Goal: Task Accomplishment & Management: Manage account settings

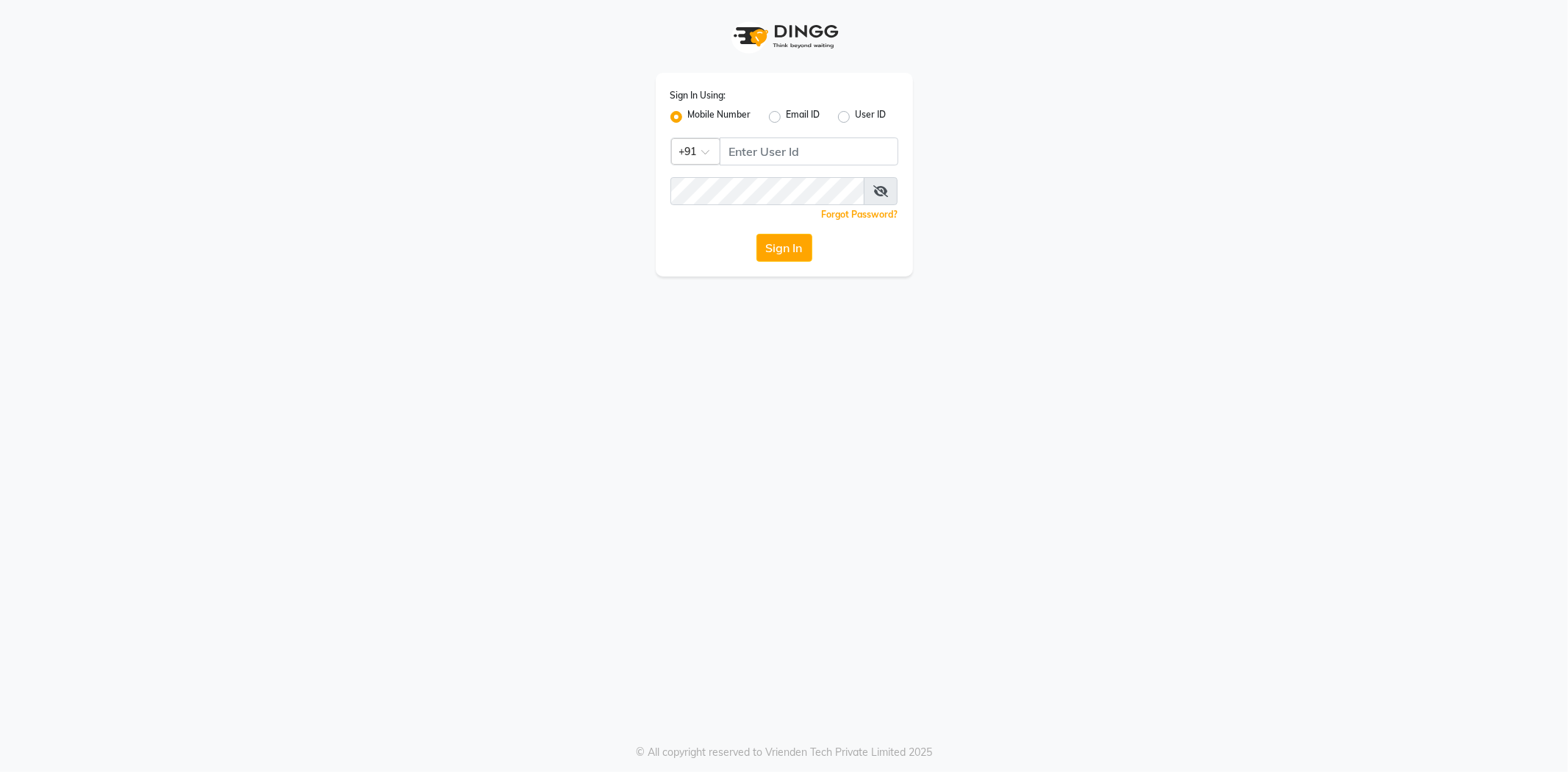
click at [774, 265] on div "Sign In Using: Mobile Number Email ID User ID Country Code × +91 Remember me Fo…" at bounding box center [784, 174] width 257 height 204
click at [782, 250] on button "Sign In" at bounding box center [784, 248] width 56 height 28
click at [771, 151] on input "Username" at bounding box center [809, 151] width 179 height 28
click at [743, 150] on input "Username" at bounding box center [809, 151] width 179 height 28
click at [778, 249] on button "Sign In" at bounding box center [784, 248] width 56 height 28
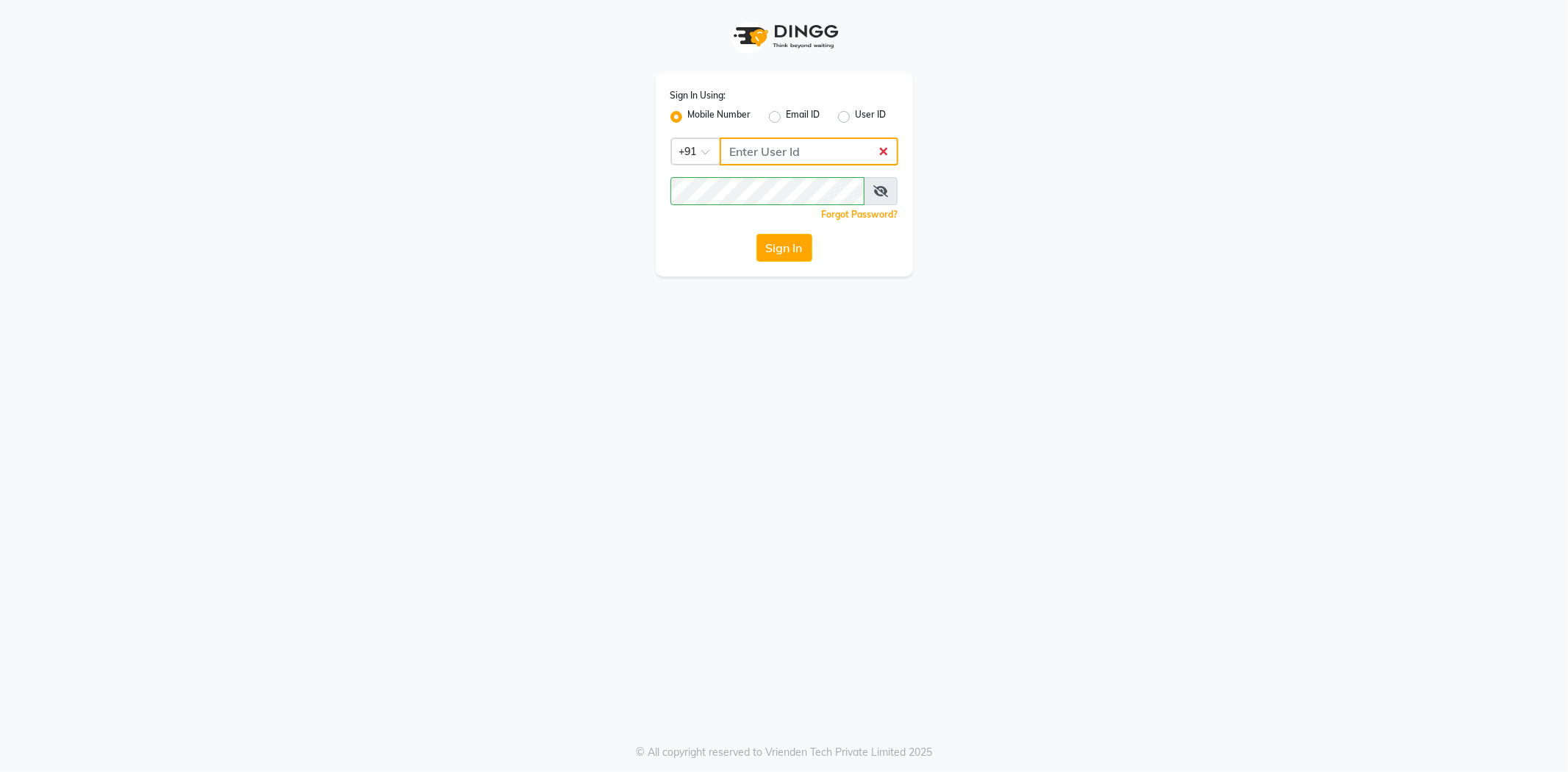
click at [754, 151] on input "Username" at bounding box center [809, 151] width 179 height 28
type input "9"
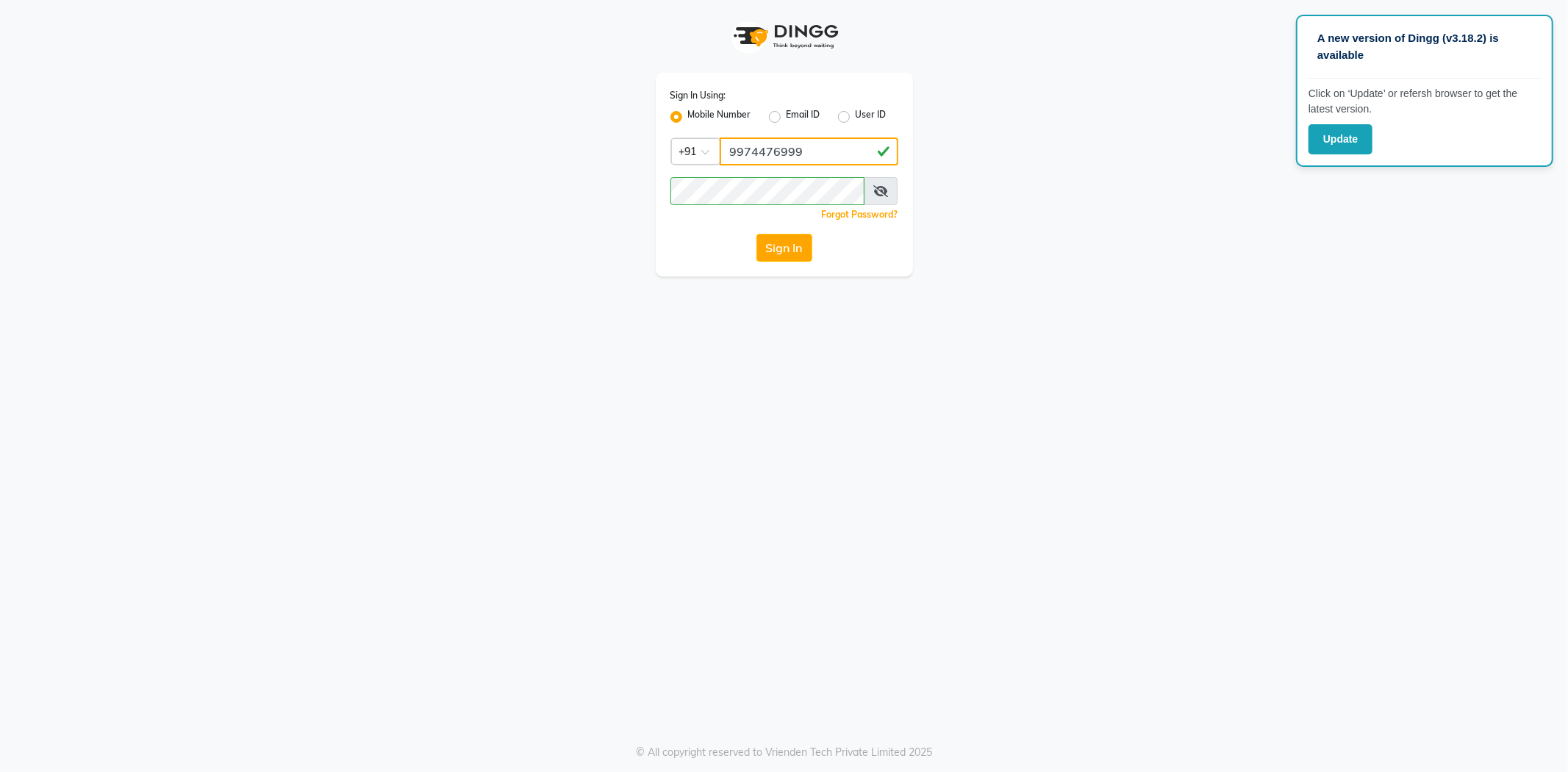
type input "9974476999"
click at [794, 262] on div "Sign In Using: Mobile Number Email ID User ID Country Code × +91 9974476999 Rem…" at bounding box center [784, 174] width 257 height 204
click at [790, 245] on button "Sign In" at bounding box center [784, 248] width 56 height 28
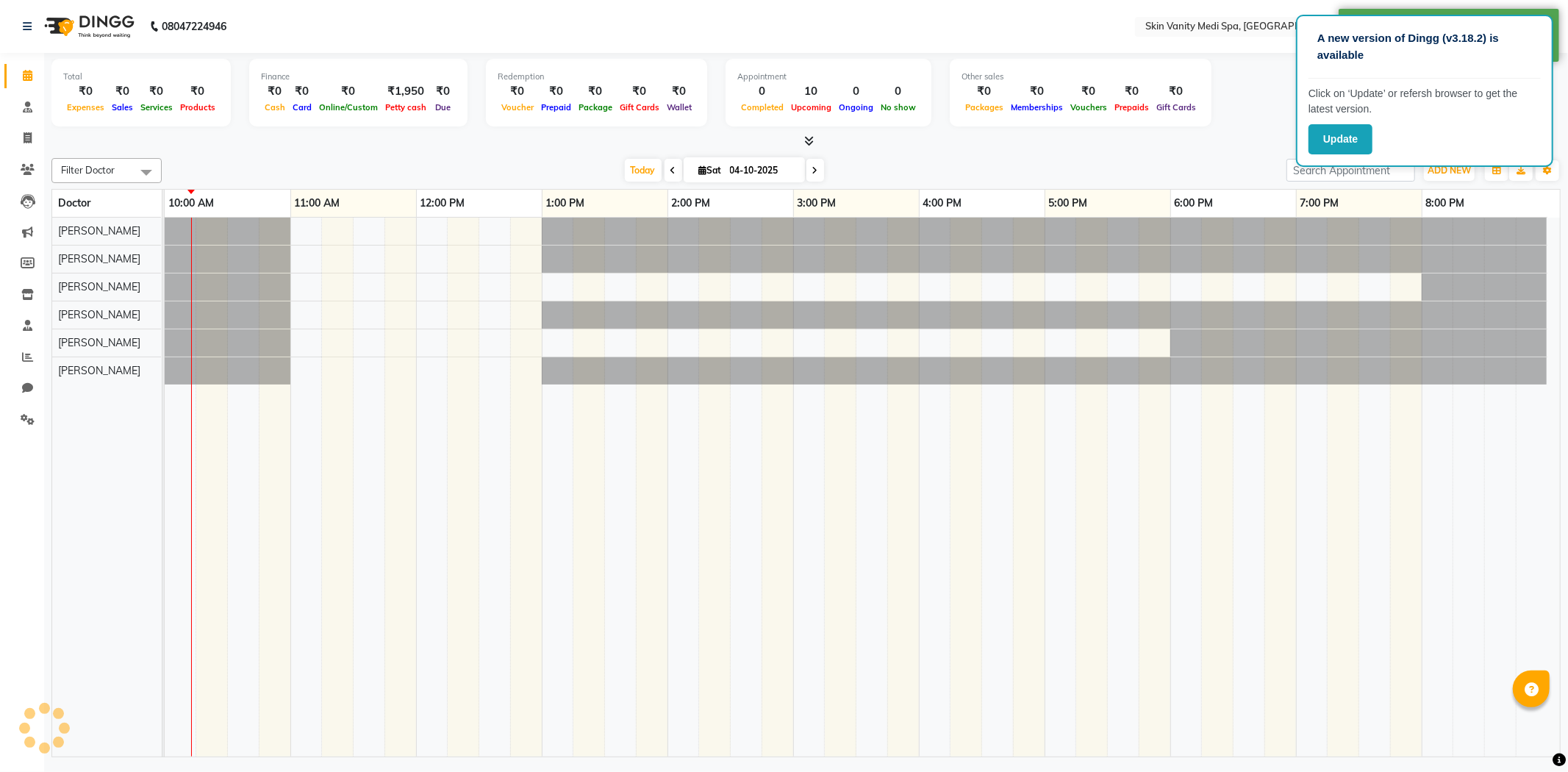
select select "en"
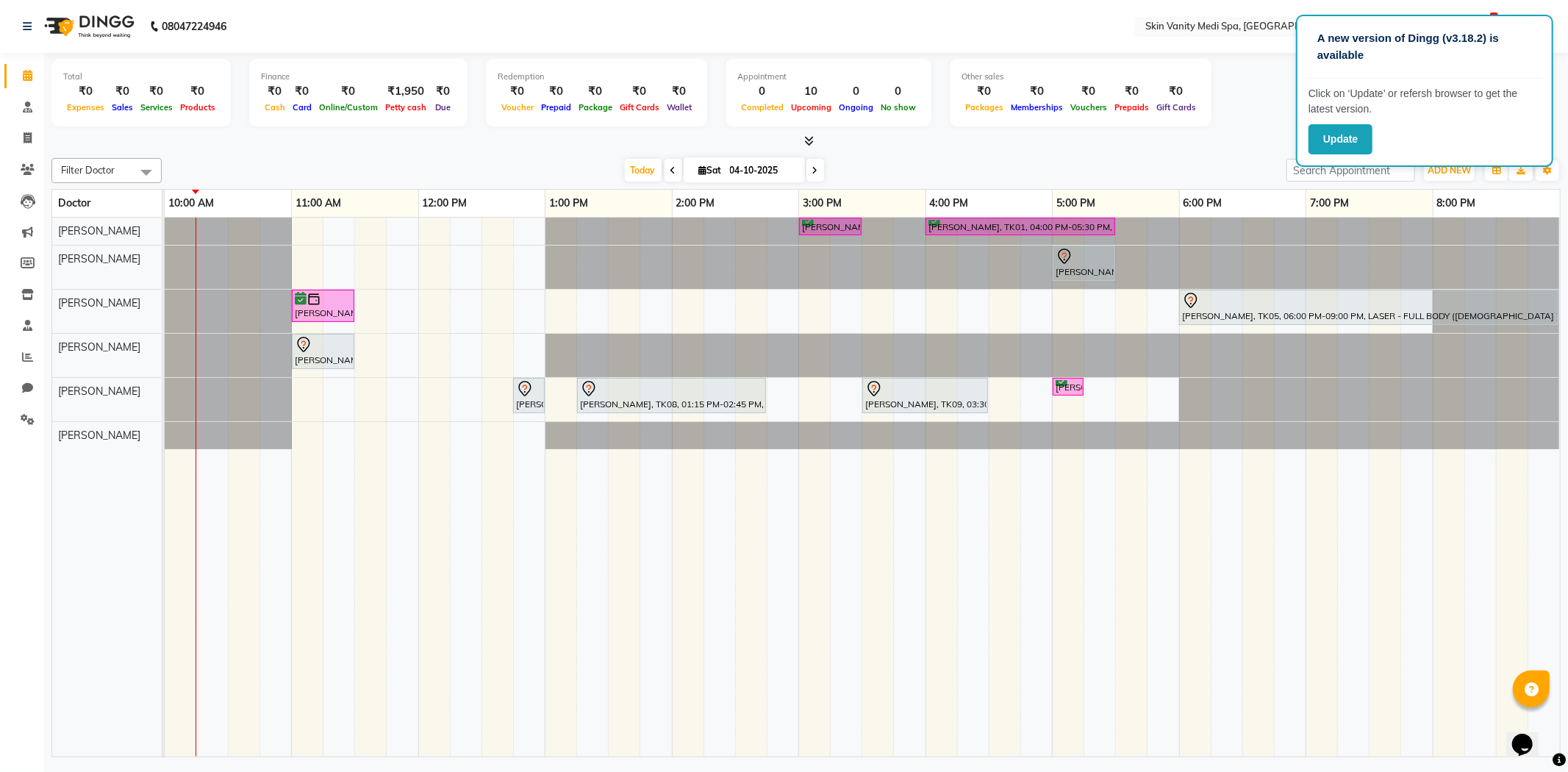
click at [1254, 128] on div "Total ₹0 Expenses ₹0 Sales ₹0 Services ₹0 Products Finance ₹0 Cash ₹0 Card ₹0 O…" at bounding box center [805, 95] width 1509 height 72
click at [1347, 155] on div "A new version of Dingg (v3.18.2) is available Click on ‘Update’ or refersh brow…" at bounding box center [1425, 90] width 257 height 153
click at [1229, 164] on div "[DATE] [DATE]" at bounding box center [724, 171] width 1110 height 22
click at [1353, 136] on button "Update" at bounding box center [1340, 140] width 64 height 30
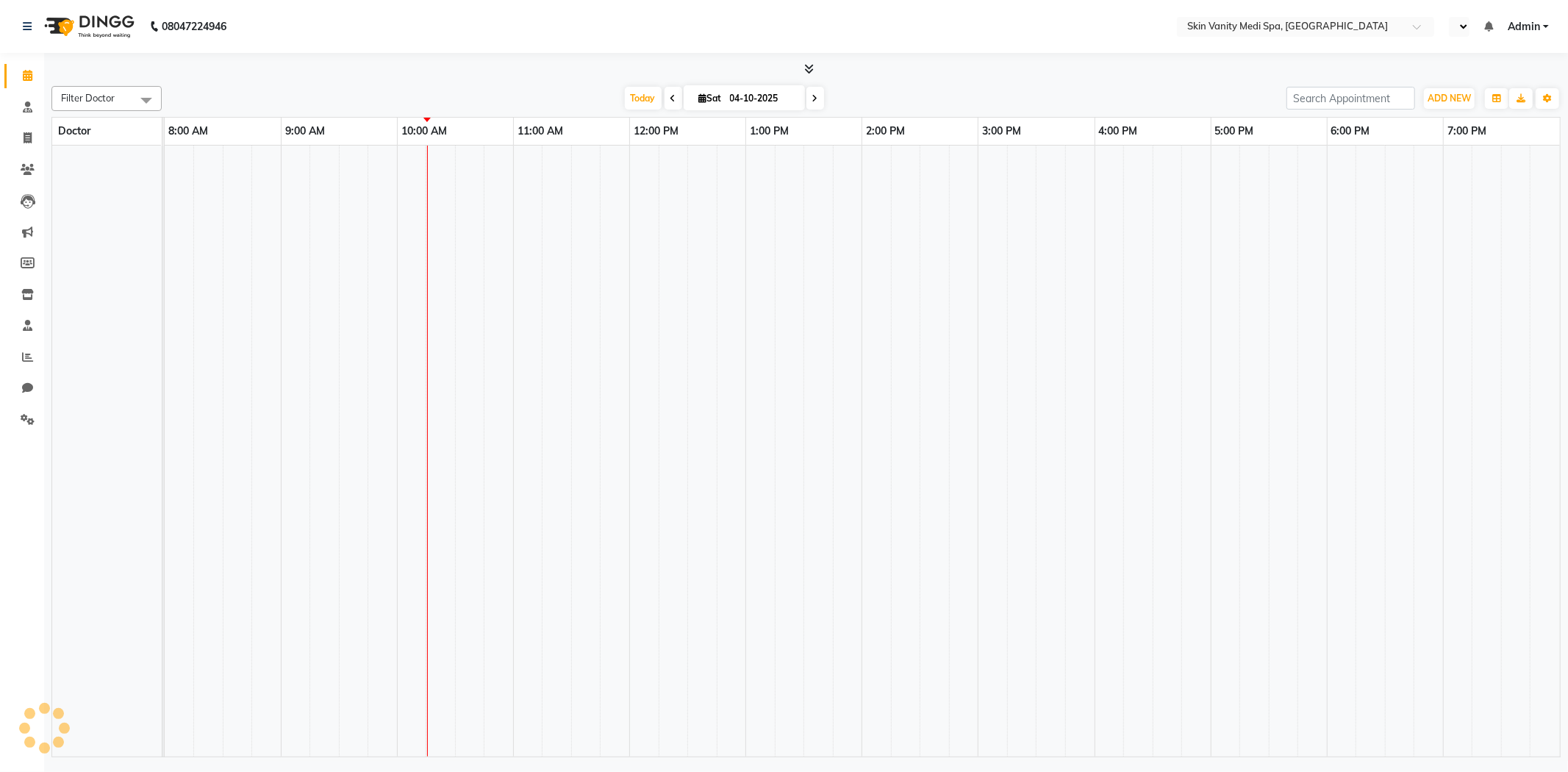
select select "en"
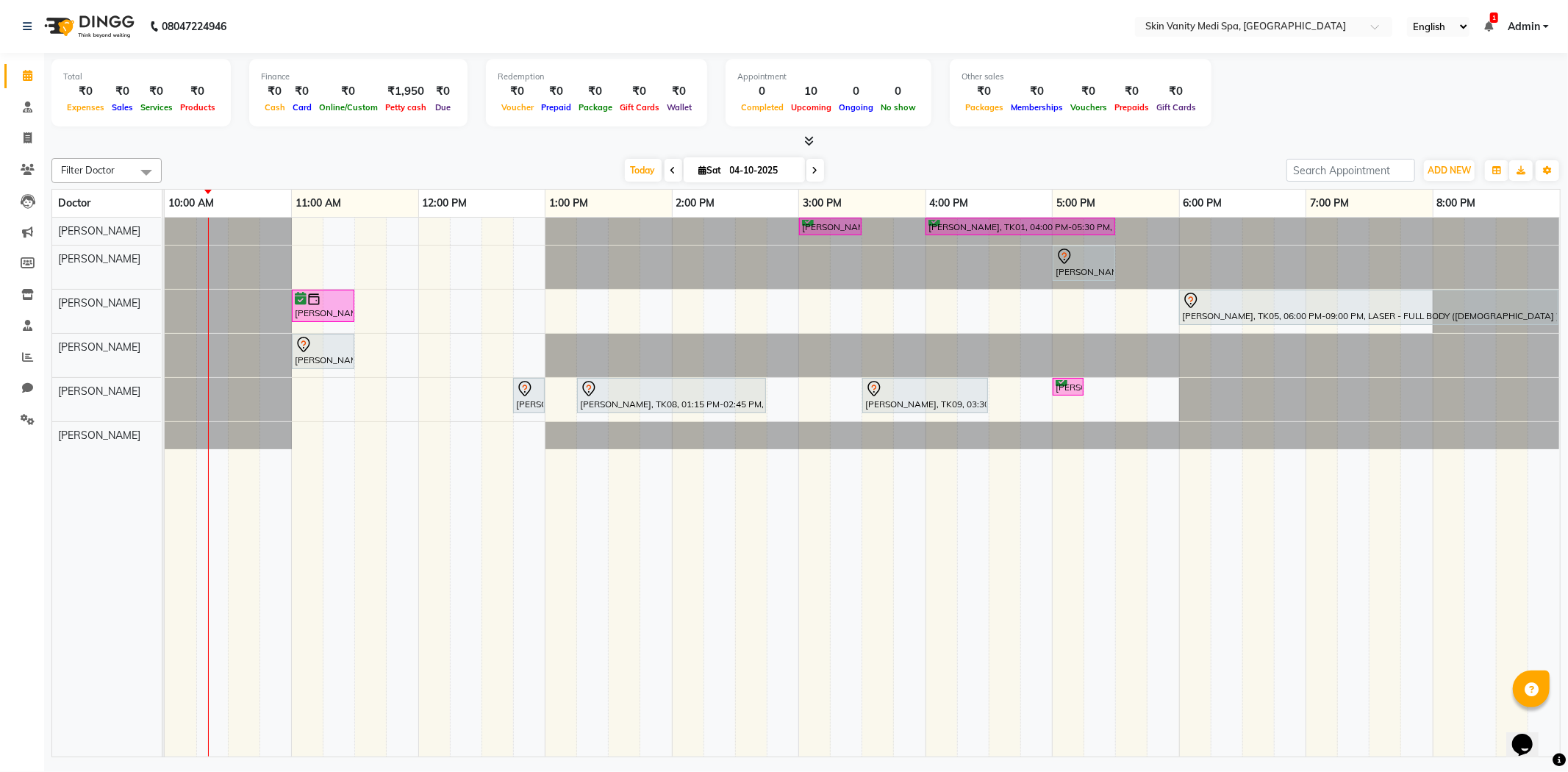
click at [736, 171] on input "04-10-2025" at bounding box center [762, 171] width 73 height 22
select select "10"
select select "2025"
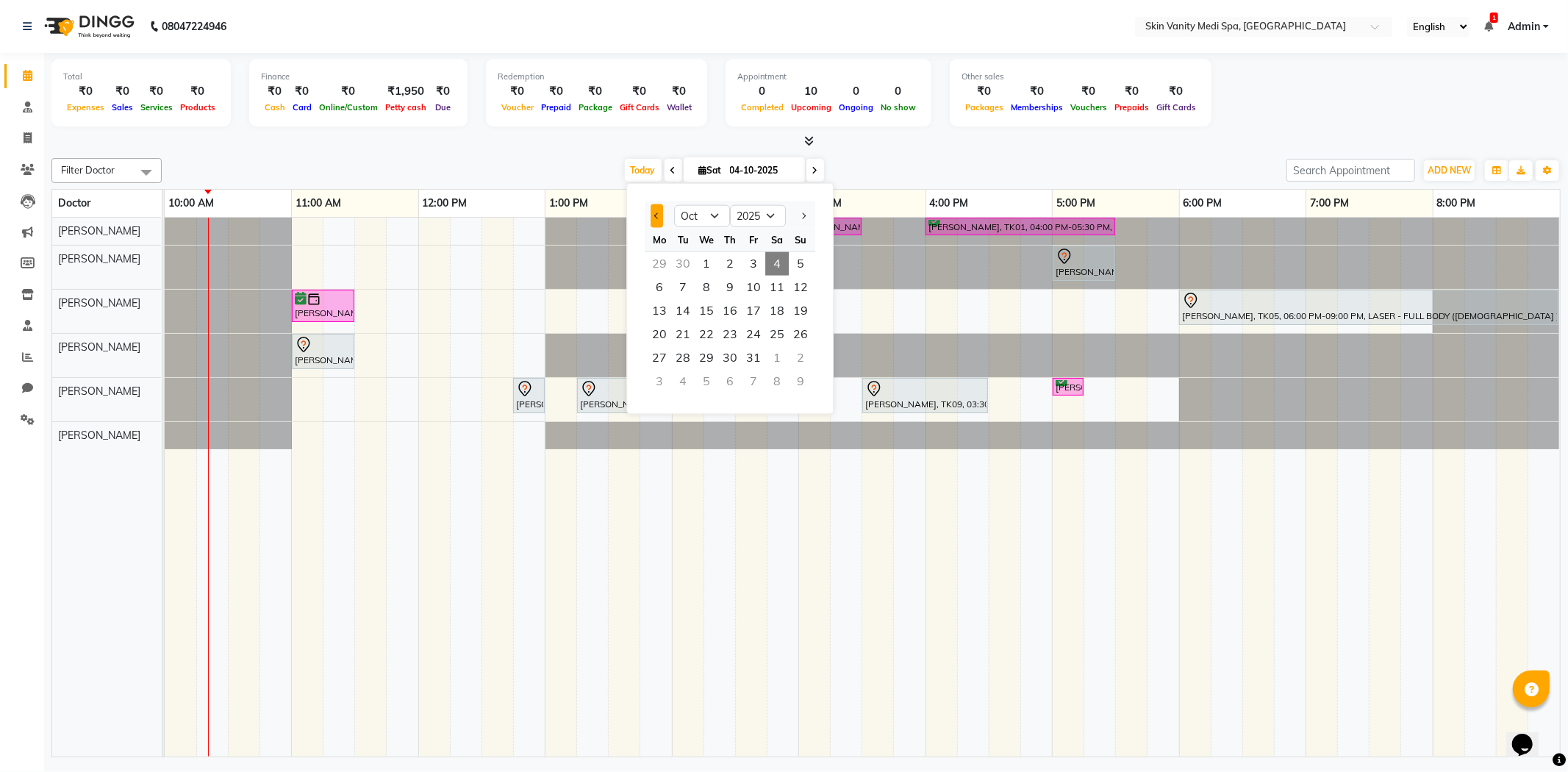
click at [651, 217] on button "Previous month" at bounding box center [657, 216] width 13 height 23
select select "9"
click at [755, 332] on span "26" at bounding box center [753, 334] width 23 height 23
type input "26-09-2025"
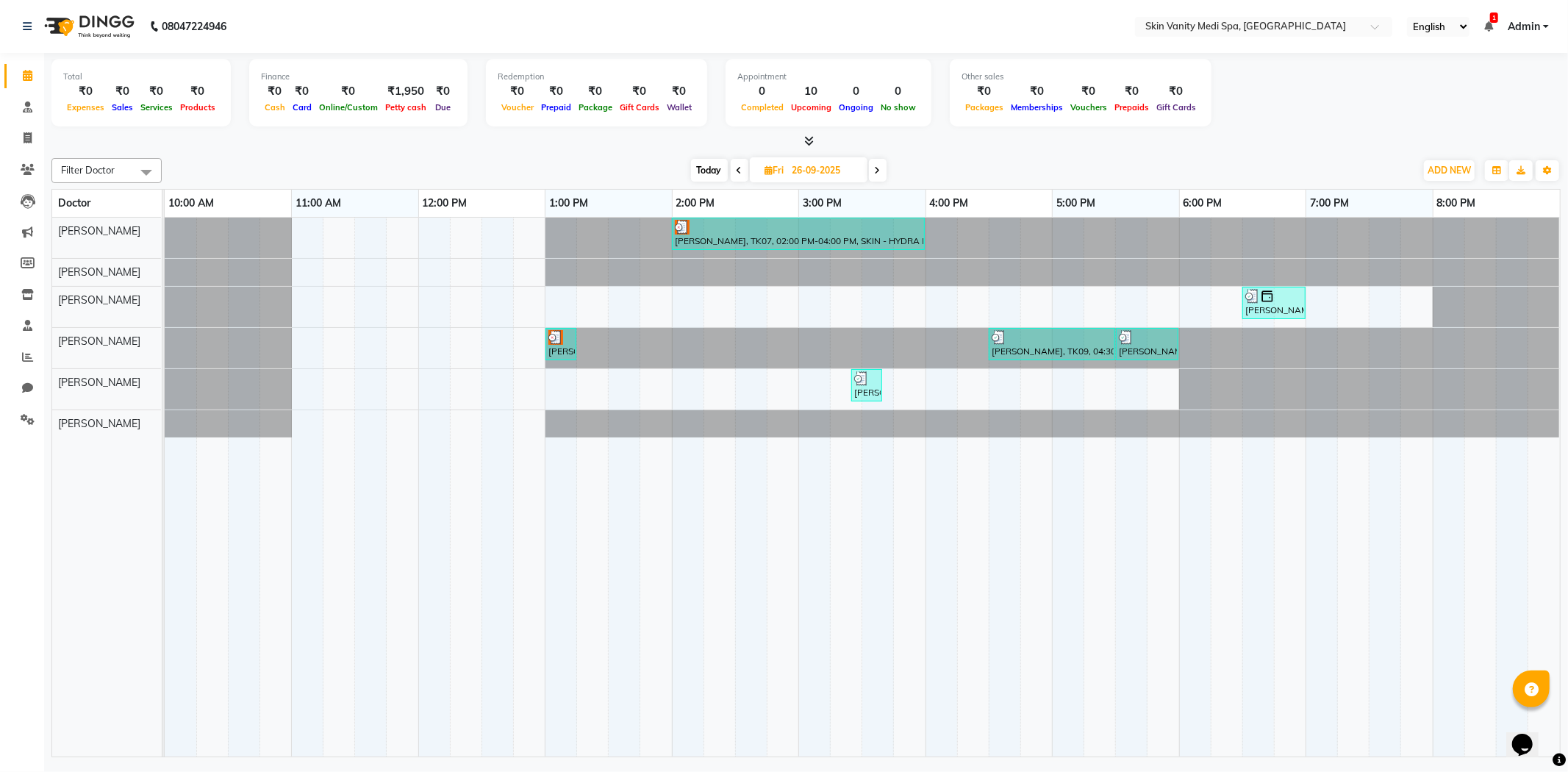
click at [806, 172] on input "26-09-2025" at bounding box center [825, 171] width 73 height 22
select select "9"
select select "2025"
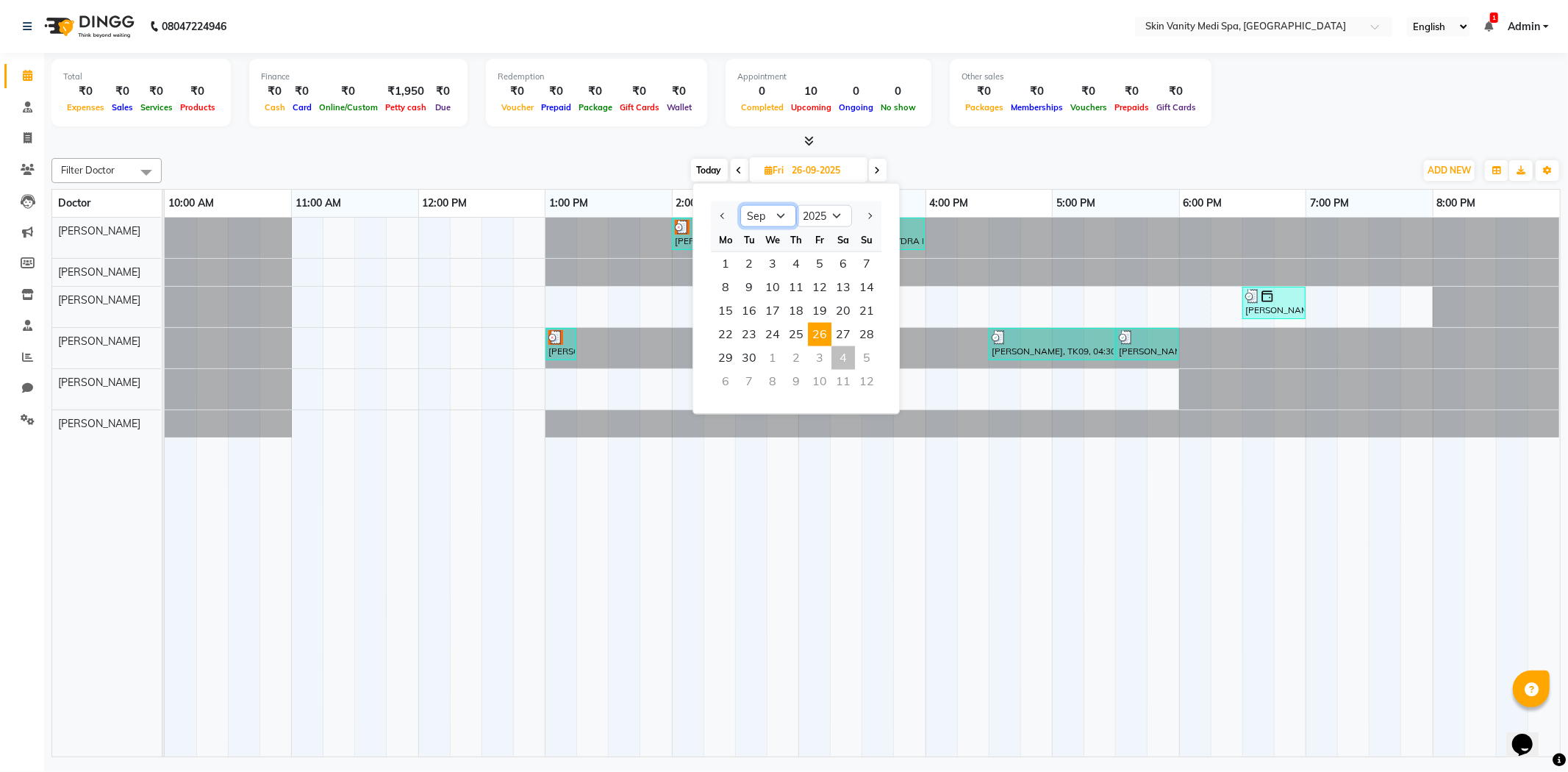
click at [773, 216] on select "Jan Feb Mar Apr May Jun Jul Aug Sep Oct Nov Dec" at bounding box center [768, 217] width 56 height 22
click at [867, 211] on button "Next month" at bounding box center [869, 216] width 13 height 23
select select "10"
click at [754, 355] on span "28" at bounding box center [748, 357] width 23 height 23
type input "28-10-2025"
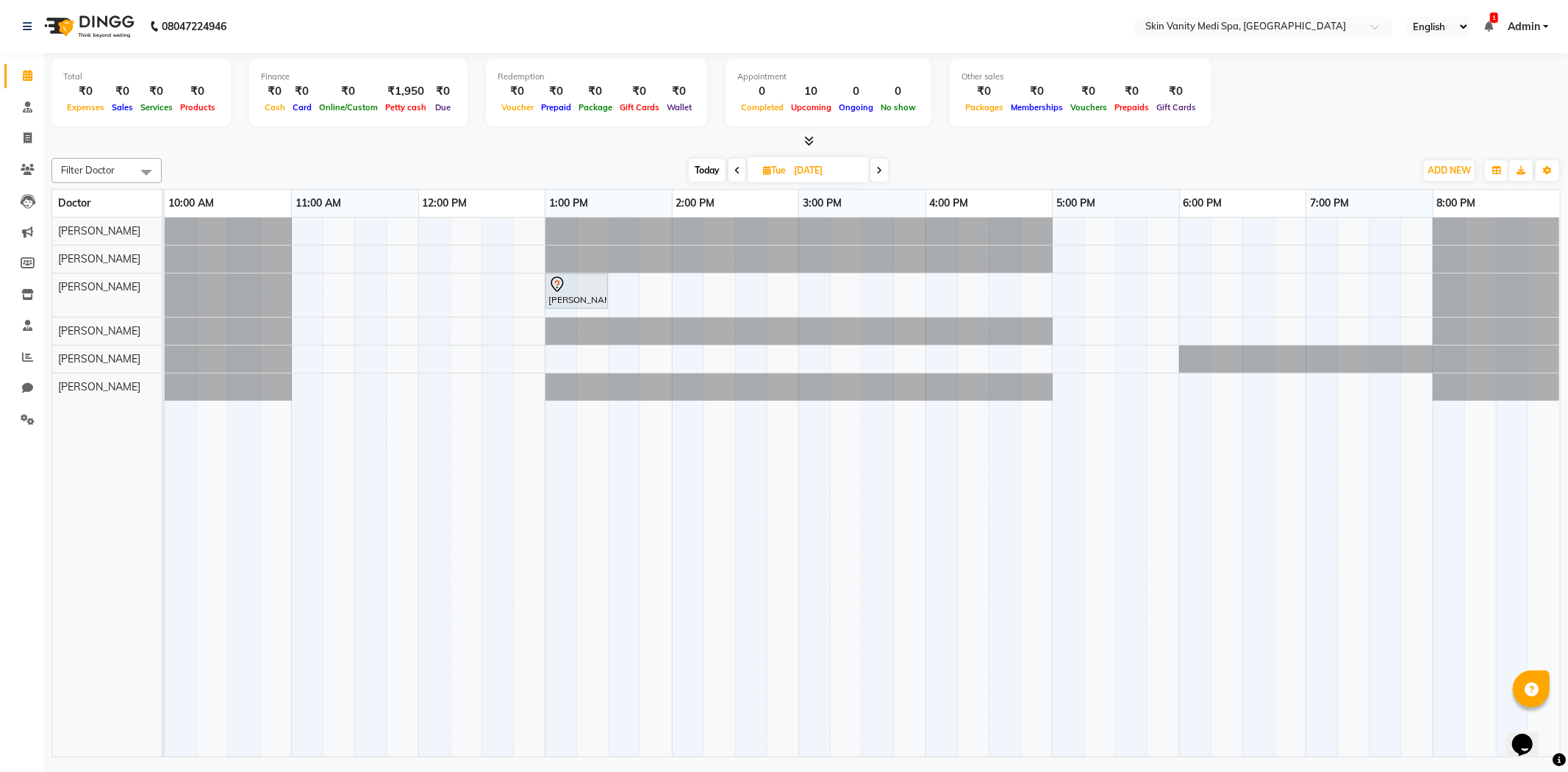
click at [785, 168] on span "Tue" at bounding box center [775, 170] width 30 height 11
select select "10"
select select "2025"
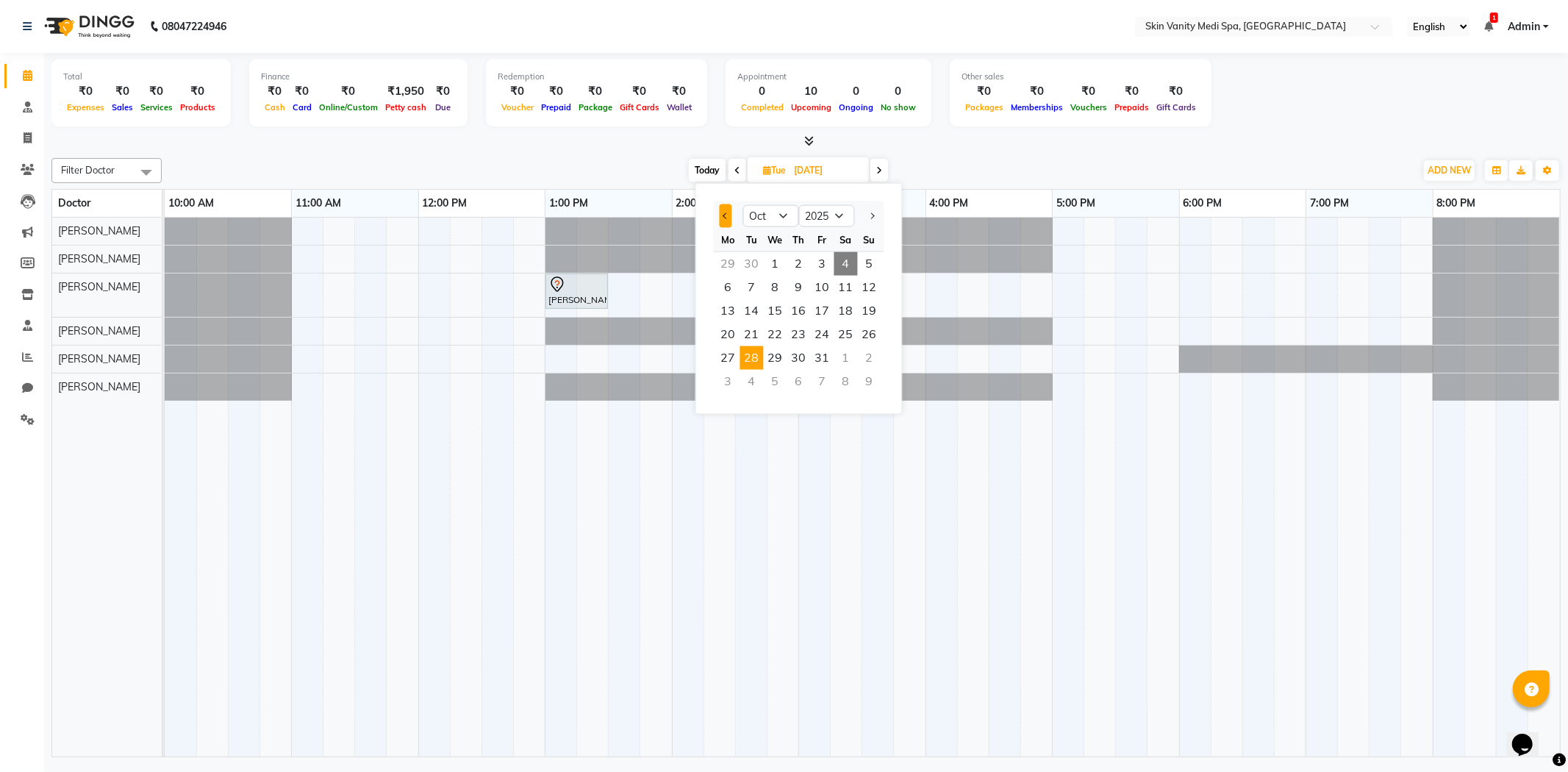
click at [728, 218] on button "Previous month" at bounding box center [726, 216] width 13 height 23
select select "9"
click at [711, 165] on span "Today" at bounding box center [707, 170] width 37 height 23
type input "04-10-2025"
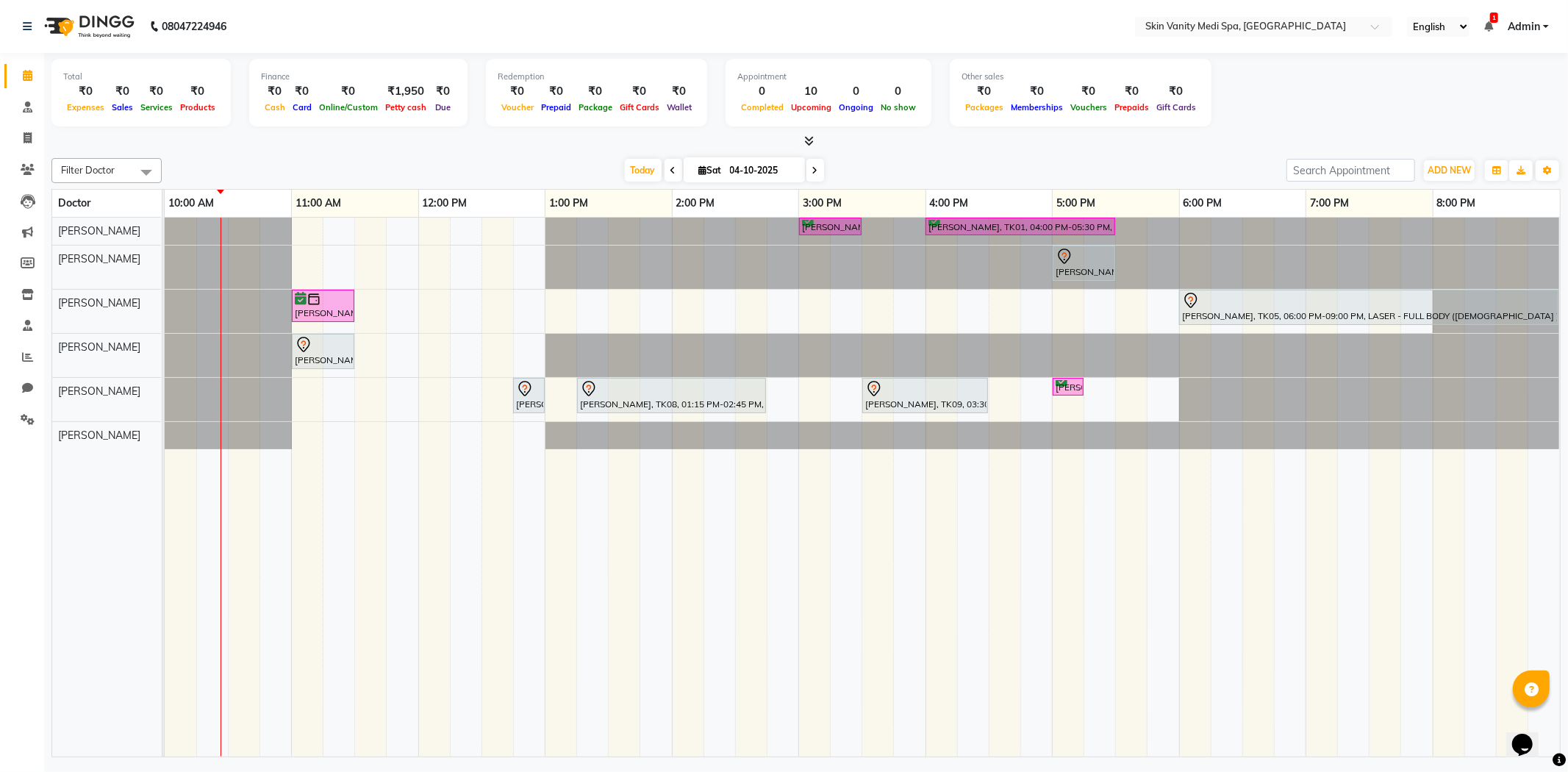
click at [725, 168] on input "04-10-2025" at bounding box center [762, 171] width 73 height 22
select select "10"
select select "2025"
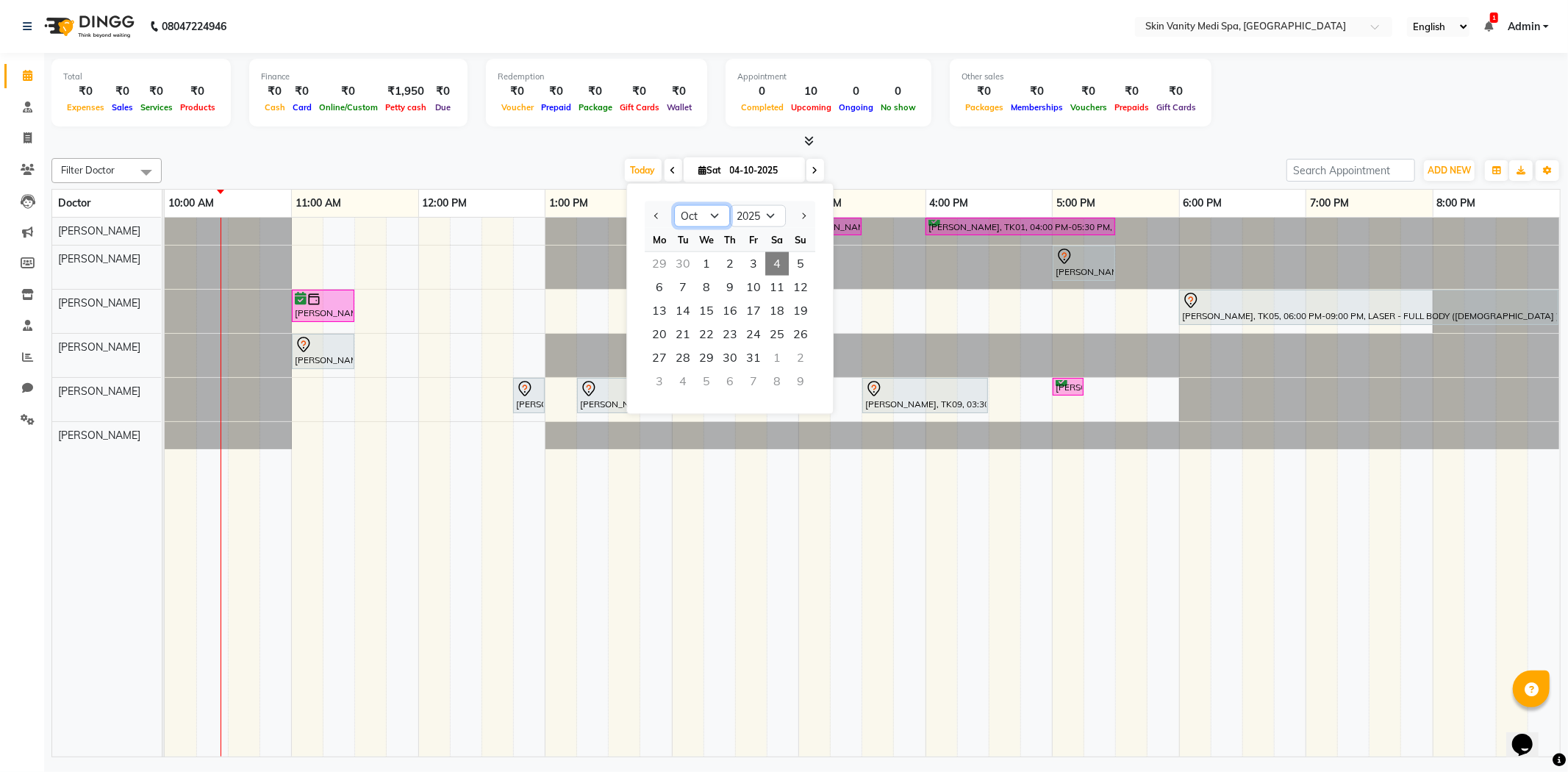
click at [710, 217] on select "Jan Feb Mar Apr May Jun Jul Aug Sep Oct Nov Dec" at bounding box center [702, 217] width 56 height 22
select select "9"
click at [674, 205] on select "Jan Feb Mar Apr May Jun Jul Aug Sep Oct Nov Dec" at bounding box center [702, 217] width 56 height 22
click at [728, 335] on span "25" at bounding box center [729, 334] width 23 height 23
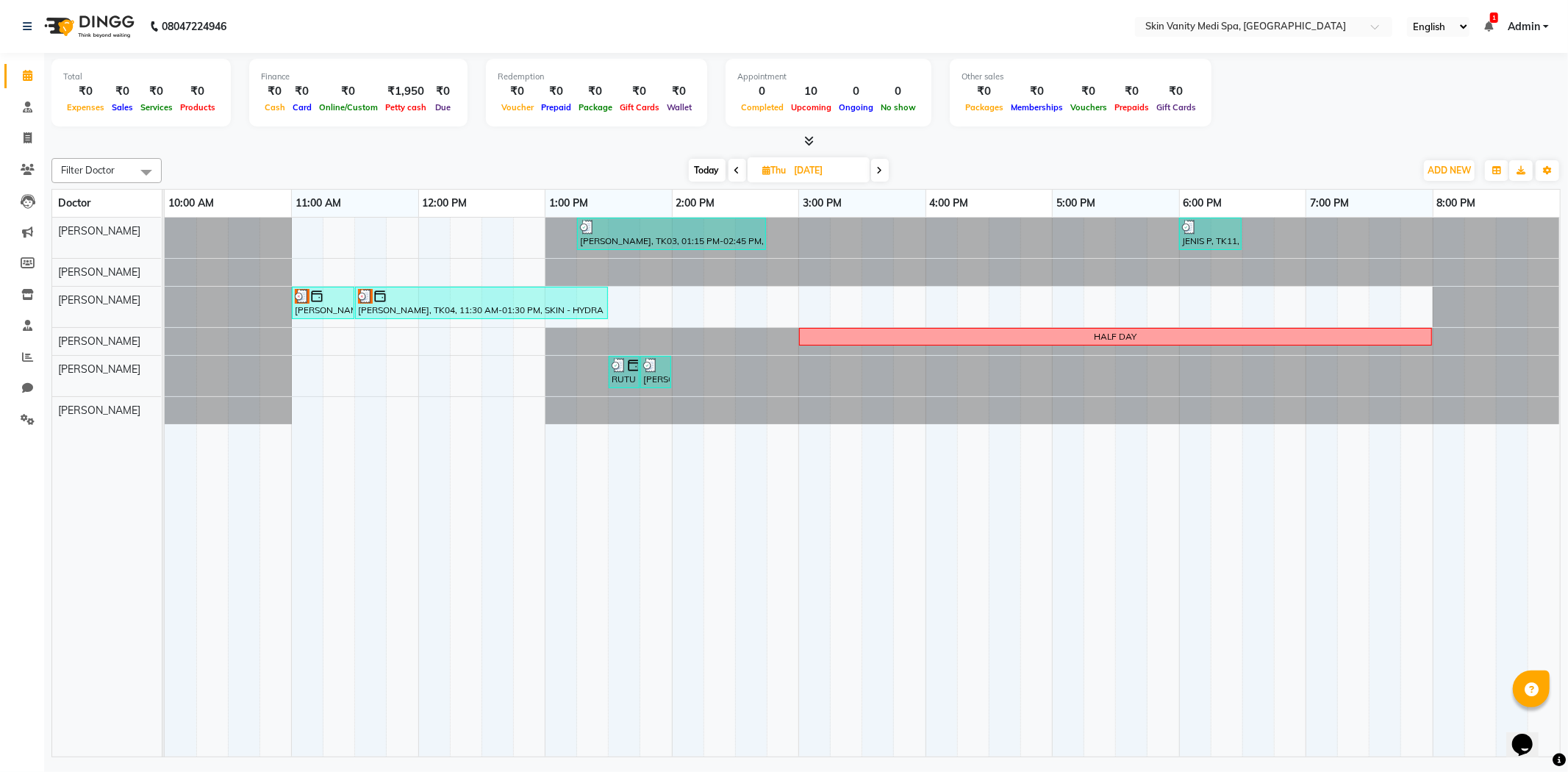
click at [877, 163] on span at bounding box center [880, 170] width 18 height 23
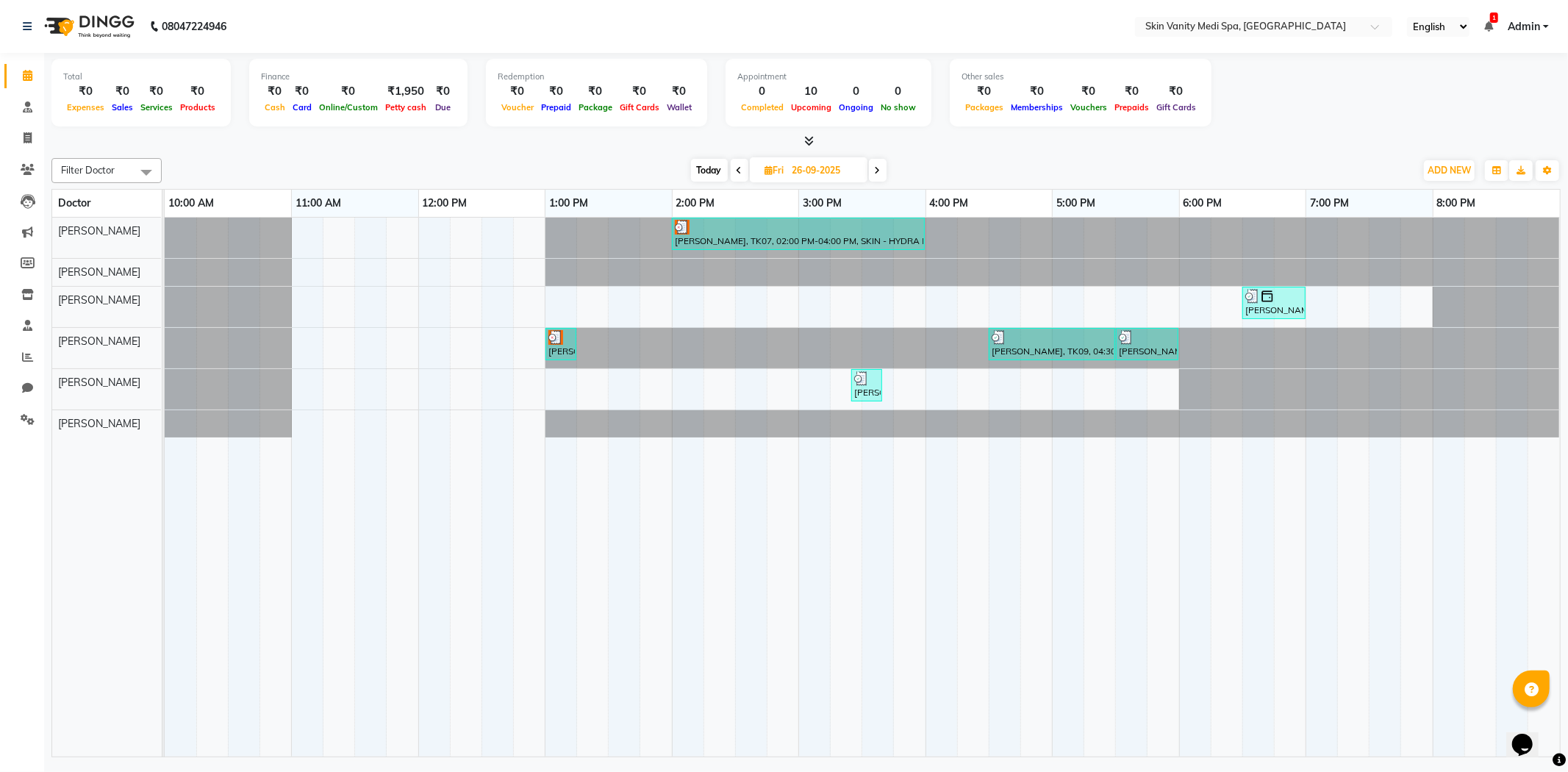
click at [876, 170] on icon at bounding box center [877, 170] width 6 height 9
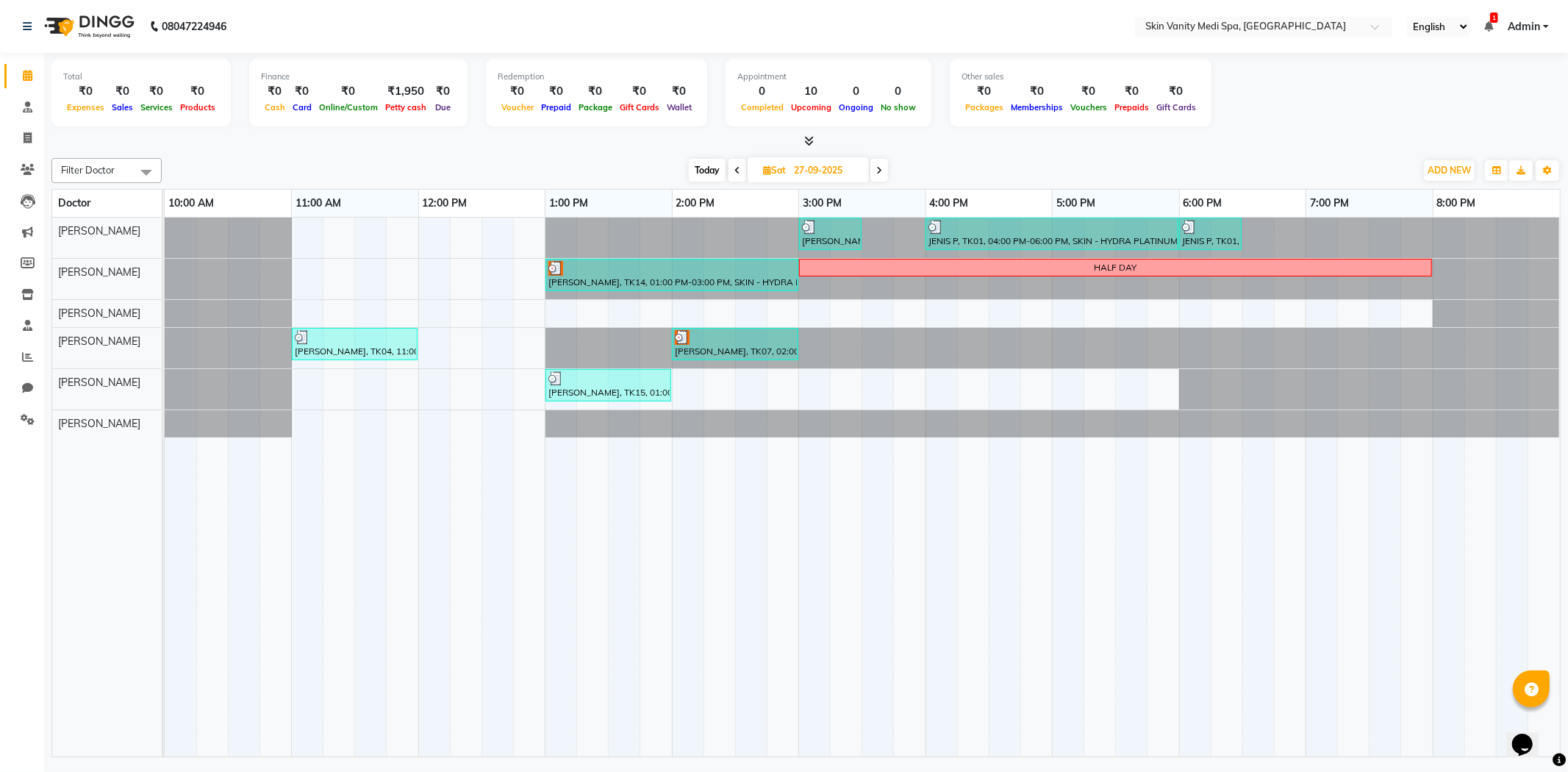
click at [714, 172] on span "Today" at bounding box center [707, 170] width 37 height 23
type input "04-10-2025"
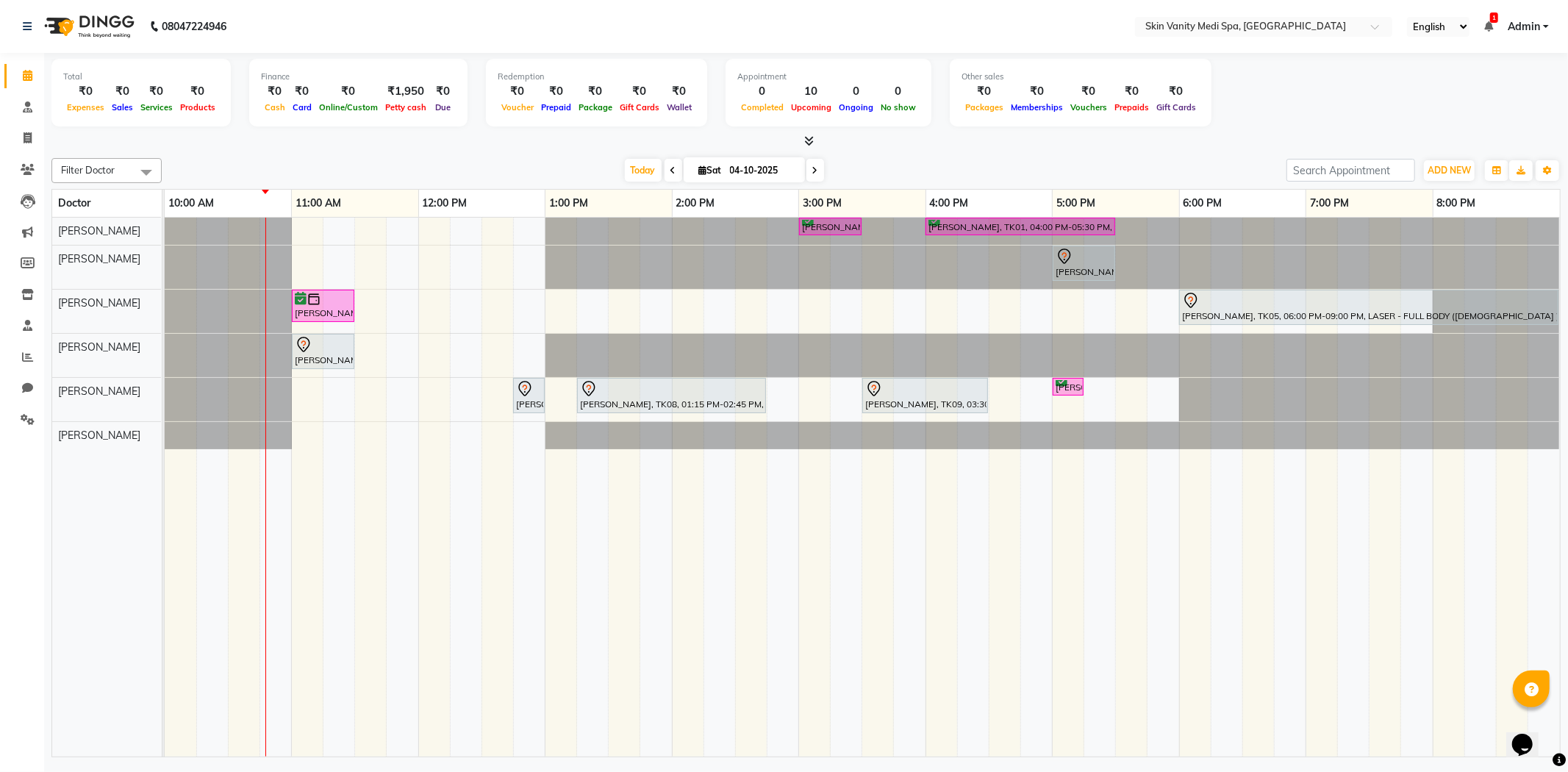
click at [715, 173] on span "Sat" at bounding box center [711, 170] width 30 height 11
select select "10"
select select "2025"
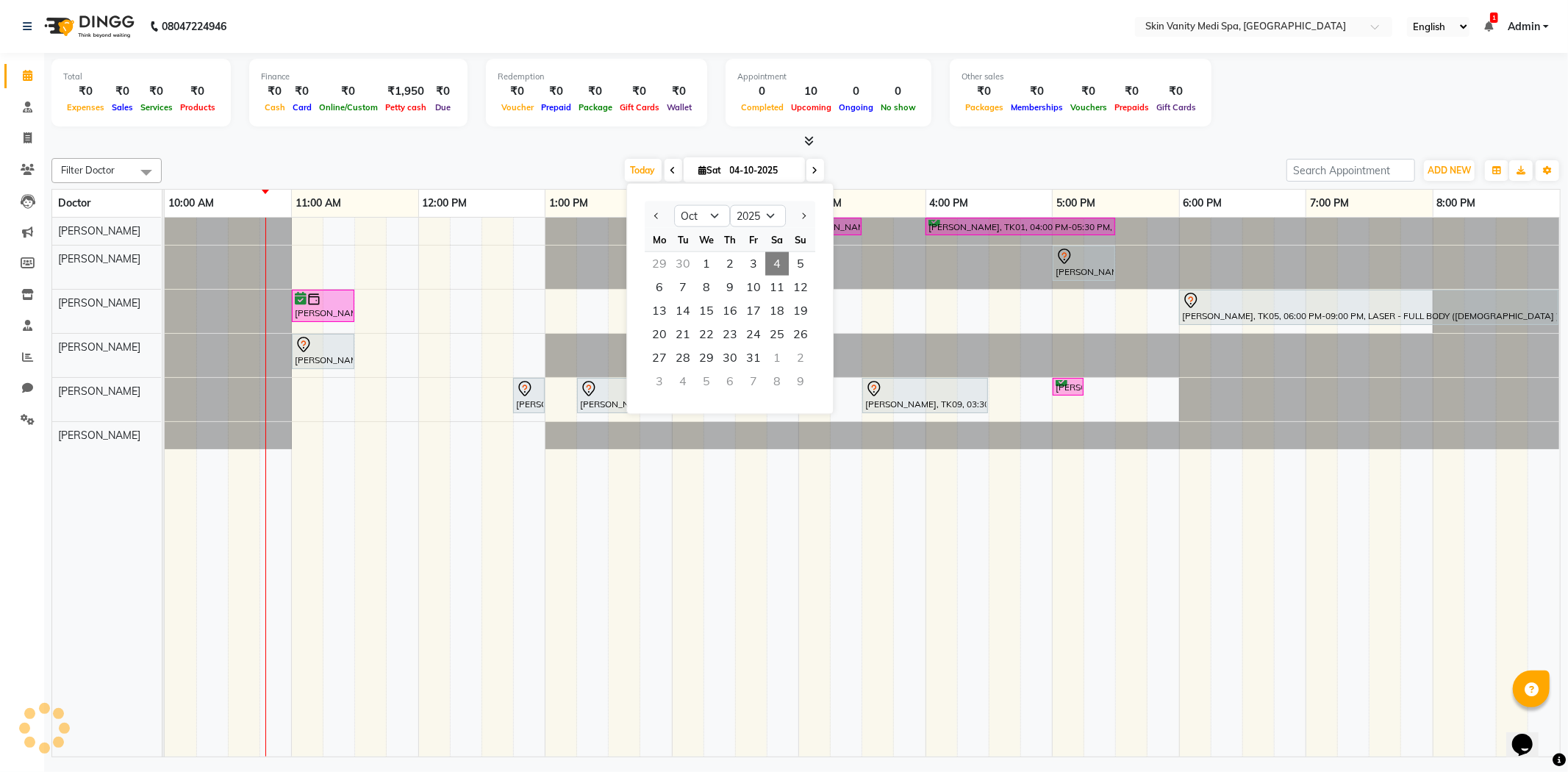
click at [585, 161] on div "Today Sat 04-10-2025 Jan Feb Mar Apr May Jun Jul Aug Sep Oct Nov Dec 2015 2016 …" at bounding box center [724, 171] width 1110 height 22
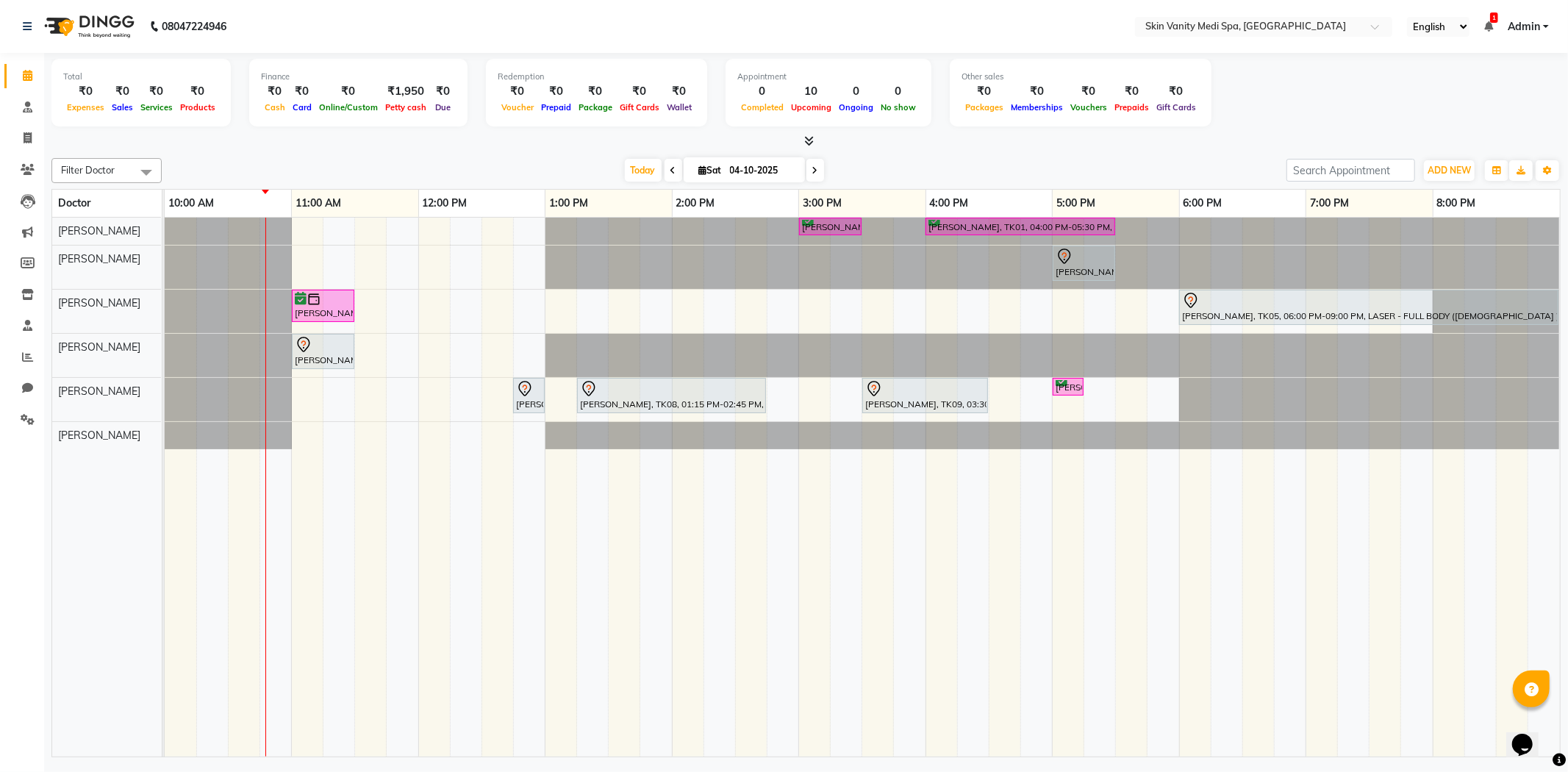
click at [715, 171] on span "Sat" at bounding box center [711, 170] width 30 height 11
select select "10"
select select "2025"
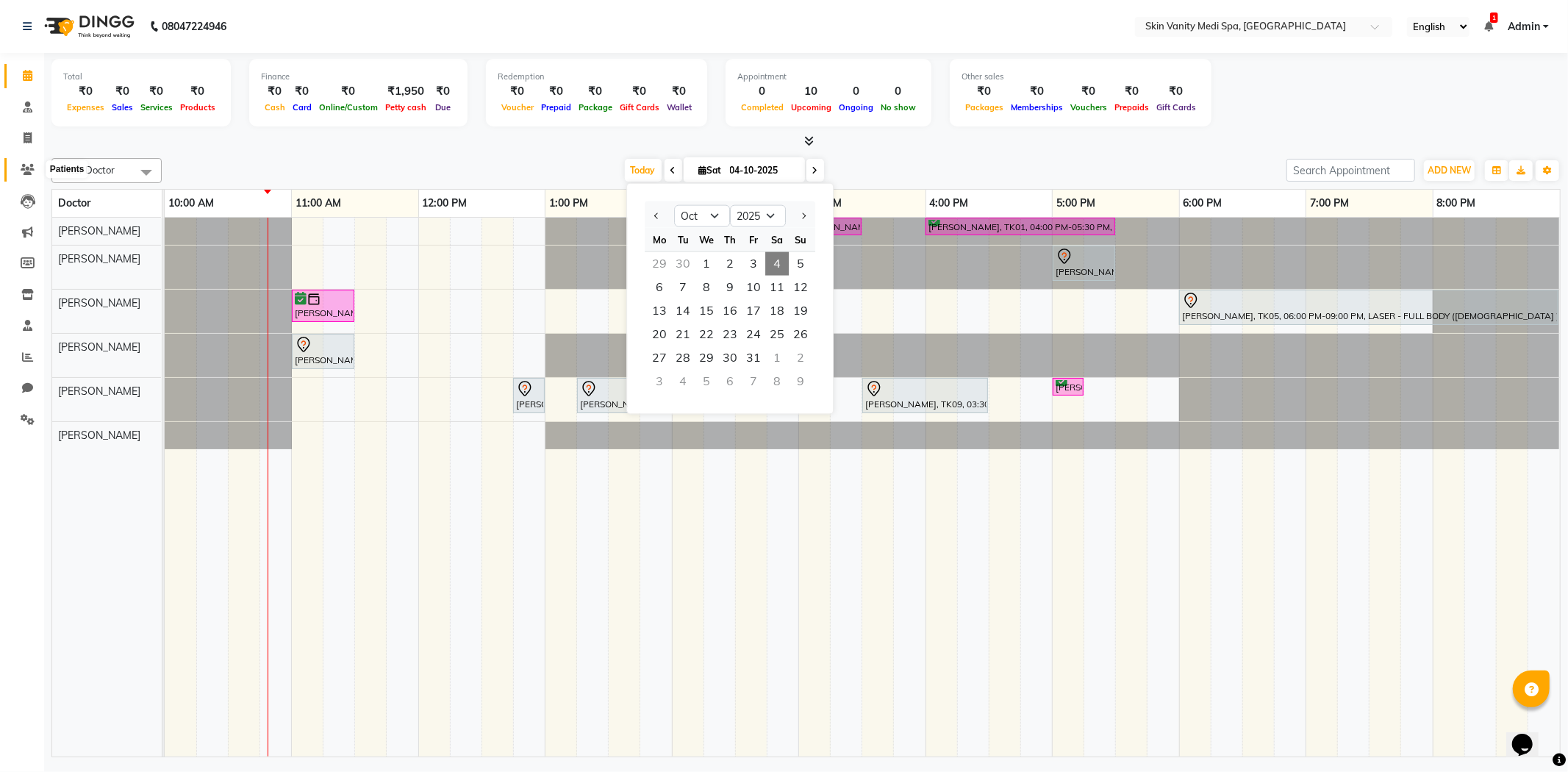
click at [28, 165] on icon at bounding box center [27, 169] width 14 height 11
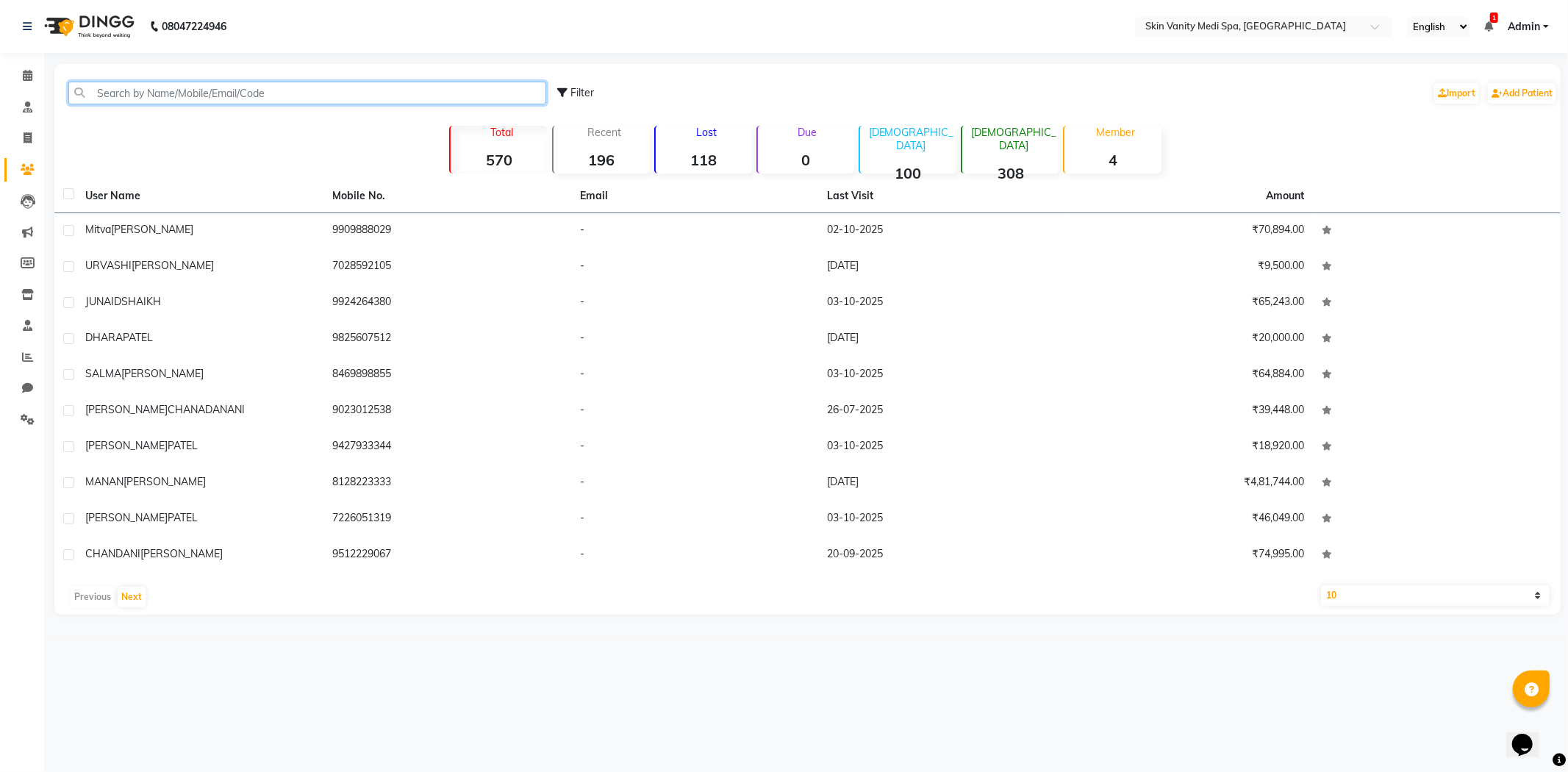
click at [101, 94] on input "text" at bounding box center [308, 93] width 478 height 23
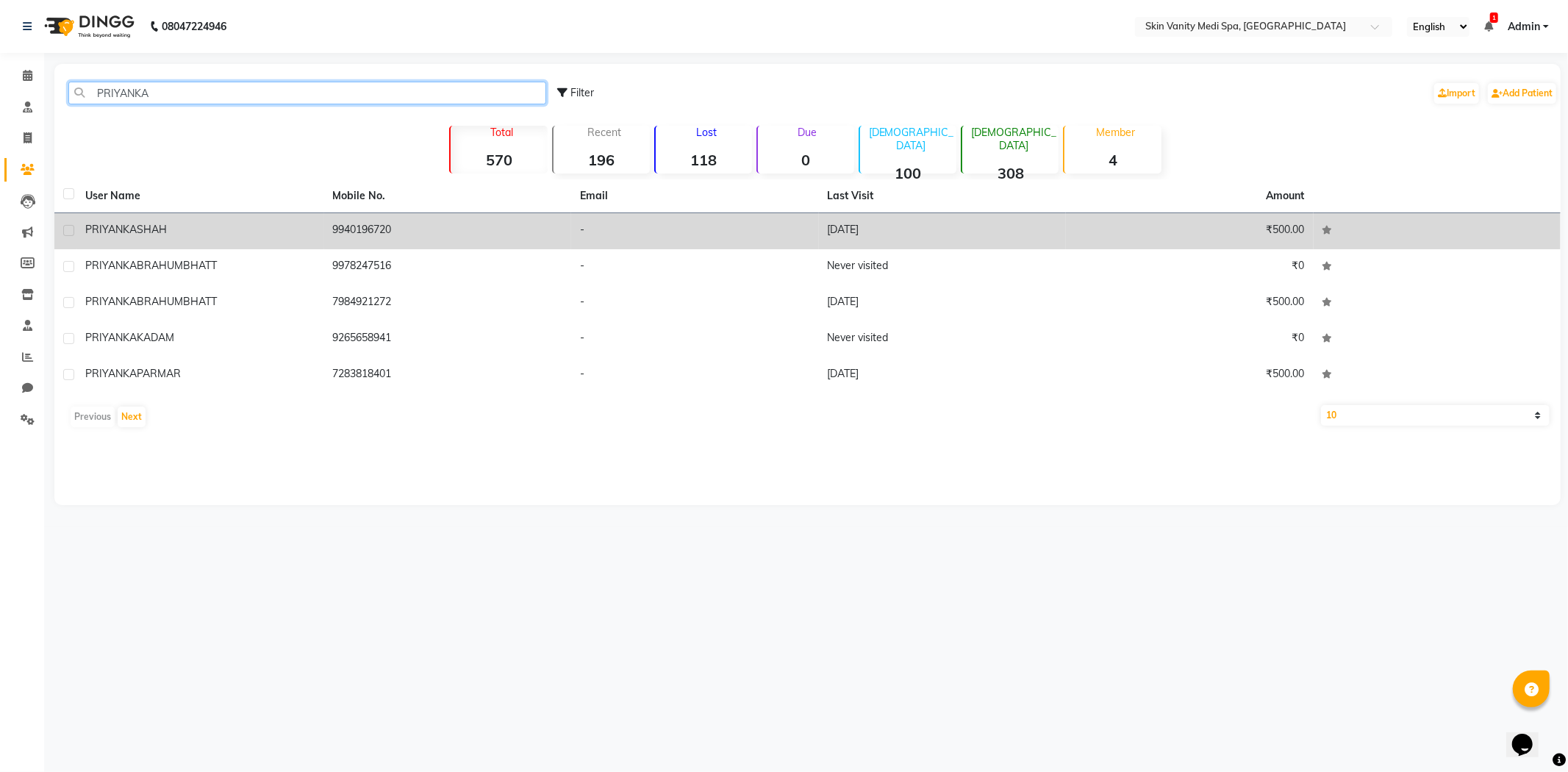
type input "PRIYANKA"
click at [306, 233] on div "PRIYANKA SHAH" at bounding box center [200, 229] width 230 height 15
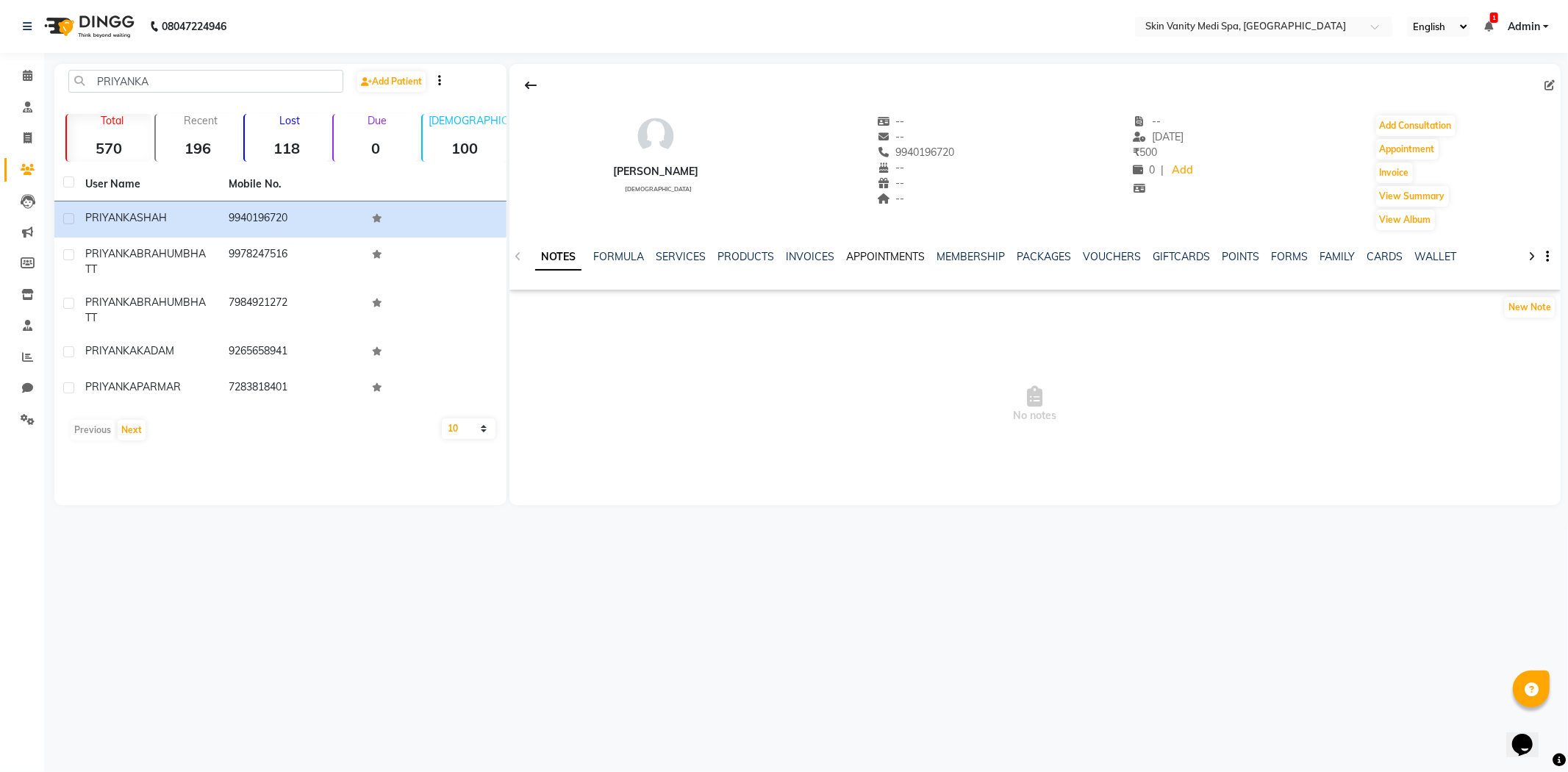
click at [895, 252] on link "APPOINTMENTS" at bounding box center [885, 257] width 79 height 14
click at [514, 253] on icon at bounding box center [518, 257] width 6 height 10
click at [623, 256] on link "SERVICES" at bounding box center [632, 257] width 50 height 14
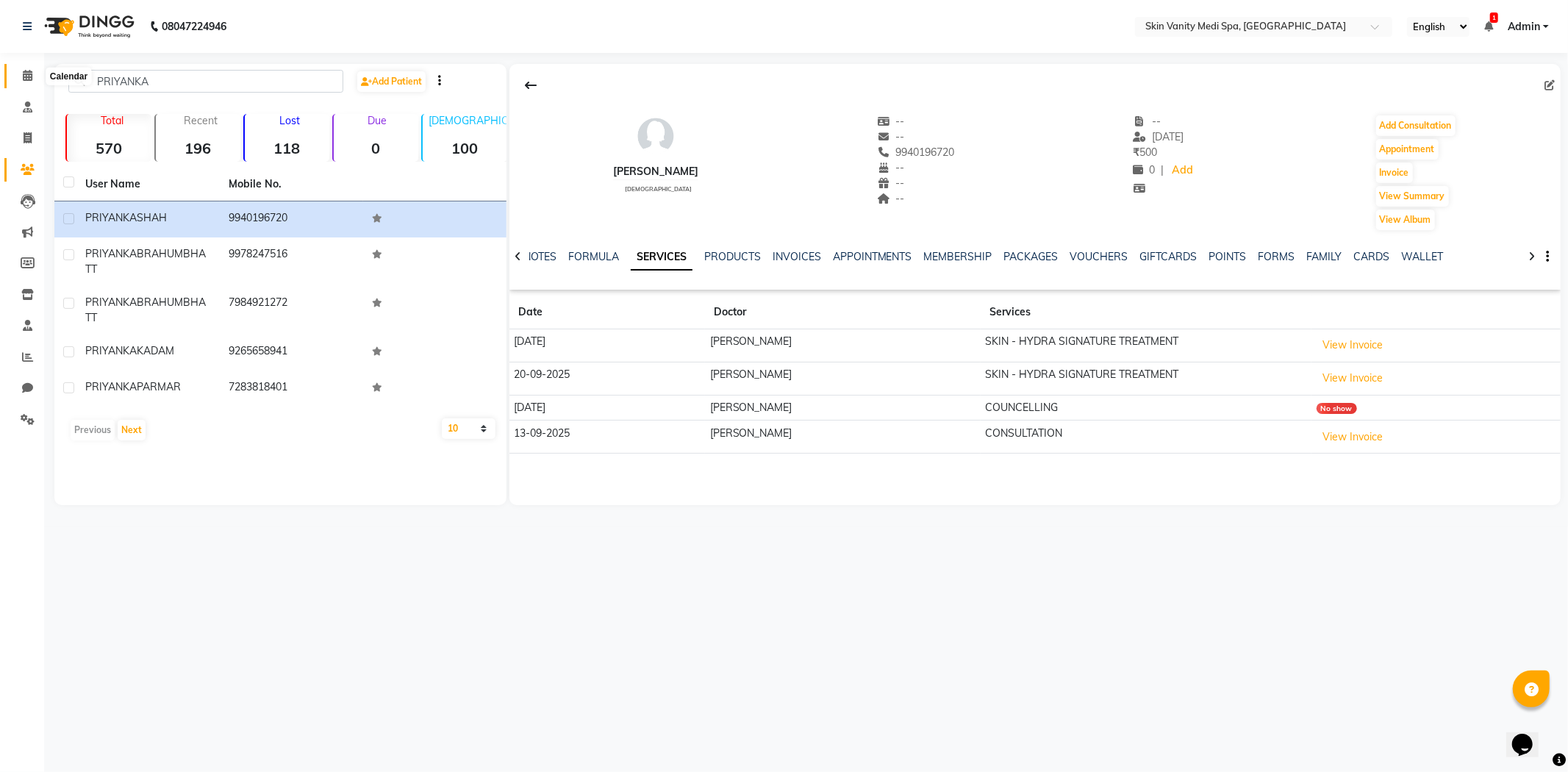
click at [14, 77] on span at bounding box center [27, 76] width 26 height 17
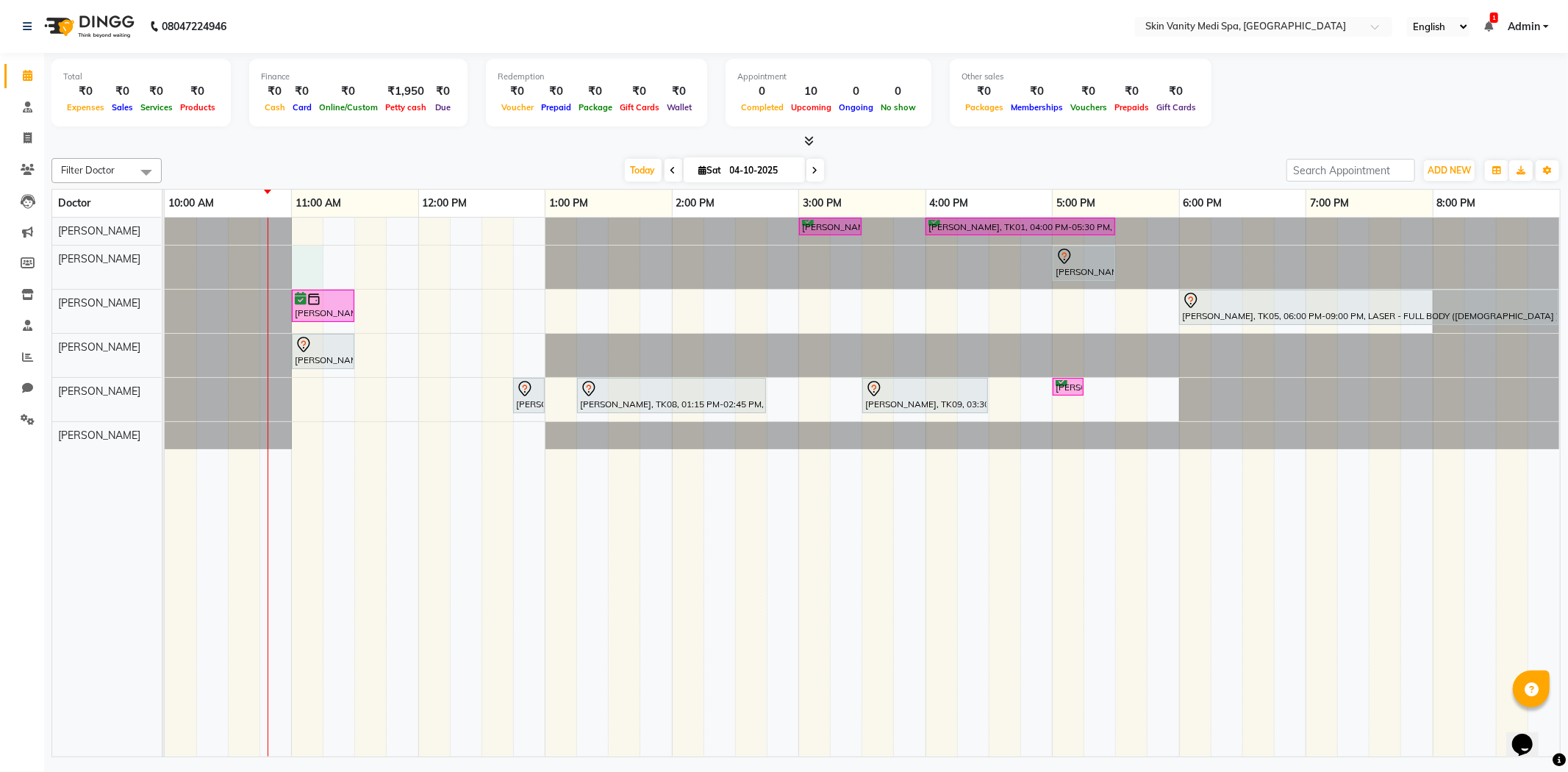
click at [307, 247] on div "AYAAN MIR, TK02, 03:00 PM-03:30 PM, IV DRIPS - RE - GLOW DRIP ISHITA RAUT, TK01…" at bounding box center [862, 487] width 1395 height 540
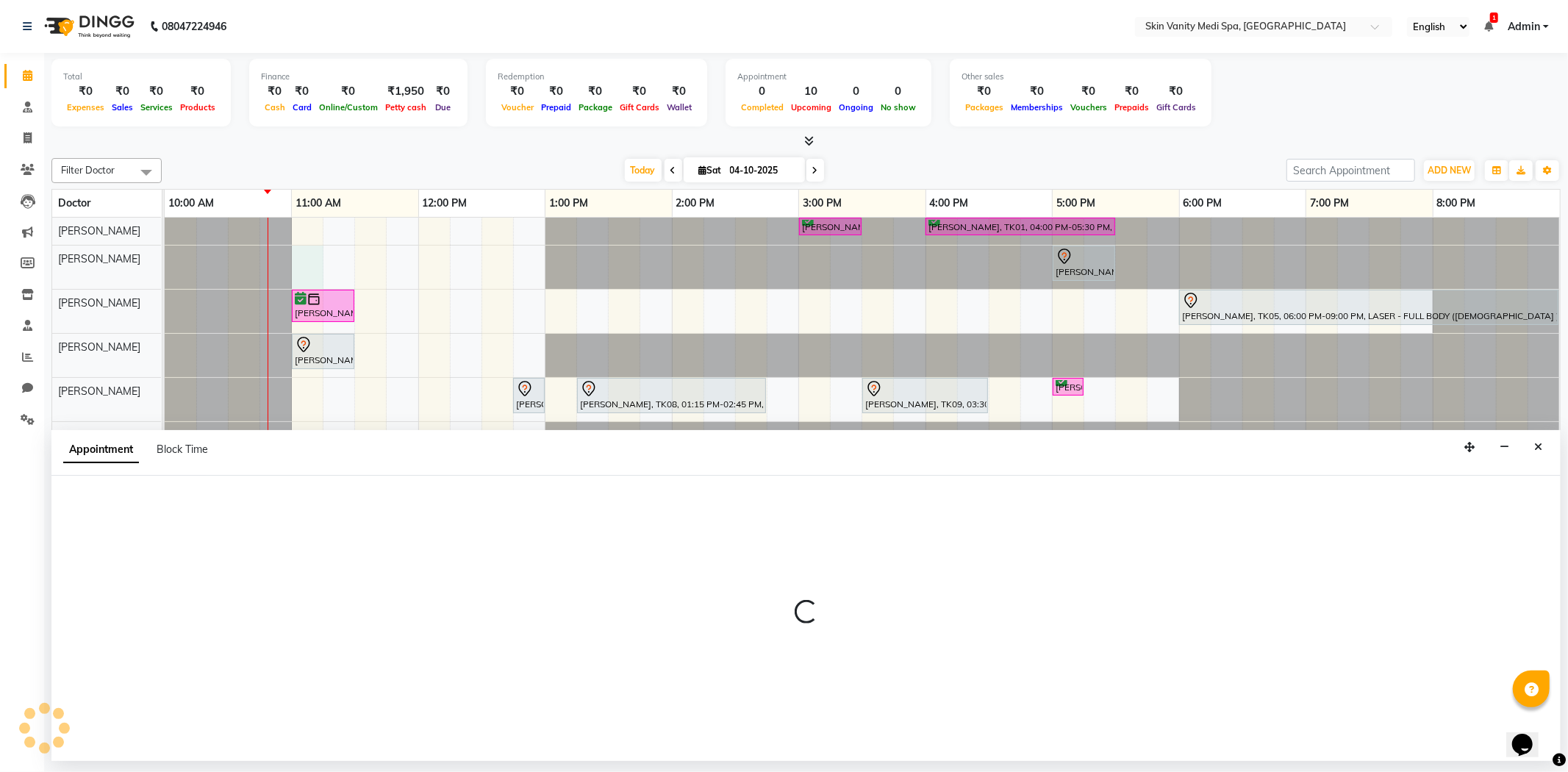
select select "70347"
select select "660"
select select "tentative"
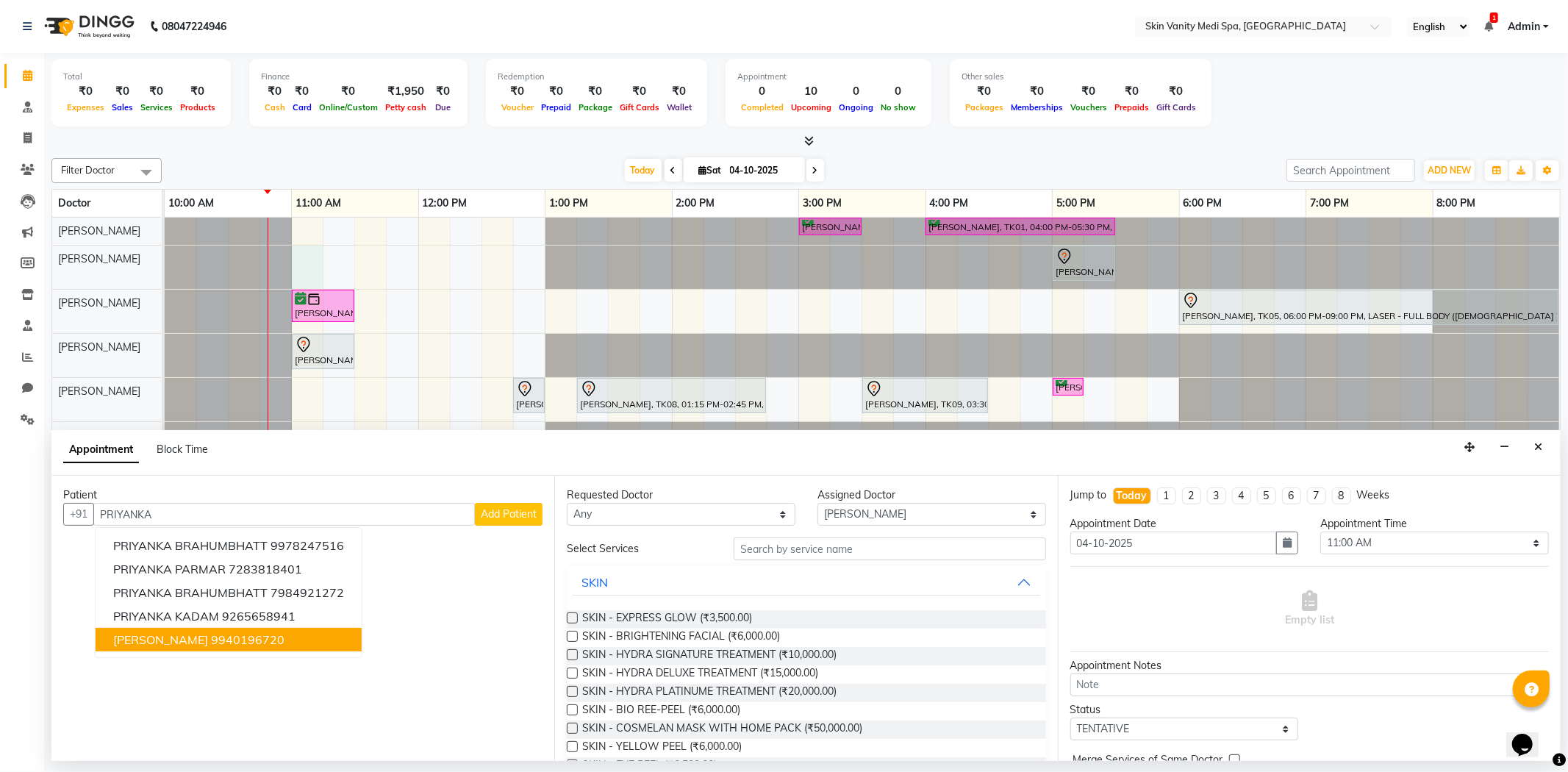
click at [252, 641] on ngb-highlight "9940196720" at bounding box center [248, 639] width 73 height 14
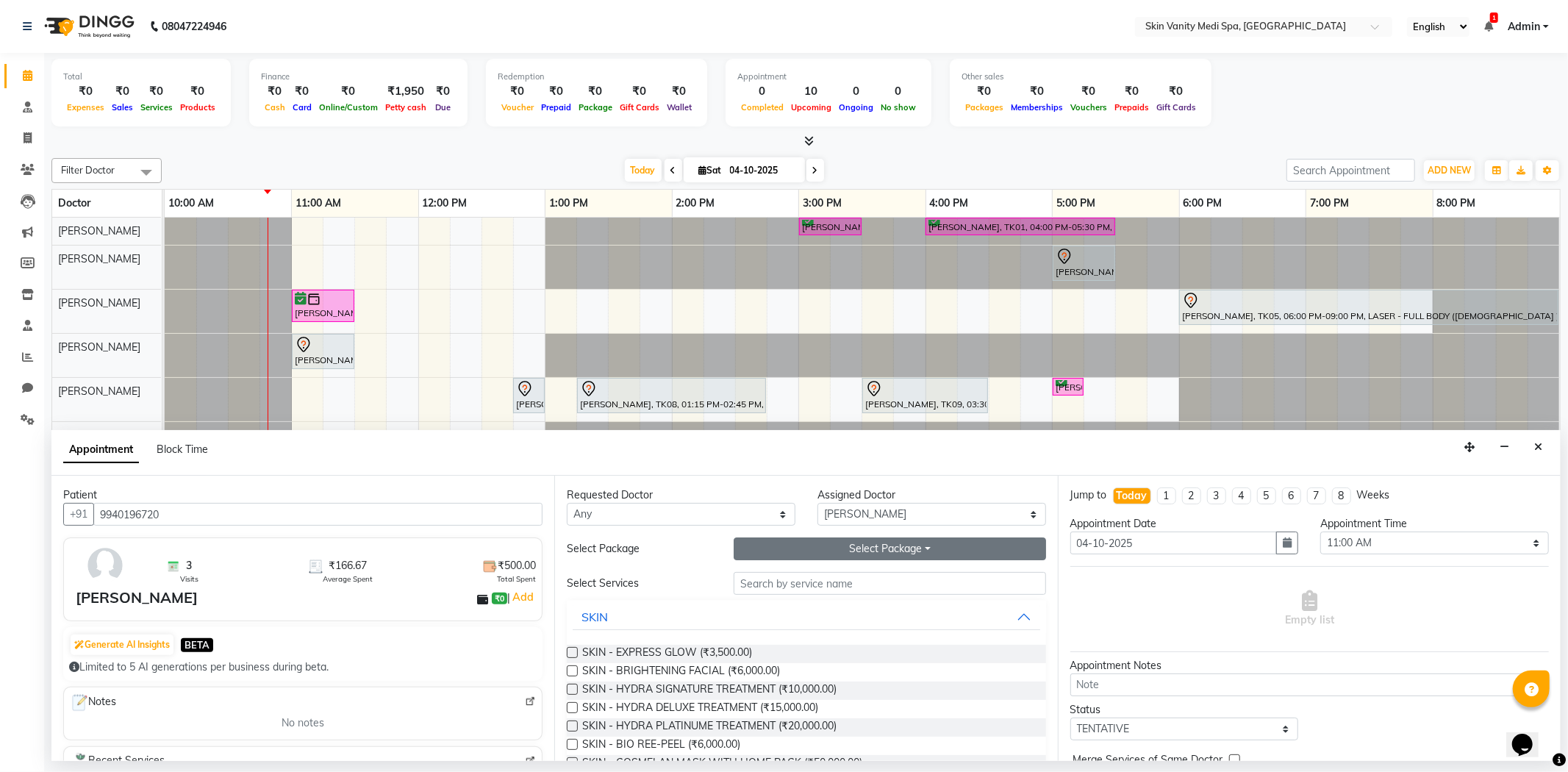
type input "9940196720"
click at [791, 556] on button "Select Package Toggle Dropdown" at bounding box center [889, 549] width 312 height 23
click at [828, 583] on li "SKIN - DERMAPEN BASIC (3 SESSIONS )" at bounding box center [858, 579] width 248 height 22
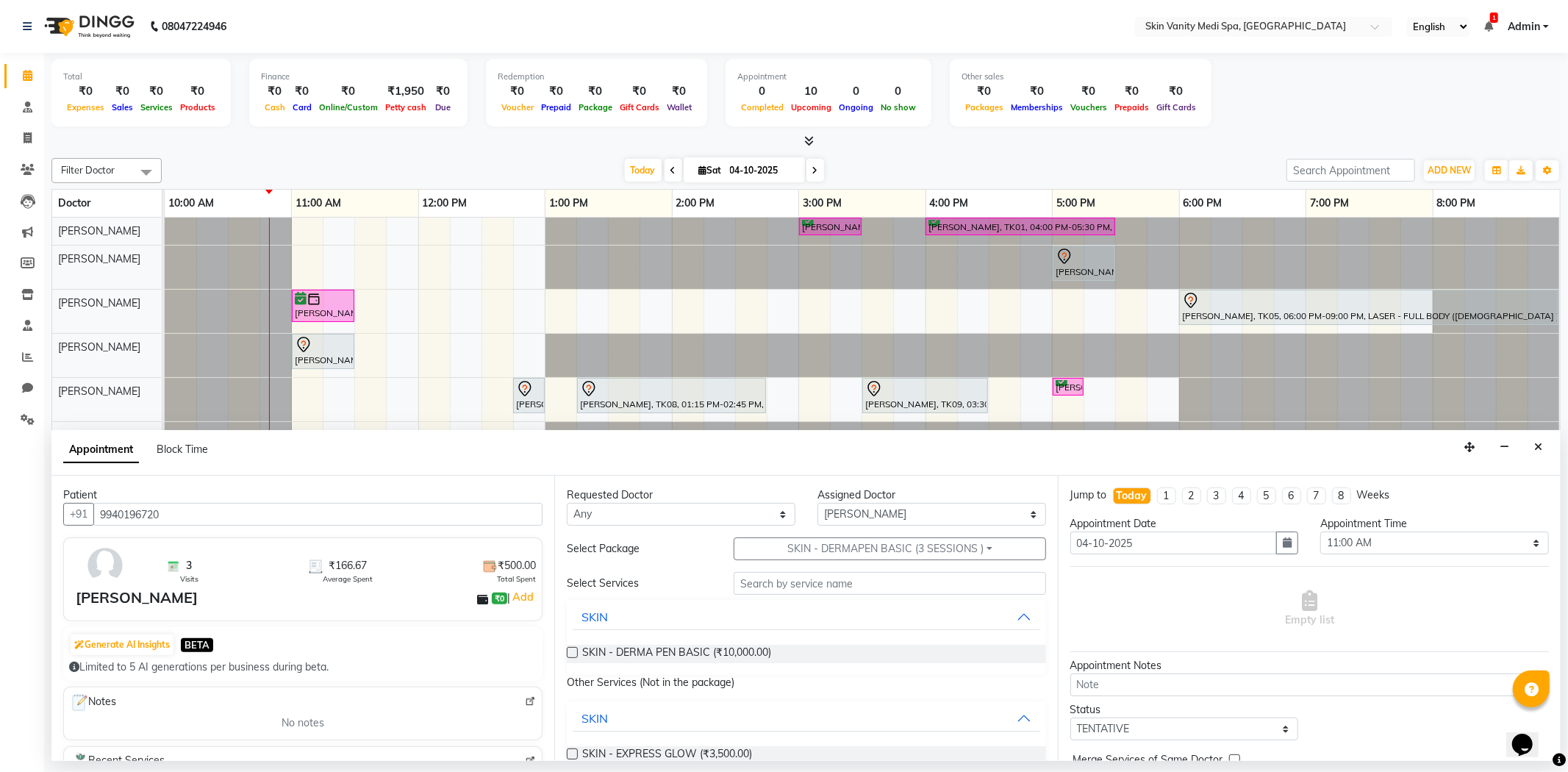
click at [572, 652] on label at bounding box center [573, 653] width 11 height 11
click at [572, 652] on input "checkbox" at bounding box center [572, 655] width 10 height 10
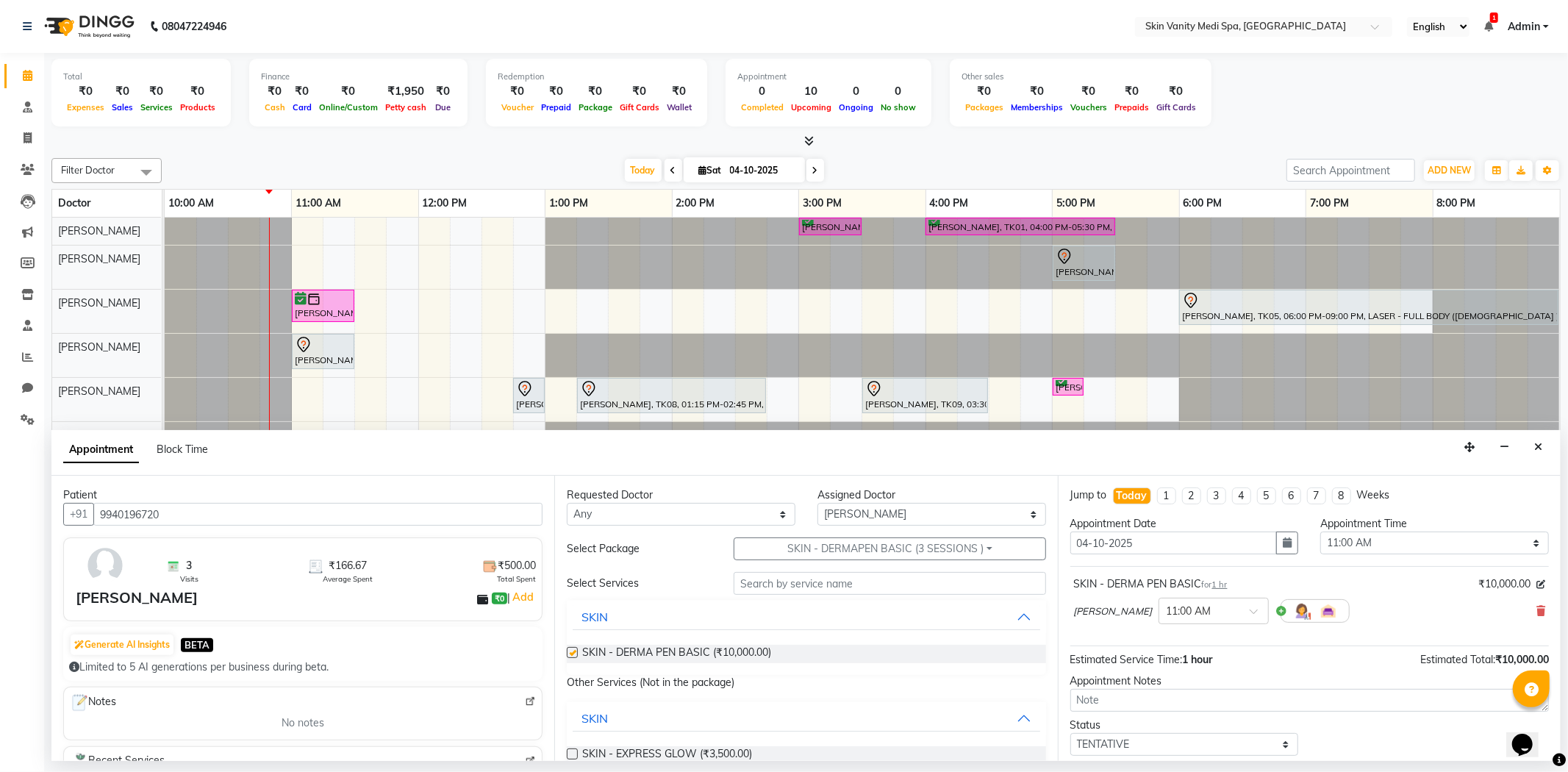
checkbox input "false"
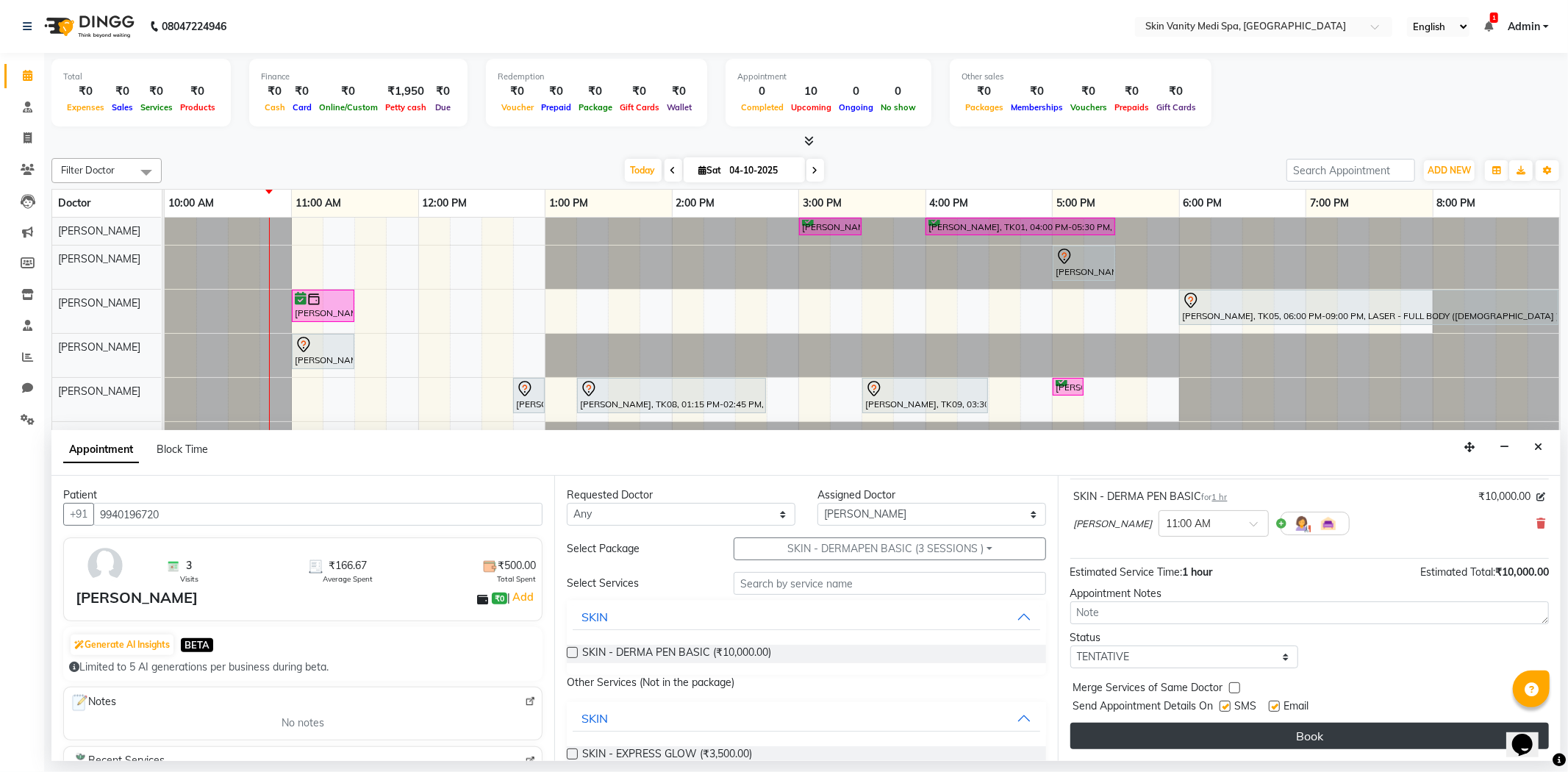
click at [1199, 742] on button "Book" at bounding box center [1309, 736] width 478 height 26
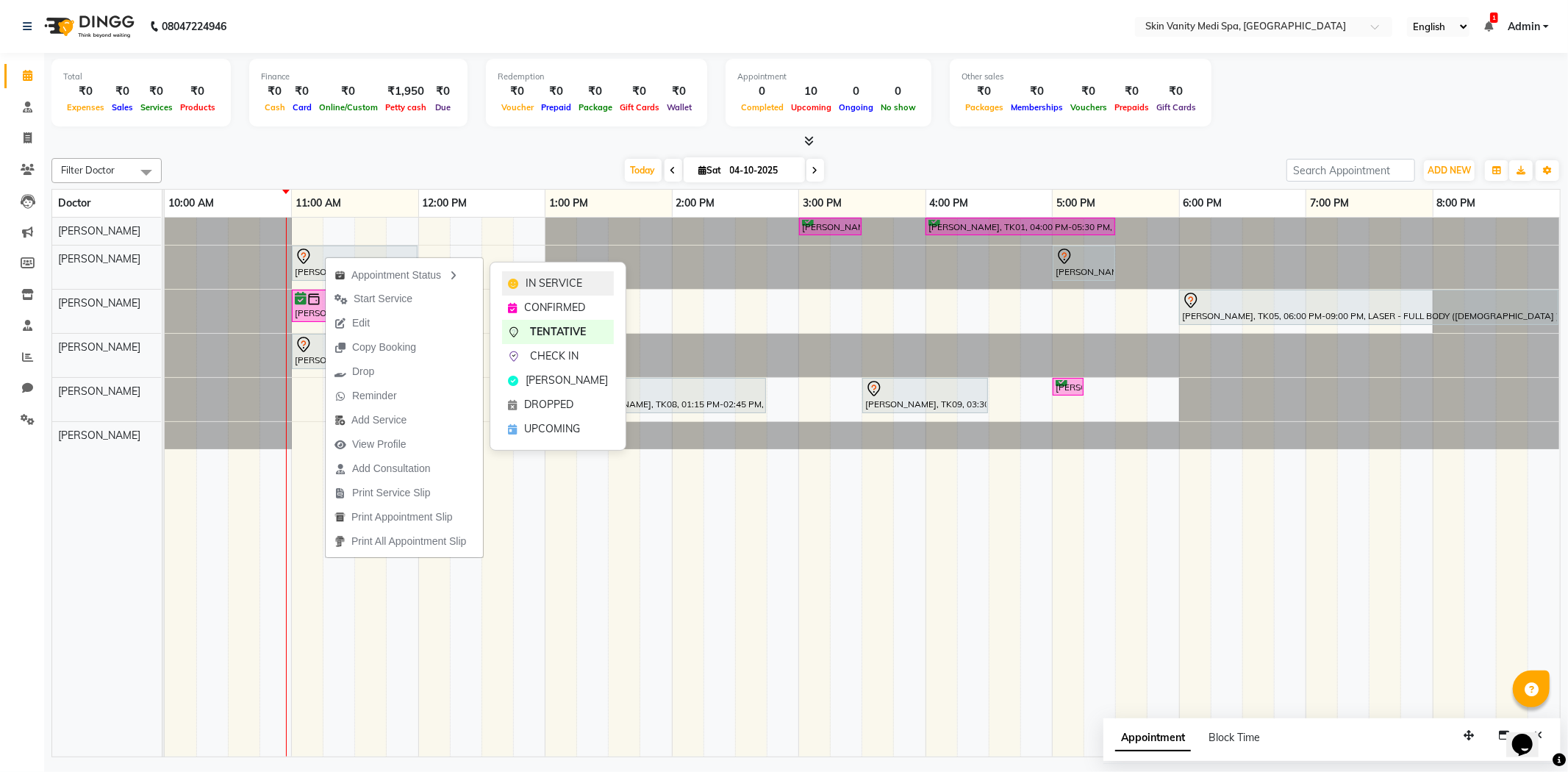
click at [578, 285] on span "IN SERVICE" at bounding box center [554, 283] width 57 height 15
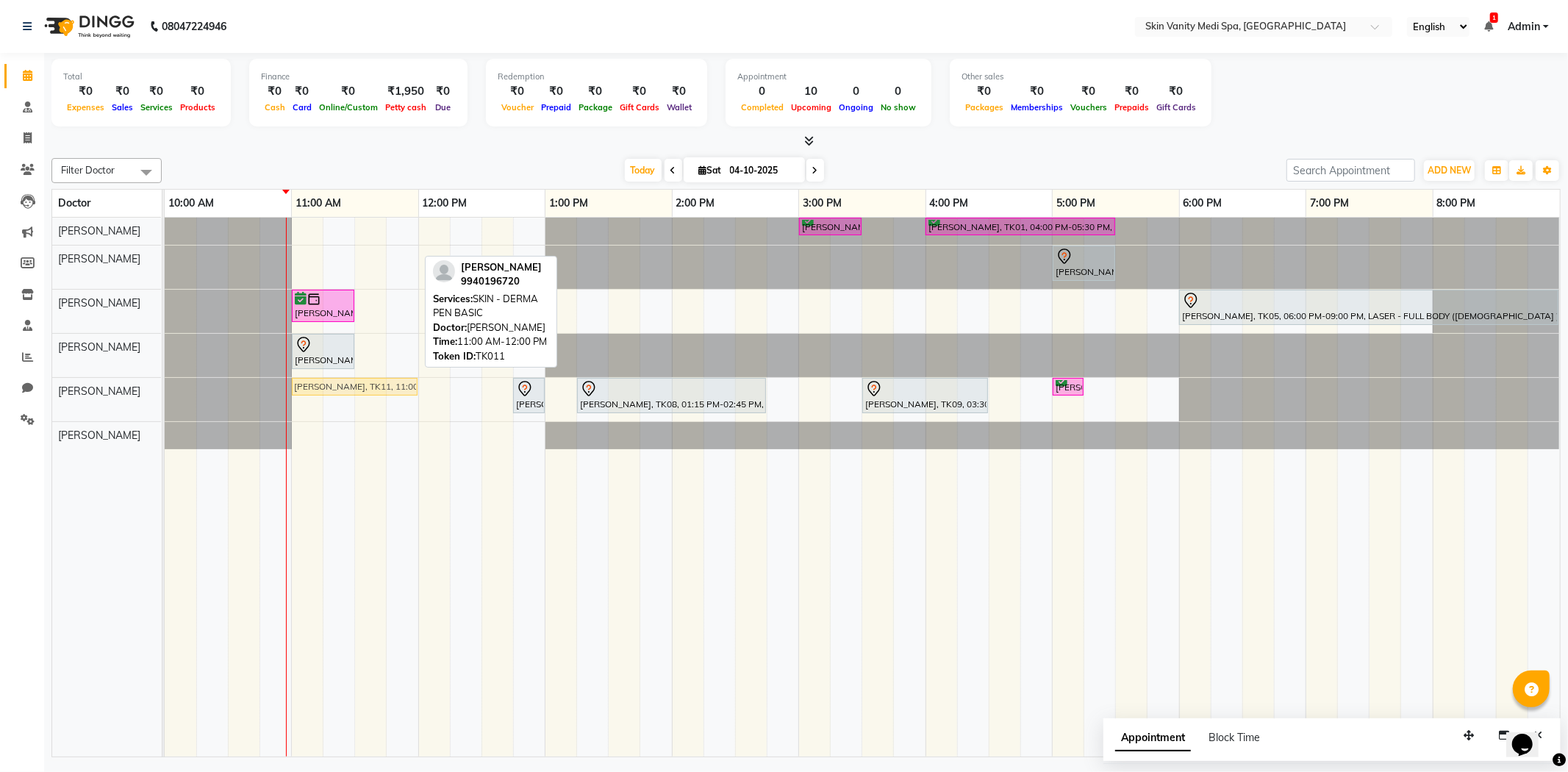
drag, startPoint x: 356, startPoint y: 251, endPoint x: 355, endPoint y: 399, distance: 148.0
click at [355, 399] on div "AYAAN MIR, TK02, 03:00 PM-03:30 PM, IV DRIPS - RE - GLOW DRIP ISHITA RAUT, TK01…" at bounding box center [862, 487] width 1395 height 540
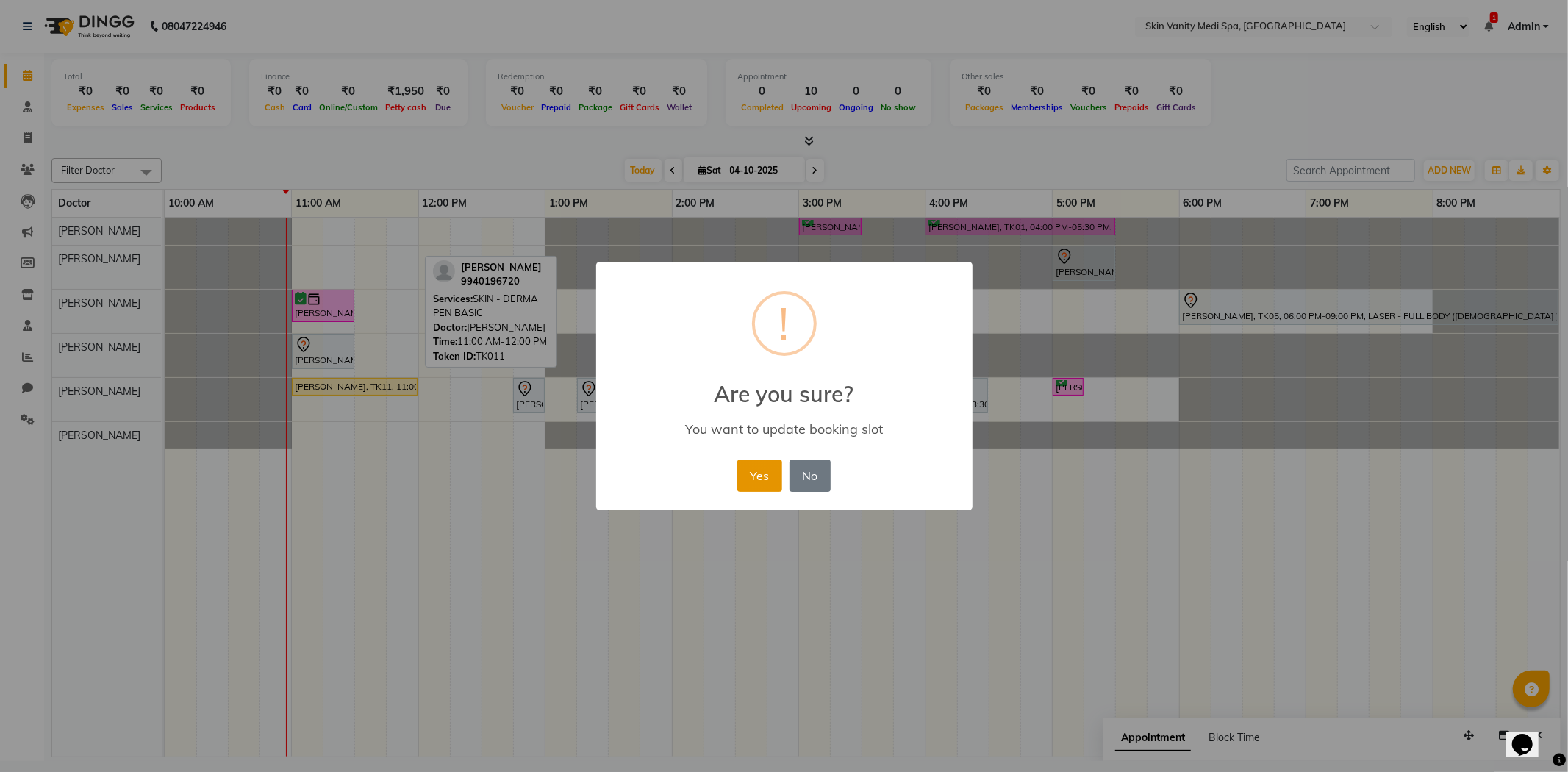
click at [762, 480] on button "Yes" at bounding box center [760, 476] width 45 height 32
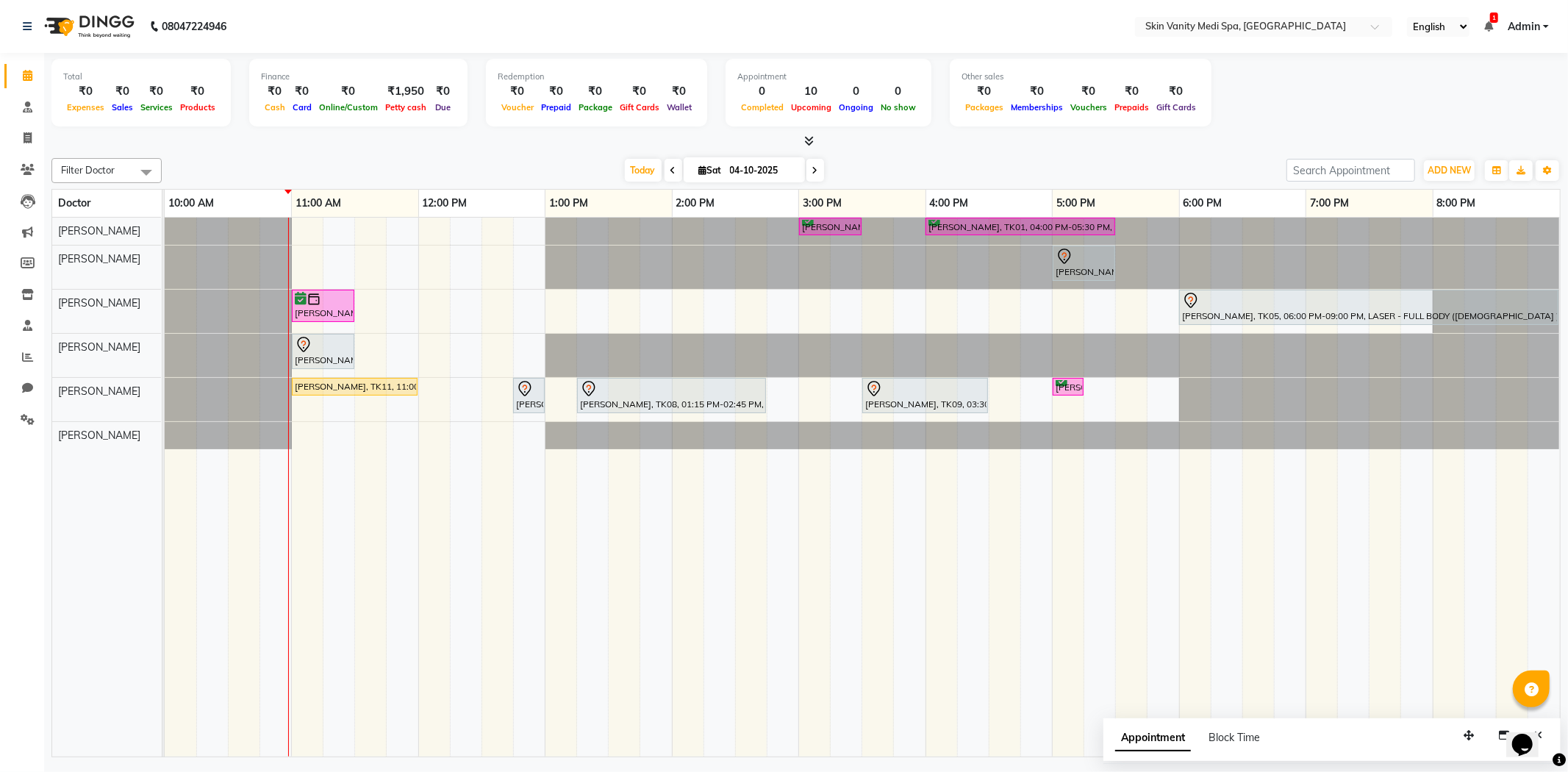
click at [548, 162] on div "[DATE] [DATE]" at bounding box center [724, 171] width 1110 height 22
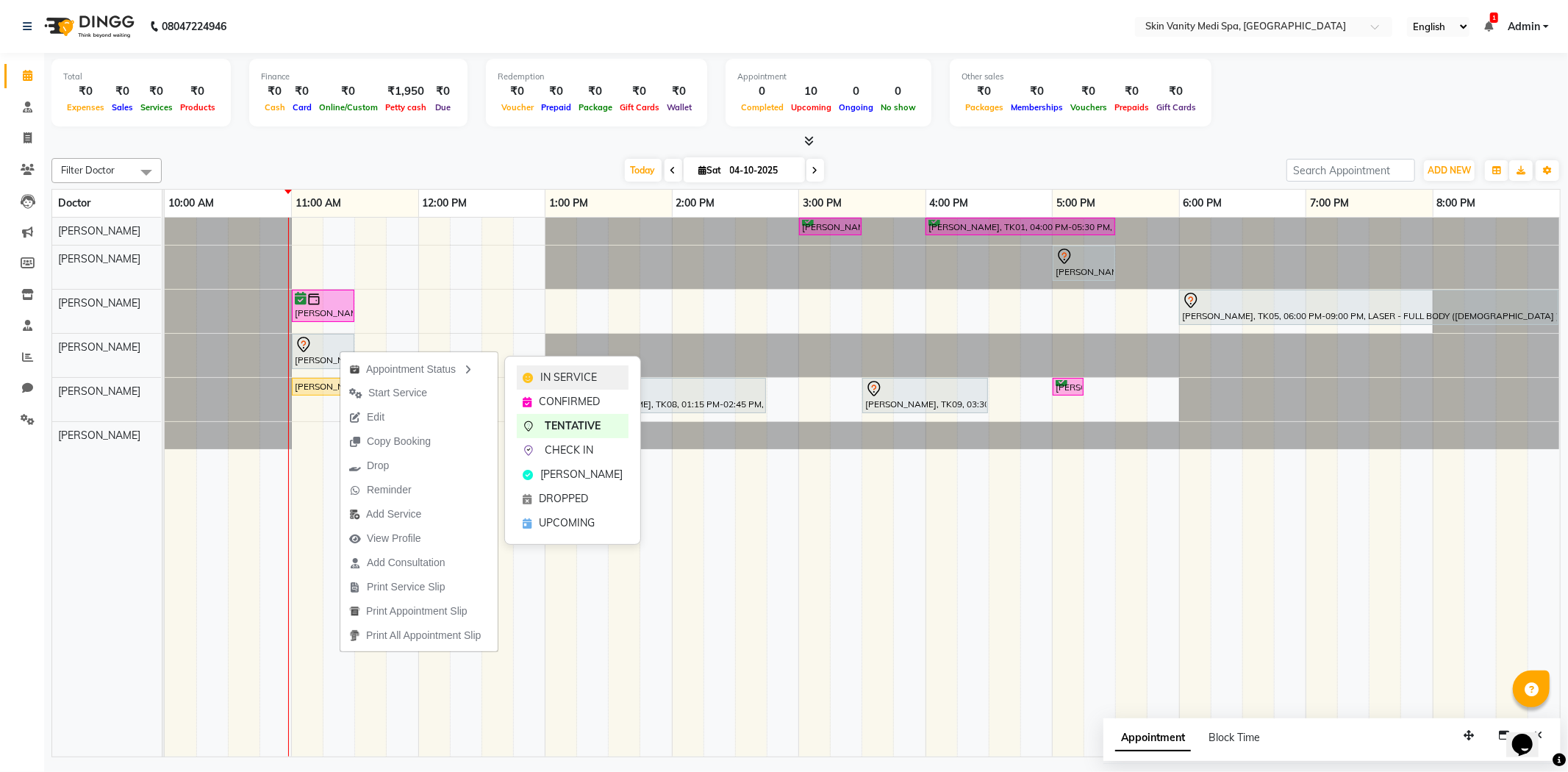
click at [561, 377] on span "IN SERVICE" at bounding box center [568, 377] width 57 height 15
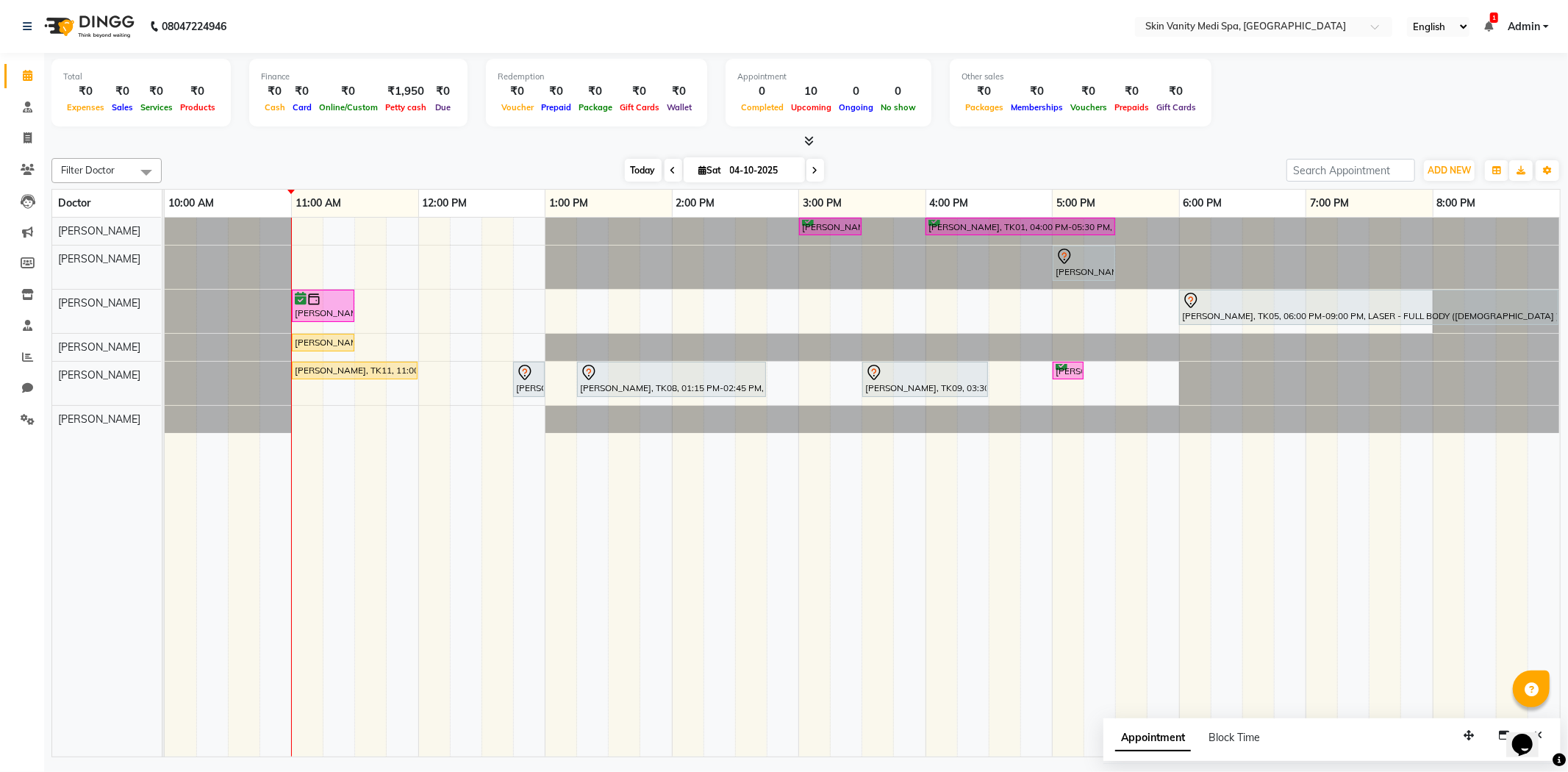
click at [638, 169] on span "Today" at bounding box center [643, 170] width 37 height 23
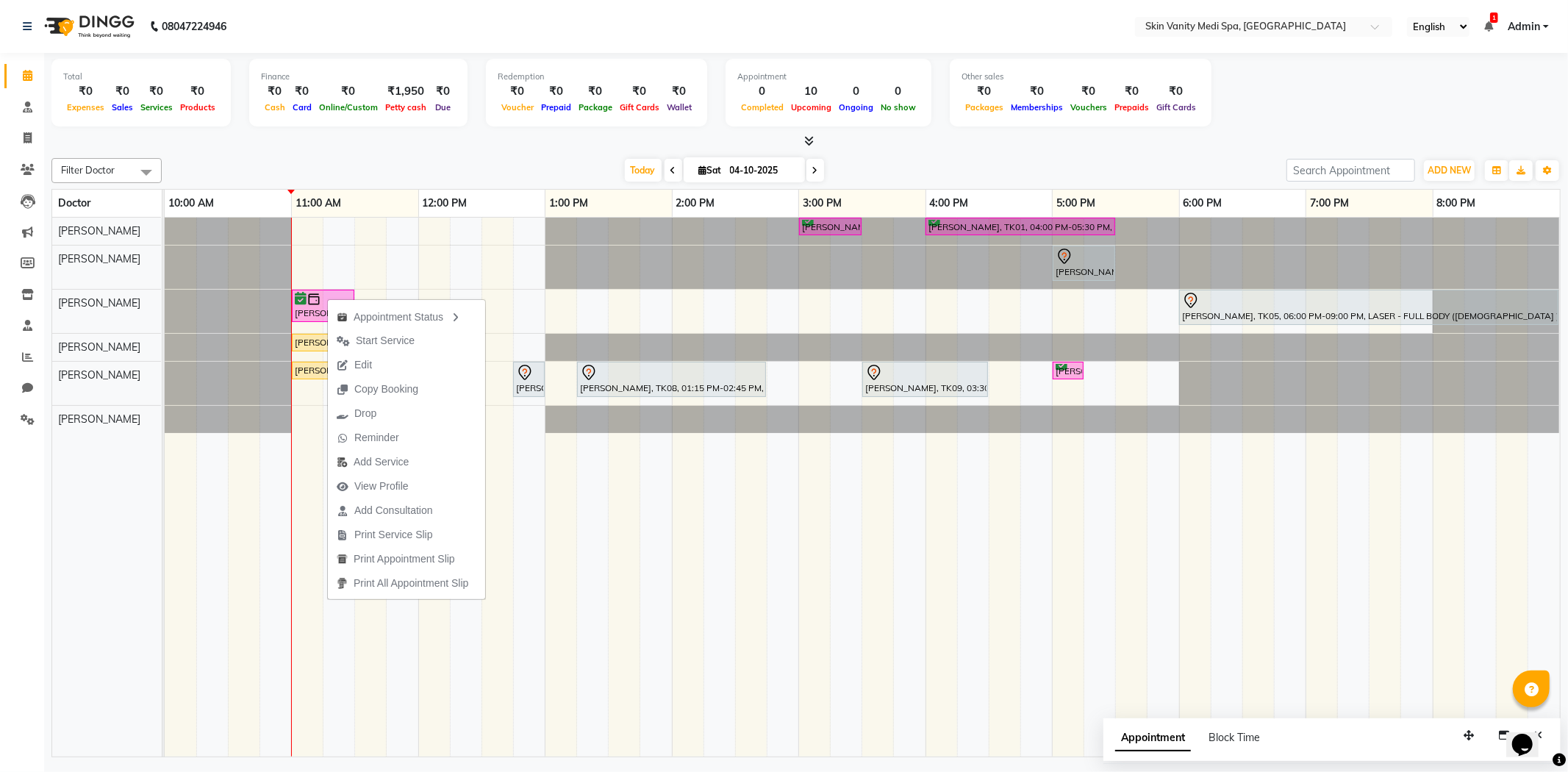
click at [454, 160] on div "[DATE] [DATE]" at bounding box center [724, 171] width 1110 height 22
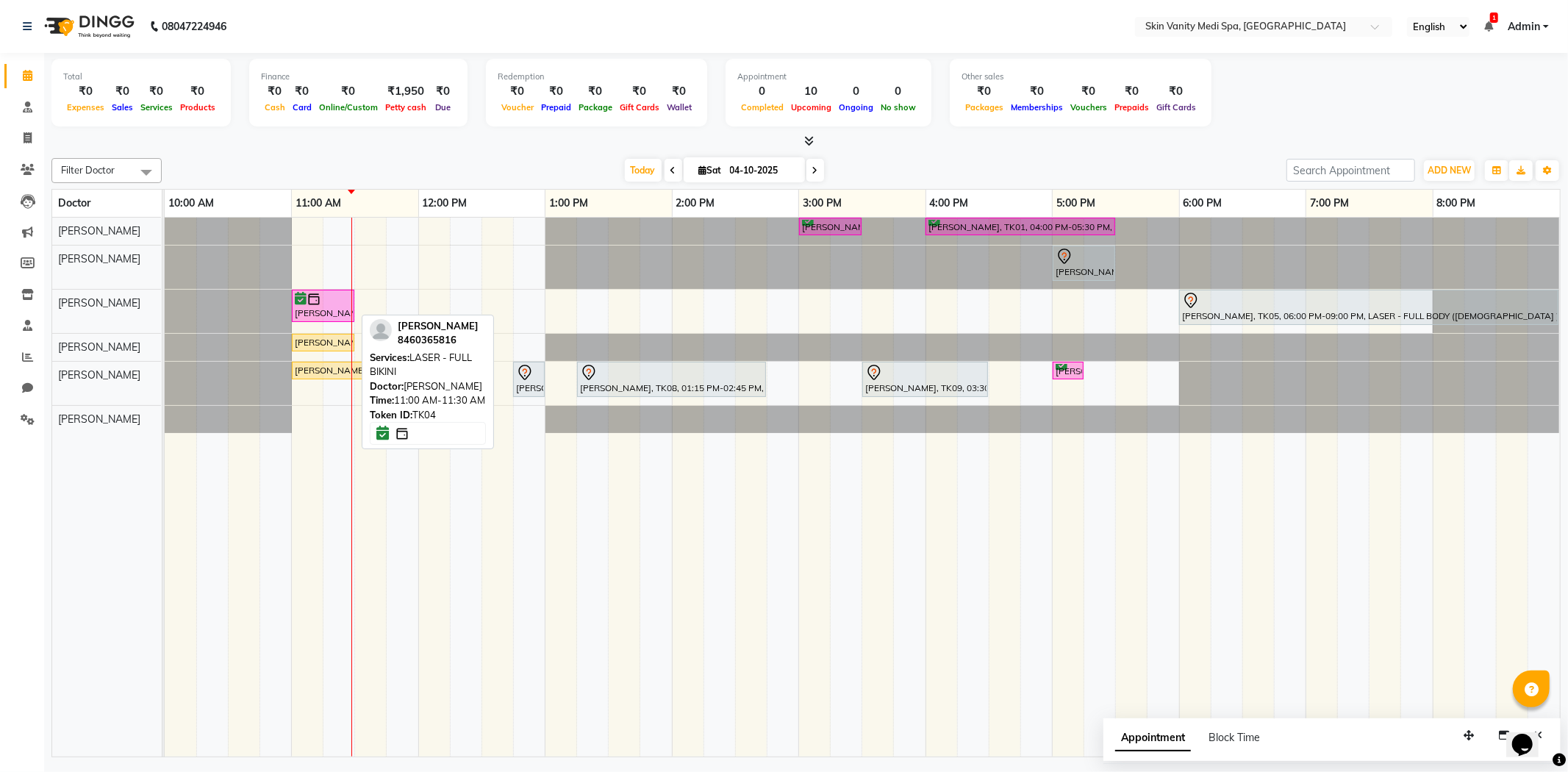
click at [321, 300] on div at bounding box center [323, 299] width 57 height 14
select select "6"
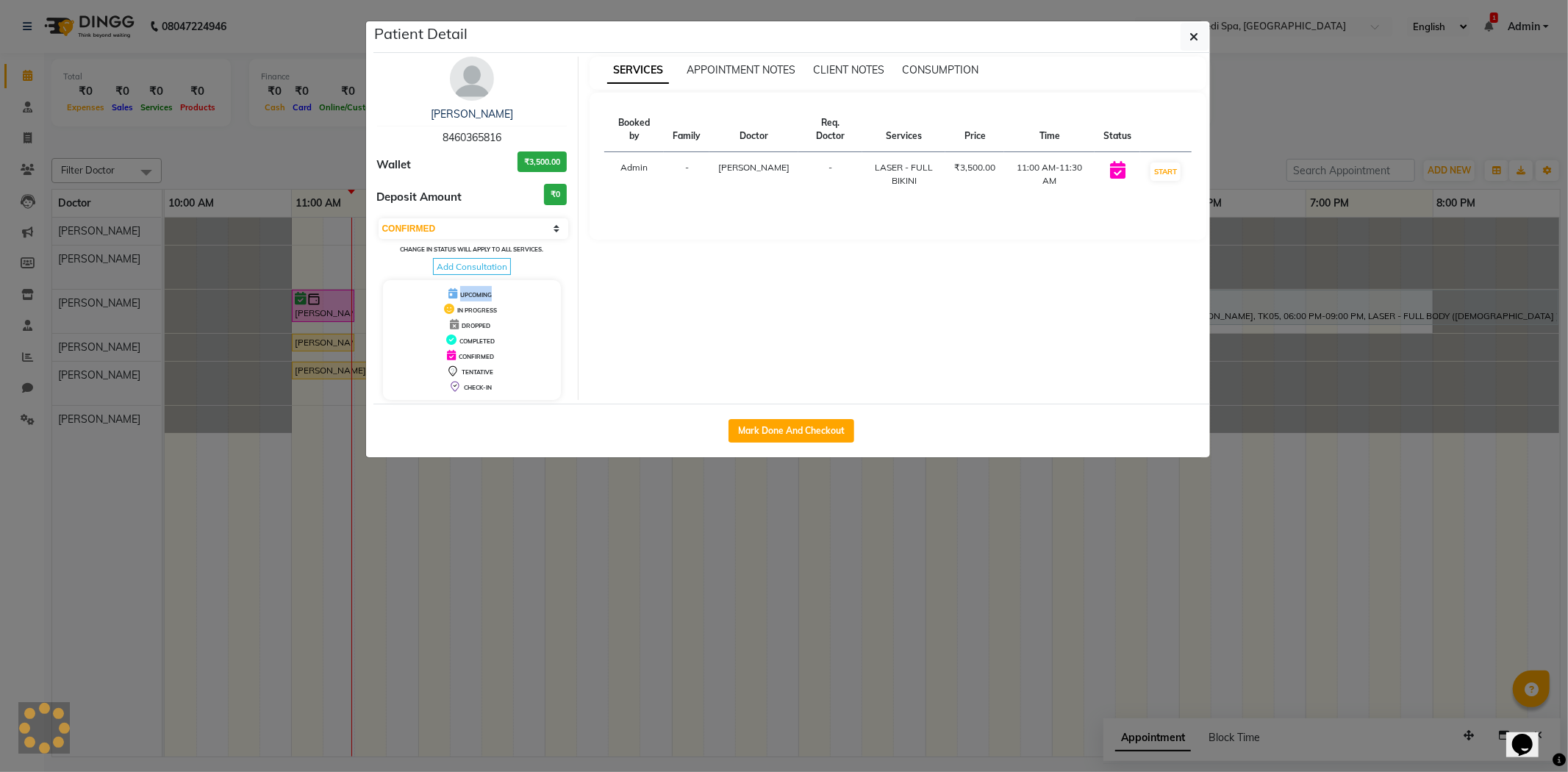
click at [321, 300] on ngb-modal-window "Patient Detail ISHA SHAH 8460365816 Wallet ₹3,500.00 Deposit Amount ₹0 Select I…" at bounding box center [784, 386] width 1568 height 772
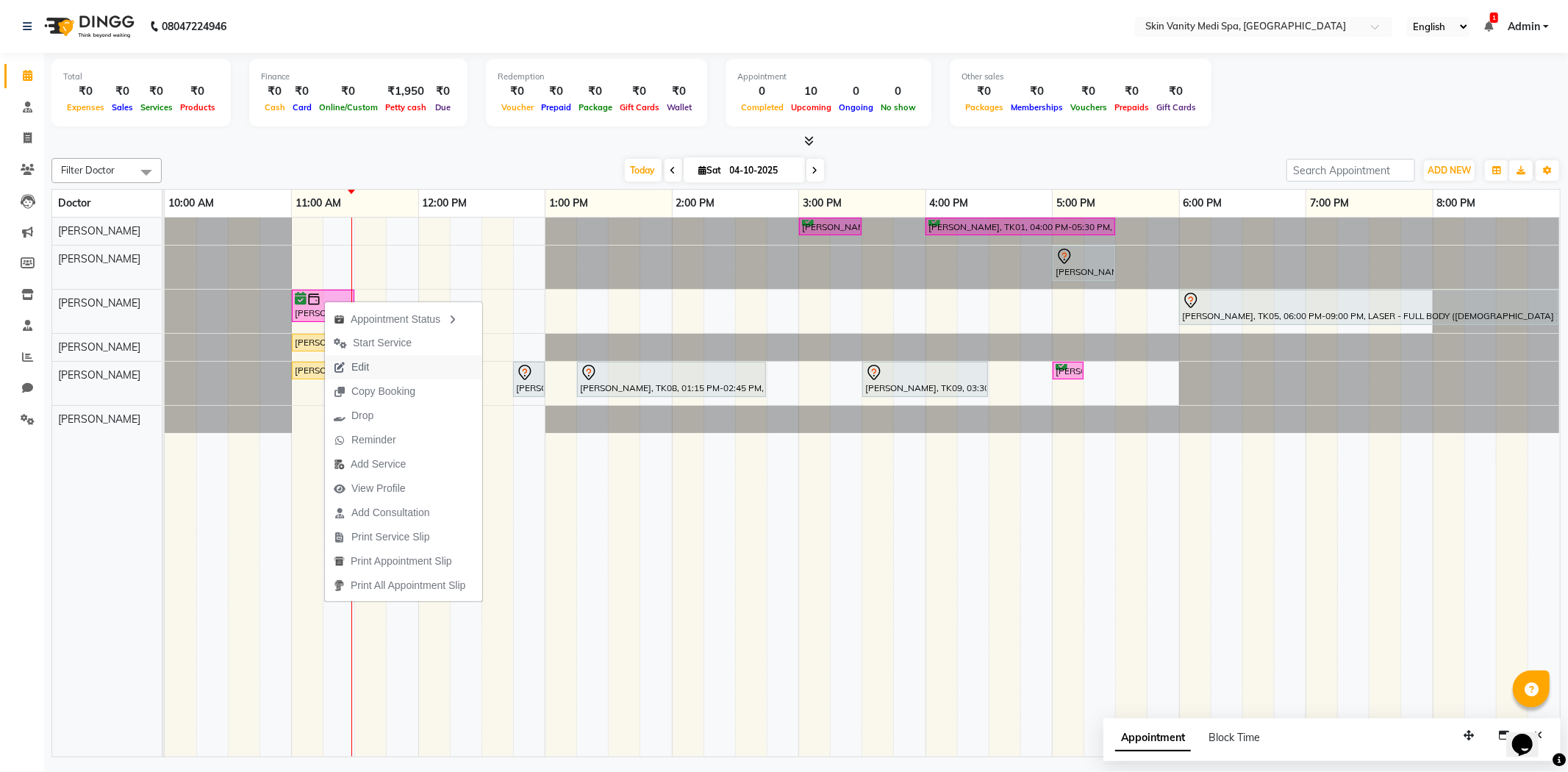
click at [371, 363] on span "Edit" at bounding box center [351, 368] width 53 height 24
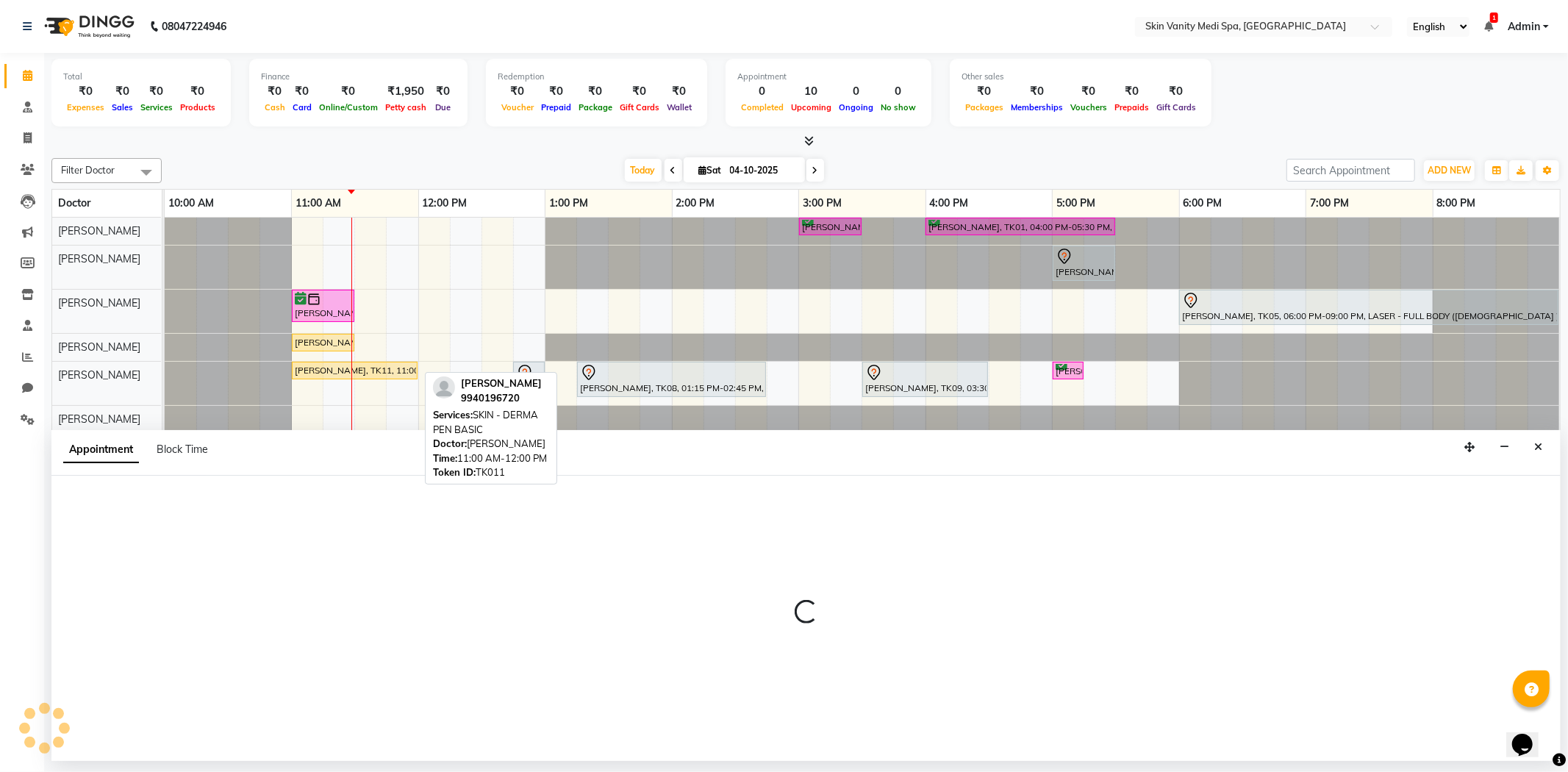
select select "tentative"
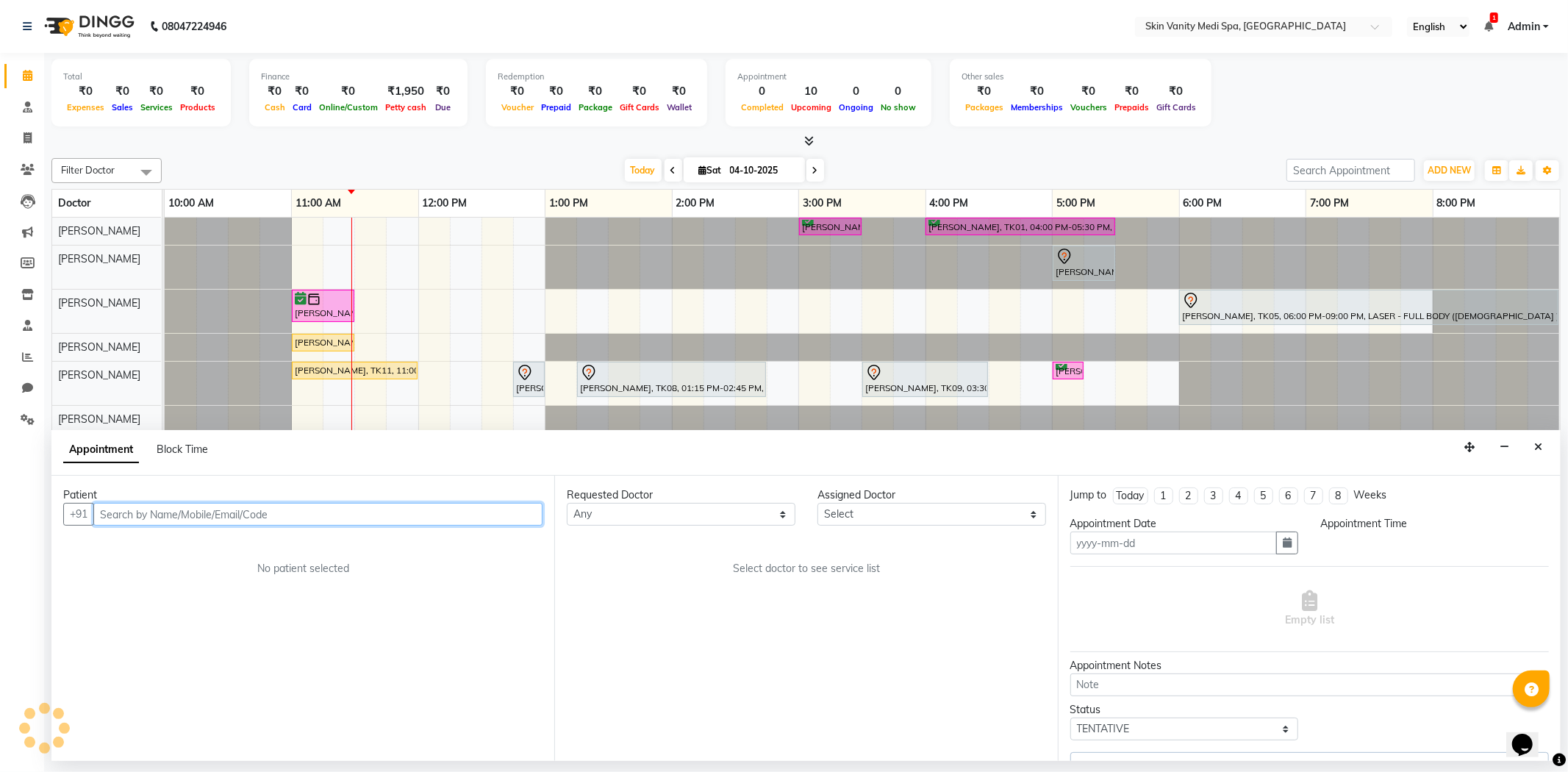
type input "04-10-2025"
select select "confirm booking"
select select "660"
select select "70348"
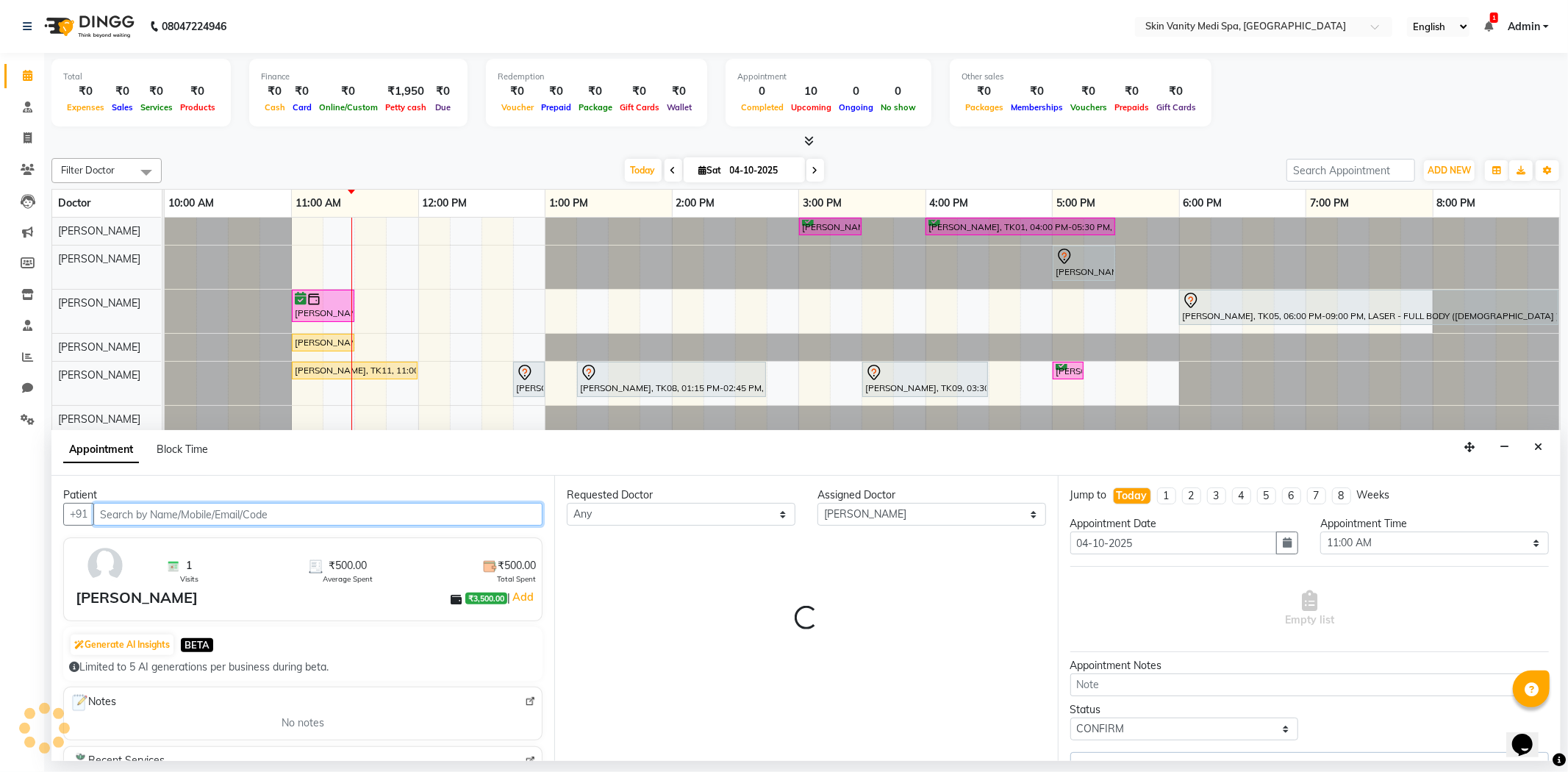
select select "3954"
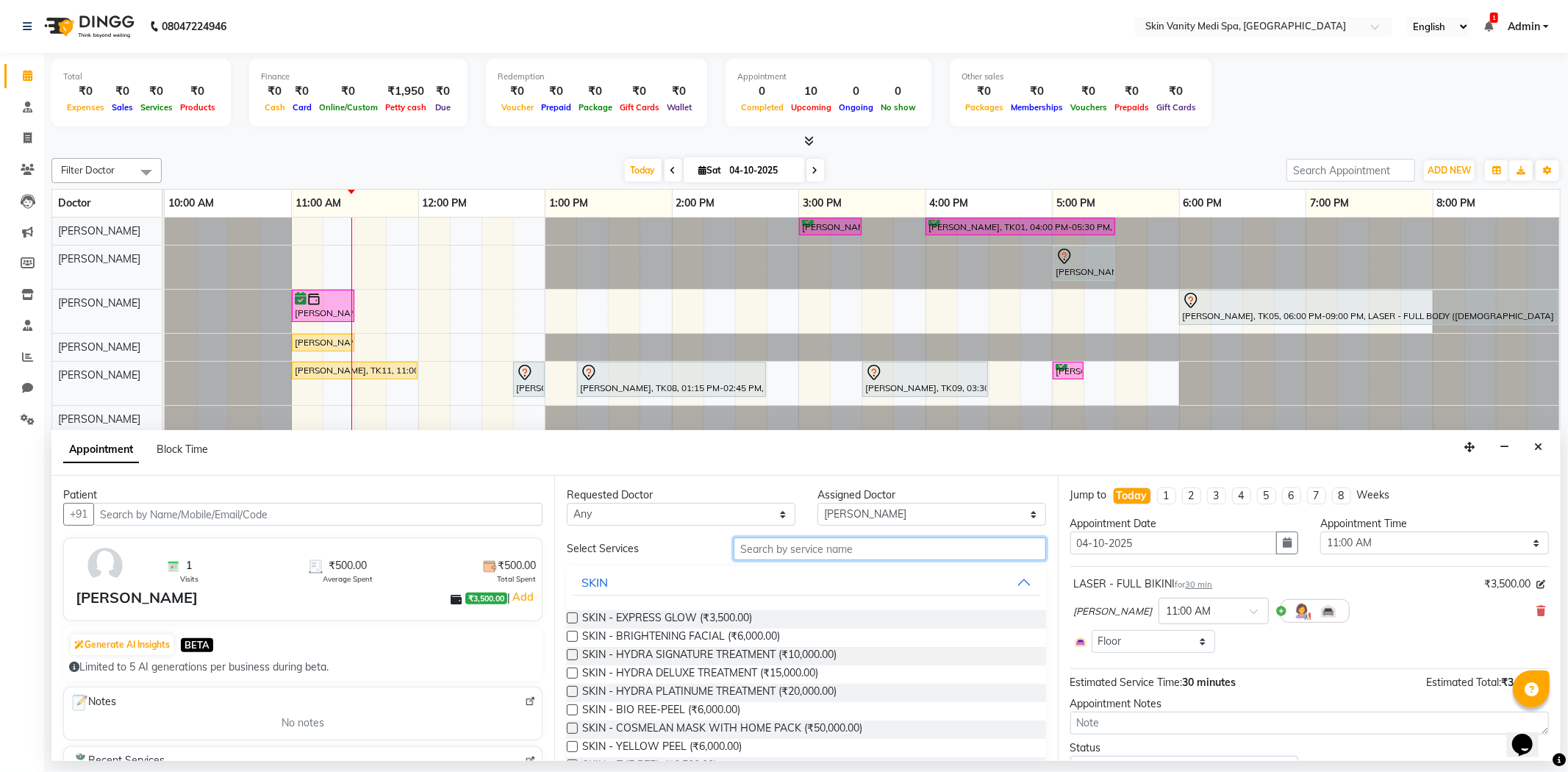
click at [768, 552] on input "text" at bounding box center [889, 549] width 312 height 23
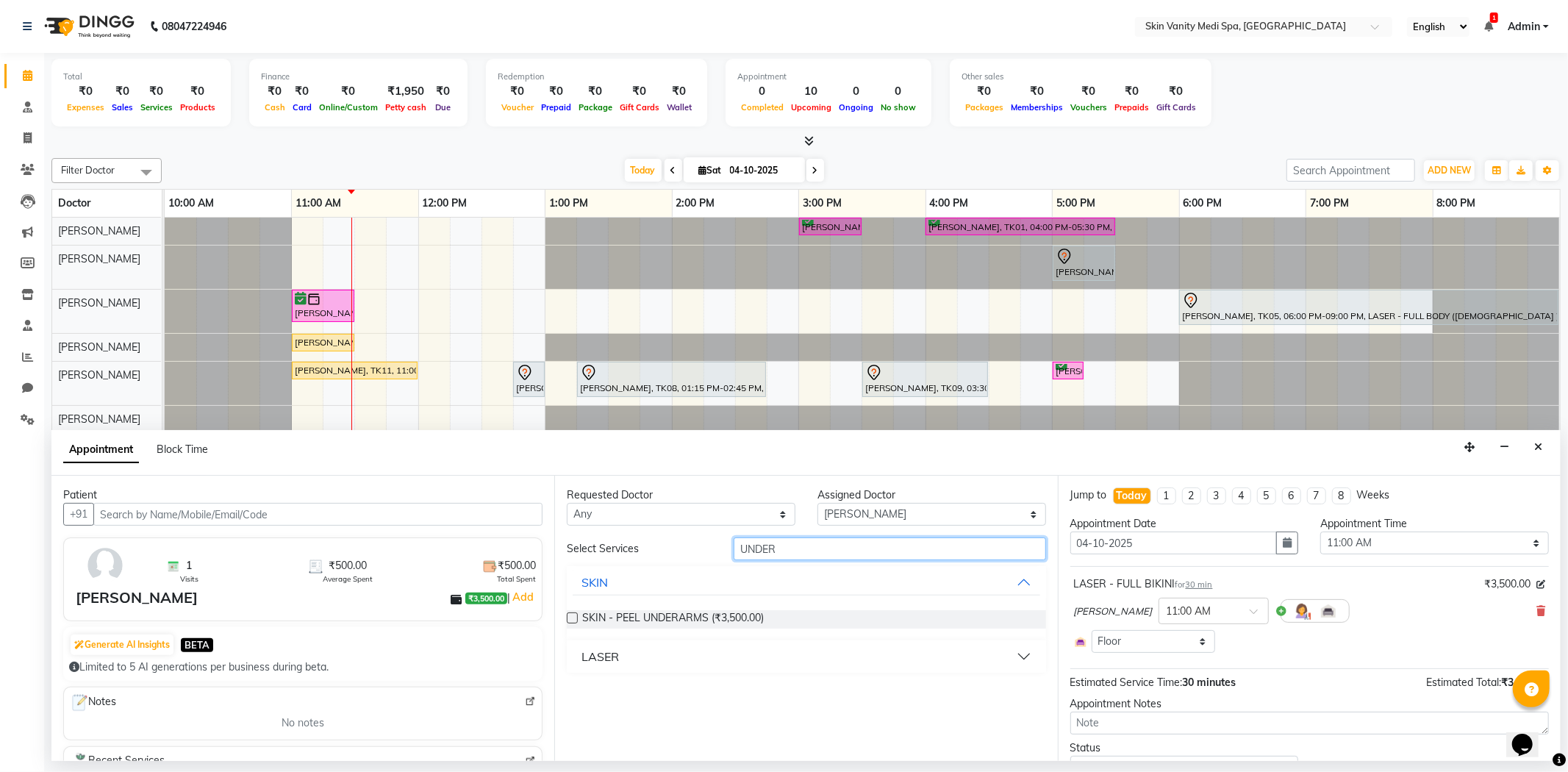
type input "UNDER"
click at [591, 659] on div "LASER" at bounding box center [600, 657] width 38 height 18
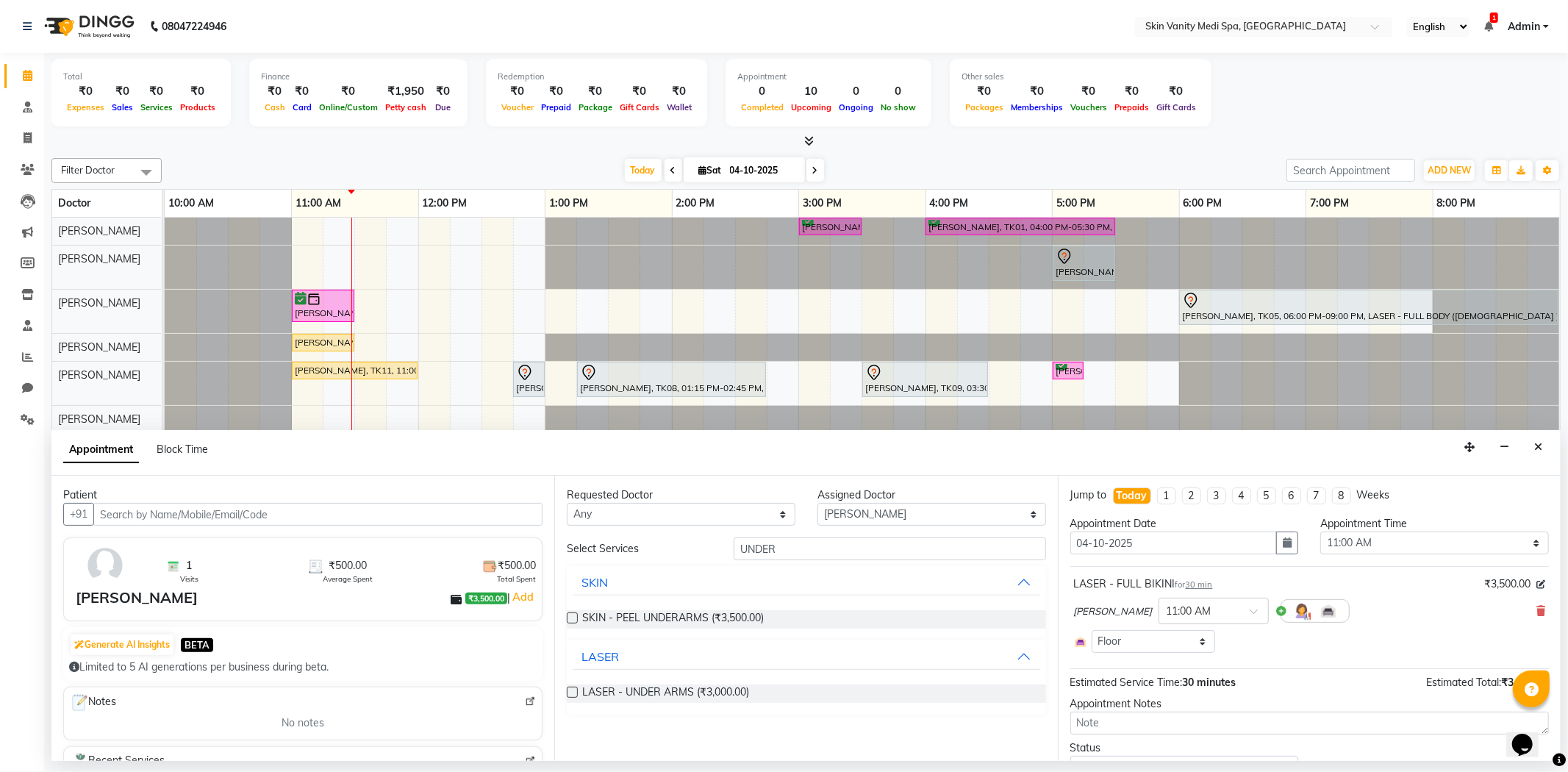
click at [572, 690] on label at bounding box center [573, 693] width 11 height 11
click at [572, 690] on input "checkbox" at bounding box center [572, 694] width 10 height 10
checkbox input "false"
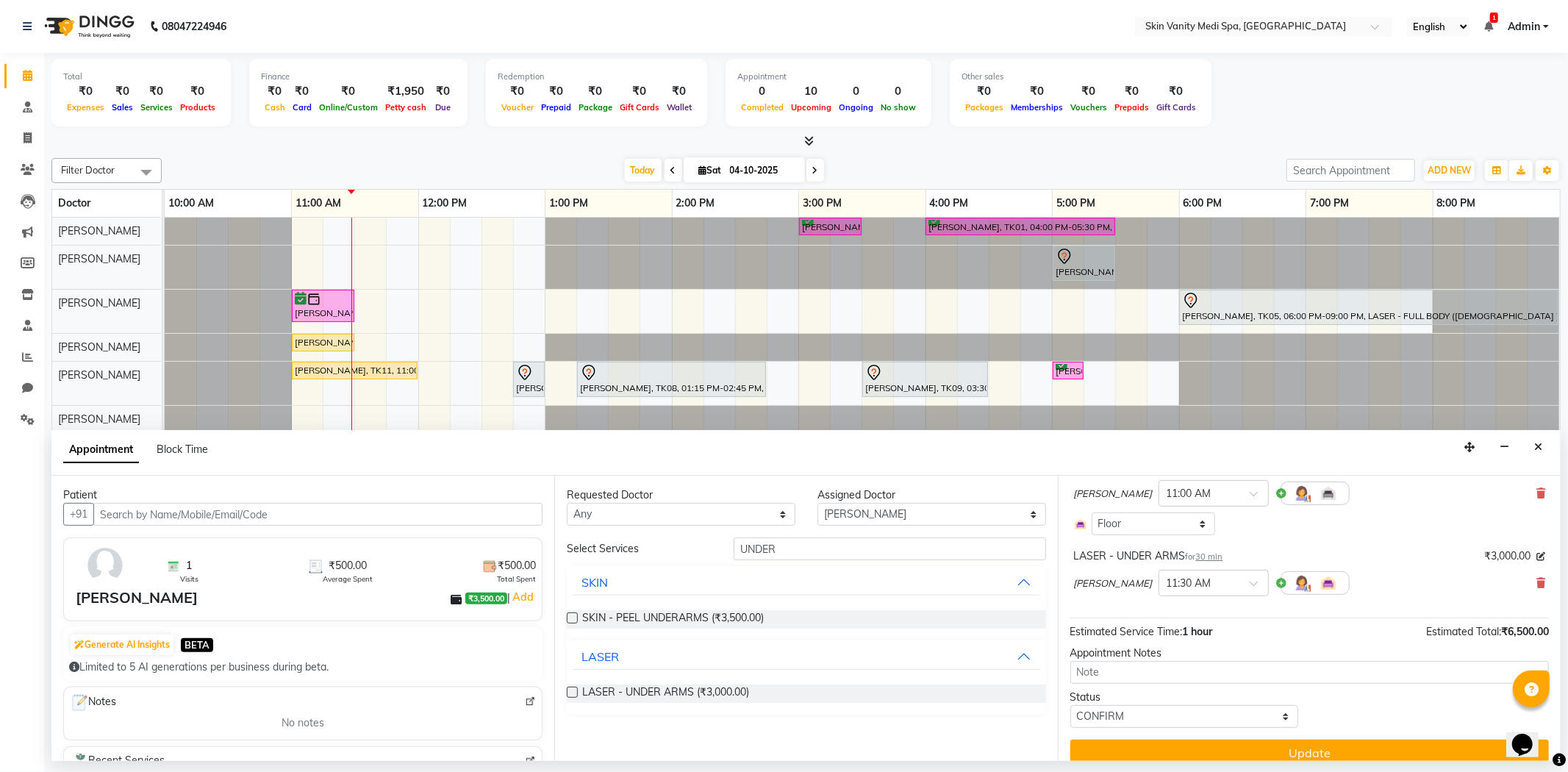
scroll to position [134, 0]
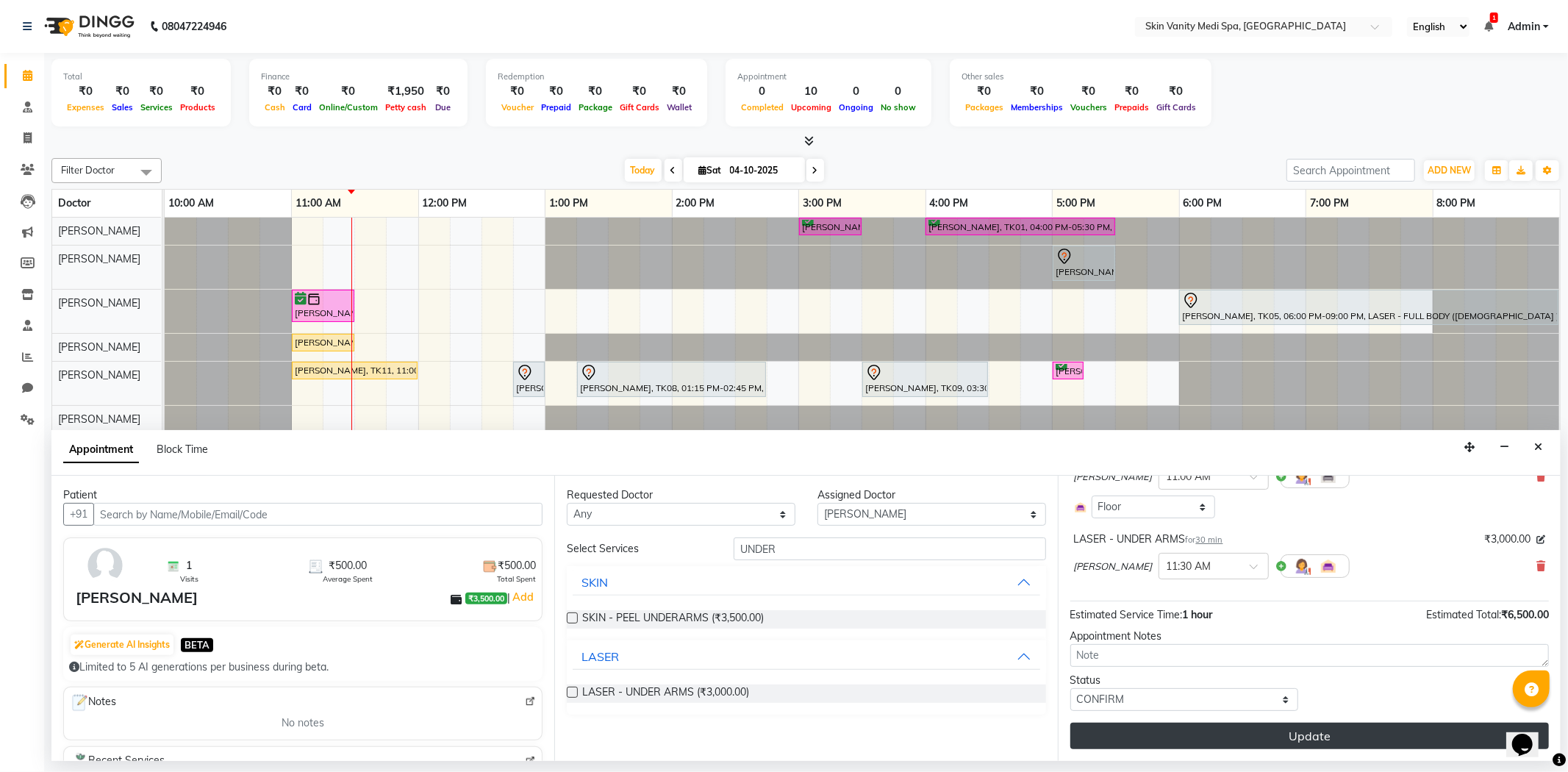
click at [1152, 730] on button "Update" at bounding box center [1309, 736] width 478 height 26
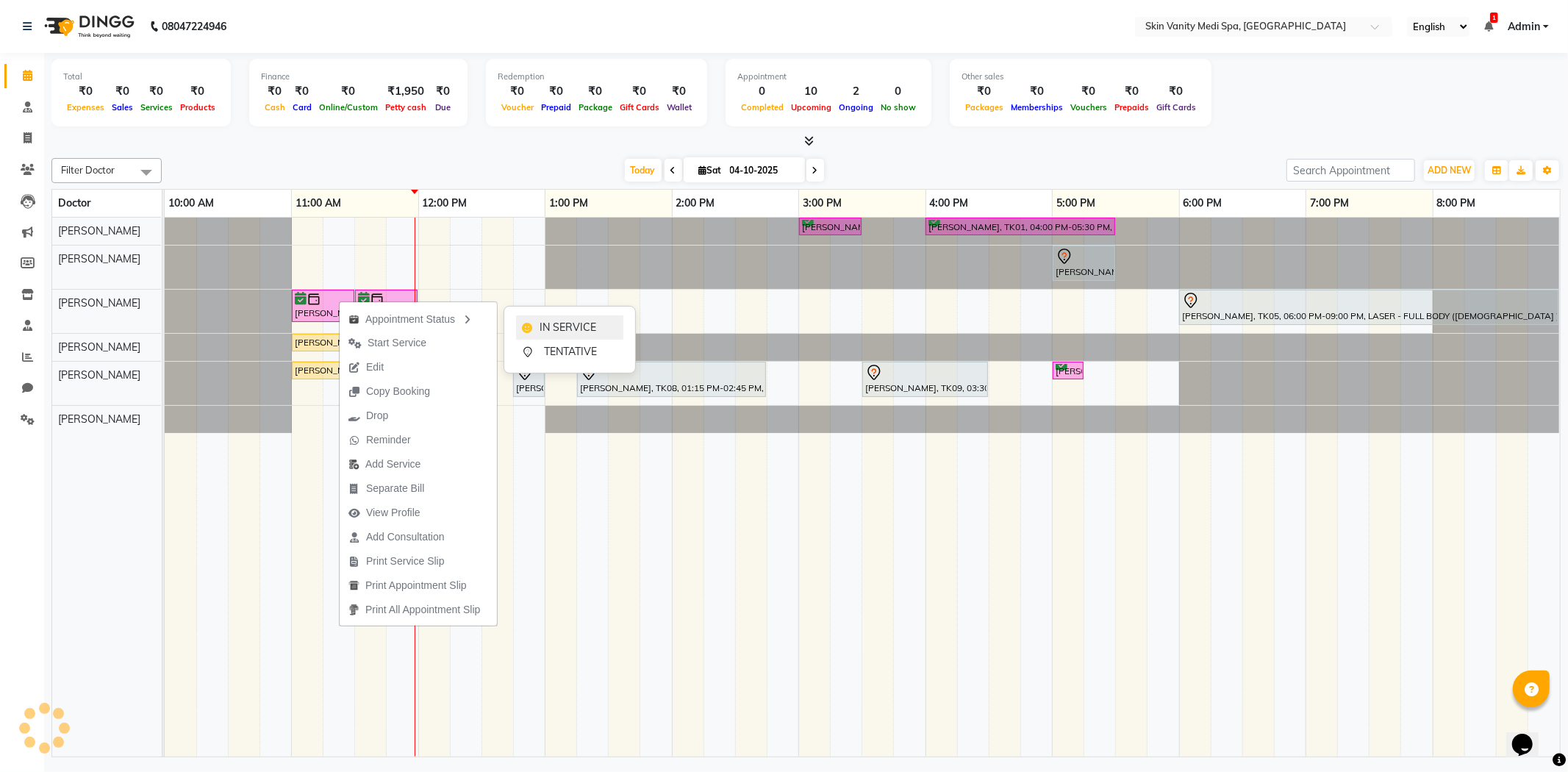
click at [574, 328] on span "IN SERVICE" at bounding box center [568, 327] width 57 height 15
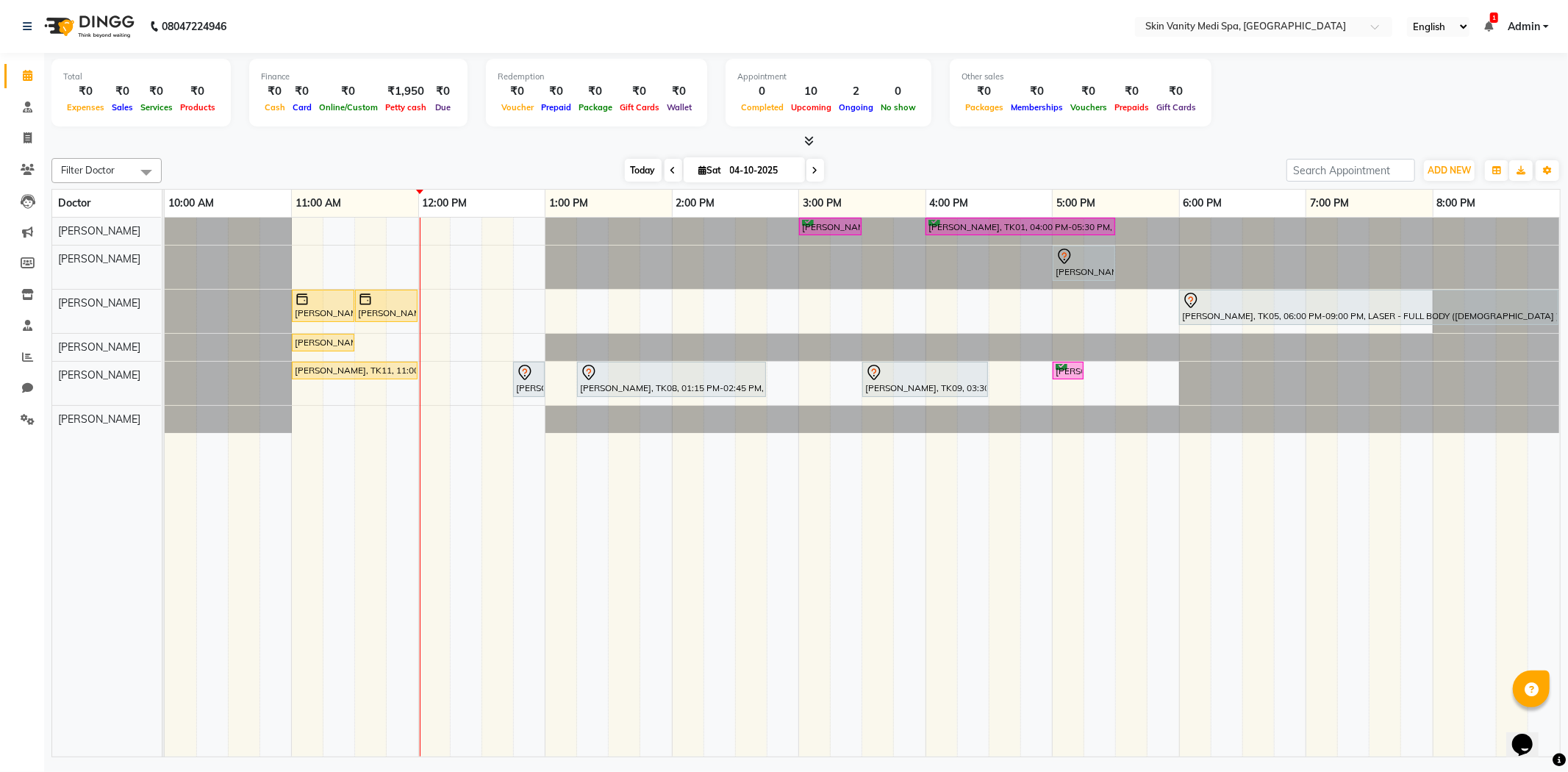
click at [625, 160] on span "Today" at bounding box center [643, 170] width 37 height 23
click at [27, 416] on icon at bounding box center [27, 420] width 14 height 11
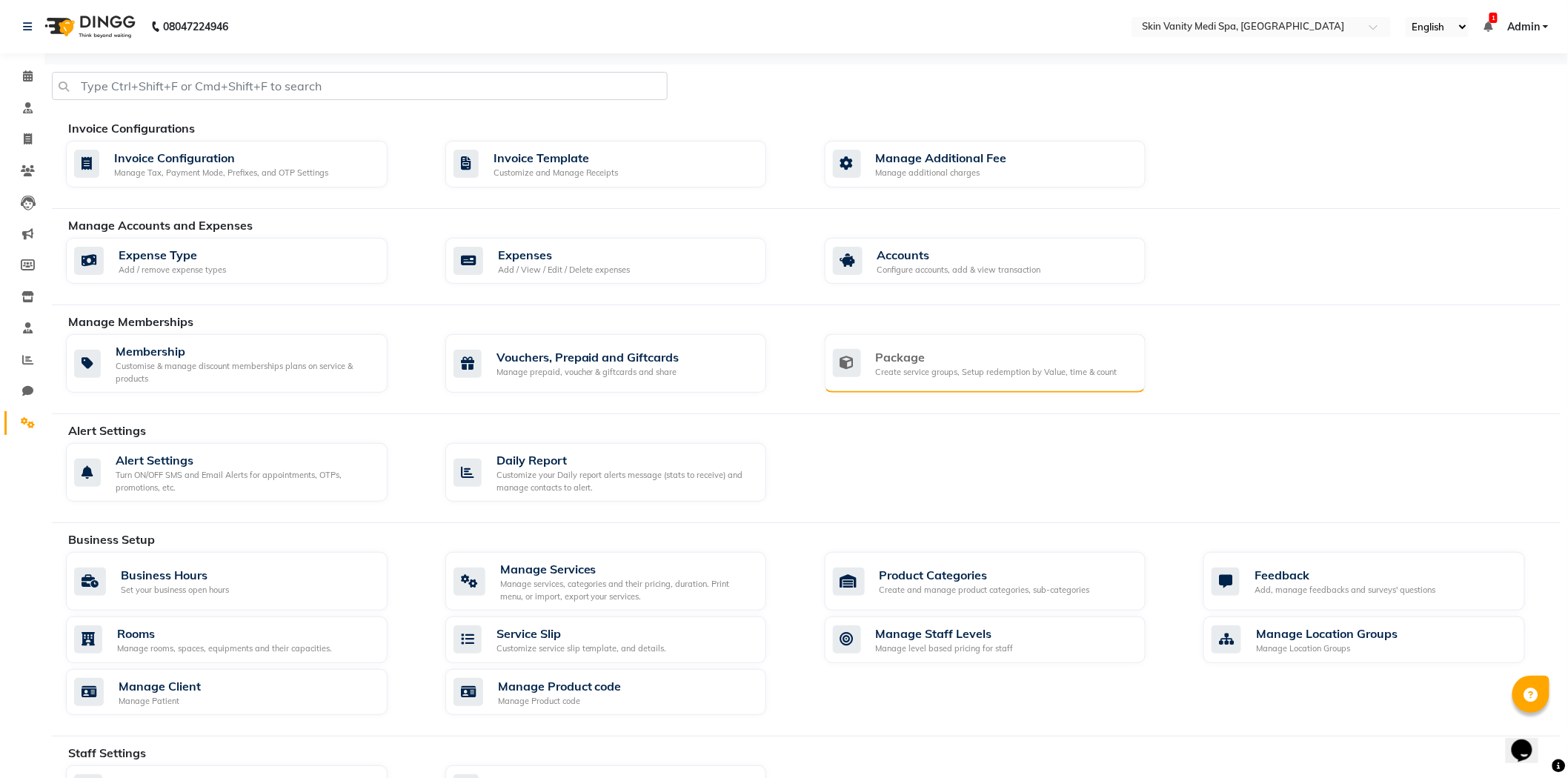
click at [935, 371] on div "Create service groups, Setup redemption by Value, time & count" at bounding box center [997, 373] width 242 height 13
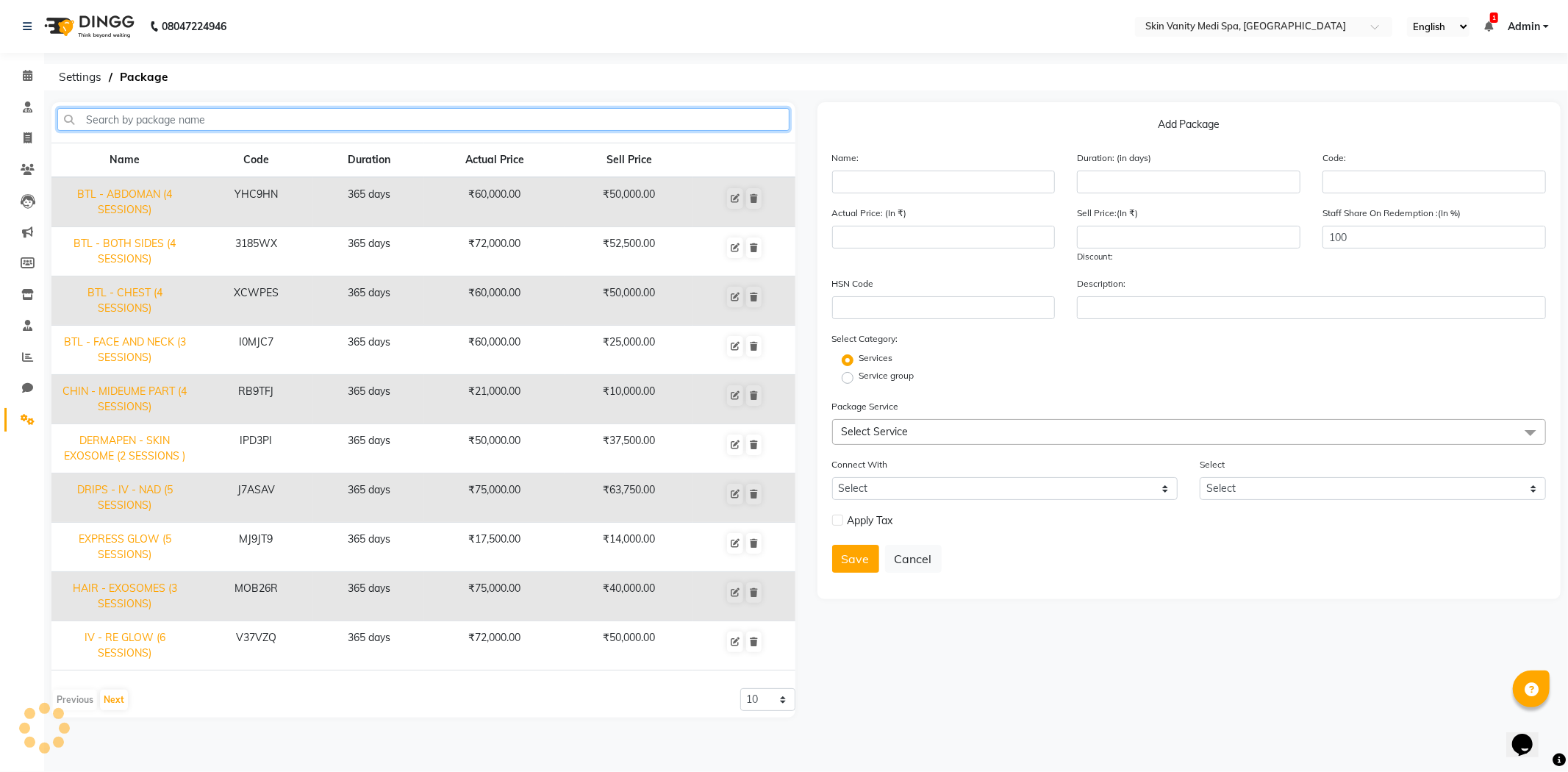
click at [397, 116] on input "text" at bounding box center [423, 119] width 732 height 23
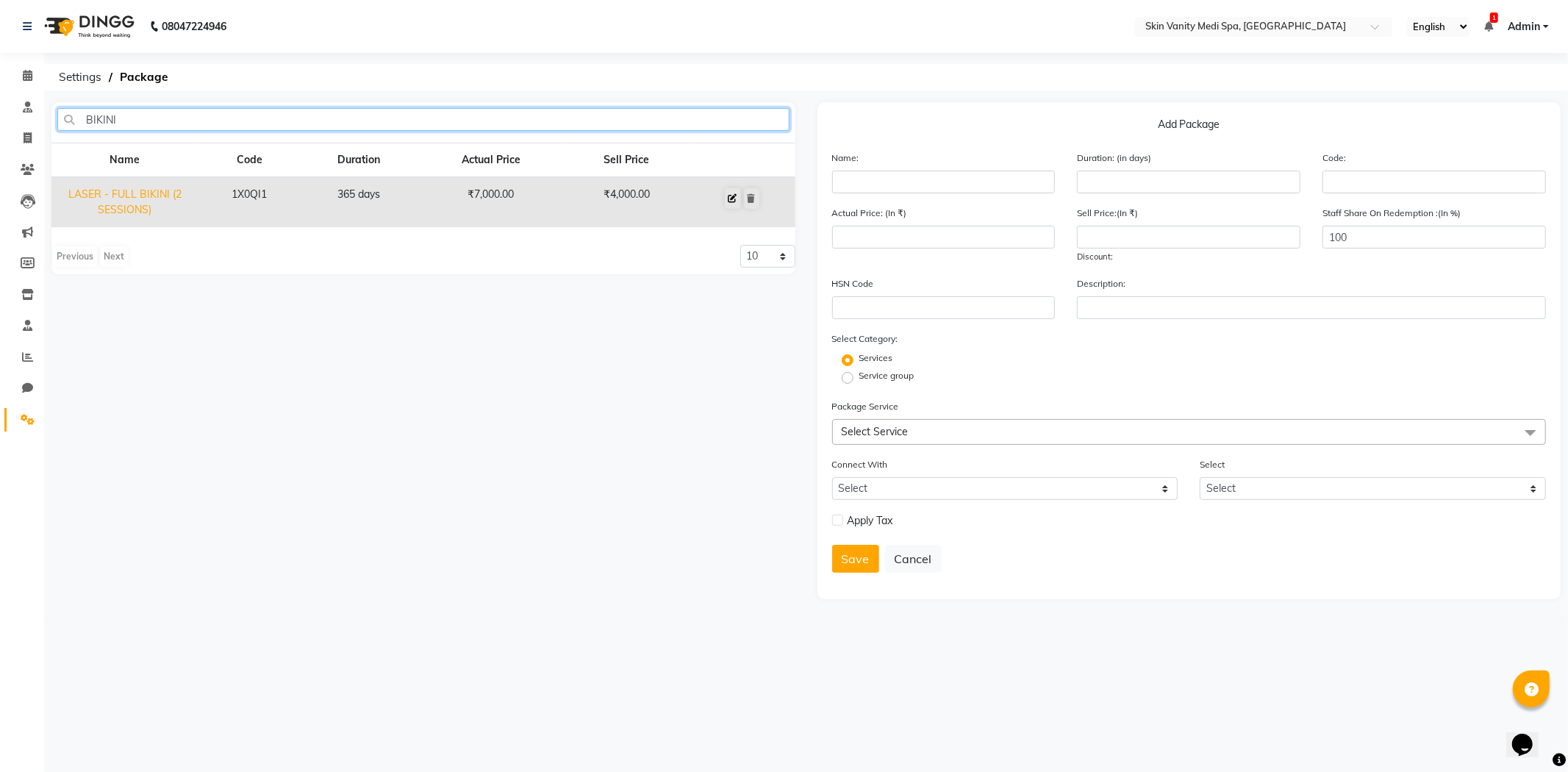
type input "BIKINI"
click at [735, 201] on icon at bounding box center [732, 198] width 9 height 9
type input "LASER - FULL BIKINI (2 SESSIONS)"
type input "365"
type input "1X0QI1"
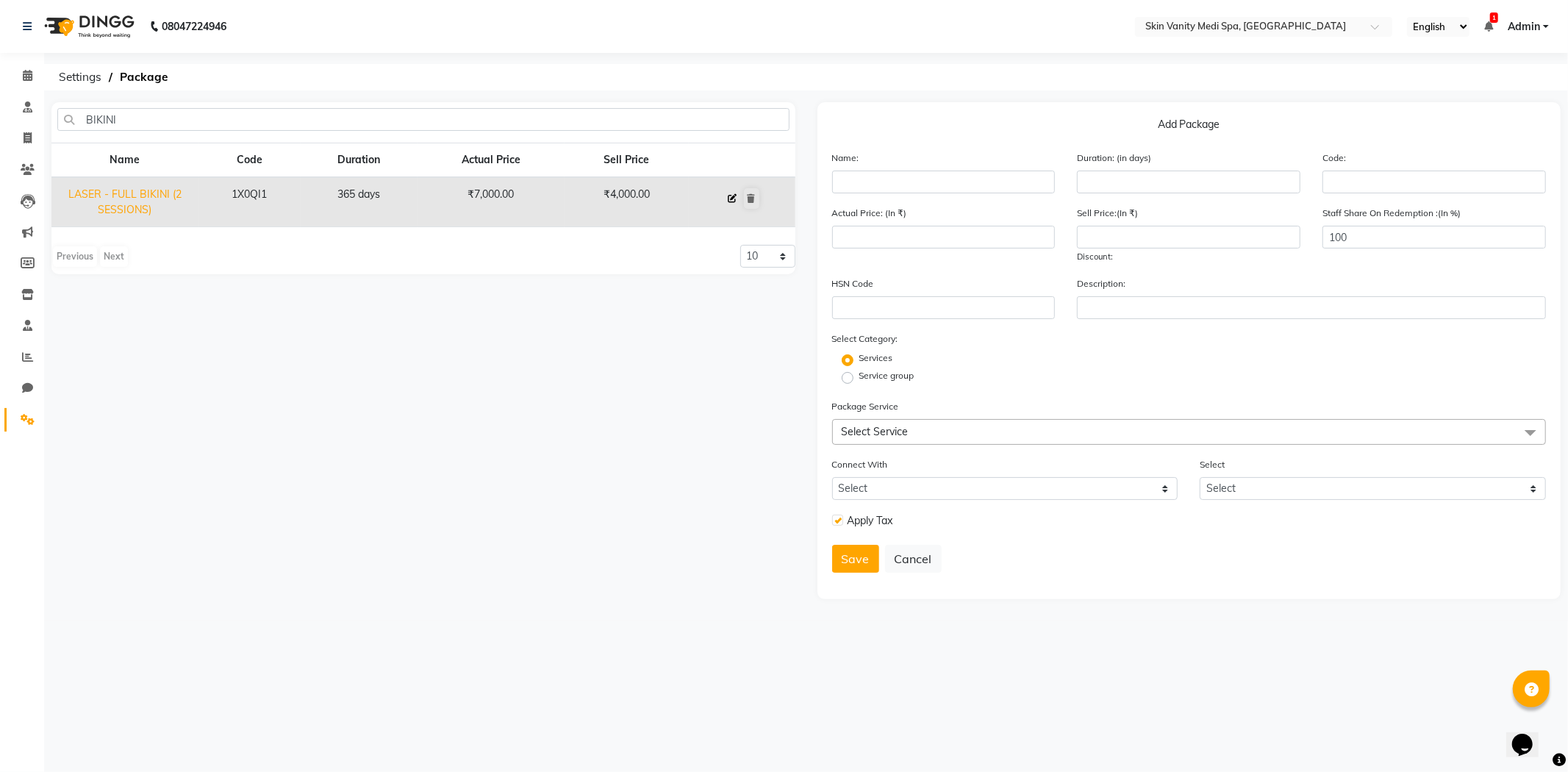
type input "7000"
type input "4000"
type input "0"
checkbox input "true"
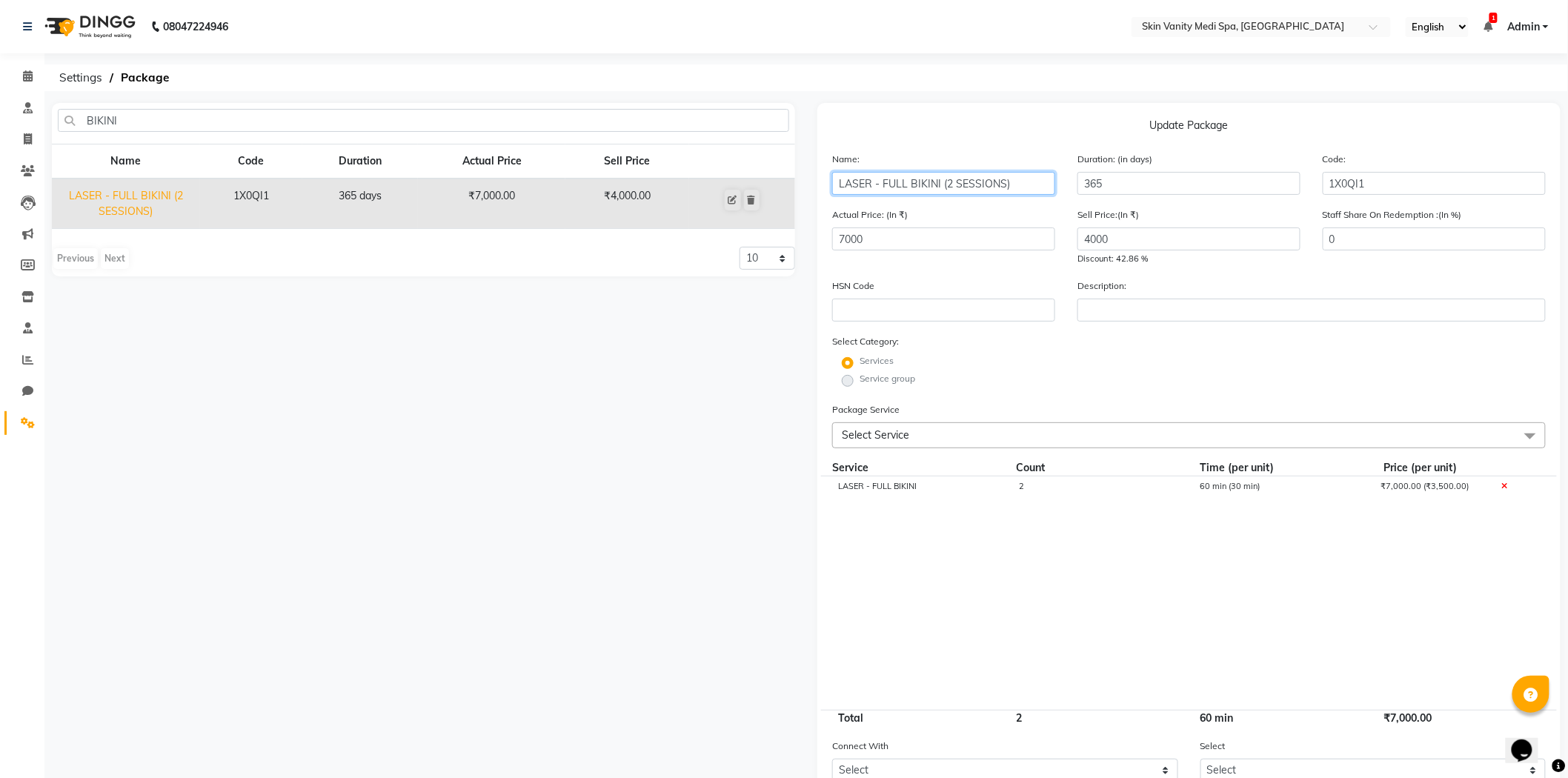
click at [952, 185] on input "LASER - FULL BIKINI (2 SESSIONS)" at bounding box center [944, 184] width 223 height 23
type input "LASER - FULL BIKINI (6 SESSIONS)"
click at [892, 240] on input "7000" at bounding box center [944, 239] width 223 height 23
type input "7"
type input "7000"
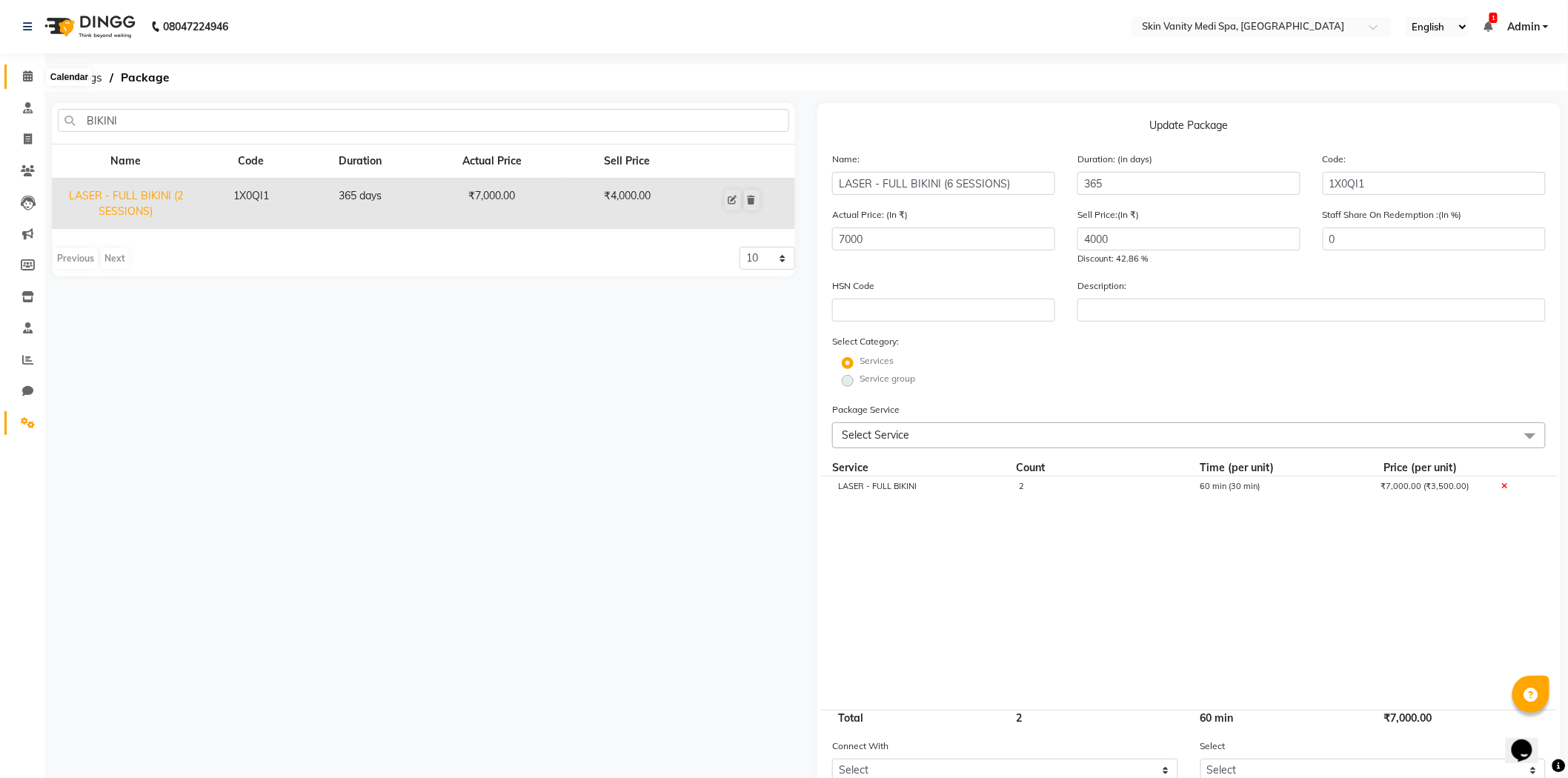
click at [25, 74] on icon at bounding box center [28, 76] width 10 height 11
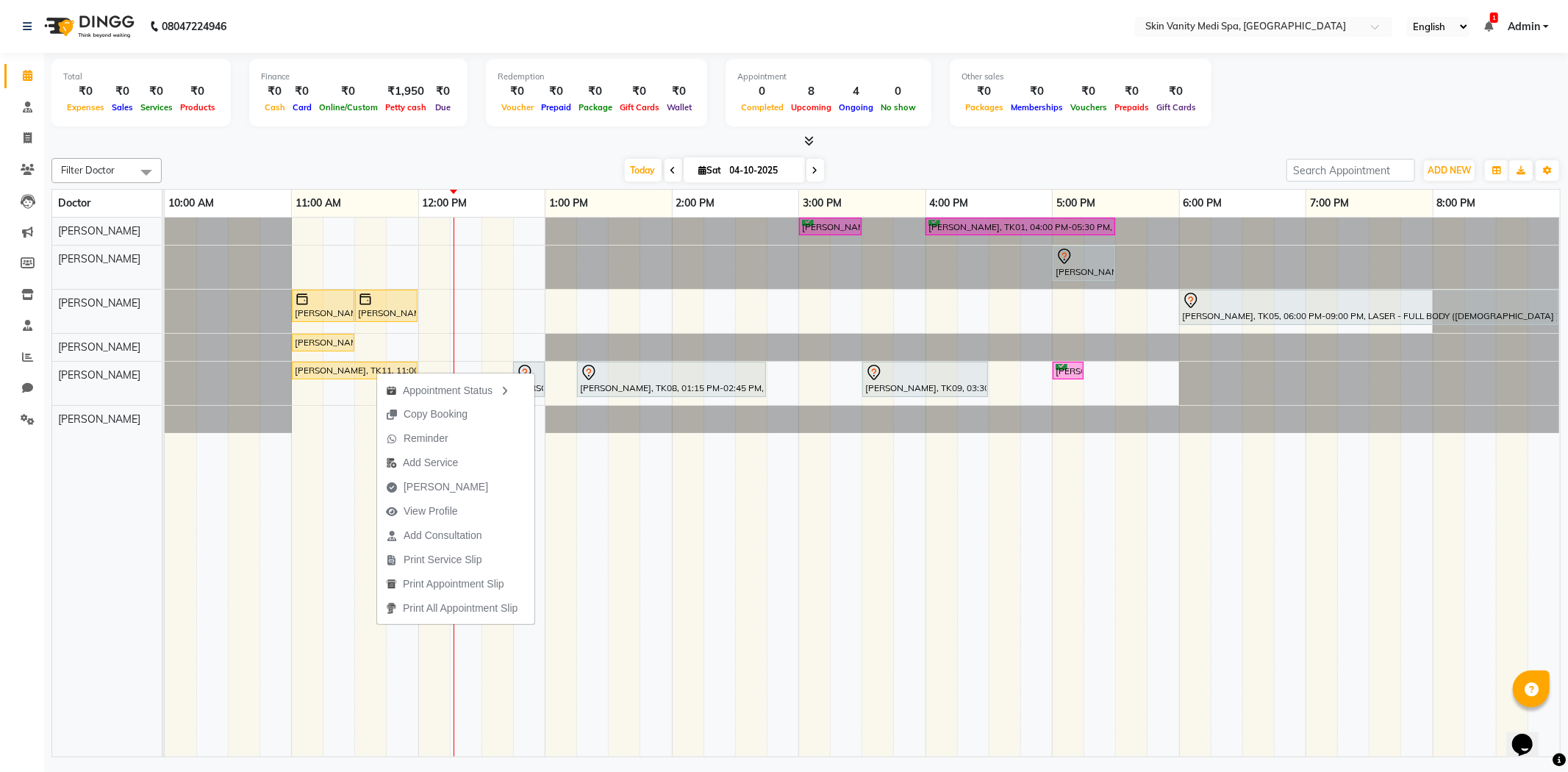
click at [320, 177] on div "[DATE] [DATE]" at bounding box center [724, 171] width 1110 height 22
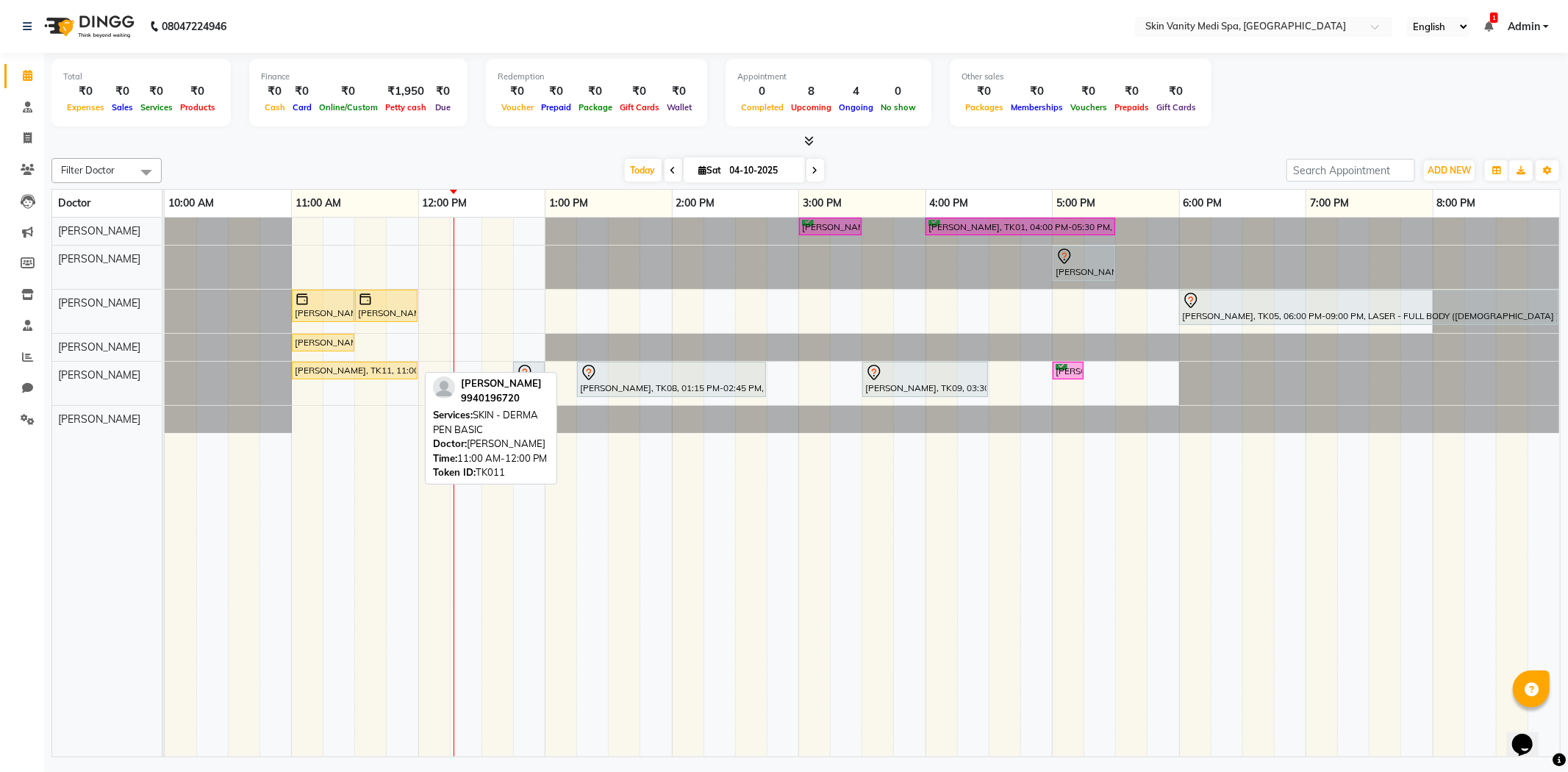
click at [324, 369] on div "[PERSON_NAME], TK11, 11:00 AM-12:00 PM, SKIN - DERMA PEN BASIC" at bounding box center [355, 371] width 123 height 14
select select "1"
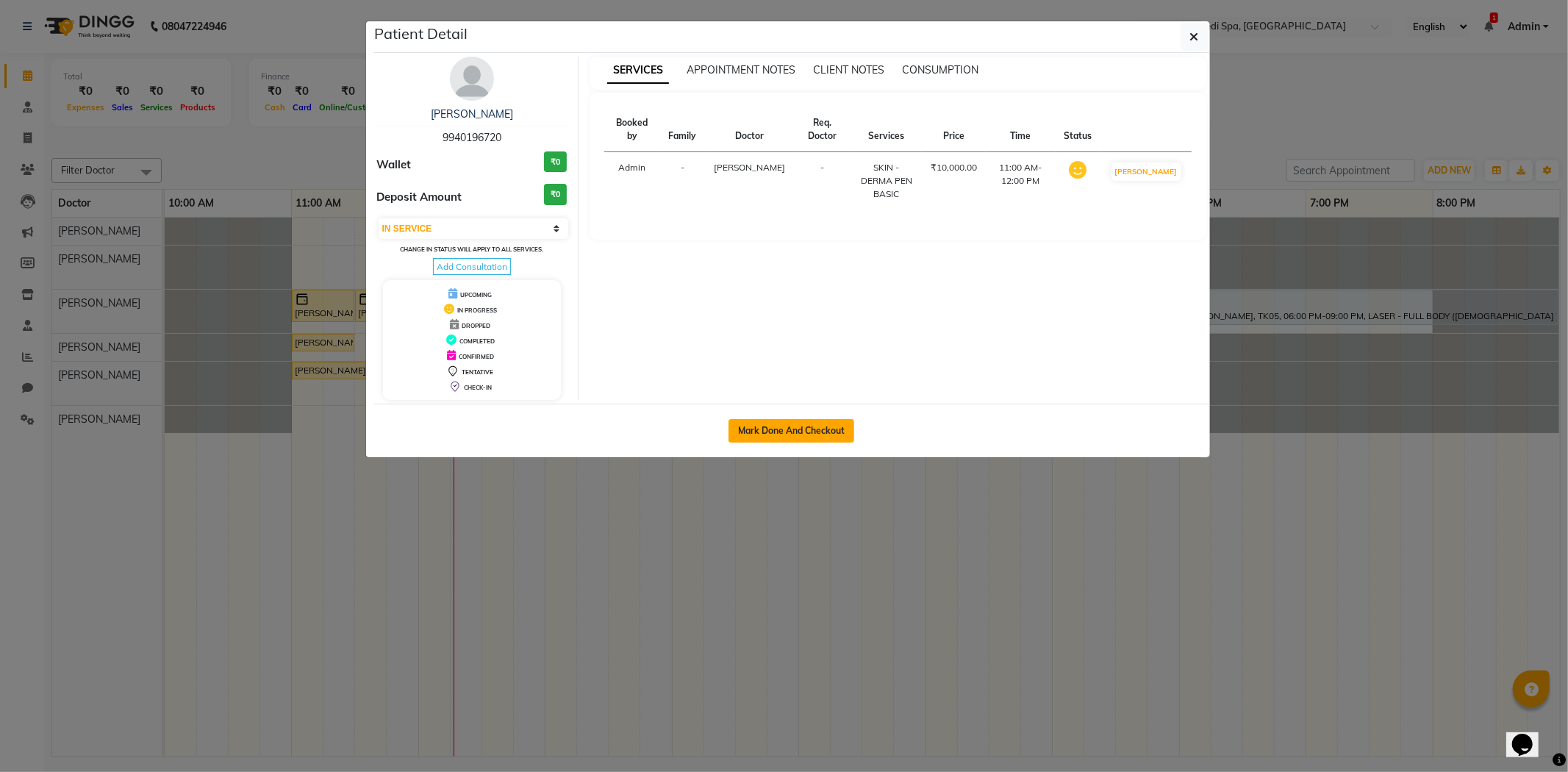
click at [756, 430] on button "Mark Done And Checkout" at bounding box center [791, 431] width 125 height 23
select select "service"
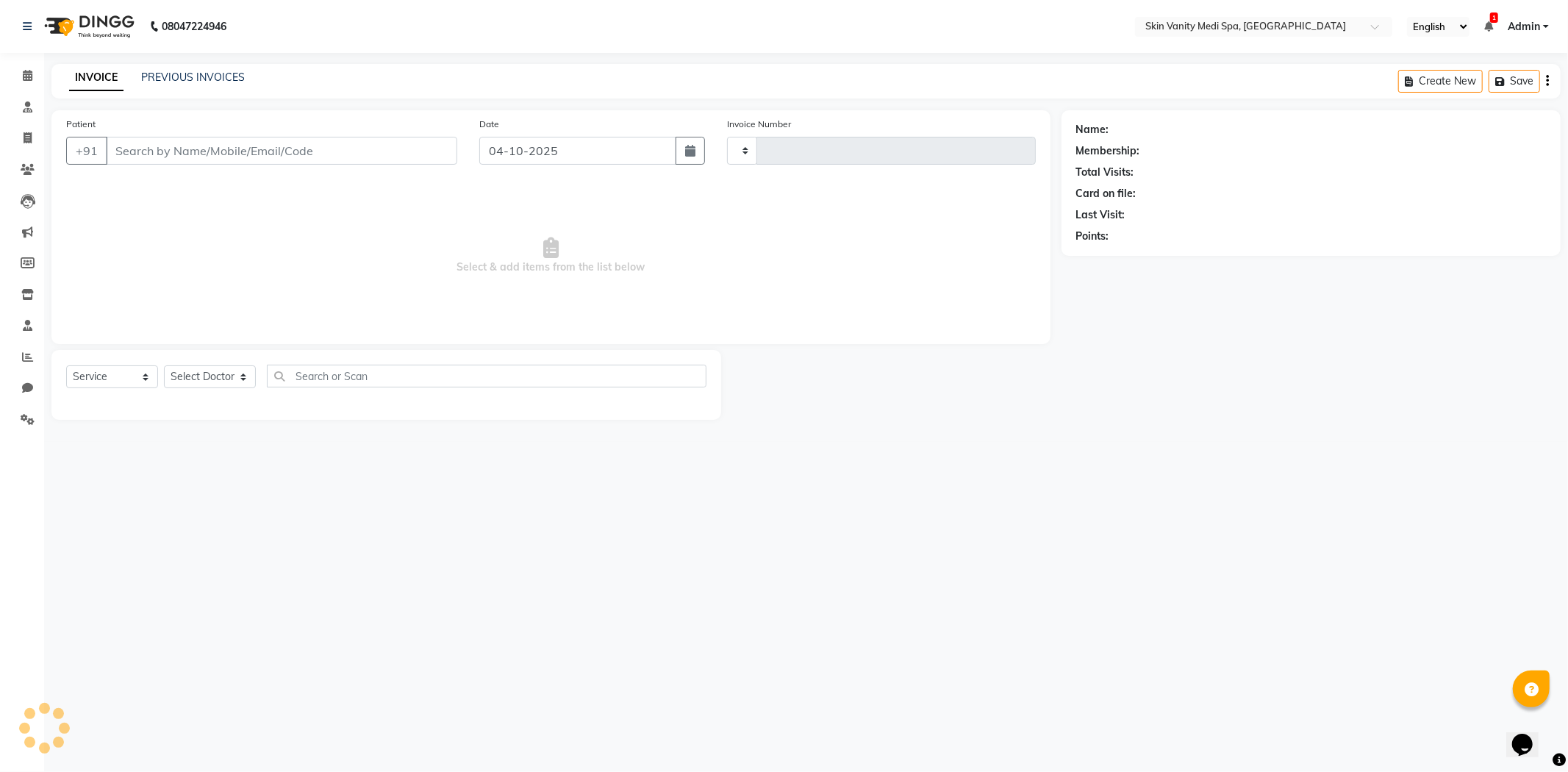
type input "0857"
select select "7826"
type input "9940196720"
select select "70351"
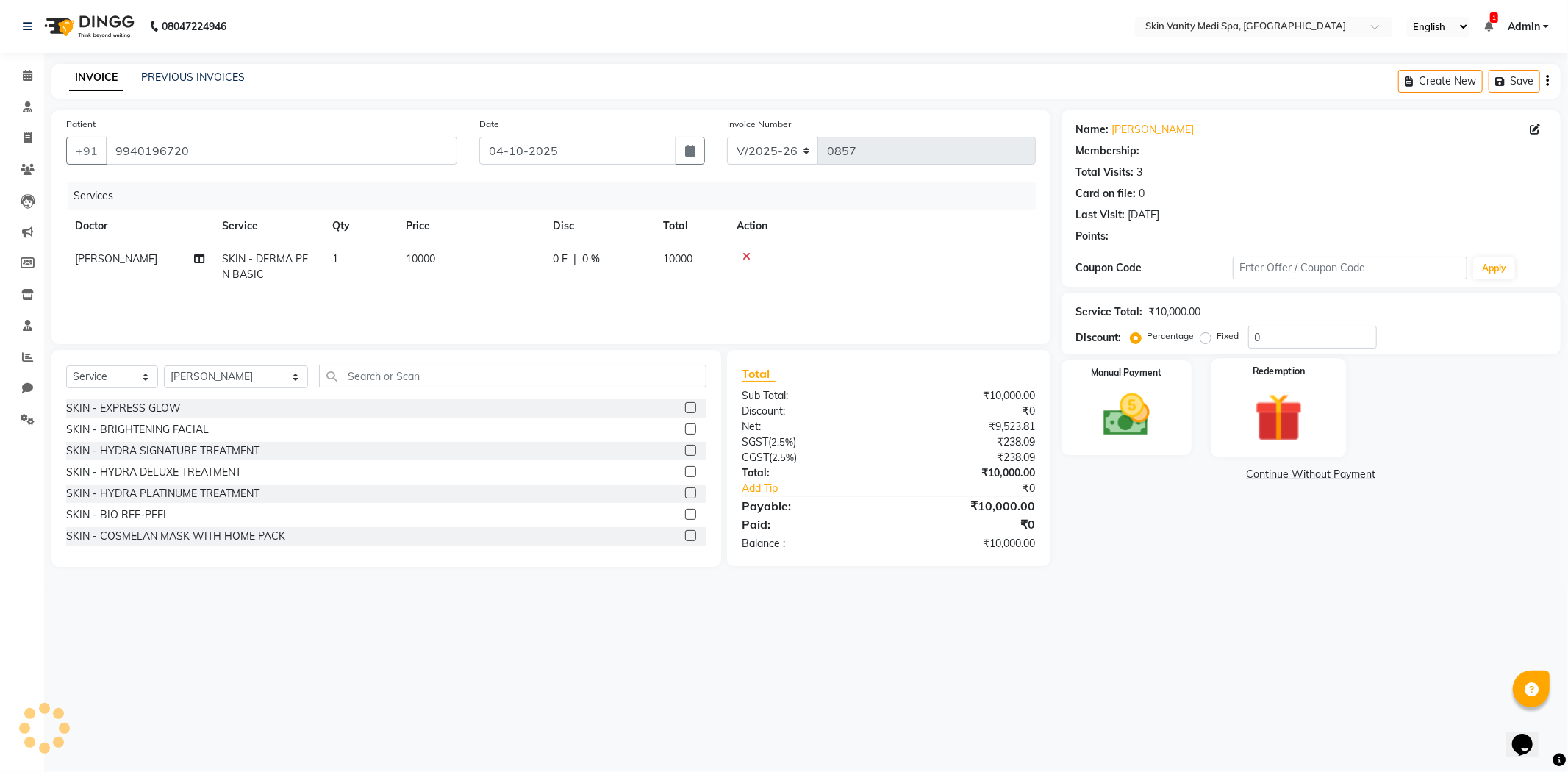
click at [1298, 438] on img at bounding box center [1279, 417] width 78 height 60
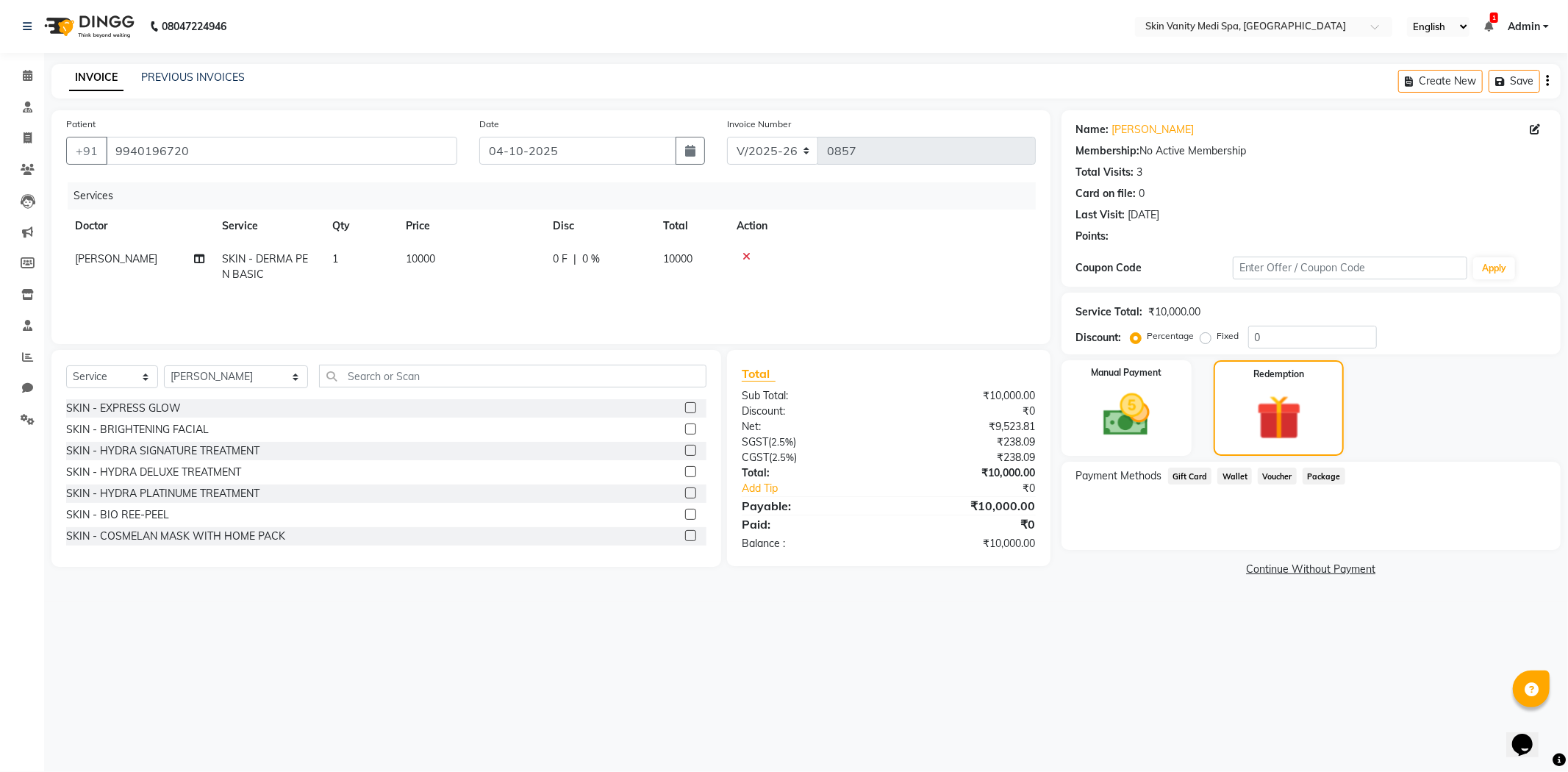
click at [1332, 478] on div "Payment Methods Gift Card Wallet Voucher Package" at bounding box center [1311, 506] width 499 height 88
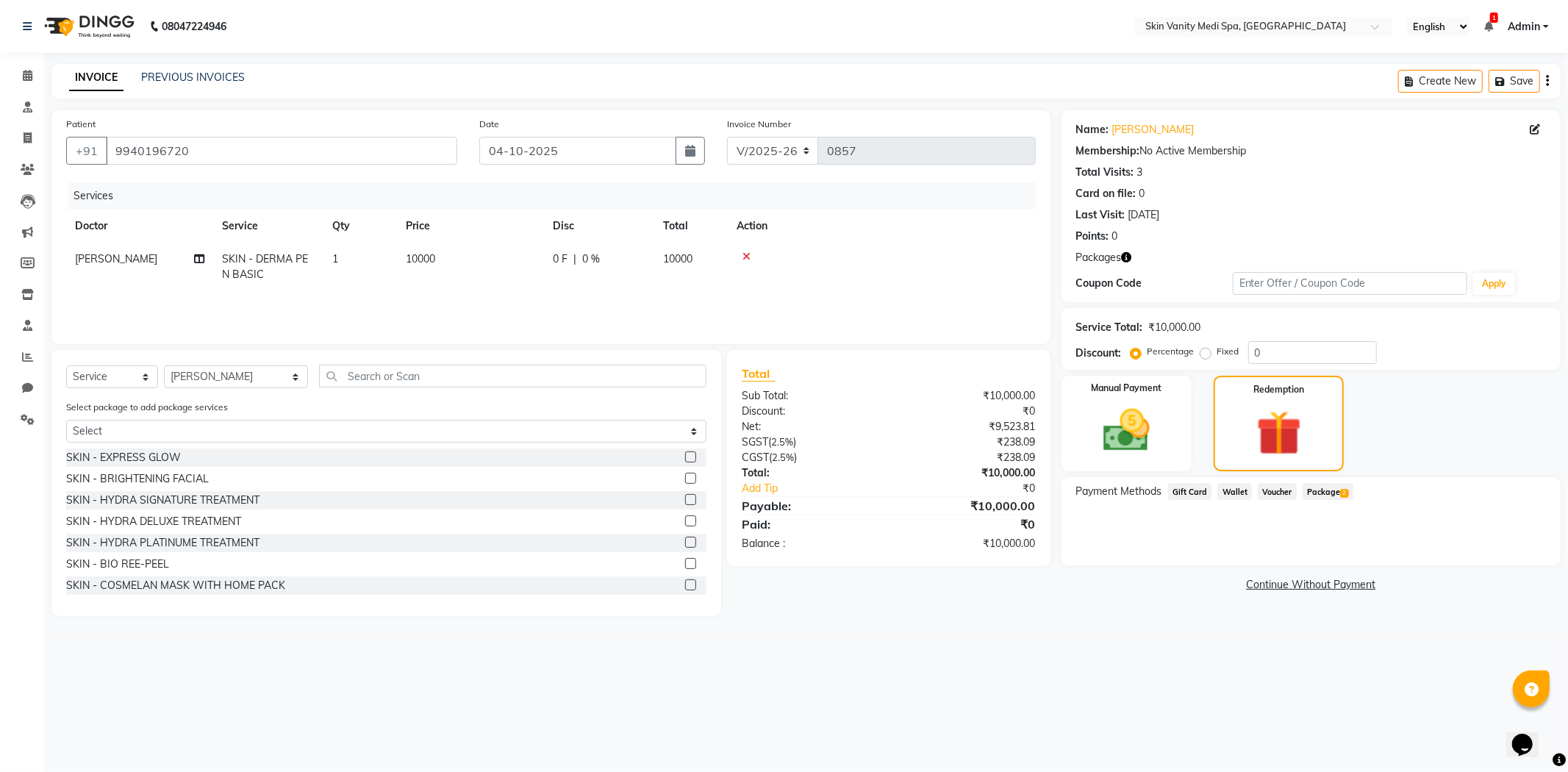
click at [1343, 491] on span "2" at bounding box center [1344, 493] width 8 height 9
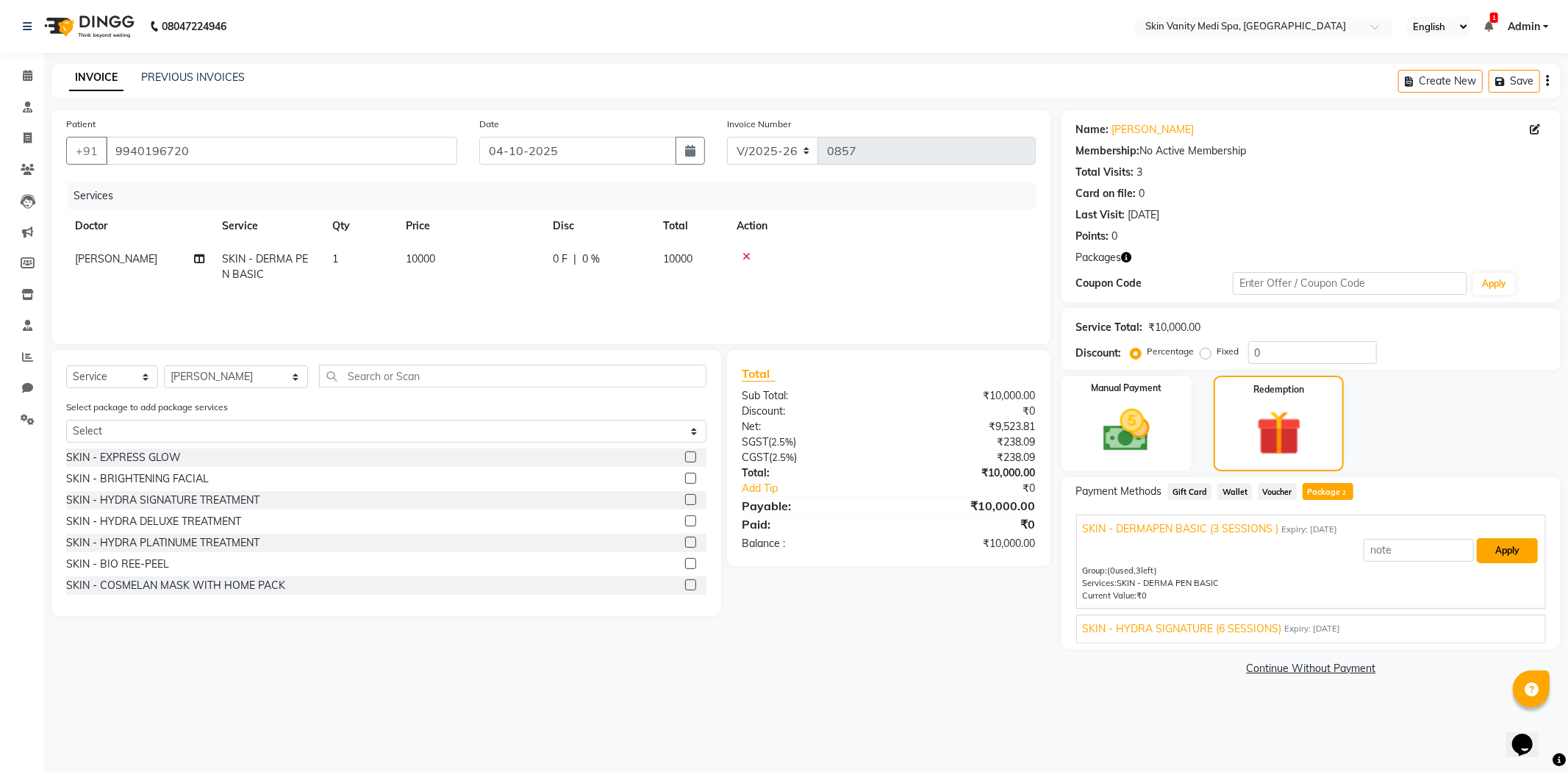
click at [1503, 547] on button "Apply" at bounding box center [1507, 551] width 61 height 25
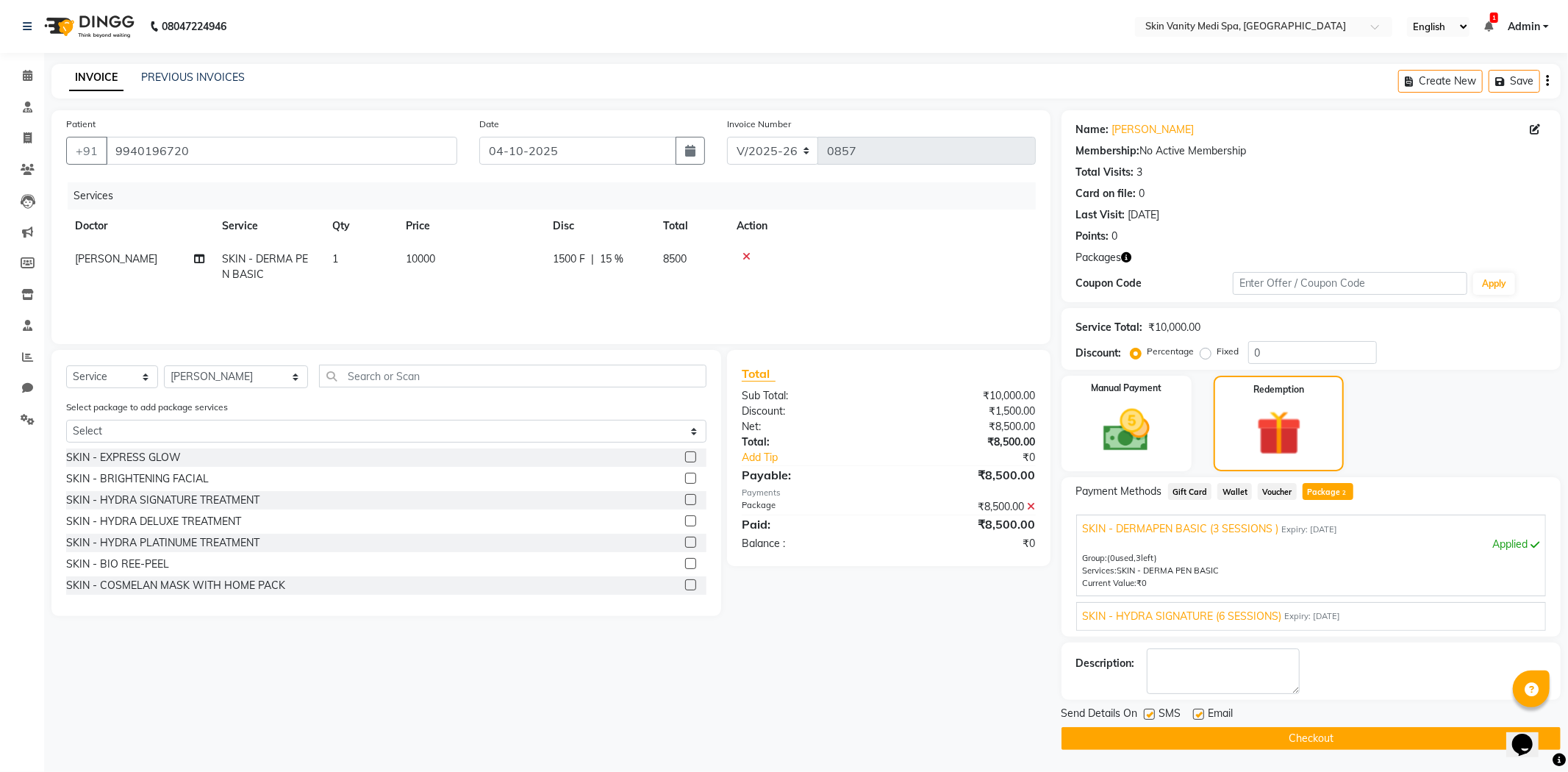
click at [1157, 734] on button "Checkout" at bounding box center [1311, 738] width 499 height 23
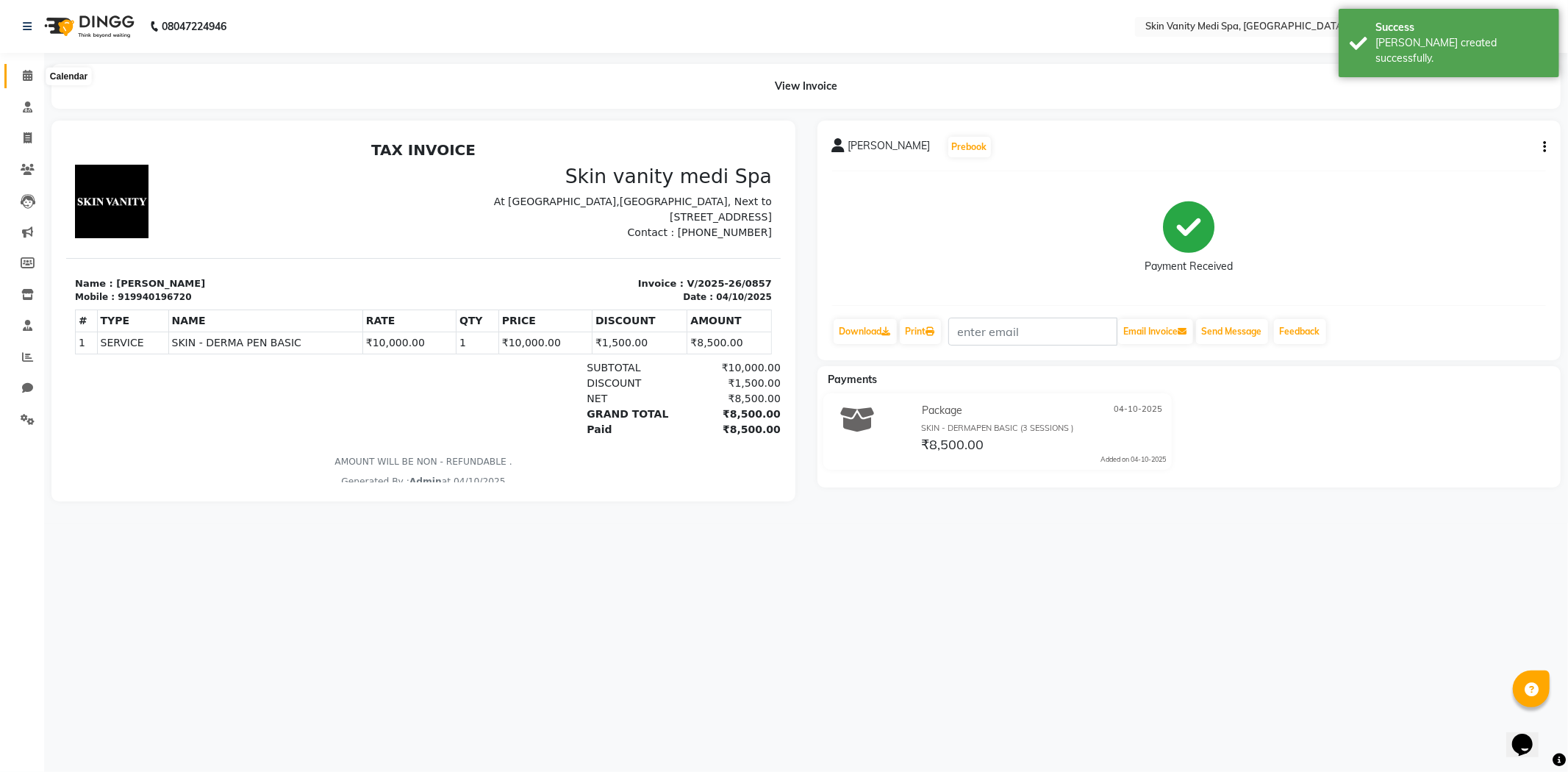
click at [23, 74] on icon at bounding box center [28, 75] width 10 height 11
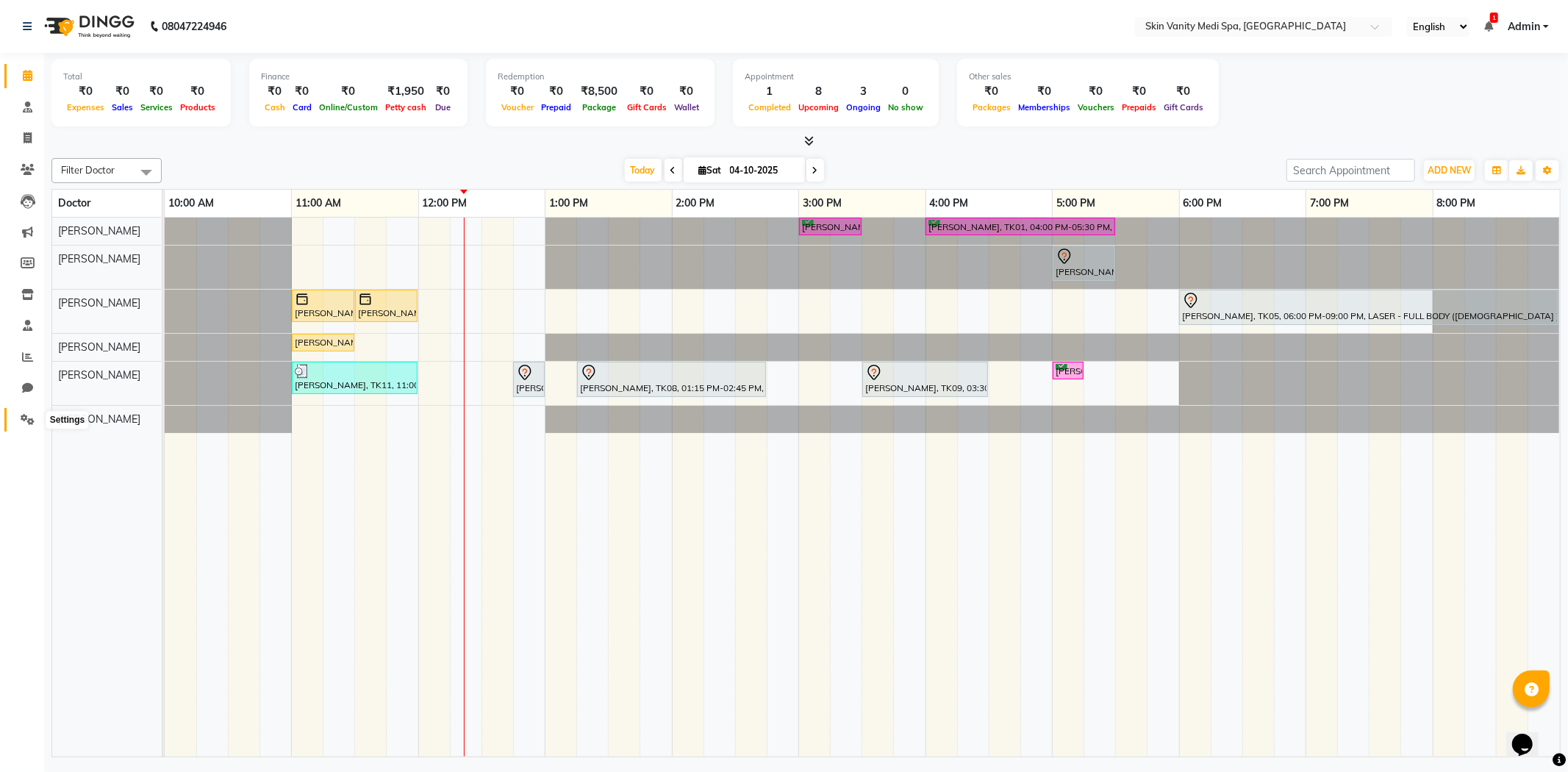
click at [30, 412] on span at bounding box center [27, 420] width 26 height 17
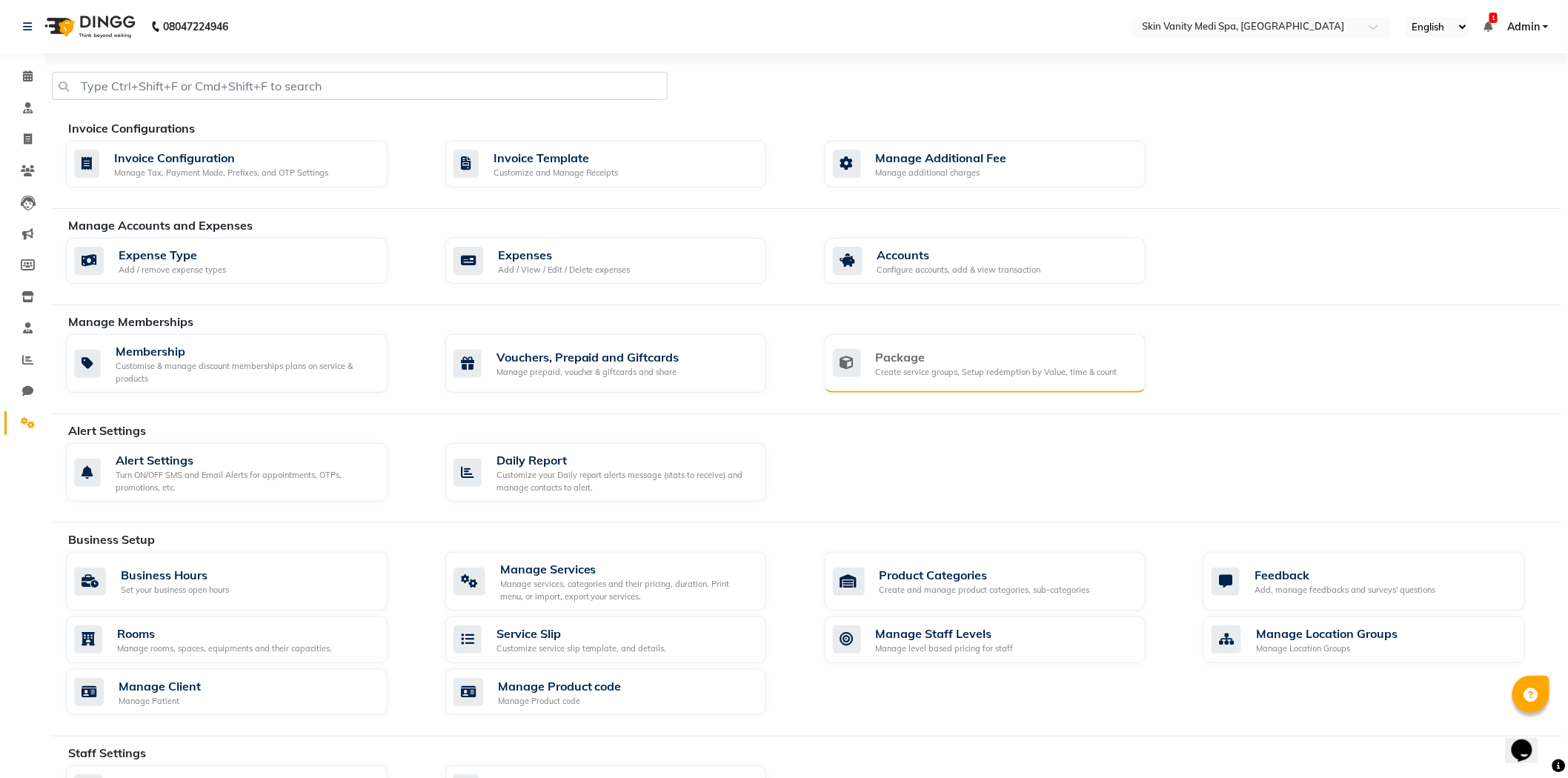
click at [906, 386] on div "Package Create service groups, Setup redemption by Value, time & count" at bounding box center [985, 363] width 321 height 59
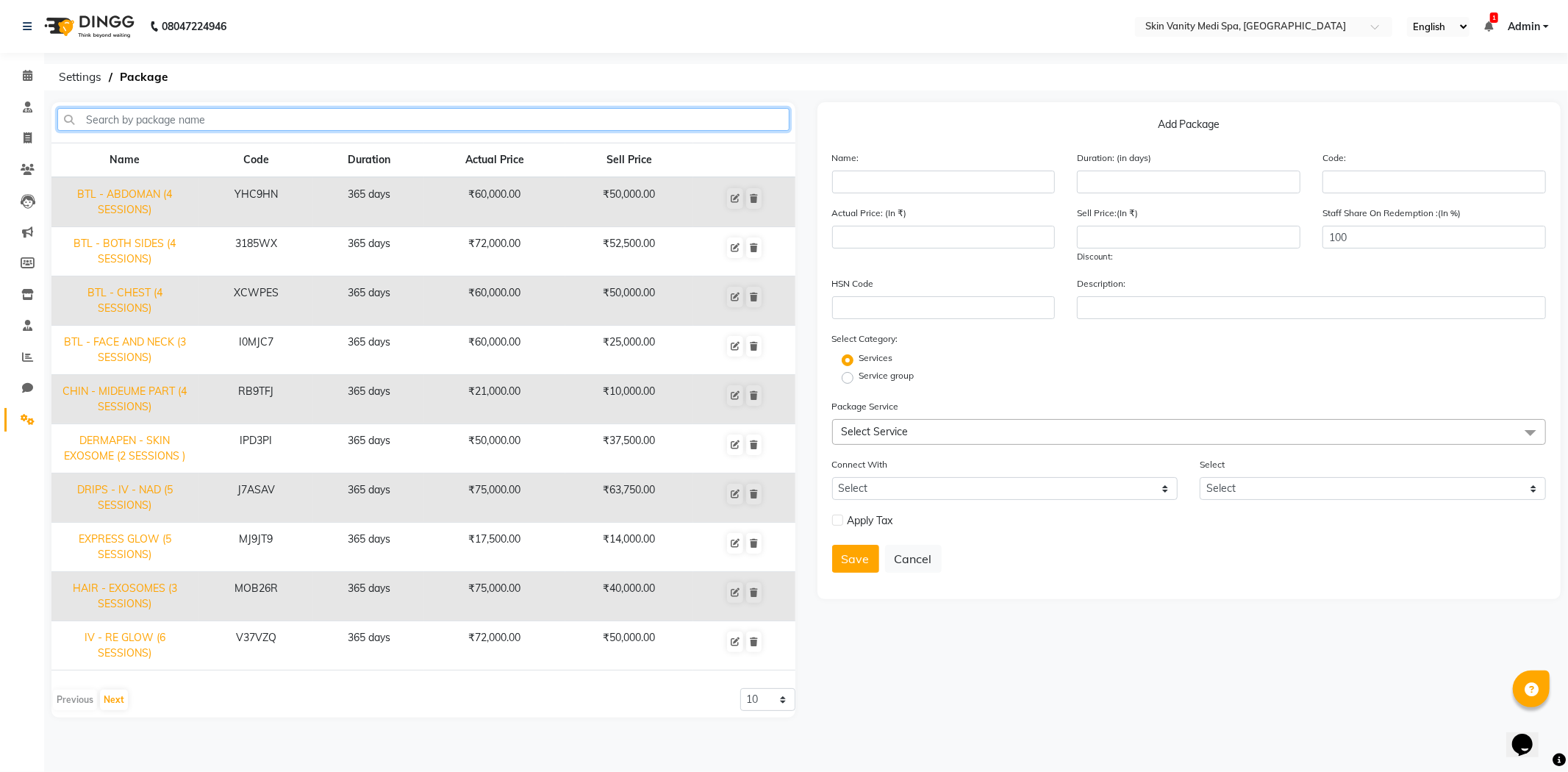
click at [451, 114] on input "text" at bounding box center [423, 119] width 732 height 23
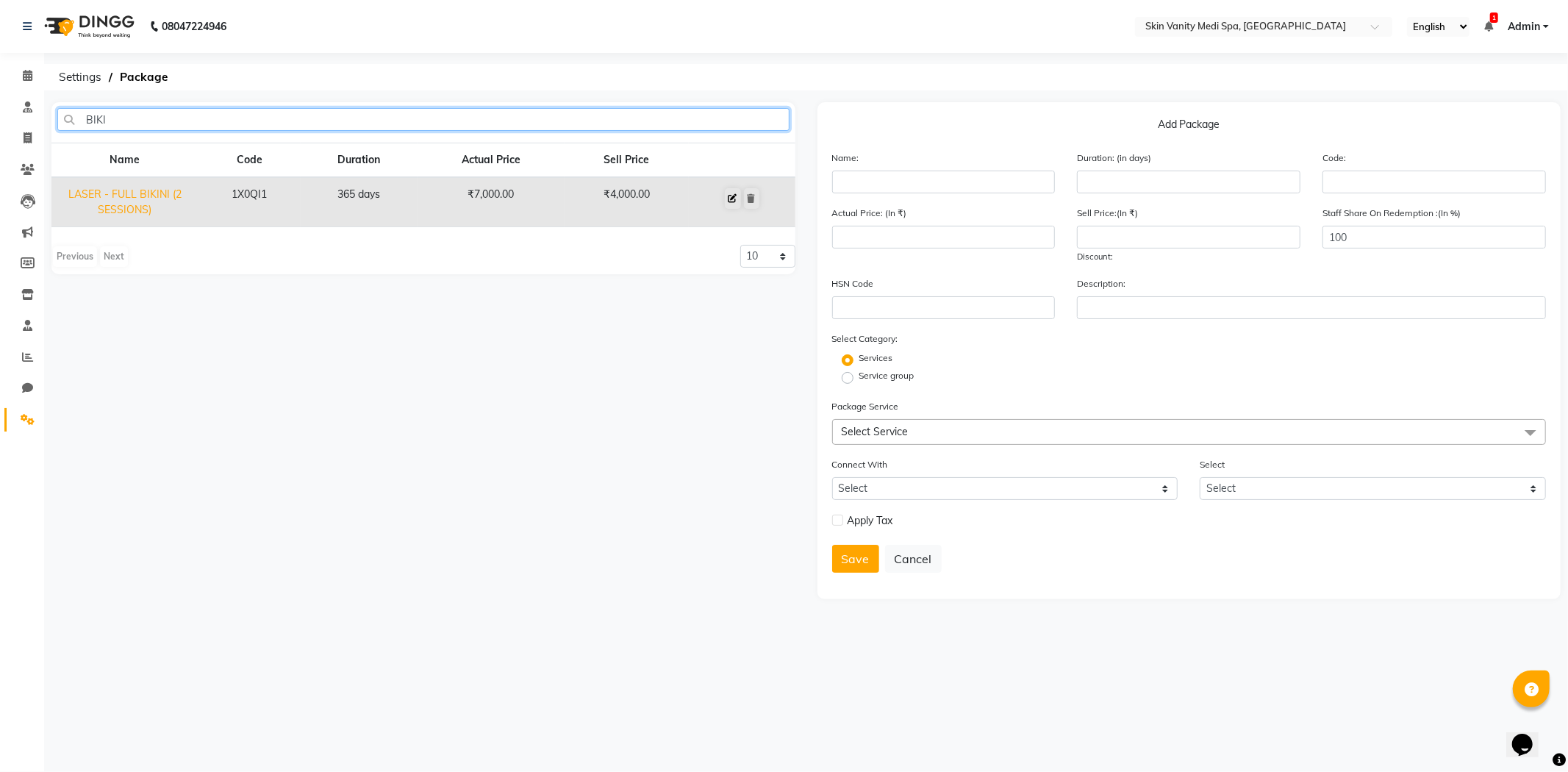
type input "BIKI"
click at [732, 201] on icon at bounding box center [732, 198] width 9 height 9
type input "LASER - FULL BIKINI (2 SESSIONS)"
type input "365"
type input "1X0QI1"
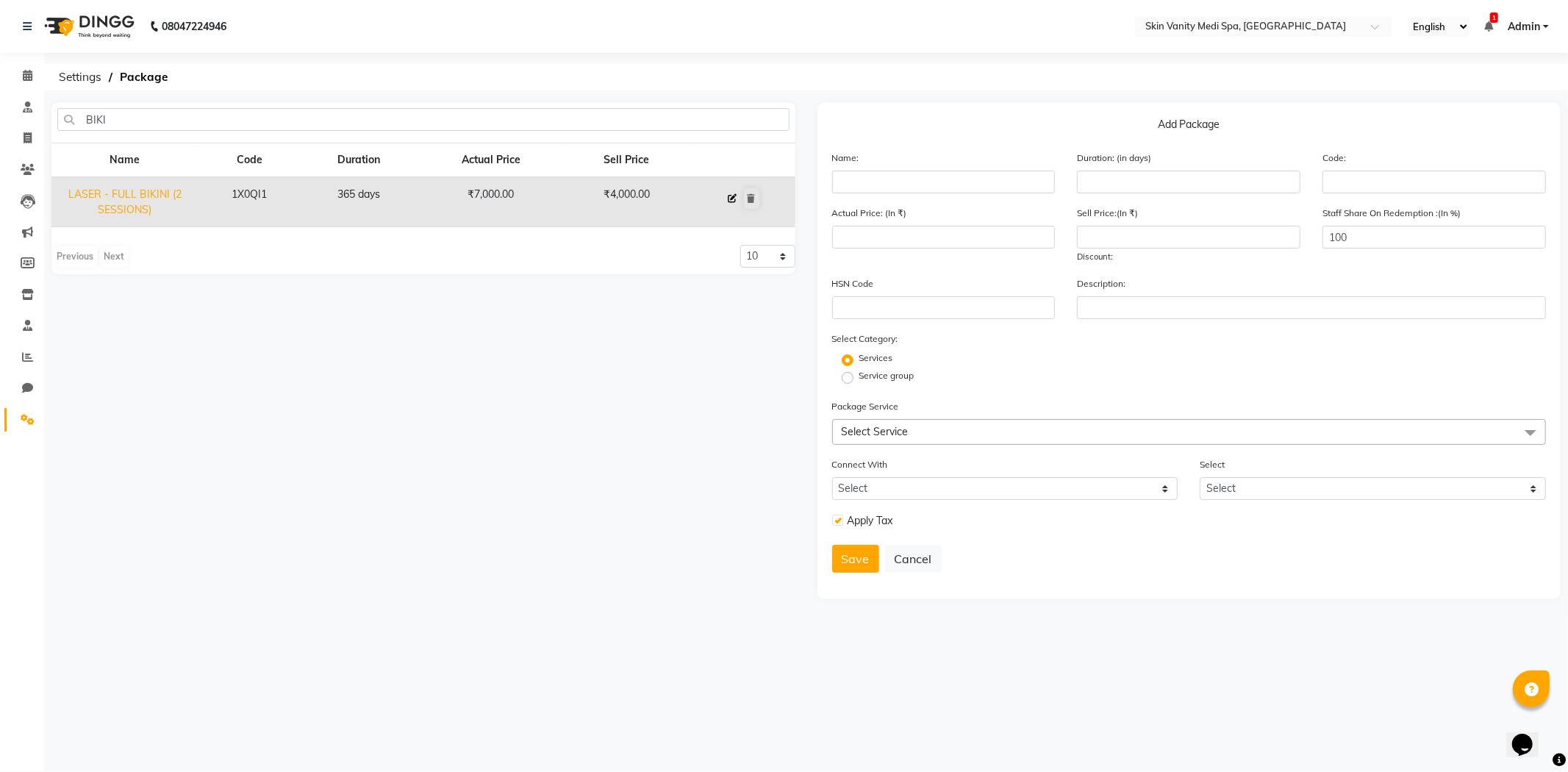
type input "7000"
type input "4000"
type input "0"
checkbox input "true"
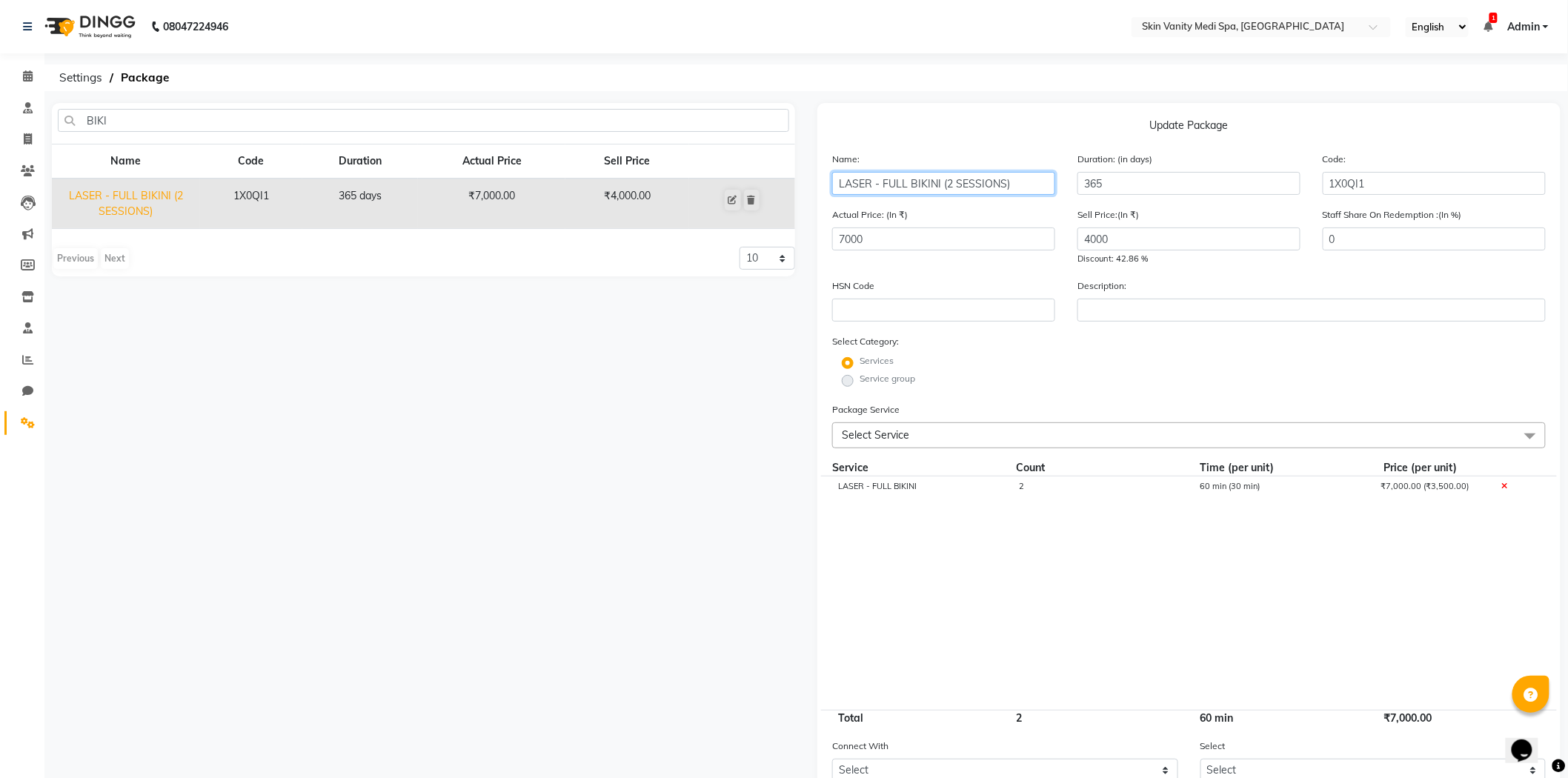
click at [947, 185] on input "LASER - FULL BIKINI (2 SESSIONS)" at bounding box center [944, 184] width 223 height 23
click at [951, 183] on input "LASER - FULL BIKINI (2 SESSIONS)" at bounding box center [944, 184] width 223 height 23
type input "LASER - FULL BIKINI (6 SESSIONS)"
click at [907, 234] on input "7000" at bounding box center [944, 239] width 223 height 23
type input "7"
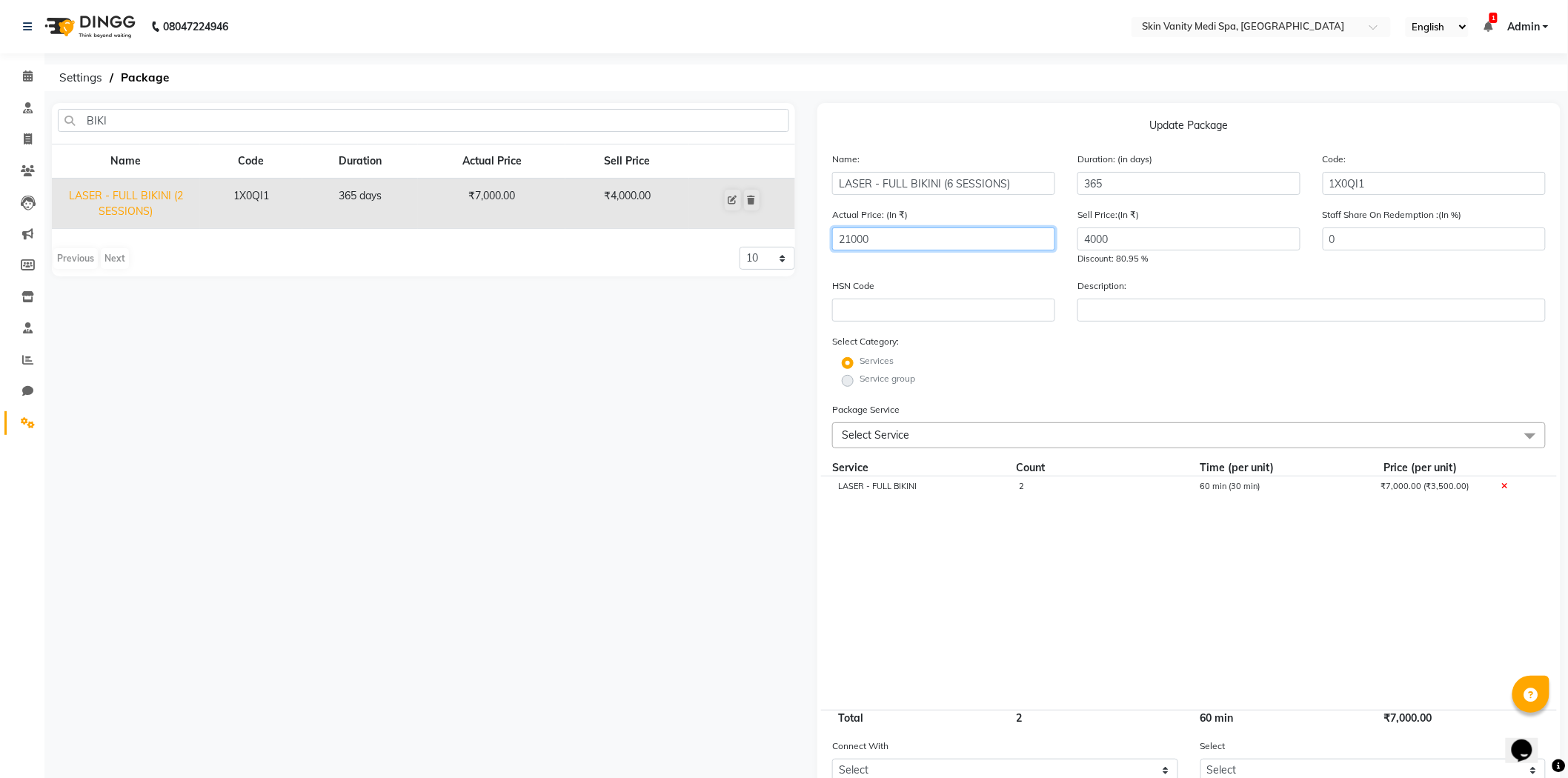
type input "21000"
drag, startPoint x: 1114, startPoint y: 238, endPoint x: 1037, endPoint y: 256, distance: 79.1
click at [1041, 255] on div "Actual Price: (In ₹) 21000 Sell Price:(In ₹) 4000 Discount: 80.95 % Staff Share…" at bounding box center [1189, 242] width 736 height 71
type input "15000"
click at [1026, 494] on div "2" at bounding box center [1098, 495] width 181 height 25
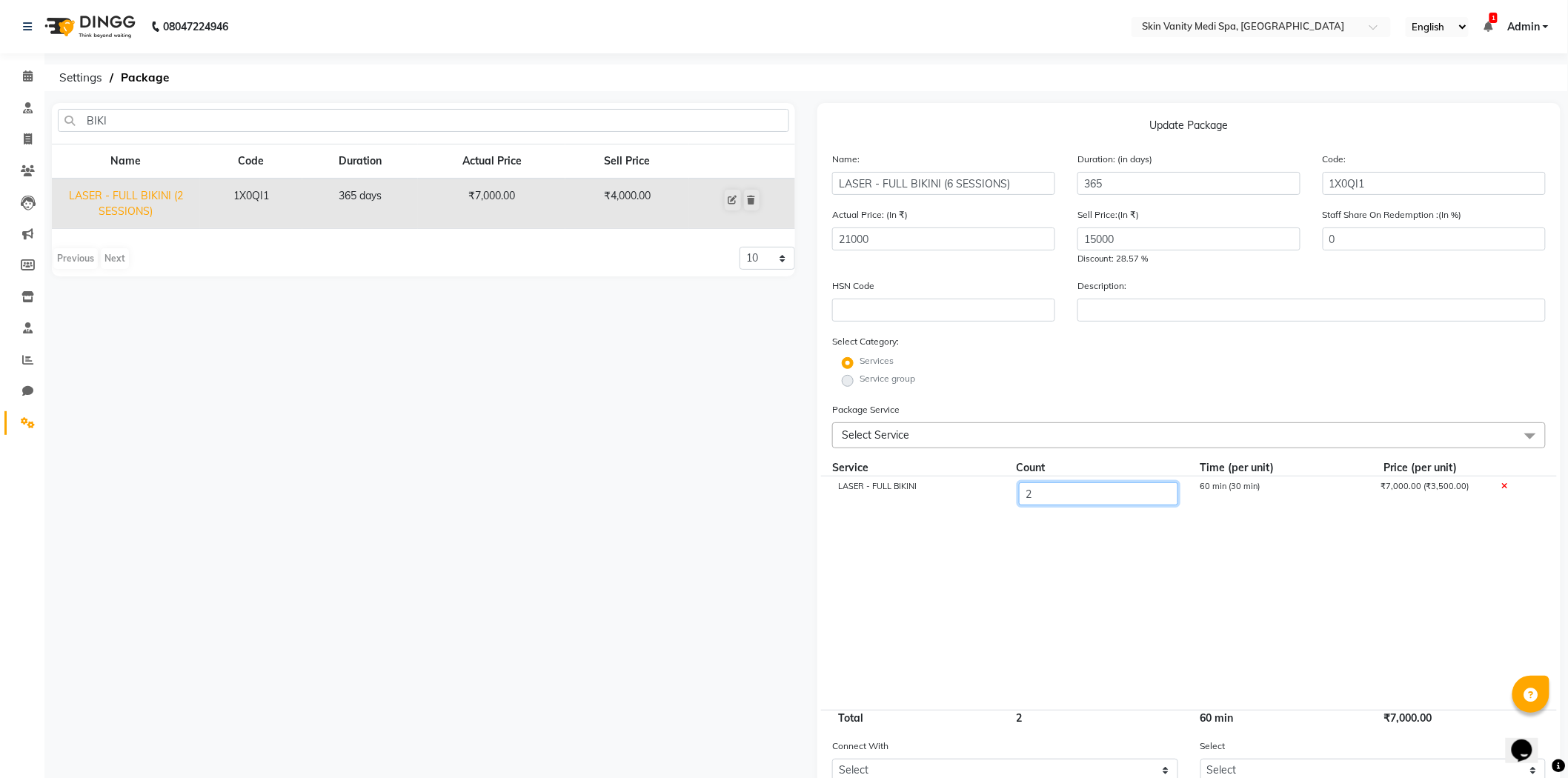
click at [1036, 486] on input "2" at bounding box center [1098, 494] width 159 height 23
type input "6"
click at [1054, 597] on cdk-virtual-scroll-viewport "LASER - FULL BIKINI 6 180 min (30 min) ₹21,000.00 (₹3,500.00)" at bounding box center [1189, 594] width 714 height 234
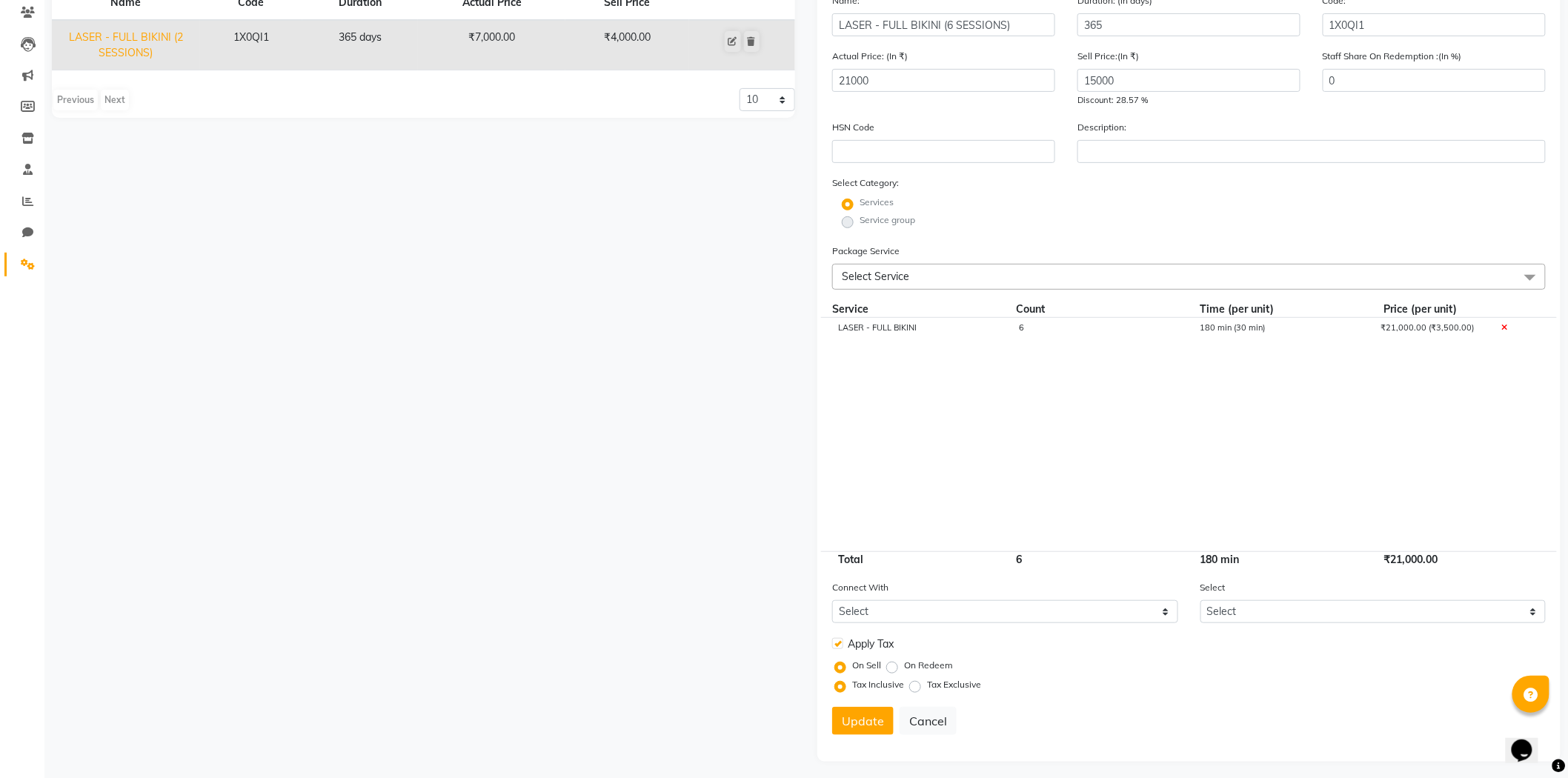
scroll to position [164, 0]
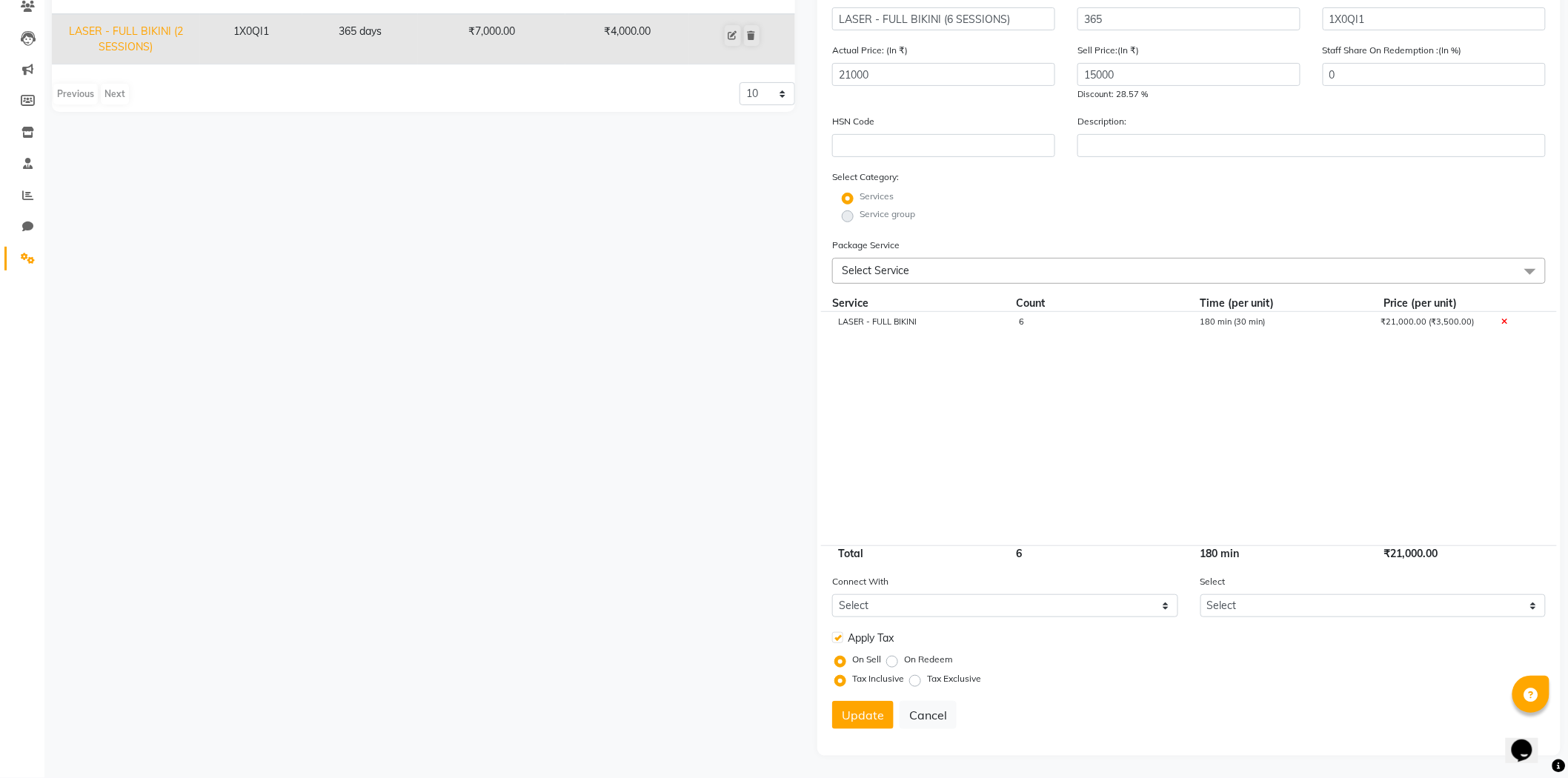
click at [838, 639] on label at bounding box center [838, 638] width 11 height 11
click at [838, 639] on input "checkbox" at bounding box center [838, 639] width 10 height 10
checkbox input "false"
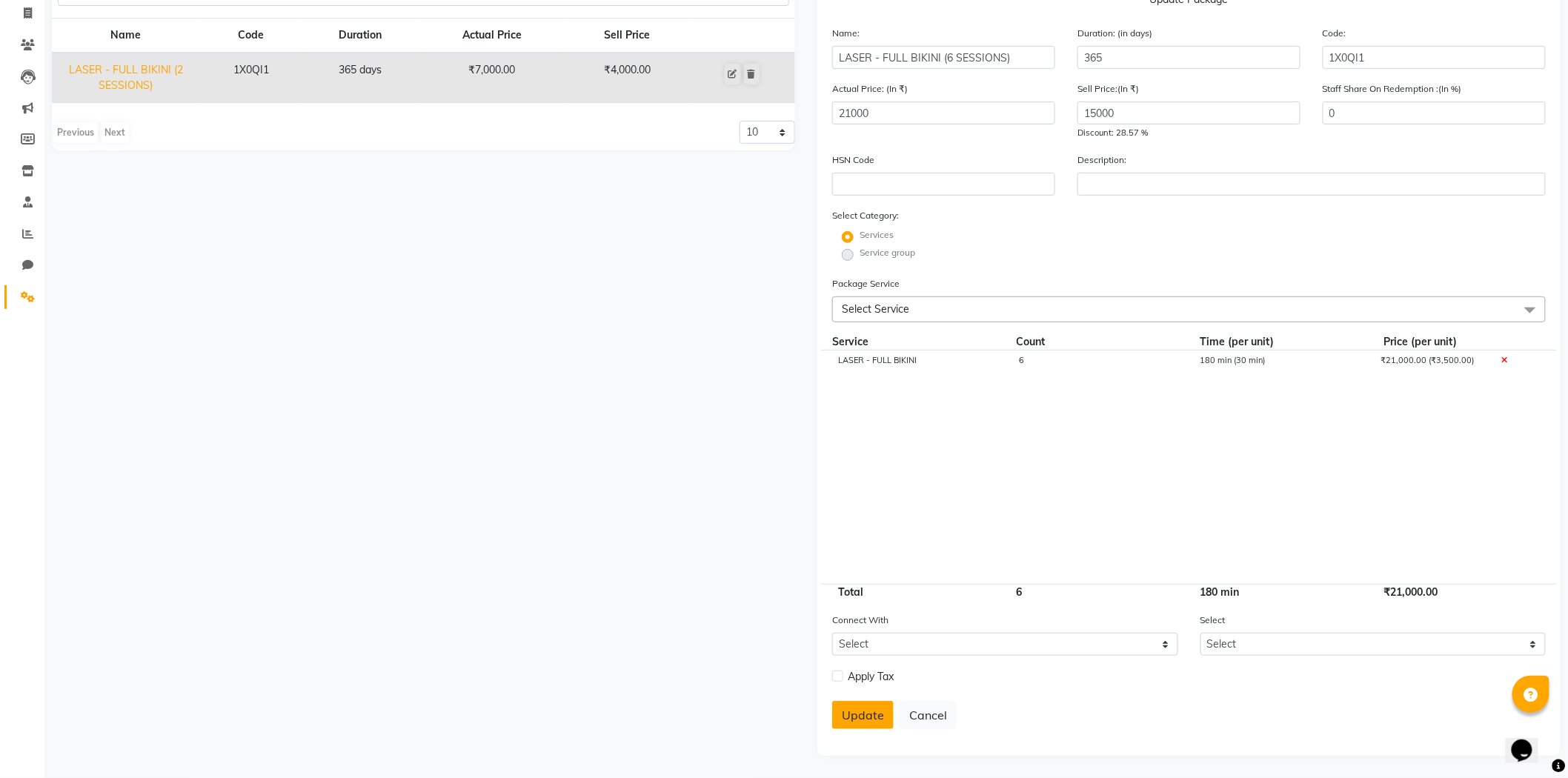
click at [871, 702] on button "Update" at bounding box center [863, 715] width 61 height 28
select select
checkbox input "false"
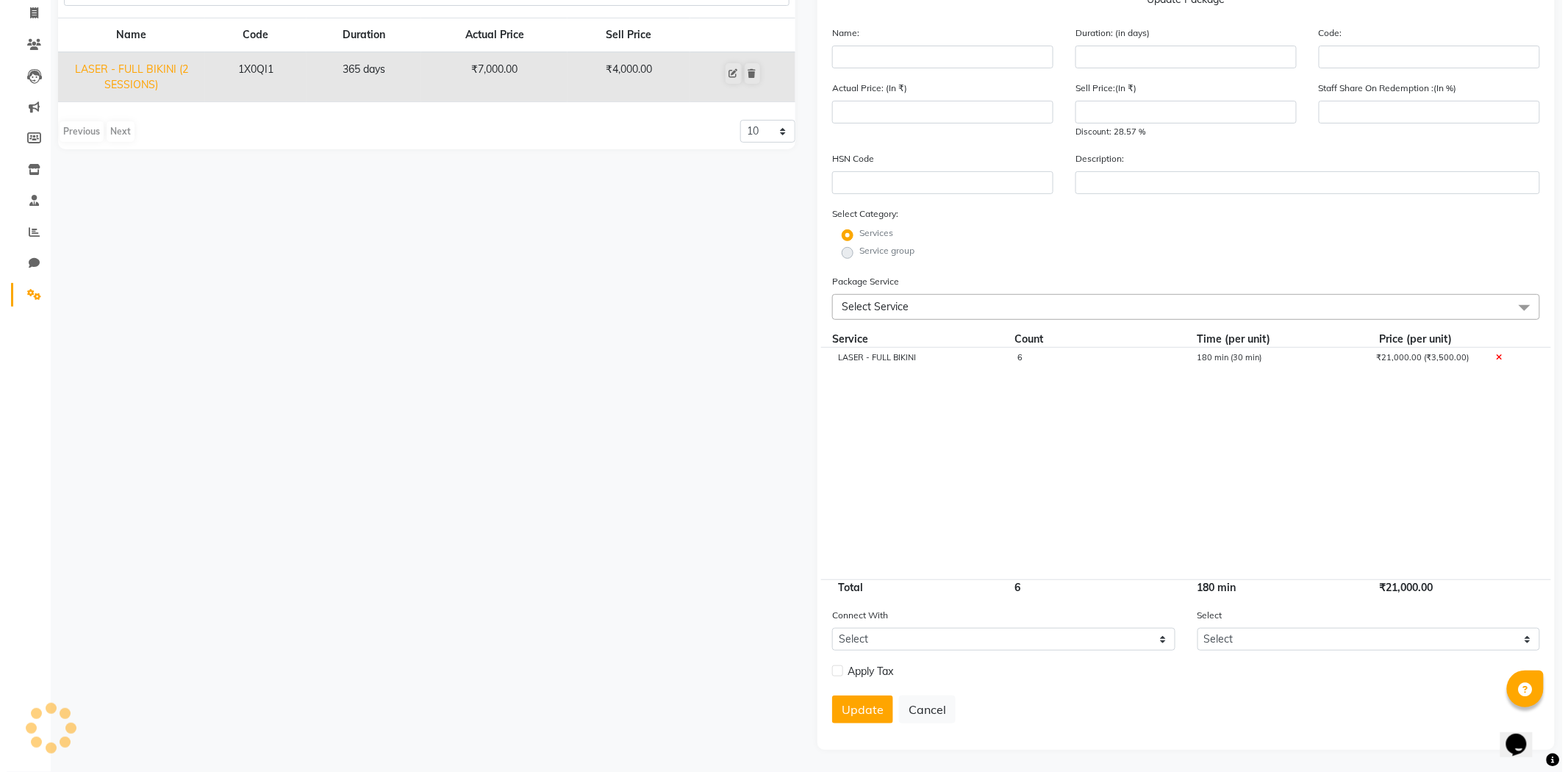
scroll to position [0, 0]
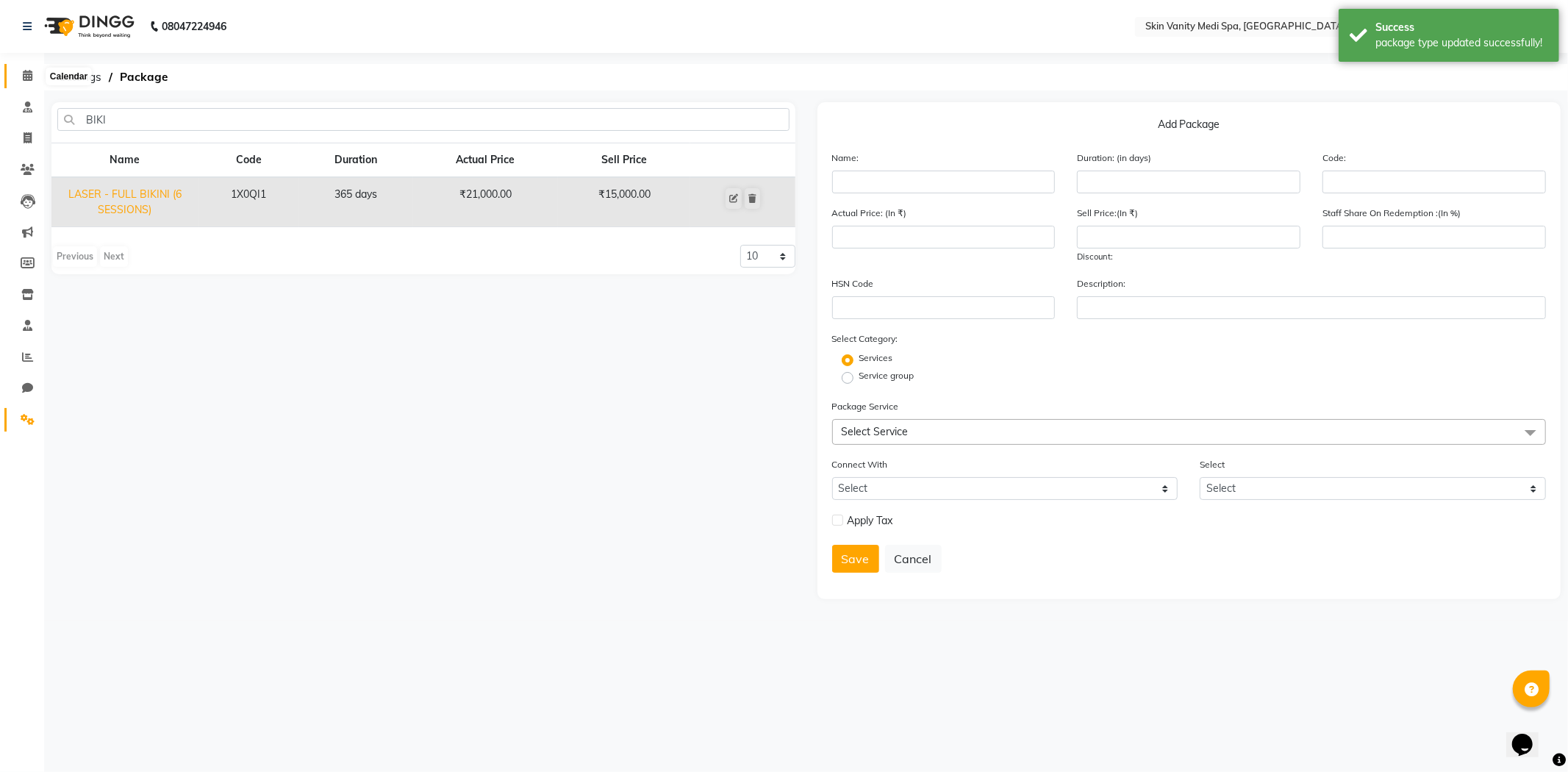
click at [27, 74] on icon at bounding box center [28, 75] width 10 height 11
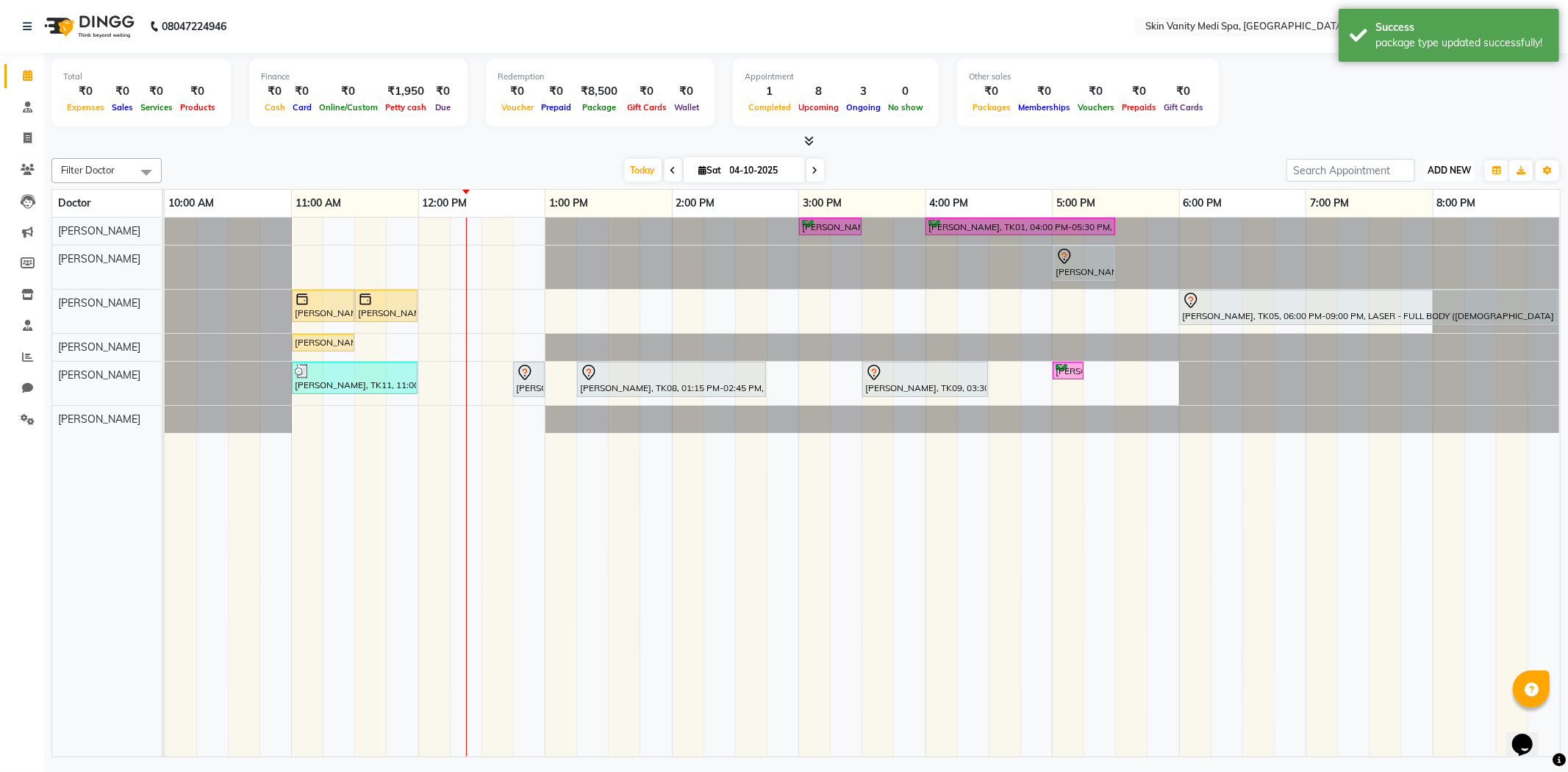
click at [1438, 171] on span "ADD NEW" at bounding box center [1449, 170] width 43 height 11
click at [1398, 221] on link "Add Invoice" at bounding box center [1415, 217] width 116 height 19
select select "service"
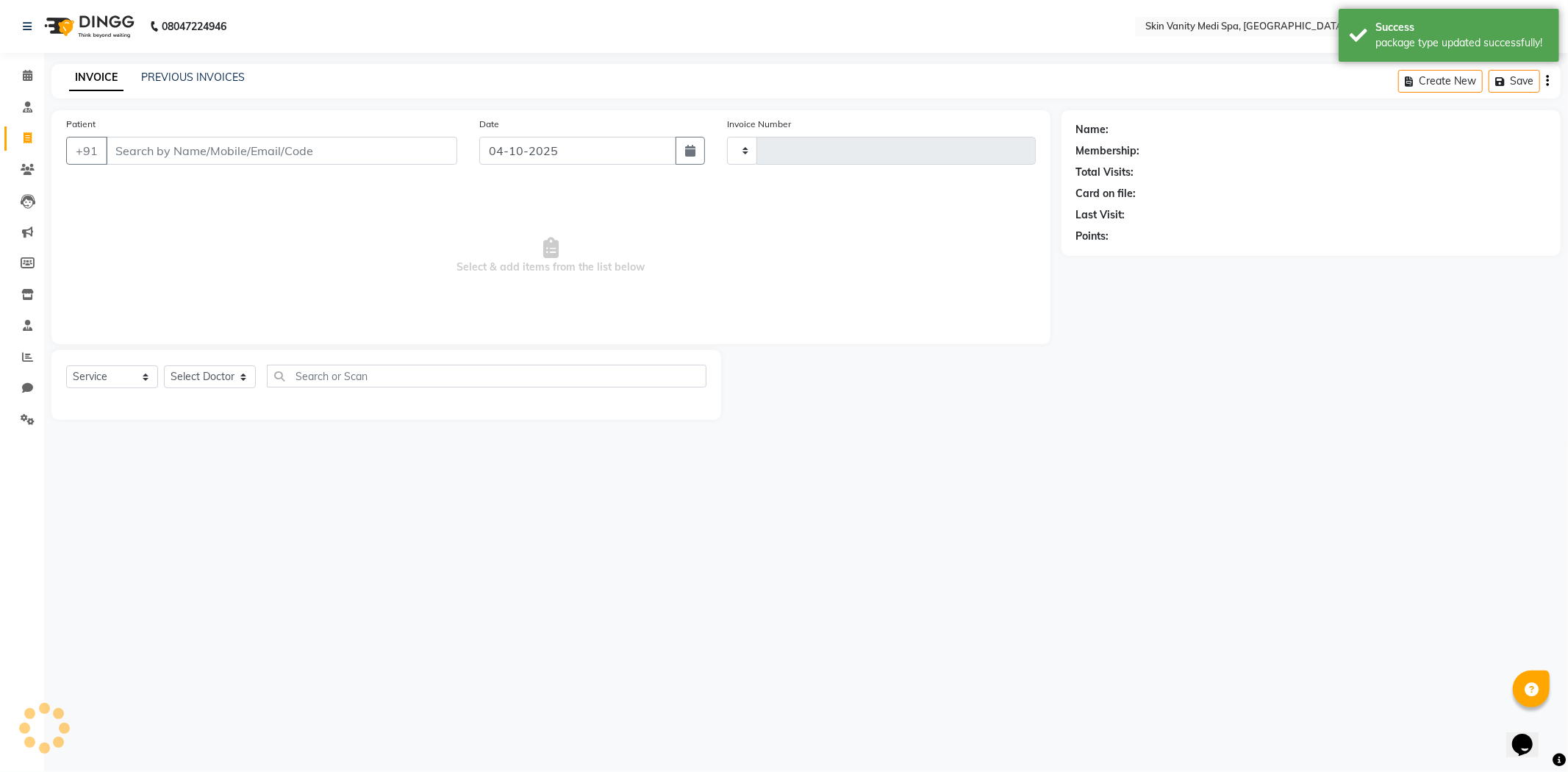
type input "0858"
select select "7826"
click at [236, 159] on input "Patient" at bounding box center [282, 150] width 351 height 28
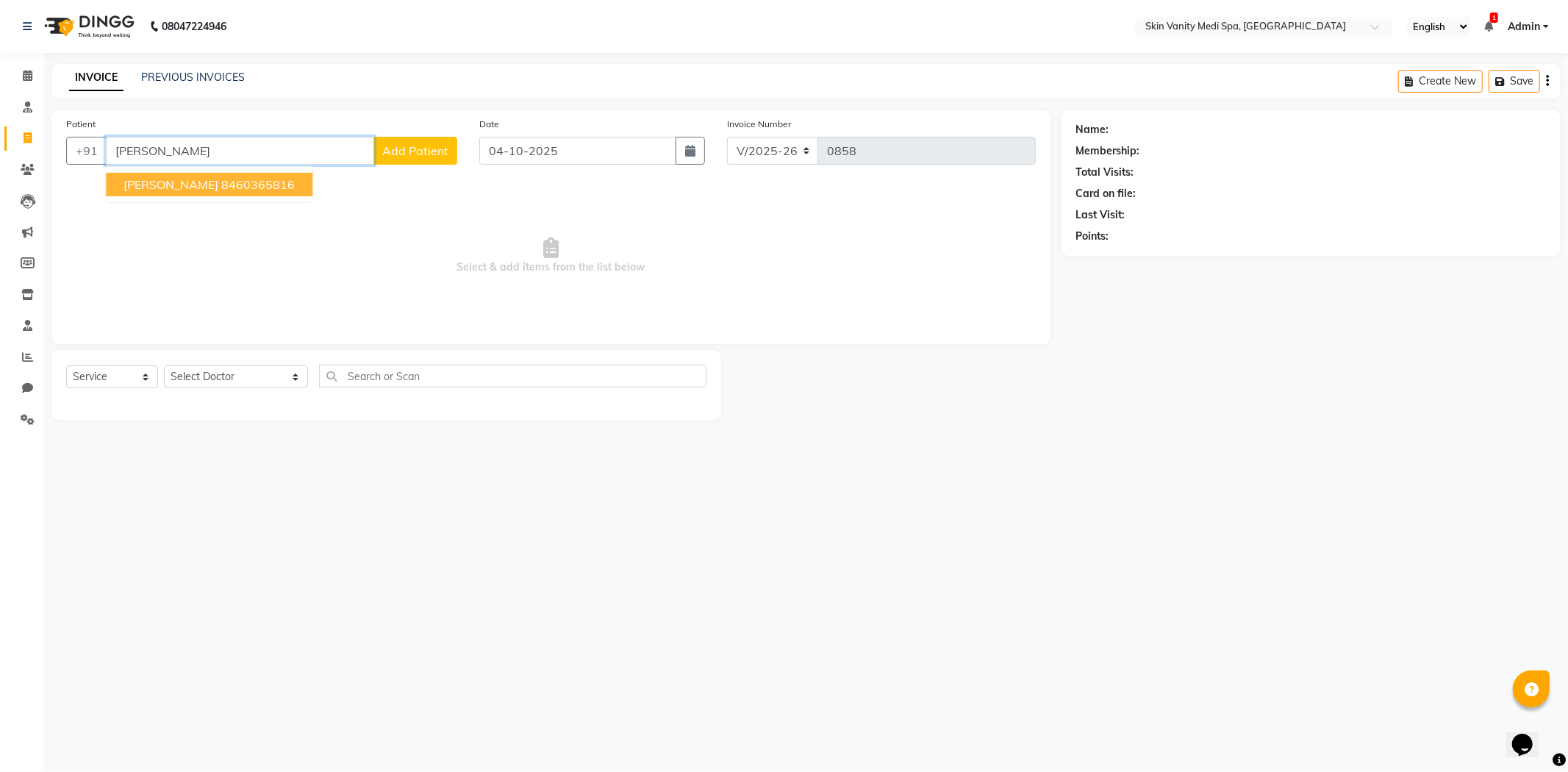
click at [182, 179] on span "[PERSON_NAME]" at bounding box center [171, 185] width 95 height 14
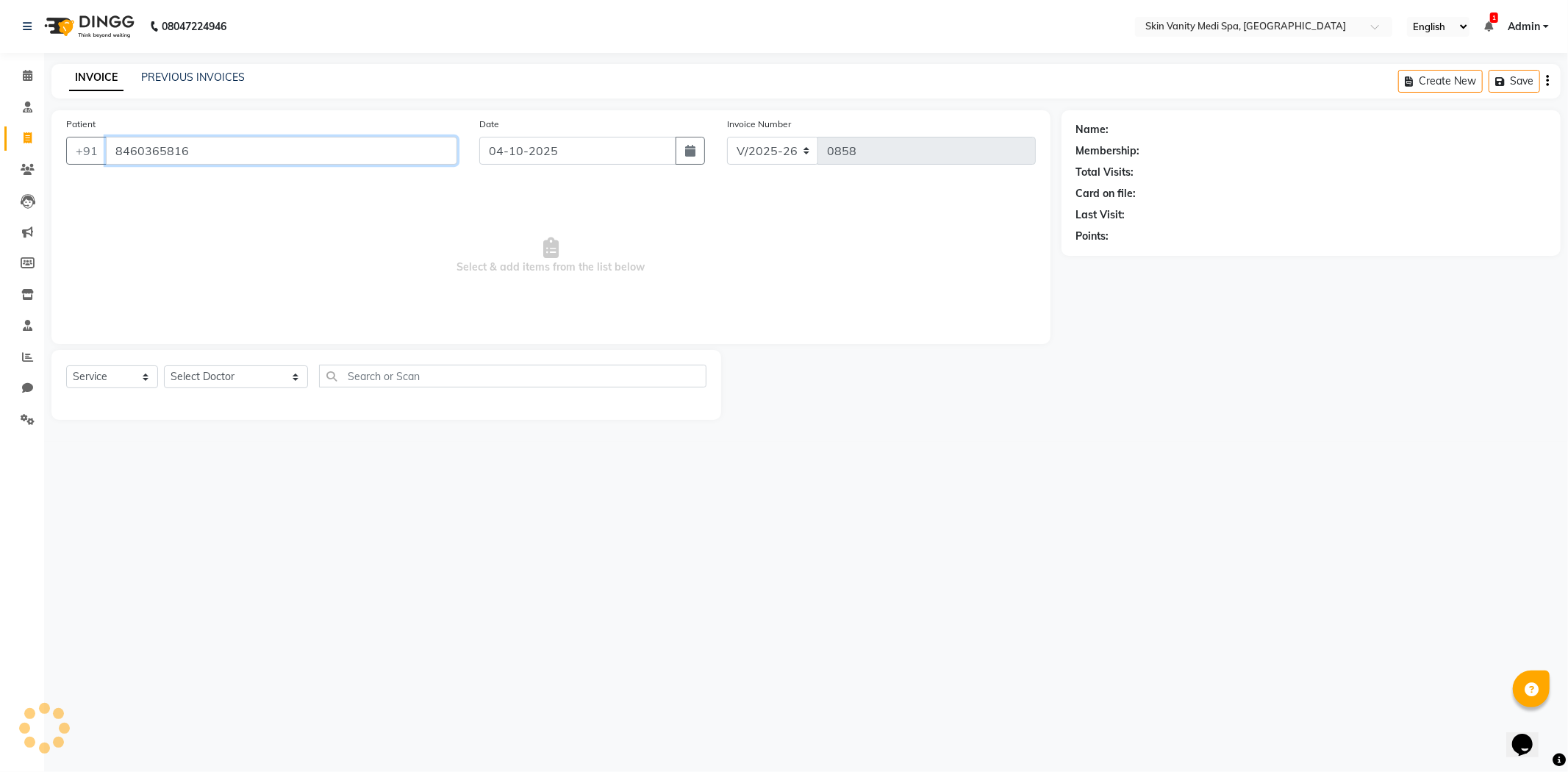
type input "8460365816"
click at [89, 388] on select "Select Service Product Membership Package Voucher Prepaid Gift Card" at bounding box center [112, 376] width 92 height 23
select select "package"
click at [66, 366] on select "Select Service Product Membership Package Voucher Prepaid Gift Card" at bounding box center [112, 376] width 92 height 23
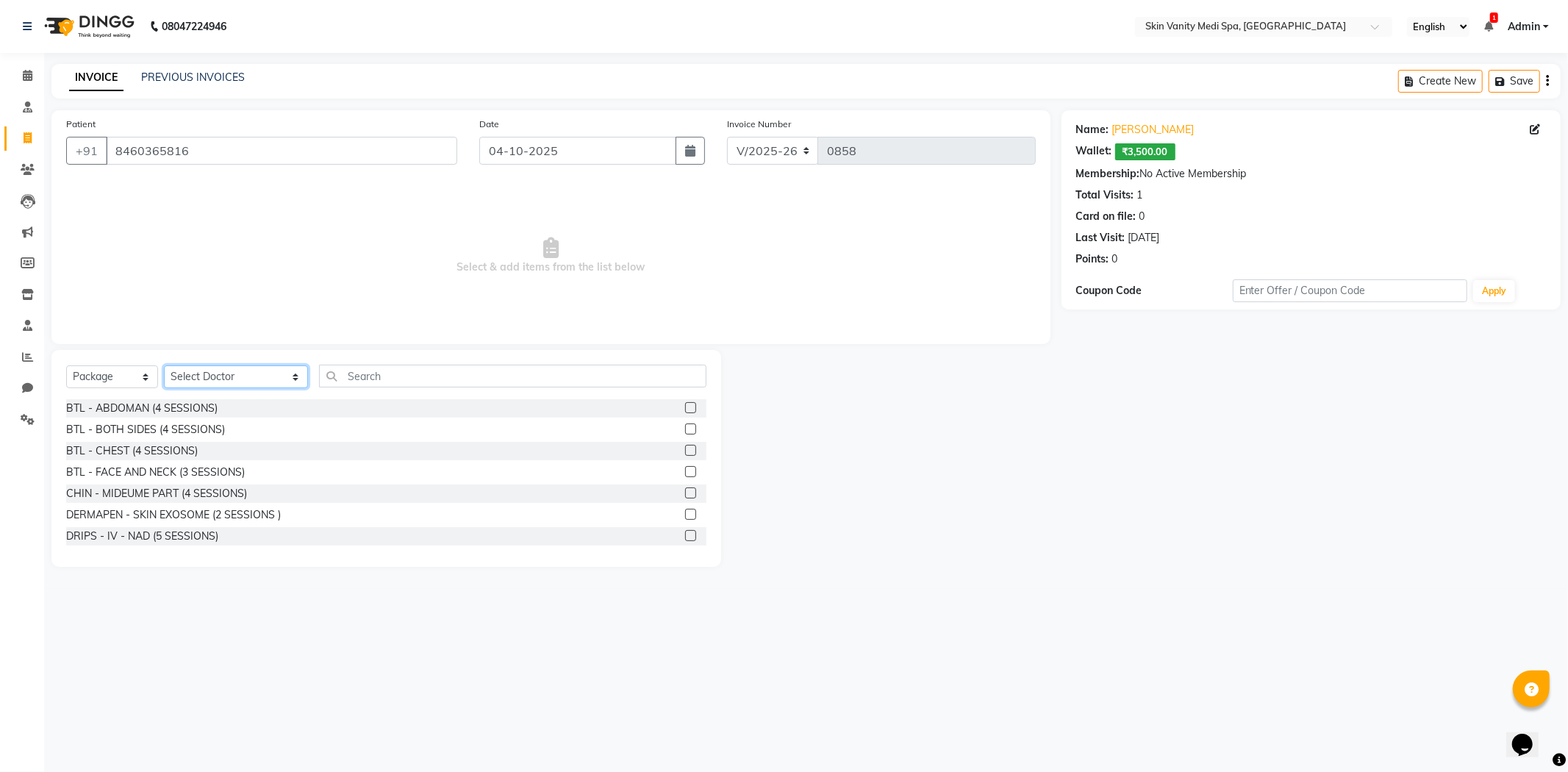
click at [207, 381] on select "Select Doctor [PERSON_NAME] DINGG SUPPORT [PERSON_NAME] EMAA [PERSON_NAME] [PER…" at bounding box center [236, 376] width 144 height 23
select select "70351"
click at [164, 366] on select "Select Doctor [PERSON_NAME] DINGG SUPPORT [PERSON_NAME] EMAA [PERSON_NAME] [PER…" at bounding box center [236, 376] width 144 height 23
click at [340, 369] on input "text" at bounding box center [512, 376] width 387 height 23
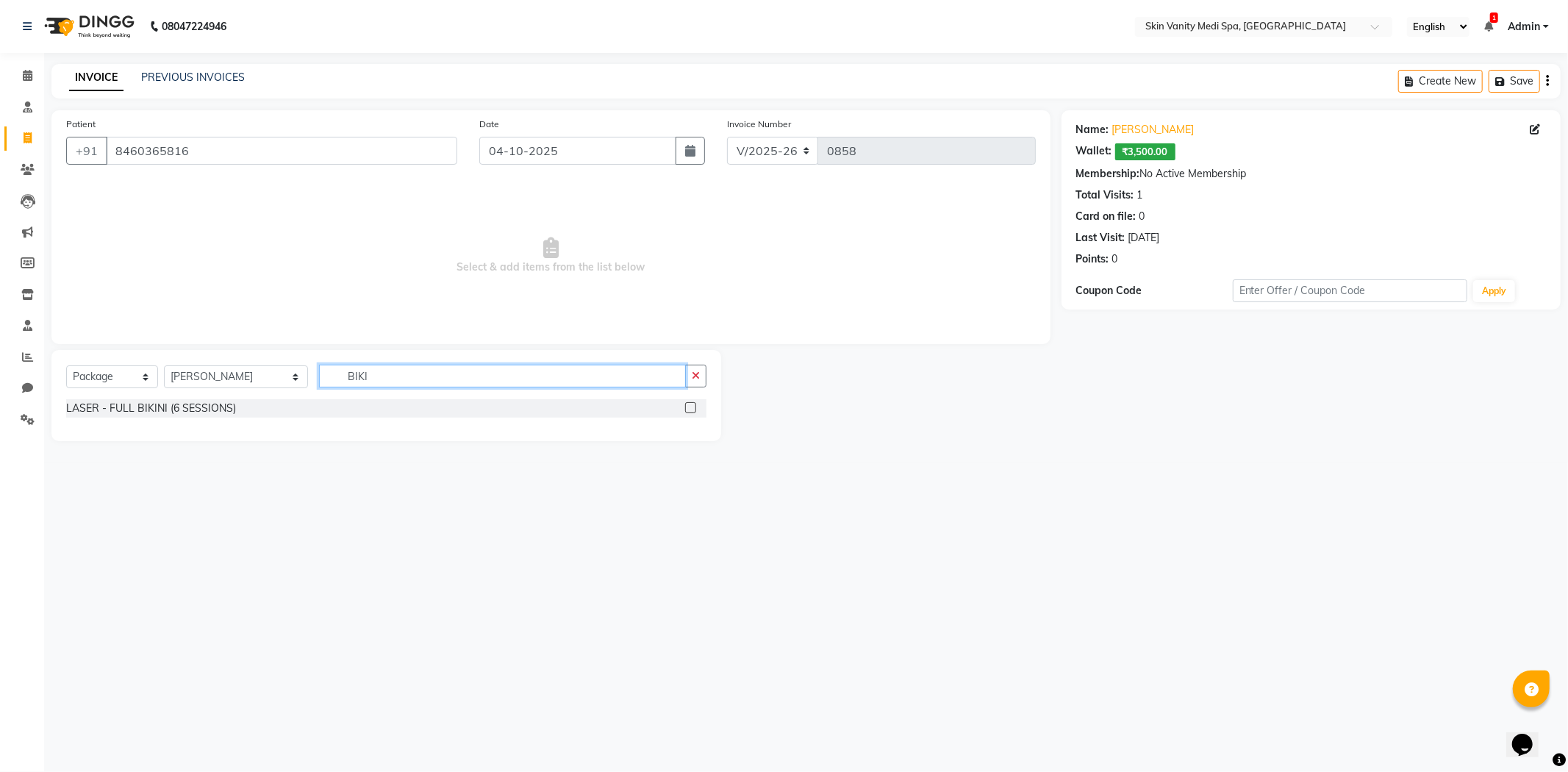
type input "BIKI"
click at [681, 403] on div "LASER - FULL BIKINI (6 SESSIONS)" at bounding box center [387, 408] width 641 height 18
click at [691, 405] on label at bounding box center [691, 408] width 11 height 11
click at [691, 405] on input "checkbox" at bounding box center [690, 408] width 10 height 10
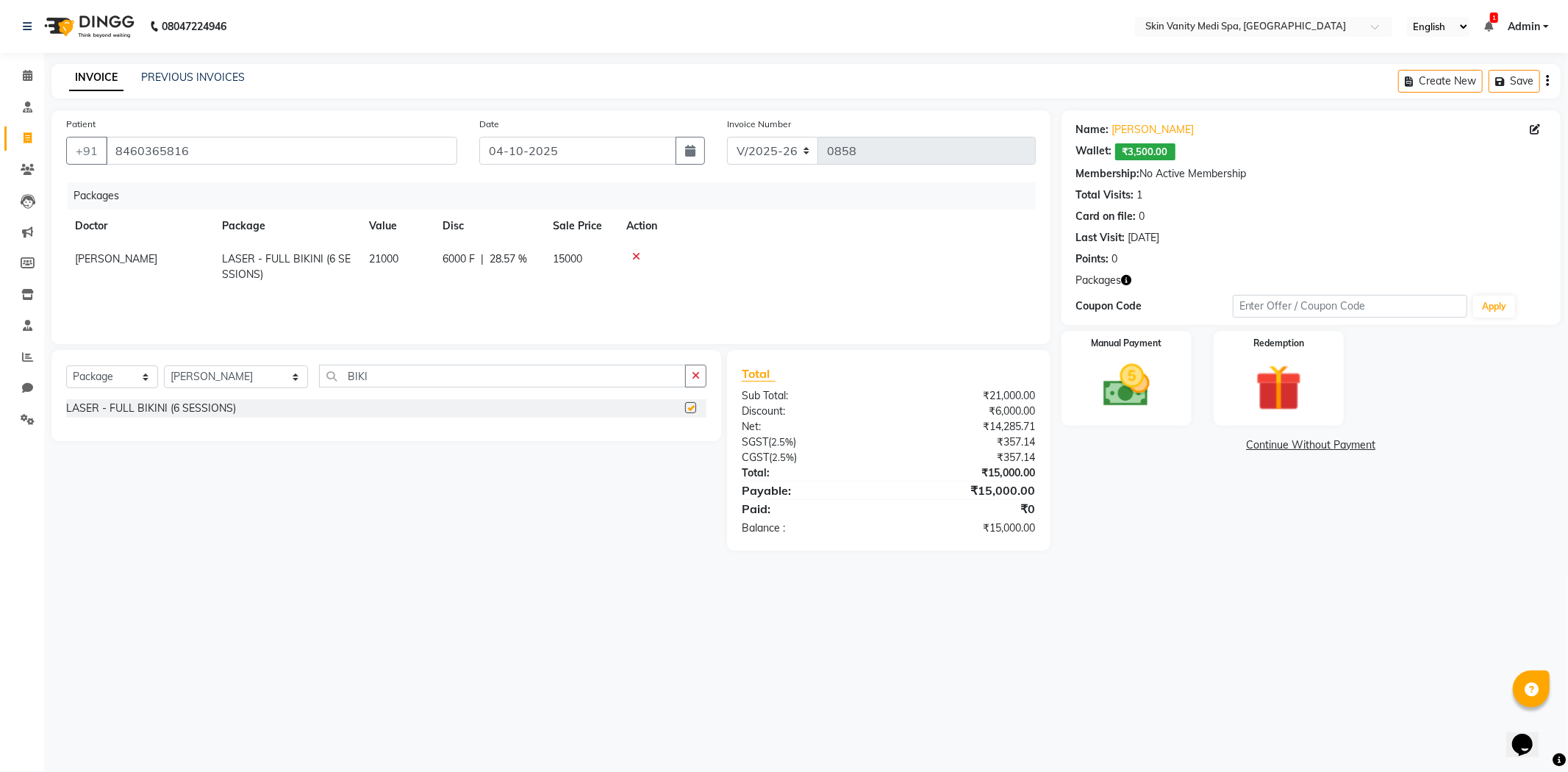
checkbox input "false"
click at [1125, 408] on img at bounding box center [1126, 386] width 78 height 56
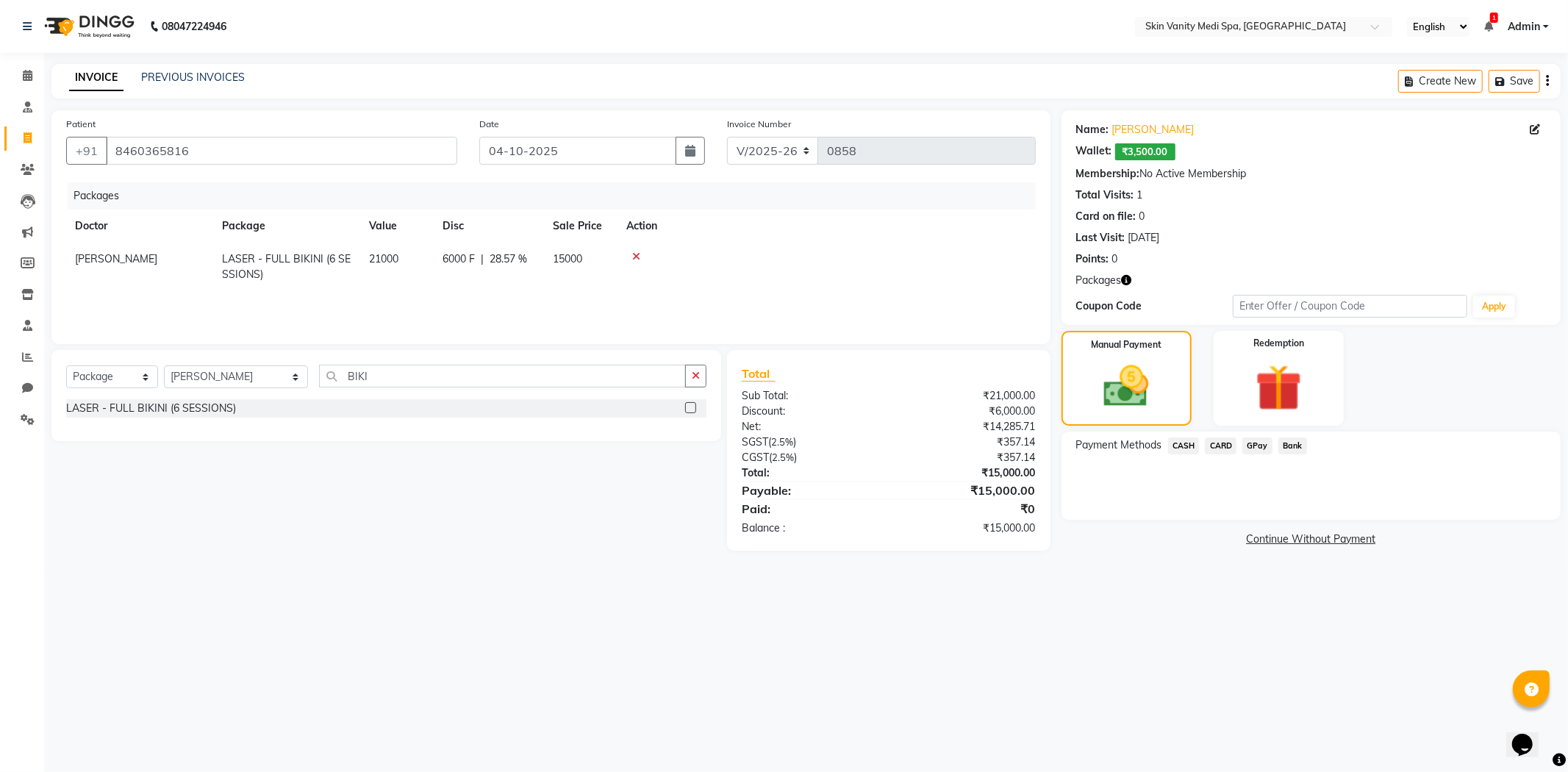
click at [1253, 442] on span "GPay" at bounding box center [1257, 446] width 30 height 17
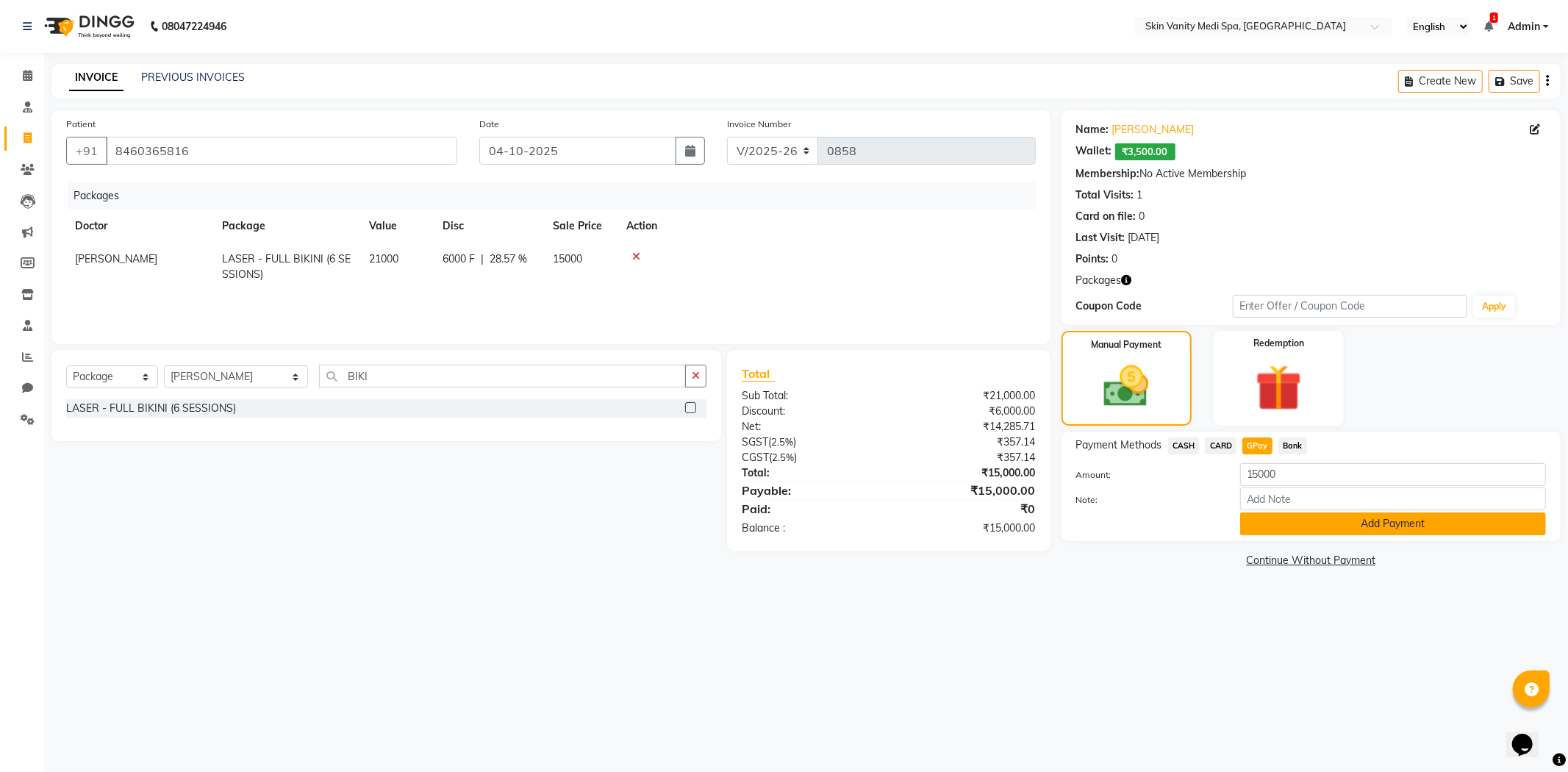
click at [1316, 531] on button "Add Payment" at bounding box center [1393, 523] width 306 height 23
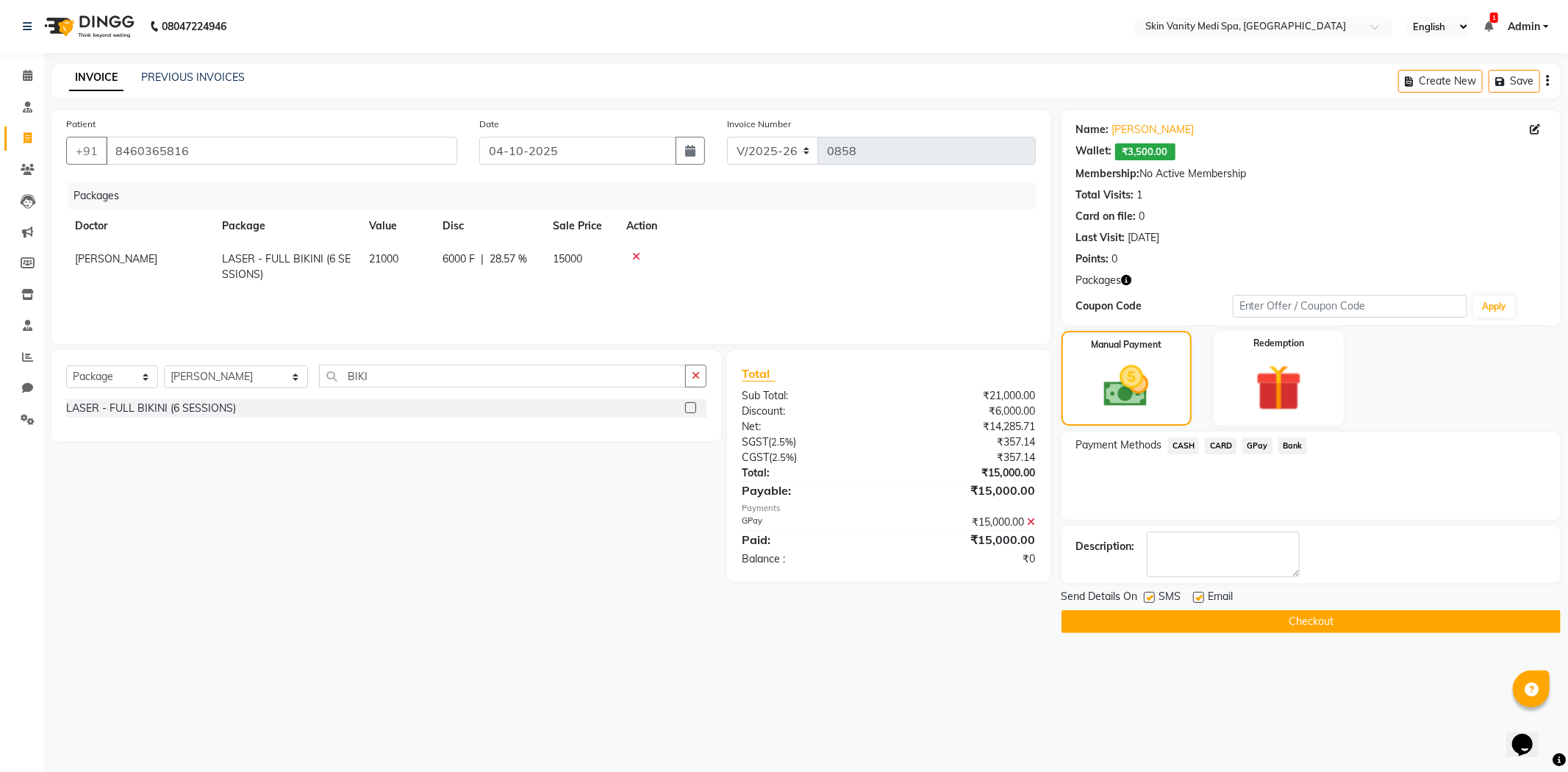
click at [1121, 627] on button "Checkout" at bounding box center [1311, 622] width 499 height 23
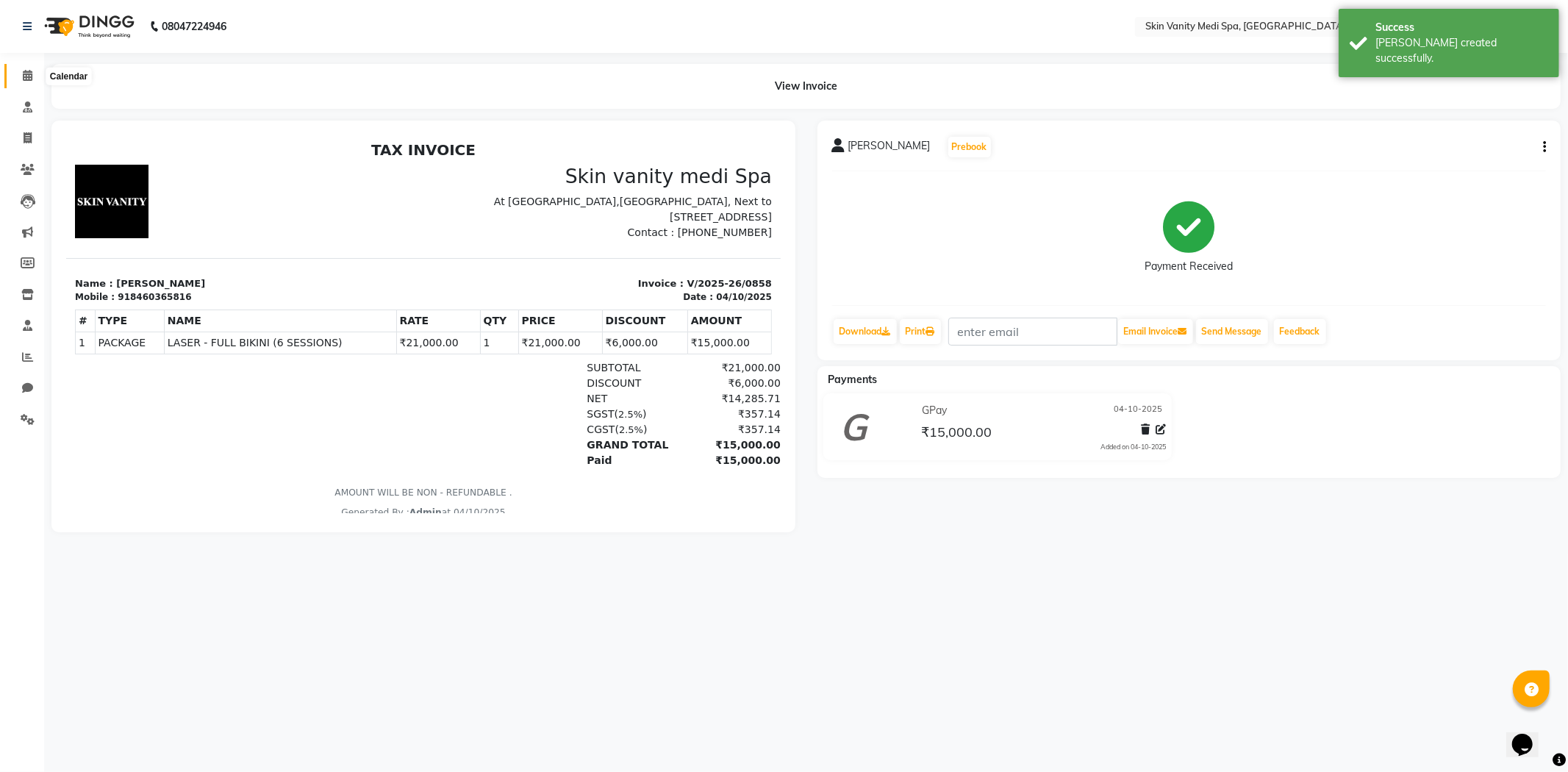
click at [27, 71] on icon at bounding box center [28, 75] width 10 height 11
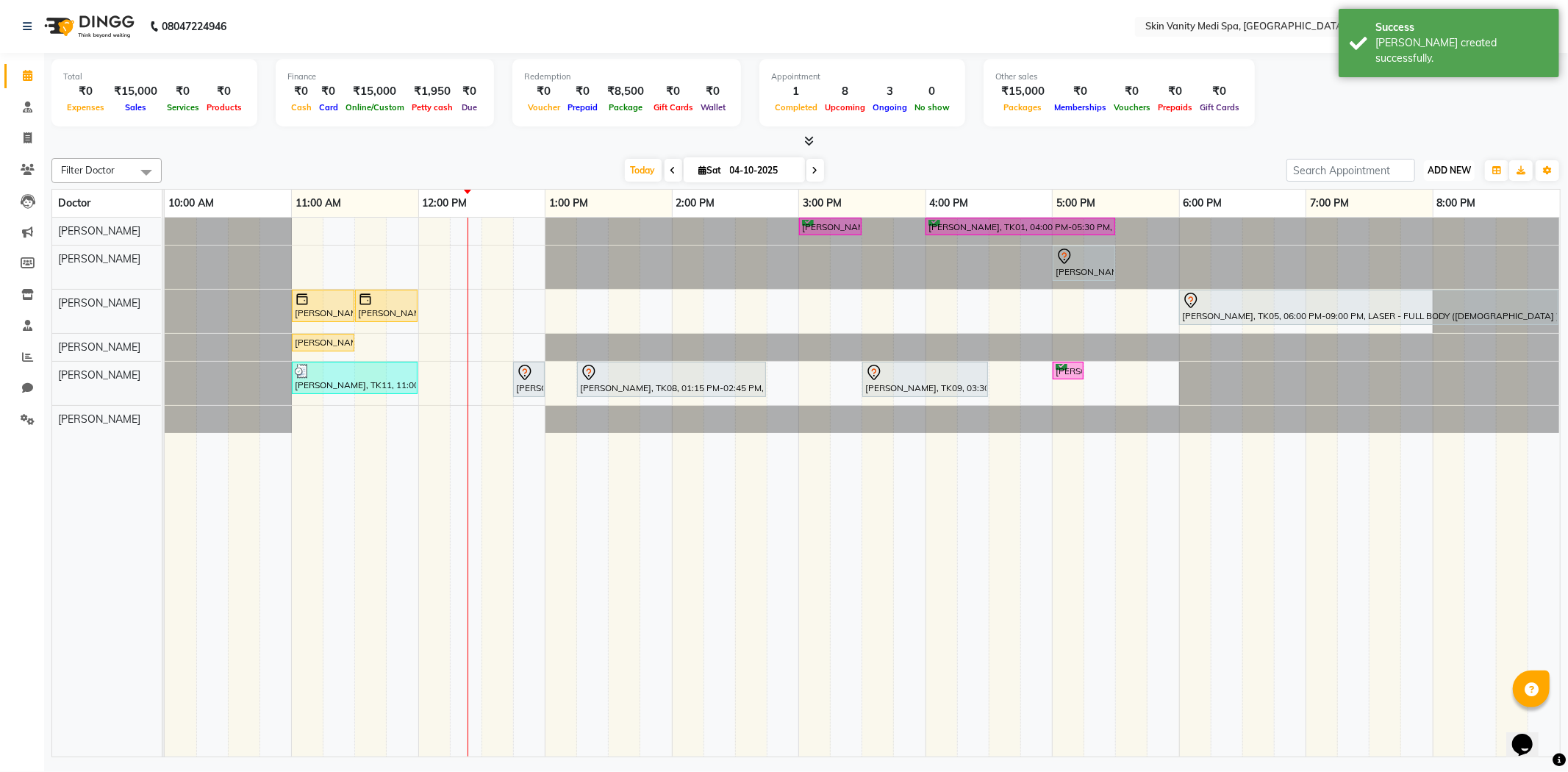
click at [1438, 161] on button "ADD NEW Toggle Dropdown" at bounding box center [1450, 171] width 51 height 21
click at [1423, 215] on link "Add Invoice" at bounding box center [1415, 217] width 116 height 19
select select "service"
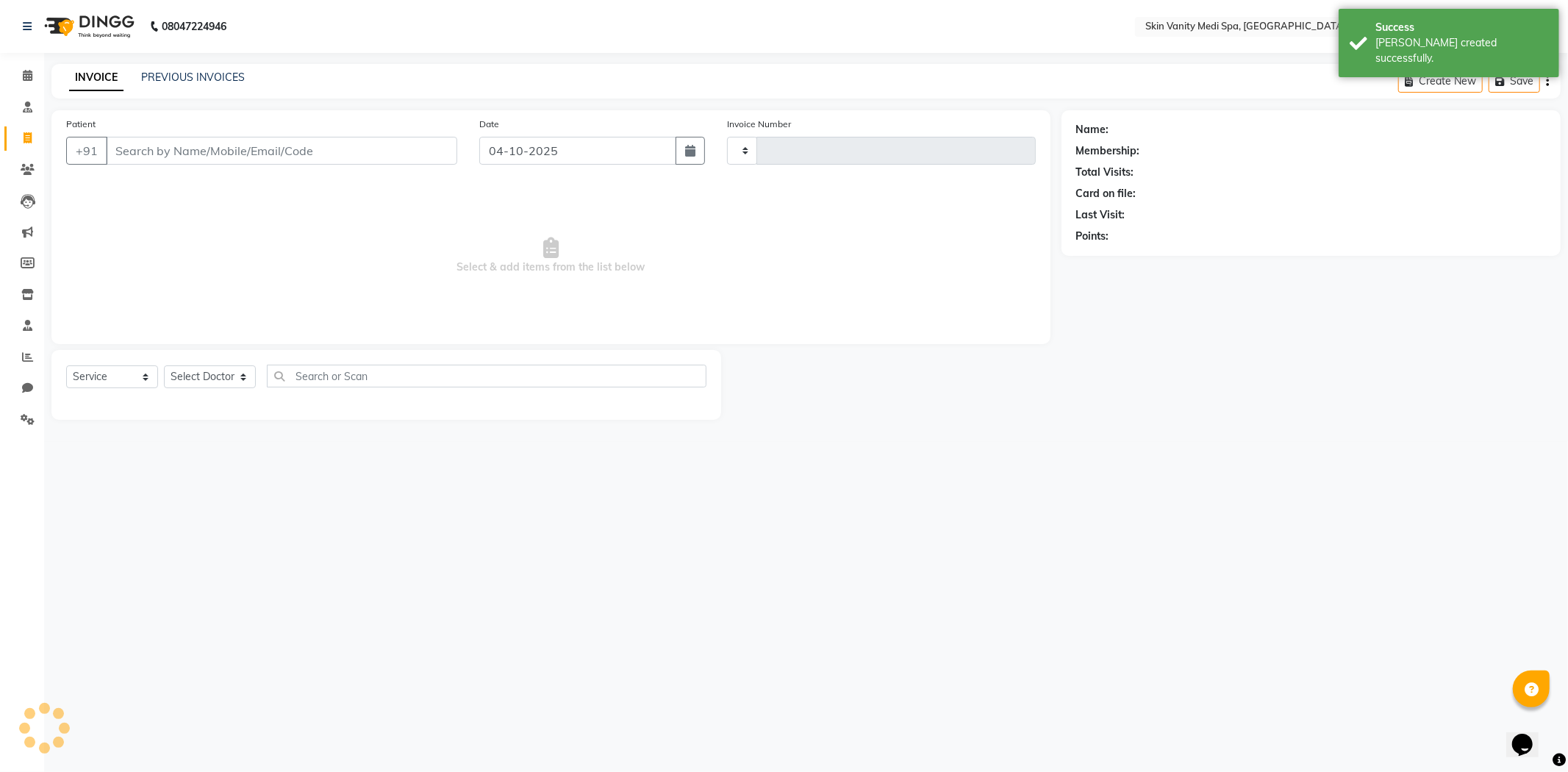
type input "0859"
select select "7826"
click at [280, 150] on input "Patient" at bounding box center [282, 150] width 351 height 28
click at [25, 412] on span at bounding box center [27, 420] width 26 height 17
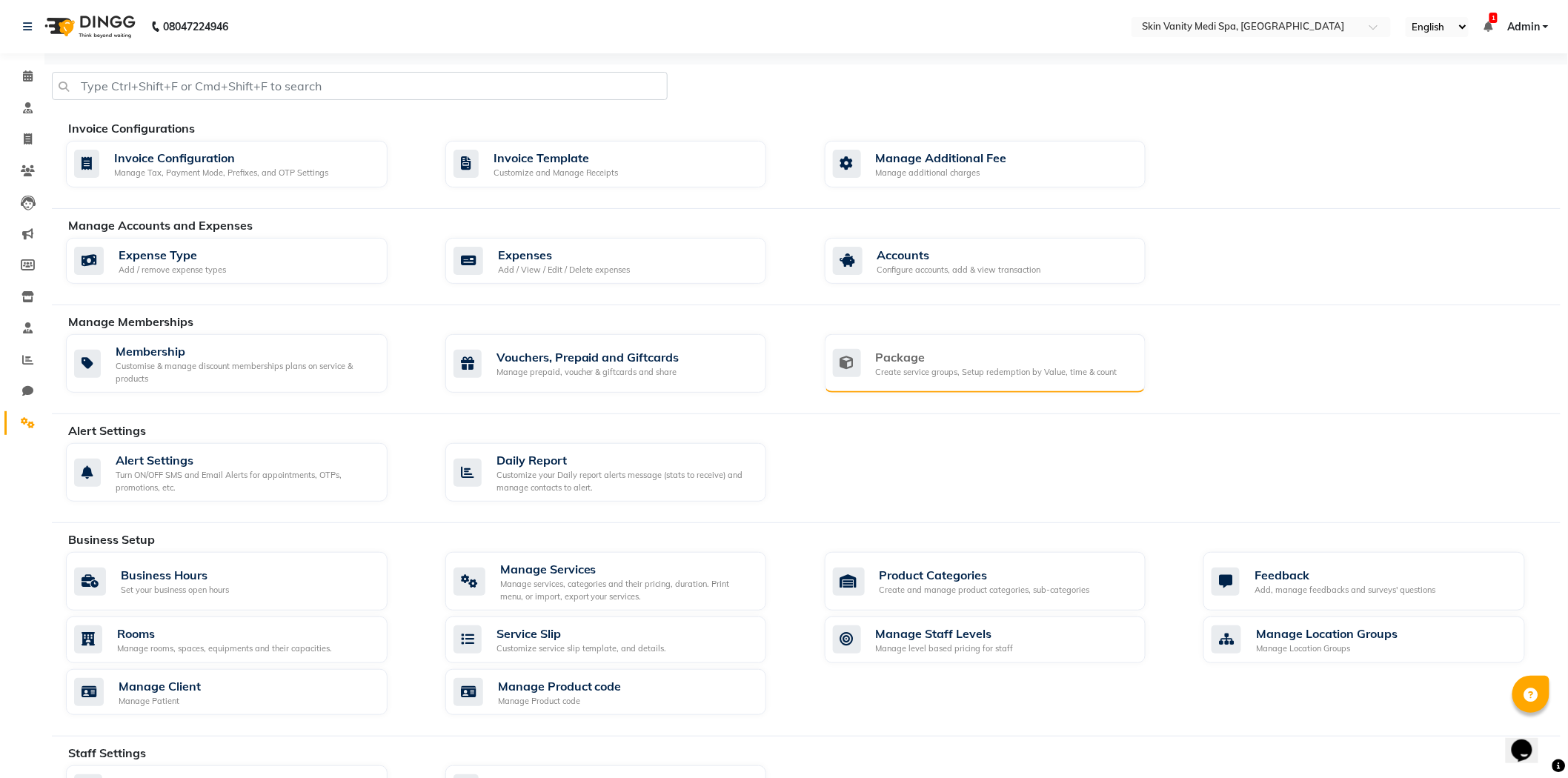
click at [961, 360] on div "Package" at bounding box center [997, 358] width 242 height 18
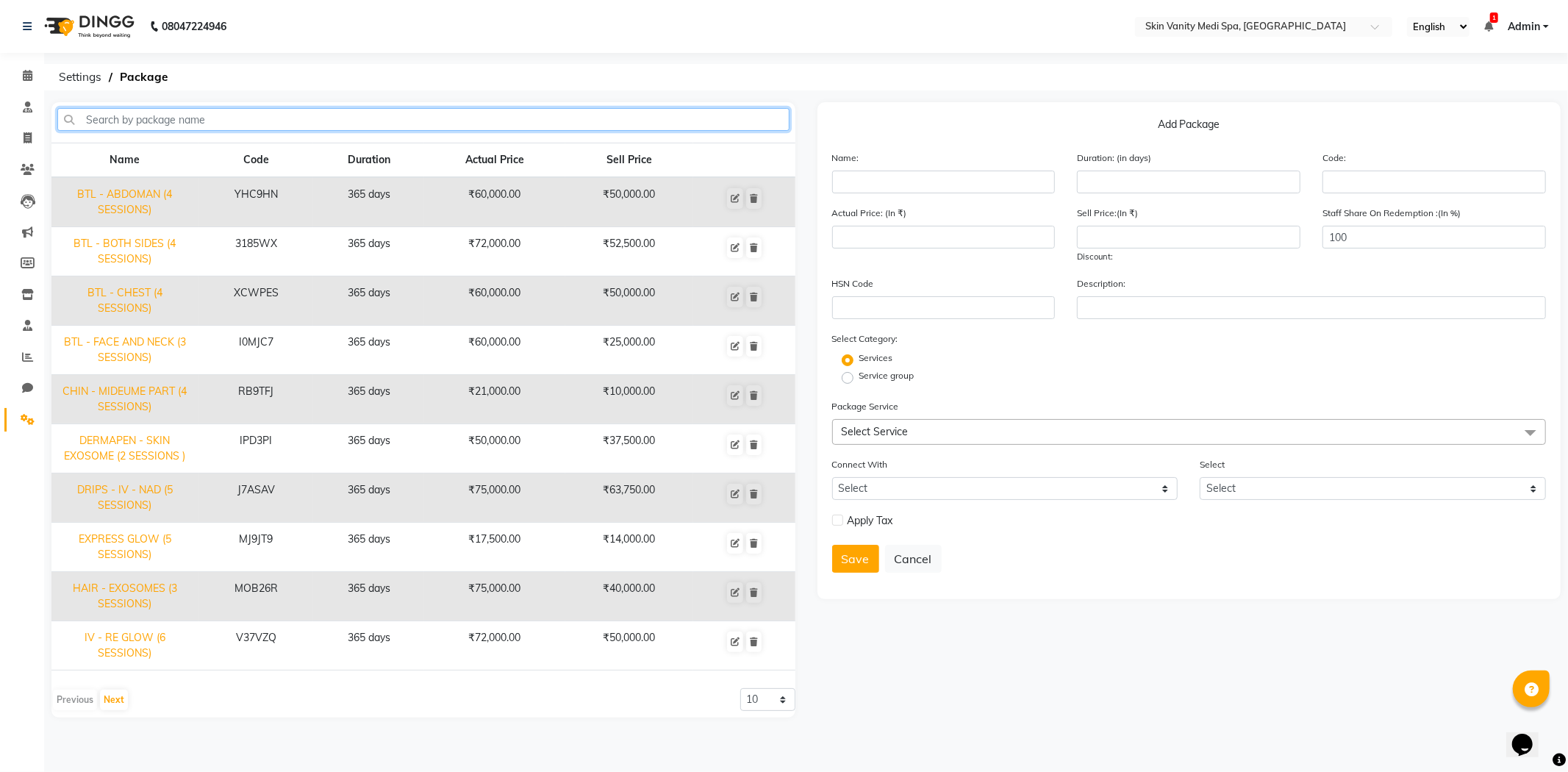
click at [534, 119] on input "text" at bounding box center [423, 119] width 732 height 23
type input "I"
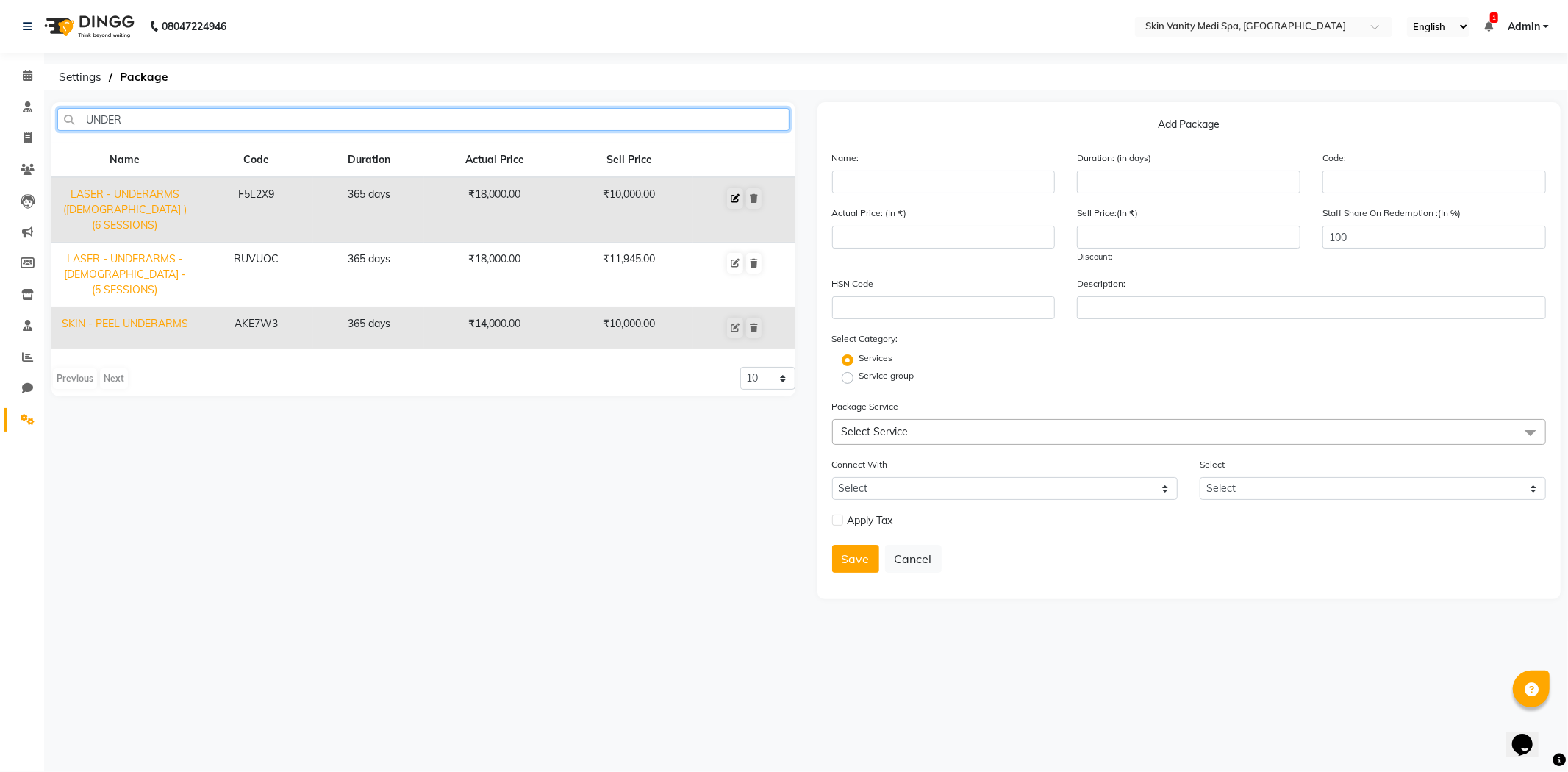
type input "UNDER"
click at [735, 200] on icon at bounding box center [735, 198] width 9 height 9
type input "LASER - UNDERARMS ([DEMOGRAPHIC_DATA] )(6 SESSIONS)"
type input "365"
type input "F5L2X9"
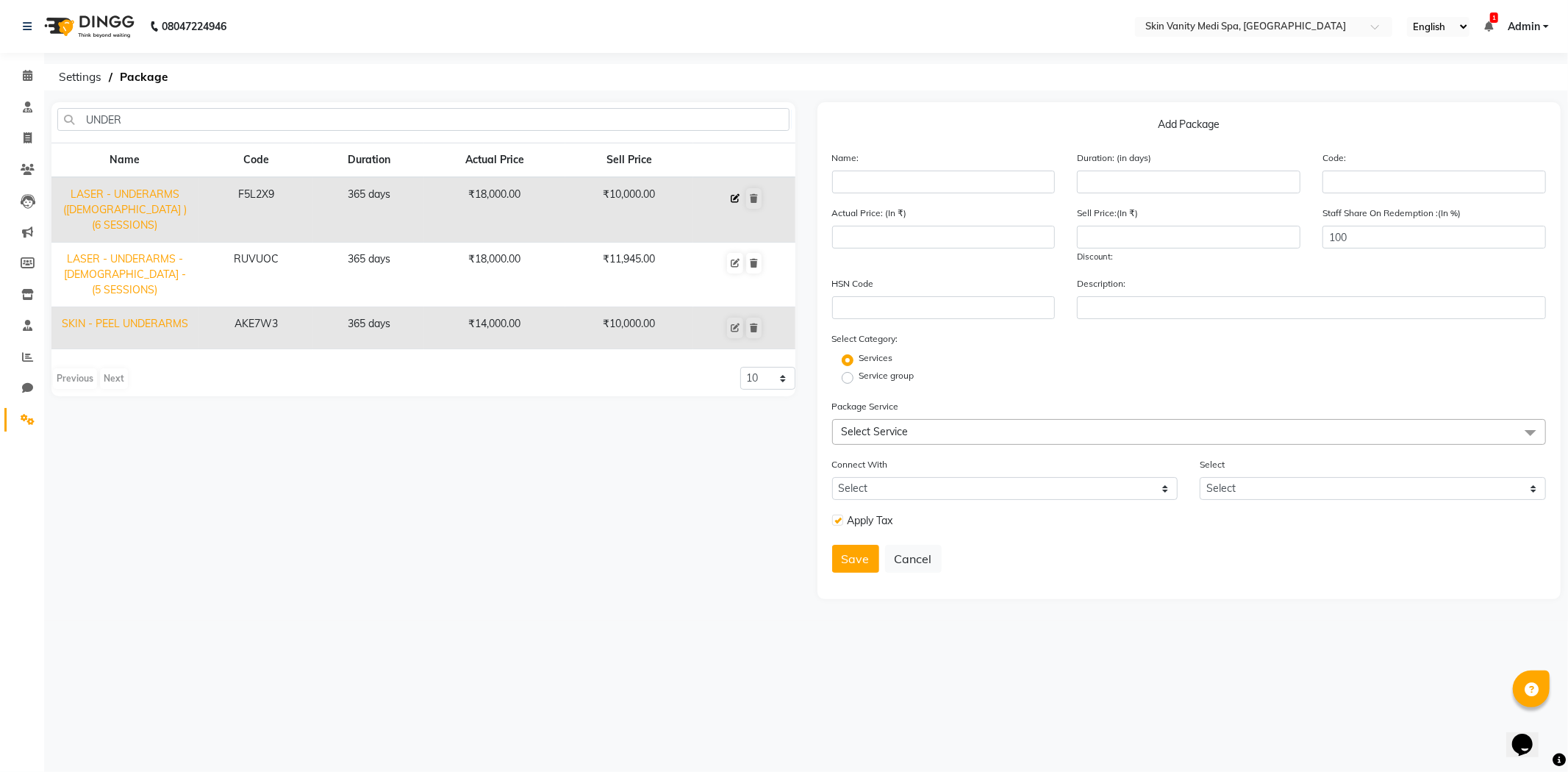
type input "18000"
type input "10000"
checkbox input "true"
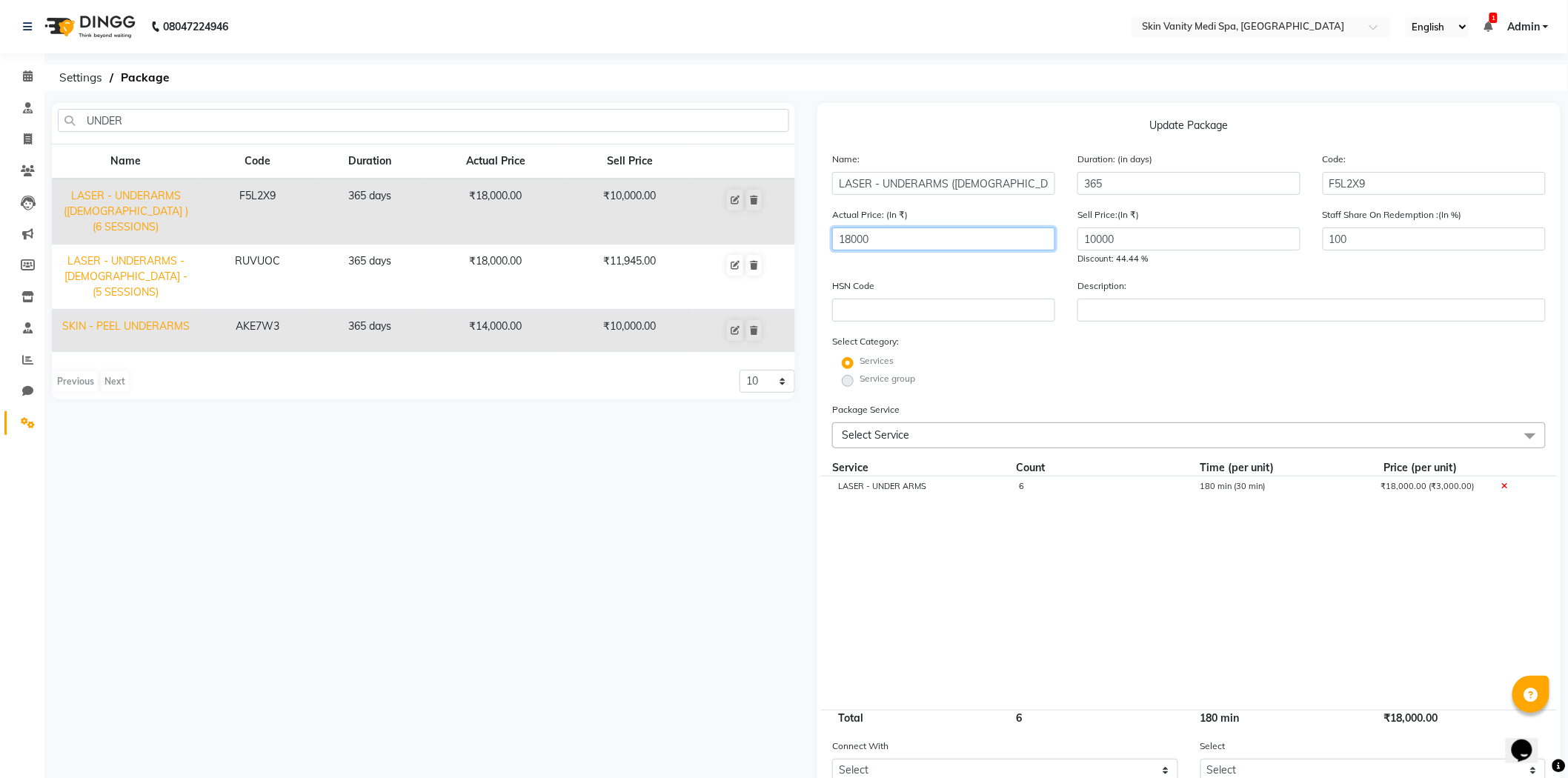
click at [890, 242] on input "18000" at bounding box center [944, 239] width 223 height 23
type input "1"
type input "15000"
drag, startPoint x: 1140, startPoint y: 238, endPoint x: 1042, endPoint y: 260, distance: 100.4
click at [1042, 260] on div "Actual Price: (In ₹) 15000 Sell Price:(In ₹) 10000 Discount: 33.33 % Staff Shar…" at bounding box center [1189, 242] width 736 height 71
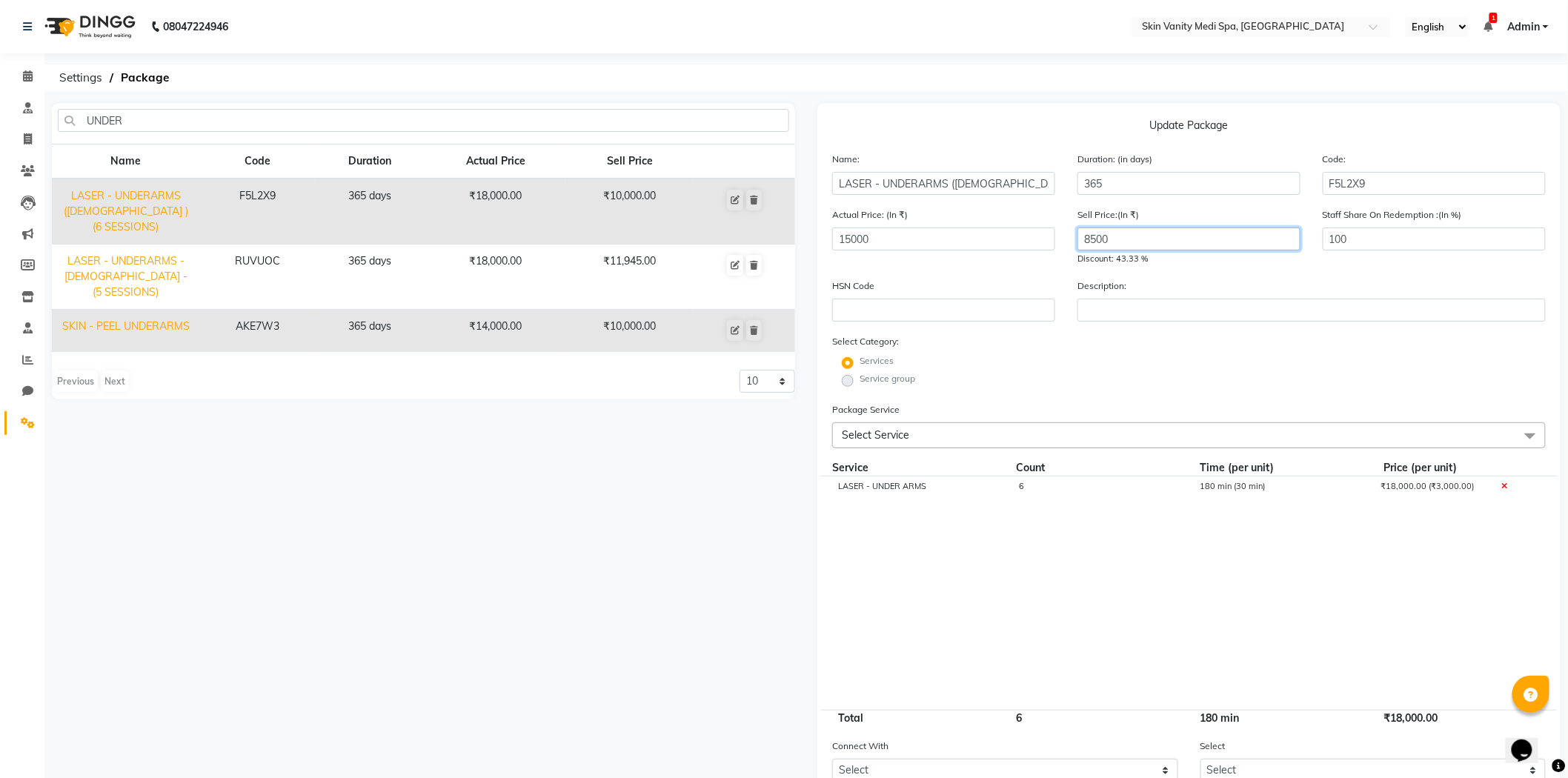
type input "8500"
click at [1040, 395] on form "Name: LASER - UNDERARMS ([DEMOGRAPHIC_DATA] )(6 SESSIONS) Duration: (in days) 3…" at bounding box center [1189, 528] width 714 height 755
click at [1058, 531] on cdk-virtual-scroll-viewport "LASER - UNDER ARMS 6 180 min (30 min) ₹18,000.00 (₹3,000.00)" at bounding box center [1189, 594] width 714 height 234
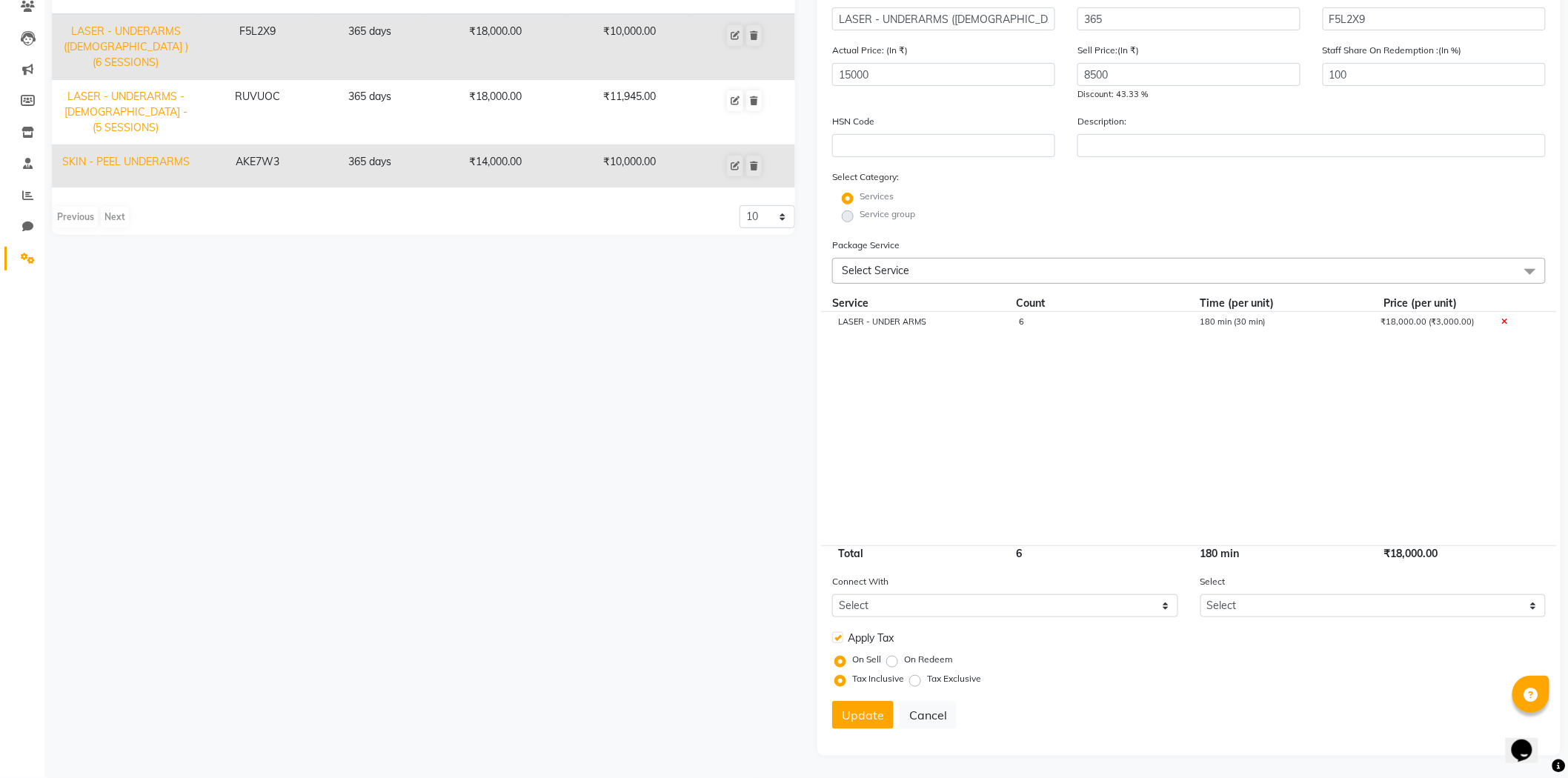
click at [838, 639] on label at bounding box center [838, 638] width 11 height 11
click at [838, 639] on input "checkbox" at bounding box center [838, 639] width 10 height 10
checkbox input "false"
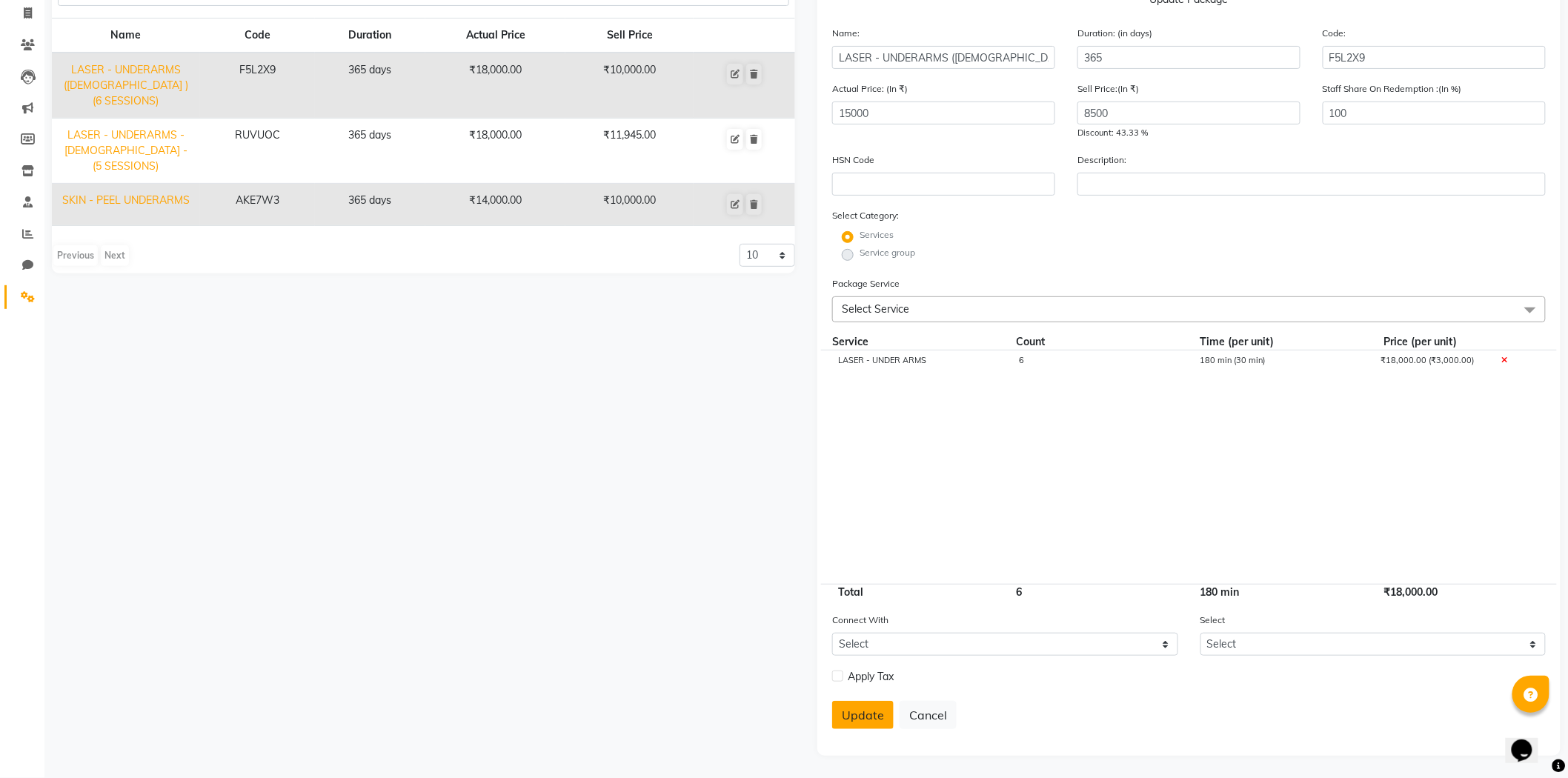
click at [877, 721] on button "Update" at bounding box center [863, 715] width 61 height 28
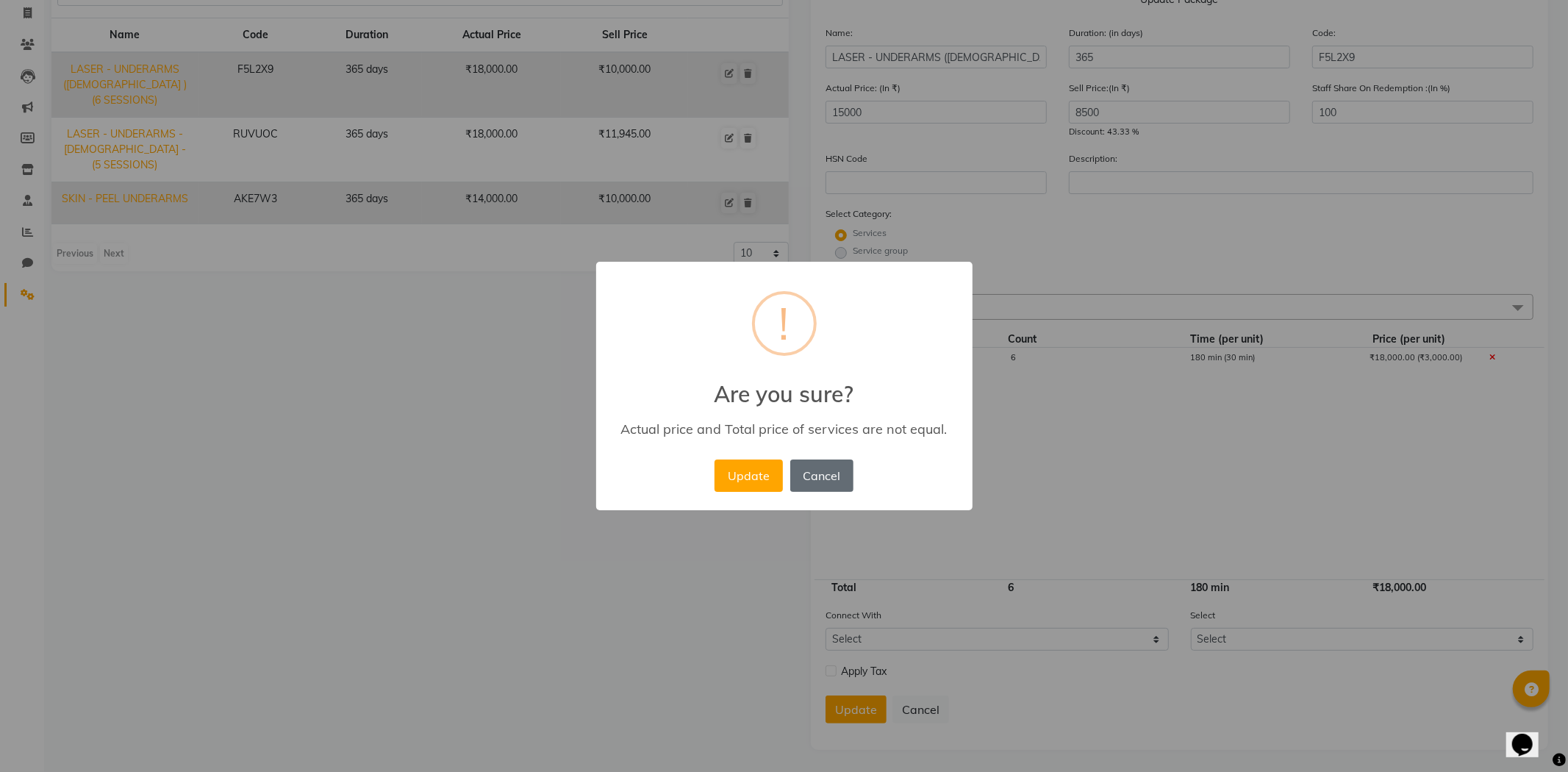
click at [824, 482] on button "Cancel" at bounding box center [821, 476] width 63 height 32
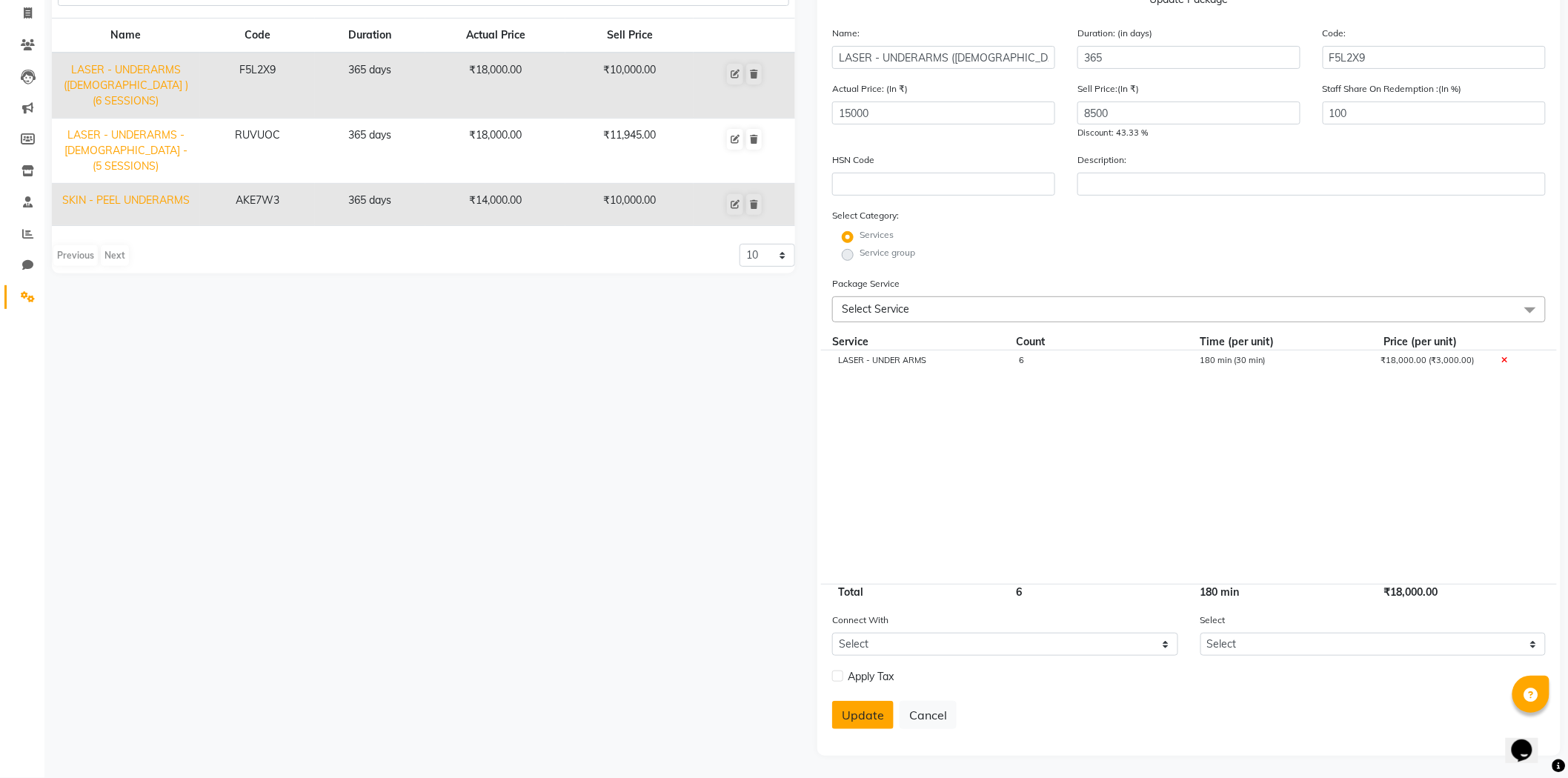
click at [877, 714] on button "Update" at bounding box center [863, 715] width 61 height 28
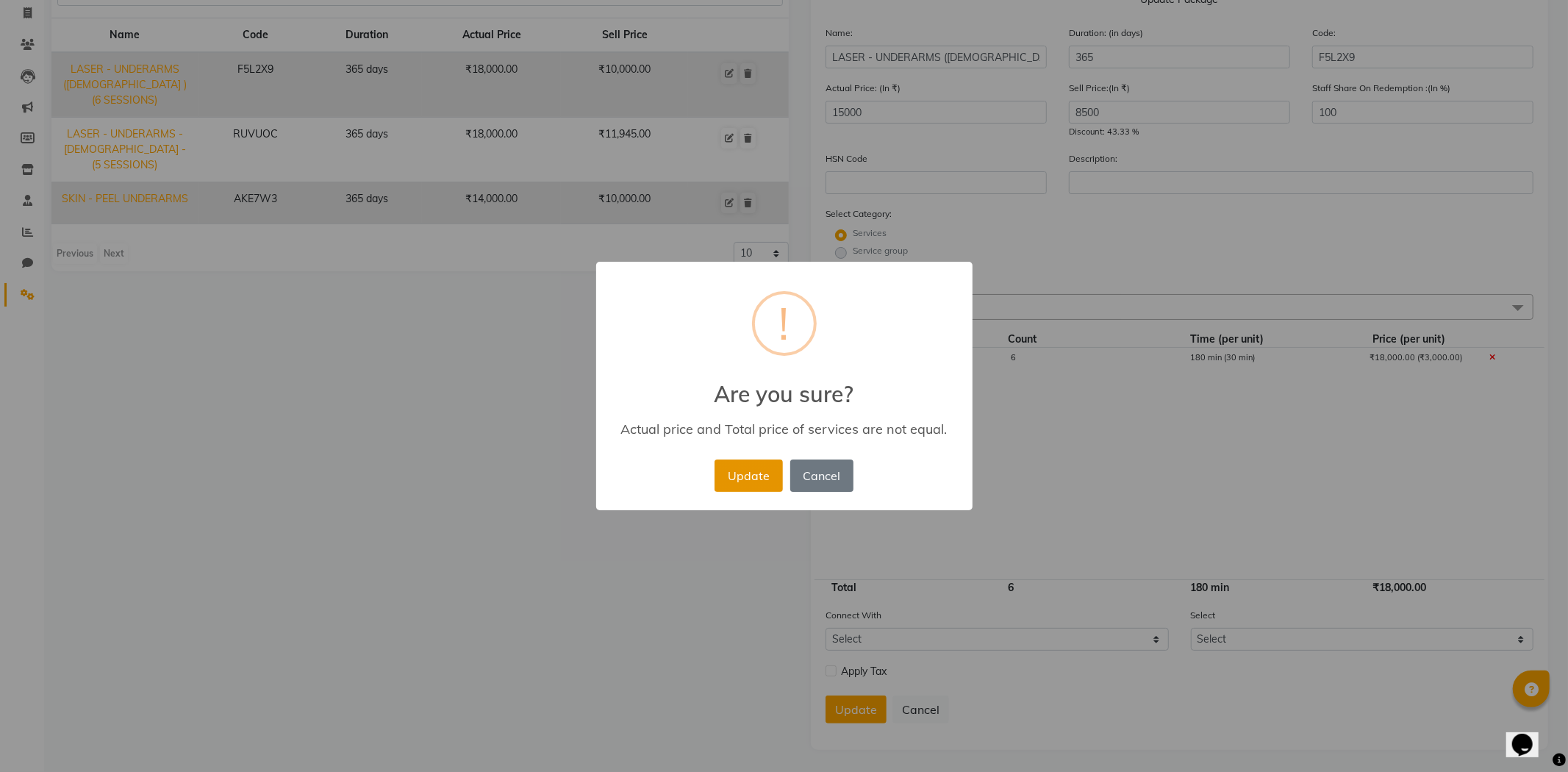
click at [760, 480] on button "Update" at bounding box center [748, 476] width 68 height 32
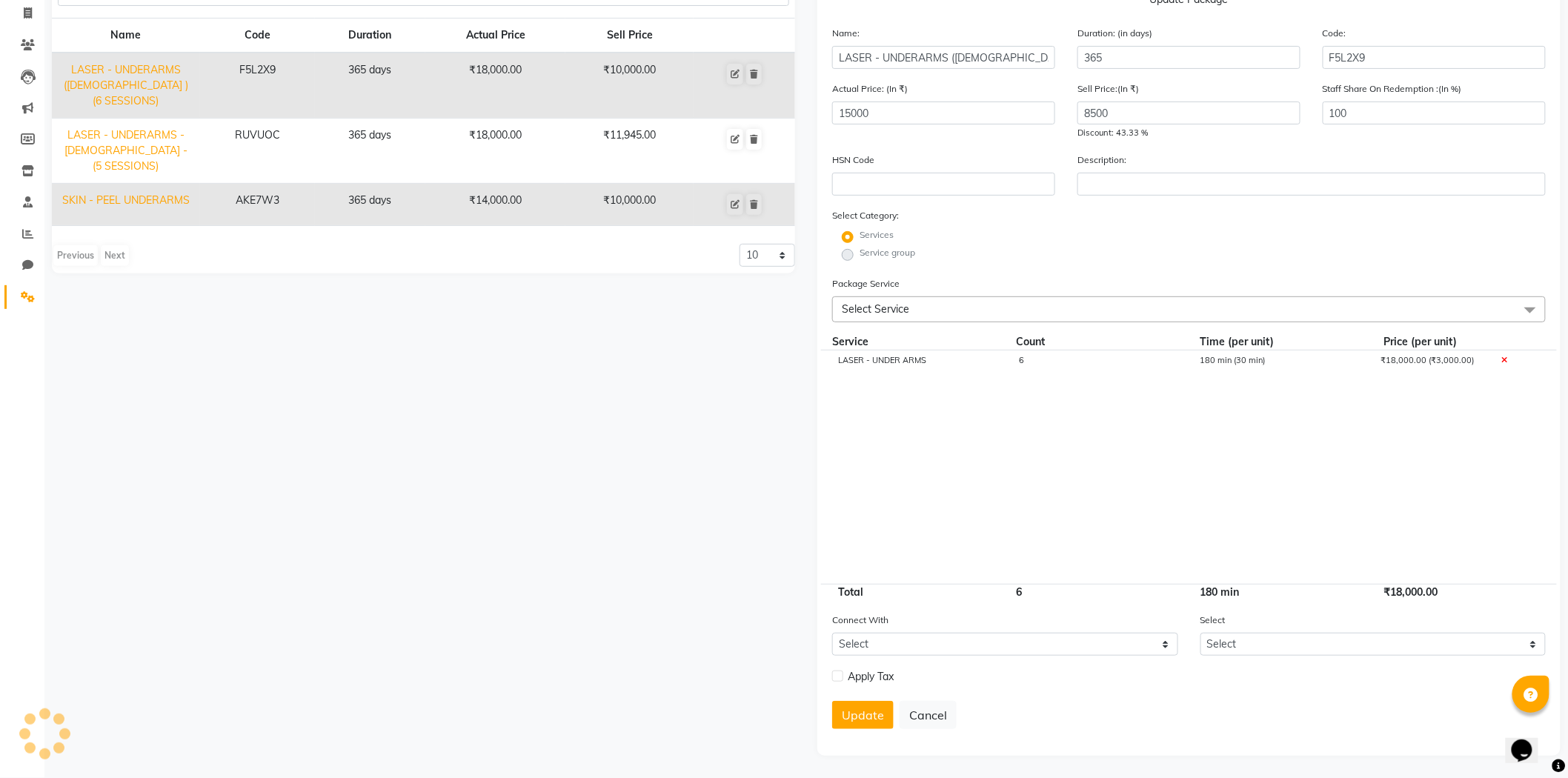
select select
checkbox input "false"
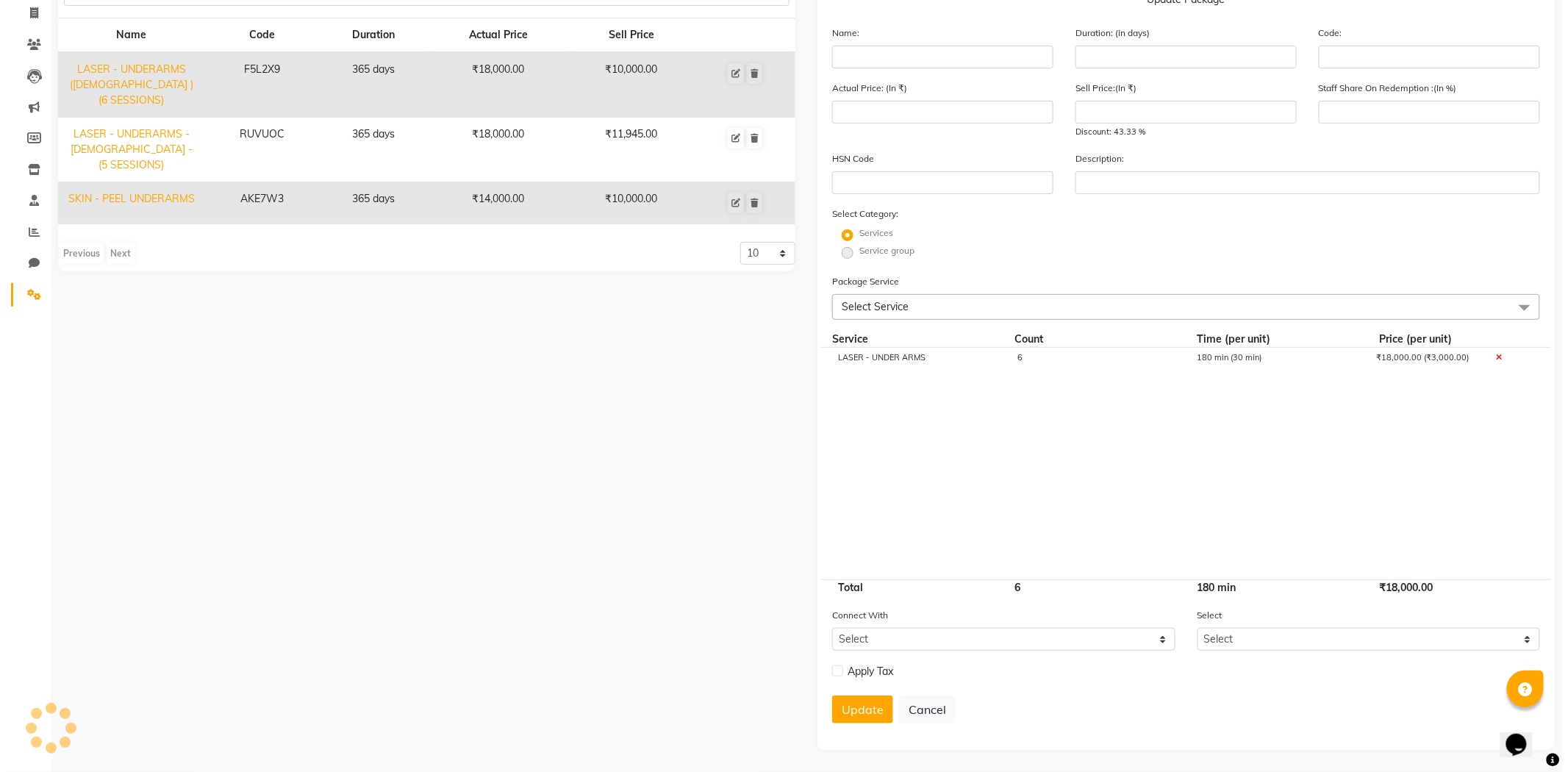
scroll to position [0, 0]
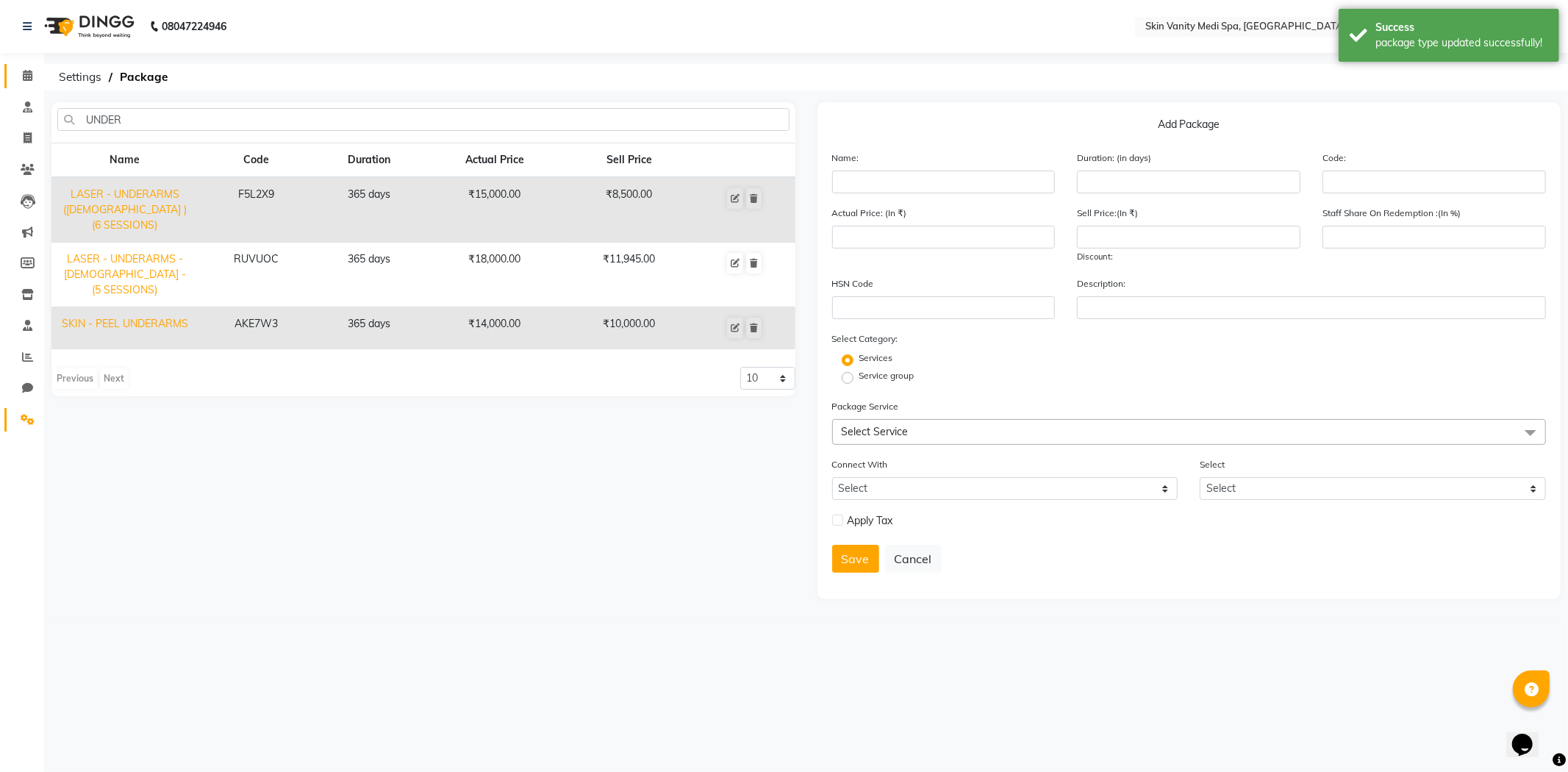
click at [23, 64] on link "Calendar" at bounding box center [22, 76] width 35 height 24
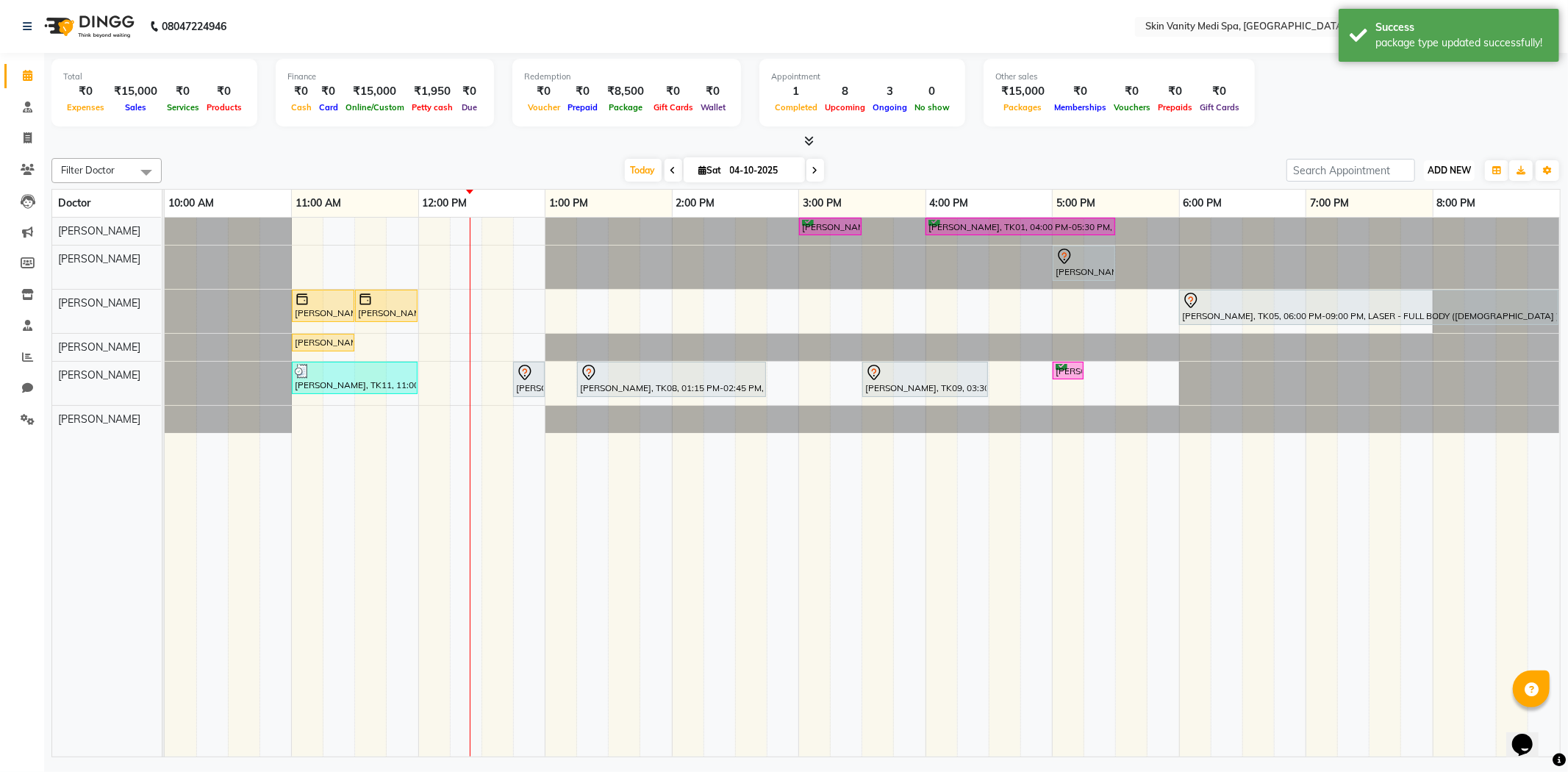
click at [1448, 165] on span "ADD NEW" at bounding box center [1449, 170] width 43 height 11
click at [1407, 209] on link "Add Invoice" at bounding box center [1415, 217] width 116 height 19
select select "service"
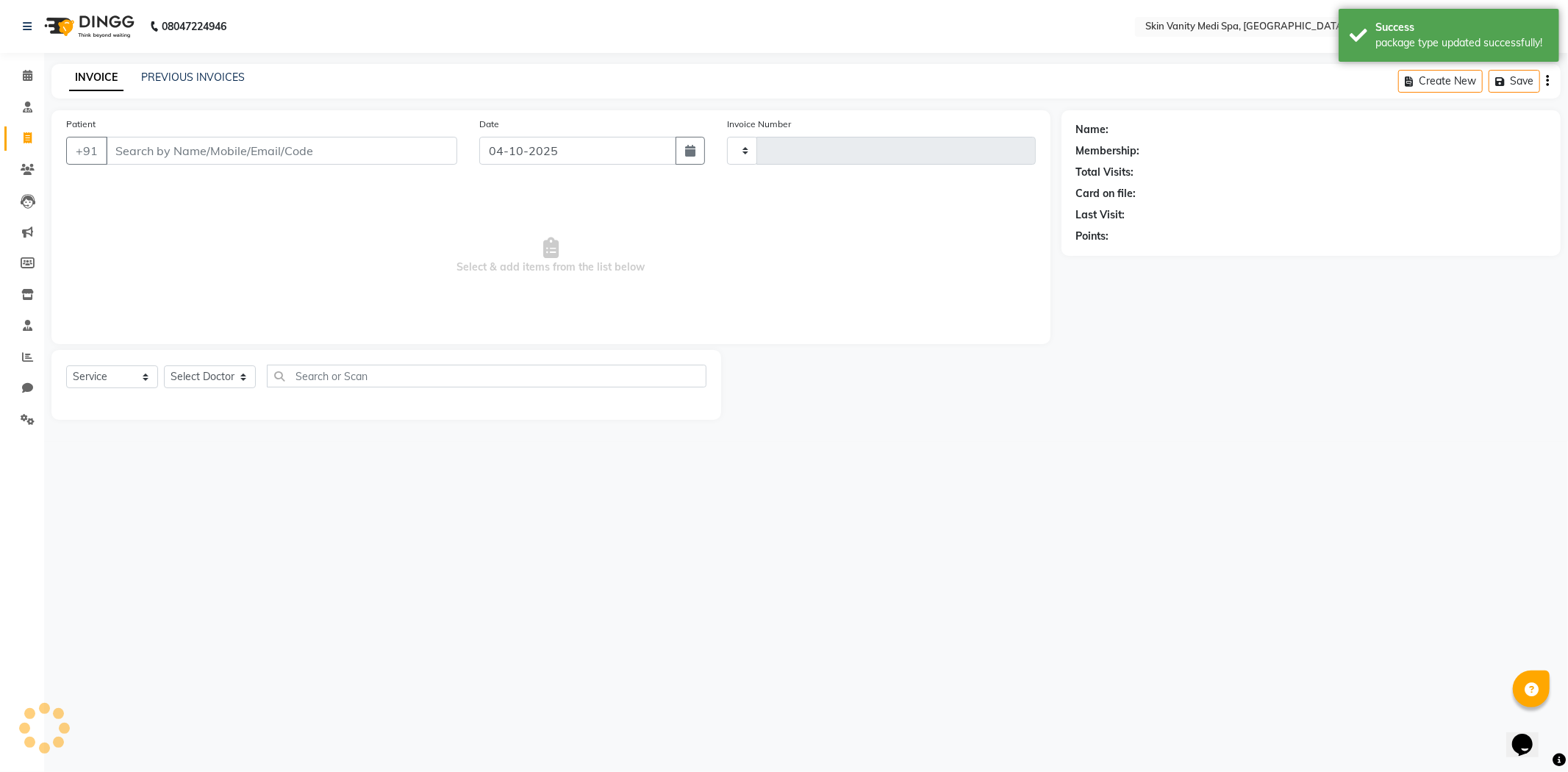
type input "0859"
select select "7826"
click at [220, 150] on input "Patient" at bounding box center [282, 150] width 351 height 28
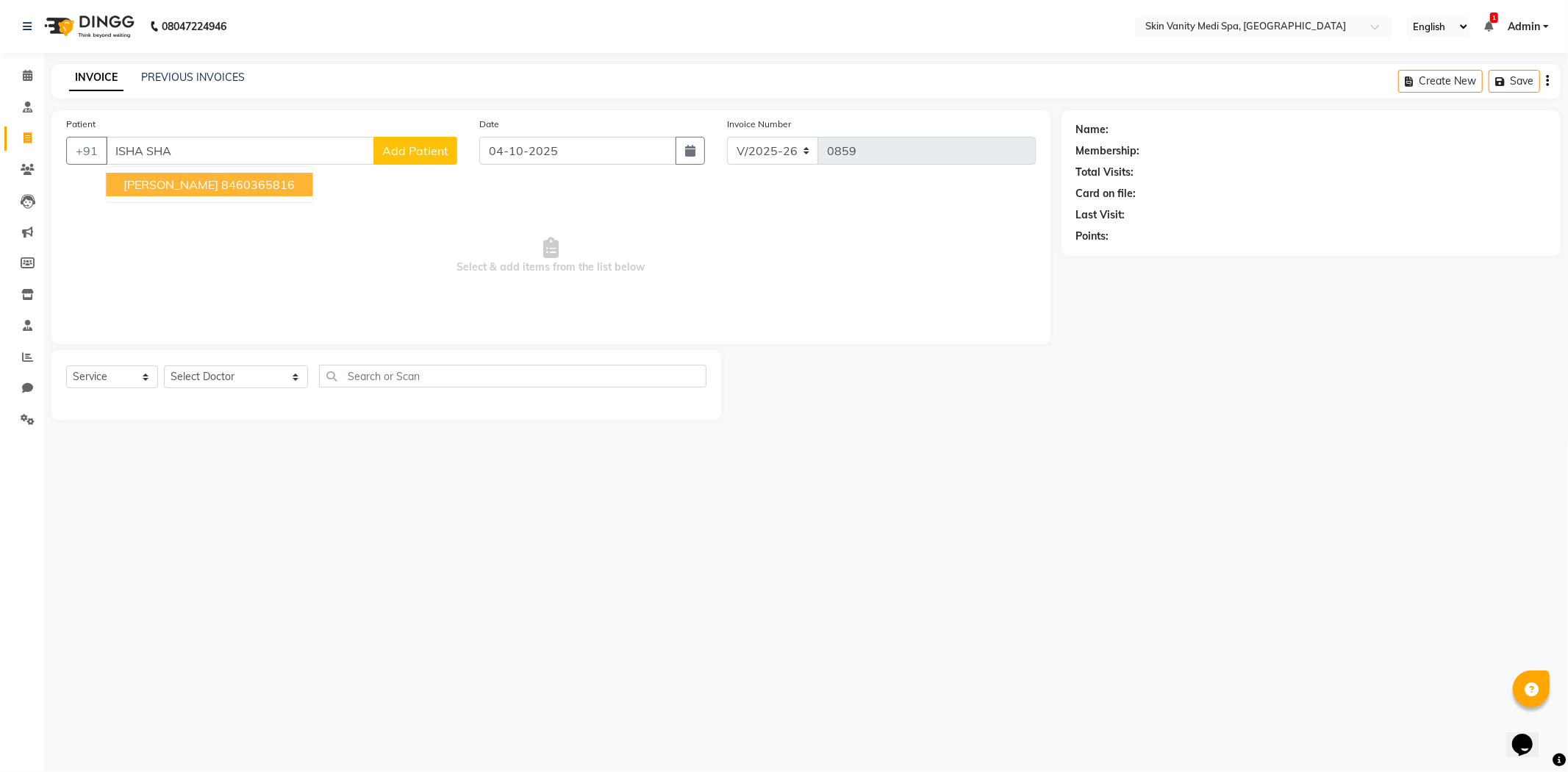
click at [232, 177] on ngb-highlight "8460365816" at bounding box center [258, 185] width 73 height 14
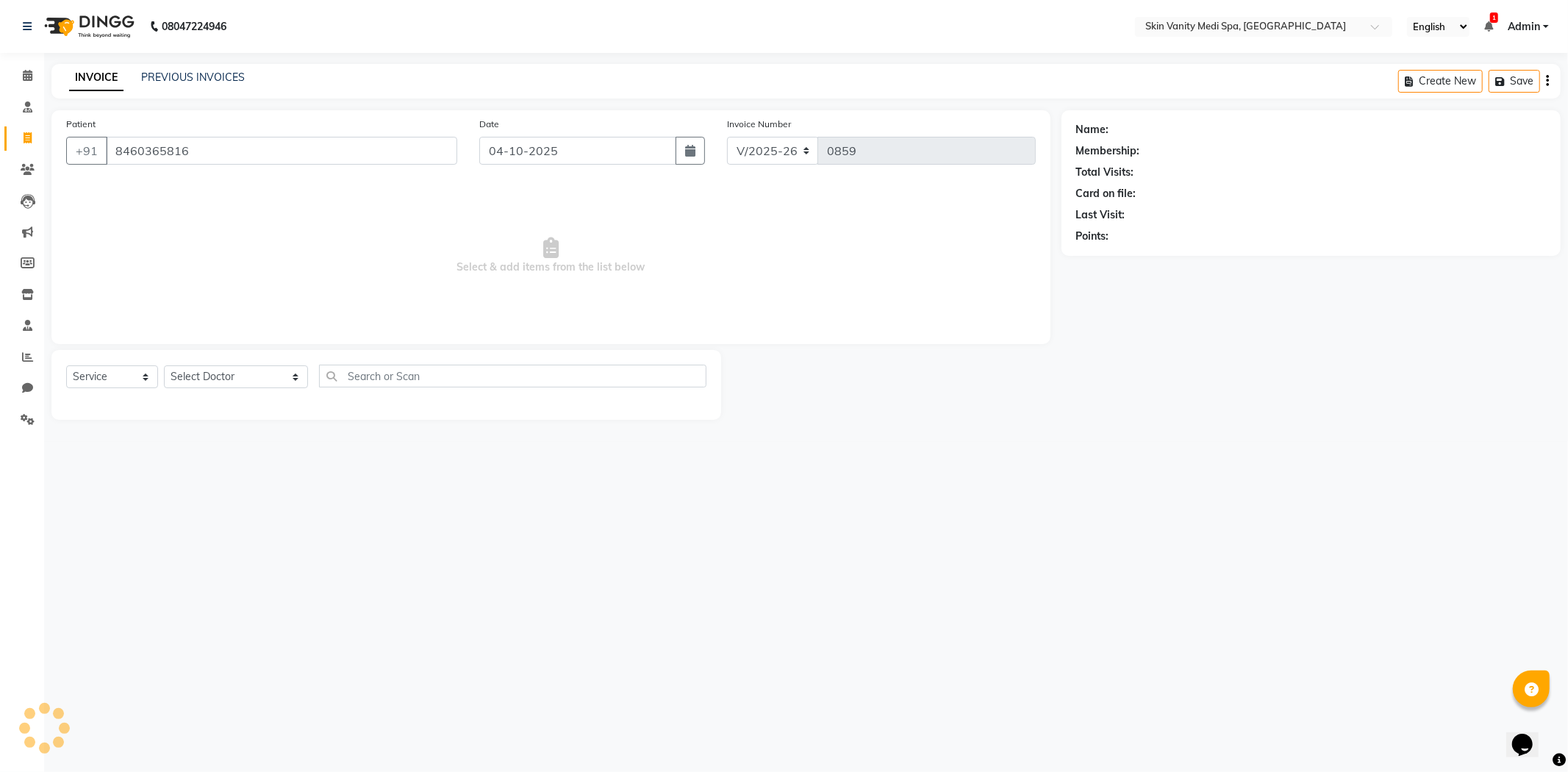
type input "8460365816"
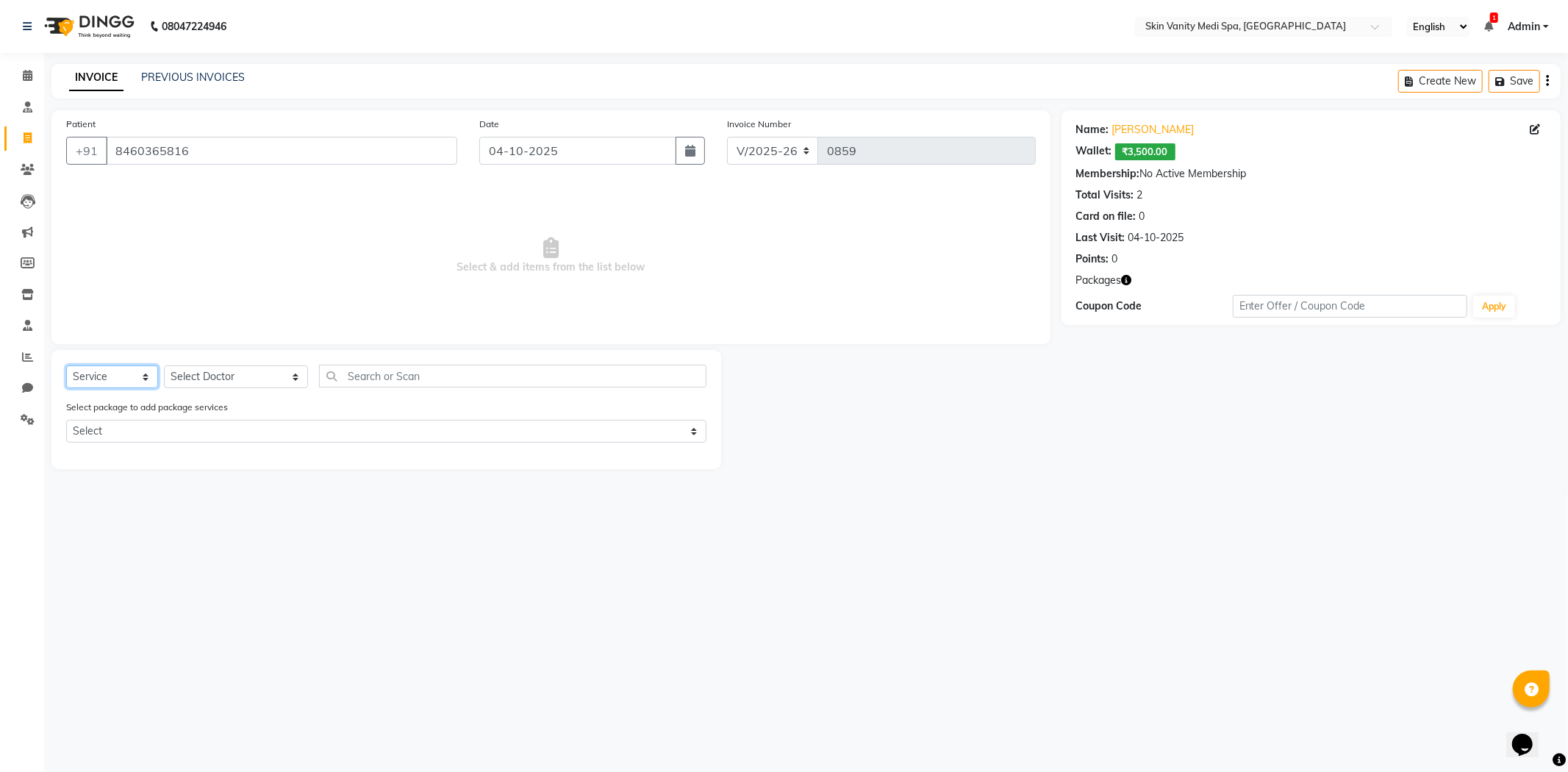
drag, startPoint x: 81, startPoint y: 379, endPoint x: 93, endPoint y: 379, distance: 12.0
click at [81, 379] on select "Select Service Product Membership Package Voucher Prepaid Gift Card" at bounding box center [112, 376] width 92 height 23
select select "package"
click at [66, 366] on select "Select Service Product Membership Package Voucher Prepaid Gift Card" at bounding box center [112, 376] width 92 height 23
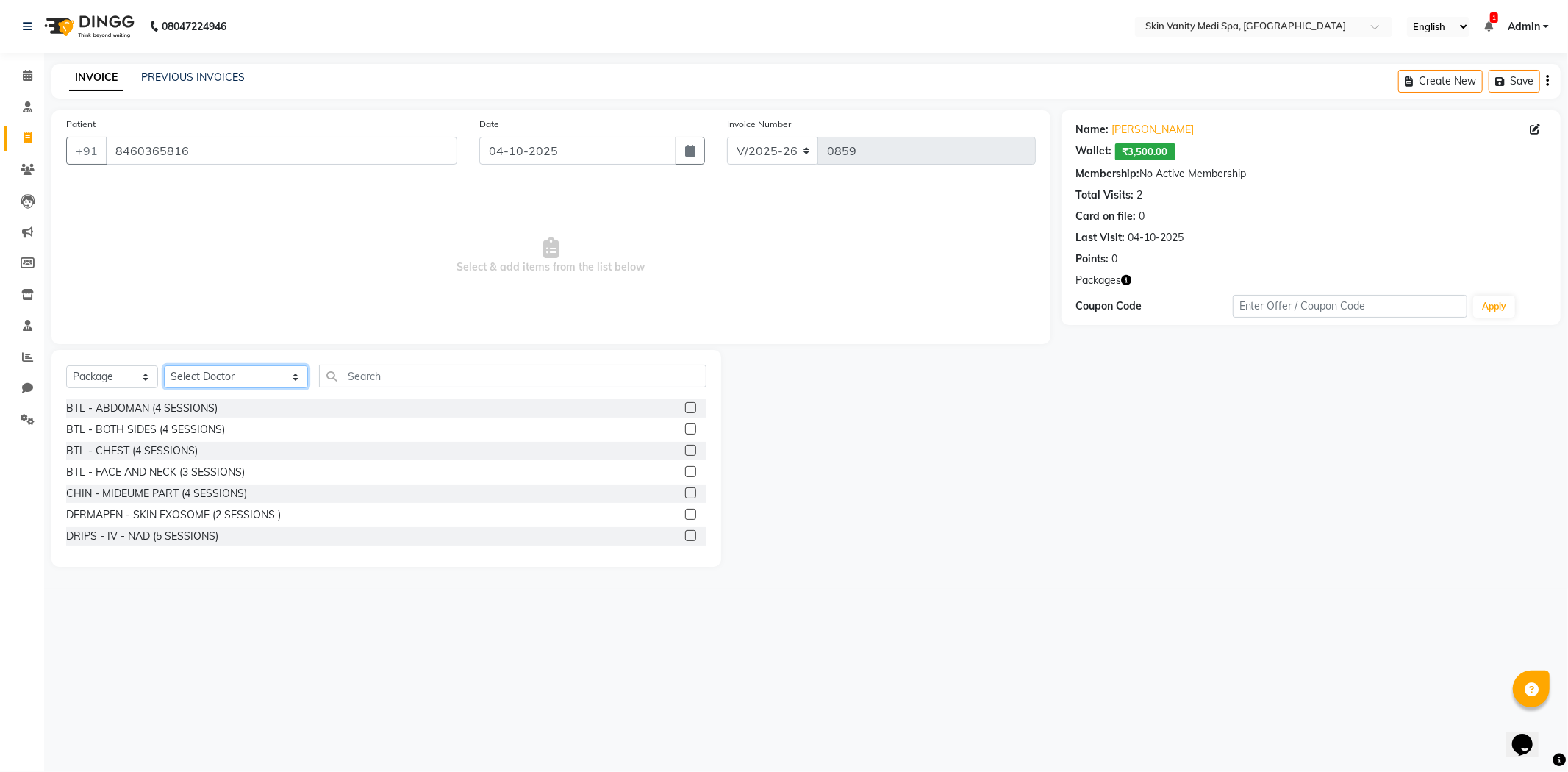
click at [208, 383] on select "Select Doctor [PERSON_NAME] DINGG SUPPORT [PERSON_NAME] EMAA [PERSON_NAME] [PER…" at bounding box center [236, 376] width 144 height 23
select select "70351"
click at [164, 366] on select "Select Doctor [PERSON_NAME] DINGG SUPPORT [PERSON_NAME] EMAA [PERSON_NAME] [PER…" at bounding box center [236, 376] width 144 height 23
click at [355, 376] on input "text" at bounding box center [512, 376] width 387 height 23
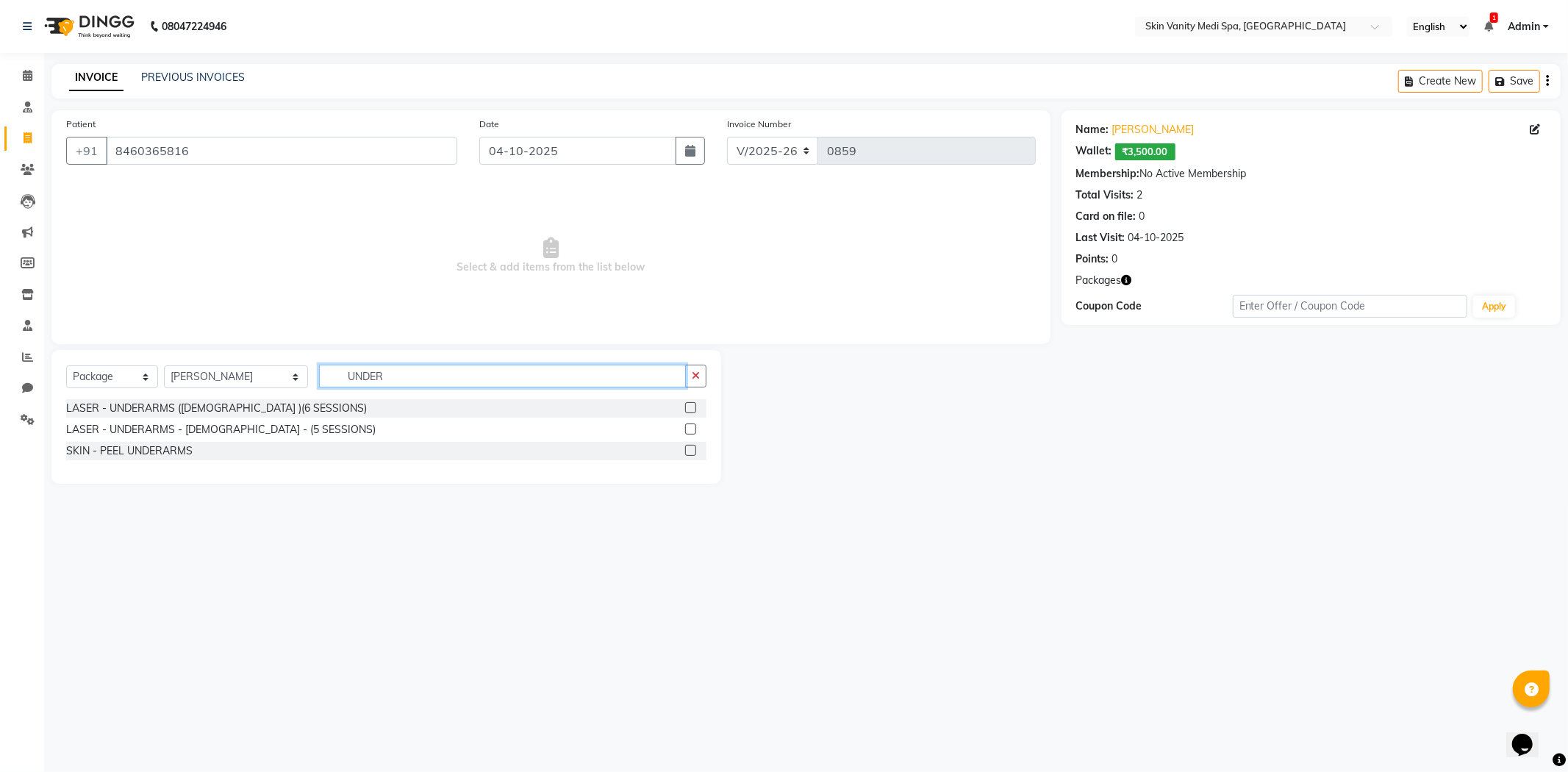
type input "UNDER"
click at [688, 405] on label at bounding box center [691, 408] width 11 height 11
click at [688, 405] on input "checkbox" at bounding box center [690, 408] width 10 height 10
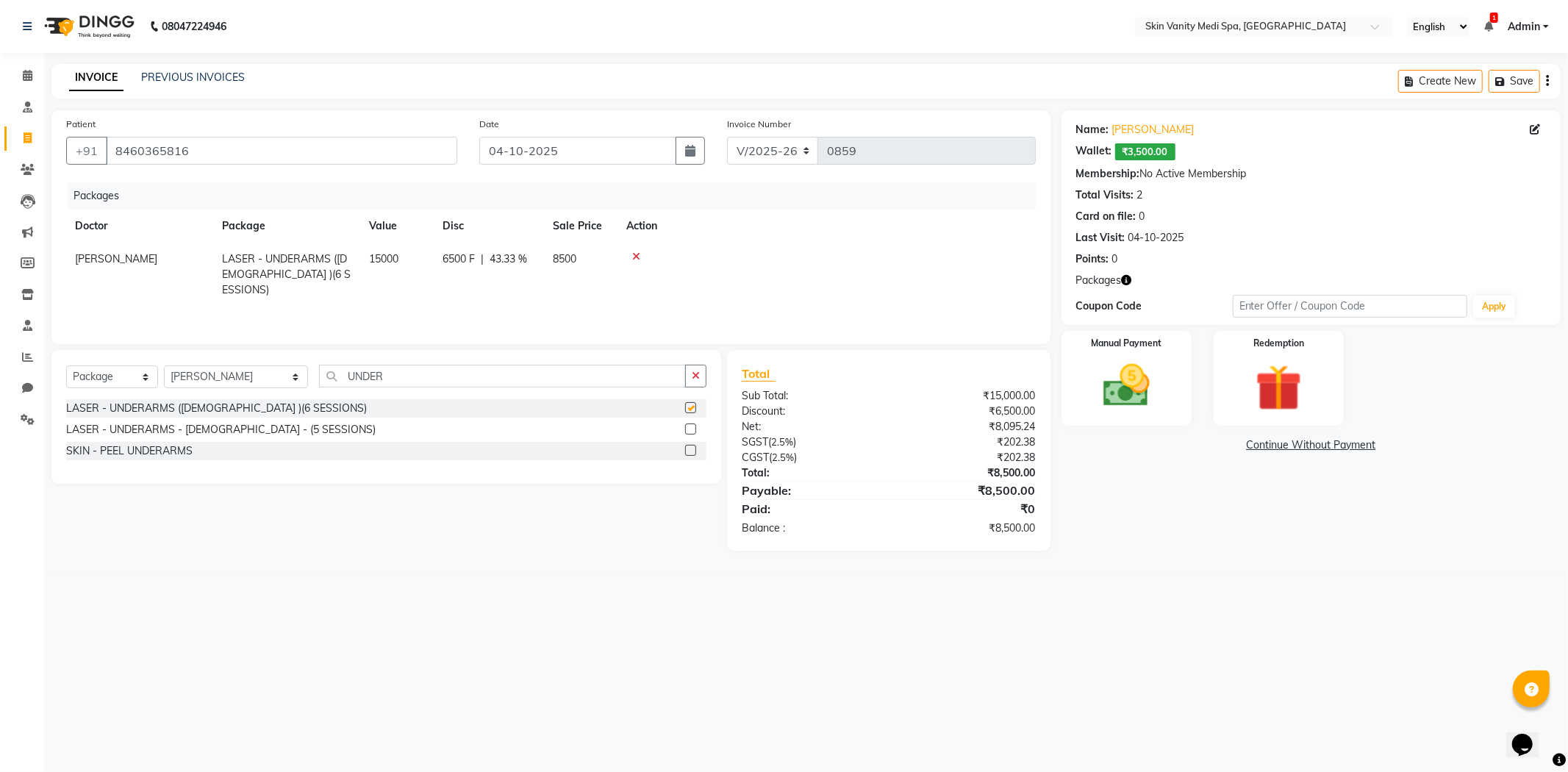
checkbox input "false"
click at [1153, 402] on img at bounding box center [1126, 386] width 78 height 56
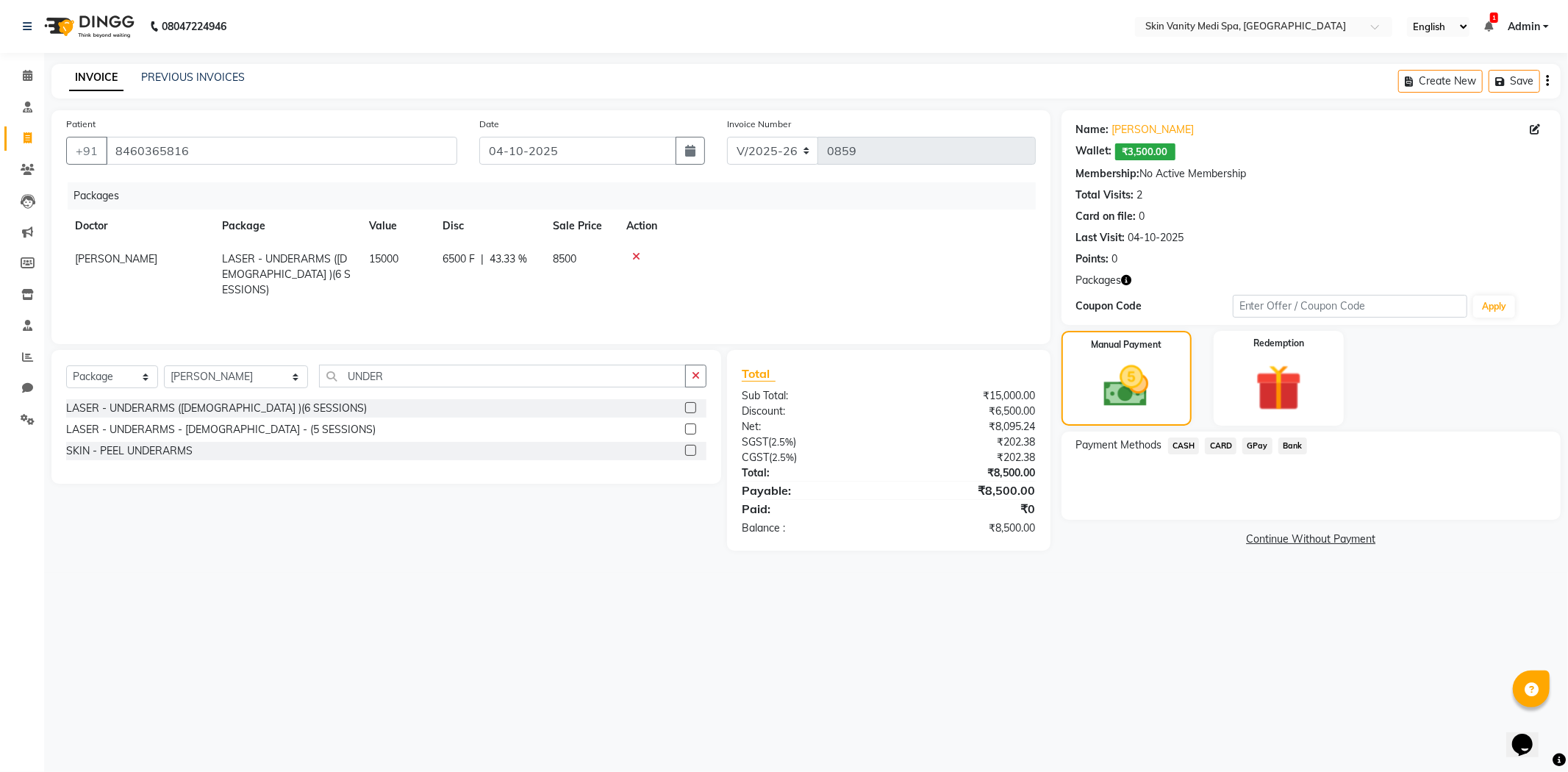
click at [1261, 445] on span "GPay" at bounding box center [1257, 446] width 30 height 17
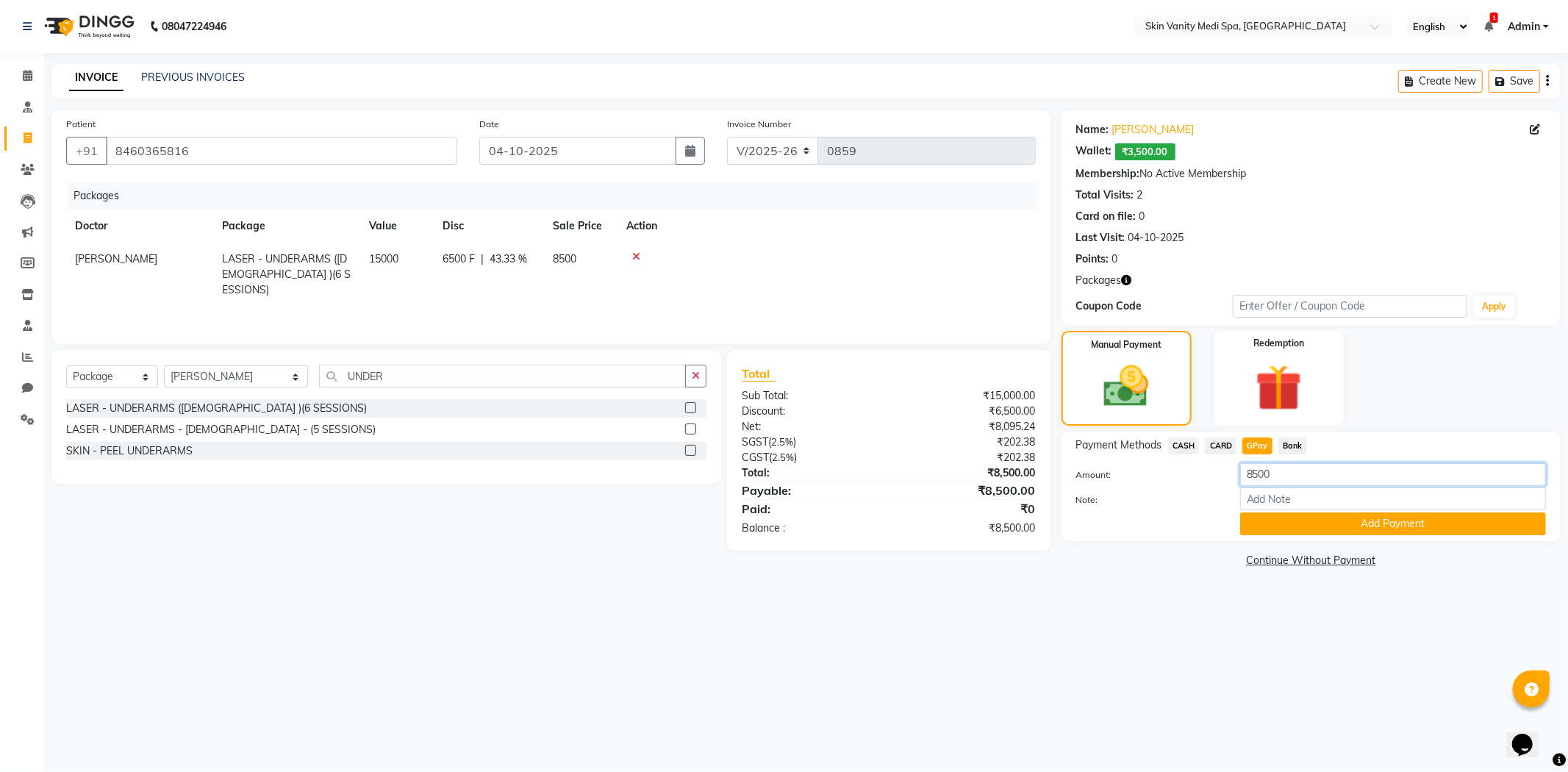
drag, startPoint x: 1280, startPoint y: 476, endPoint x: 1244, endPoint y: 482, distance: 36.5
click at [1244, 482] on input "8500" at bounding box center [1393, 475] width 306 height 23
type input "5"
click at [1284, 412] on img at bounding box center [1279, 388] width 78 height 60
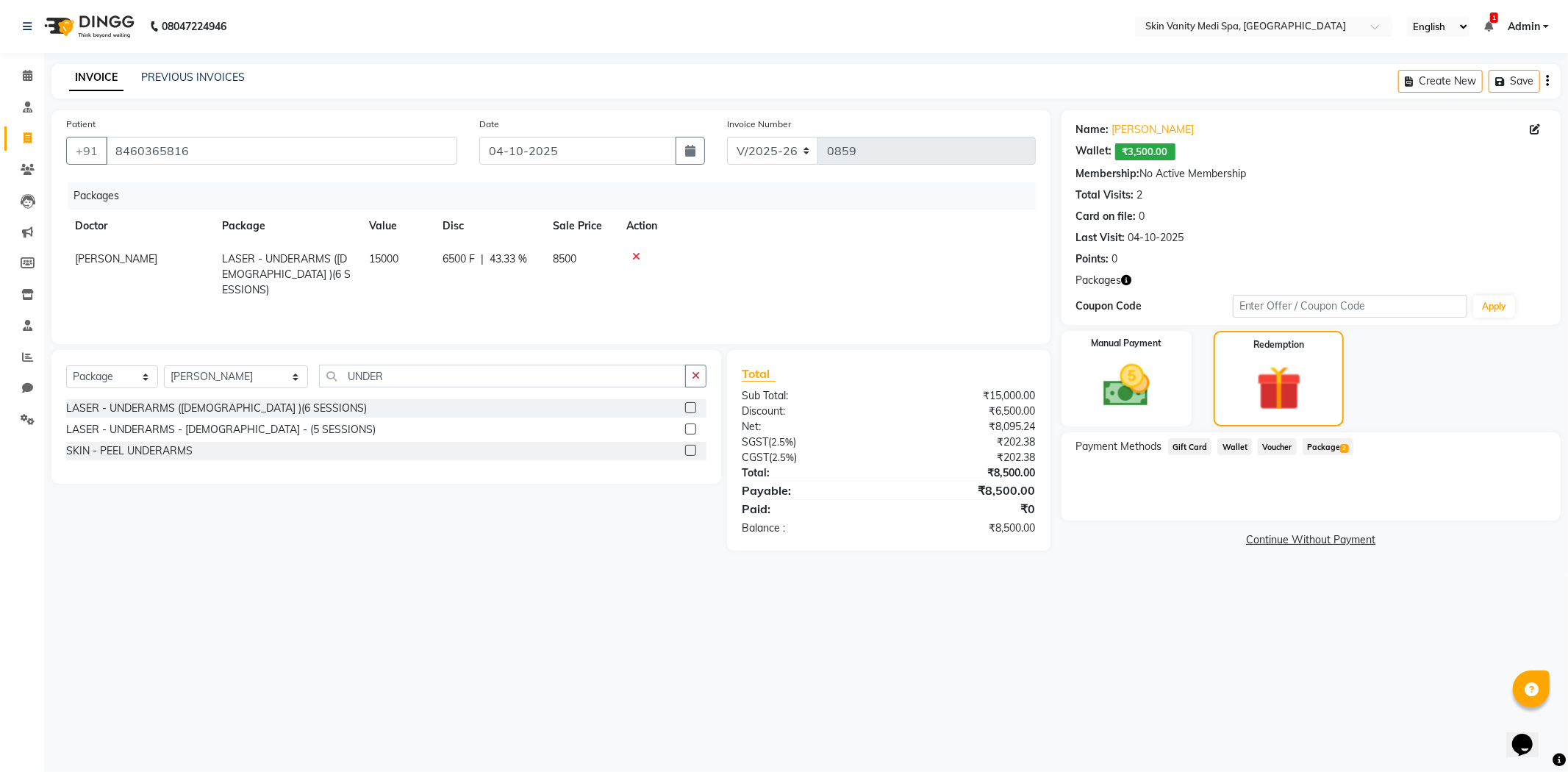
click at [1229, 445] on span "Wallet" at bounding box center [1234, 447] width 34 height 17
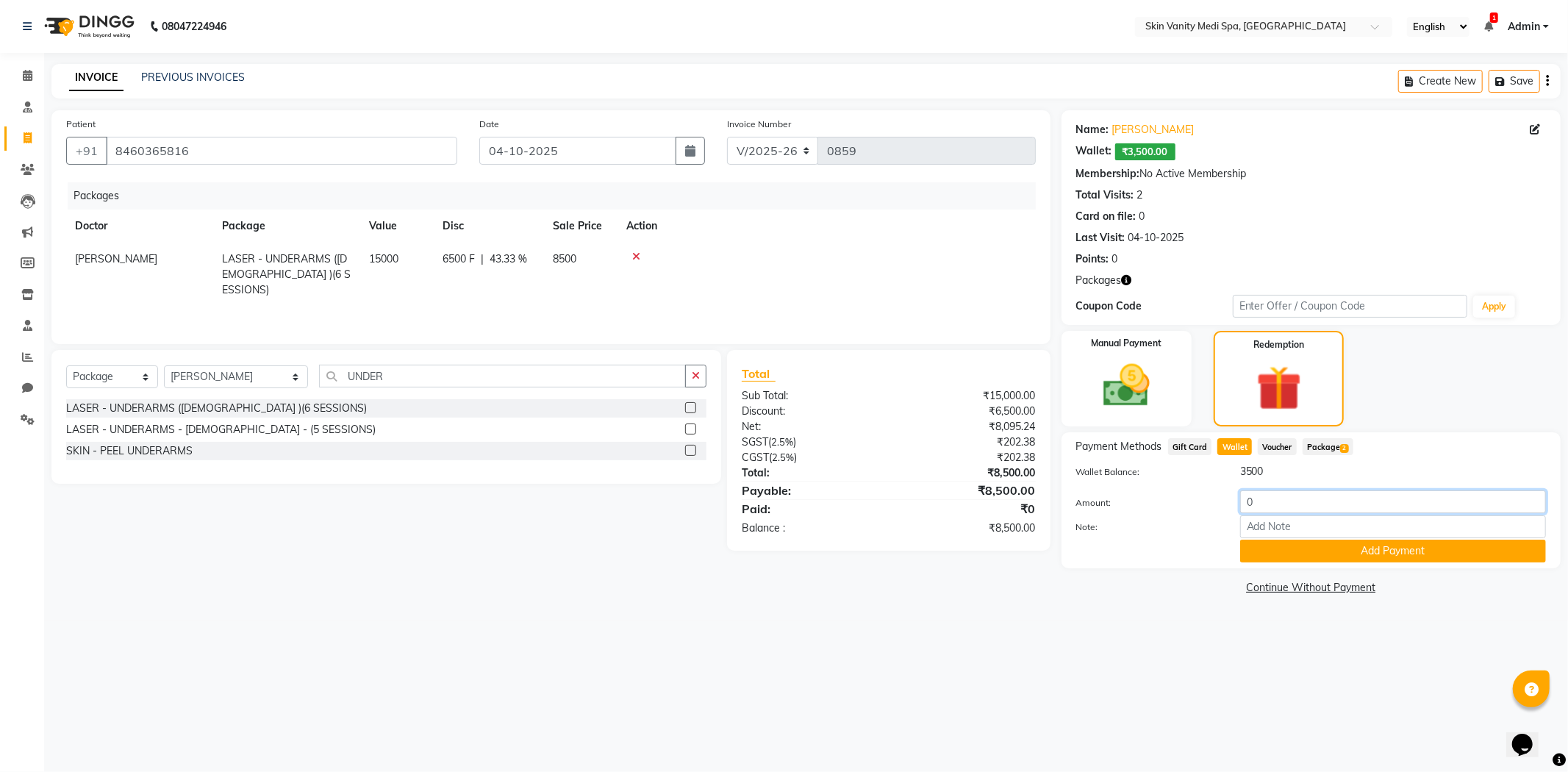
click at [1277, 506] on input "0" at bounding box center [1393, 502] width 306 height 23
type input "3500"
click at [1352, 548] on button "Add Payment" at bounding box center [1393, 551] width 306 height 23
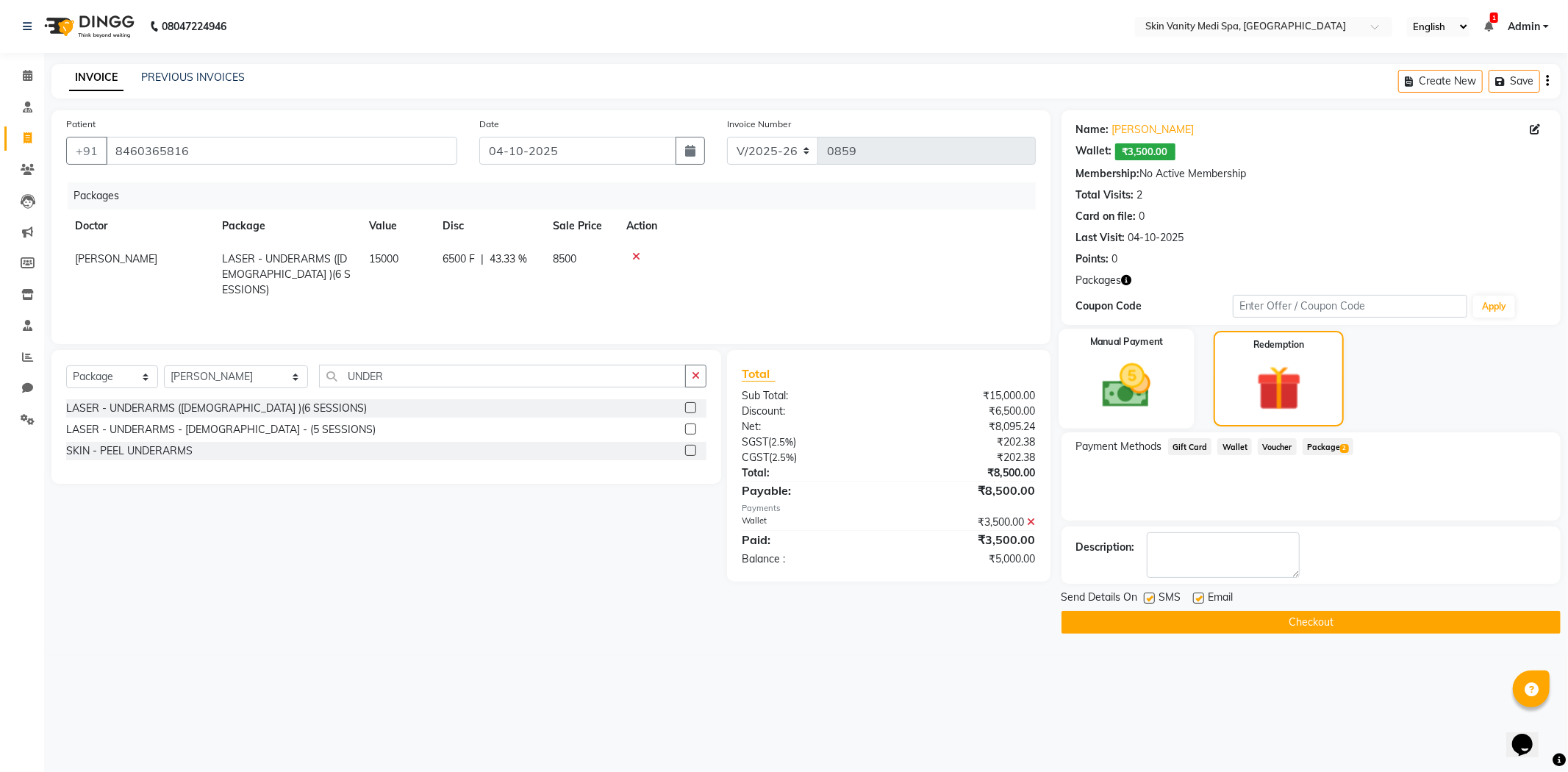
click at [1161, 404] on img at bounding box center [1126, 386] width 78 height 56
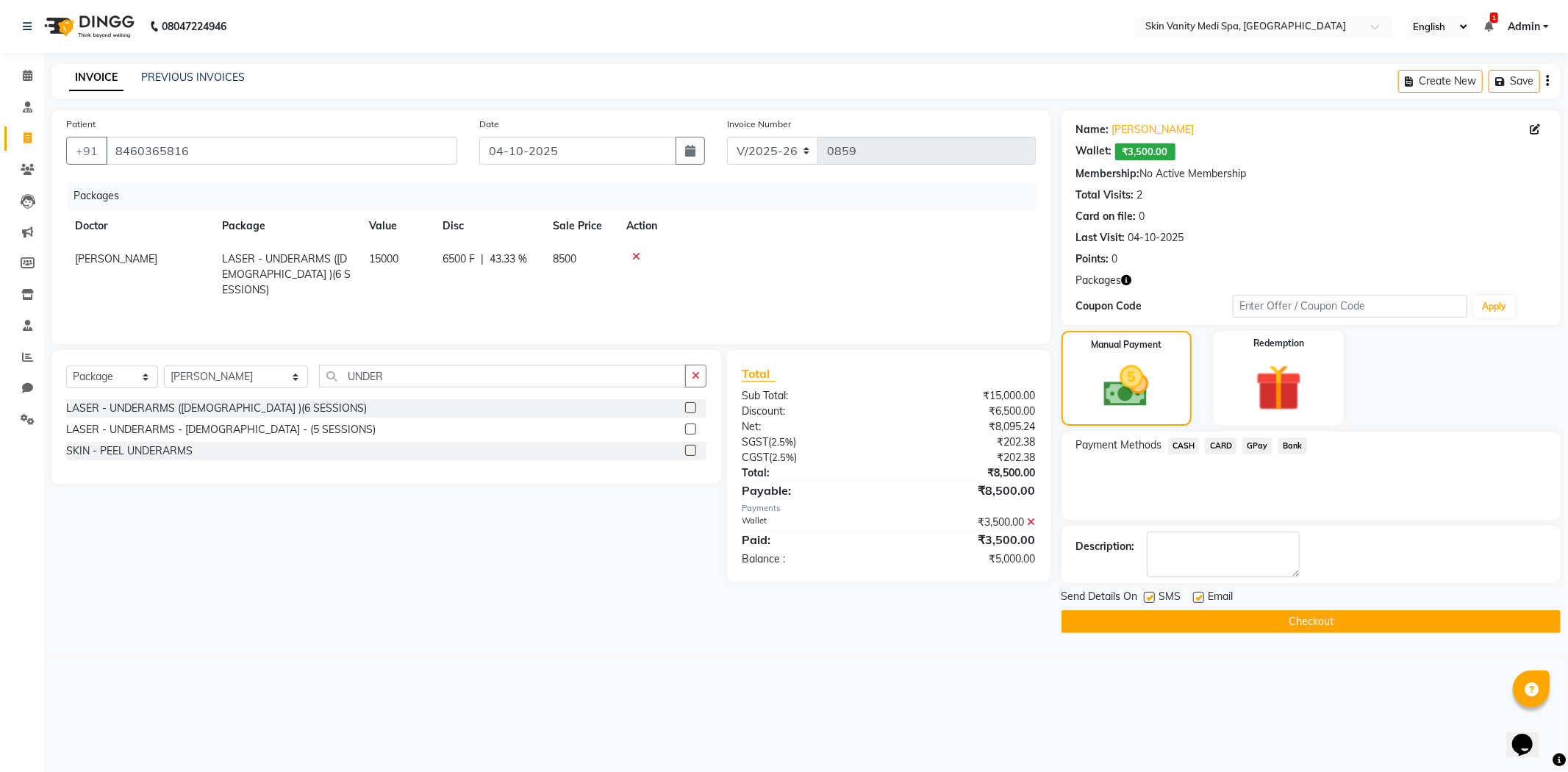
click at [1257, 441] on span "GPay" at bounding box center [1257, 446] width 30 height 17
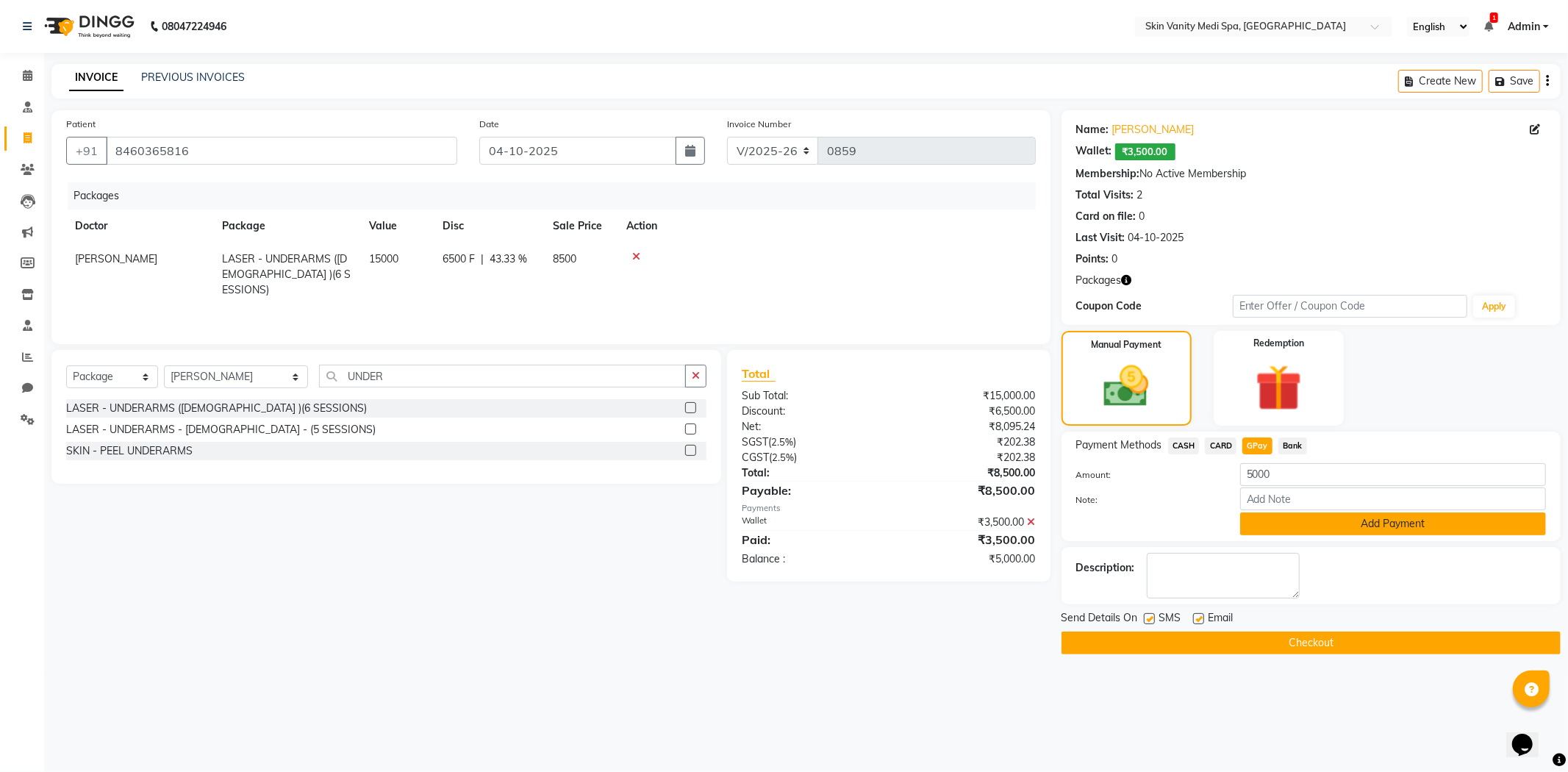
click at [1311, 519] on button "Add Payment" at bounding box center [1393, 523] width 306 height 23
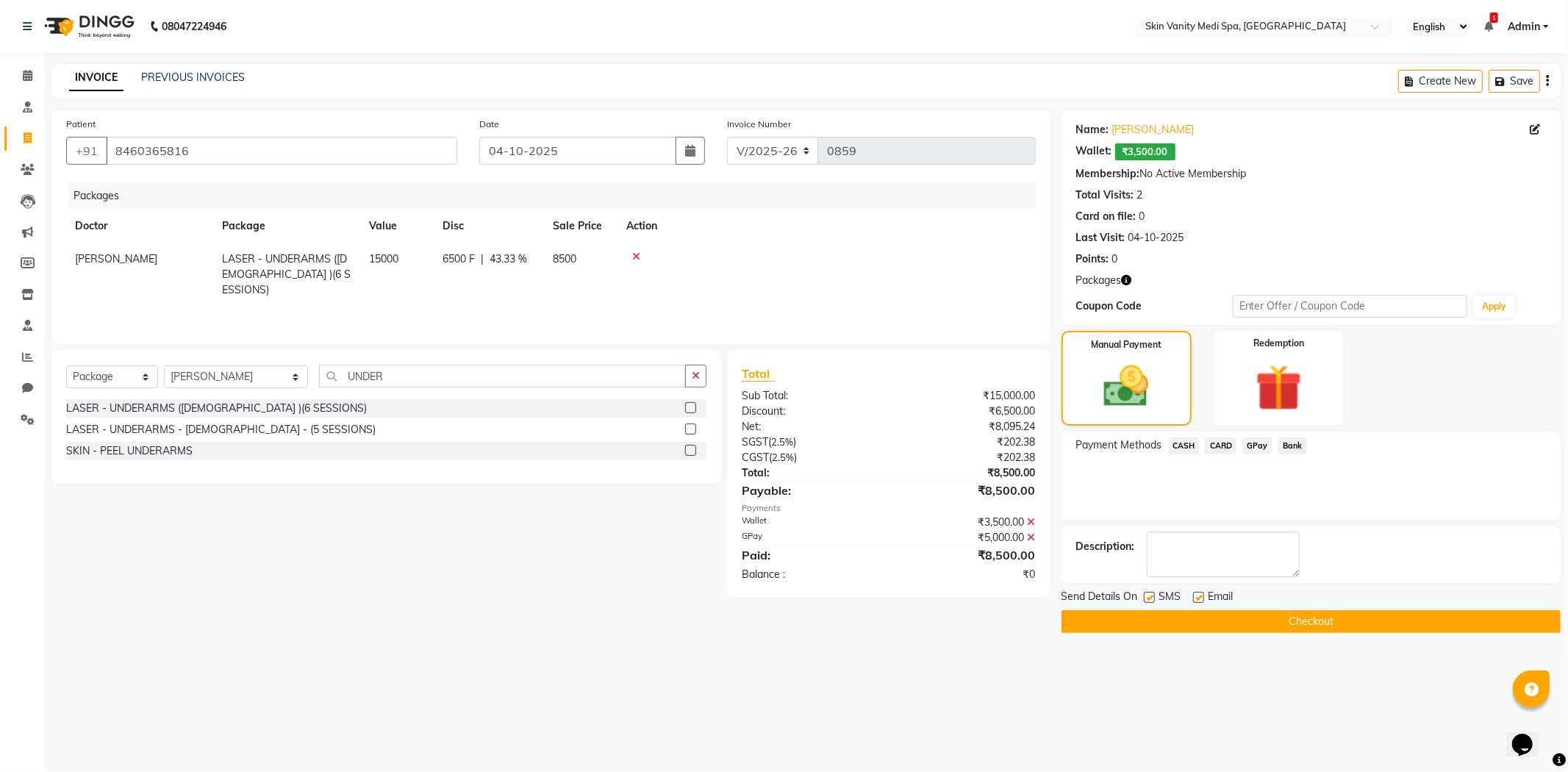
click at [1112, 615] on button "Checkout" at bounding box center [1311, 622] width 499 height 23
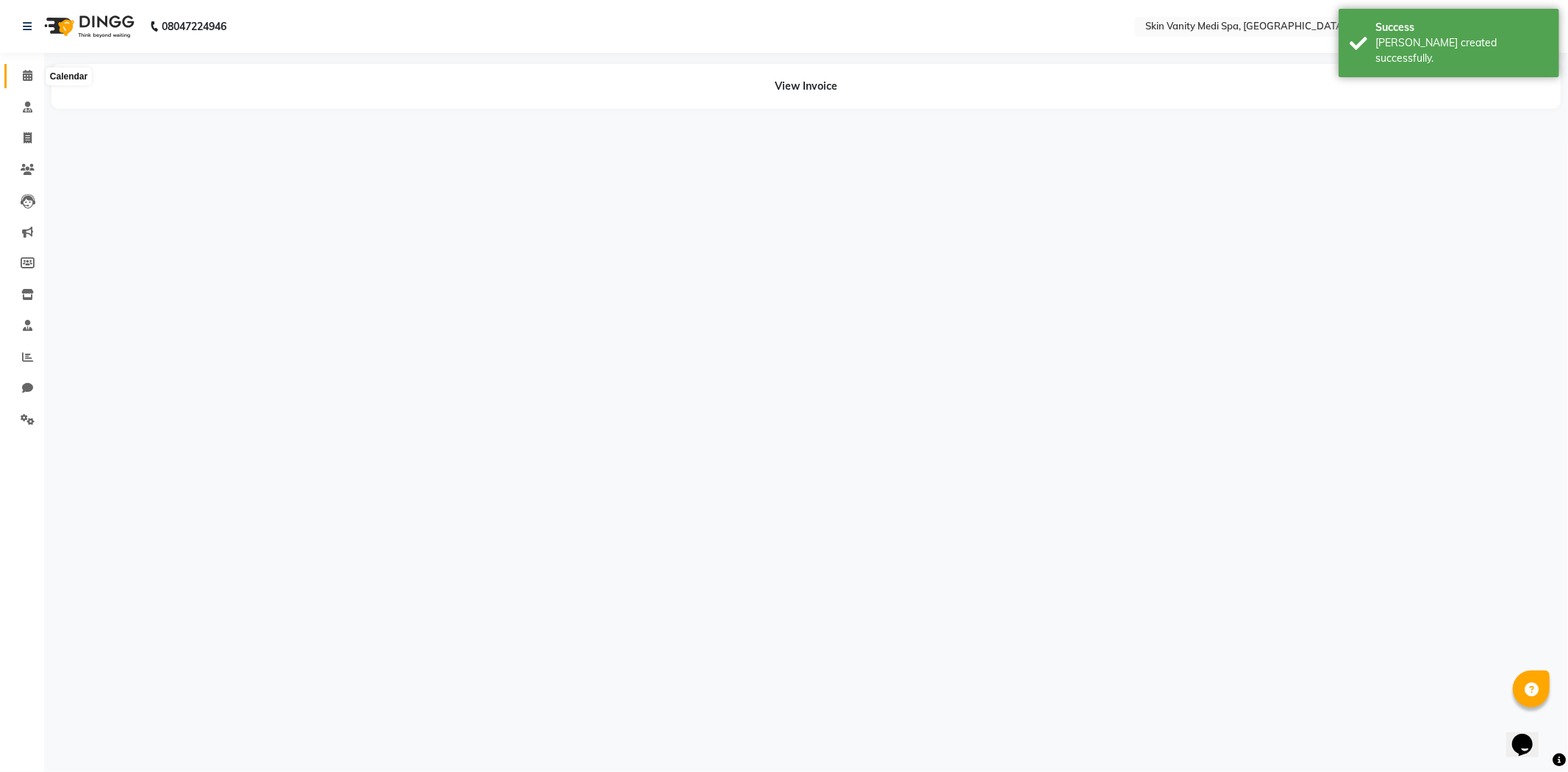
click at [26, 74] on icon at bounding box center [28, 75] width 10 height 11
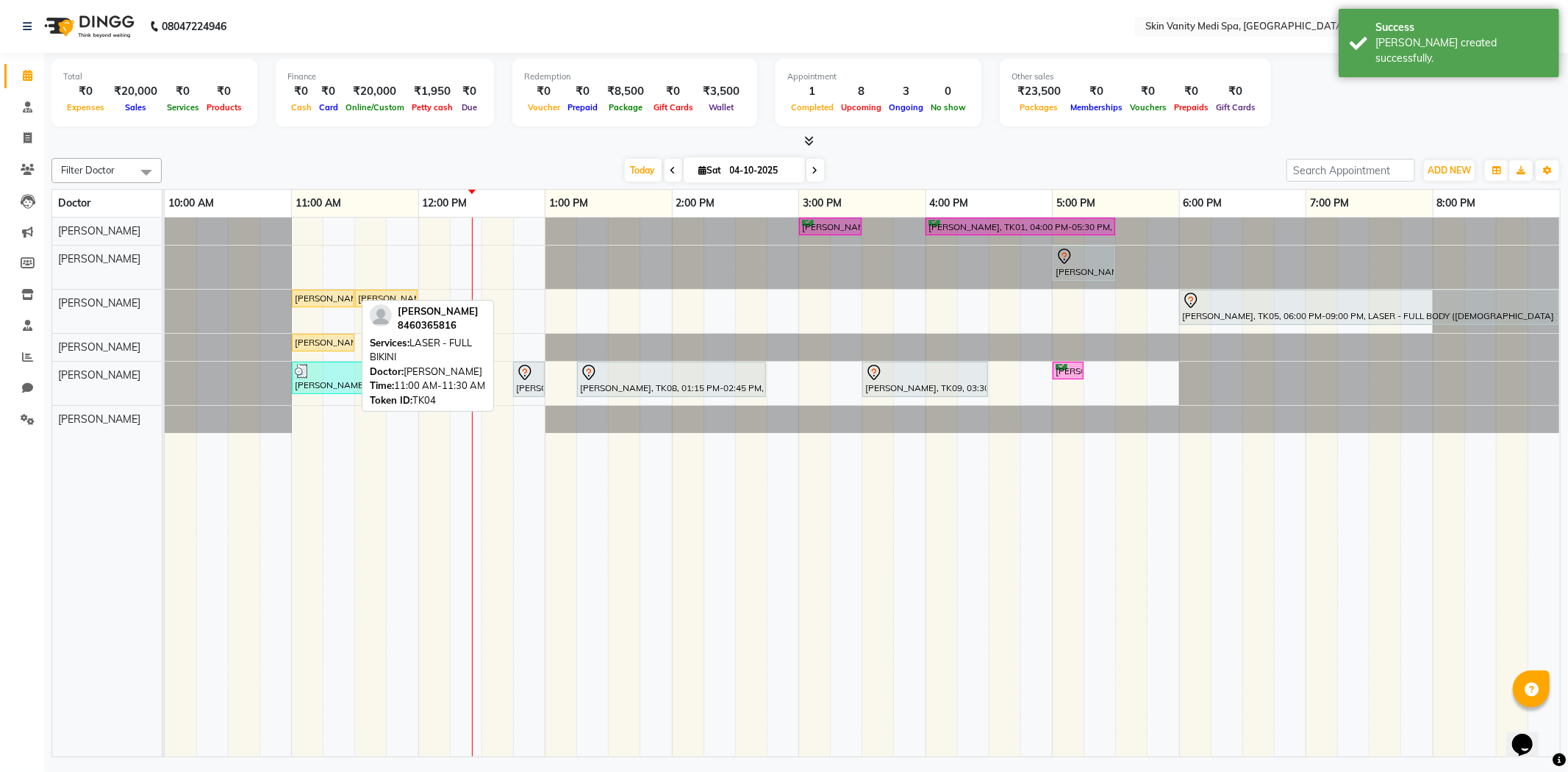
click at [333, 296] on div "[PERSON_NAME], TK04, 11:00 AM-11:30 AM, LASER - FULL BIKINI" at bounding box center [323, 298] width 60 height 14
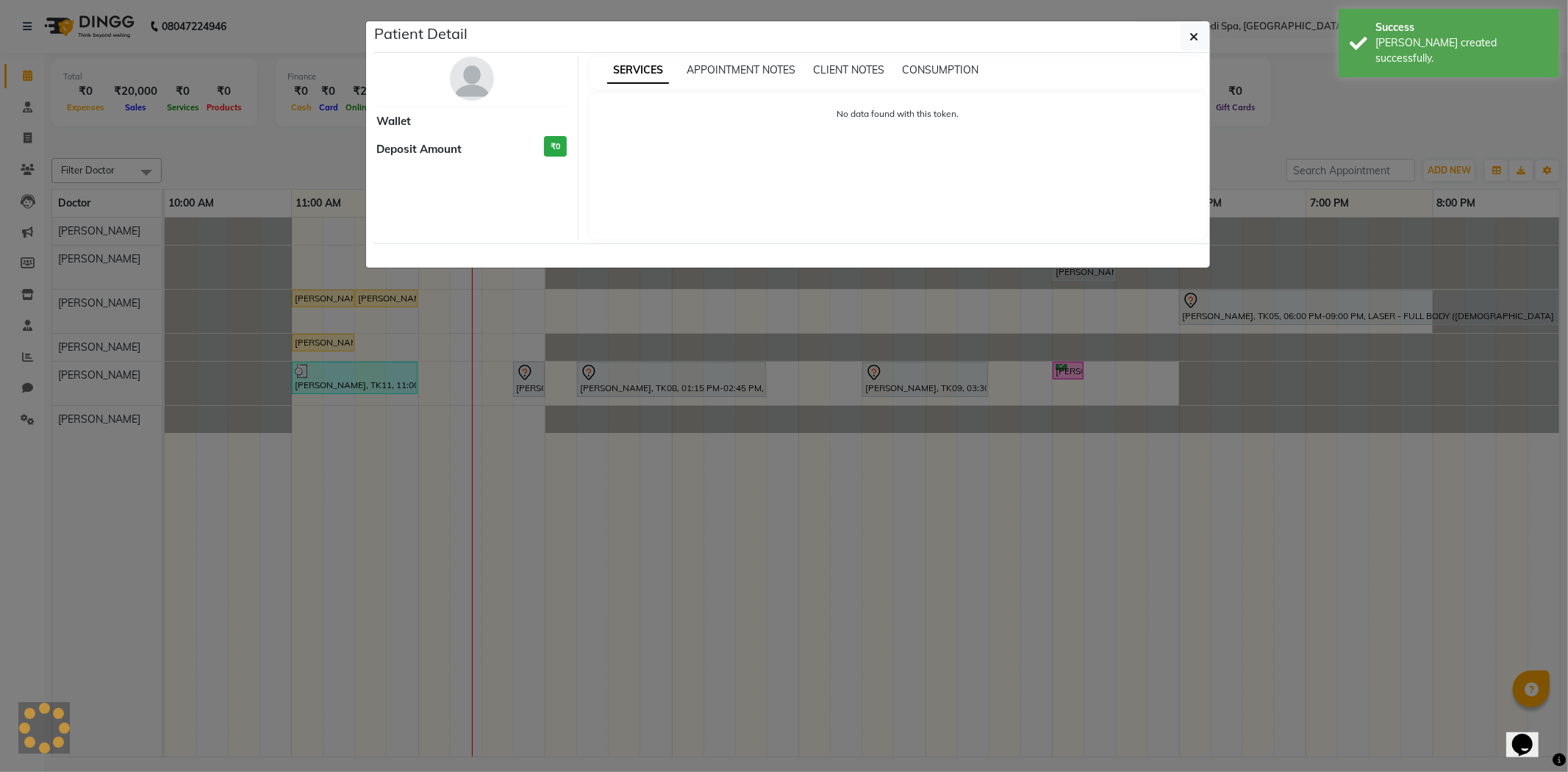
select select "1"
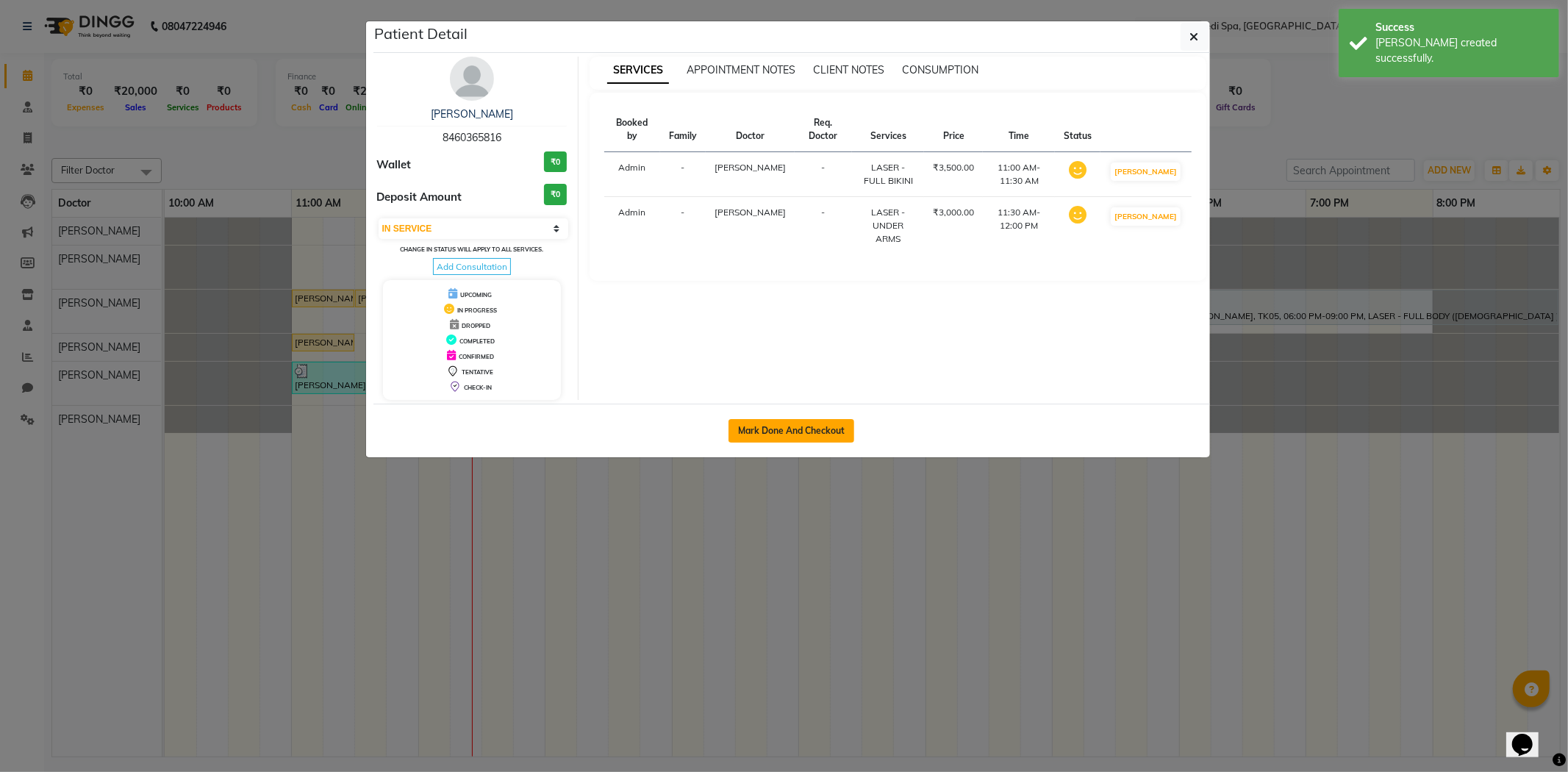
click at [818, 436] on button "Mark Done And Checkout" at bounding box center [791, 431] width 125 height 23
select select "service"
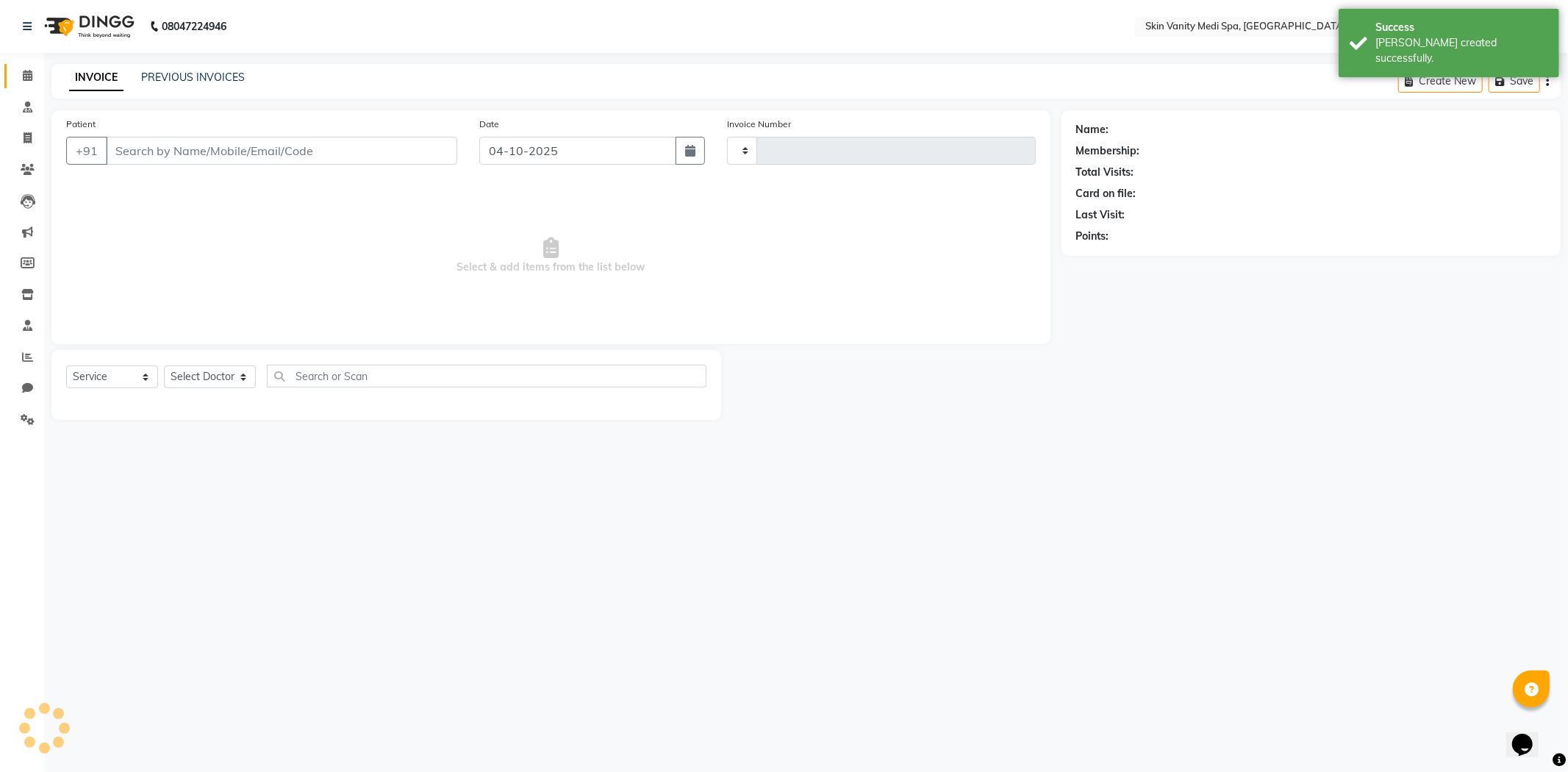
type input "0860"
select select "7826"
type input "8460365816"
select select "70348"
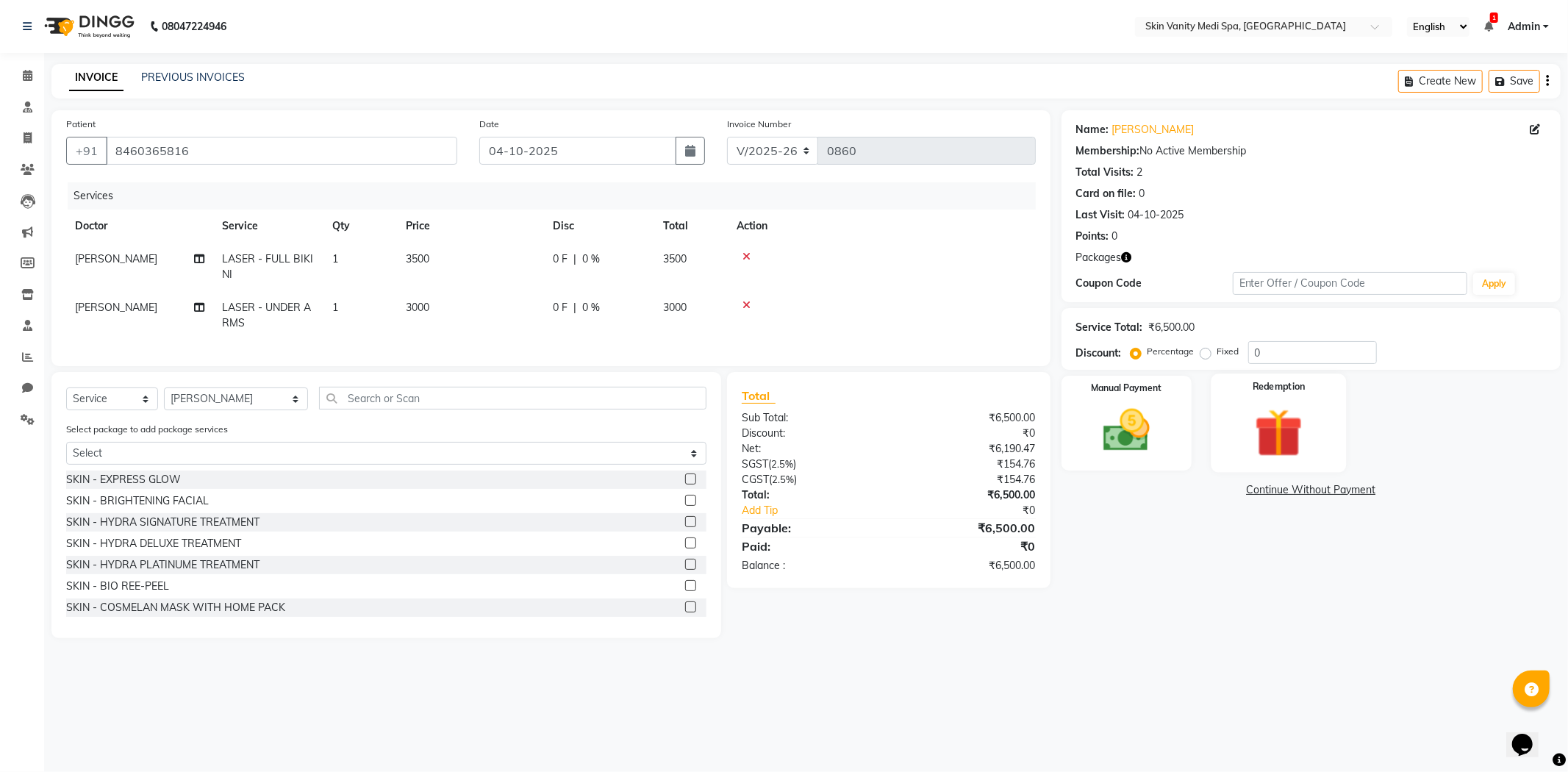
click at [1257, 436] on img at bounding box center [1279, 432] width 78 height 60
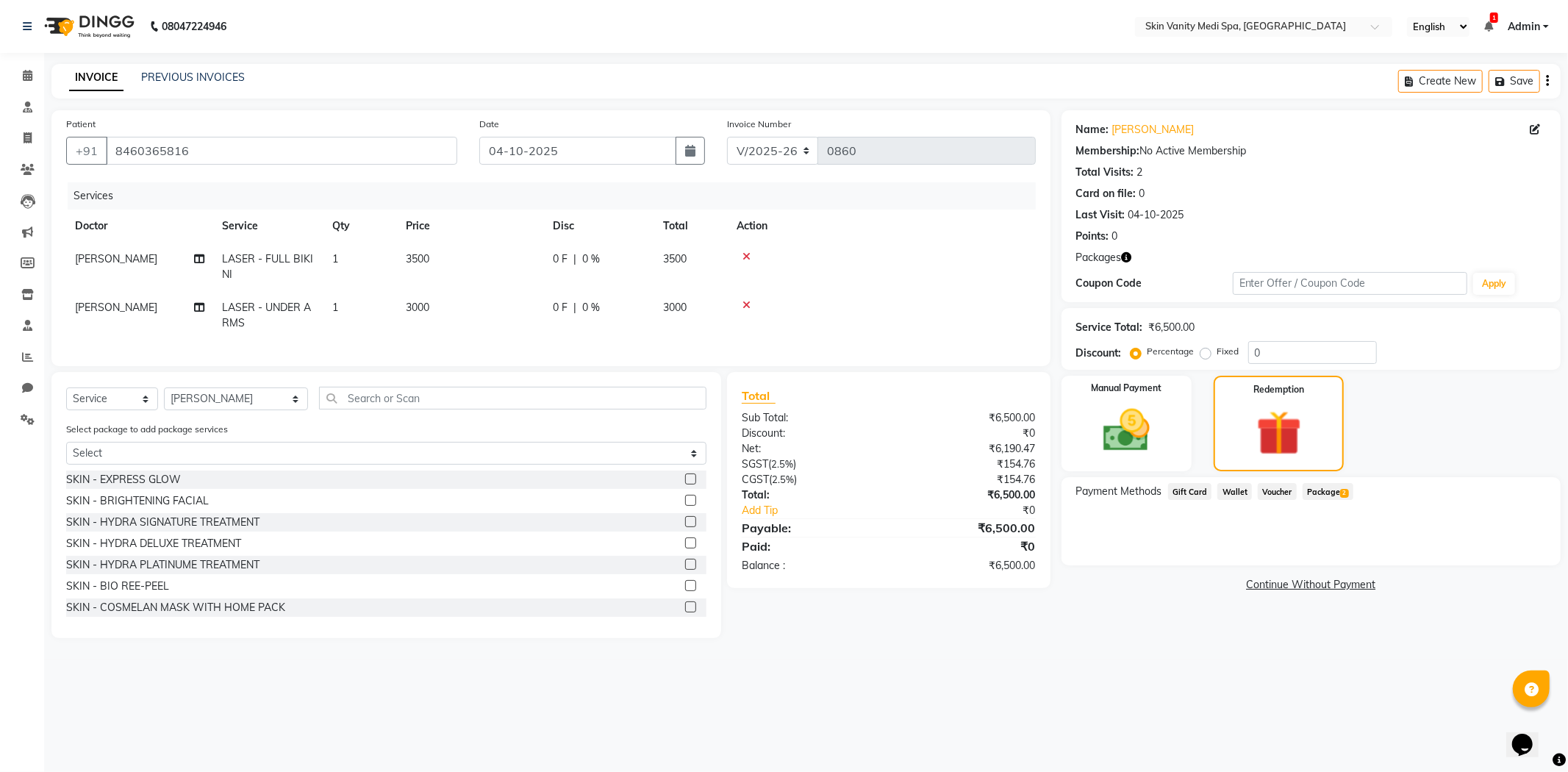
click at [1345, 500] on div "Package 2" at bounding box center [1324, 493] width 57 height 20
click at [1342, 495] on span "2" at bounding box center [1344, 493] width 8 height 9
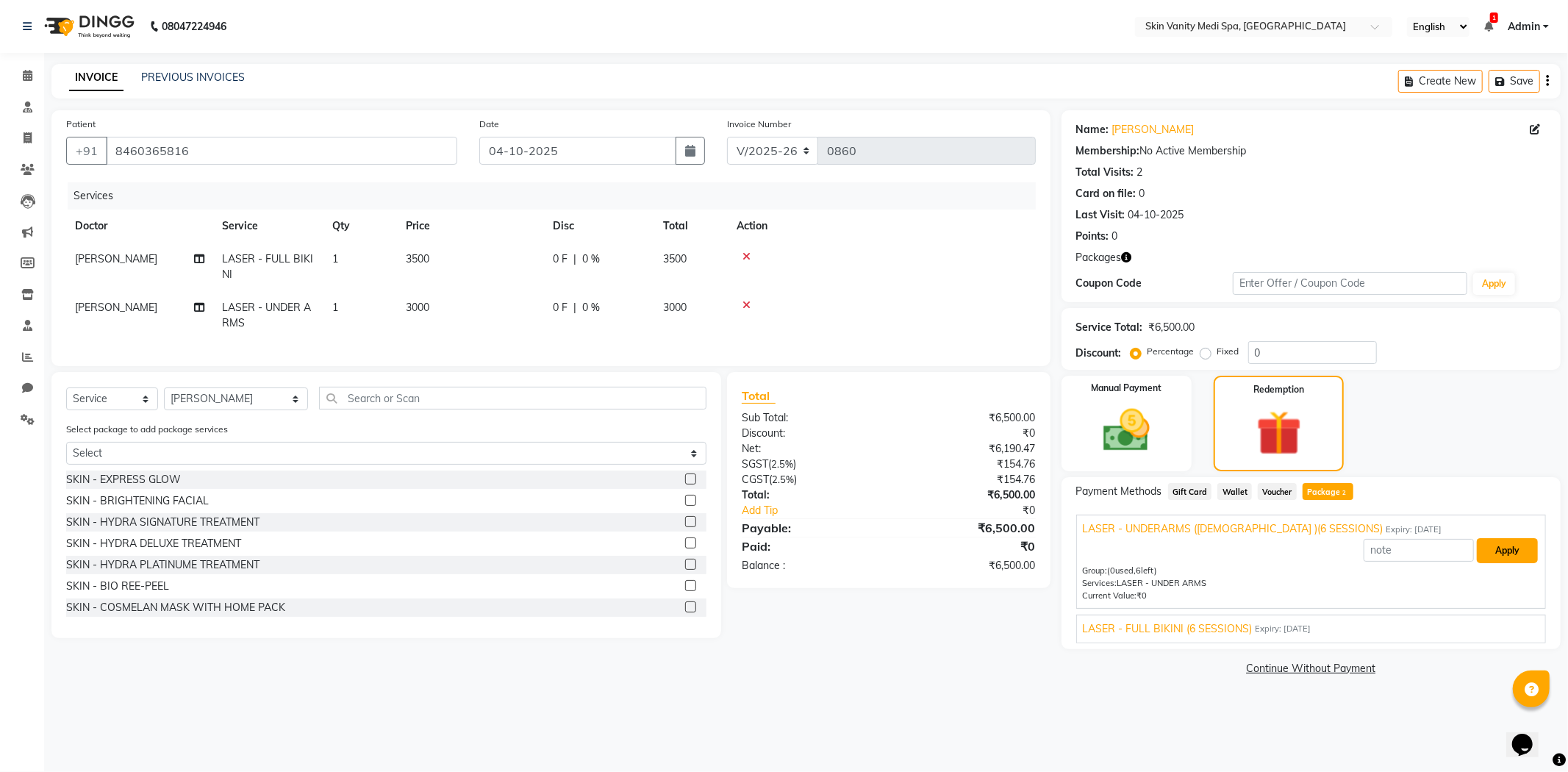
click at [1495, 545] on button "Apply" at bounding box center [1507, 551] width 61 height 25
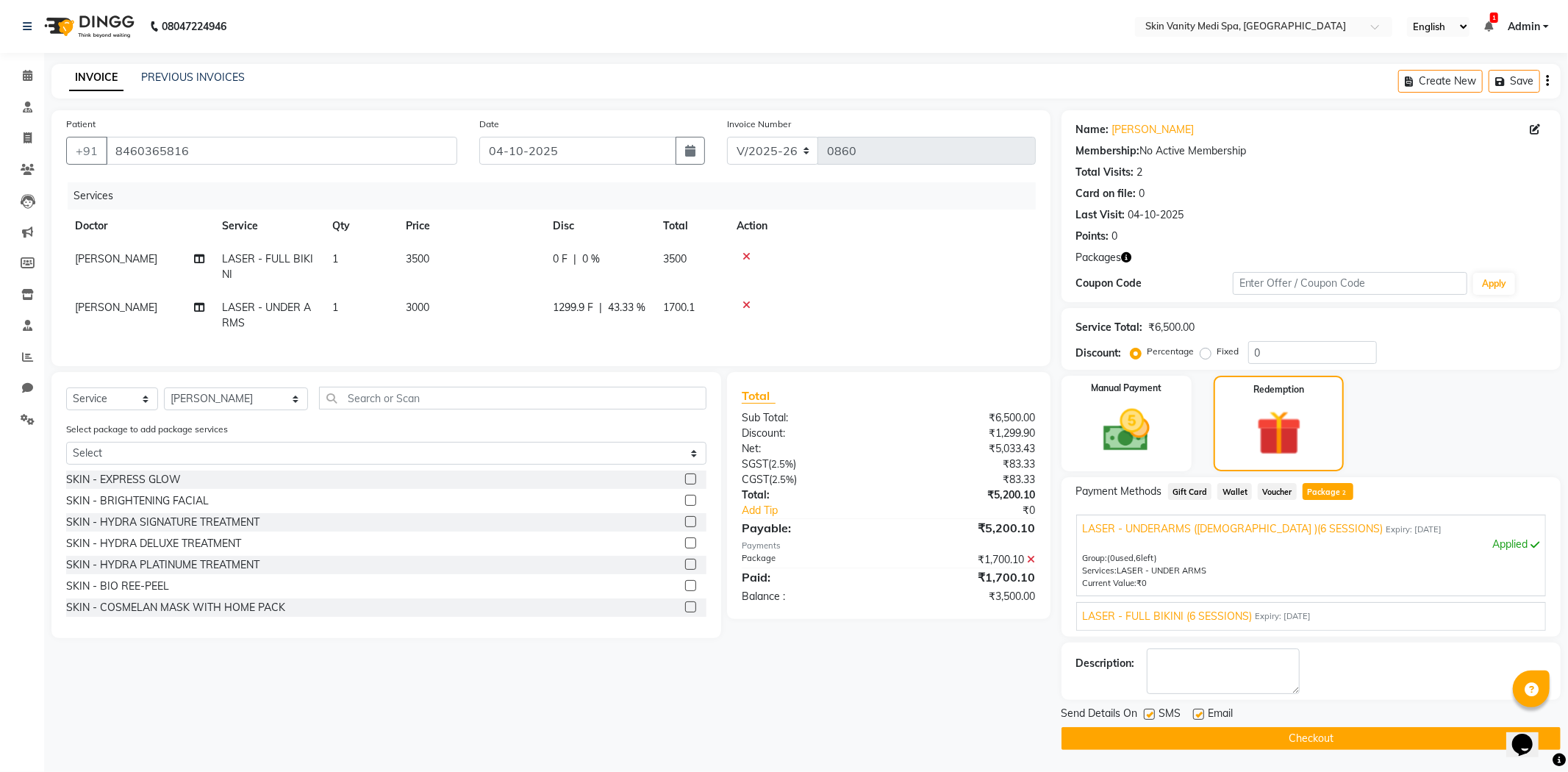
click at [1420, 619] on div "LASER - FULL BIKINI (6 SESSIONS) Expiry: [DATE]" at bounding box center [1312, 616] width 457 height 15
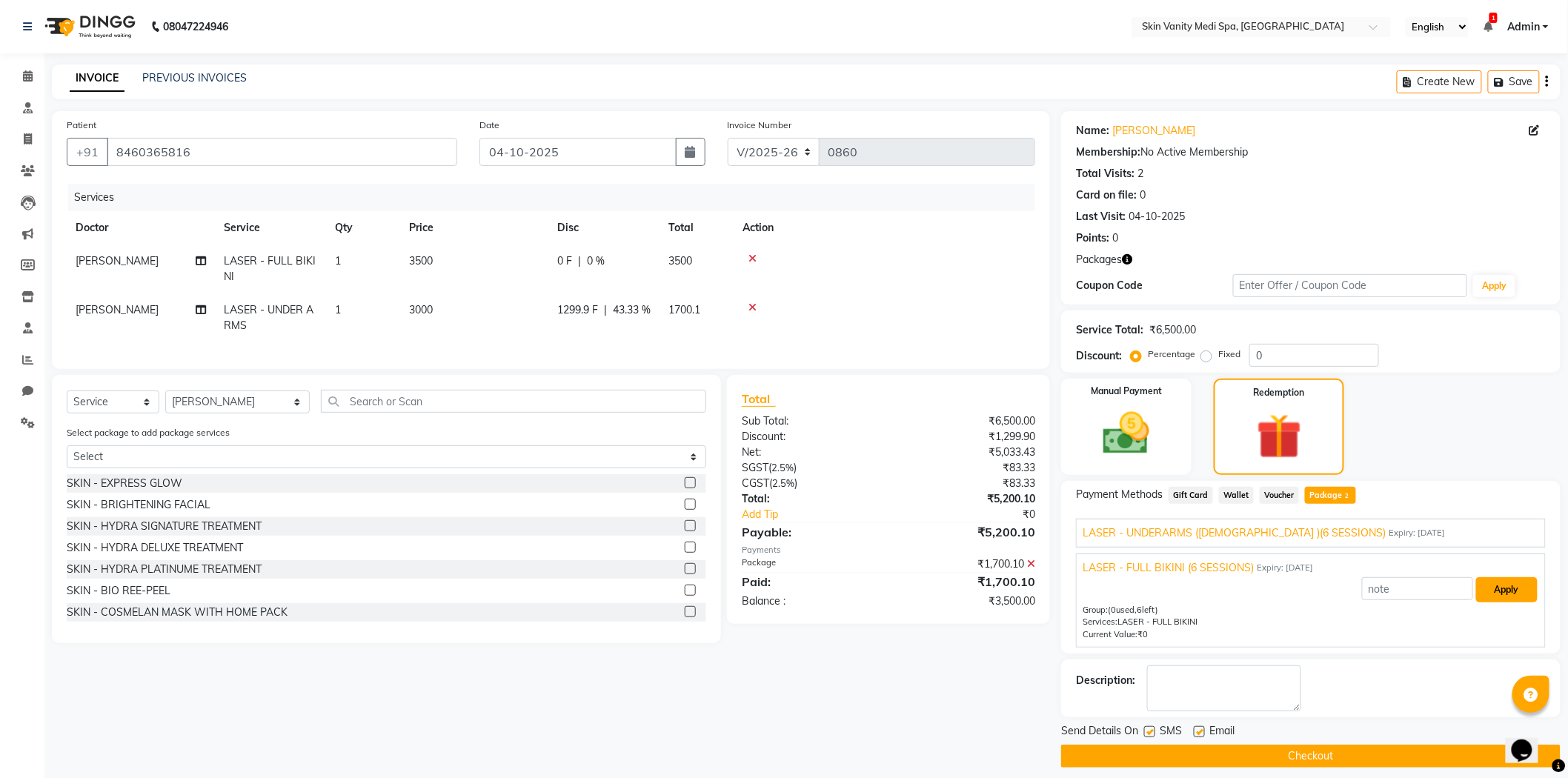
click at [1520, 596] on button "Apply" at bounding box center [1507, 590] width 61 height 25
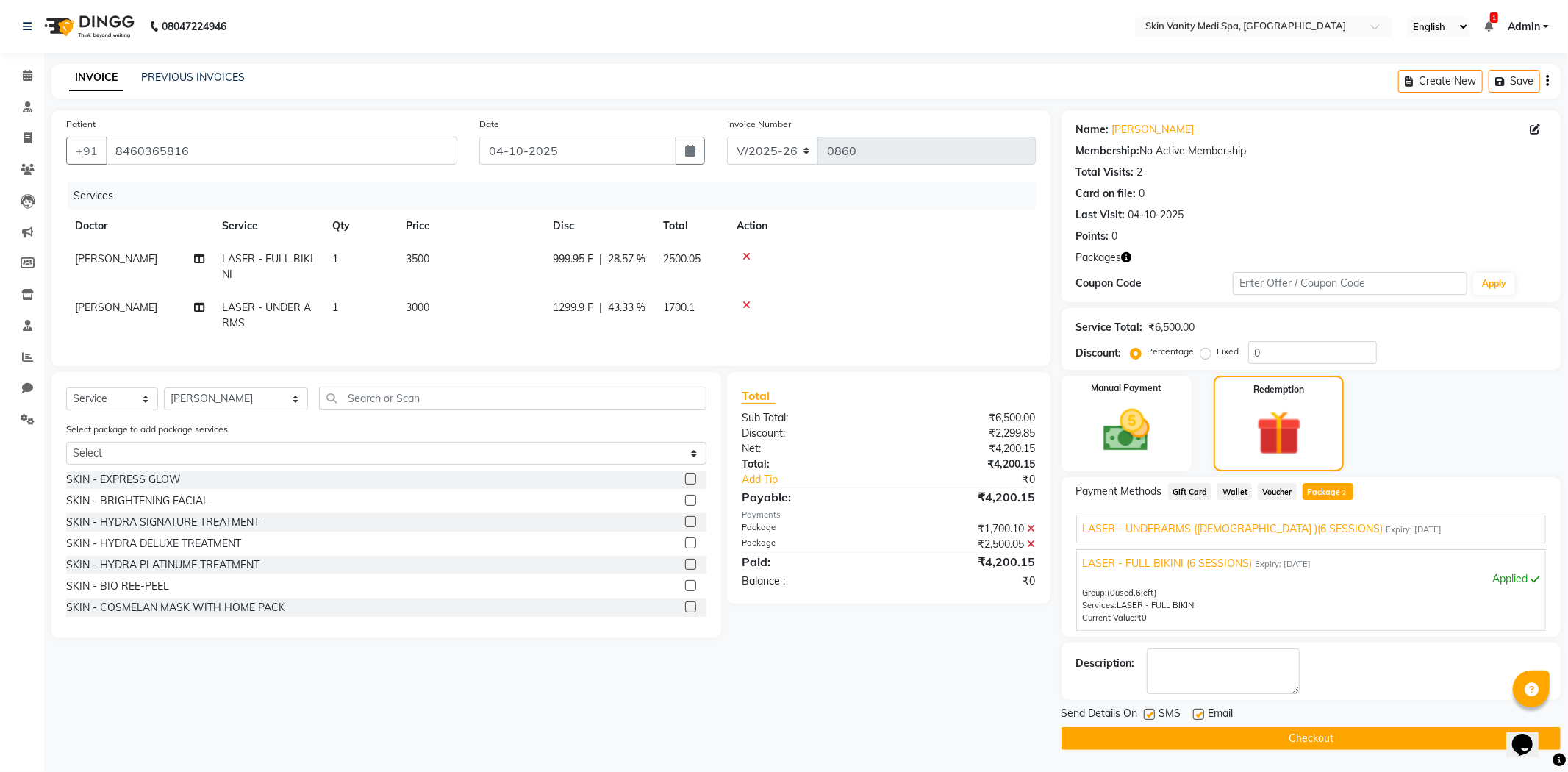
click at [1172, 742] on button "Checkout" at bounding box center [1311, 738] width 499 height 23
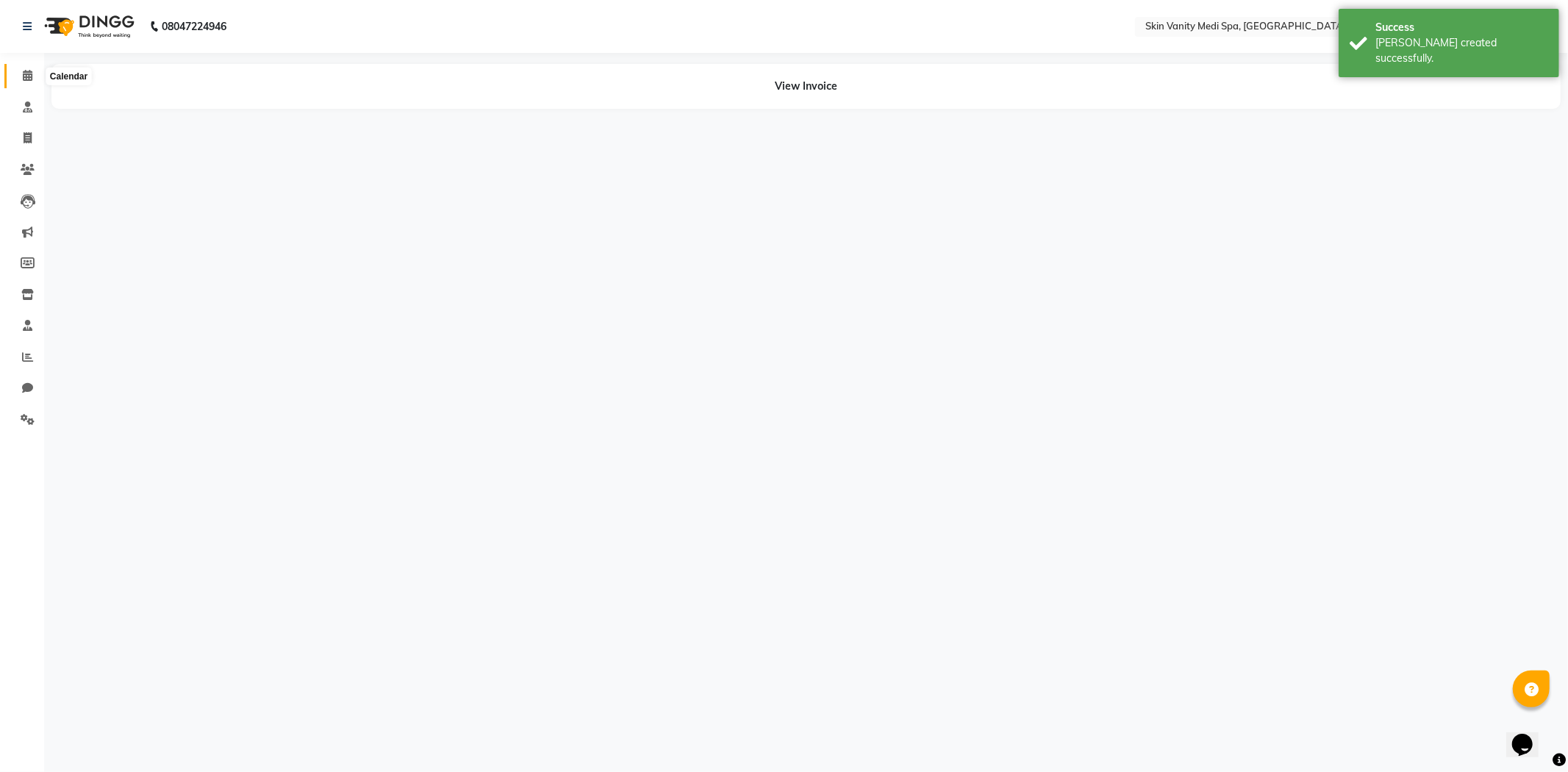
click at [31, 70] on icon at bounding box center [28, 75] width 10 height 11
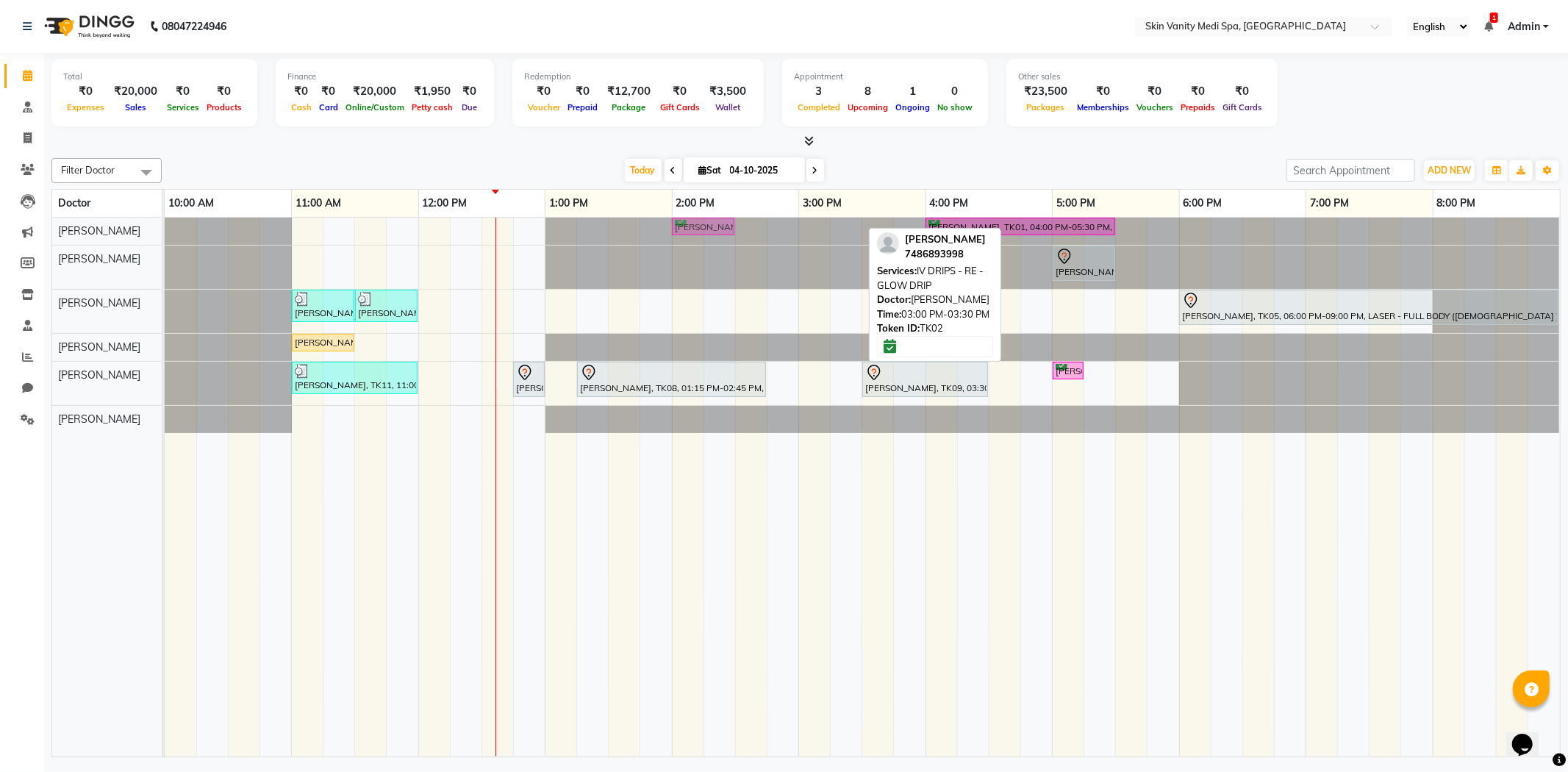
drag, startPoint x: 815, startPoint y: 222, endPoint x: 689, endPoint y: 230, distance: 126.3
click at [165, 230] on div "[PERSON_NAME], TK02, 03:00 PM-03:30 PM, IV DRIPS - RE - GLOW DRIP [PERSON_NAME]…" at bounding box center [165, 230] width 0 height 26
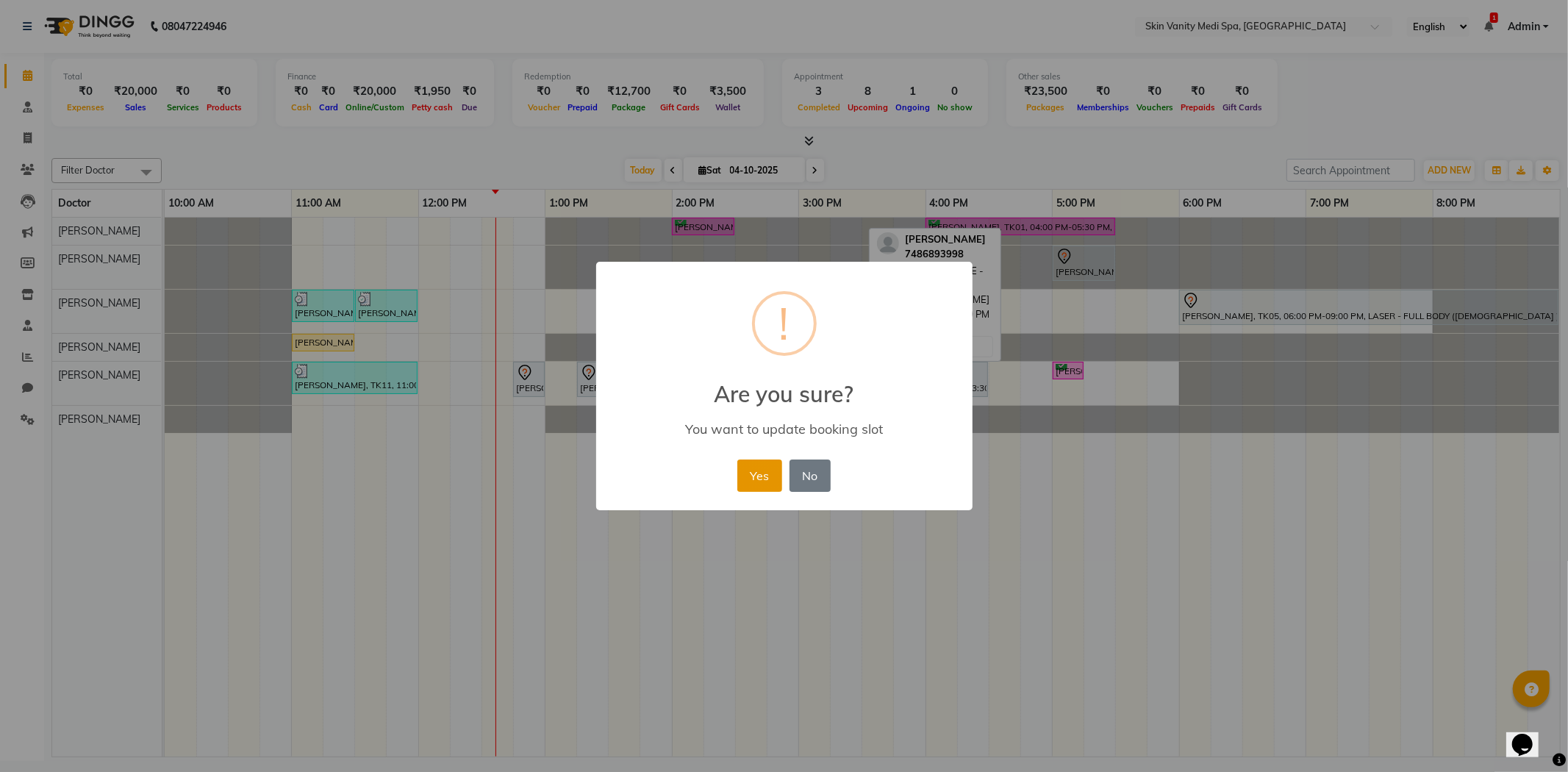
click at [754, 471] on button "Yes" at bounding box center [760, 476] width 45 height 32
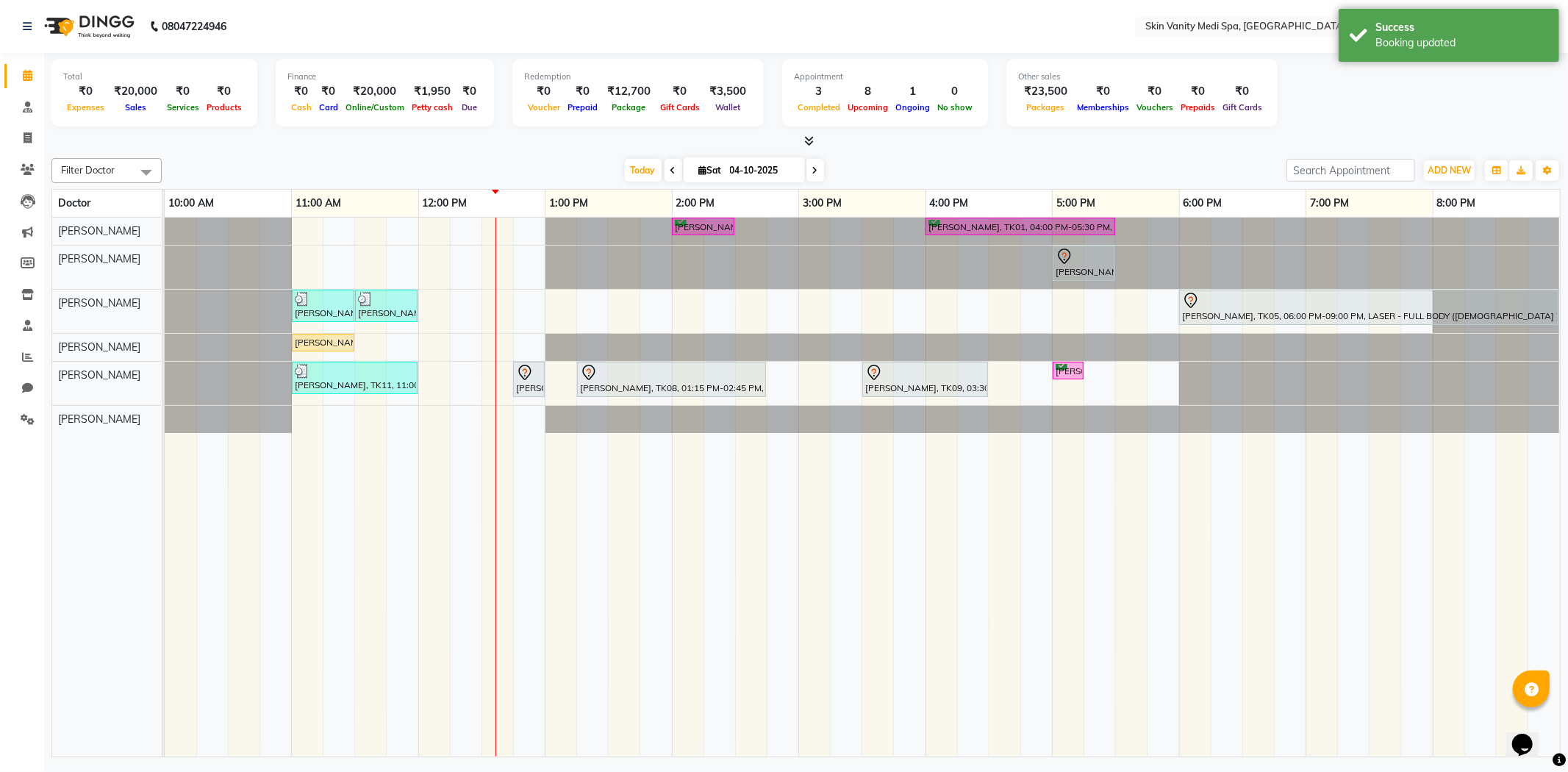
click at [165, 339] on div at bounding box center [165, 348] width 0 height 27
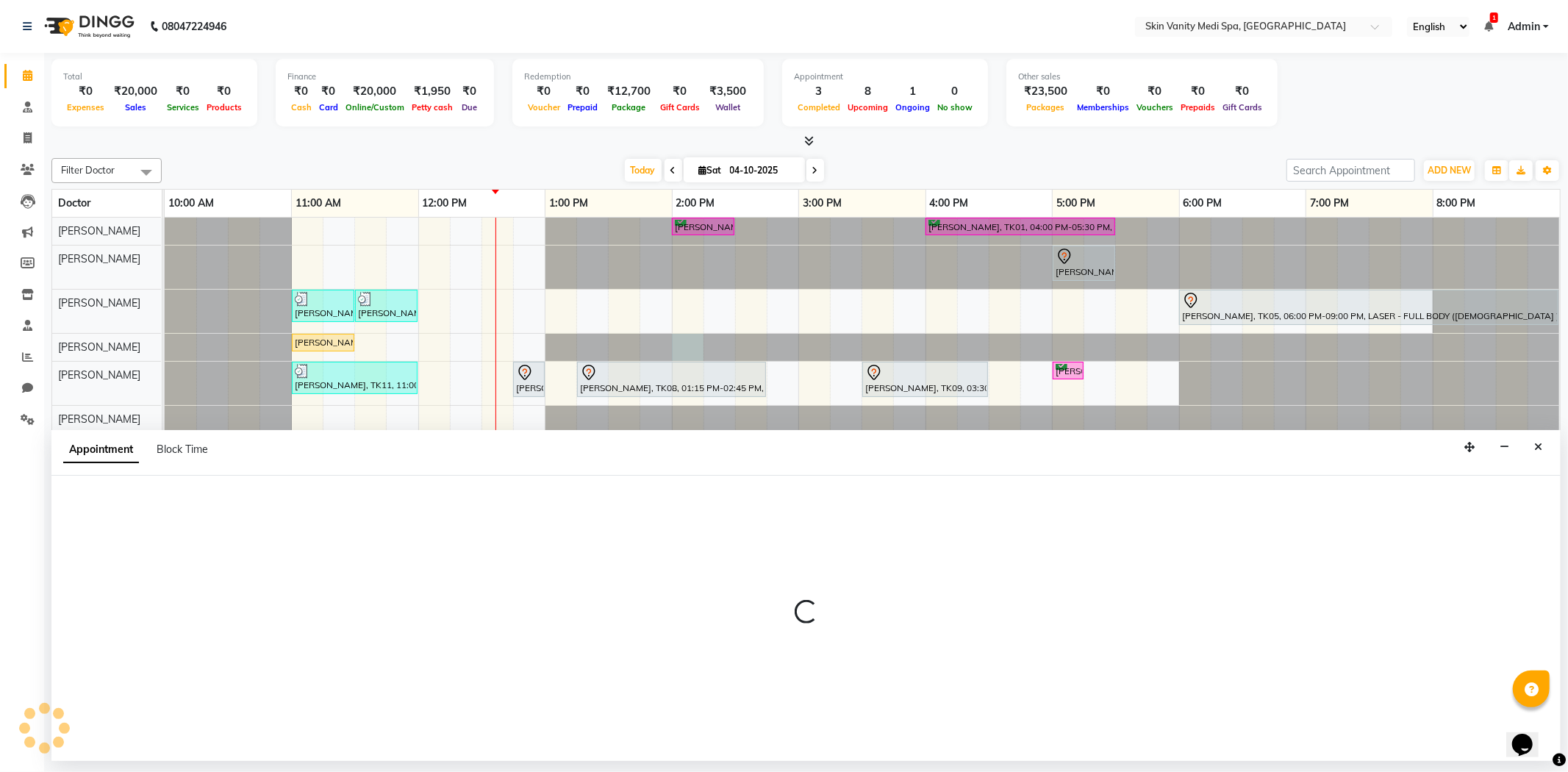
select select "70349"
select select "tentative"
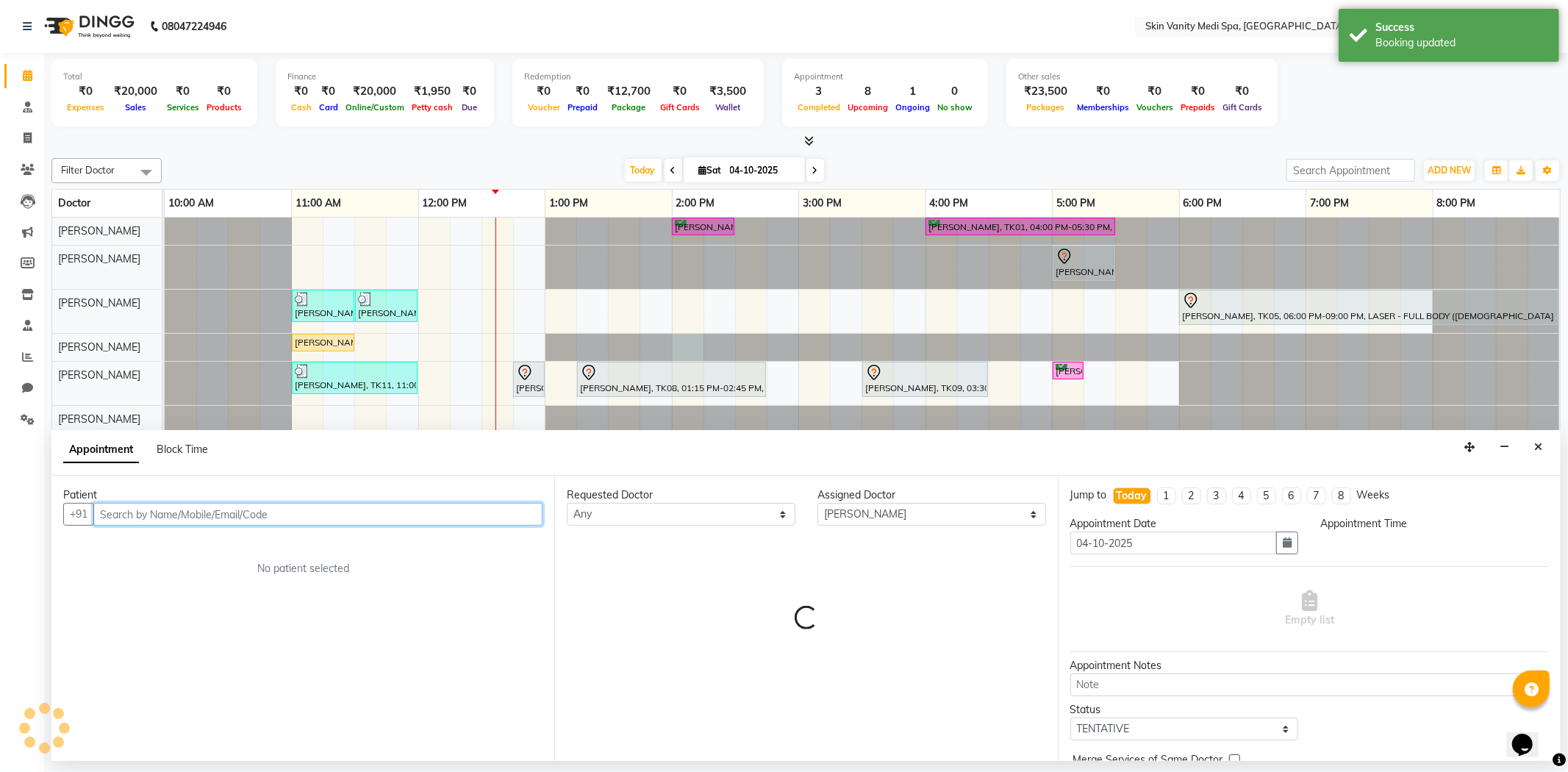
select select "840"
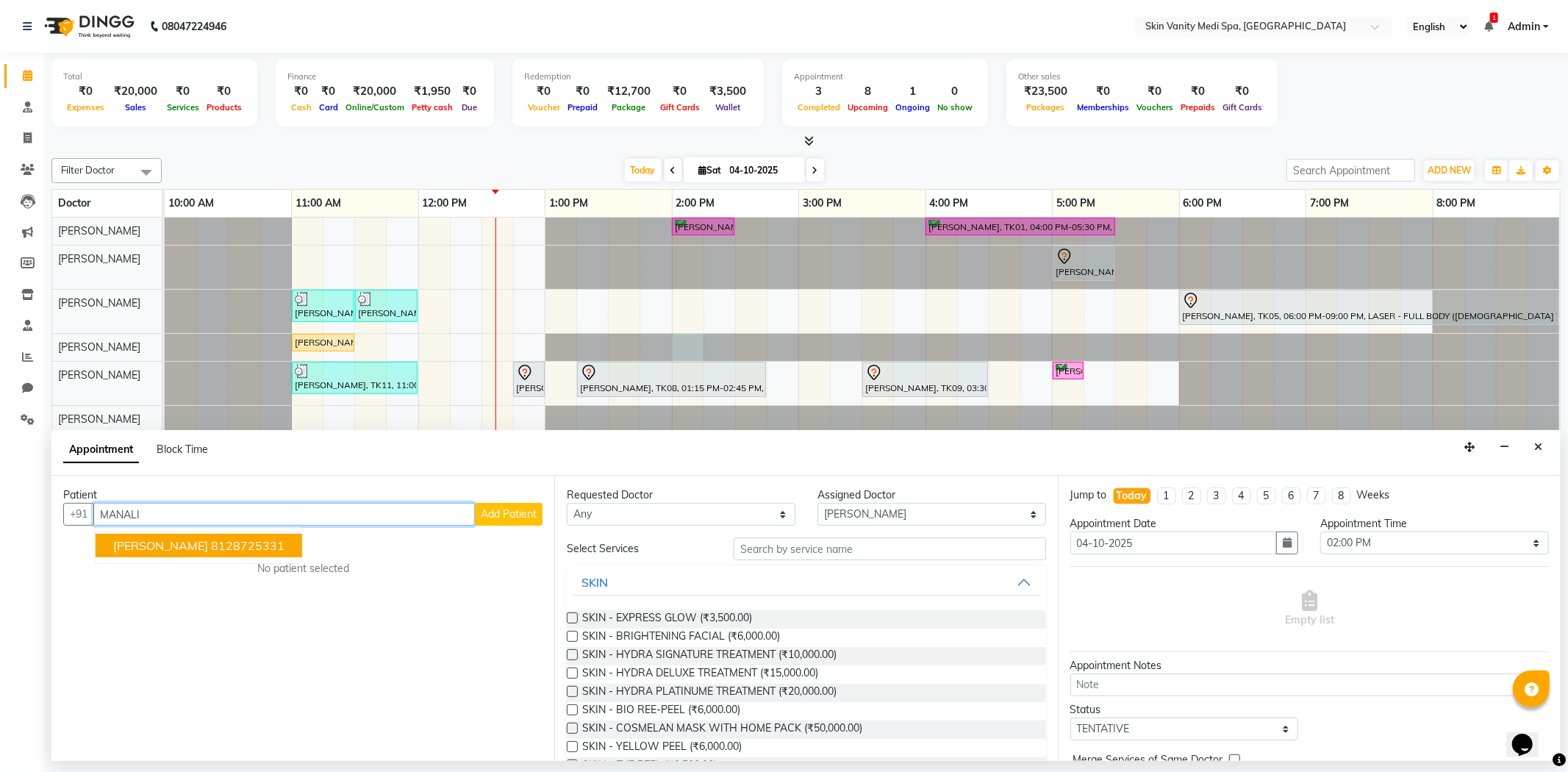
click at [179, 551] on span "[PERSON_NAME]" at bounding box center [161, 546] width 95 height 14
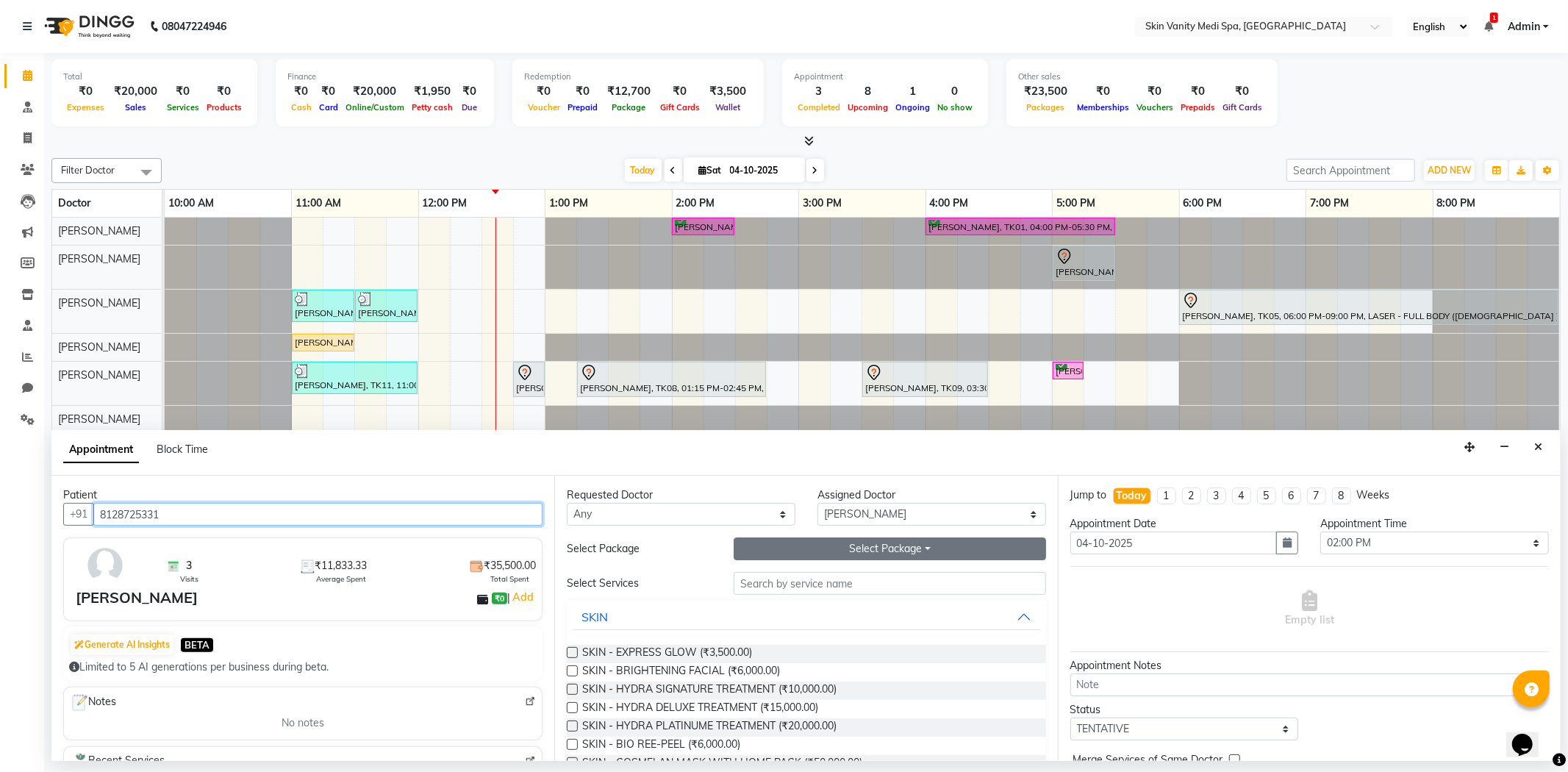
type input "8128725331"
click at [775, 551] on button "Select Package Toggle Dropdown" at bounding box center [889, 549] width 312 height 23
click at [775, 579] on li "IV - RE GLOW (6 SESSIONS)" at bounding box center [822, 579] width 176 height 22
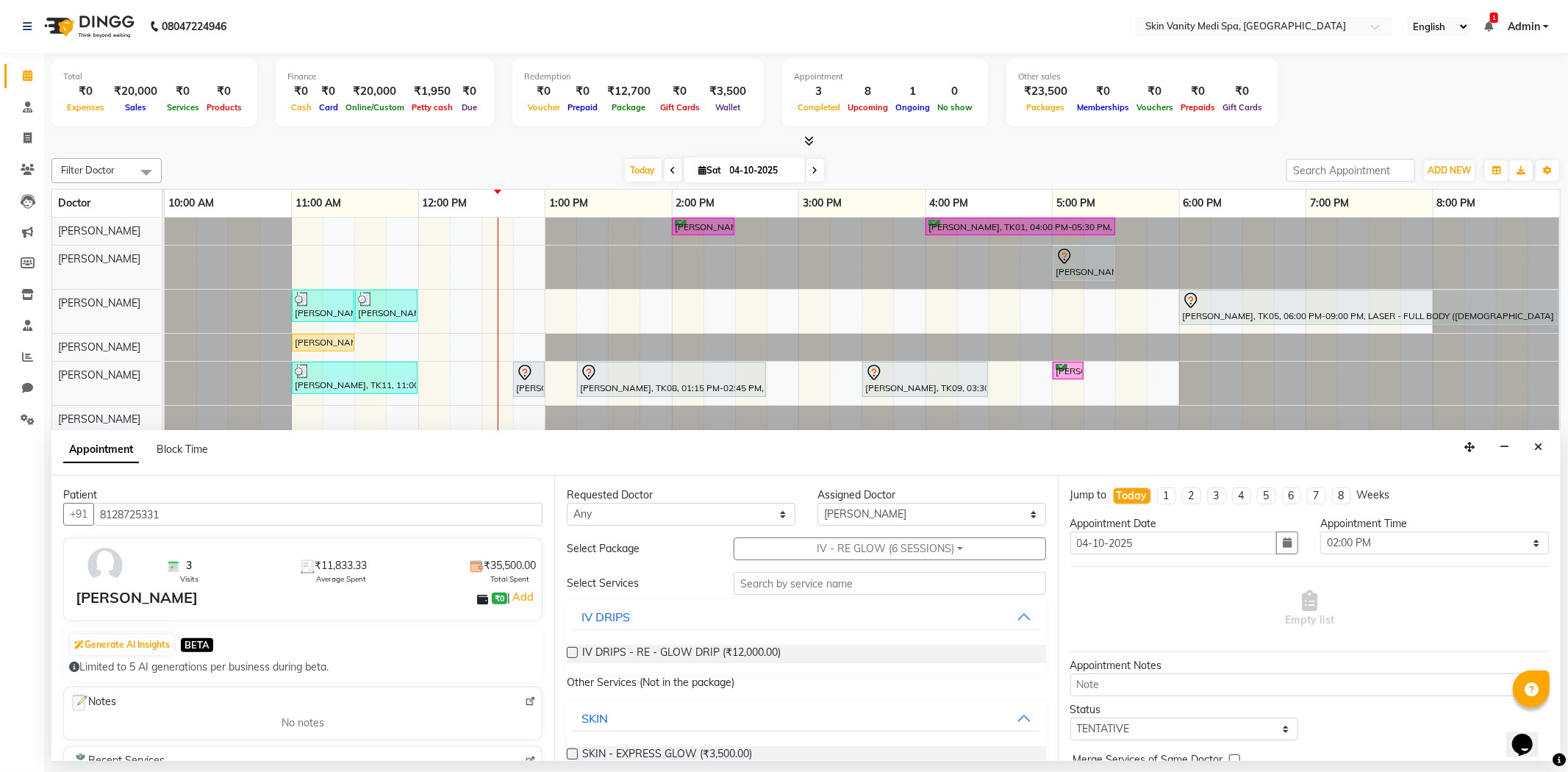
click at [574, 651] on label at bounding box center [573, 653] width 11 height 11
click at [574, 651] on input "checkbox" at bounding box center [572, 655] width 10 height 10
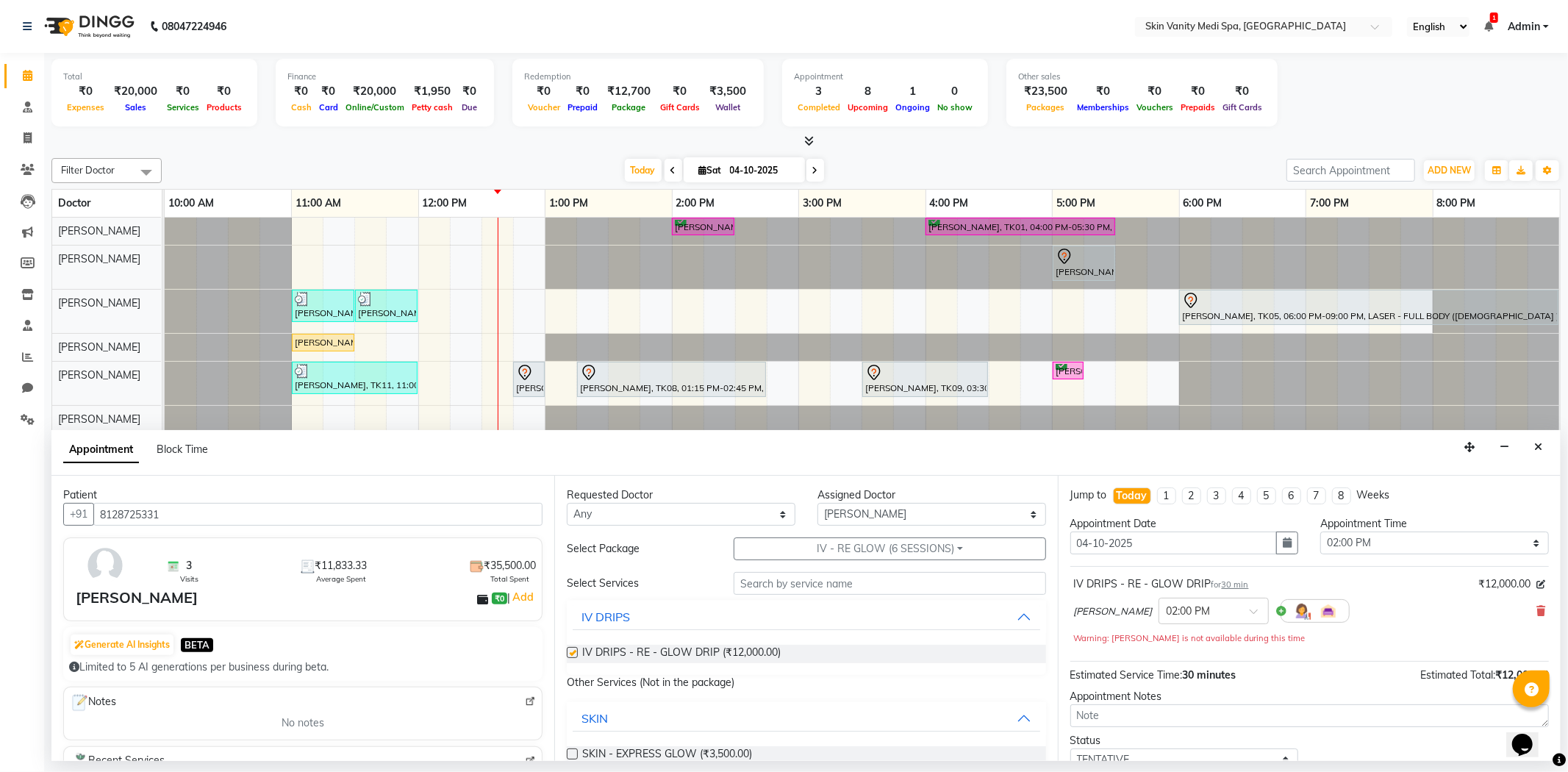
checkbox input "false"
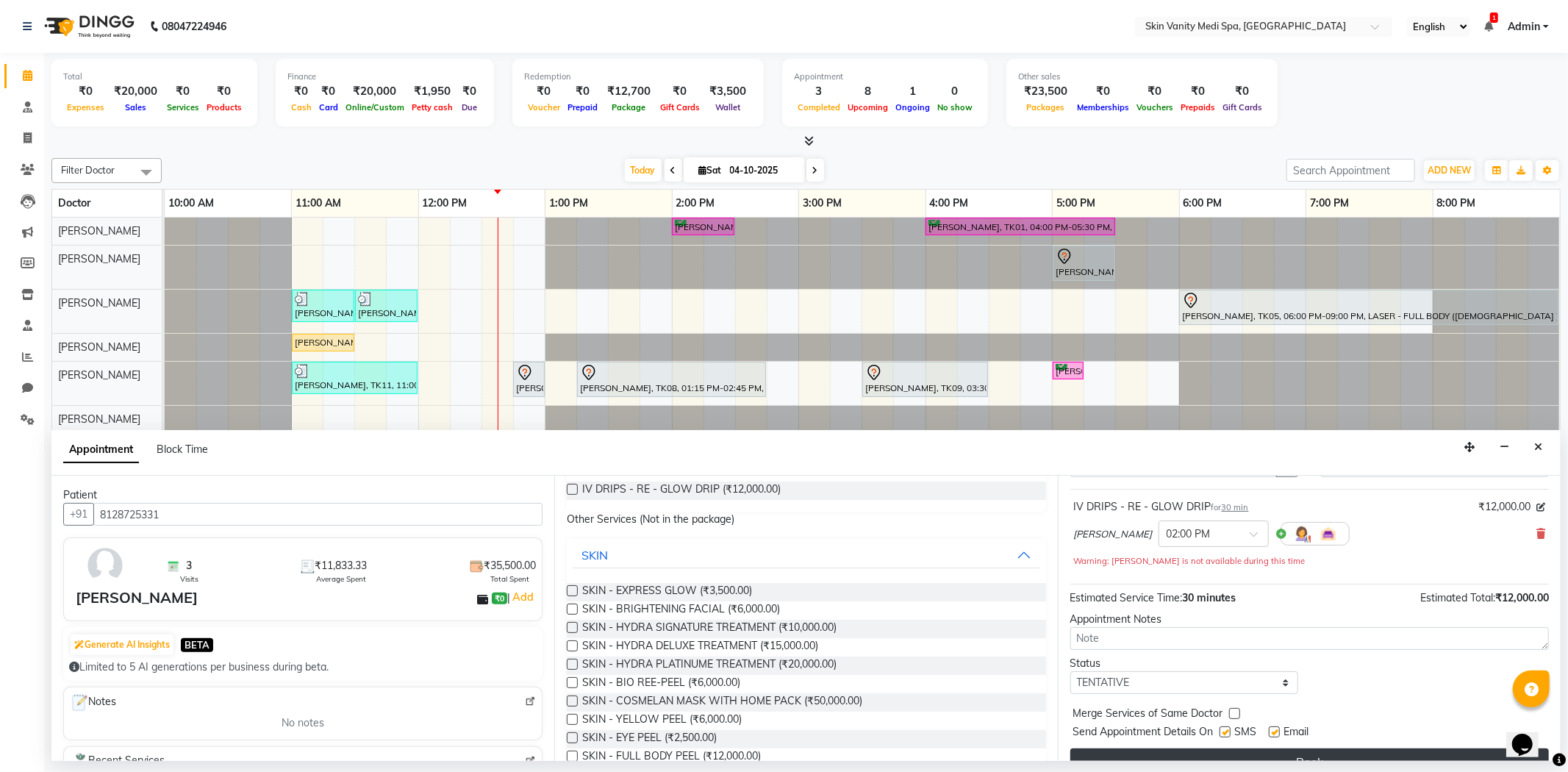
scroll to position [104, 0]
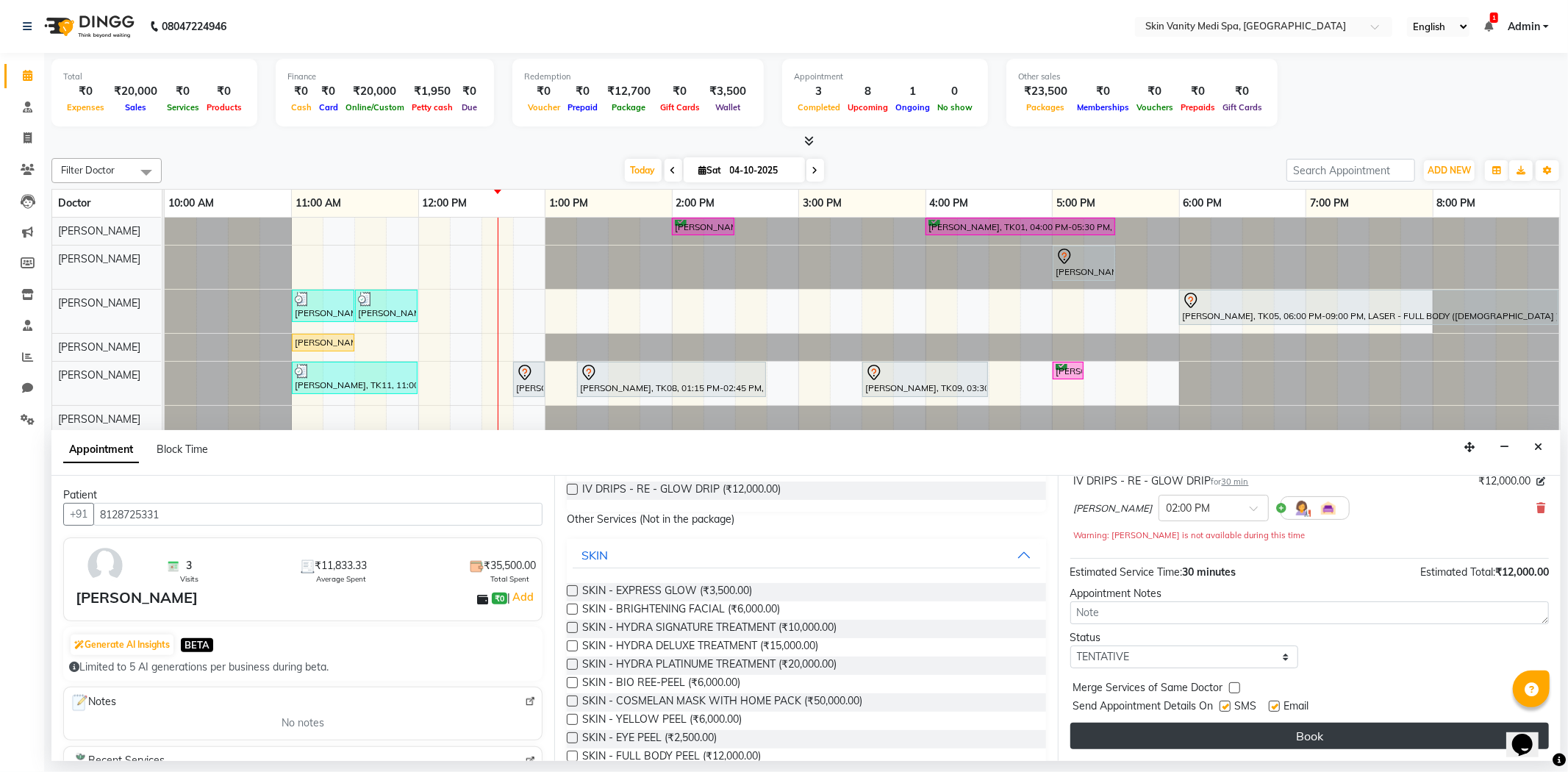
click at [1196, 730] on button "Book" at bounding box center [1309, 736] width 478 height 26
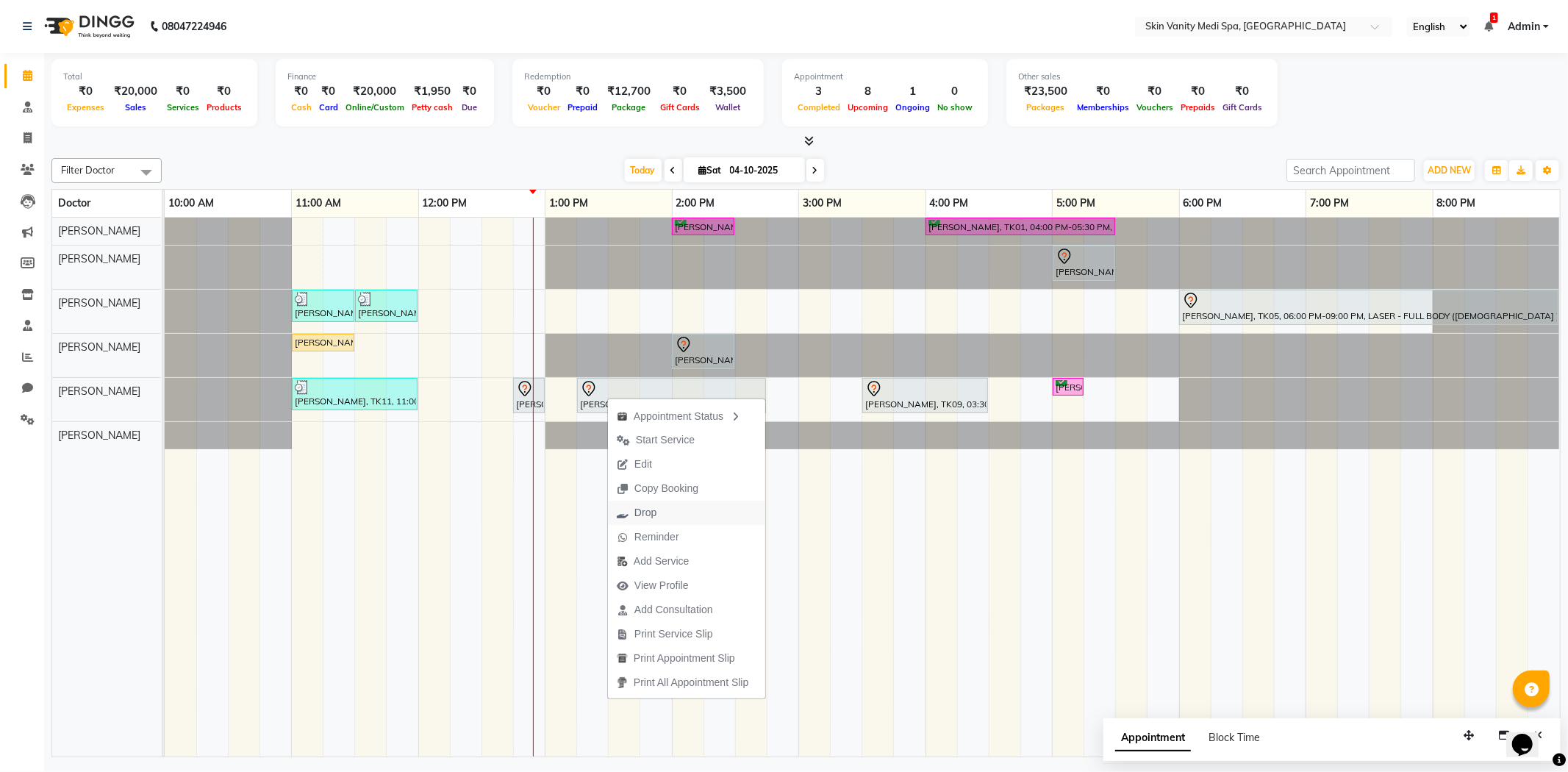
click at [659, 515] on span "Drop" at bounding box center [637, 513] width 58 height 24
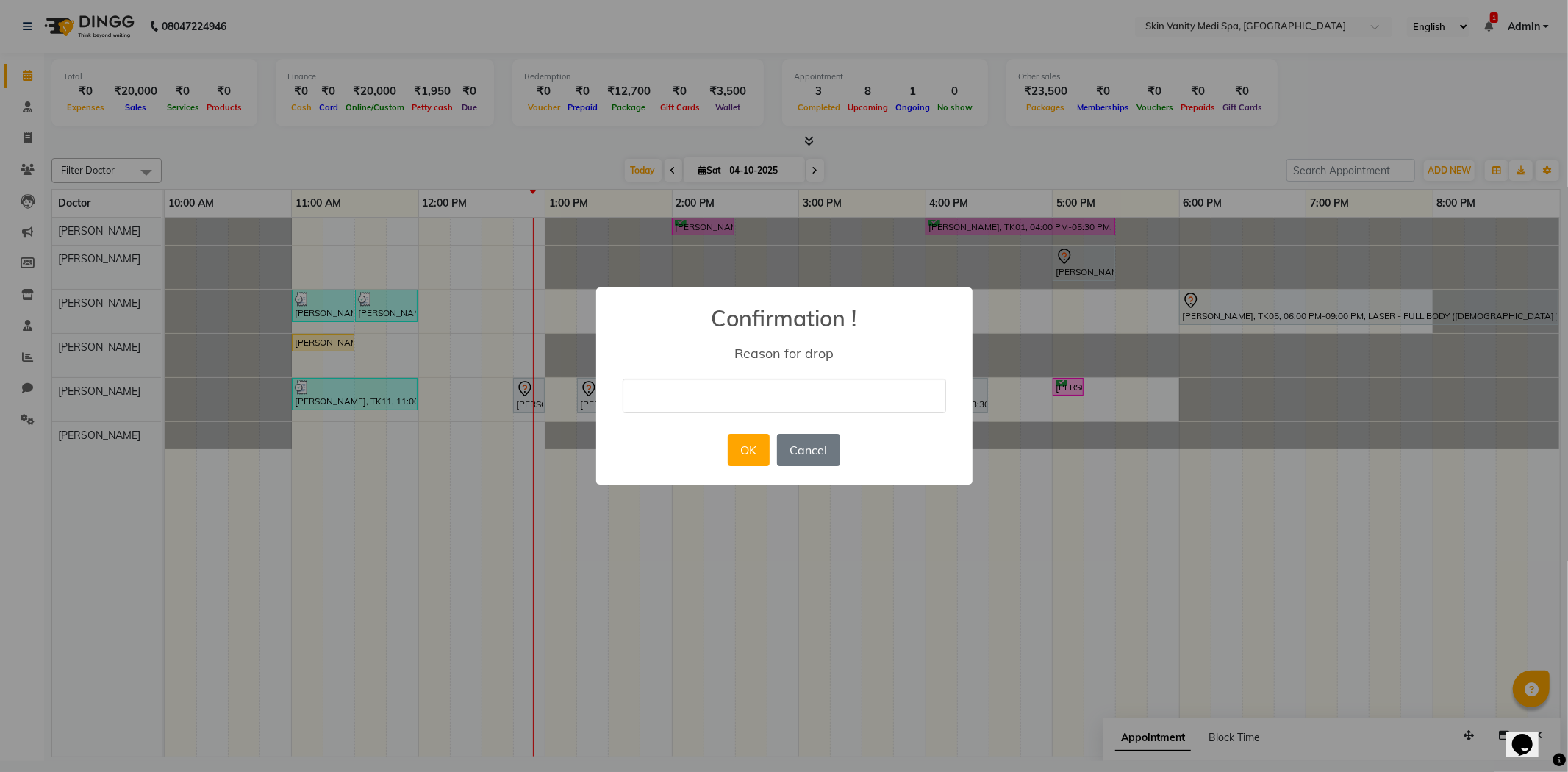
drag, startPoint x: 688, startPoint y: 401, endPoint x: 688, endPoint y: 416, distance: 15.0
click at [688, 401] on input "text" at bounding box center [784, 396] width 324 height 34
type input "MJ"
click at [748, 457] on button "OK" at bounding box center [748, 450] width 42 height 32
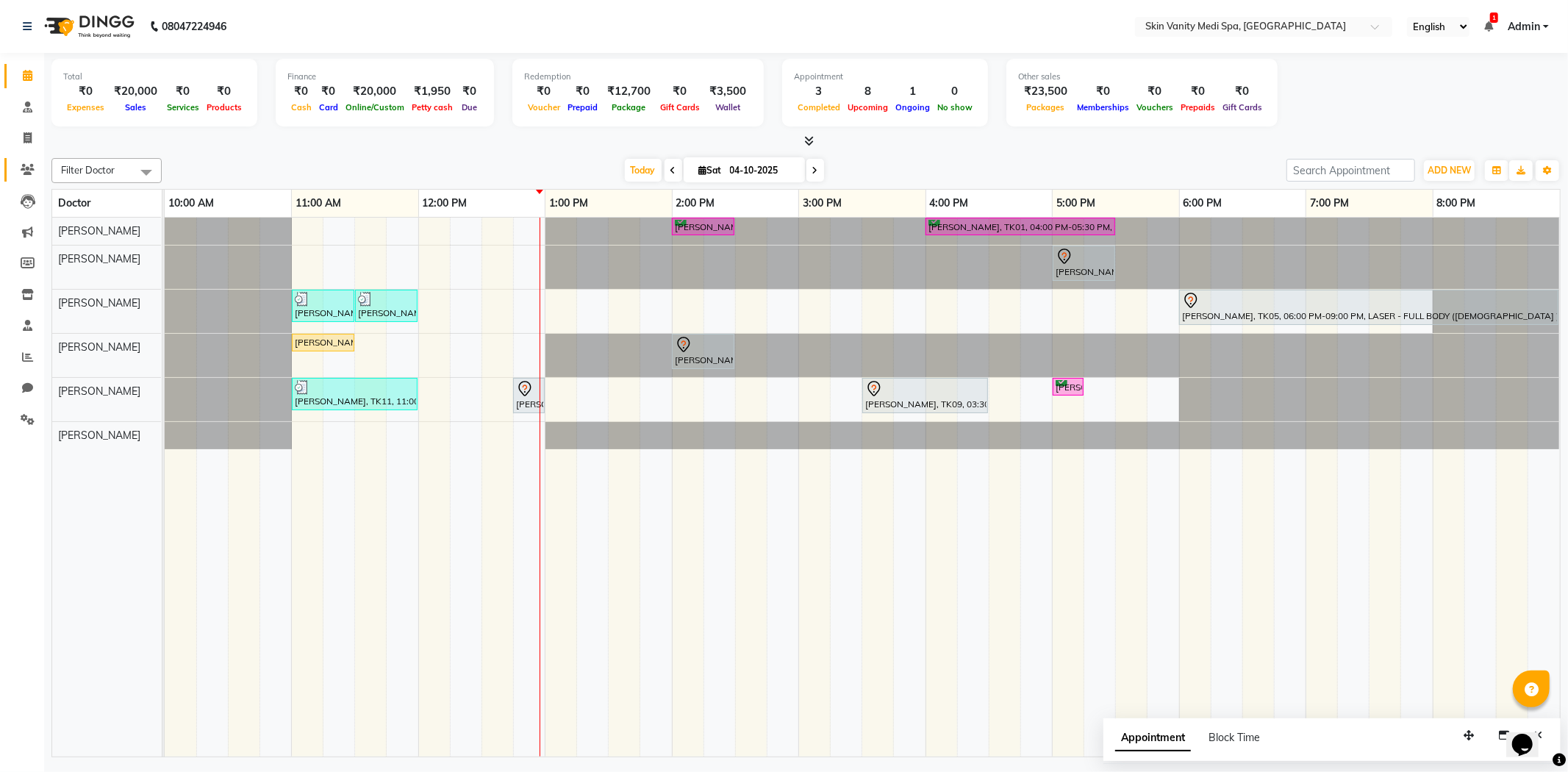
click at [15, 160] on link "Patients" at bounding box center [22, 170] width 35 height 24
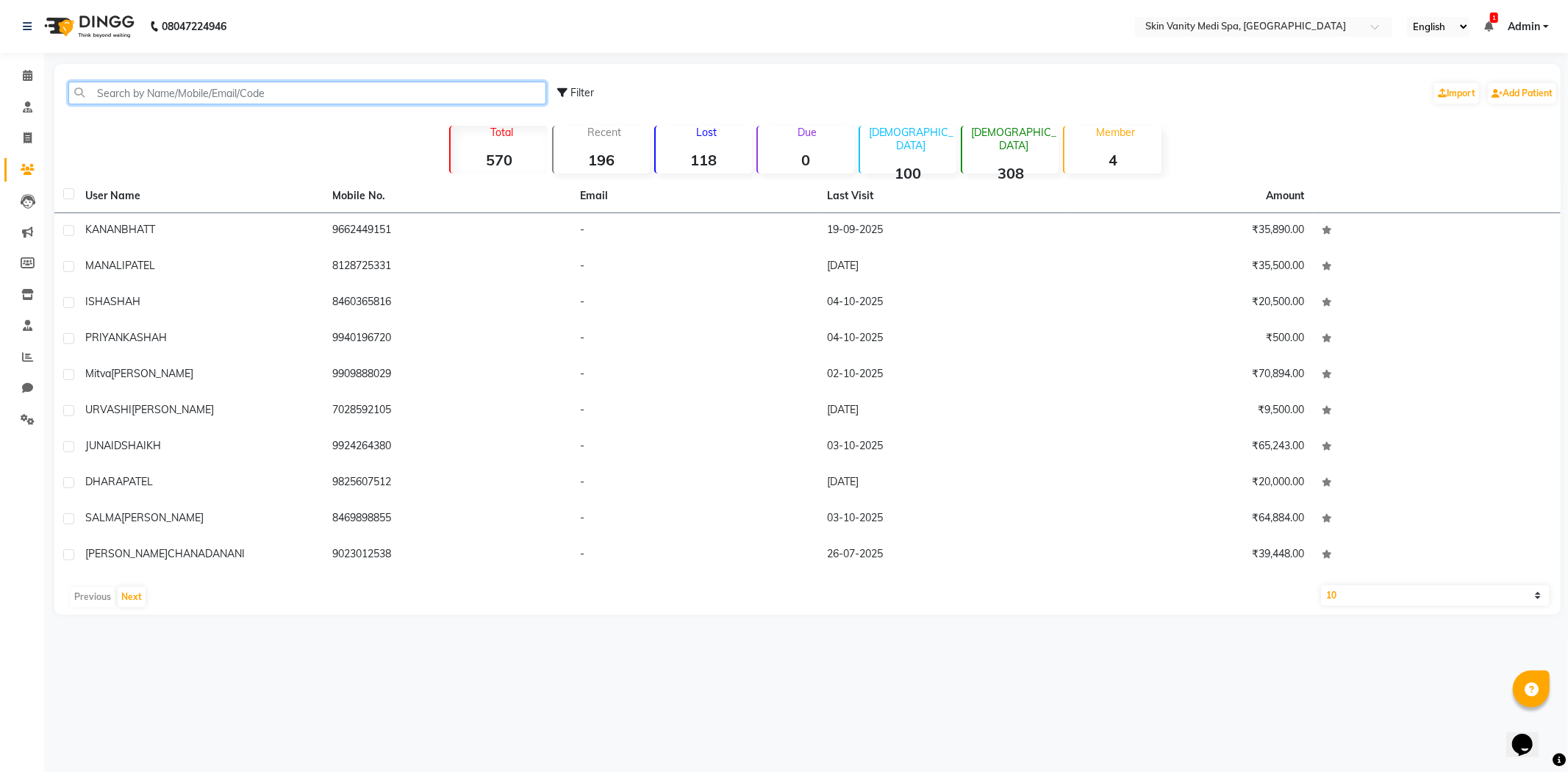
click at [122, 86] on input "text" at bounding box center [308, 93] width 478 height 23
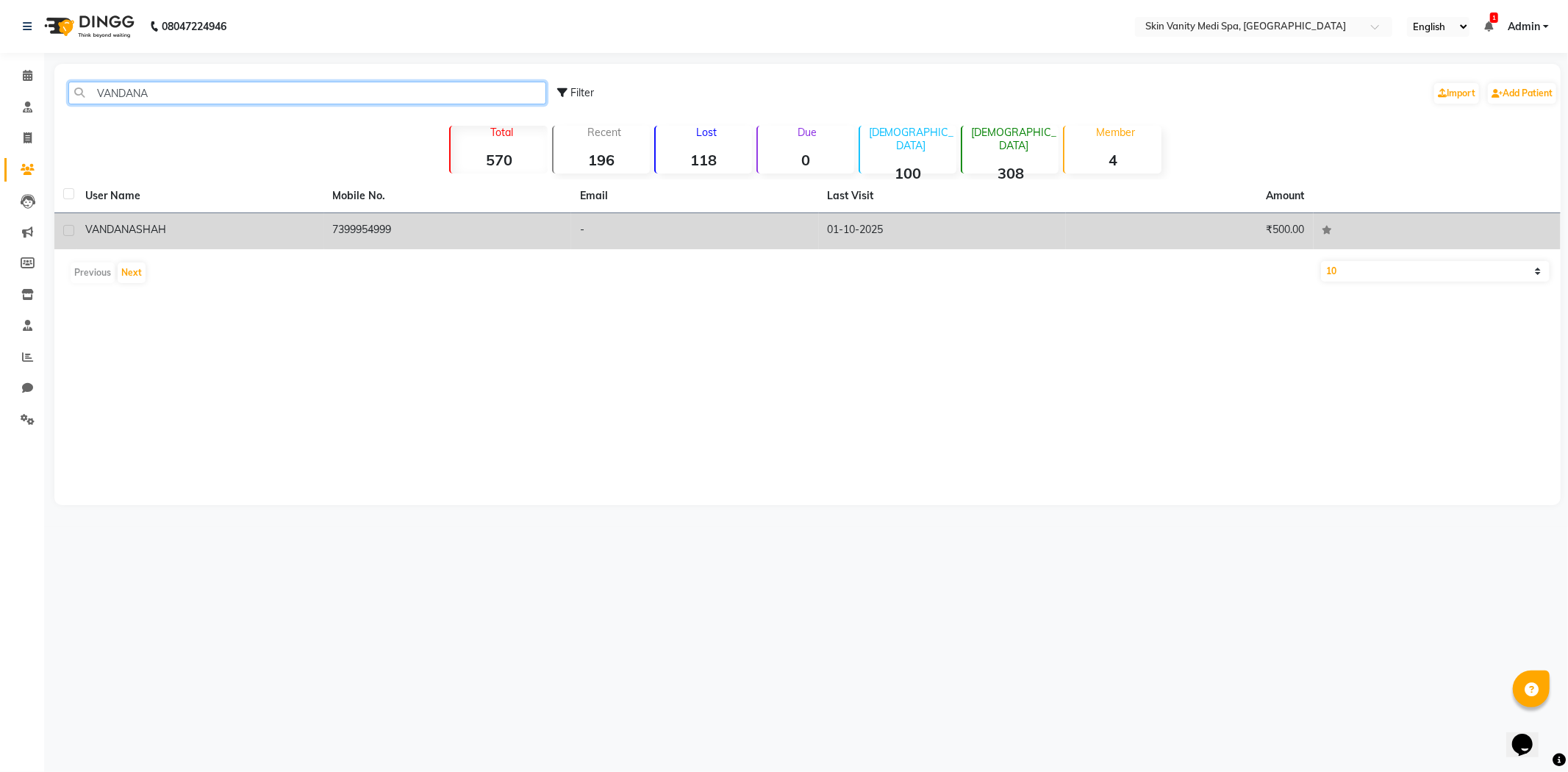
type input "VANDANA"
click at [296, 241] on td "[PERSON_NAME]" at bounding box center [200, 231] width 248 height 36
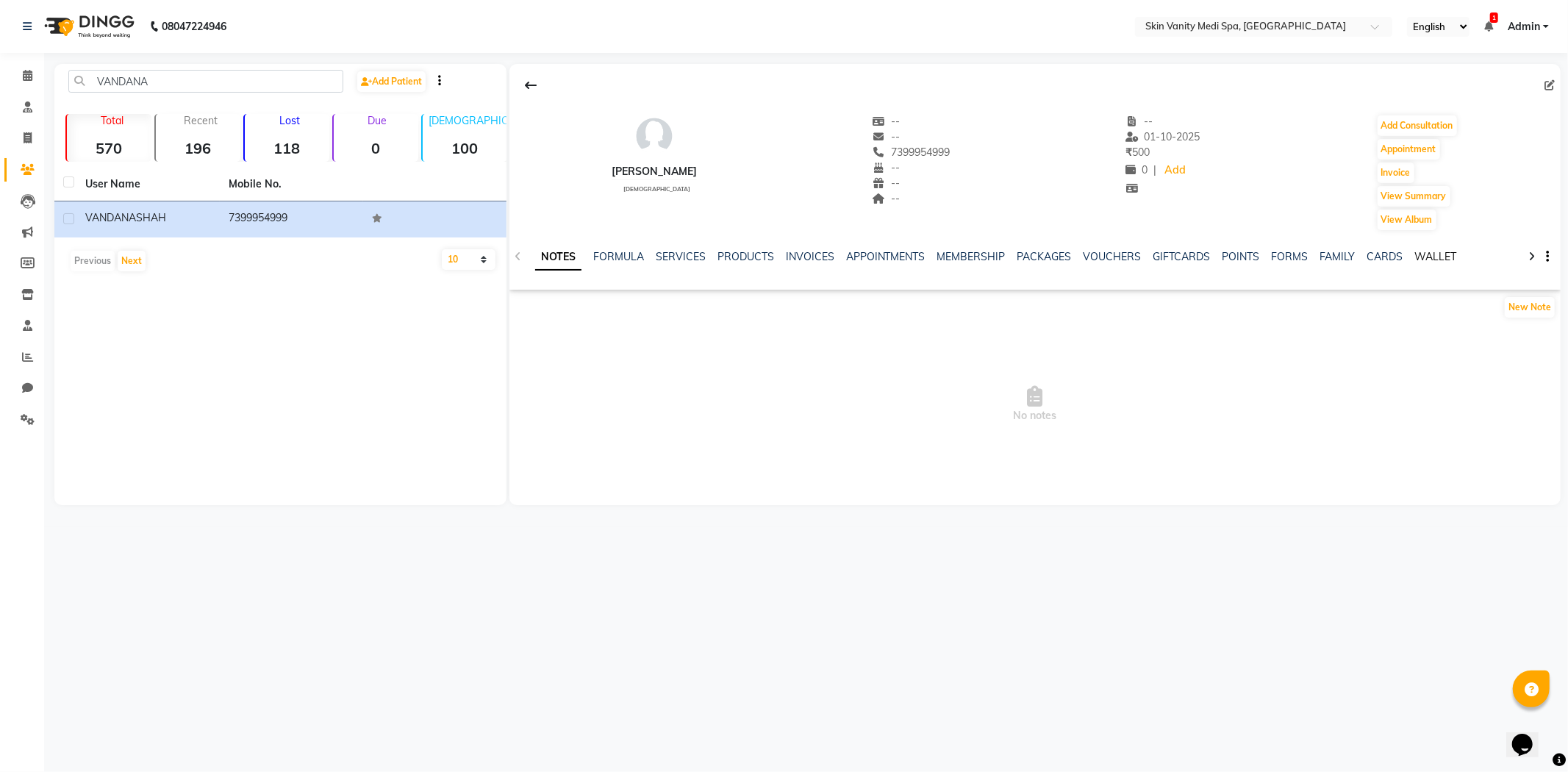
click at [1421, 250] on link "WALLET" at bounding box center [1436, 257] width 42 height 14
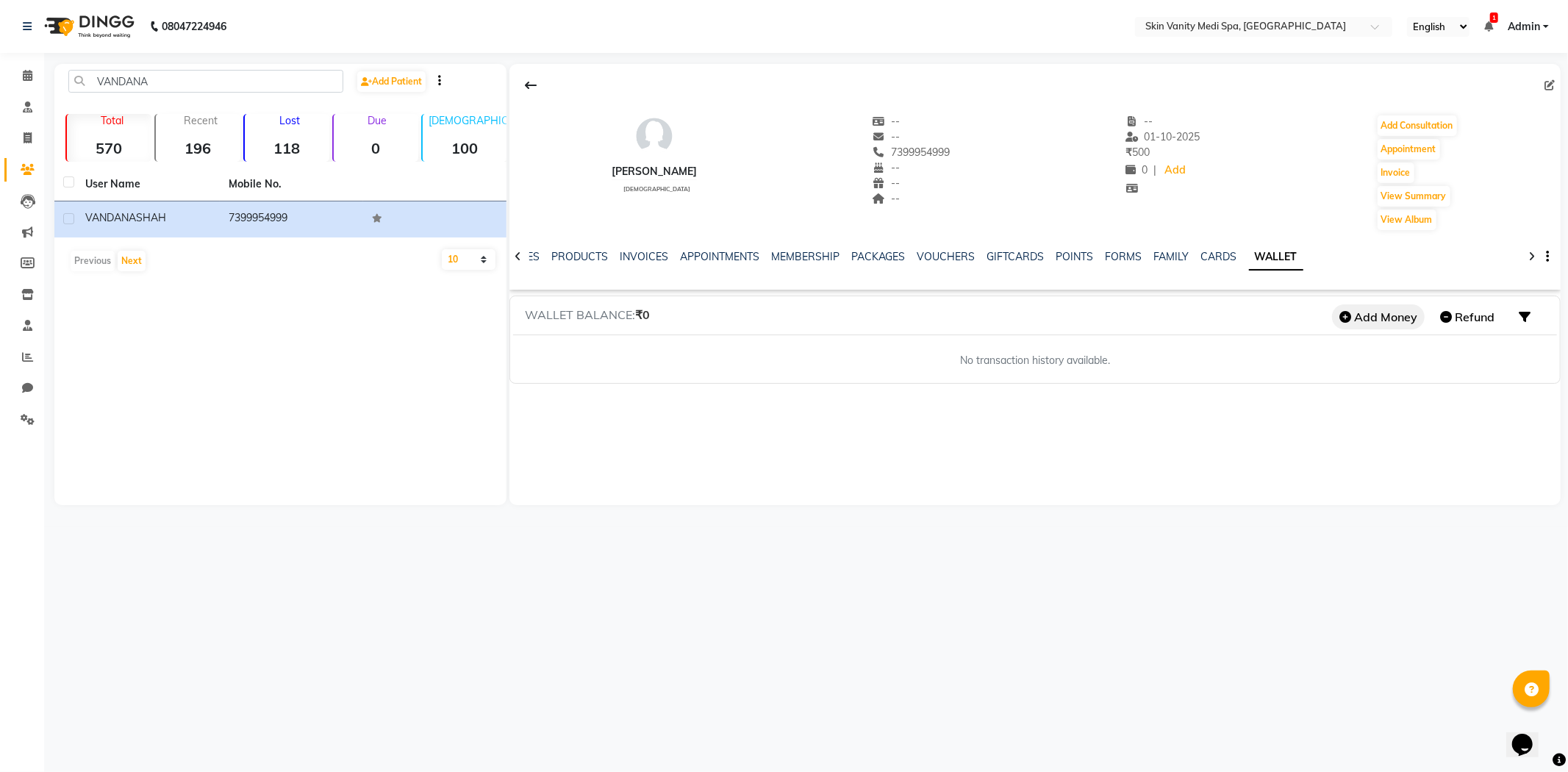
click at [1400, 316] on button "Add Money" at bounding box center [1379, 316] width 93 height 25
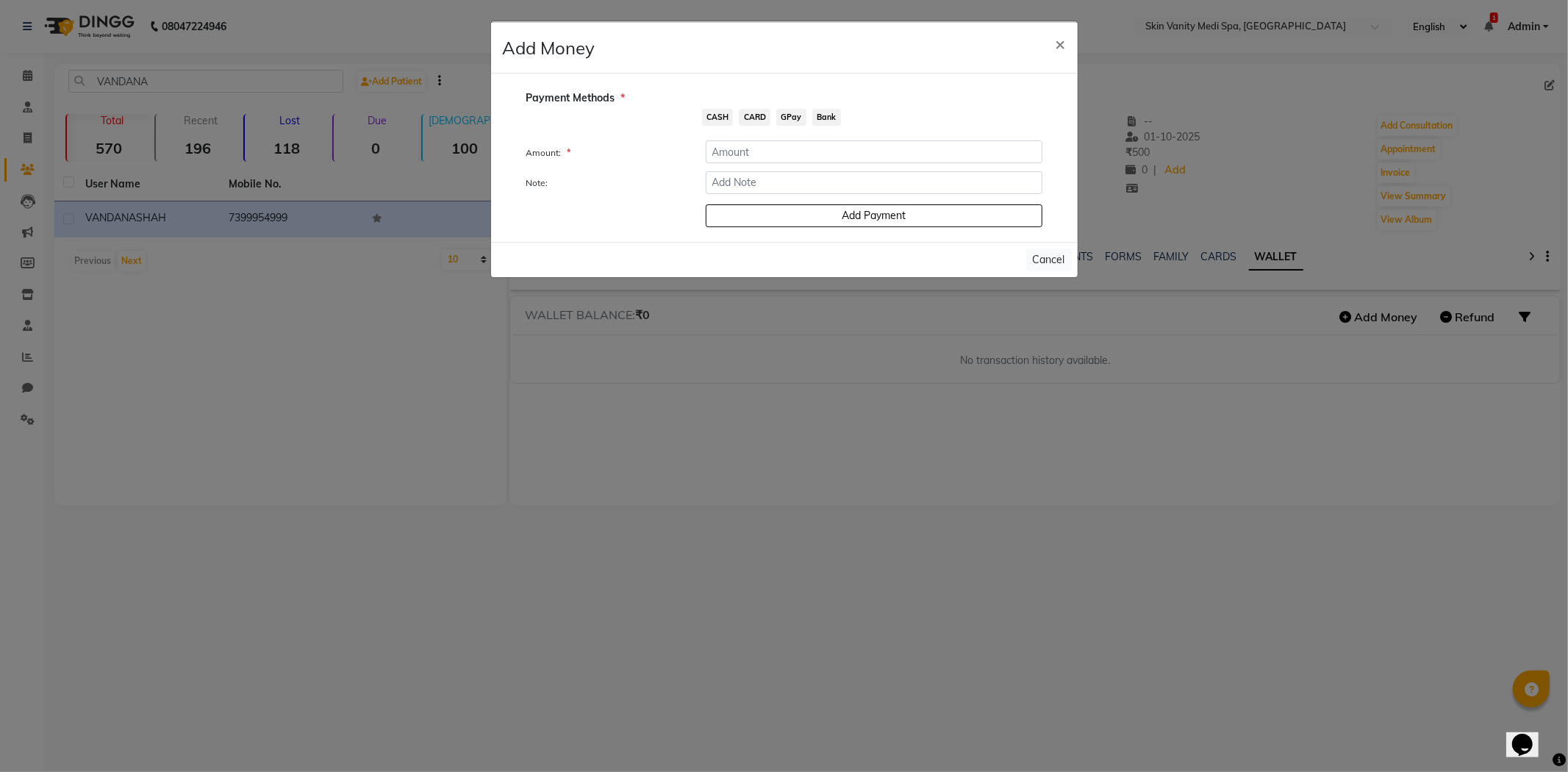
click at [799, 113] on span "GPay" at bounding box center [792, 117] width 30 height 17
click at [760, 149] on input "number" at bounding box center [875, 152] width 337 height 23
type input "5000"
click at [764, 169] on form "Amount: * 5000 Note: Add Payment" at bounding box center [784, 184] width 516 height 87
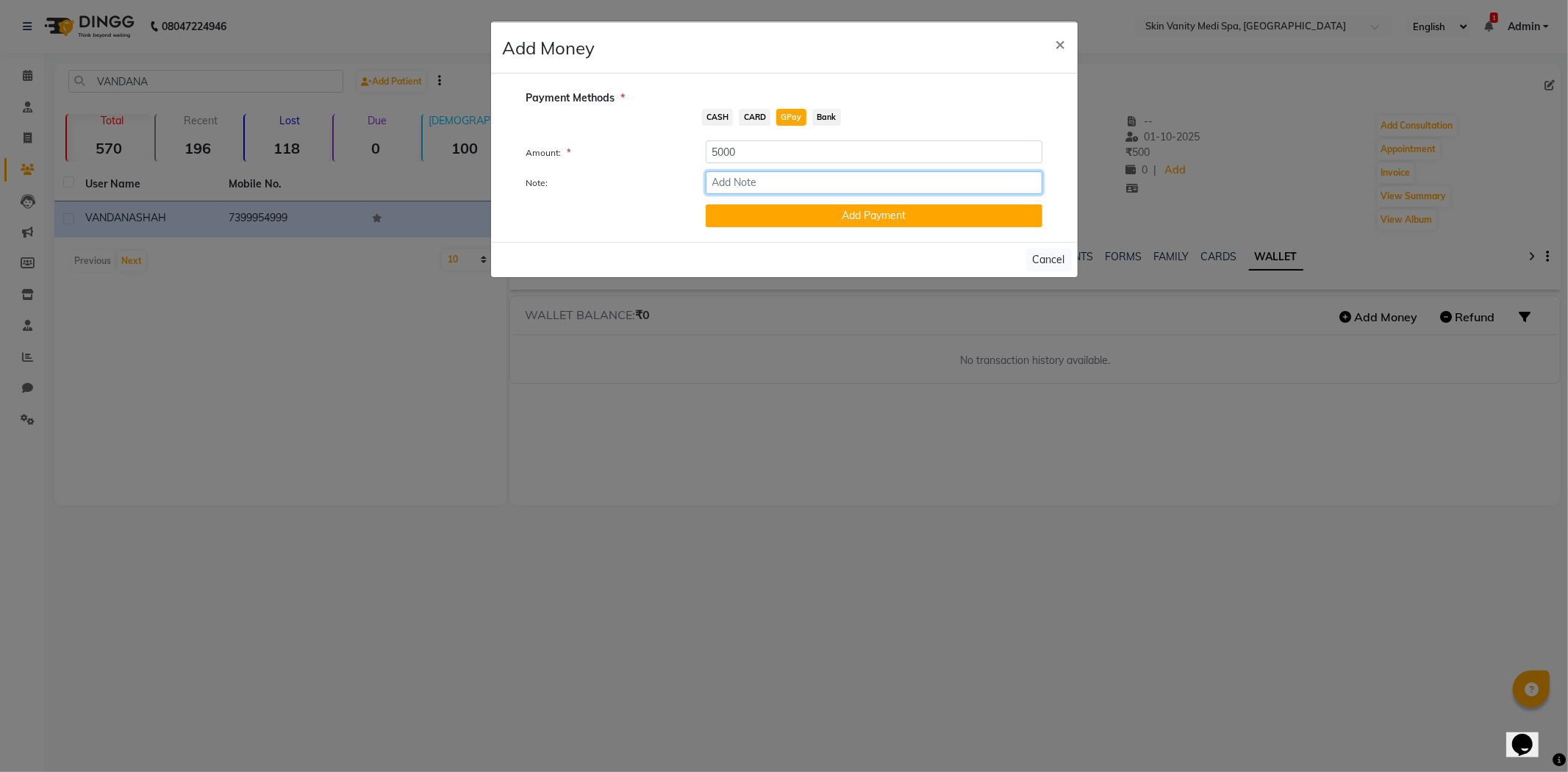
click at [756, 179] on input "Note:" at bounding box center [875, 182] width 337 height 23
type input "MPT - 45000/- PENDING"
click at [773, 208] on button "Add Payment" at bounding box center [875, 216] width 337 height 23
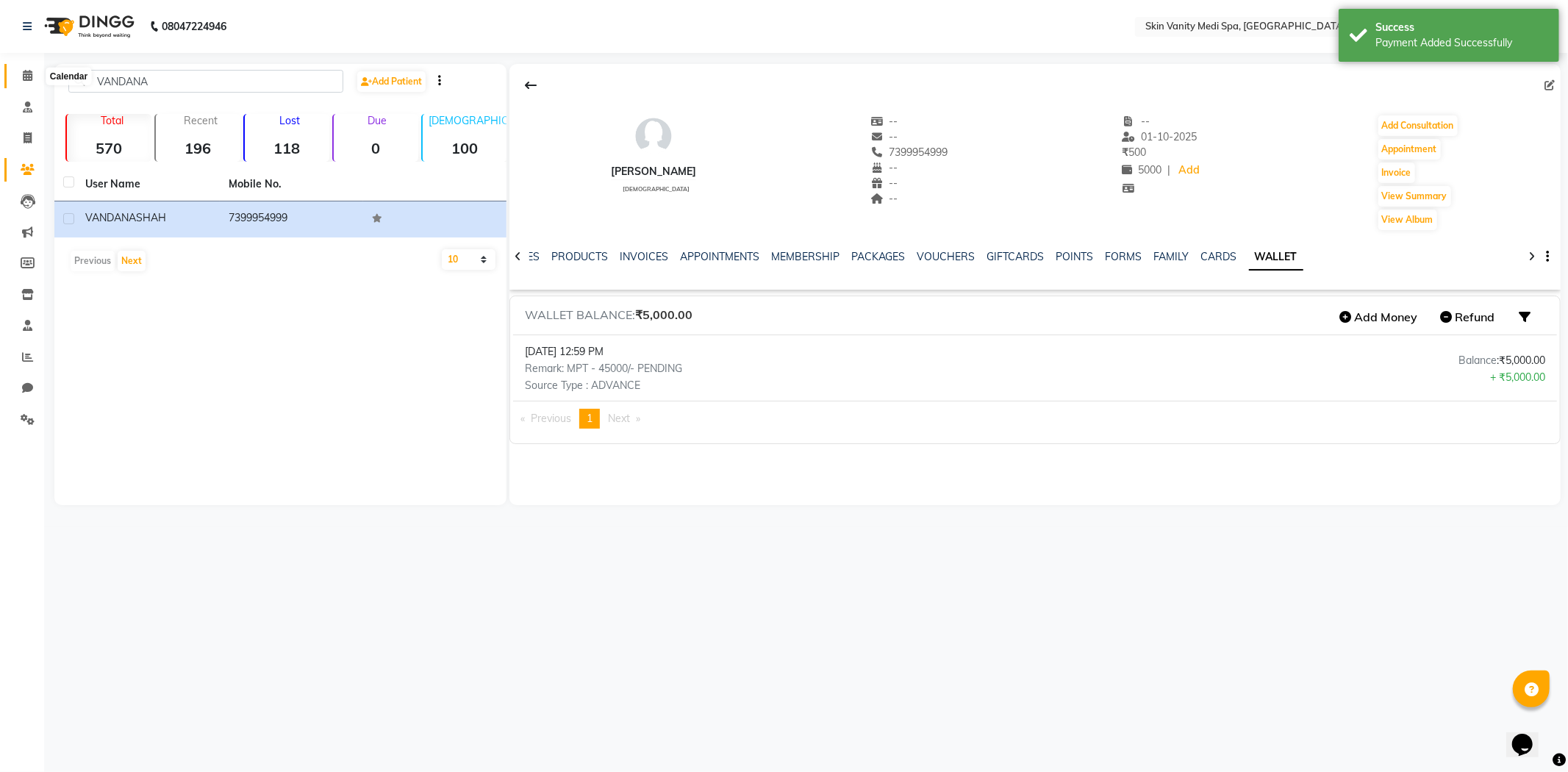
click at [27, 81] on icon at bounding box center [28, 75] width 10 height 11
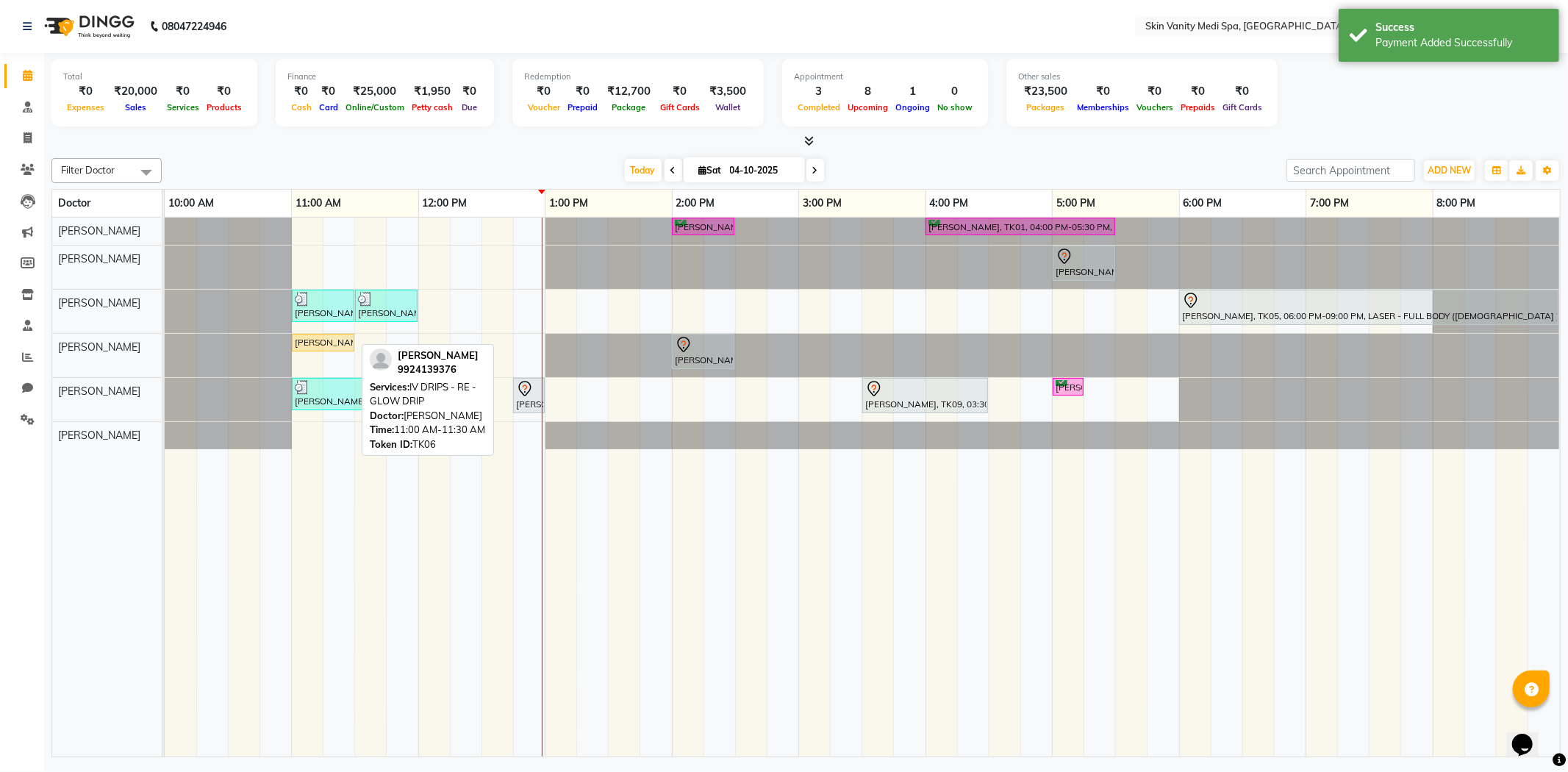
click at [311, 348] on div "[PERSON_NAME], TK06, 11:00 AM-11:30 AM, IV DRIPS - RE - GLOW DRIP" at bounding box center [323, 343] width 60 height 14
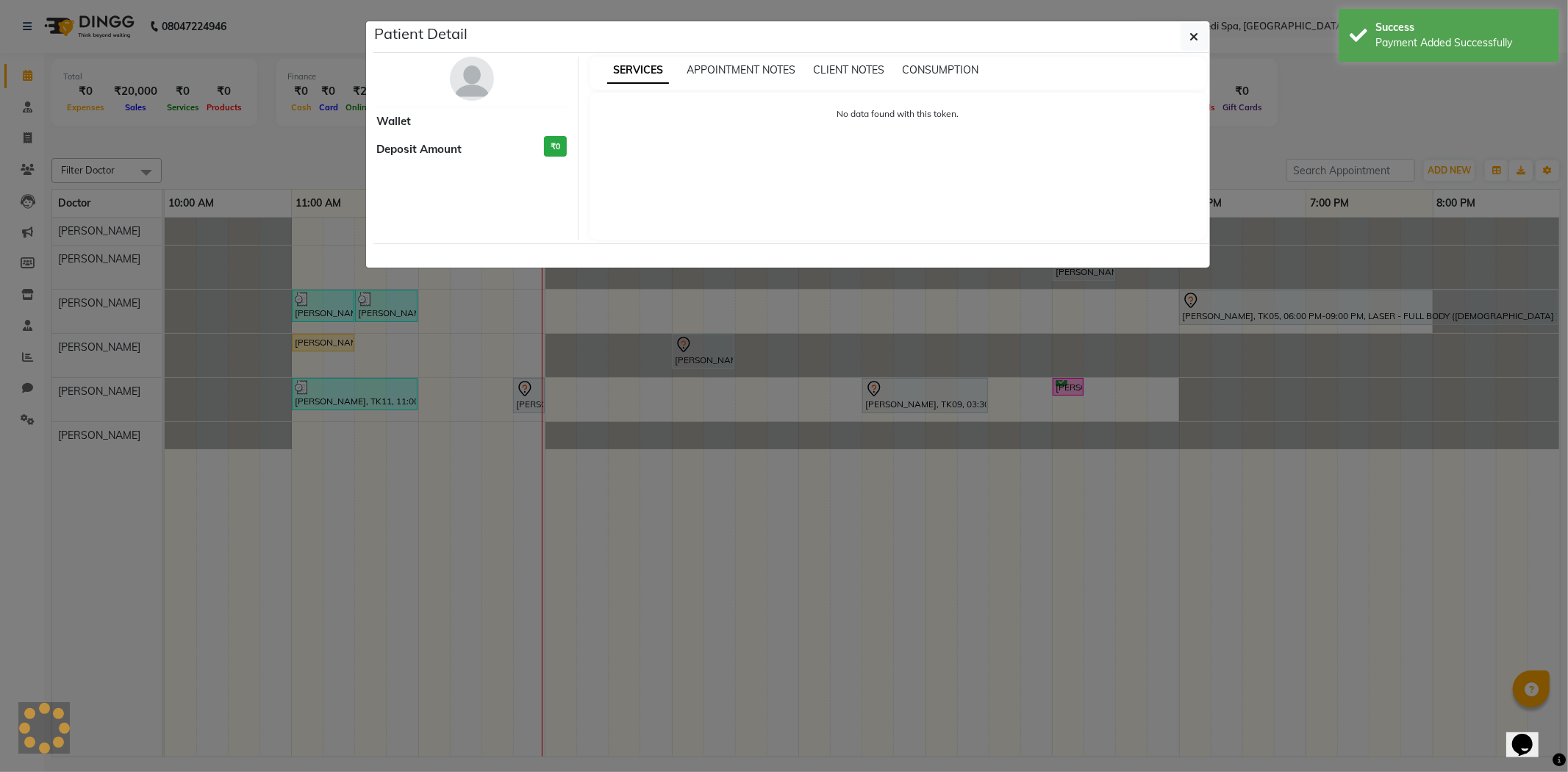
select select "1"
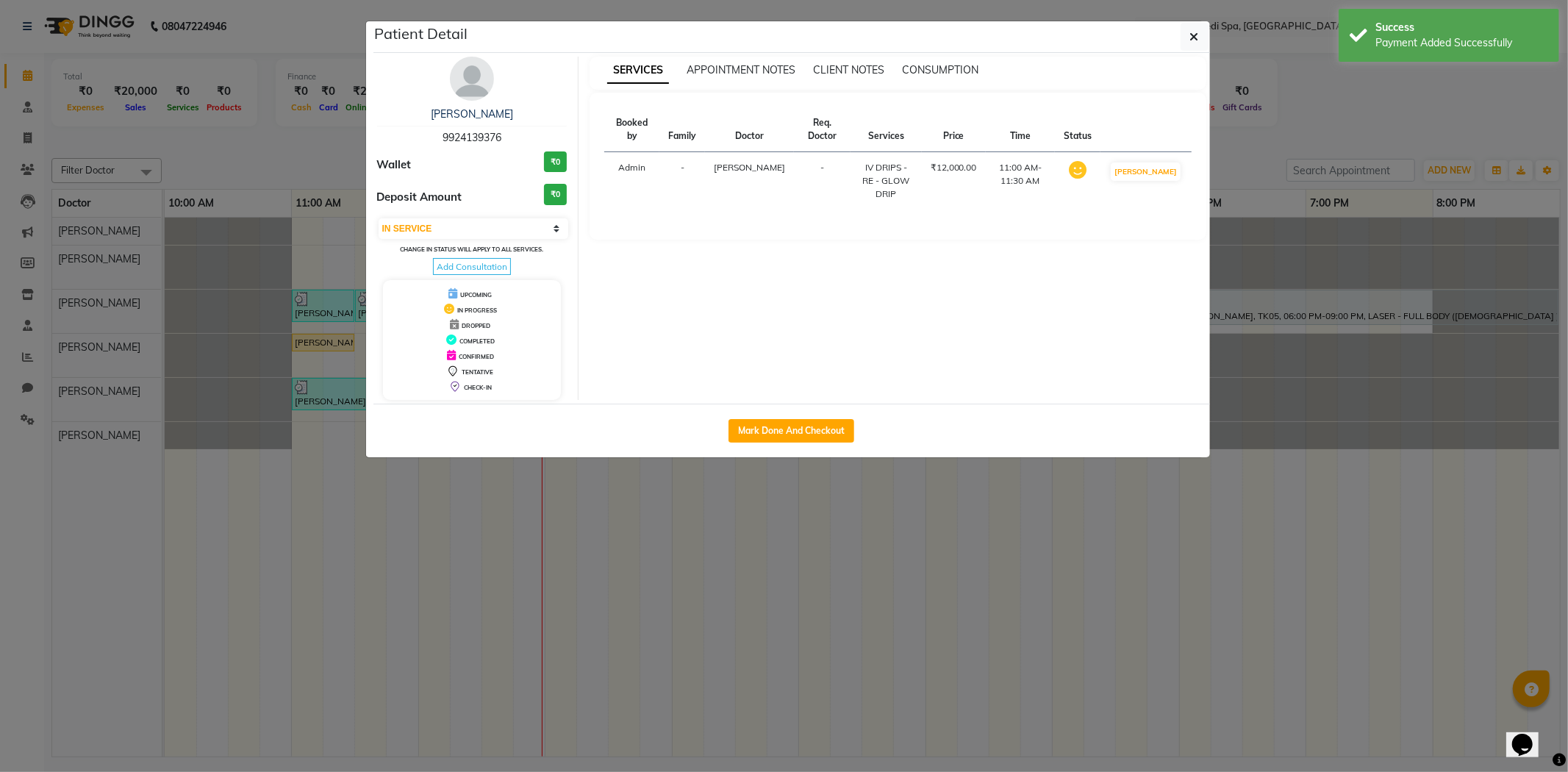
click at [798, 448] on div "Mark Done And Checkout" at bounding box center [792, 430] width 836 height 54
click at [798, 436] on button "Mark Done And Checkout" at bounding box center [791, 431] width 125 height 23
select select "service"
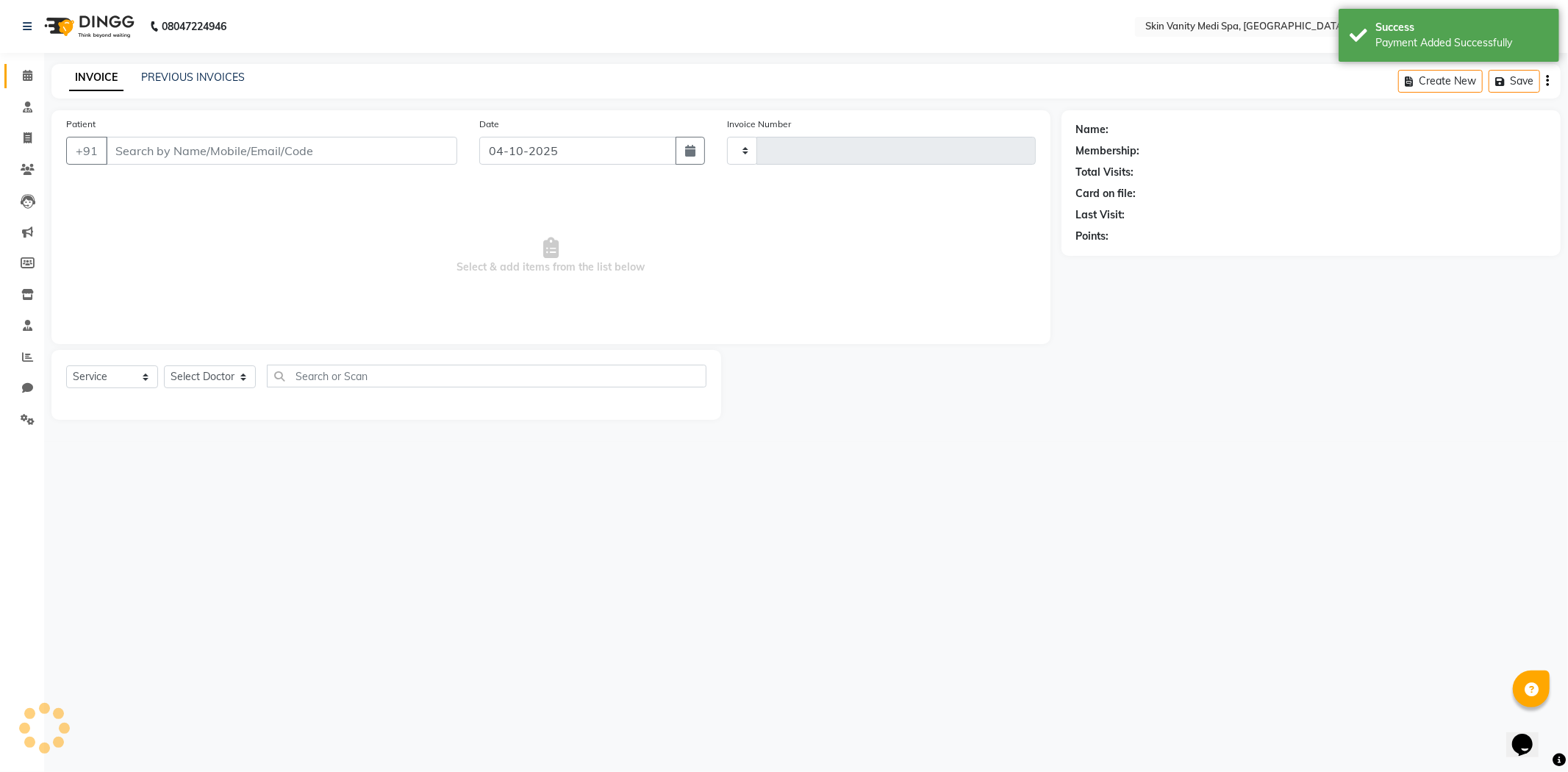
type input "0861"
select select "7826"
type input "9924139376"
select select "70349"
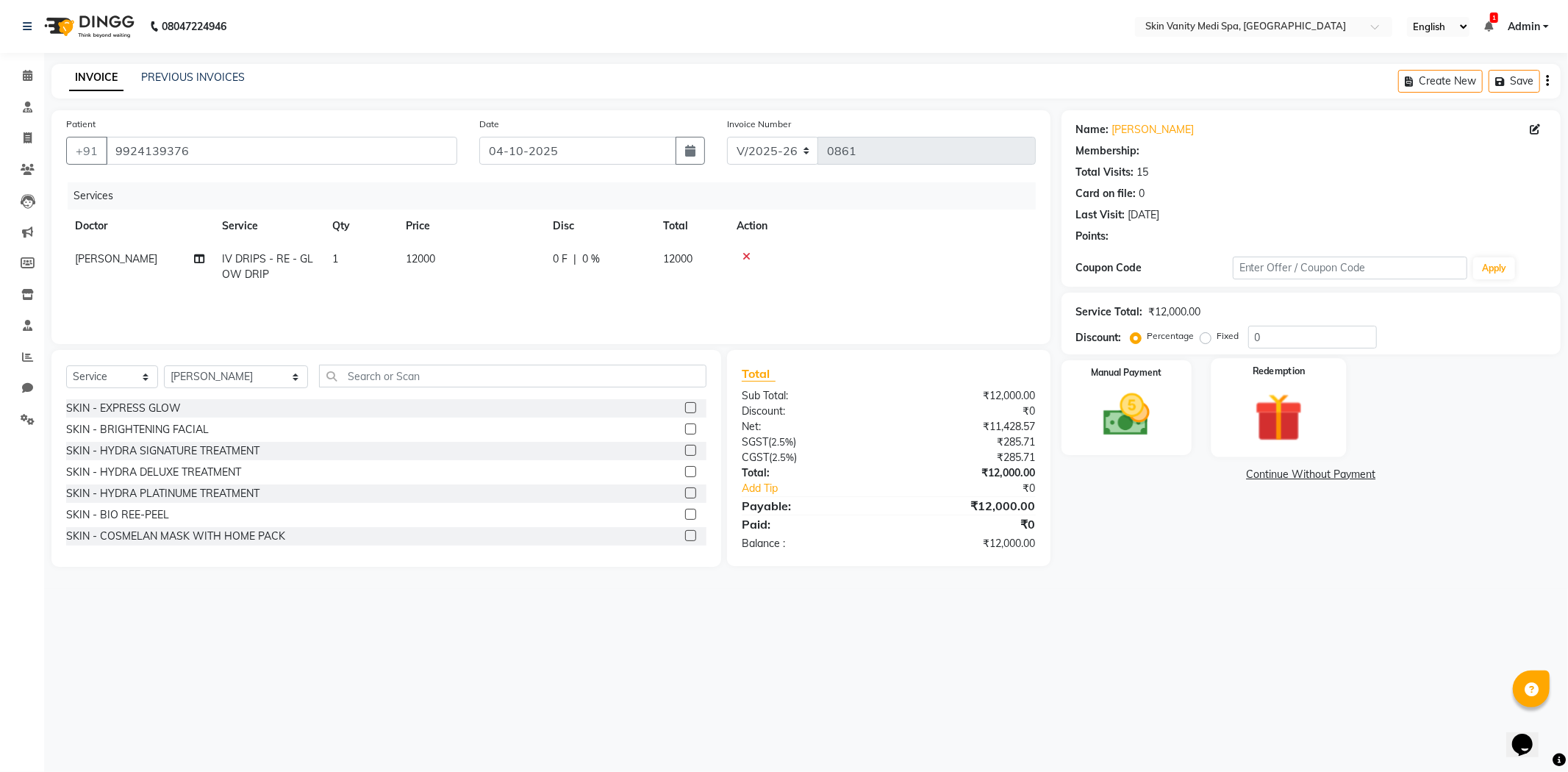
click at [1250, 394] on img at bounding box center [1279, 417] width 78 height 60
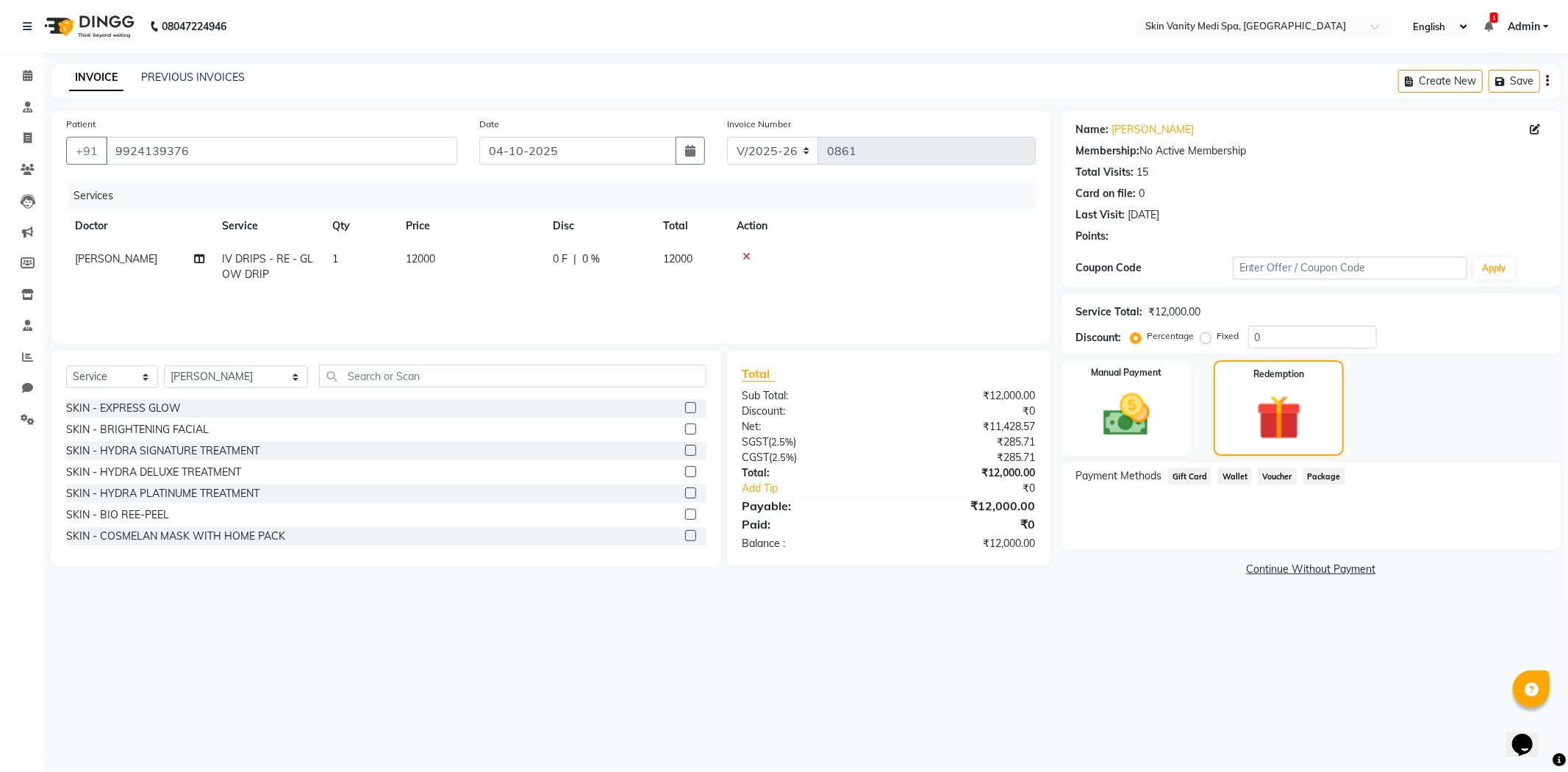
click at [1326, 472] on div "Name: [PERSON_NAME] Membership: No Active Membership Total Visits: 15 Card on f…" at bounding box center [1316, 345] width 510 height 470
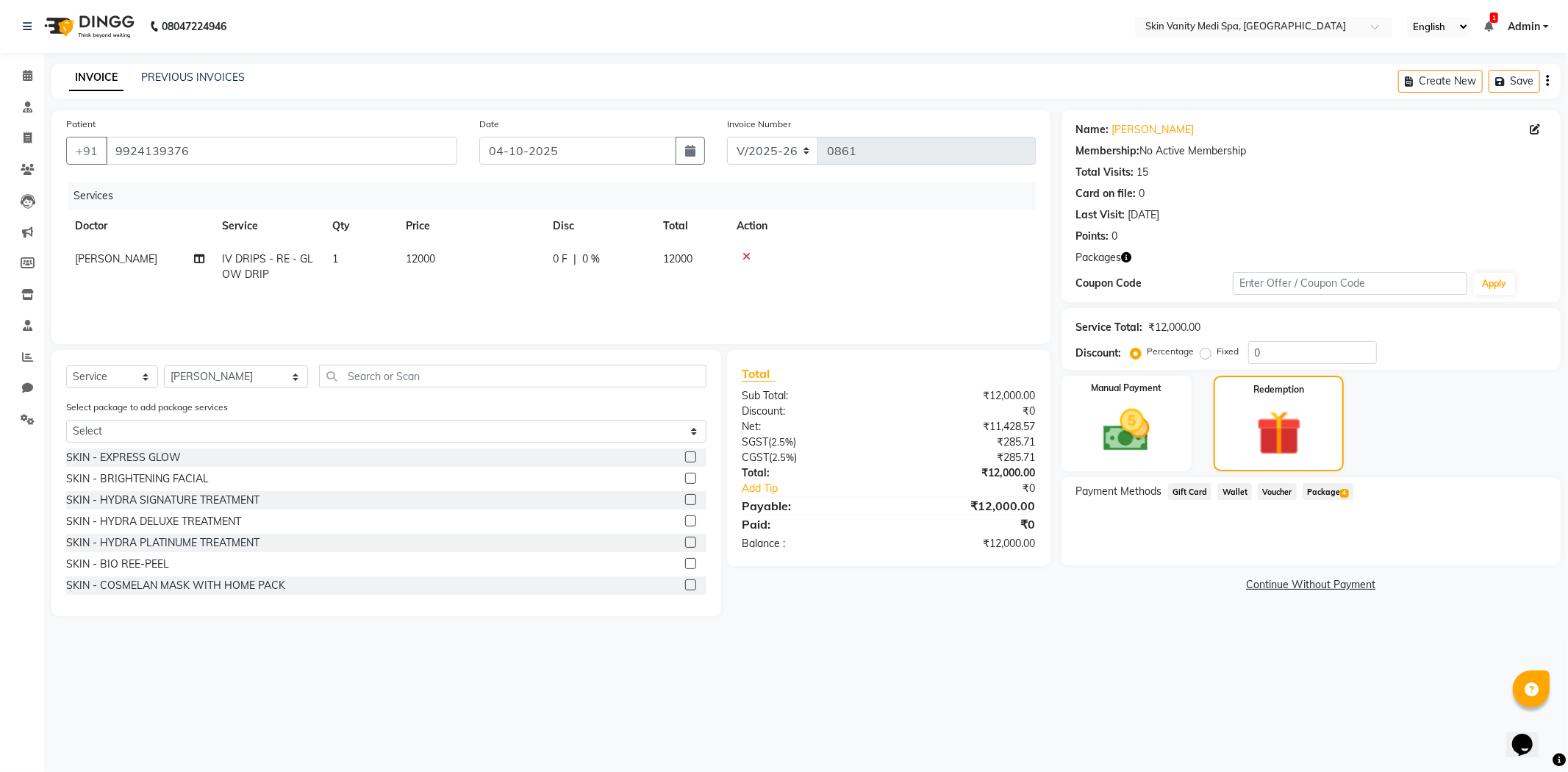
click at [1329, 502] on div "Package 4" at bounding box center [1324, 493] width 57 height 20
click at [1326, 489] on span "Package 4" at bounding box center [1328, 491] width 51 height 17
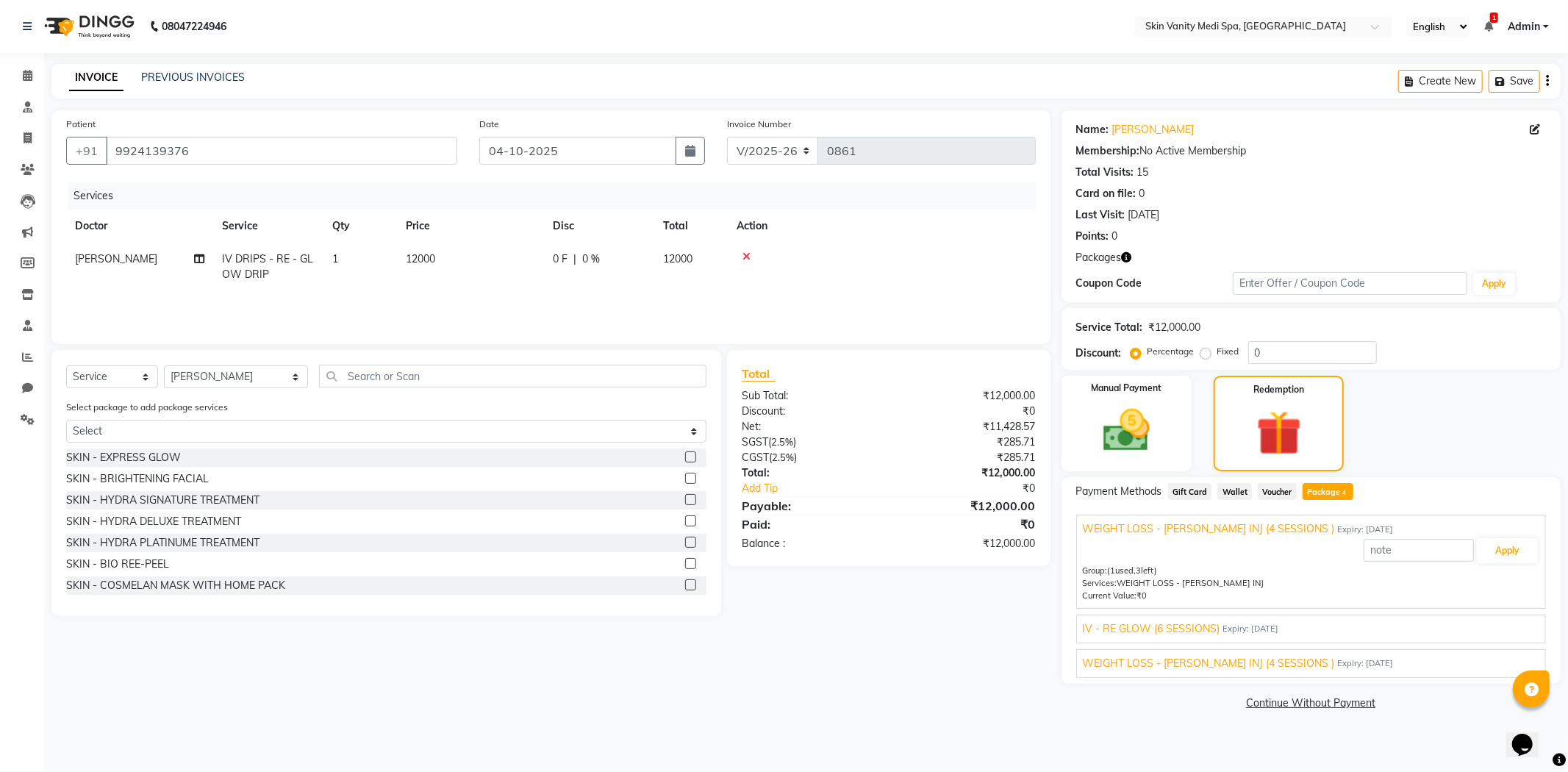
drag, startPoint x: 1221, startPoint y: 627, endPoint x: 1233, endPoint y: 627, distance: 12.0
click at [1225, 627] on div "IV - RE GLOW (6 SESSIONS) Expiry: [DATE]" at bounding box center [1312, 629] width 457 height 15
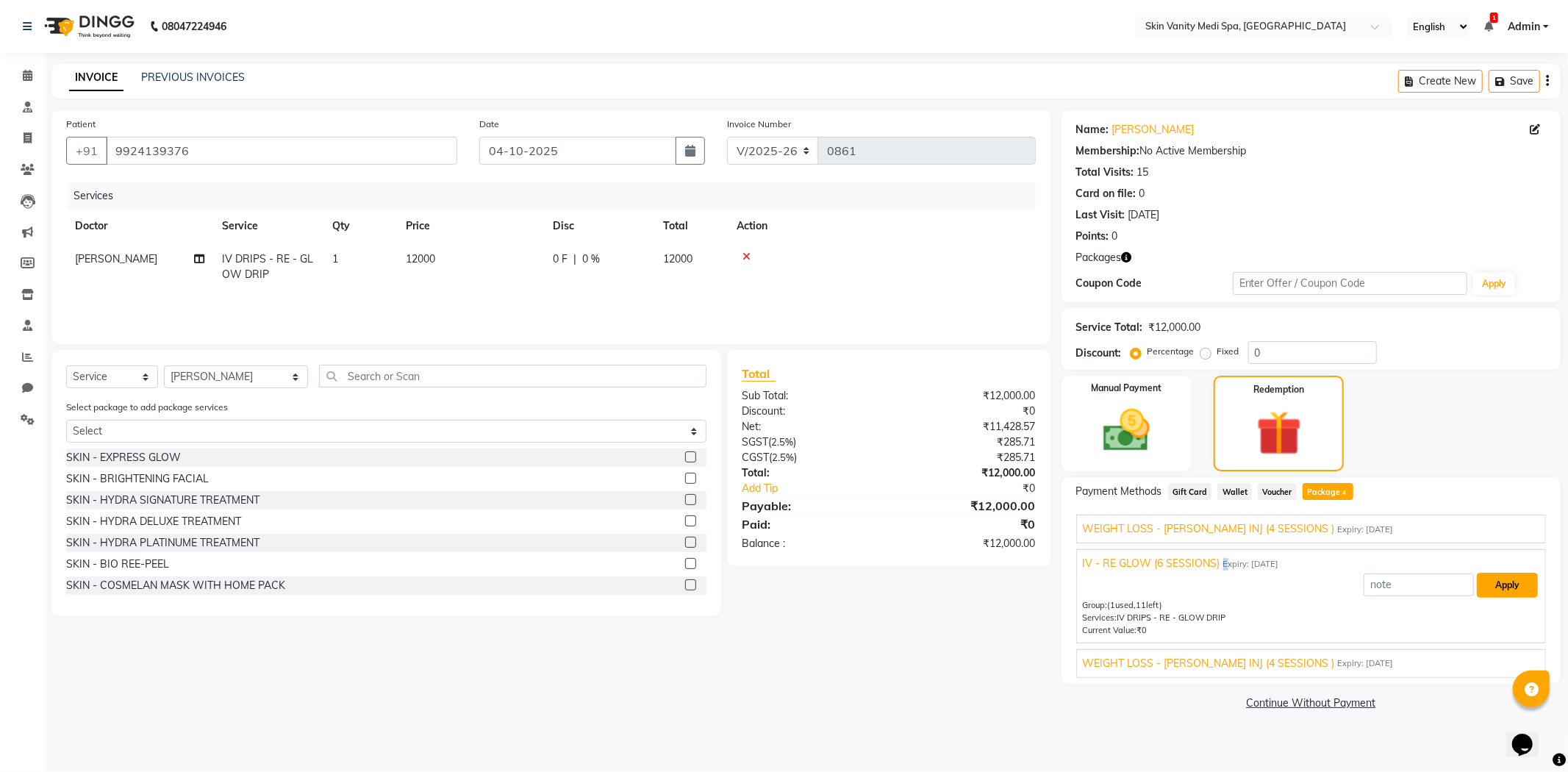
click at [1492, 595] on button "Apply" at bounding box center [1507, 585] width 61 height 25
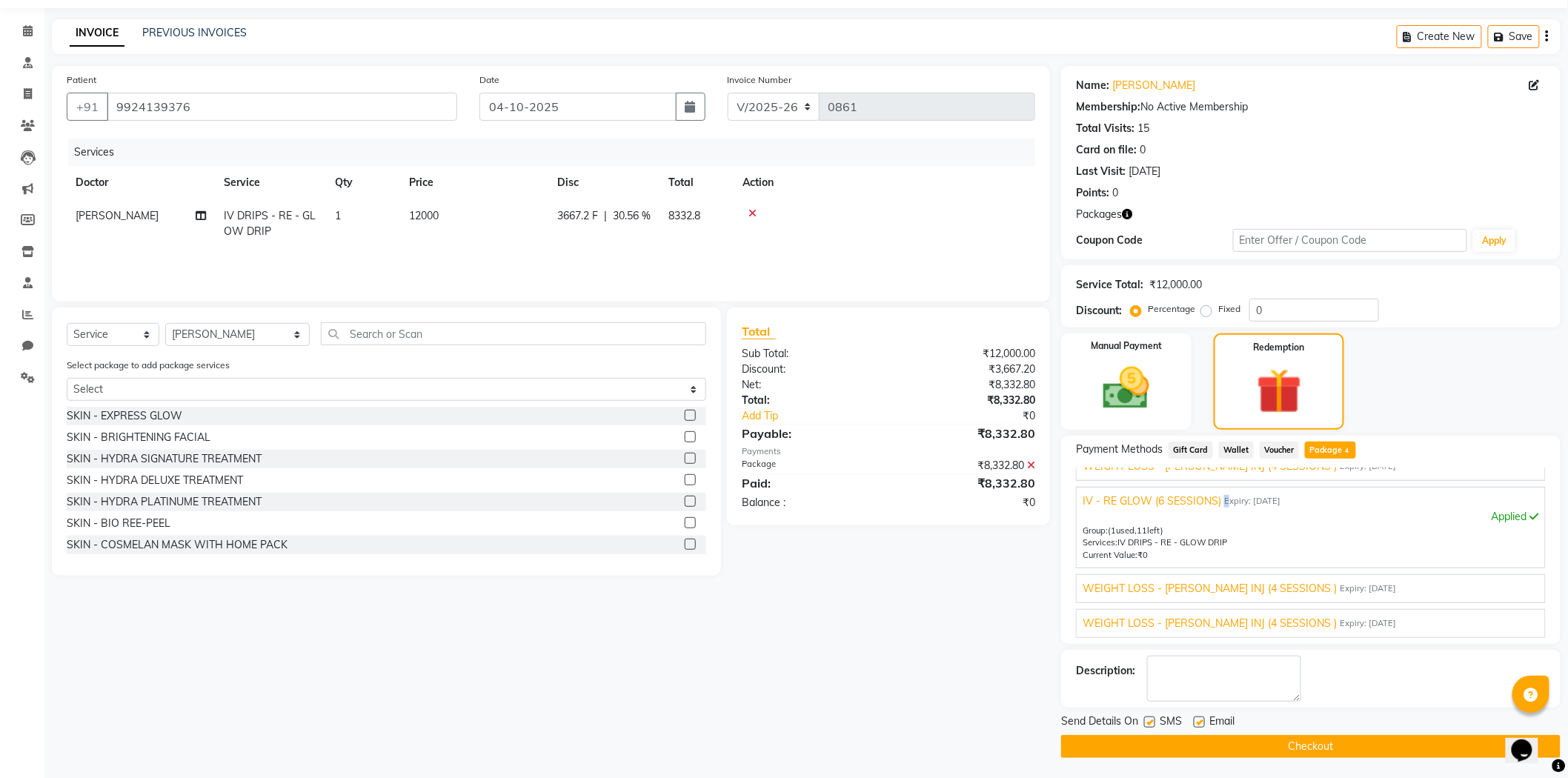
scroll to position [47, 0]
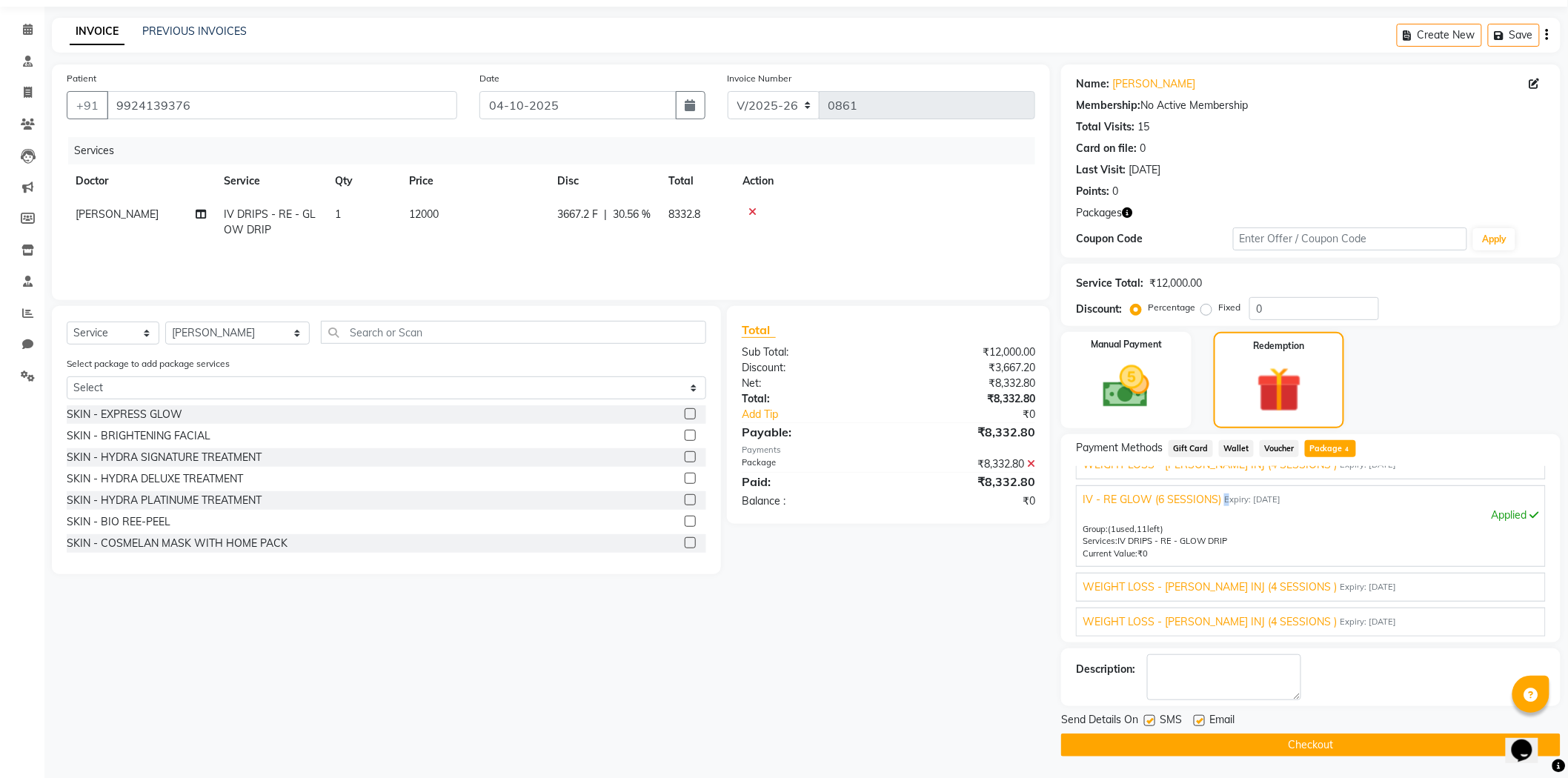
click at [1178, 747] on button "Checkout" at bounding box center [1311, 745] width 499 height 23
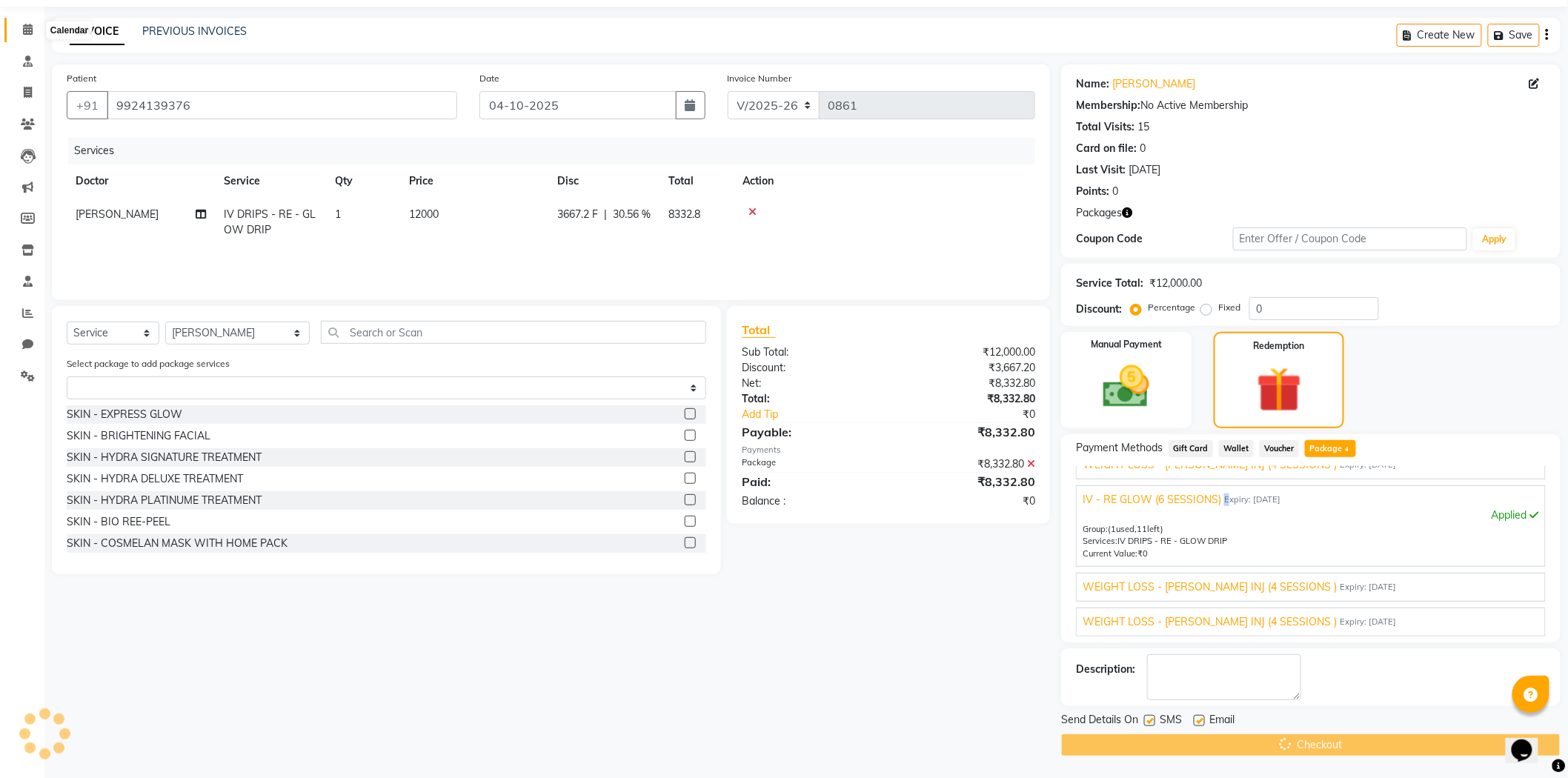
click at [30, 26] on app-home "08047224946 Select Location × Skin Vanity Medi Spa, Vasana Road English ENGLISH…" at bounding box center [784, 366] width 1568 height 826
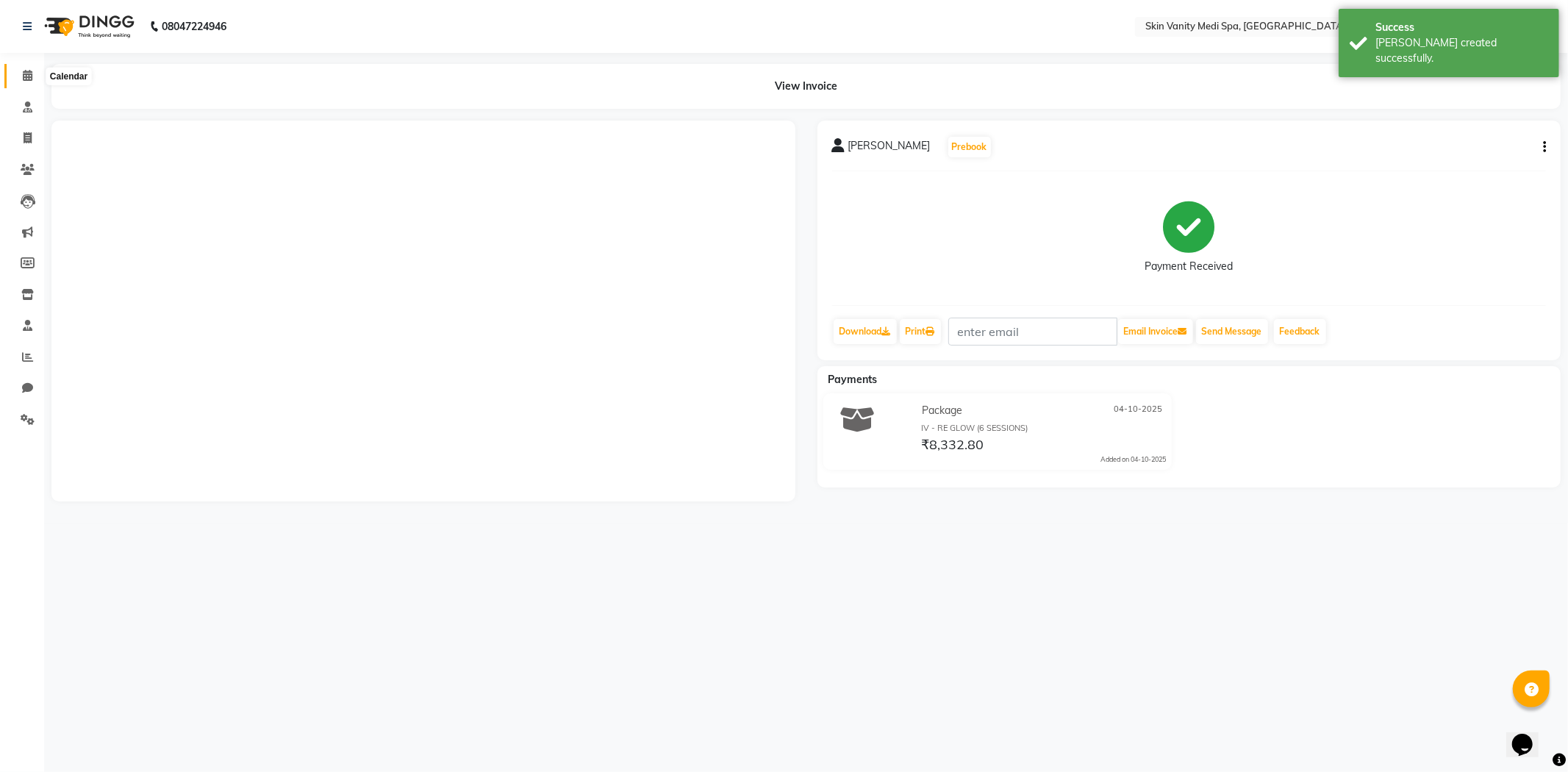
click at [18, 75] on span at bounding box center [27, 76] width 26 height 17
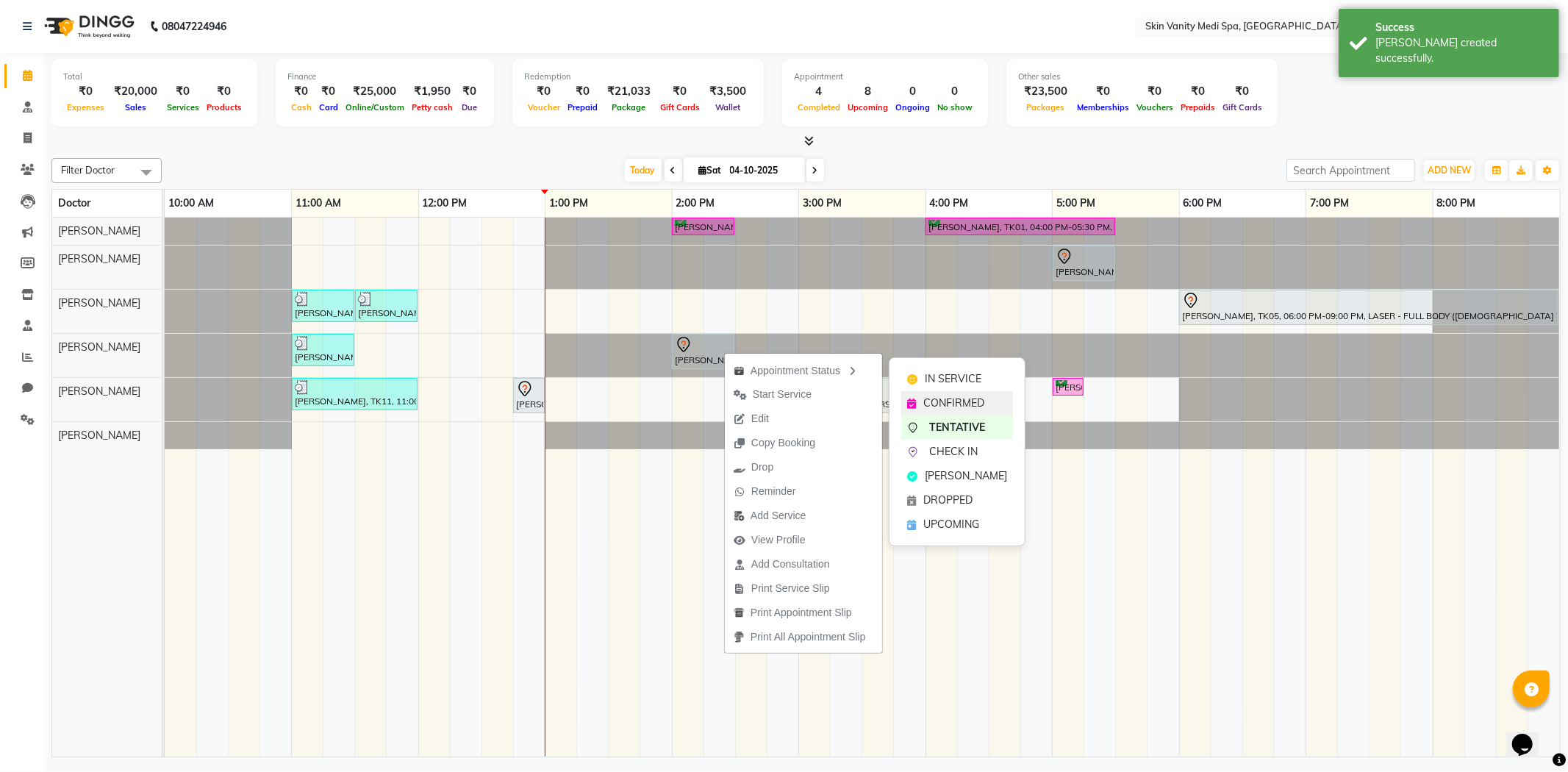
click at [936, 399] on span "CONFIRMED" at bounding box center [954, 403] width 61 height 15
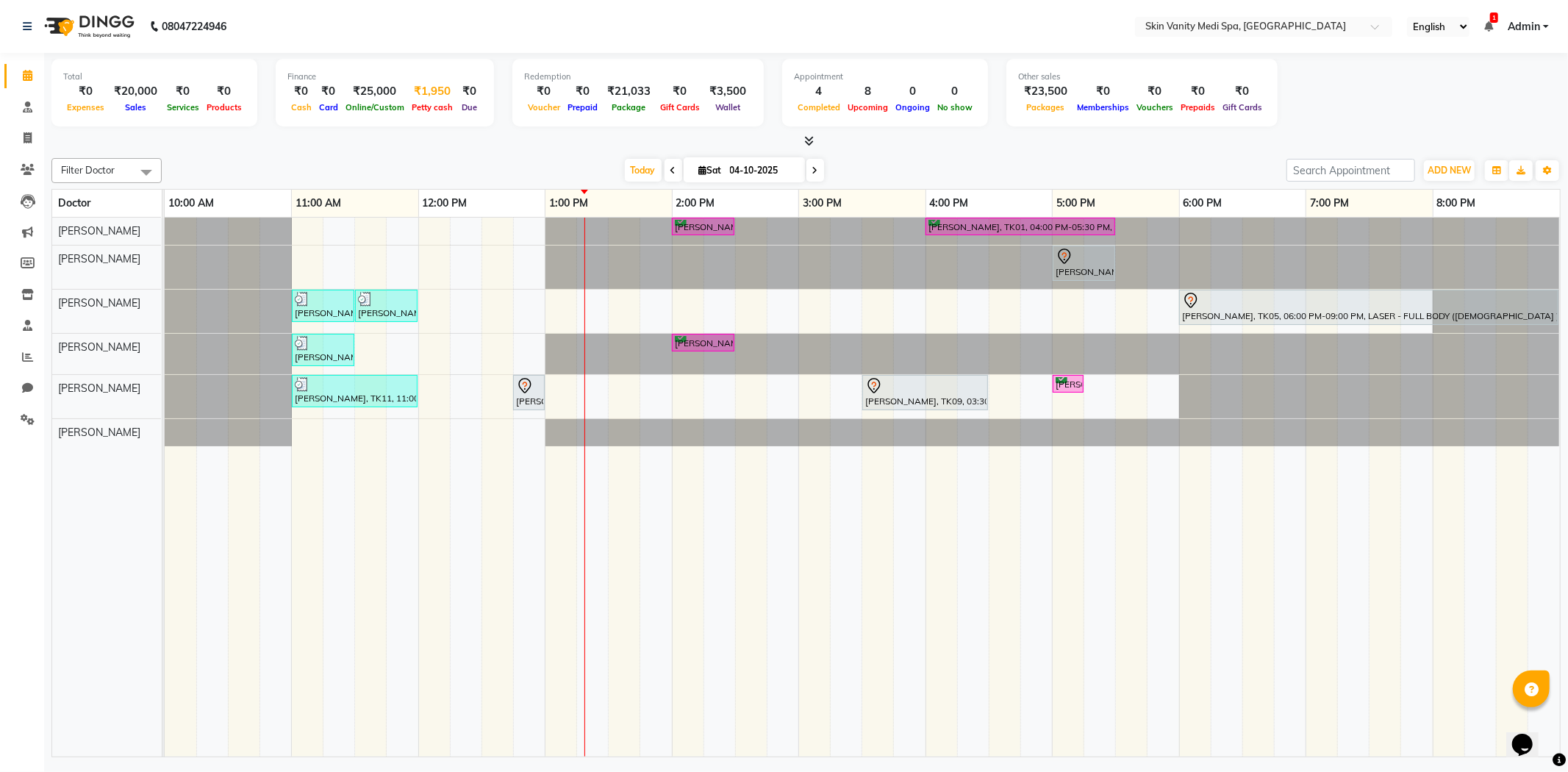
click at [430, 100] on div "Petty cash" at bounding box center [432, 106] width 49 height 15
click at [421, 106] on span "Petty cash" at bounding box center [432, 107] width 49 height 10
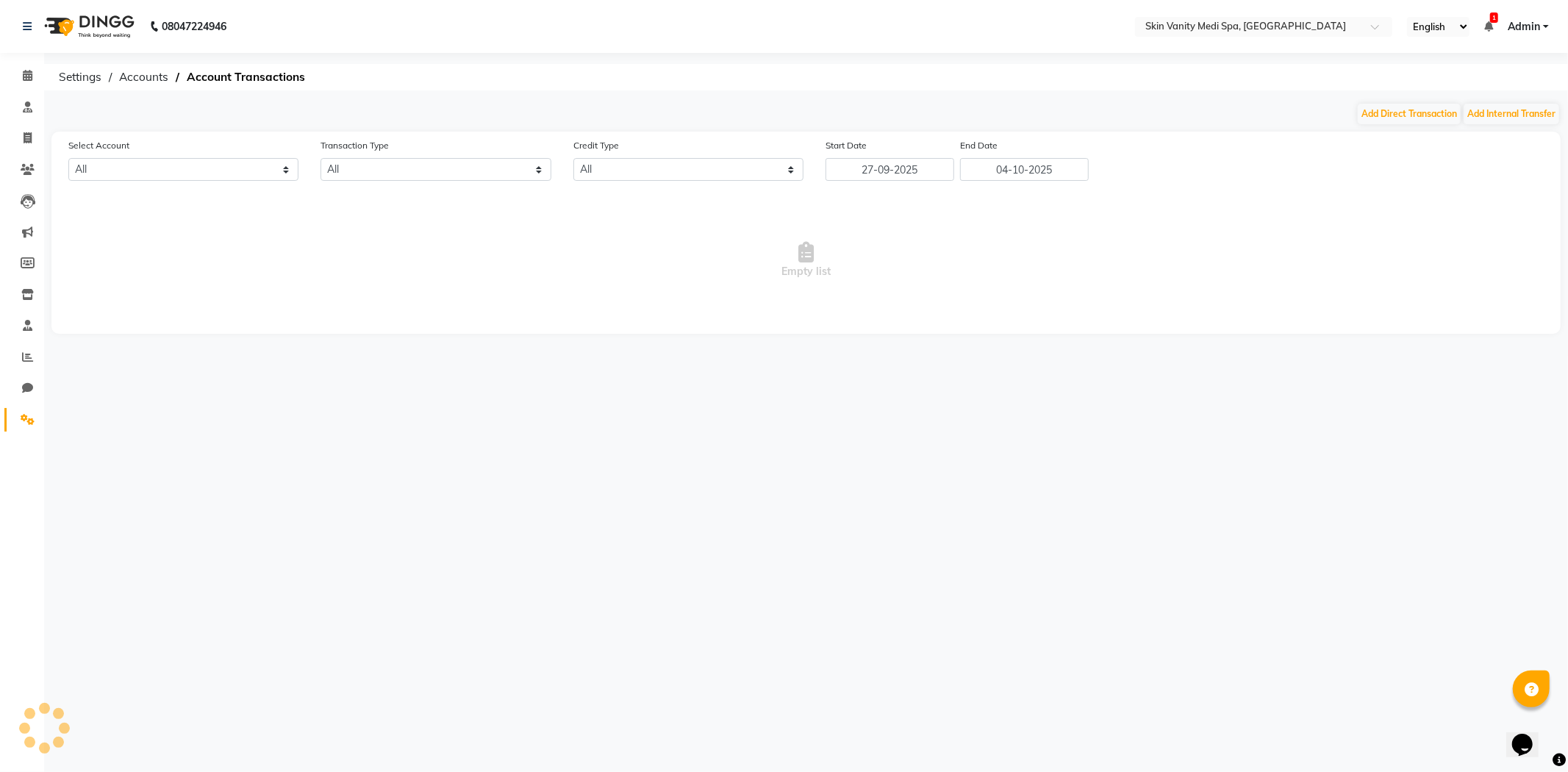
select select "6976"
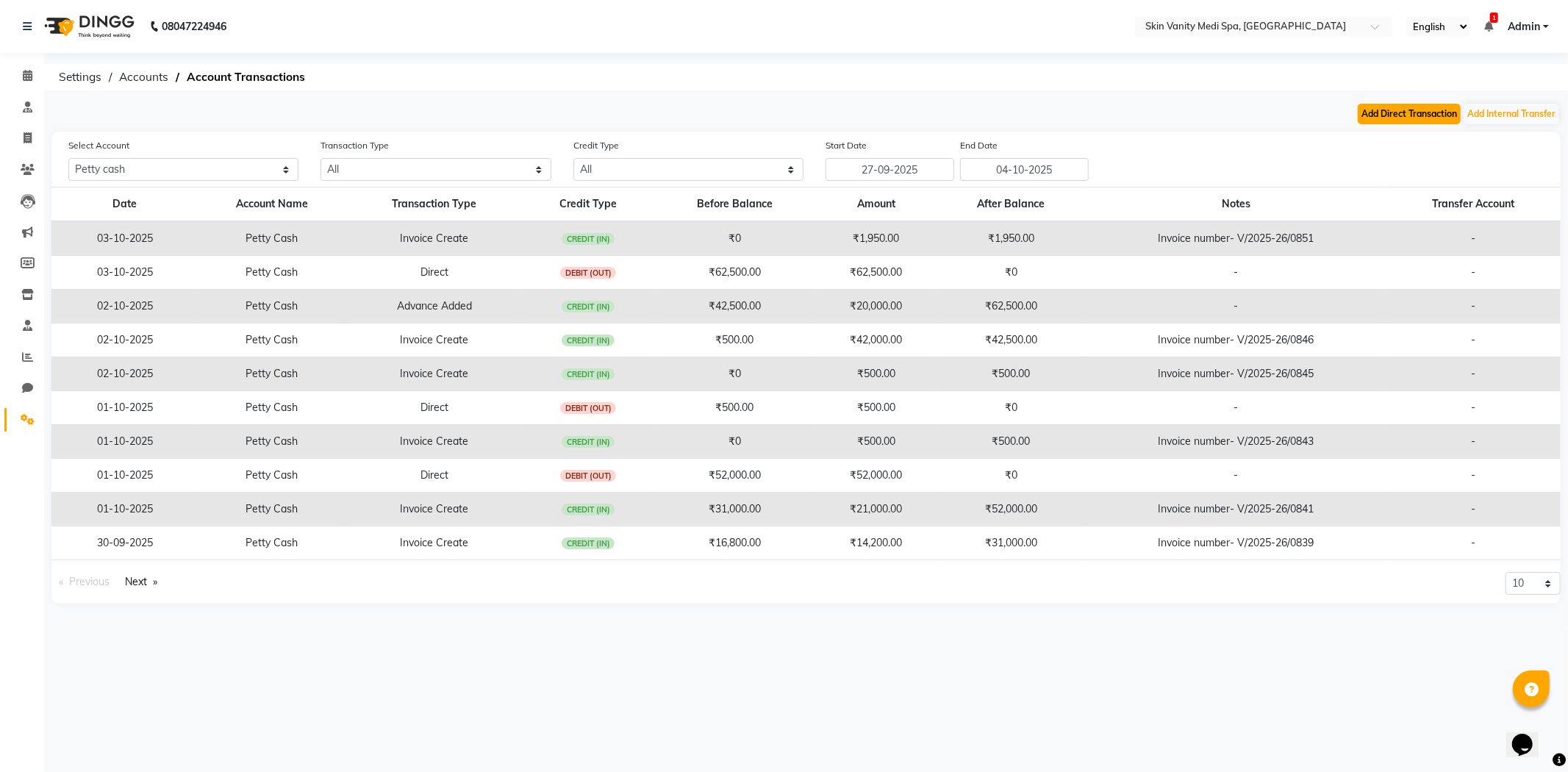
click at [1373, 109] on button "Add Direct Transaction" at bounding box center [1409, 114] width 103 height 21
select select "direct"
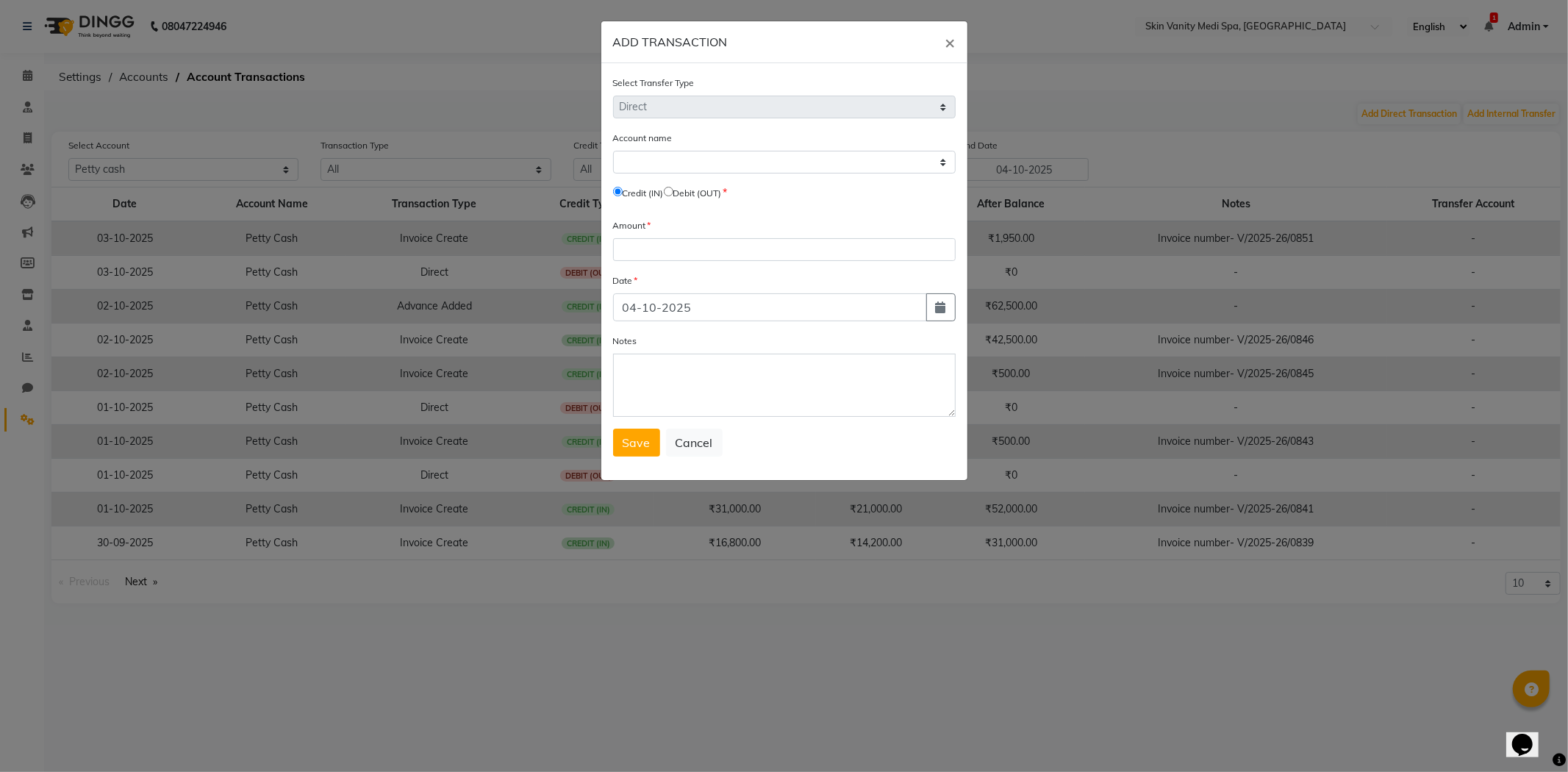
select select "6976"
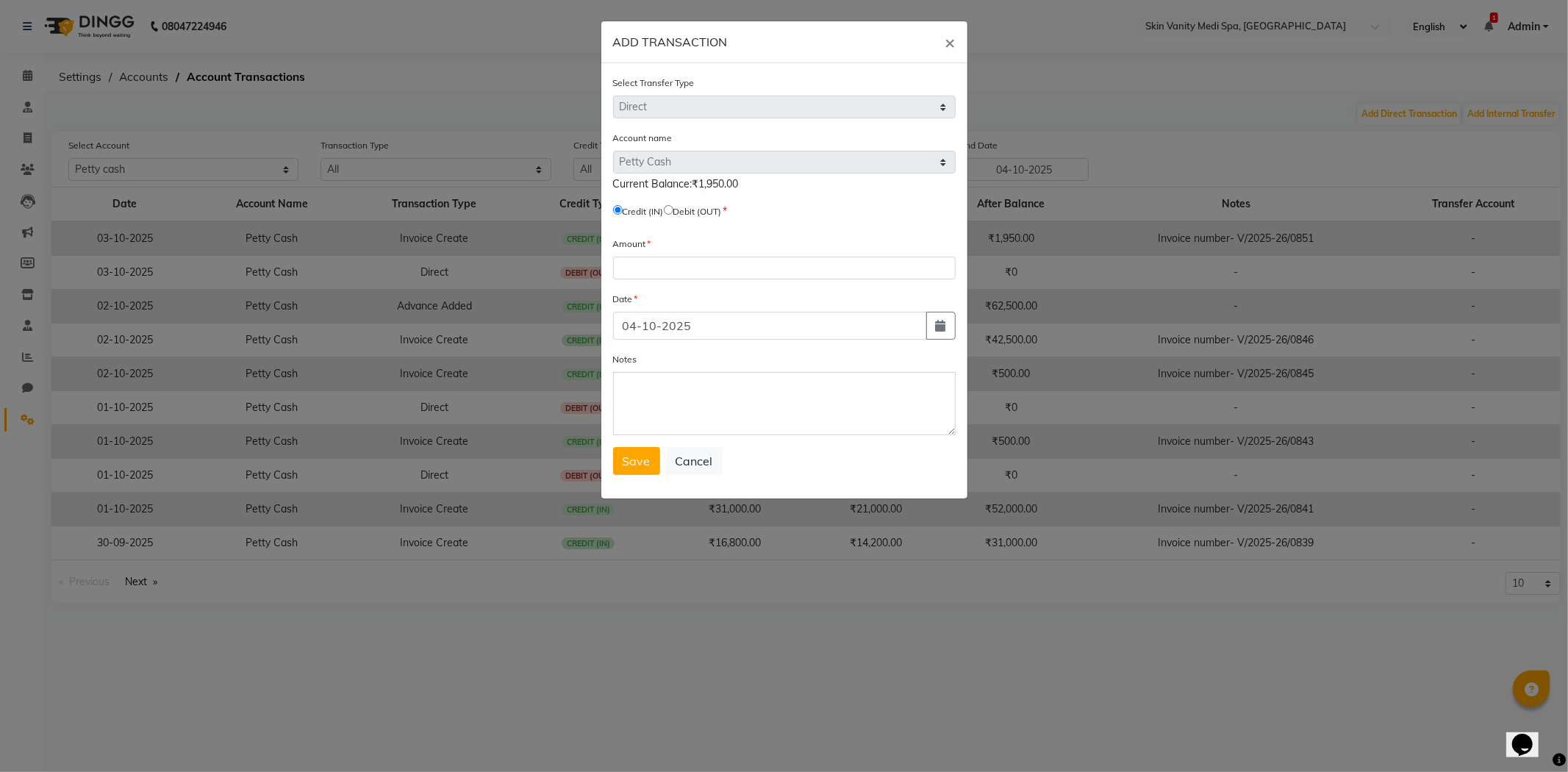
click at [673, 210] on input "radio" at bounding box center [669, 210] width 10 height 10
radio input "true"
click at [673, 259] on input "number" at bounding box center [784, 268] width 343 height 23
type input "1950"
click at [650, 460] on button "Save" at bounding box center [637, 461] width 47 height 28
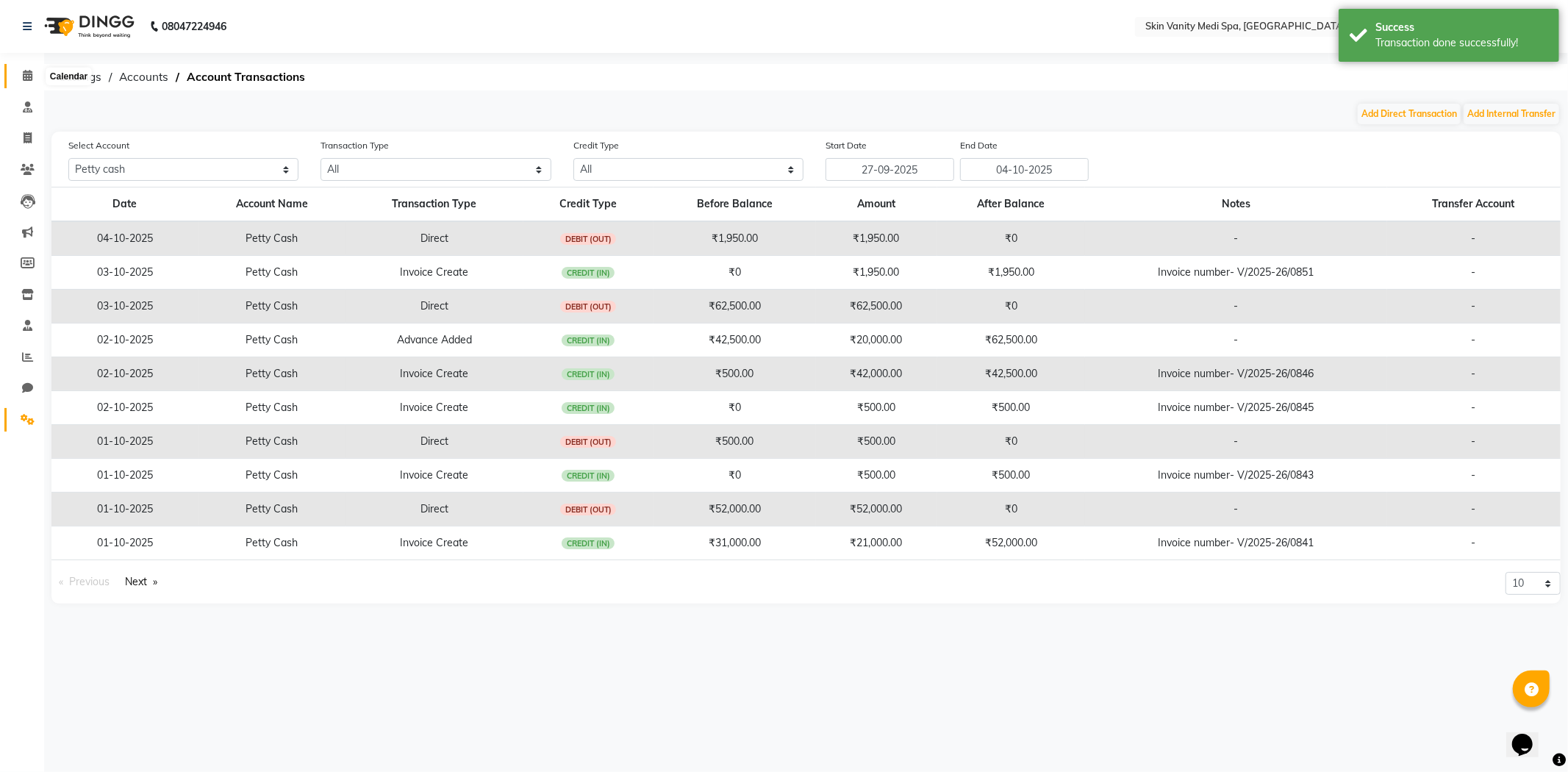
click at [26, 74] on icon at bounding box center [28, 75] width 10 height 11
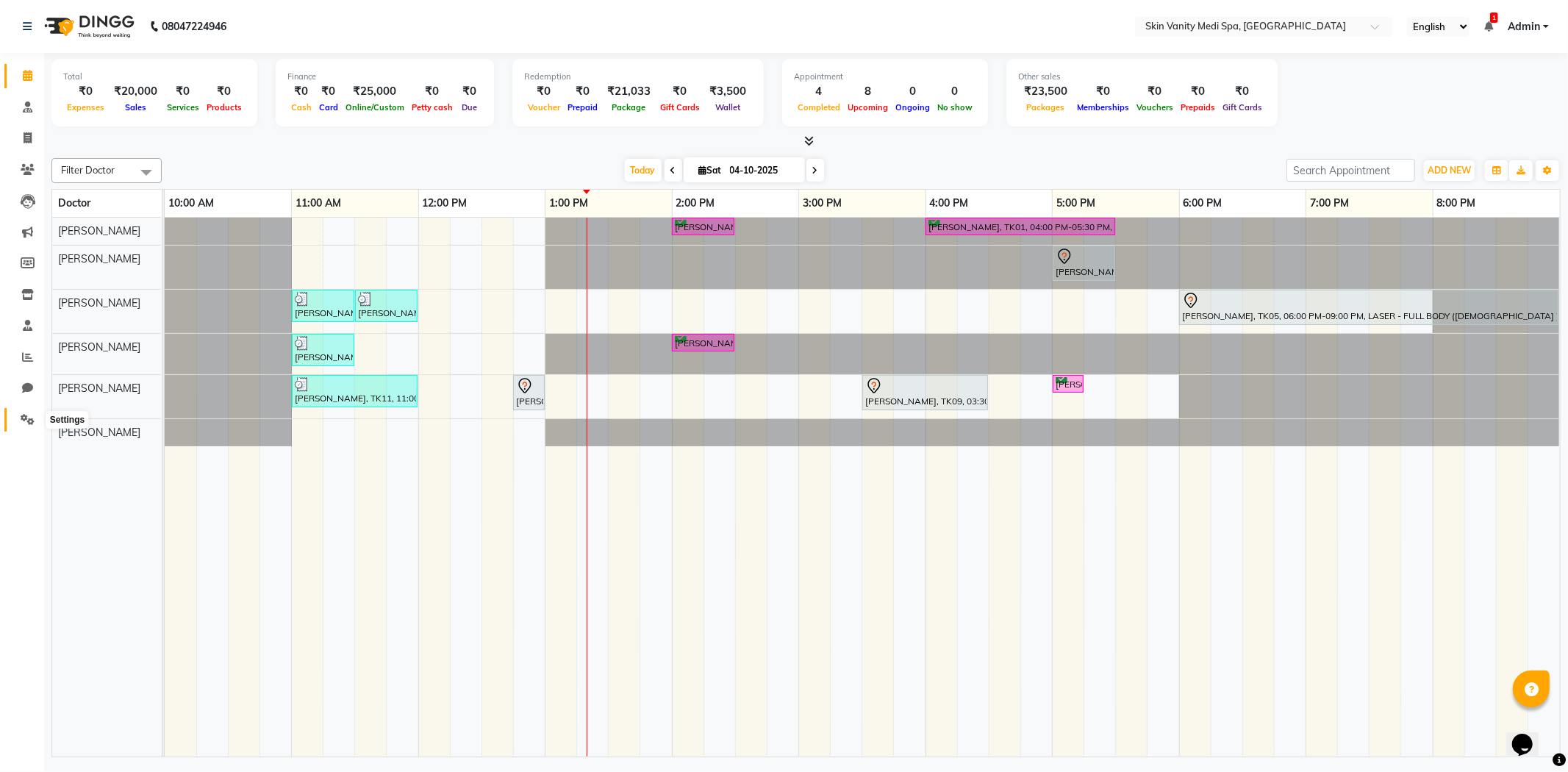
click at [23, 418] on icon at bounding box center [27, 420] width 14 height 11
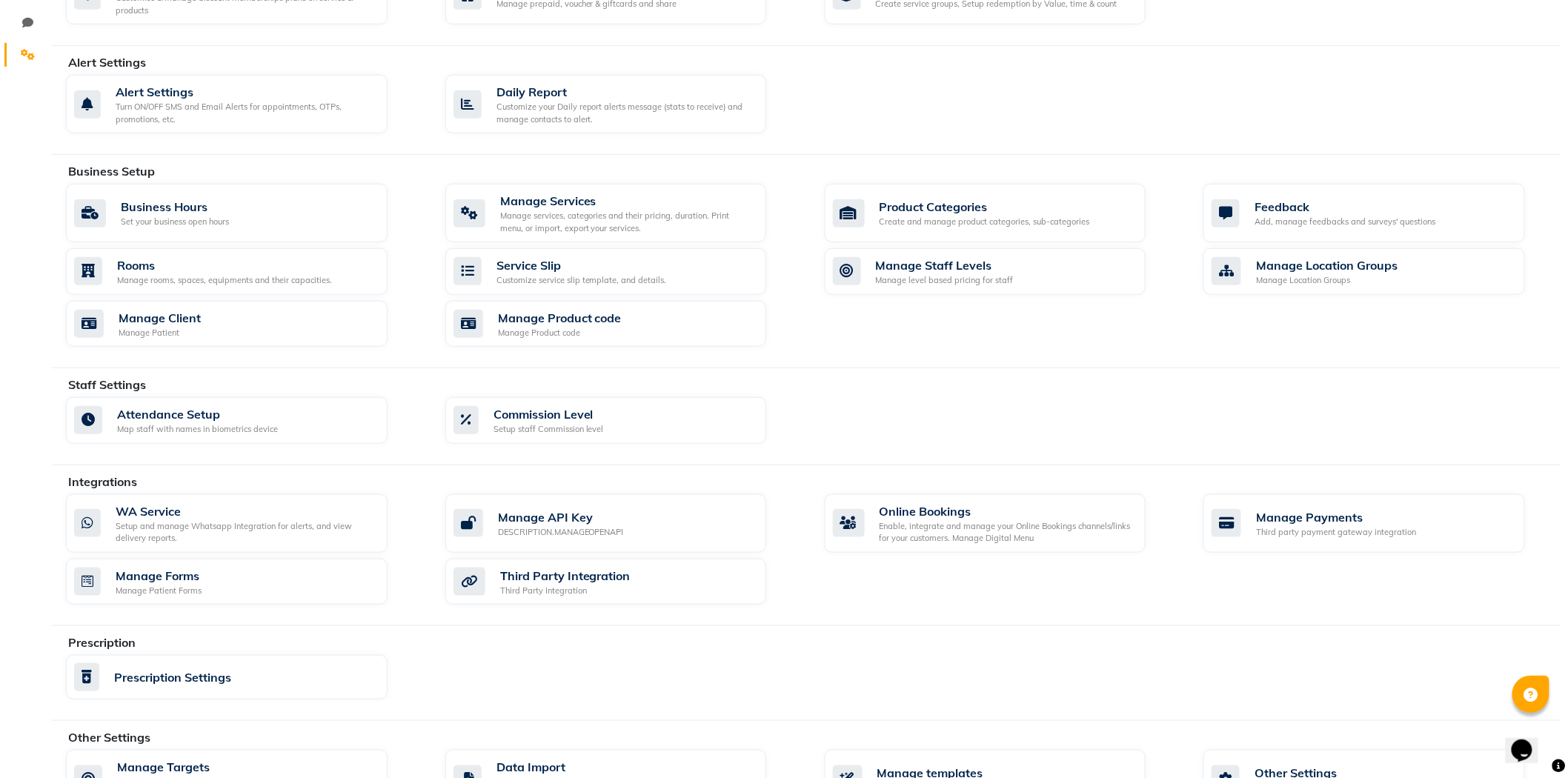
scroll to position [340, 0]
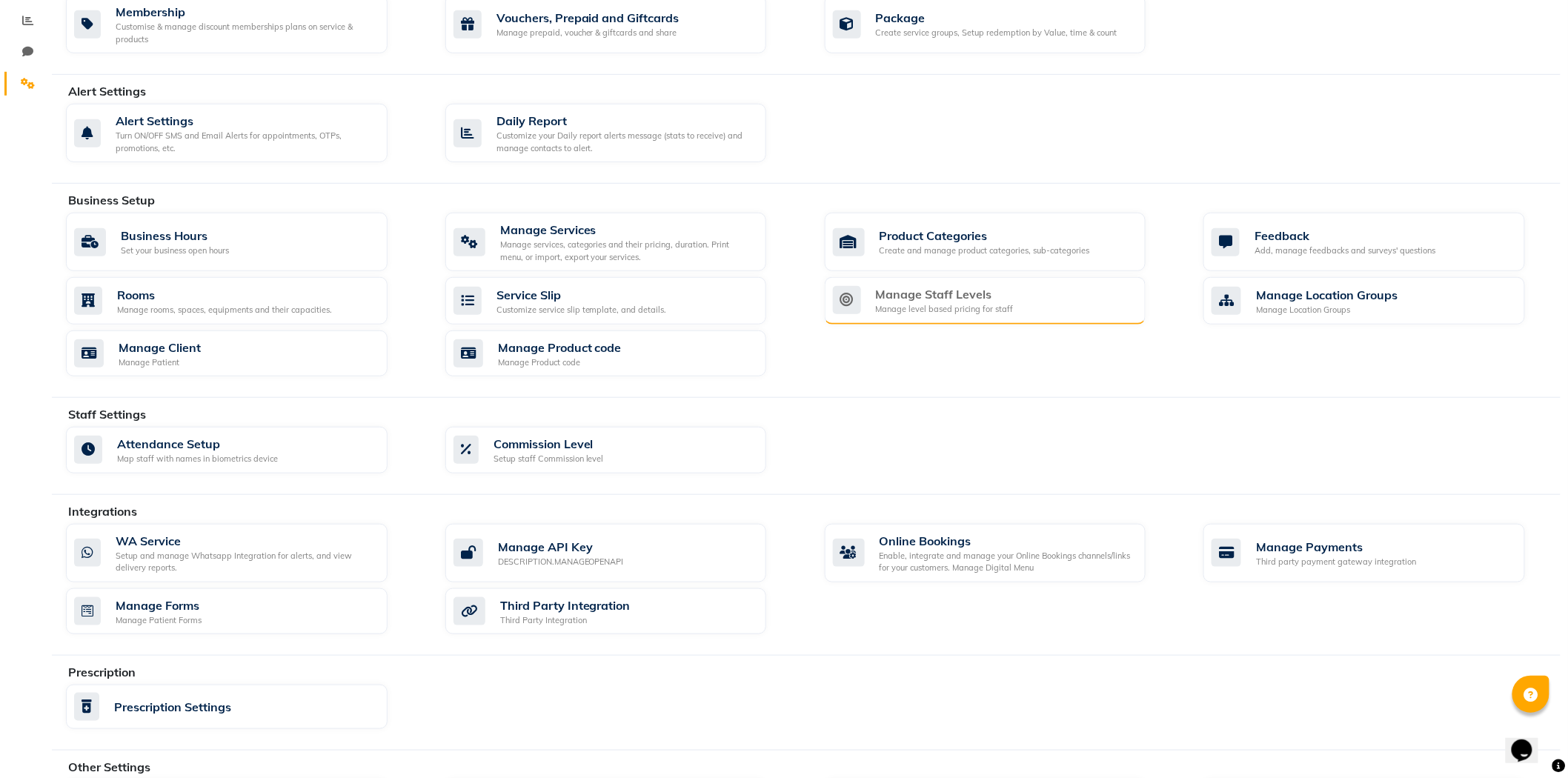
click at [945, 291] on div "Manage Staff Levels" at bounding box center [945, 294] width 138 height 18
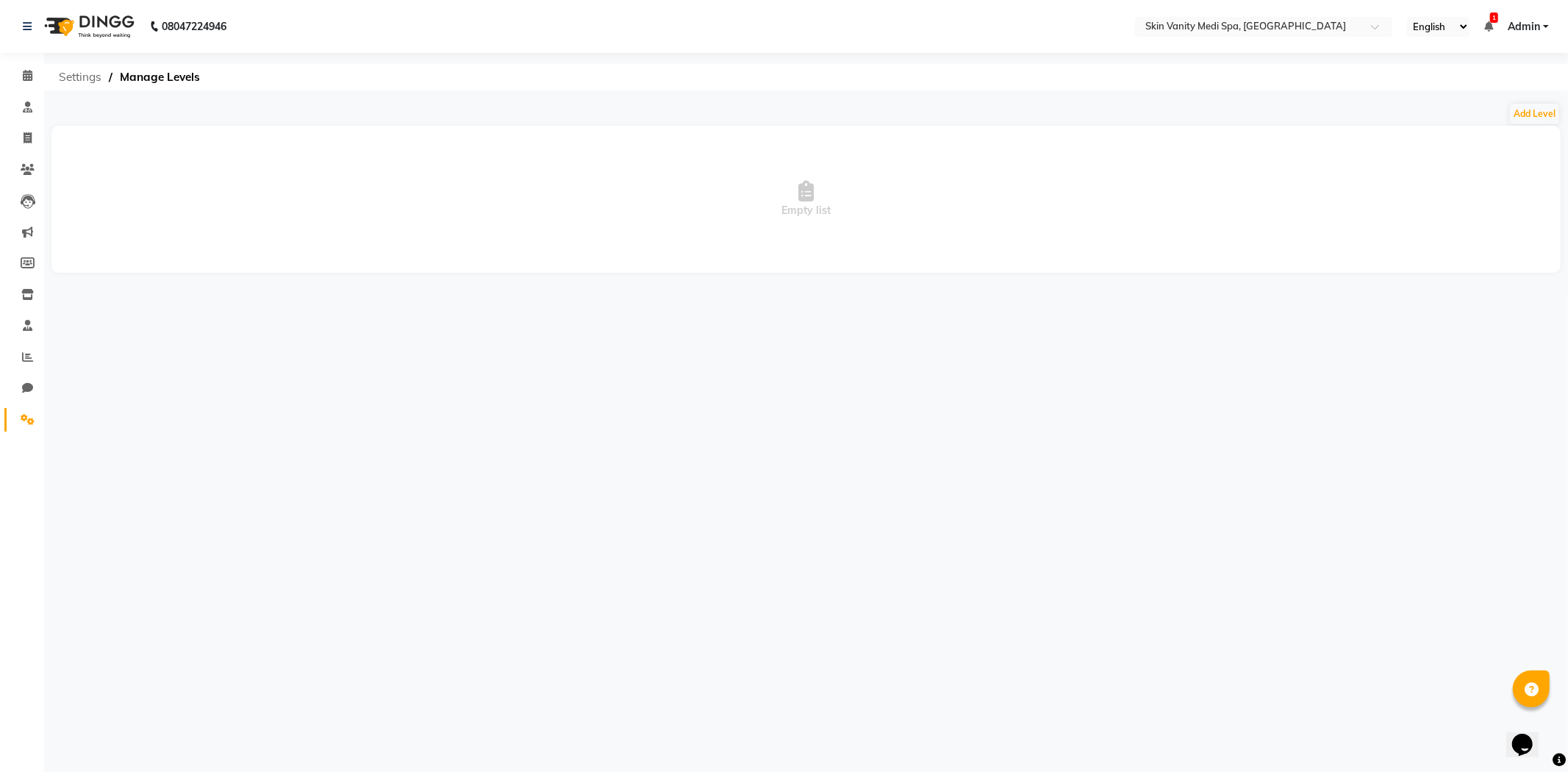
click at [77, 78] on span "Settings" at bounding box center [80, 77] width 58 height 26
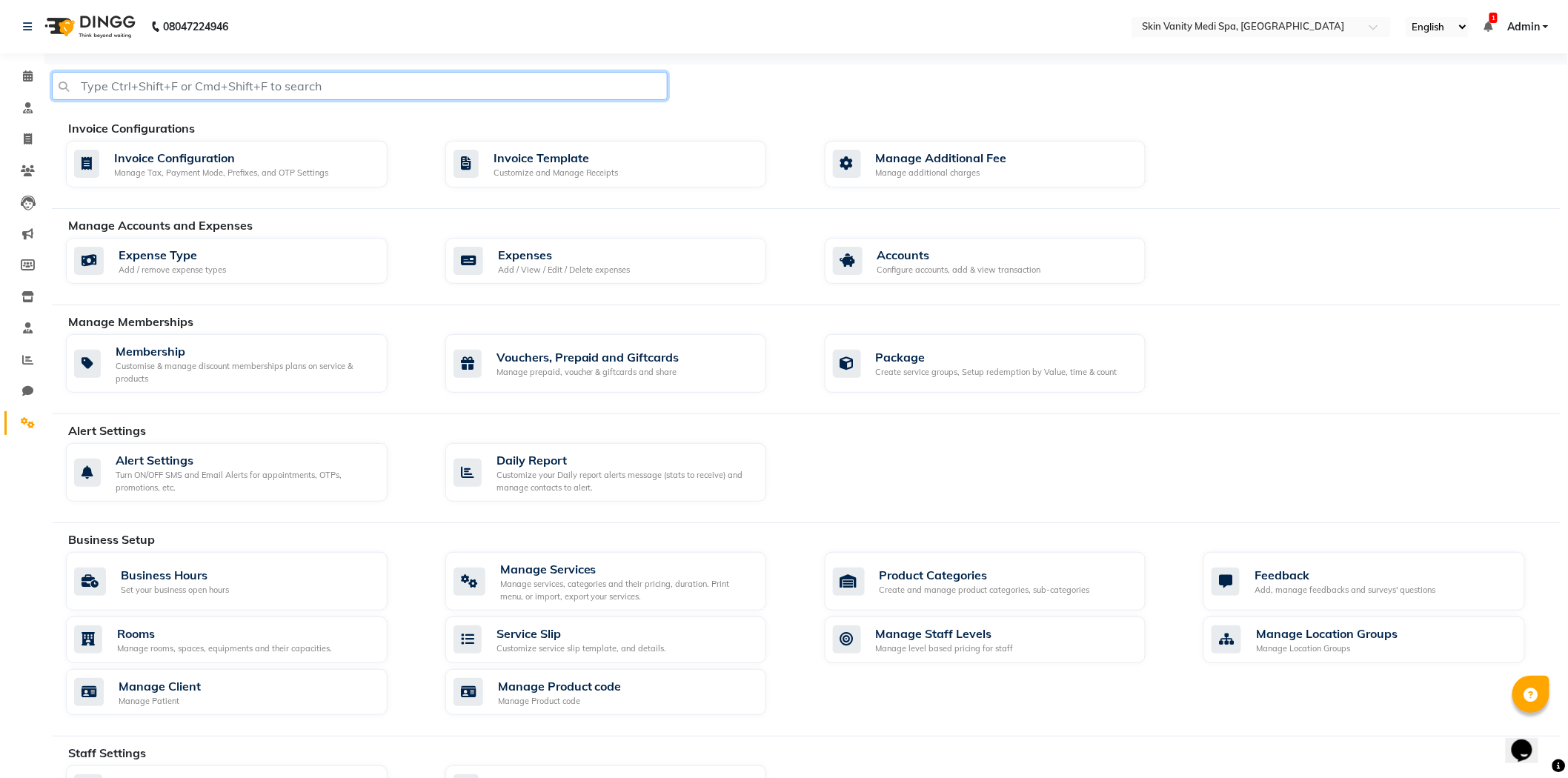
click at [335, 86] on input "text" at bounding box center [359, 85] width 616 height 28
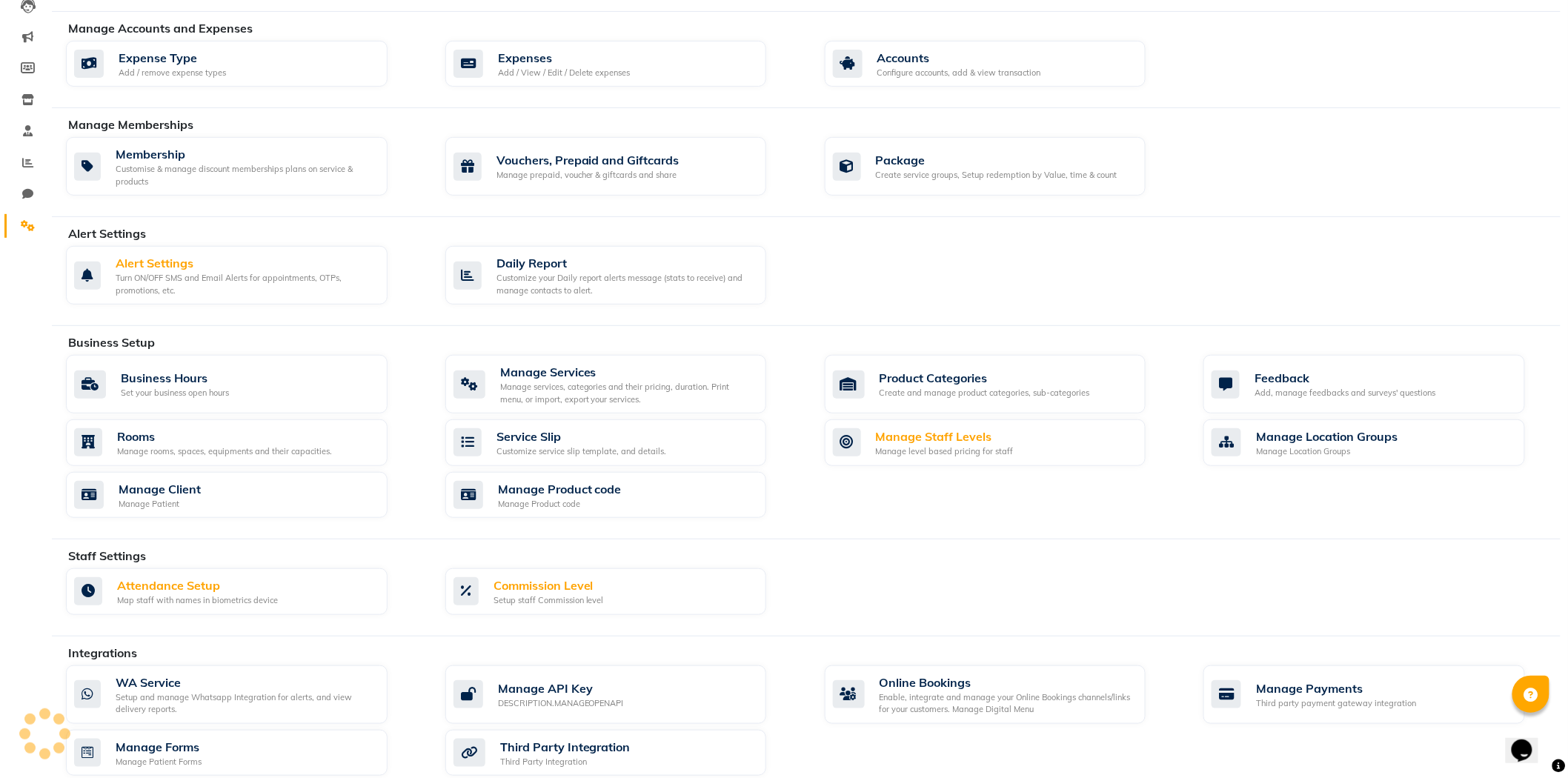
scroll to position [246, 0]
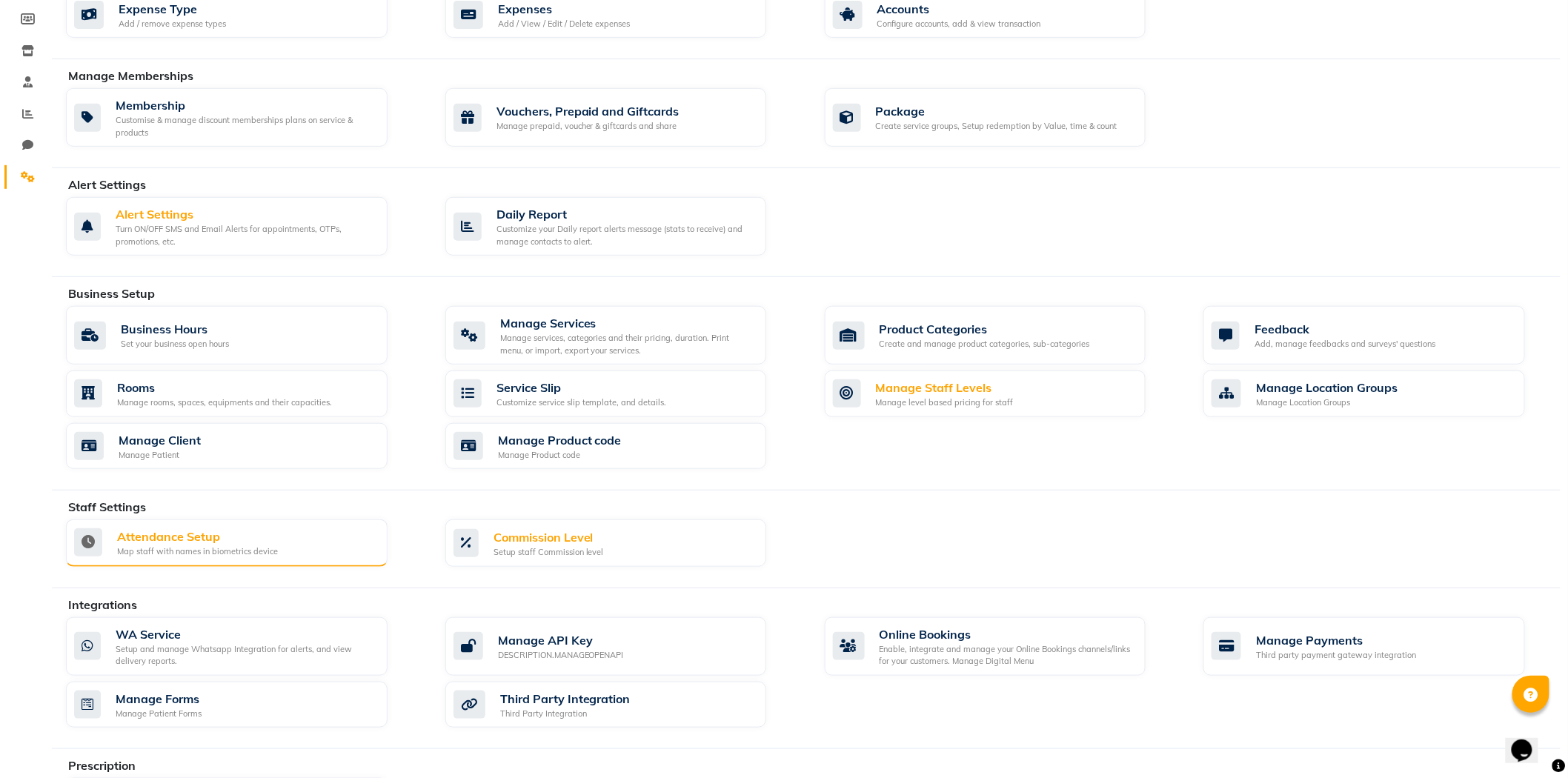
type input "STAFF"
click at [350, 552] on div "Attendance Setup Map staff with names in biometrics device" at bounding box center [225, 543] width 302 height 31
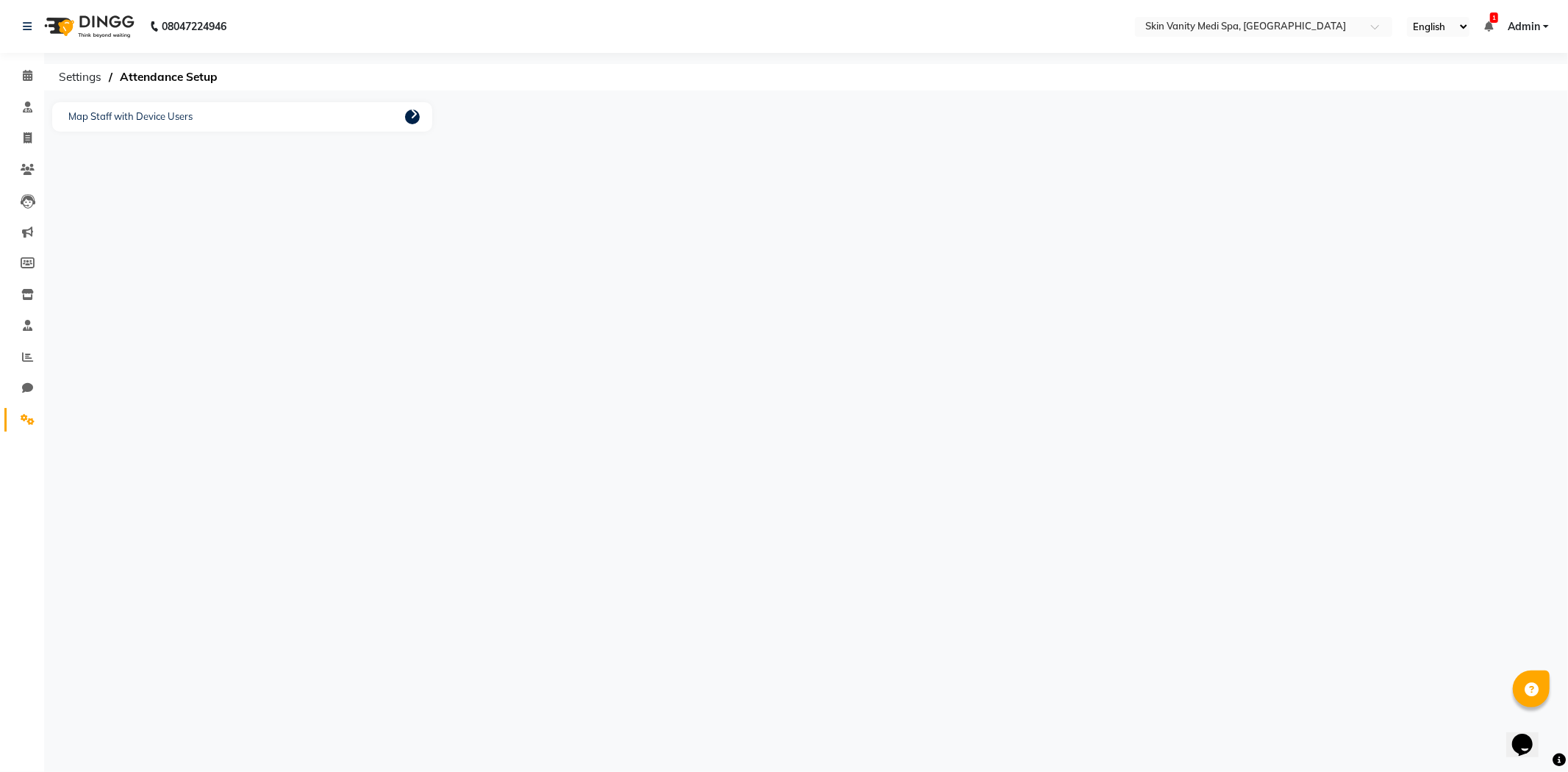
click at [411, 112] on icon at bounding box center [414, 113] width 7 height 12
click at [1040, 504] on button "Close" at bounding box center [1043, 501] width 40 height 23
drag, startPoint x: 30, startPoint y: 74, endPoint x: 76, endPoint y: 83, distance: 46.9
click at [32, 74] on span at bounding box center [27, 76] width 26 height 17
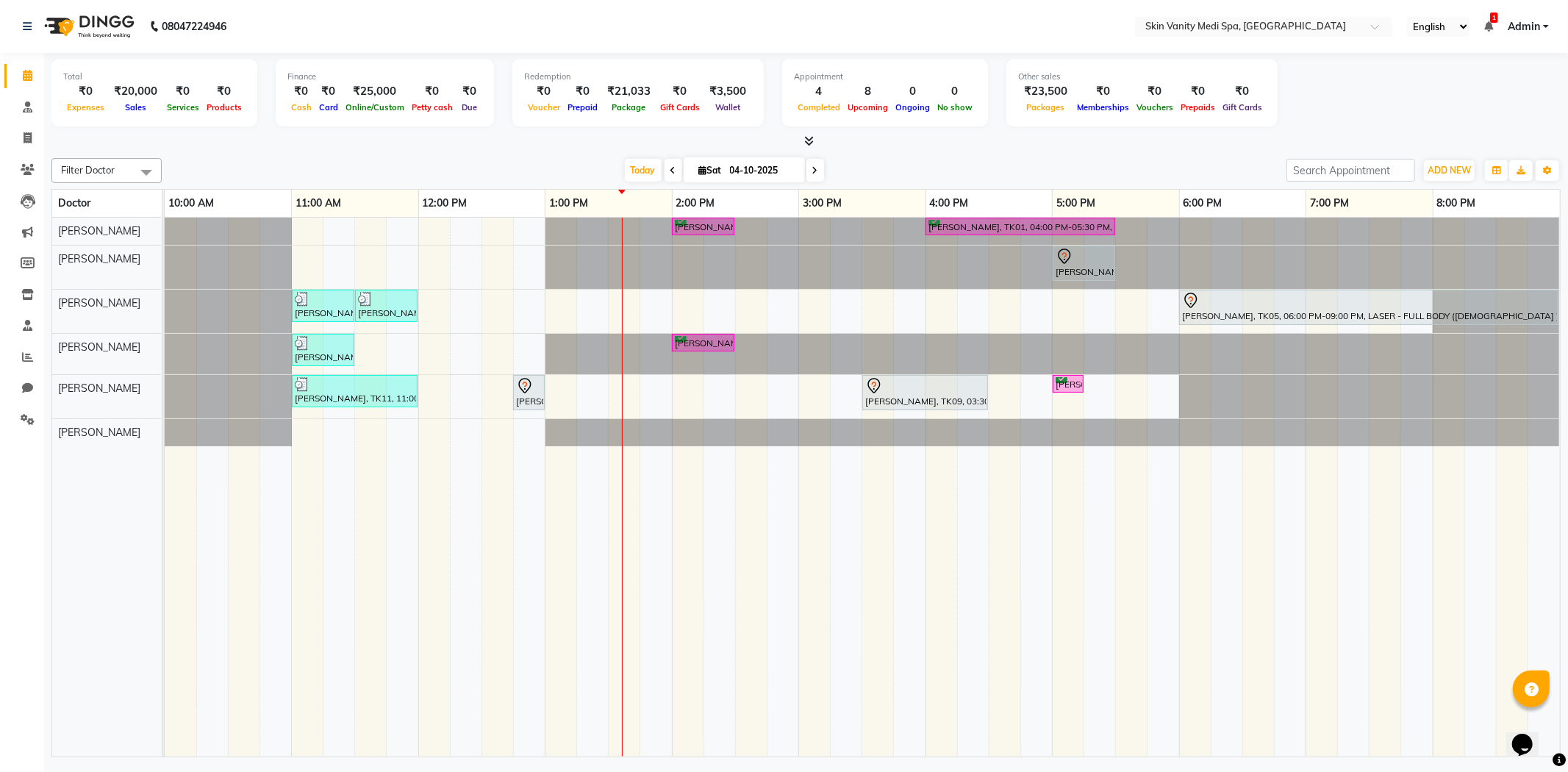
click at [569, 160] on div "[DATE] [DATE]" at bounding box center [724, 171] width 1110 height 22
click at [807, 165] on span at bounding box center [816, 170] width 18 height 23
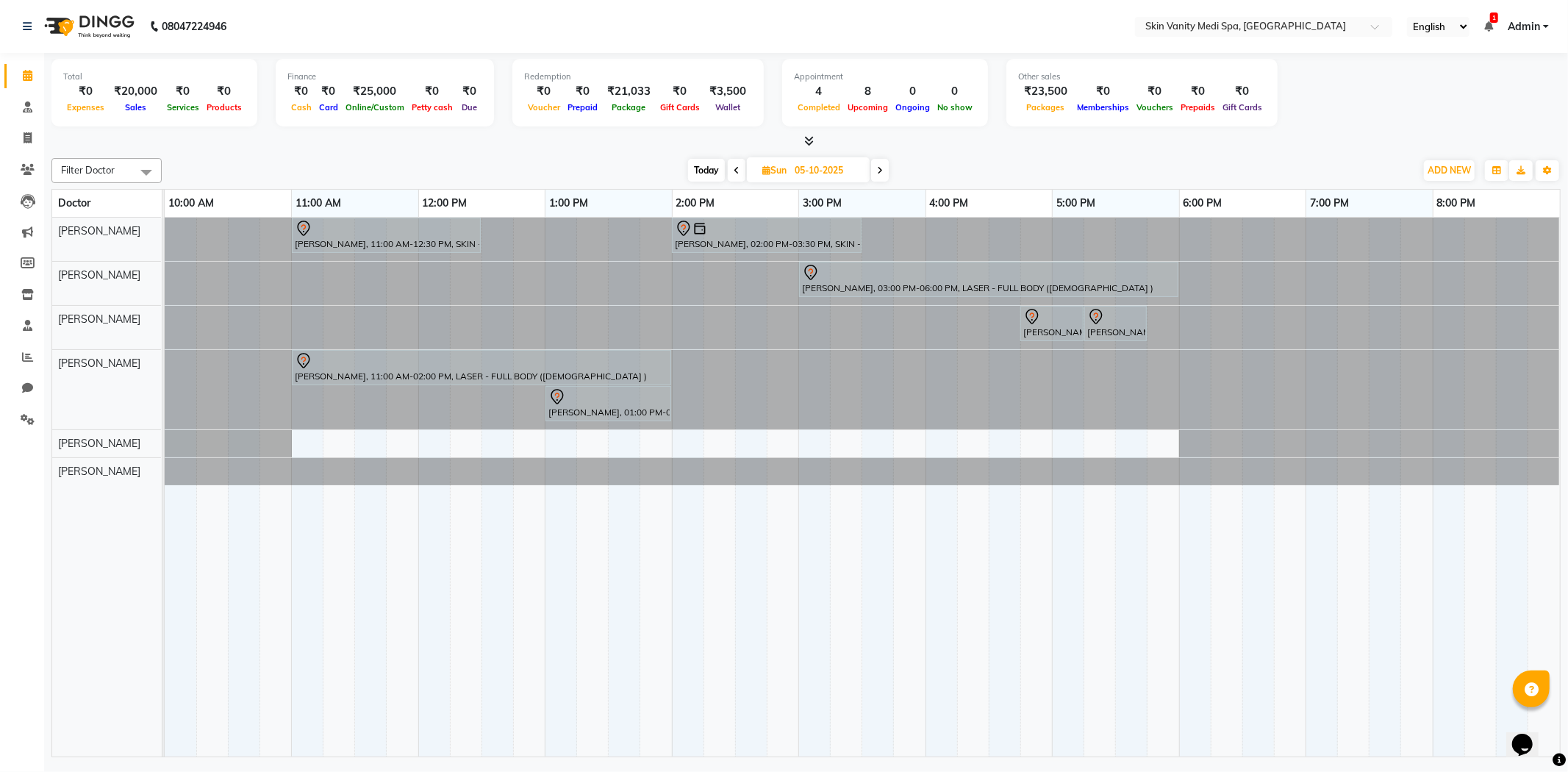
click at [697, 163] on span "Today" at bounding box center [706, 170] width 37 height 23
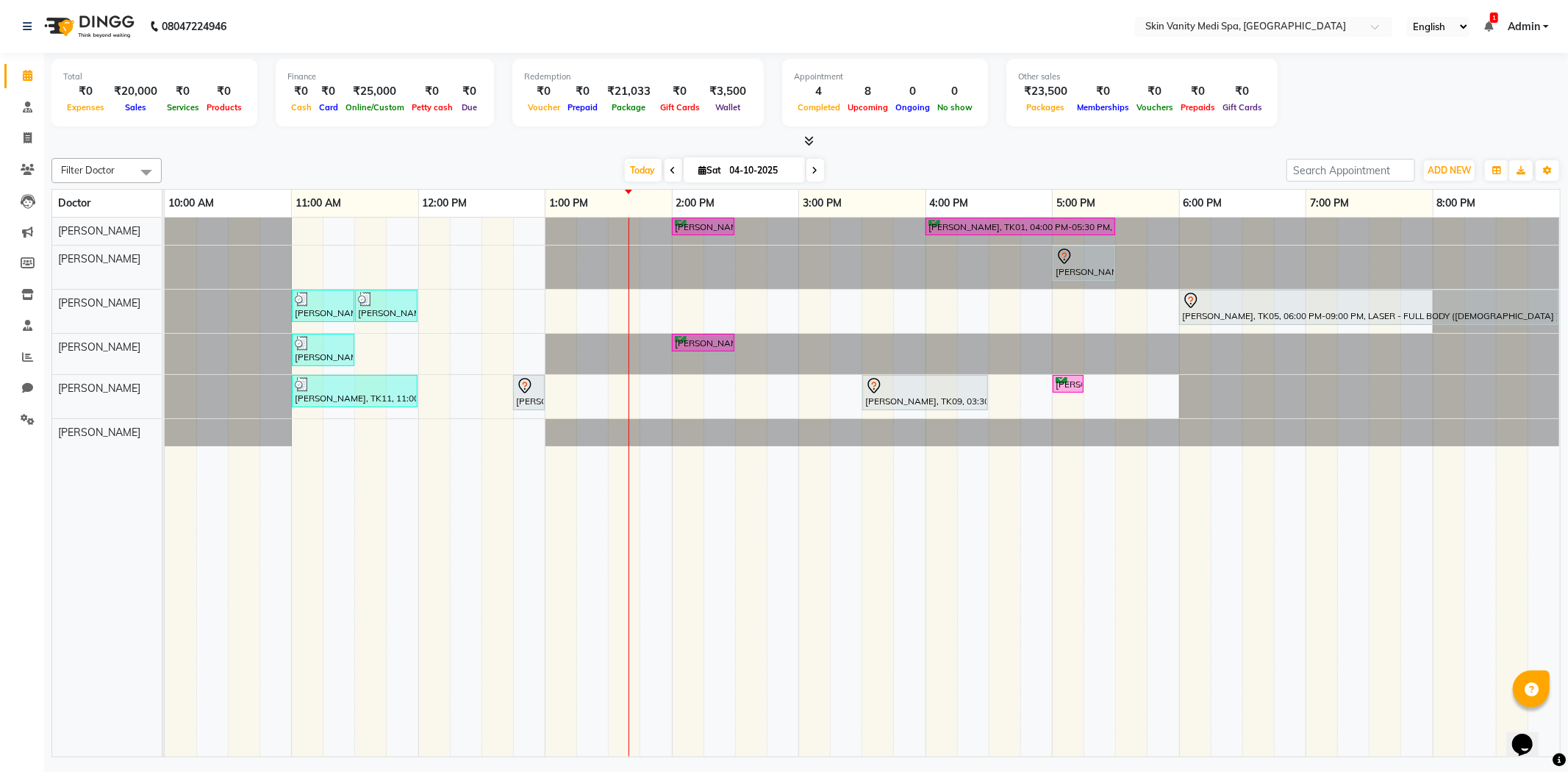
click at [665, 172] on span at bounding box center [673, 170] width 18 height 23
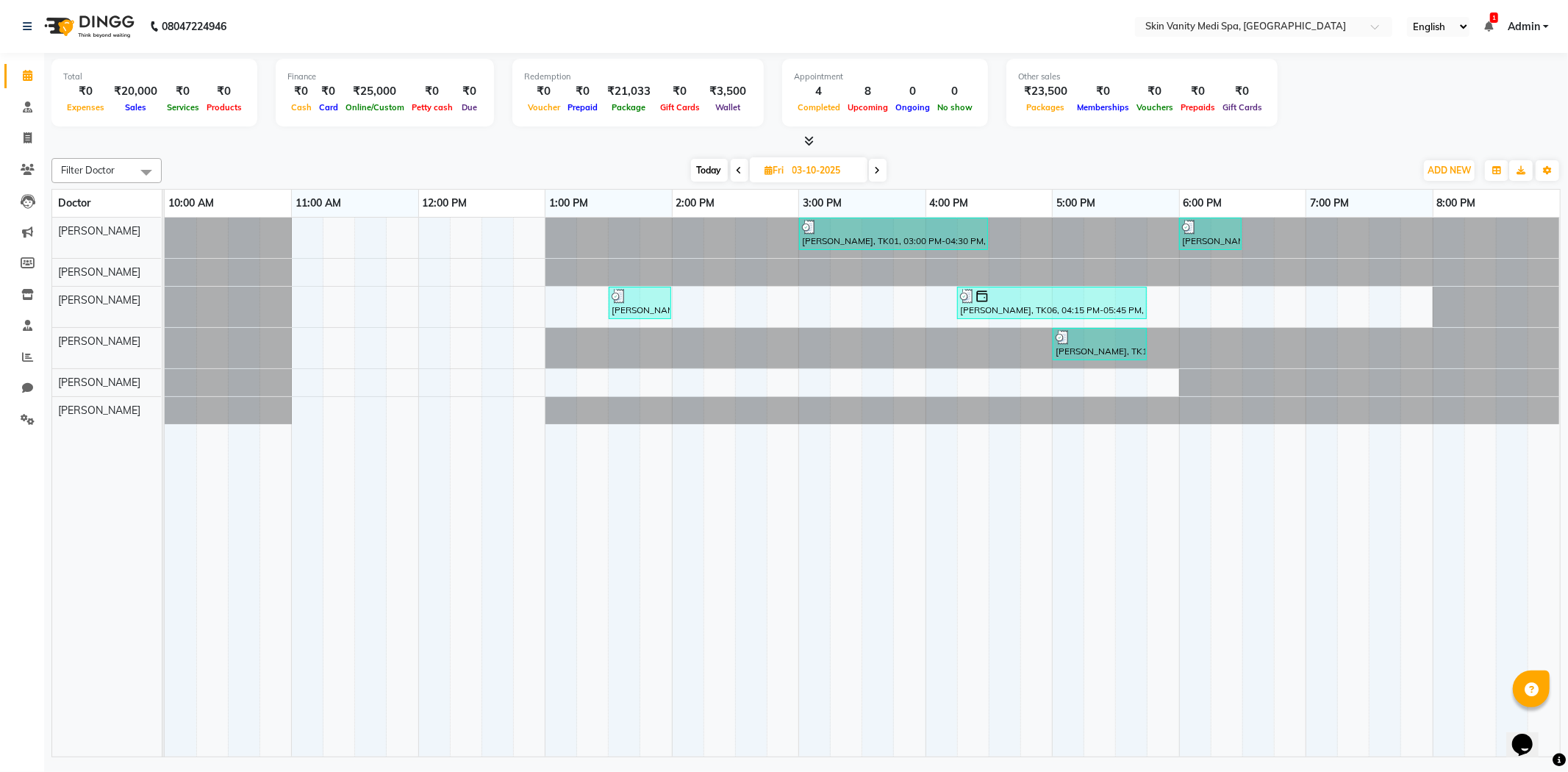
click at [737, 170] on icon at bounding box center [739, 170] width 6 height 9
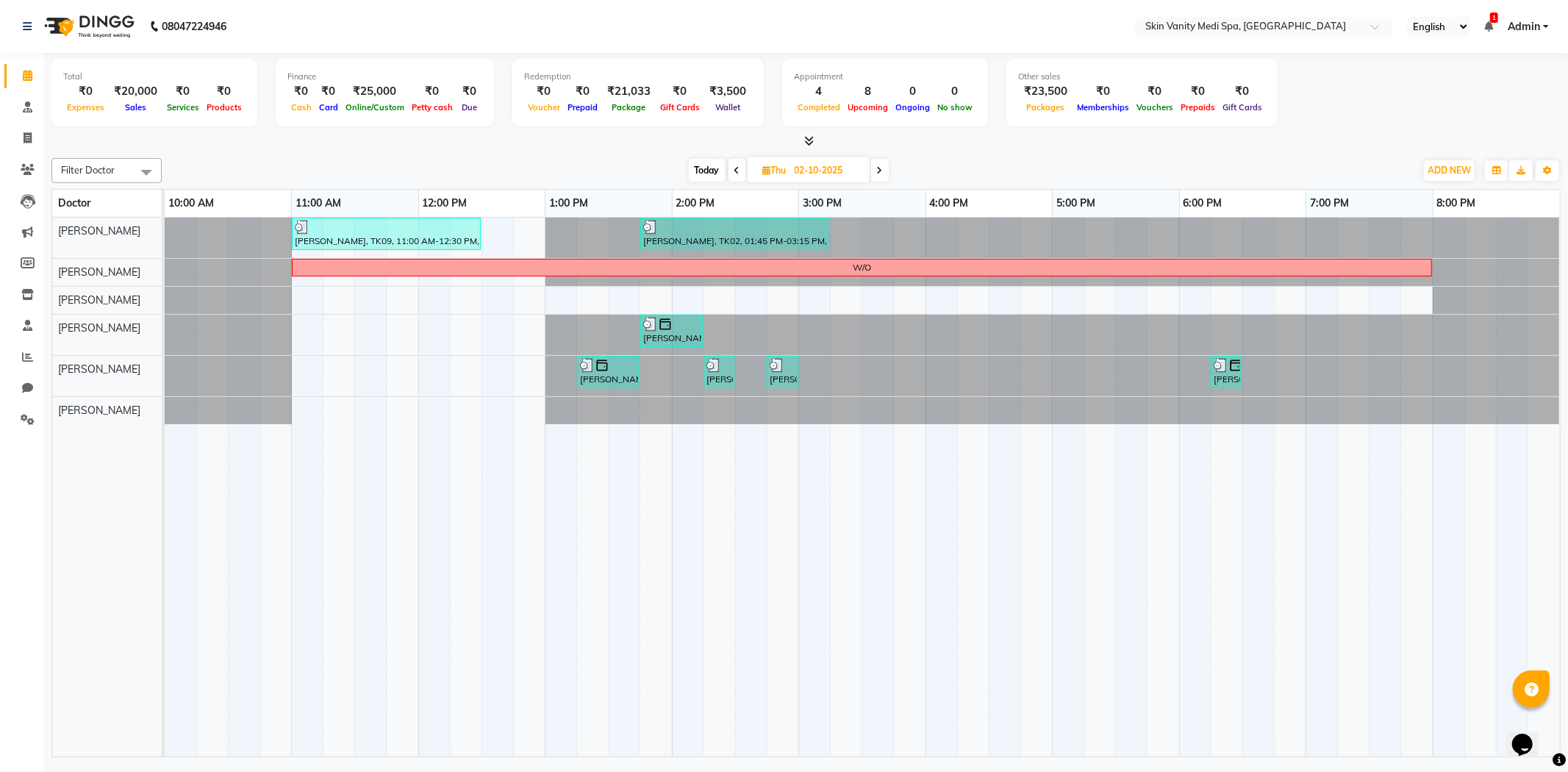
click at [884, 173] on span at bounding box center [880, 170] width 18 height 23
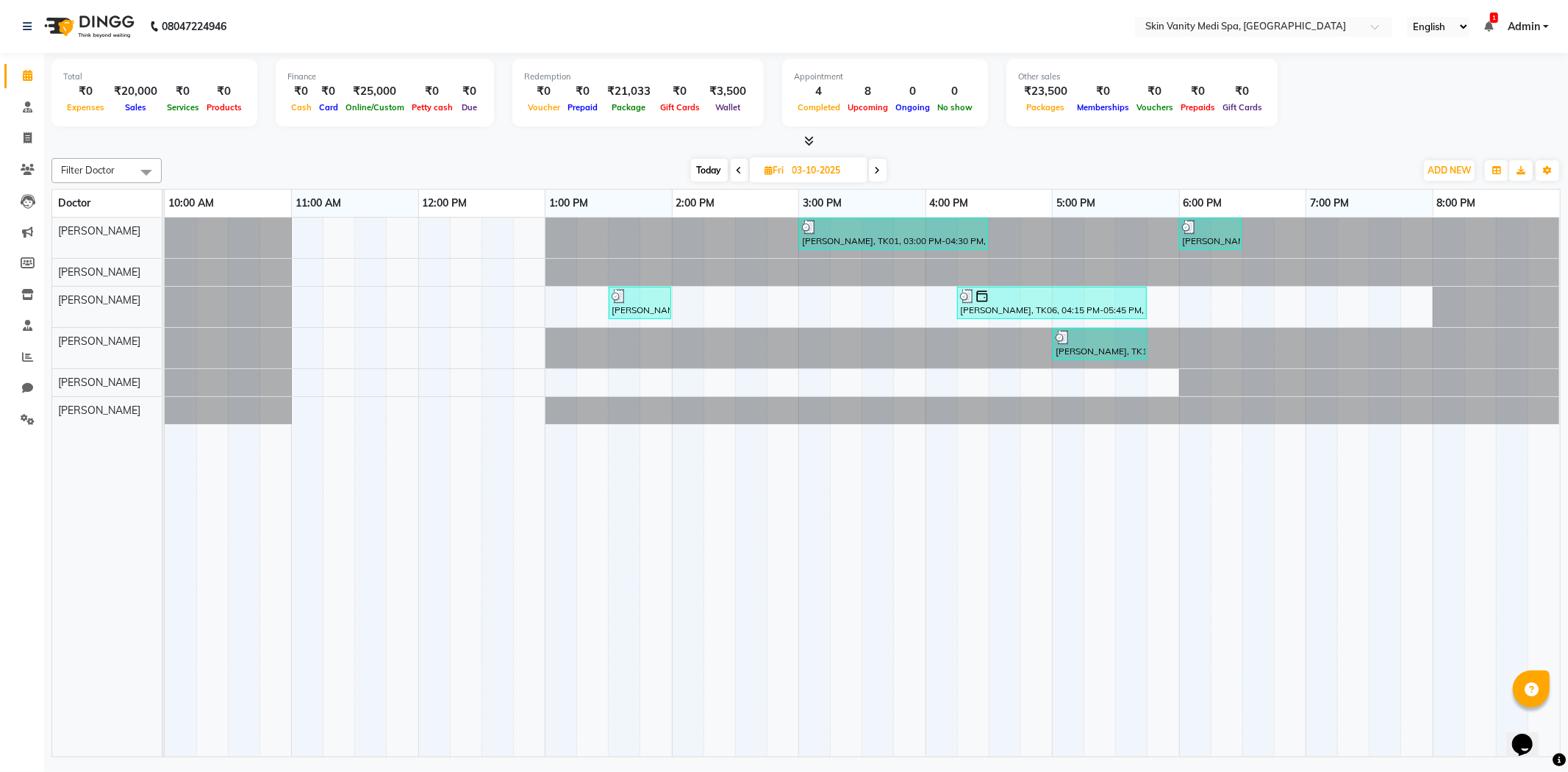
click at [881, 171] on span at bounding box center [878, 170] width 18 height 23
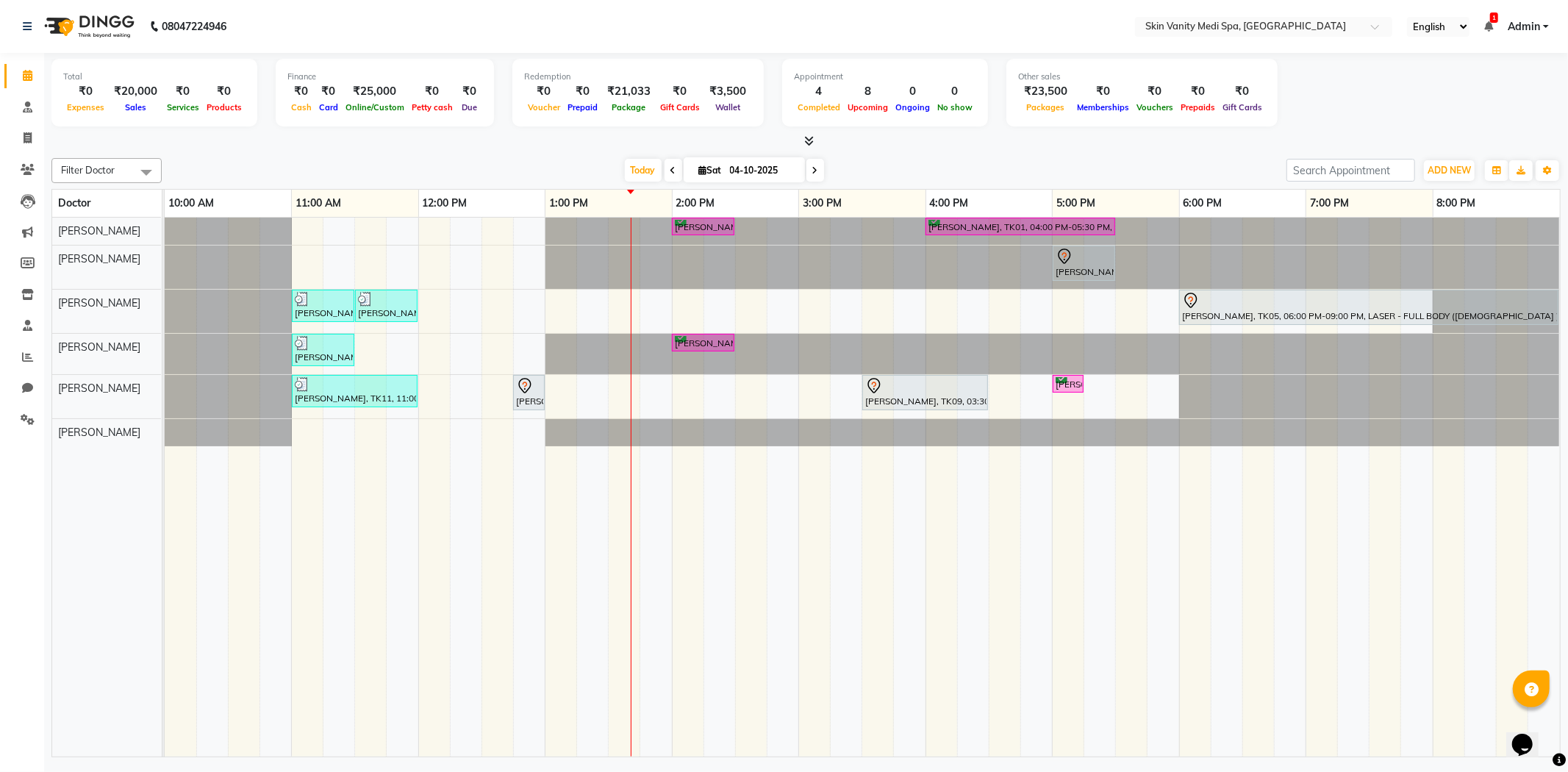
click at [812, 166] on icon at bounding box center [815, 170] width 6 height 9
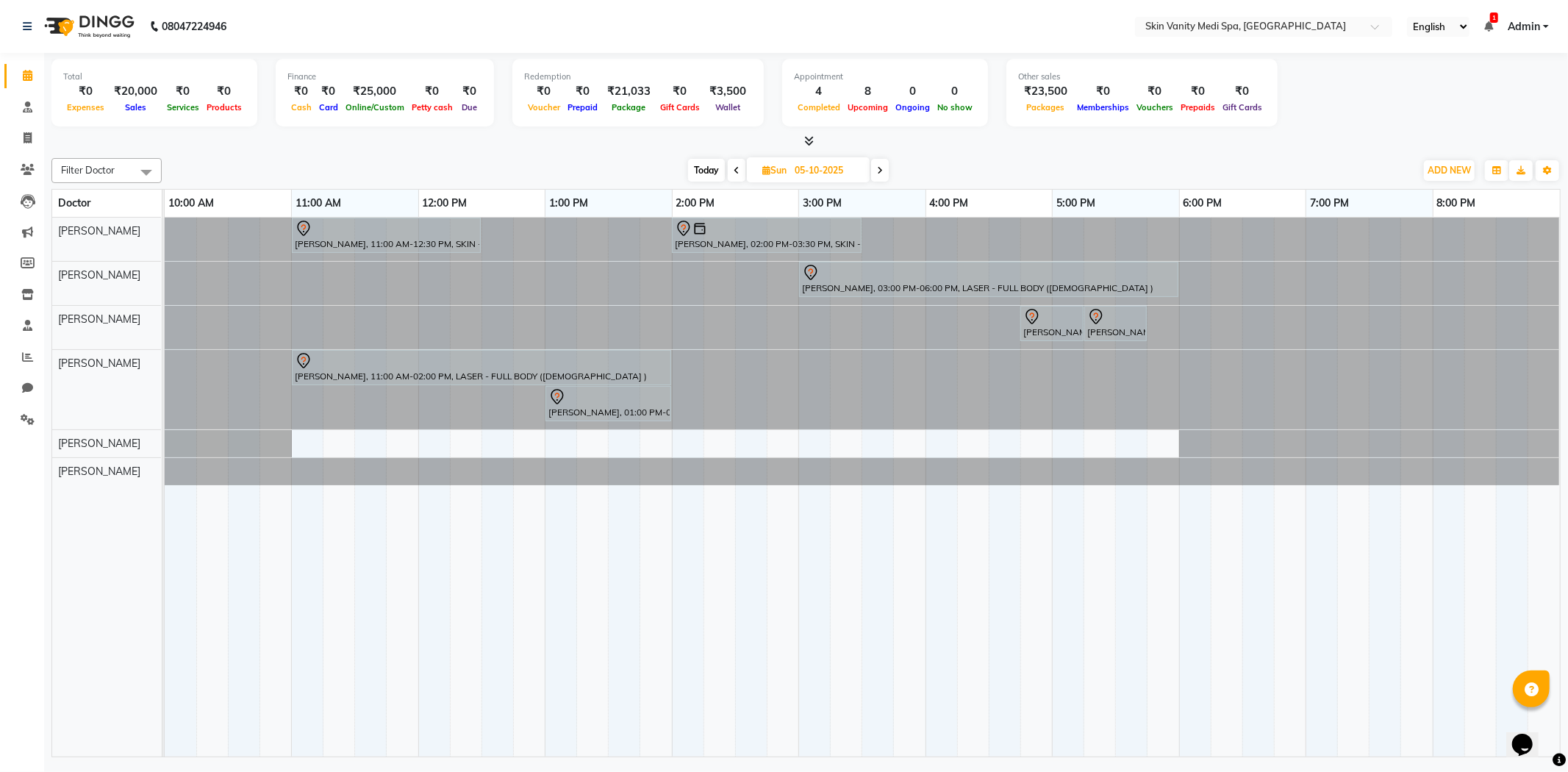
click at [732, 168] on span at bounding box center [736, 170] width 18 height 23
type input "04-10-2025"
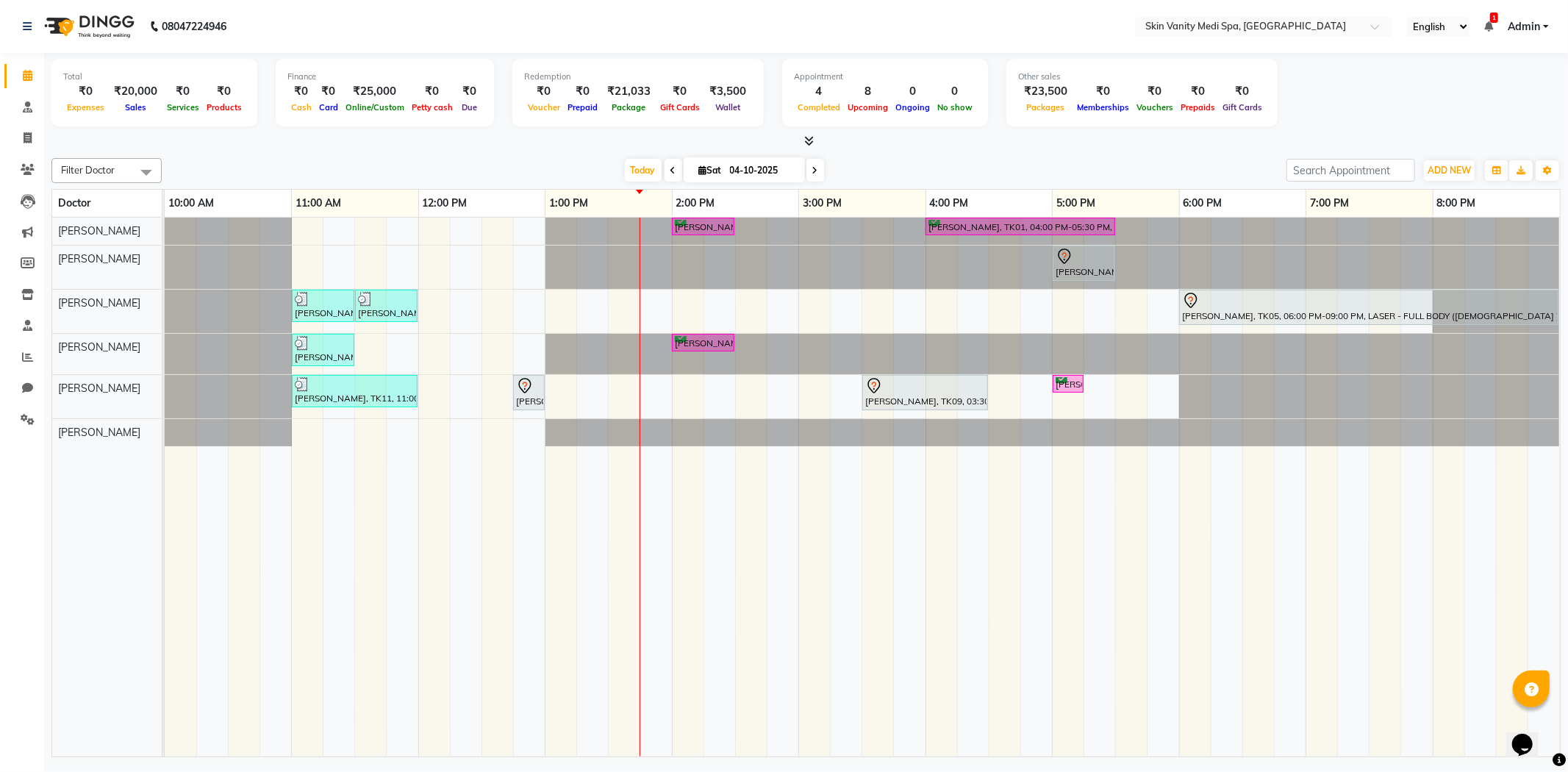
click at [811, 383] on div "[PERSON_NAME], TK02, 02:00 PM-02:30 PM, IV DRIPS - RE - GLOW DRIP [PERSON_NAME]…" at bounding box center [862, 487] width 1395 height 540
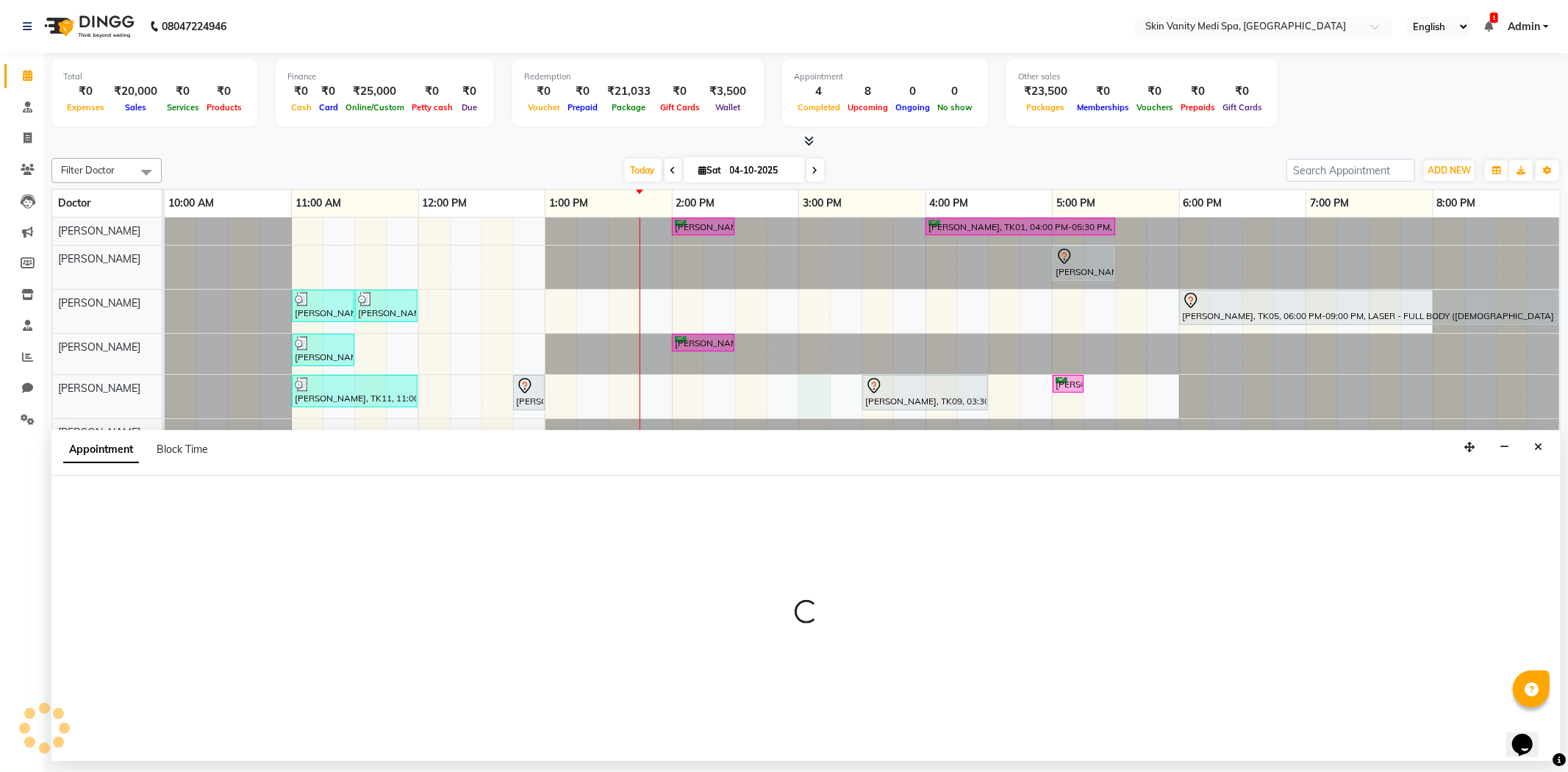
select select "70351"
select select "tentative"
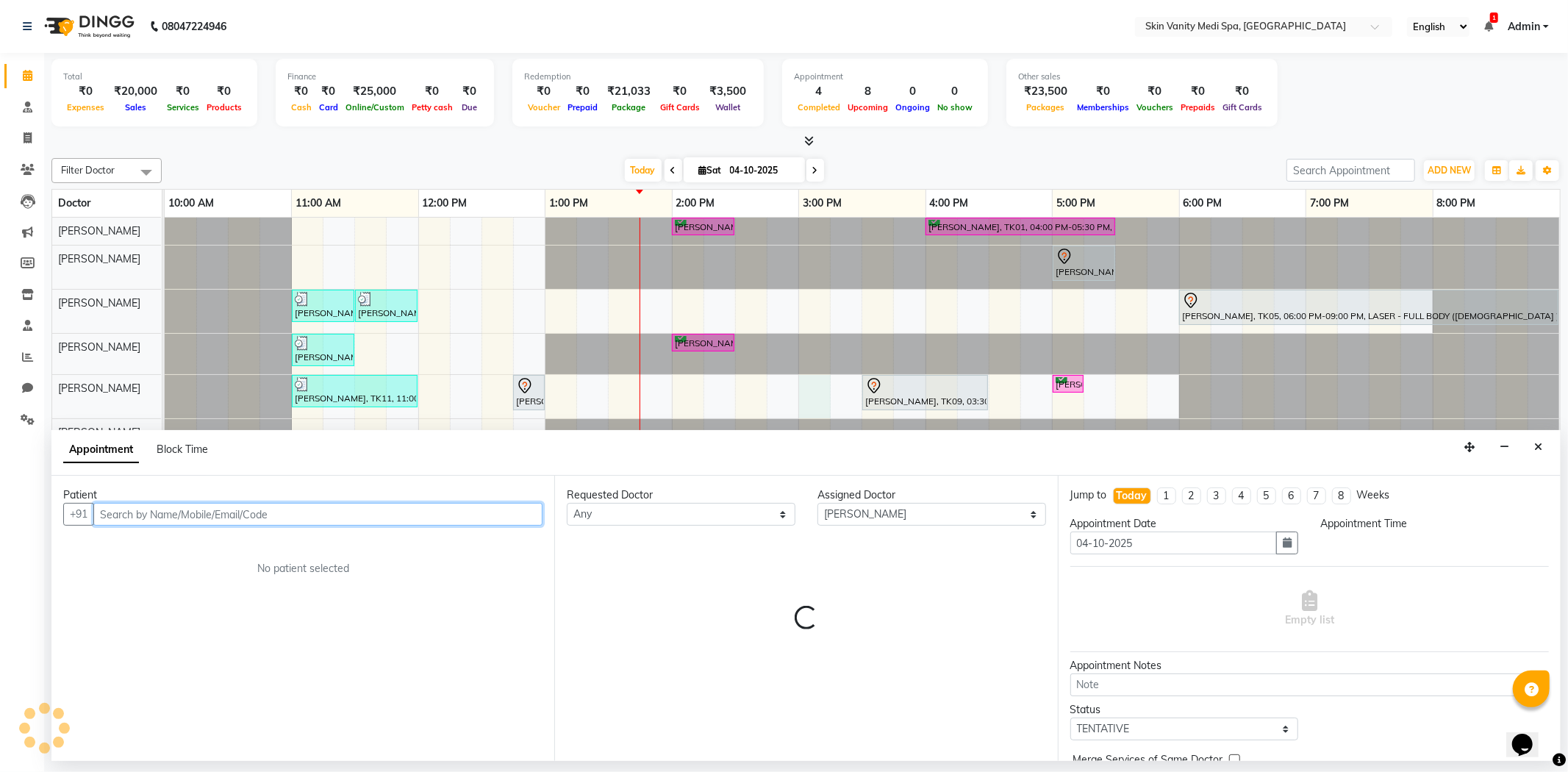
select select "900"
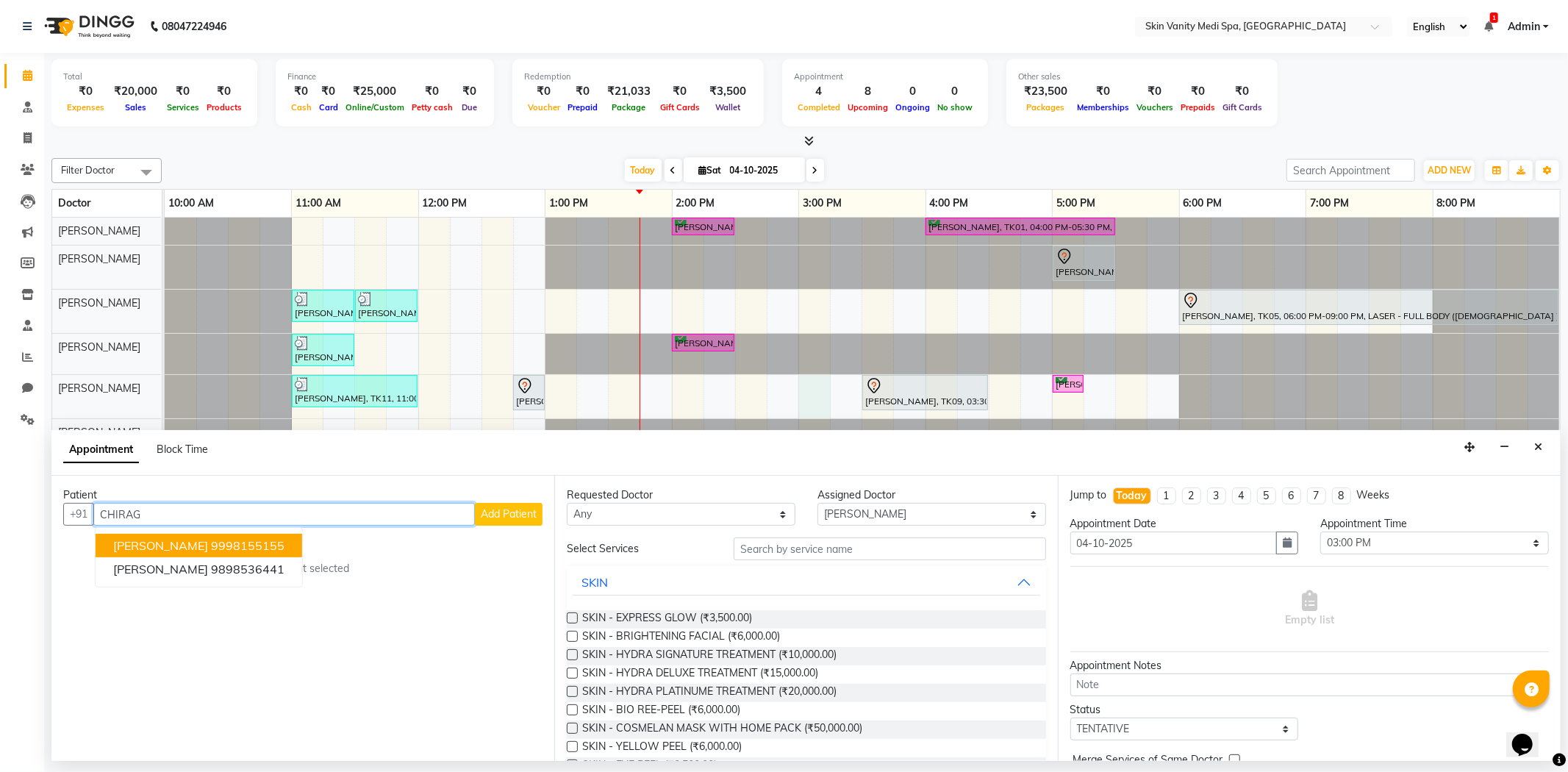
click at [211, 547] on ngb-highlight "9998155155" at bounding box center [248, 546] width 73 height 14
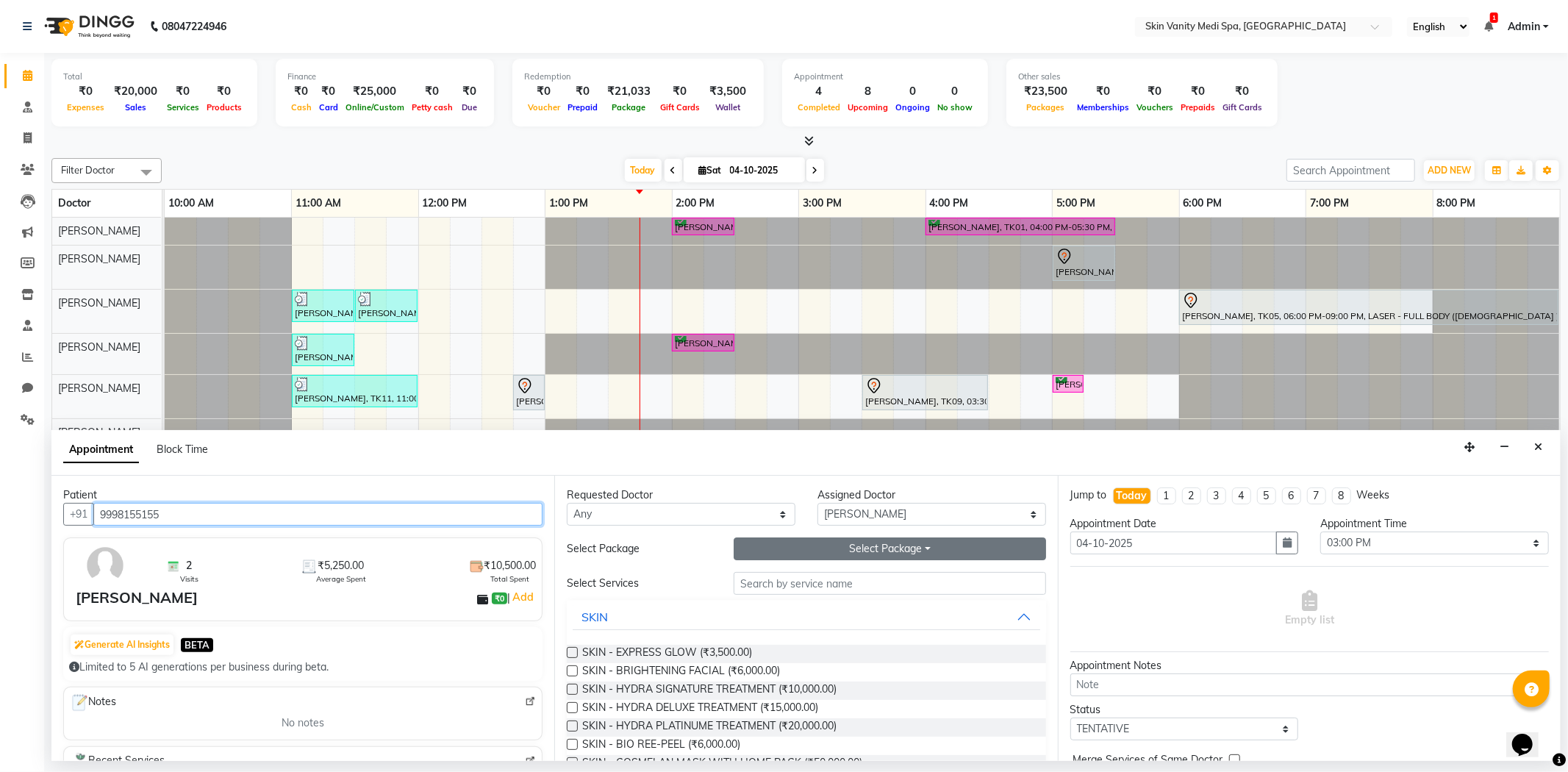
type input "9998155155"
click at [817, 553] on button "Select Package Toggle Dropdown" at bounding box center [889, 549] width 312 height 23
click at [780, 575] on li "SKIN - PRP GFC (1 VIAL) (3 SESSIONS)" at bounding box center [851, 579] width 233 height 22
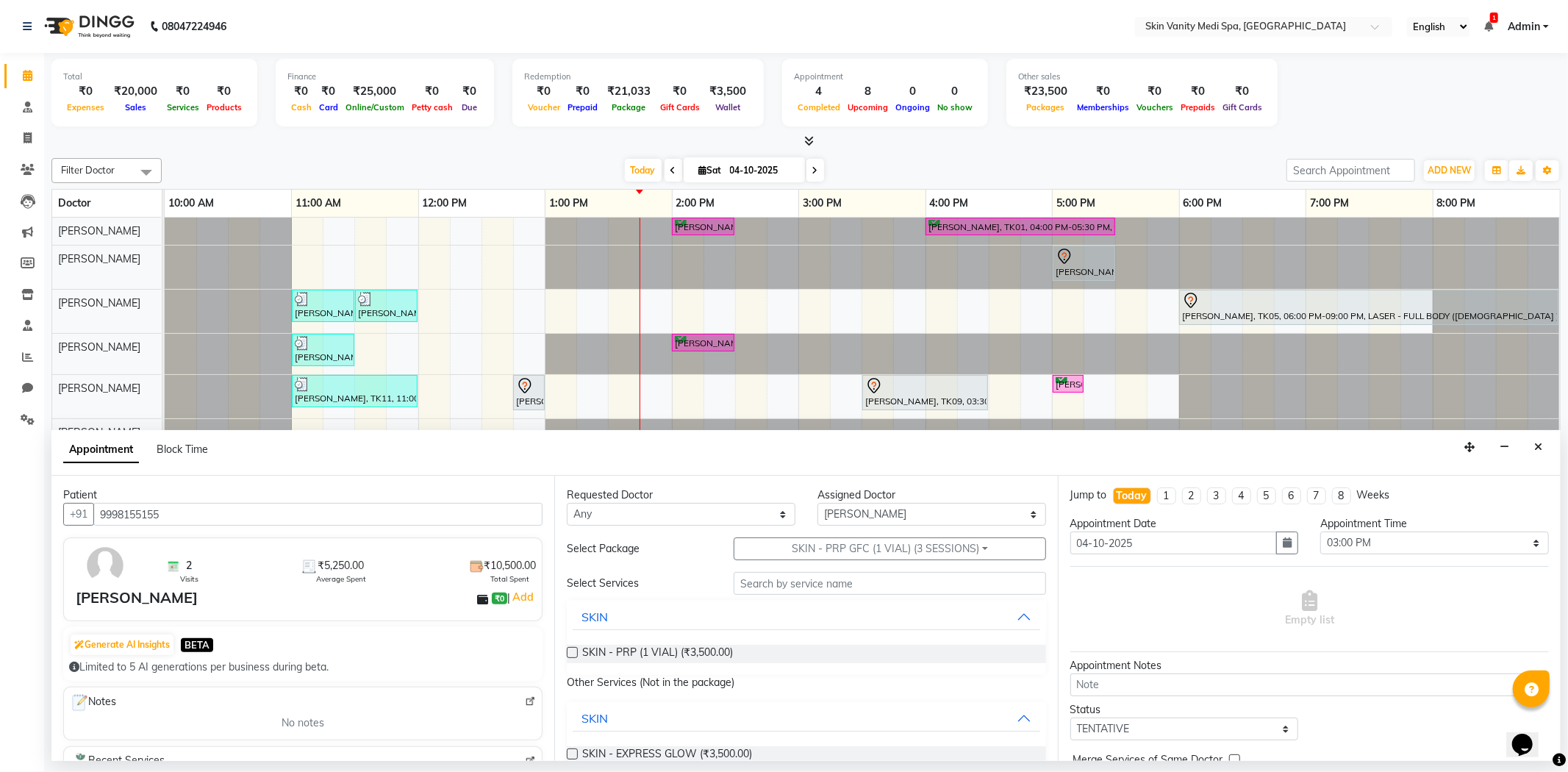
click at [574, 655] on label at bounding box center [573, 653] width 11 height 11
click at [574, 655] on input "checkbox" at bounding box center [572, 655] width 10 height 10
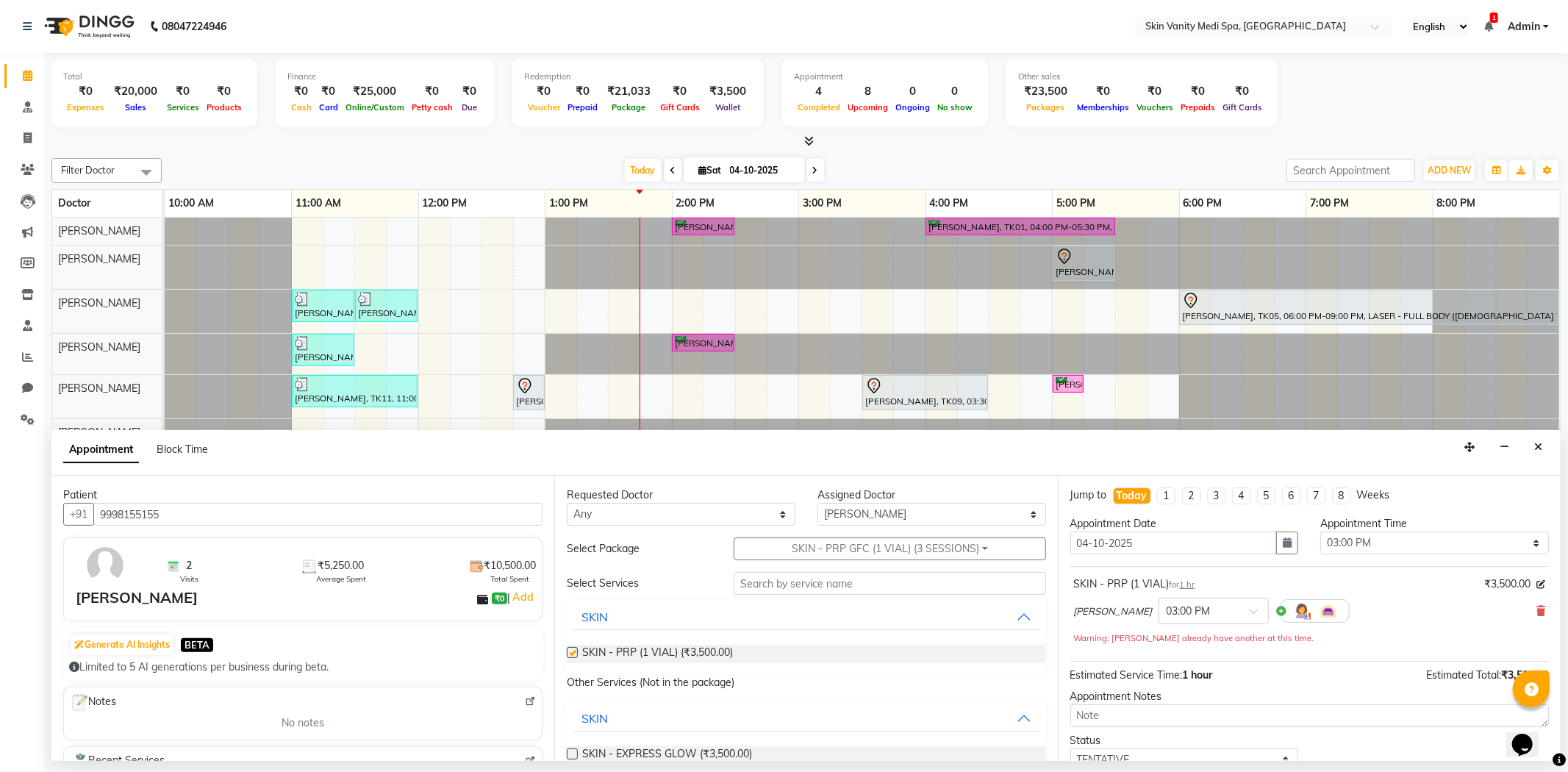
checkbox input "false"
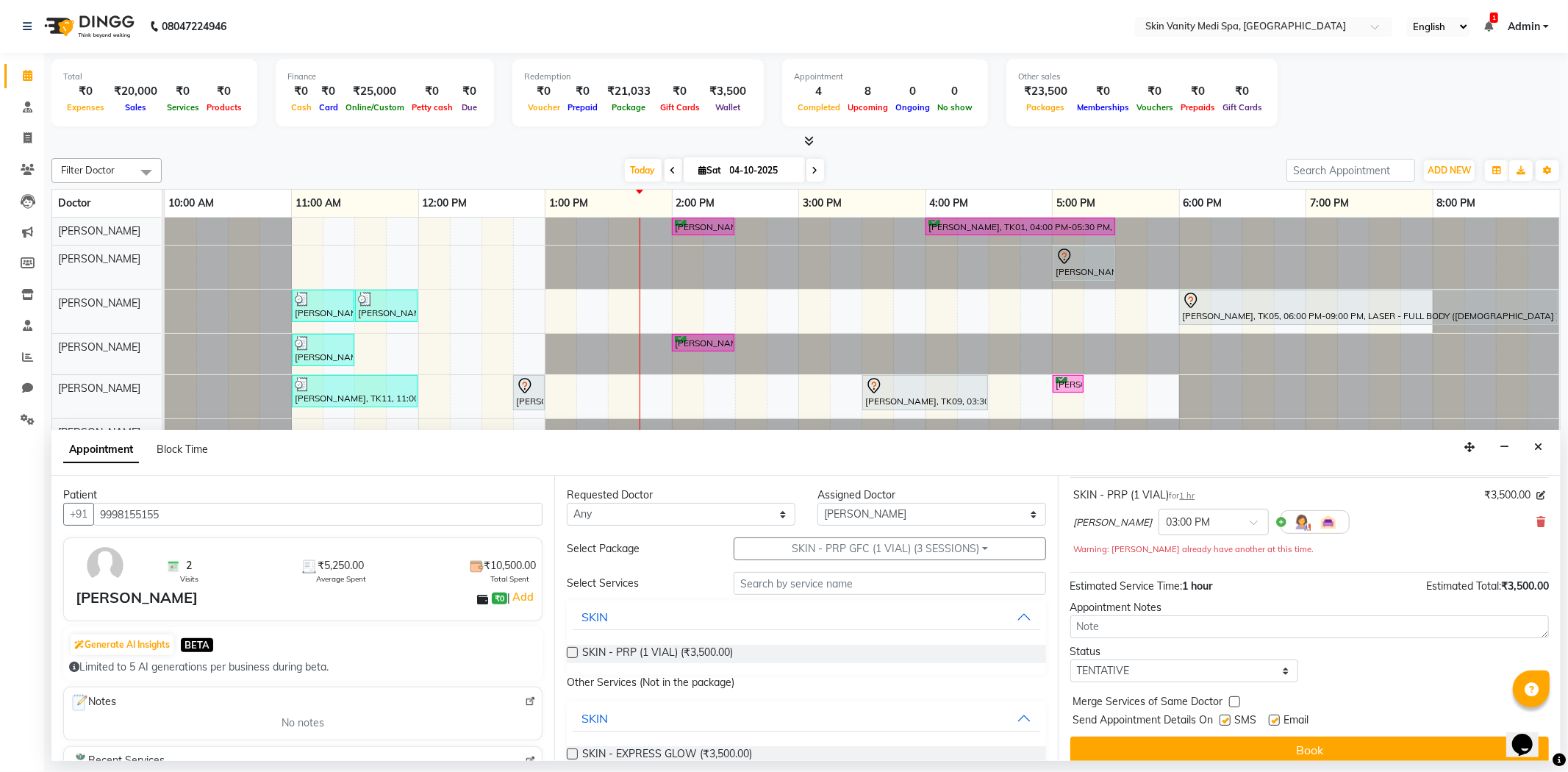
scroll to position [104, 0]
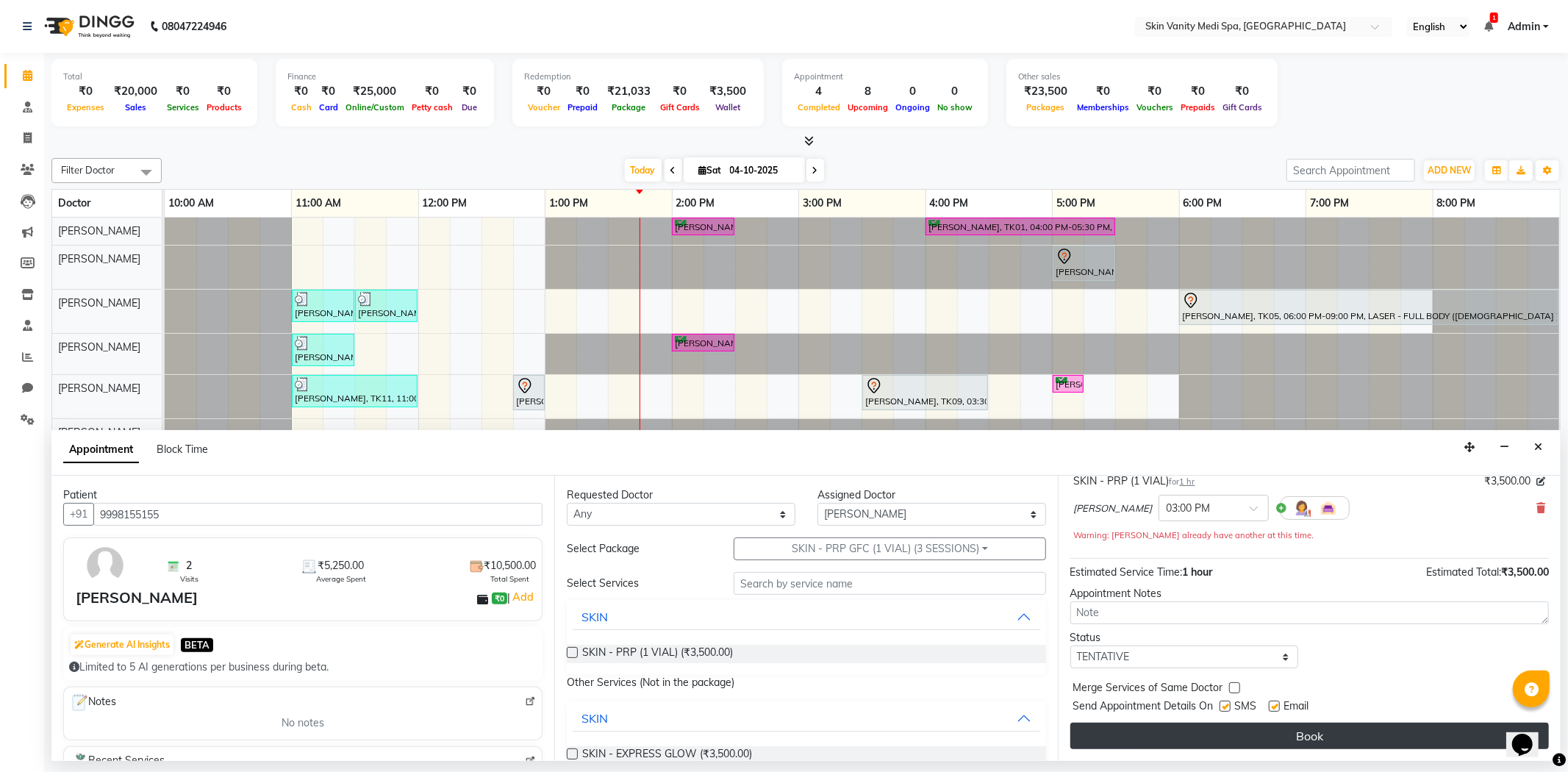
click at [1193, 734] on button "Book" at bounding box center [1309, 736] width 478 height 26
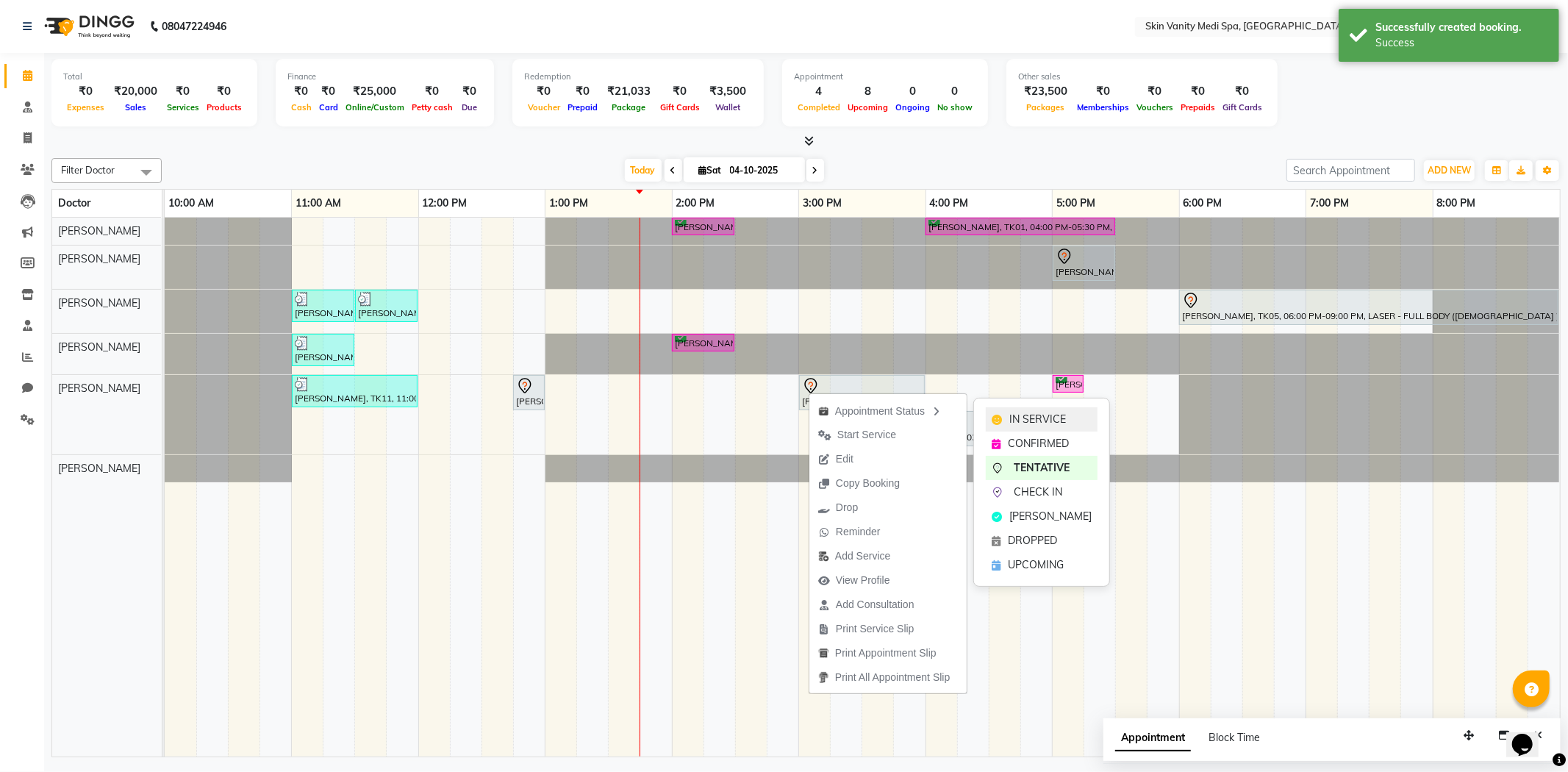
click at [1002, 417] on icon at bounding box center [997, 420] width 10 height 10
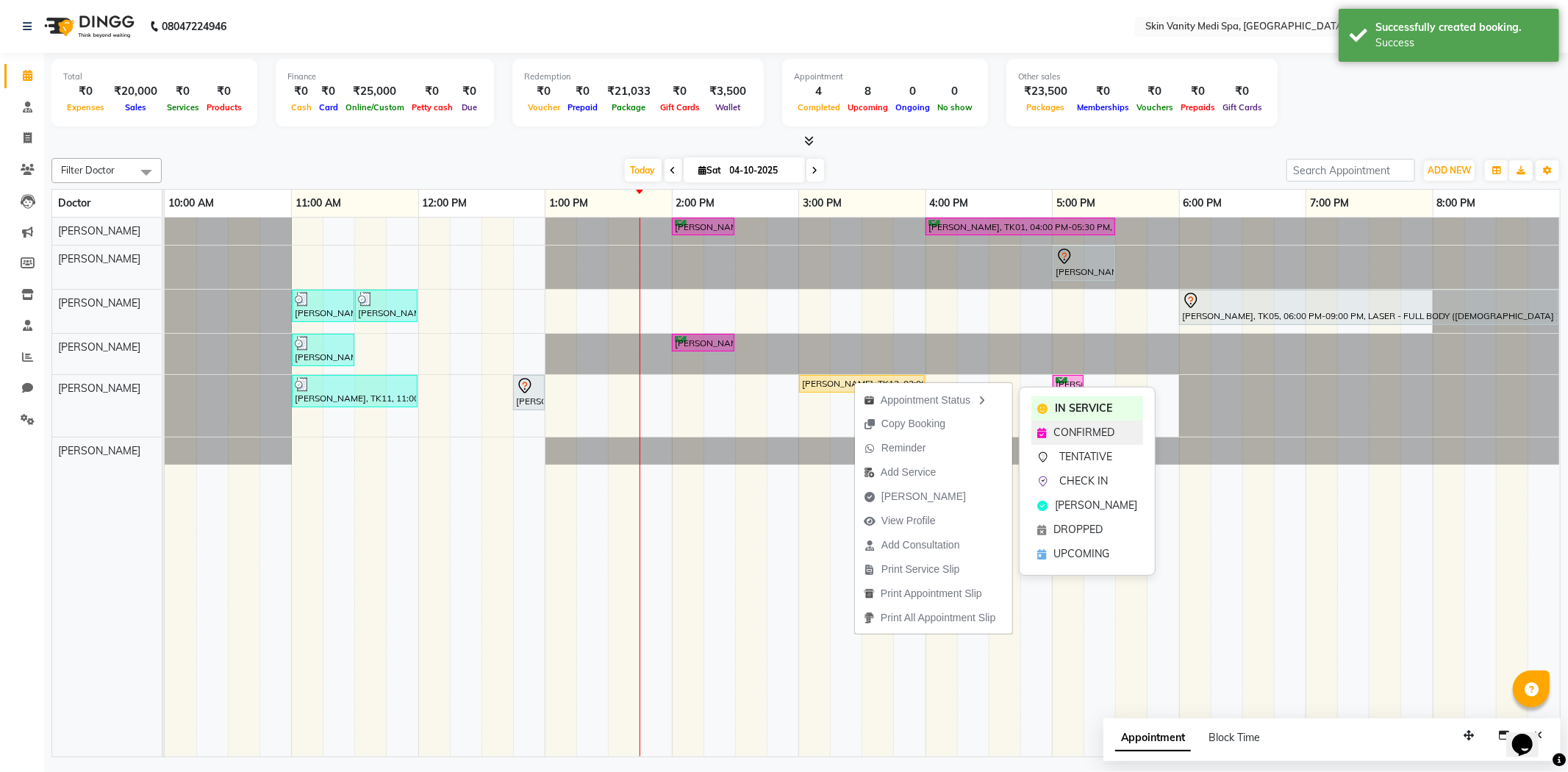
click at [1088, 427] on span "CONFIRMED" at bounding box center [1084, 432] width 61 height 15
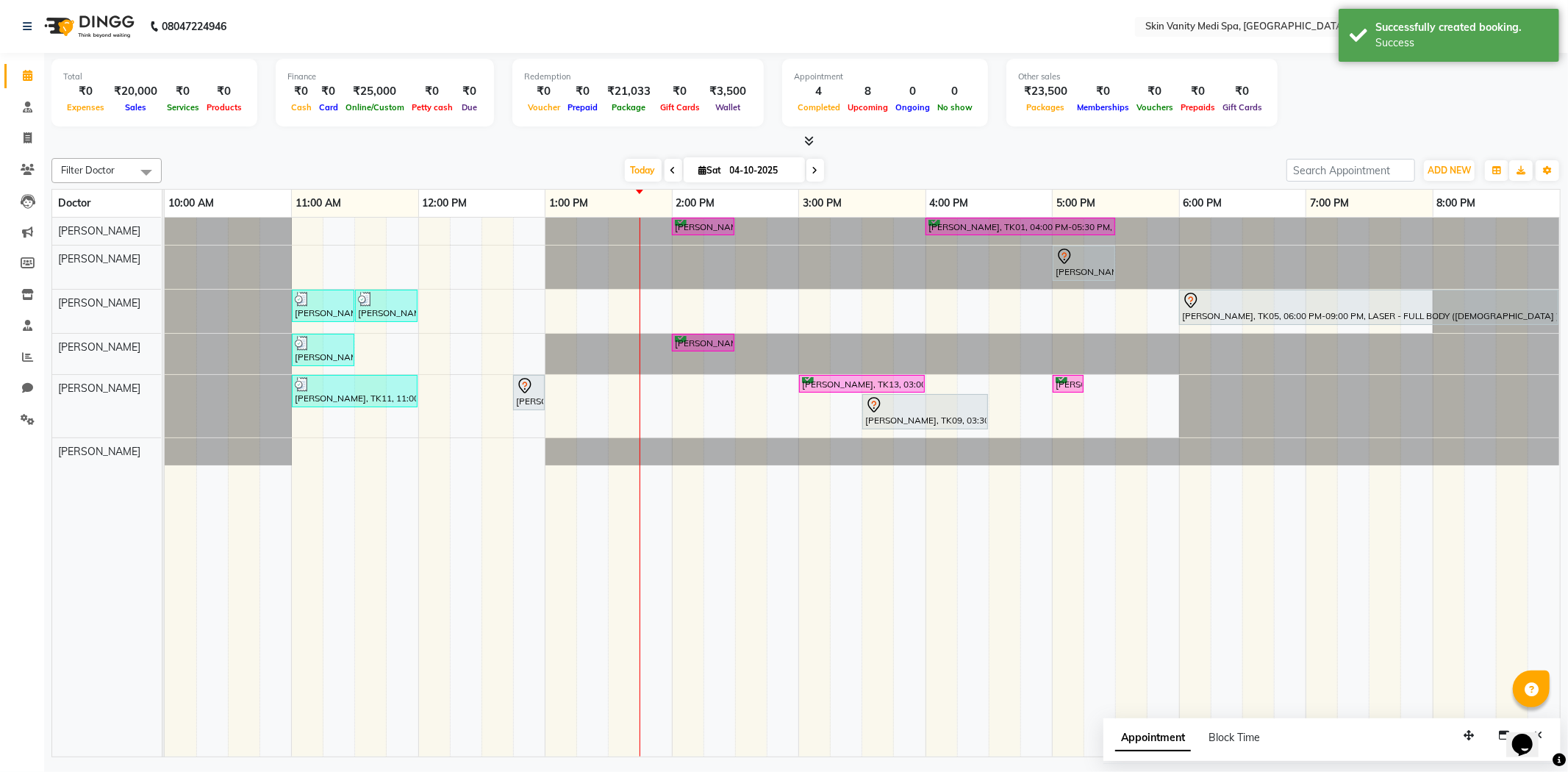
click at [657, 379] on div "[PERSON_NAME], TK02, 02:00 PM-02:30 PM, IV DRIPS - RE - GLOW DRIP [PERSON_NAME]…" at bounding box center [862, 487] width 1395 height 540
select select "70351"
select select "825"
select select "tentative"
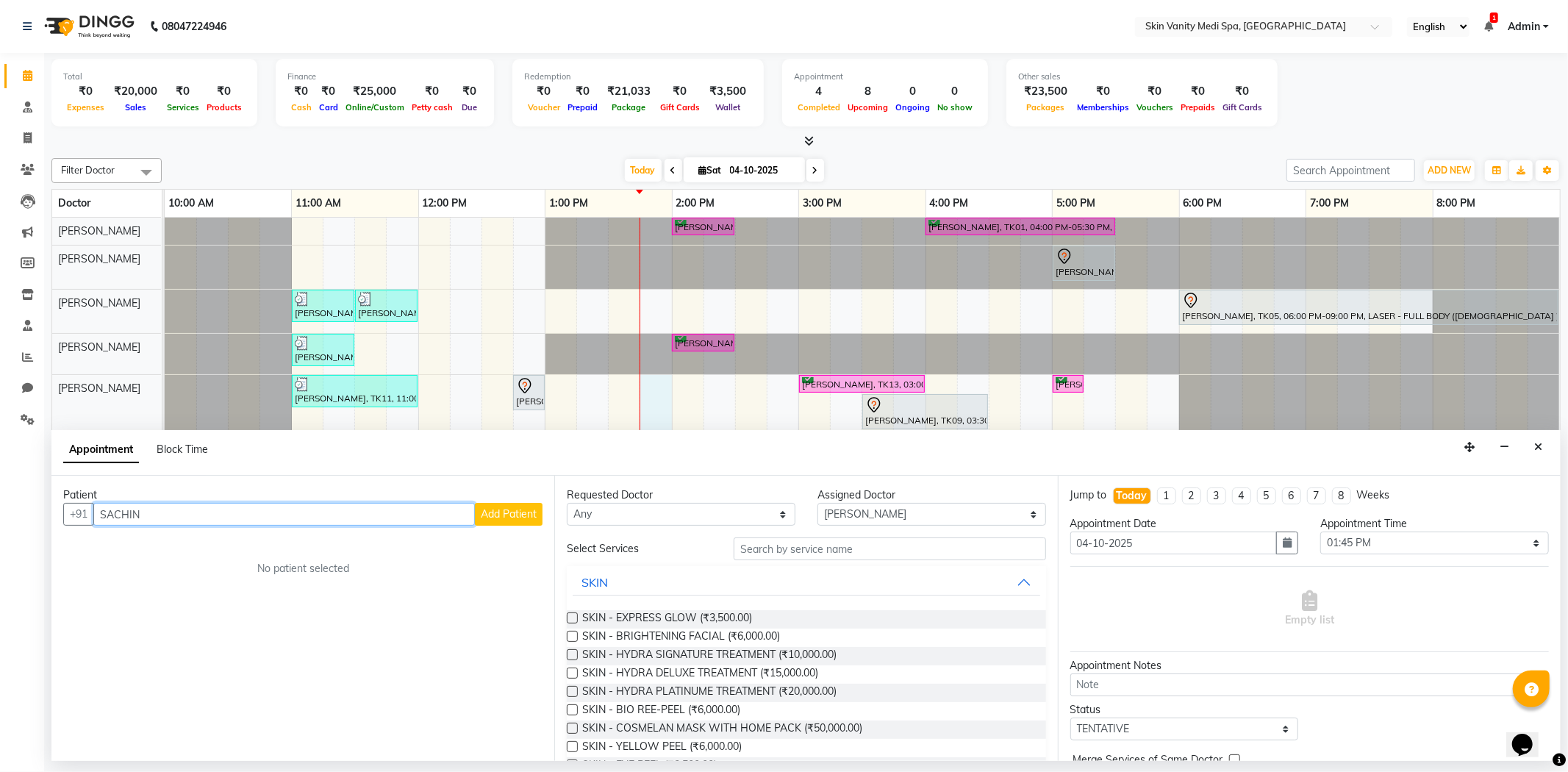
type input "SACHIN"
click at [494, 516] on span "Add Patient" at bounding box center [509, 514] width 56 height 14
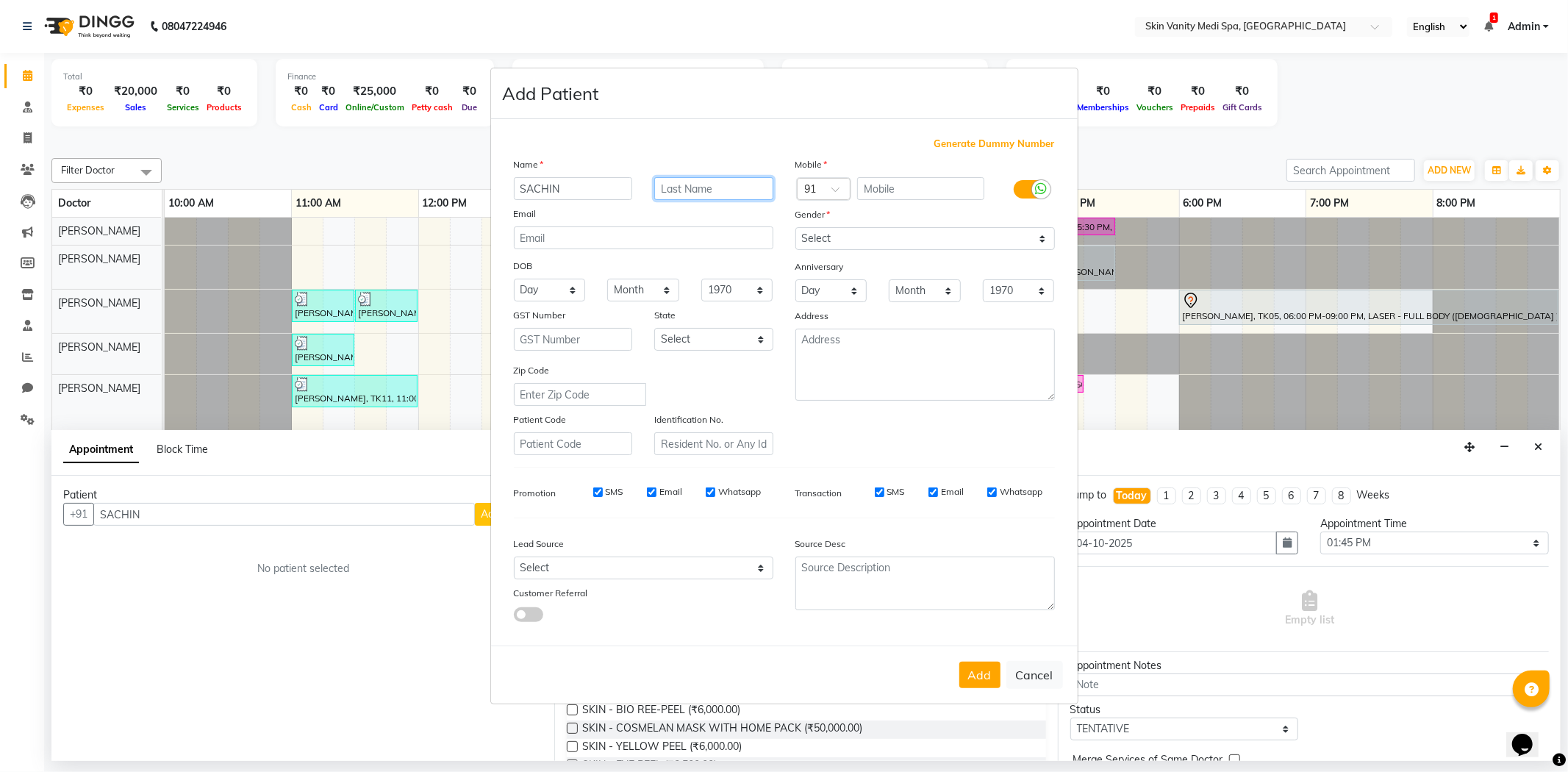
click at [693, 193] on input "text" at bounding box center [713, 189] width 119 height 23
type input "[PERSON_NAME]"
click at [897, 187] on input "text" at bounding box center [920, 189] width 127 height 23
paste input "9687639138"
type input "9687639138"
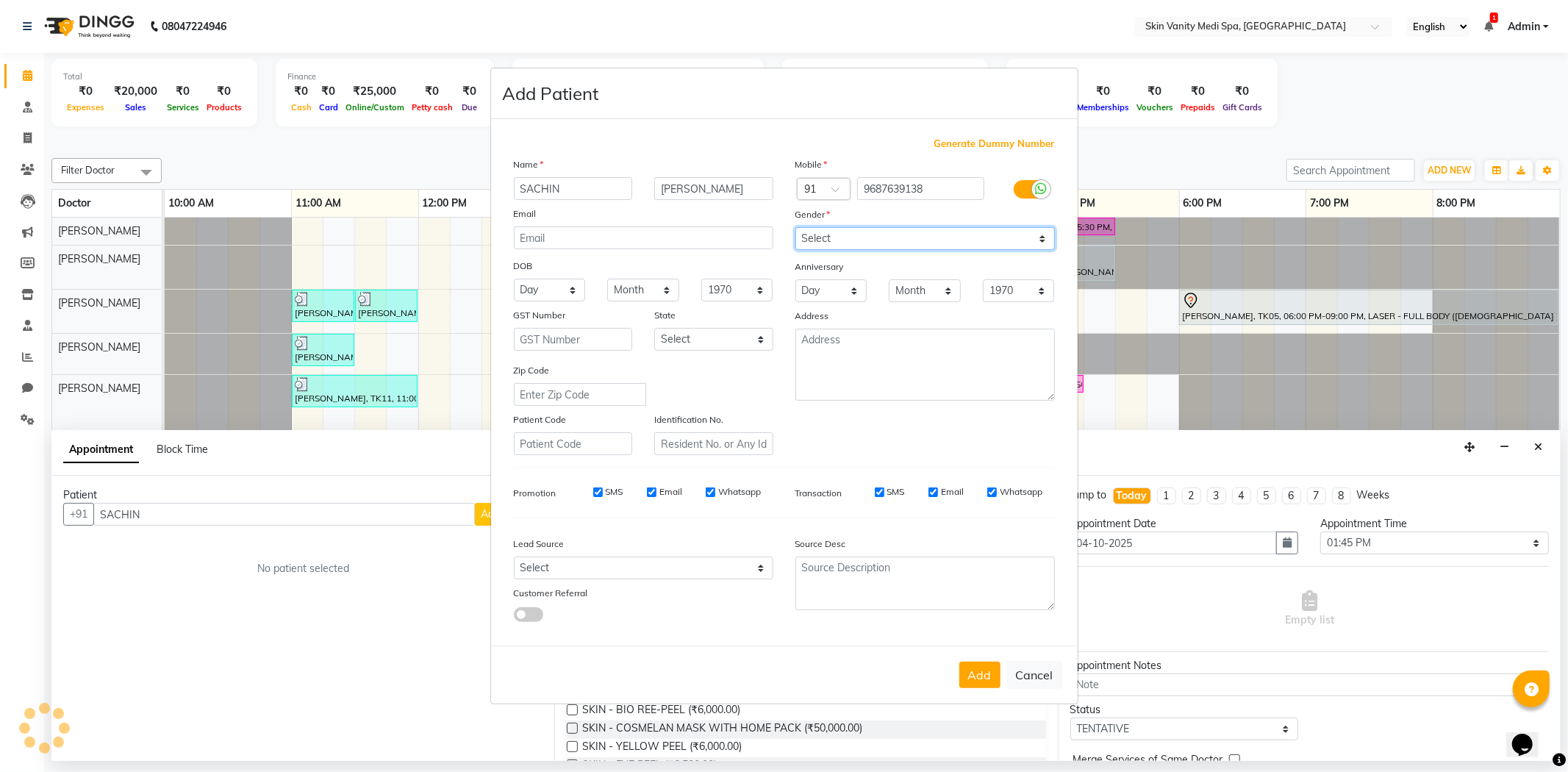
click at [822, 238] on select "Select [DEMOGRAPHIC_DATA] [DEMOGRAPHIC_DATA] Other Prefer Not To Say" at bounding box center [925, 238] width 260 height 23
select select "[DEMOGRAPHIC_DATA]"
click at [796, 227] on select "Select [DEMOGRAPHIC_DATA] [DEMOGRAPHIC_DATA] Other Prefer Not To Say" at bounding box center [925, 238] width 260 height 23
click at [757, 336] on select "Select [GEOGRAPHIC_DATA] [GEOGRAPHIC_DATA] [GEOGRAPHIC_DATA] [GEOGRAPHIC_DATA] …" at bounding box center [713, 339] width 119 height 23
select select "12"
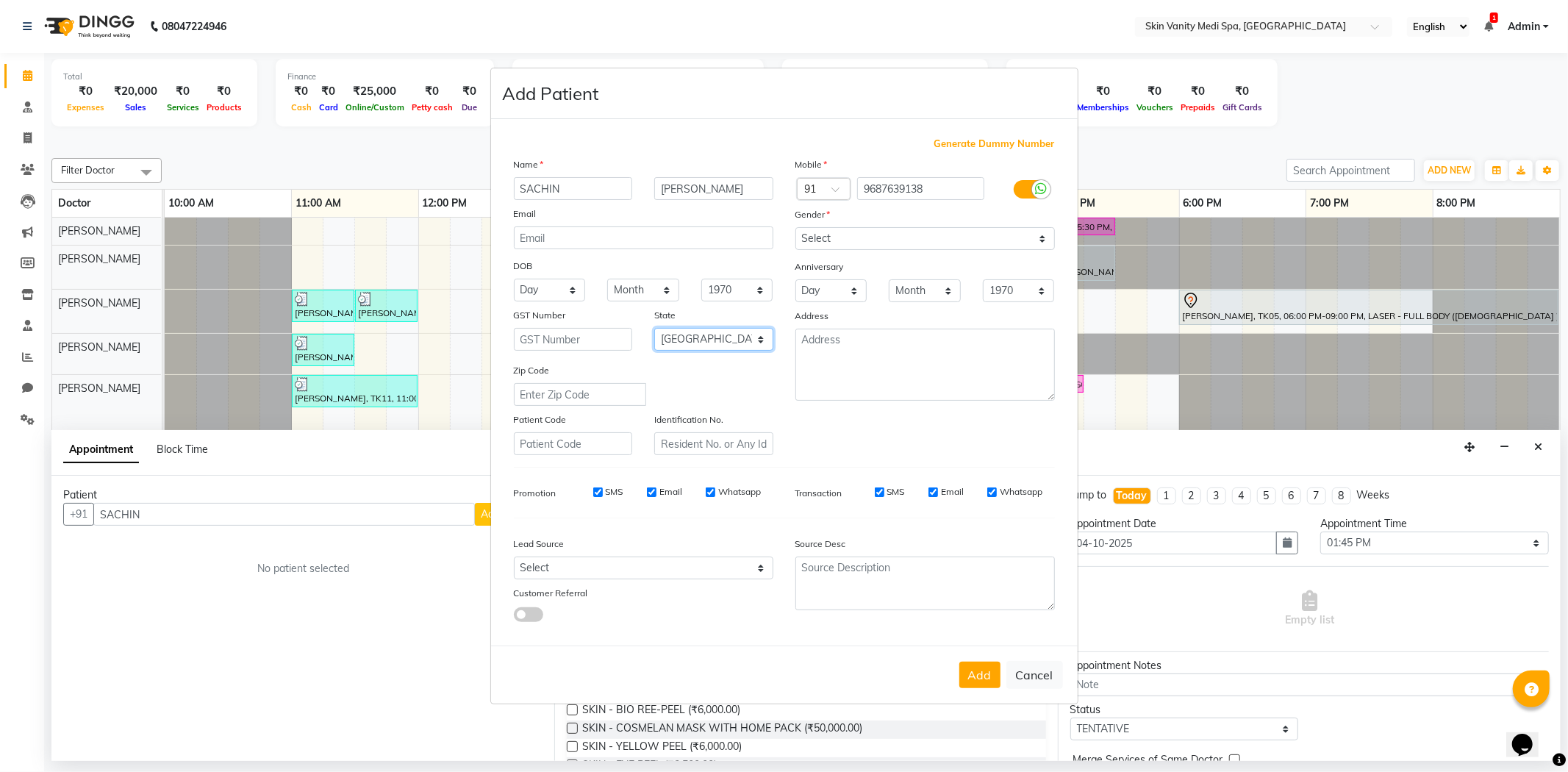
click at [654, 328] on select "Select [GEOGRAPHIC_DATA] [GEOGRAPHIC_DATA] [GEOGRAPHIC_DATA] [GEOGRAPHIC_DATA] …" at bounding box center [713, 339] width 119 height 23
click at [975, 678] on button "Add" at bounding box center [980, 675] width 42 height 26
type input "9687639138"
select select
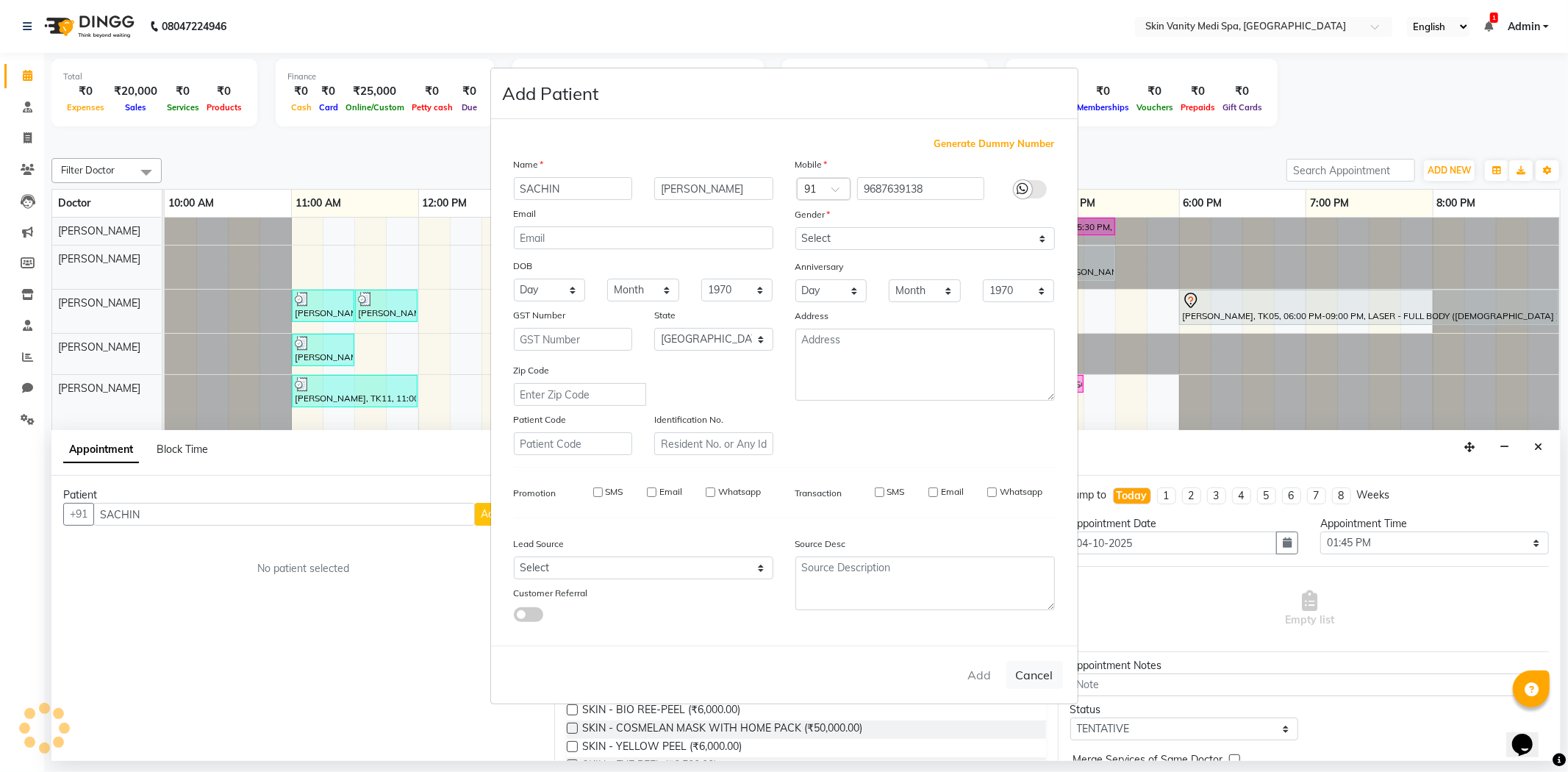
select select
select select "null"
select select
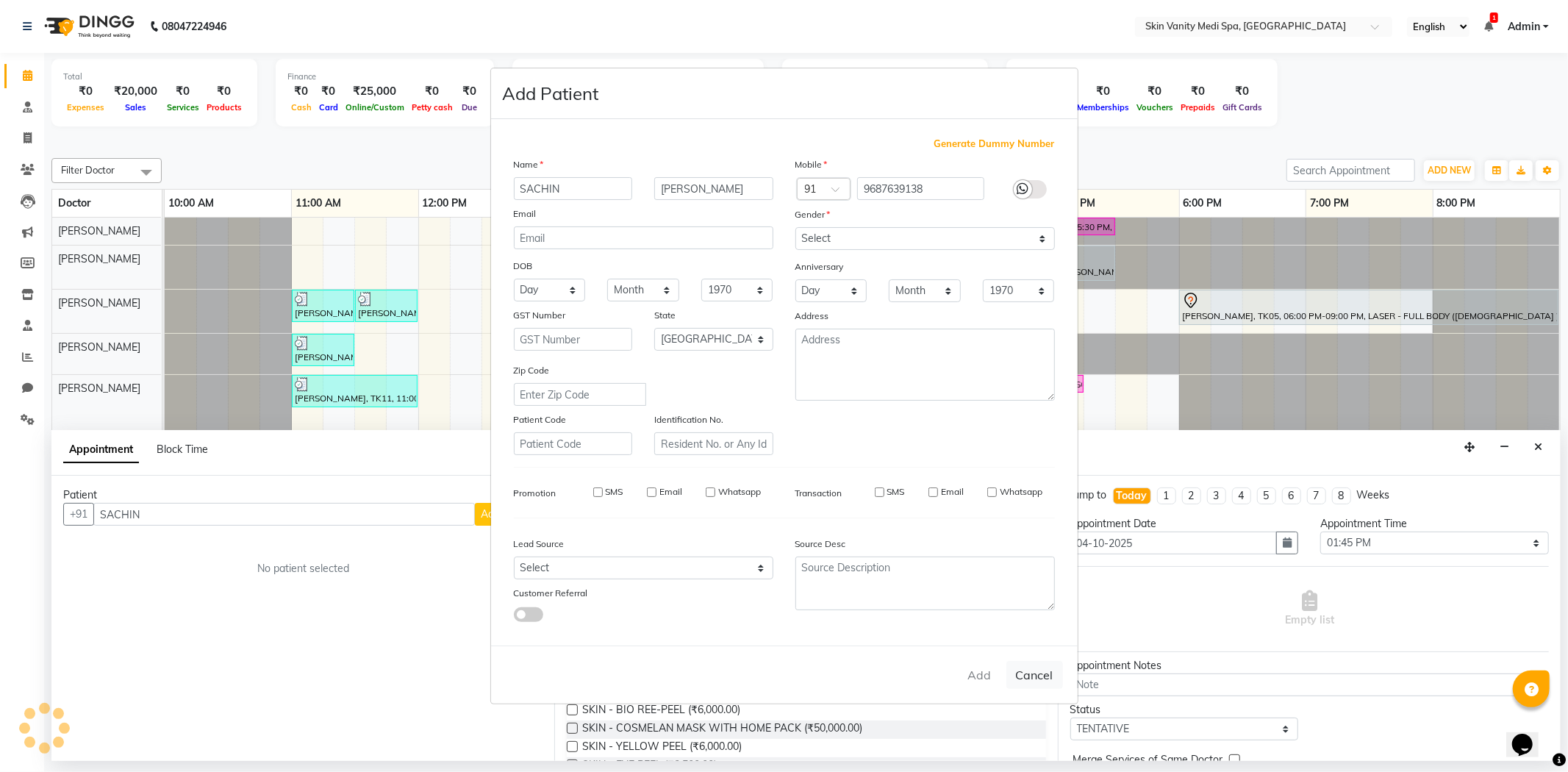
select select
checkbox input "false"
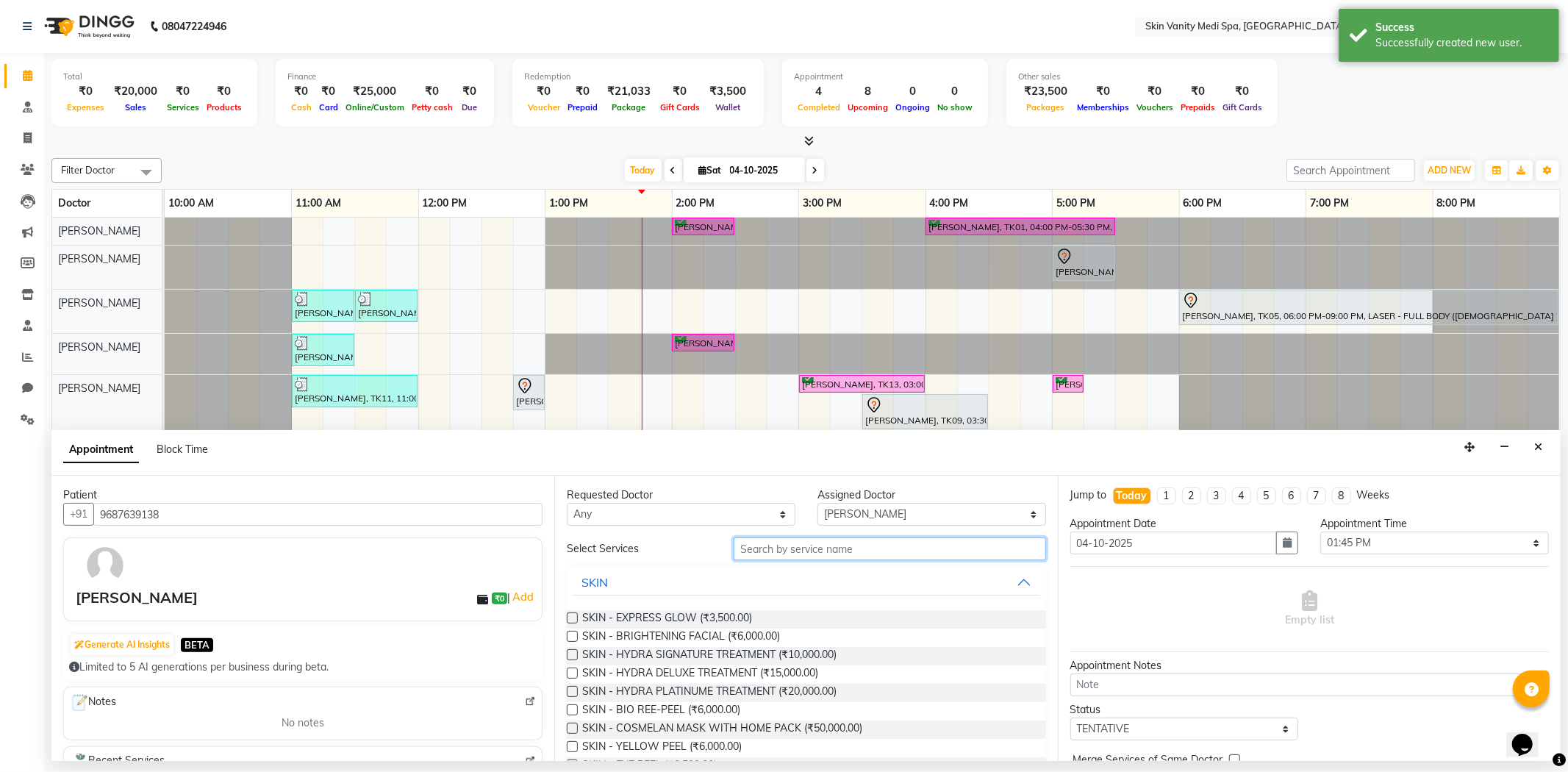
click at [788, 549] on input "text" at bounding box center [889, 549] width 312 height 23
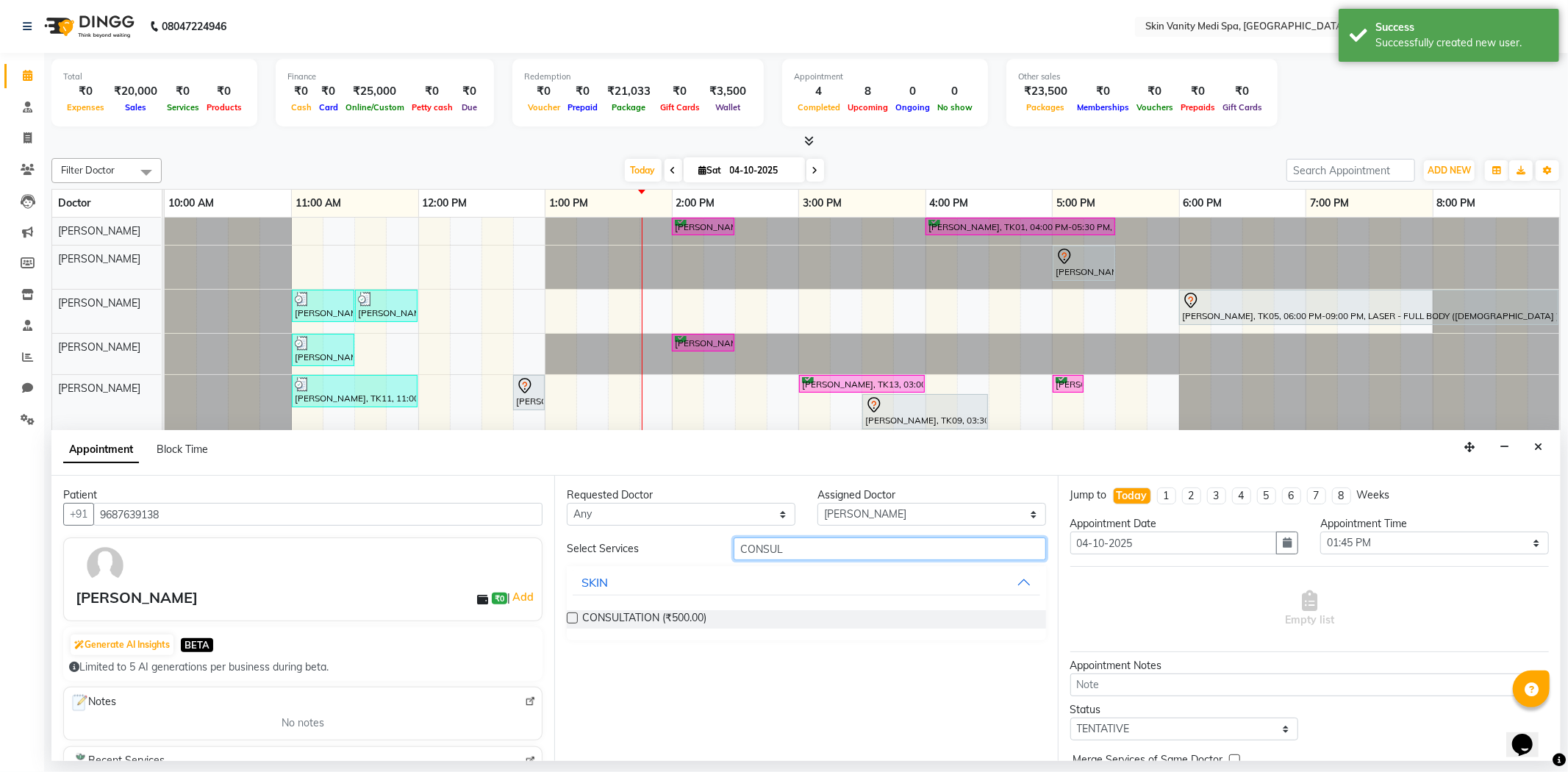
type input "CONSUL"
click at [576, 614] on label at bounding box center [573, 619] width 11 height 11
click at [576, 615] on input "checkbox" at bounding box center [572, 619] width 10 height 10
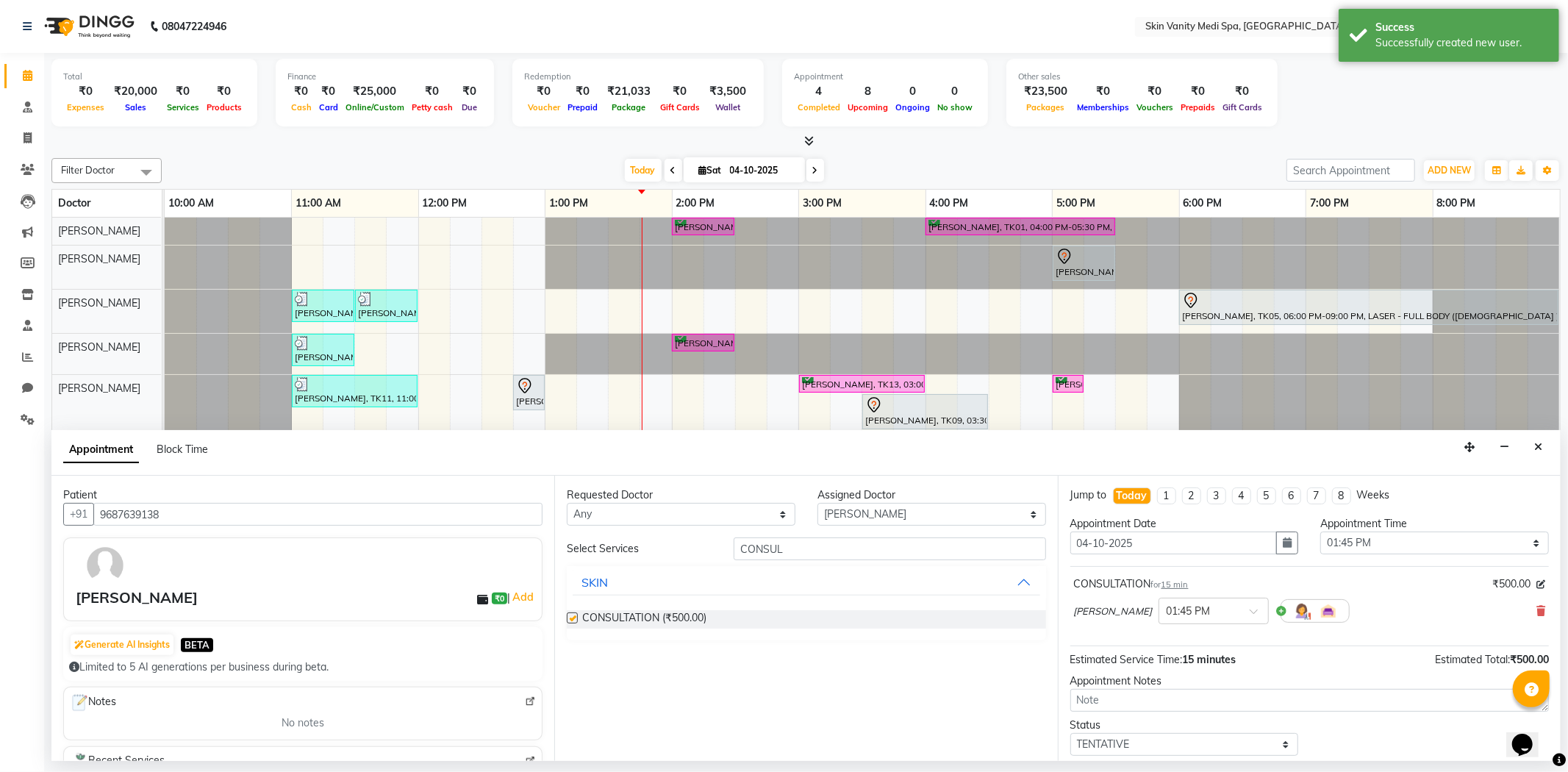
checkbox input "false"
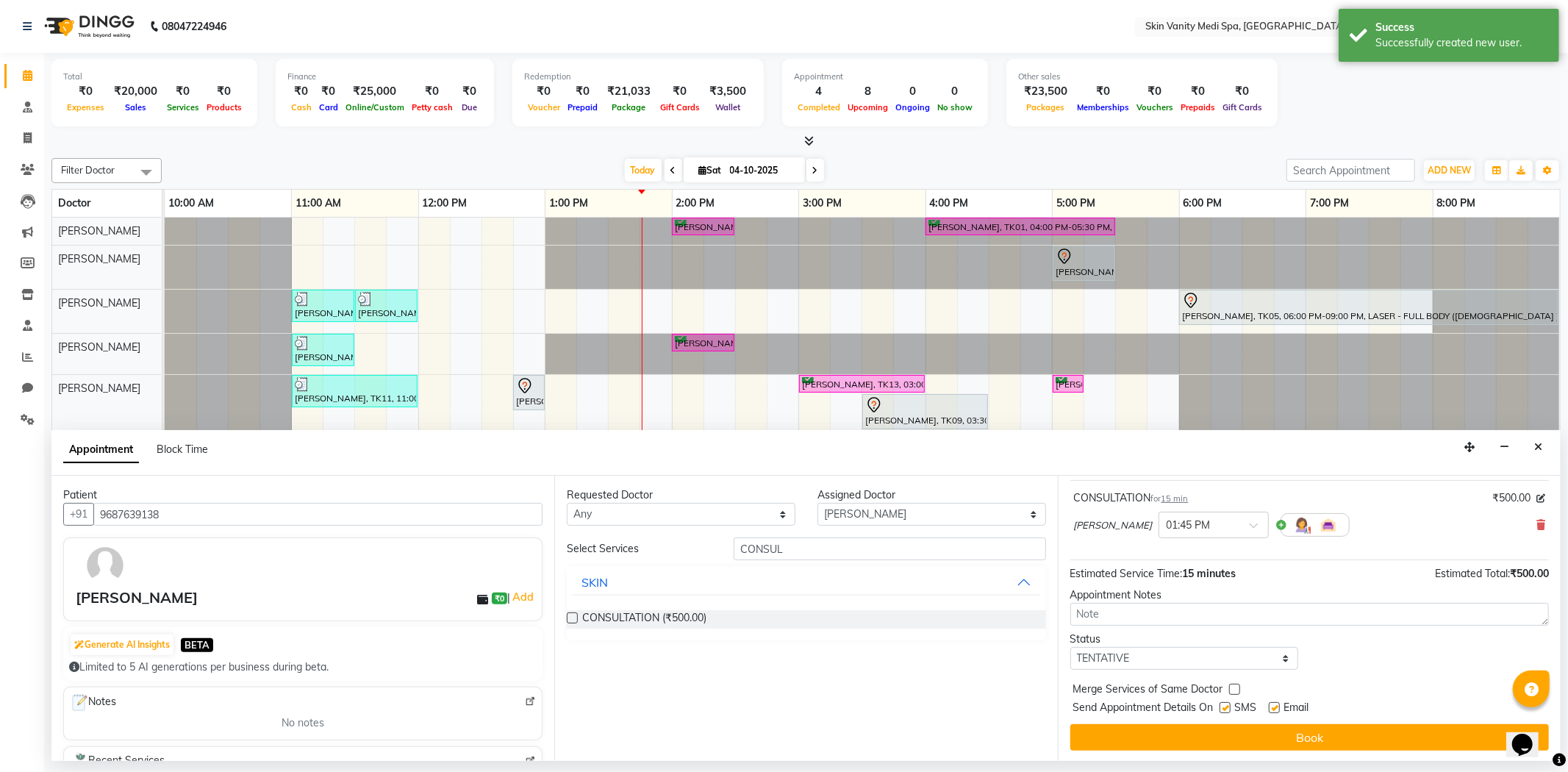
scroll to position [88, 0]
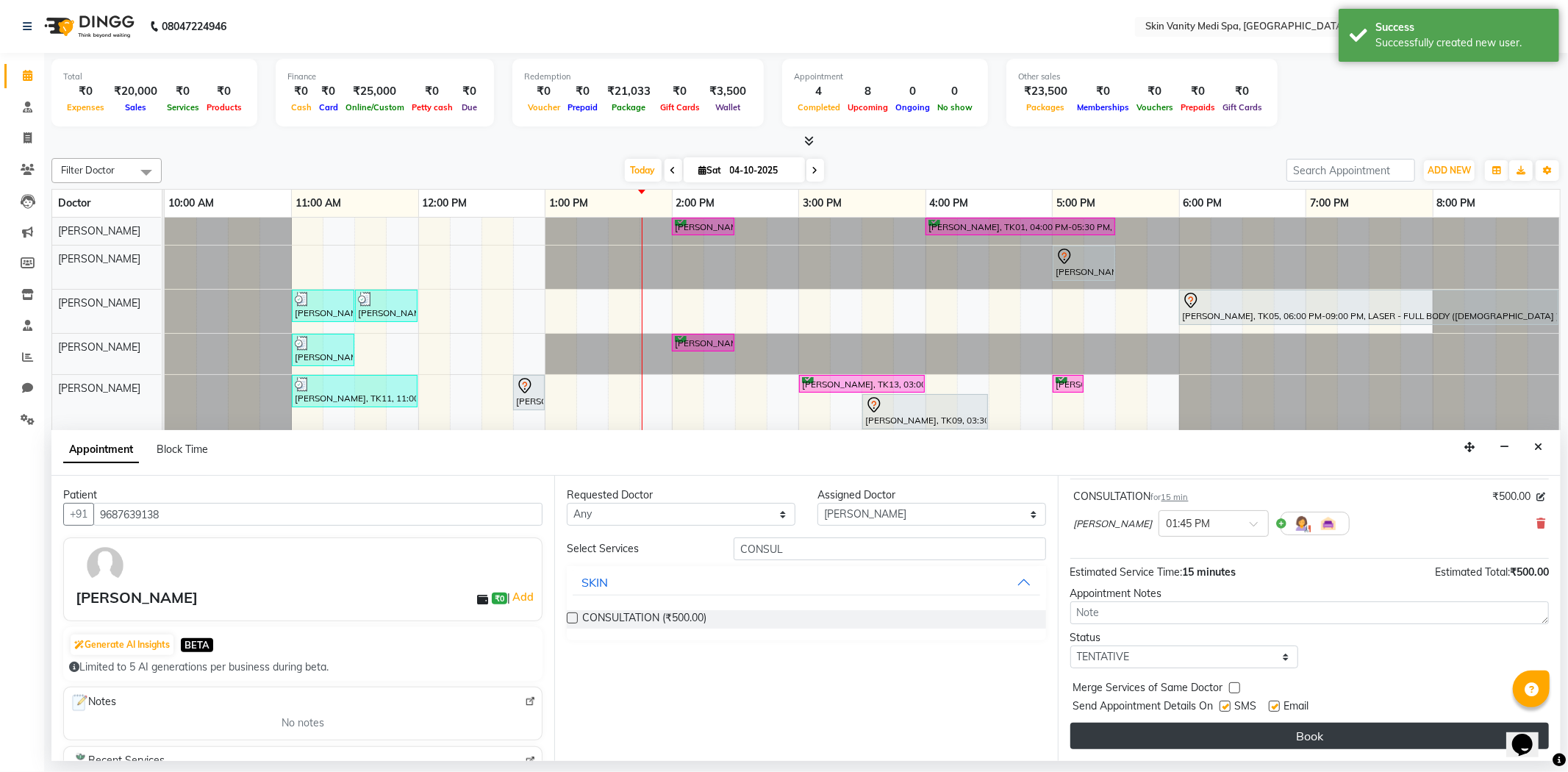
click at [1298, 738] on button "Book" at bounding box center [1309, 736] width 478 height 26
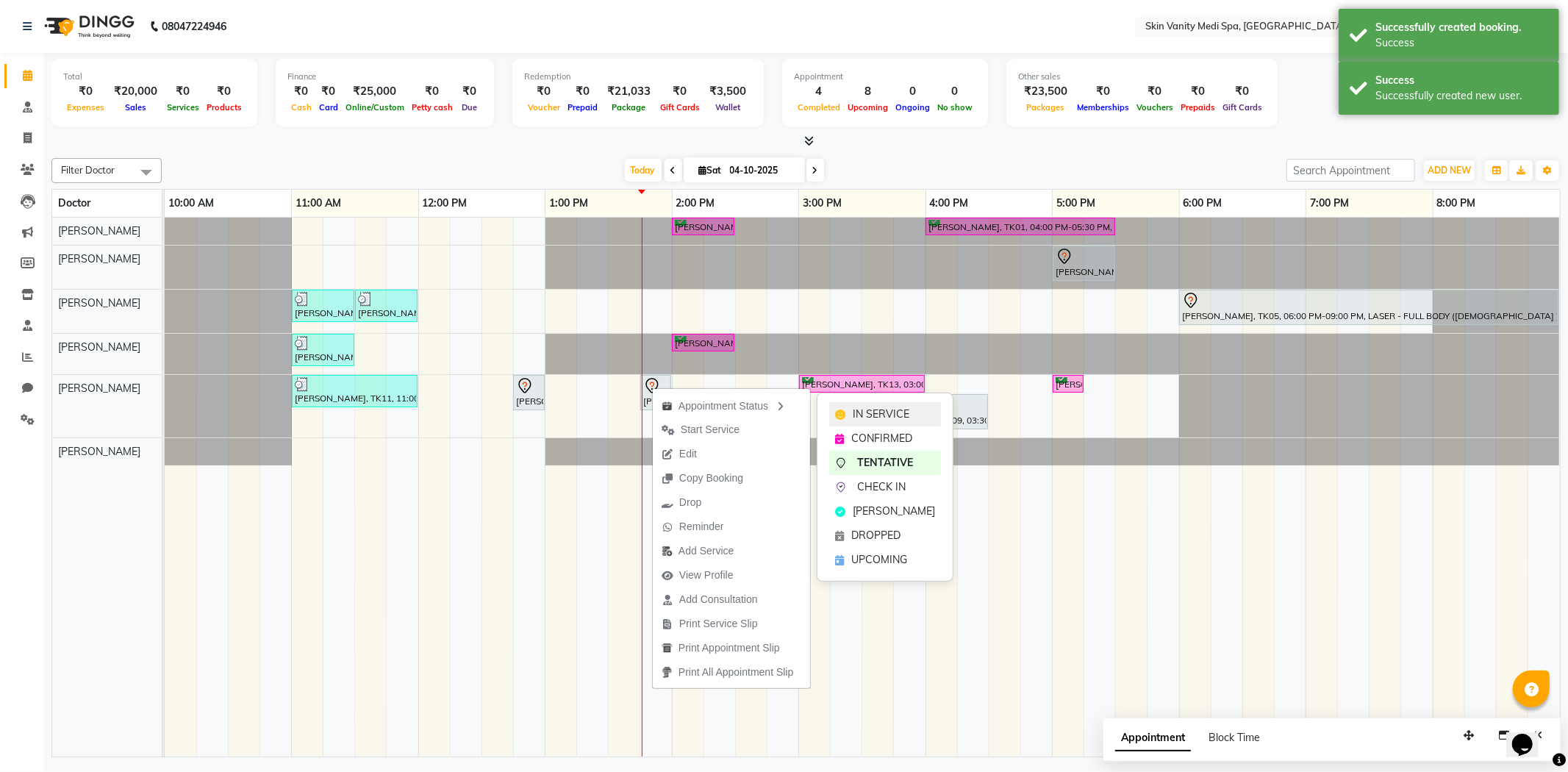
click at [871, 407] on span "IN SERVICE" at bounding box center [881, 414] width 57 height 15
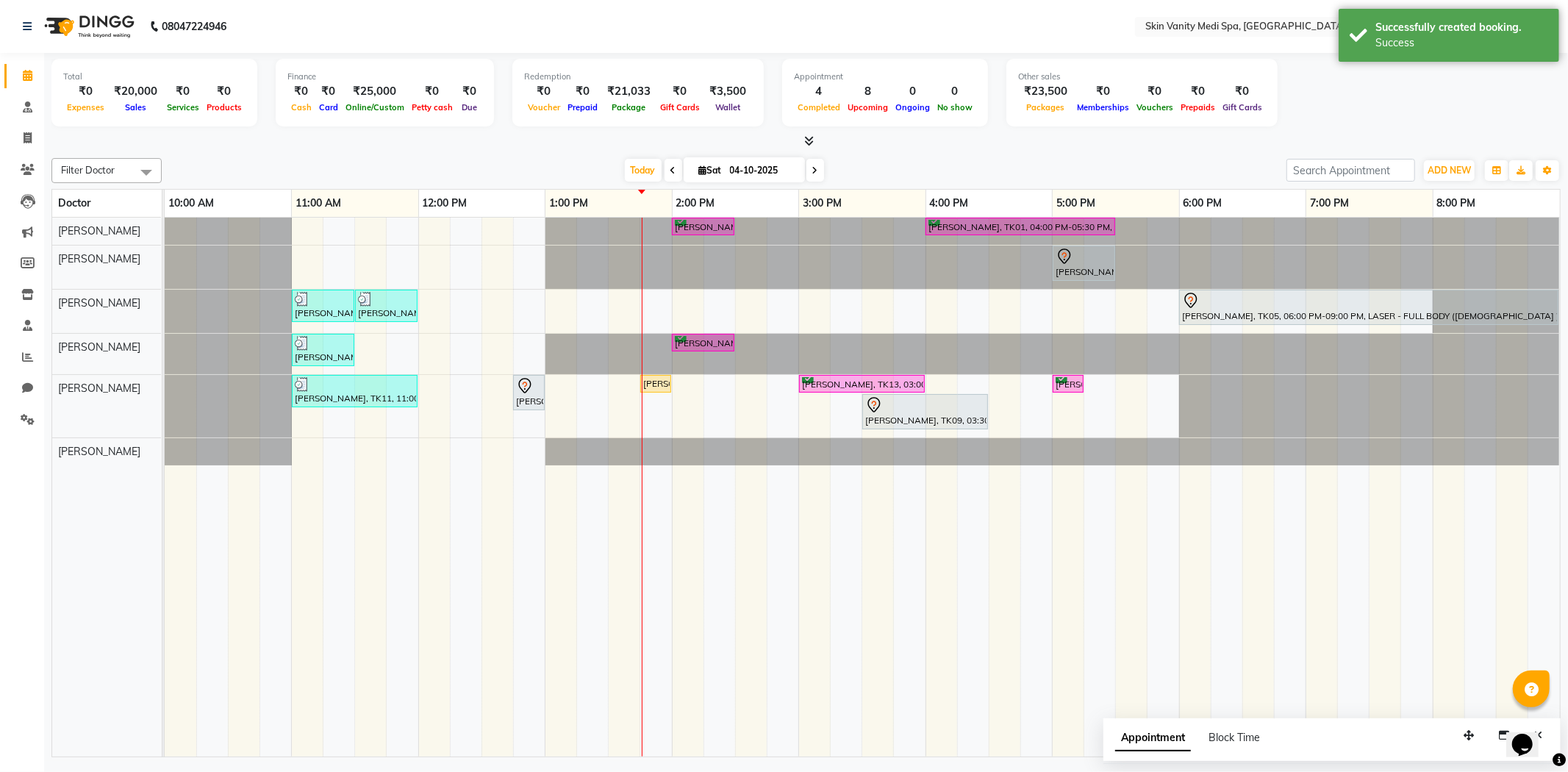
click at [807, 166] on span at bounding box center [816, 170] width 18 height 23
type input "05-10-2025"
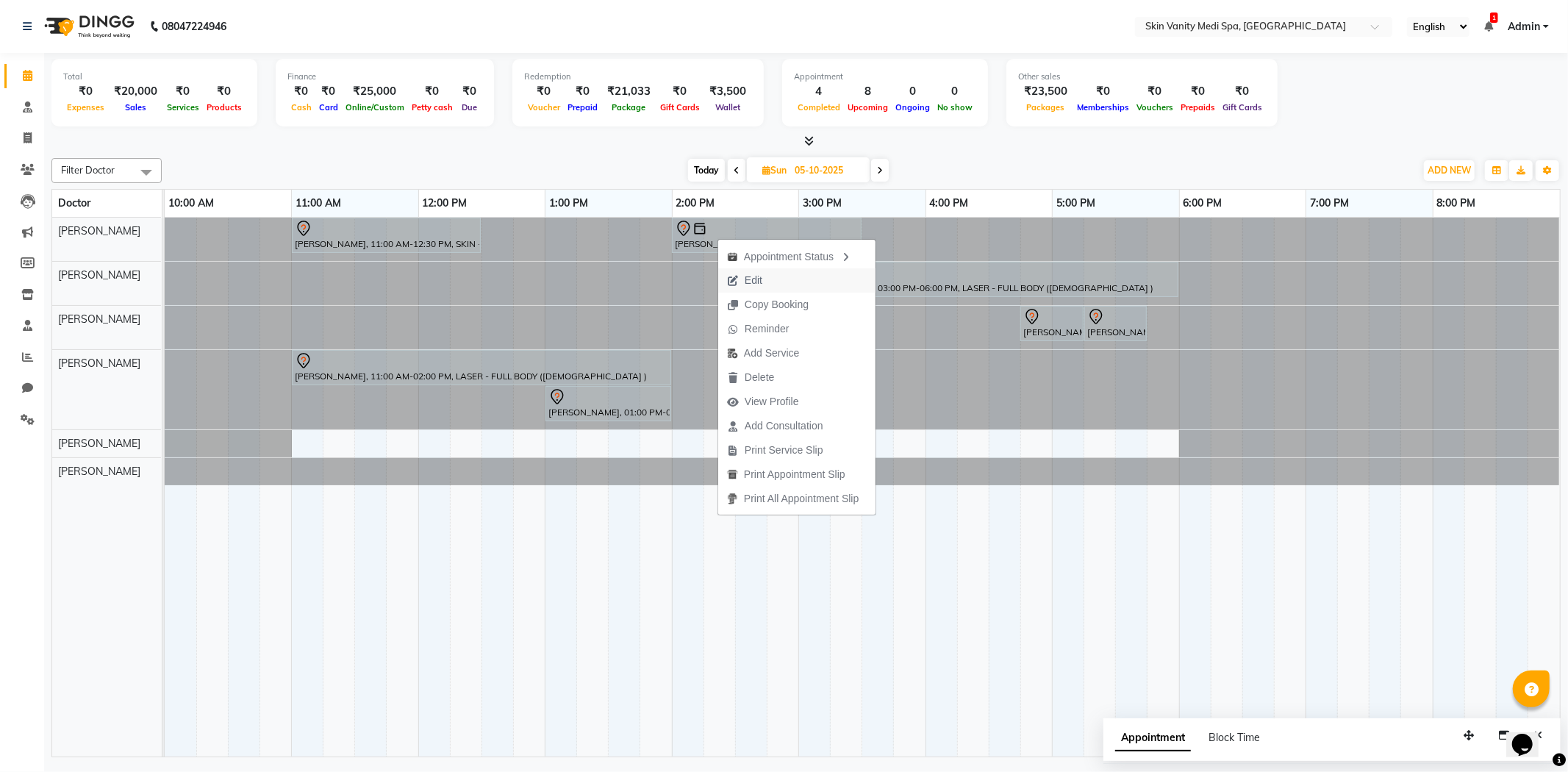
click at [765, 273] on span "Edit" at bounding box center [744, 281] width 53 height 24
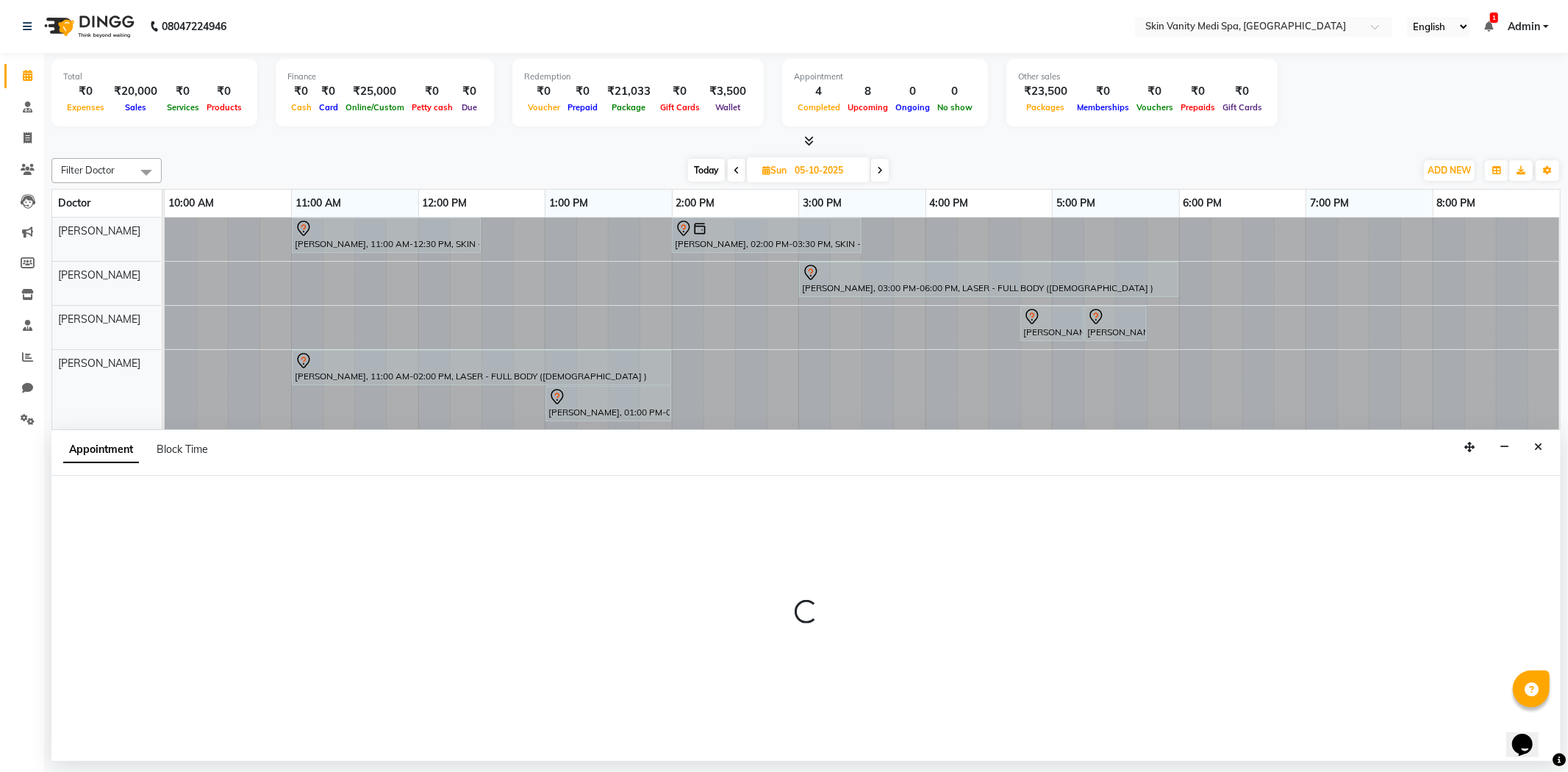
select select "tentative"
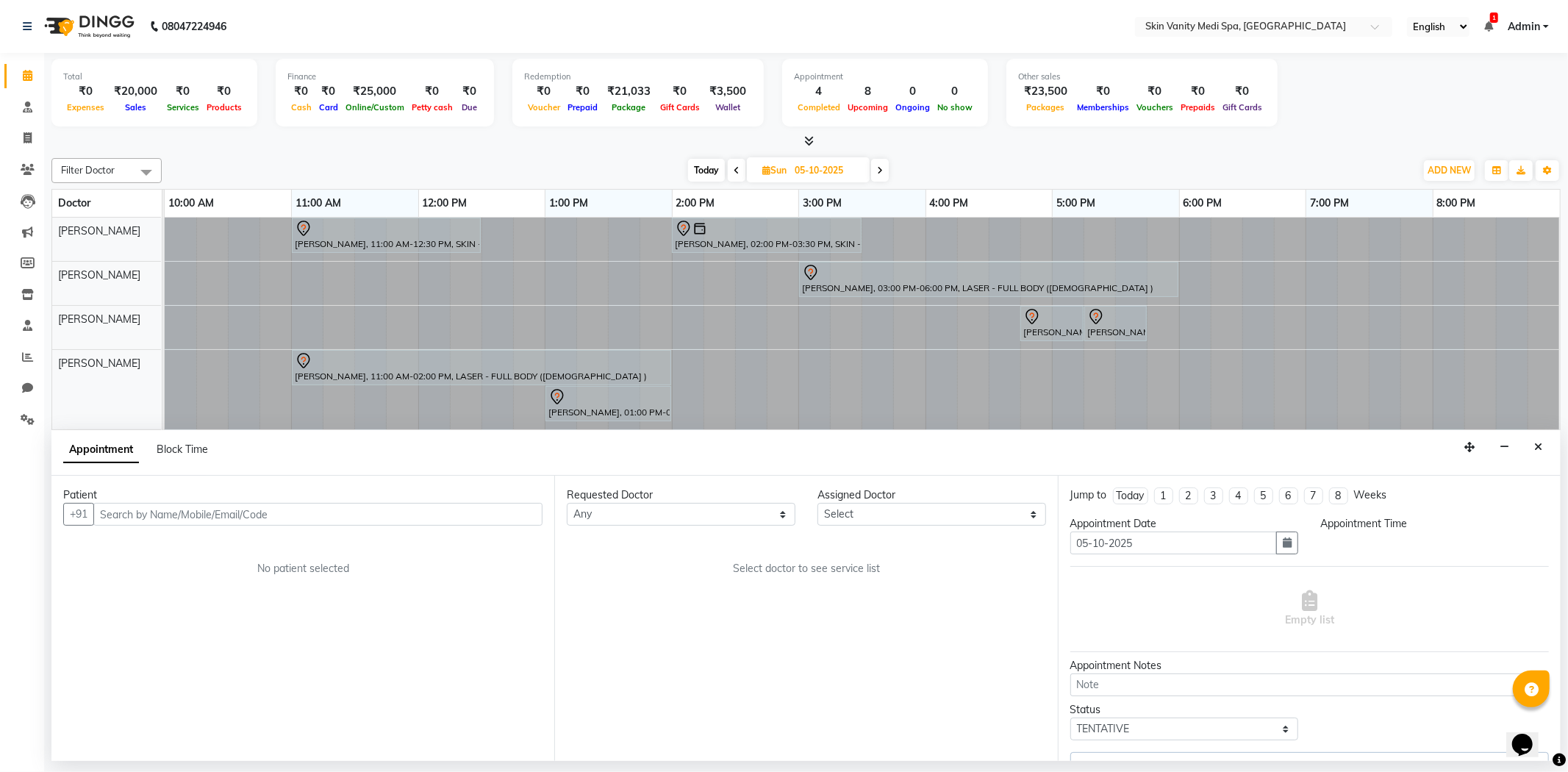
select select "70346"
select select "840"
select select "3954"
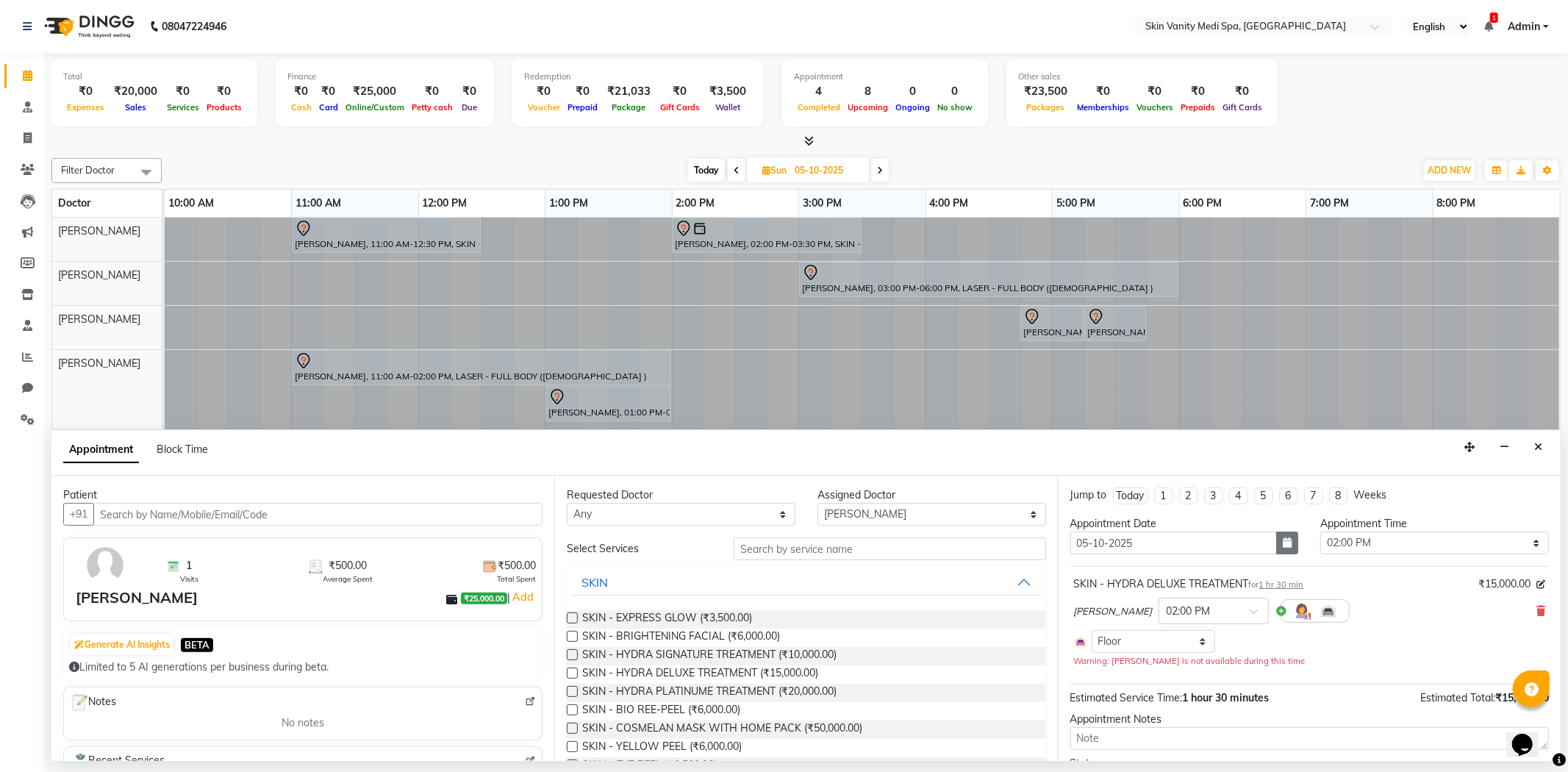
click at [1283, 541] on icon "button" at bounding box center [1287, 543] width 9 height 10
click at [1107, 645] on div "7" at bounding box center [1109, 643] width 23 height 23
type input "[DATE]"
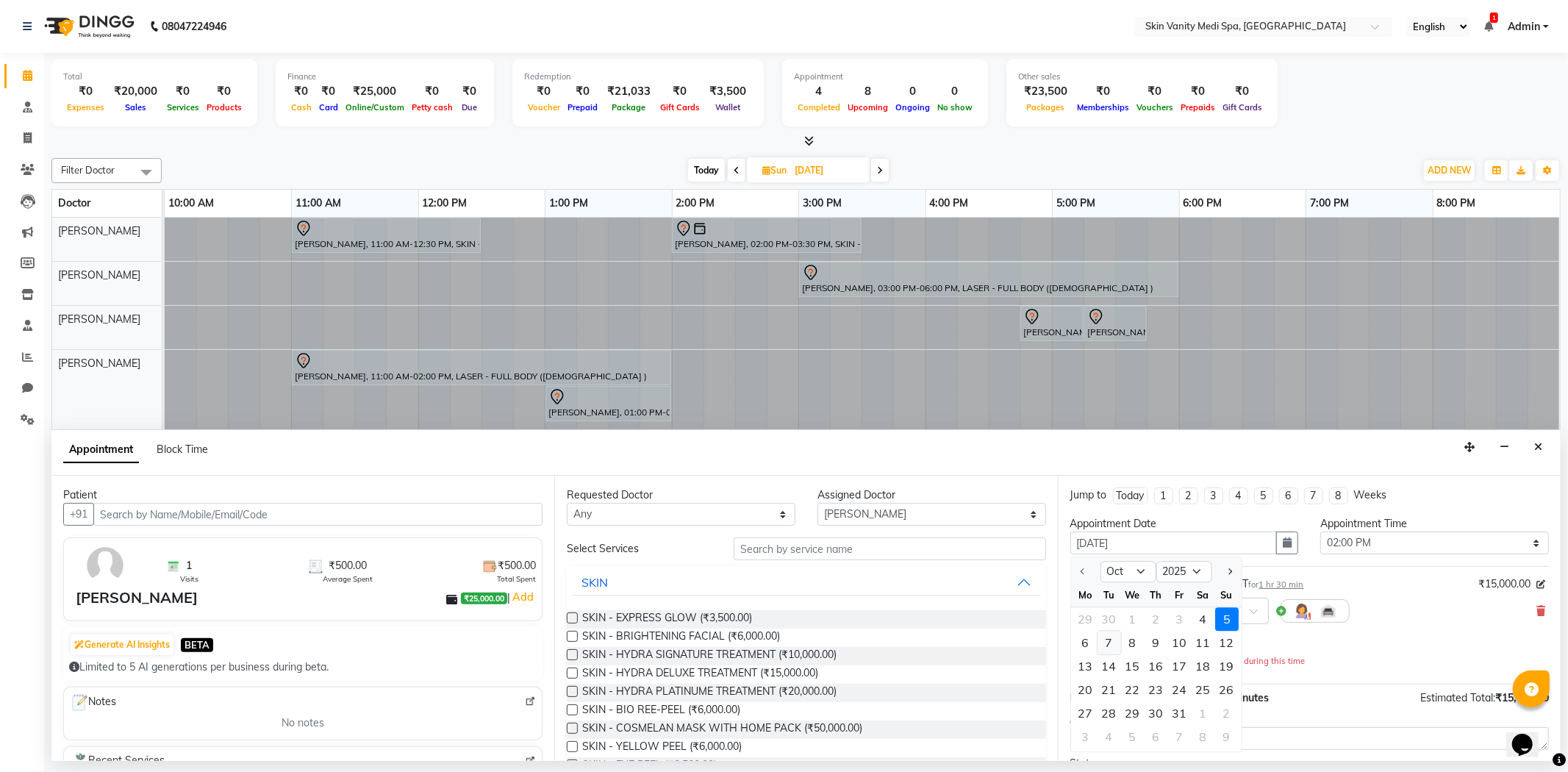
select select "840"
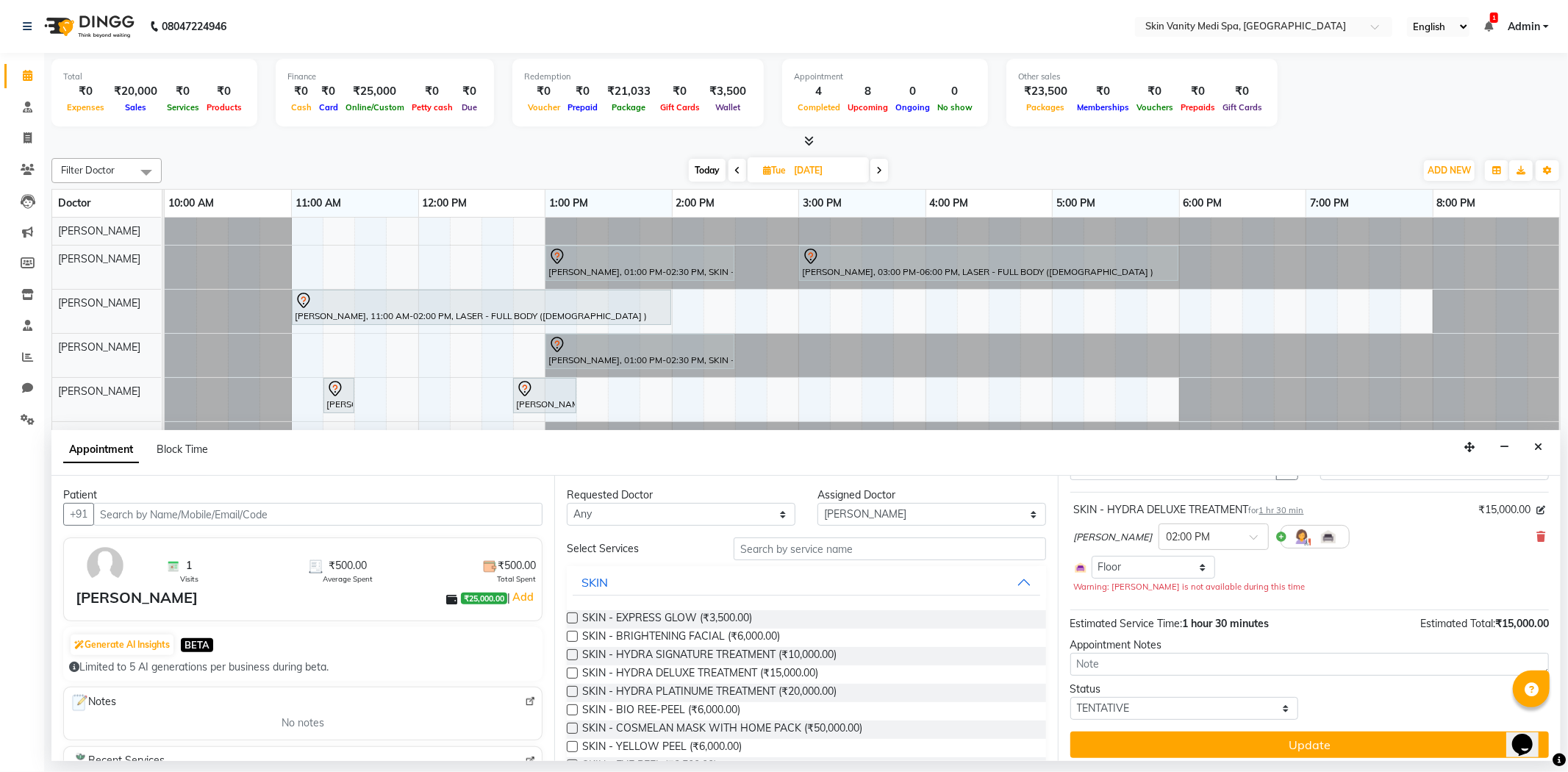
scroll to position [83, 0]
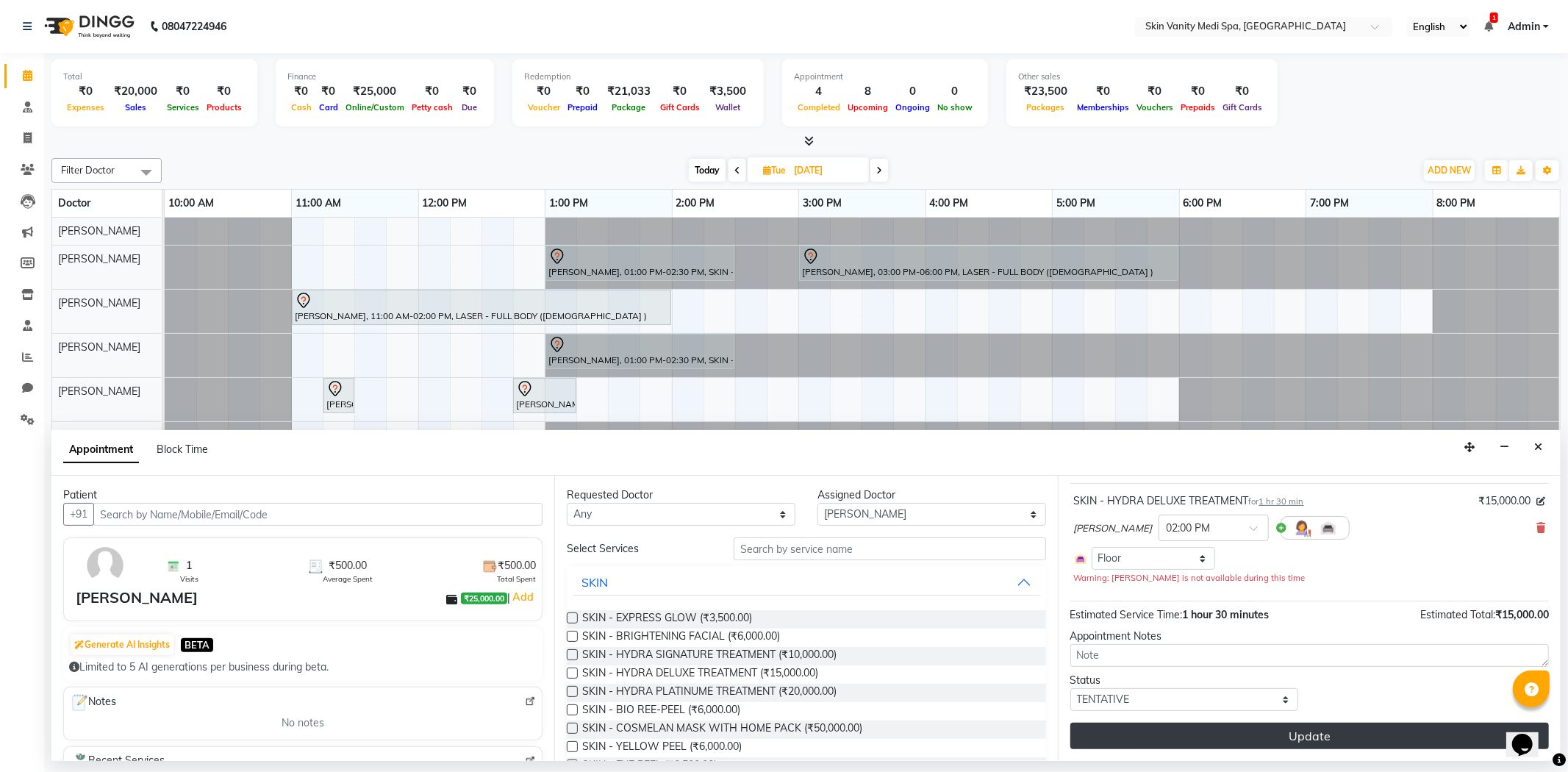
click at [1161, 735] on button "Update" at bounding box center [1309, 736] width 478 height 26
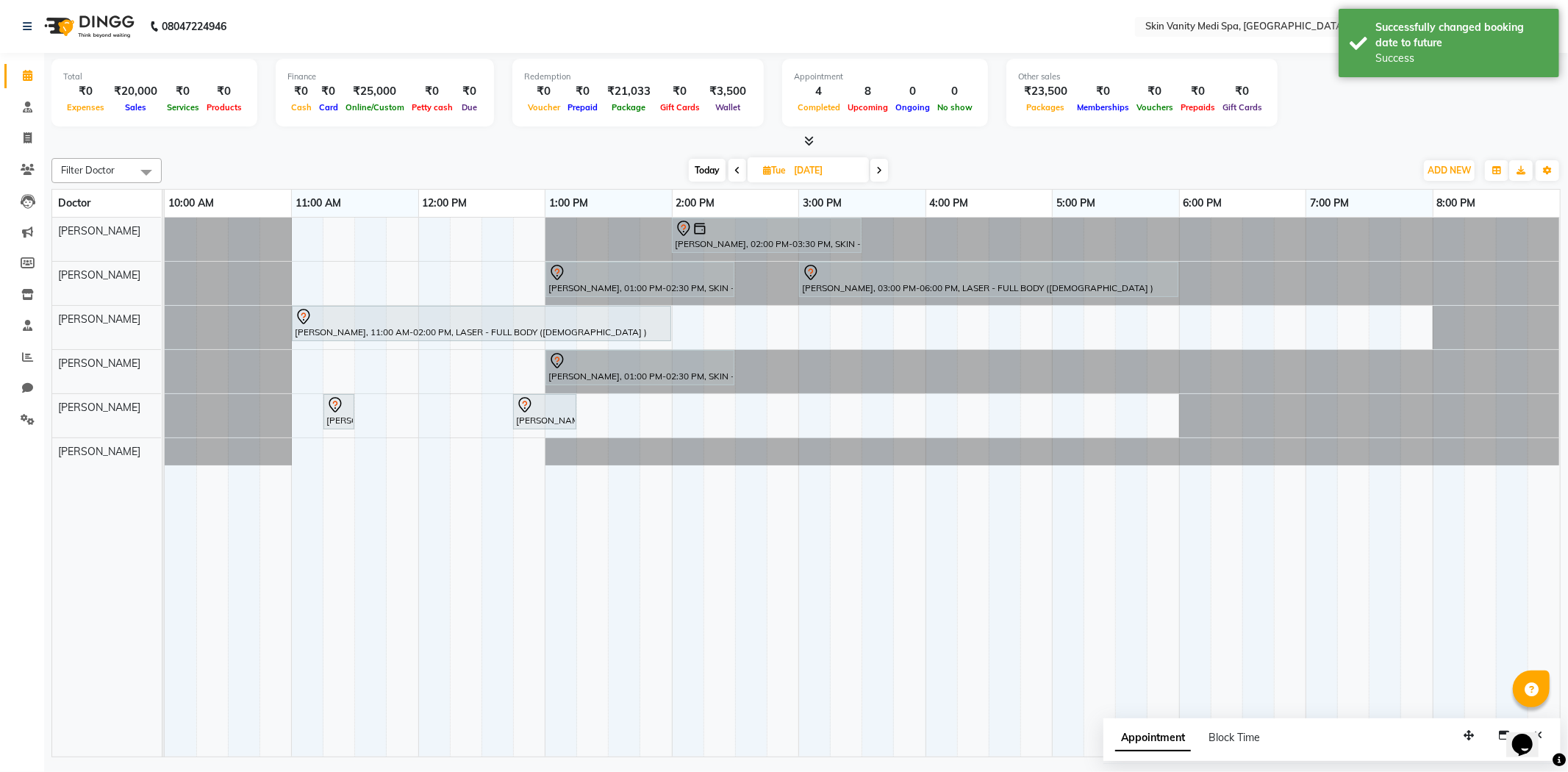
click at [713, 173] on span "Today" at bounding box center [707, 170] width 37 height 23
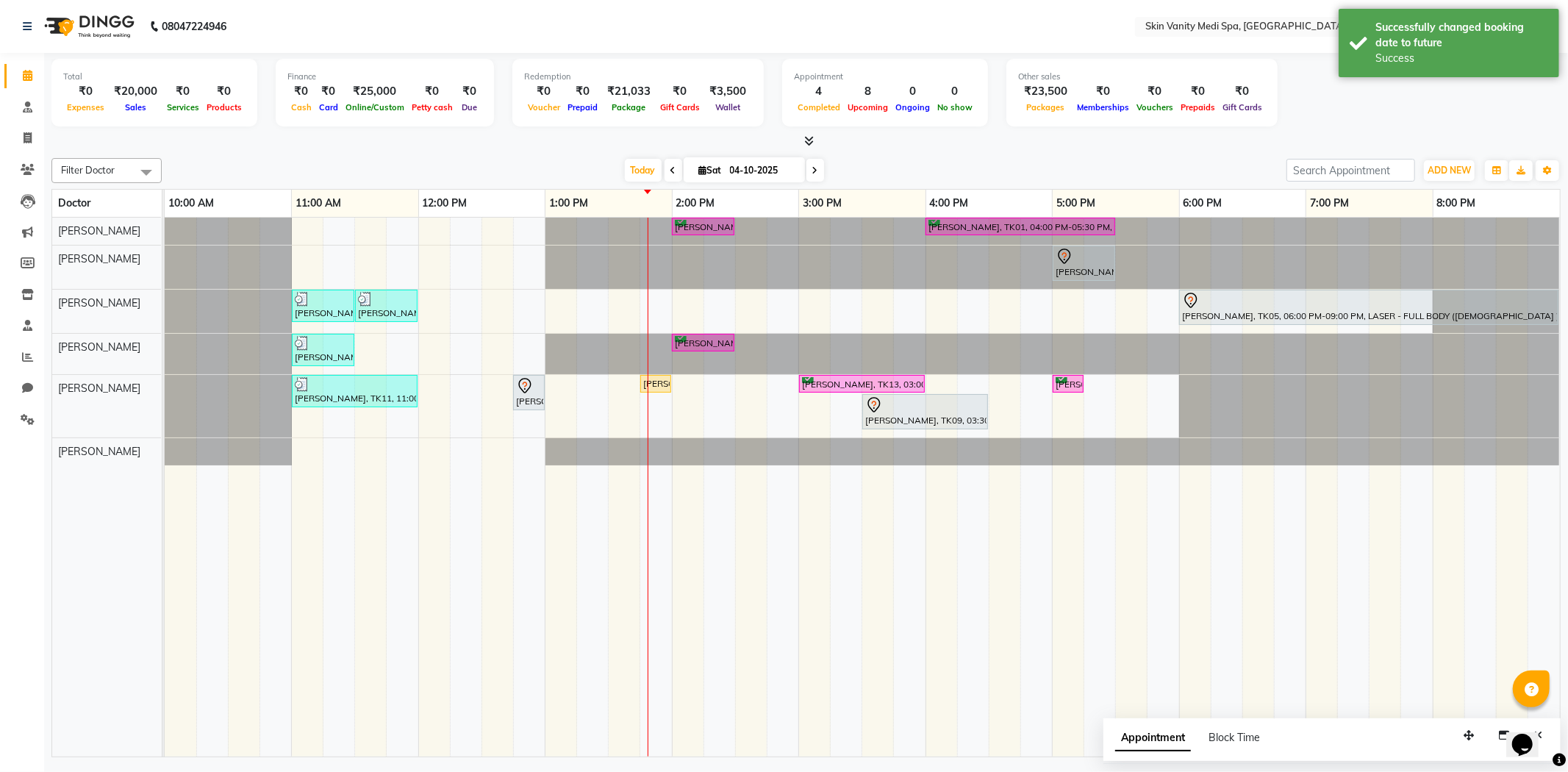
click at [812, 168] on icon at bounding box center [815, 170] width 6 height 9
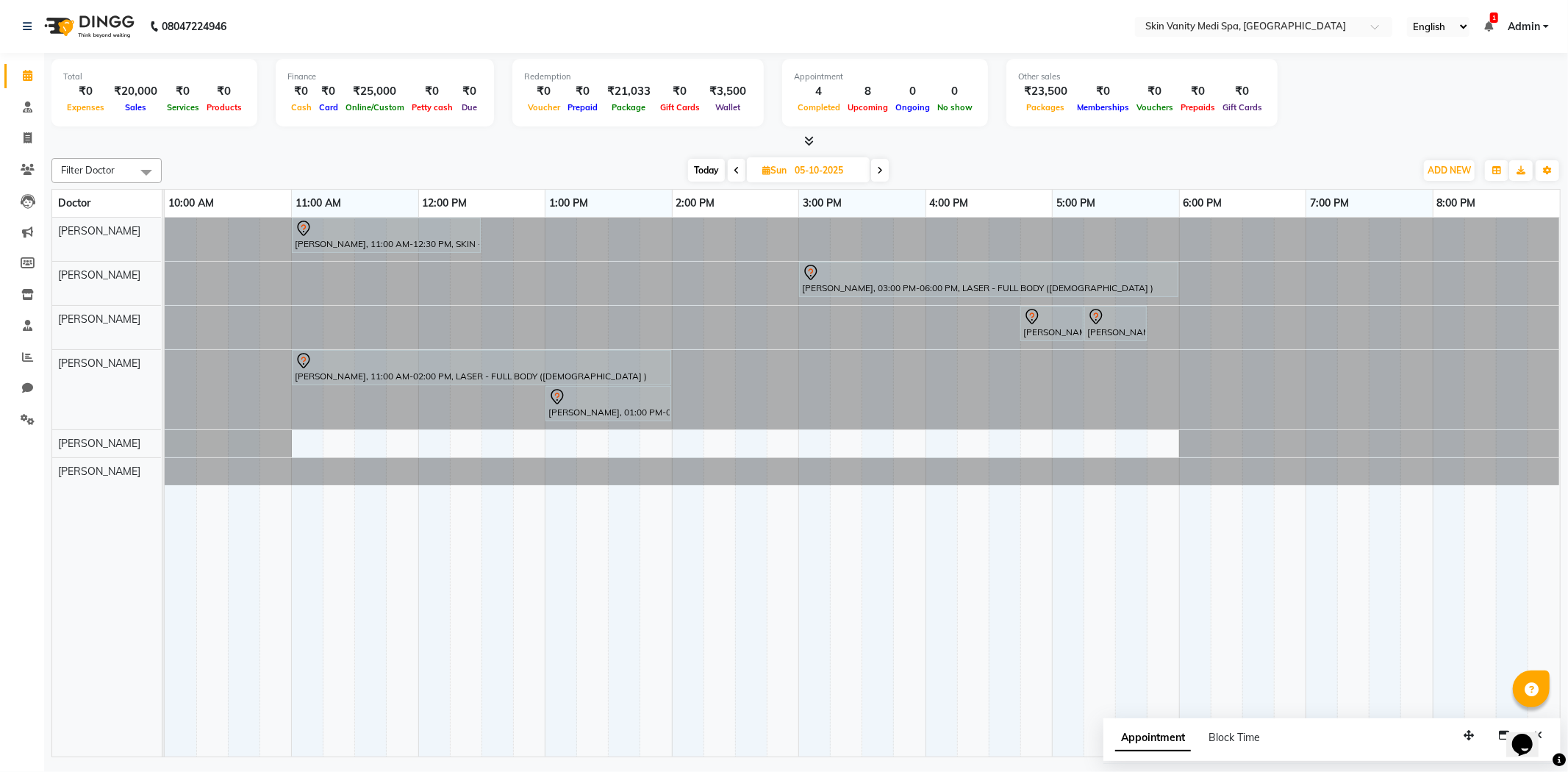
click at [704, 177] on span "Today" at bounding box center [706, 170] width 37 height 23
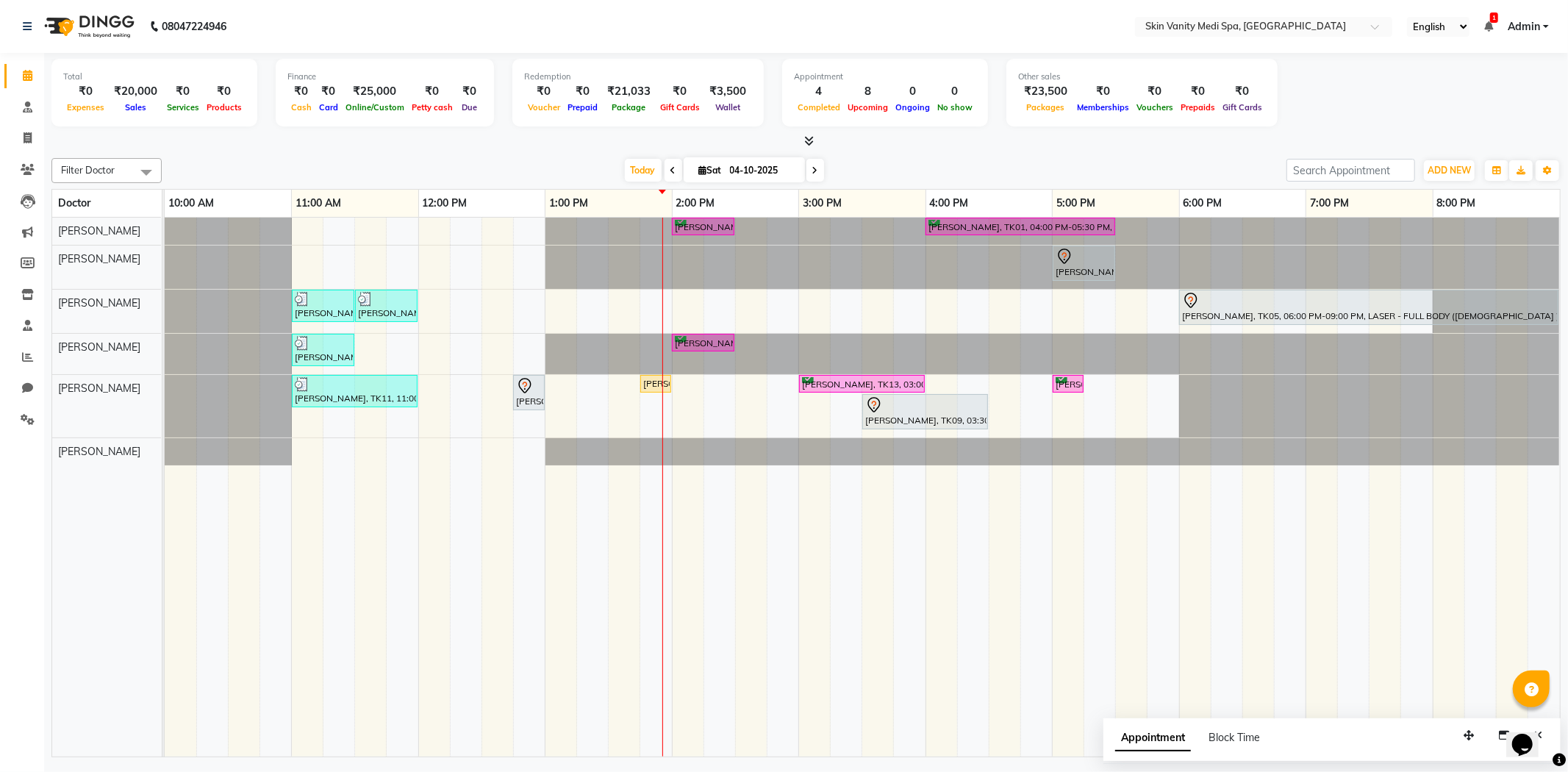
click at [812, 170] on icon at bounding box center [815, 170] width 6 height 9
type input "05-10-2025"
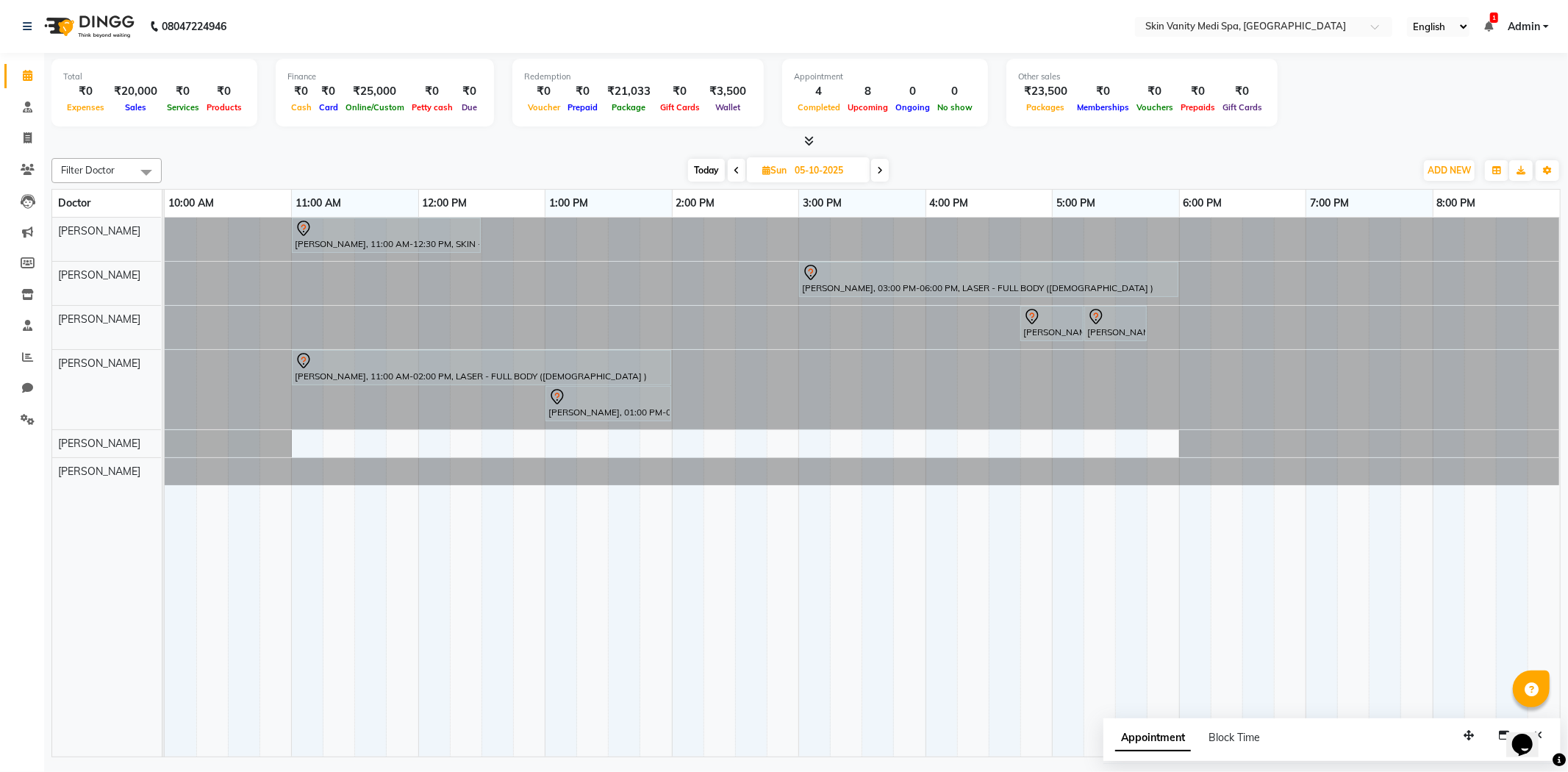
click at [796, 174] on input "05-10-2025" at bounding box center [827, 171] width 73 height 22
select select "10"
select select "2025"
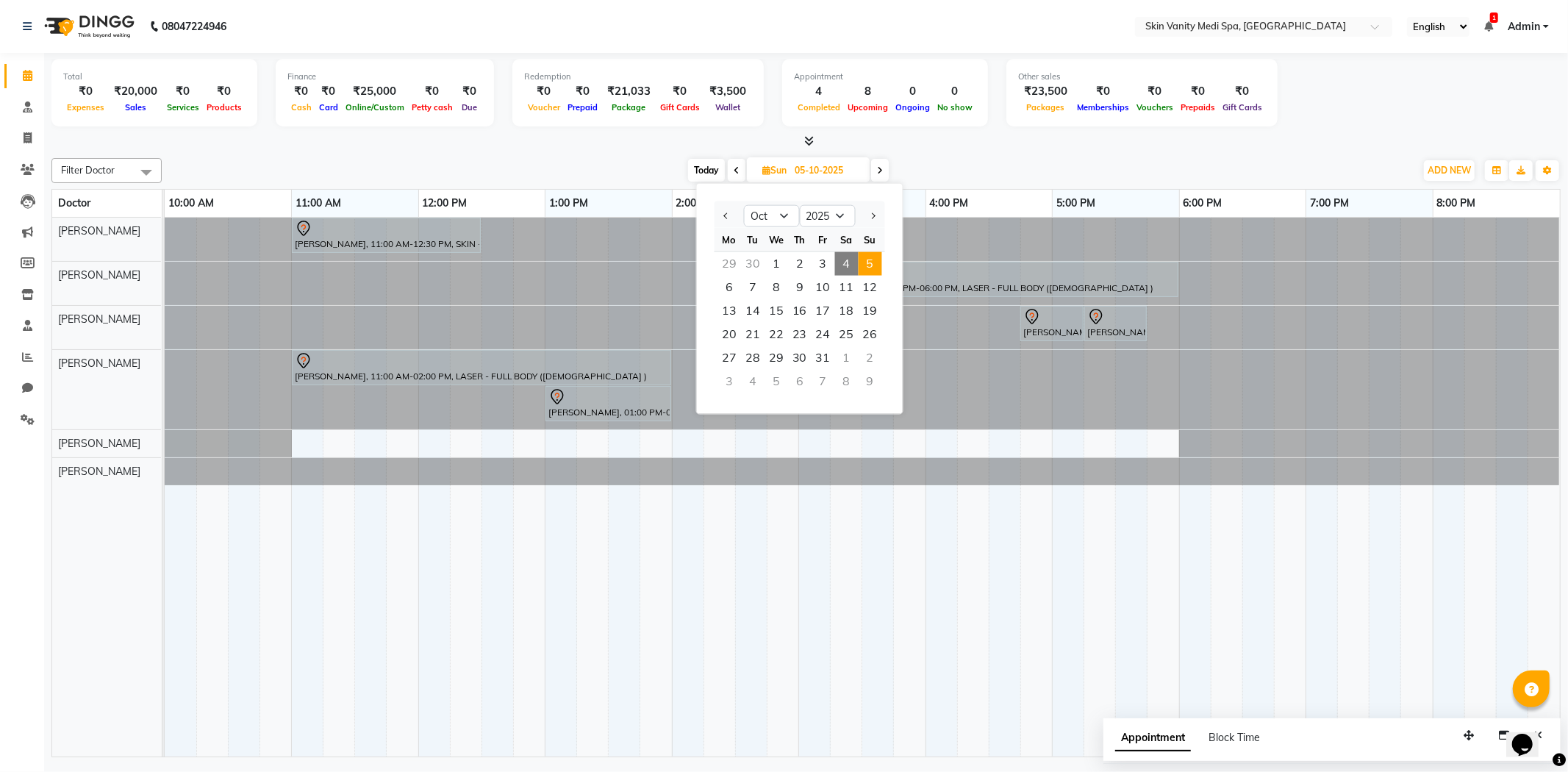
click at [840, 261] on span "4" at bounding box center [847, 264] width 23 height 23
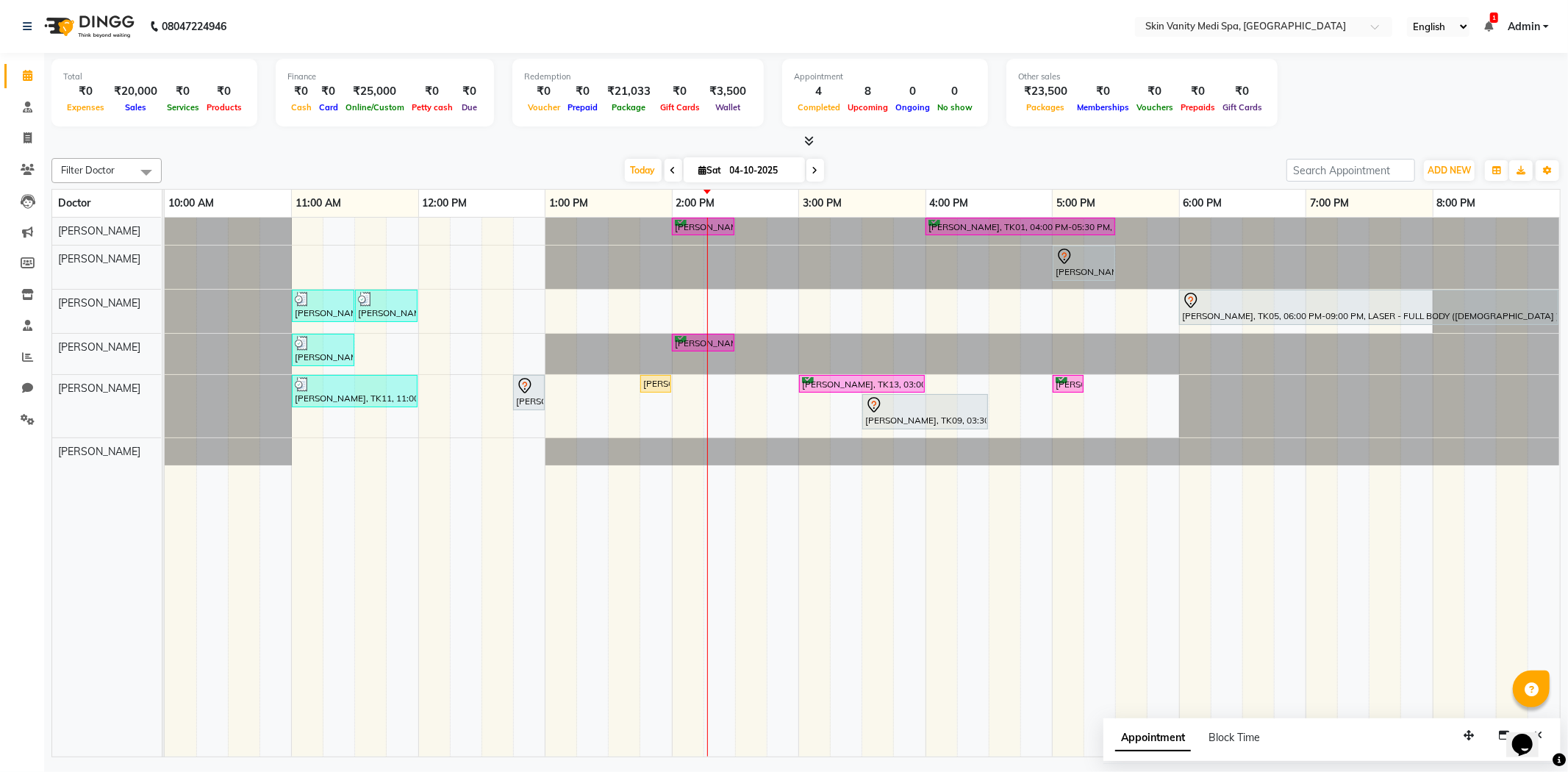
click at [812, 171] on icon at bounding box center [815, 170] width 6 height 9
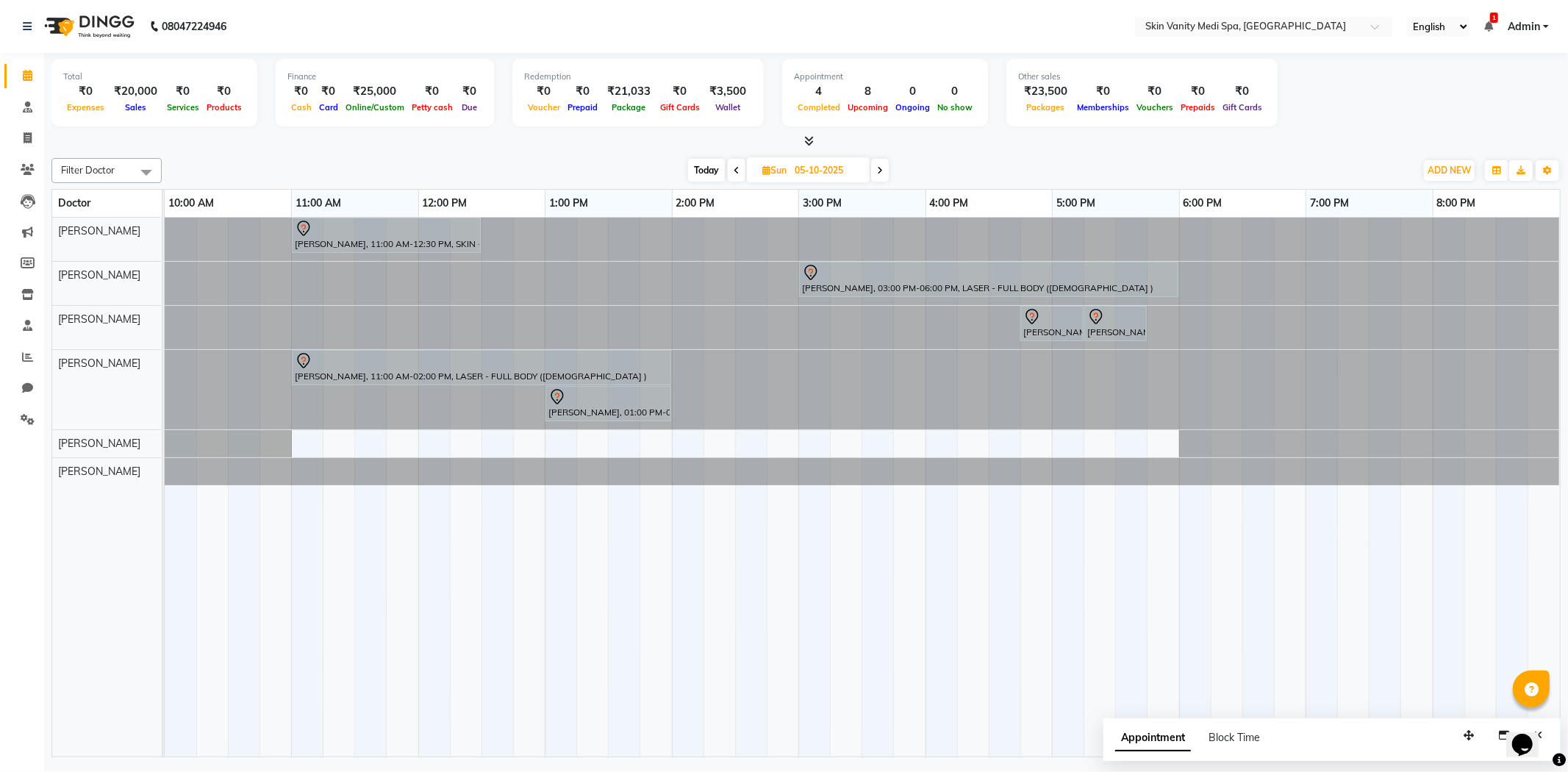
click at [879, 166] on icon at bounding box center [879, 170] width 6 height 9
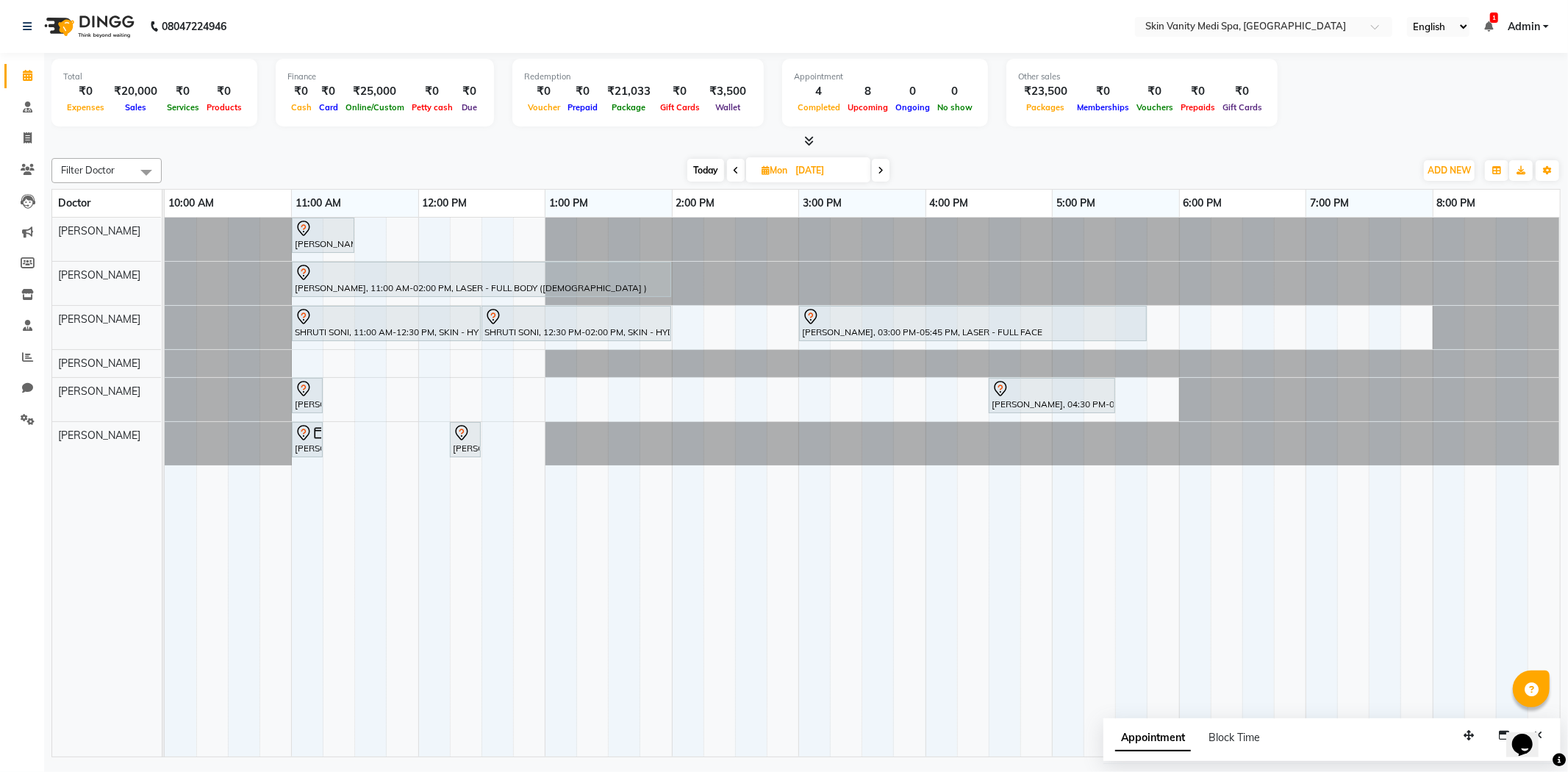
click at [877, 165] on span at bounding box center [881, 170] width 18 height 23
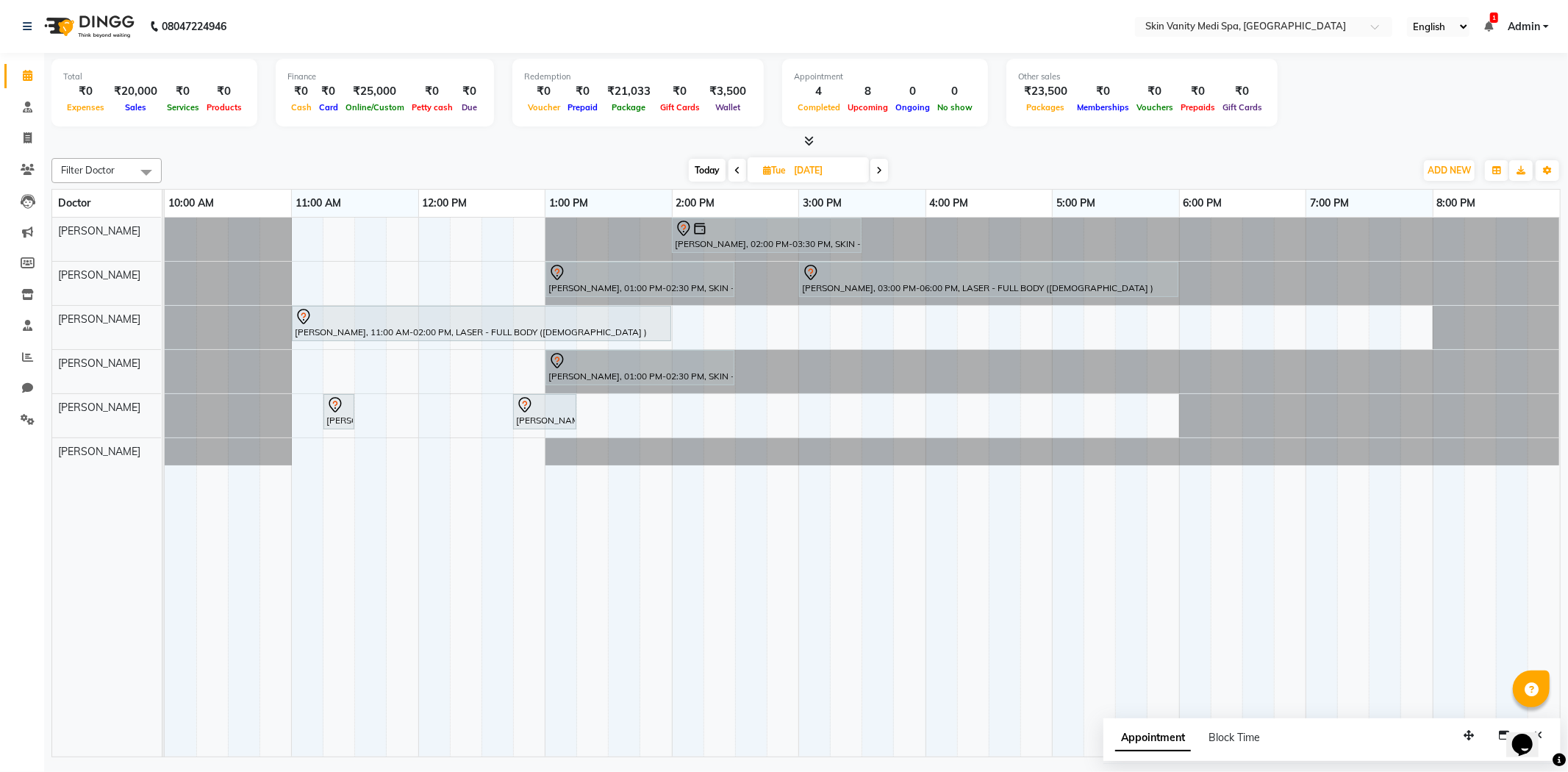
click at [728, 179] on span at bounding box center [737, 170] width 18 height 23
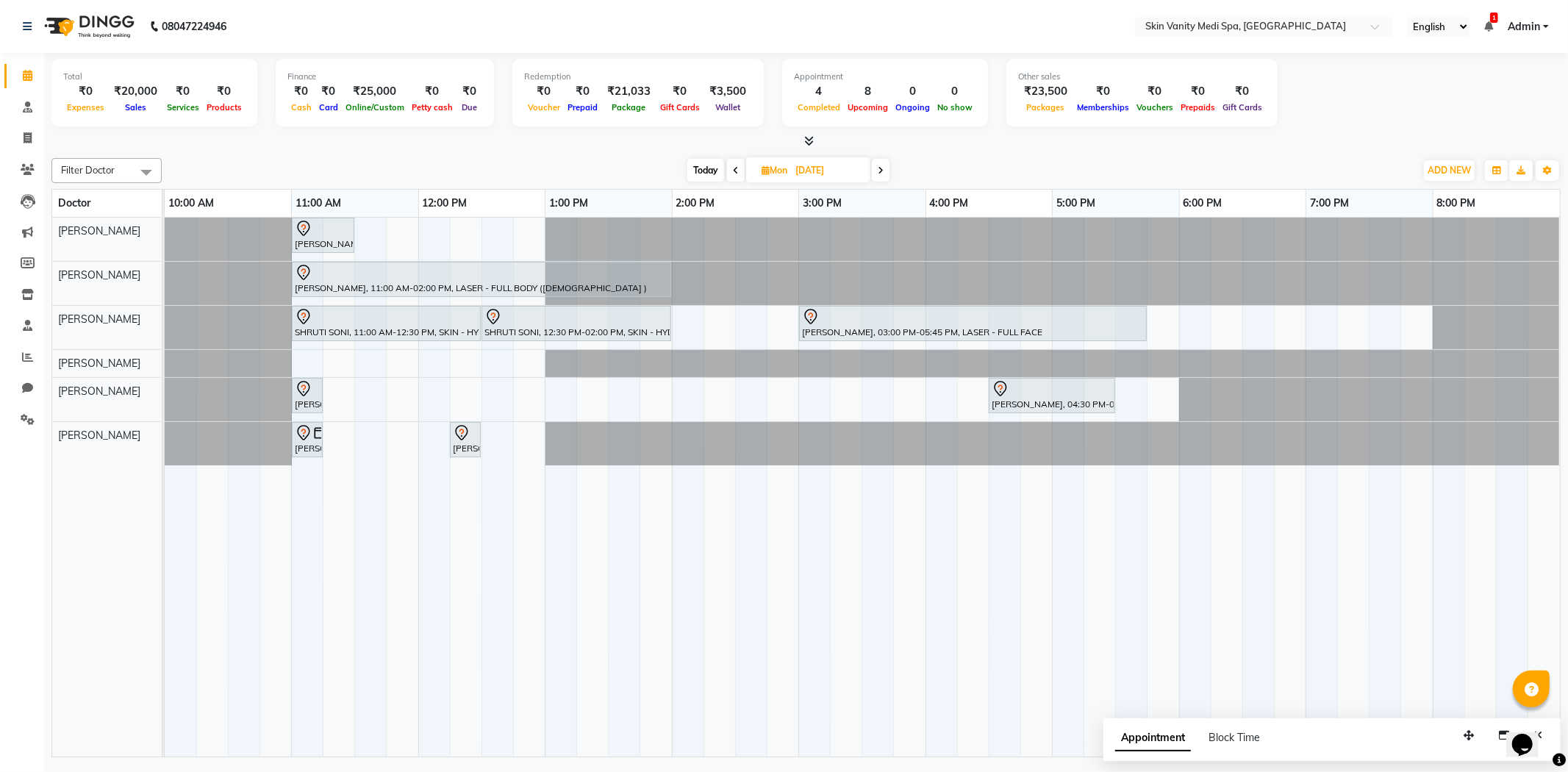
click at [733, 166] on icon at bounding box center [736, 170] width 6 height 9
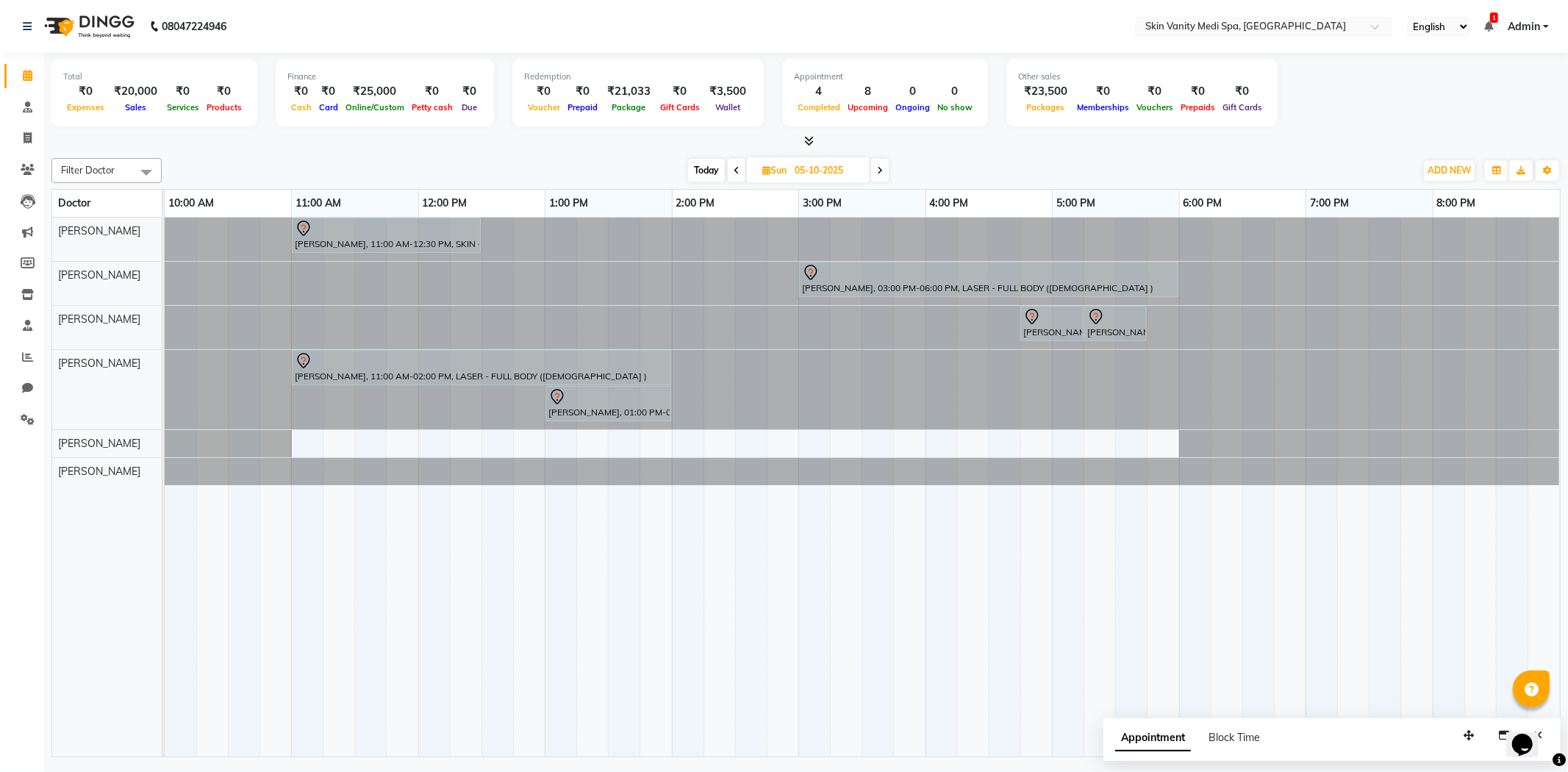
click at [733, 162] on span at bounding box center [736, 170] width 18 height 23
type input "04-10-2025"
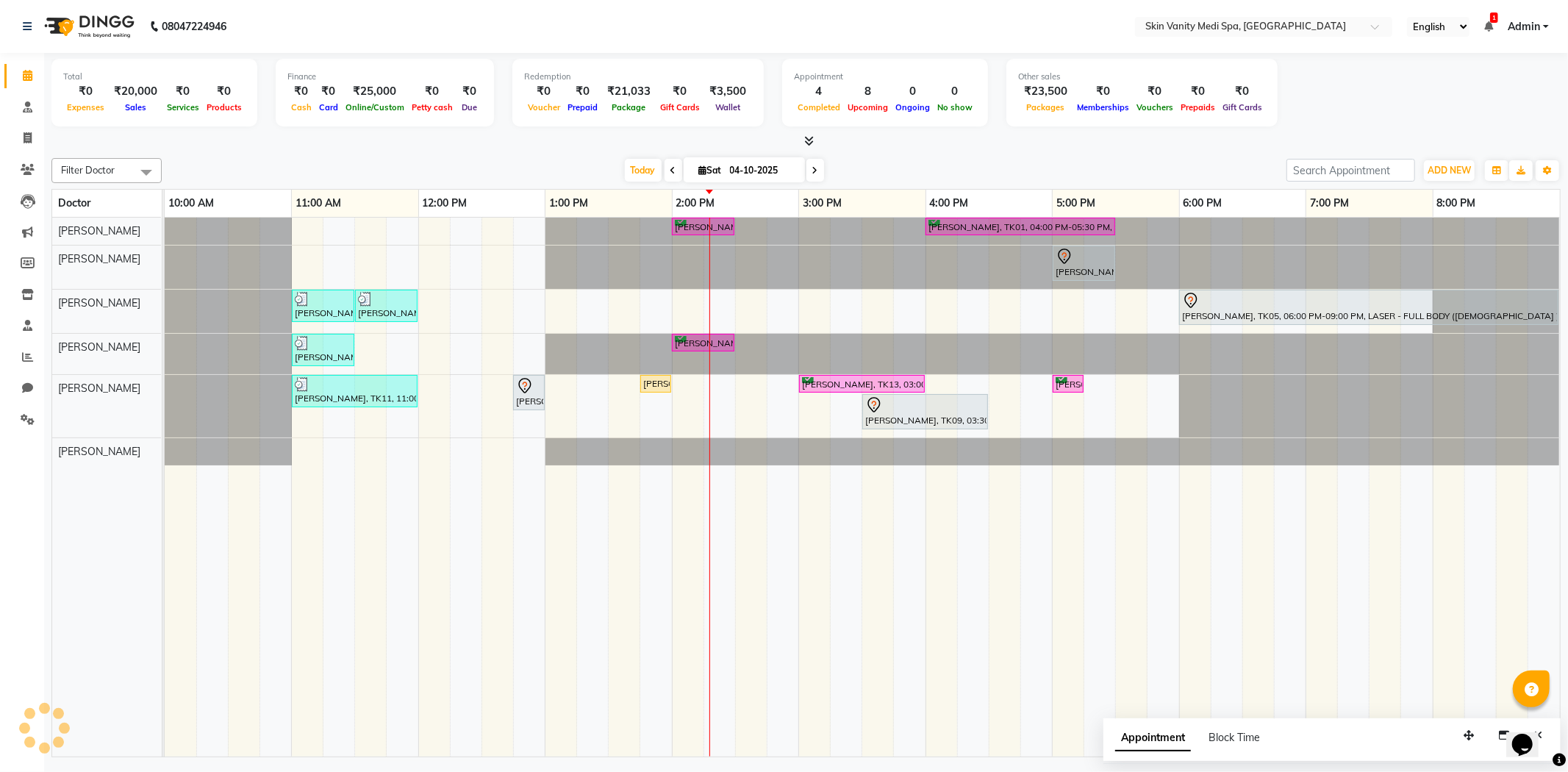
click at [776, 167] on input "04-10-2025" at bounding box center [762, 171] width 73 height 22
select select "10"
select select "2025"
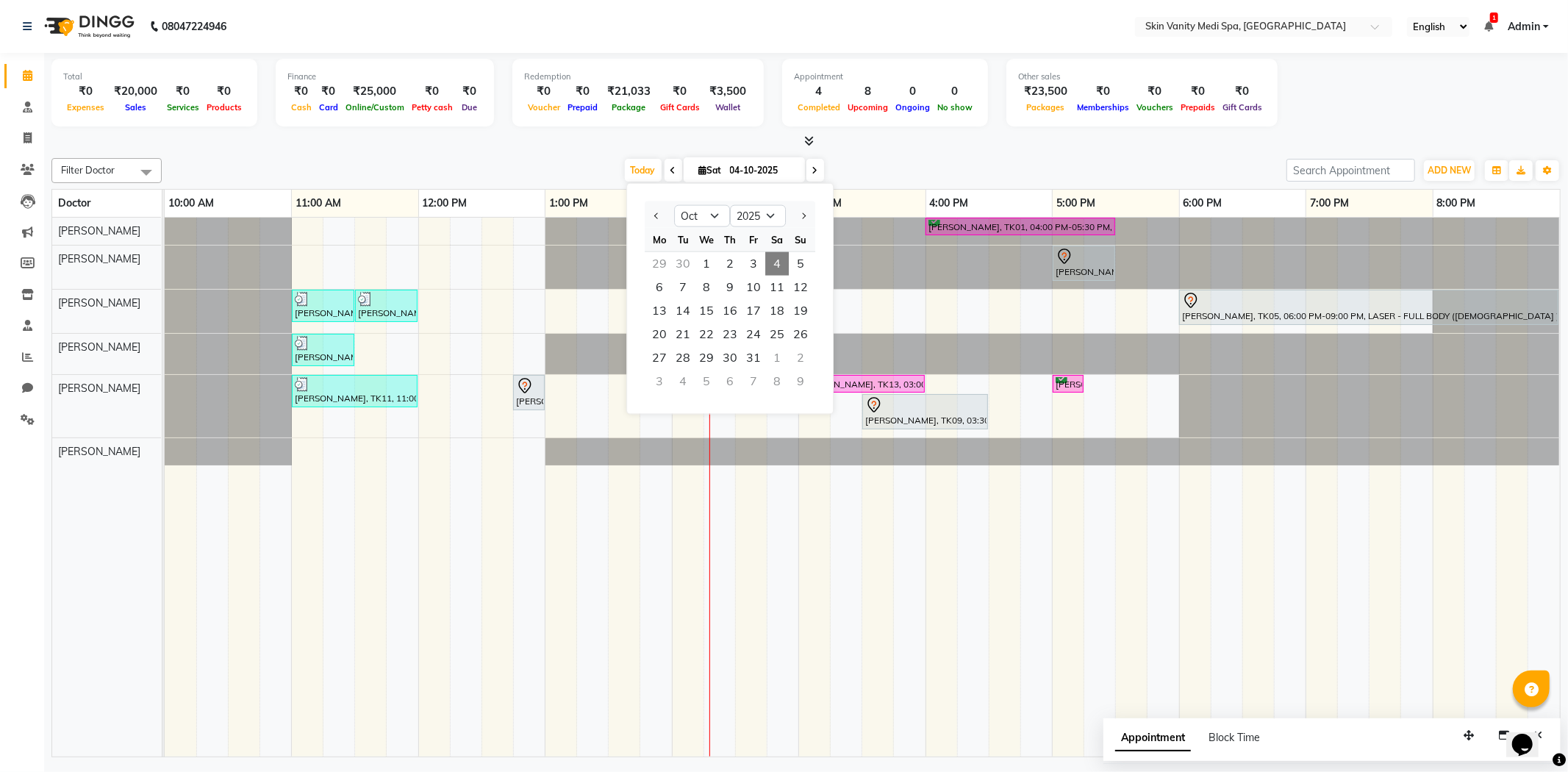
click at [1120, 149] on div at bounding box center [805, 141] width 1509 height 15
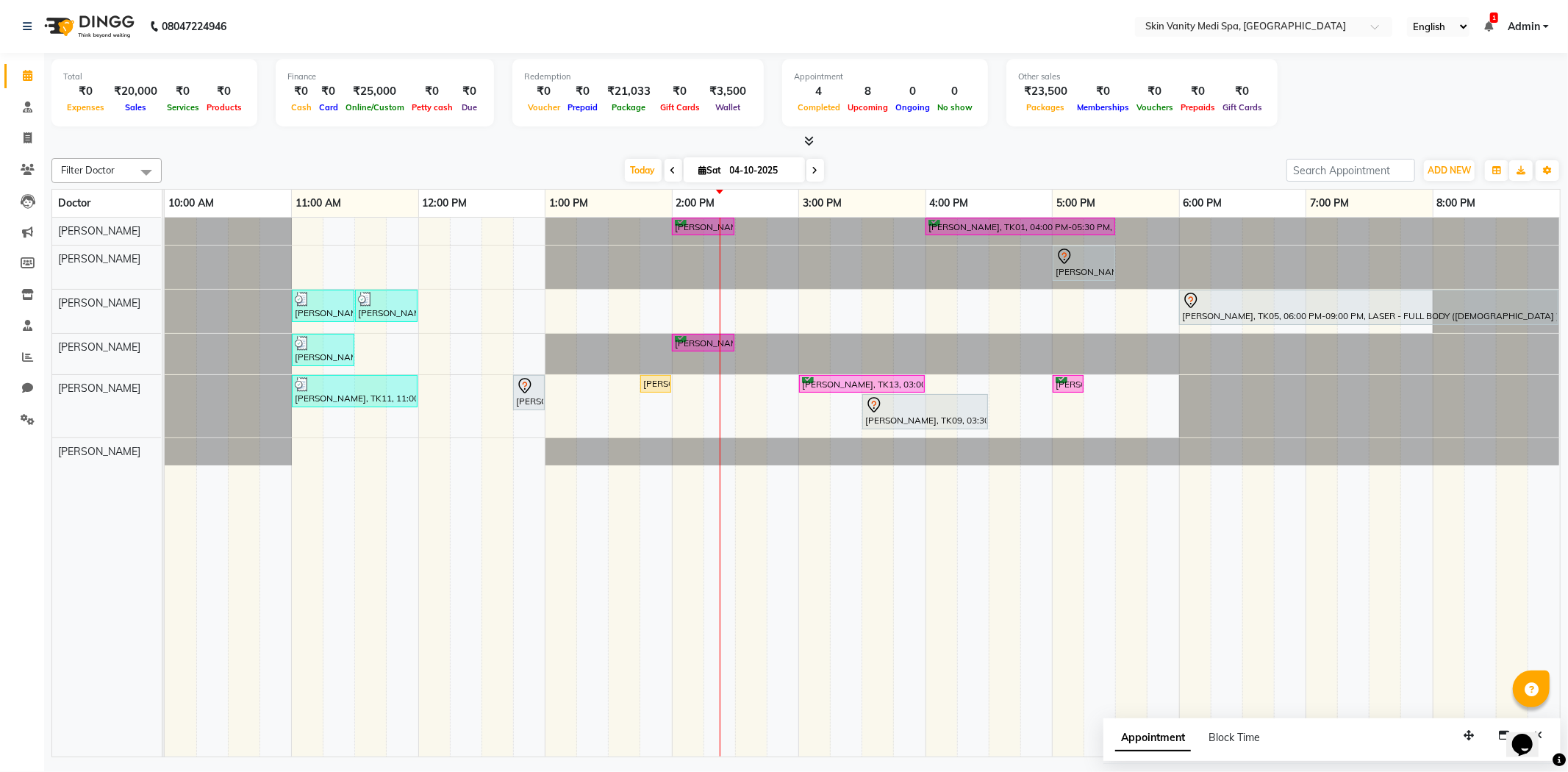
click at [668, 161] on span at bounding box center [673, 170] width 18 height 23
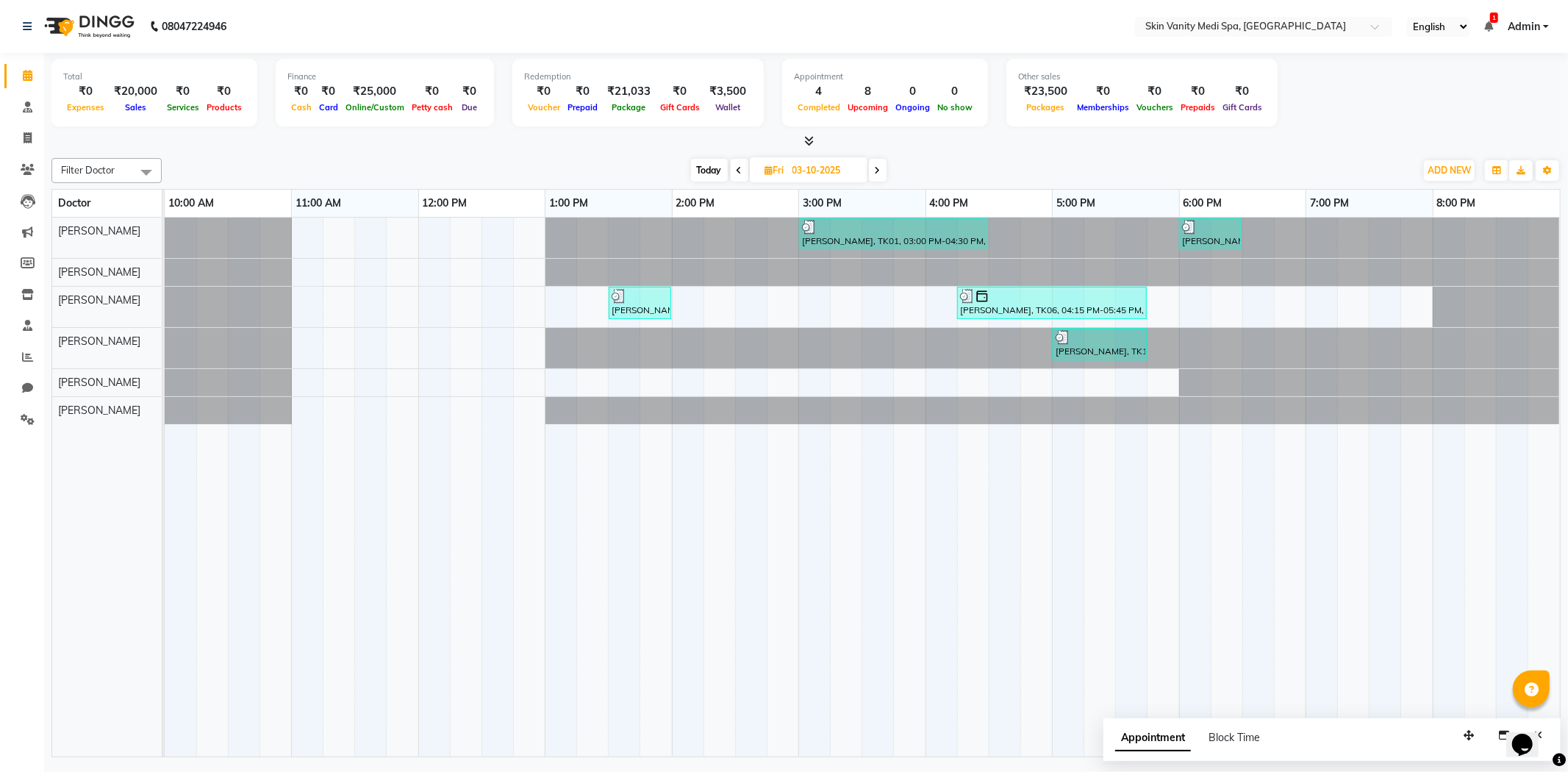
click at [740, 171] on icon at bounding box center [739, 170] width 6 height 9
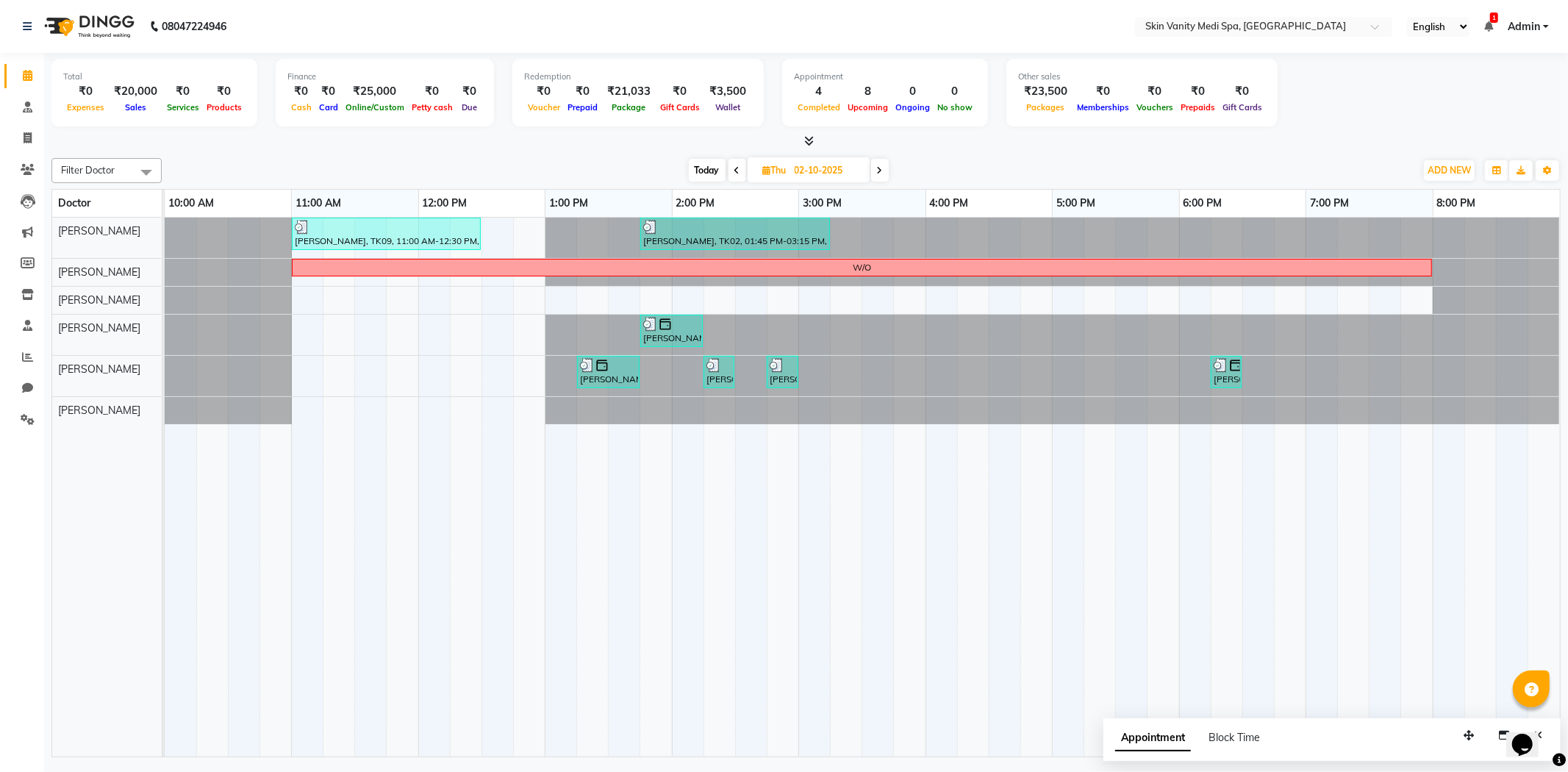
click at [884, 172] on span at bounding box center [880, 170] width 18 height 23
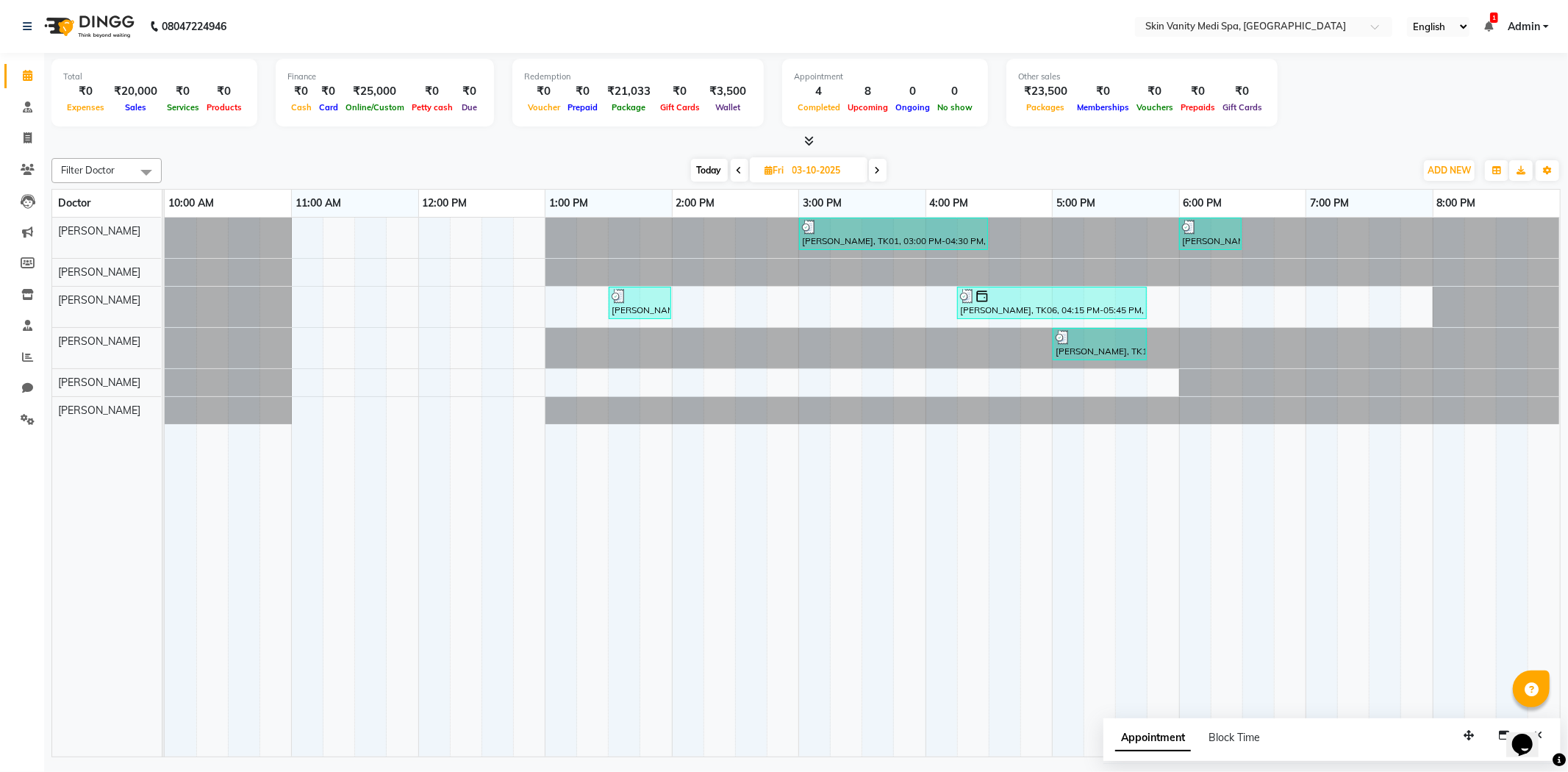
click at [736, 173] on icon at bounding box center [739, 170] width 6 height 9
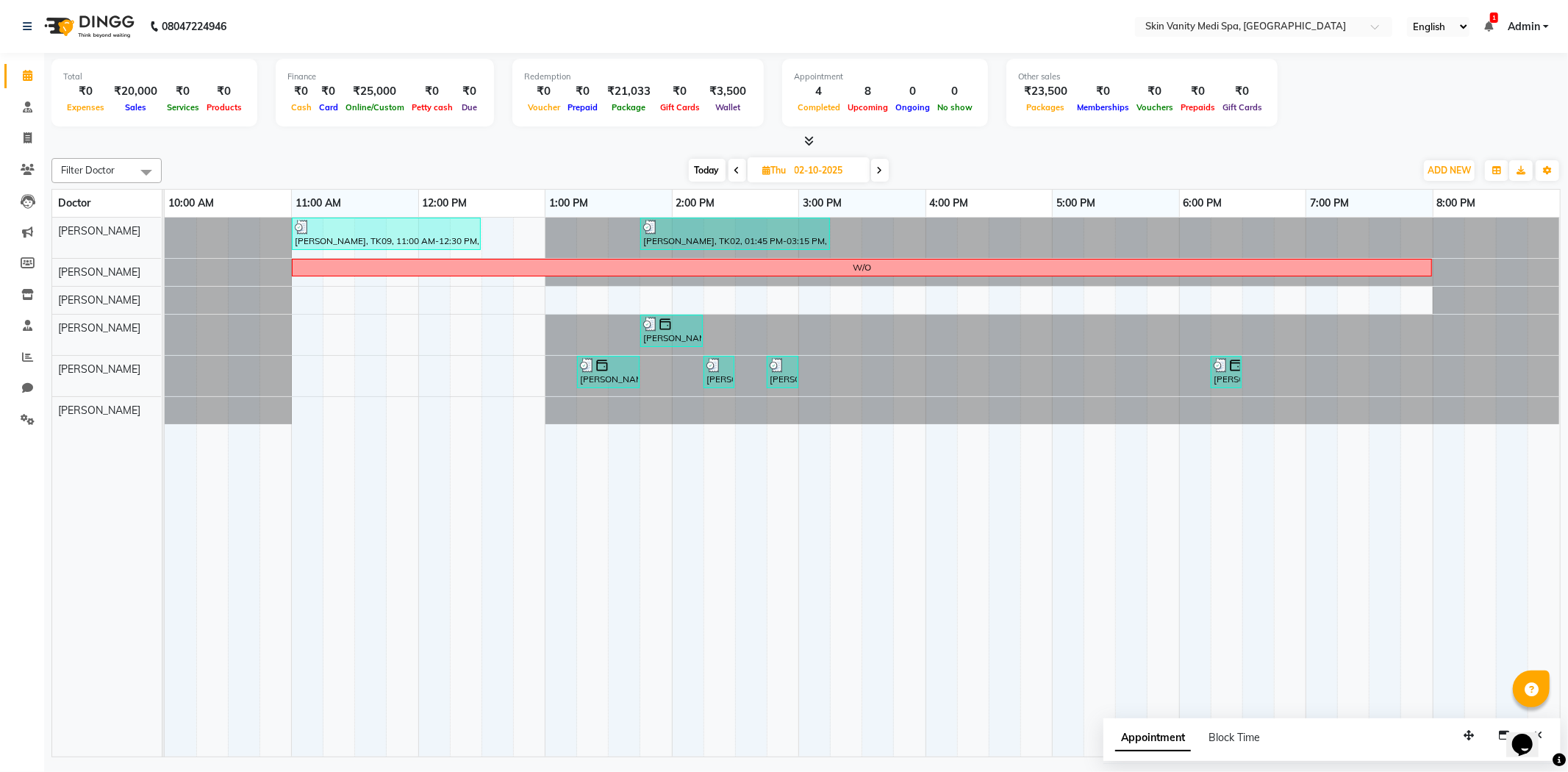
click at [712, 168] on span "Today" at bounding box center [707, 170] width 37 height 23
type input "04-10-2025"
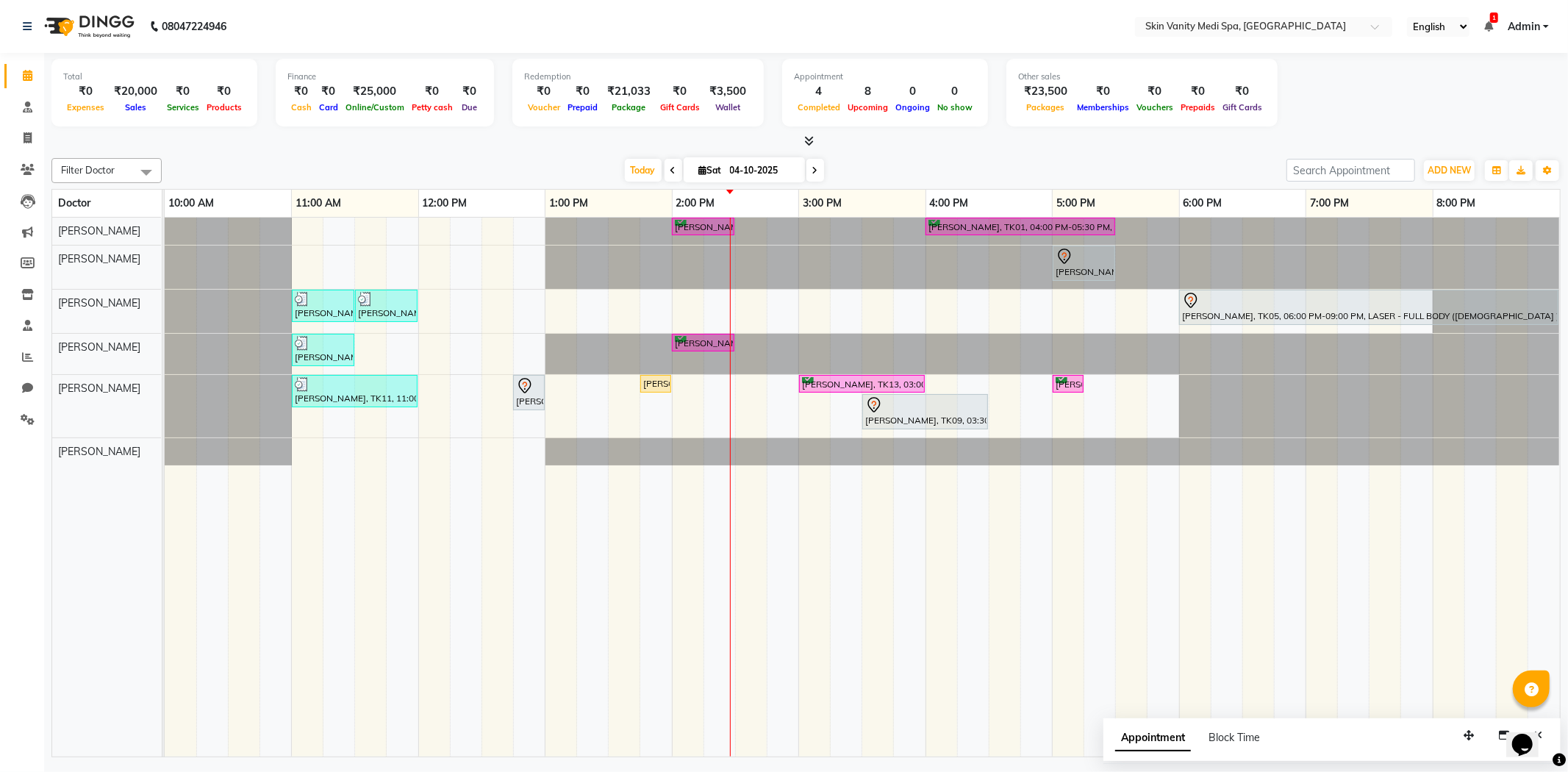
click at [736, 384] on div "[PERSON_NAME], TK02, 02:00 PM-02:30 PM, IV DRIPS - RE - GLOW DRIP [PERSON_NAME]…" at bounding box center [862, 487] width 1395 height 540
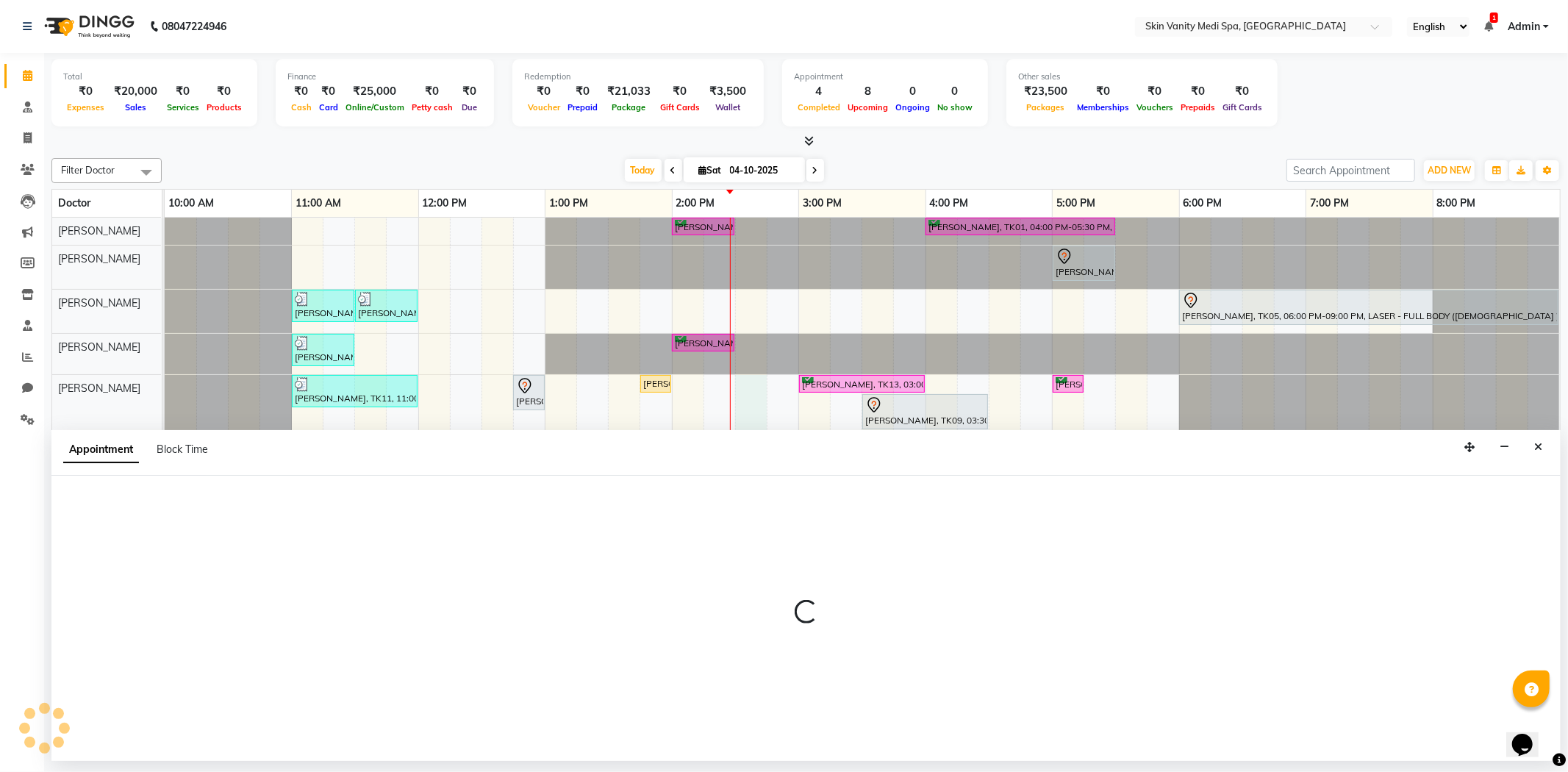
select select "70351"
select select "870"
select select "tentative"
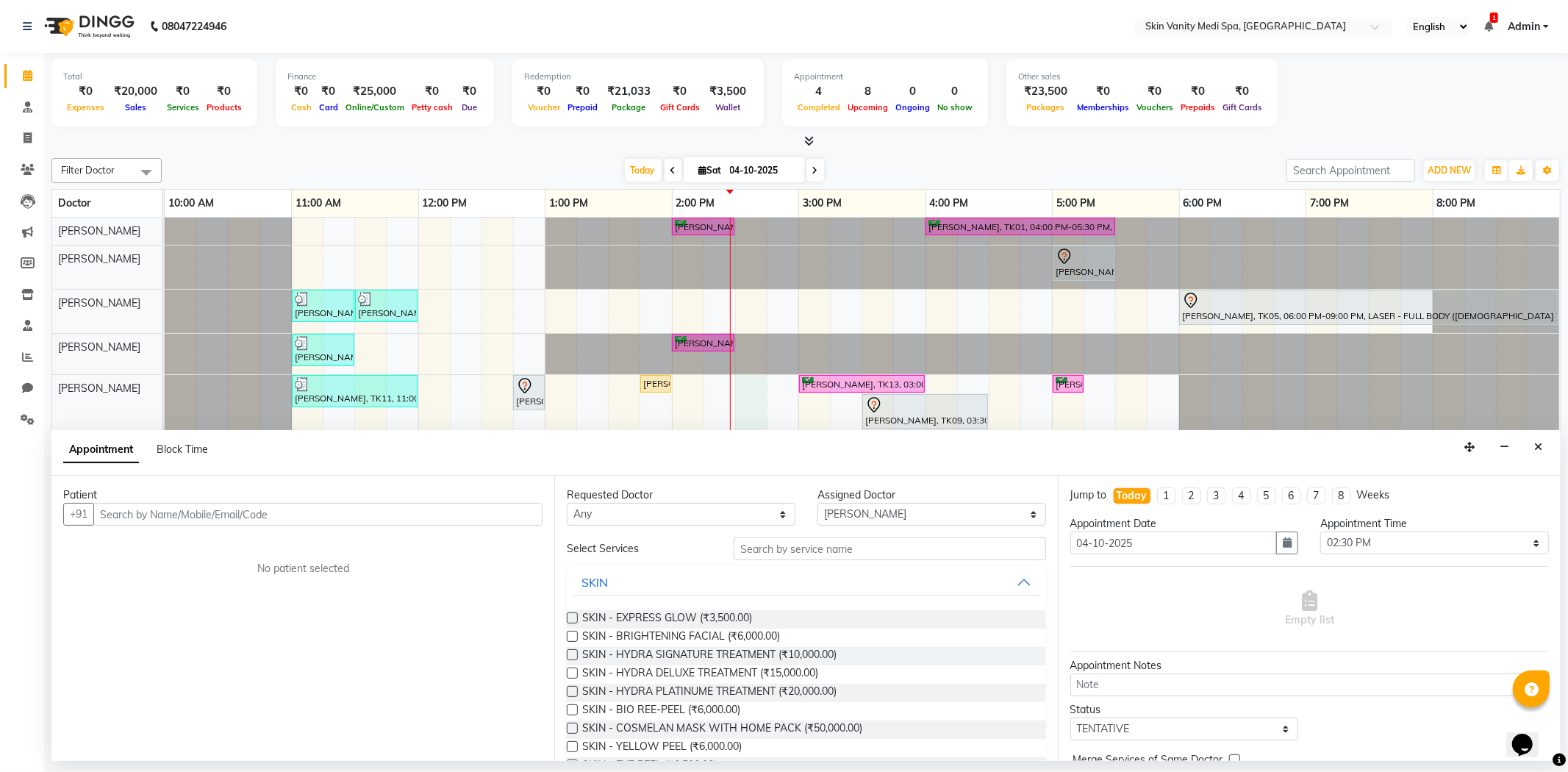
click at [172, 512] on input "text" at bounding box center [318, 515] width 449 height 23
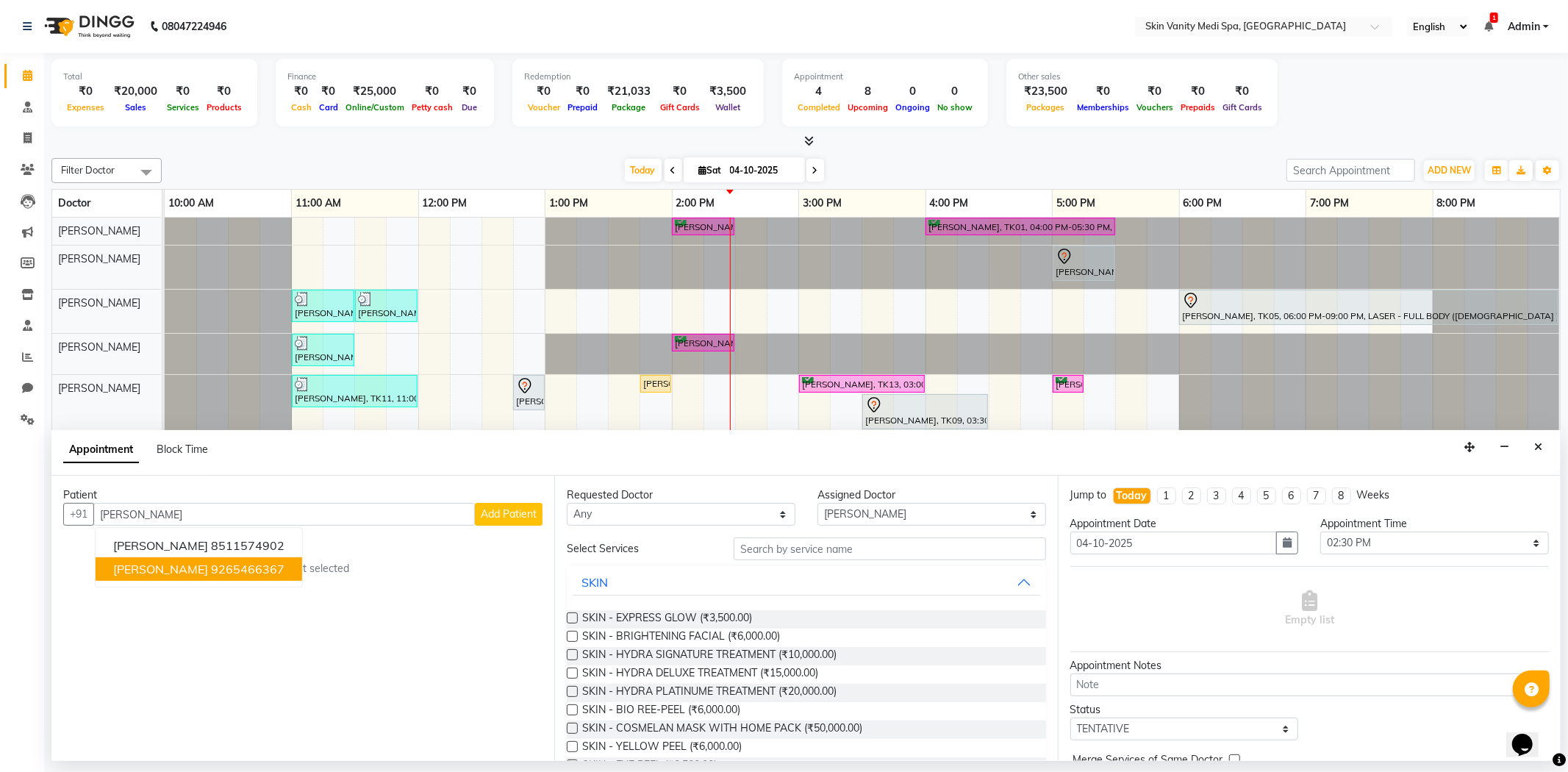
type input "[PERSON_NAME]"
click at [494, 518] on span "Add Patient" at bounding box center [509, 514] width 56 height 14
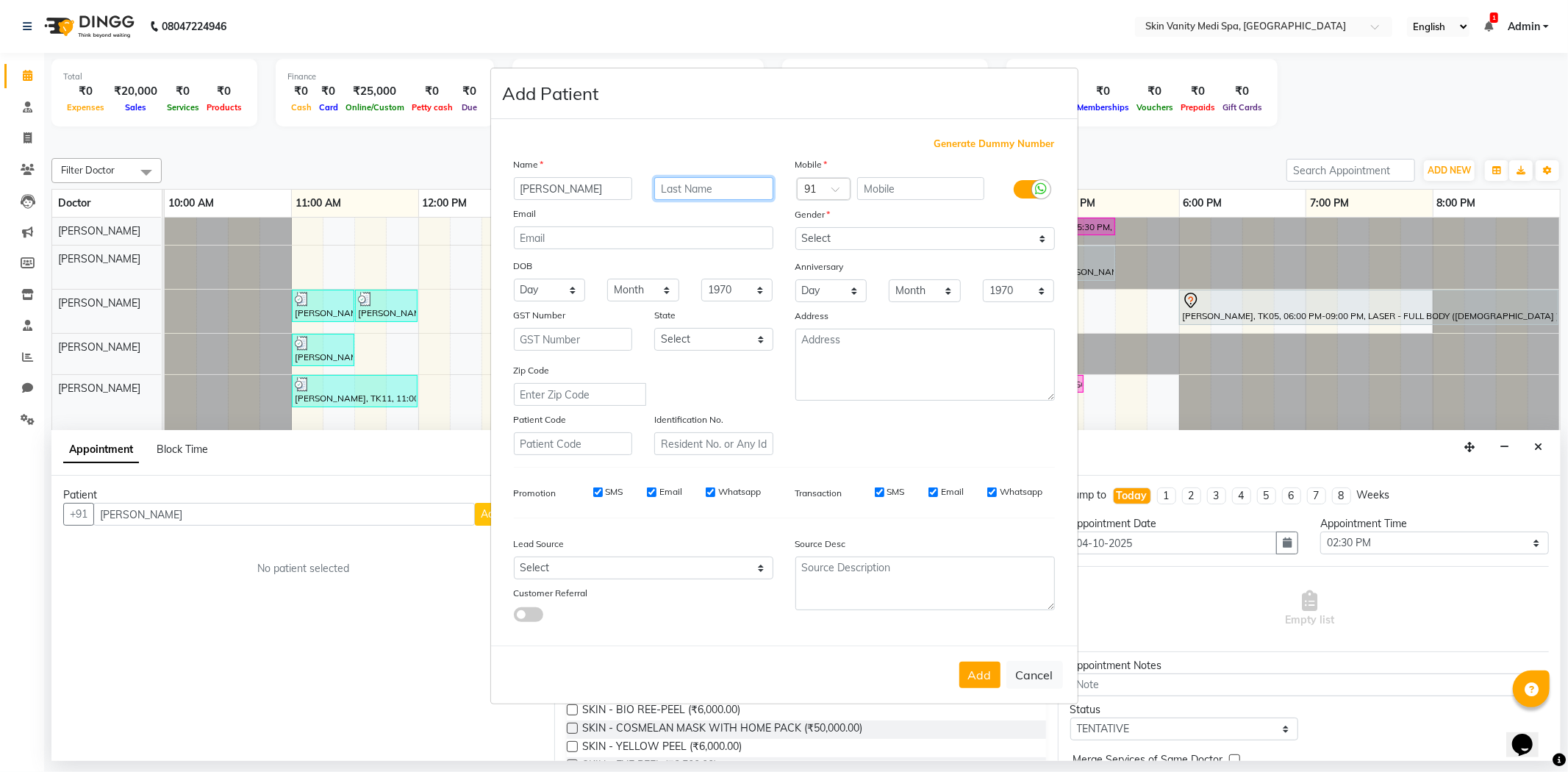
click at [704, 193] on input "text" at bounding box center [713, 189] width 119 height 23
type input "[PERSON_NAME]"
click at [870, 186] on input "text" at bounding box center [920, 189] width 127 height 23
type input "9737788199"
click at [860, 233] on select "Select [DEMOGRAPHIC_DATA] [DEMOGRAPHIC_DATA] Other Prefer Not To Say" at bounding box center [925, 238] width 260 height 23
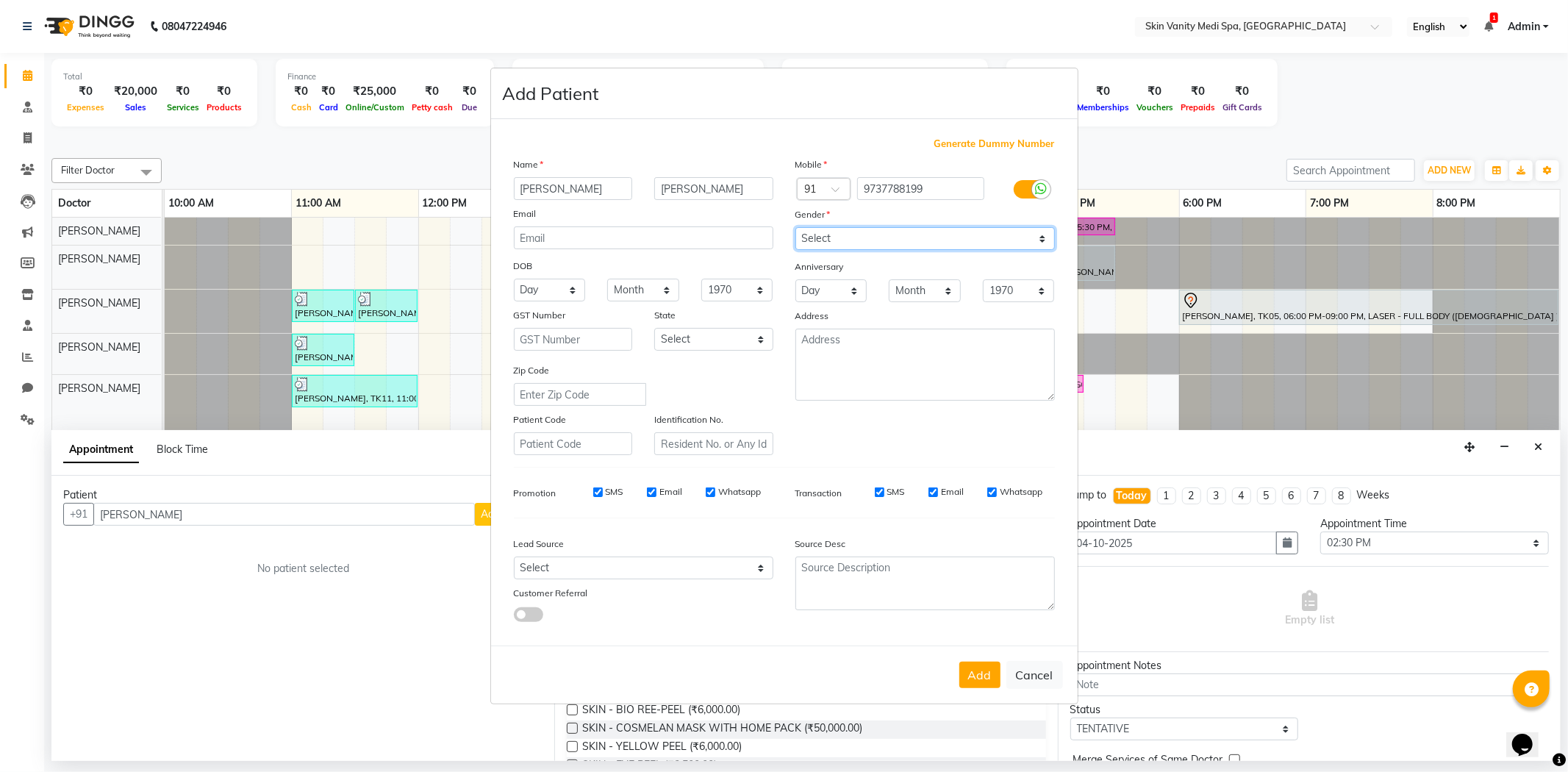
select select "[DEMOGRAPHIC_DATA]"
click at [796, 227] on select "Select [DEMOGRAPHIC_DATA] [DEMOGRAPHIC_DATA] Other Prefer Not To Say" at bounding box center [925, 238] width 260 height 23
click at [677, 339] on select "Select [GEOGRAPHIC_DATA] [GEOGRAPHIC_DATA] [GEOGRAPHIC_DATA] [GEOGRAPHIC_DATA] …" at bounding box center [713, 339] width 119 height 23
select select "12"
click at [654, 328] on select "Select [GEOGRAPHIC_DATA] [GEOGRAPHIC_DATA] [GEOGRAPHIC_DATA] [GEOGRAPHIC_DATA] …" at bounding box center [713, 339] width 119 height 23
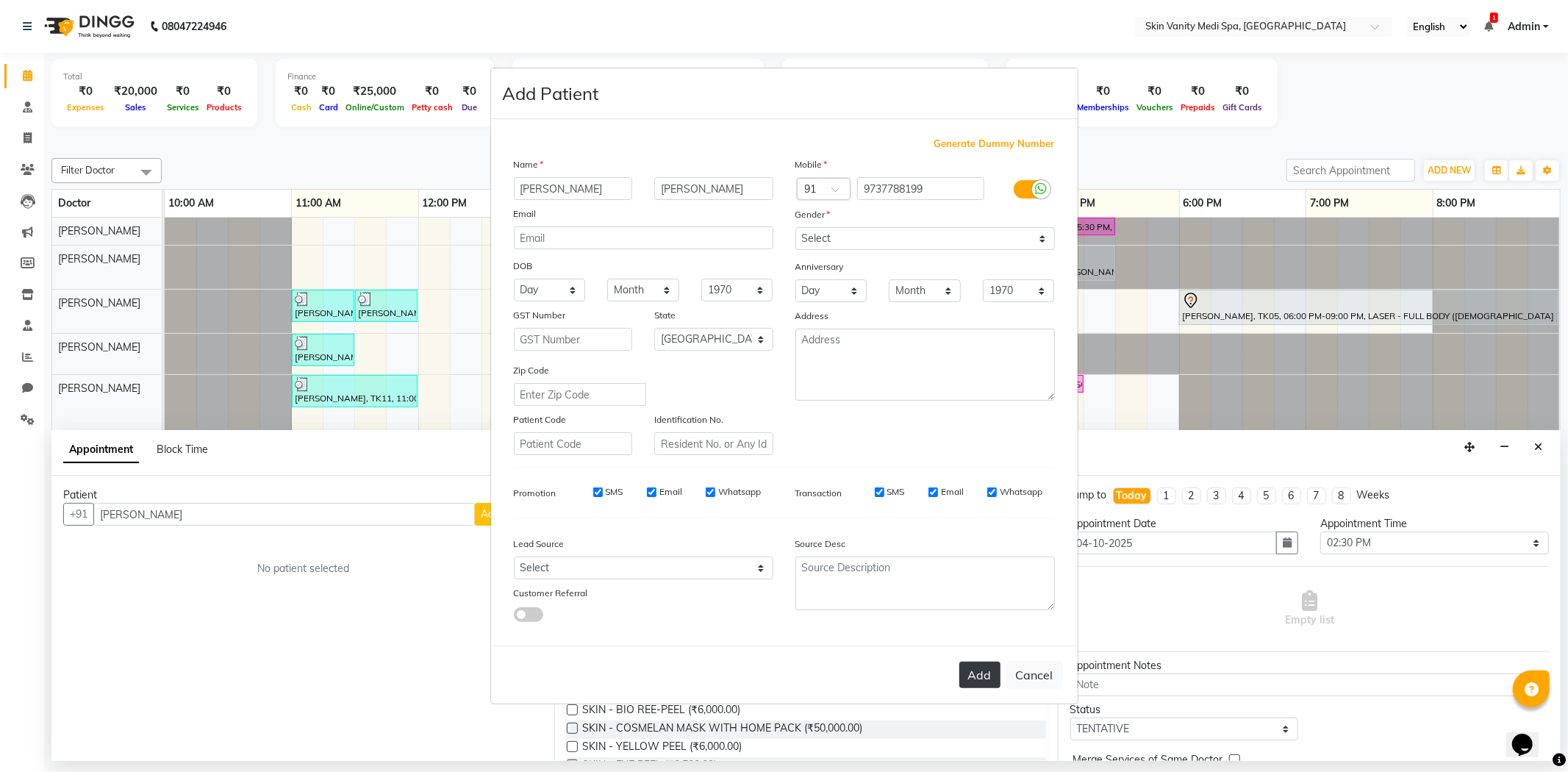
click at [967, 666] on button "Add" at bounding box center [980, 675] width 42 height 26
type input "9737788199"
select select
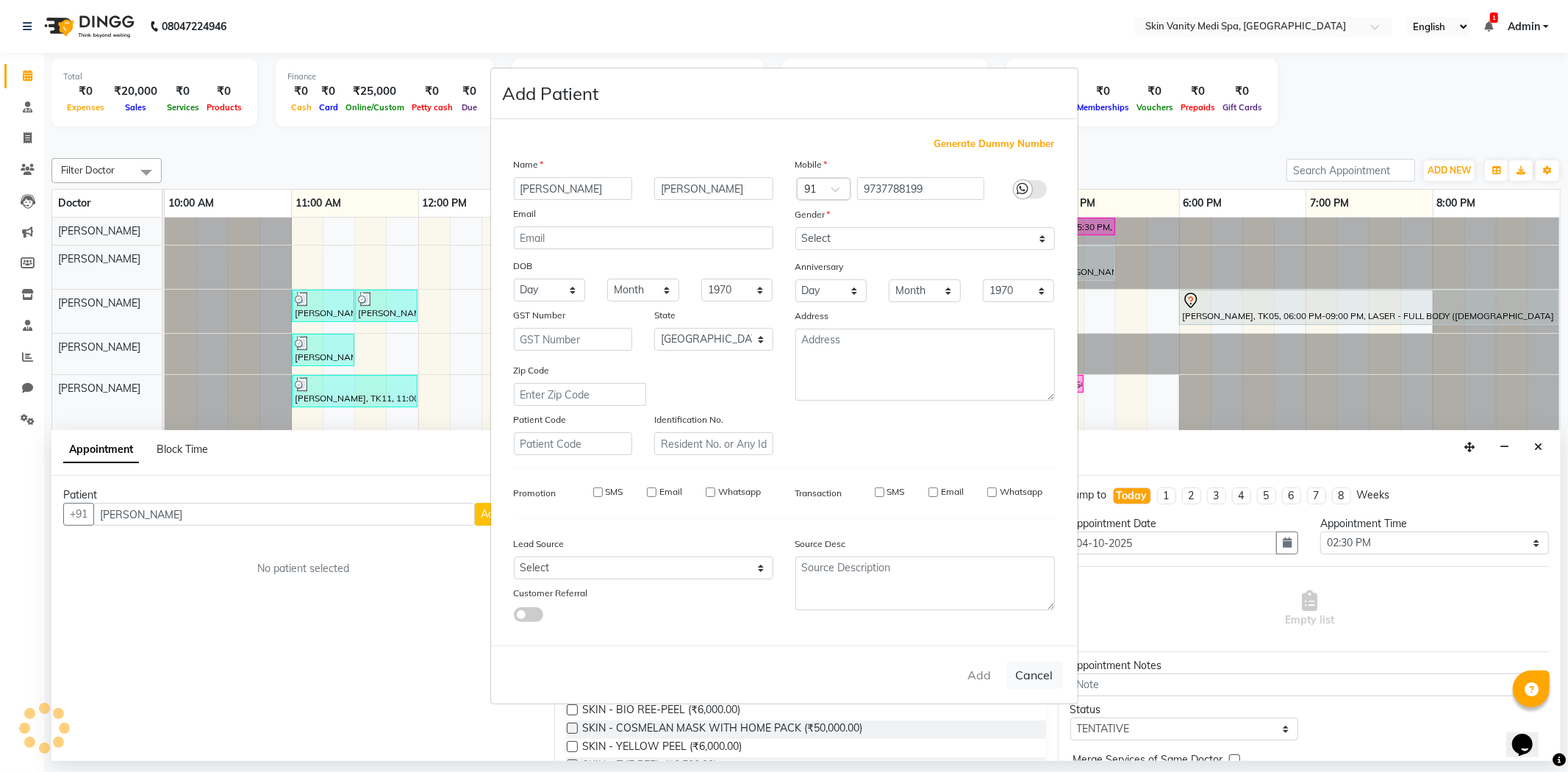
select select "null"
select select
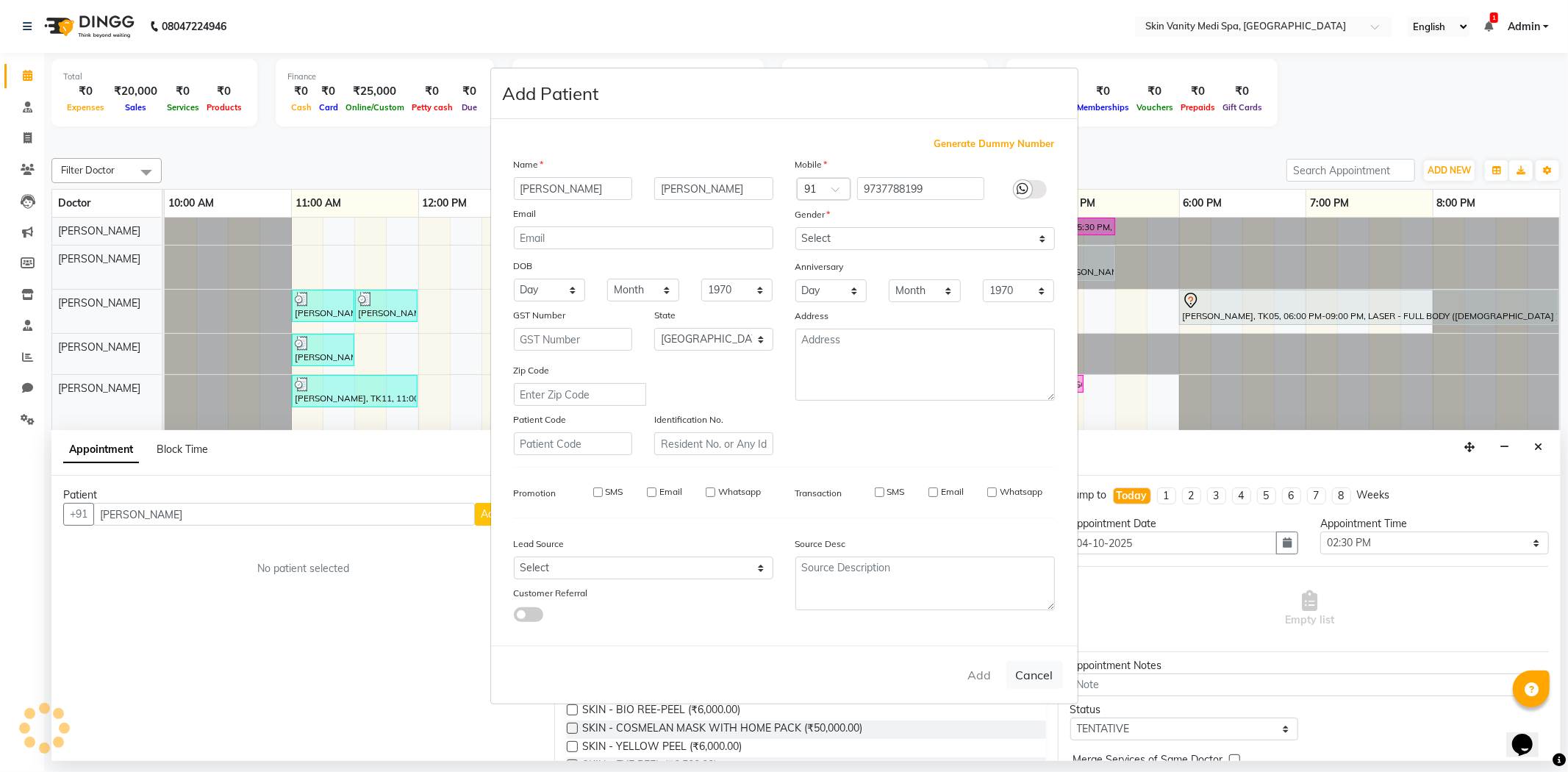
checkbox input "false"
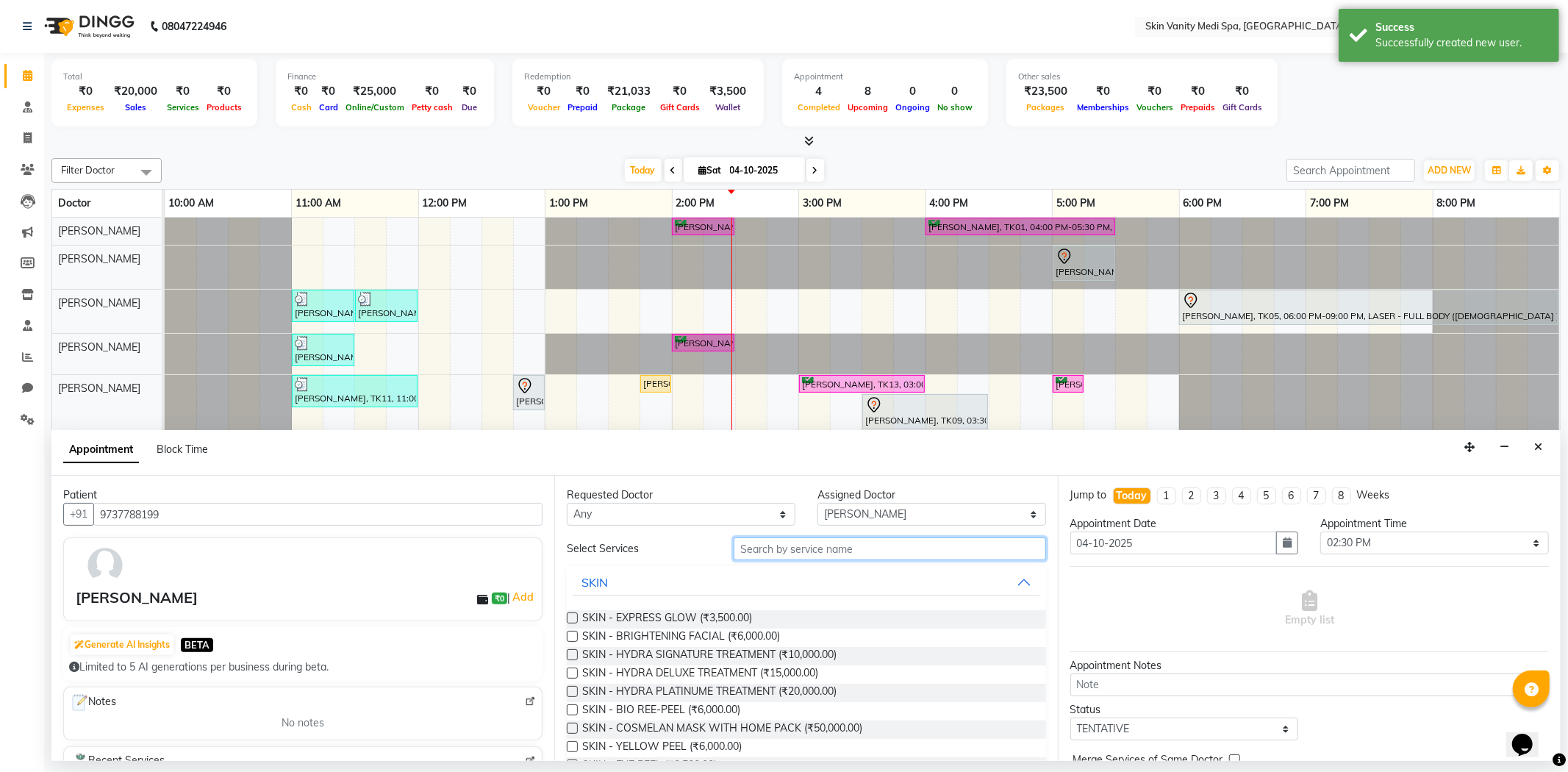
click at [754, 550] on input "text" at bounding box center [889, 549] width 312 height 23
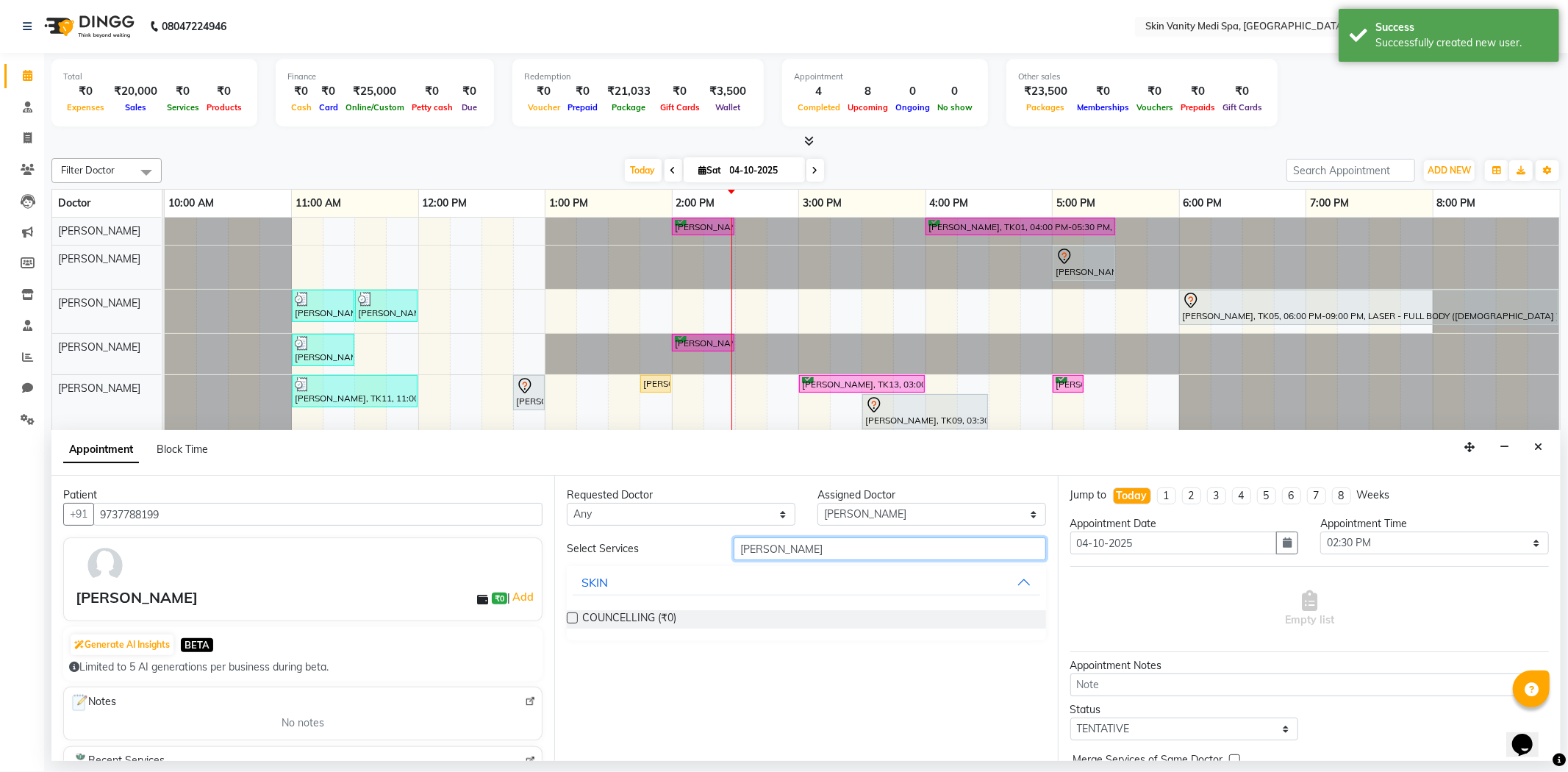
type input "[PERSON_NAME]"
click at [570, 619] on label at bounding box center [573, 619] width 11 height 11
click at [570, 619] on input "checkbox" at bounding box center [572, 619] width 10 height 10
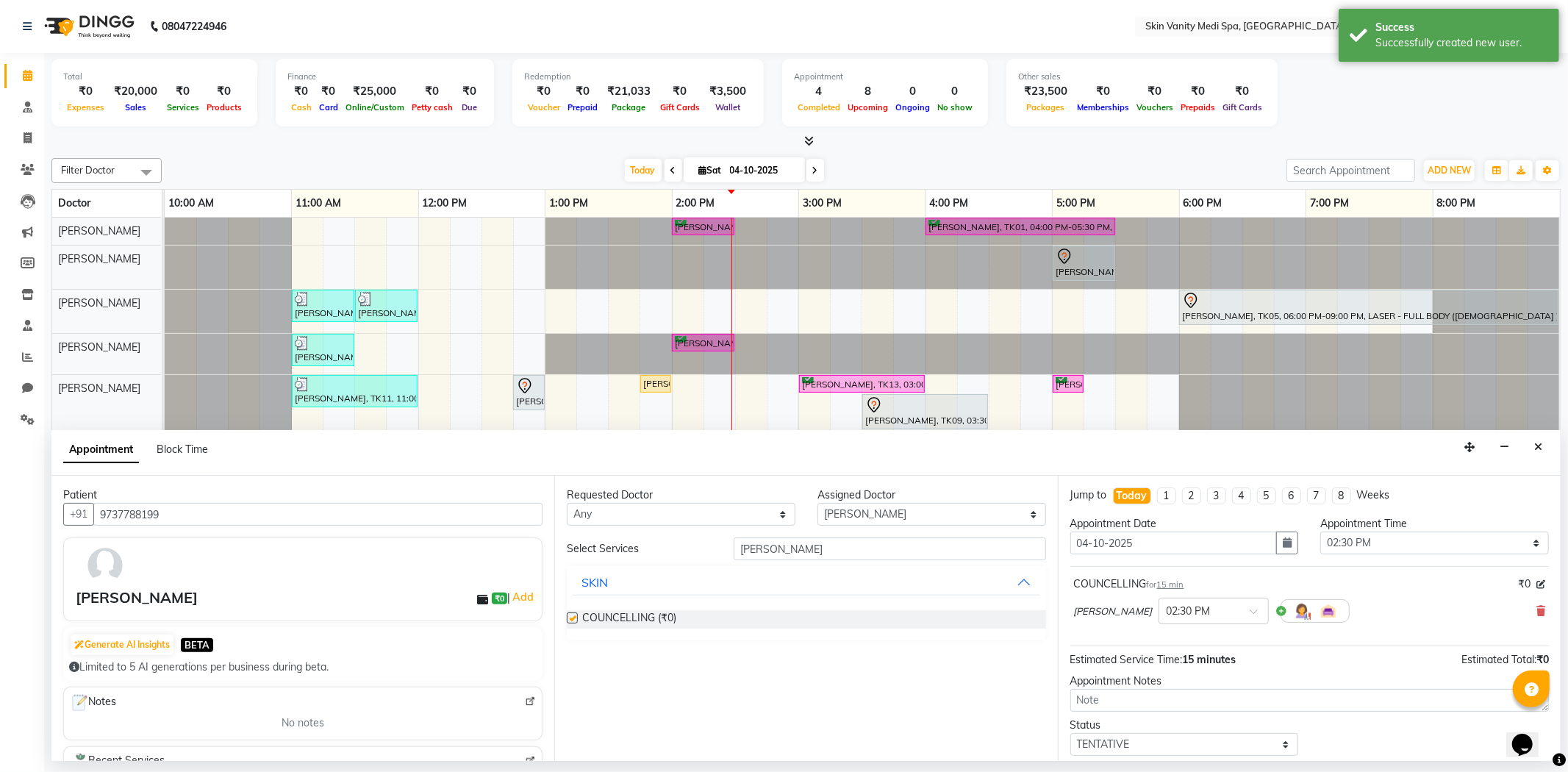
checkbox input "false"
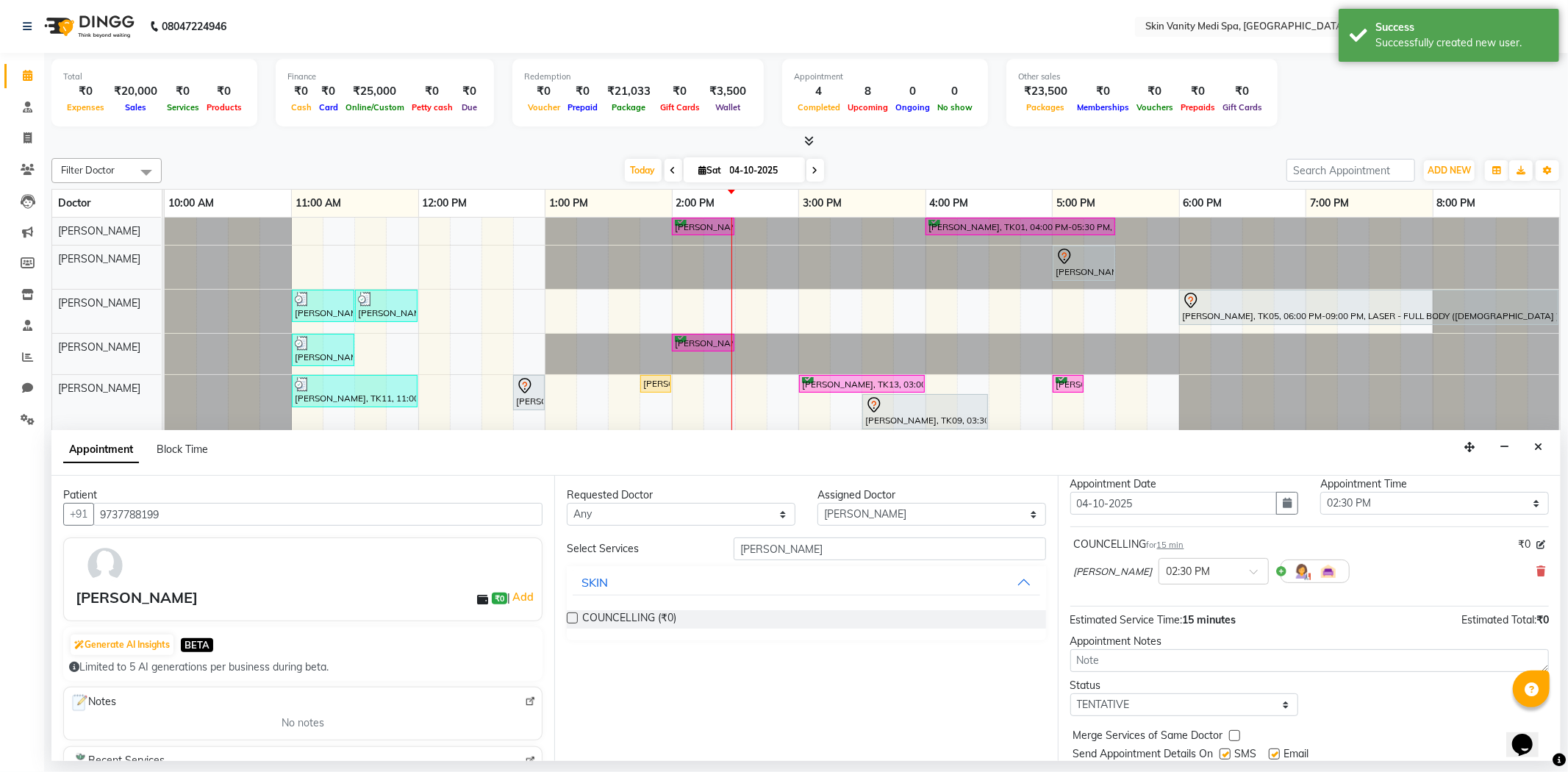
scroll to position [88, 0]
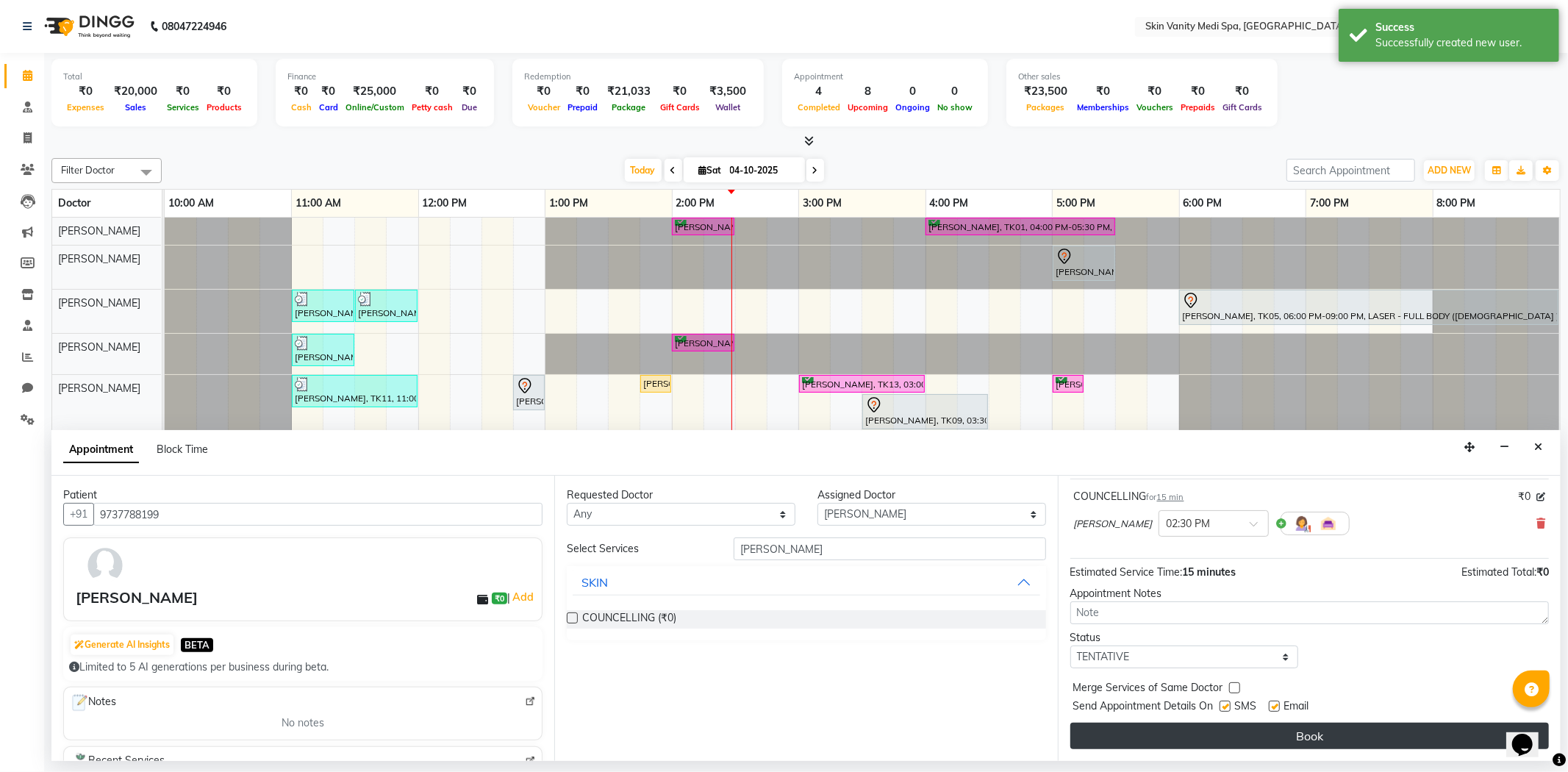
click at [1217, 735] on button "Book" at bounding box center [1309, 736] width 478 height 26
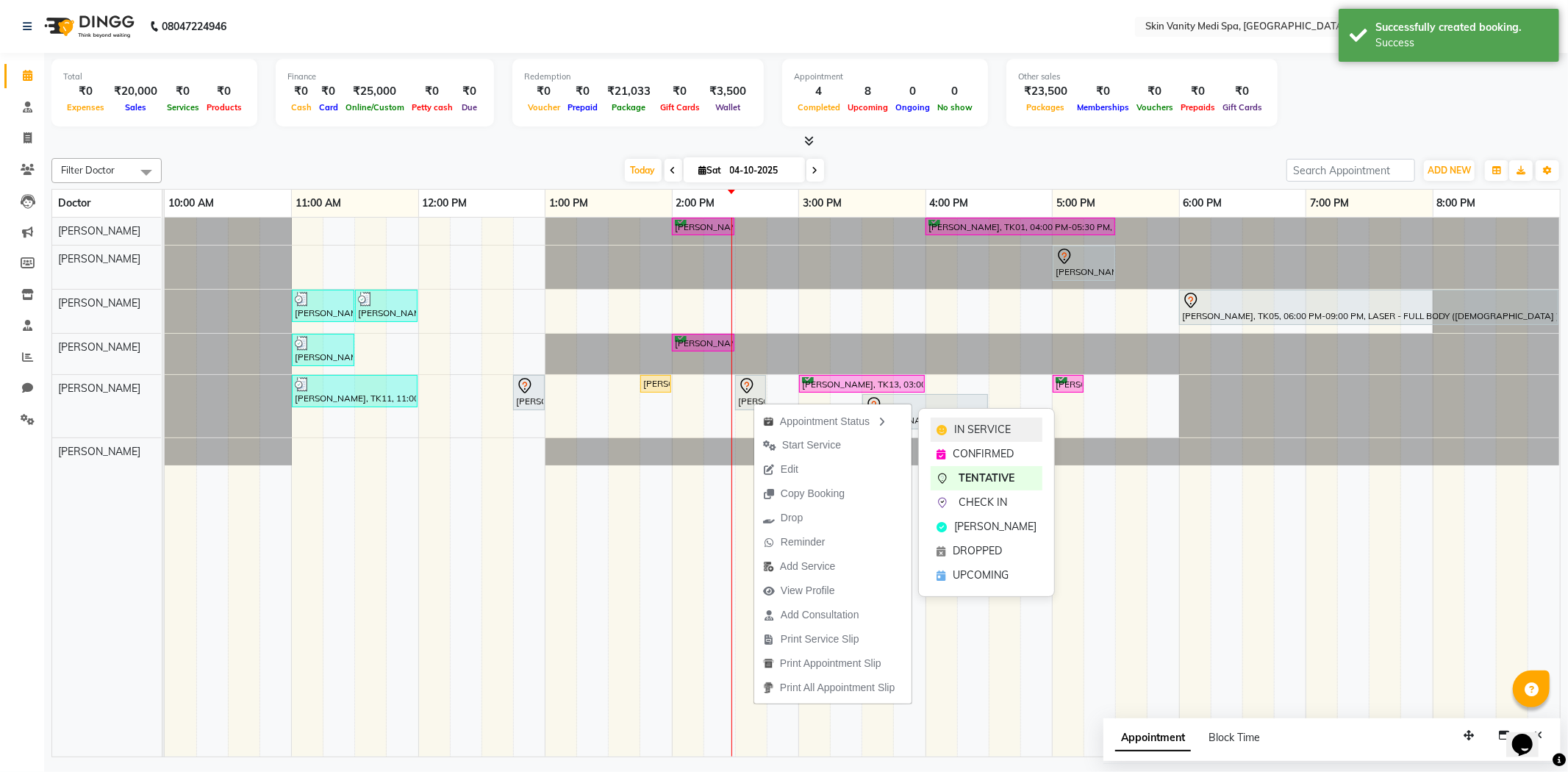
click at [974, 429] on span "IN SERVICE" at bounding box center [982, 429] width 57 height 15
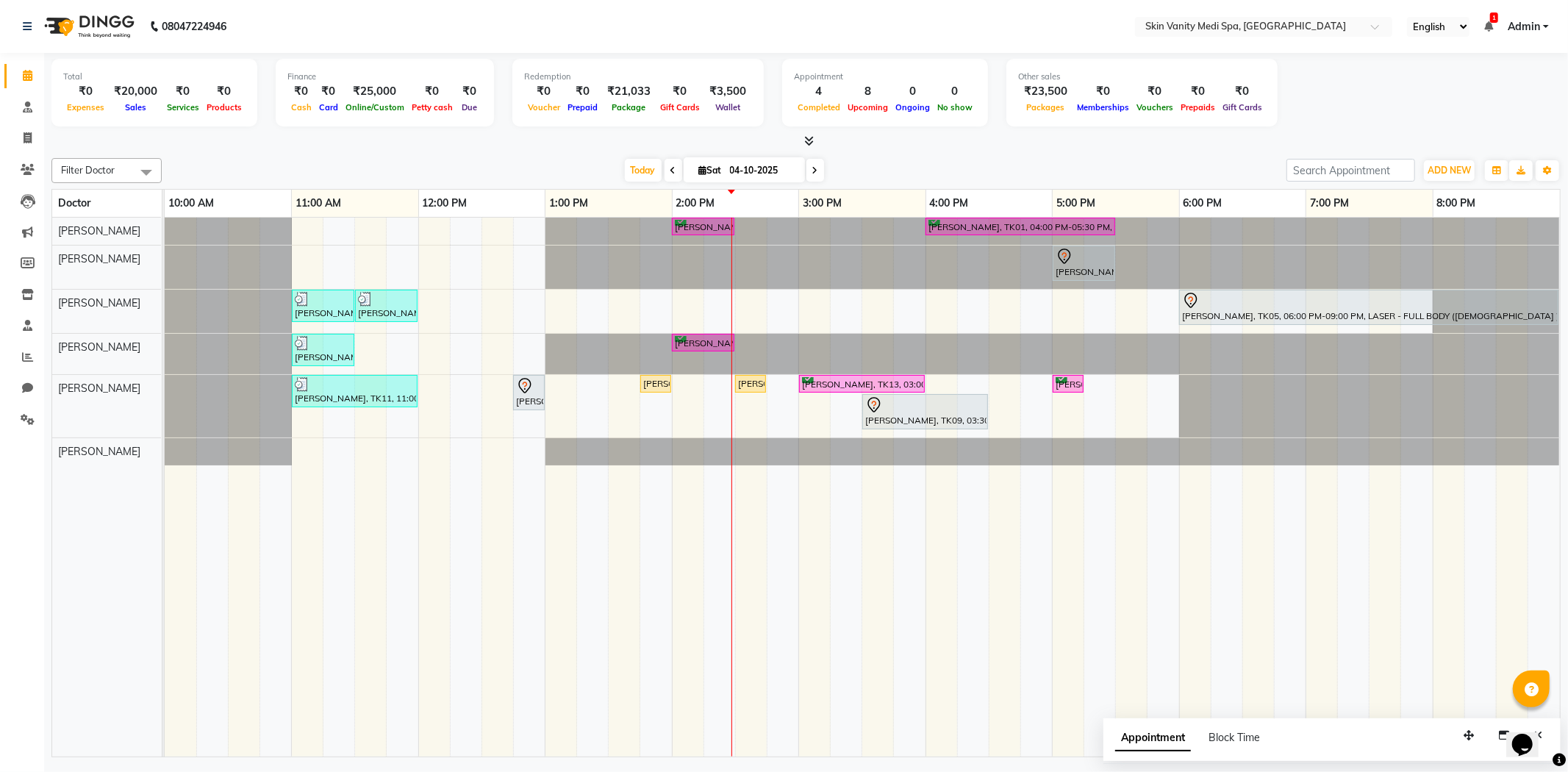
click at [165, 267] on div at bounding box center [165, 267] width 0 height 43
select select "70347"
select select "tentative"
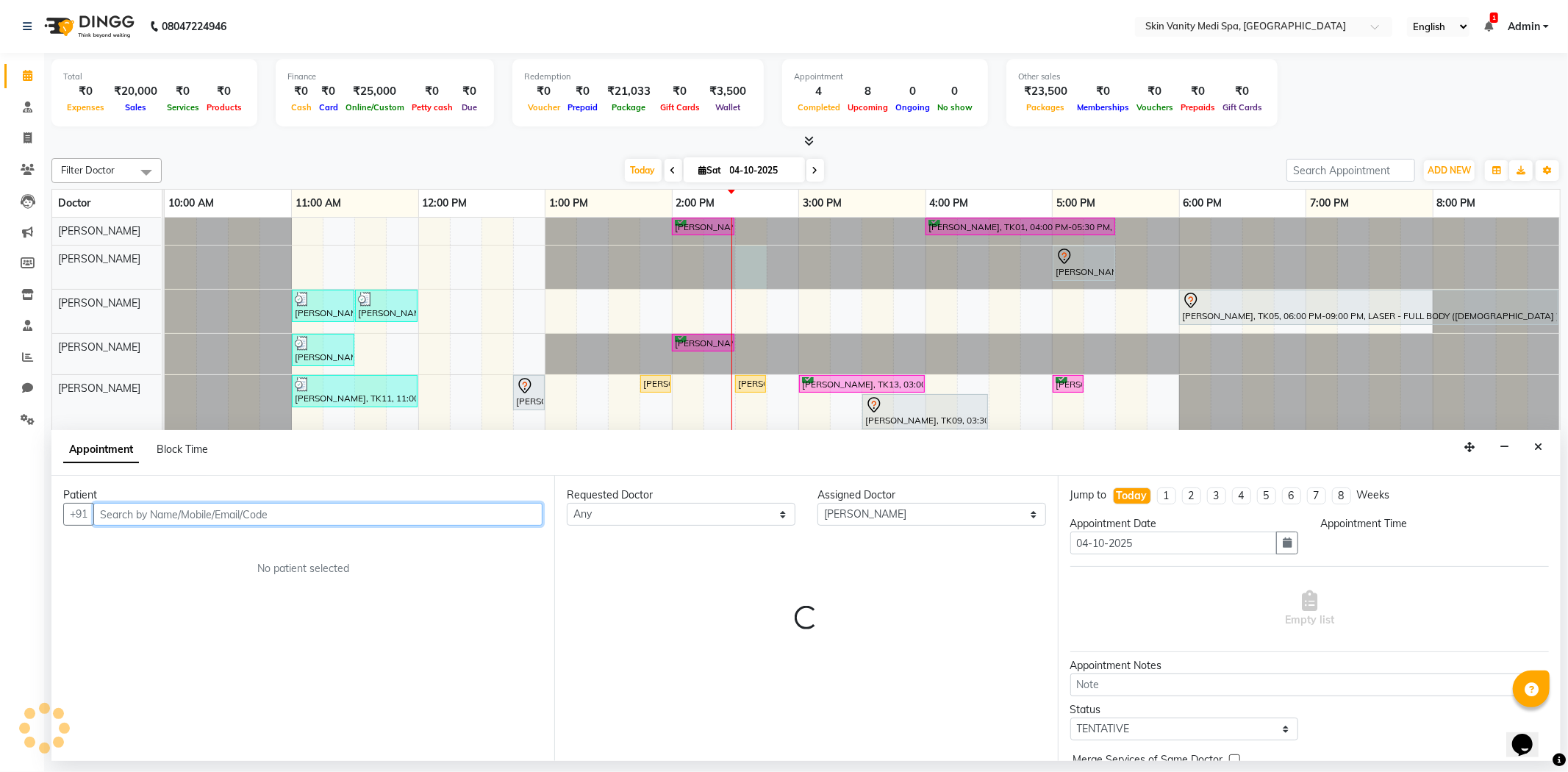
select select "870"
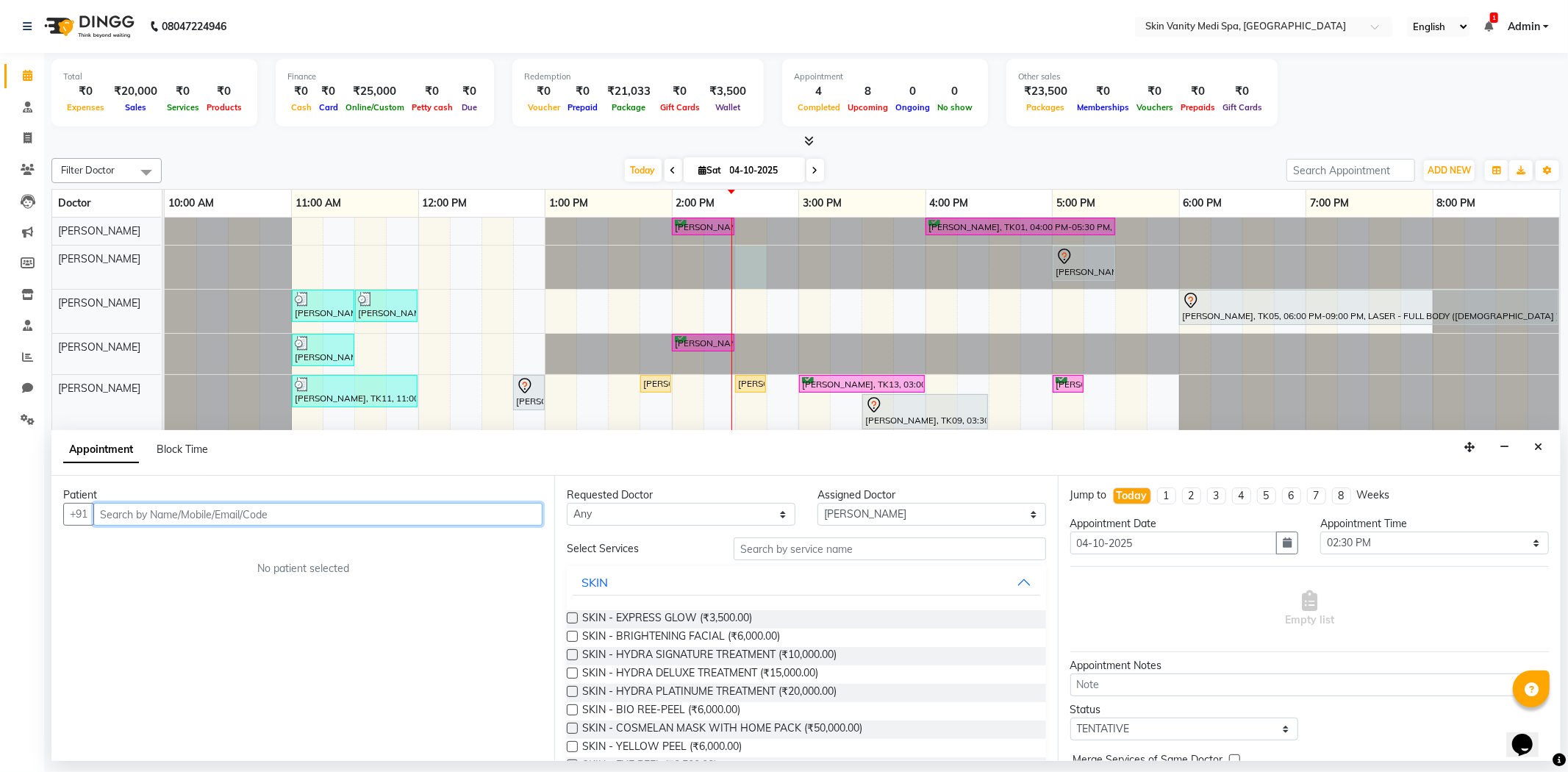
click at [273, 511] on input "text" at bounding box center [318, 515] width 449 height 23
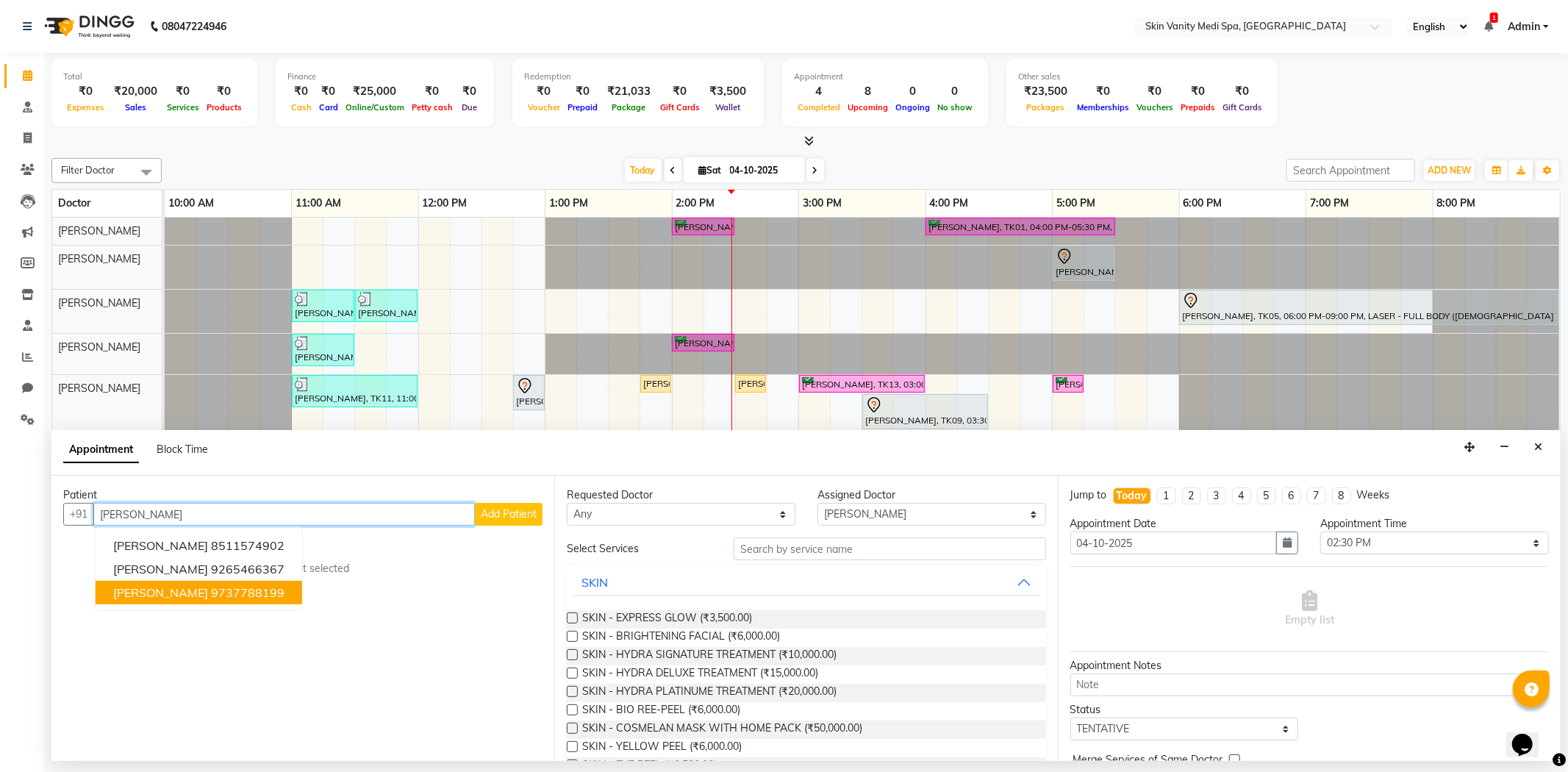
click at [263, 587] on ngb-highlight "9737788199" at bounding box center [248, 593] width 73 height 14
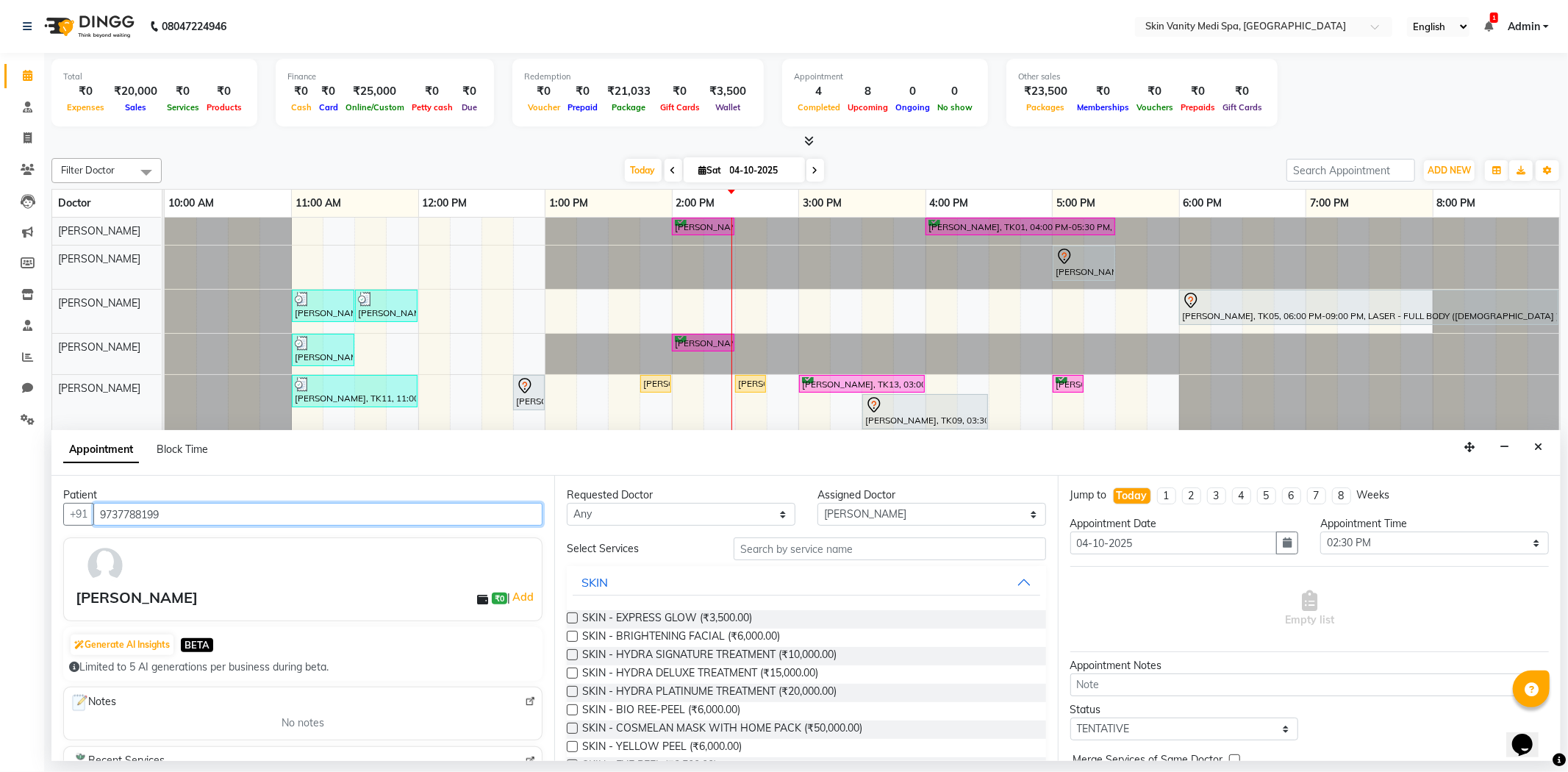
type input "9737788199"
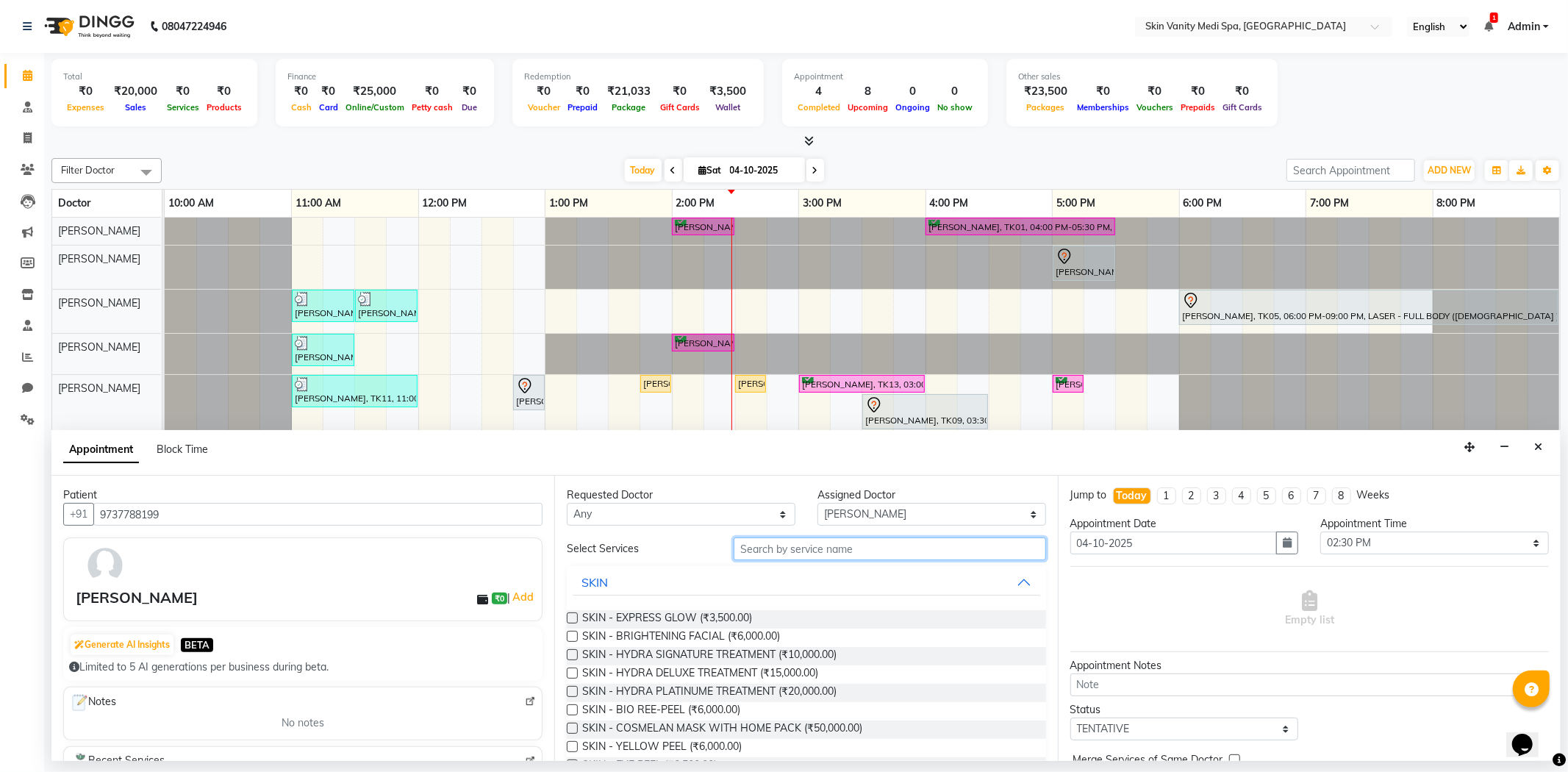
click at [773, 550] on input "text" at bounding box center [889, 549] width 312 height 23
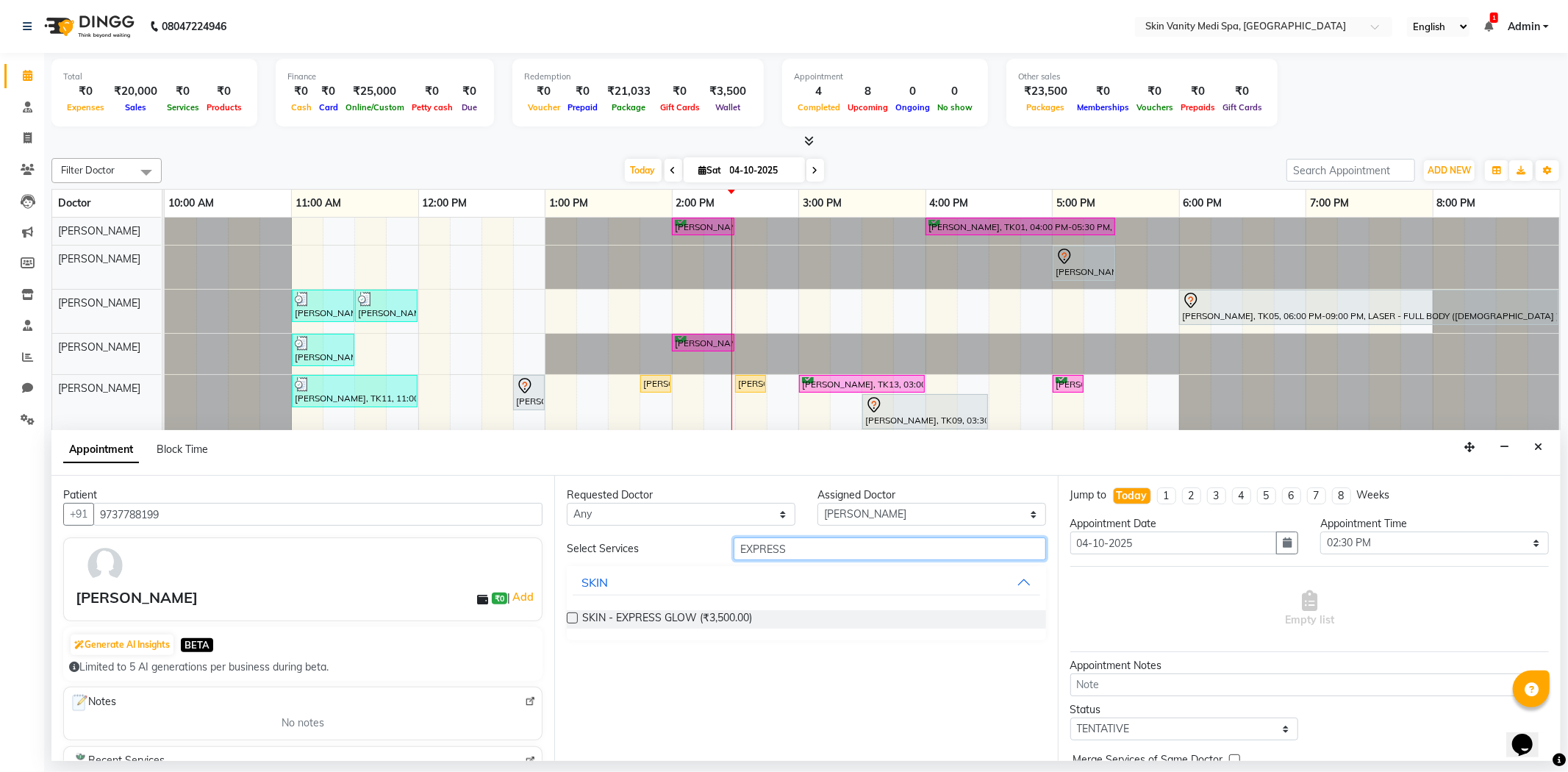
type input "EXPRESS"
click at [576, 615] on label at bounding box center [573, 619] width 11 height 11
click at [576, 615] on input "checkbox" at bounding box center [572, 619] width 10 height 10
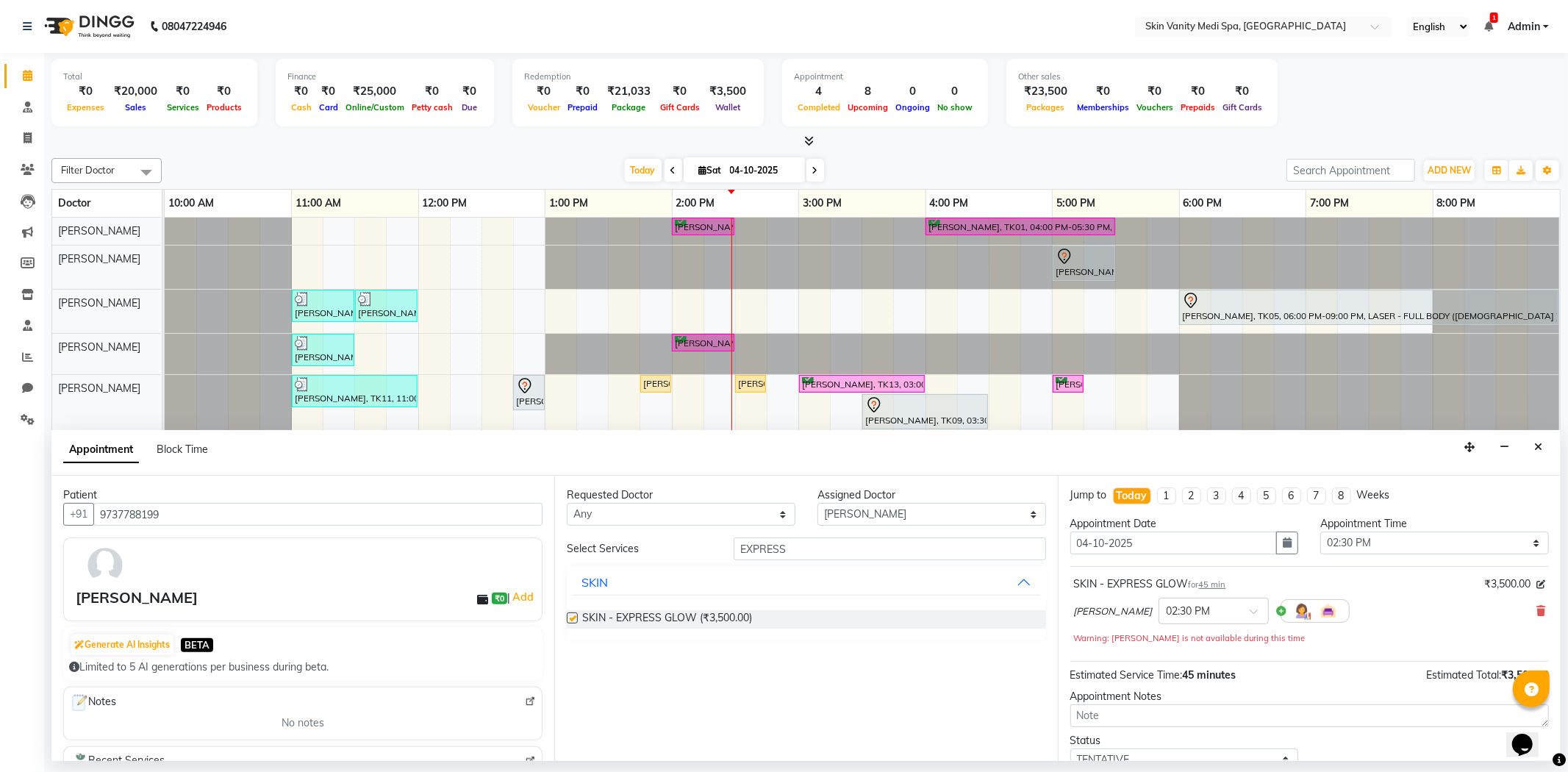
checkbox input "false"
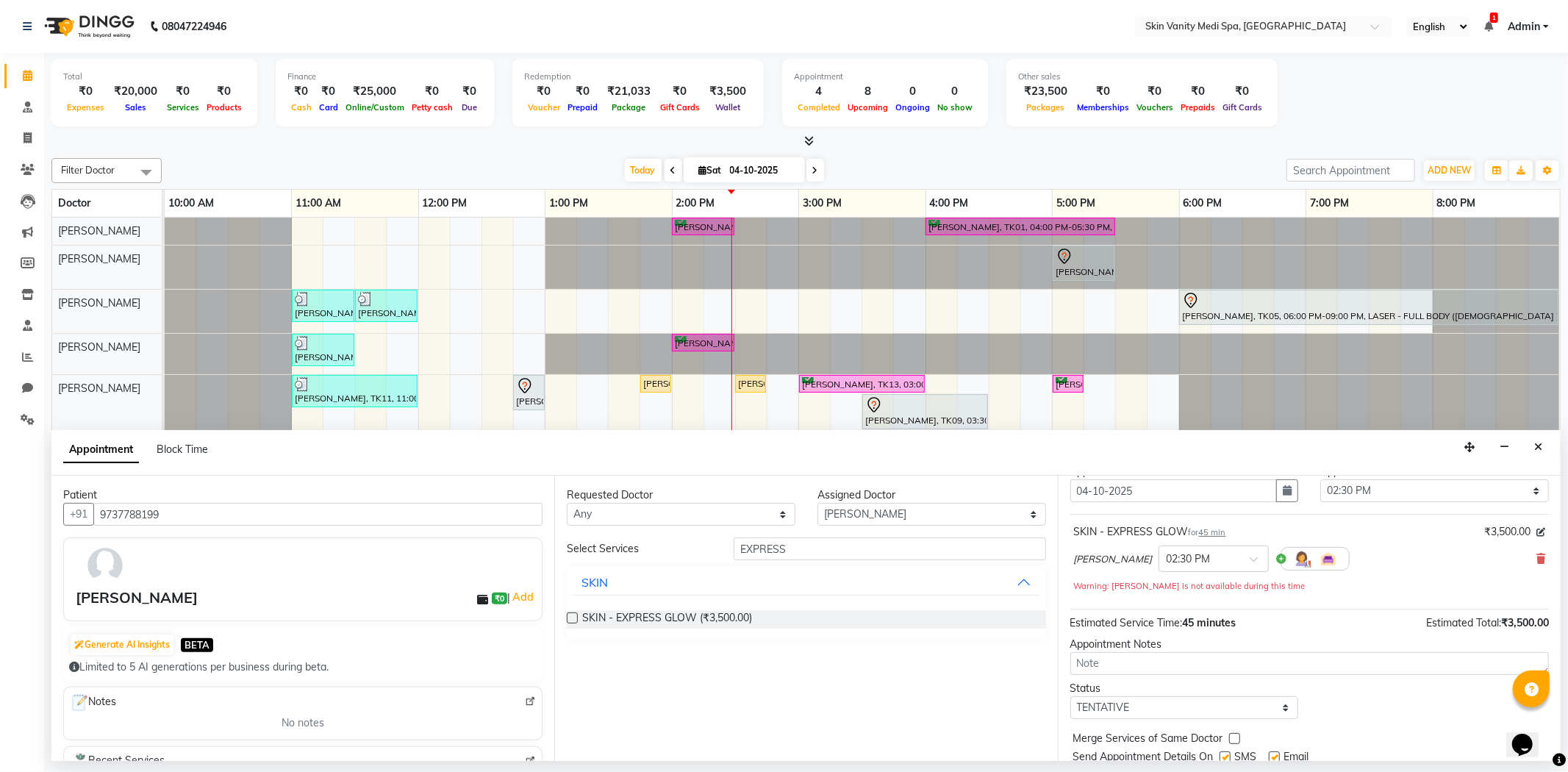
scroll to position [104, 0]
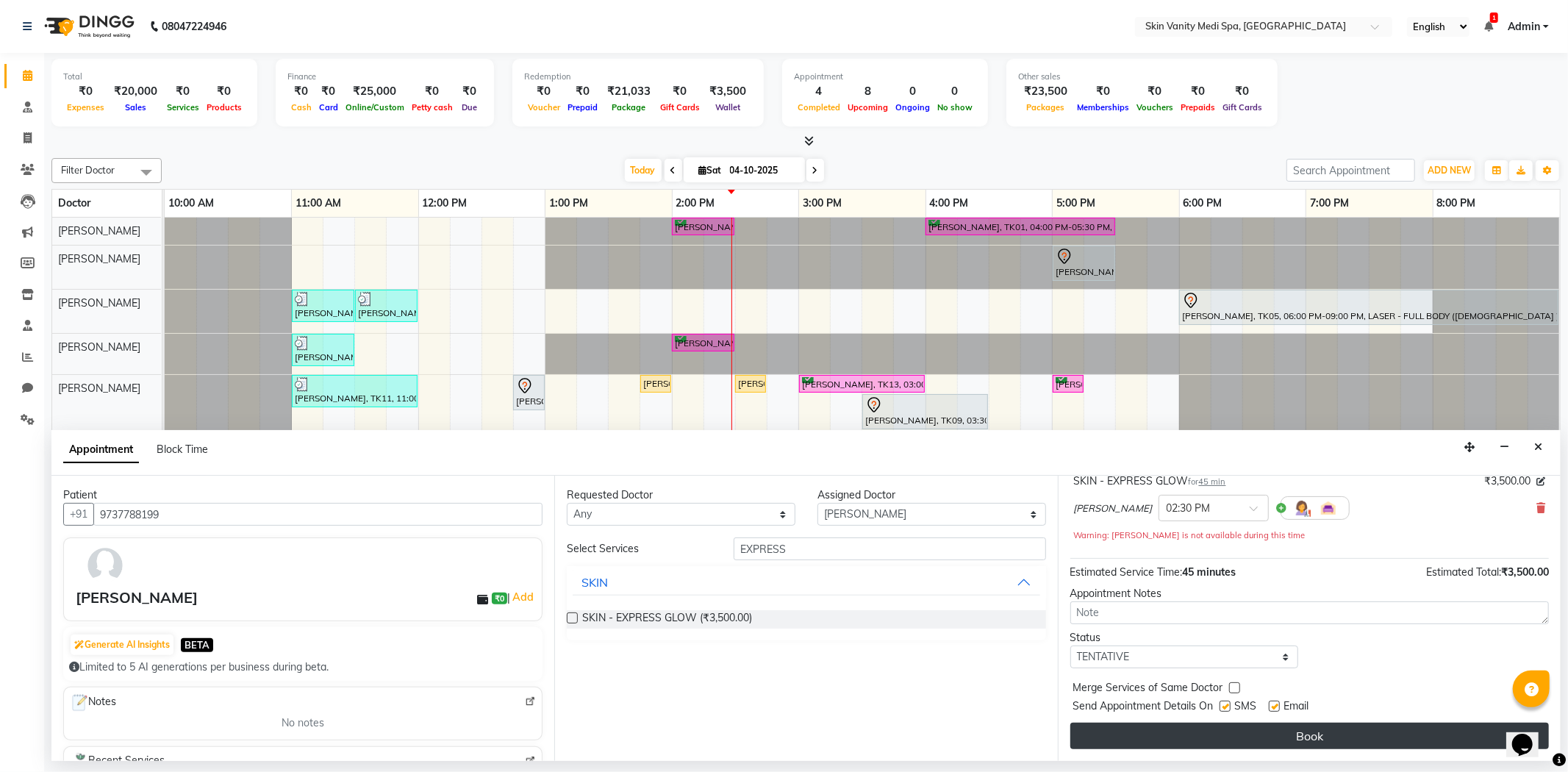
click at [1225, 738] on button "Book" at bounding box center [1309, 736] width 478 height 26
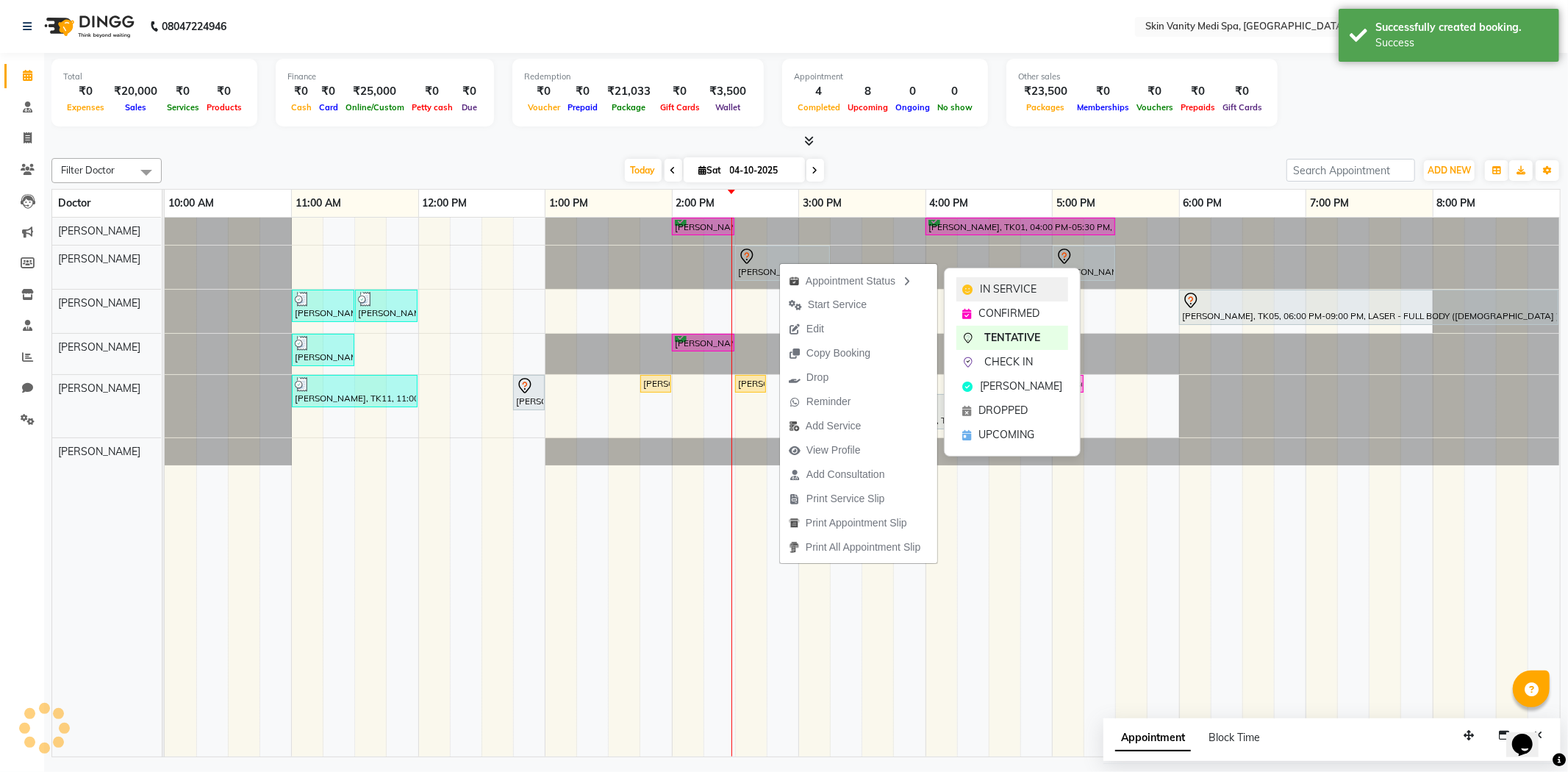
click at [988, 282] on span "IN SERVICE" at bounding box center [1008, 289] width 57 height 15
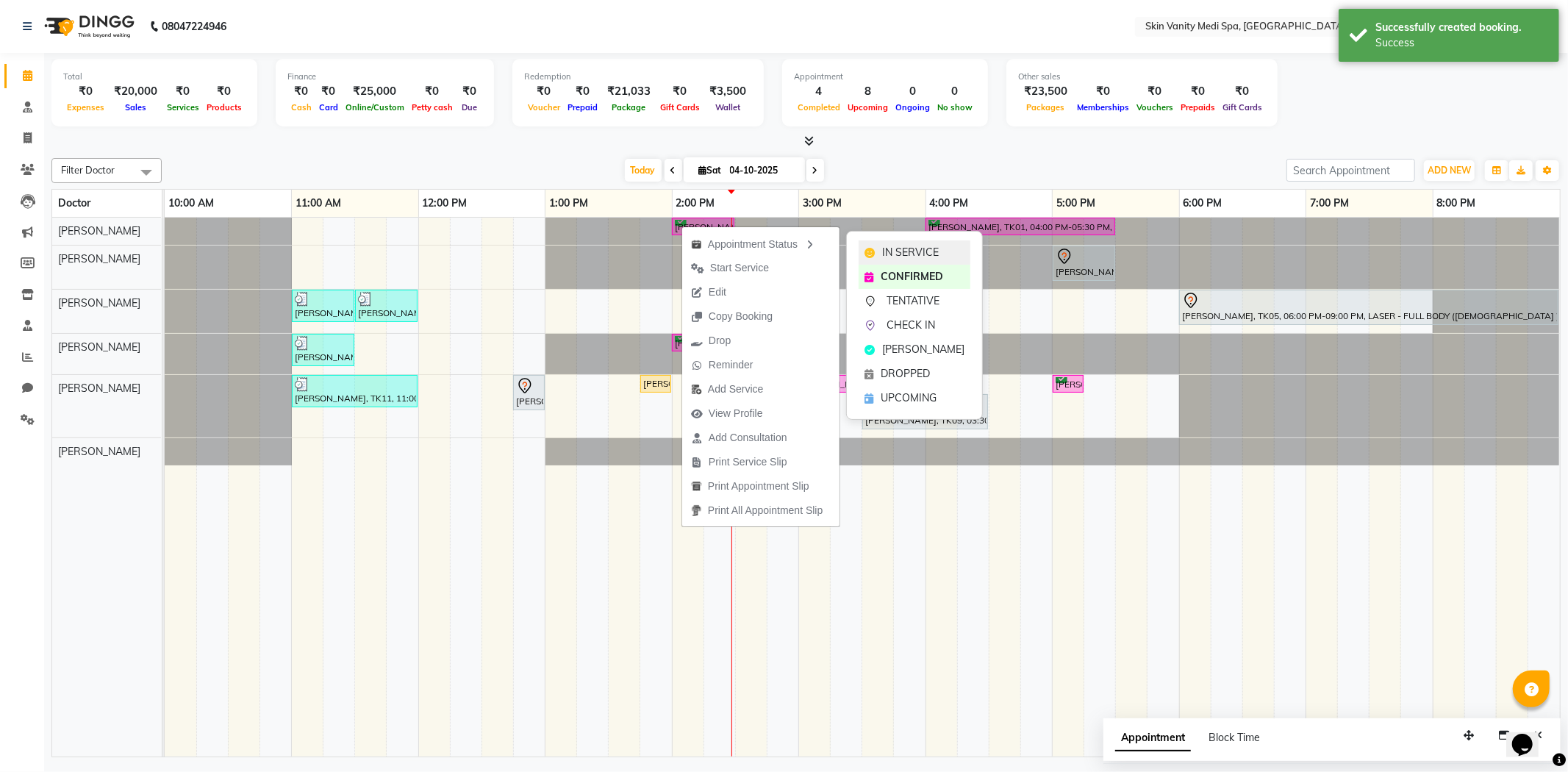
click at [886, 250] on span "IN SERVICE" at bounding box center [910, 252] width 57 height 15
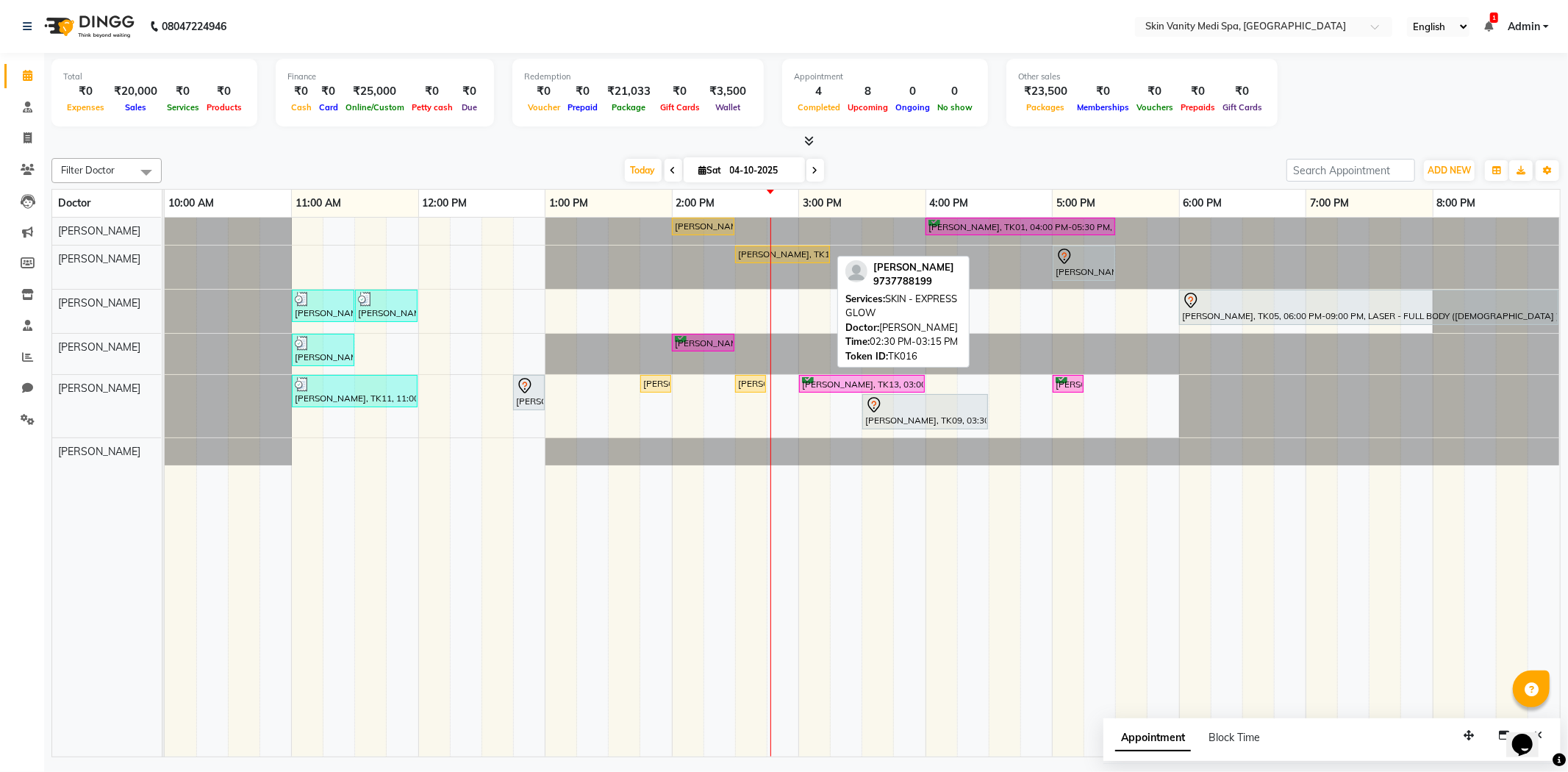
click at [798, 252] on div "[PERSON_NAME], TK16, 02:30 PM-03:15 PM, SKIN - EXPRESS GLOW" at bounding box center [782, 254] width 92 height 14
select select "1"
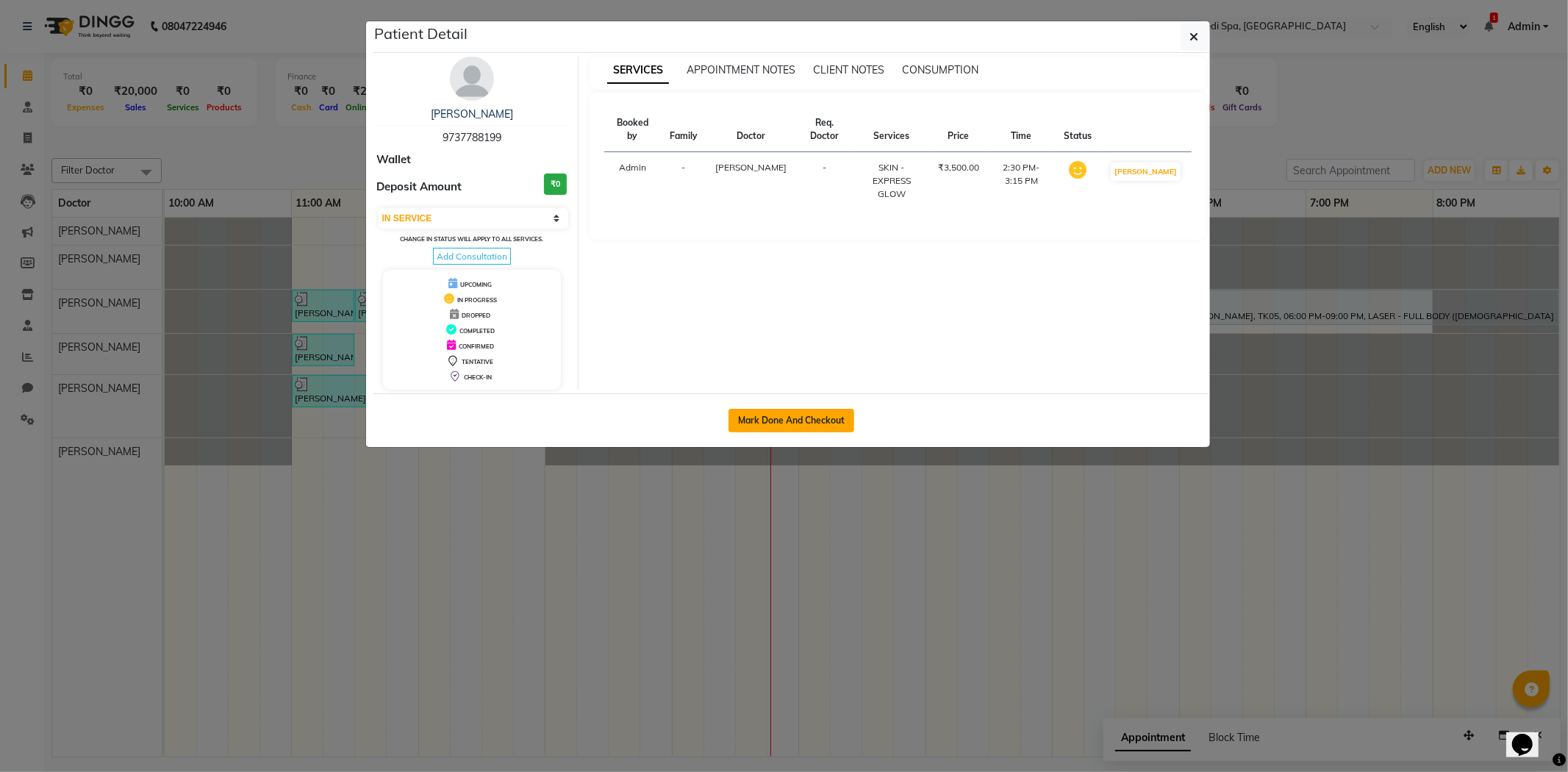
click at [780, 417] on button "Mark Done And Checkout" at bounding box center [791, 420] width 125 height 23
select select "service"
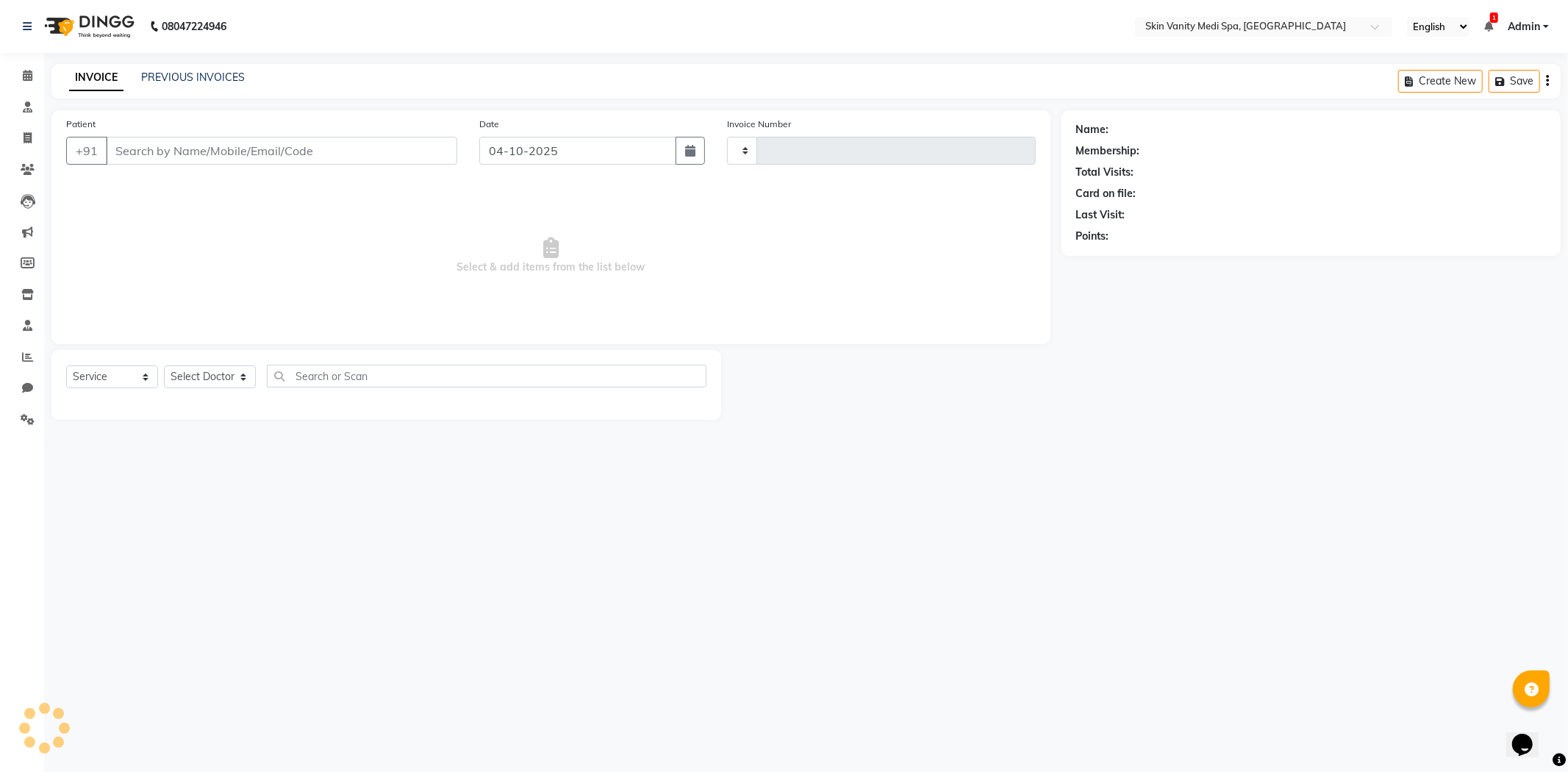
type input "0862"
select select "7826"
type input "9737788199"
select select "70347"
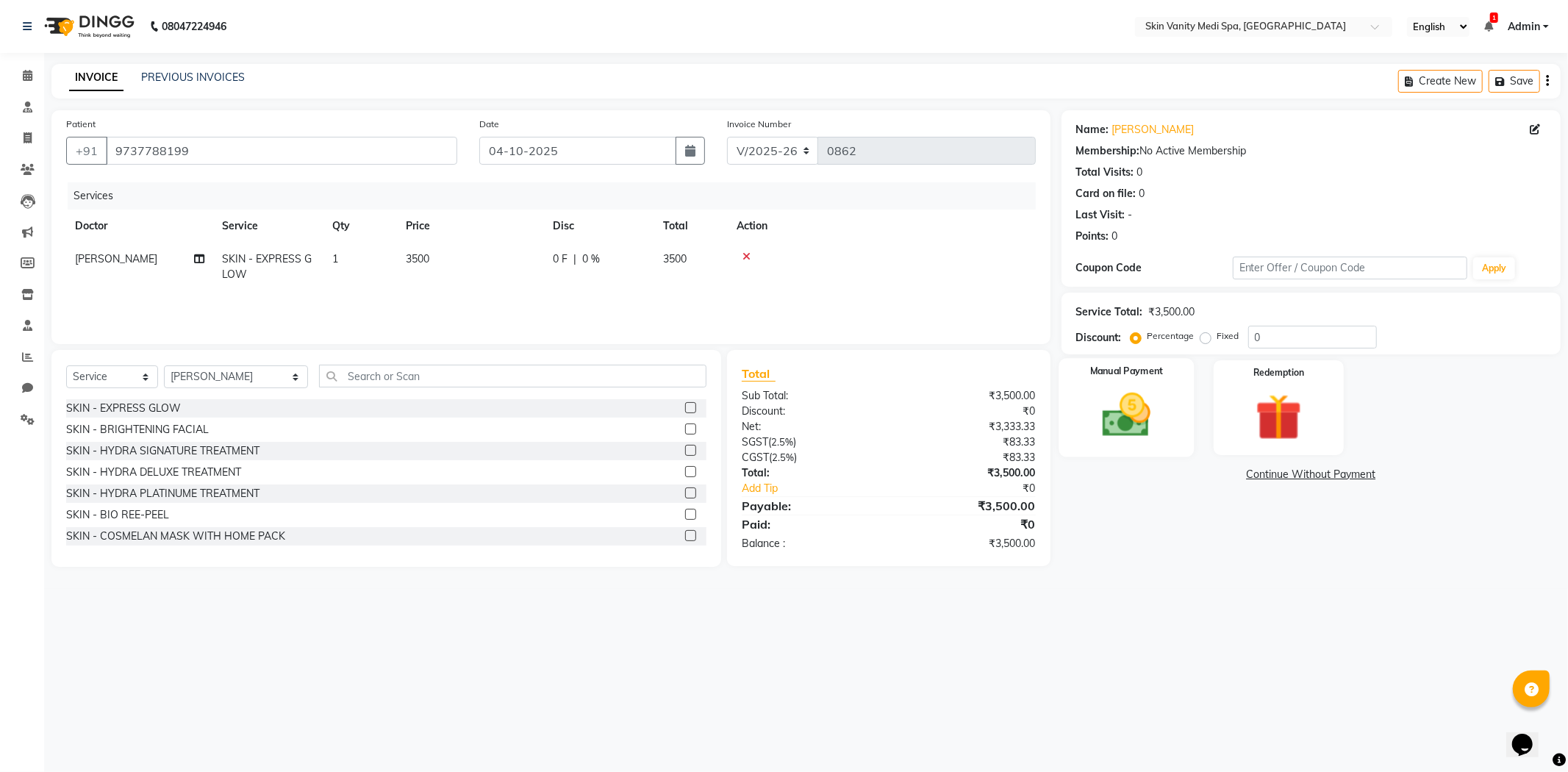
click at [1125, 436] on img at bounding box center [1126, 416] width 78 height 56
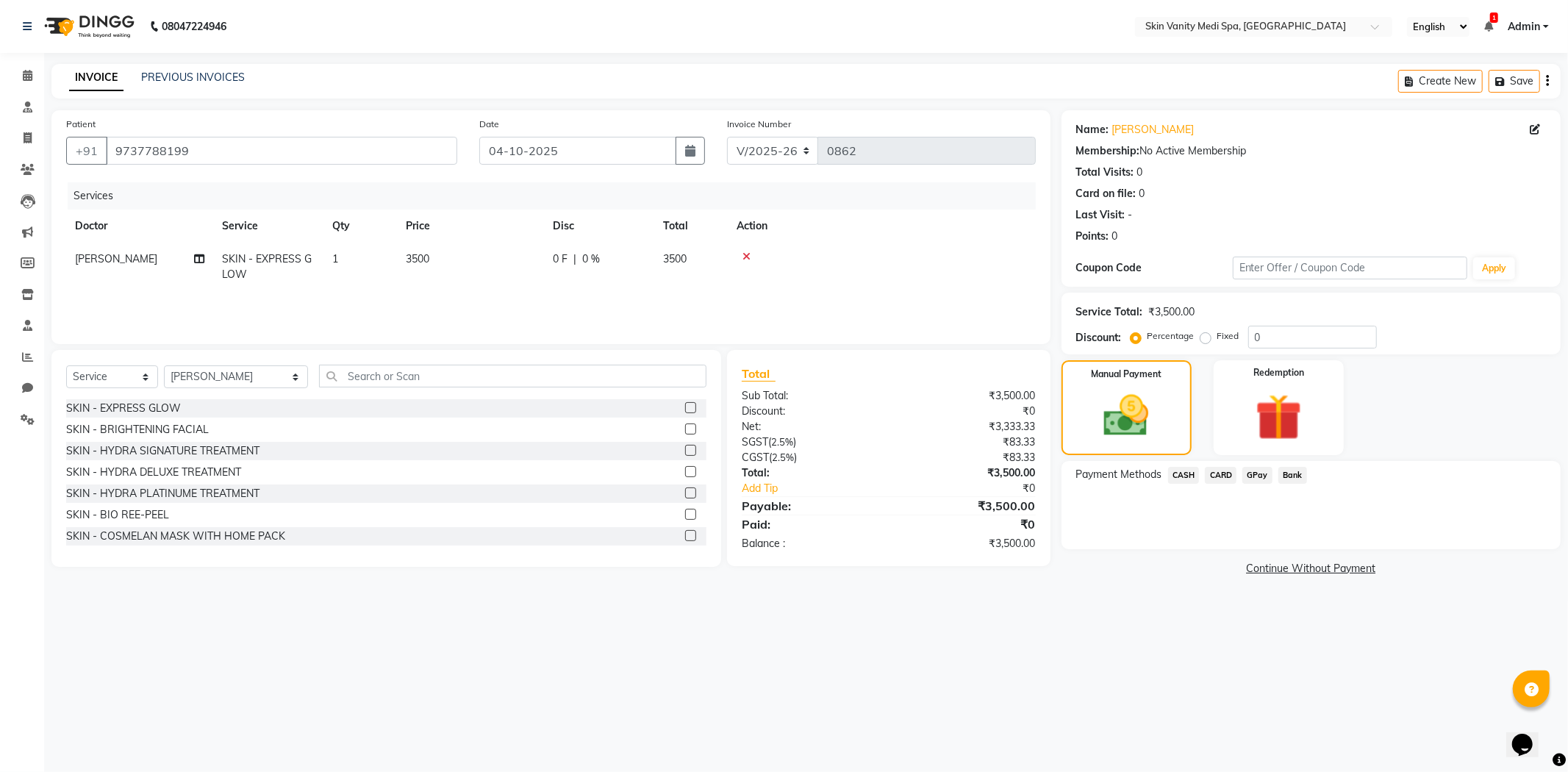
click at [1185, 472] on span "CASH" at bounding box center [1184, 475] width 32 height 17
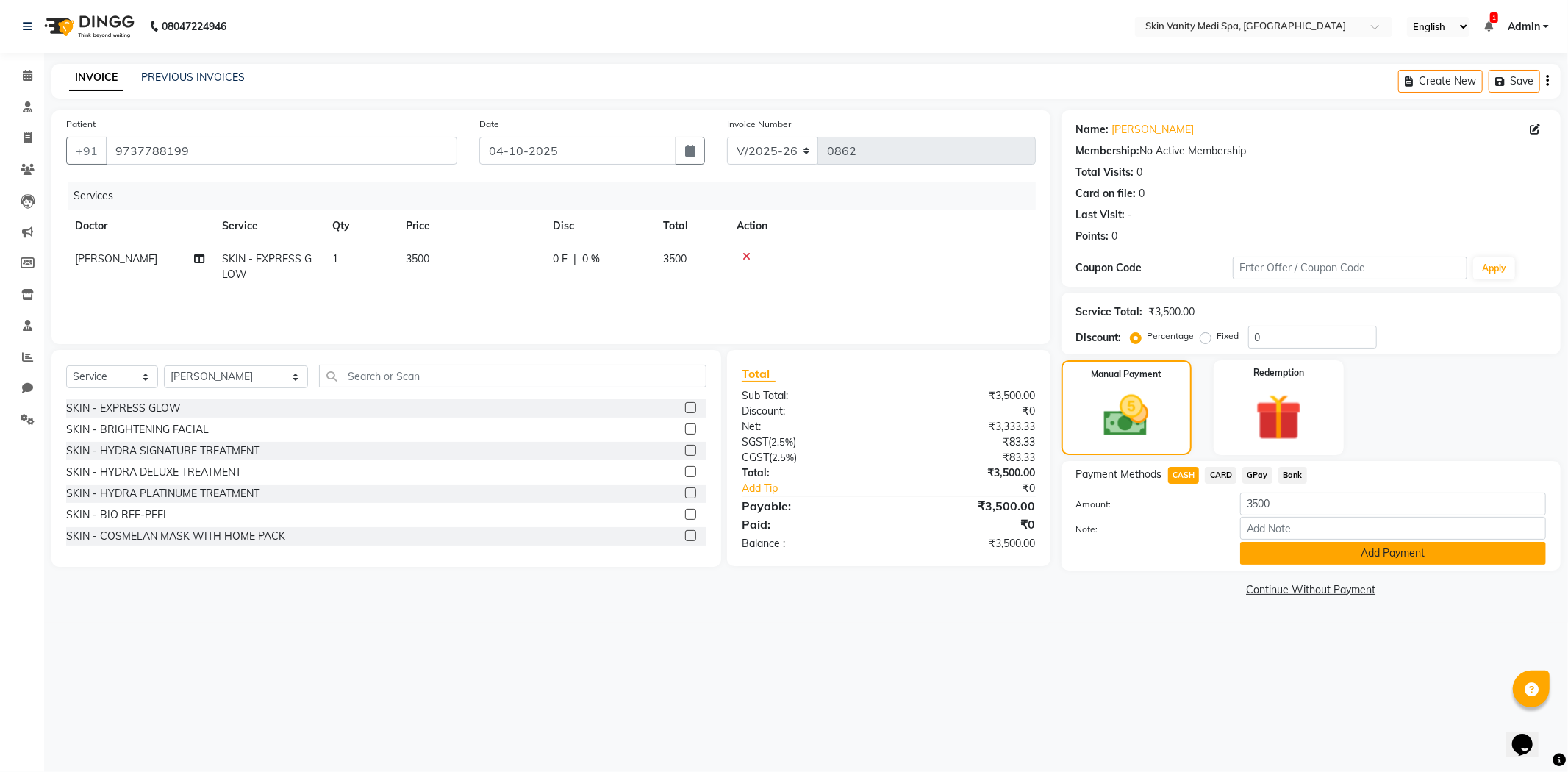
click at [1288, 558] on button "Add Payment" at bounding box center [1393, 553] width 306 height 23
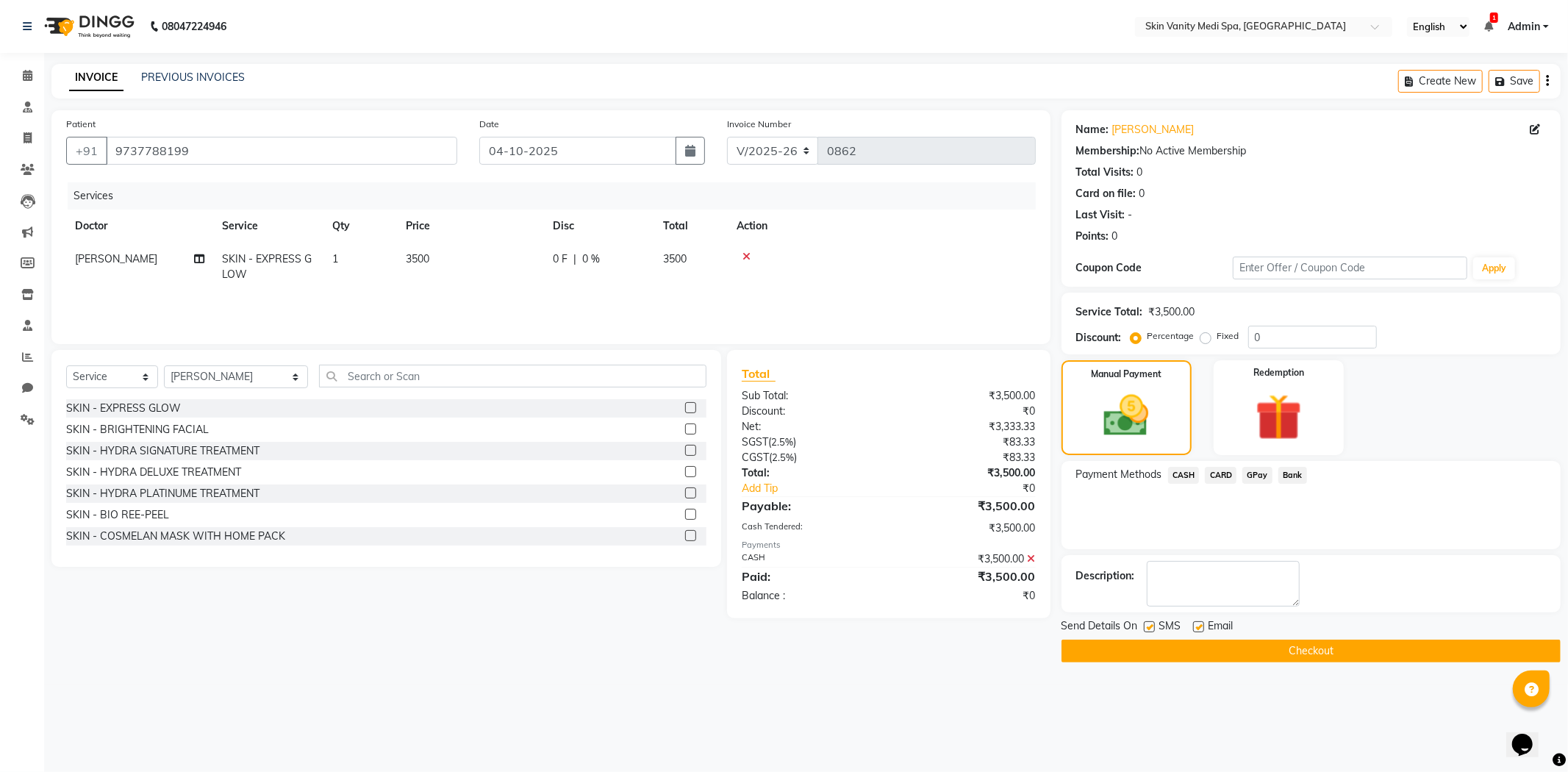
drag, startPoint x: 1152, startPoint y: 635, endPoint x: 1142, endPoint y: 643, distance: 12.8
click at [1144, 642] on div "Send Details On SMS Email Checkout" at bounding box center [1311, 640] width 499 height 44
click at [1145, 651] on button "Checkout" at bounding box center [1311, 651] width 499 height 23
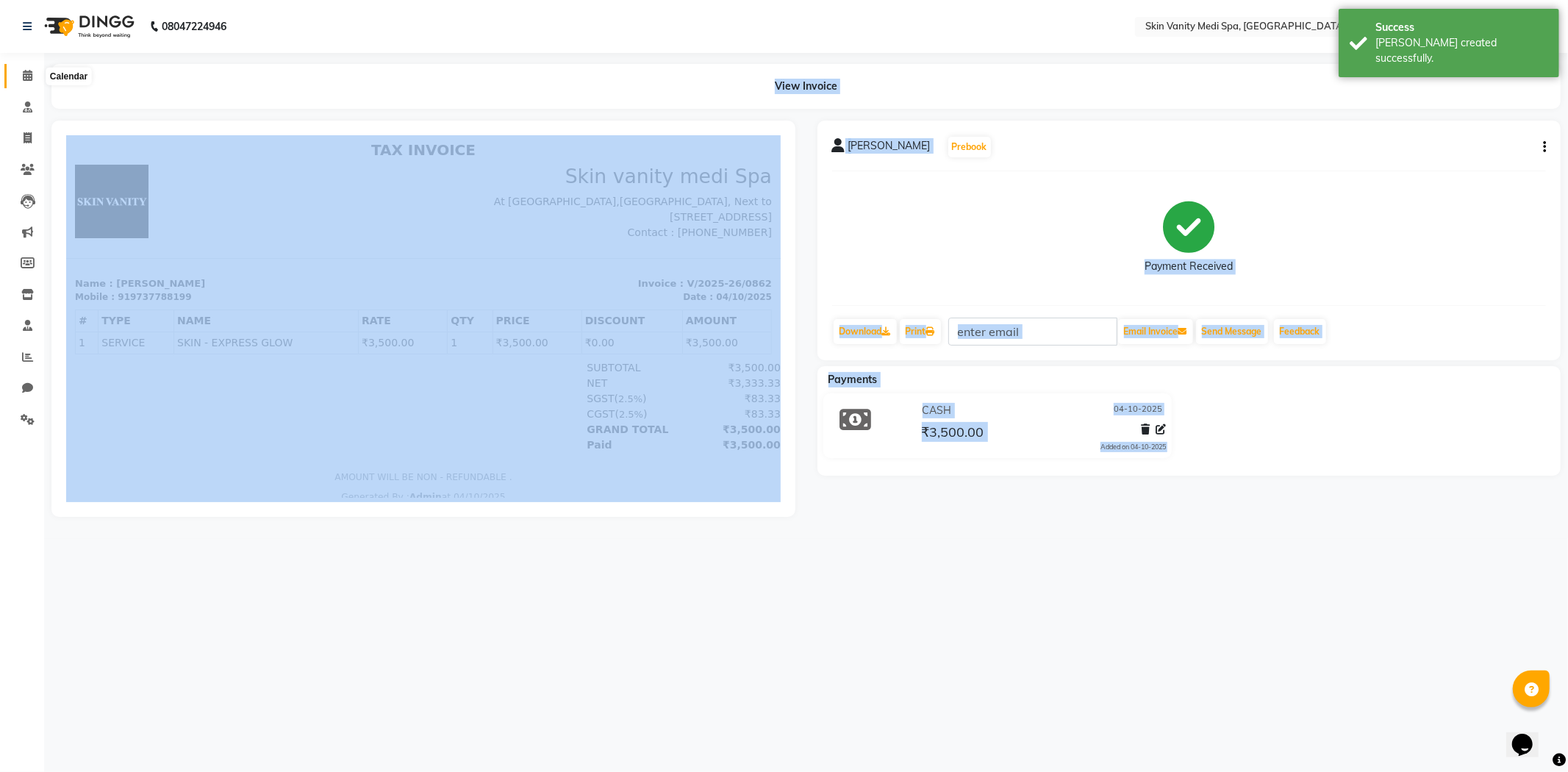
click at [30, 78] on icon at bounding box center [28, 75] width 10 height 11
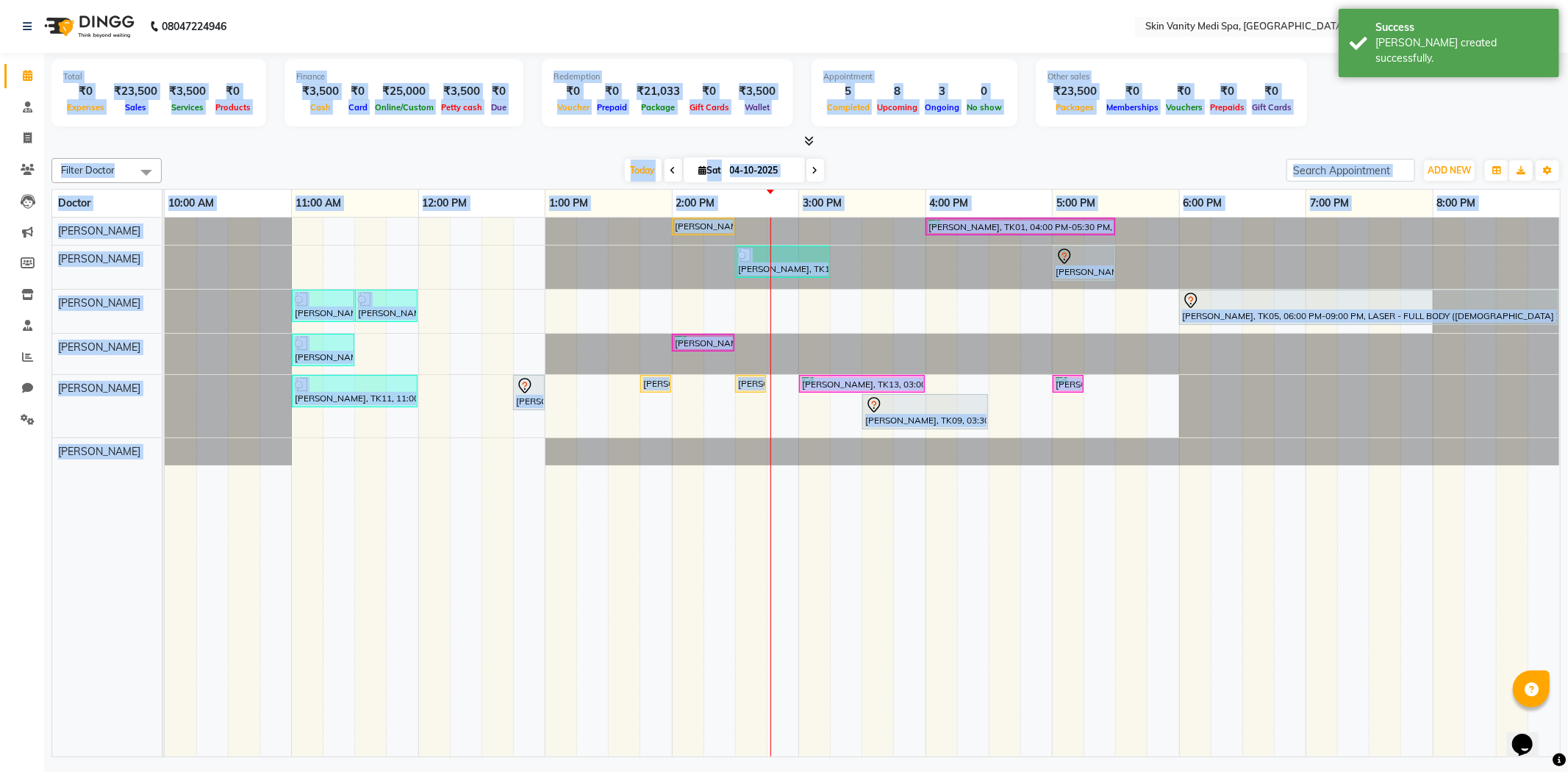
click at [693, 518] on td at bounding box center [688, 487] width 32 height 540
click at [706, 429] on div "[PERSON_NAME], TK02, 02:00 PM-02:30 PM, IV DRIPS - RE - GLOW DRIP [PERSON_NAME]…" at bounding box center [862, 487] width 1395 height 540
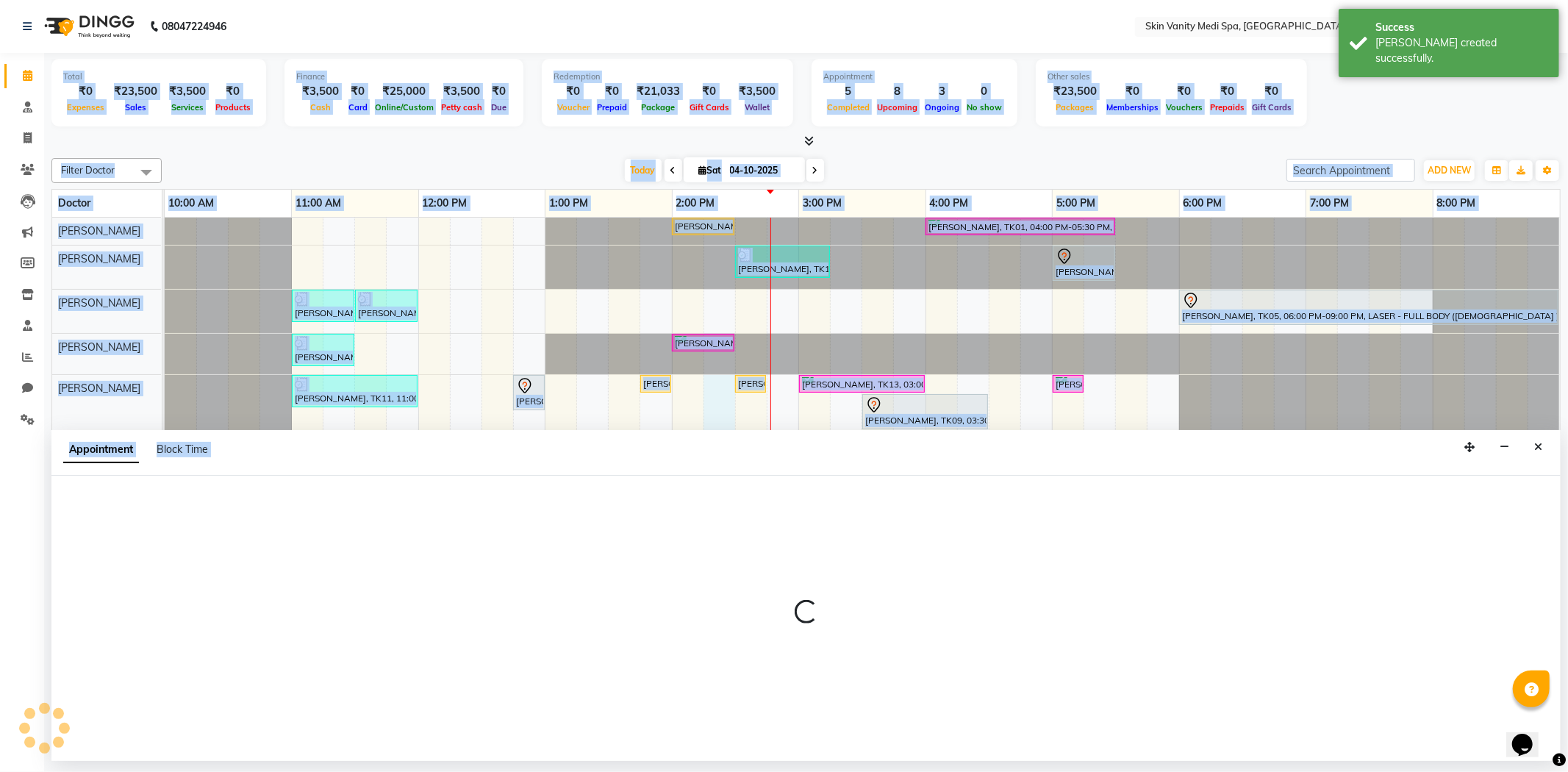
select select "70351"
select select "855"
select select "tentative"
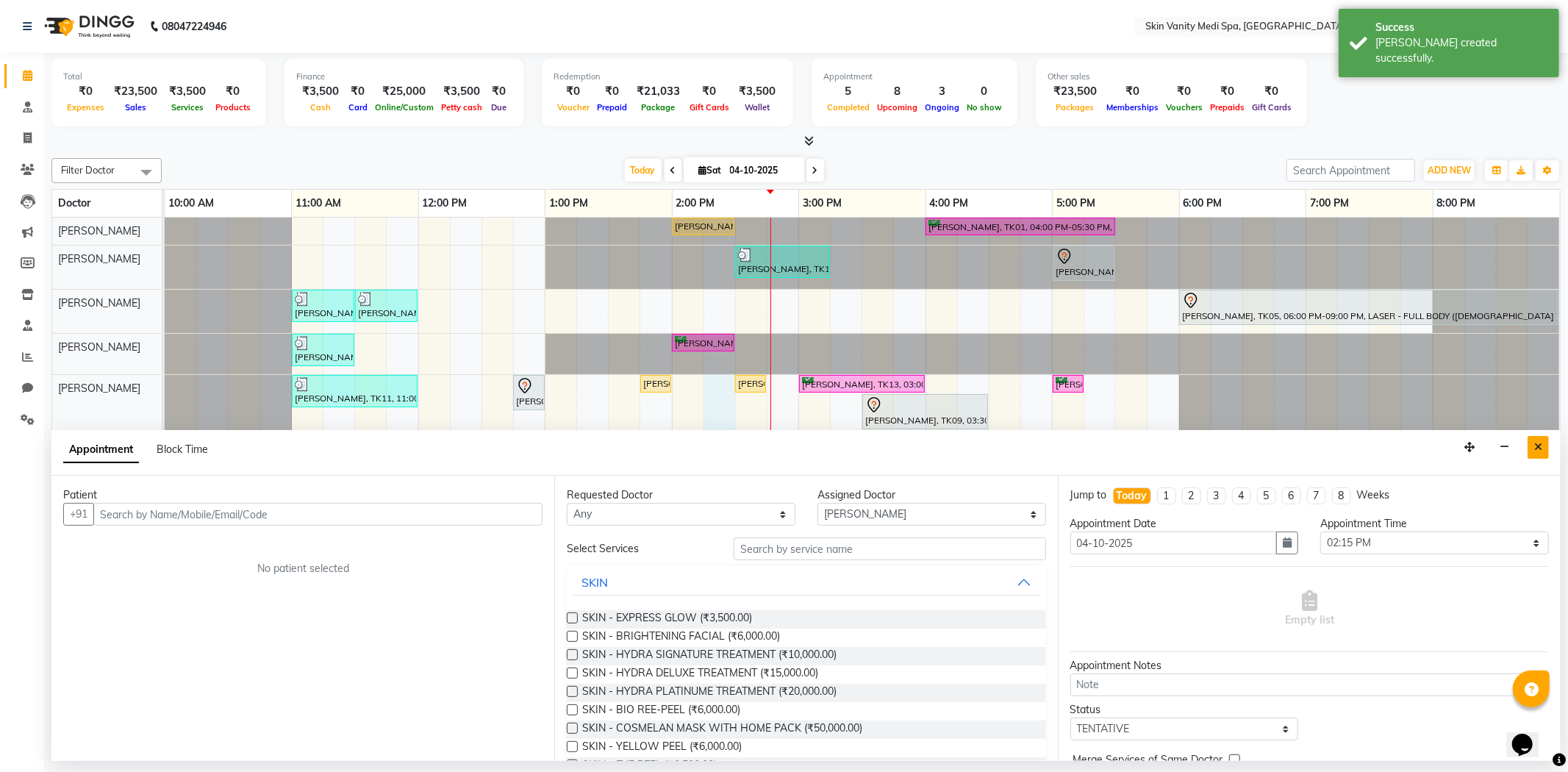
click at [1542, 444] on icon "Close" at bounding box center [1538, 447] width 8 height 10
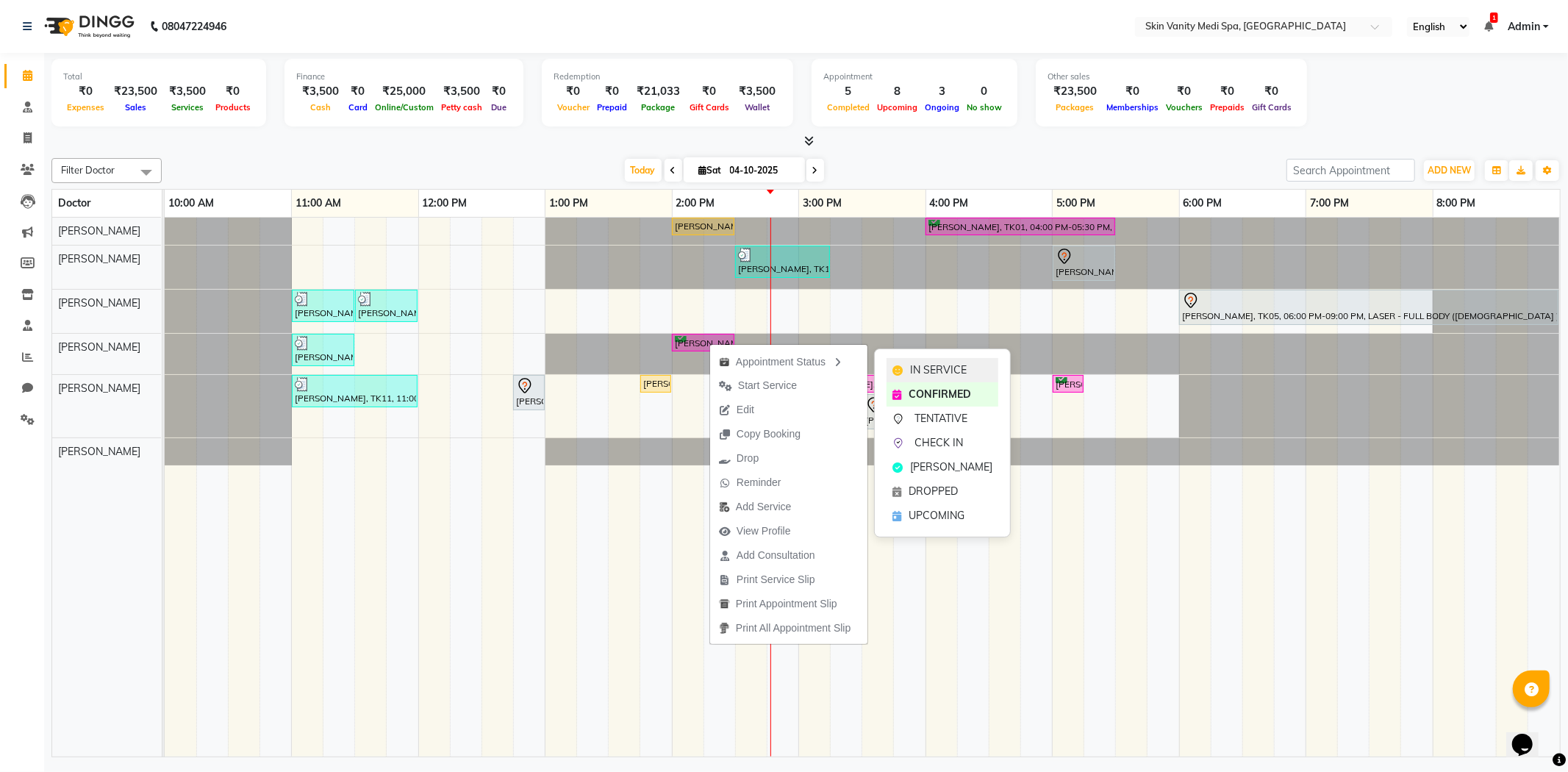
click at [908, 364] on div "IN SERVICE" at bounding box center [943, 370] width 112 height 24
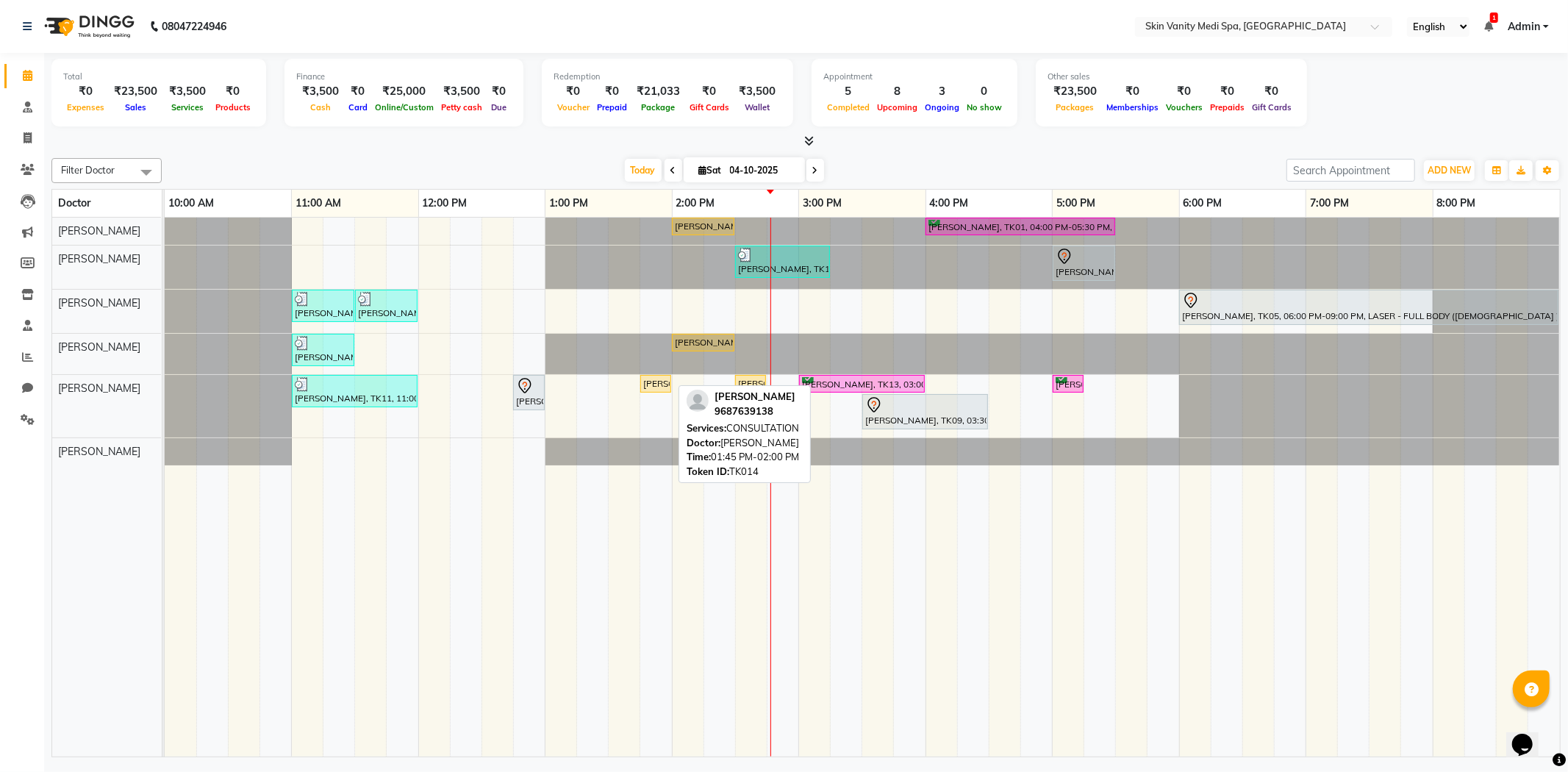
click at [655, 380] on div "[PERSON_NAME], TK14, 01:45 PM-02:00 PM, CONSULTATION" at bounding box center [655, 384] width 28 height 14
select select "1"
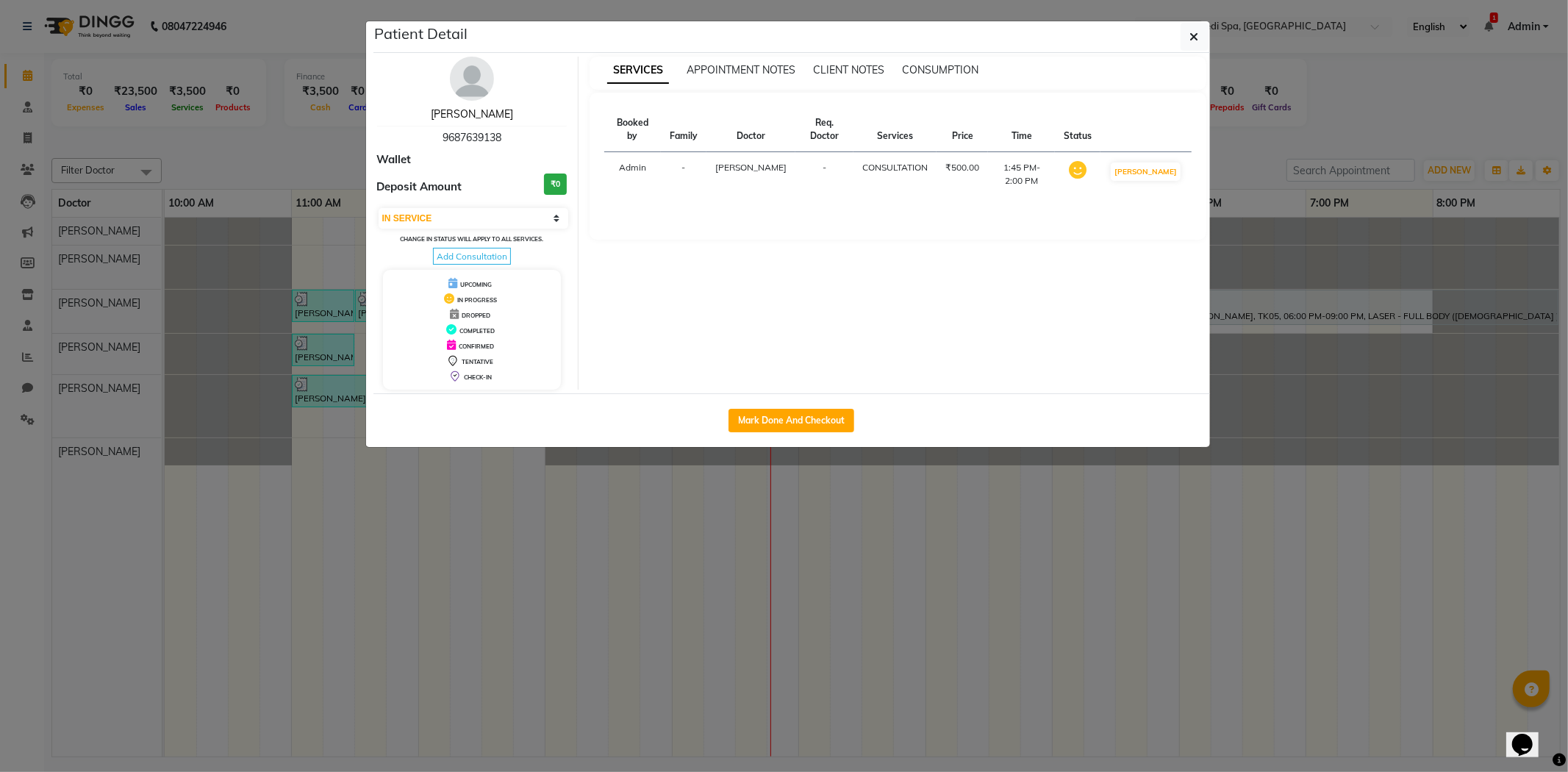
click at [438, 112] on link "[PERSON_NAME]" at bounding box center [471, 113] width 82 height 14
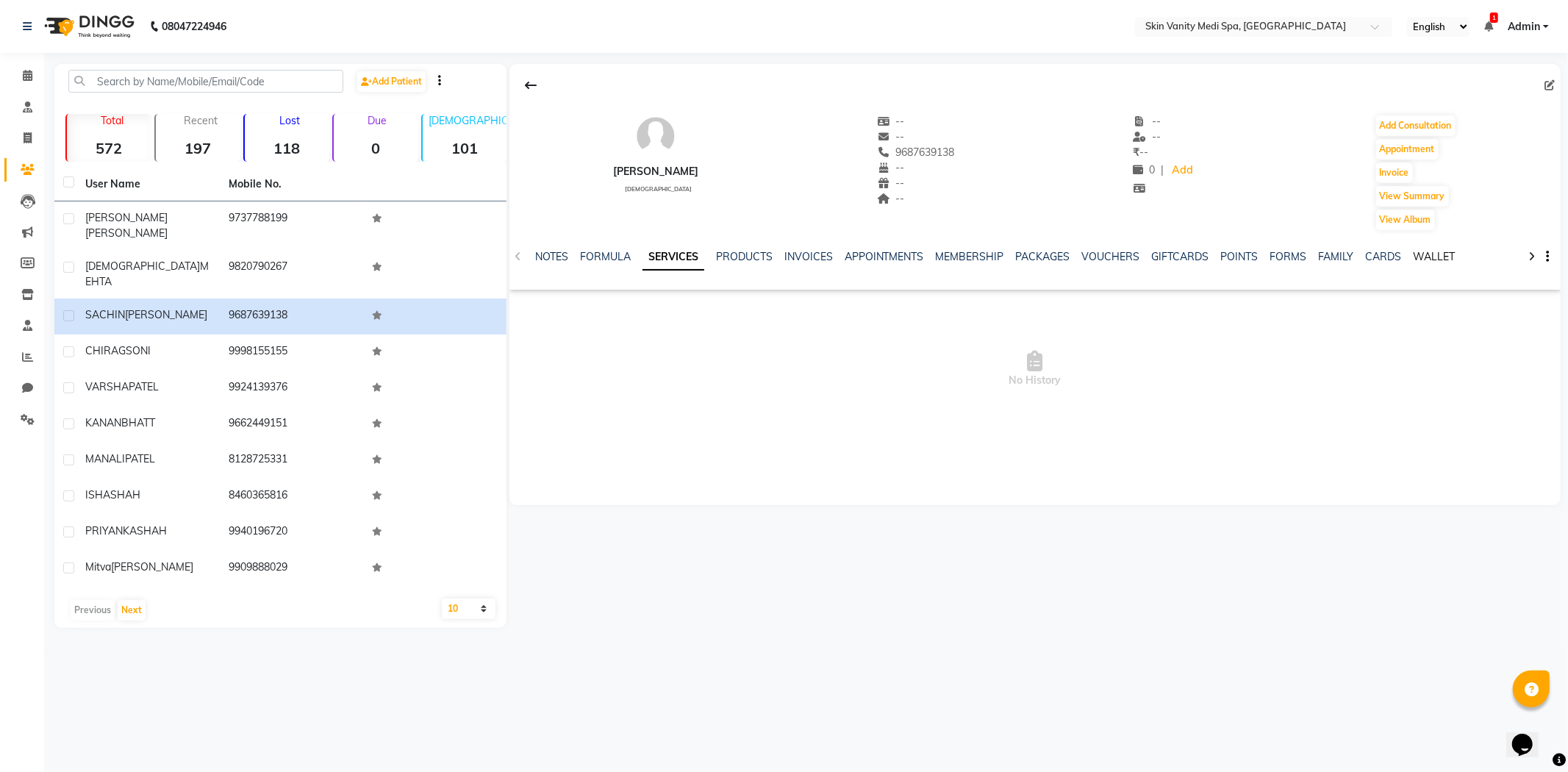
click at [1423, 256] on link "WALLET" at bounding box center [1435, 257] width 42 height 14
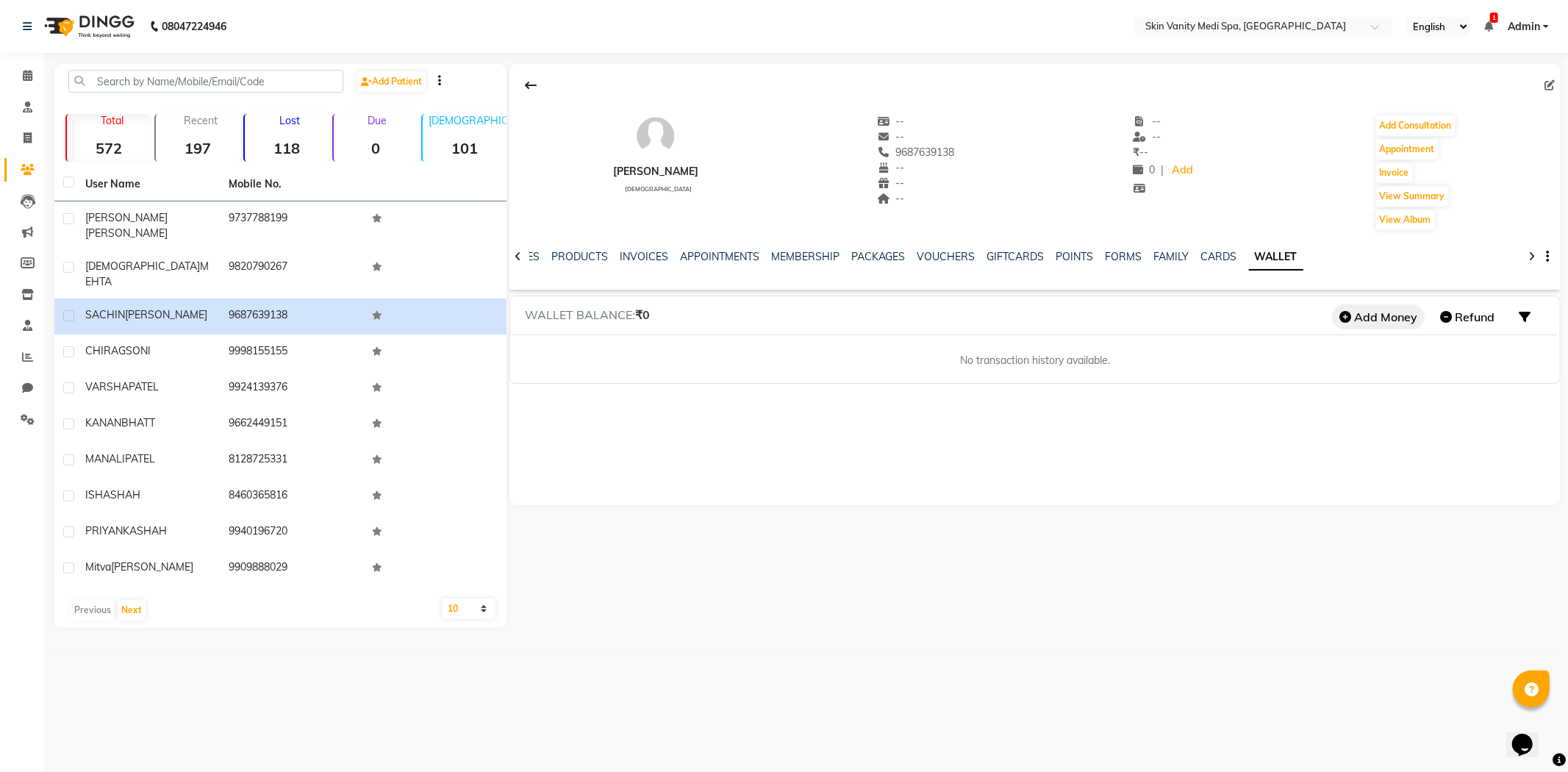
click at [1372, 322] on button "Add Money" at bounding box center [1379, 316] width 93 height 25
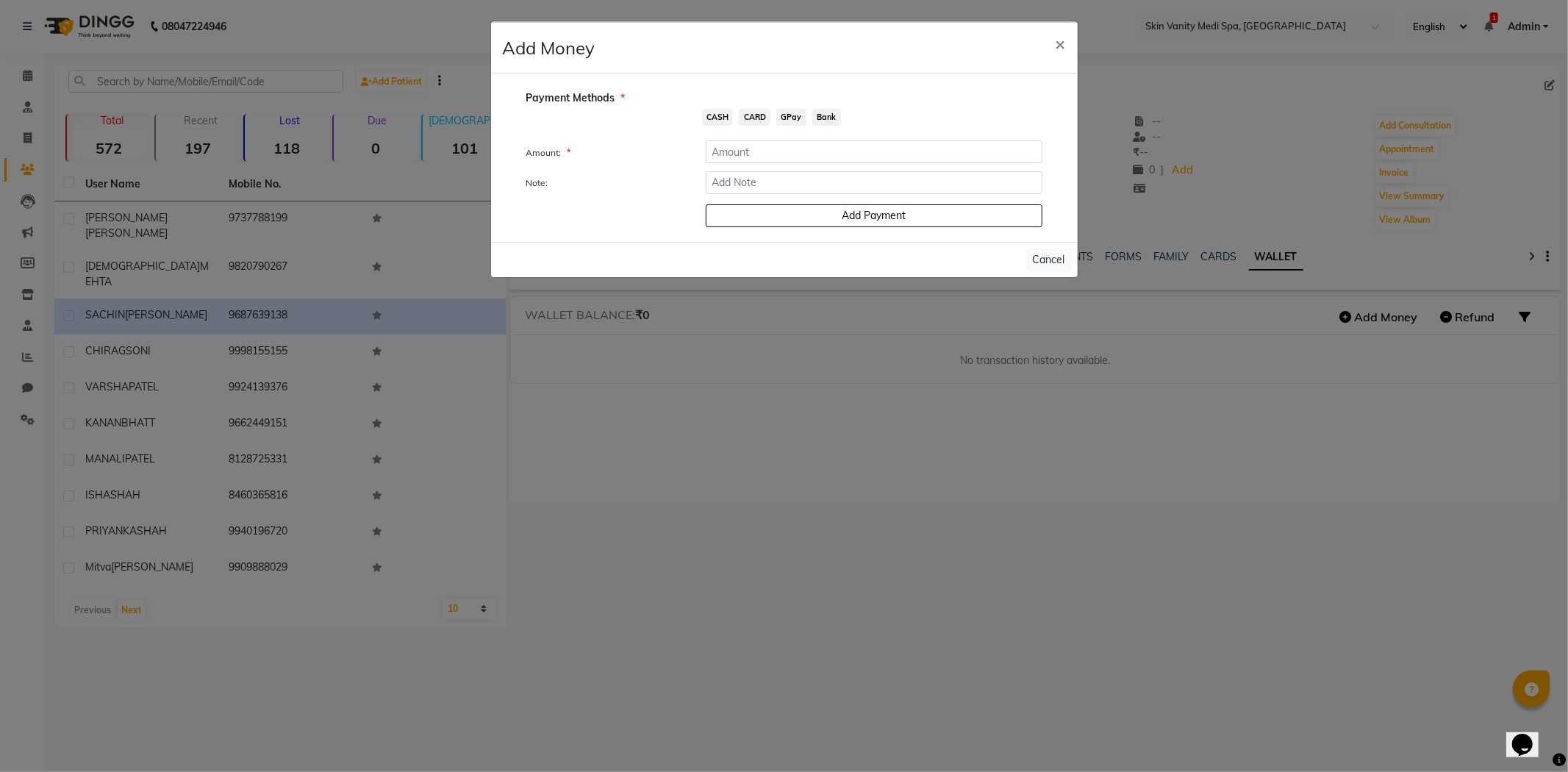
click at [709, 119] on span "CASH" at bounding box center [718, 117] width 32 height 17
click at [724, 154] on input "number" at bounding box center [875, 152] width 337 height 23
type input "9500"
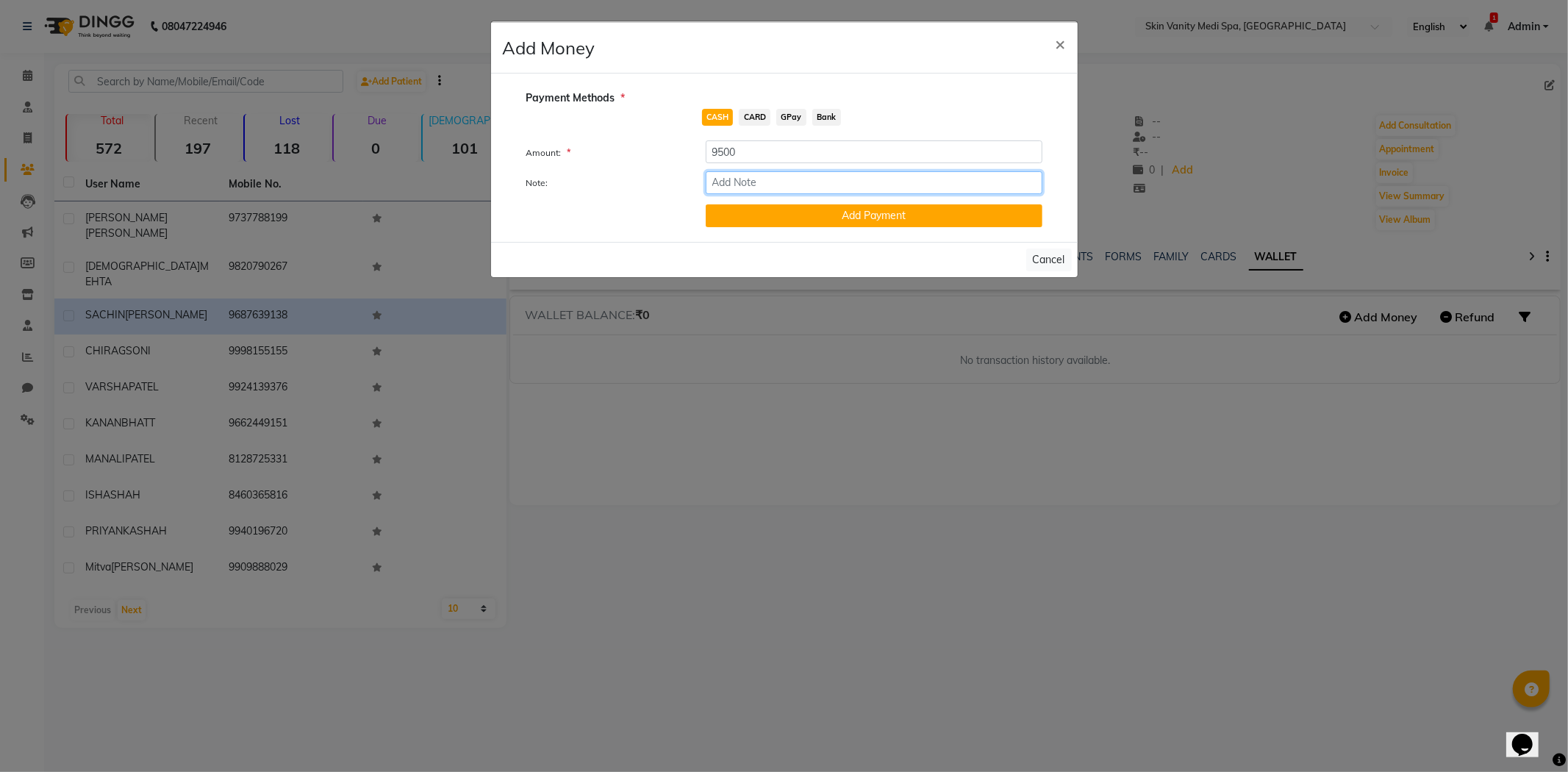
click at [784, 184] on input "Note:" at bounding box center [875, 182] width 337 height 23
click at [774, 152] on input "9500" at bounding box center [875, 152] width 337 height 23
click at [747, 217] on button "Add Payment" at bounding box center [875, 216] width 337 height 23
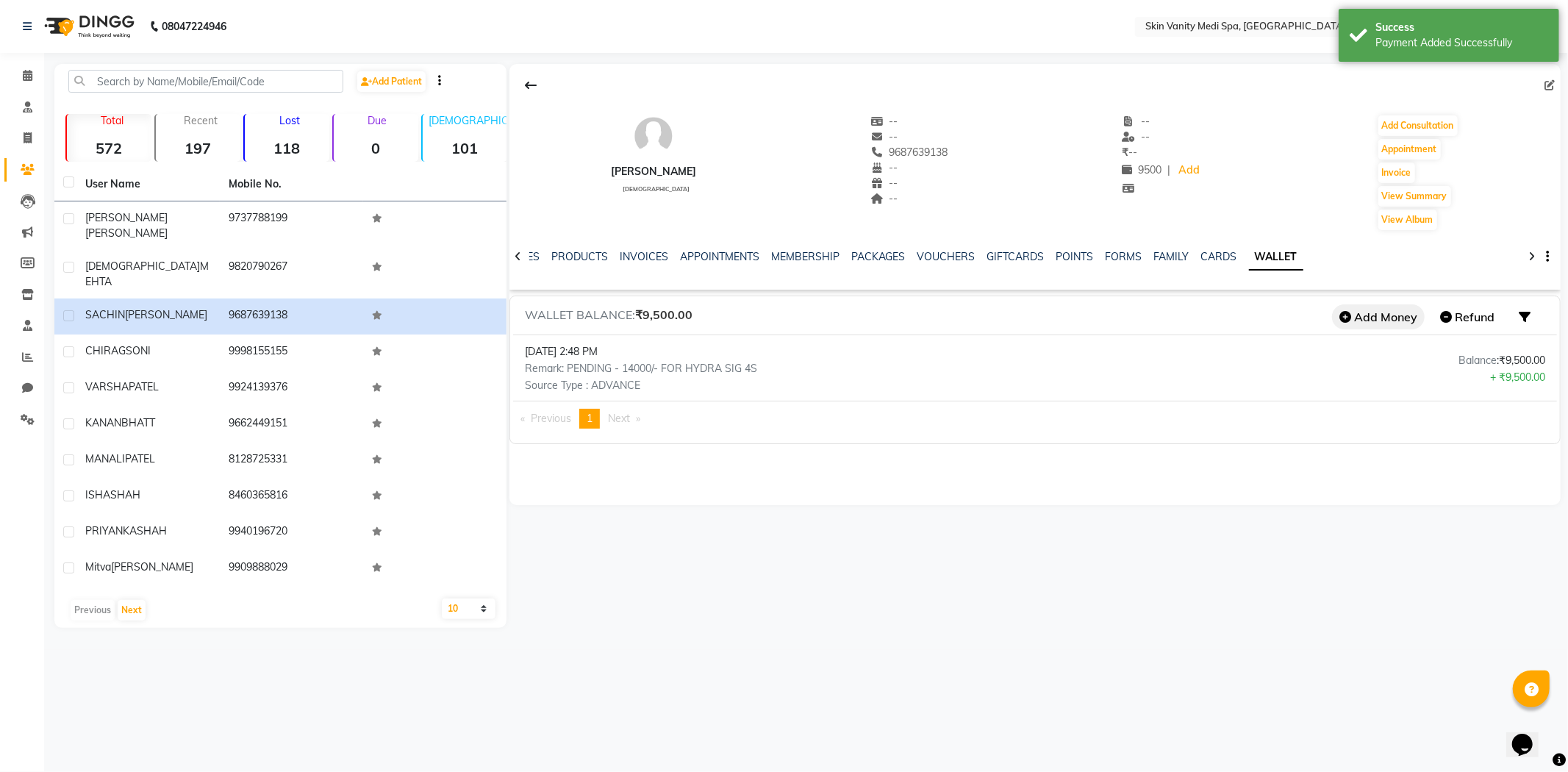
click at [1363, 315] on button "Add Money" at bounding box center [1379, 316] width 93 height 25
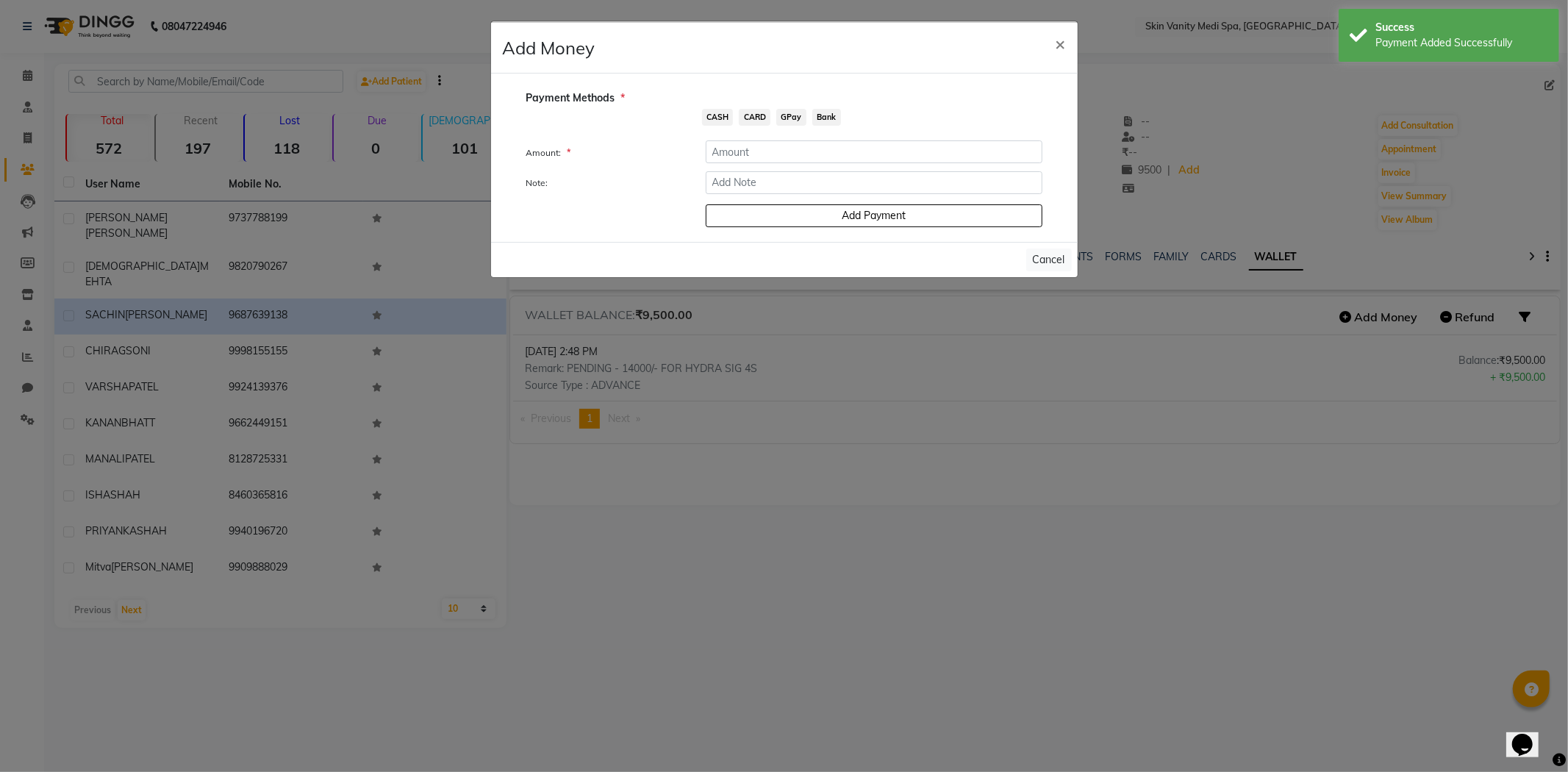
click at [797, 120] on span "GPay" at bounding box center [792, 117] width 30 height 17
click at [785, 151] on input "number" at bounding box center [875, 152] width 337 height 23
click at [816, 219] on button "Add Payment" at bounding box center [875, 216] width 337 height 23
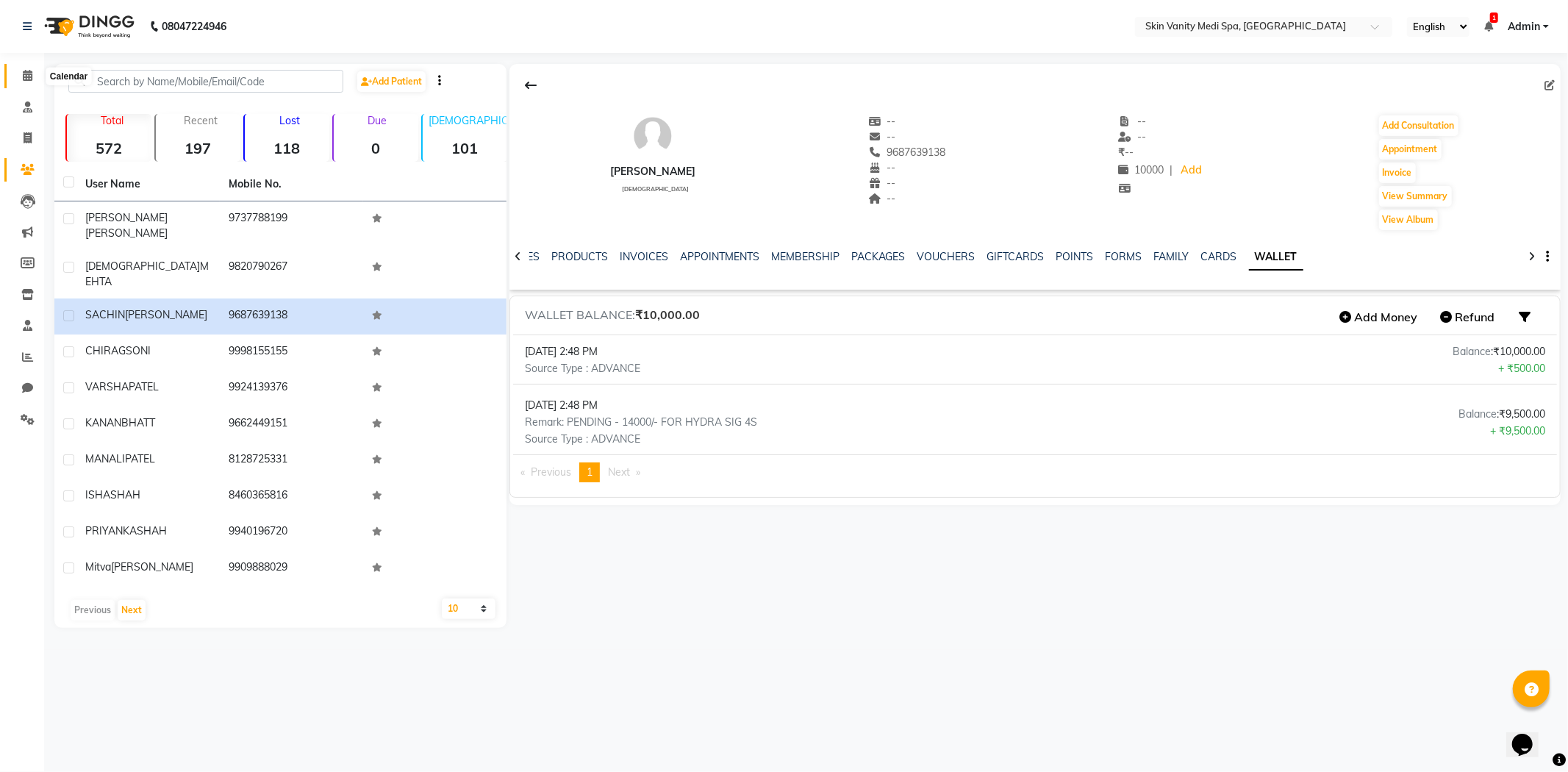
click at [30, 72] on icon at bounding box center [28, 75] width 10 height 11
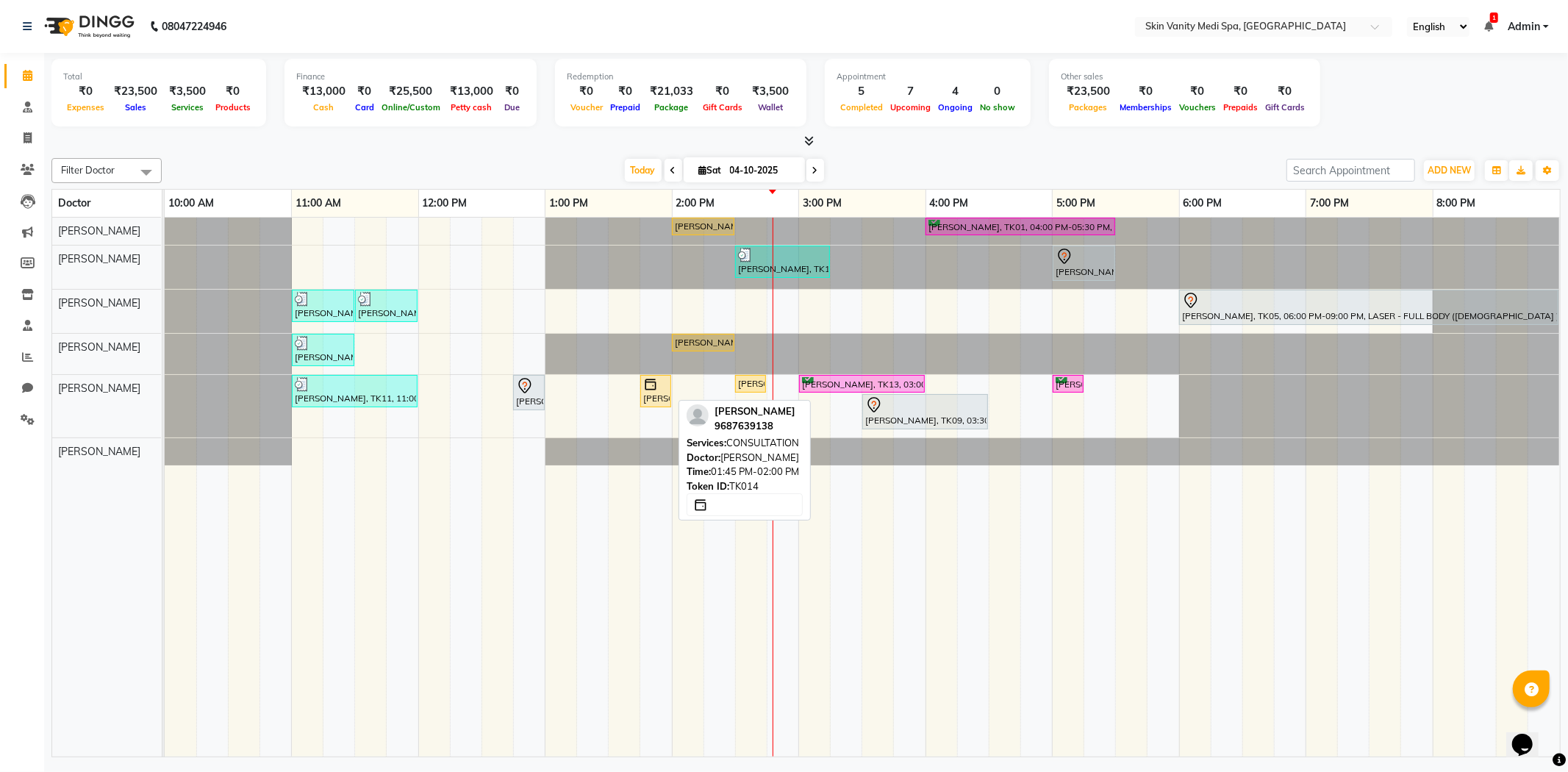
click at [662, 393] on div "[PERSON_NAME], TK14, 01:45 PM-02:00 PM, CONSULTATION" at bounding box center [655, 391] width 28 height 28
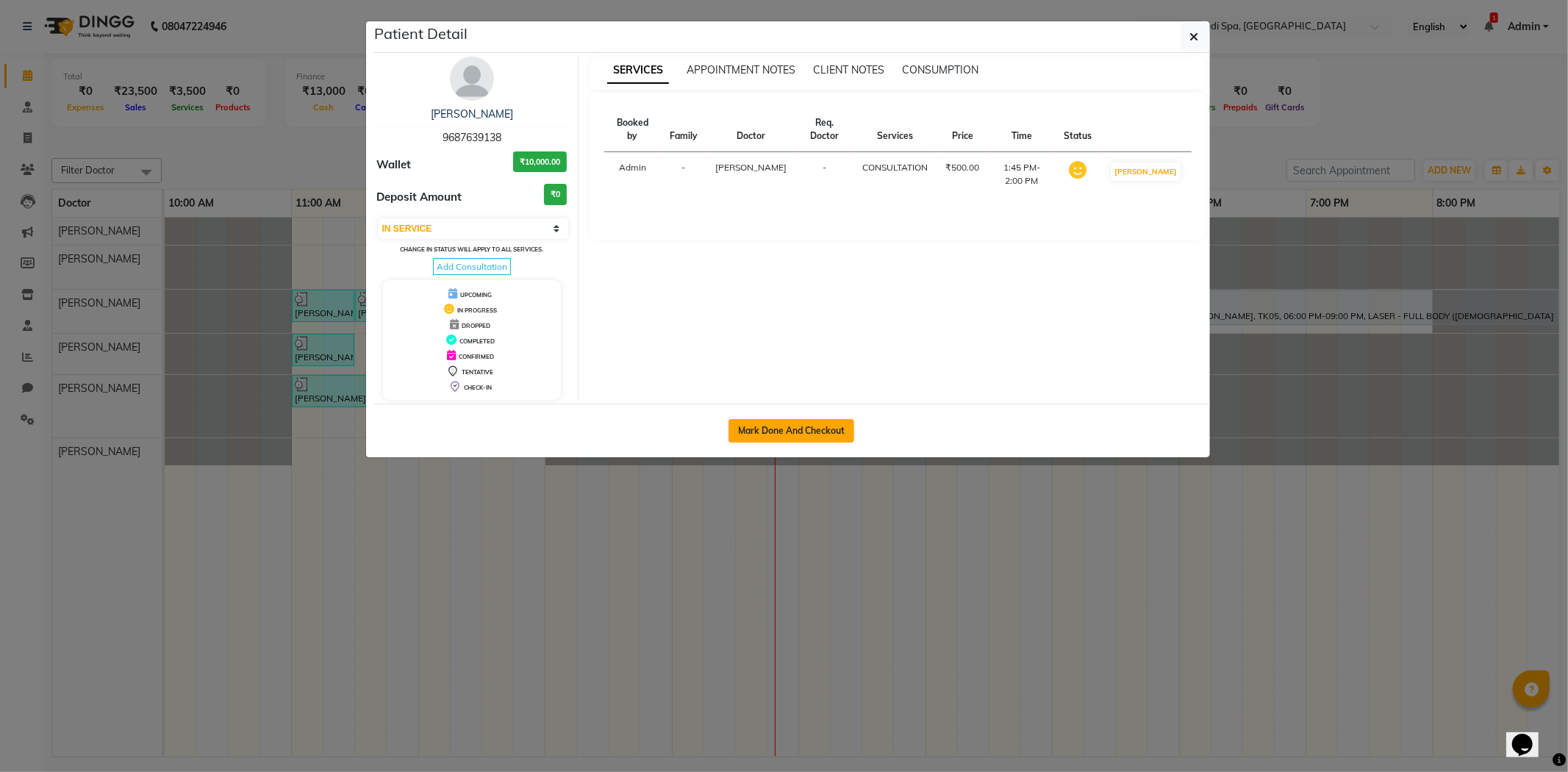
click at [763, 429] on button "Mark Done And Checkout" at bounding box center [791, 431] width 125 height 23
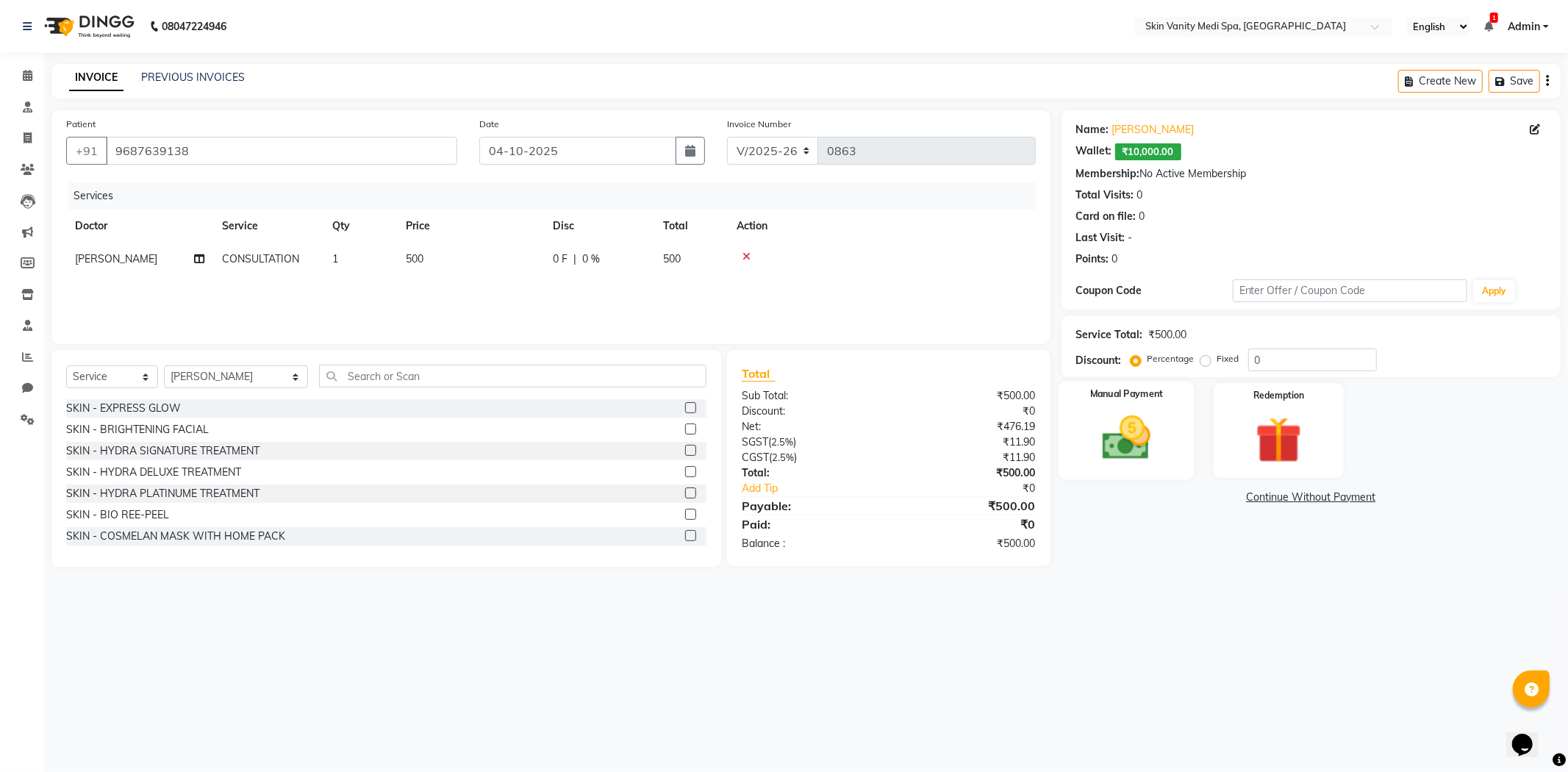
click at [1118, 435] on img at bounding box center [1126, 439] width 78 height 56
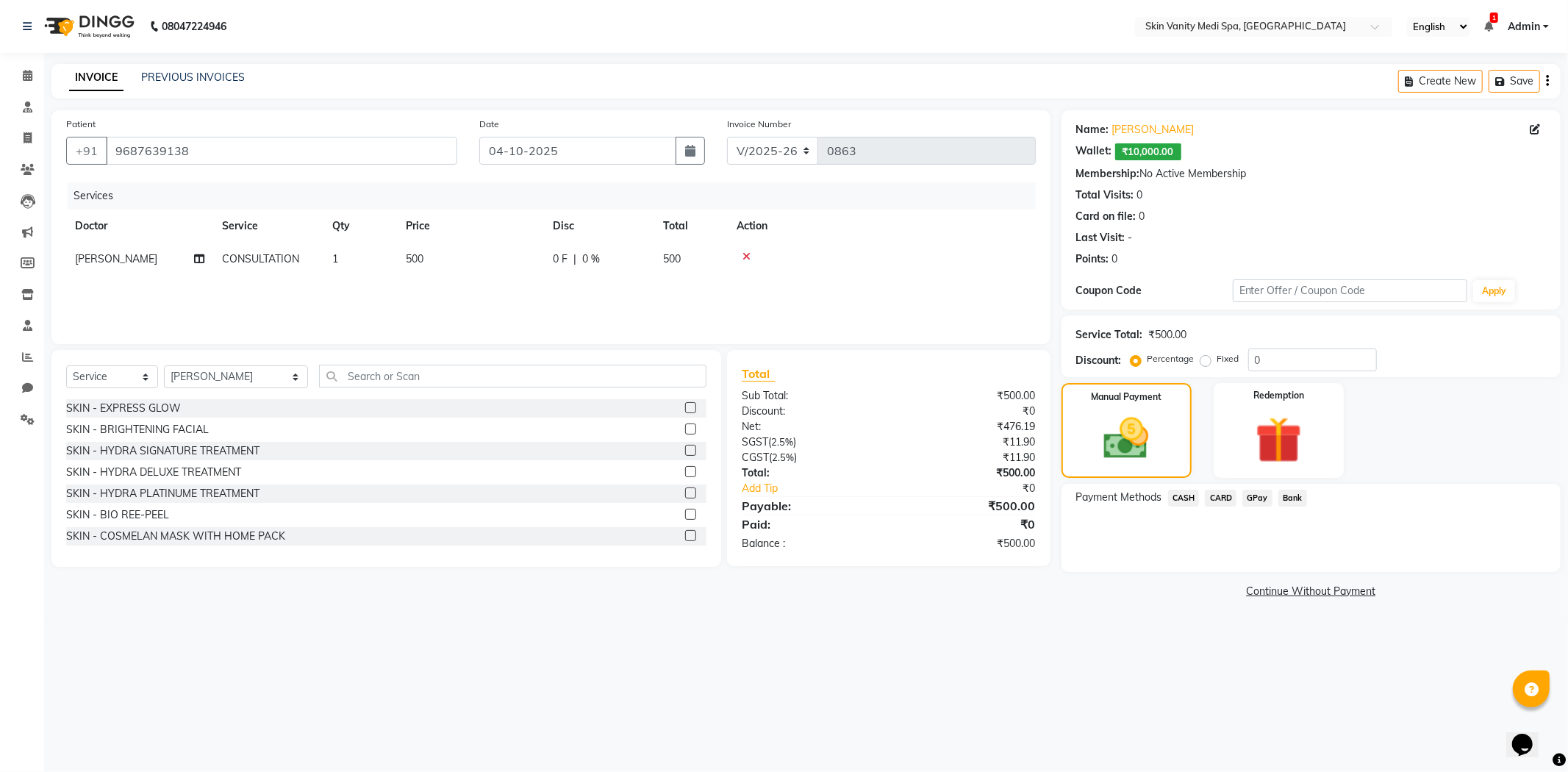
click at [1177, 496] on span "CASH" at bounding box center [1184, 498] width 32 height 17
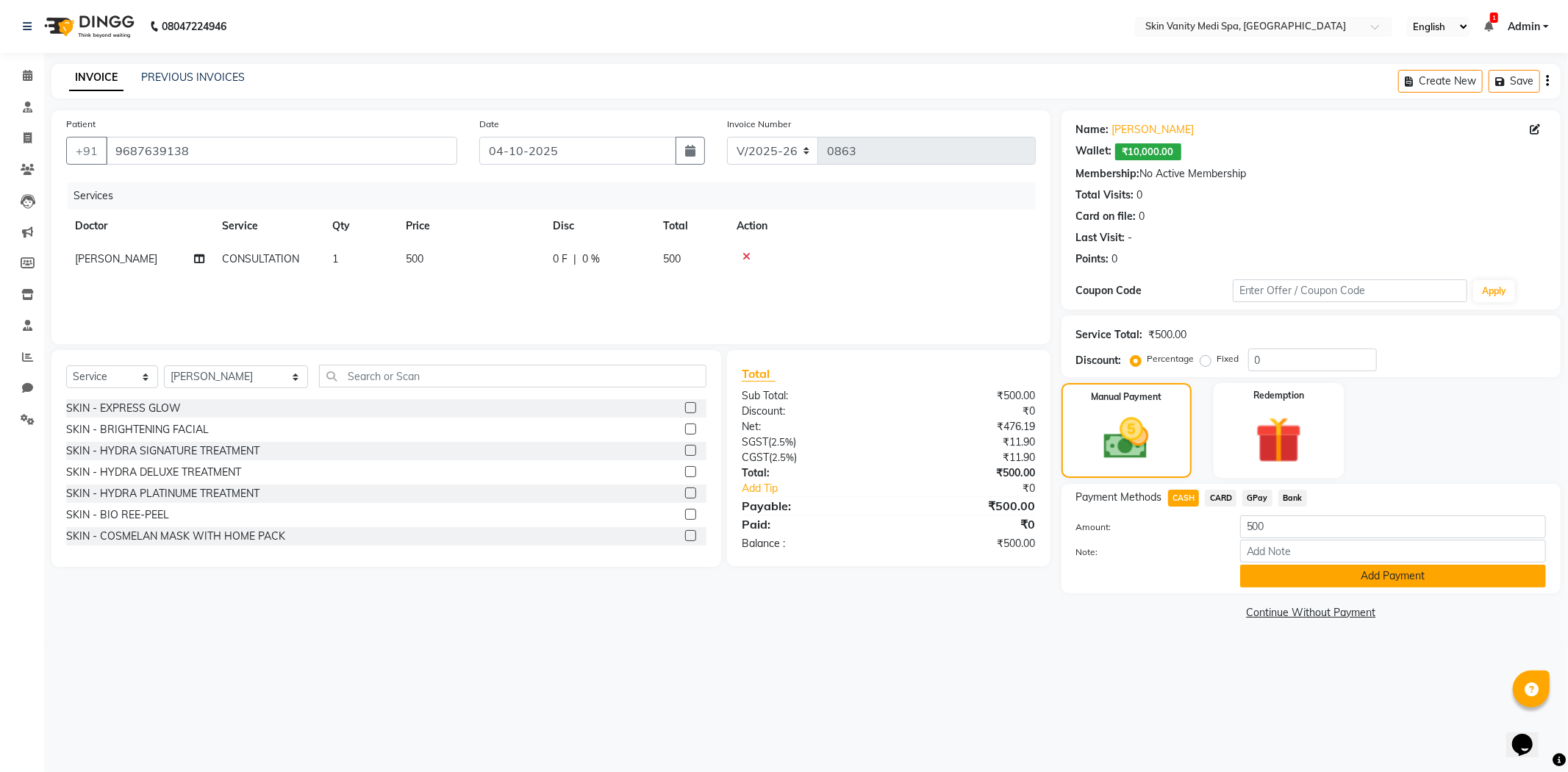
click at [1313, 571] on button "Add Payment" at bounding box center [1393, 576] width 306 height 23
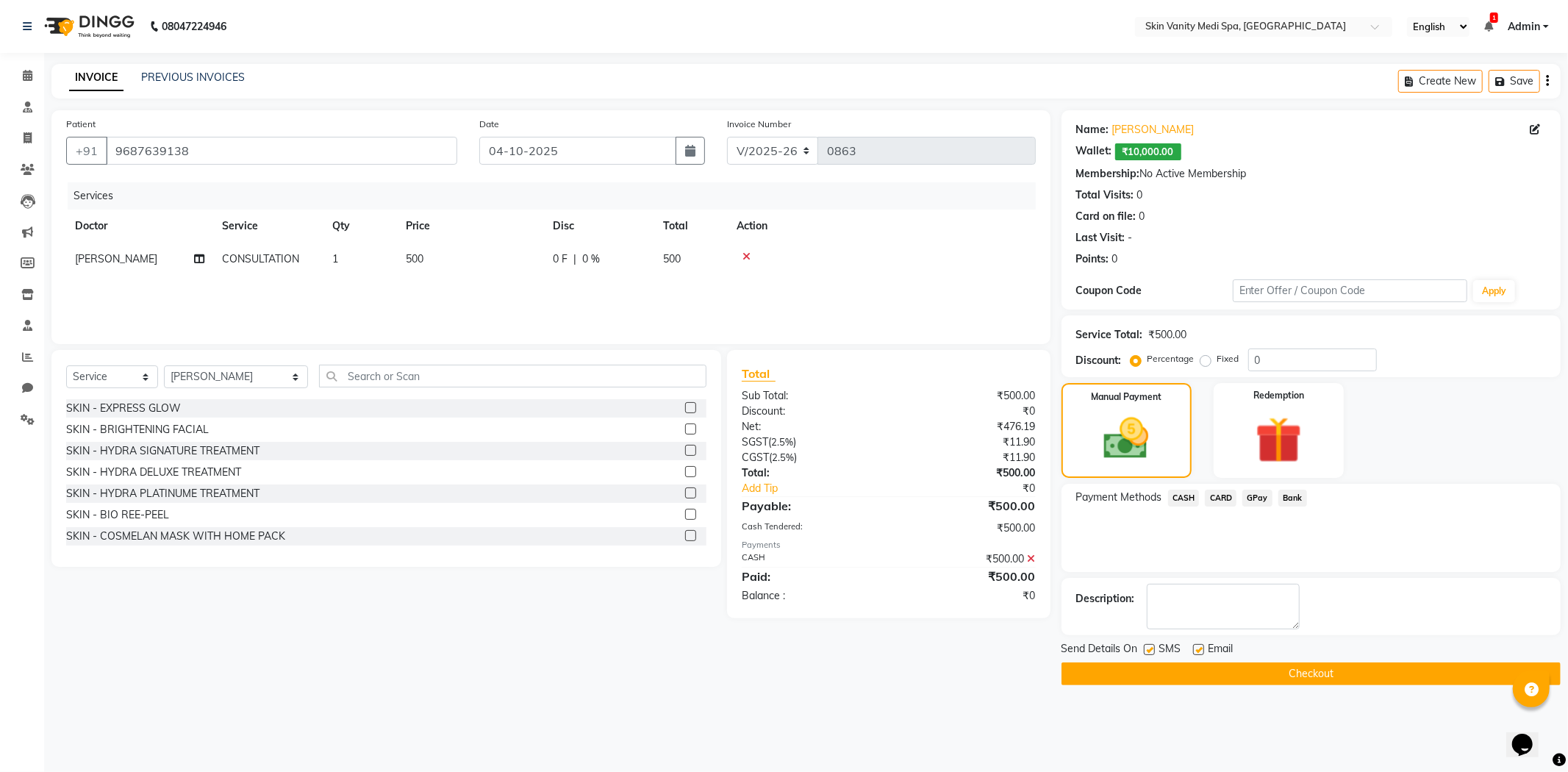
click at [1221, 674] on button "Checkout" at bounding box center [1311, 674] width 499 height 23
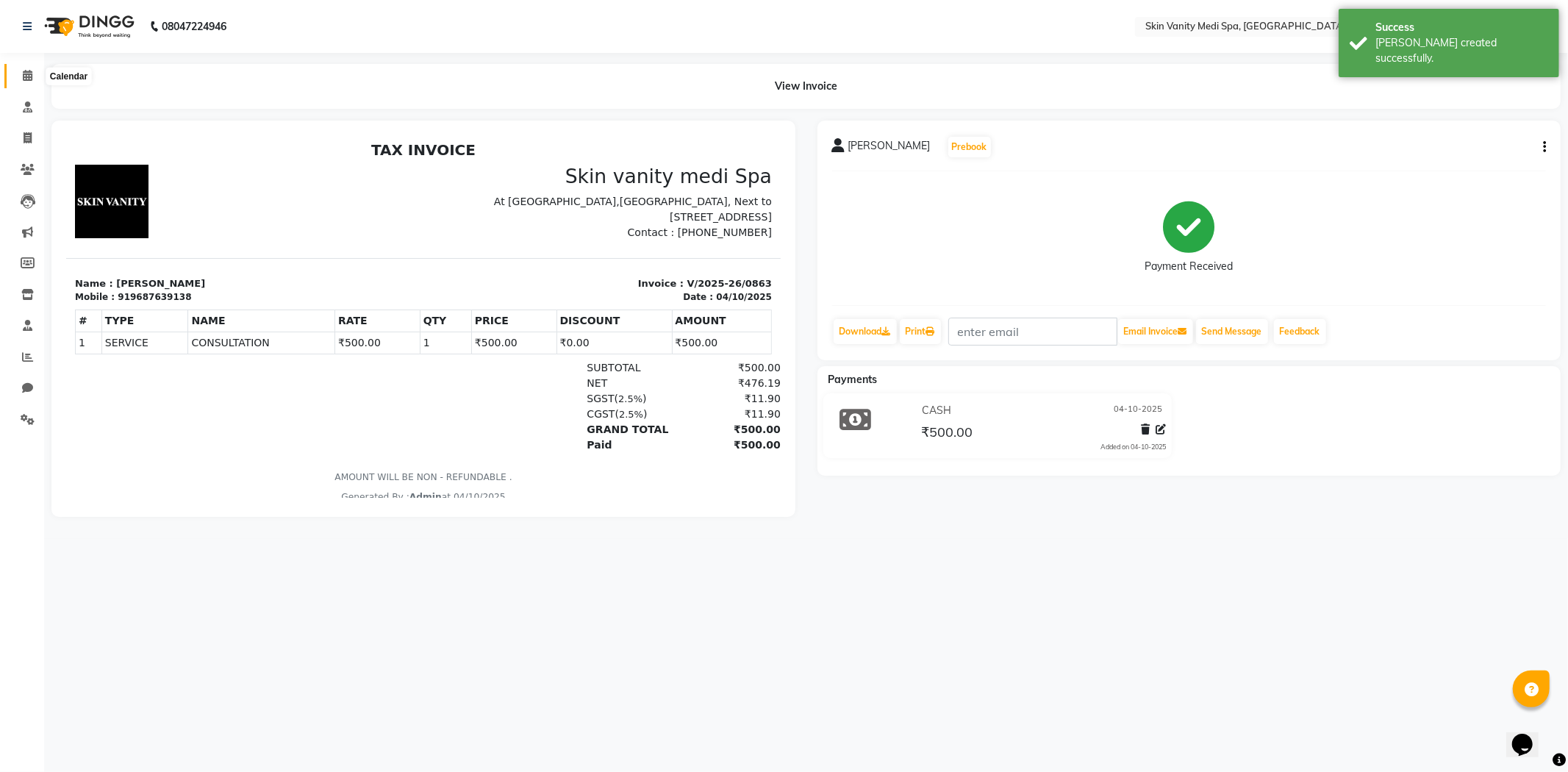
click at [31, 76] on icon at bounding box center [28, 75] width 10 height 11
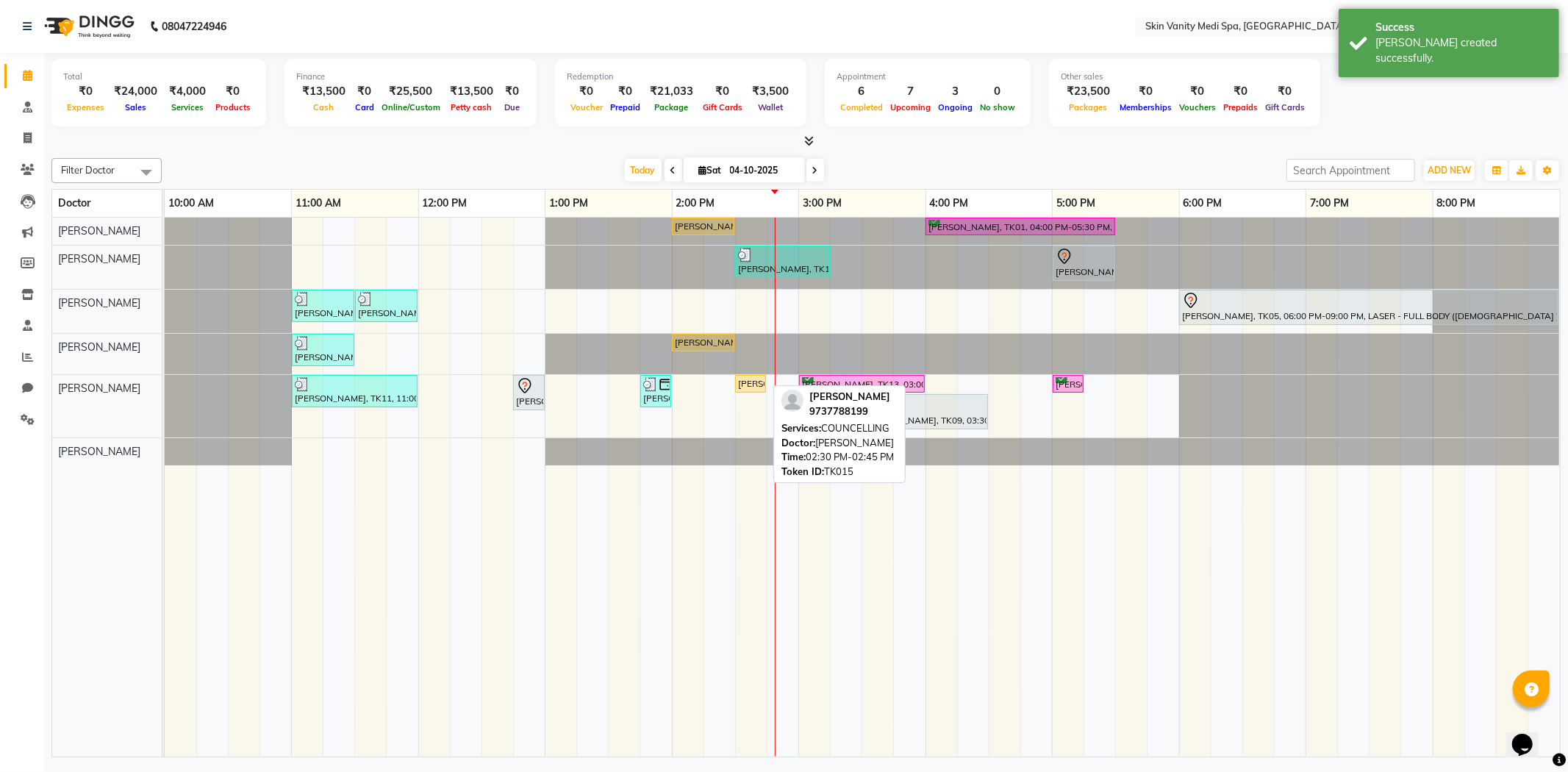
click at [748, 384] on div "[PERSON_NAME], TK15, 02:30 PM-02:45 PM, COUNCELLING" at bounding box center [750, 384] width 28 height 14
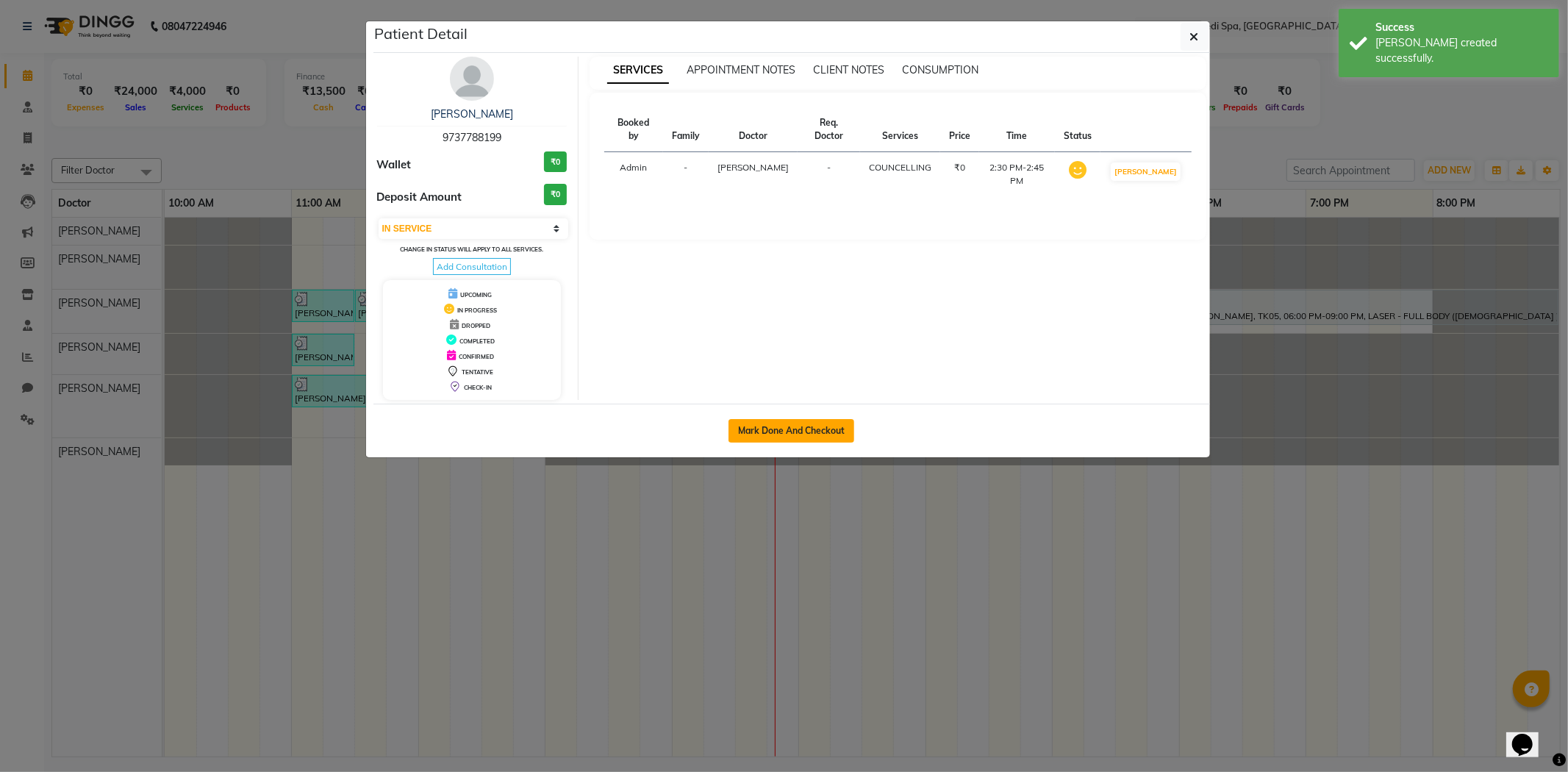
click at [752, 427] on button "Mark Done And Checkout" at bounding box center [791, 431] width 125 height 23
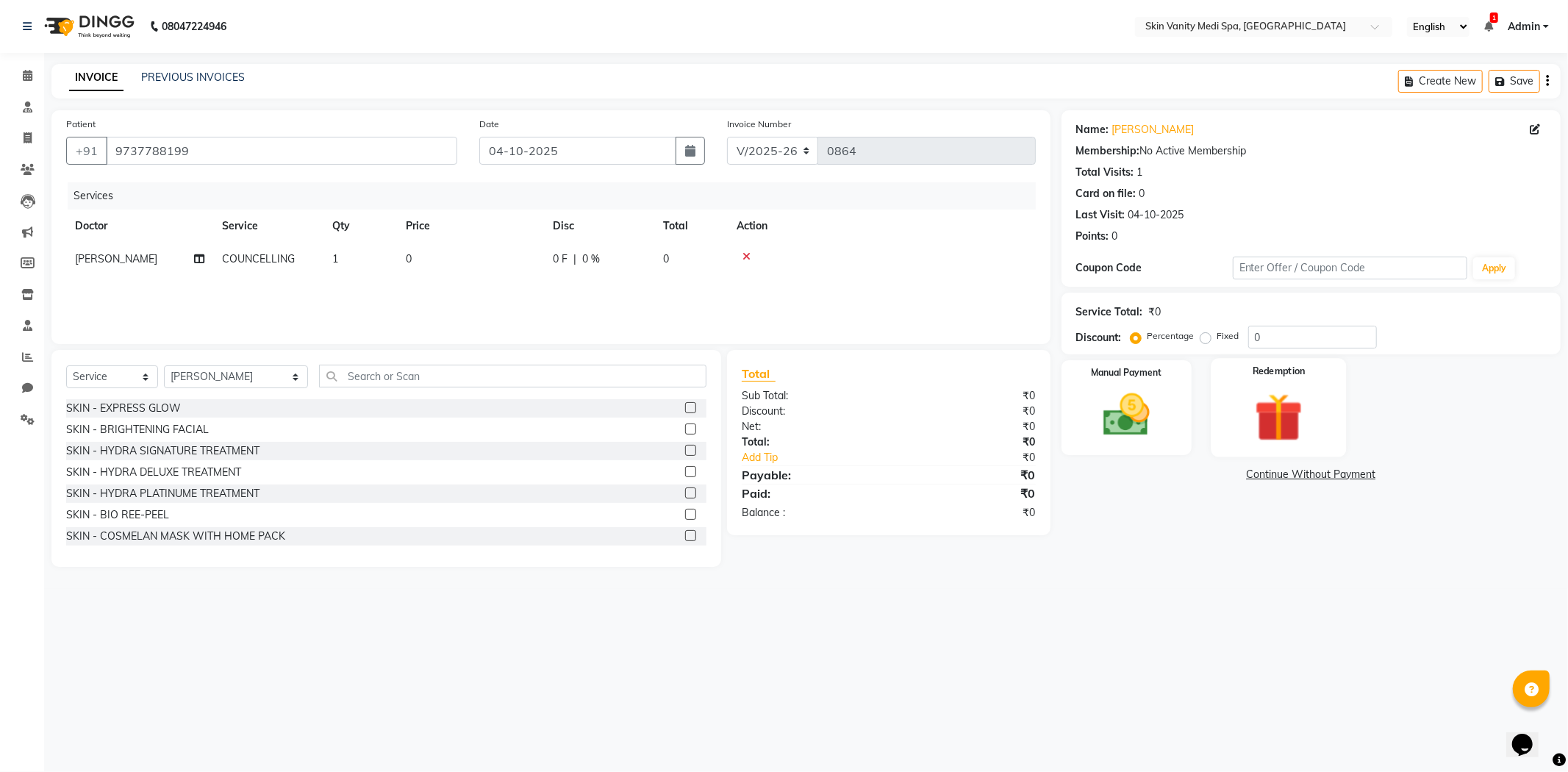
click at [1225, 404] on div "Redemption" at bounding box center [1278, 407] width 135 height 98
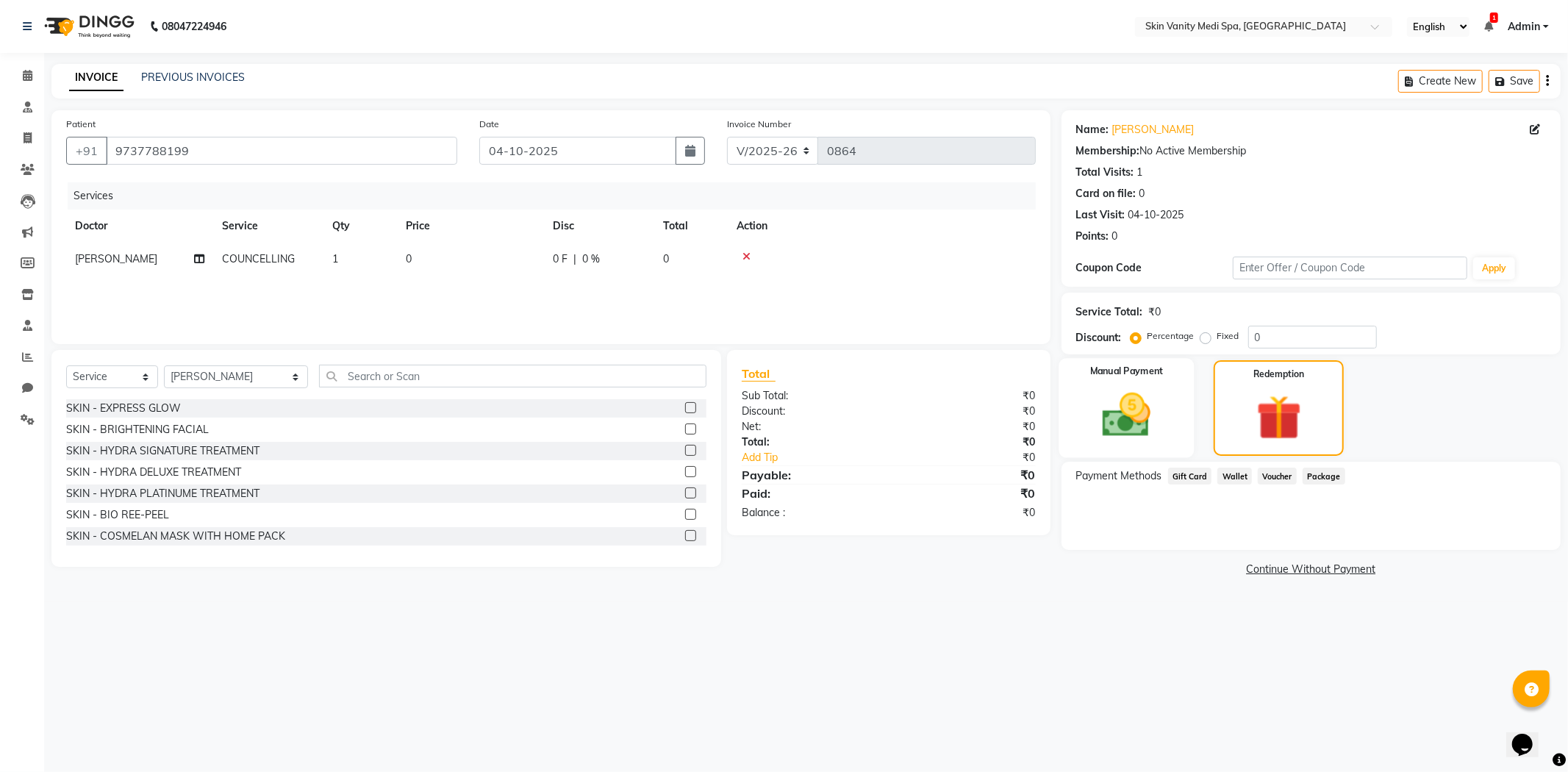
click at [1149, 422] on img at bounding box center [1126, 416] width 78 height 56
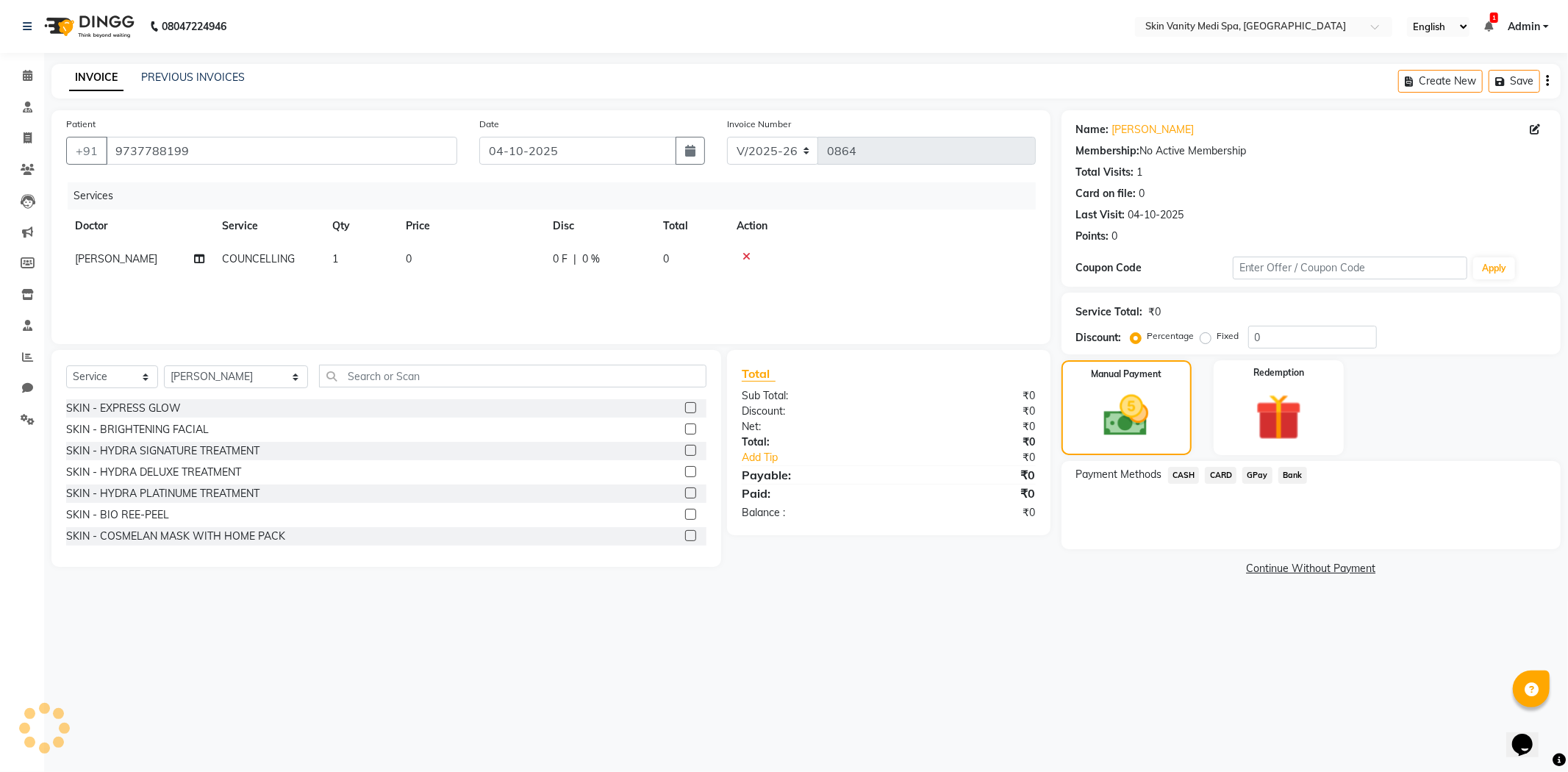
click at [1334, 569] on link "Continue Without Payment" at bounding box center [1312, 568] width 494 height 15
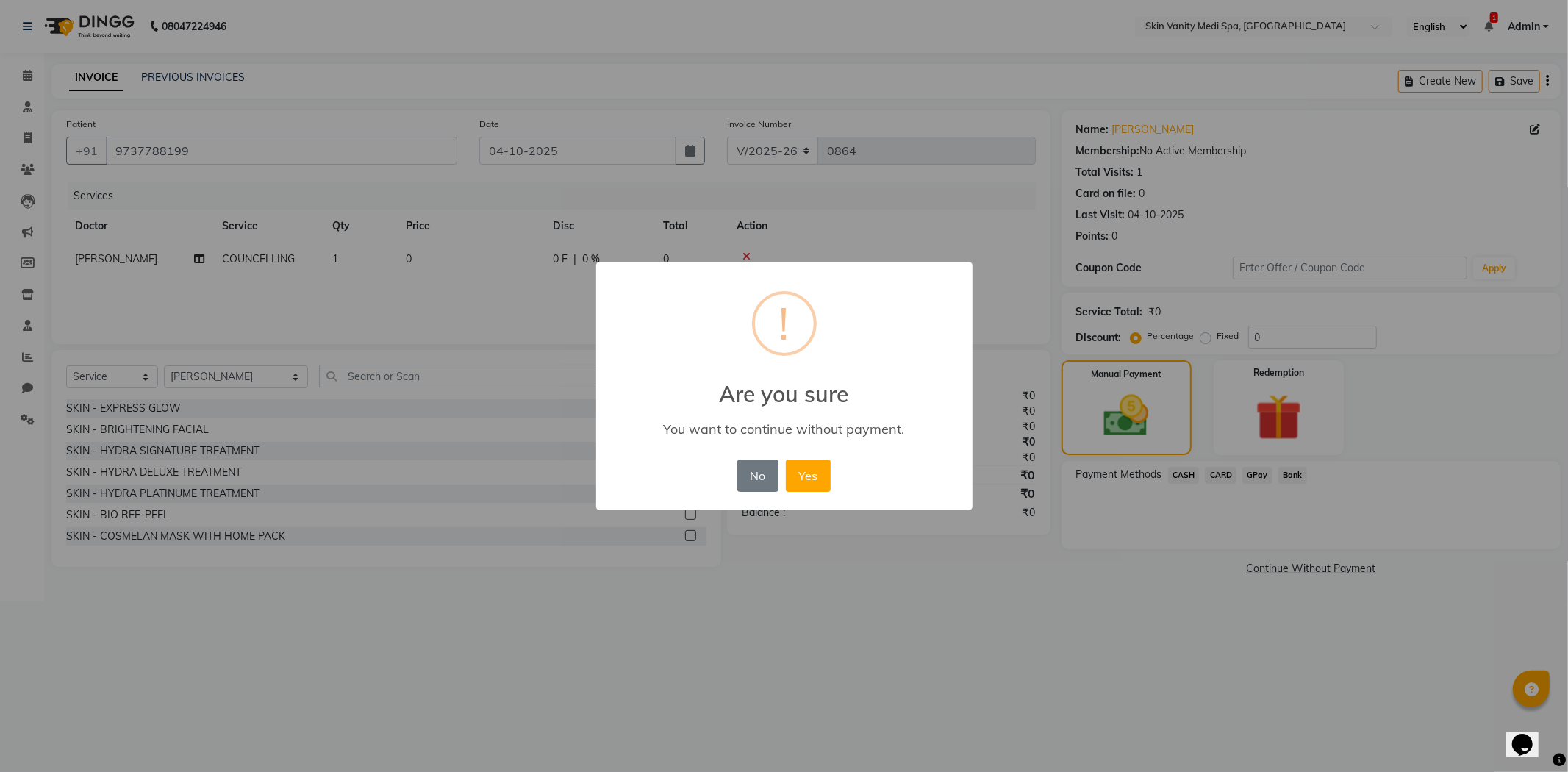
drag, startPoint x: 808, startPoint y: 476, endPoint x: 752, endPoint y: 464, distance: 57.3
click at [809, 476] on button "Yes" at bounding box center [808, 476] width 45 height 32
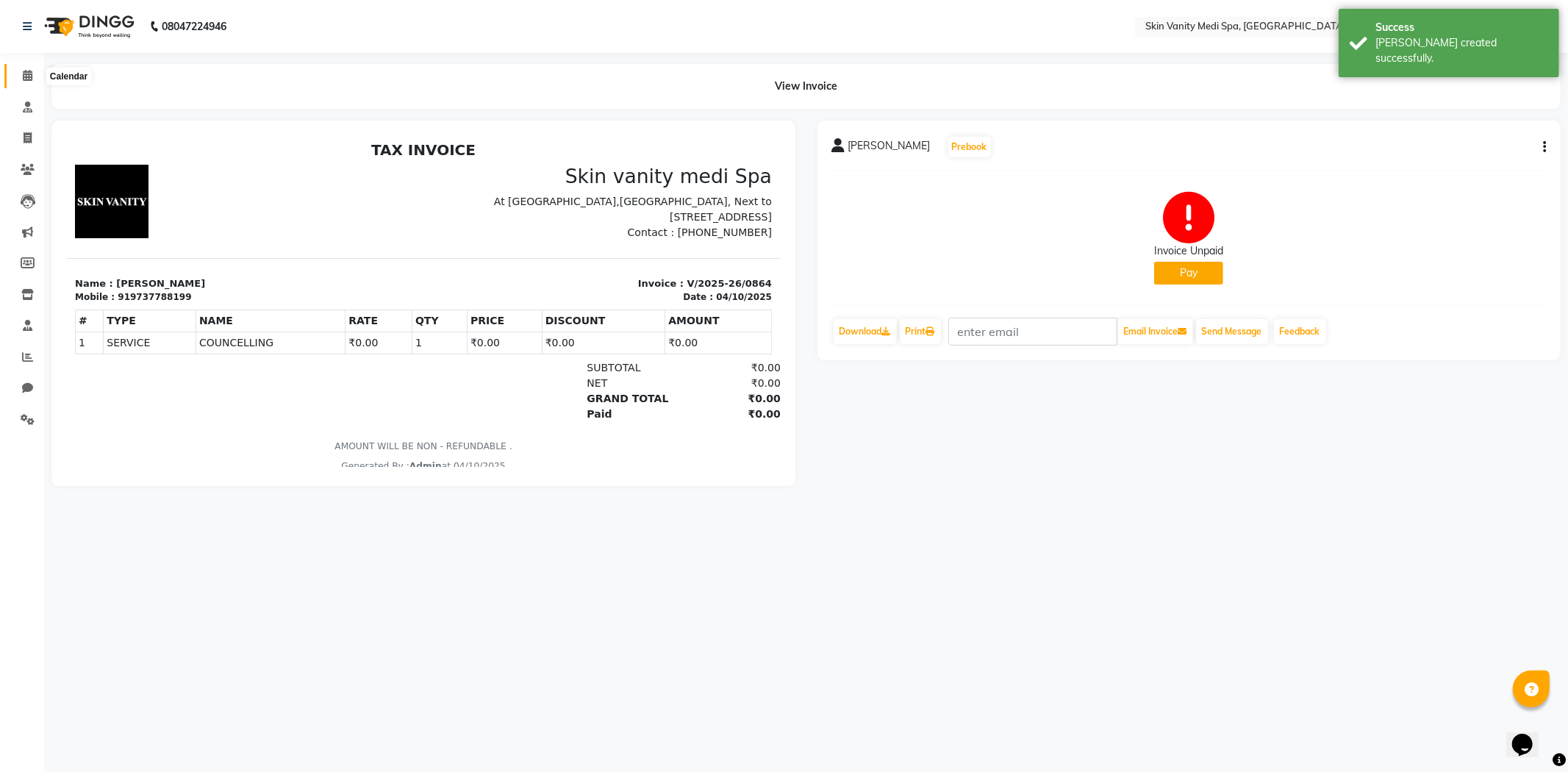
click at [26, 70] on span at bounding box center [27, 76] width 26 height 17
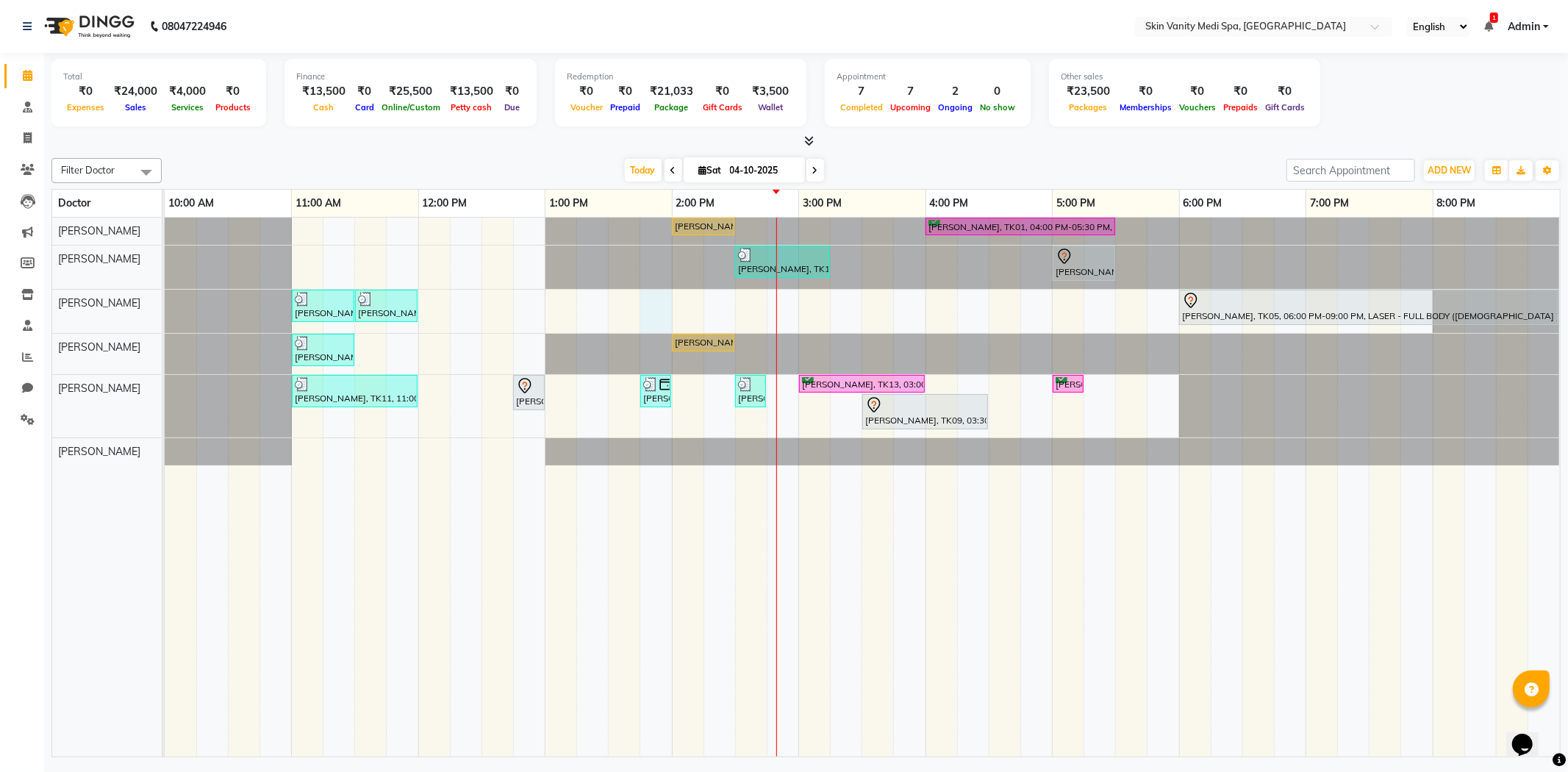
click at [649, 300] on div "[PERSON_NAME], TK02, 02:00 PM-02:30 PM, IV DRIPS - RE - GLOW DRIP [PERSON_NAME]…" at bounding box center [862, 487] width 1395 height 540
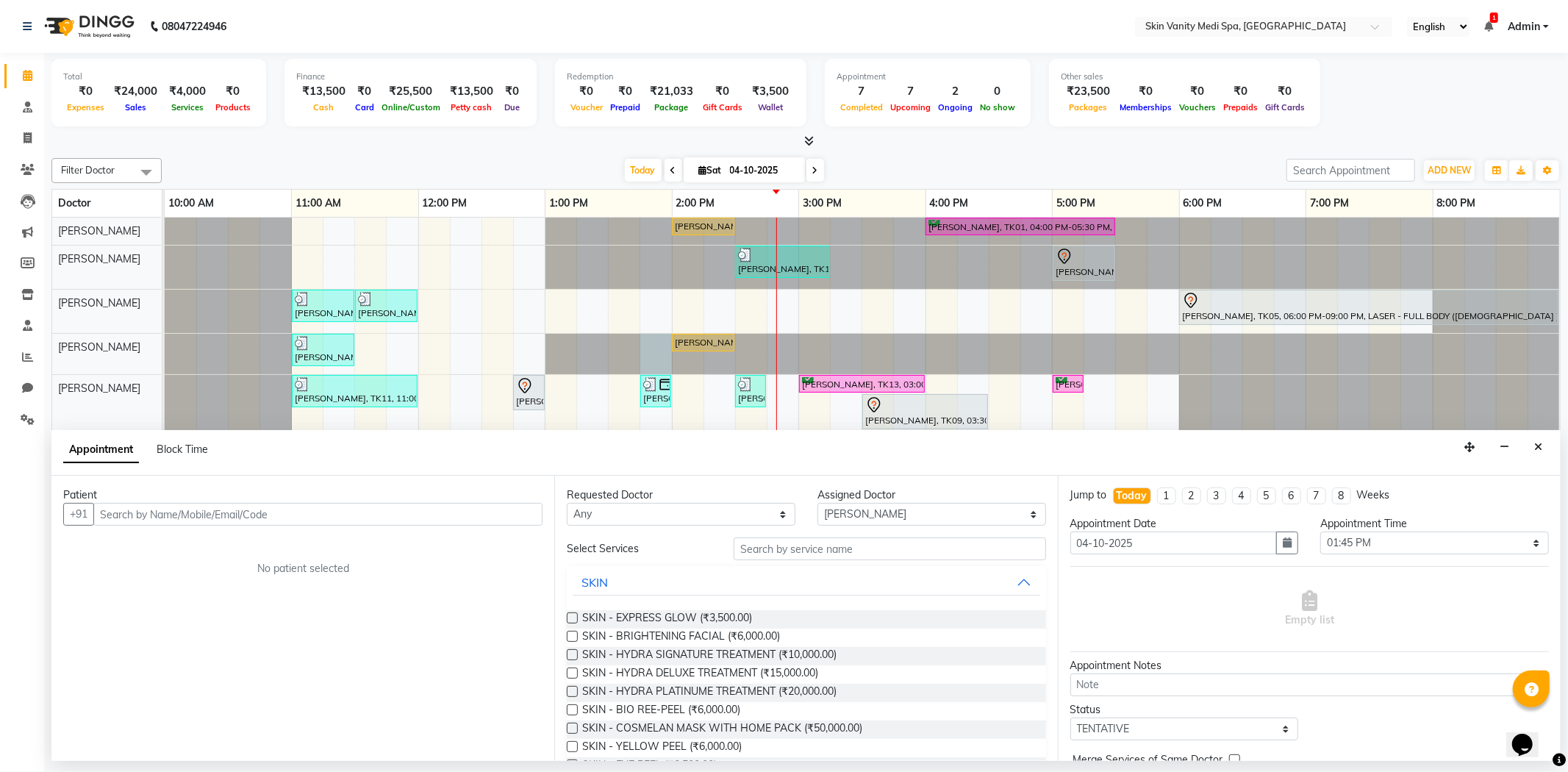
click at [165, 353] on div at bounding box center [165, 354] width 0 height 41
drag, startPoint x: 703, startPoint y: 338, endPoint x: 701, endPoint y: 265, distance: 73.0
click at [701, 265] on tbody "[PERSON_NAME], TK02, 02:00 PM-02:30 PM, IV DRIPS - RE - GLOW DRIP [PERSON_NAME]…" at bounding box center [862, 341] width 1395 height 248
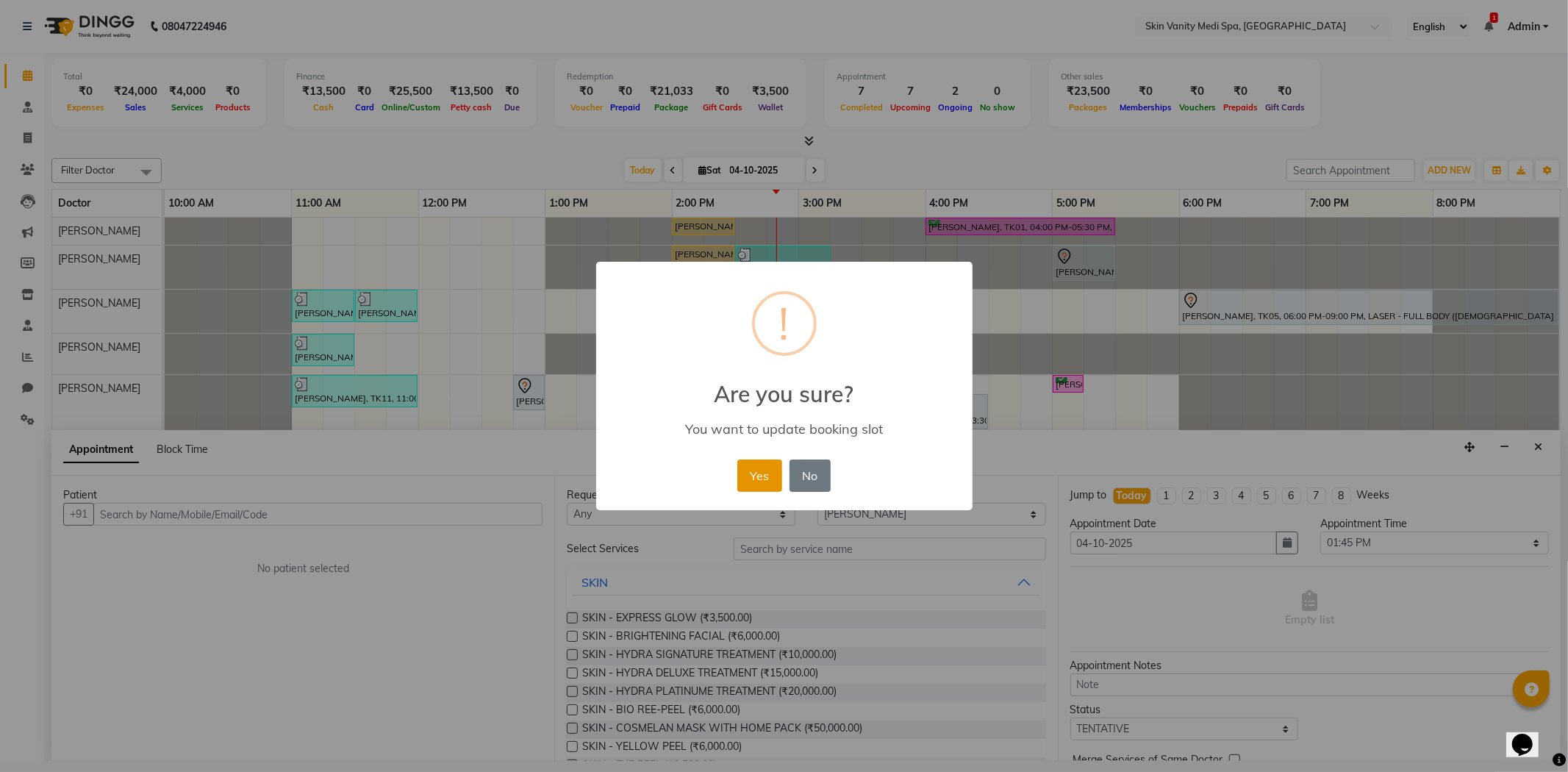
click at [761, 479] on button "Yes" at bounding box center [760, 476] width 45 height 32
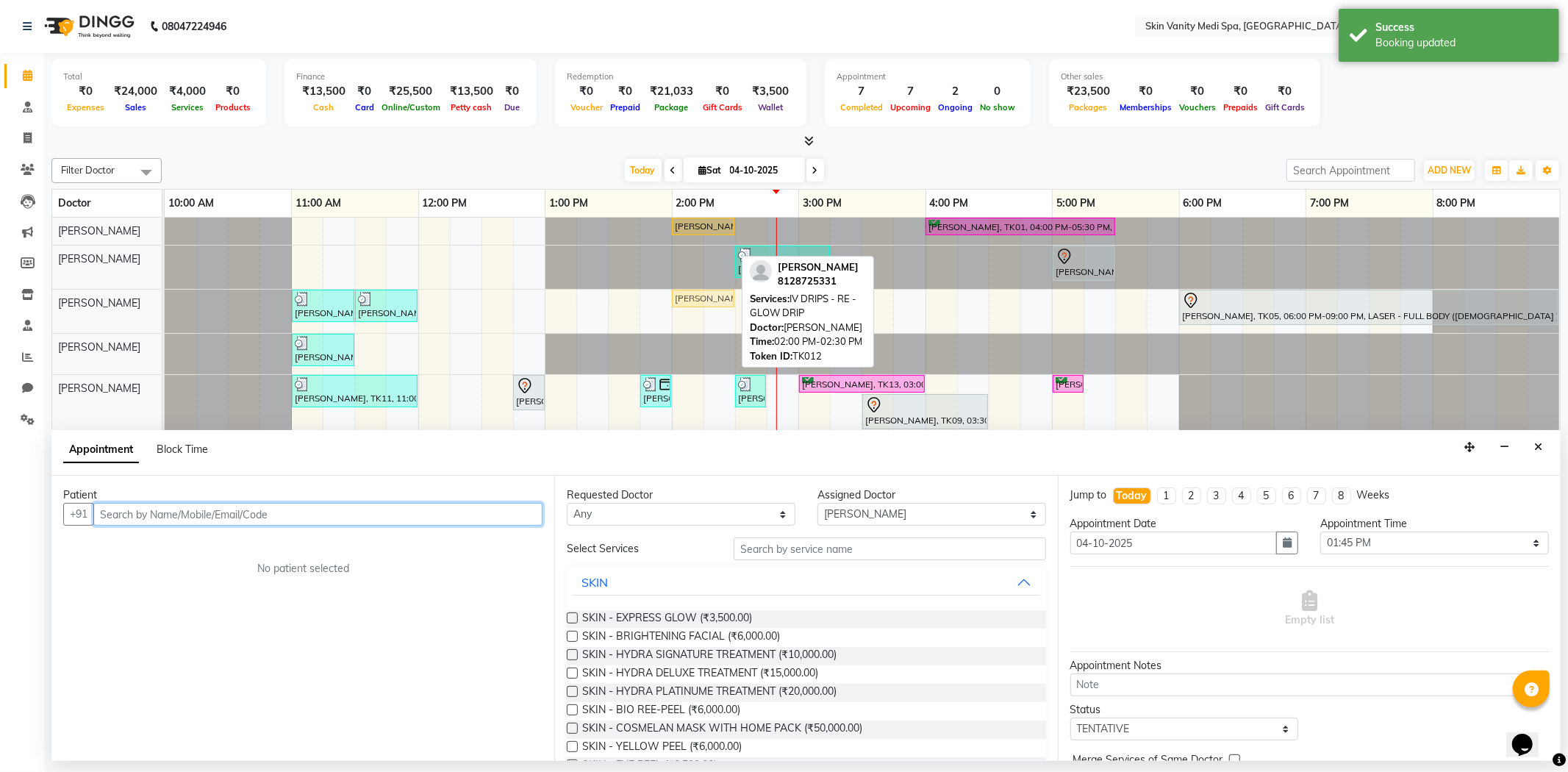
drag, startPoint x: 688, startPoint y: 253, endPoint x: 687, endPoint y: 296, distance: 43.0
click at [687, 296] on tbody "AYAAN MIR, TK02, 02:00 PM-02:30 PM, IV DRIPS - RE - GLOW DRIP [PERSON_NAME], TK…" at bounding box center [862, 341] width 1395 height 248
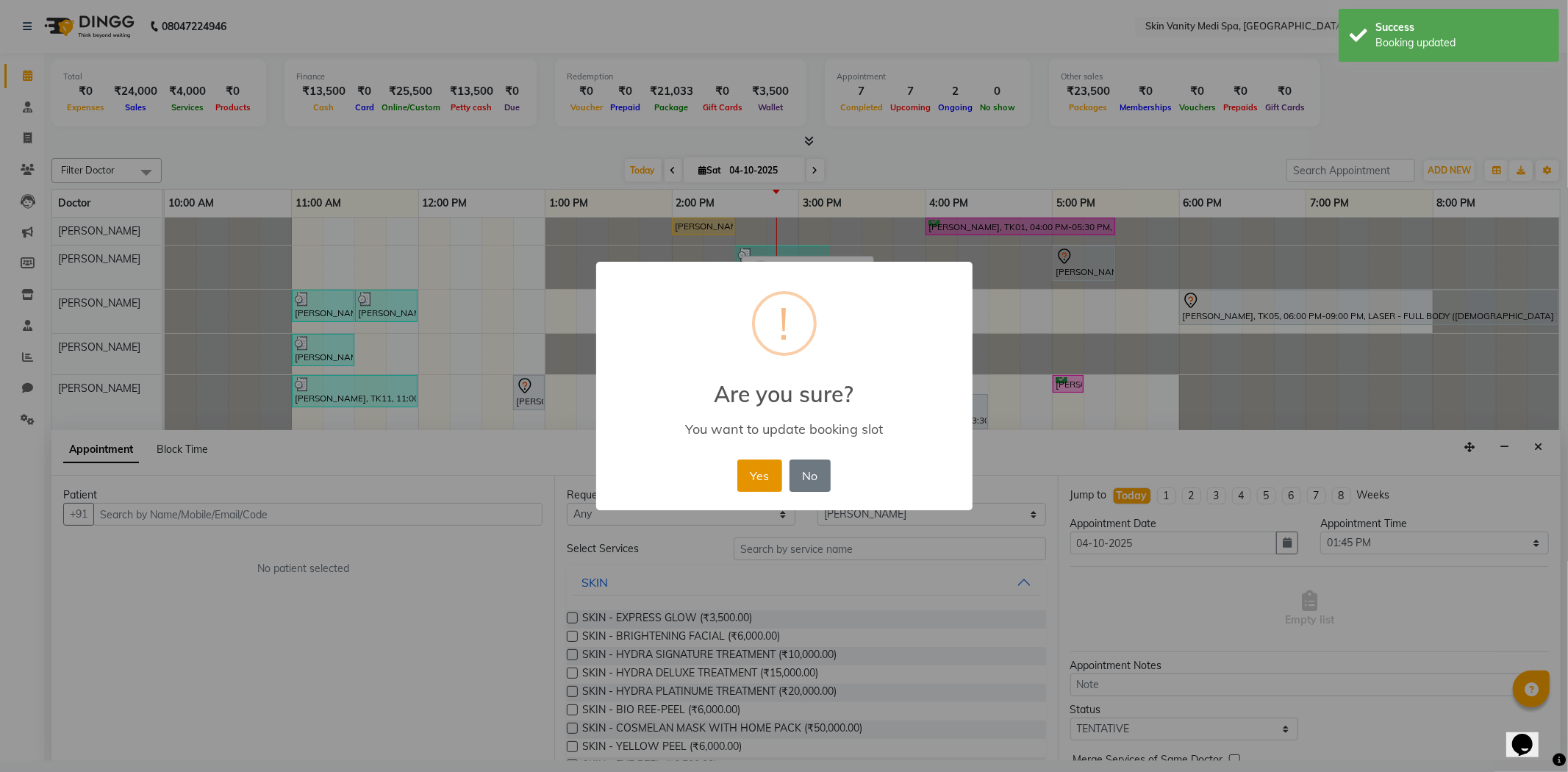
click at [765, 472] on button "Yes" at bounding box center [760, 476] width 45 height 32
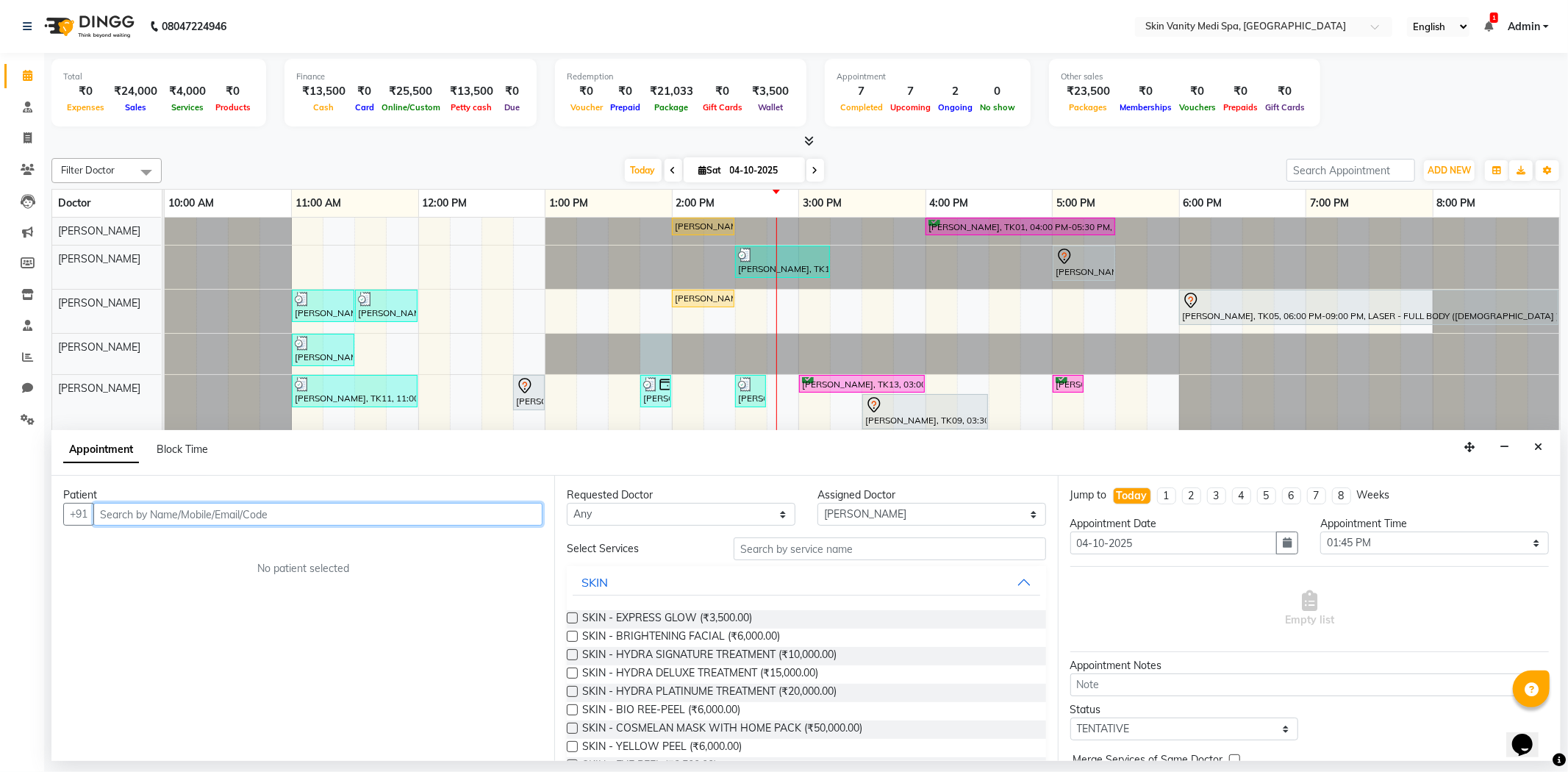
click at [165, 353] on div at bounding box center [165, 354] width 0 height 41
click at [348, 518] on input "text" at bounding box center [318, 515] width 449 height 23
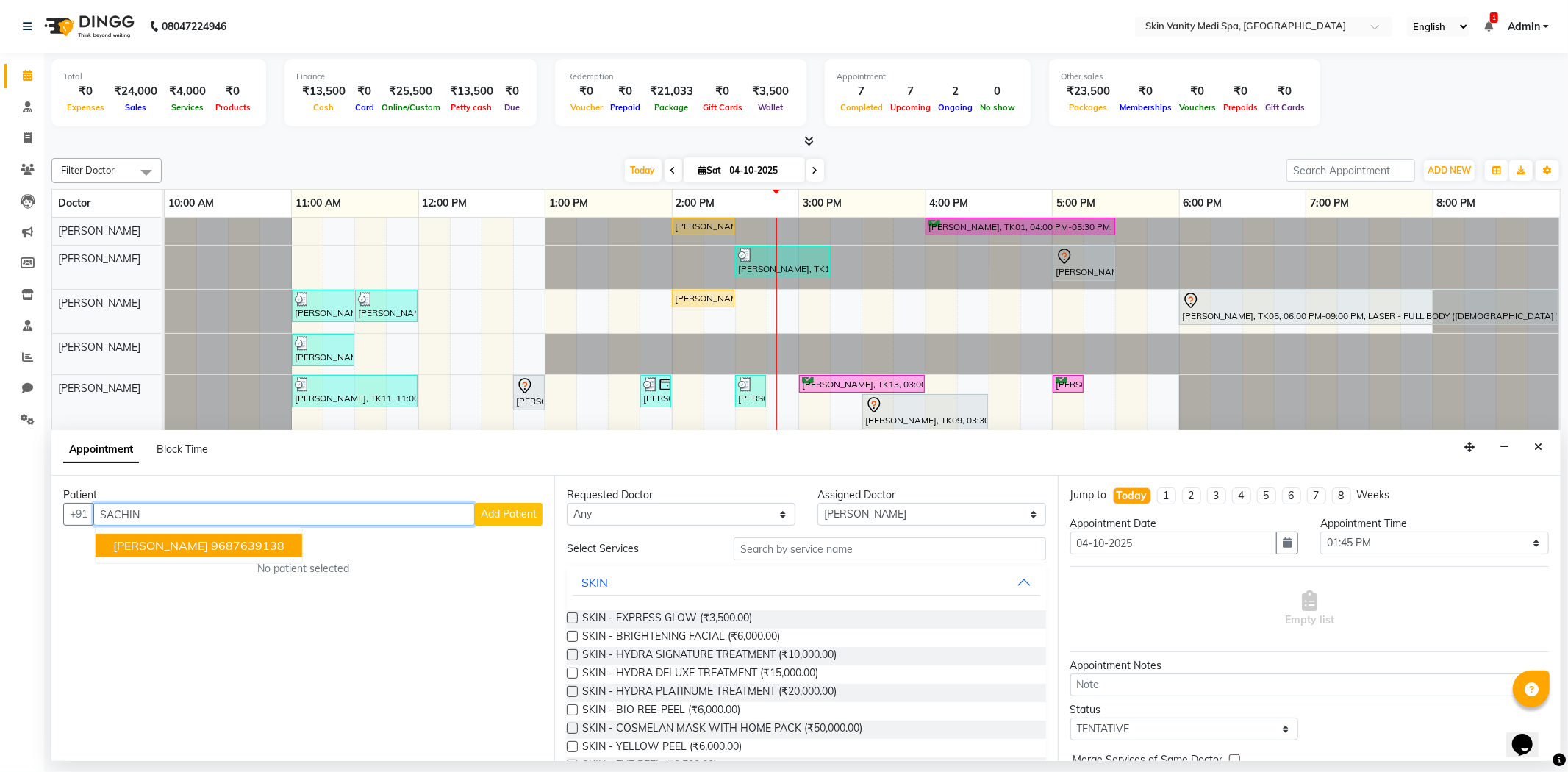
click at [184, 553] on button "[PERSON_NAME] 9687639138" at bounding box center [199, 545] width 207 height 23
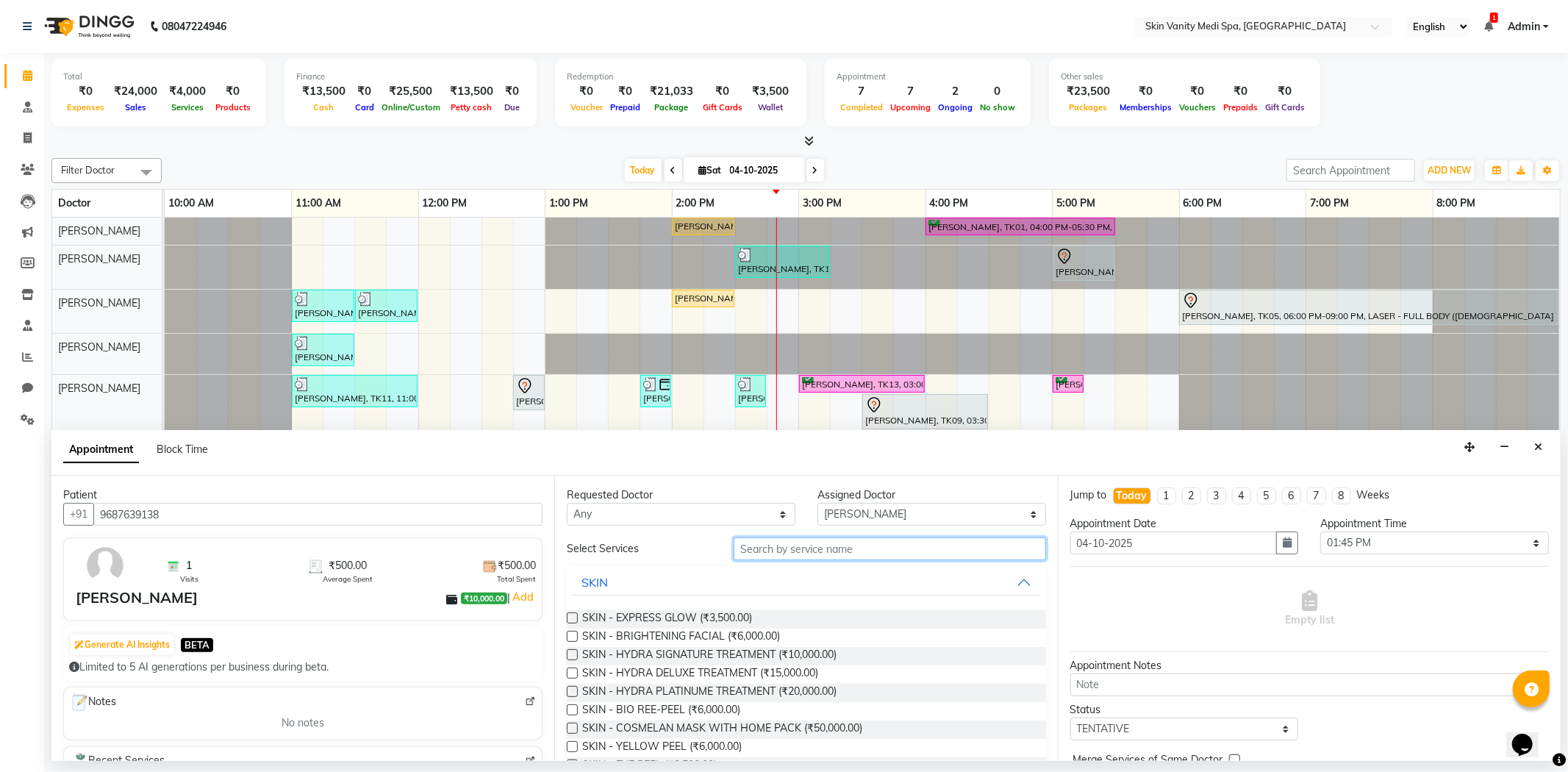
click at [743, 555] on input "text" at bounding box center [889, 549] width 312 height 23
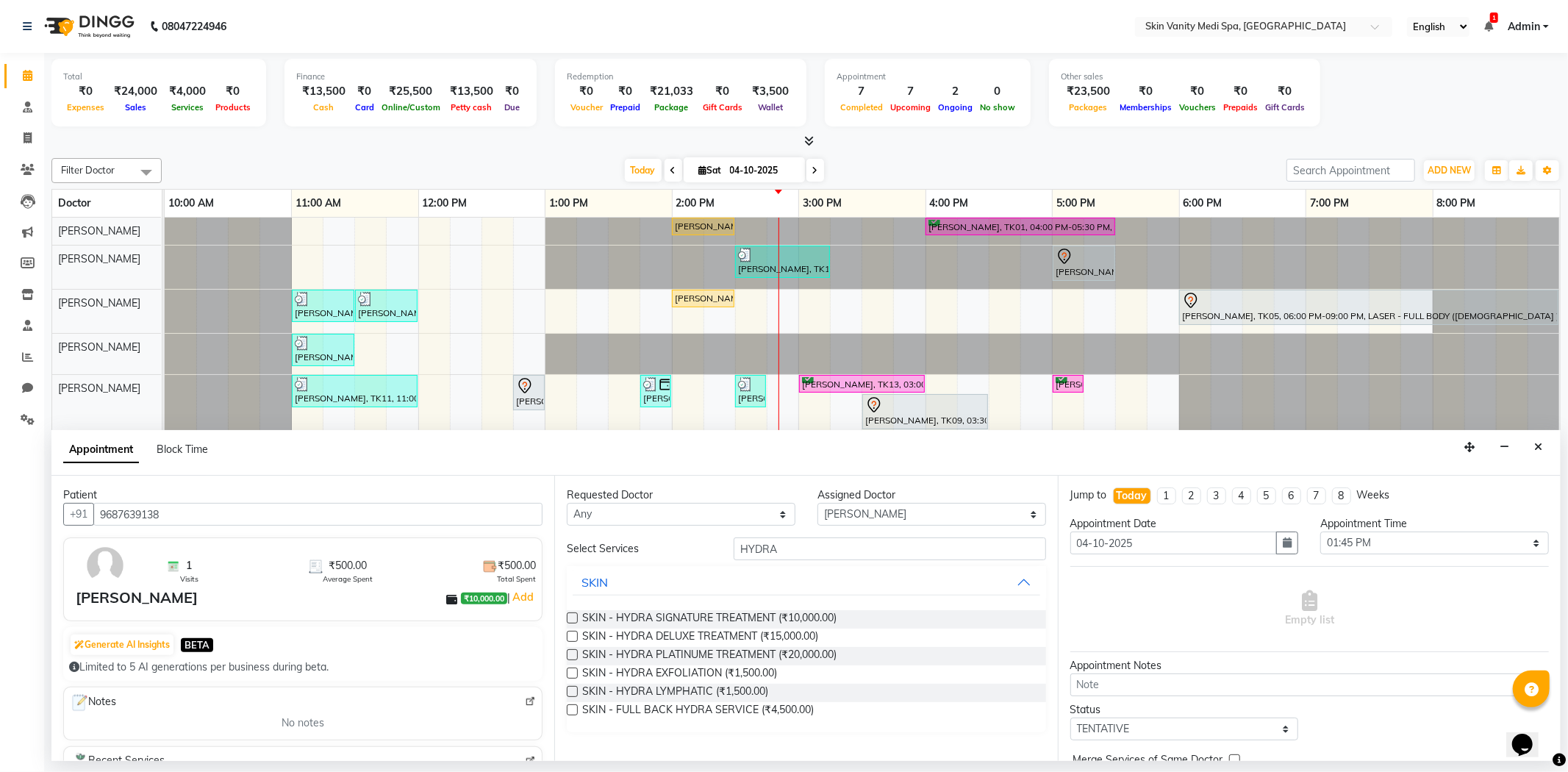
click at [570, 614] on label at bounding box center [573, 619] width 11 height 11
click at [570, 615] on input "checkbox" at bounding box center [572, 619] width 10 height 10
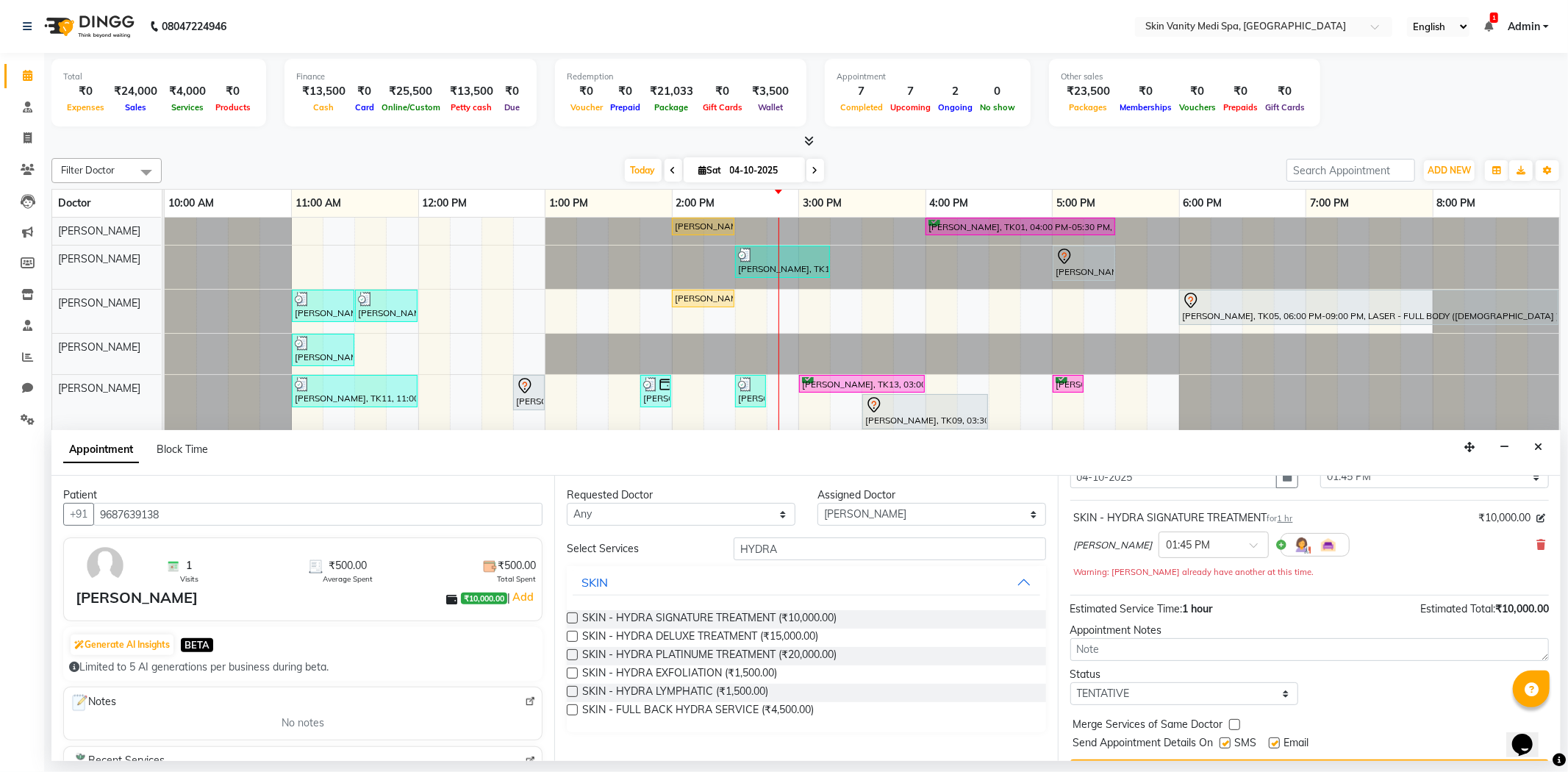
scroll to position [104, 0]
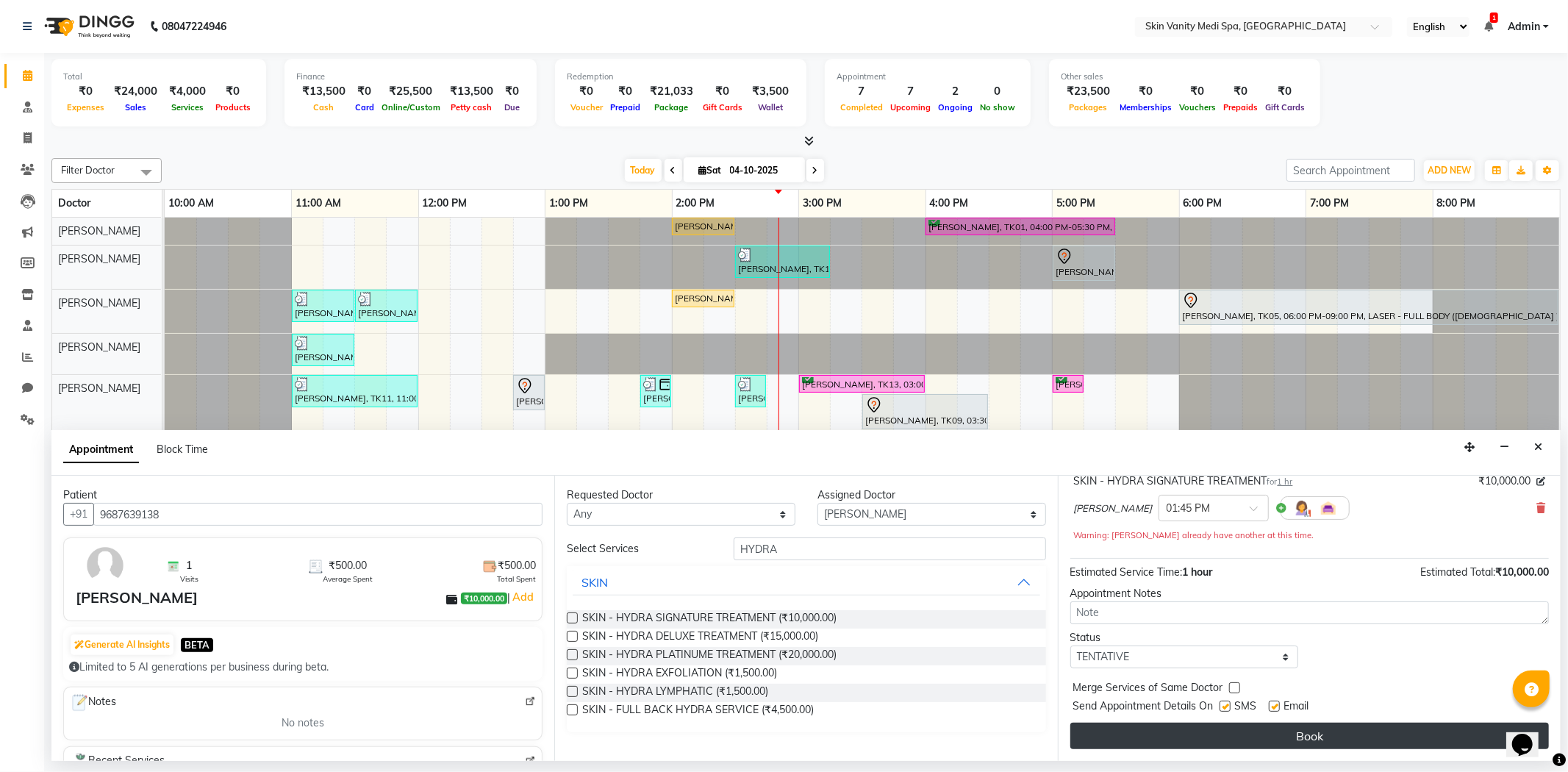
click at [1269, 733] on button "Book" at bounding box center [1309, 736] width 478 height 26
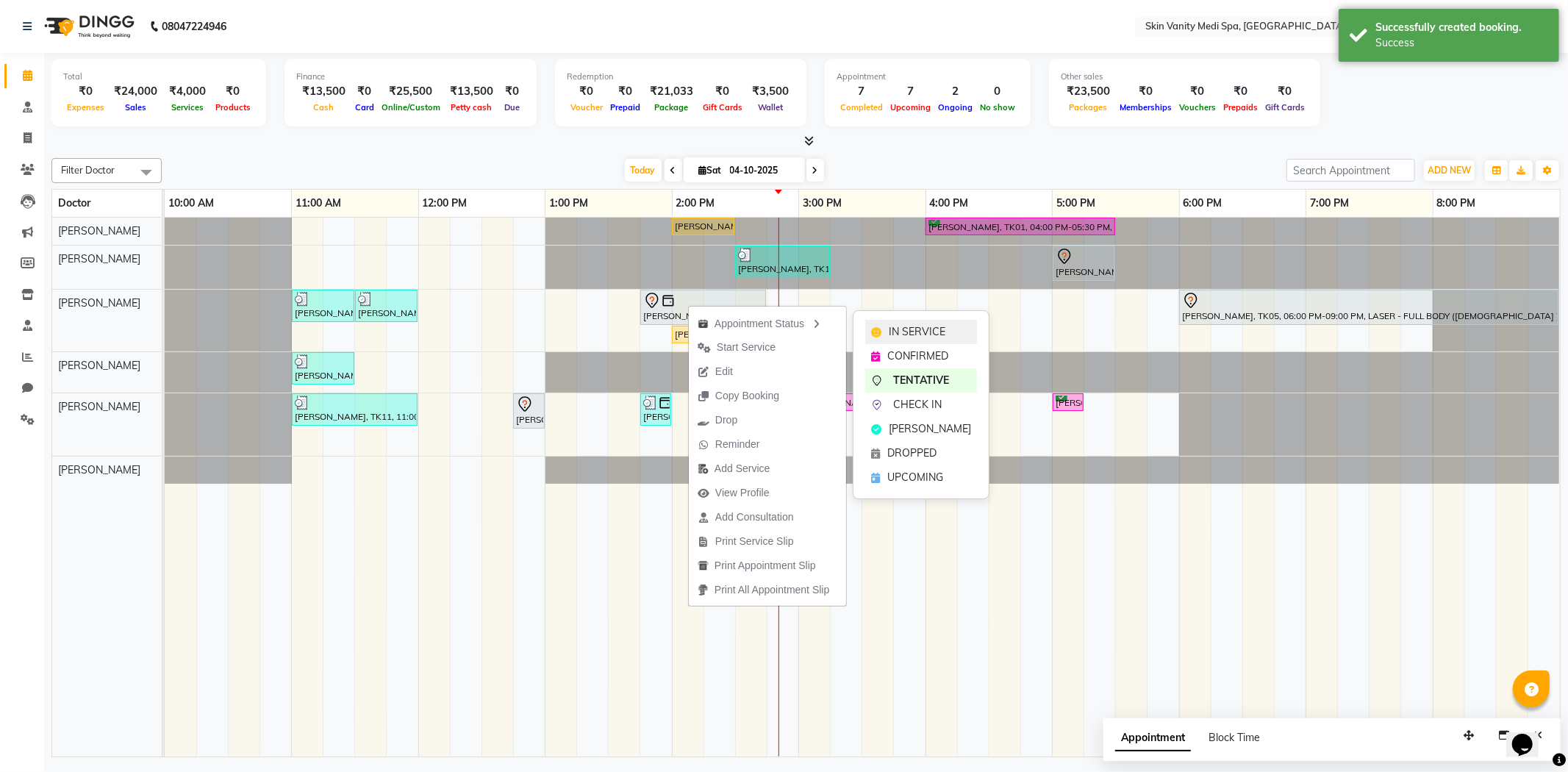
click at [905, 320] on div "IN SERVICE" at bounding box center [921, 332] width 112 height 24
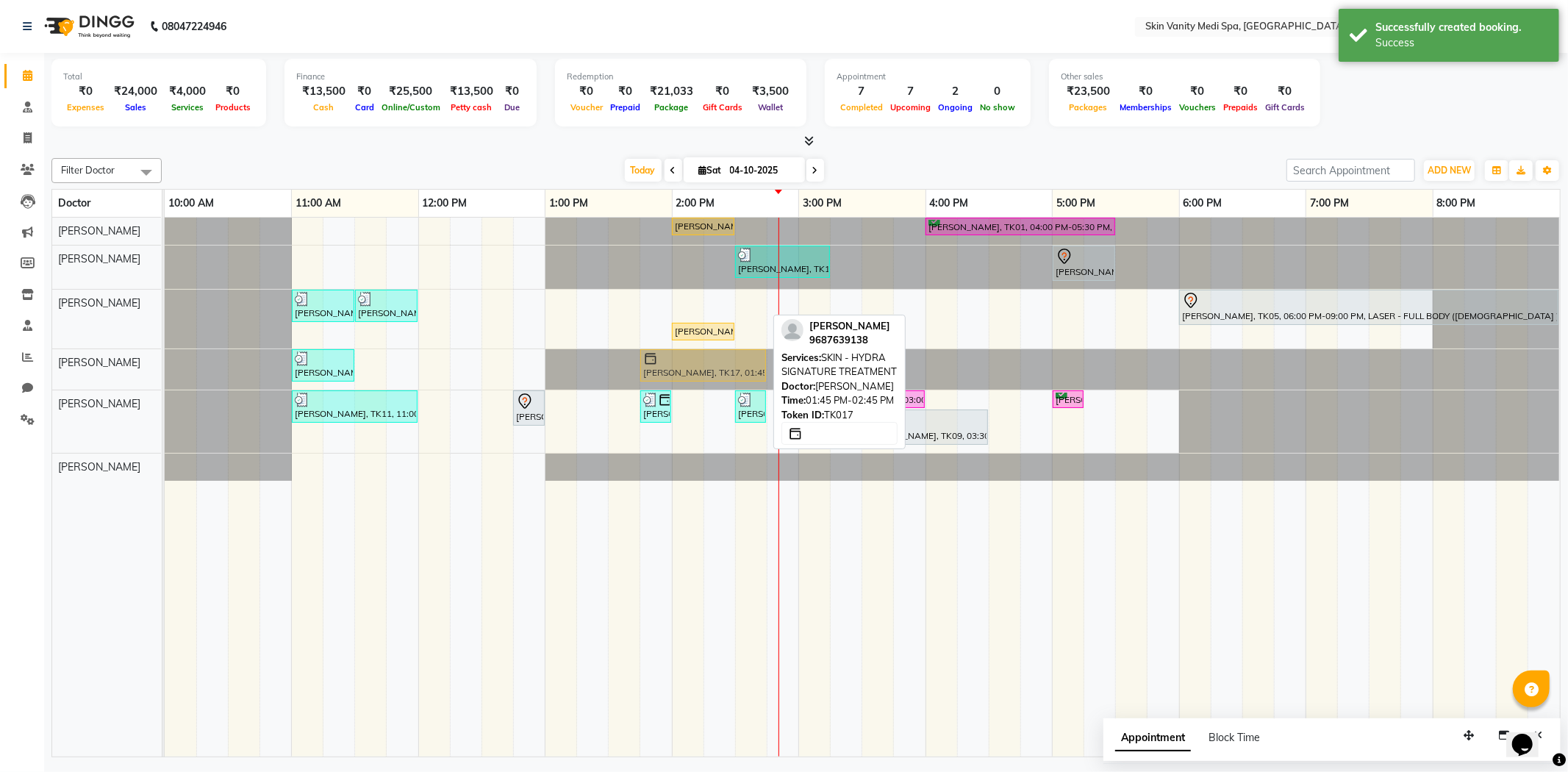
drag, startPoint x: 684, startPoint y: 304, endPoint x: 681, endPoint y: 363, distance: 59.1
click at [681, 363] on tbody "[PERSON_NAME], TK02, 02:00 PM-02:30 PM, IV DRIPS - RE - GLOW DRIP [PERSON_NAME]…" at bounding box center [862, 348] width 1395 height 263
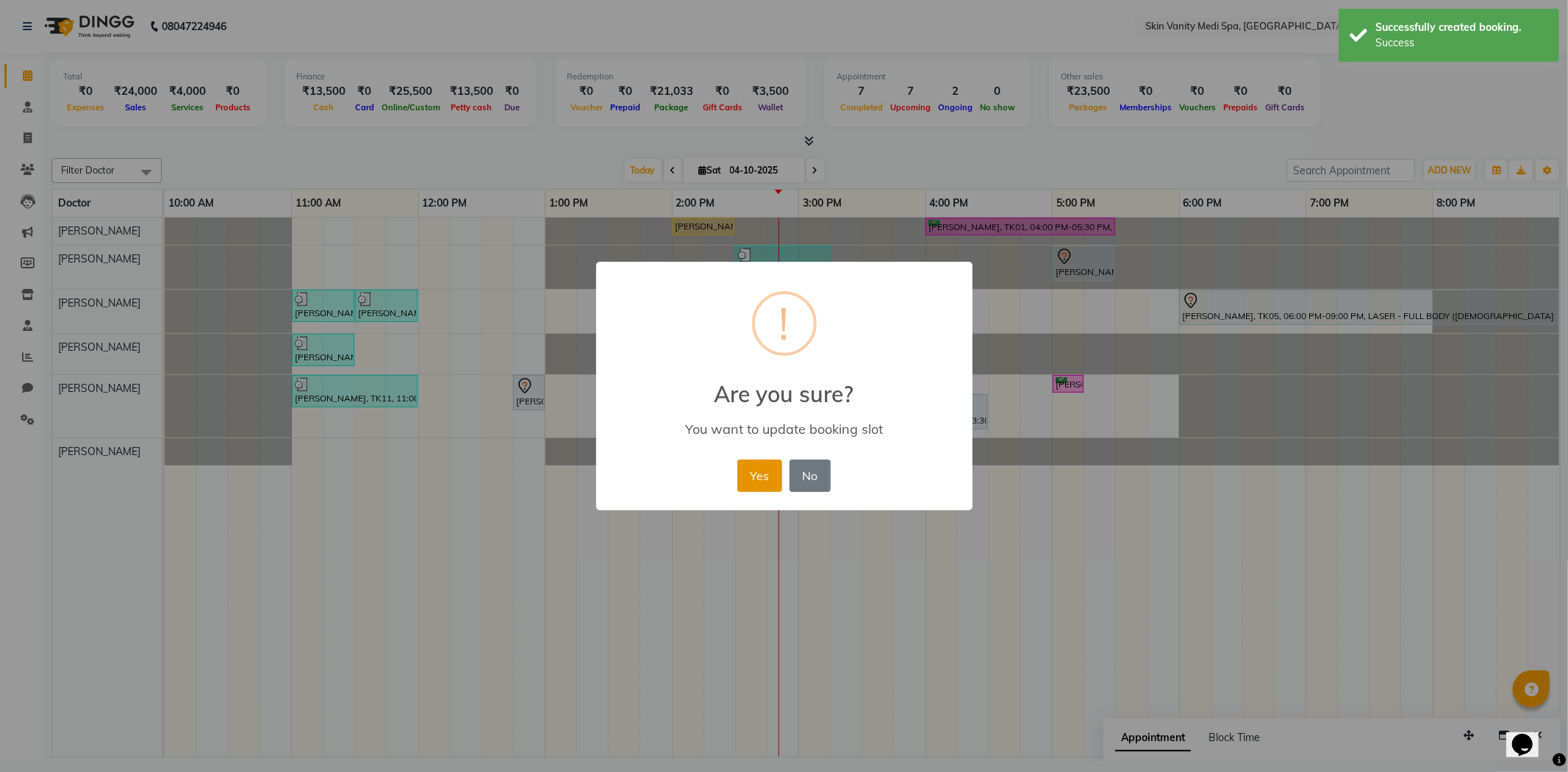
click at [748, 478] on button "Yes" at bounding box center [760, 476] width 45 height 32
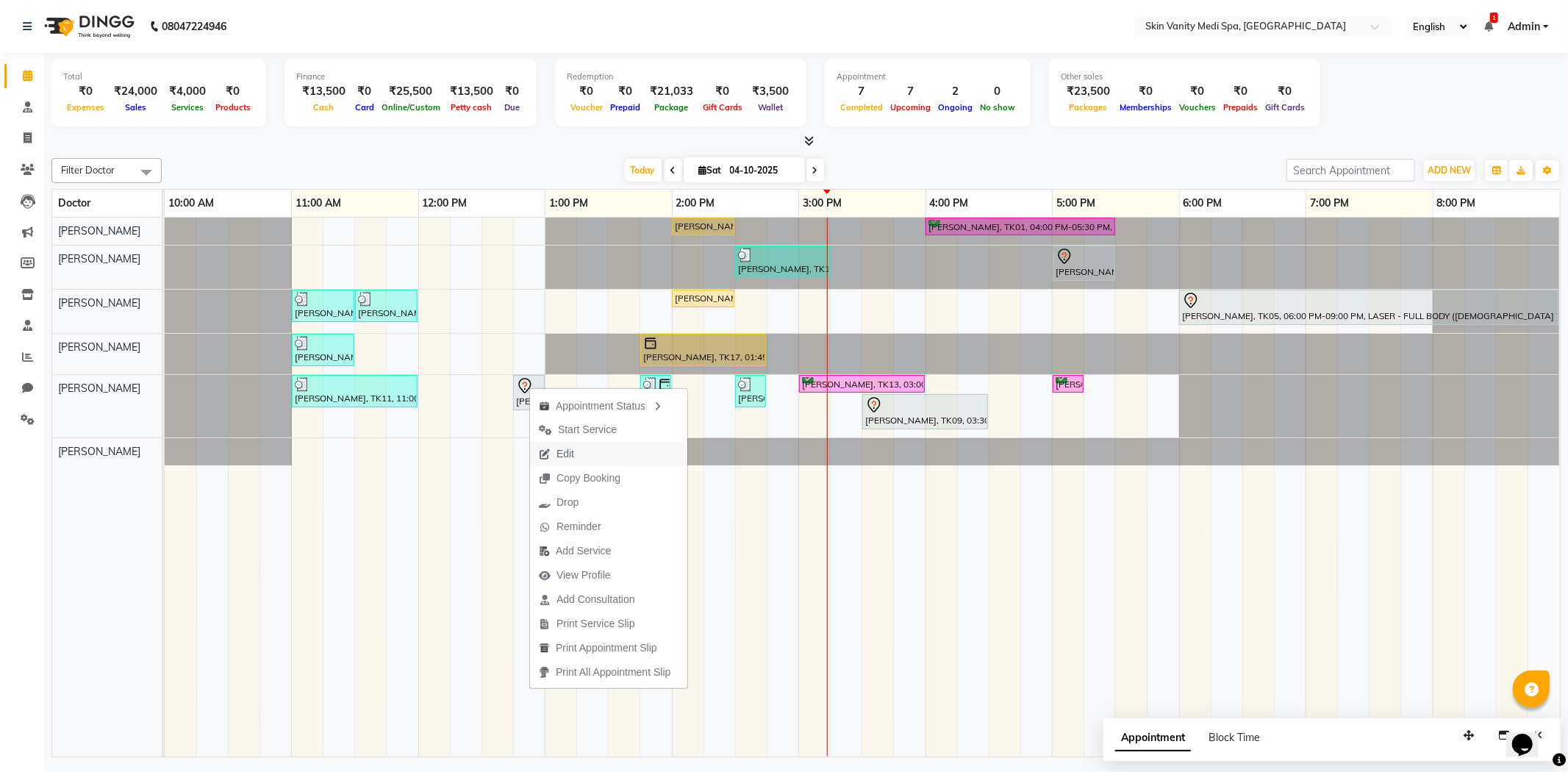
click at [576, 451] on span "Edit" at bounding box center [557, 454] width 53 height 24
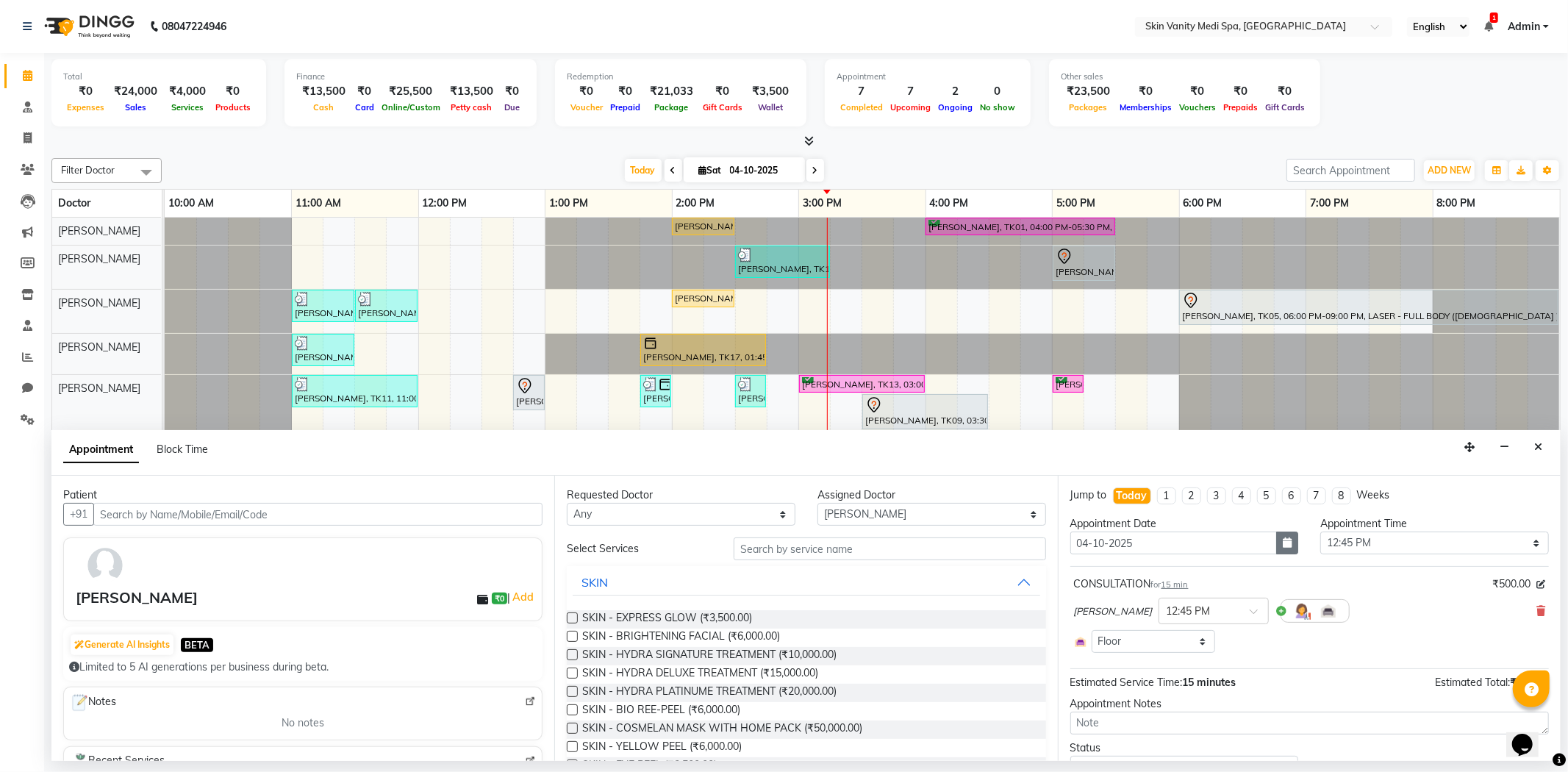
click at [1291, 542] on button "button" at bounding box center [1288, 543] width 22 height 23
click at [1179, 667] on div "17" at bounding box center [1179, 667] width 23 height 23
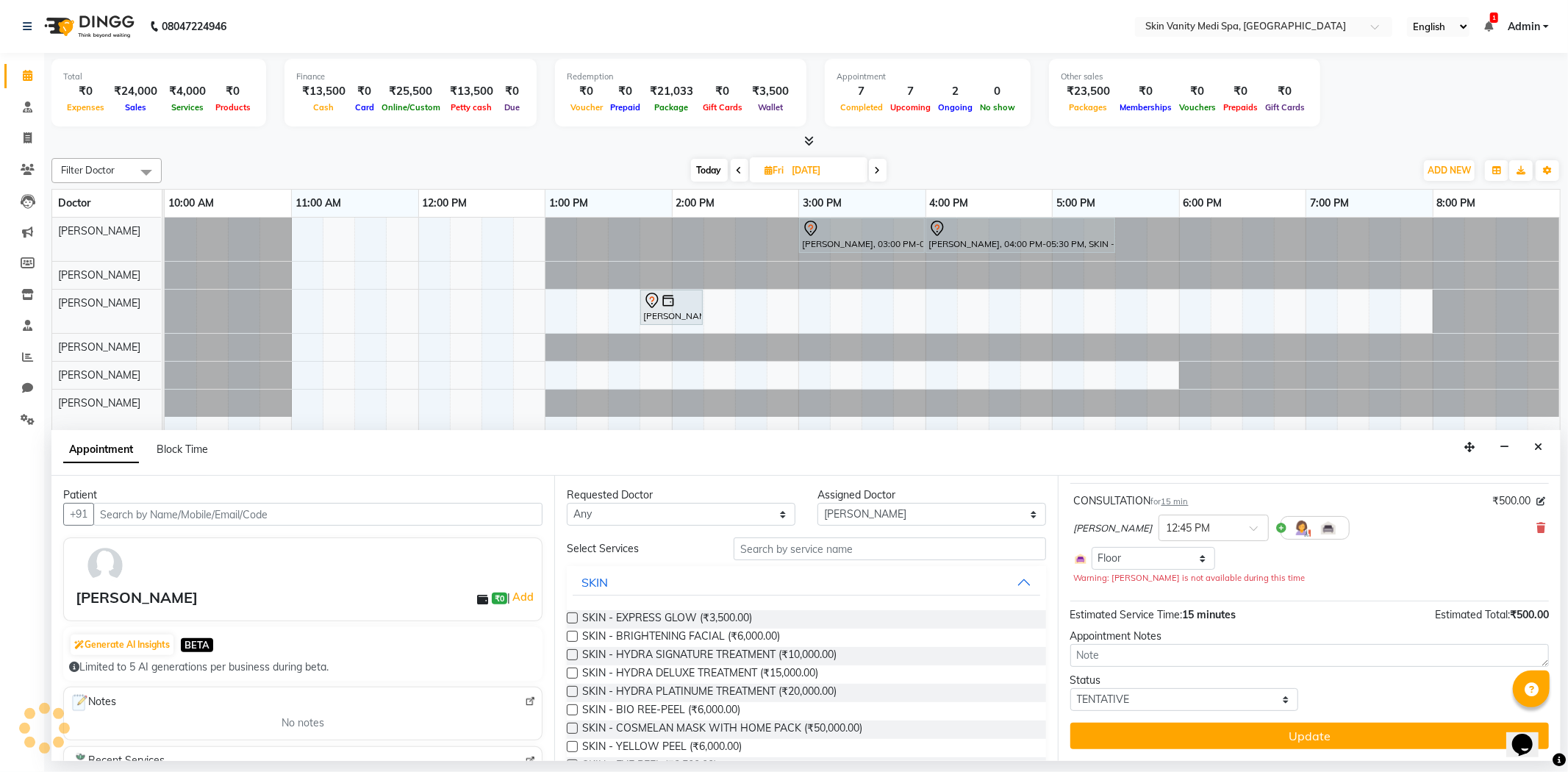
scroll to position [69, 0]
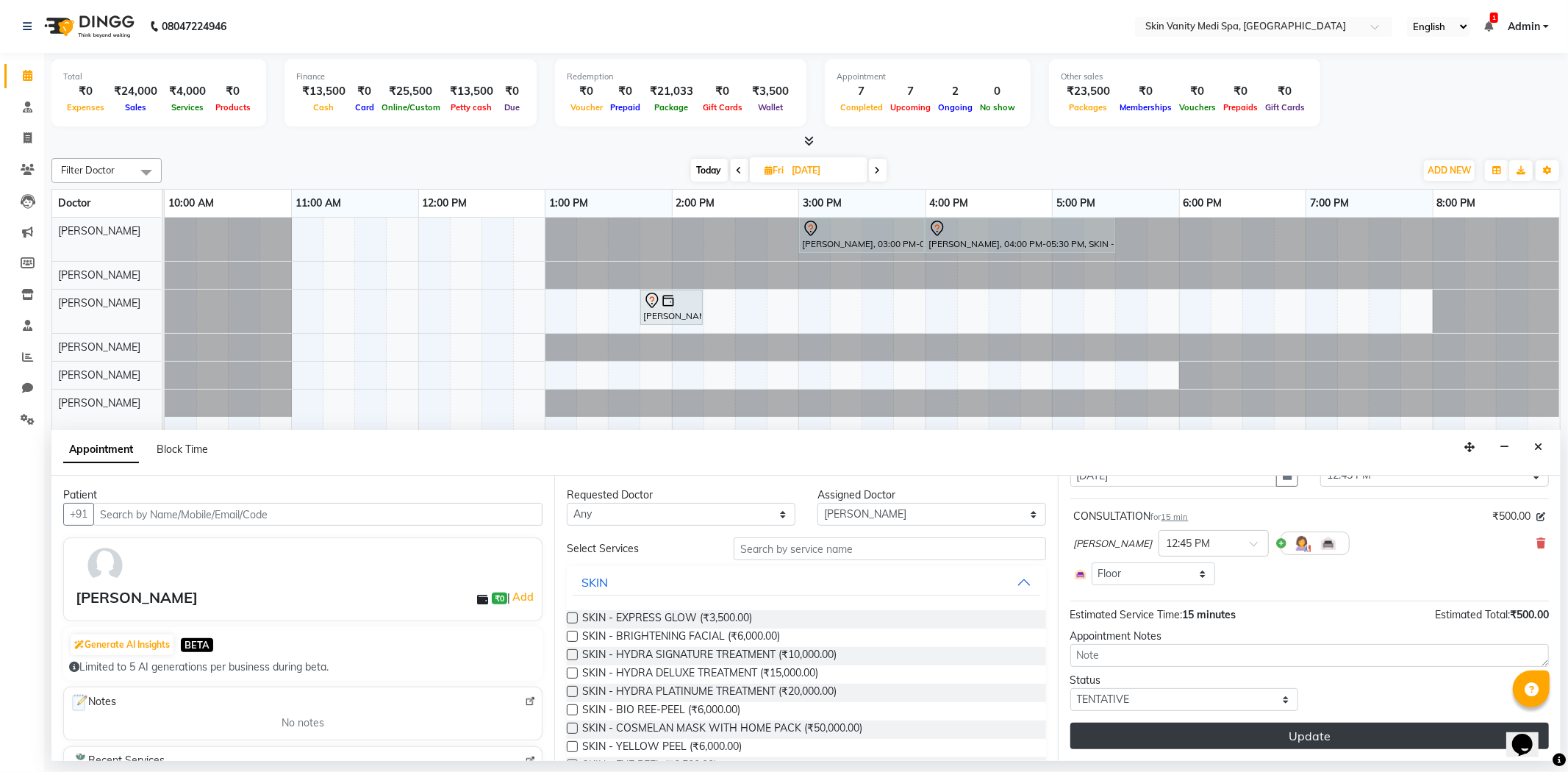
click at [1235, 737] on button "Update" at bounding box center [1309, 736] width 478 height 26
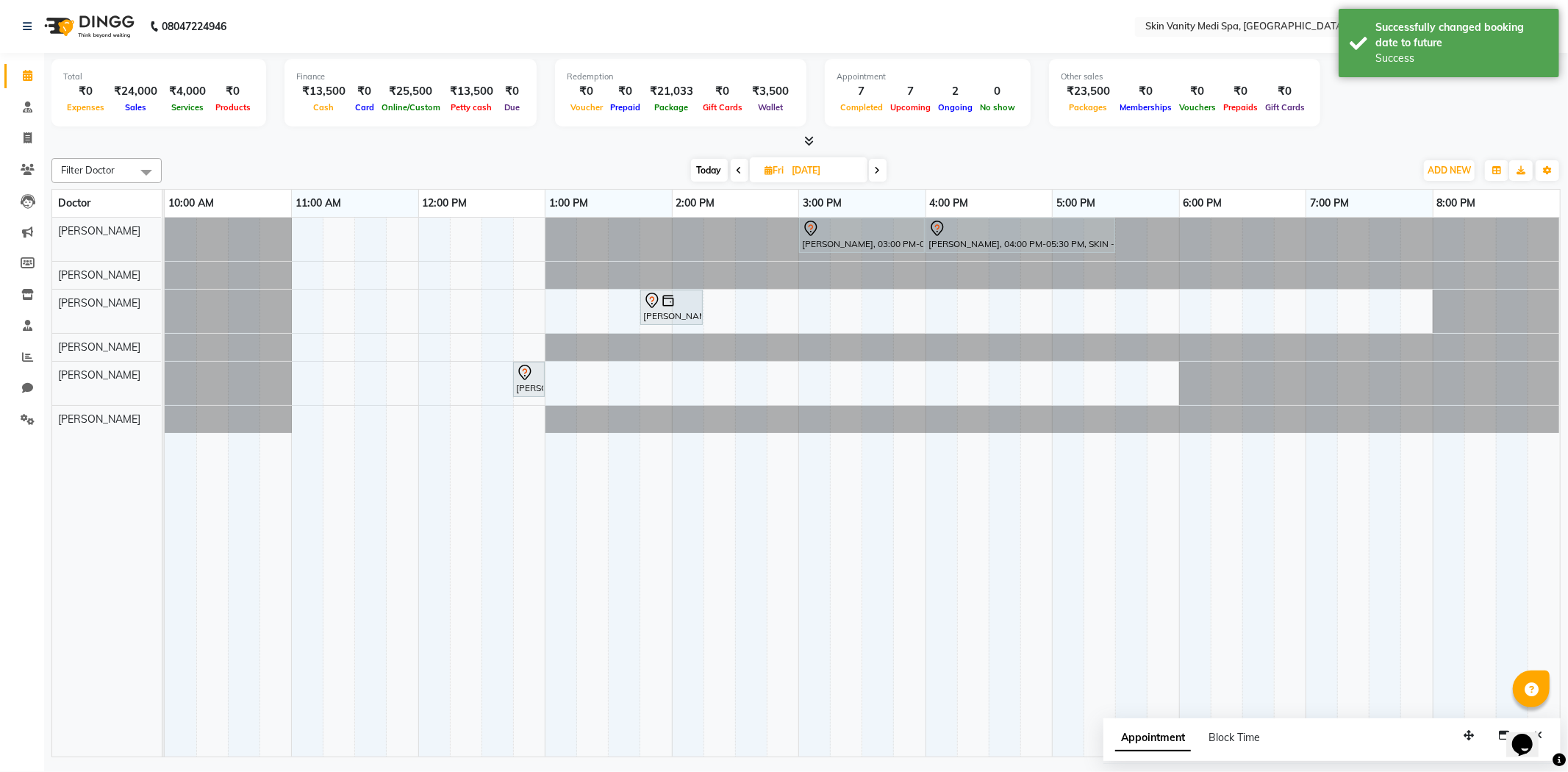
click at [702, 162] on span "Today" at bounding box center [709, 170] width 37 height 23
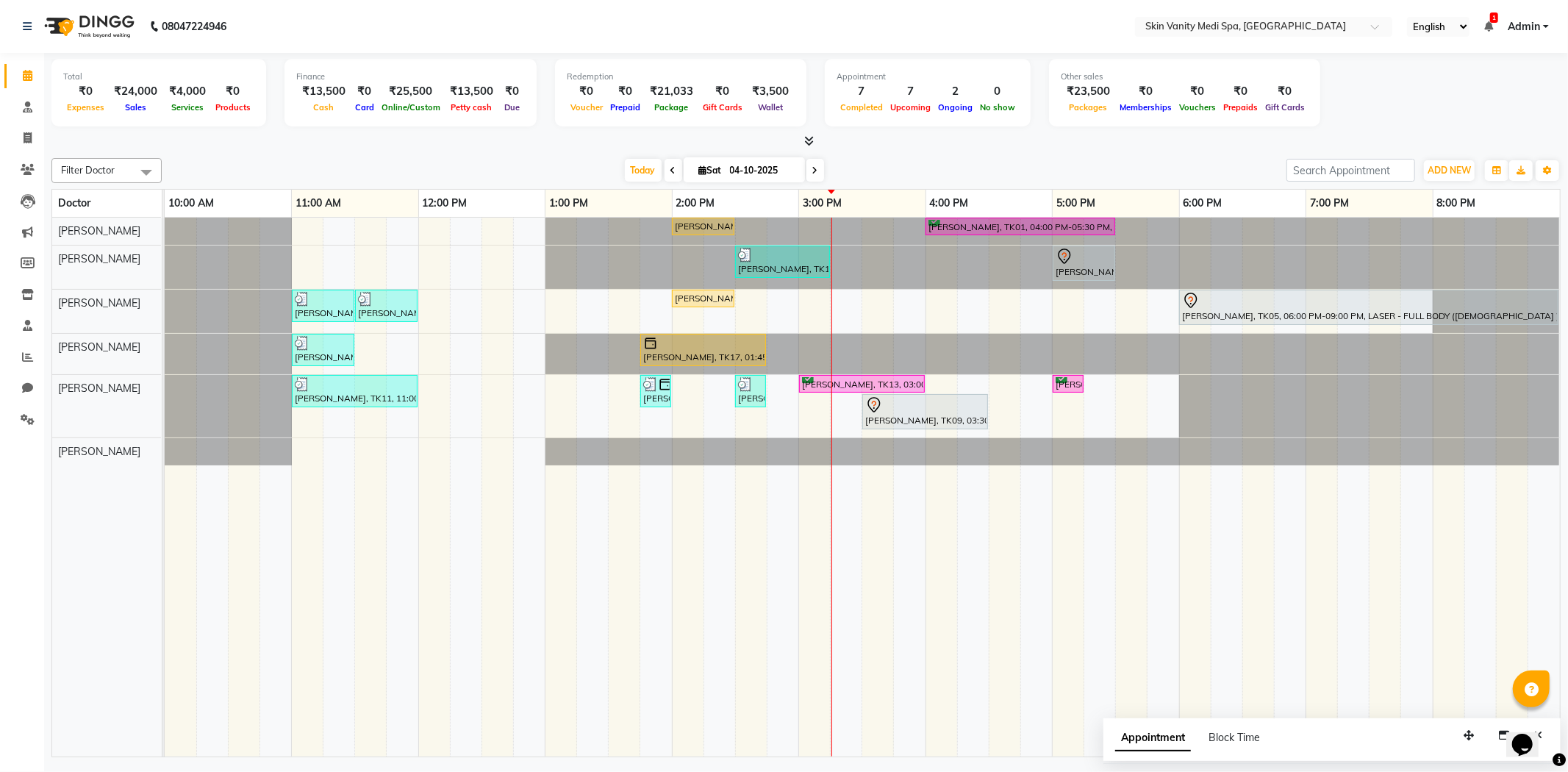
click at [699, 167] on icon at bounding box center [703, 170] width 8 height 10
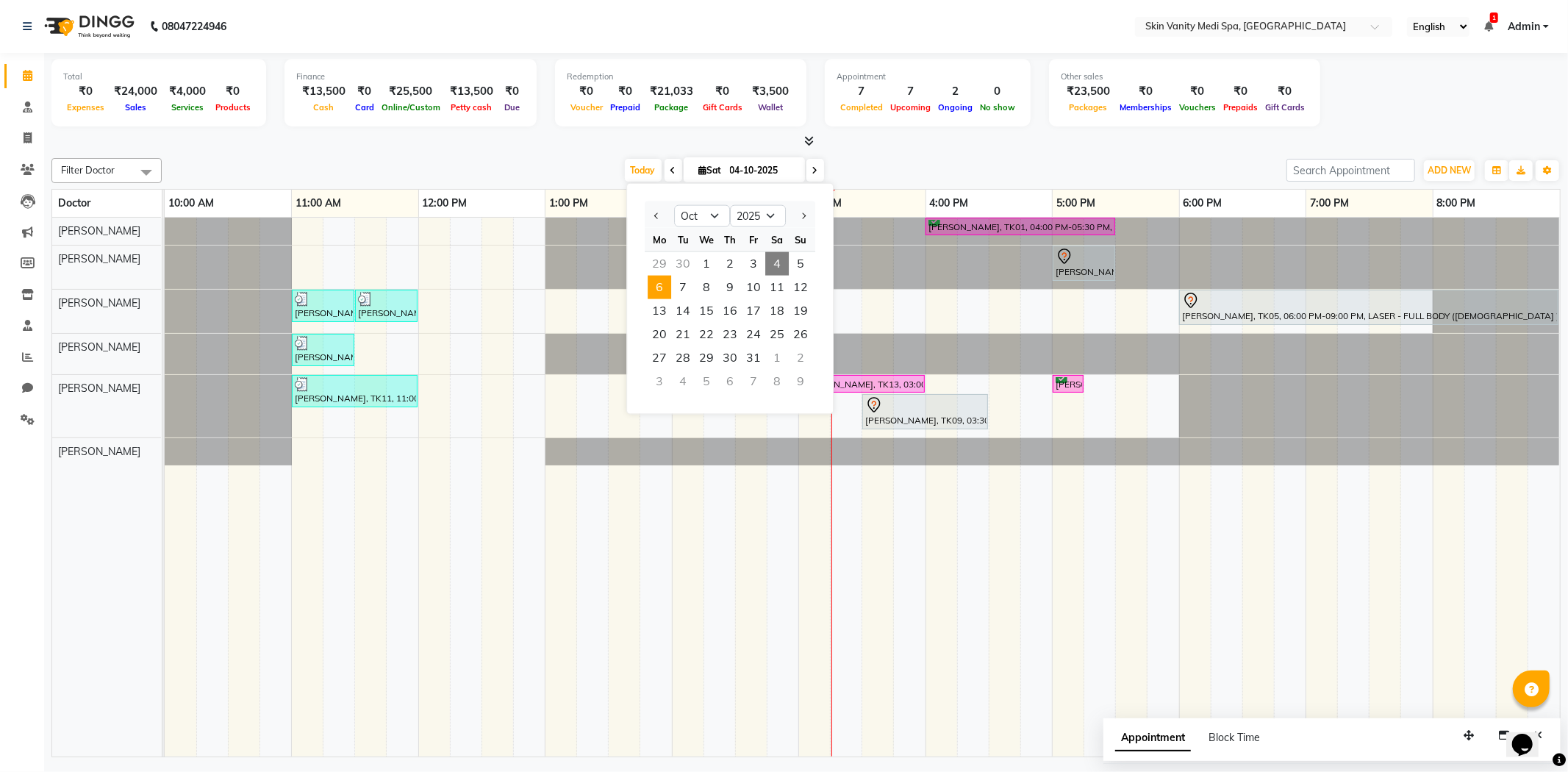
click at [659, 285] on span "6" at bounding box center [659, 287] width 23 height 23
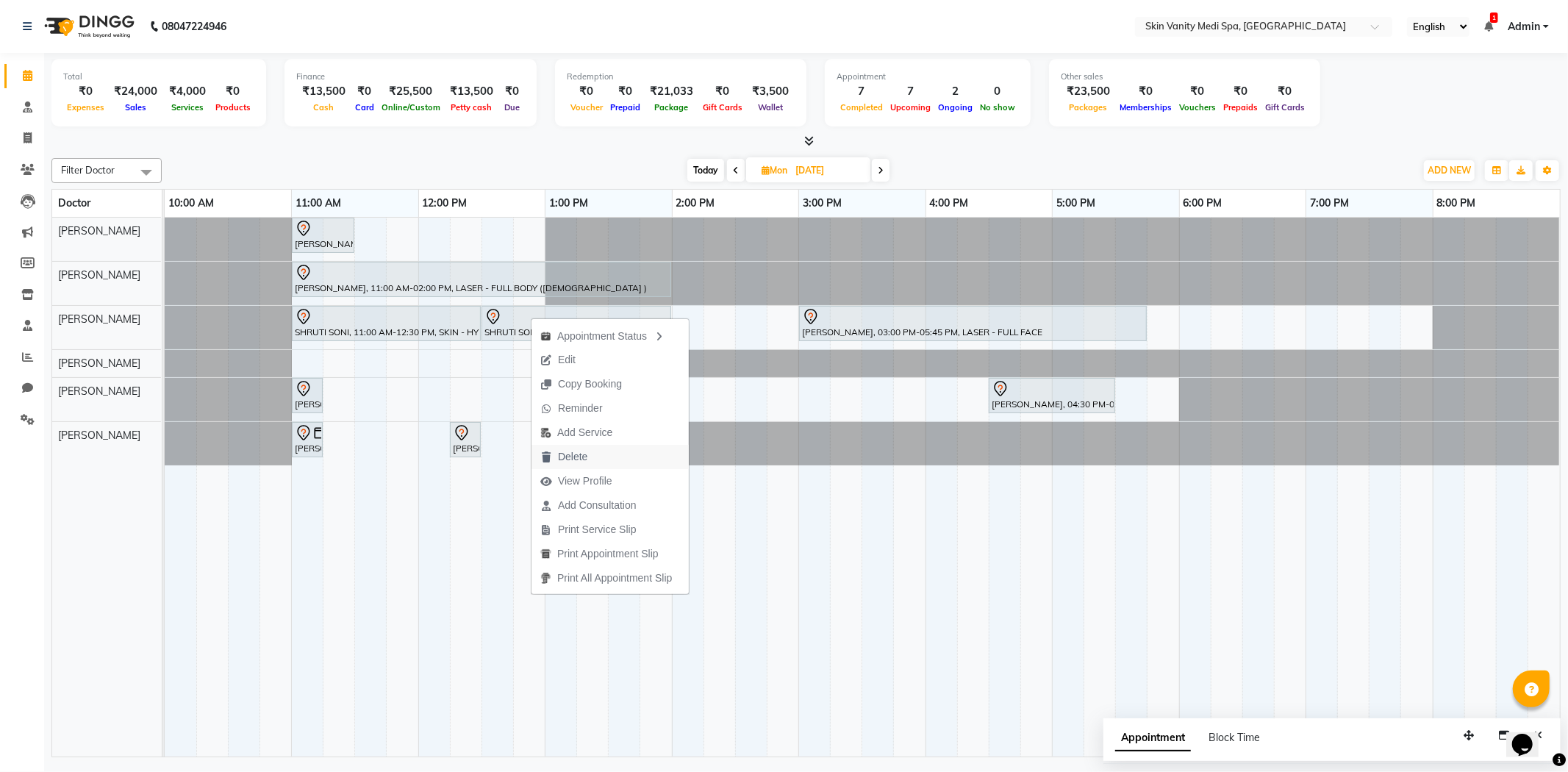
click at [577, 452] on span "Delete" at bounding box center [573, 456] width 30 height 15
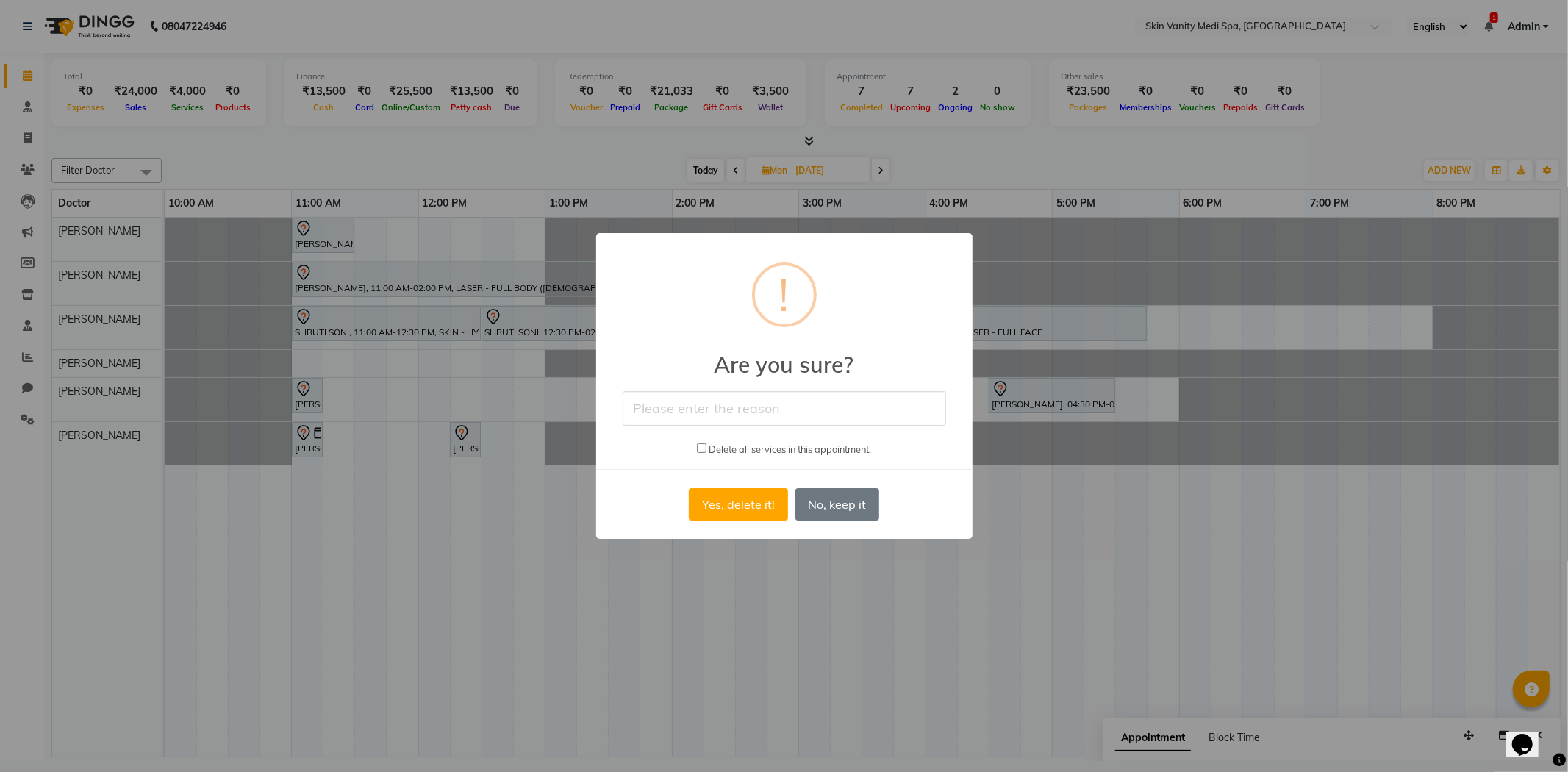
click at [655, 415] on input "text" at bounding box center [784, 408] width 324 height 34
click at [732, 495] on button "Yes, delete it!" at bounding box center [737, 504] width 98 height 32
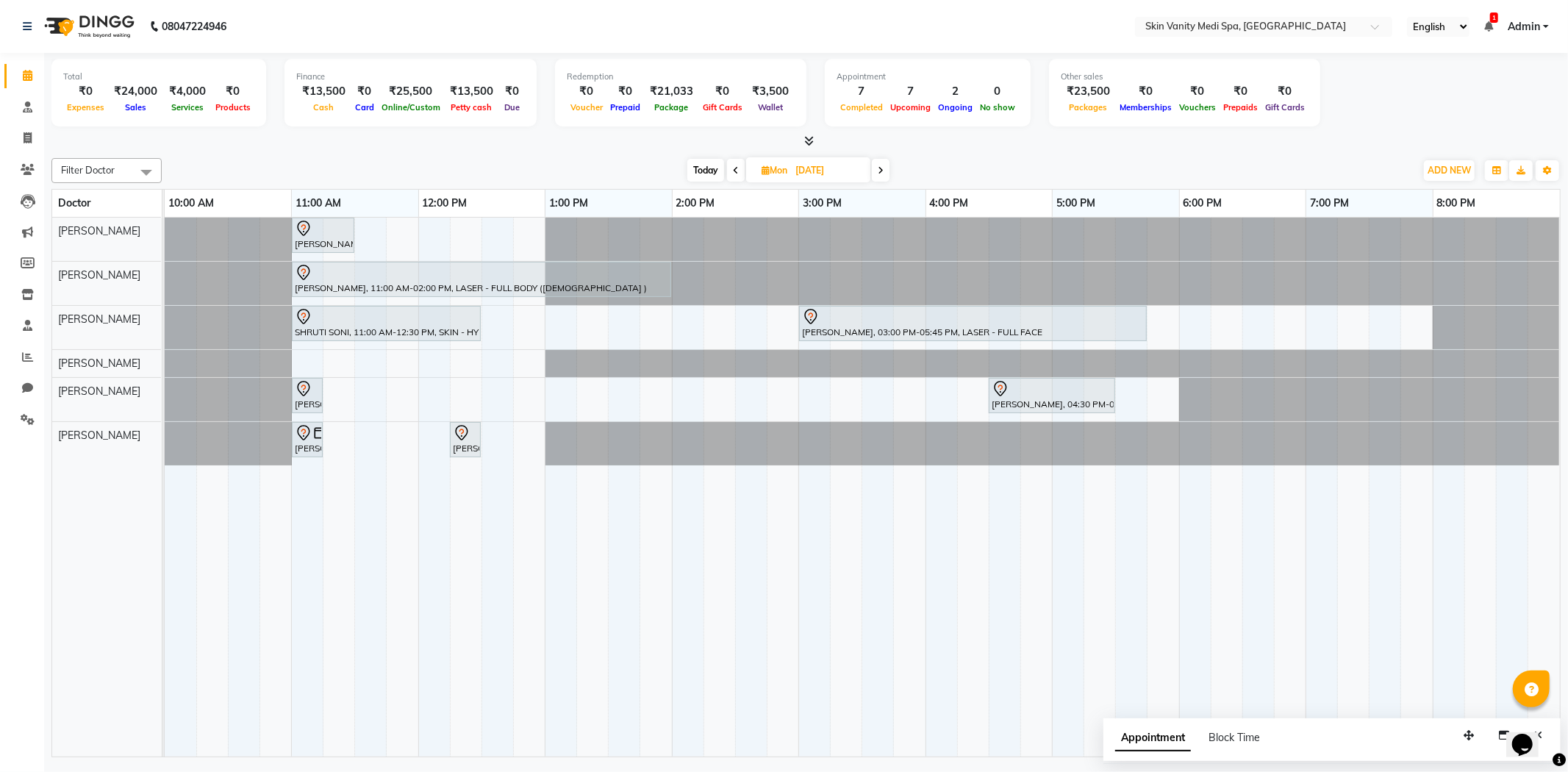
click at [559, 397] on div "[PERSON_NAME], 11:00 AM-11:30 AM, SKIN - YELLOW PEEL [PERSON_NAME], 11:00 AM-02…" at bounding box center [862, 487] width 1395 height 540
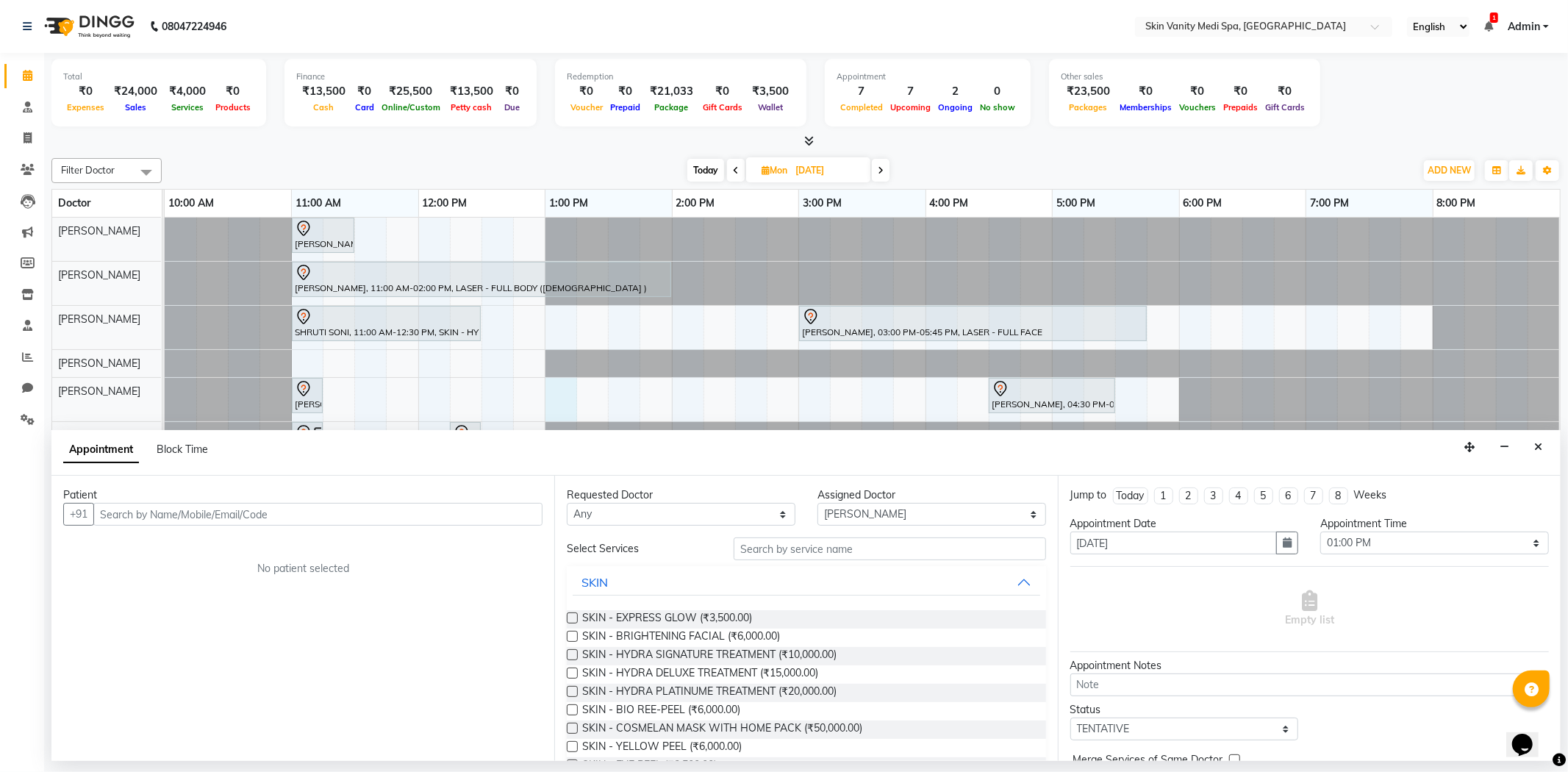
click at [244, 515] on input "text" at bounding box center [318, 515] width 449 height 23
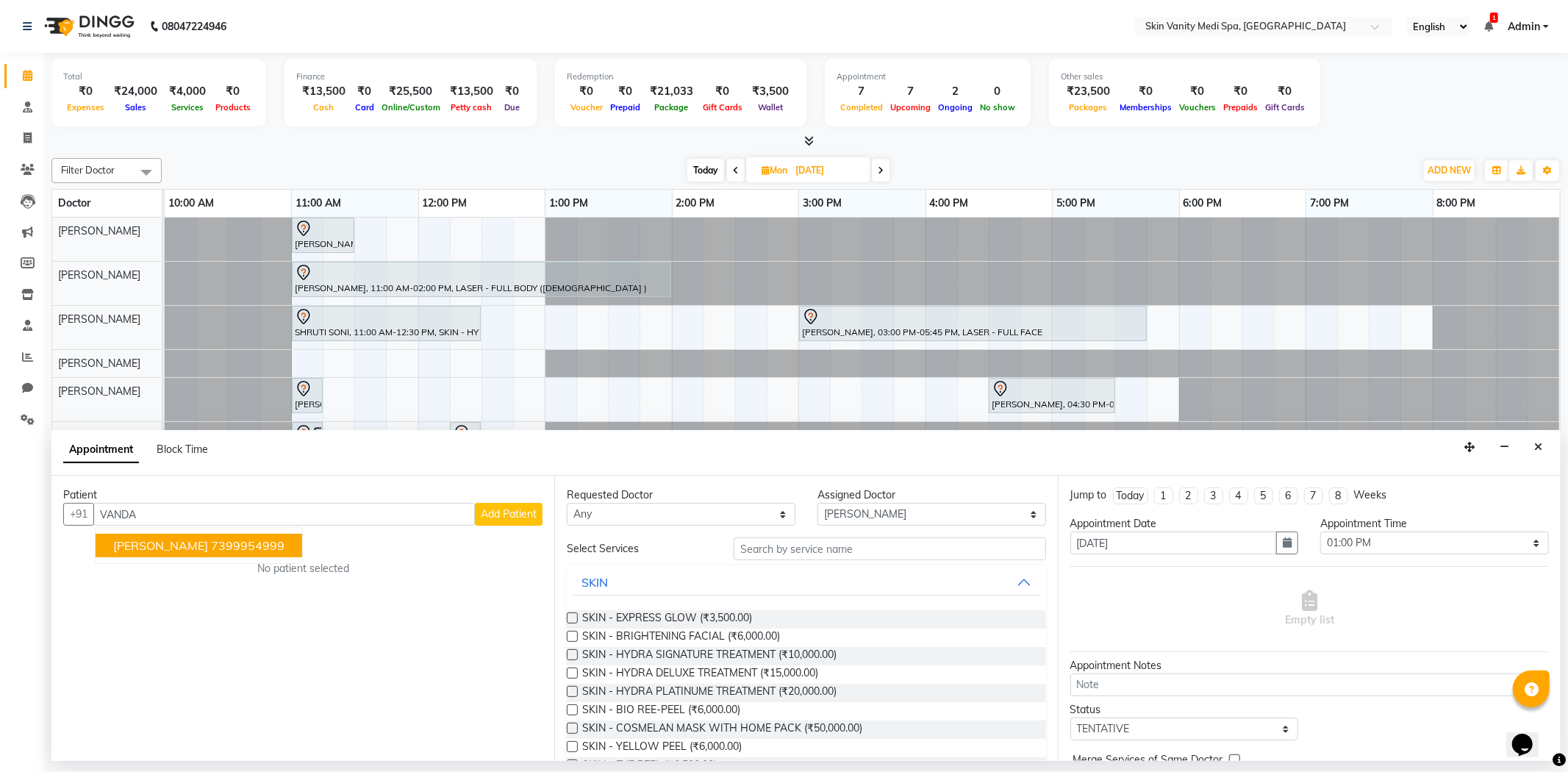
click at [215, 544] on ngb-highlight "7399954999" at bounding box center [248, 546] width 73 height 14
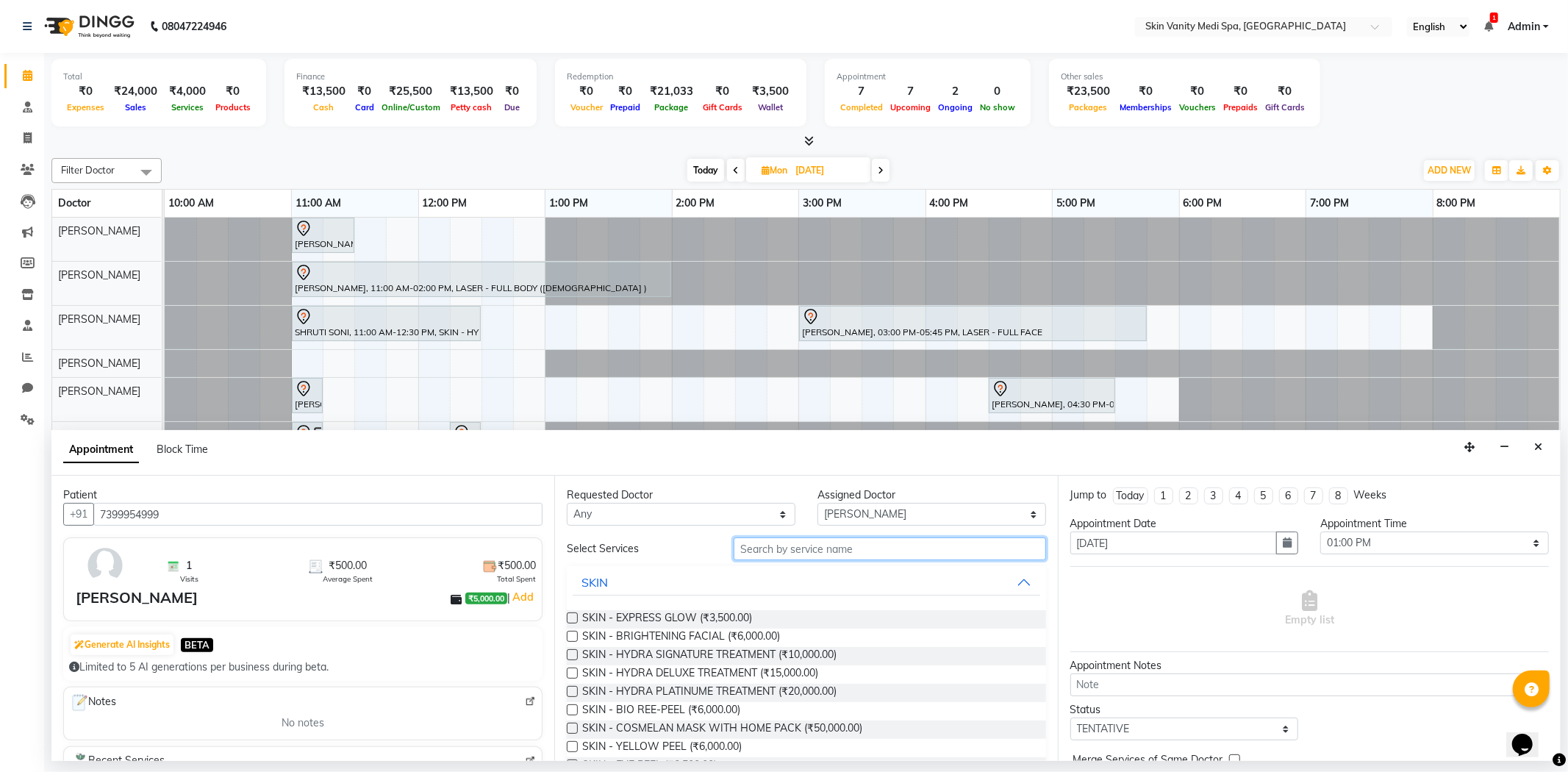
click at [785, 552] on input "text" at bounding box center [889, 549] width 312 height 23
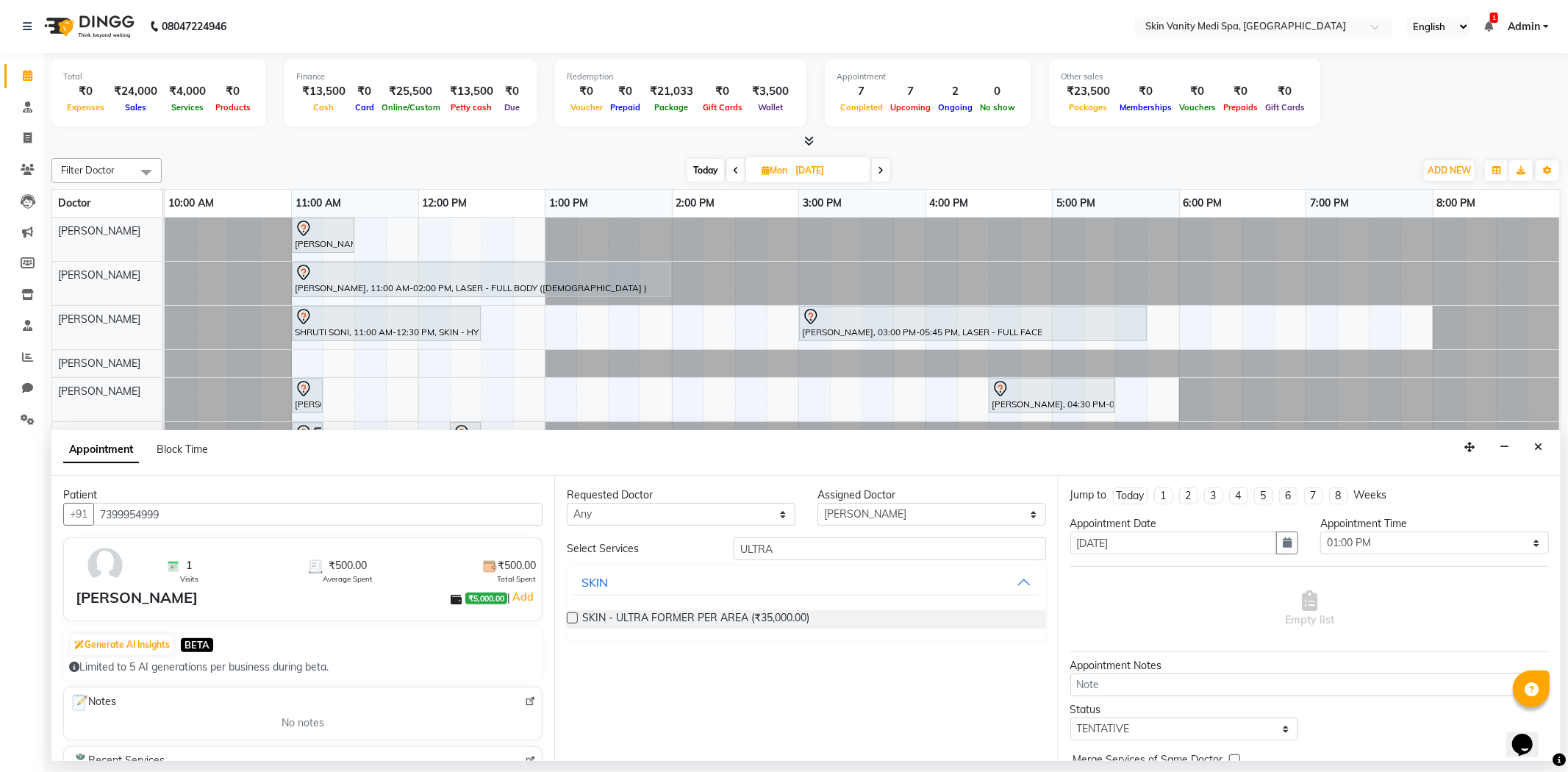
click at [574, 614] on label at bounding box center [573, 619] width 11 height 11
click at [574, 615] on input "checkbox" at bounding box center [572, 619] width 10 height 10
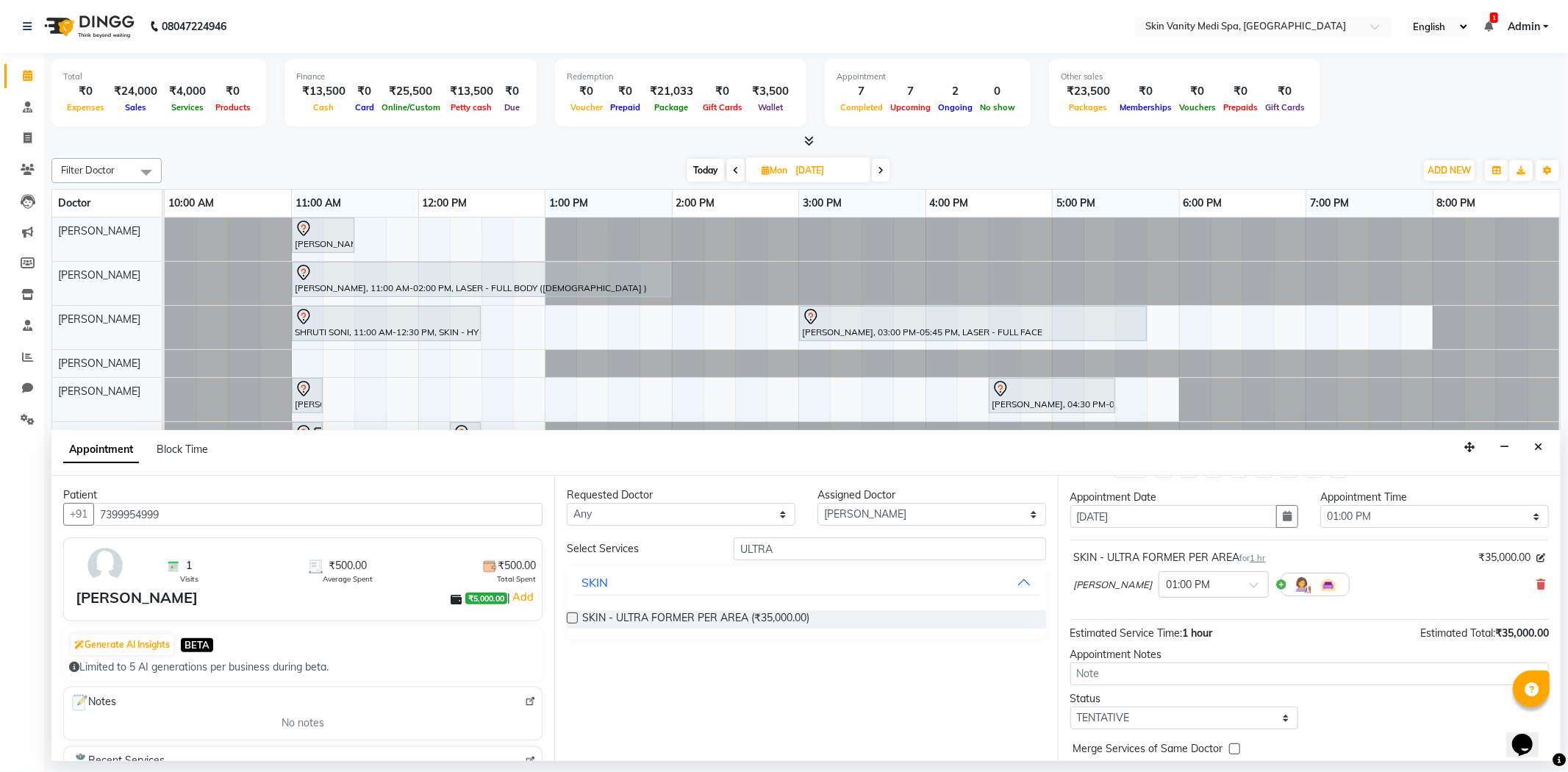
scroll to position [88, 0]
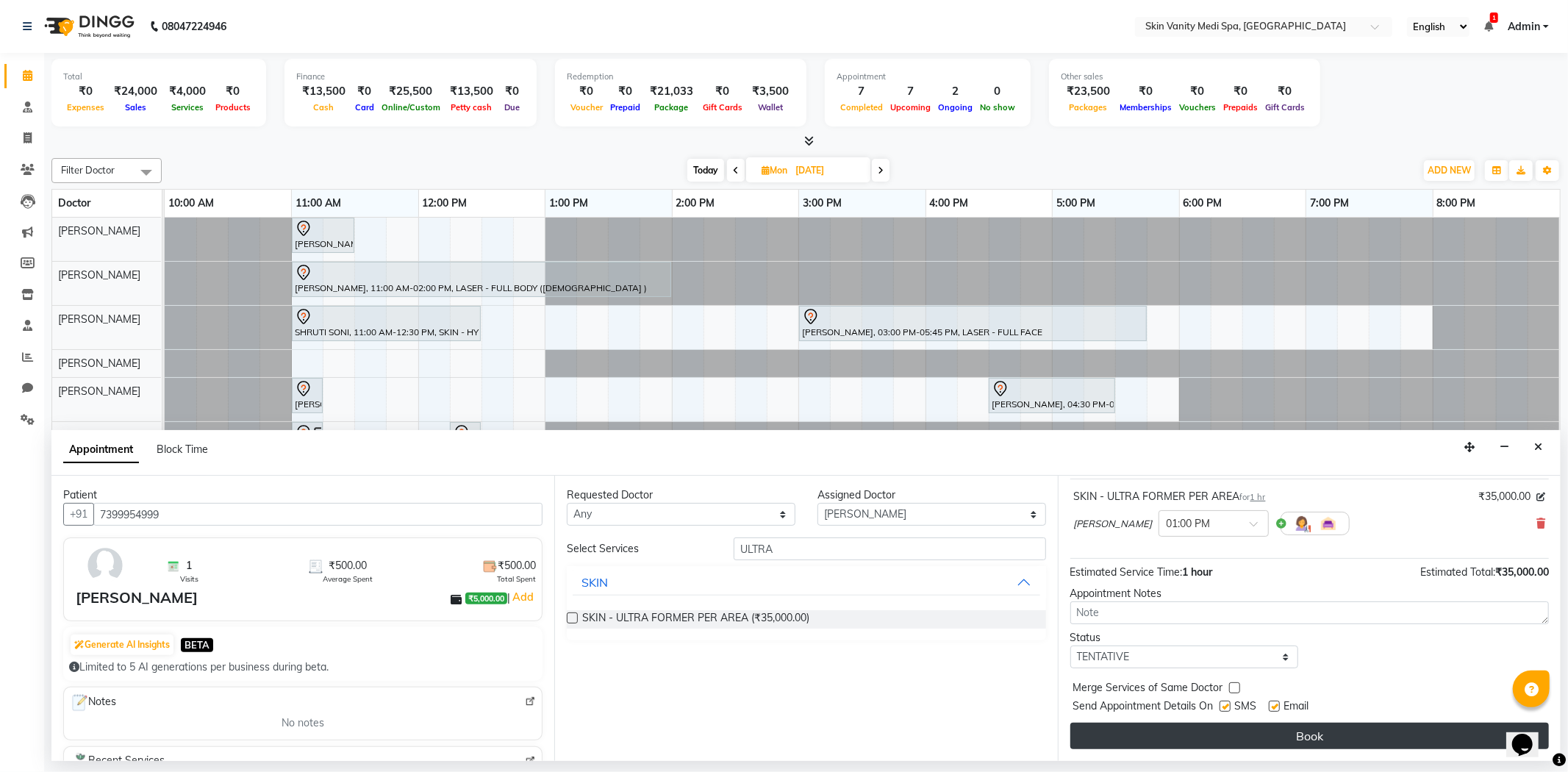
click at [1303, 738] on button "Book" at bounding box center [1309, 736] width 478 height 26
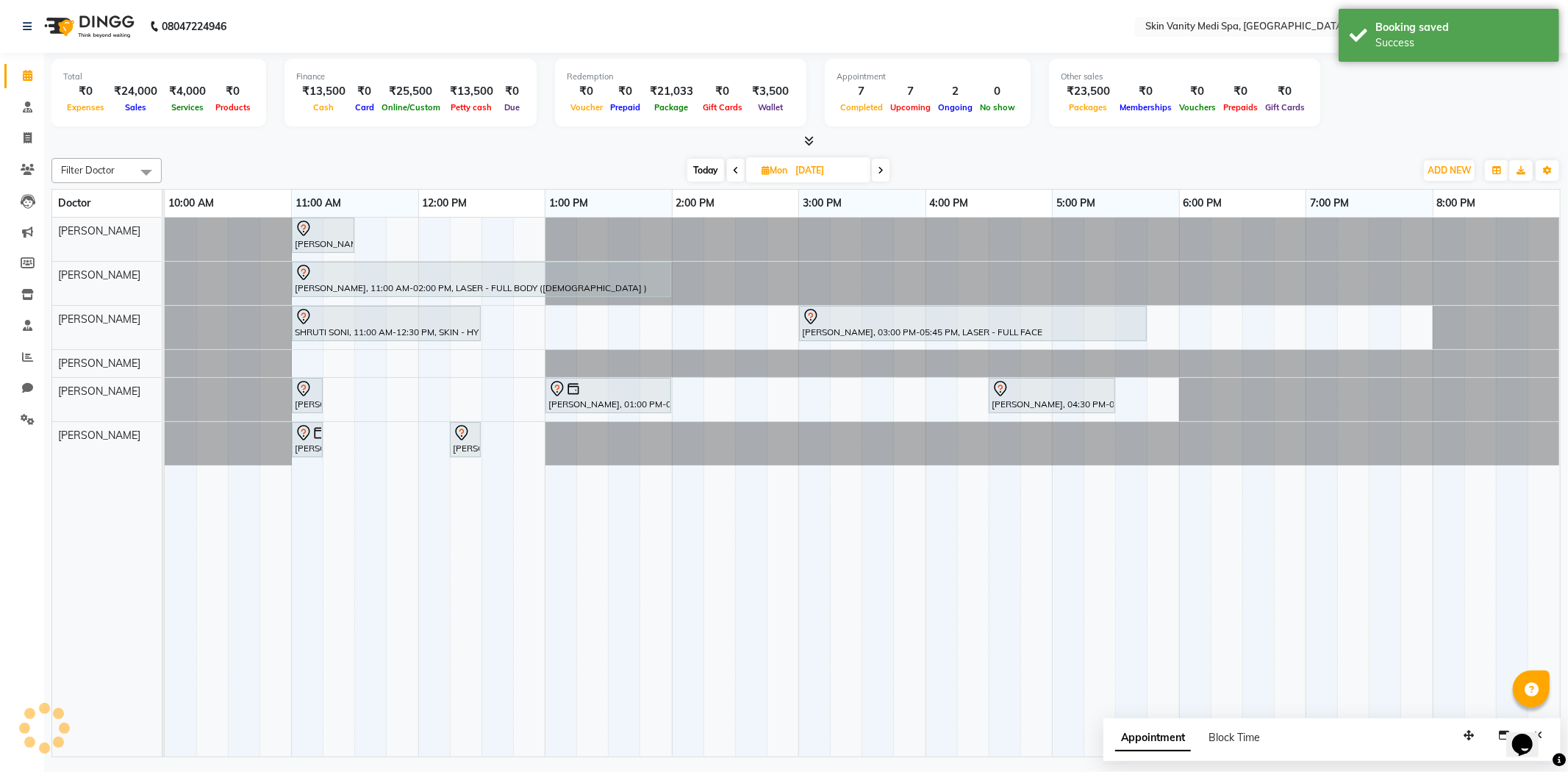
click at [698, 166] on span "Today" at bounding box center [706, 170] width 37 height 23
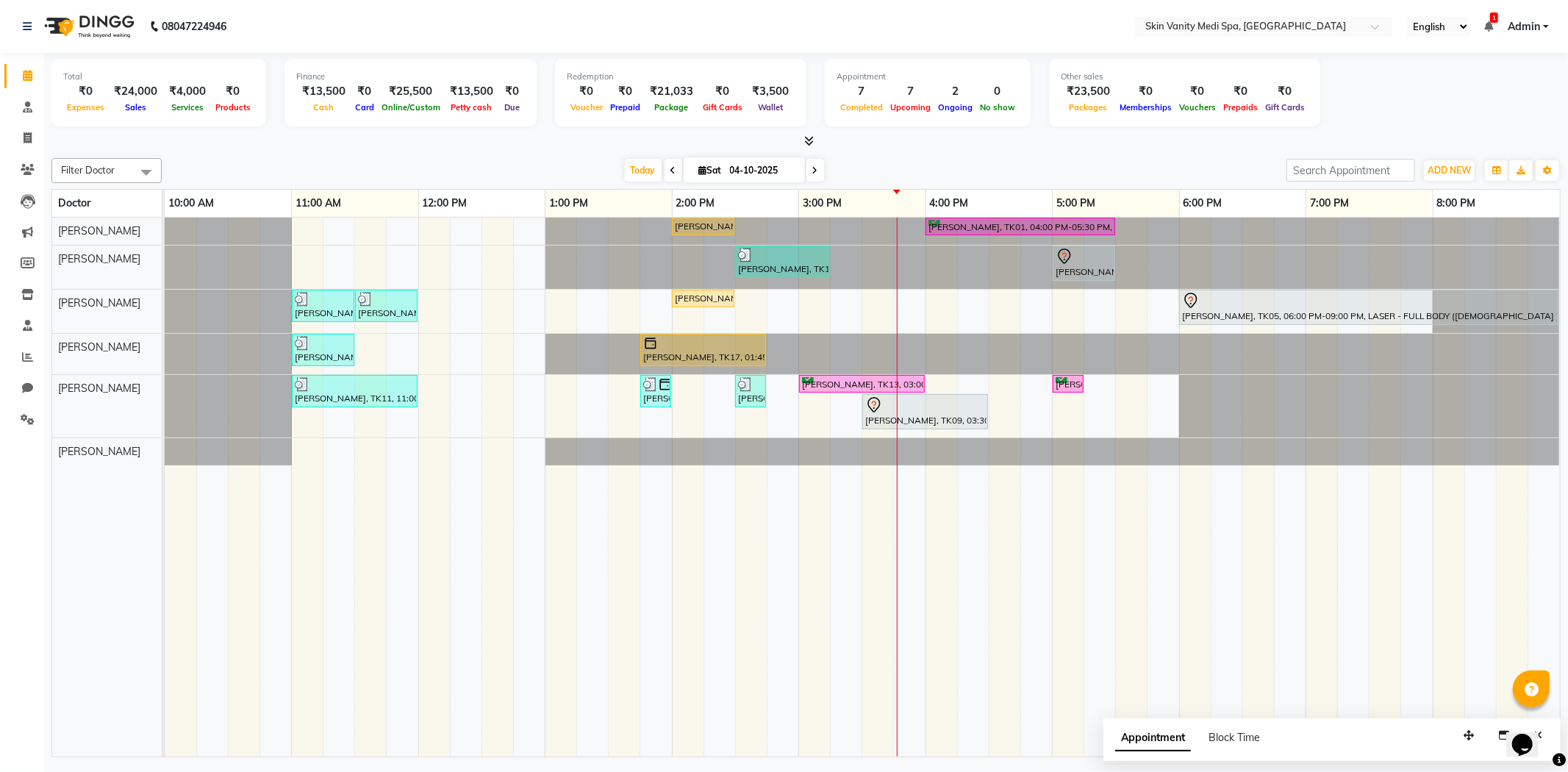
click at [713, 170] on span "Sat" at bounding box center [711, 170] width 30 height 11
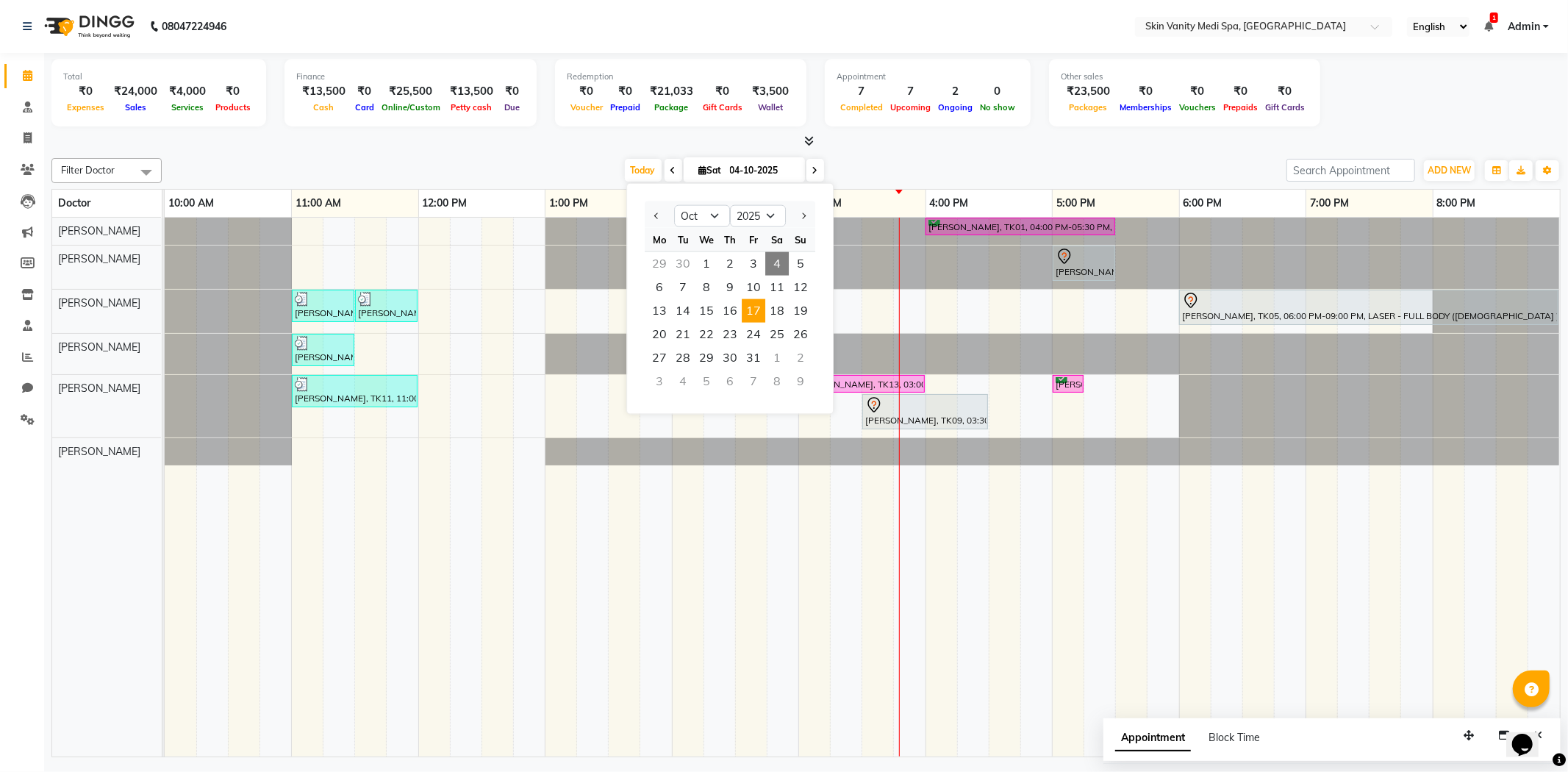
click at [748, 309] on span "17" at bounding box center [753, 311] width 23 height 23
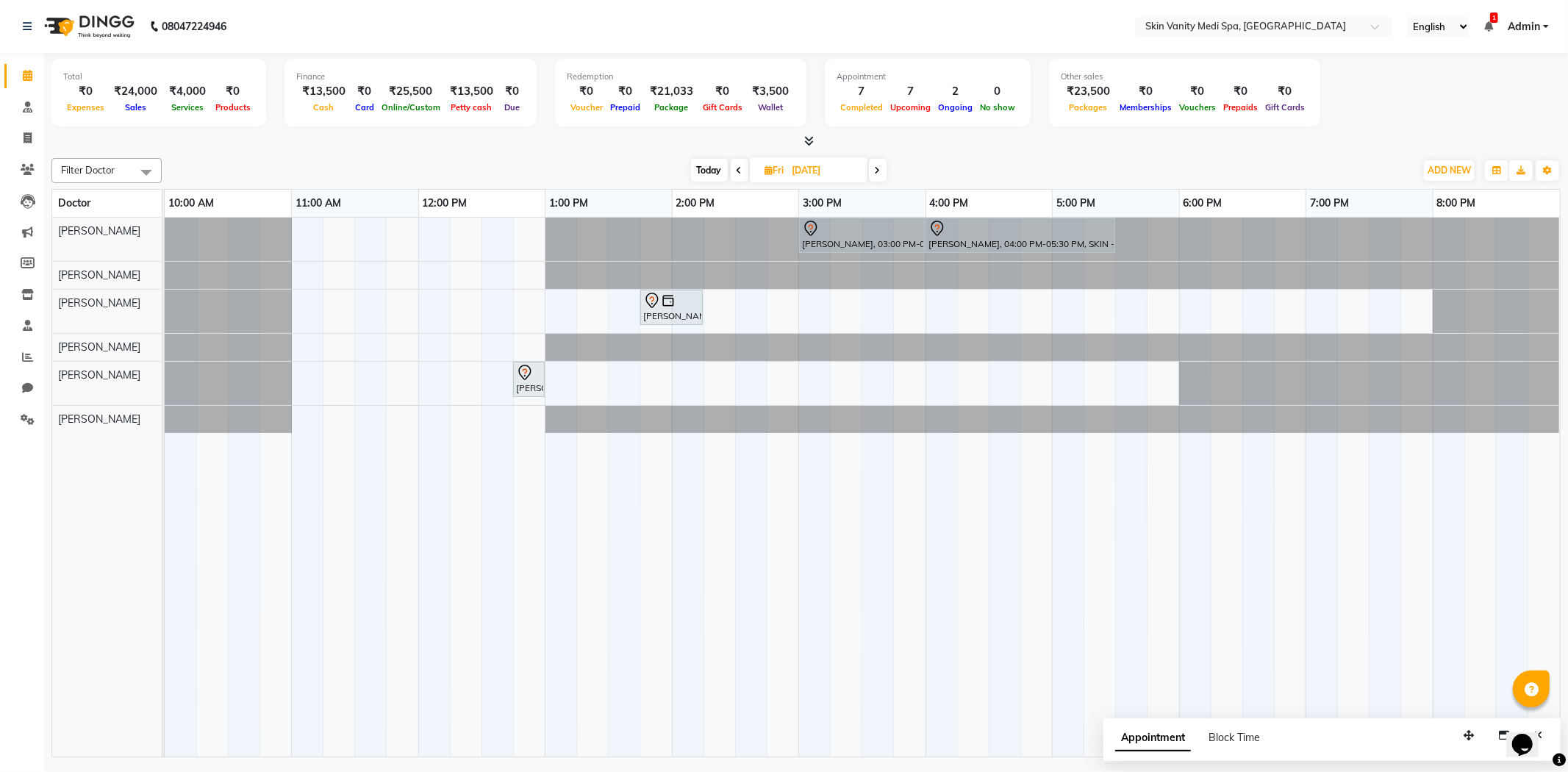
click at [777, 171] on span "Fri" at bounding box center [774, 170] width 26 height 11
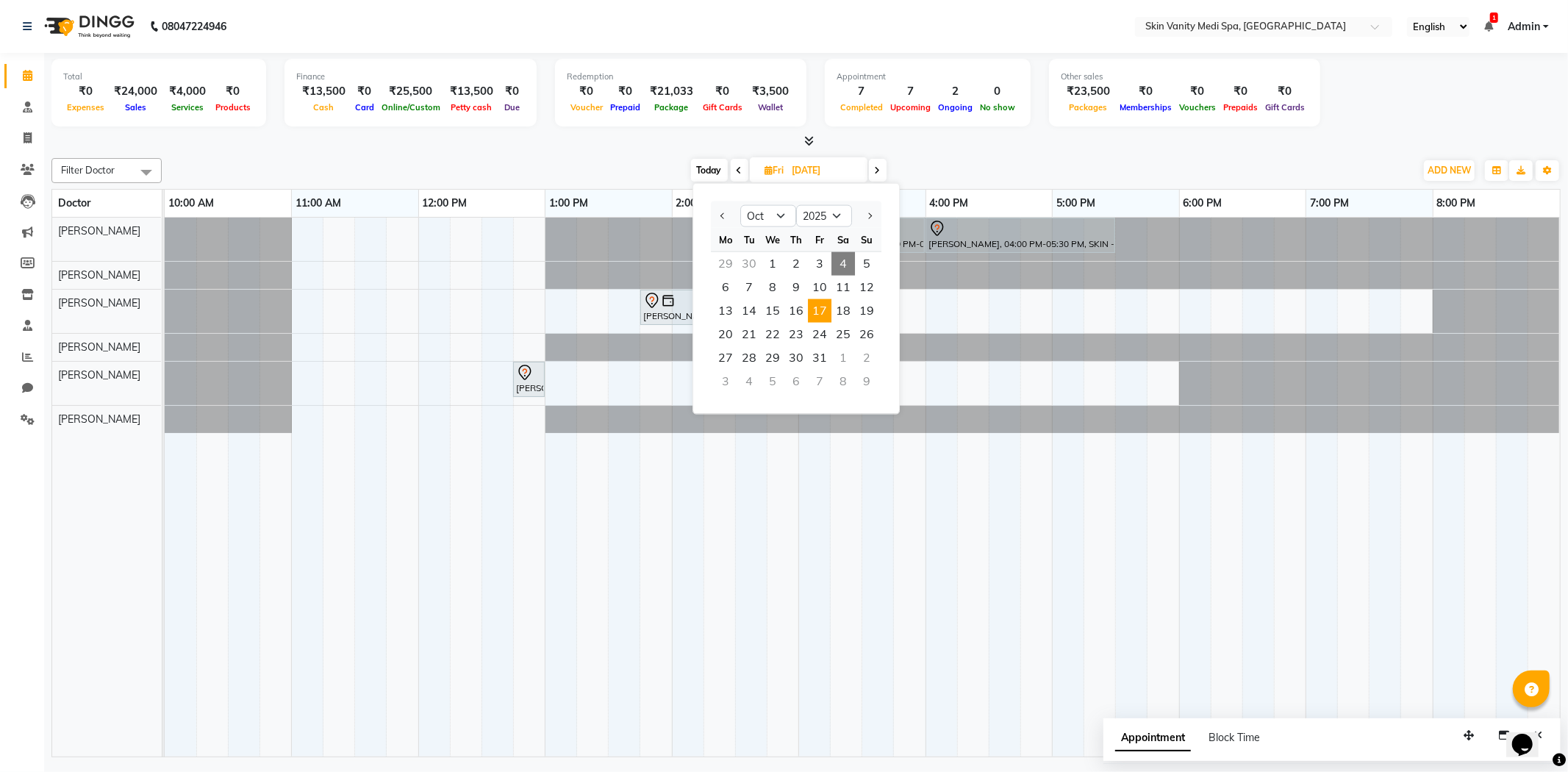
click at [549, 160] on div "[DATE] [DATE] Jan Feb Mar Apr May Jun [DATE] Aug Sep Oct Nov [DATE] 2016 2017 2…" at bounding box center [788, 171] width 1239 height 22
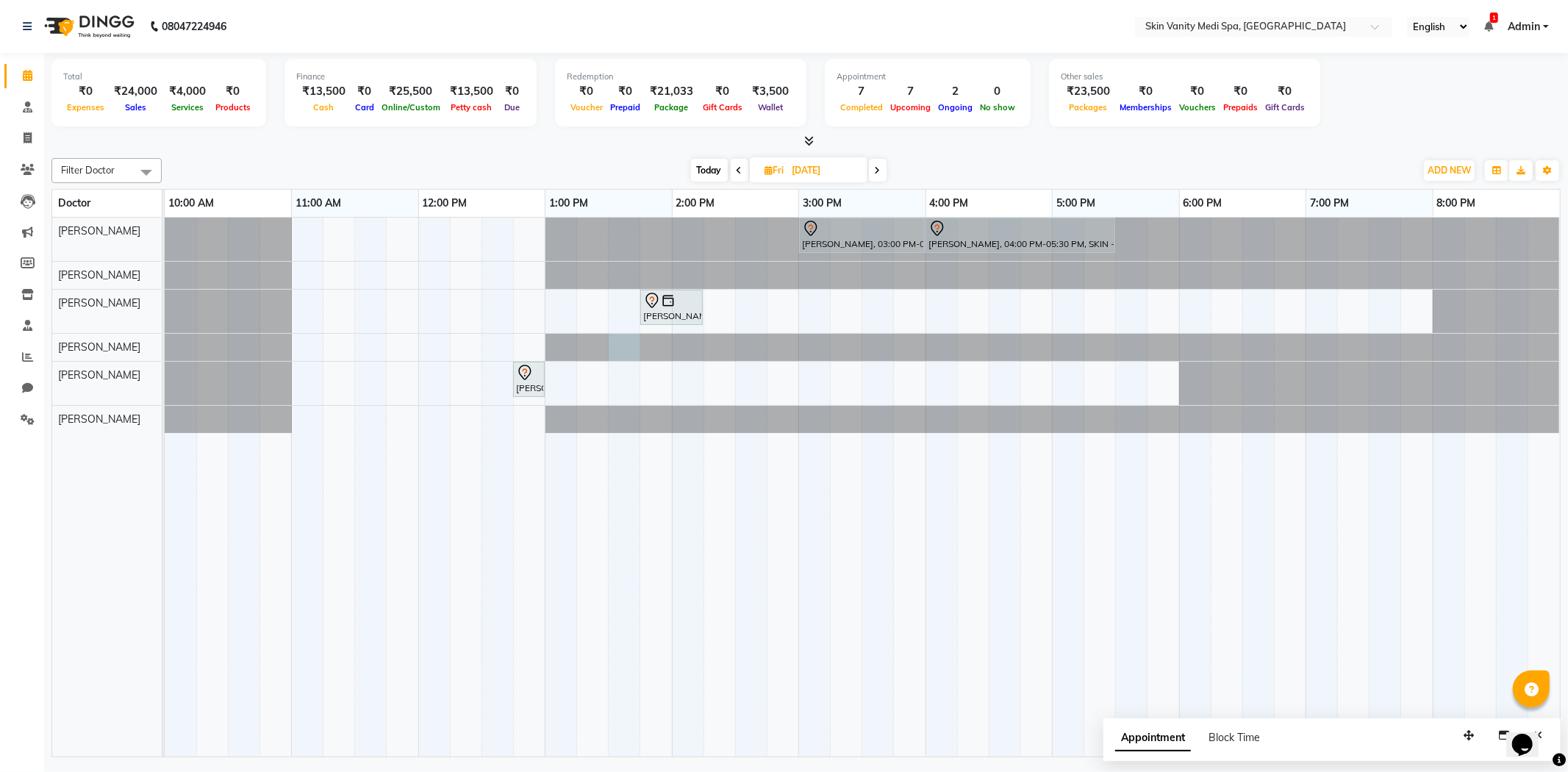
click at [165, 340] on div at bounding box center [165, 348] width 0 height 27
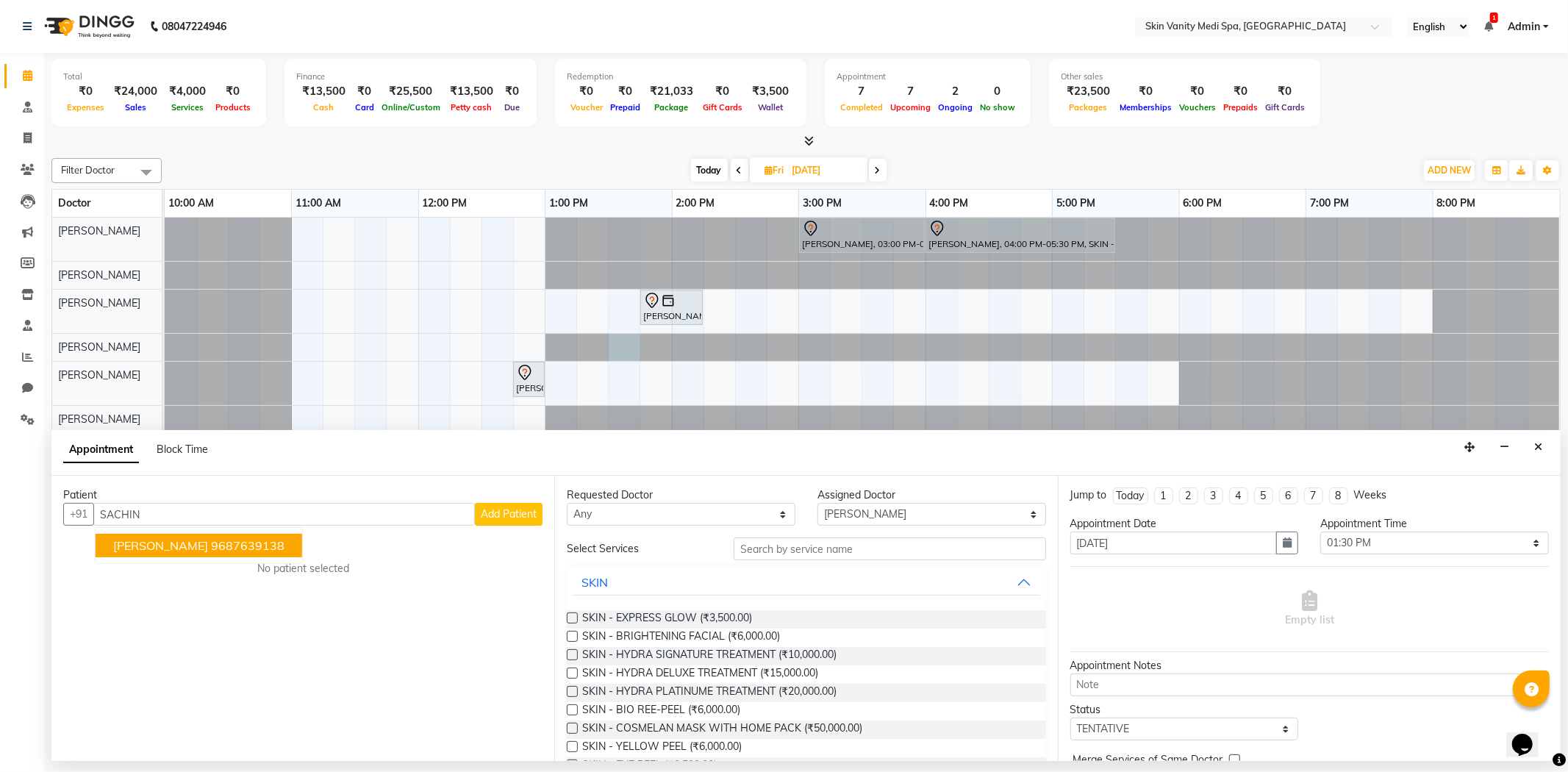
click at [120, 543] on span "[PERSON_NAME]" at bounding box center [161, 546] width 95 height 14
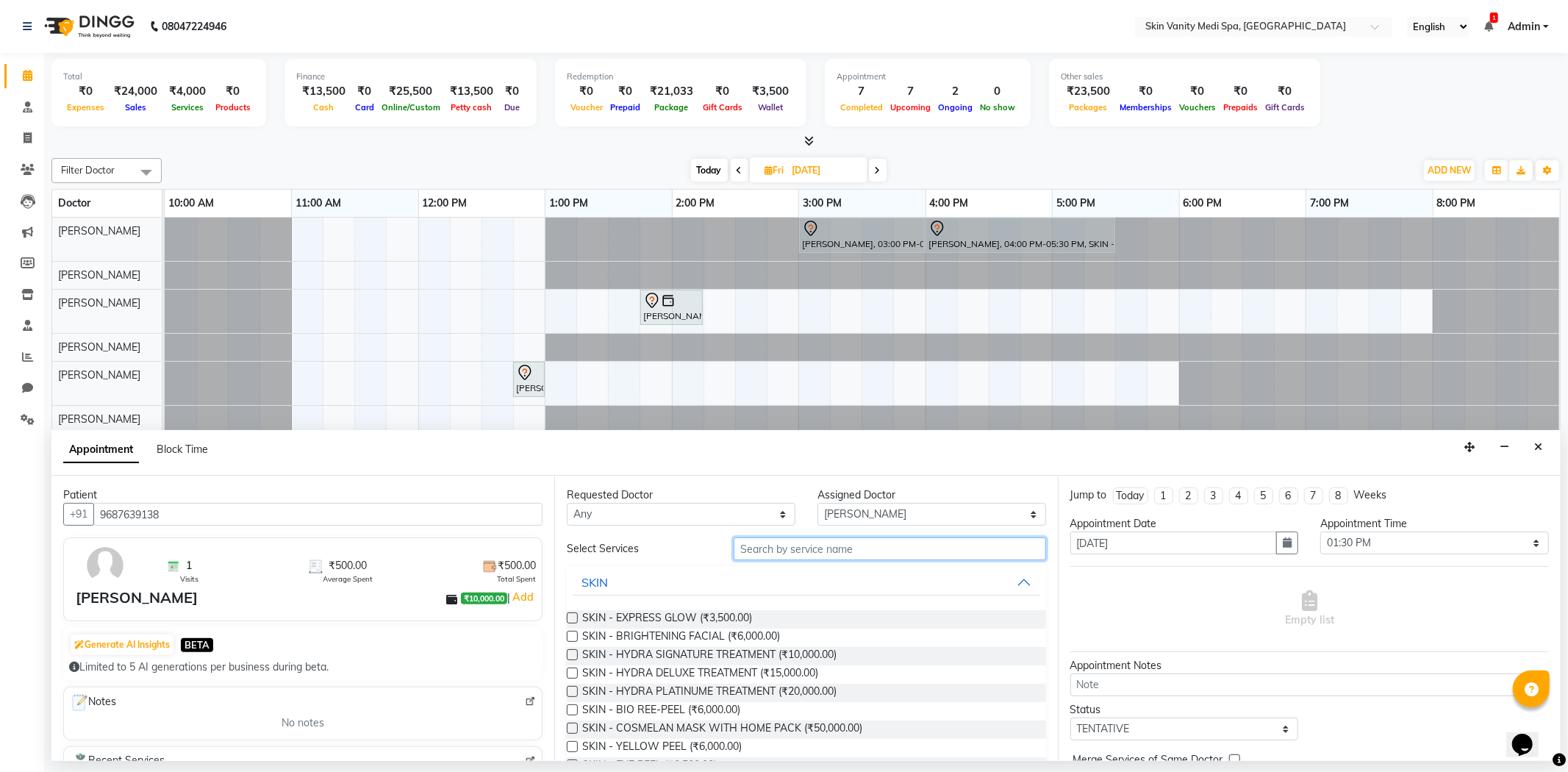
click at [736, 547] on input "text" at bounding box center [889, 549] width 312 height 23
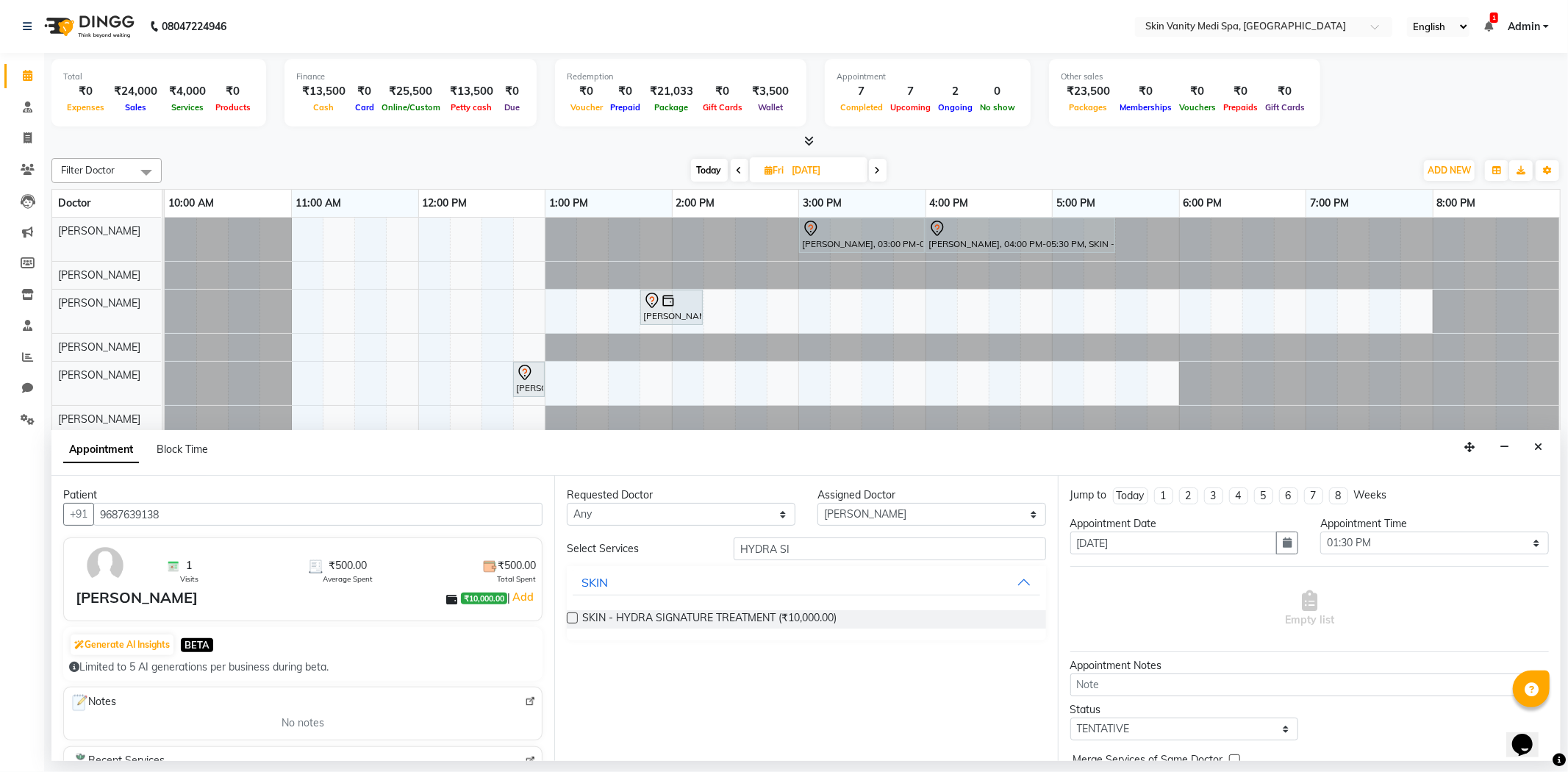
click at [566, 612] on div "Requested Doctor Any [PERSON_NAME] [PERSON_NAME] [PERSON_NAME] [PERSON_NAME] [P…" at bounding box center [806, 618] width 503 height 285
click at [572, 619] on label at bounding box center [573, 619] width 11 height 11
click at [572, 619] on input "checkbox" at bounding box center [572, 619] width 10 height 10
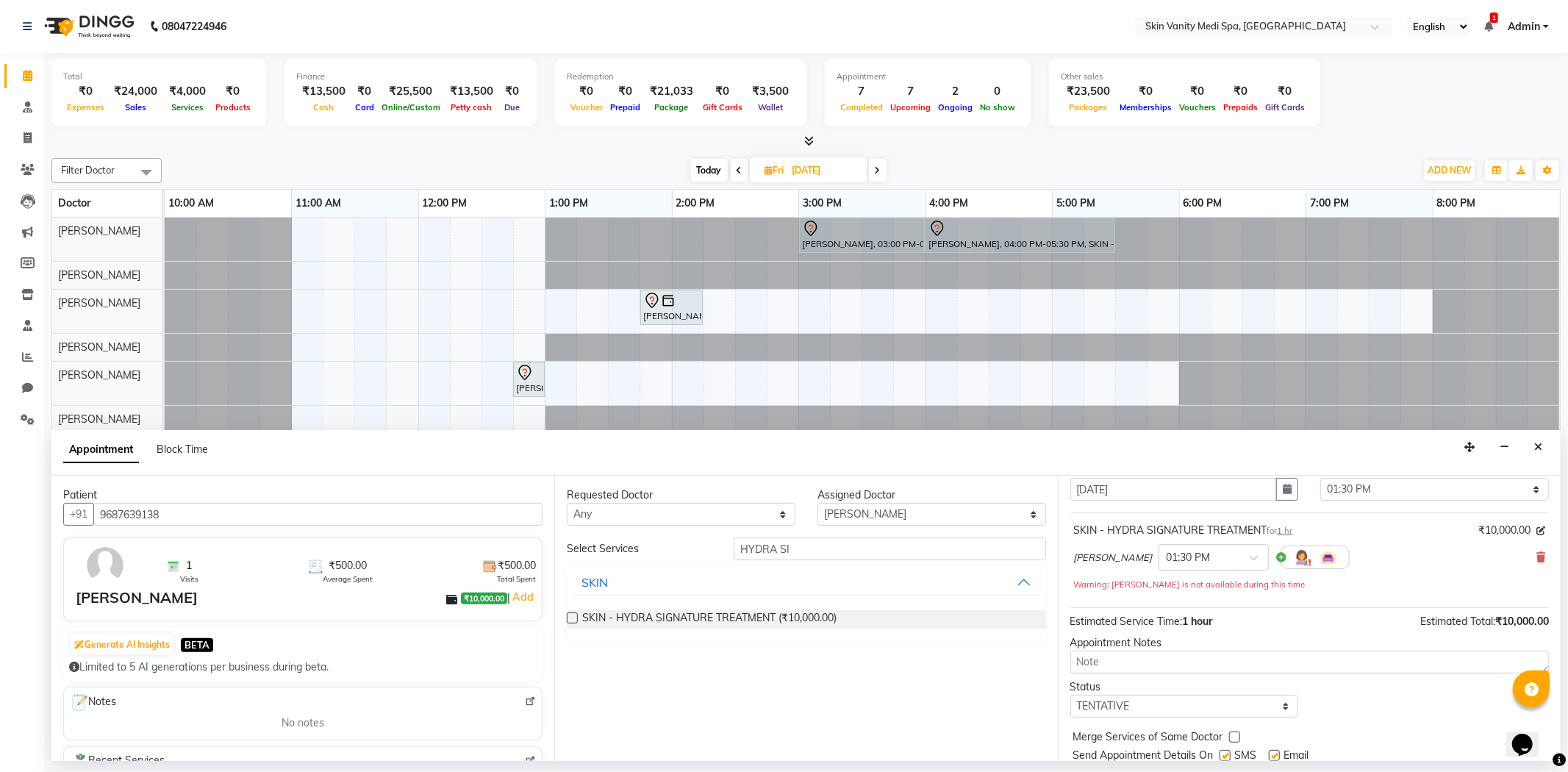
scroll to position [82, 0]
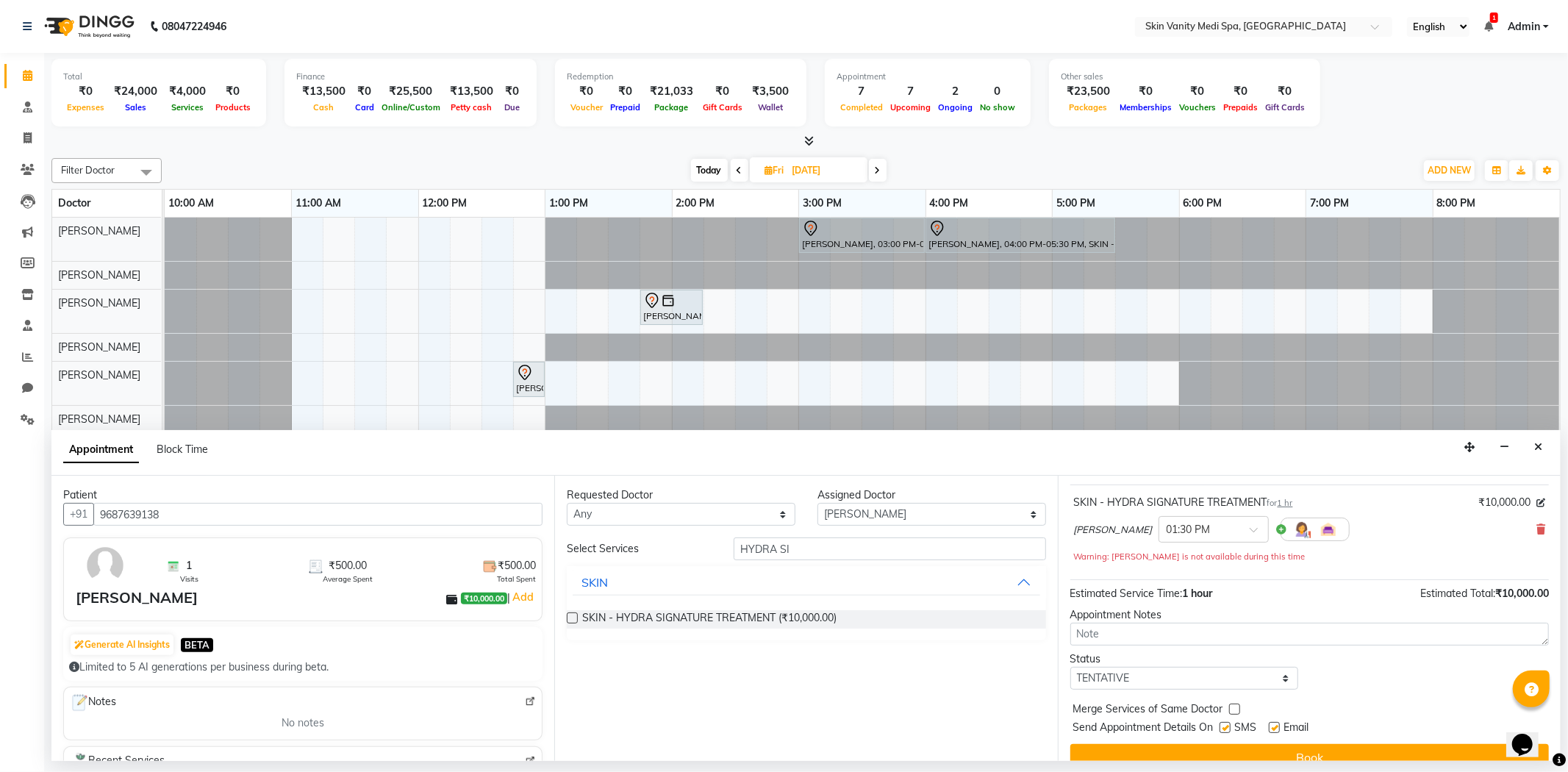
click at [1205, 743] on div "Jump to [DATE] 1 2 3 4 5 6 7 8 Weeks Appointment Date [DATE] Appointment Time S…" at bounding box center [1309, 618] width 503 height 285
click at [1173, 751] on button "Book" at bounding box center [1309, 757] width 478 height 26
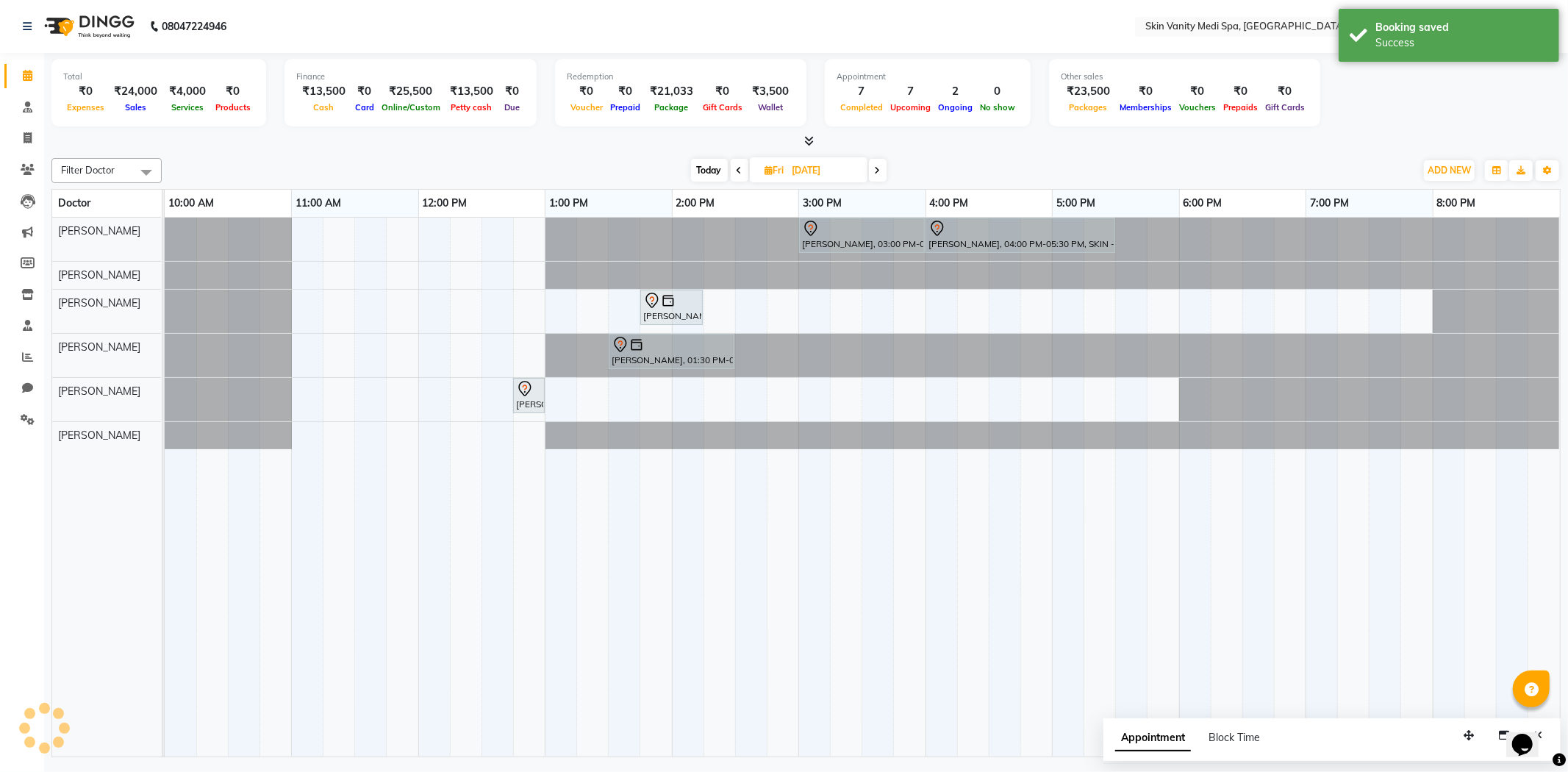
click at [716, 158] on div "Filter Doctor Select All [PERSON_NAME] [PERSON_NAME] EMAA [PERSON_NAME] [PERSON…" at bounding box center [805, 170] width 1509 height 25
click at [709, 172] on span "Today" at bounding box center [709, 170] width 37 height 23
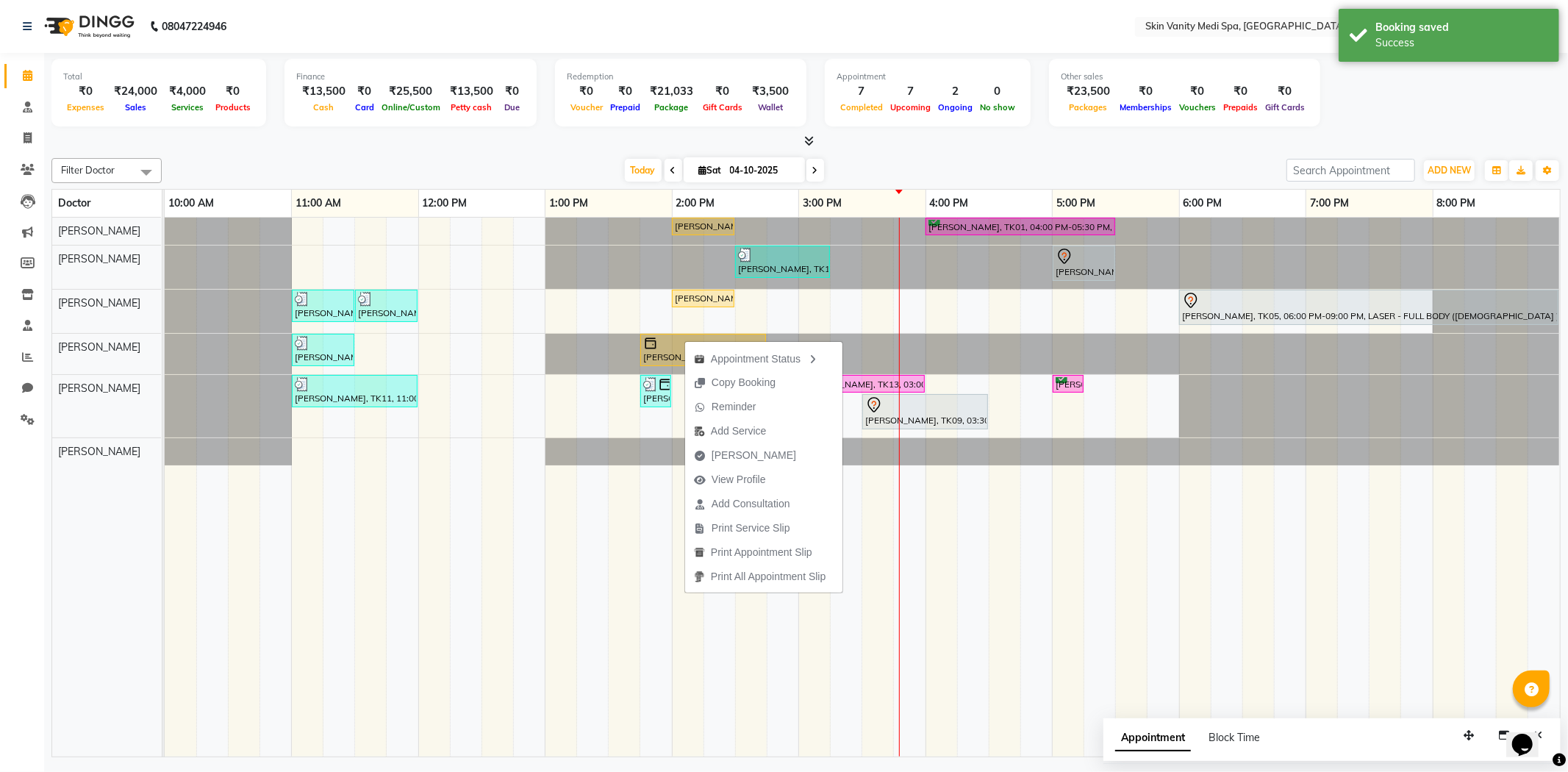
click at [577, 161] on div "[DATE] [DATE]" at bounding box center [724, 171] width 1110 height 22
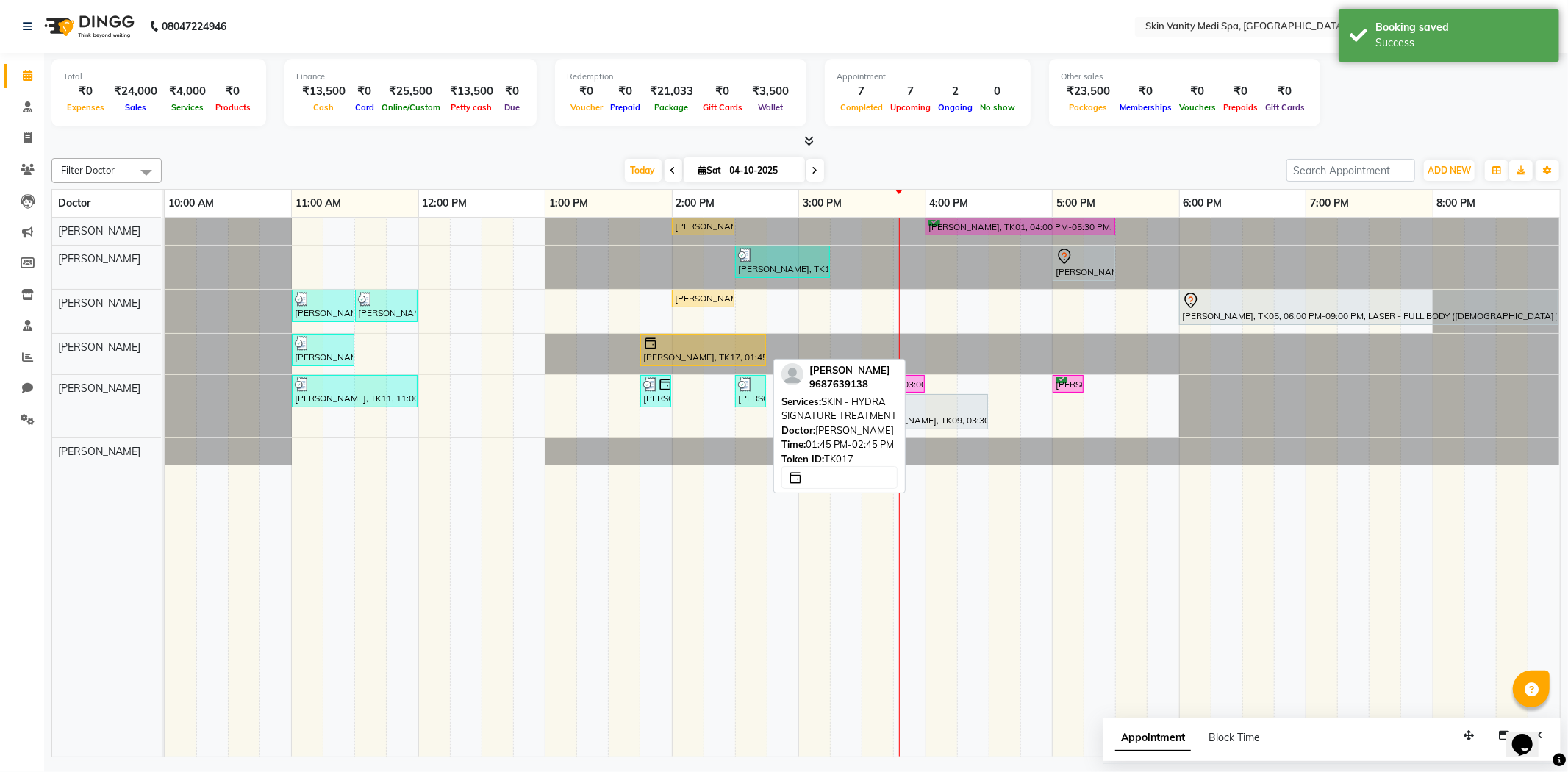
click at [691, 341] on div at bounding box center [703, 344] width 120 height 14
click at [677, 340] on div at bounding box center [703, 344] width 120 height 14
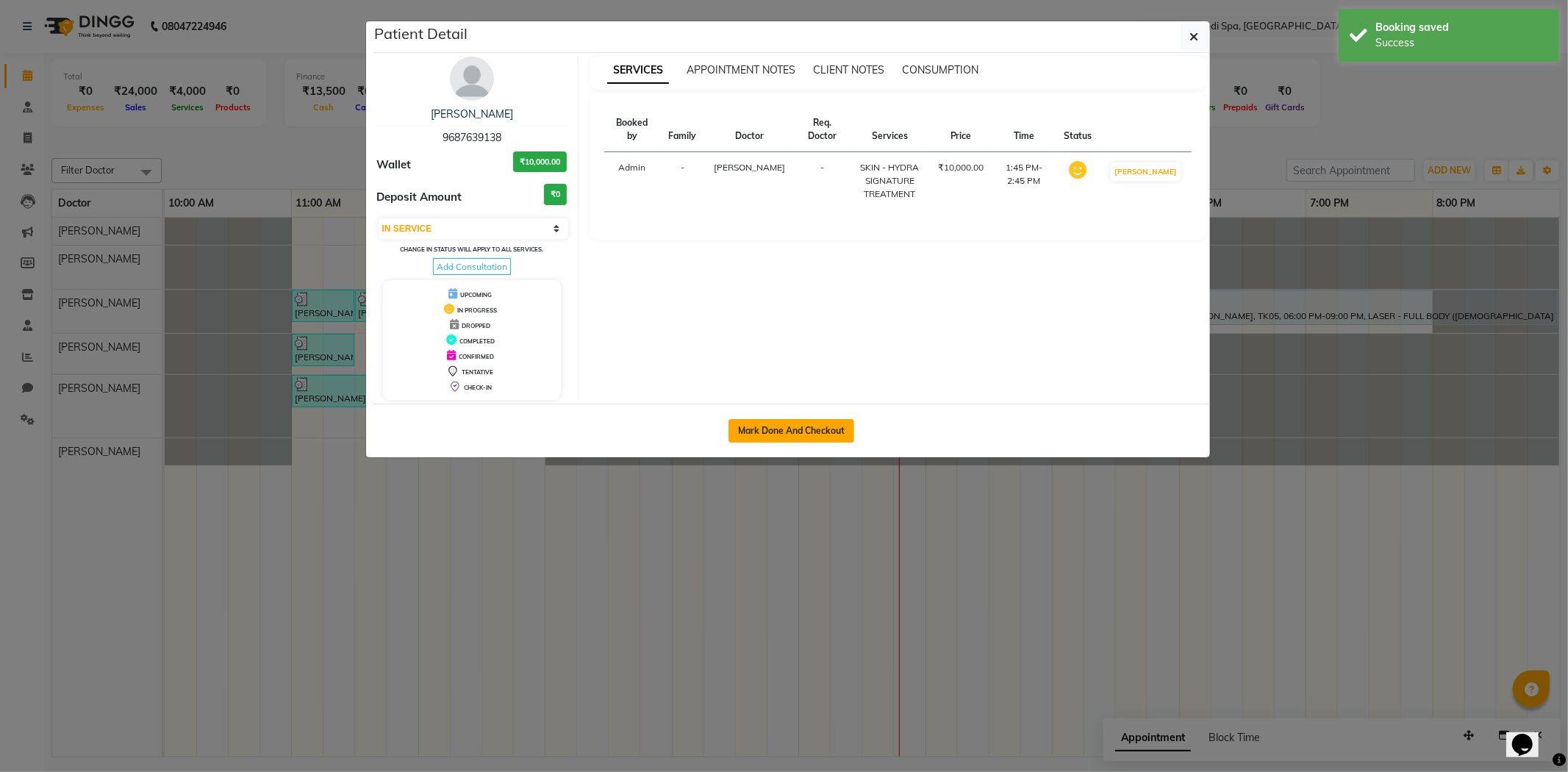
click at [761, 425] on button "Mark Done And Checkout" at bounding box center [791, 431] width 125 height 23
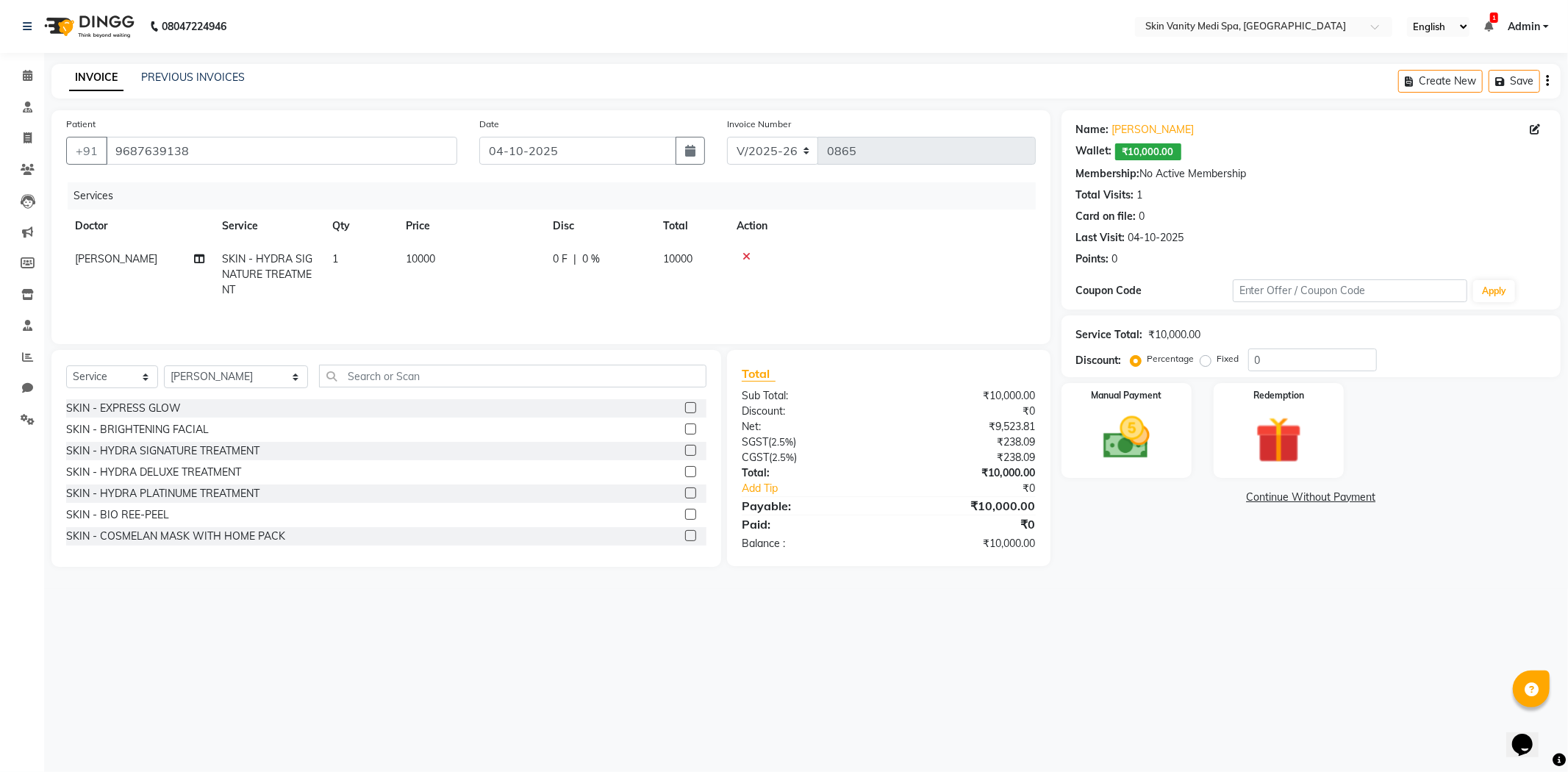
click at [424, 261] on span "10000" at bounding box center [420, 259] width 30 height 14
click at [518, 259] on input "10000" at bounding box center [540, 263] width 129 height 23
click at [532, 312] on div "Services Doctor Service Qty Price Disc Total Action [PERSON_NAME] DINGG SUPPORT…" at bounding box center [551, 257] width 970 height 150
click at [1270, 425] on img at bounding box center [1279, 440] width 78 height 60
click at [1240, 503] on span "Wallet" at bounding box center [1234, 499] width 34 height 17
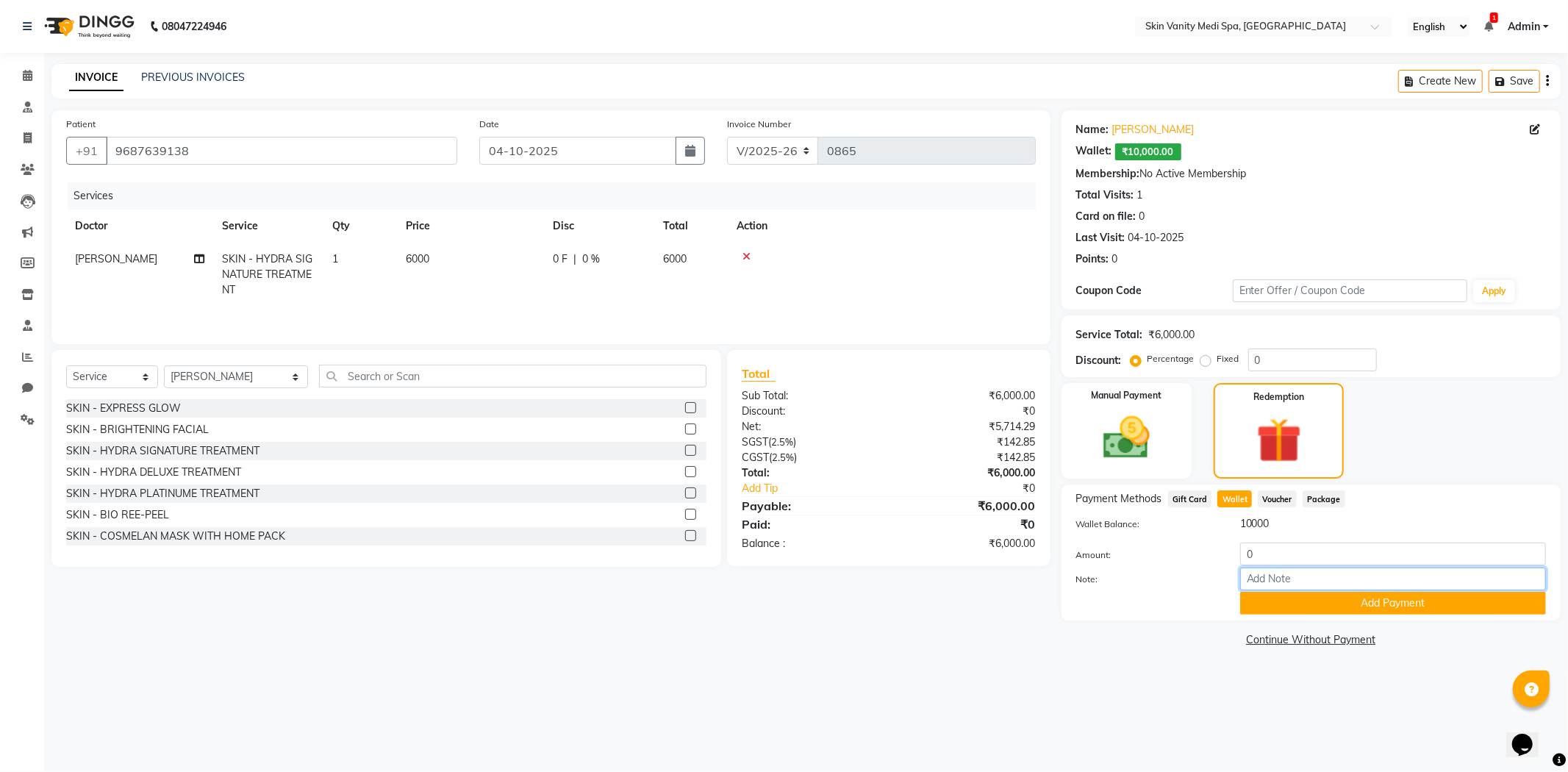
drag, startPoint x: 1304, startPoint y: 571, endPoint x: 1231, endPoint y: 576, distance: 73.2
click at [1231, 576] on div at bounding box center [1393, 579] width 327 height 23
click at [1254, 555] on input "0" at bounding box center [1393, 554] width 306 height 23
click at [1312, 601] on button "Add Payment" at bounding box center [1393, 603] width 306 height 23
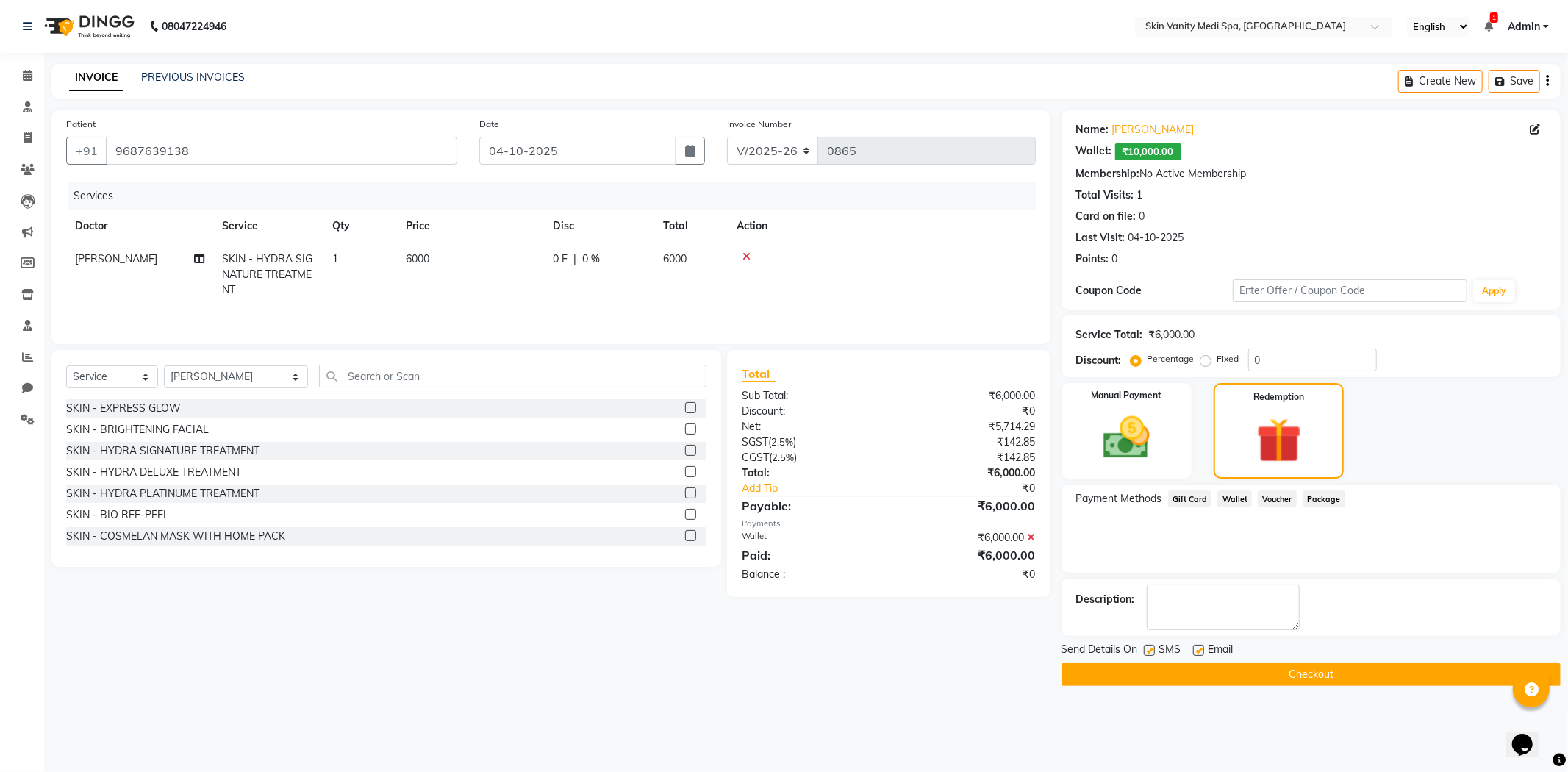
click at [1194, 674] on button "Checkout" at bounding box center [1311, 675] width 499 height 23
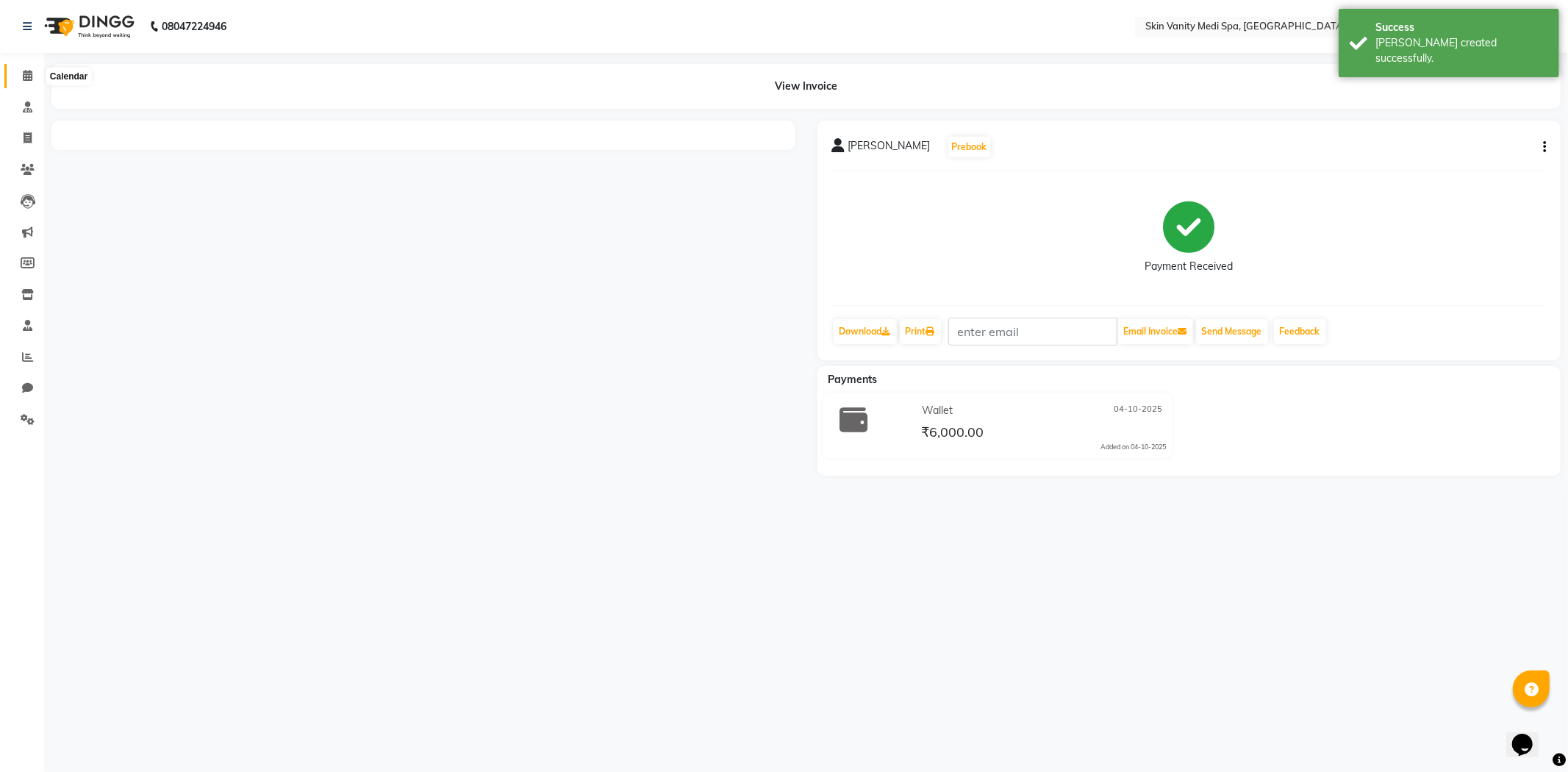
click at [17, 78] on span at bounding box center [27, 76] width 26 height 17
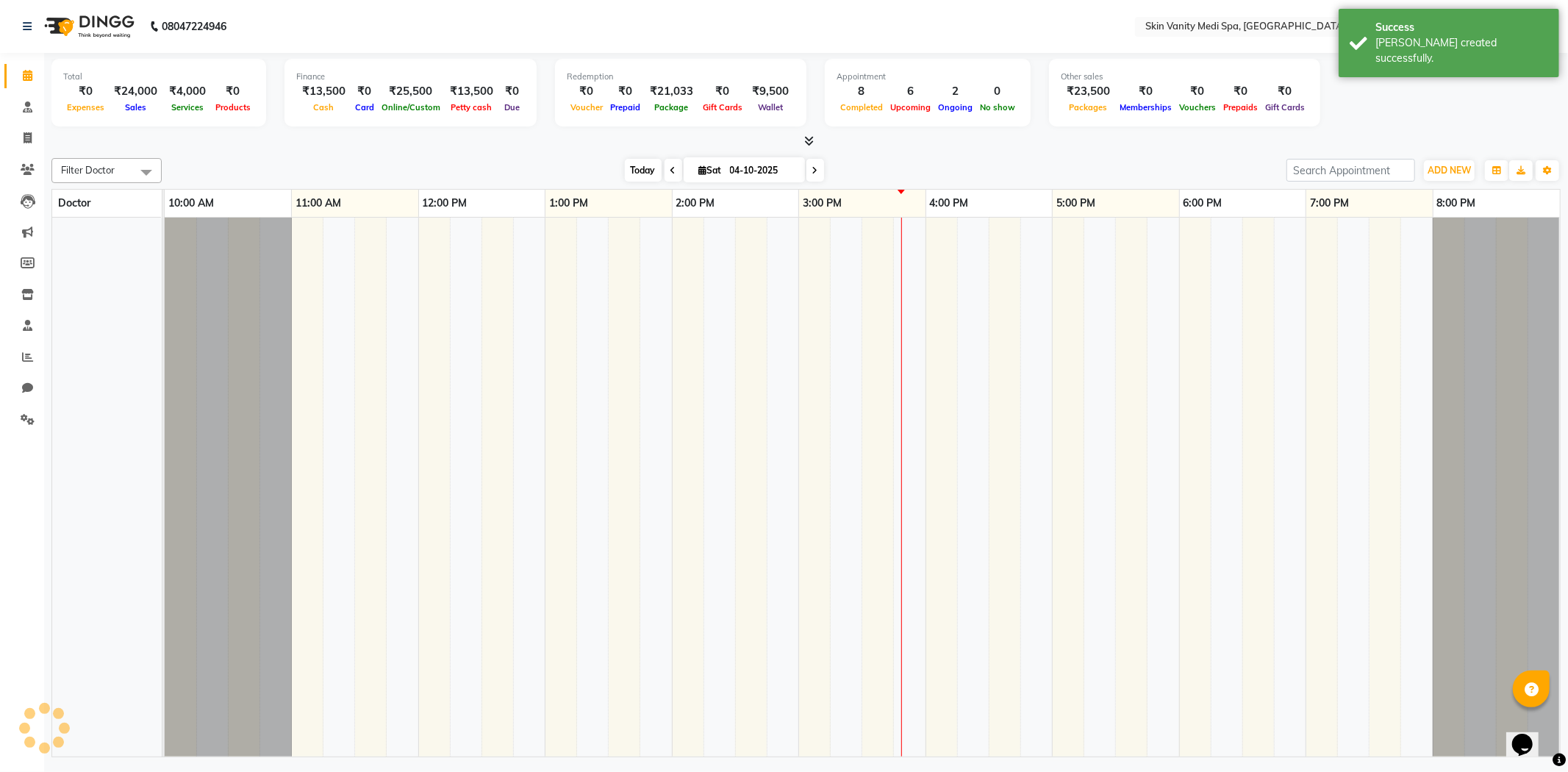
click at [637, 173] on span "Today" at bounding box center [643, 170] width 37 height 23
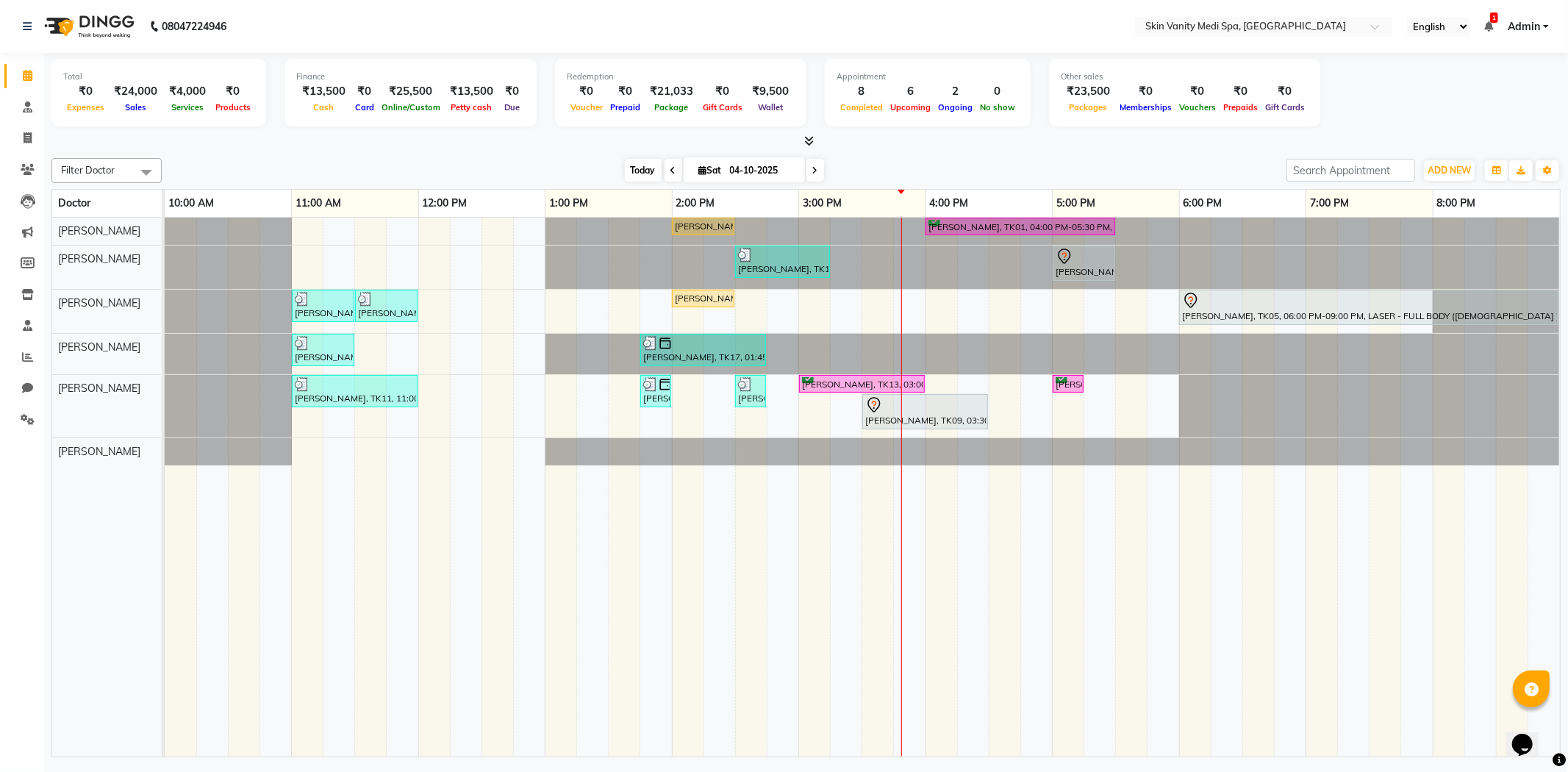
click at [635, 159] on span "Today" at bounding box center [643, 170] width 37 height 23
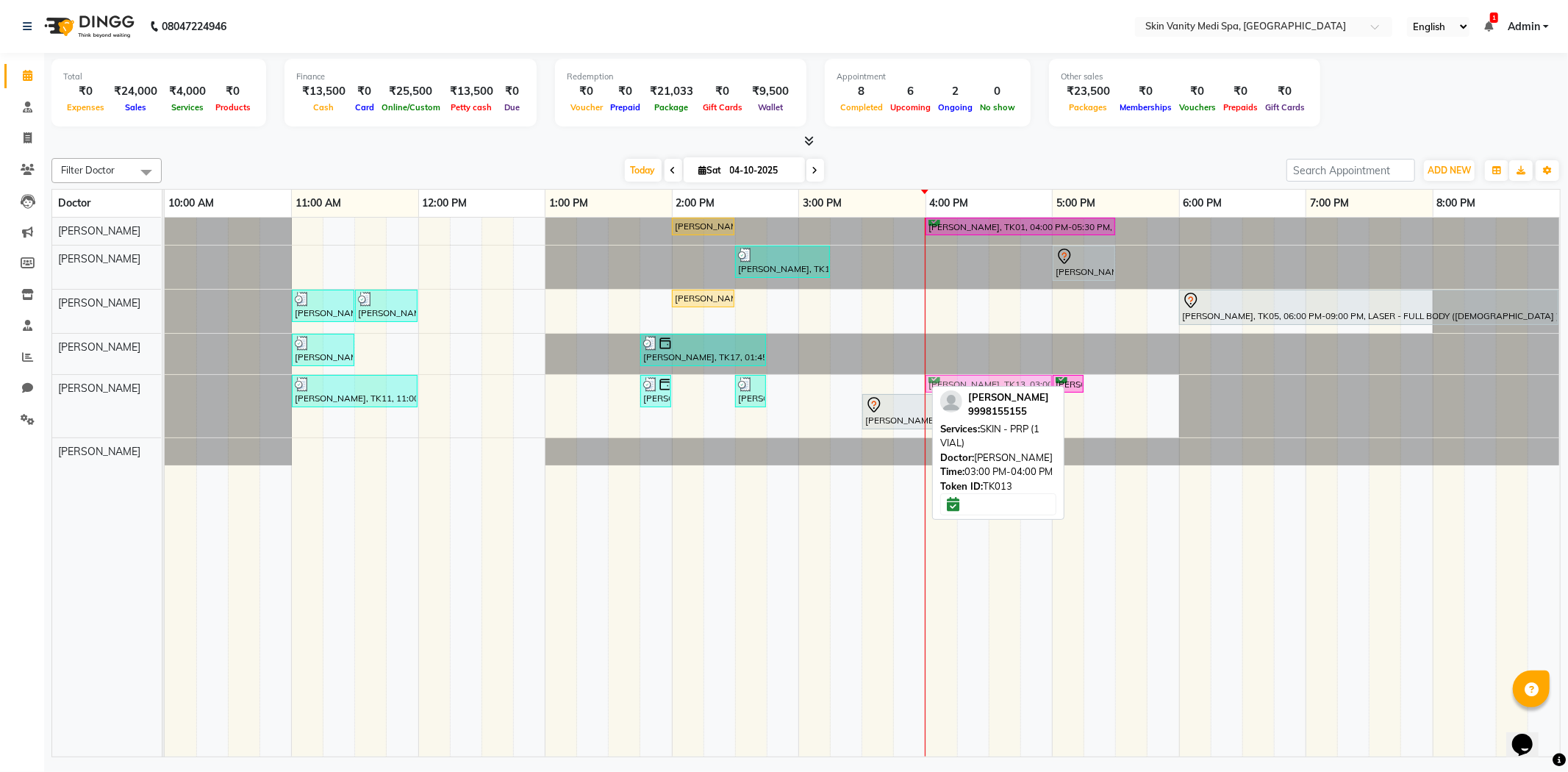
drag, startPoint x: 879, startPoint y: 381, endPoint x: 992, endPoint y: 378, distance: 113.0
click at [165, 378] on div "[PERSON_NAME], TK11, 11:00 AM-12:00 PM, SKIN - DERMA PEN BASIC [PERSON_NAME], T…" at bounding box center [165, 406] width 0 height 62
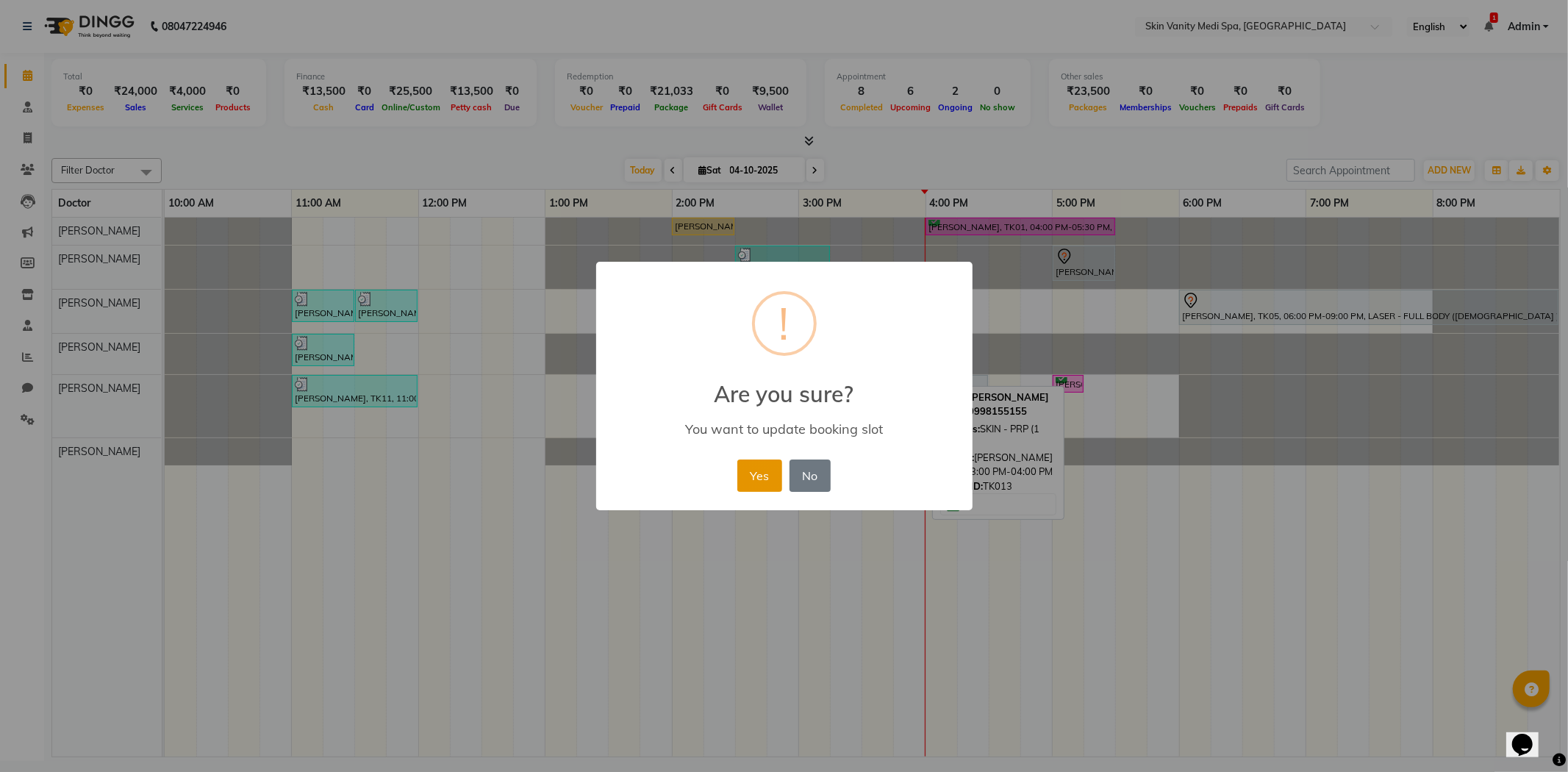
click at [754, 476] on button "Yes" at bounding box center [760, 476] width 45 height 32
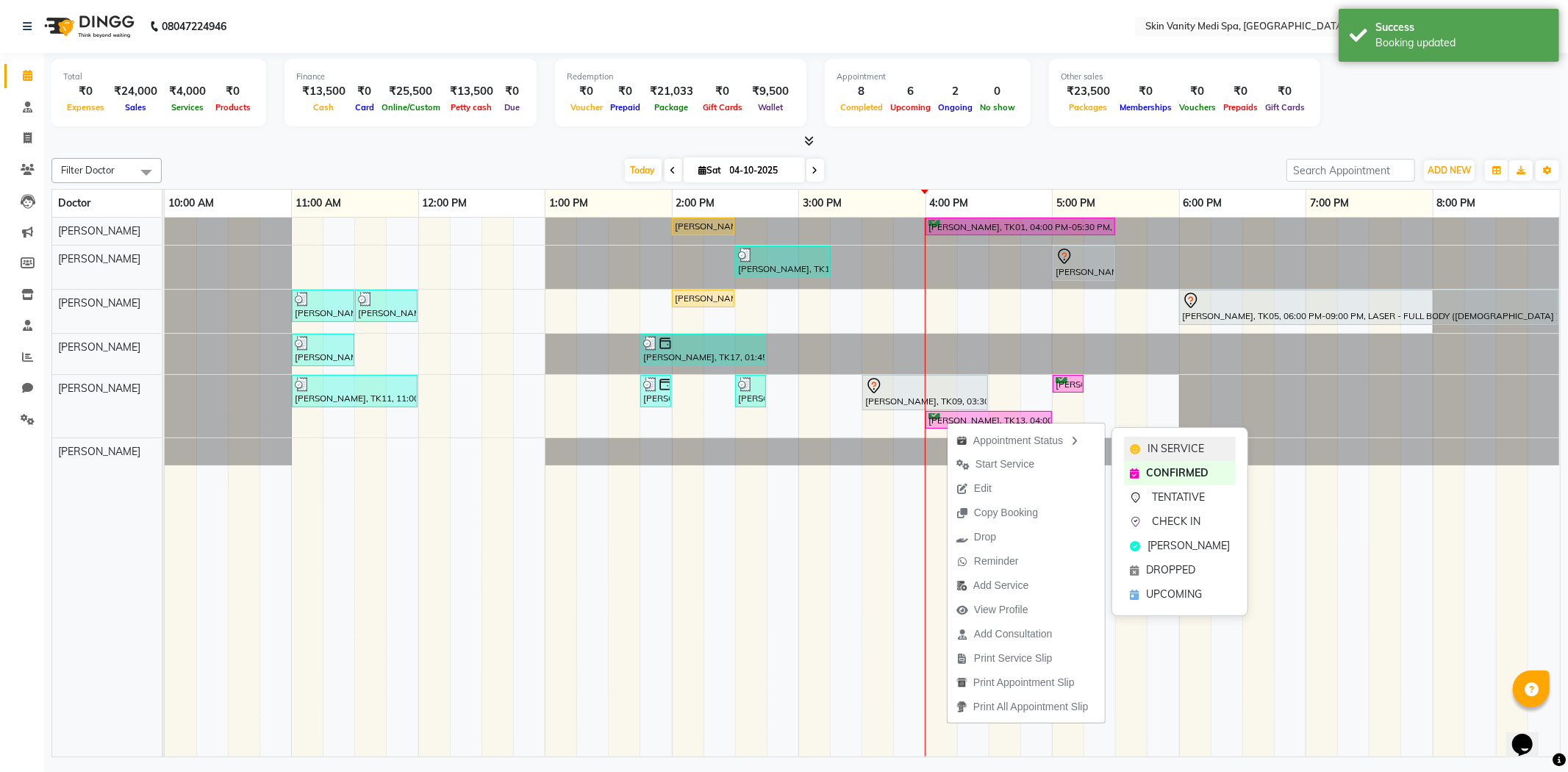
click at [1195, 441] on span "IN SERVICE" at bounding box center [1176, 448] width 57 height 15
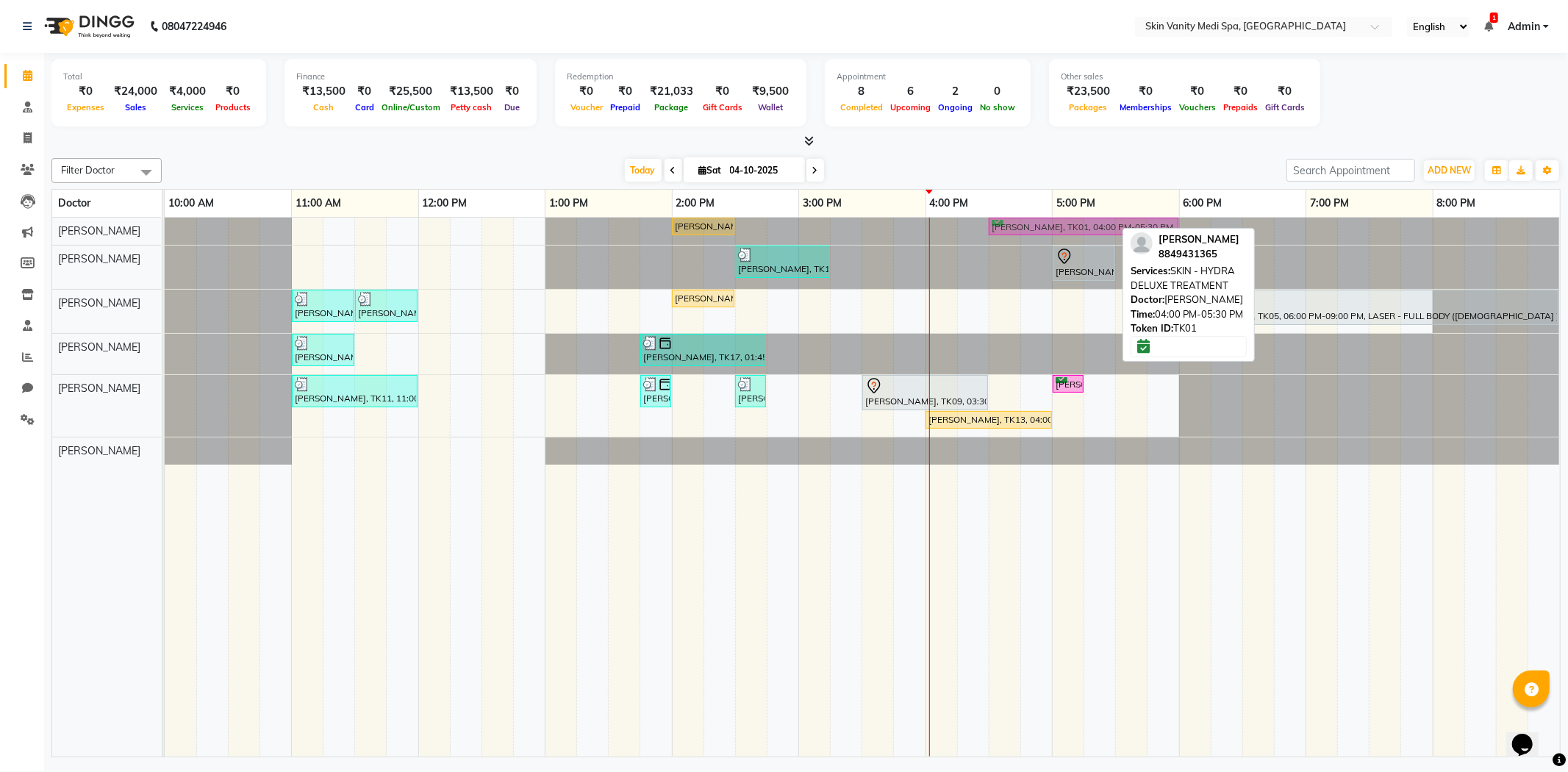
drag, startPoint x: 991, startPoint y: 223, endPoint x: 1046, endPoint y: 234, distance: 56.1
click at [165, 234] on div "[PERSON_NAME], TK02, 02:00 PM-02:30 PM, IV DRIPS - RE - GLOW DRIP [PERSON_NAME]…" at bounding box center [165, 230] width 0 height 26
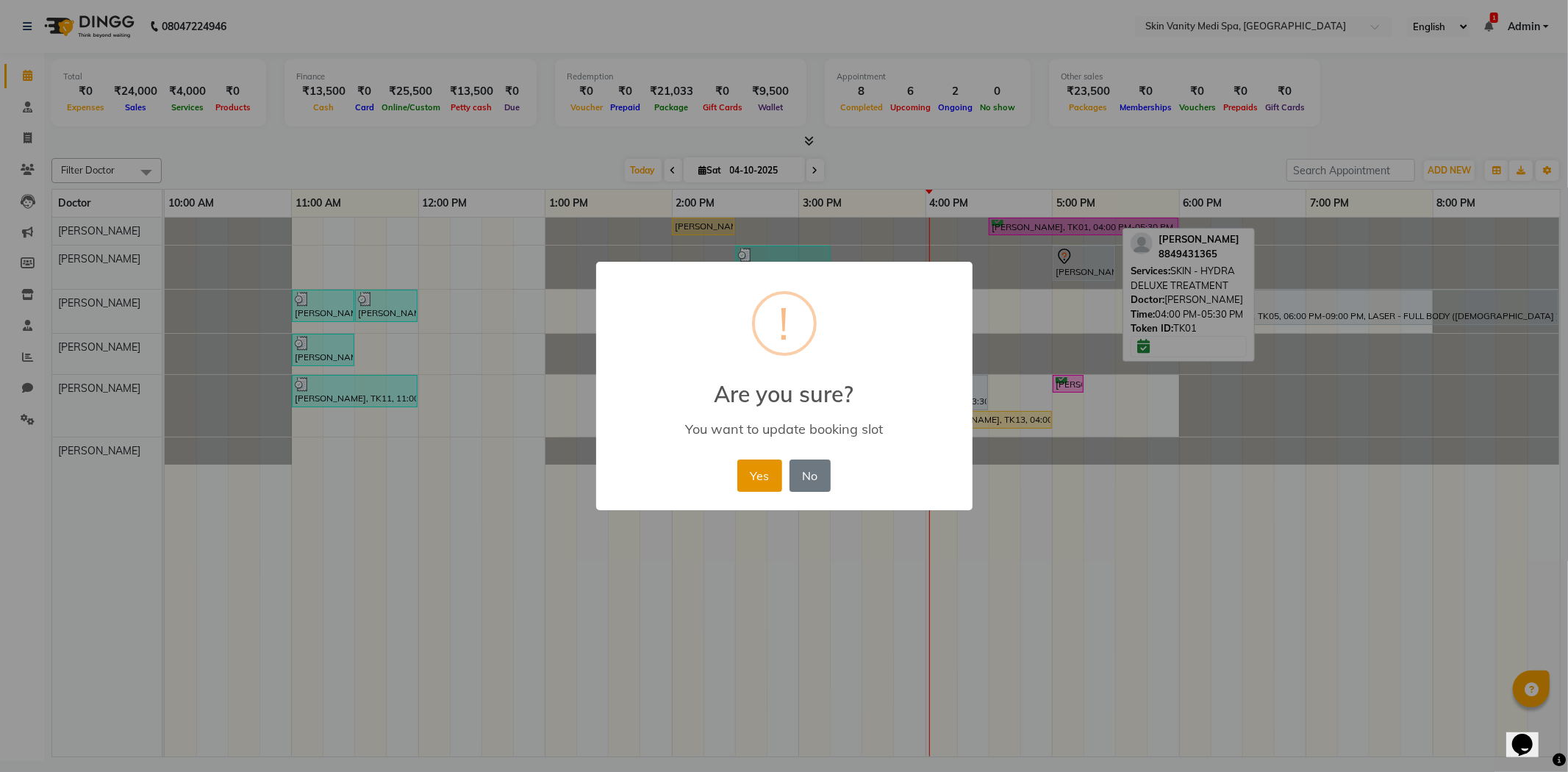
click at [764, 472] on button "Yes" at bounding box center [760, 476] width 45 height 32
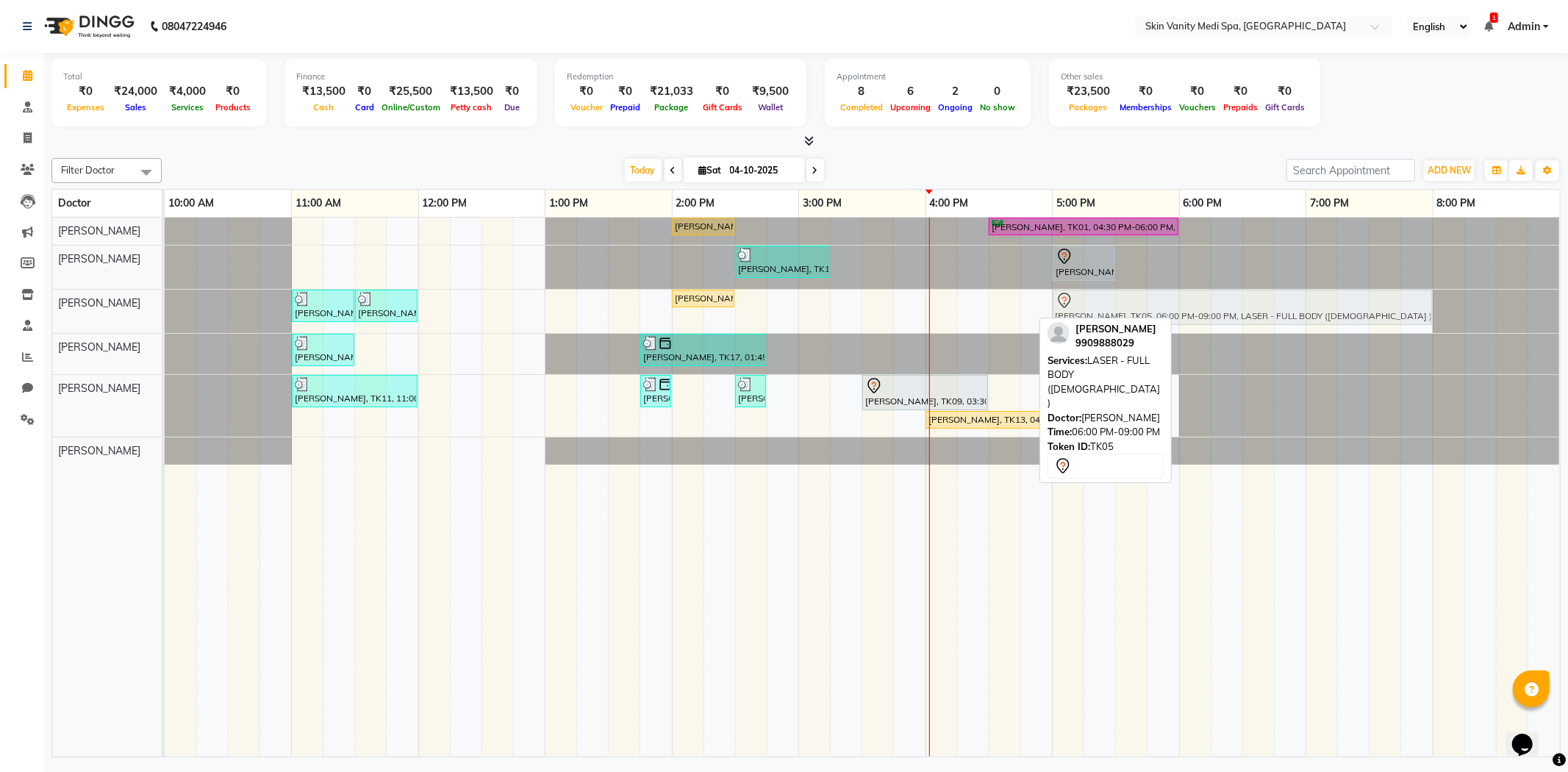
drag, startPoint x: 1252, startPoint y: 303, endPoint x: 1113, endPoint y: 295, distance: 139.2
click at [165, 295] on div "[PERSON_NAME], TK04, 11:00 AM-11:30 AM, LASER - FULL BIKINI [PERSON_NAME], TK04…" at bounding box center [165, 312] width 0 height 43
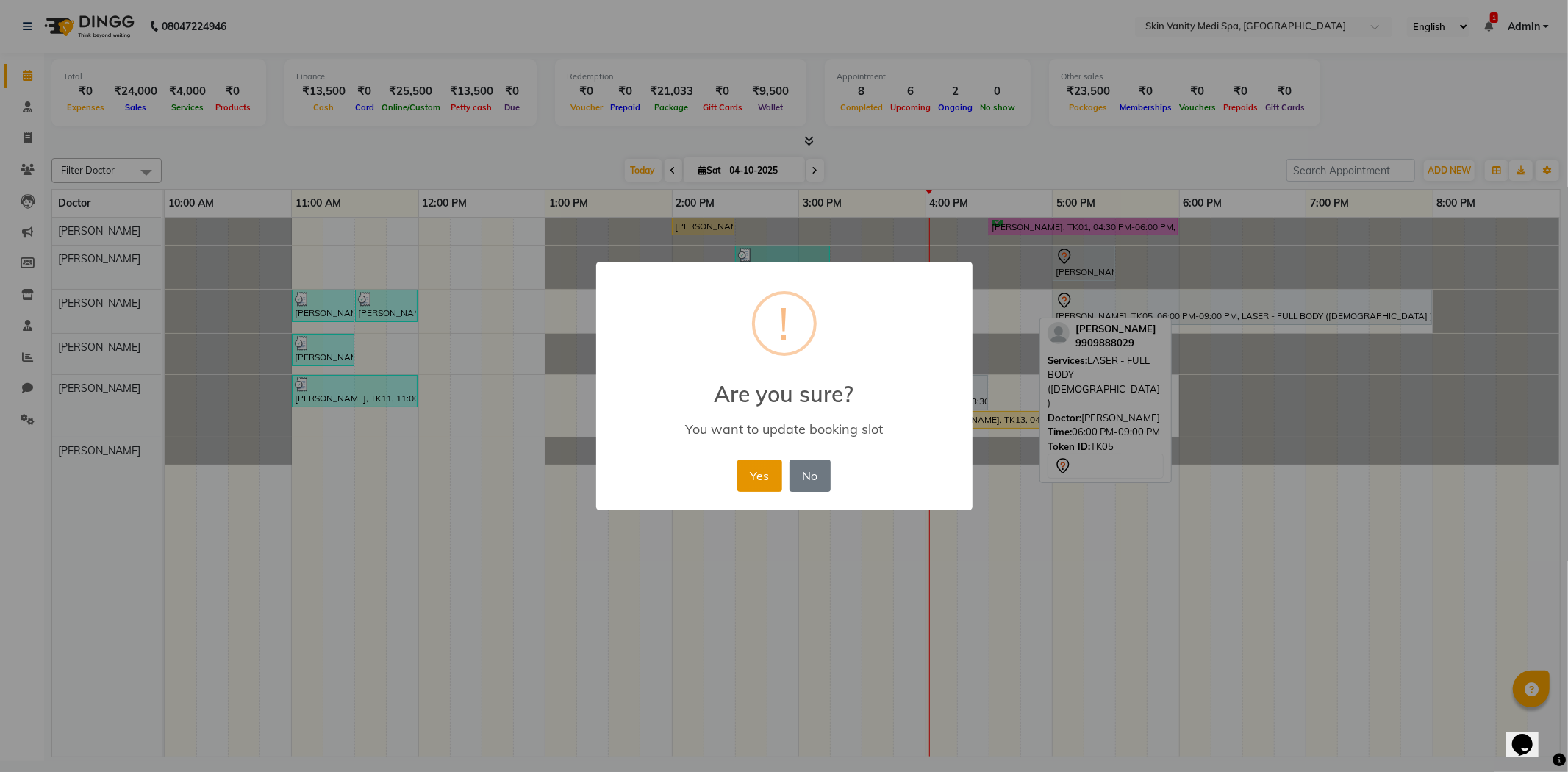
click at [767, 485] on button "Yes" at bounding box center [760, 476] width 45 height 32
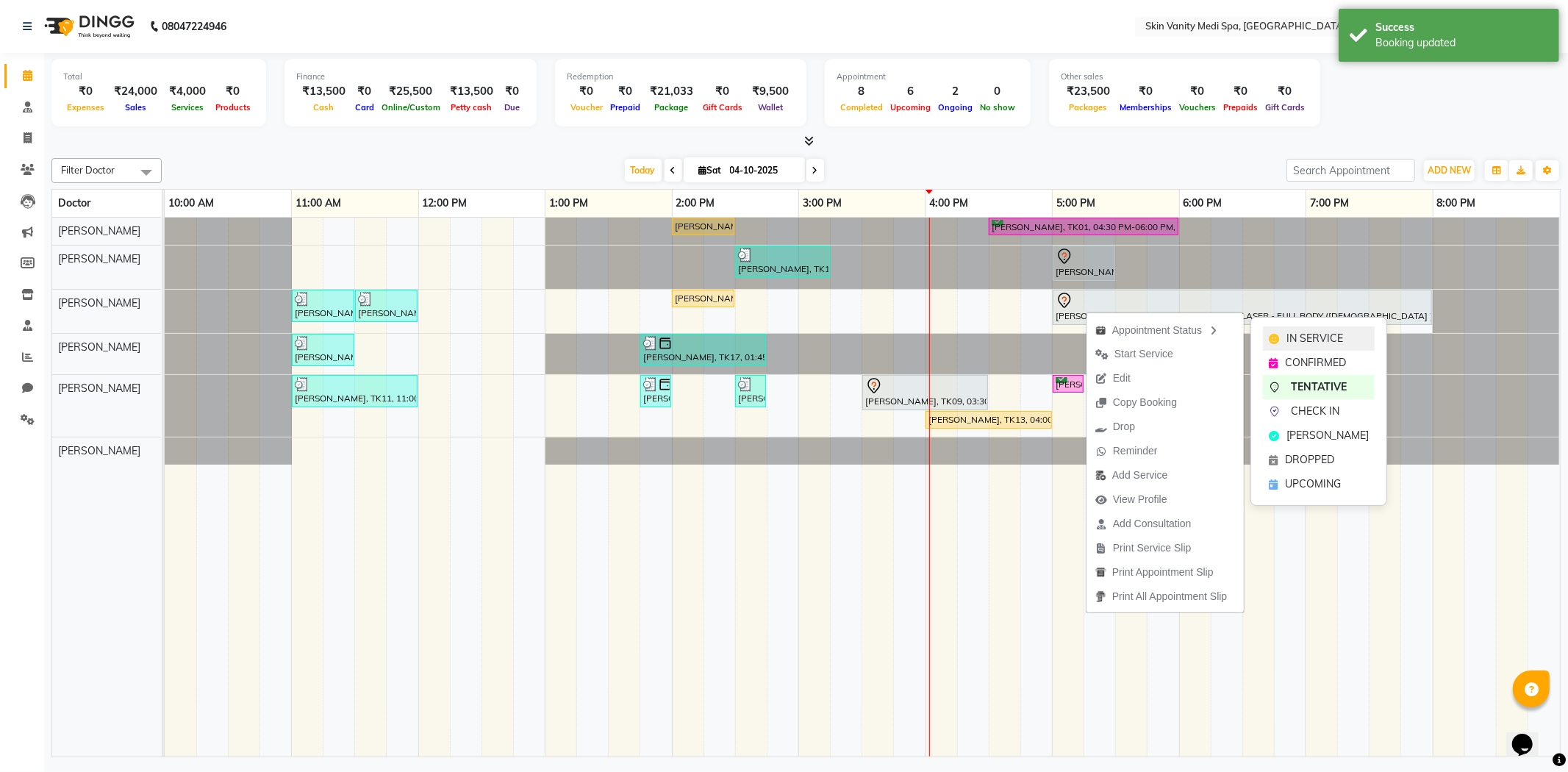
click at [1287, 340] on span "IN SERVICE" at bounding box center [1315, 338] width 57 height 15
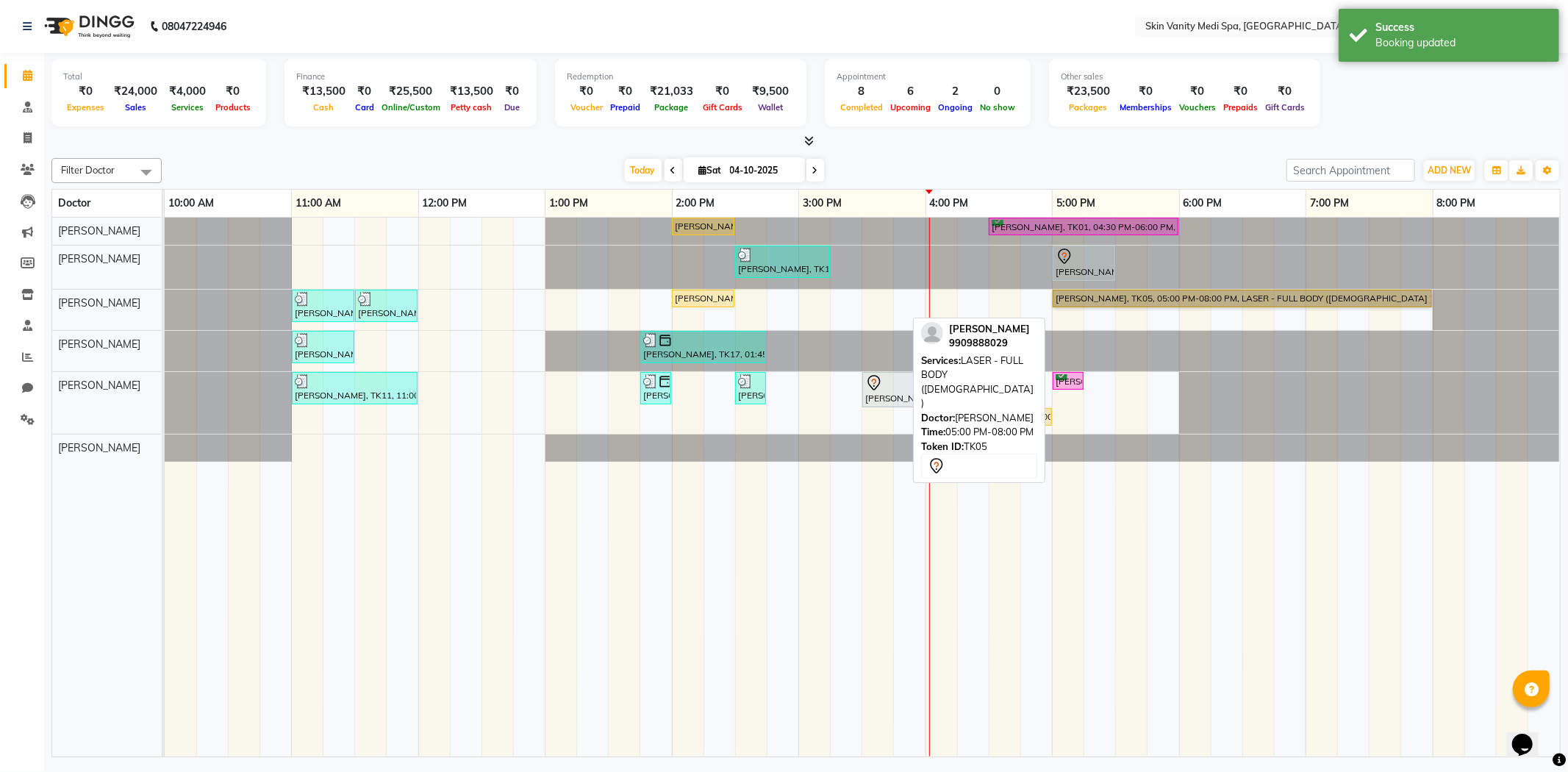
drag, startPoint x: 1099, startPoint y: 308, endPoint x: 1067, endPoint y: 301, distance: 32.8
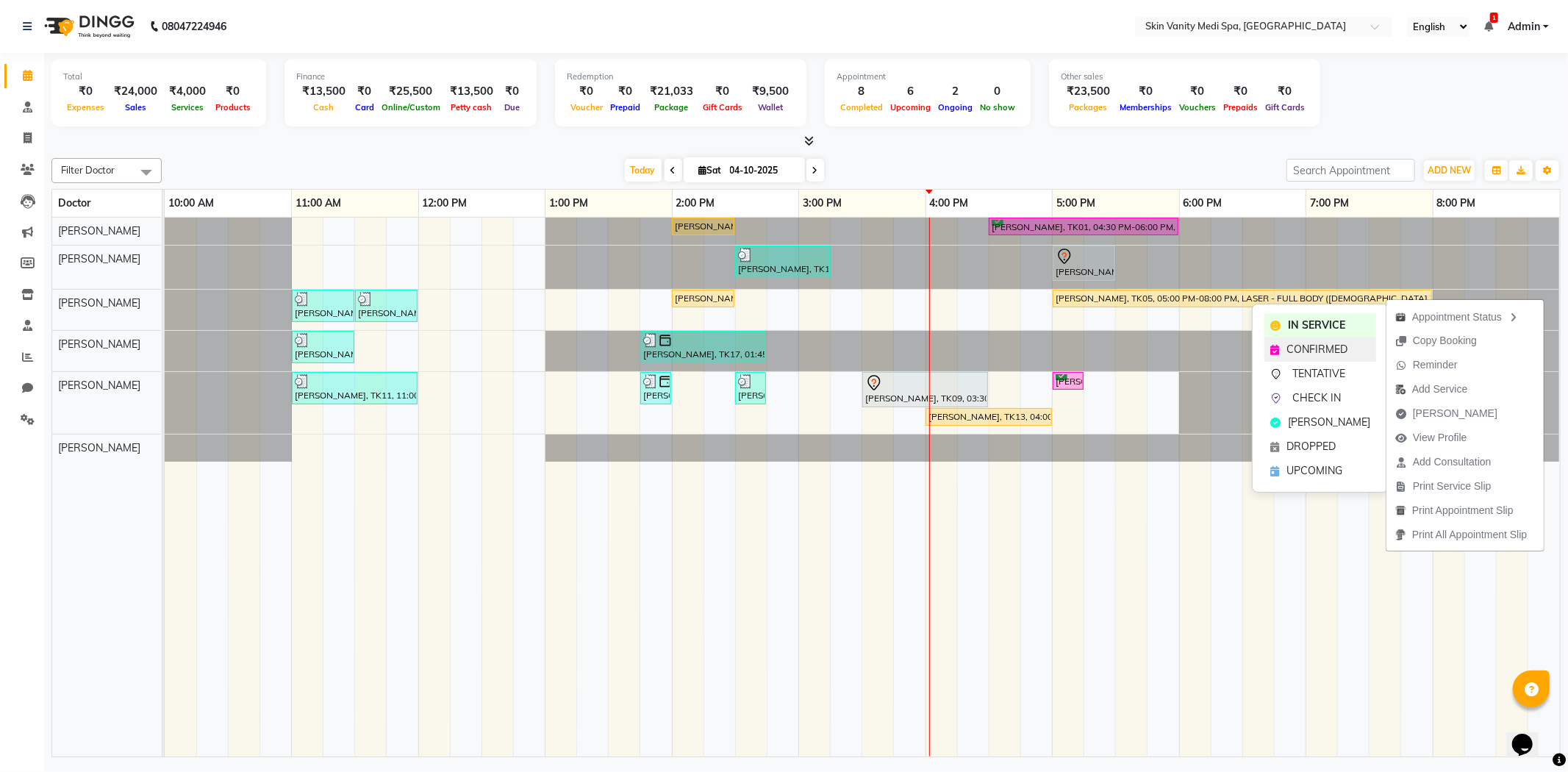
click at [1300, 348] on span "CONFIRMED" at bounding box center [1317, 349] width 61 height 15
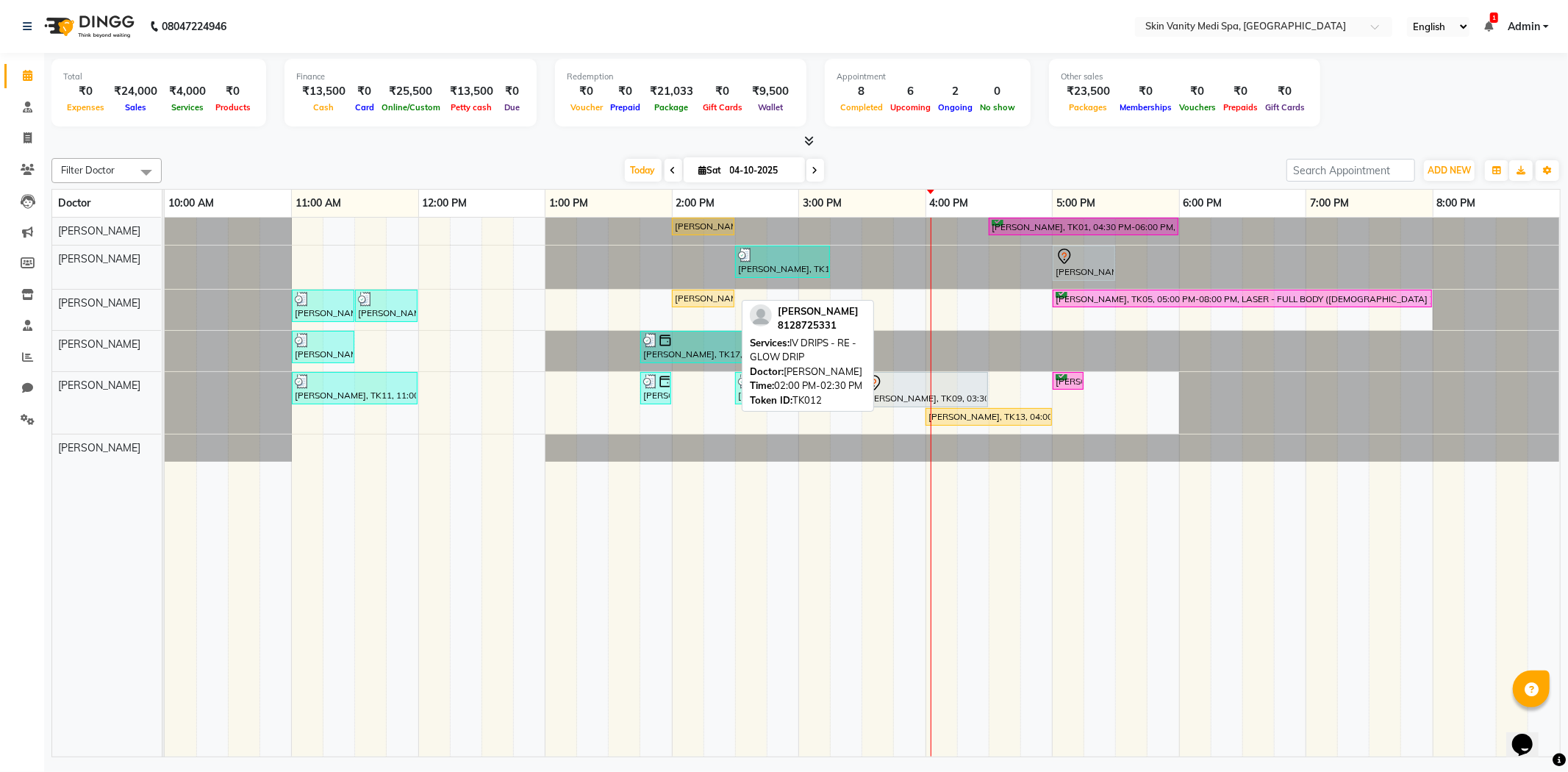
click at [709, 295] on div "[PERSON_NAME], TK12, 02:00 PM-02:30 PM, IV DRIPS - RE - GLOW DRIP" at bounding box center [703, 298] width 60 height 14
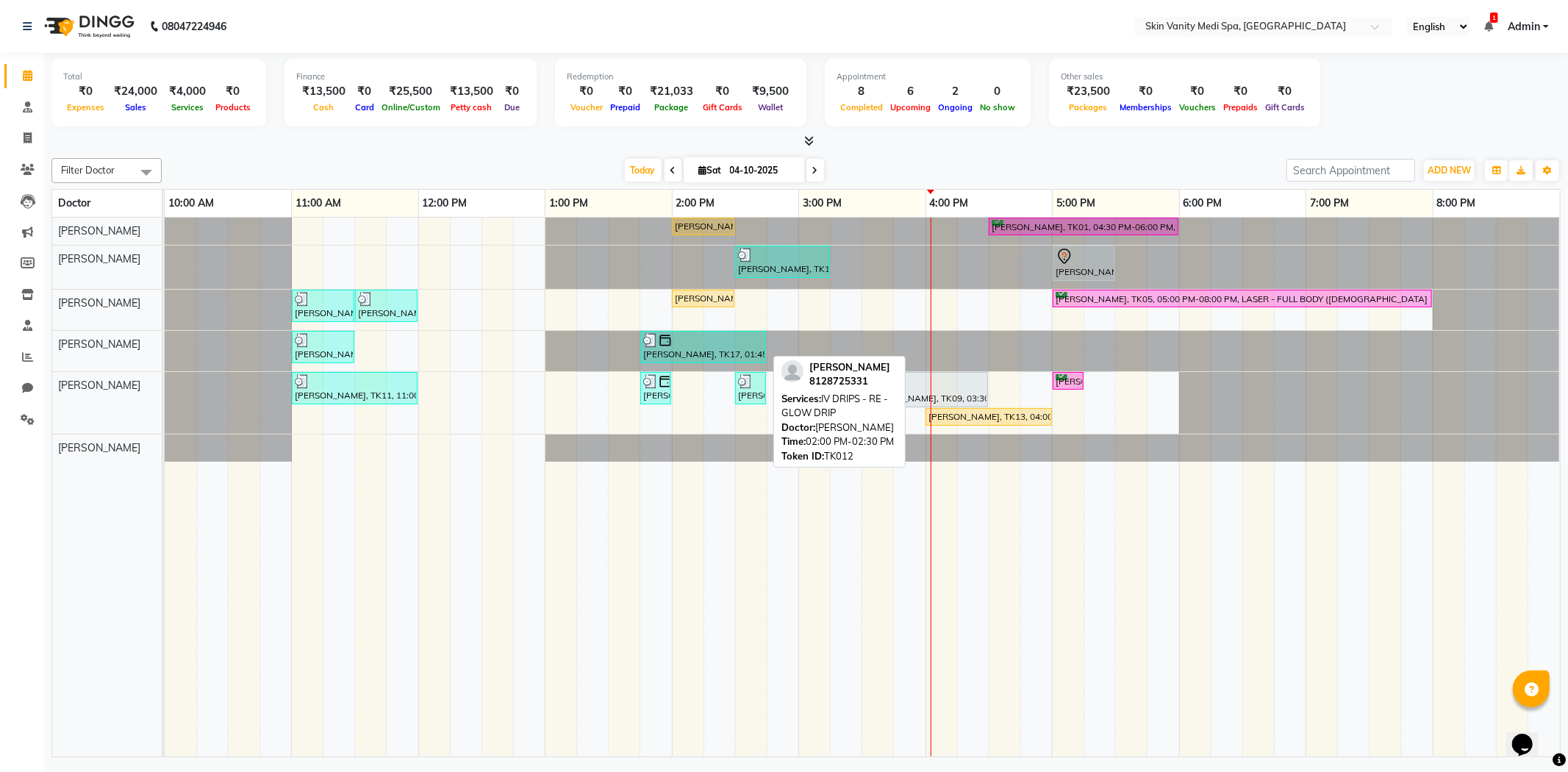
click at [705, 296] on div "[PERSON_NAME], TK12, 02:00 PM-02:30 PM, IV DRIPS - RE - GLOW DRIP" at bounding box center [703, 298] width 60 height 14
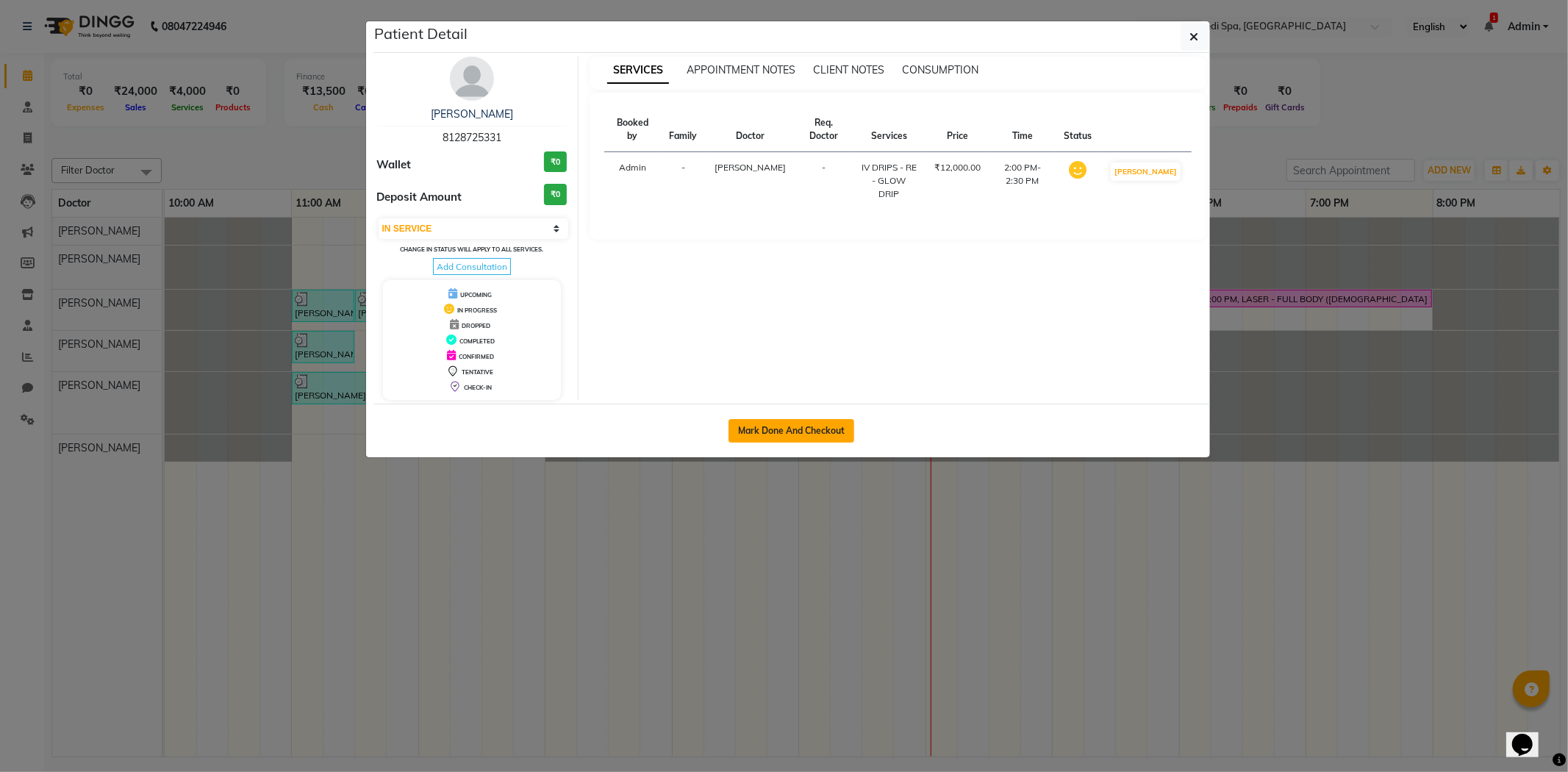
click at [815, 427] on button "Mark Done And Checkout" at bounding box center [791, 431] width 125 height 23
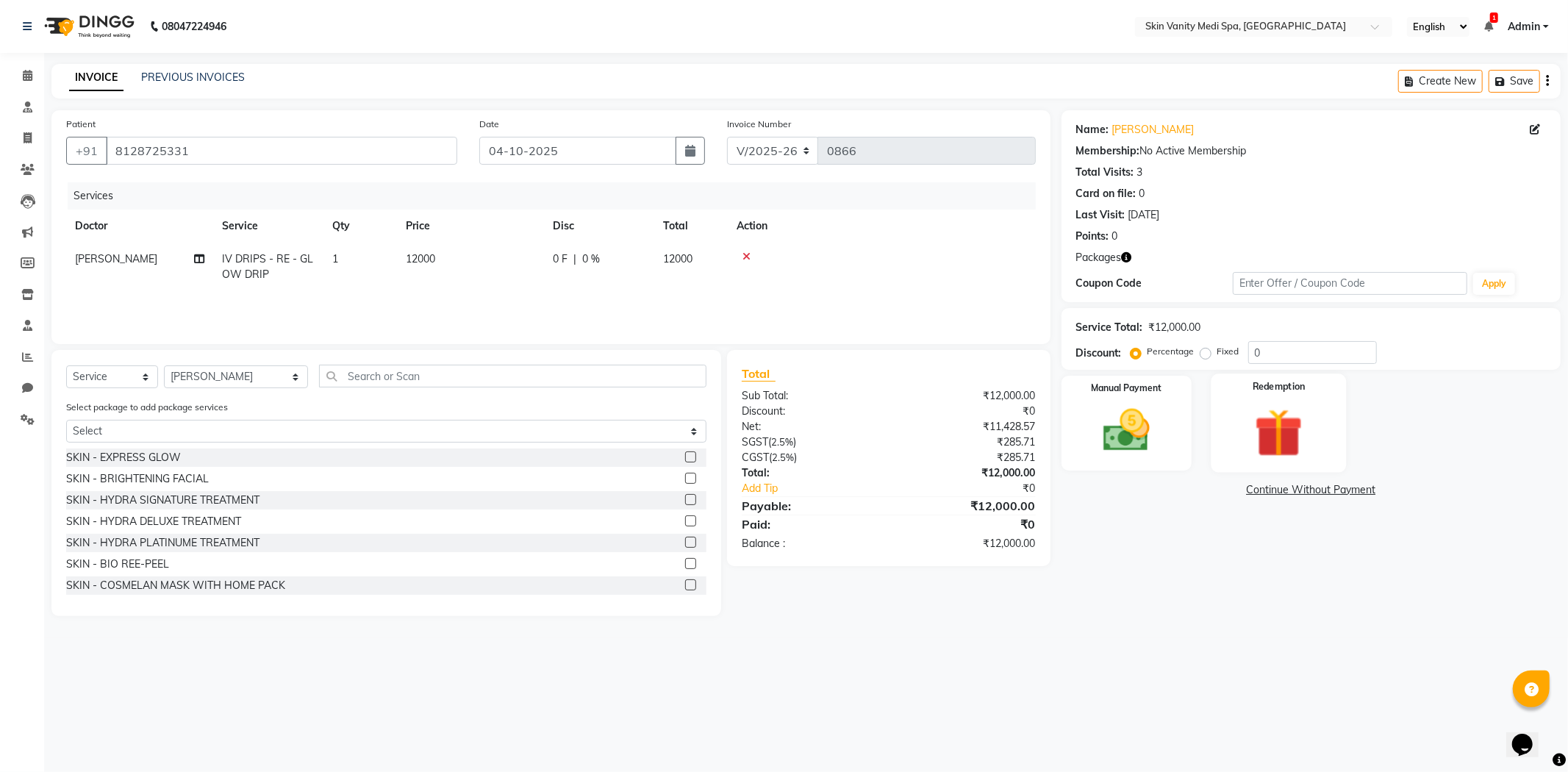
click at [1268, 412] on img at bounding box center [1279, 432] width 78 height 60
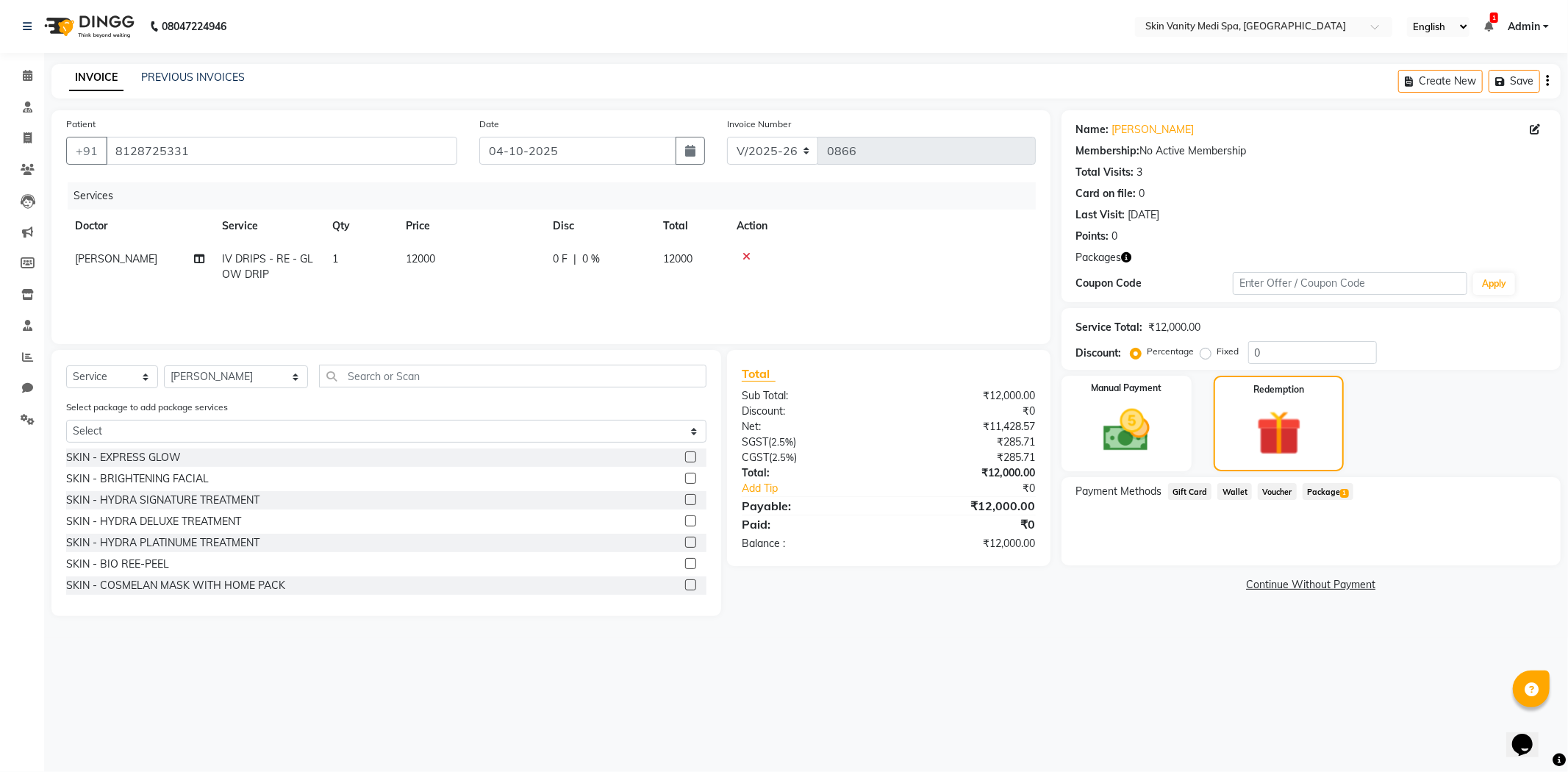
click at [1318, 491] on span "Package 1" at bounding box center [1328, 491] width 51 height 17
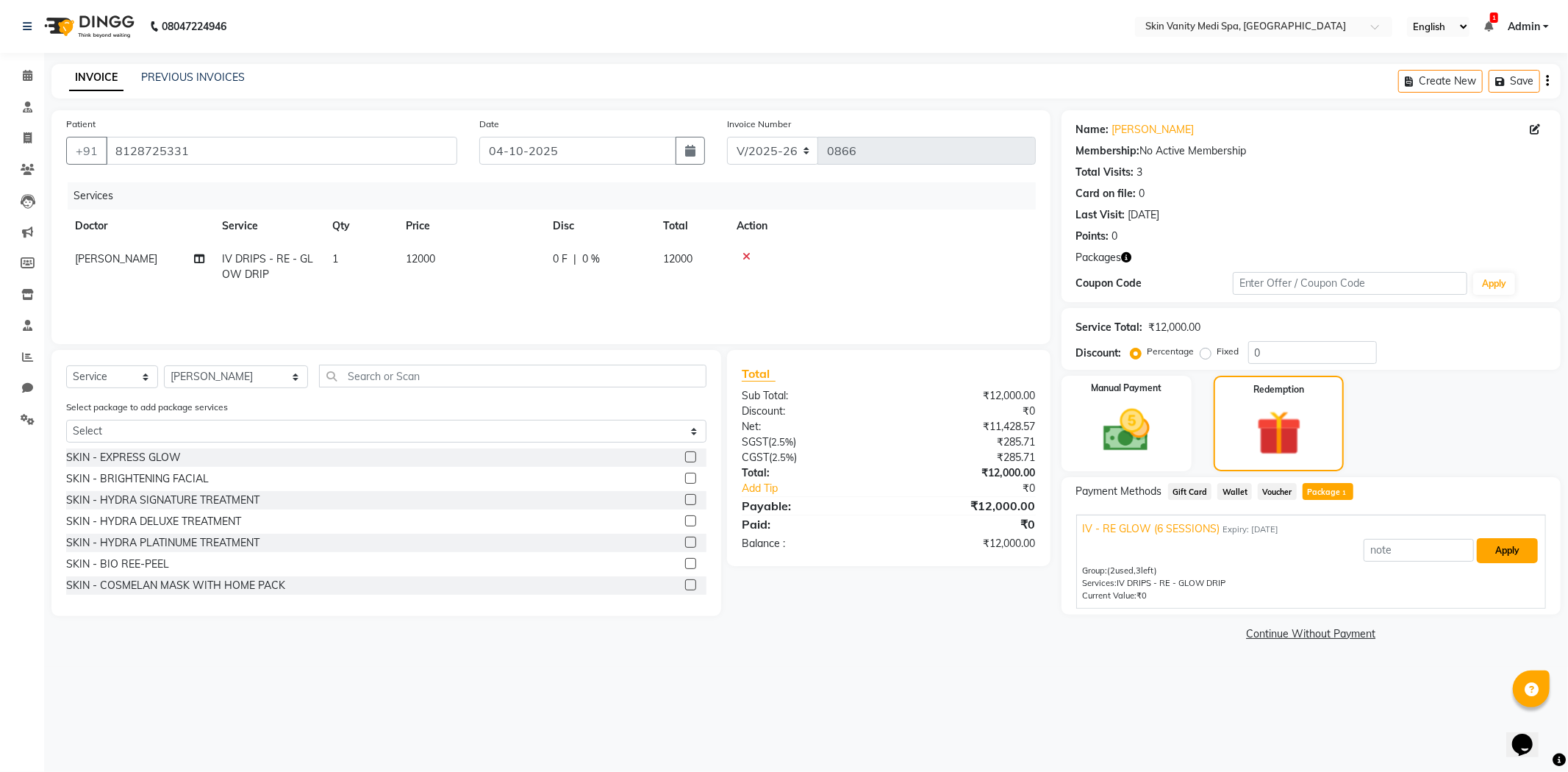
click at [1495, 549] on button "Apply" at bounding box center [1507, 551] width 61 height 25
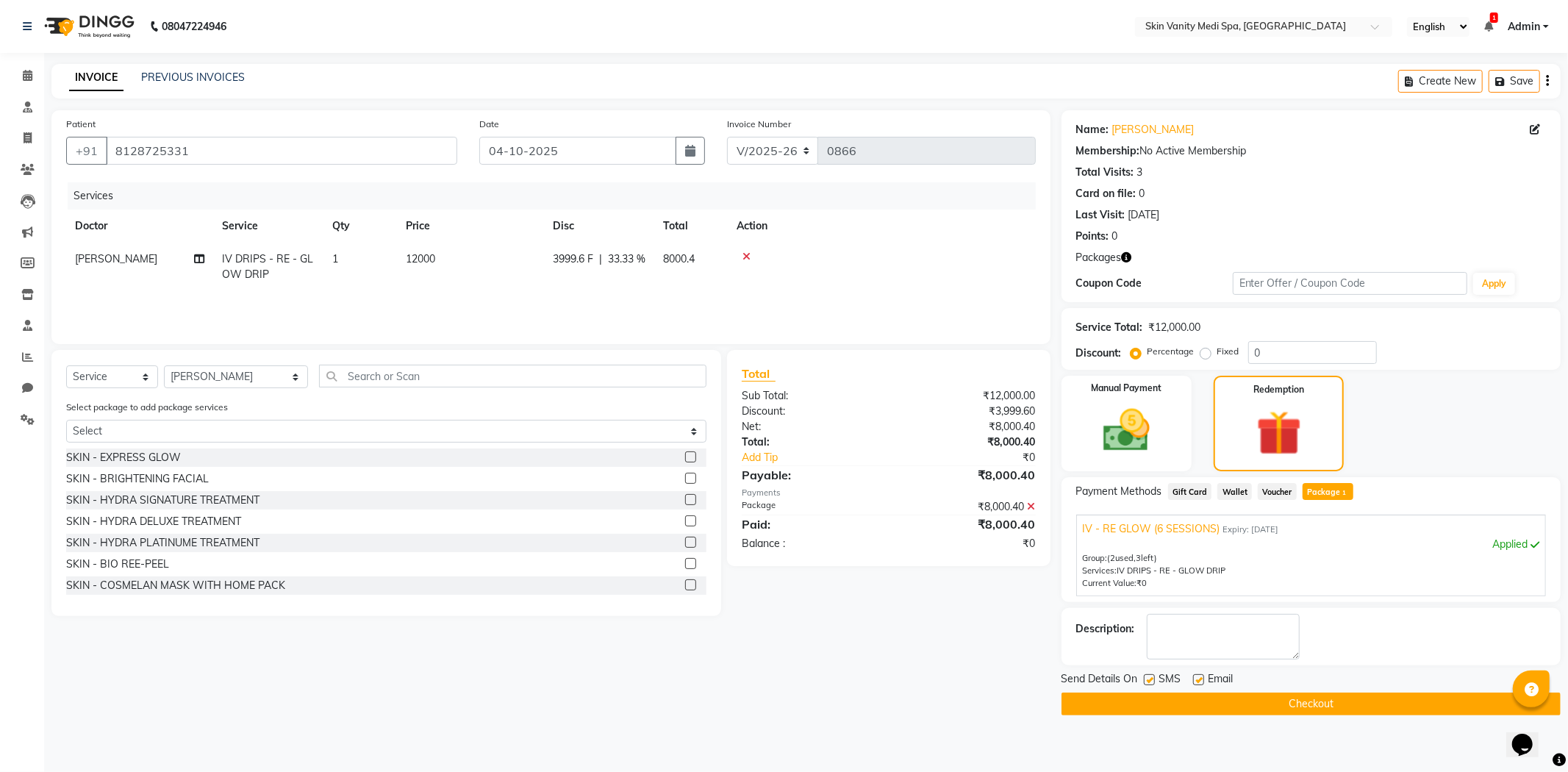
click at [1203, 697] on button "Checkout" at bounding box center [1311, 704] width 499 height 23
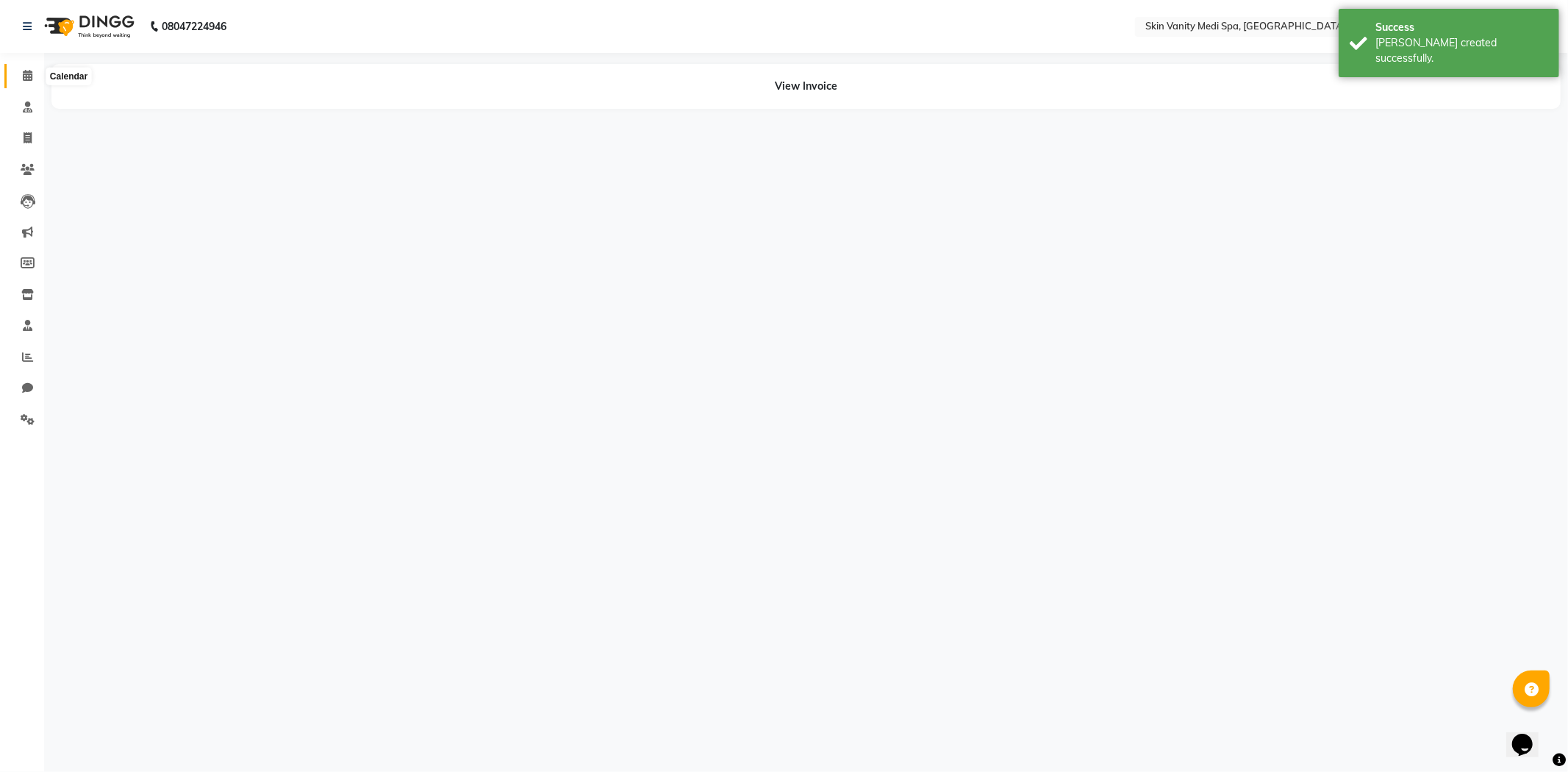
click at [32, 69] on span at bounding box center [27, 76] width 26 height 17
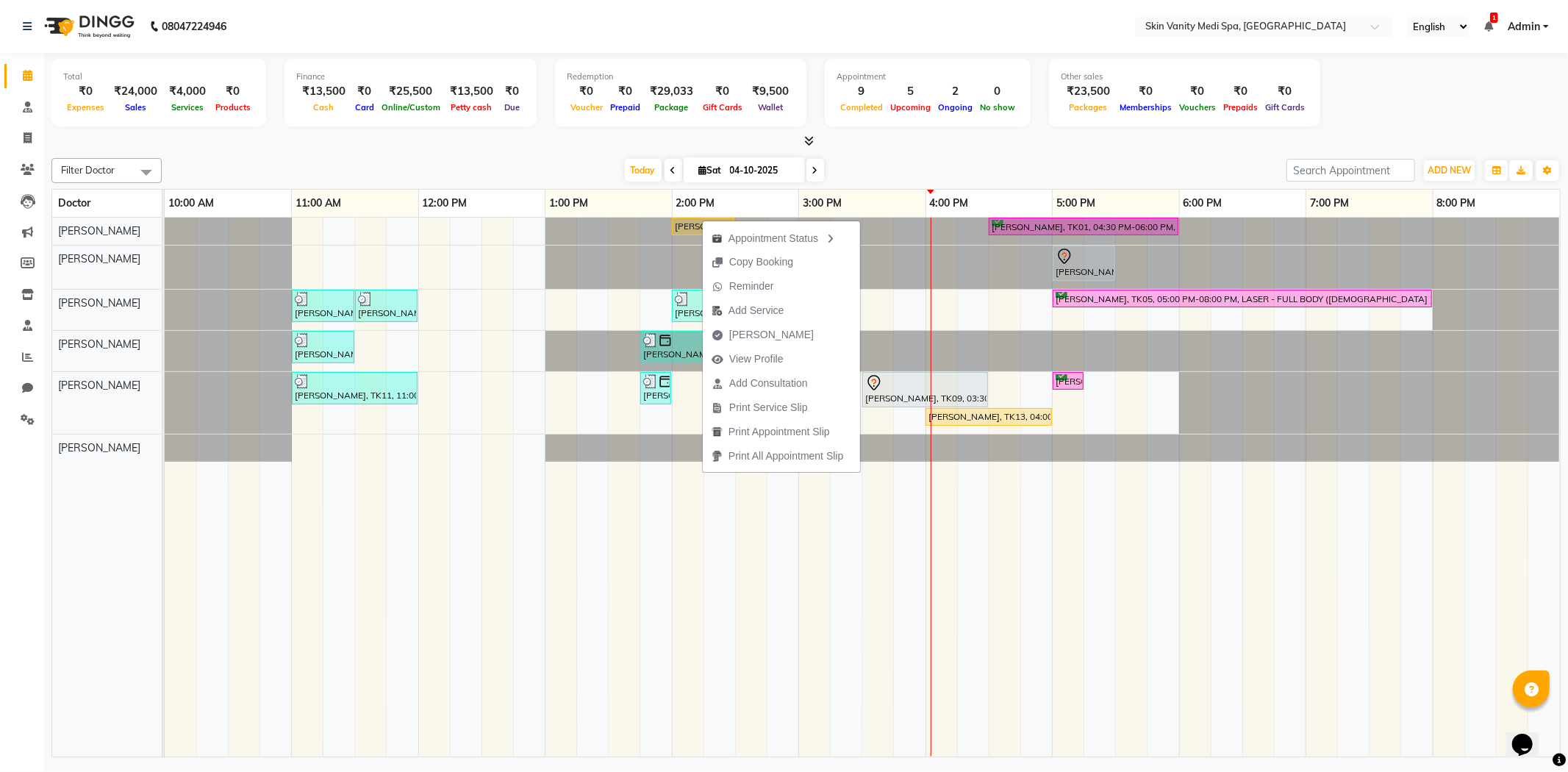
click at [534, 142] on div at bounding box center [805, 141] width 1509 height 15
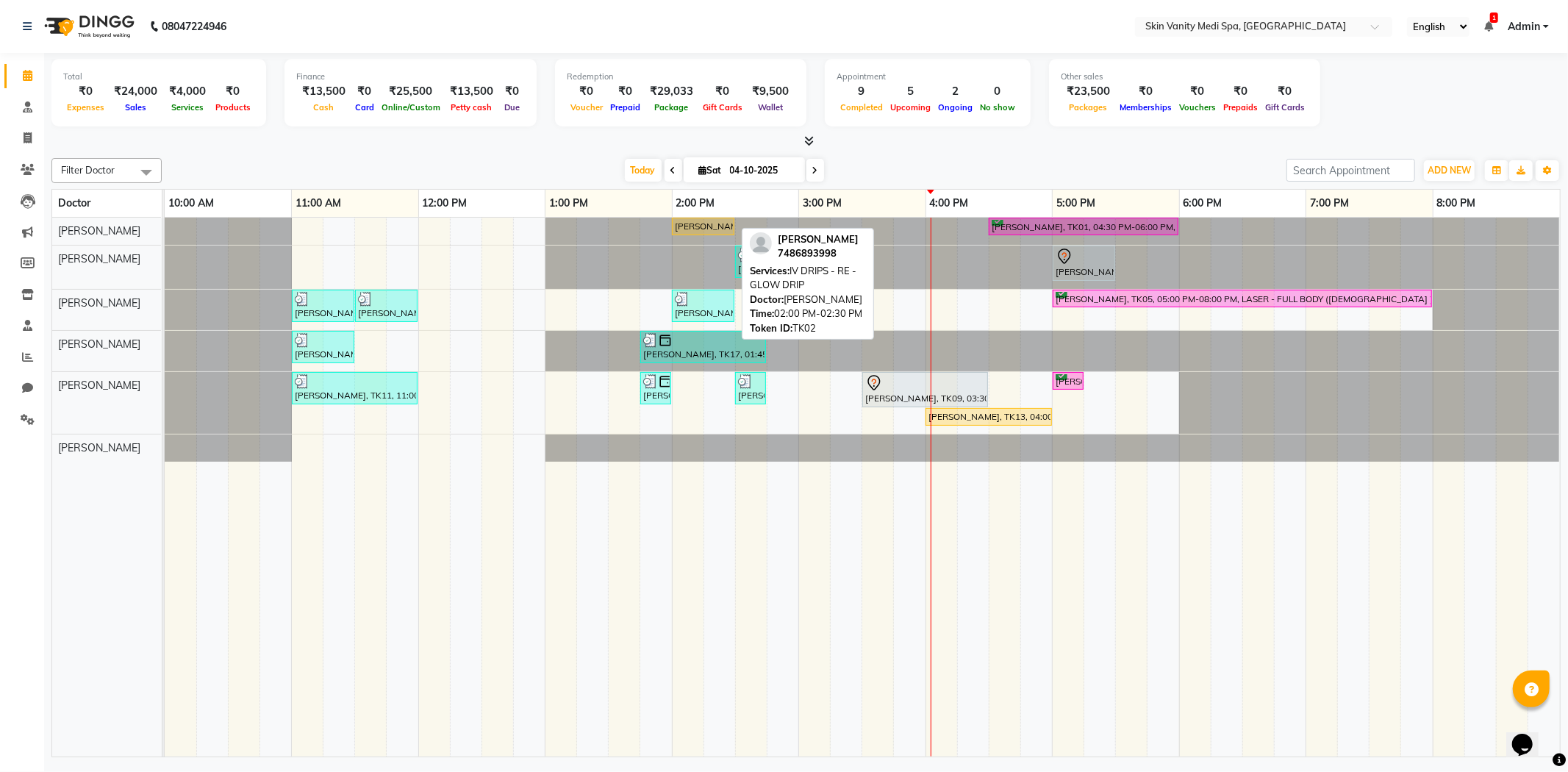
click at [709, 221] on div "[PERSON_NAME], TK02, 02:00 PM-02:30 PM, IV DRIPS - RE - GLOW DRIP" at bounding box center [703, 226] width 60 height 14
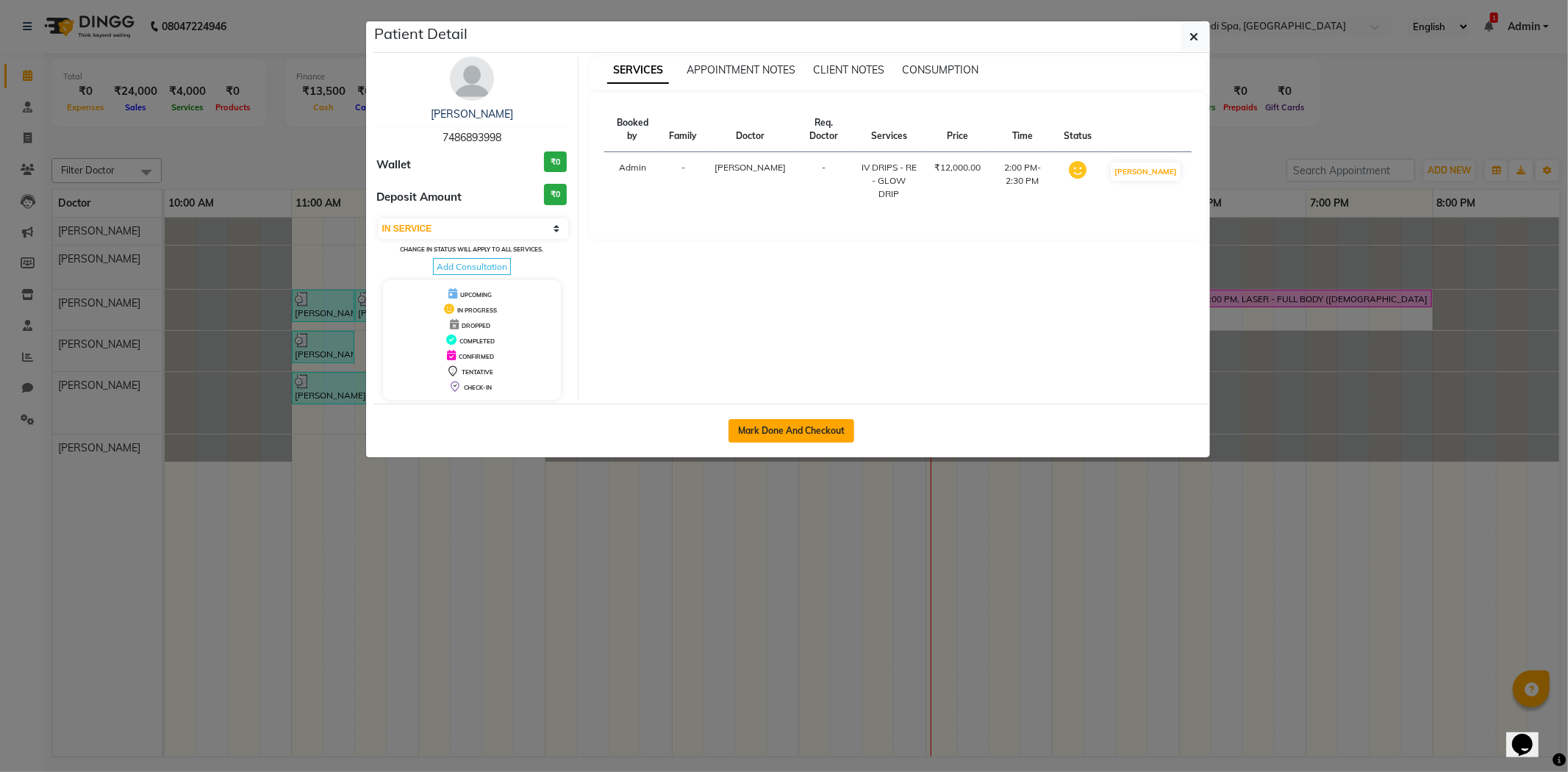
click at [752, 428] on button "Mark Done And Checkout" at bounding box center [791, 431] width 125 height 23
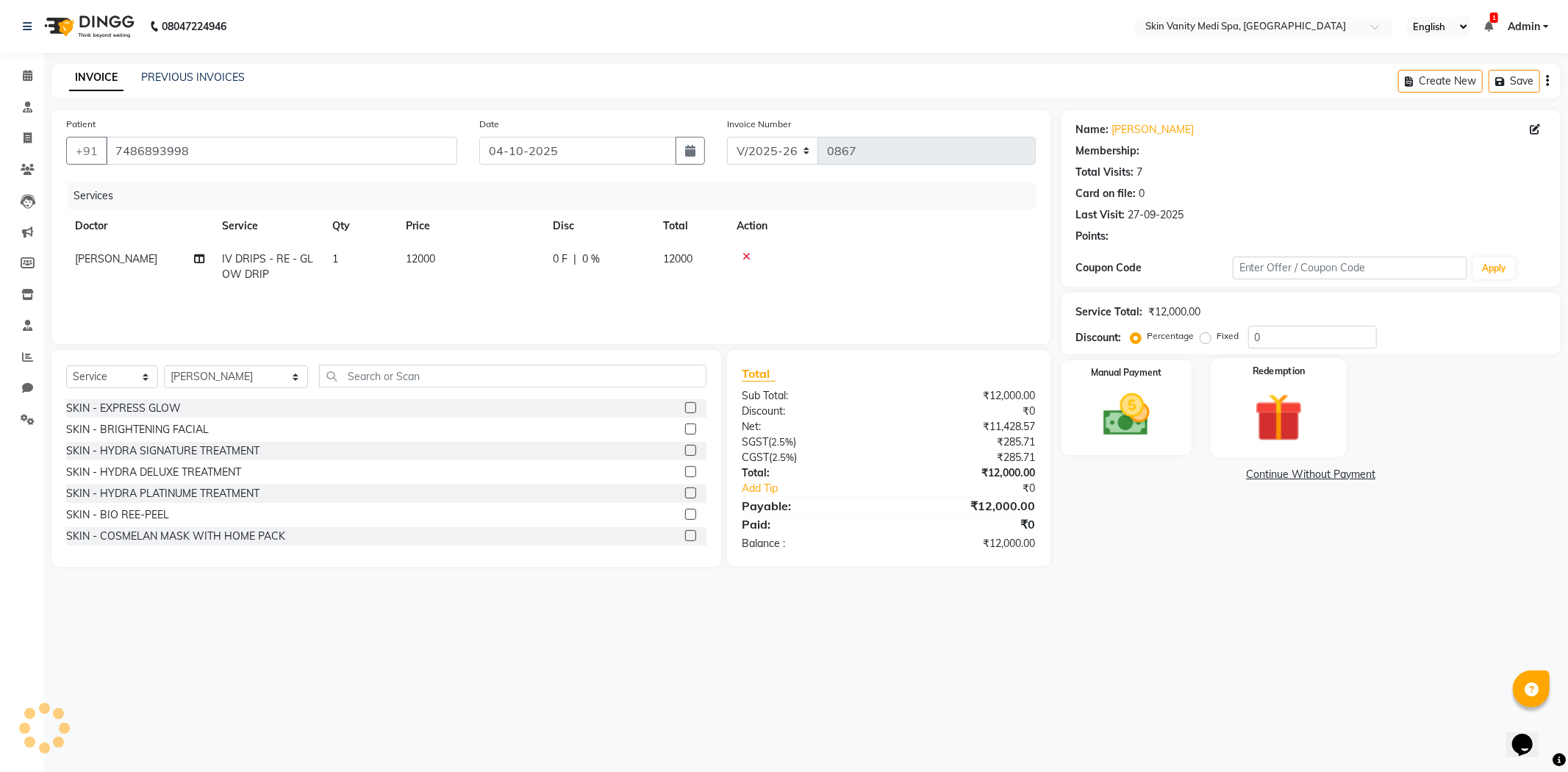
click at [1288, 416] on img at bounding box center [1279, 417] width 78 height 60
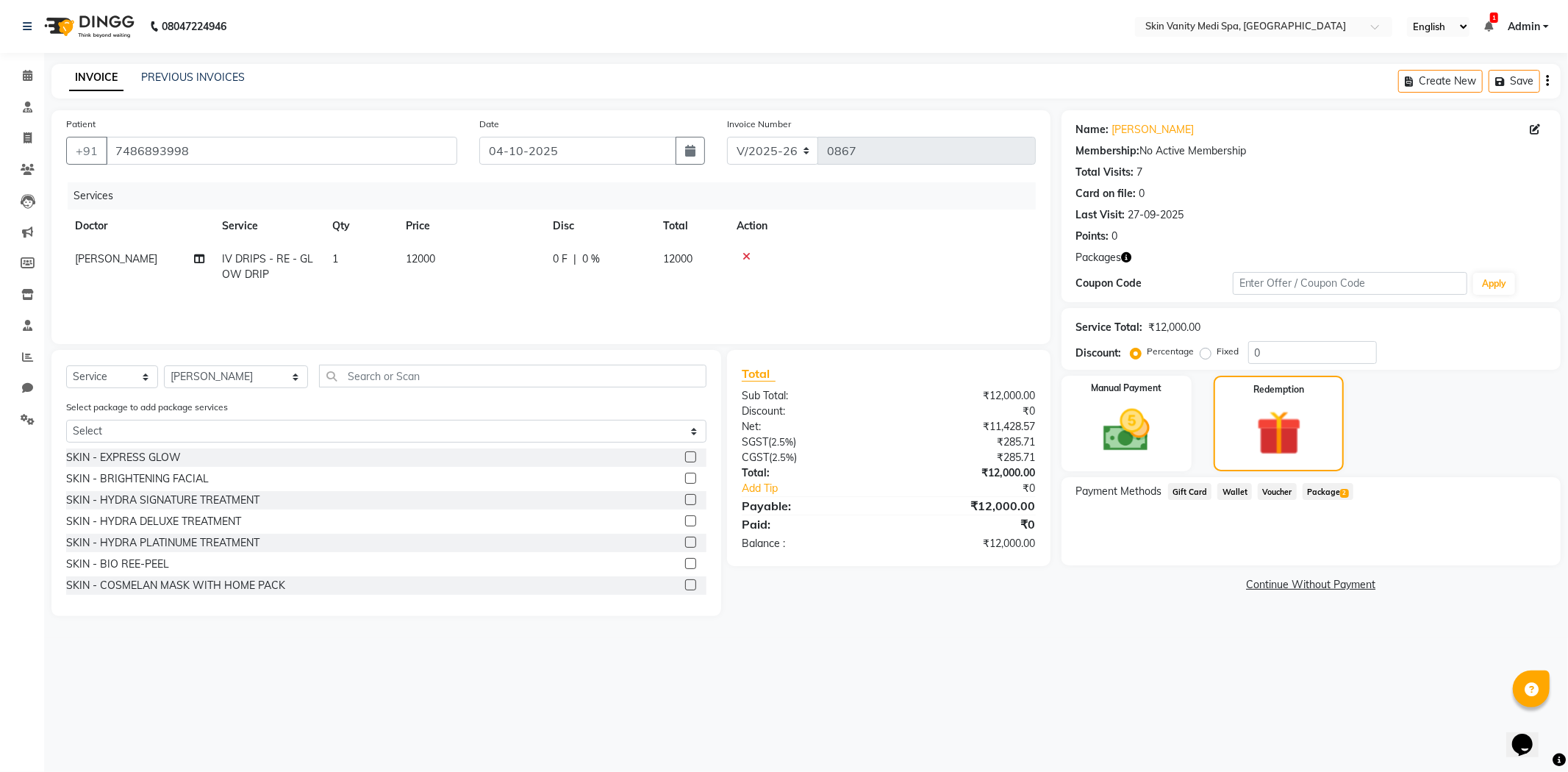
click at [1312, 487] on span "Package 2" at bounding box center [1328, 491] width 51 height 17
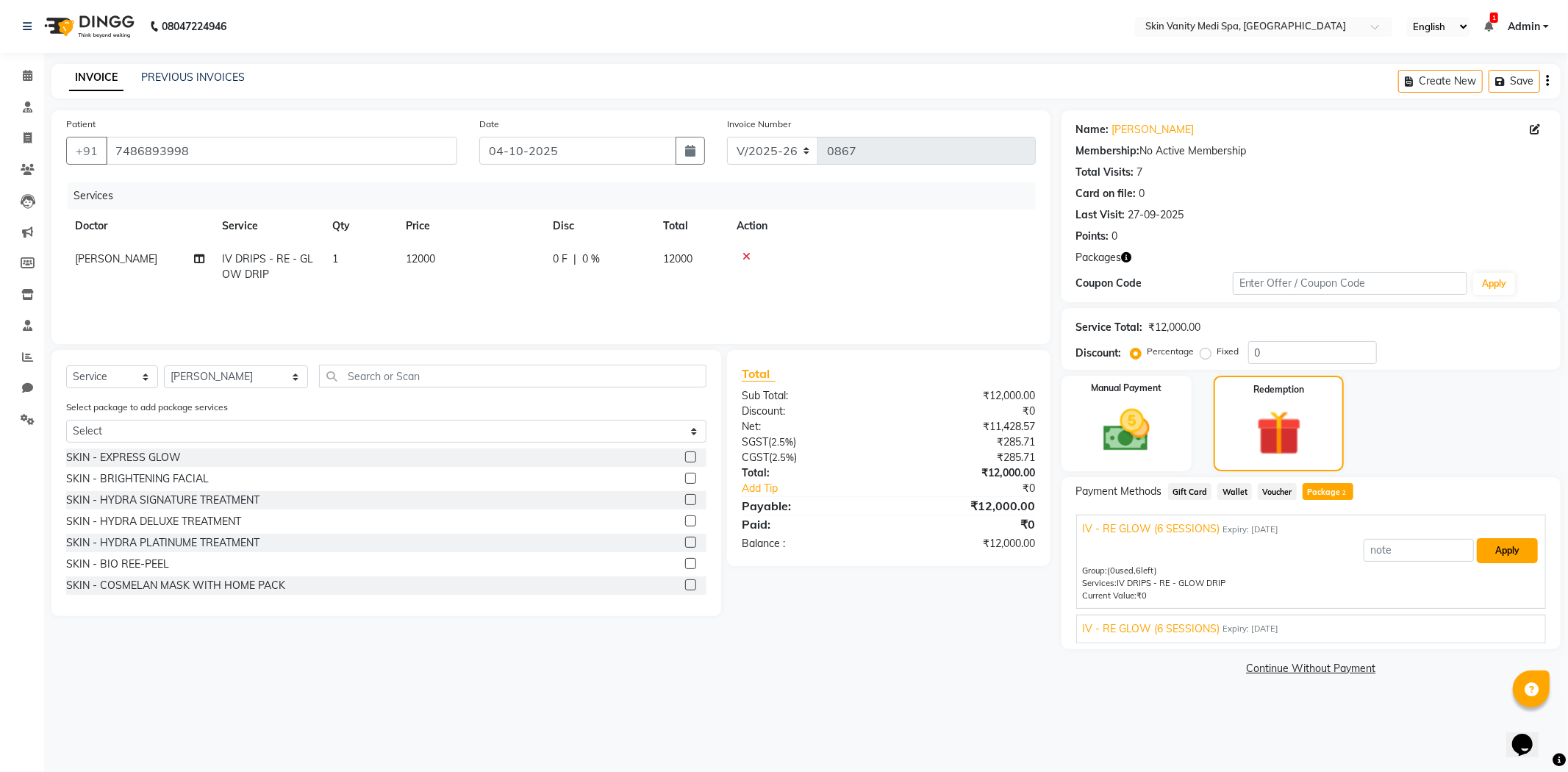
click at [1516, 559] on button "Apply" at bounding box center [1507, 551] width 61 height 25
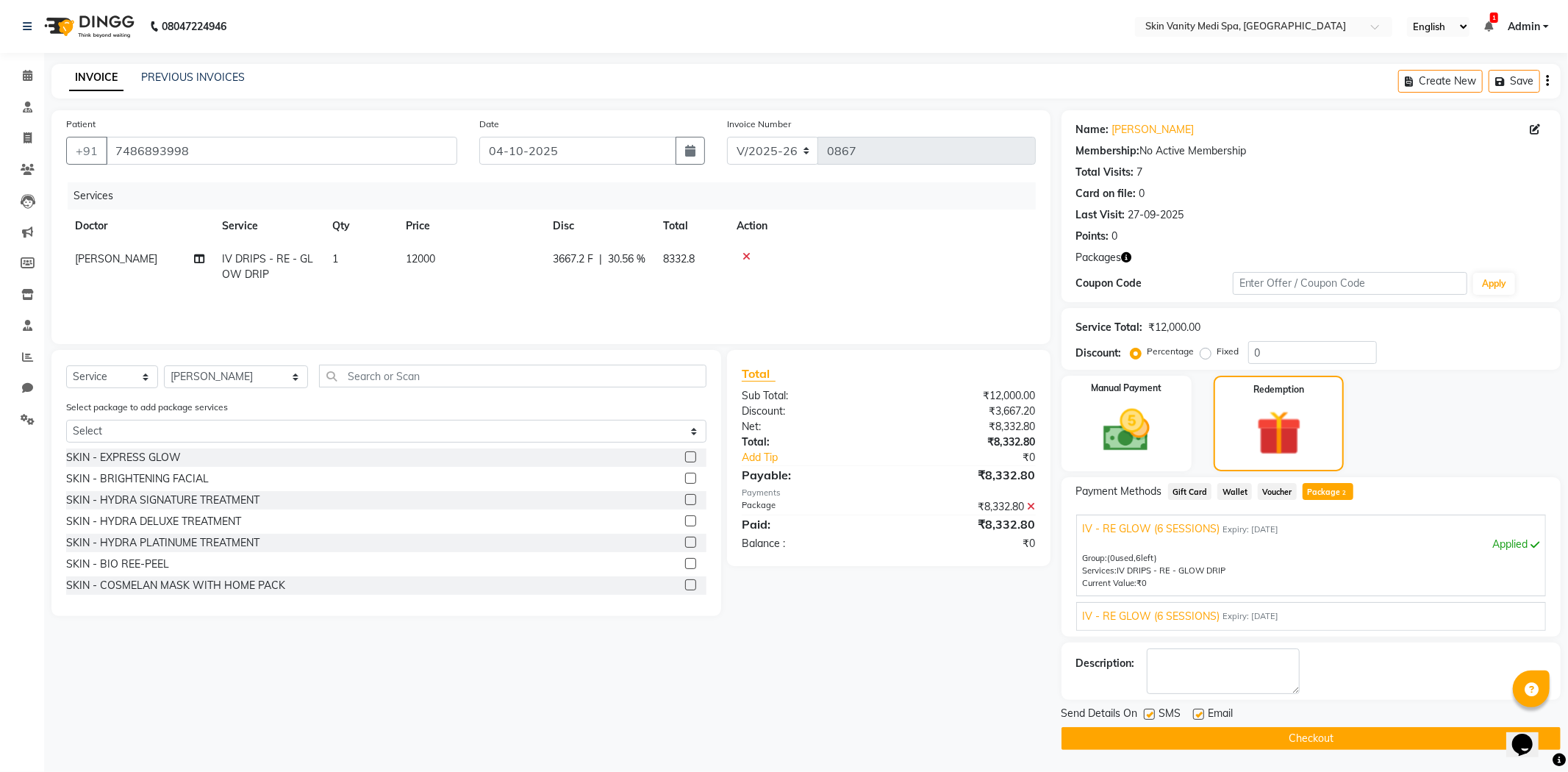
click at [1265, 737] on button "Checkout" at bounding box center [1311, 738] width 499 height 23
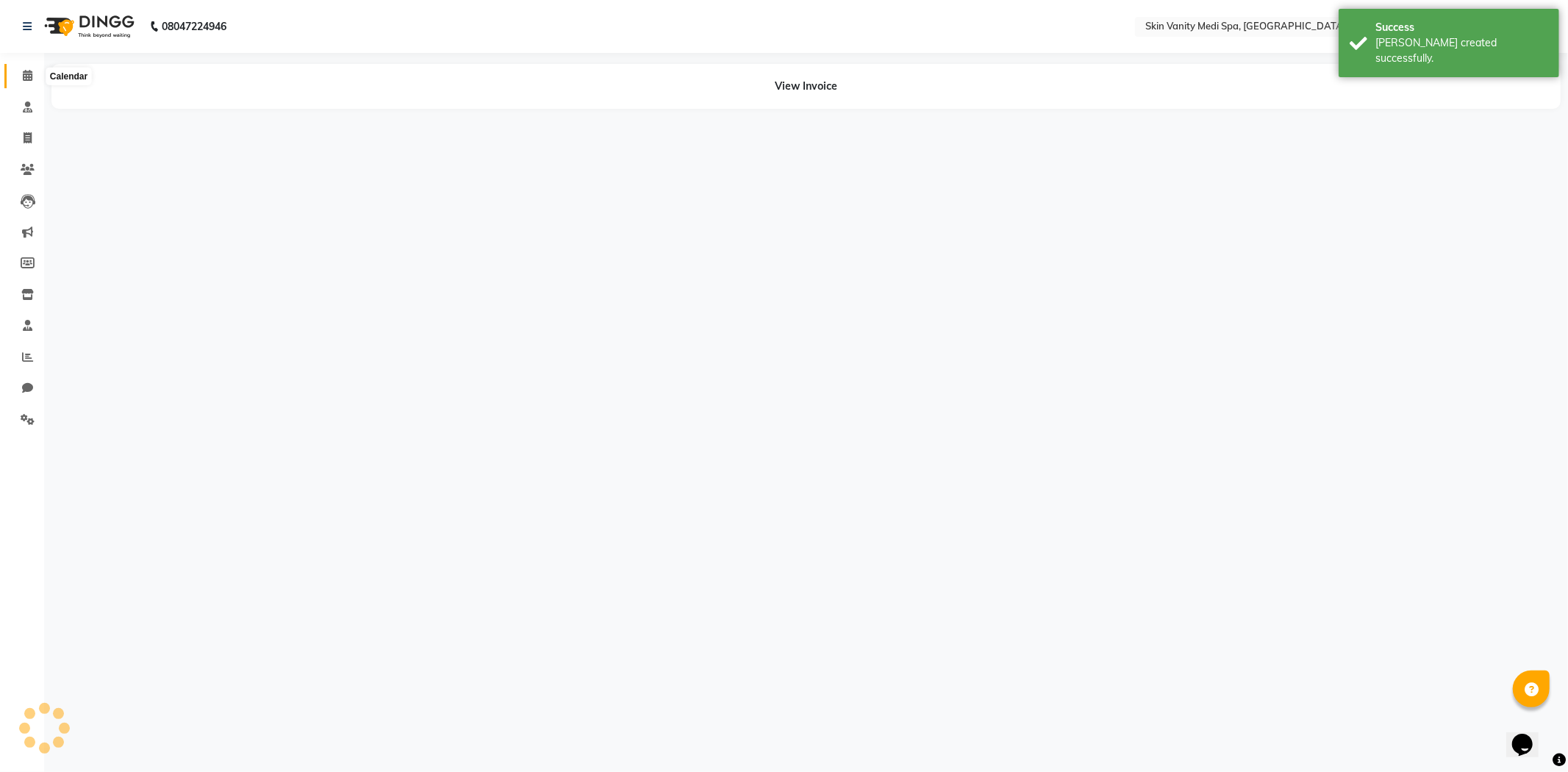
click at [32, 75] on span at bounding box center [27, 76] width 26 height 17
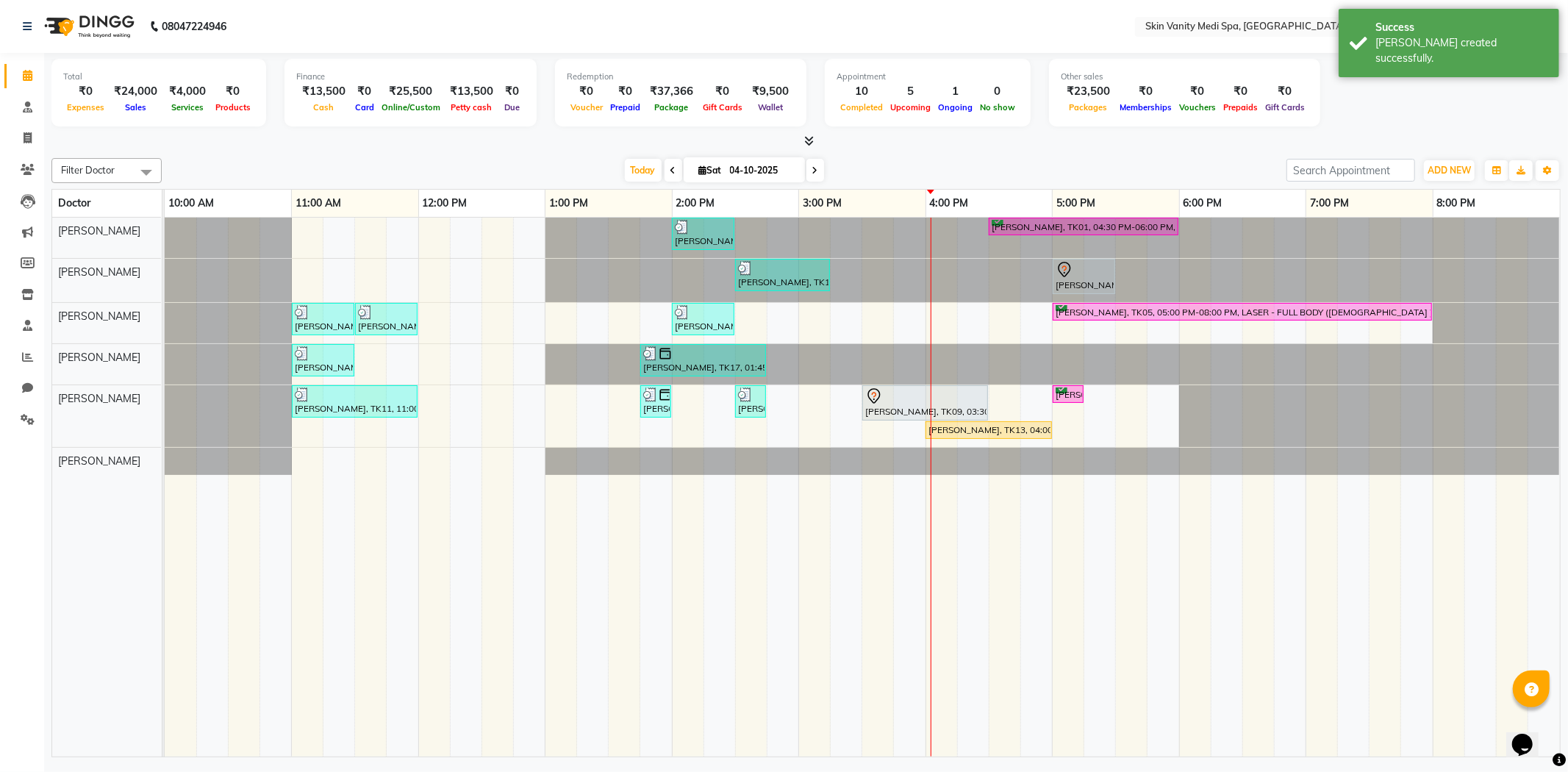
click at [807, 165] on span at bounding box center [816, 170] width 18 height 23
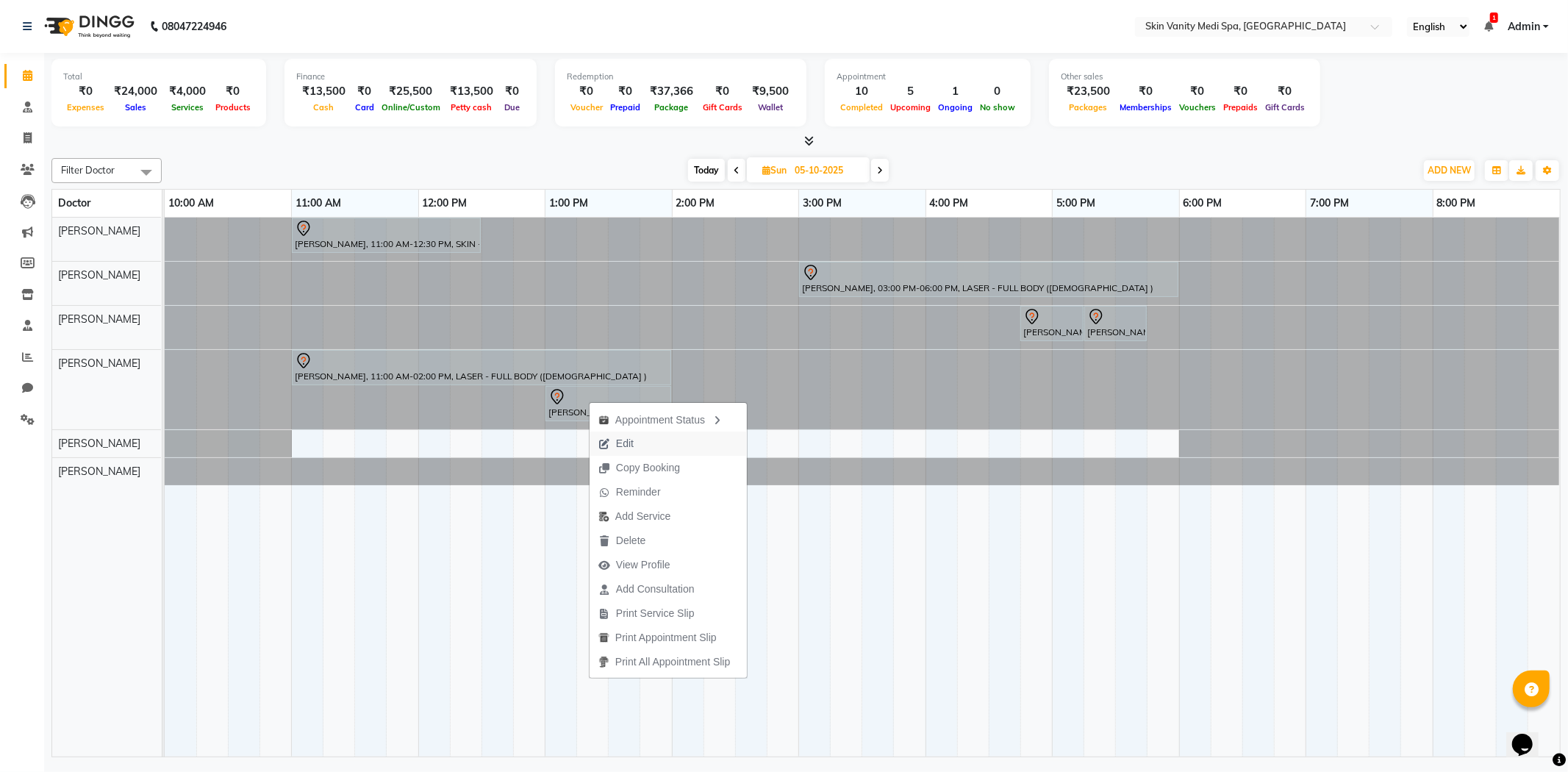
click at [637, 436] on span "Edit" at bounding box center [616, 444] width 53 height 24
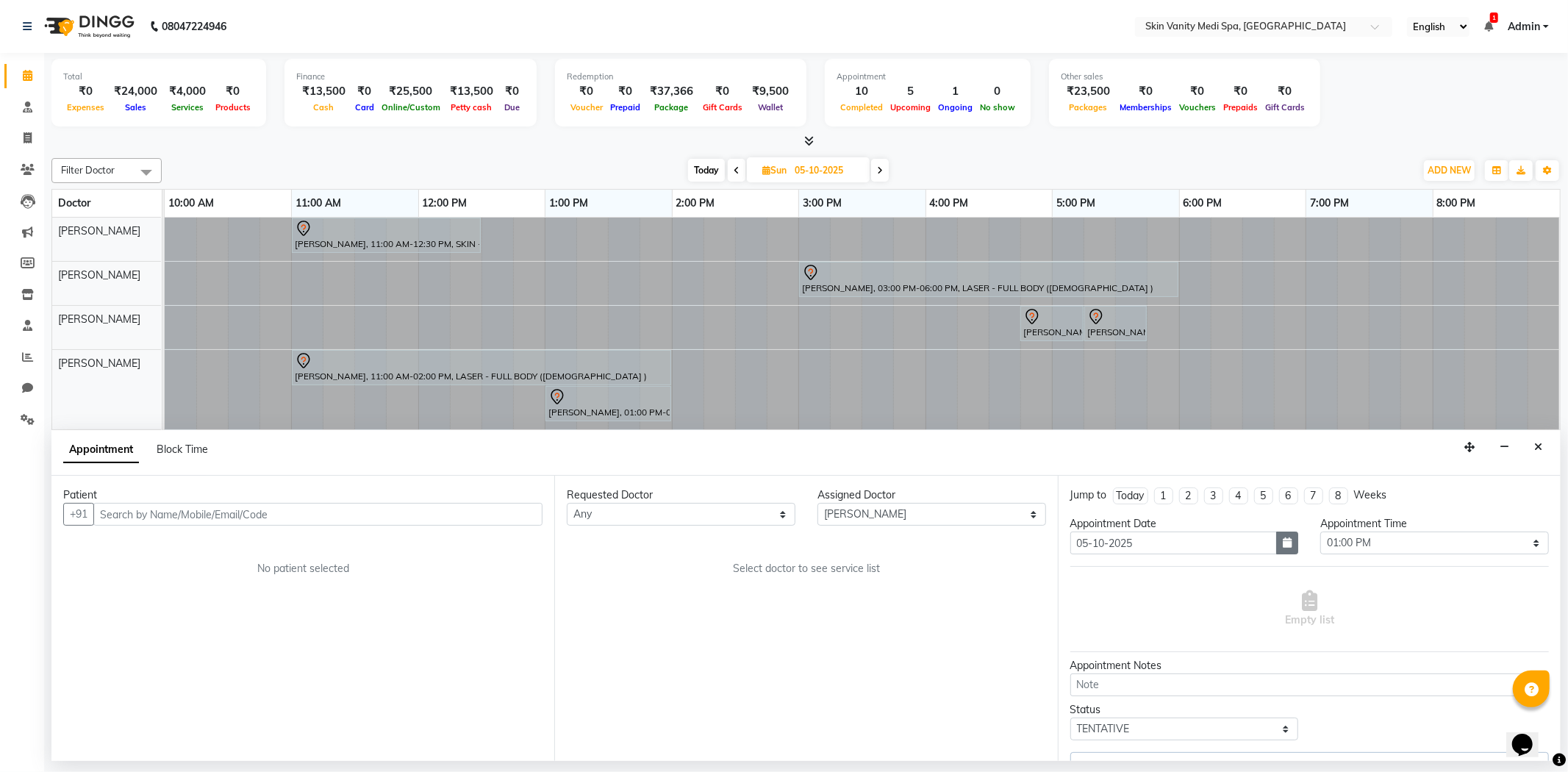
click at [1276, 549] on button "button" at bounding box center [1288, 543] width 22 height 23
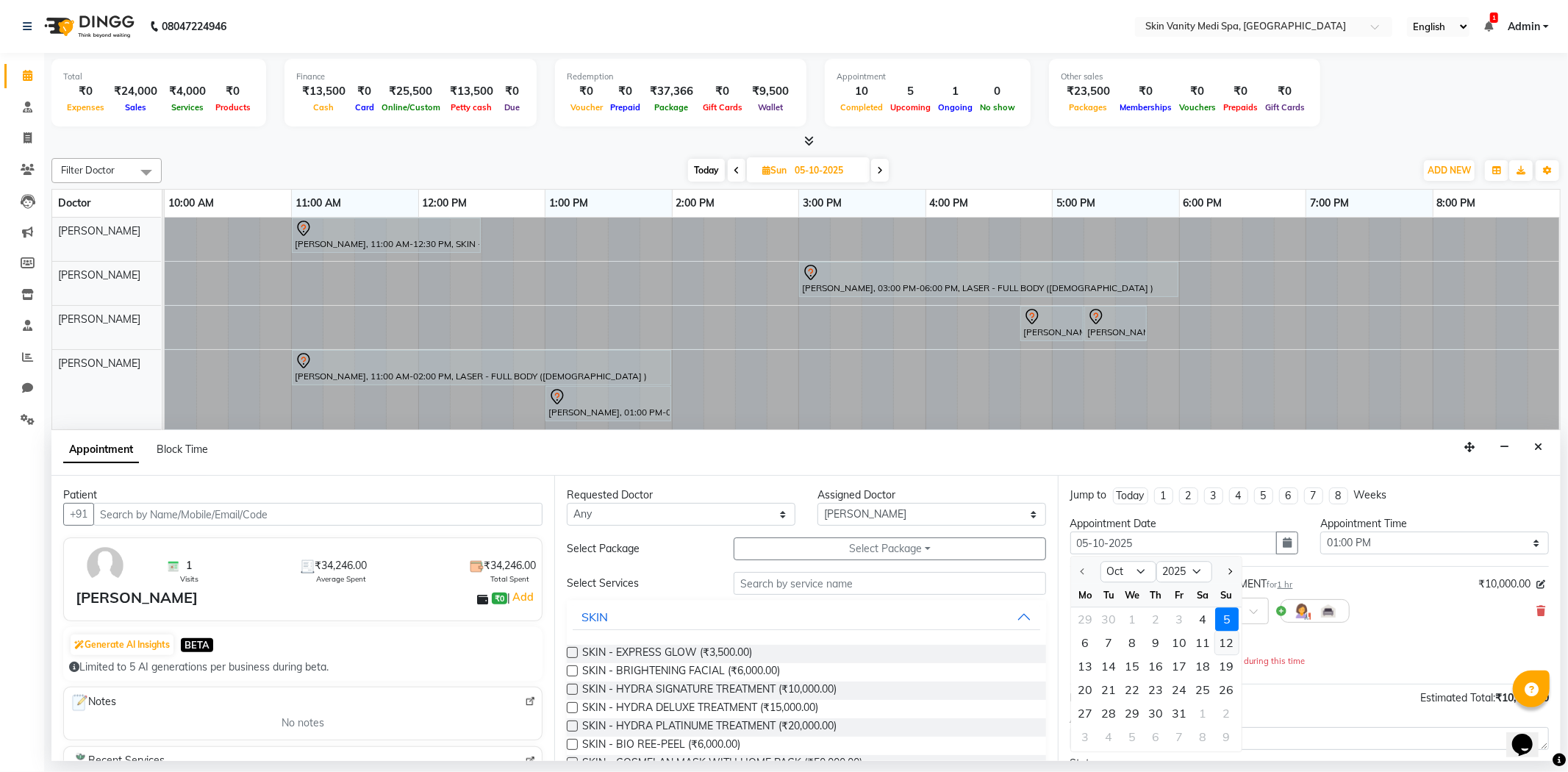
click at [1225, 642] on div "12" at bounding box center [1226, 643] width 23 height 23
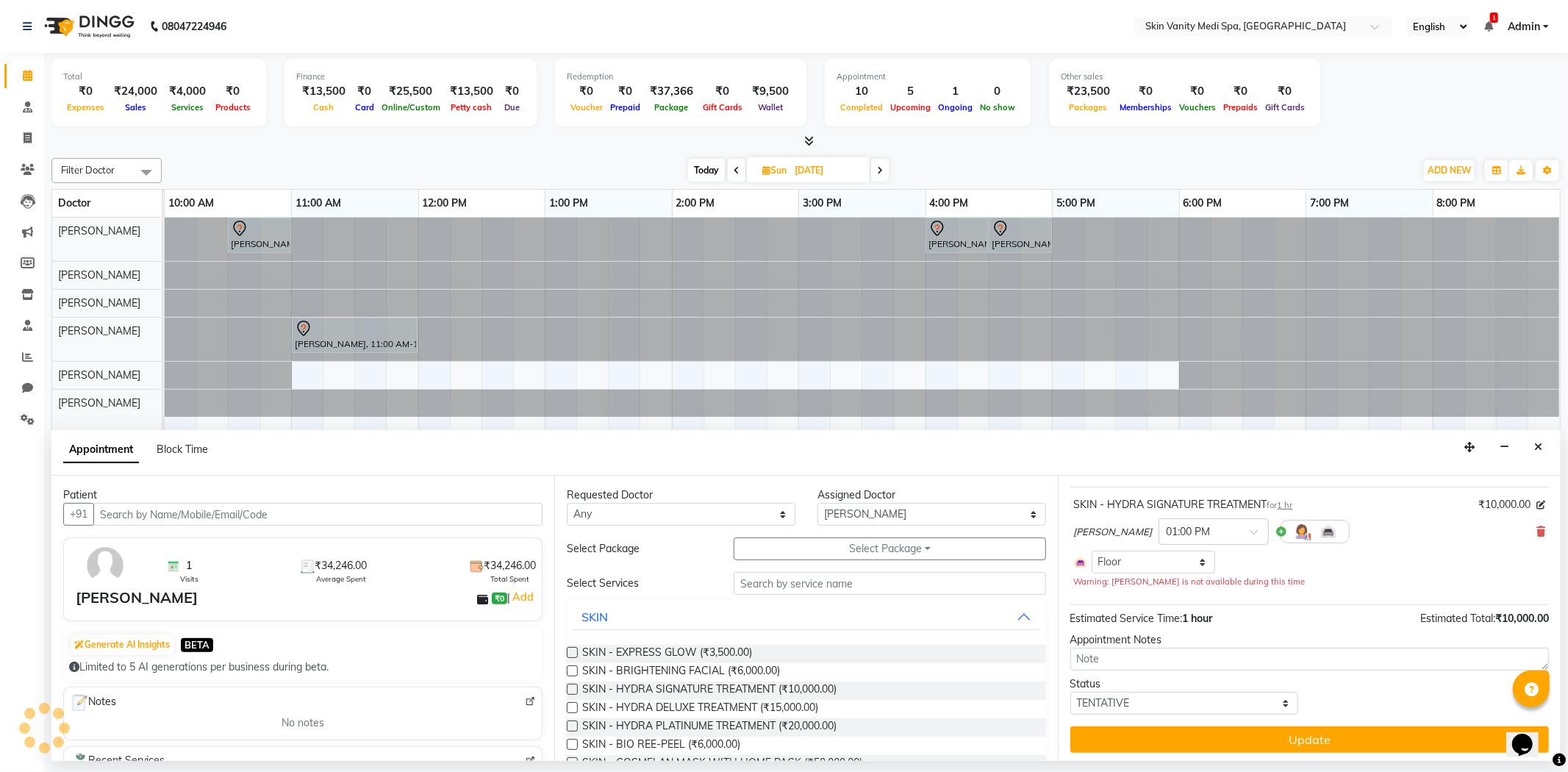
scroll to position [83, 0]
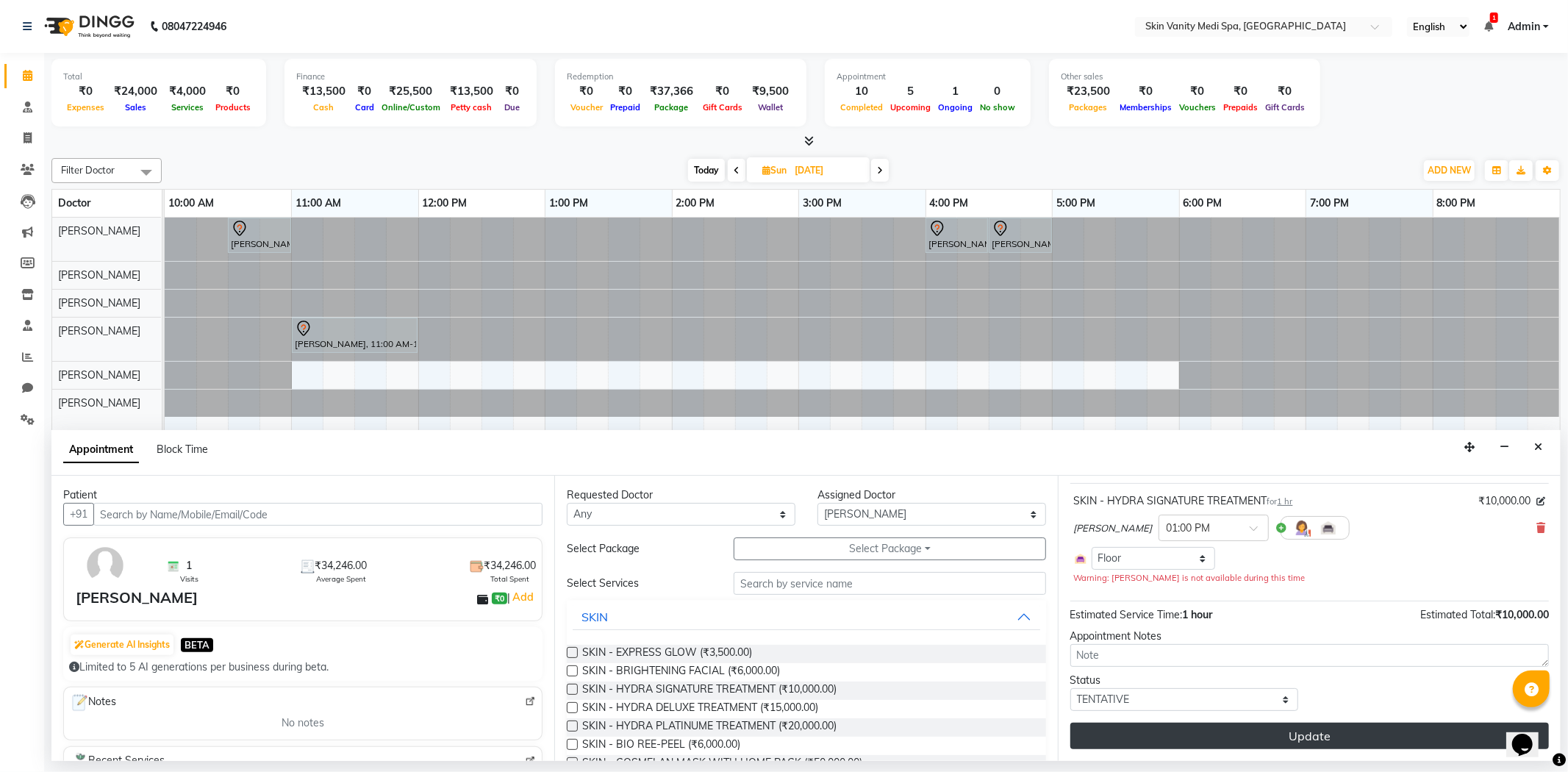
click at [1250, 726] on button "Update" at bounding box center [1309, 736] width 478 height 26
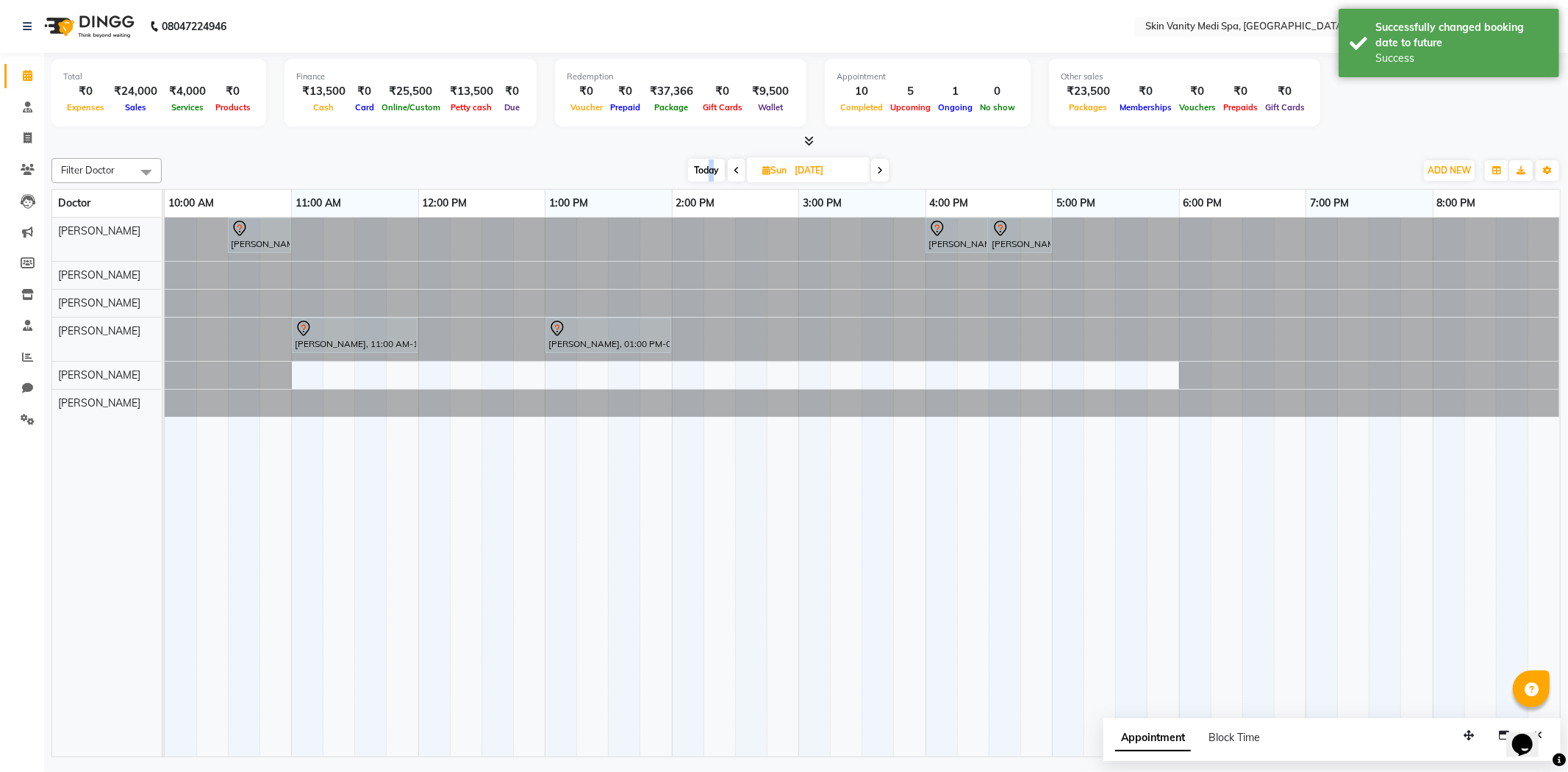
click at [712, 164] on span "Today" at bounding box center [706, 170] width 37 height 23
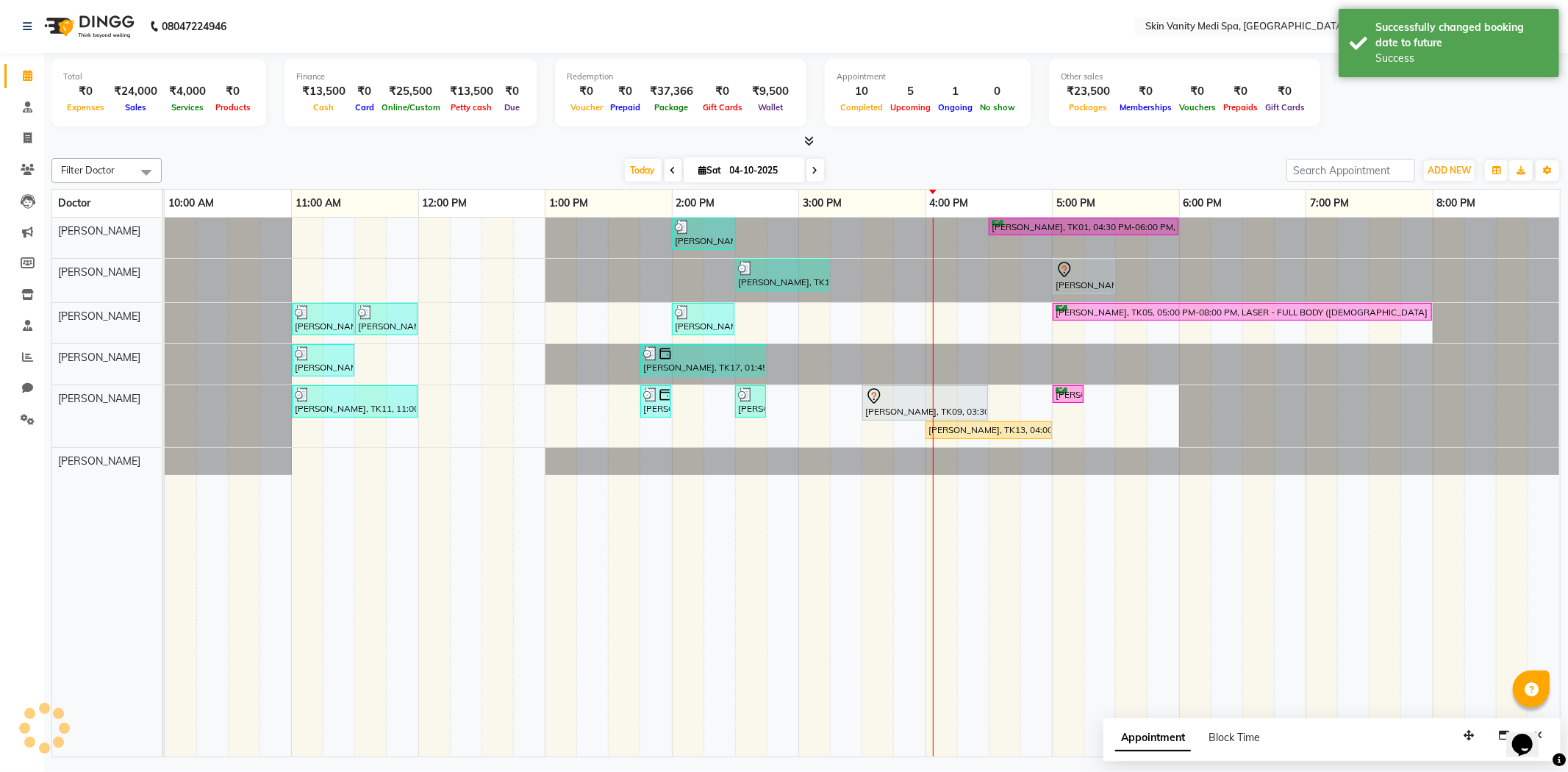
click at [816, 167] on span at bounding box center [816, 170] width 18 height 23
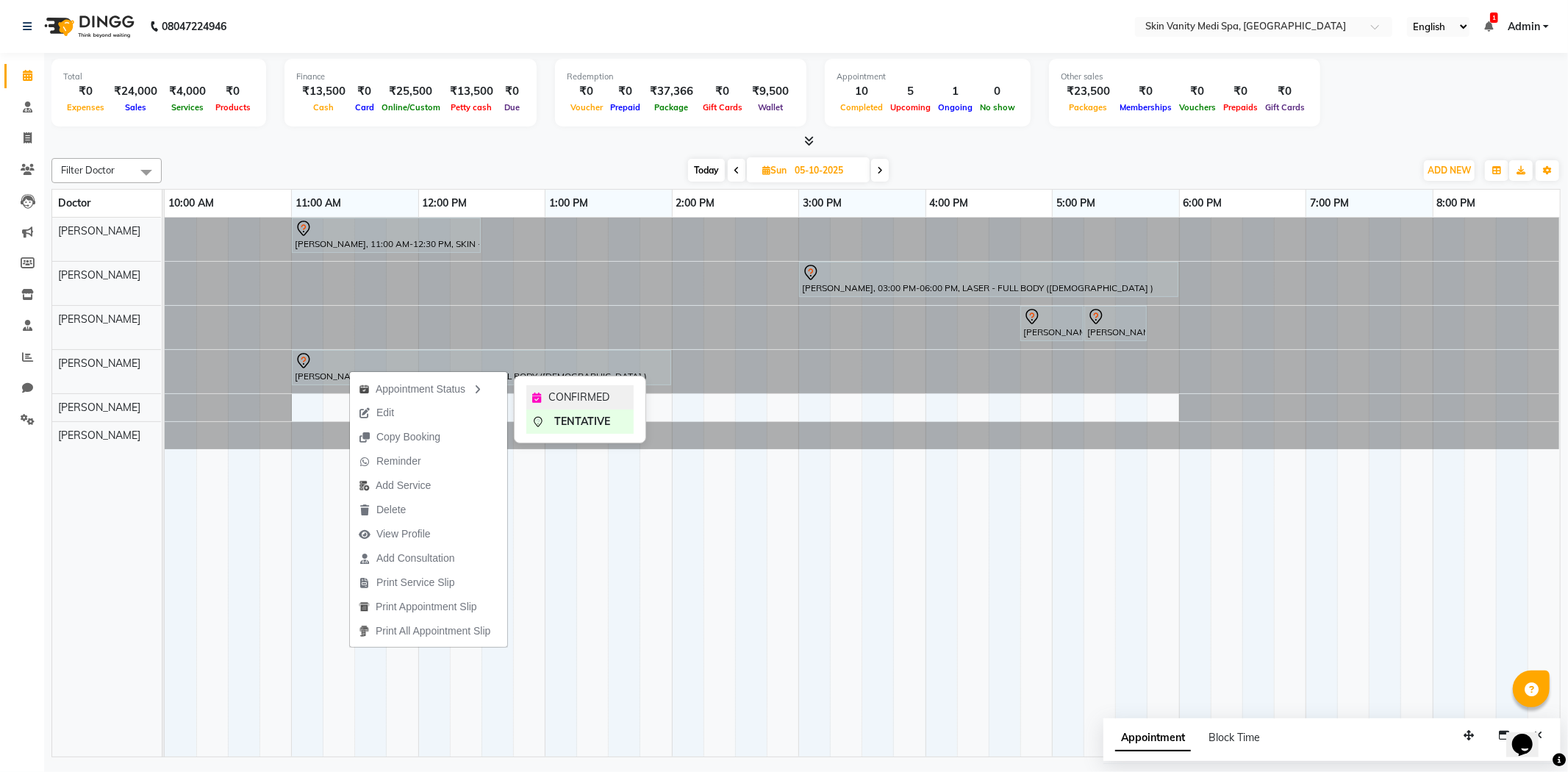
click at [592, 402] on span "CONFIRMED" at bounding box center [579, 397] width 61 height 15
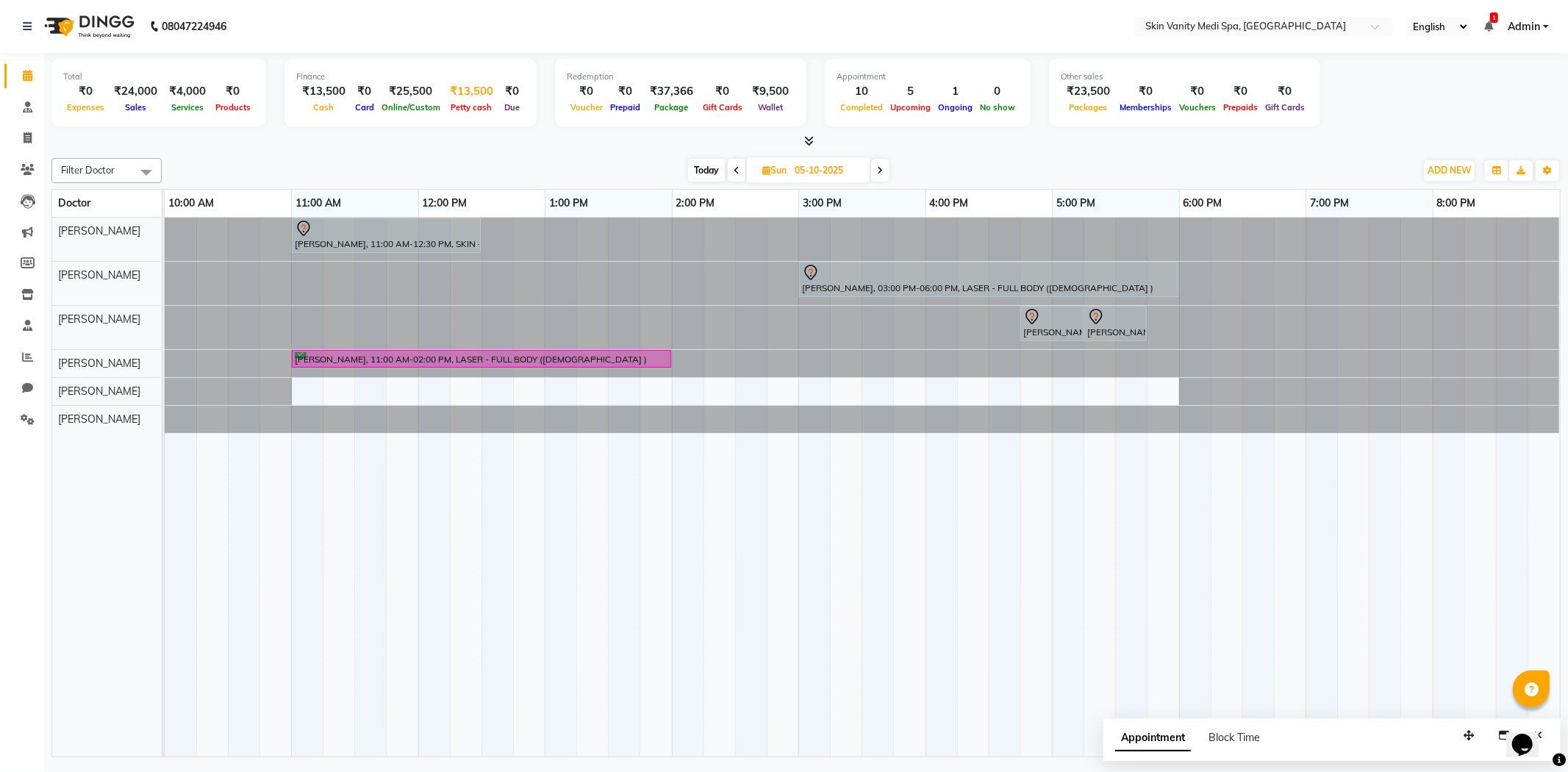
click at [467, 105] on span "Petty cash" at bounding box center [471, 107] width 49 height 10
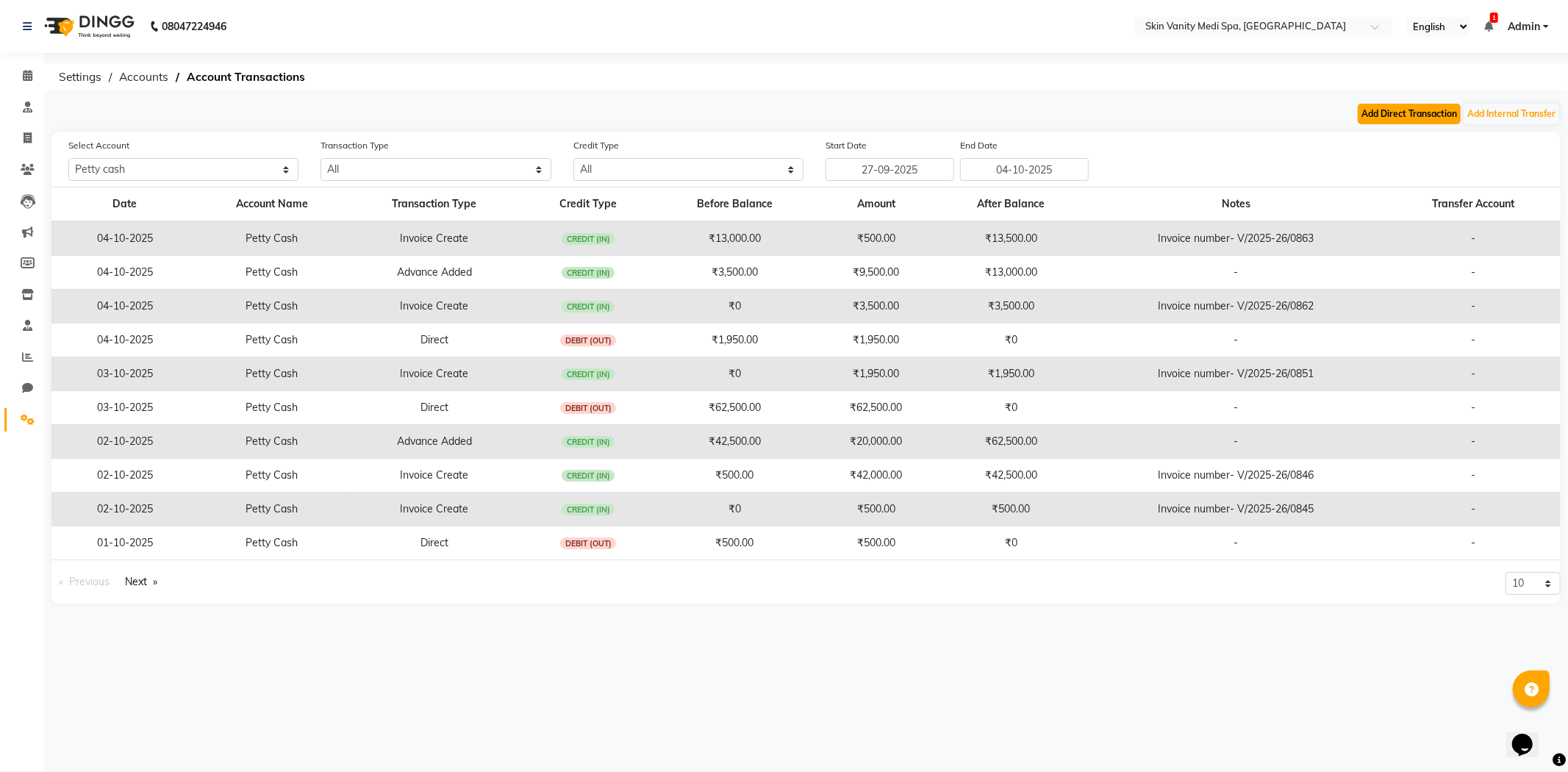
click at [1393, 115] on button "Add Direct Transaction" at bounding box center [1409, 114] width 103 height 21
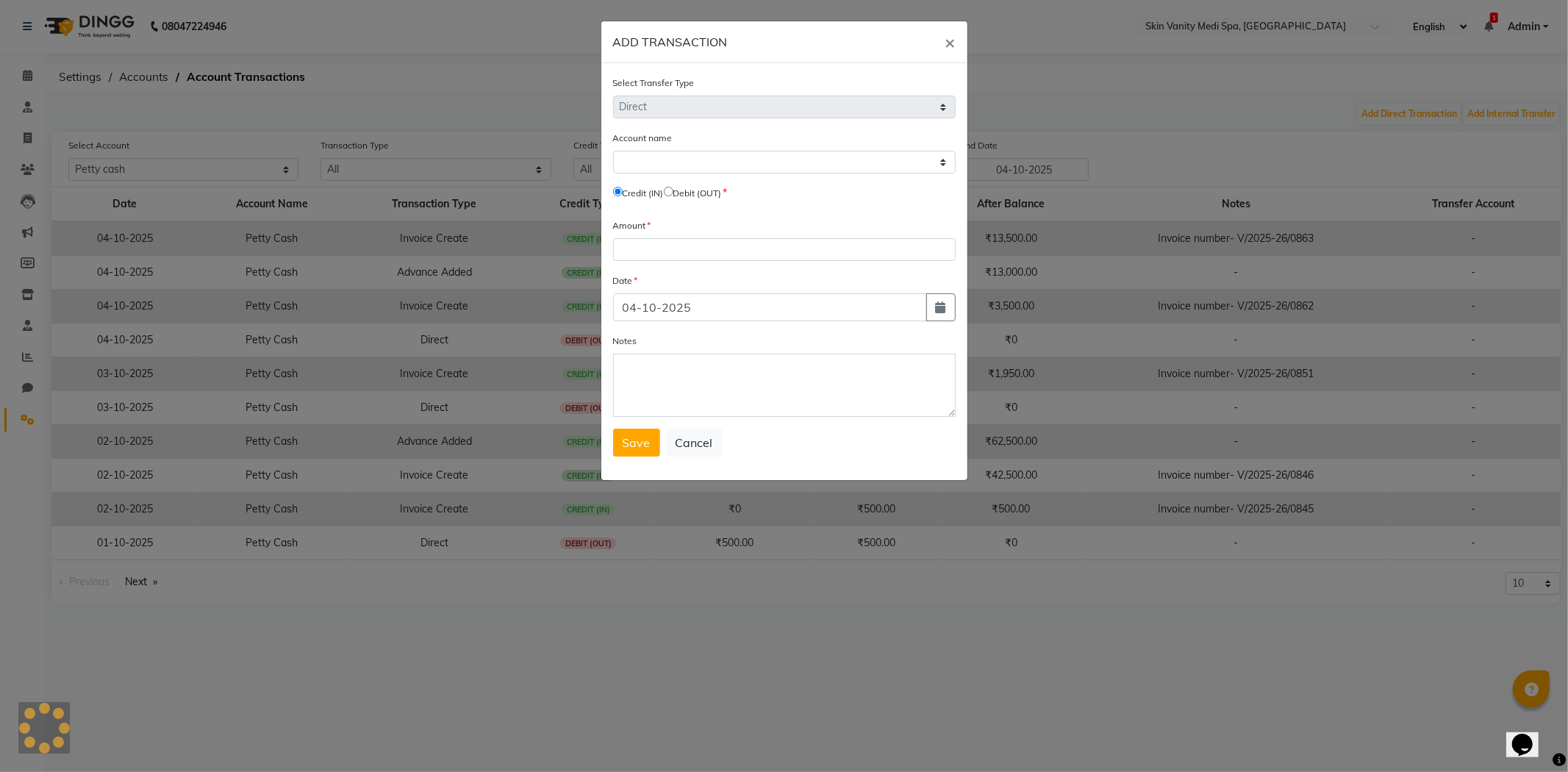
click at [675, 186] on span "Debit (OUT)" at bounding box center [693, 193] width 58 height 14
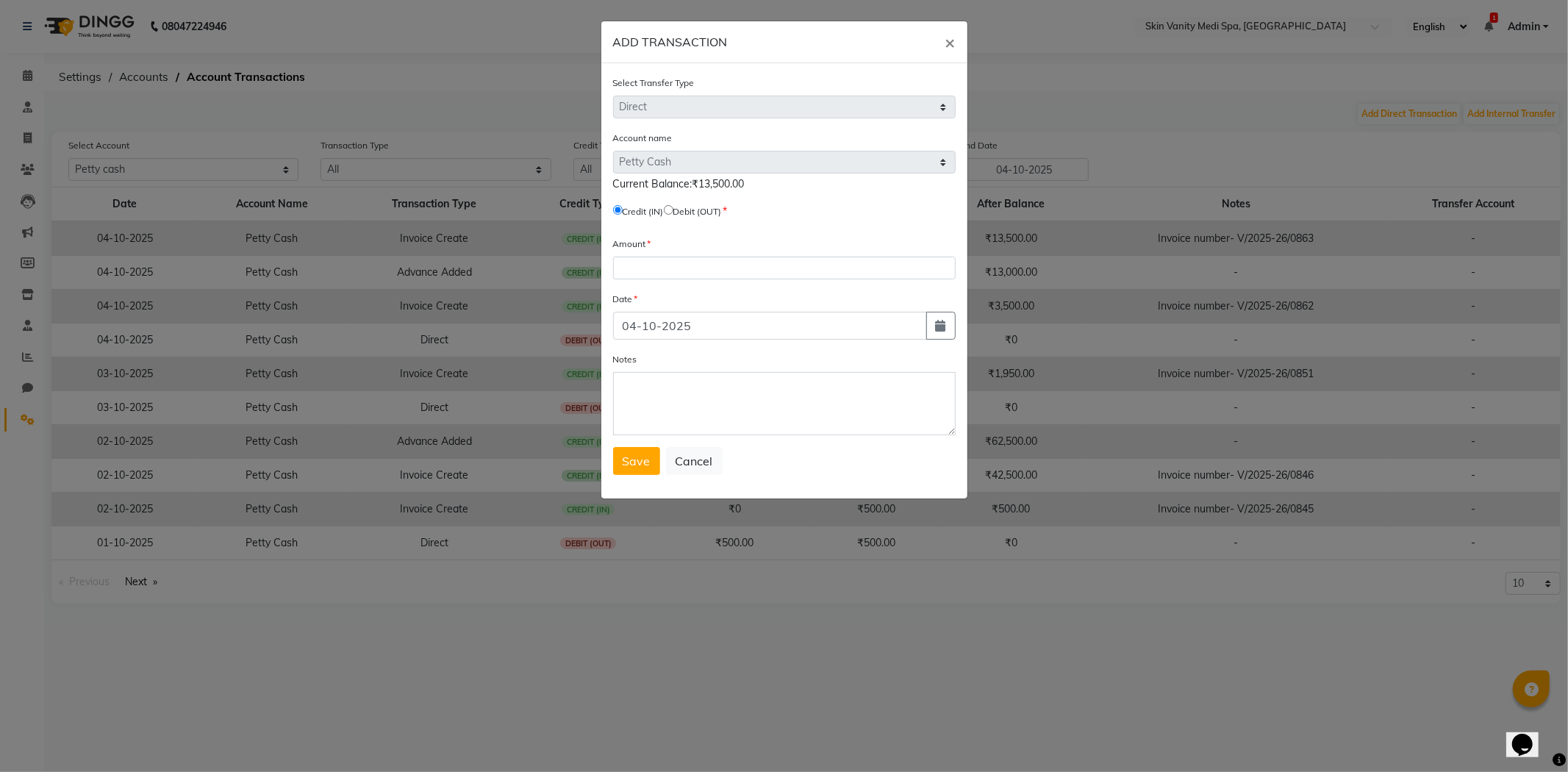
click at [673, 209] on input "radio" at bounding box center [669, 210] width 10 height 10
click at [678, 269] on input "number" at bounding box center [784, 268] width 343 height 23
click at [635, 464] on span "Save" at bounding box center [637, 461] width 28 height 14
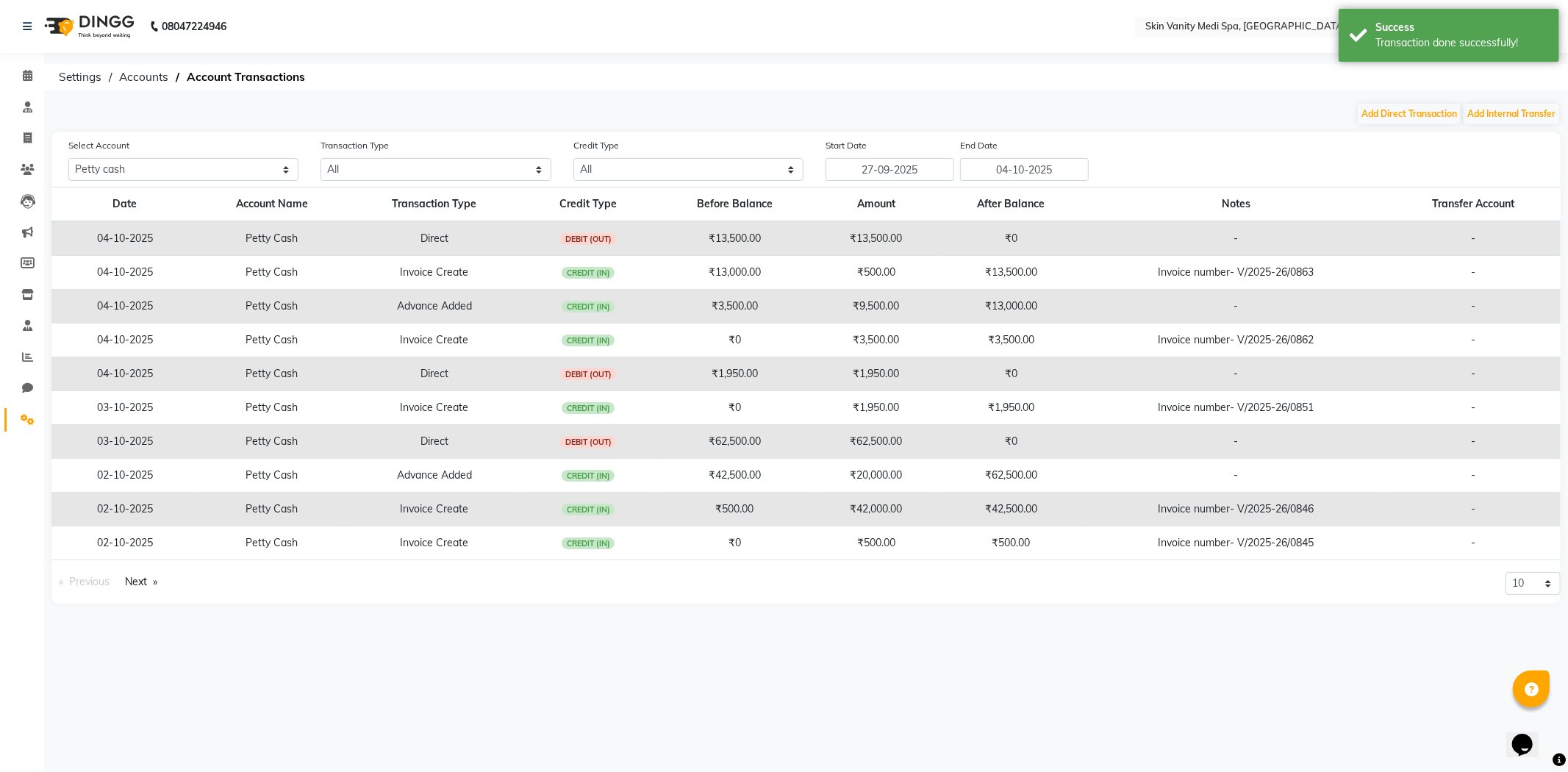
click at [28, 62] on li "Calendar" at bounding box center [22, 76] width 44 height 32
click at [28, 70] on icon at bounding box center [28, 75] width 10 height 11
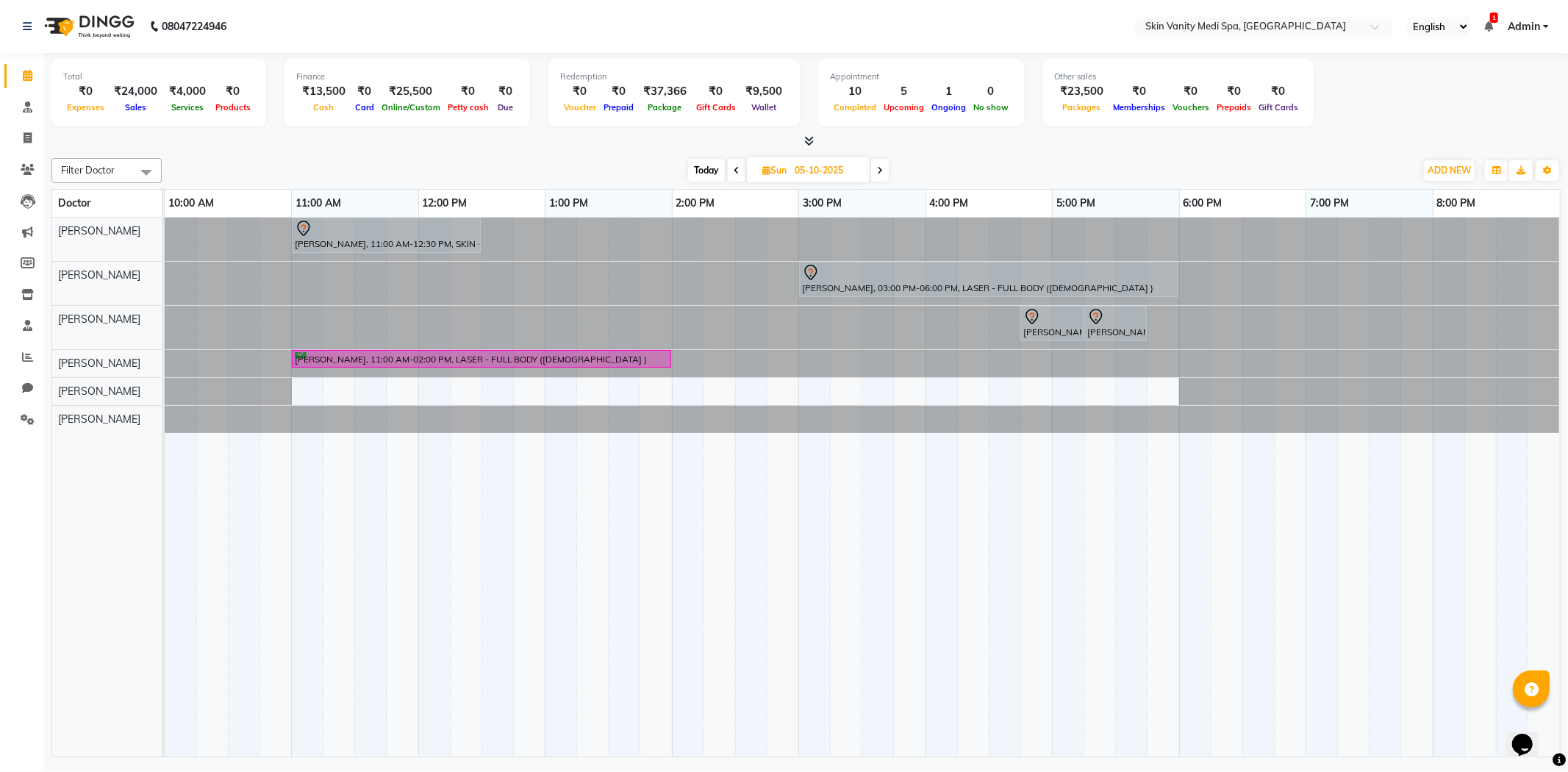
click at [648, 163] on div "[DATE] [DATE]" at bounding box center [788, 171] width 1239 height 22
click at [629, 165] on div "[DATE] [DATE]" at bounding box center [788, 171] width 1239 height 22
click at [826, 171] on input "05-10-2025" at bounding box center [827, 171] width 73 height 22
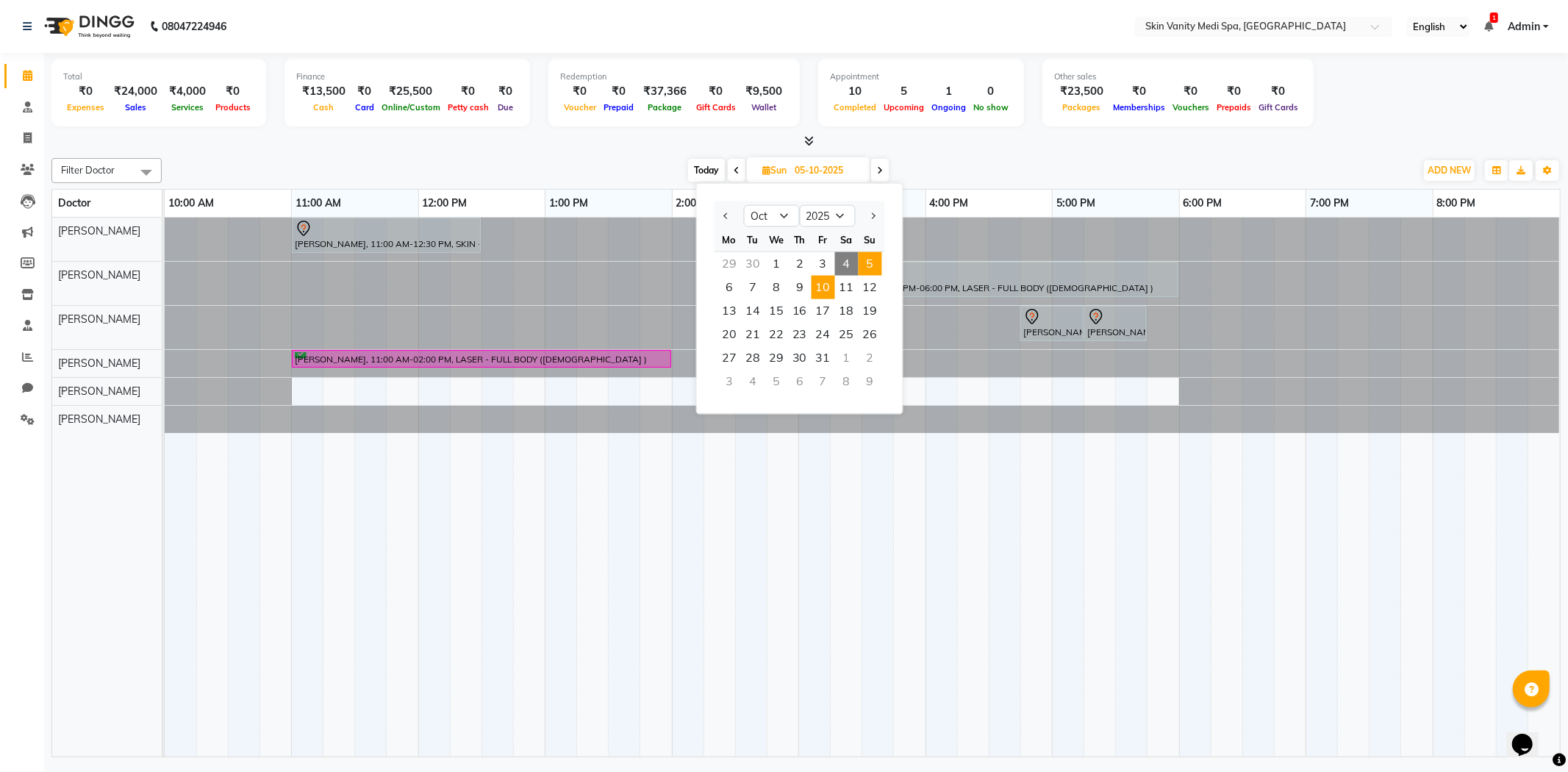
click at [829, 281] on span "10" at bounding box center [823, 287] width 23 height 23
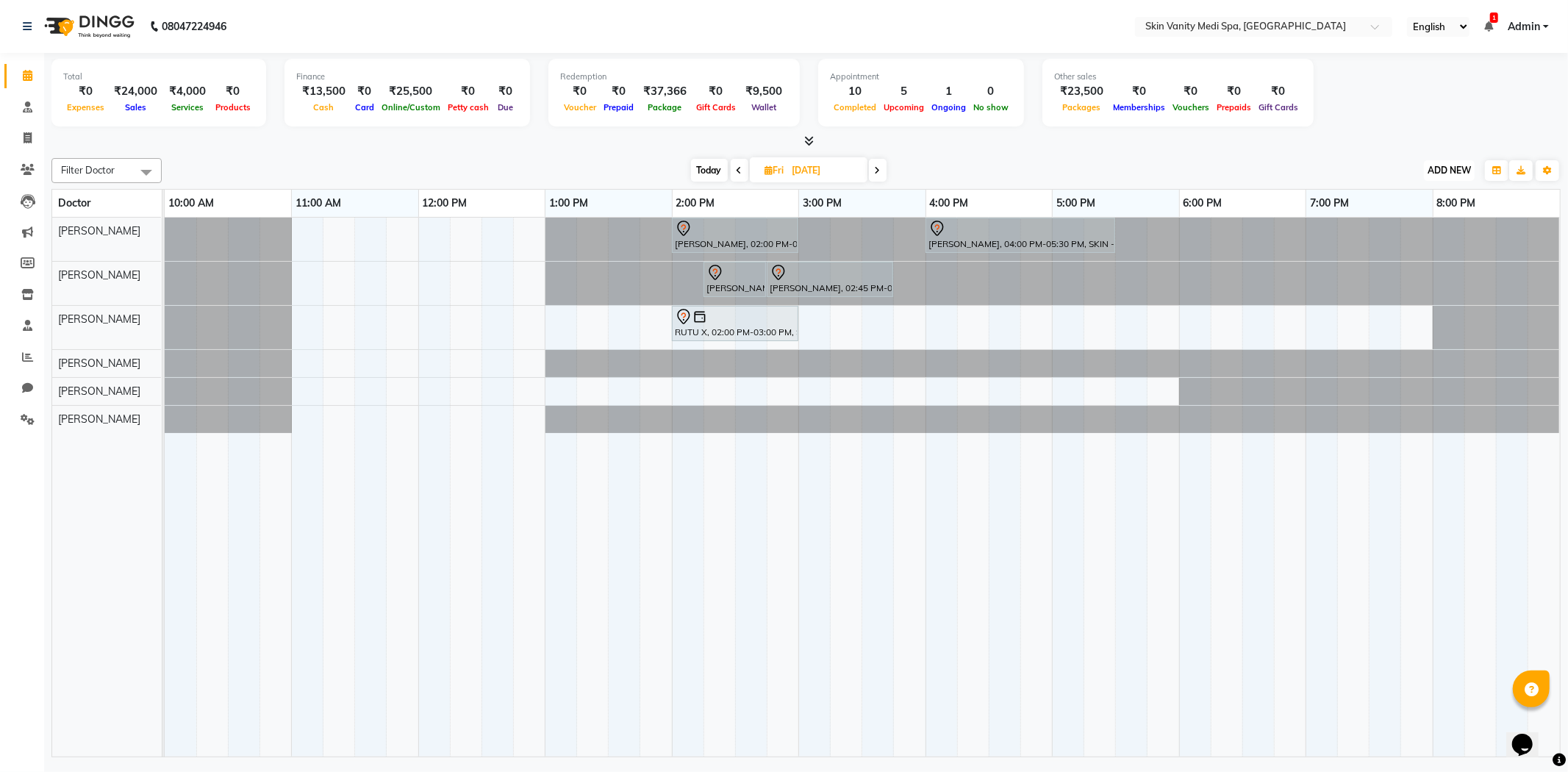
click at [1454, 163] on button "ADD NEW Toggle Dropdown" at bounding box center [1450, 171] width 51 height 21
click at [1391, 211] on link "Add Invoice" at bounding box center [1415, 217] width 116 height 19
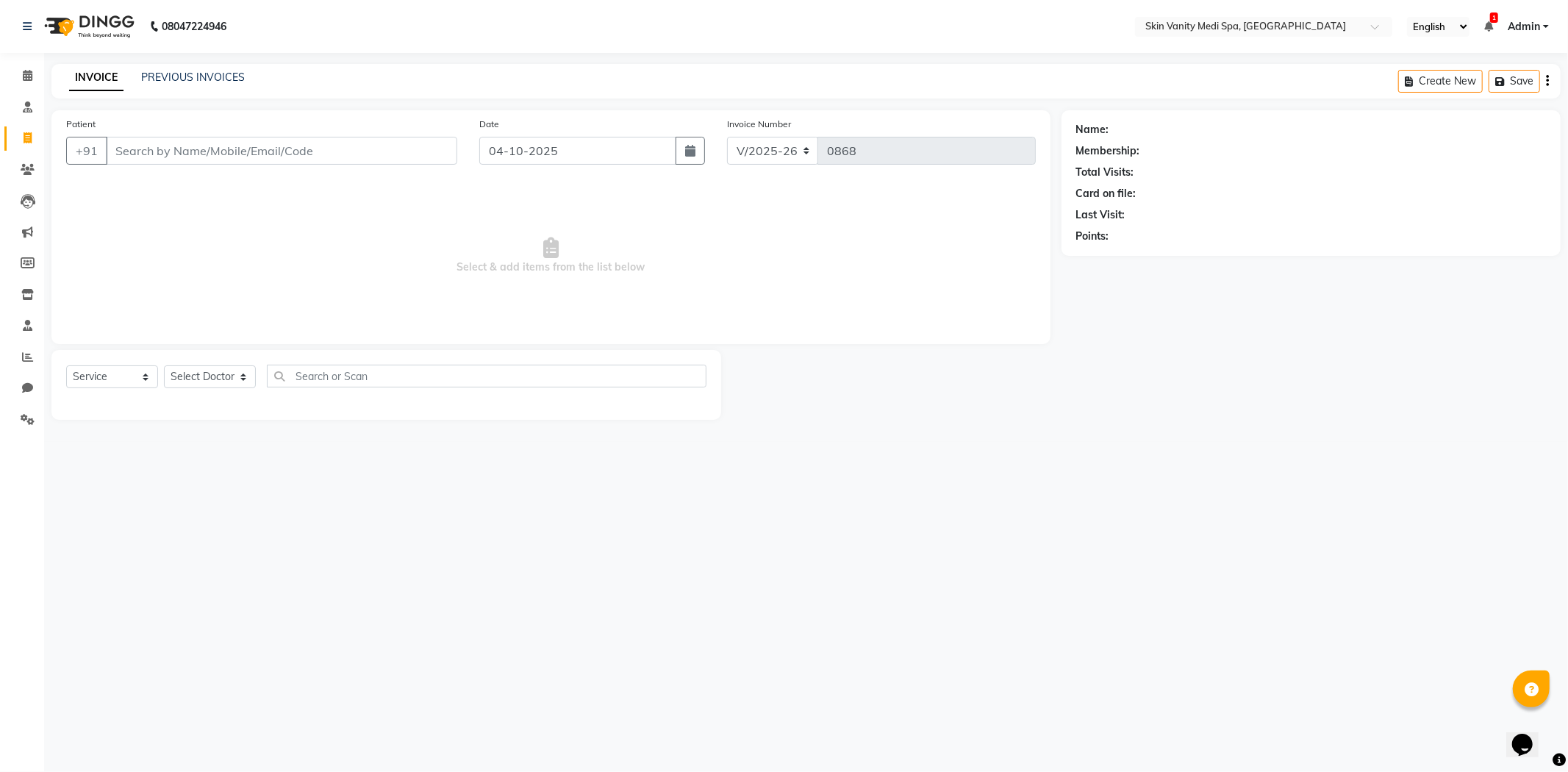
click at [383, 143] on input "Patient" at bounding box center [282, 150] width 351 height 28
click at [253, 180] on ngb-highlight "9687639138" at bounding box center [258, 185] width 73 height 14
click at [141, 384] on select "Select Service Product Membership Package Voucher Prepaid Gift Card" at bounding box center [112, 376] width 92 height 23
click at [66, 366] on select "Select Service Product Membership Package Voucher Prepaid Gift Card" at bounding box center [112, 376] width 92 height 23
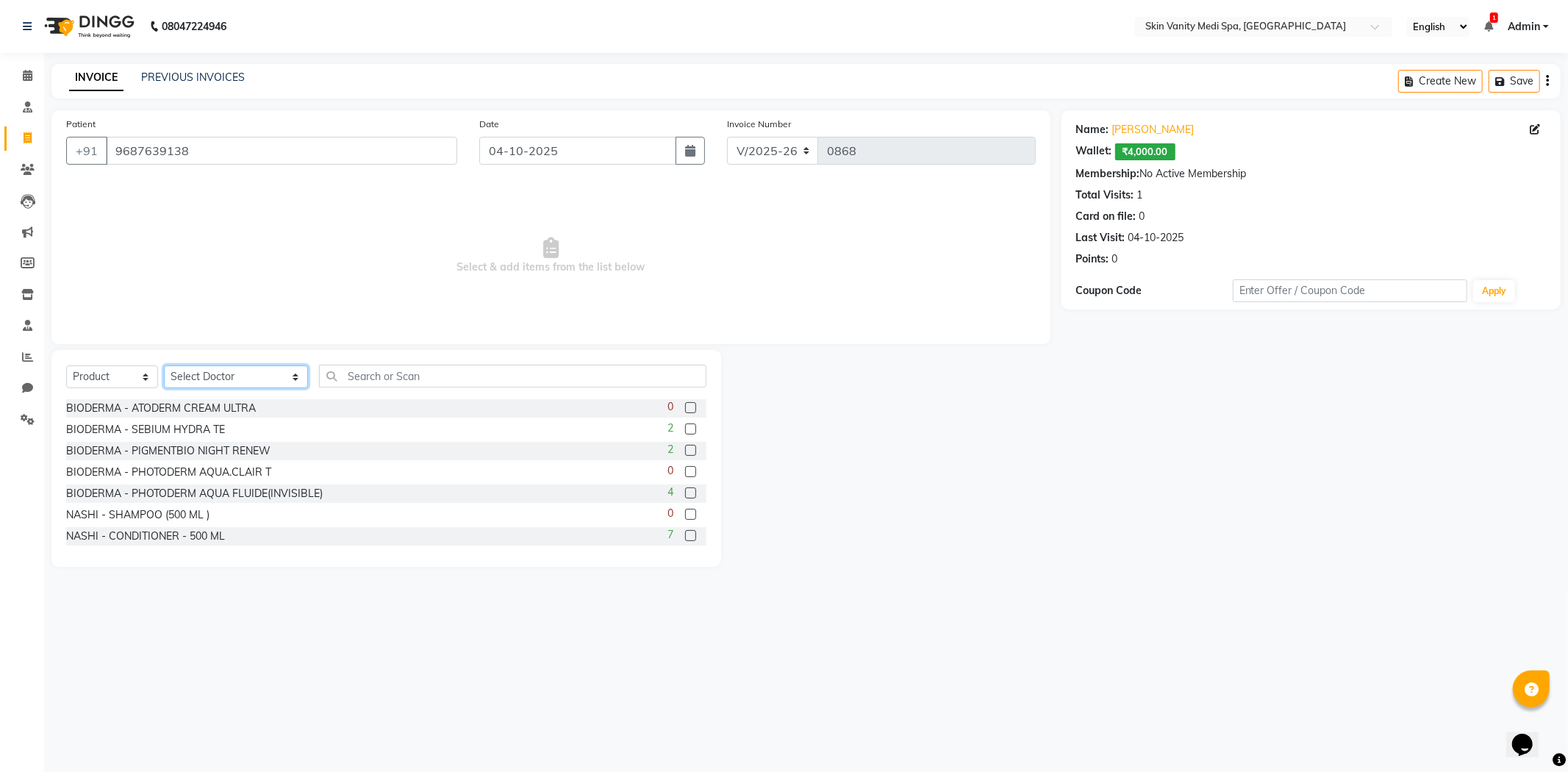
click at [199, 381] on select "Select Doctor [PERSON_NAME] DINGG SUPPORT [PERSON_NAME] EMAA [PERSON_NAME] [PER…" at bounding box center [236, 376] width 144 height 23
click at [164, 366] on select "Select Doctor [PERSON_NAME] DINGG SUPPORT [PERSON_NAME] EMAA [PERSON_NAME] [PER…" at bounding box center [236, 376] width 144 height 23
click at [347, 381] on input "text" at bounding box center [512, 376] width 387 height 23
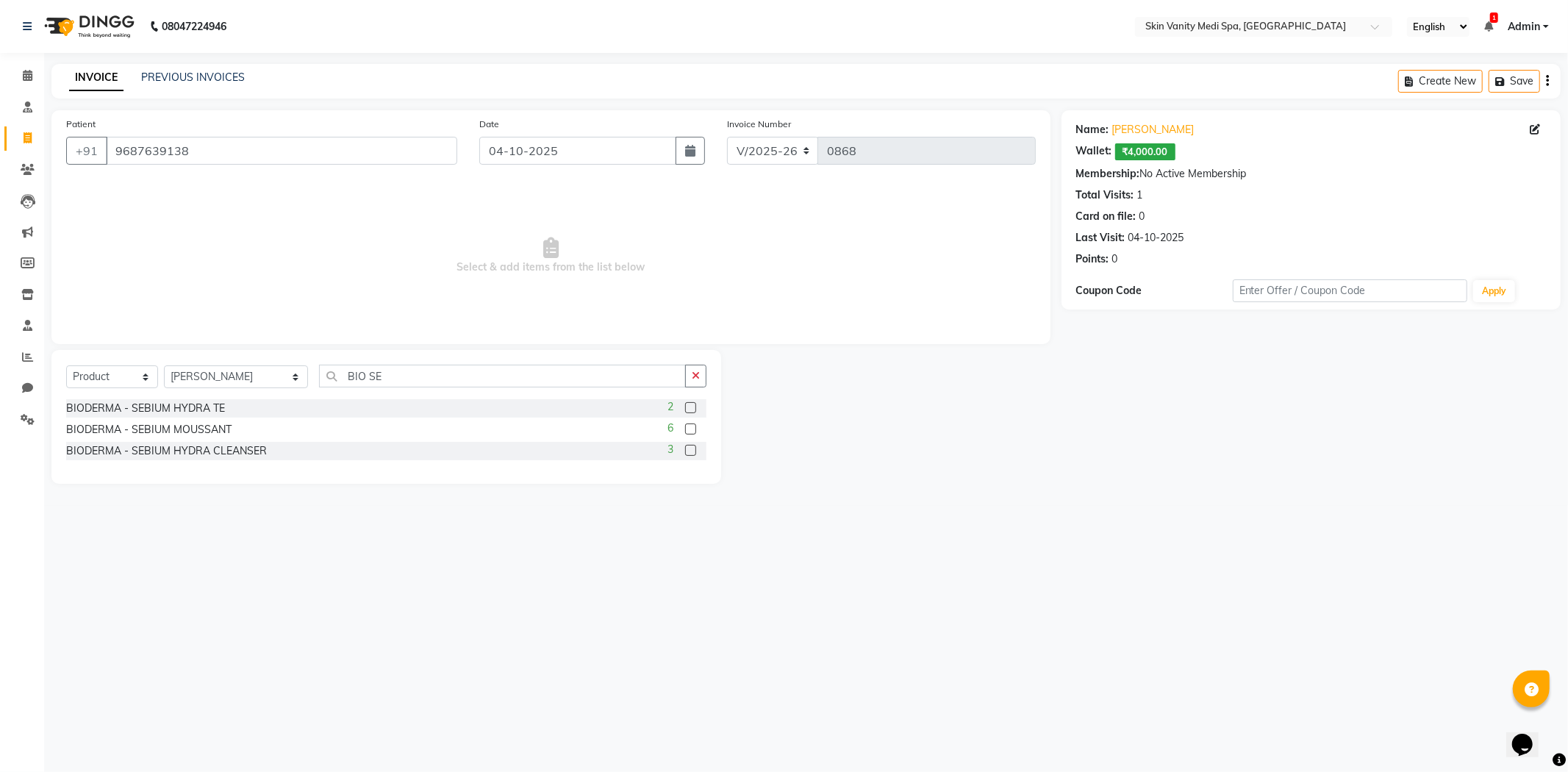
click at [691, 453] on label at bounding box center [691, 451] width 11 height 11
click at [691, 453] on input "checkbox" at bounding box center [690, 452] width 10 height 10
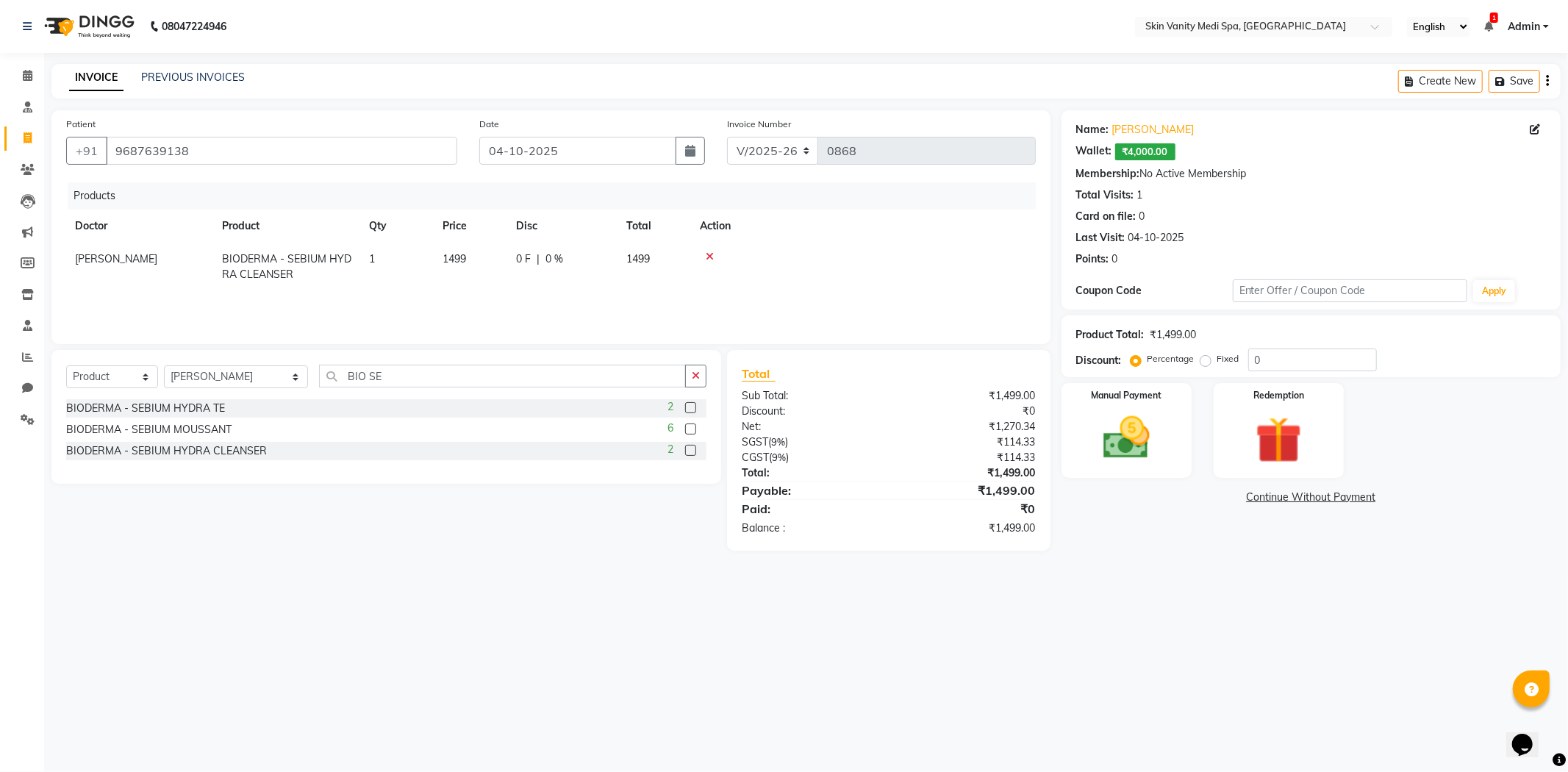
click at [693, 408] on label at bounding box center [691, 408] width 11 height 11
click at [693, 408] on input "checkbox" at bounding box center [690, 408] width 10 height 10
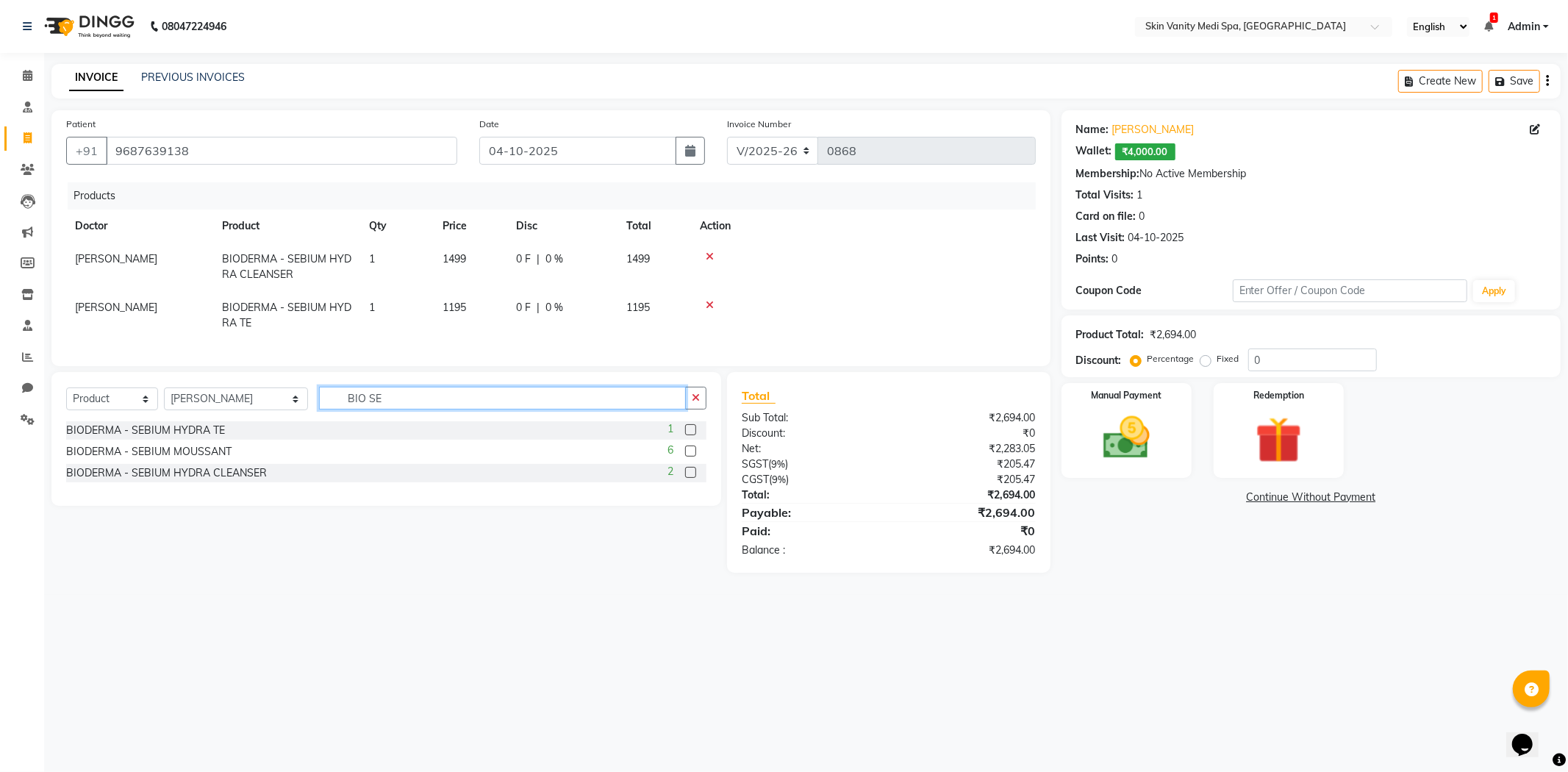
drag, startPoint x: 399, startPoint y: 413, endPoint x: 276, endPoint y: 416, distance: 123.0
click at [284, 416] on div "Select Service Product Membership Package Voucher Prepaid Gift Card Select Doct…" at bounding box center [387, 404] width 641 height 34
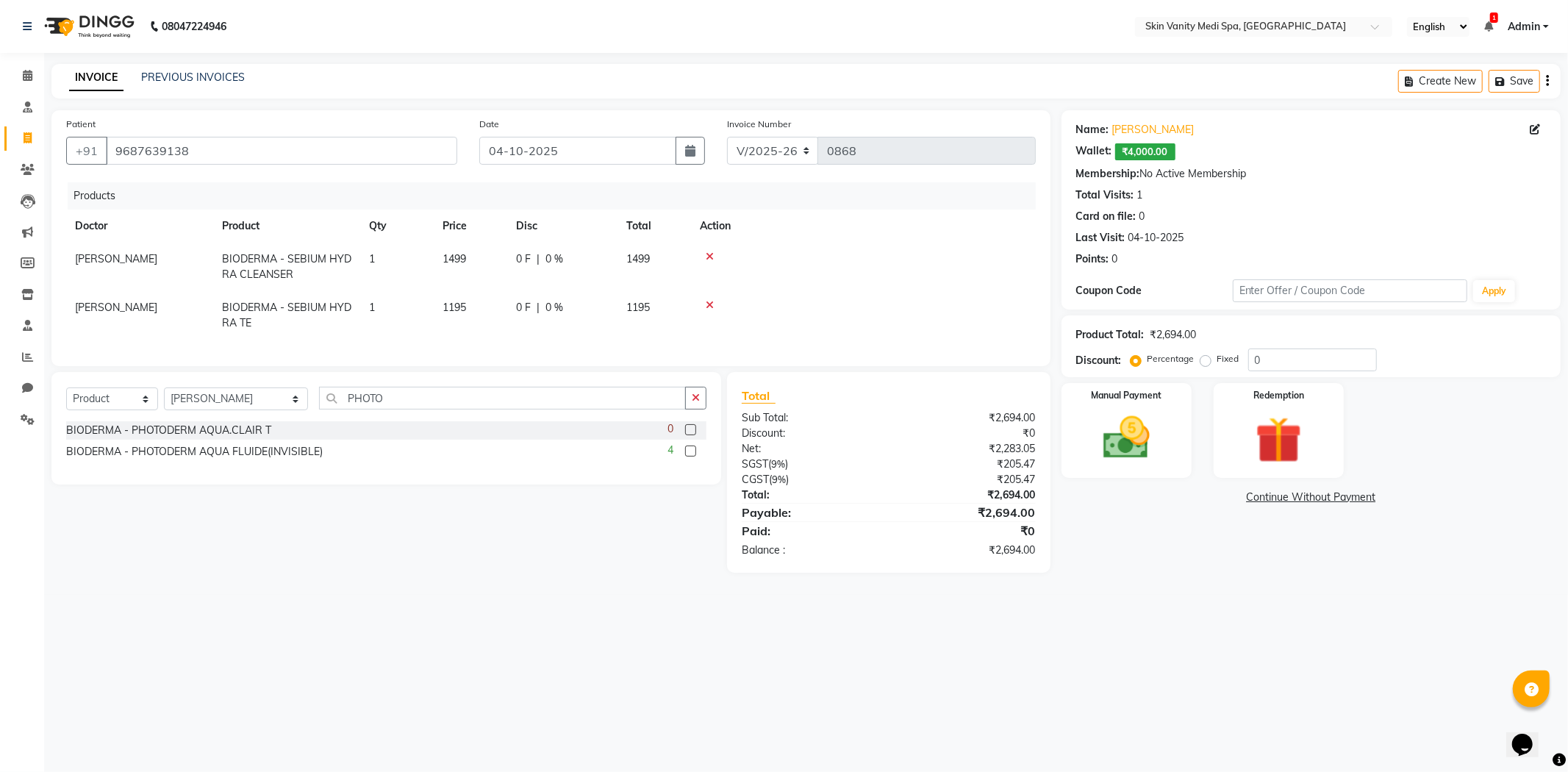
click at [693, 457] on label at bounding box center [691, 452] width 11 height 11
click at [693, 457] on input "checkbox" at bounding box center [690, 452] width 10 height 10
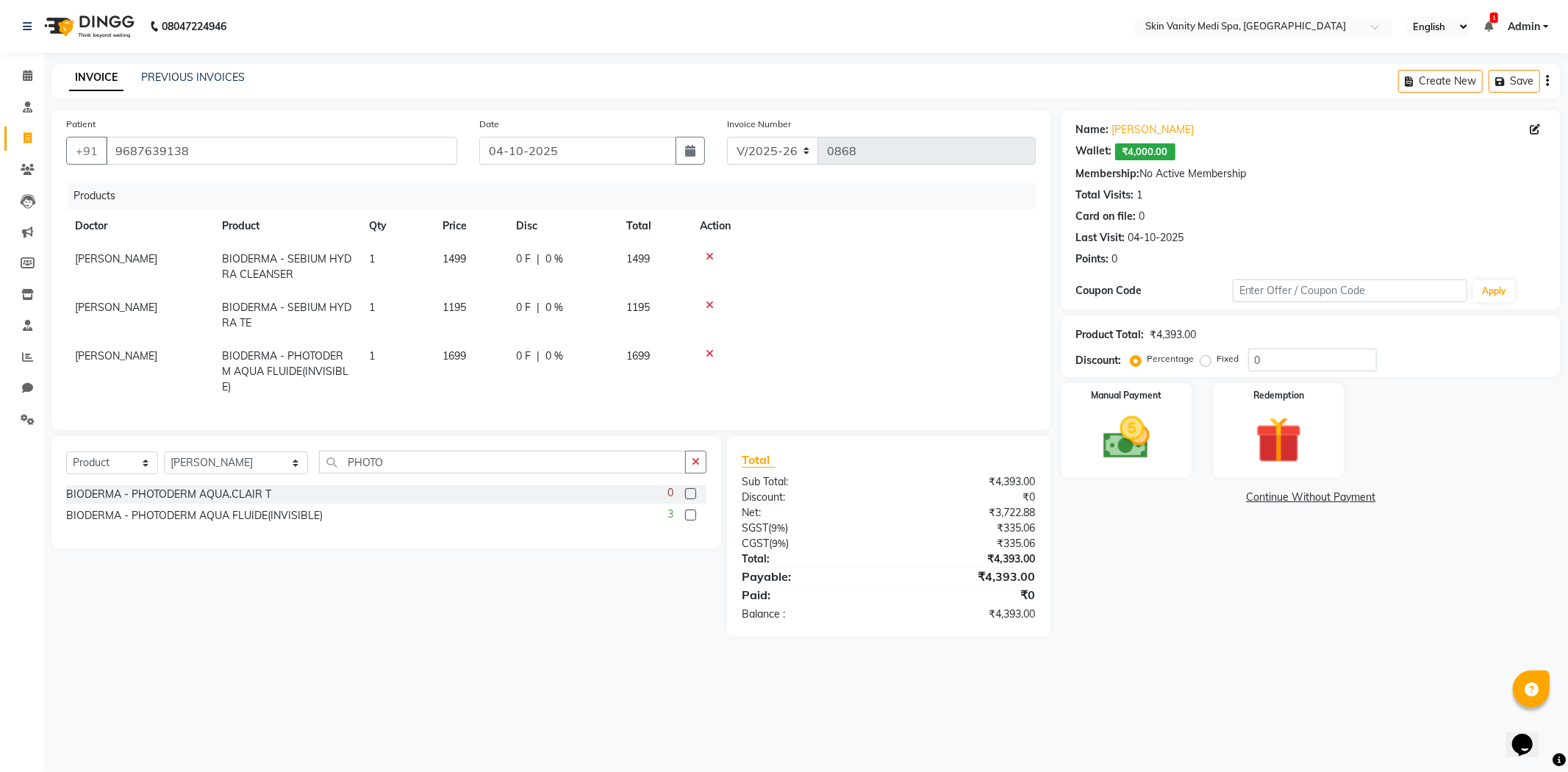
click at [605, 400] on td "0 F | 0 %" at bounding box center [562, 372] width 110 height 64
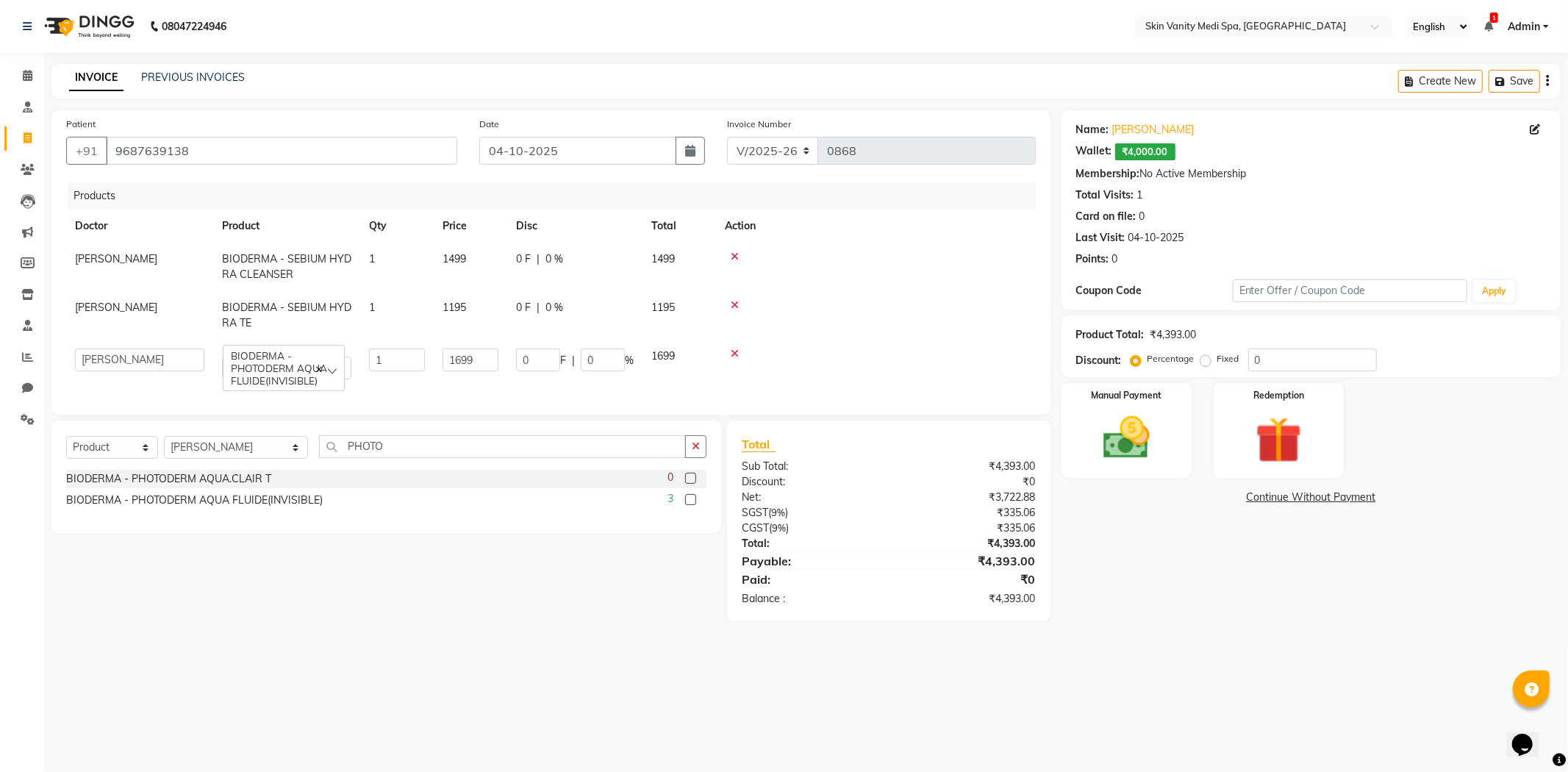
click at [732, 387] on td at bounding box center [875, 364] width 320 height 49
click at [439, 384] on td "1699" at bounding box center [470, 364] width 73 height 49
click at [402, 375] on td "1" at bounding box center [397, 364] width 73 height 49
click at [415, 280] on td "1" at bounding box center [397, 267] width 73 height 49
click at [754, 371] on td at bounding box center [875, 357] width 320 height 49
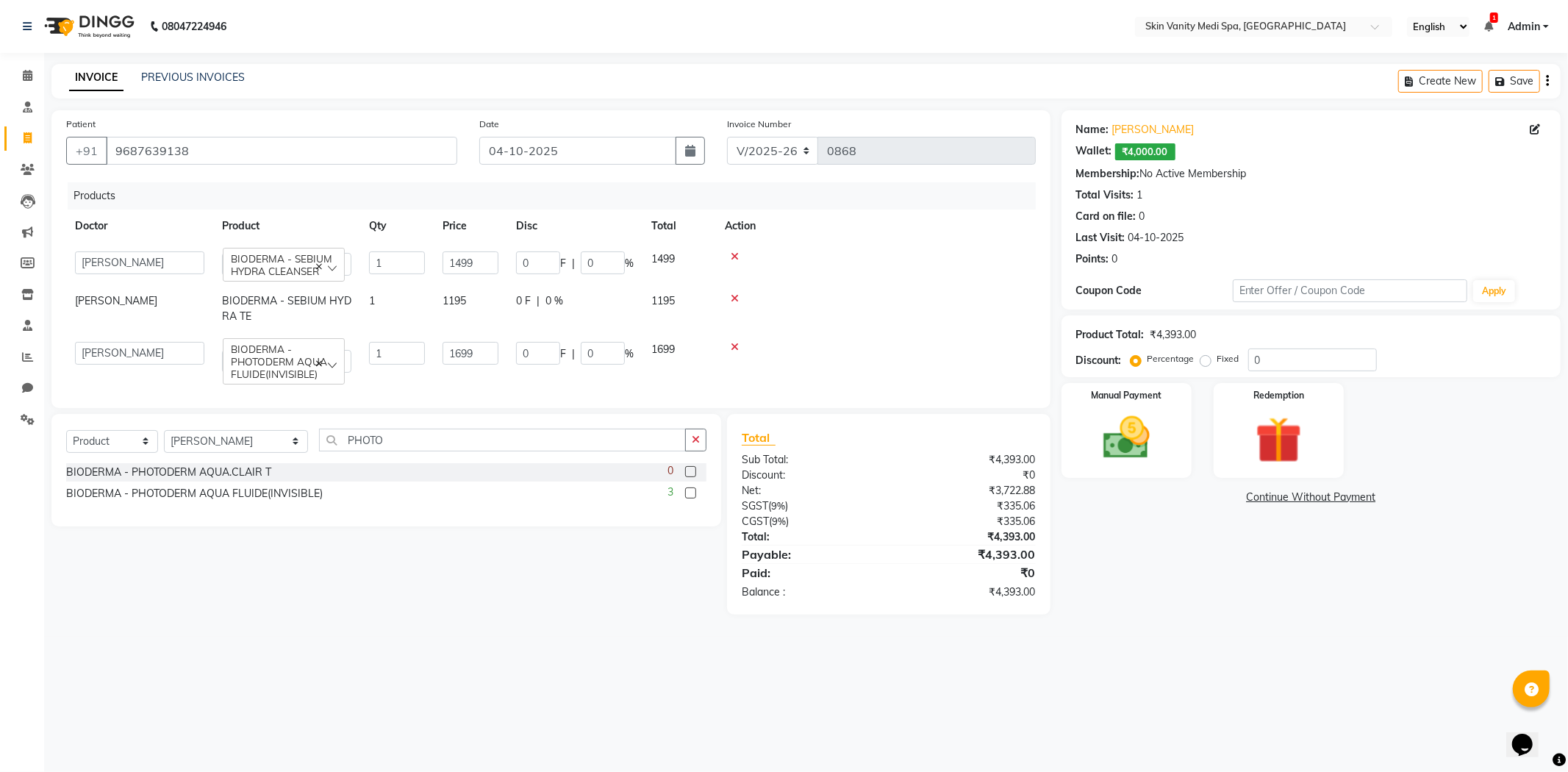
click at [542, 371] on td "0 F | 0 %" at bounding box center [574, 357] width 135 height 49
click at [443, 376] on td "1699" at bounding box center [470, 357] width 73 height 49
click at [380, 380] on td "1" at bounding box center [397, 357] width 73 height 49
click at [452, 571] on div "Select Service Product Membership Package Voucher Prepaid Gift Card Select Doct…" at bounding box center [381, 514] width 681 height 201
click at [925, 324] on td at bounding box center [875, 308] width 320 height 49
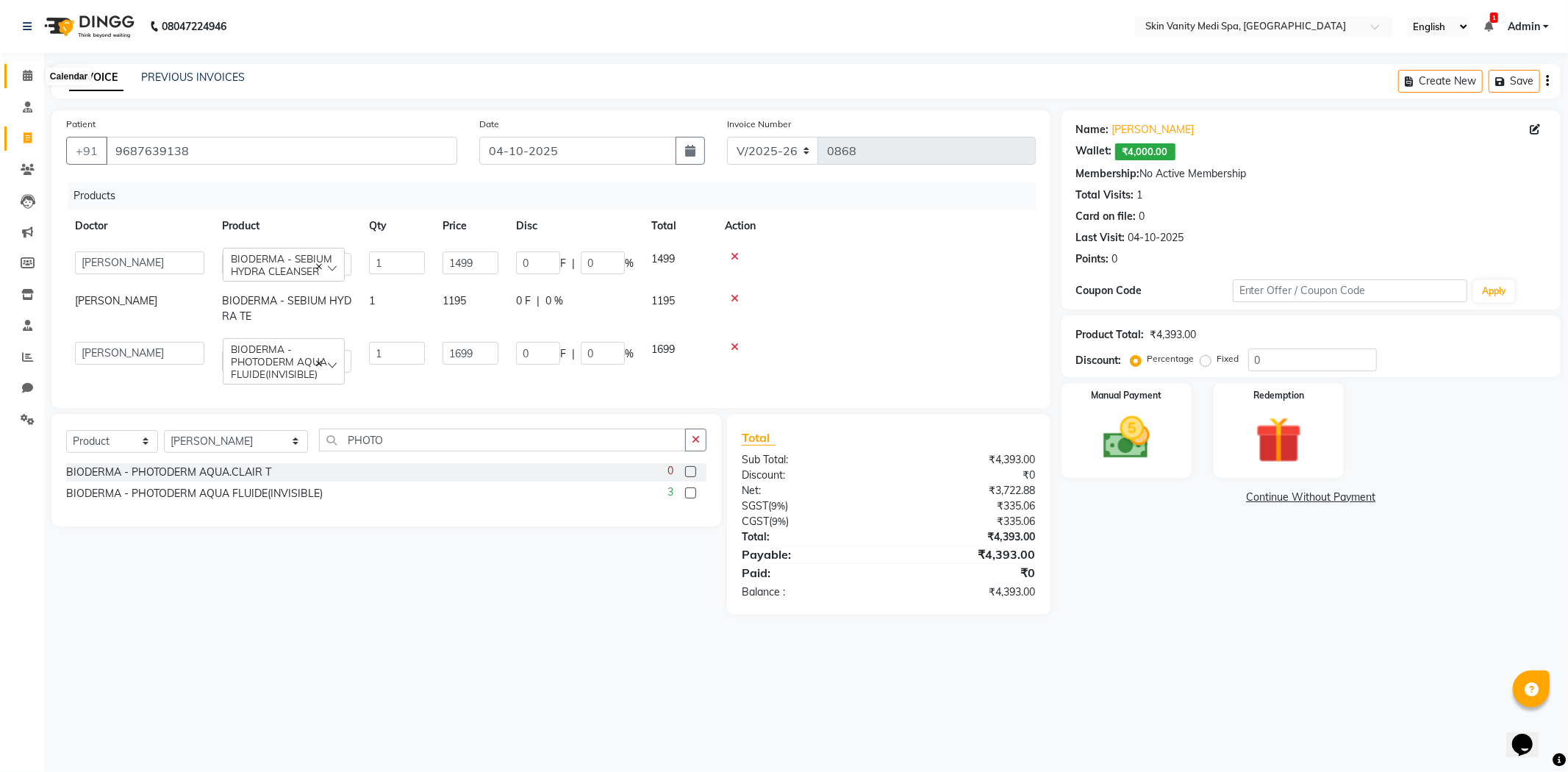
click at [21, 74] on span at bounding box center [27, 76] width 26 height 17
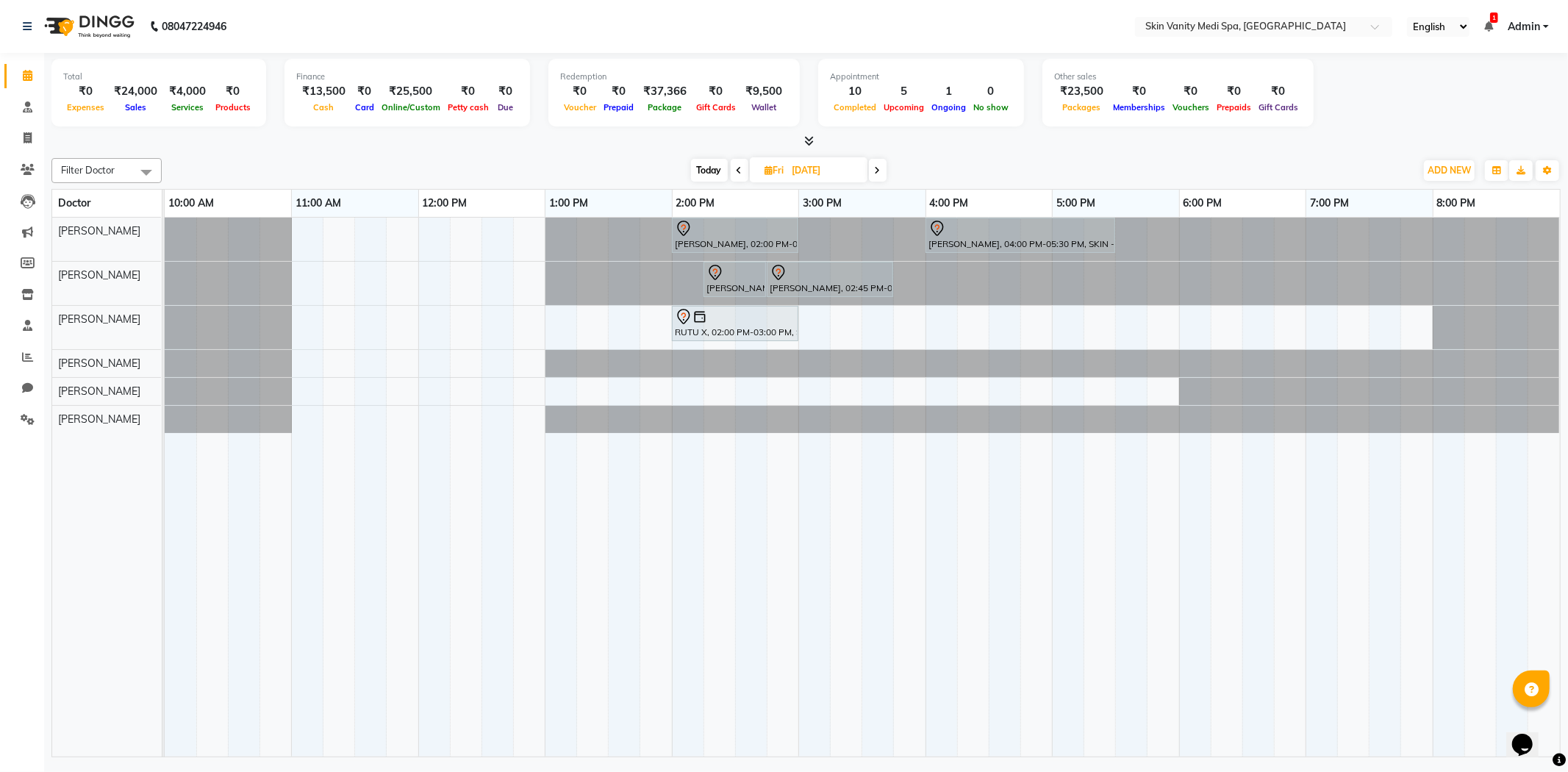
click at [696, 168] on span "Today" at bounding box center [709, 170] width 37 height 23
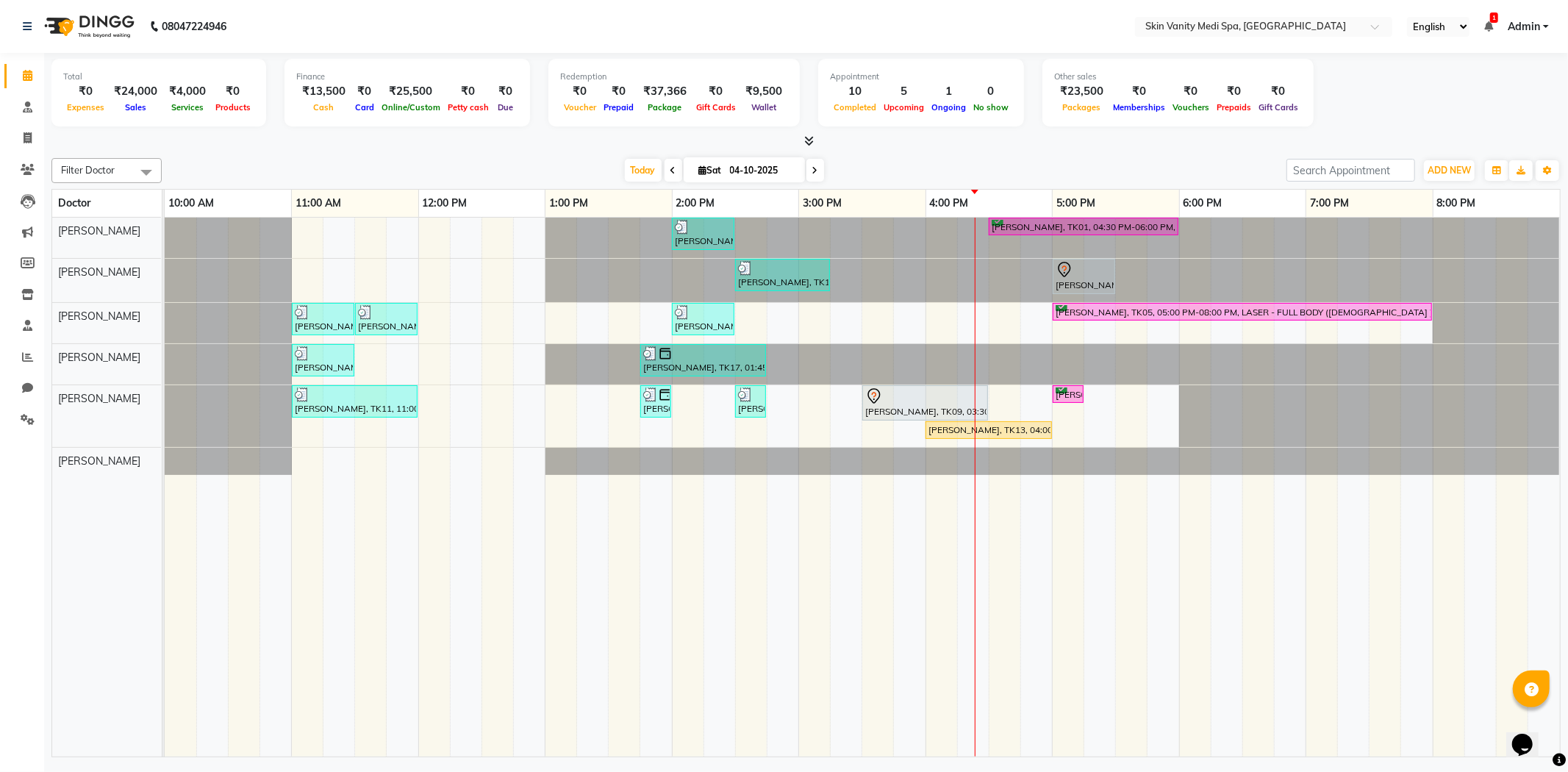
click at [732, 168] on input "04-10-2025" at bounding box center [762, 171] width 73 height 22
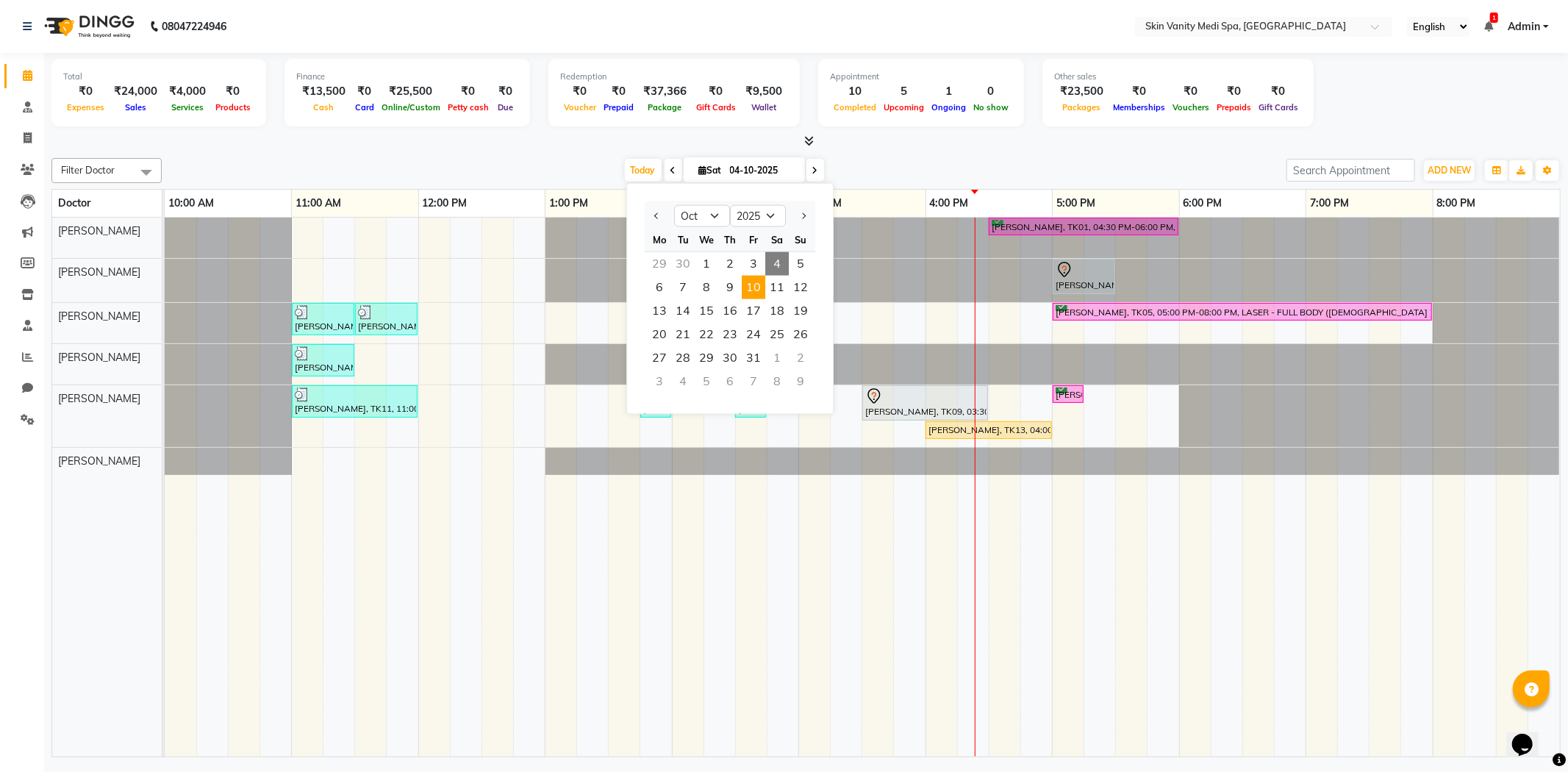
click at [753, 287] on span "10" at bounding box center [753, 287] width 23 height 23
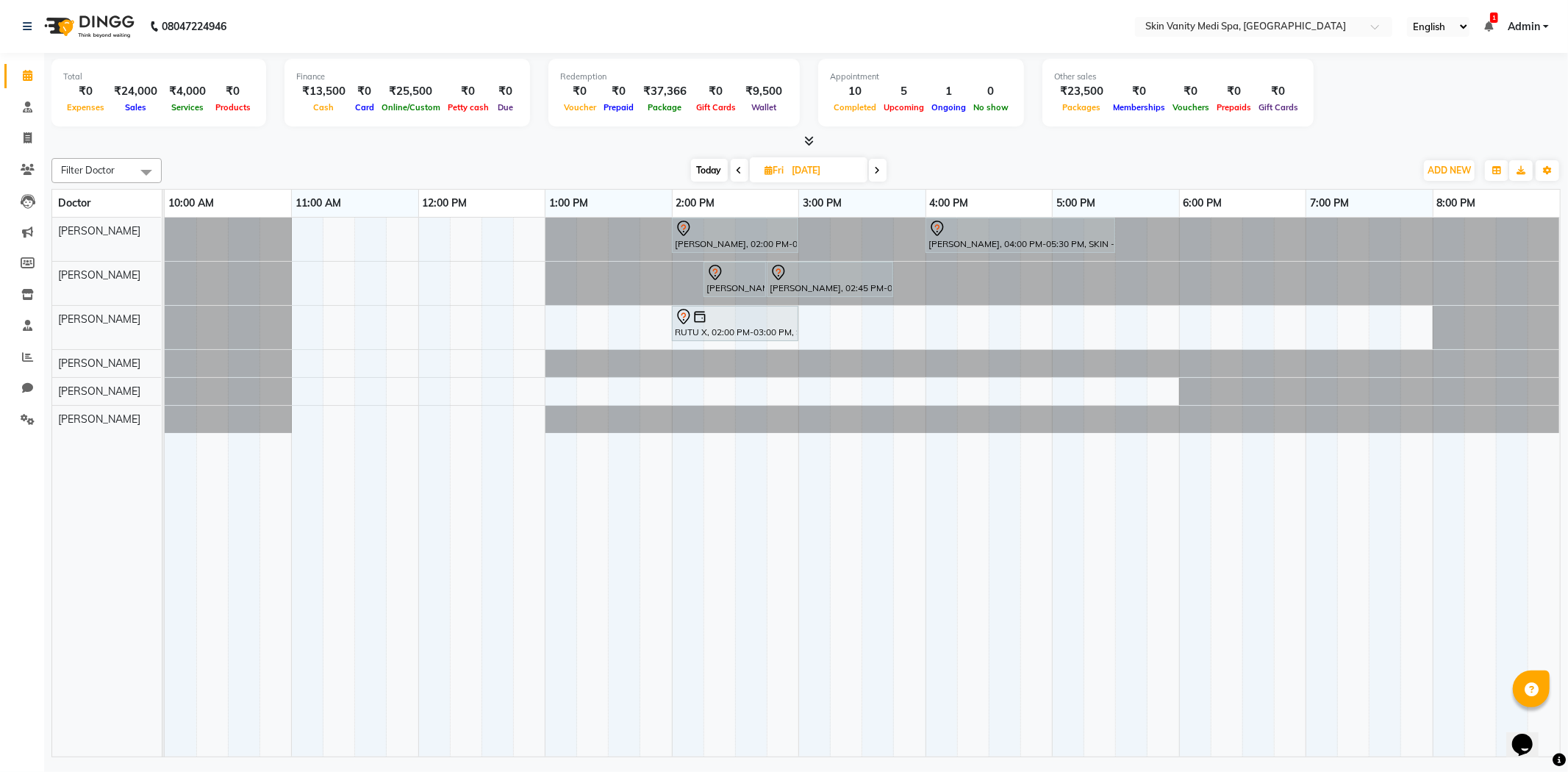
click at [579, 388] on div "[PERSON_NAME], 02:00 PM-03:00 PM, SKIN - HYDRA SIGNATURE TREATMENT [PERSON_NAME…" at bounding box center [862, 487] width 1395 height 540
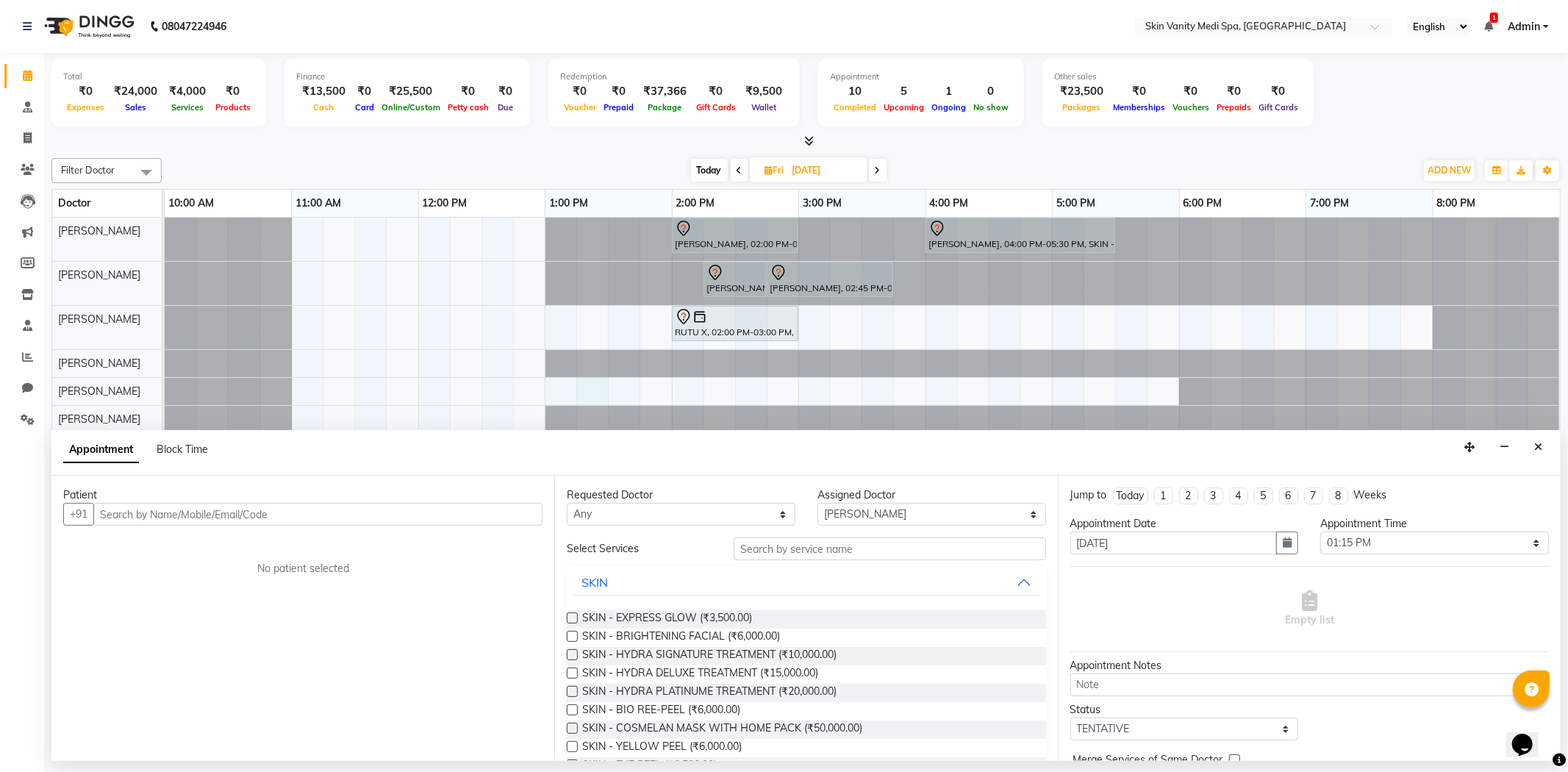
click at [165, 357] on div at bounding box center [165, 364] width 0 height 27
click at [241, 515] on input "text" at bounding box center [318, 515] width 449 height 23
click at [218, 540] on ngb-highlight "8128725331" at bounding box center [248, 546] width 73 height 14
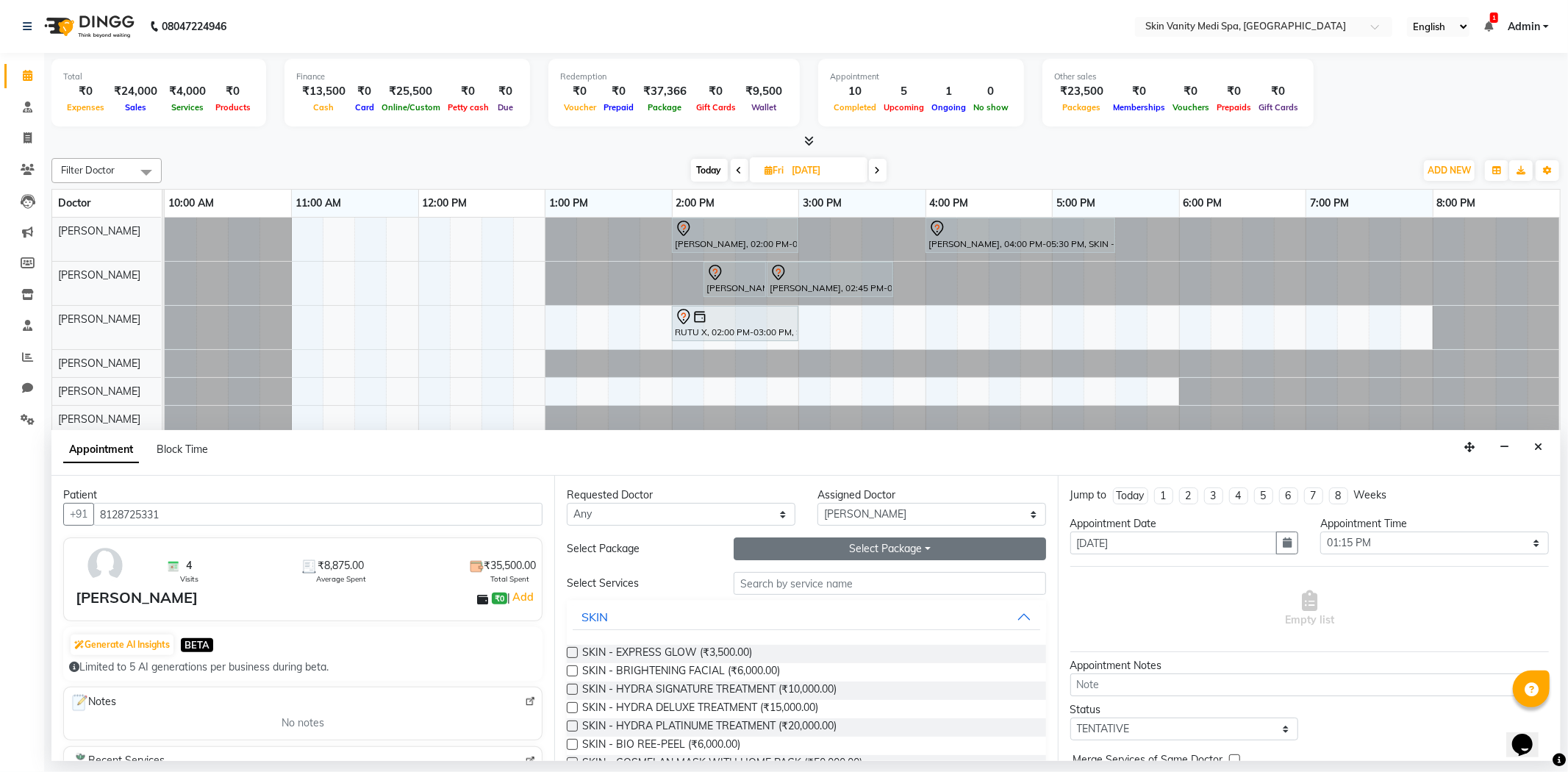
click at [827, 550] on button "Select Package Toggle Dropdown" at bounding box center [889, 549] width 312 height 23
click at [810, 586] on li "IV - RE GLOW (6 SESSIONS)" at bounding box center [822, 579] width 176 height 22
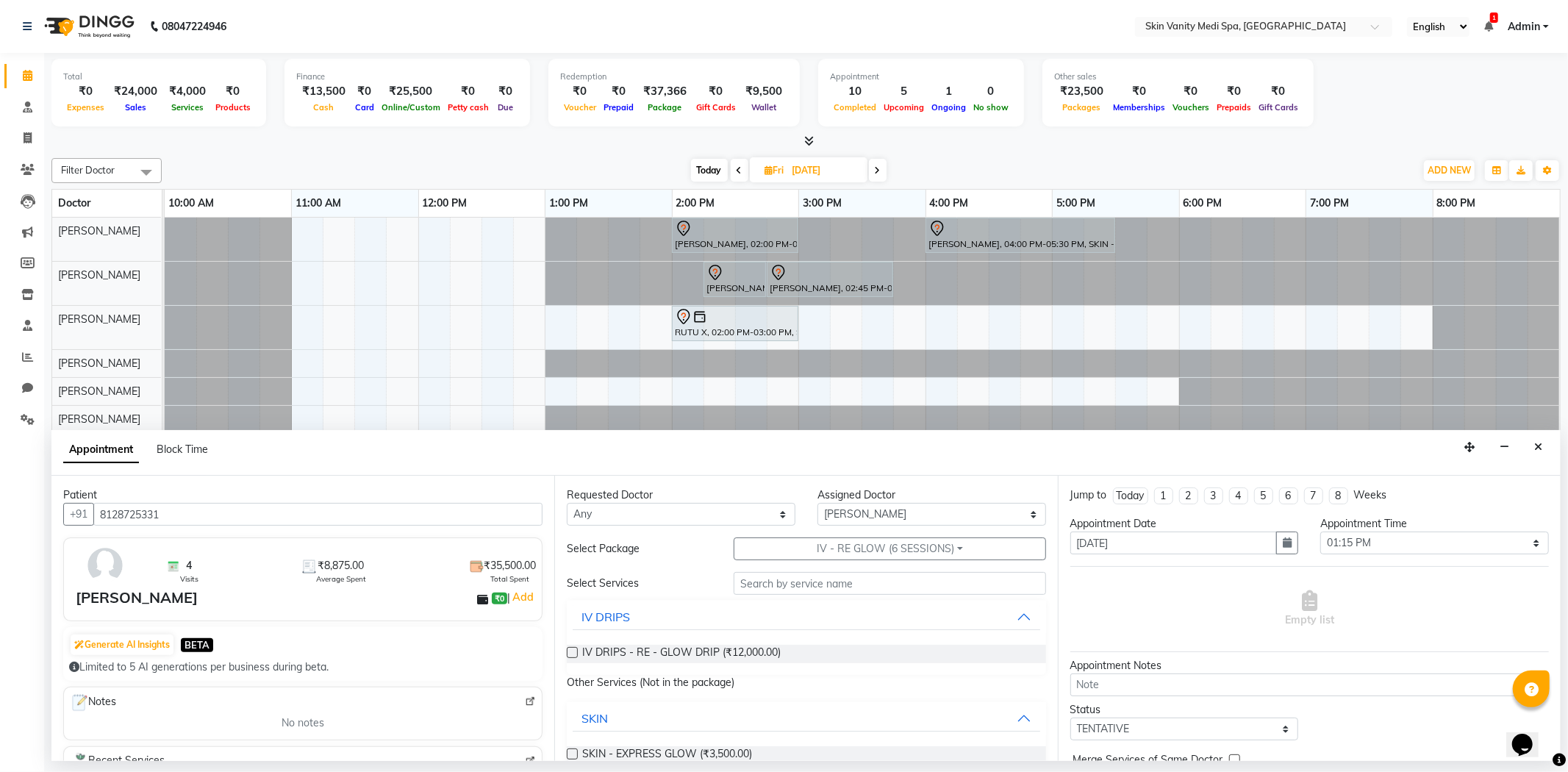
click at [571, 651] on label at bounding box center [573, 653] width 11 height 11
click at [571, 651] on input "checkbox" at bounding box center [572, 655] width 10 height 10
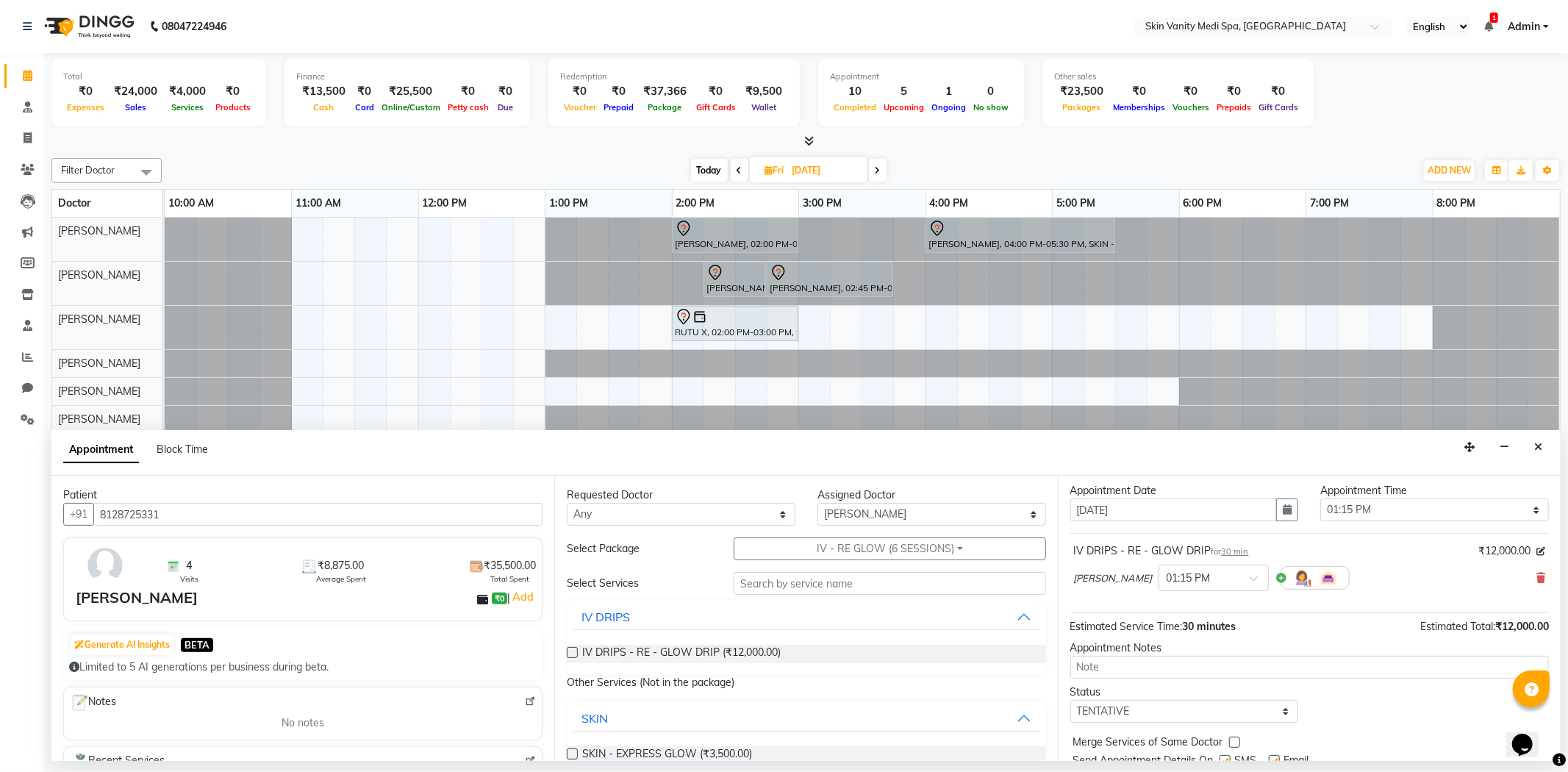
scroll to position [82, 0]
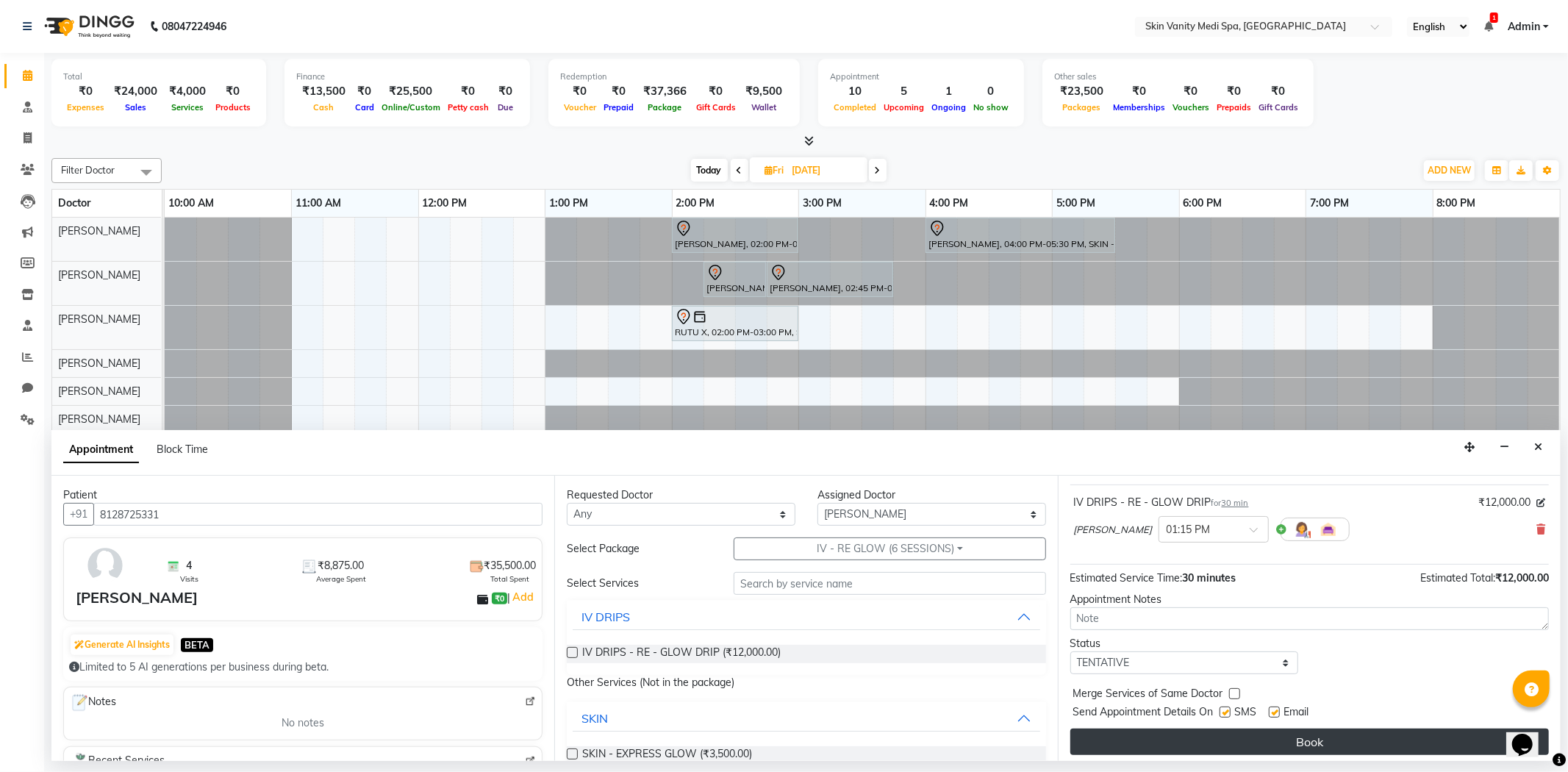
click at [1219, 746] on button "Book" at bounding box center [1309, 742] width 478 height 26
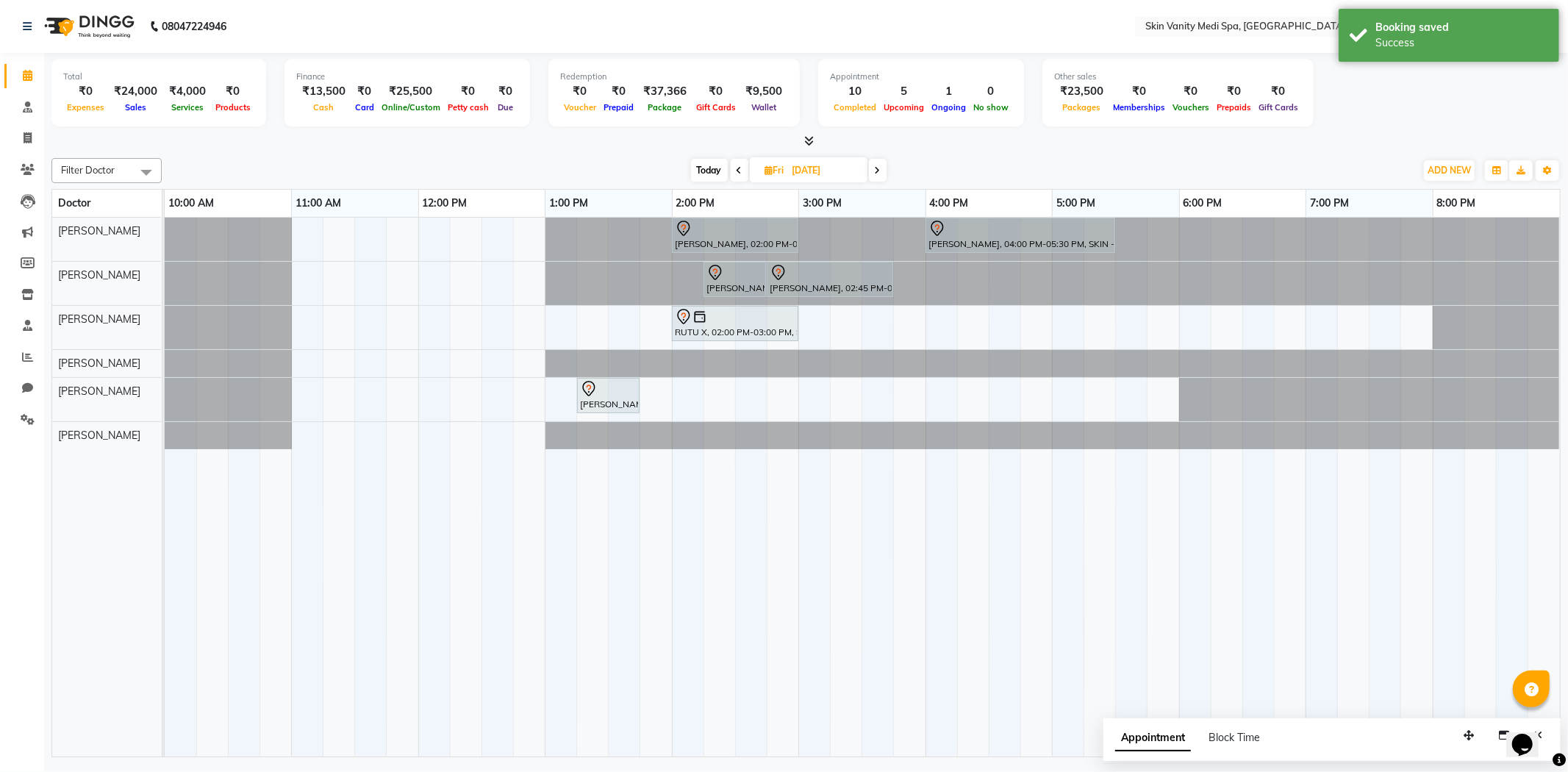
click at [709, 170] on span "Today" at bounding box center [709, 170] width 37 height 23
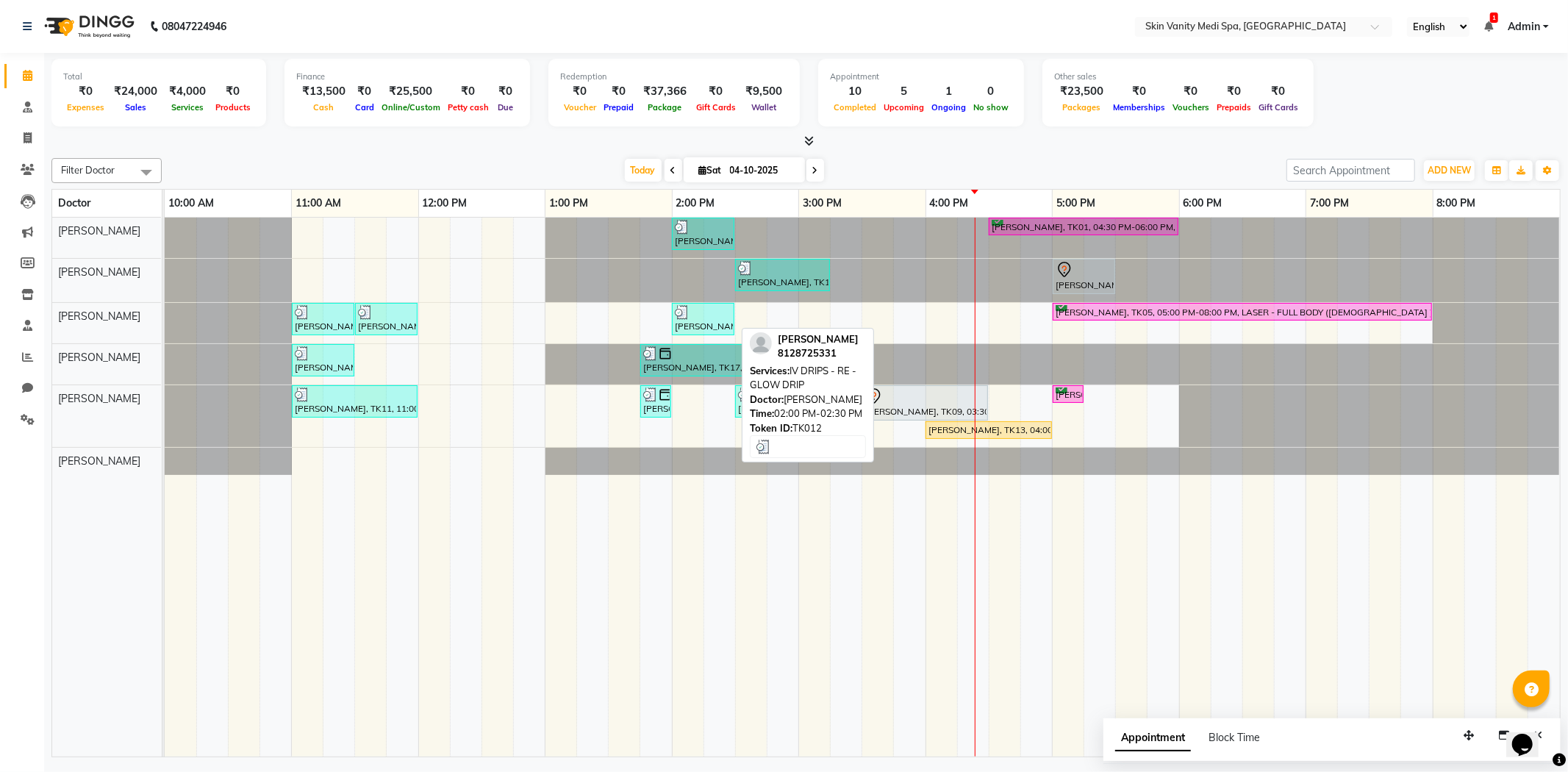
click at [701, 320] on div "[PERSON_NAME], TK12, 02:00 PM-02:30 PM, IV DRIPS - RE - GLOW DRIP" at bounding box center [703, 319] width 60 height 28
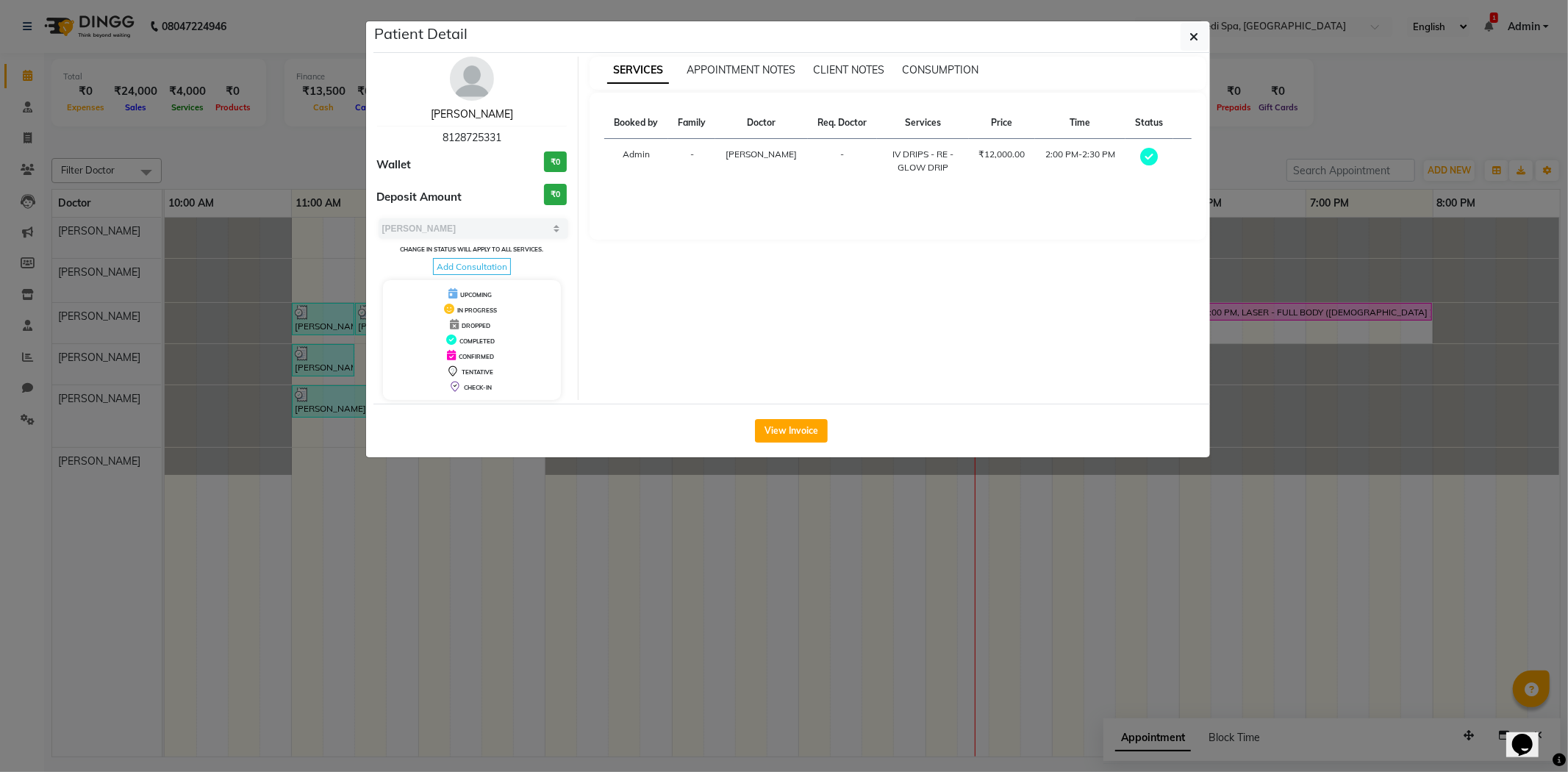
click at [472, 112] on link "[PERSON_NAME]" at bounding box center [471, 113] width 82 height 14
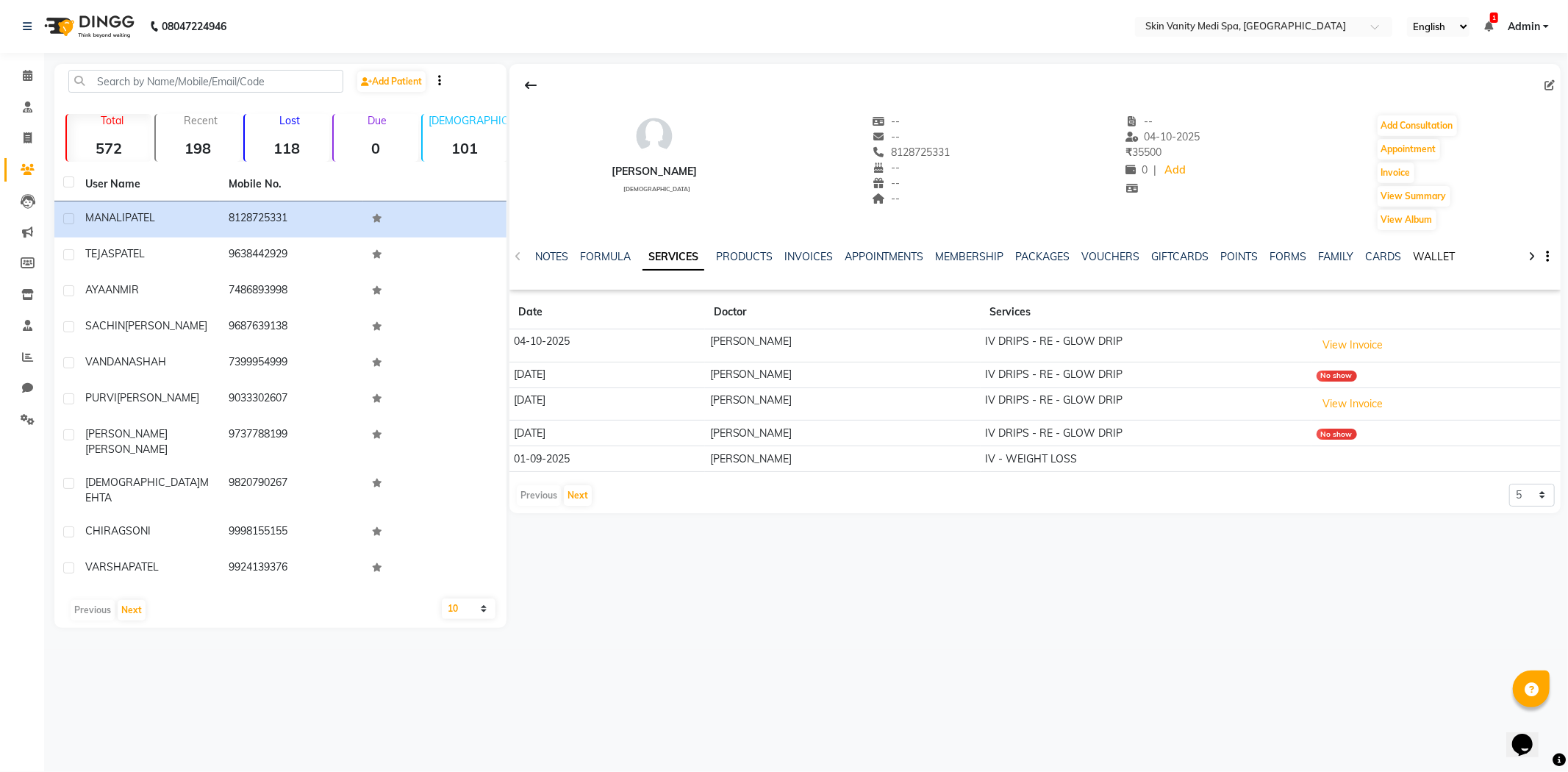
click at [1427, 254] on link "WALLET" at bounding box center [1435, 257] width 42 height 14
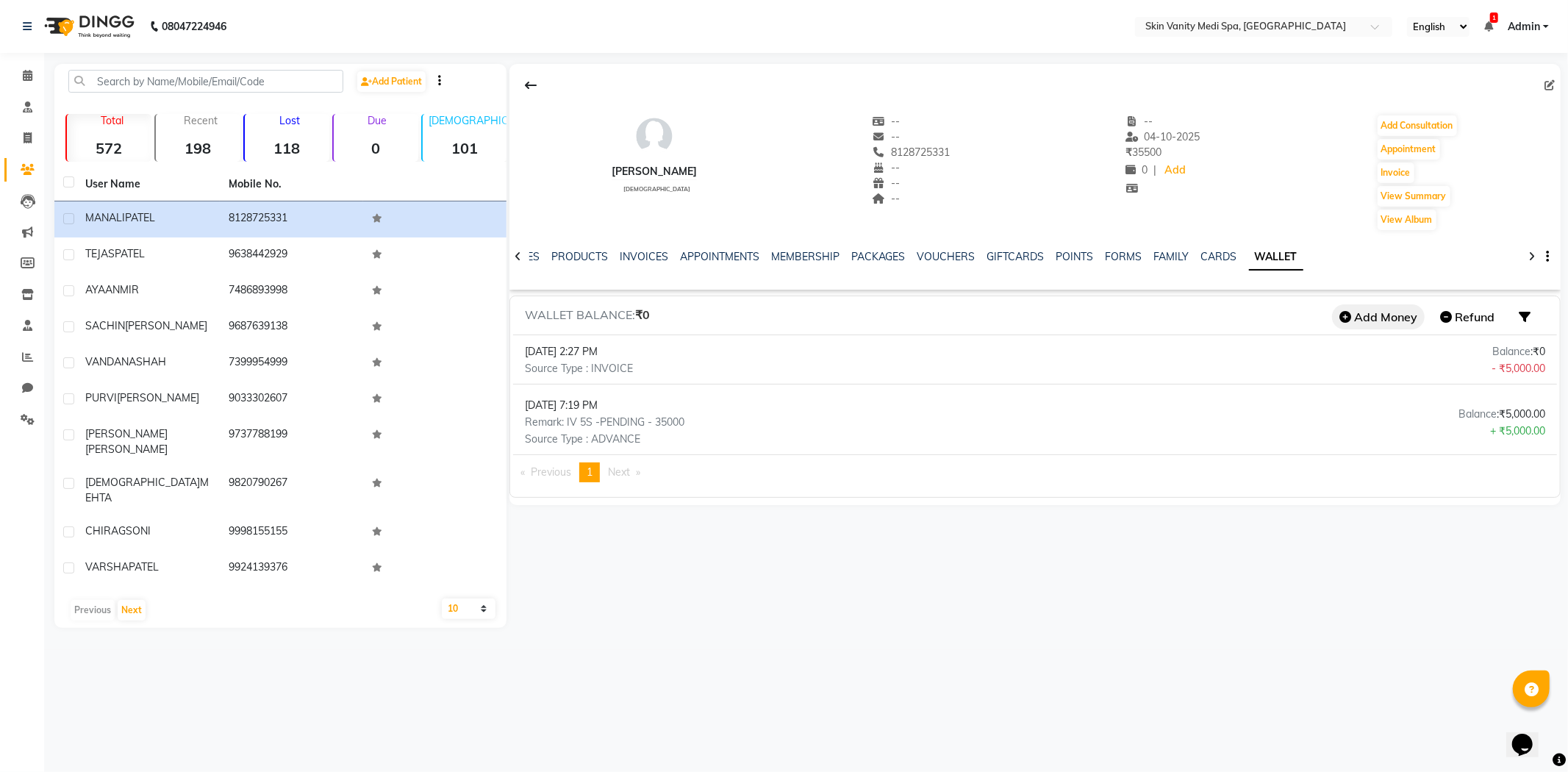
click at [1371, 312] on button "Add Money" at bounding box center [1379, 316] width 93 height 25
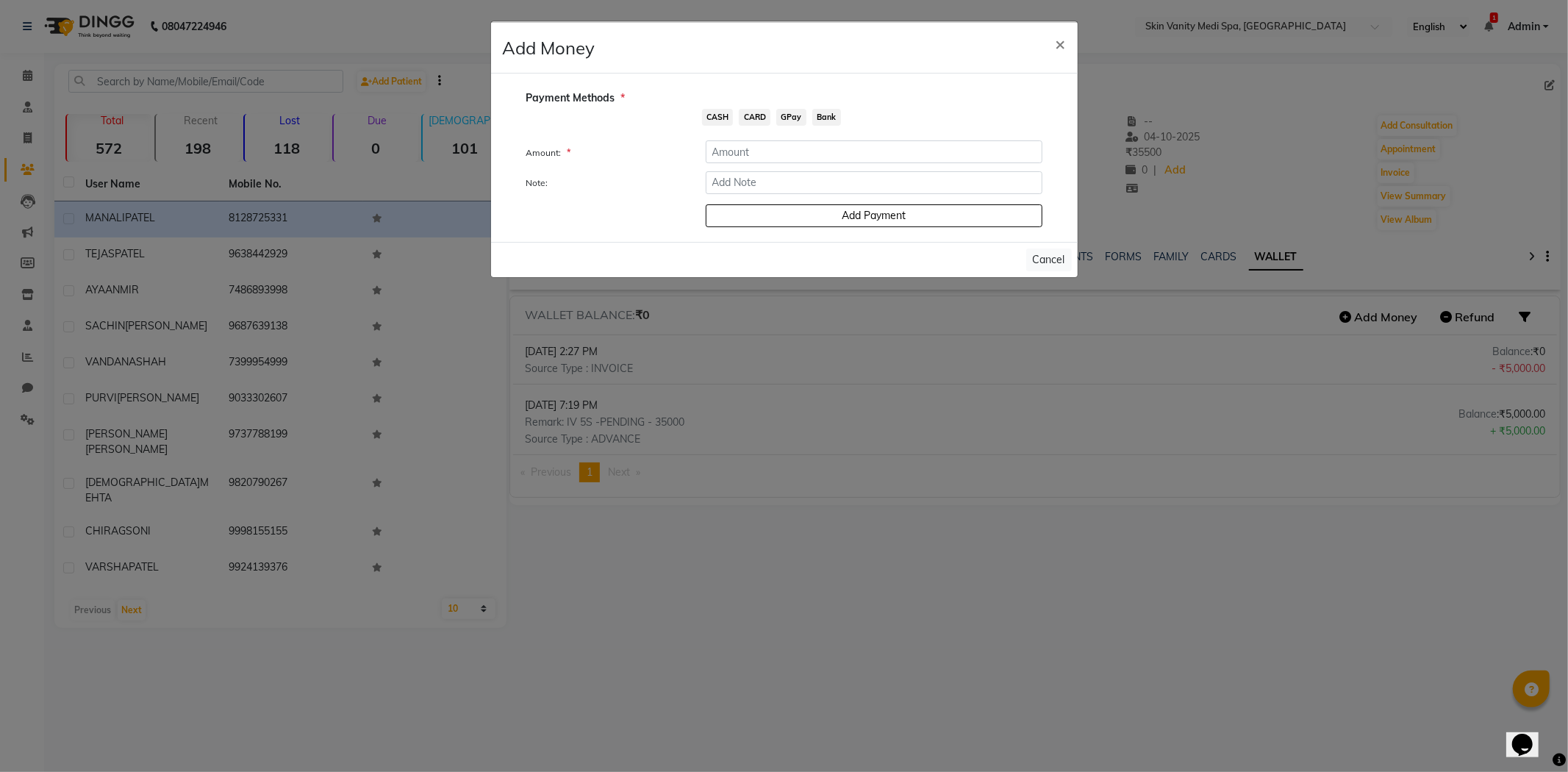
click at [789, 114] on span "GPay" at bounding box center [792, 117] width 30 height 17
click at [782, 145] on input "number" at bounding box center [875, 152] width 337 height 23
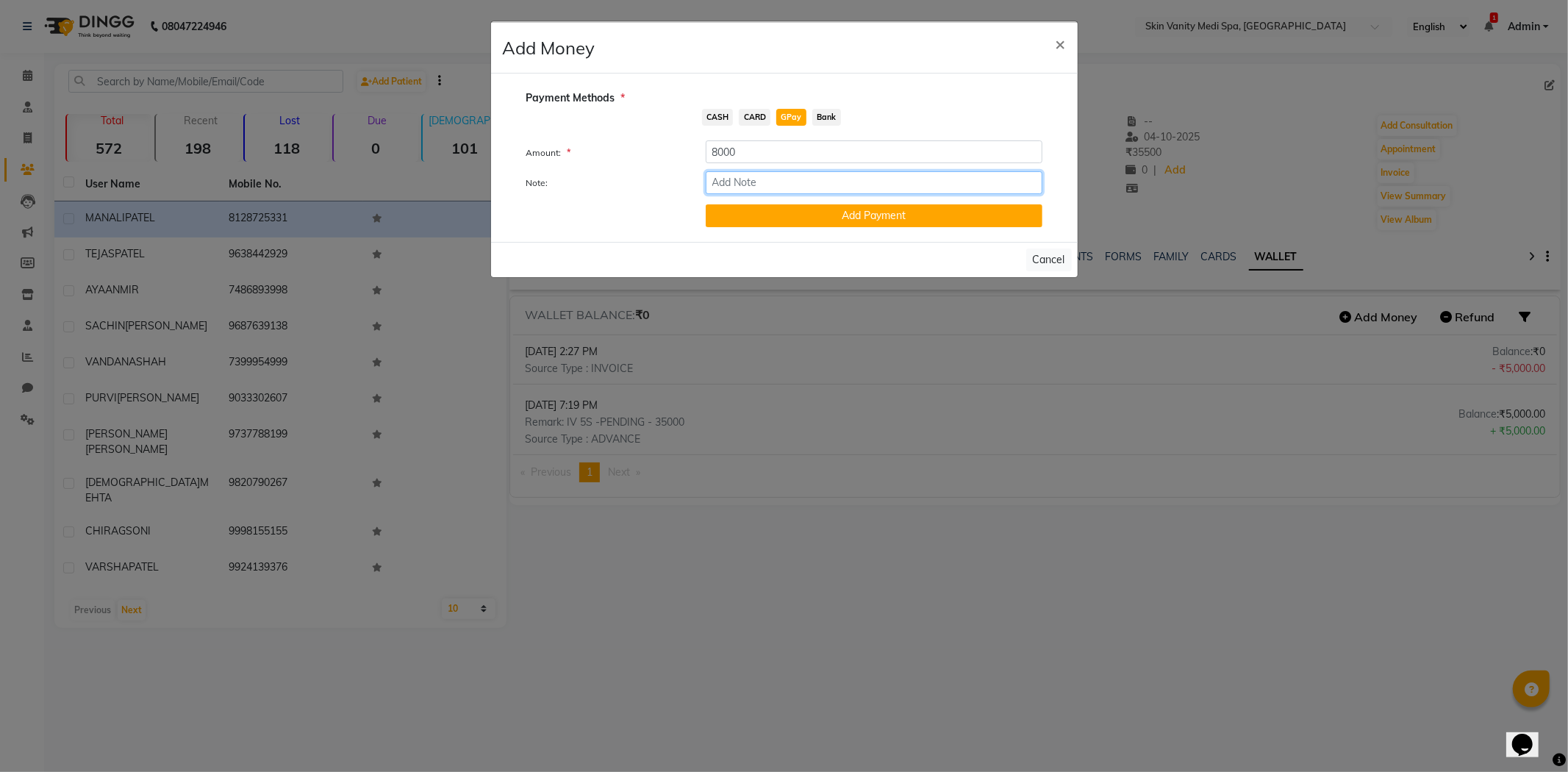
click at [732, 184] on input "Note:" at bounding box center [875, 182] width 337 height 23
click at [826, 223] on button "Add Payment" at bounding box center [875, 216] width 337 height 23
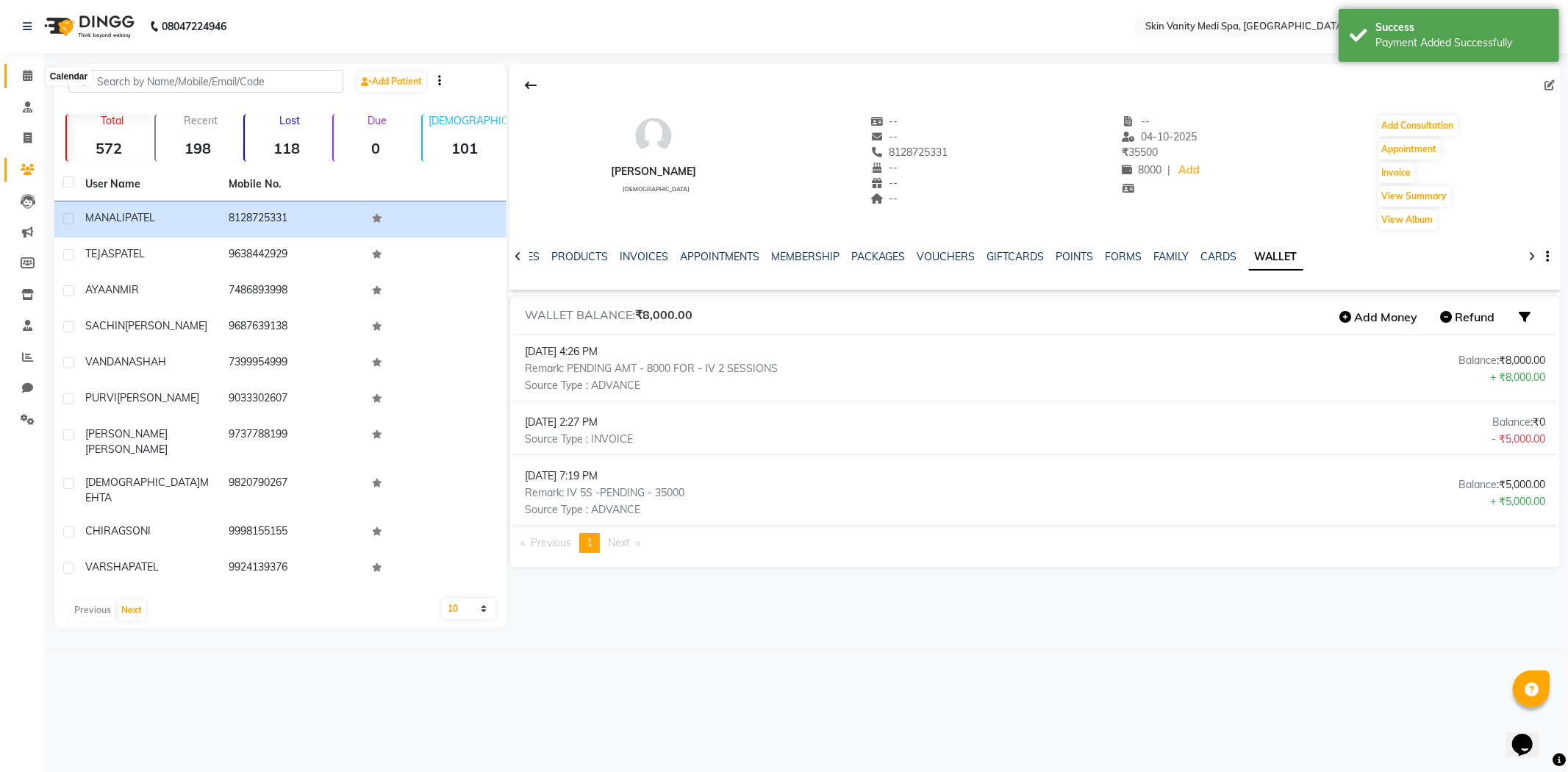
click at [25, 76] on icon at bounding box center [28, 75] width 10 height 11
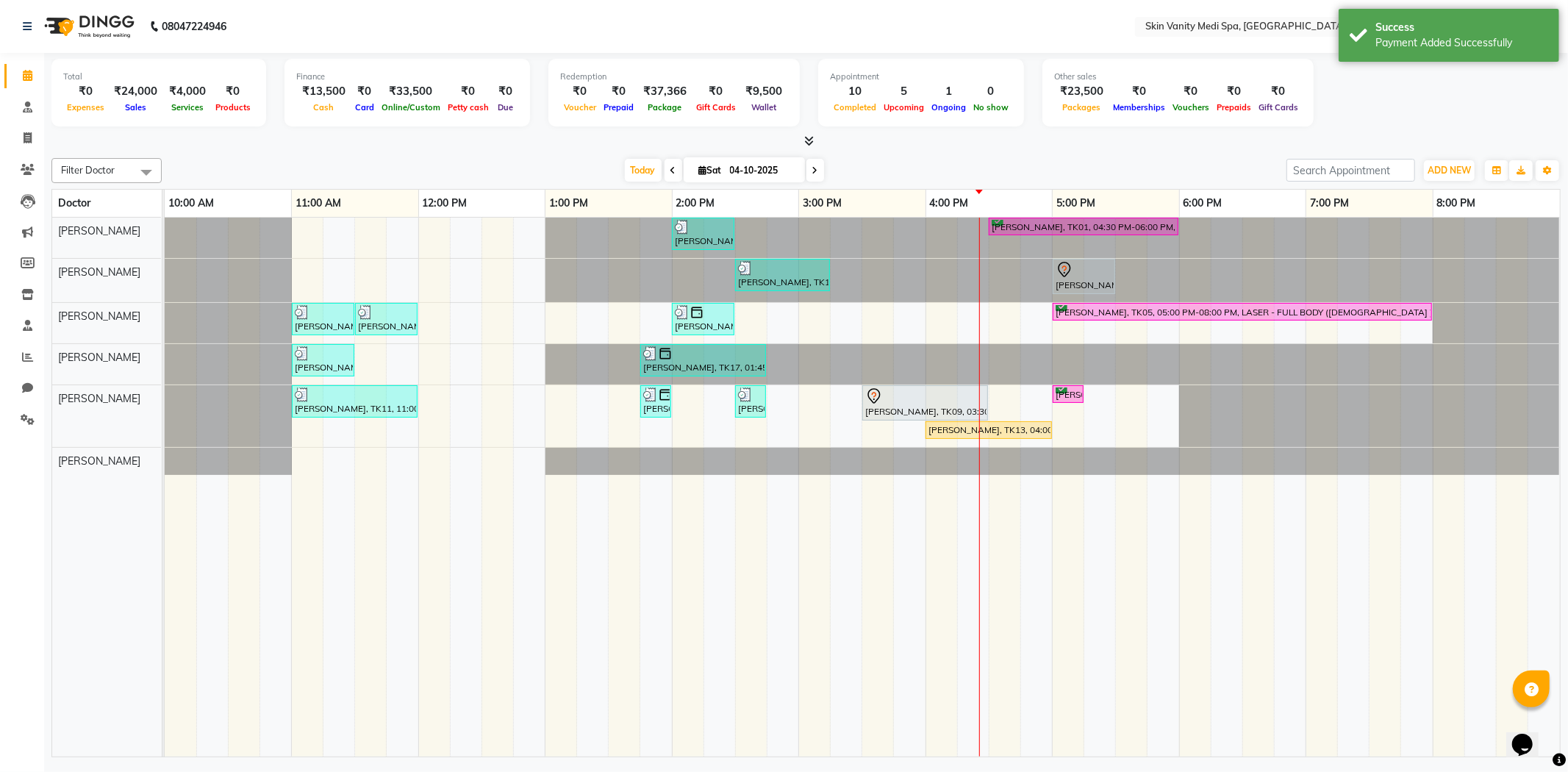
click at [700, 171] on icon at bounding box center [703, 170] width 8 height 10
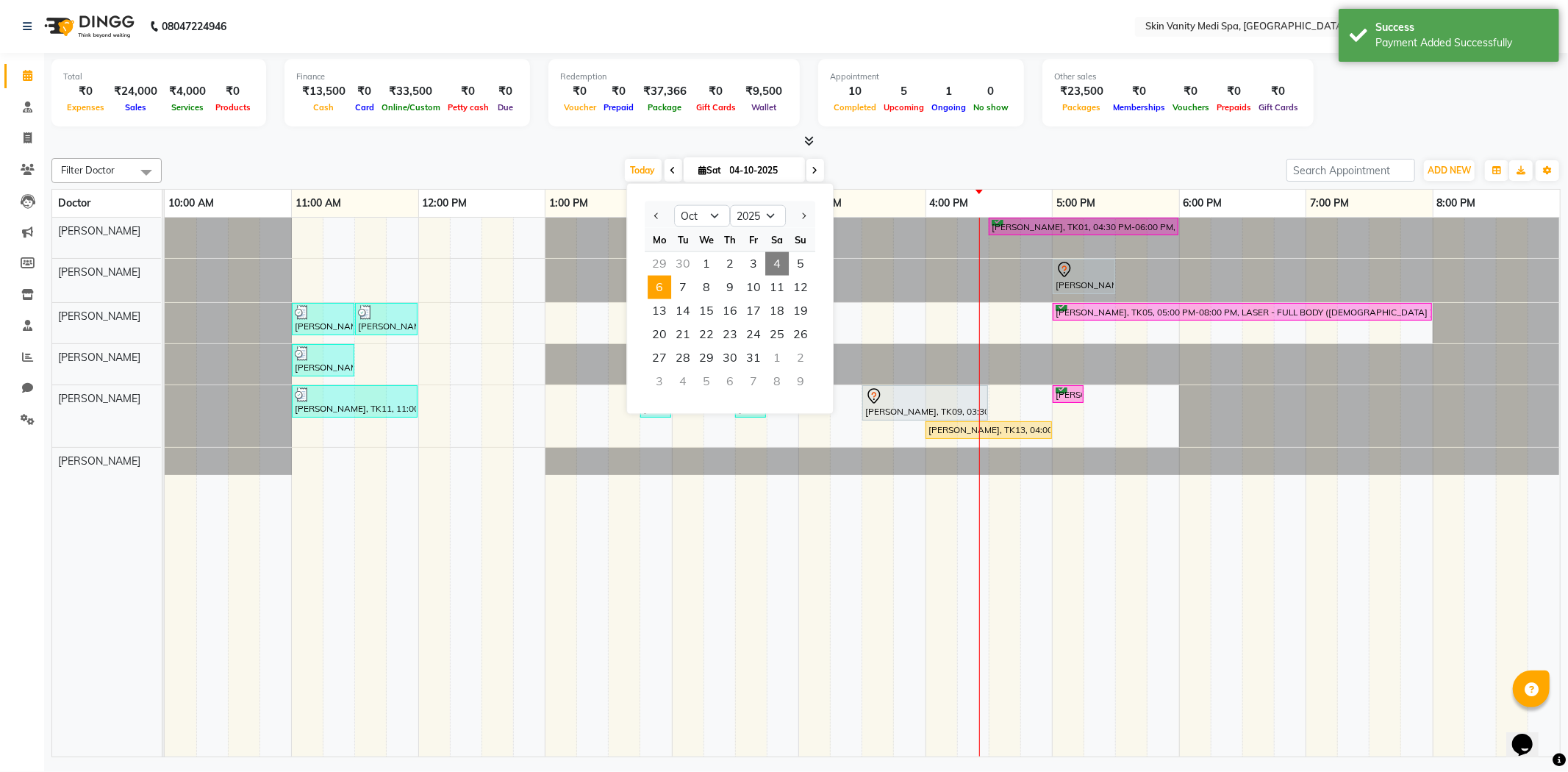
click at [658, 287] on span "6" at bounding box center [659, 287] width 23 height 23
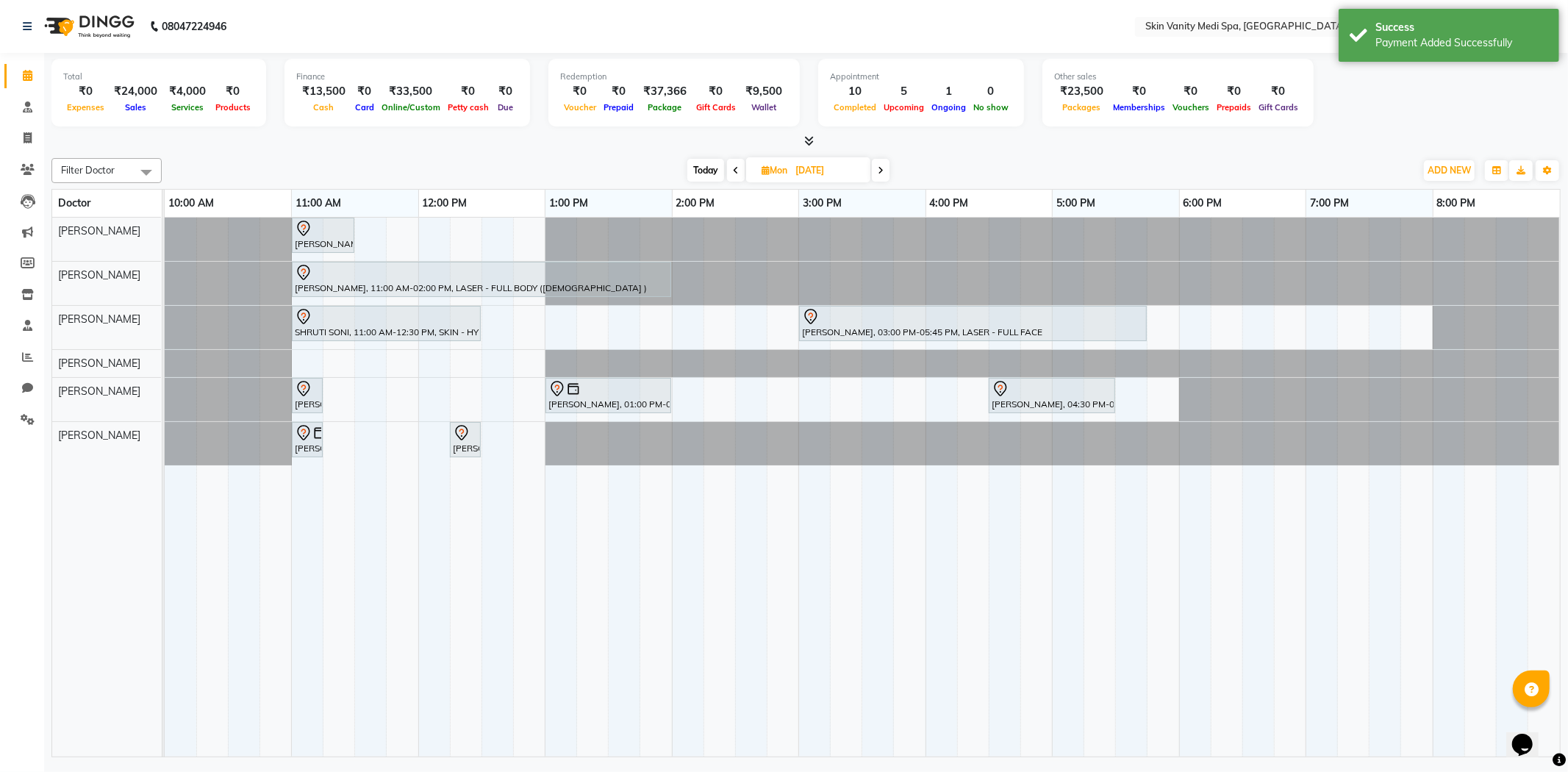
click at [370, 394] on div "[PERSON_NAME], 11:00 AM-11:30 AM, SKIN - YELLOW PEEL [PERSON_NAME], 11:00 AM-02…" at bounding box center [862, 487] width 1395 height 540
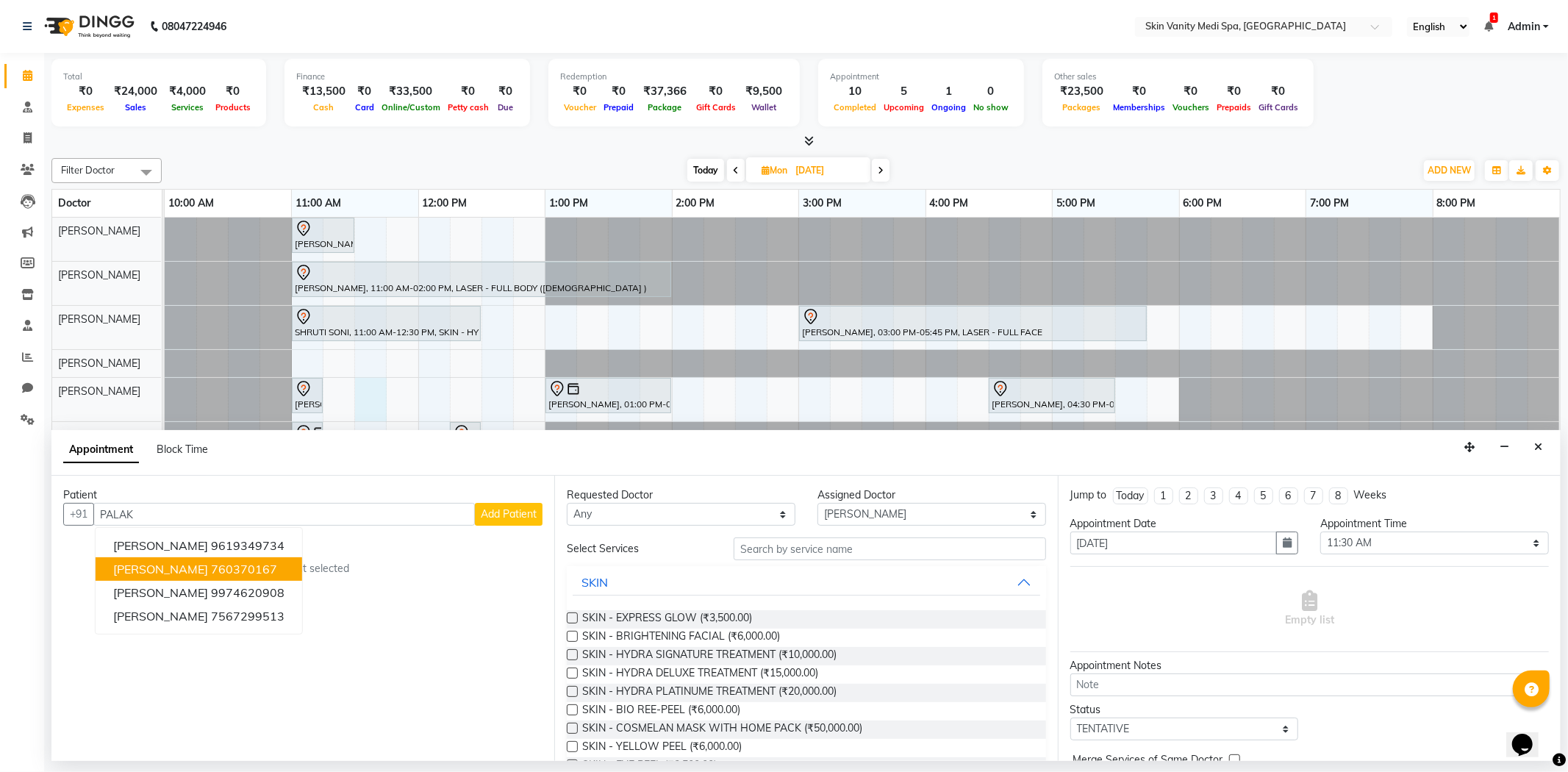
click at [530, 503] on button "Add Patient" at bounding box center [509, 515] width 68 height 23
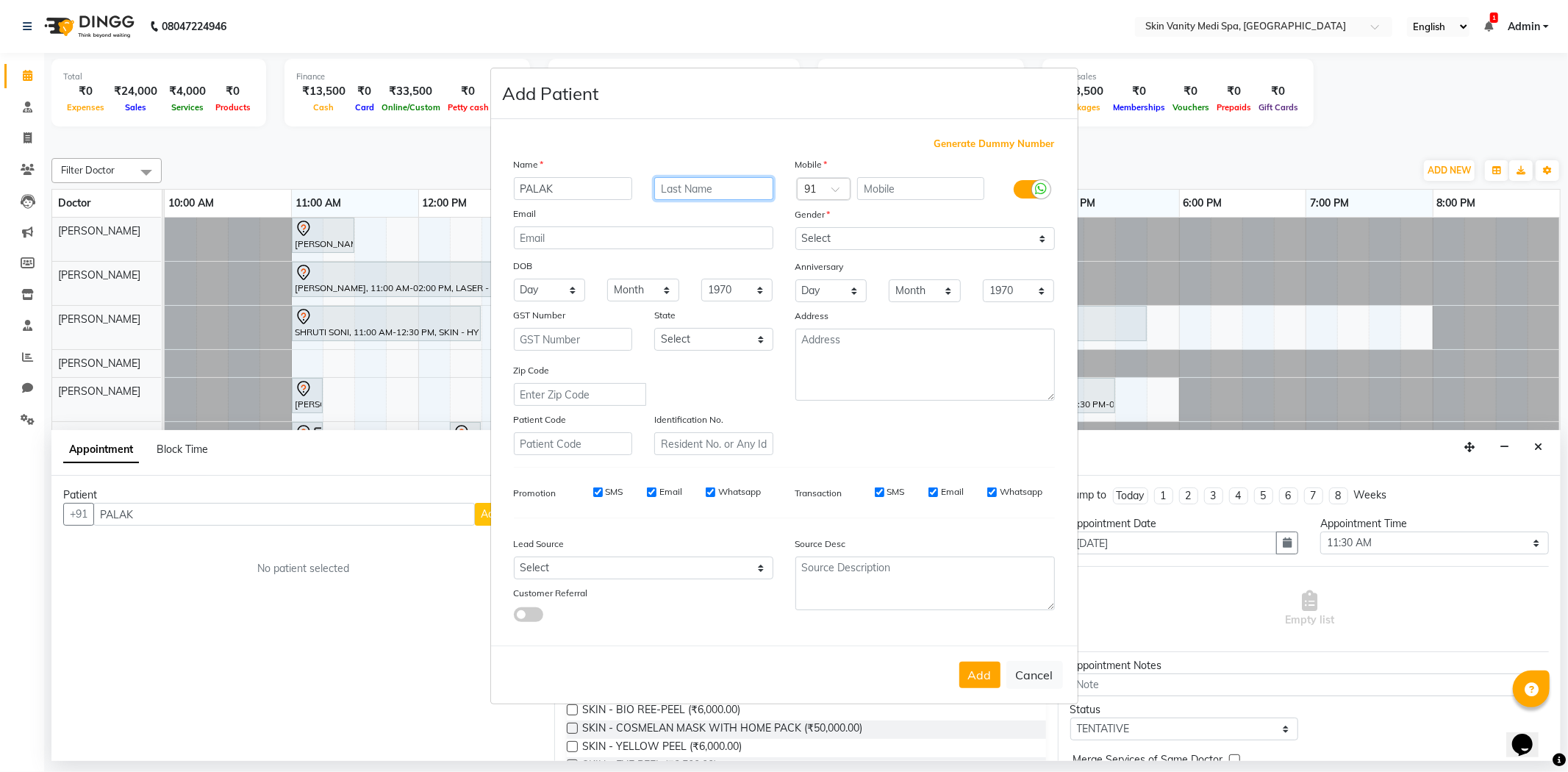
click at [678, 188] on input "text" at bounding box center [713, 189] width 119 height 23
click at [916, 197] on input "text" at bounding box center [920, 189] width 127 height 23
click at [825, 245] on select "Select [DEMOGRAPHIC_DATA] [DEMOGRAPHIC_DATA] Other Prefer Not To Say" at bounding box center [925, 238] width 260 height 23
click at [796, 227] on select "Select [DEMOGRAPHIC_DATA] [DEMOGRAPHIC_DATA] Other Prefer Not To Say" at bounding box center [925, 238] width 260 height 23
click at [716, 341] on select "Select [GEOGRAPHIC_DATA] [GEOGRAPHIC_DATA] [GEOGRAPHIC_DATA] [GEOGRAPHIC_DATA] …" at bounding box center [713, 339] width 119 height 23
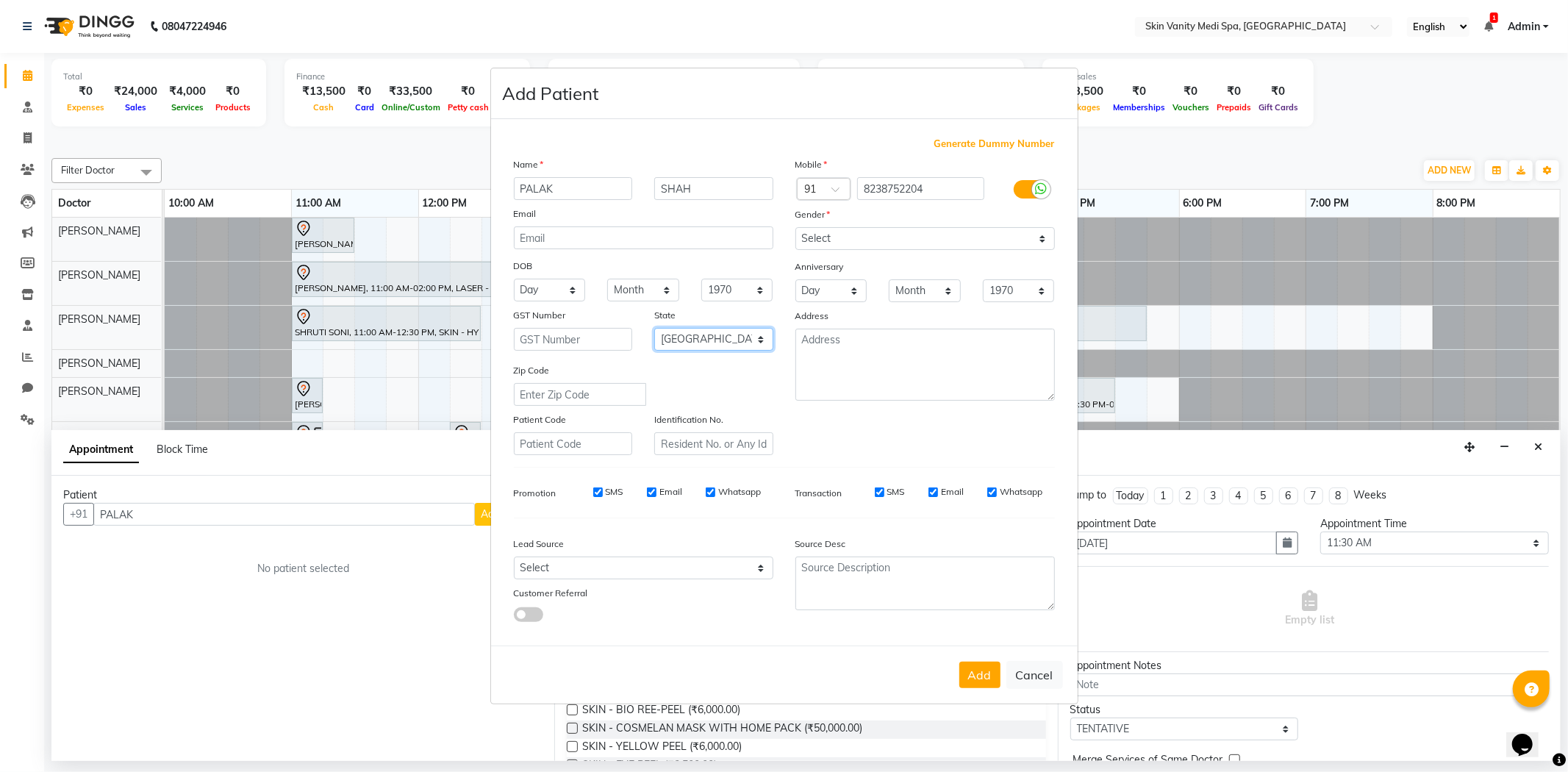
click at [654, 328] on select "Select [GEOGRAPHIC_DATA] [GEOGRAPHIC_DATA] [GEOGRAPHIC_DATA] [GEOGRAPHIC_DATA] …" at bounding box center [713, 339] width 119 height 23
click at [979, 674] on button "Add" at bounding box center [980, 675] width 42 height 26
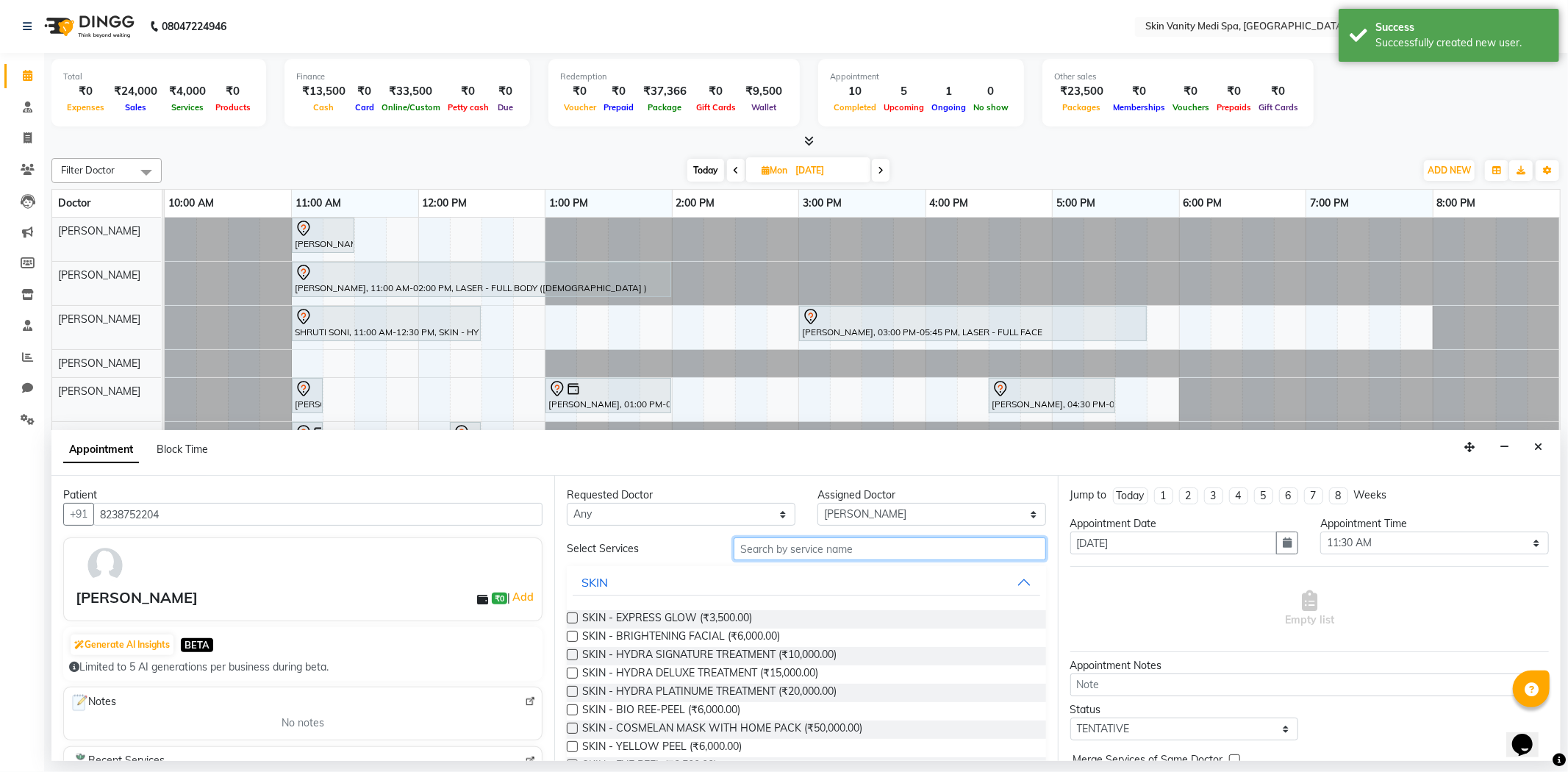
click at [814, 554] on input "text" at bounding box center [889, 549] width 312 height 23
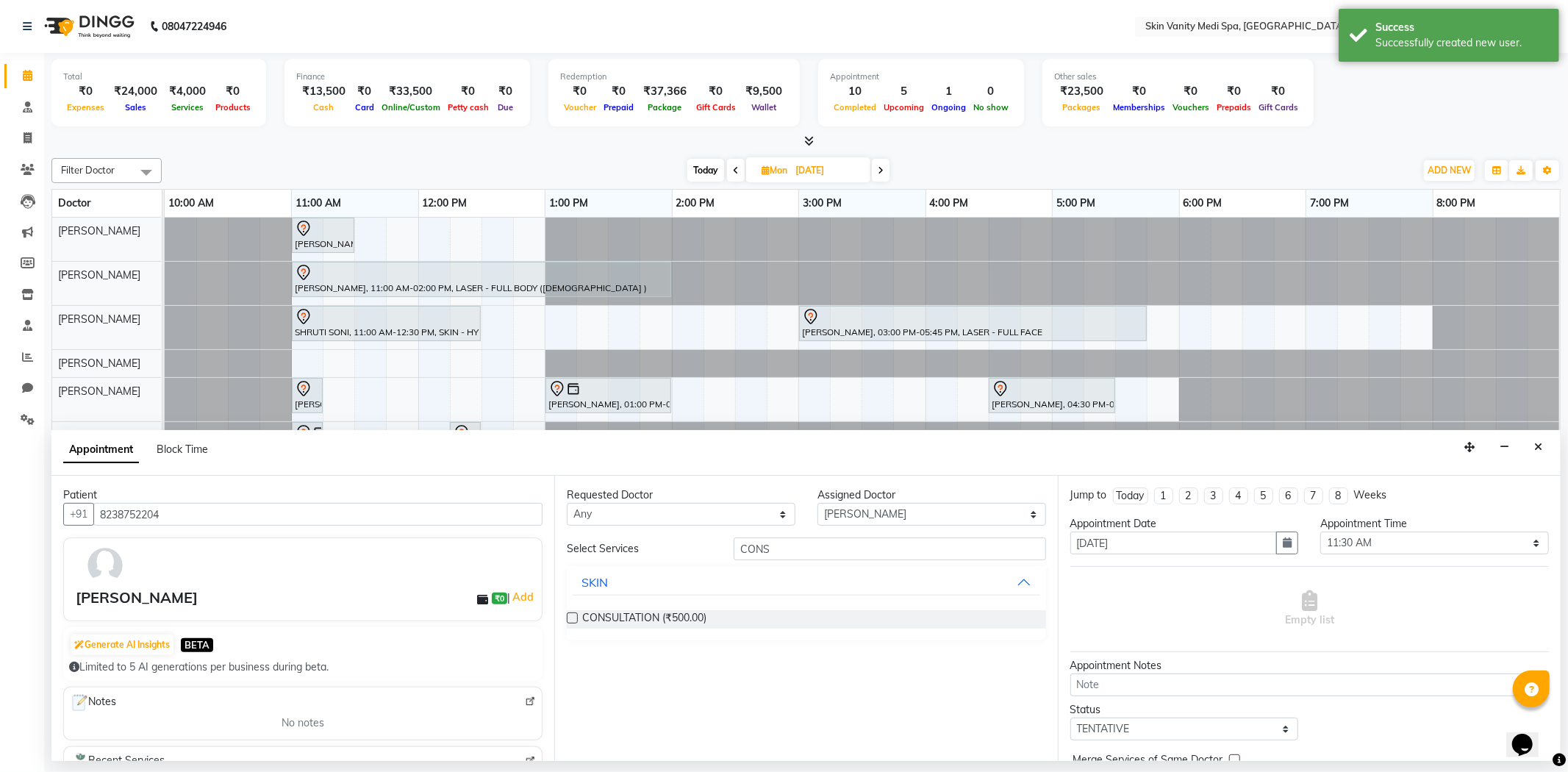
click at [576, 619] on label at bounding box center [573, 619] width 11 height 11
click at [576, 619] on input "checkbox" at bounding box center [572, 619] width 10 height 10
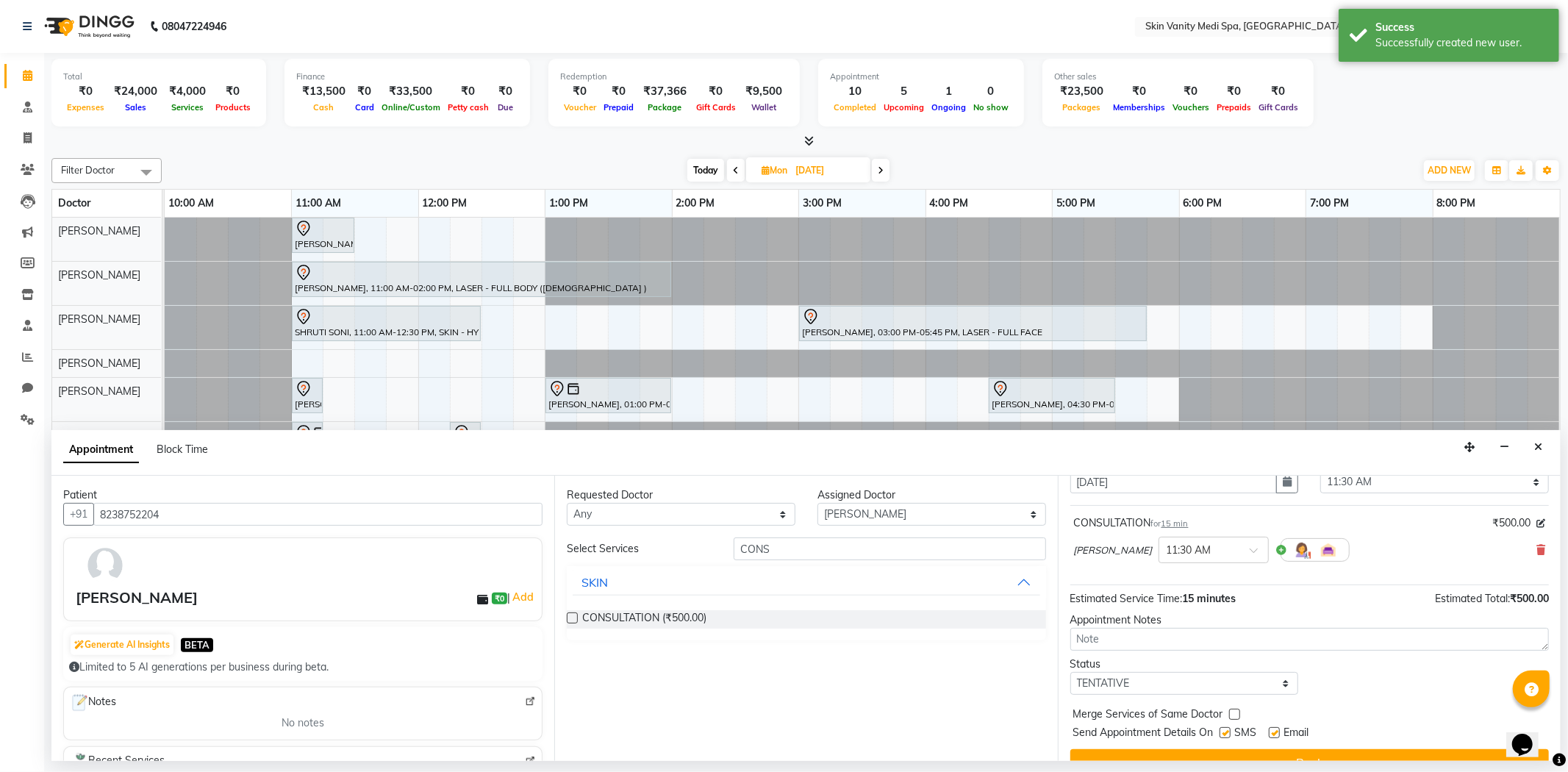
scroll to position [88, 0]
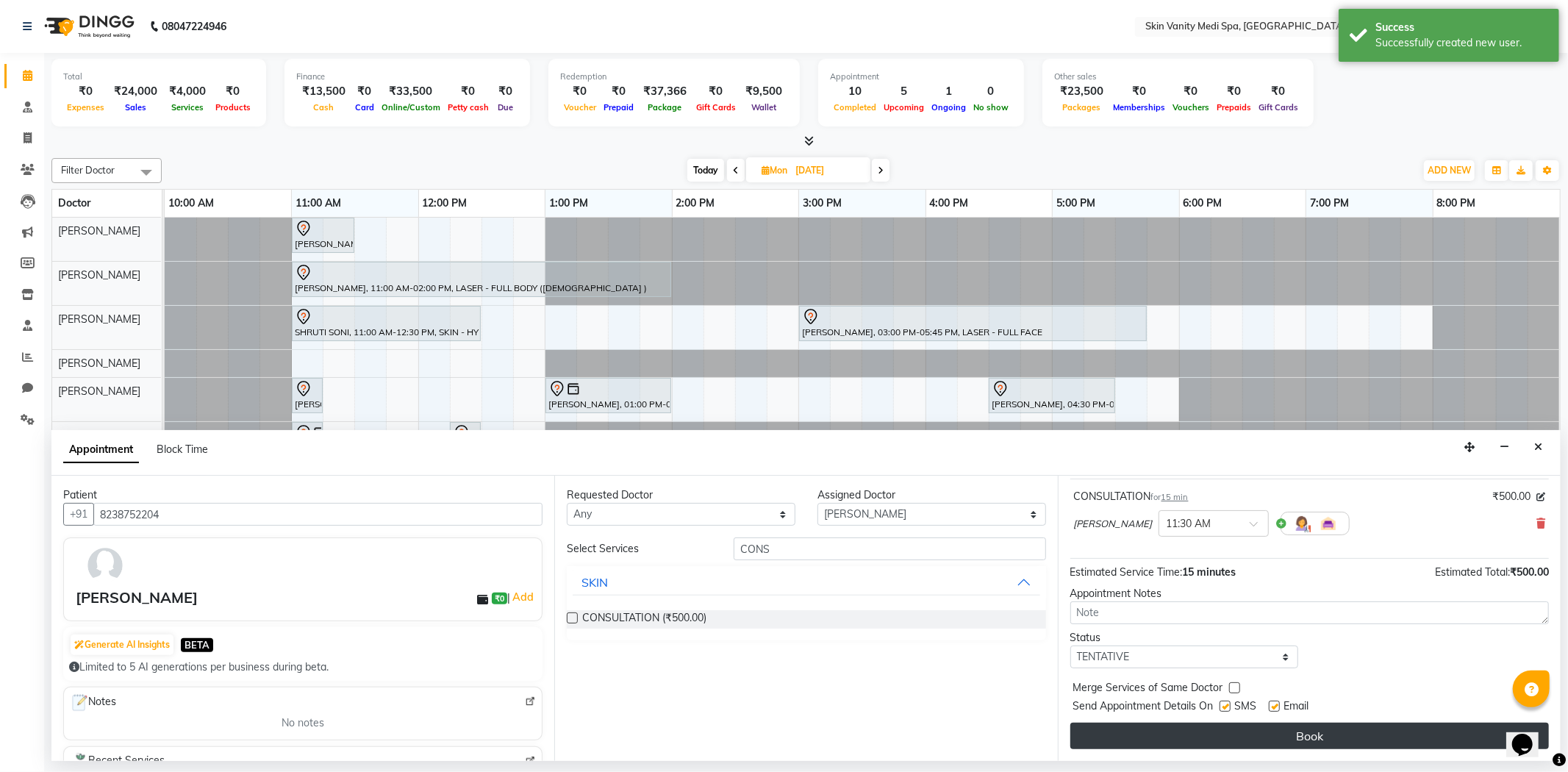
click at [1213, 734] on button "Book" at bounding box center [1309, 736] width 478 height 26
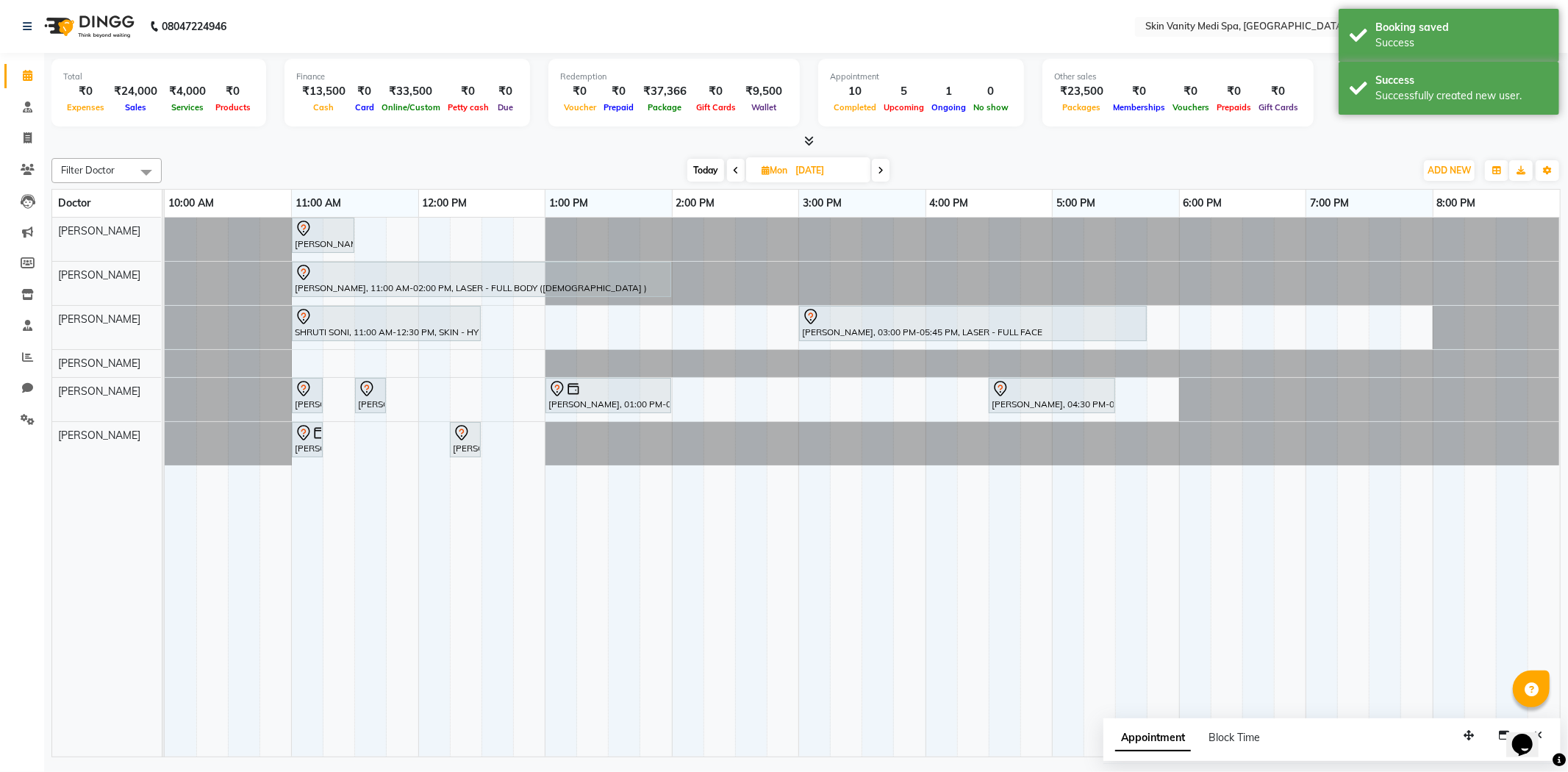
click at [698, 165] on span "Today" at bounding box center [706, 170] width 37 height 23
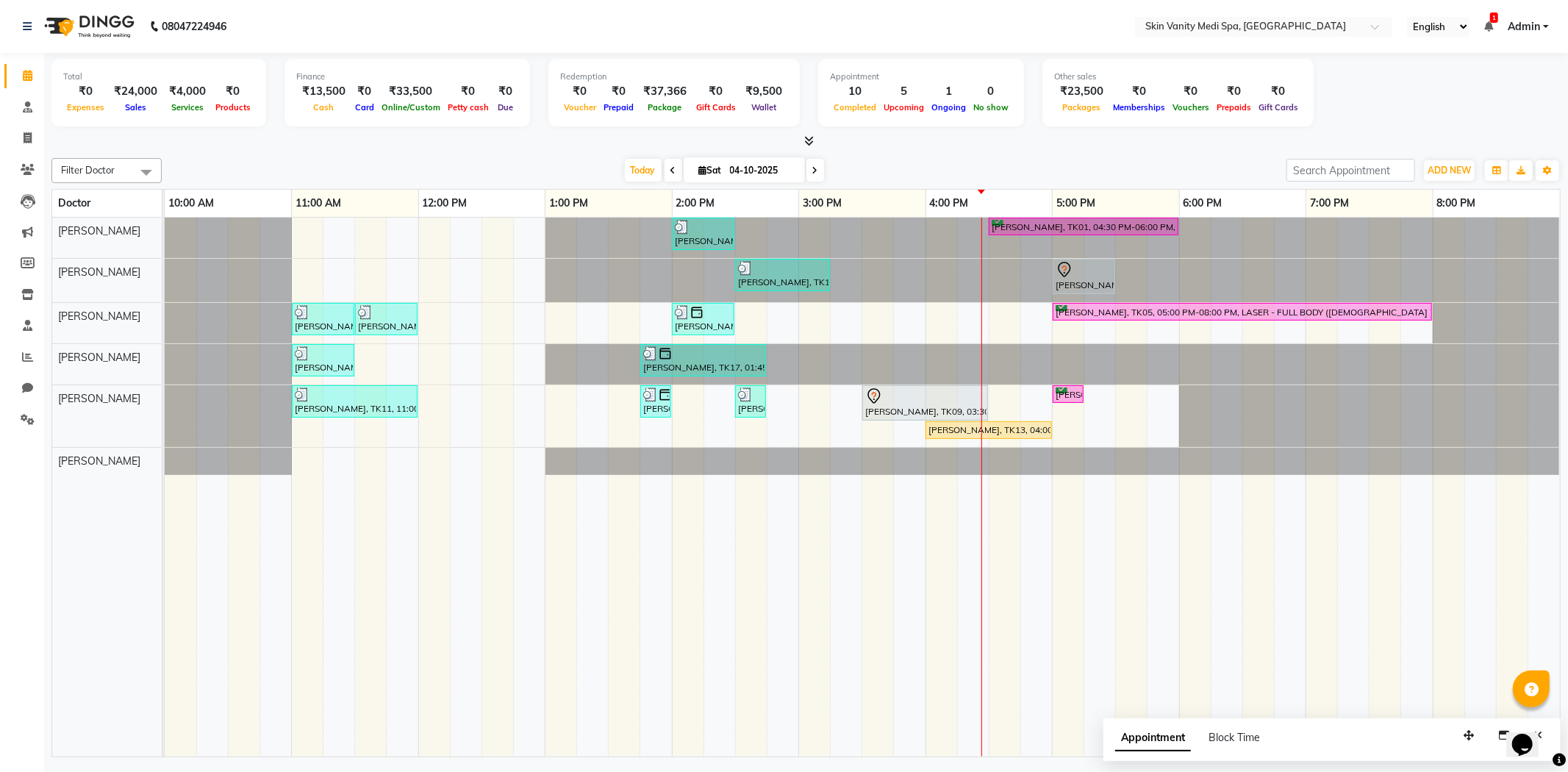
click at [812, 171] on icon at bounding box center [815, 170] width 6 height 9
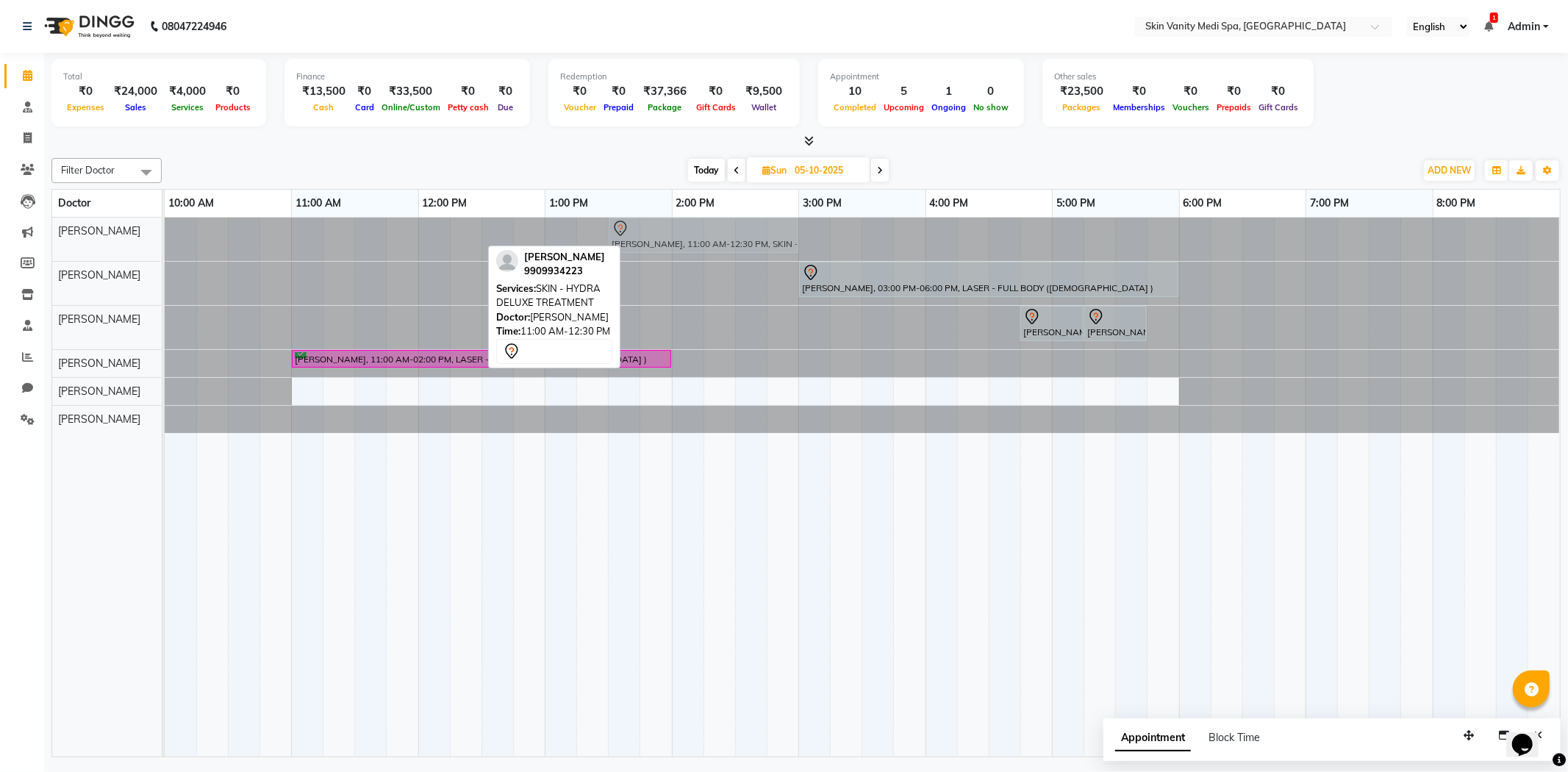
drag, startPoint x: 387, startPoint y: 232, endPoint x: 706, endPoint y: 221, distance: 319.2
click at [165, 221] on div "[PERSON_NAME], 11:00 AM-12:30 PM, SKIN - HYDRA DELUXE TREATMENT [PERSON_NAME], …" at bounding box center [165, 239] width 0 height 43
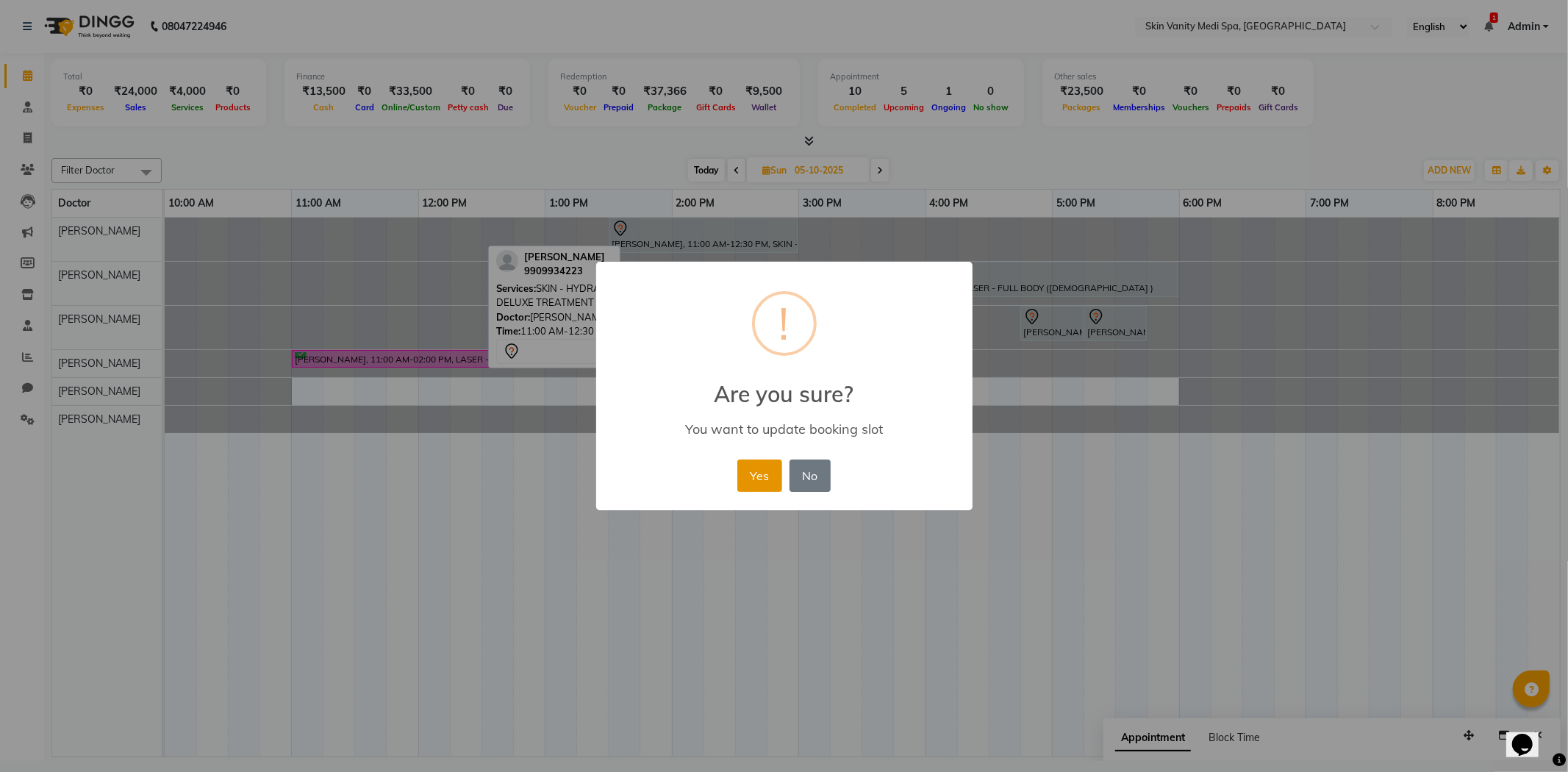
click at [765, 469] on button "Yes" at bounding box center [760, 476] width 45 height 32
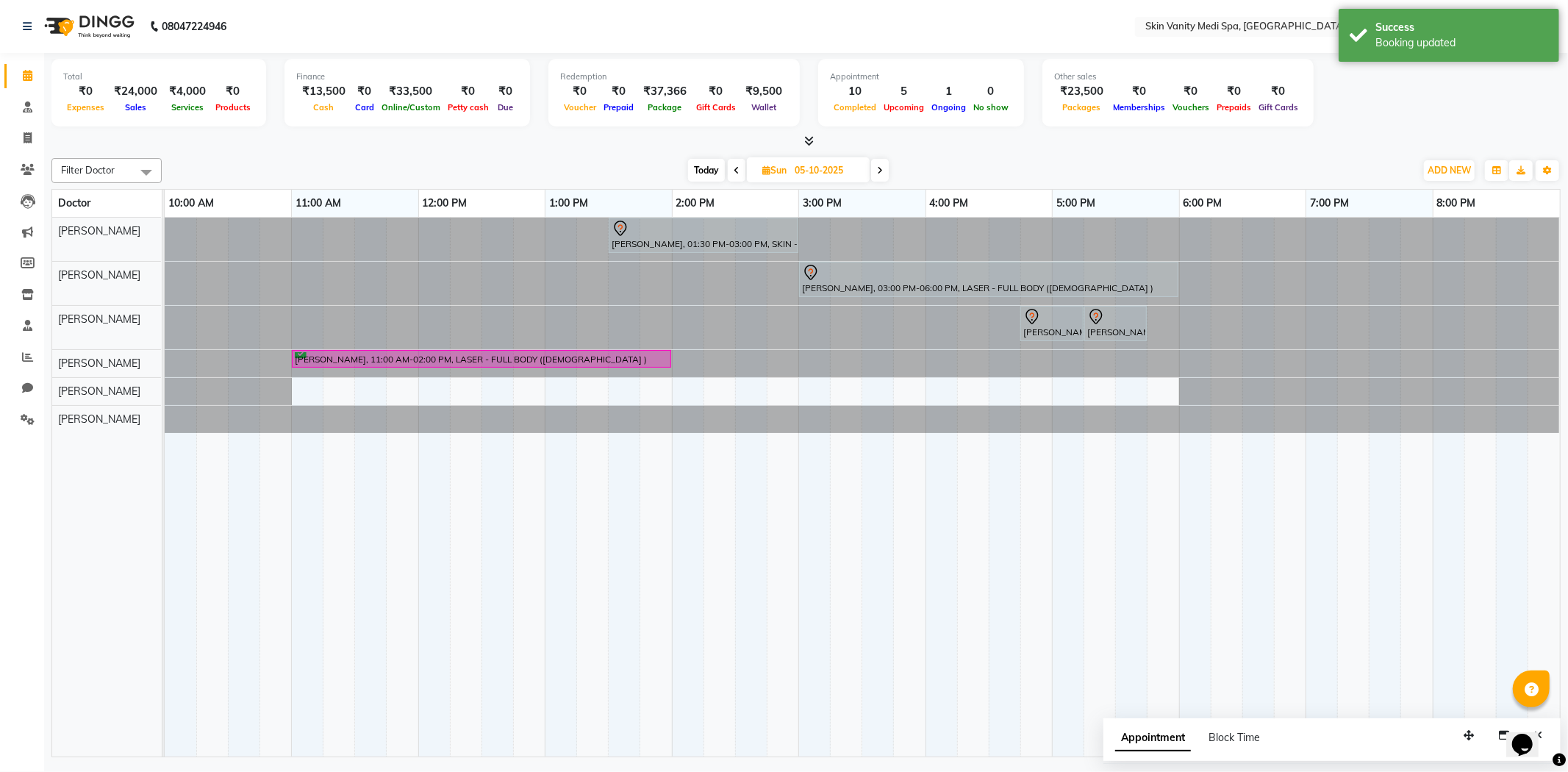
click at [165, 225] on div at bounding box center [165, 239] width 0 height 43
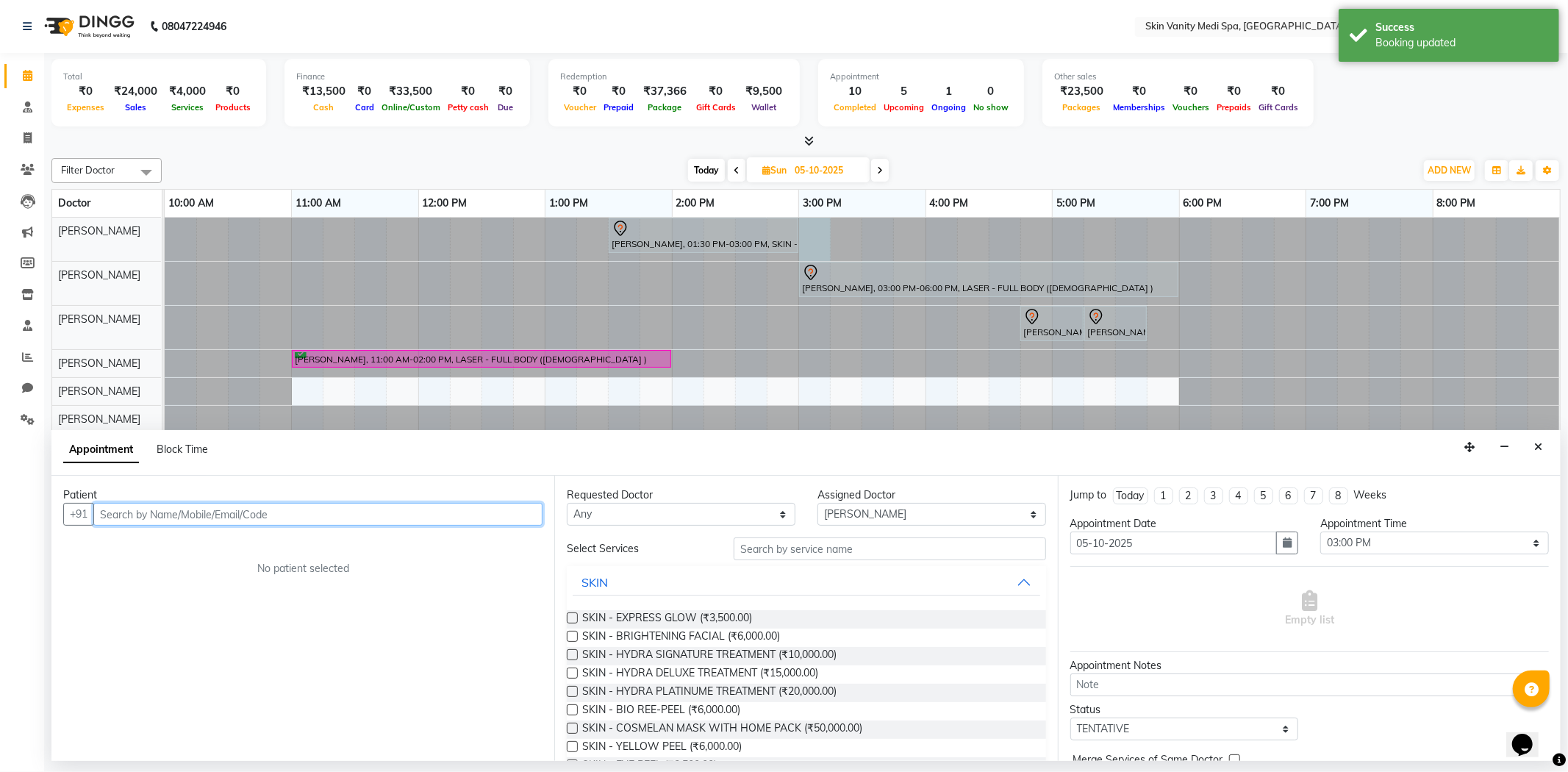
click at [244, 510] on input "text" at bounding box center [318, 515] width 449 height 23
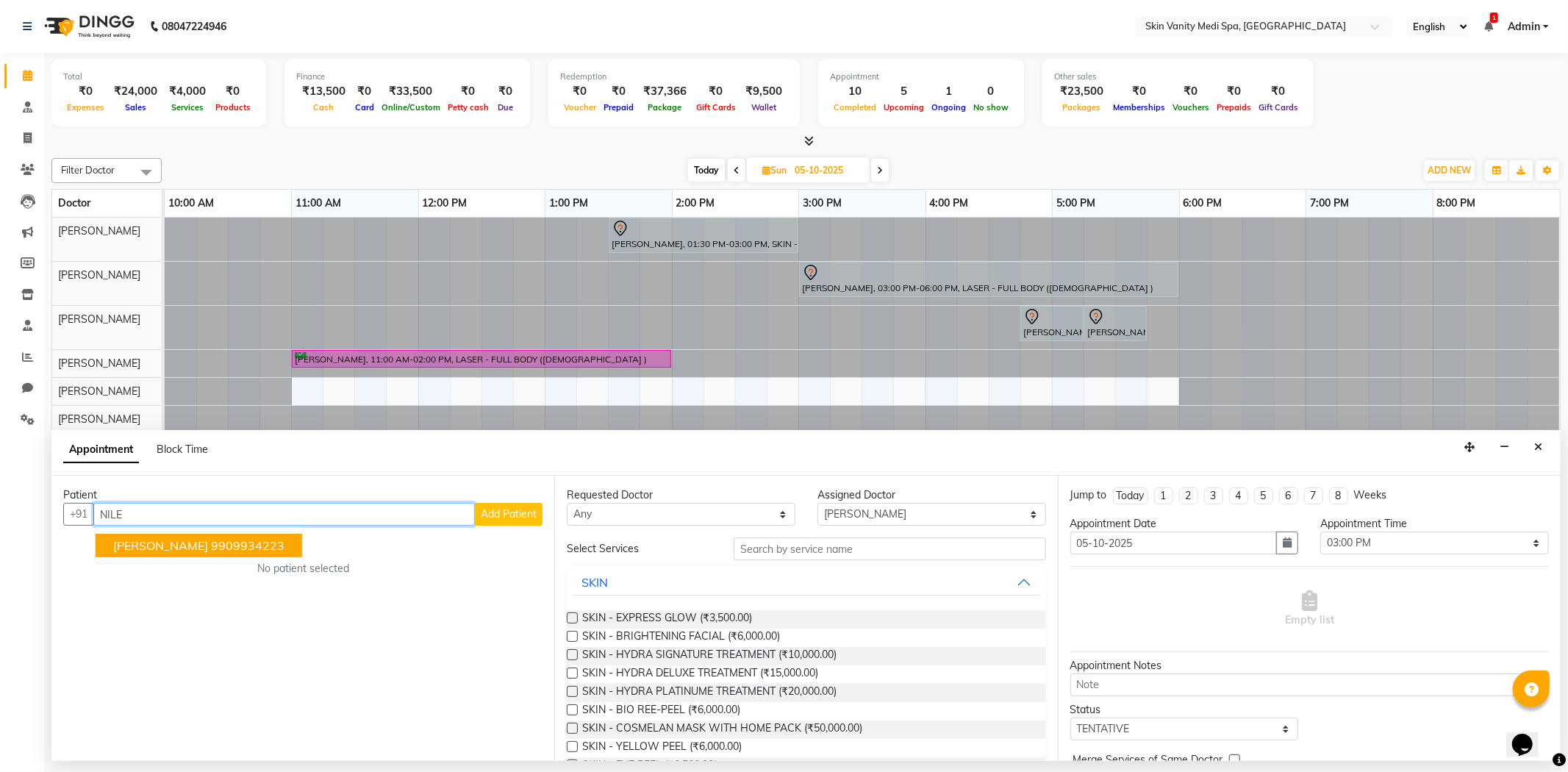
click at [284, 540] on ngb-highlight "9909934223" at bounding box center [248, 546] width 73 height 14
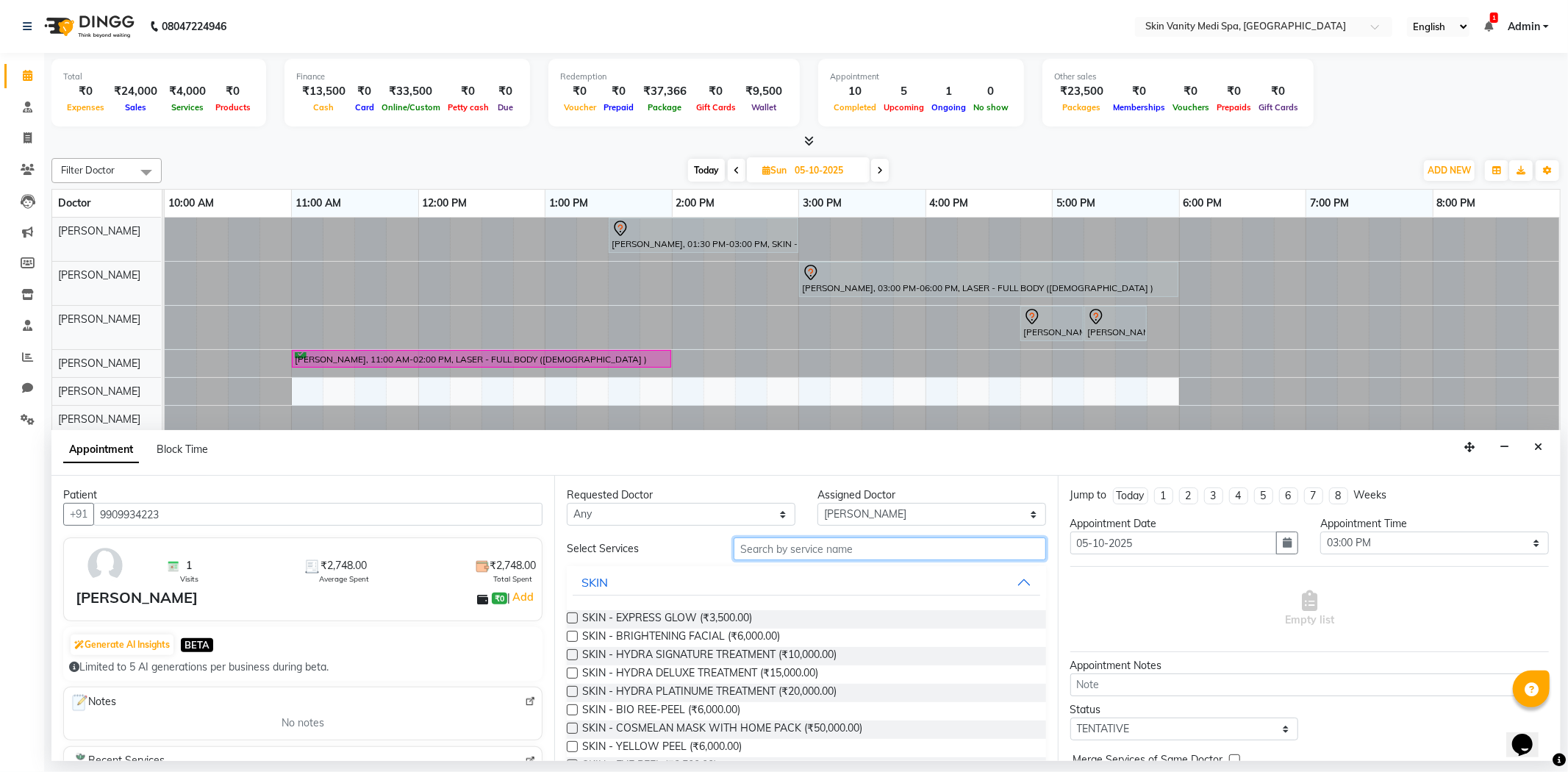
click at [788, 554] on input "text" at bounding box center [889, 549] width 312 height 23
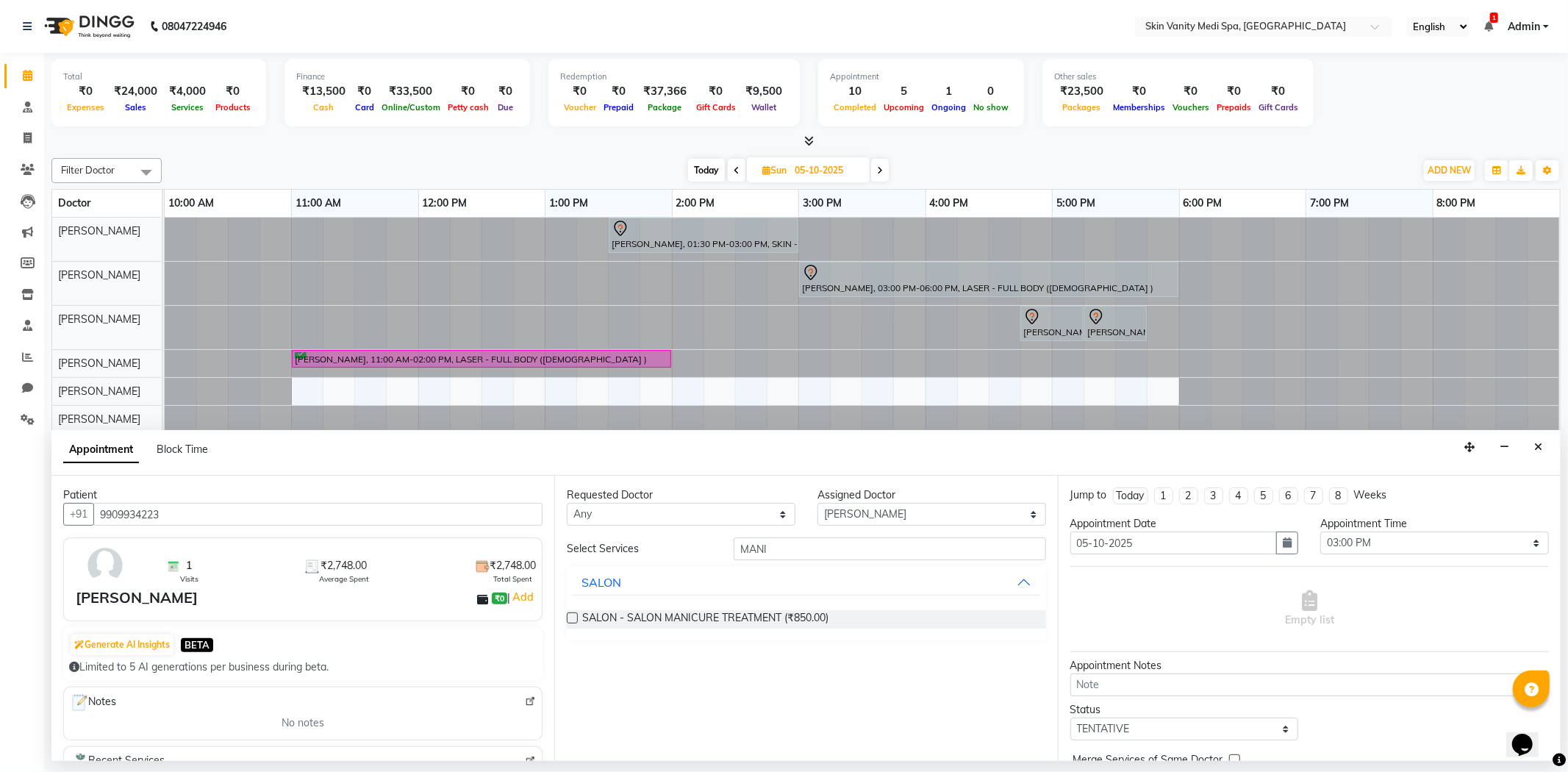
click at [575, 615] on label at bounding box center [573, 619] width 11 height 11
click at [575, 615] on input "checkbox" at bounding box center [572, 619] width 10 height 10
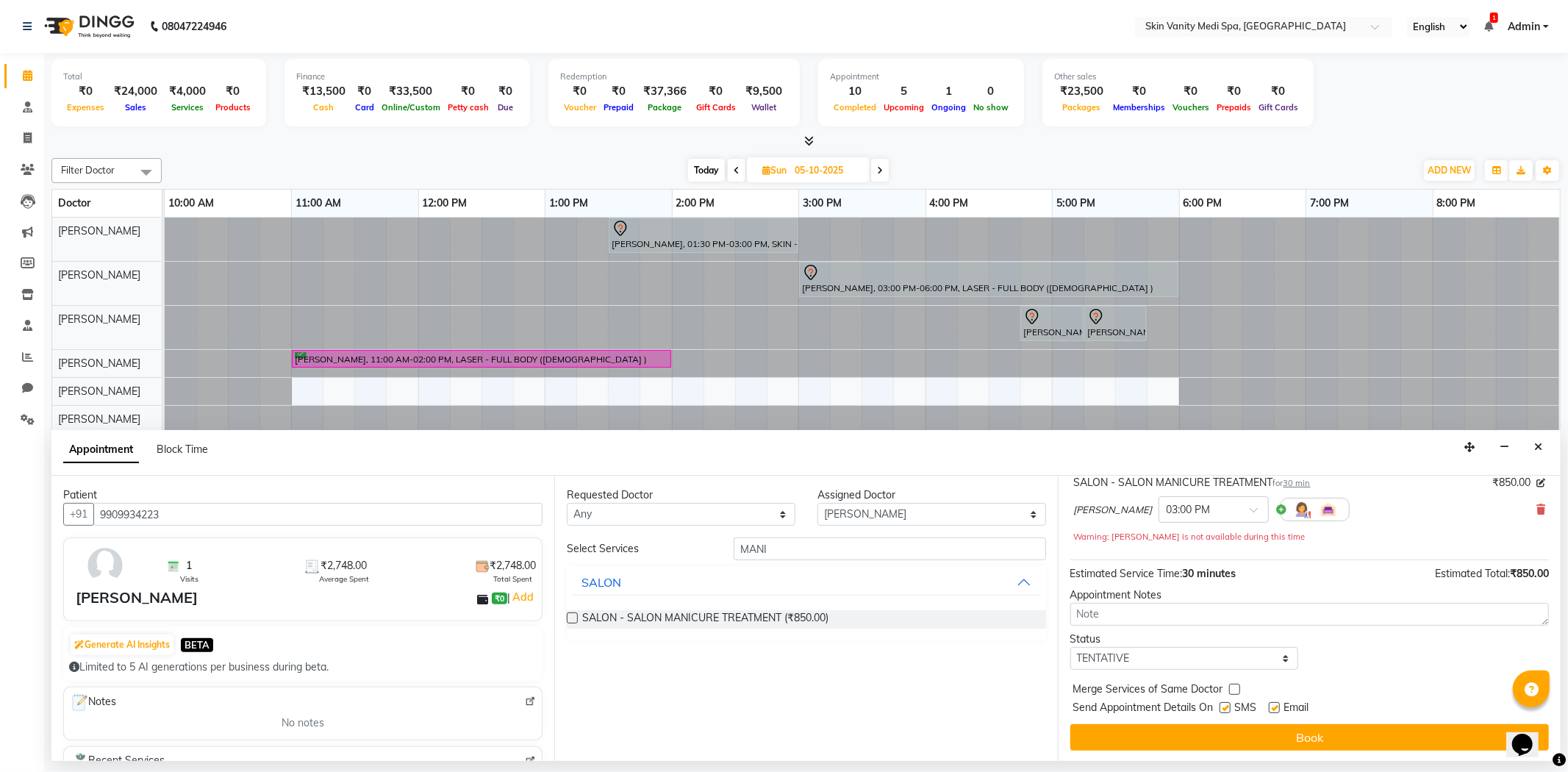
scroll to position [104, 0]
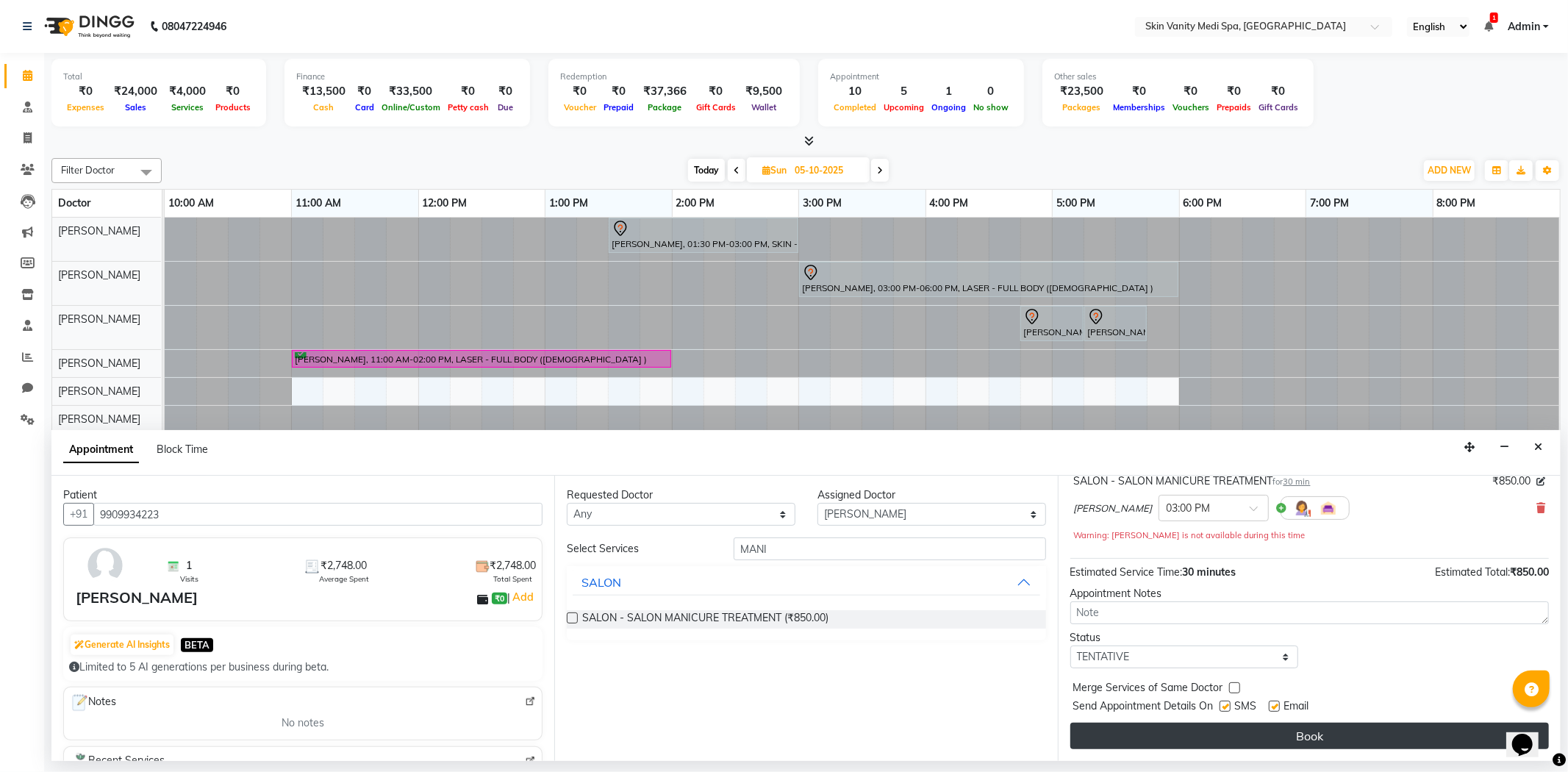
click at [1238, 732] on button "Book" at bounding box center [1309, 736] width 478 height 26
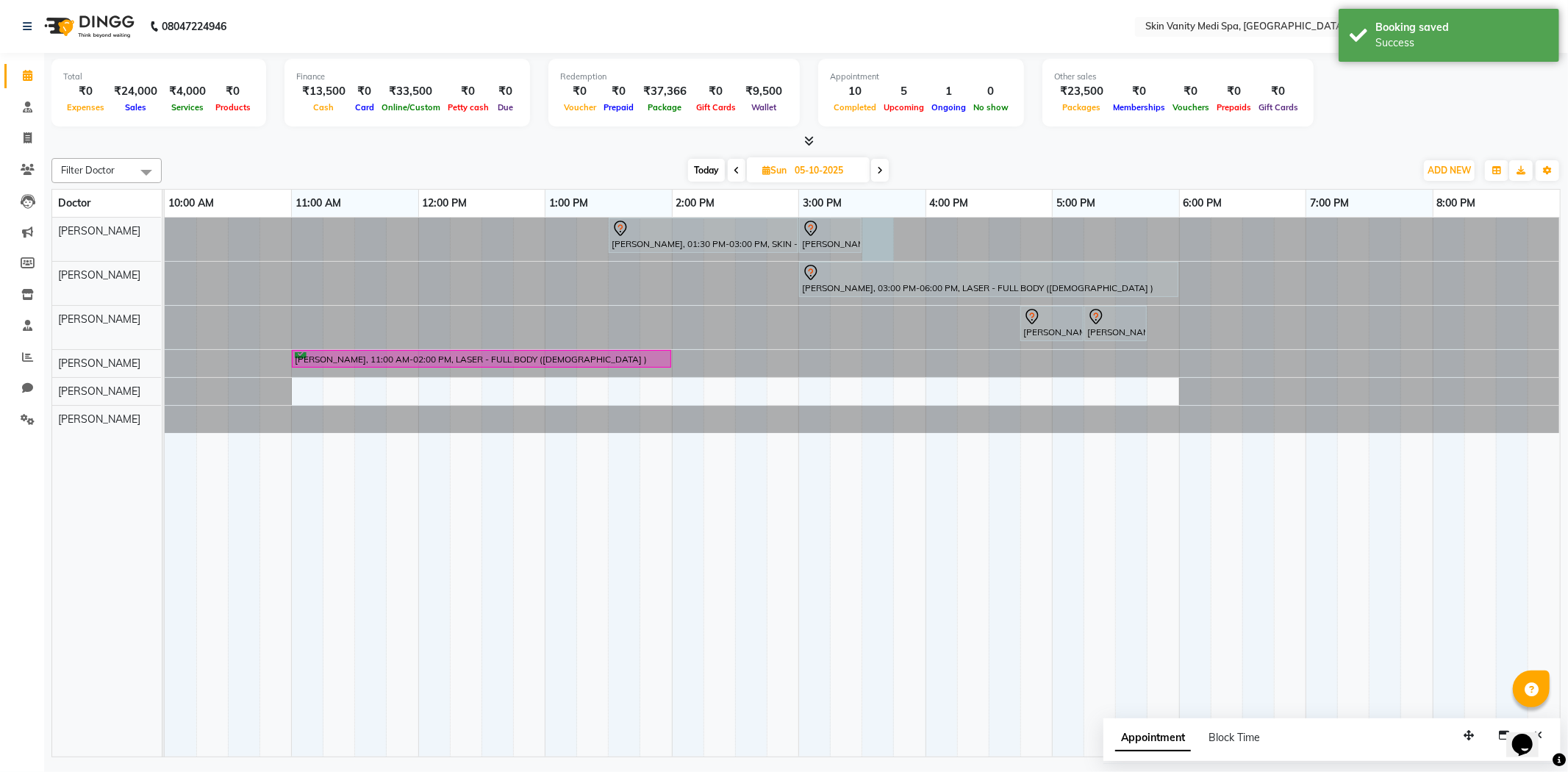
click at [165, 222] on div at bounding box center [165, 239] width 0 height 43
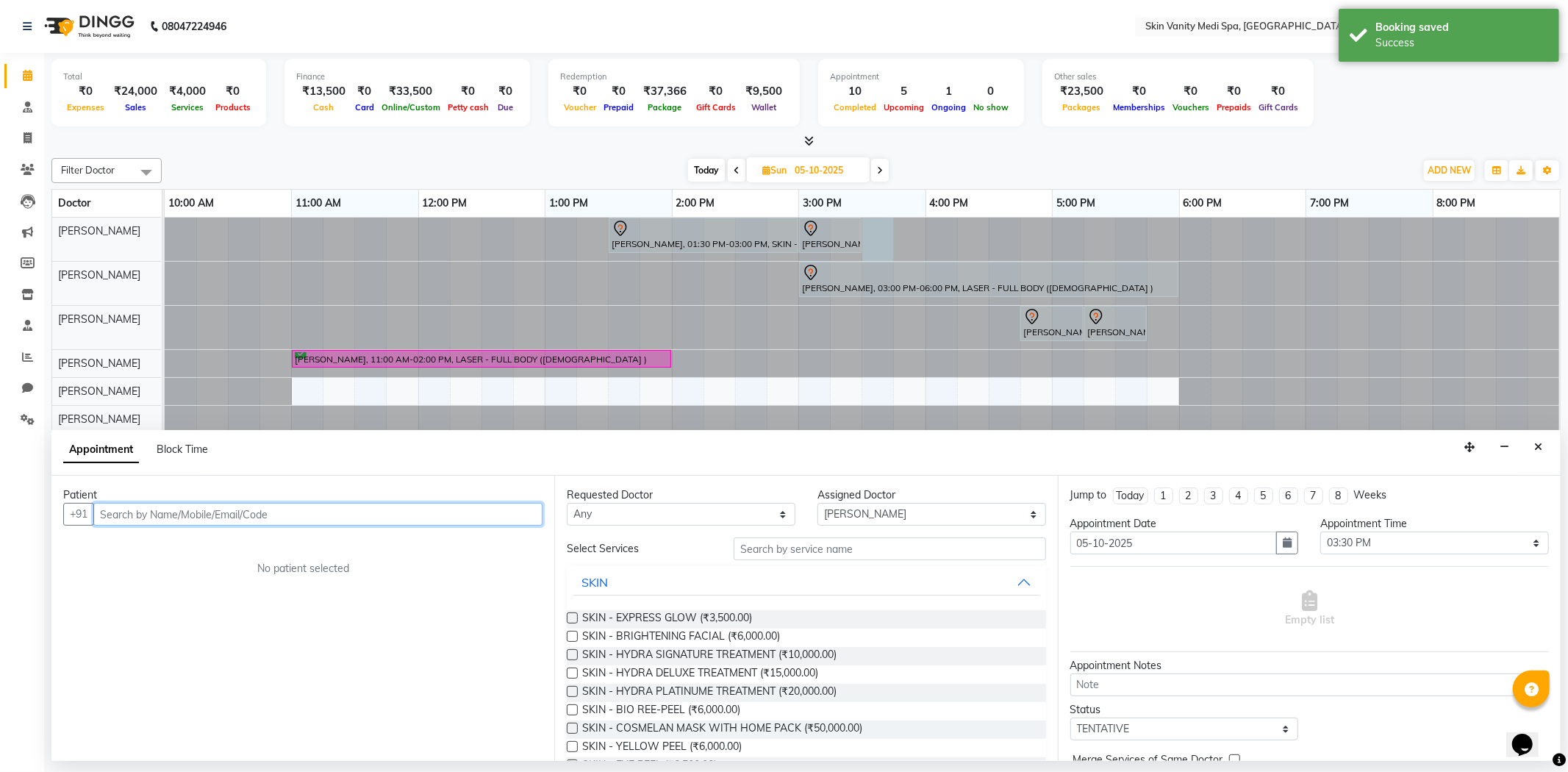
click at [234, 513] on input "text" at bounding box center [318, 515] width 449 height 23
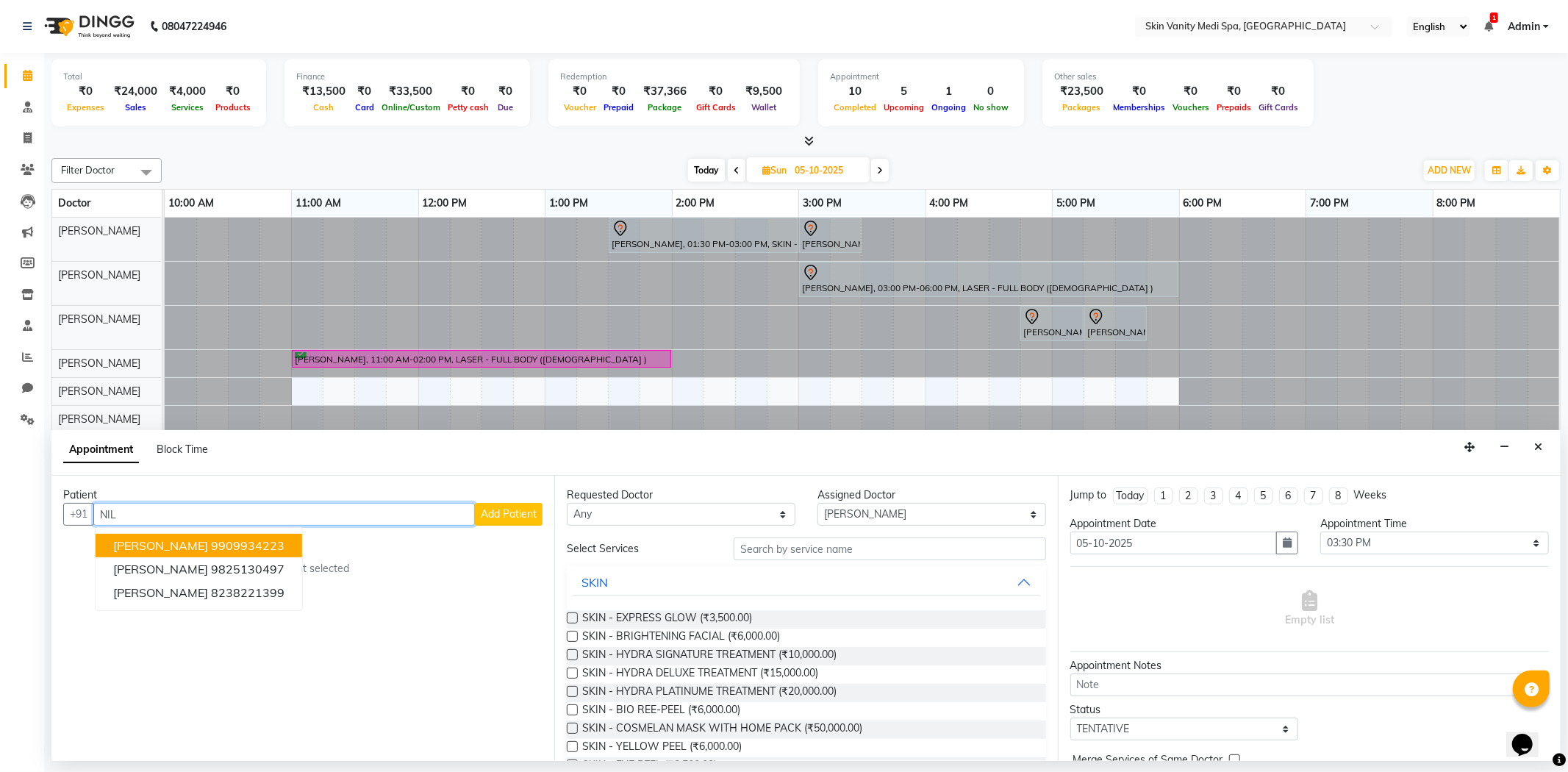
click at [208, 539] on span "[PERSON_NAME]" at bounding box center [161, 546] width 95 height 14
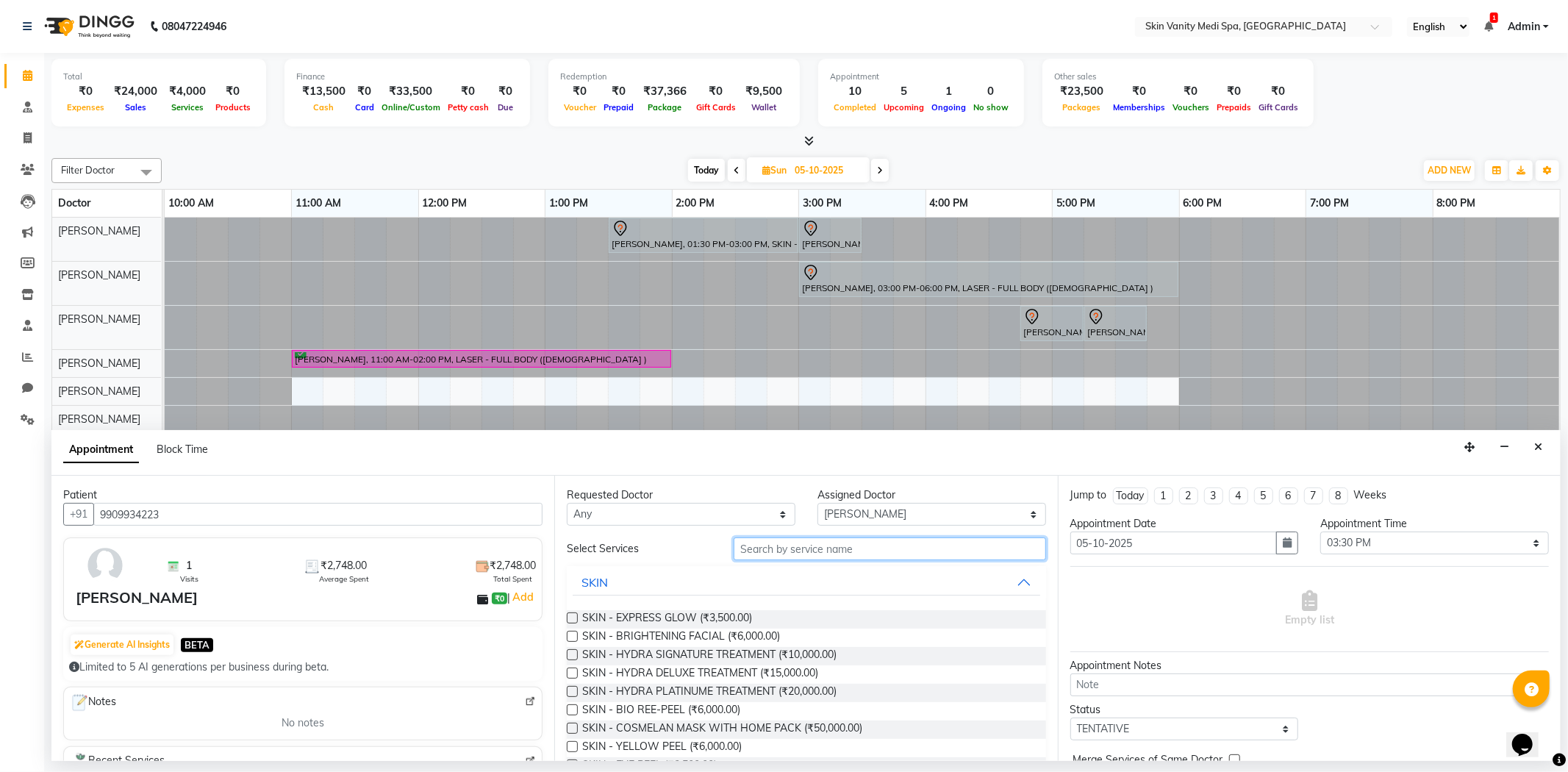
click at [778, 548] on input "text" at bounding box center [889, 549] width 312 height 23
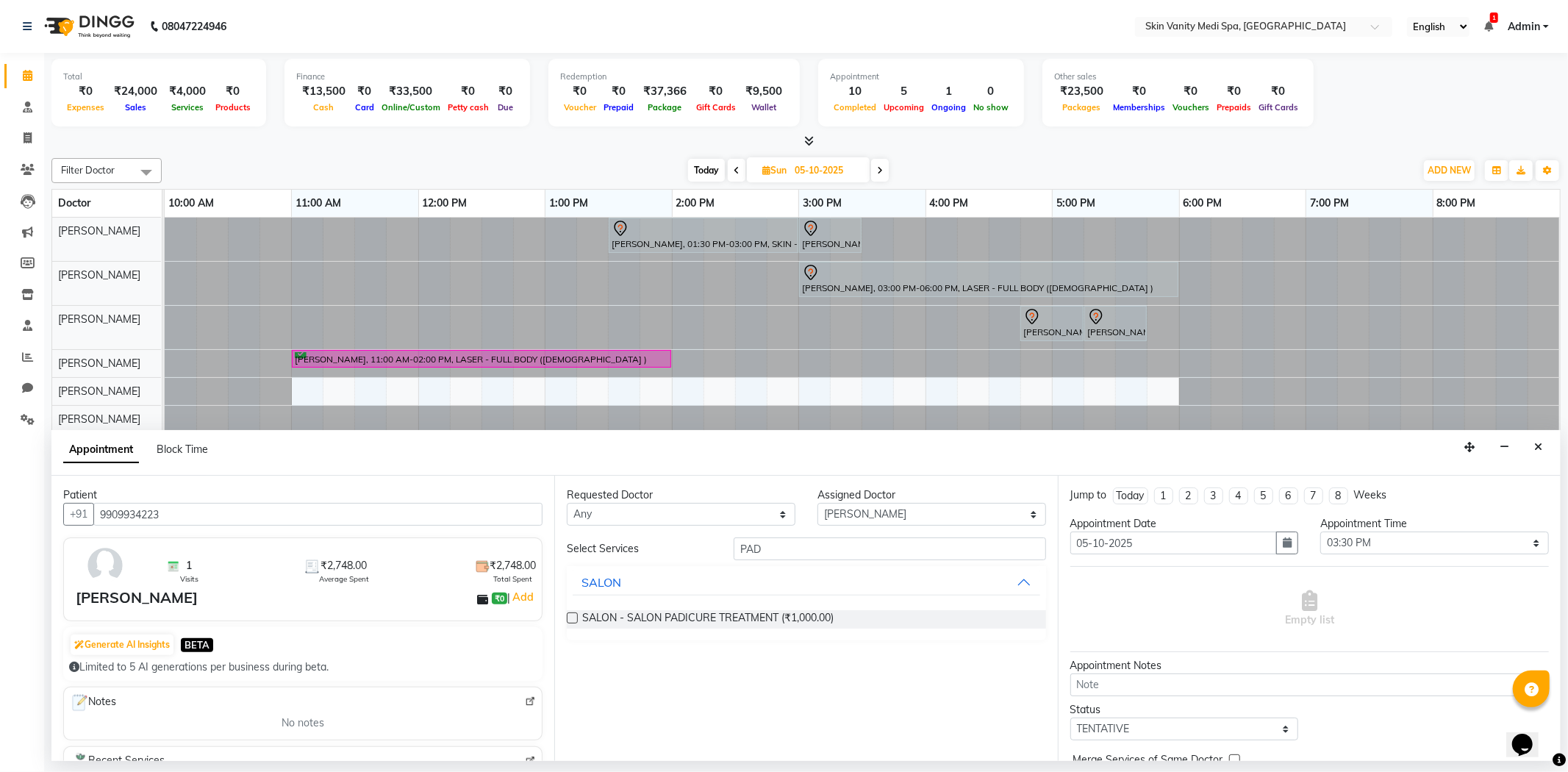
click at [570, 614] on label at bounding box center [573, 619] width 11 height 11
click at [570, 615] on input "checkbox" at bounding box center [572, 619] width 10 height 10
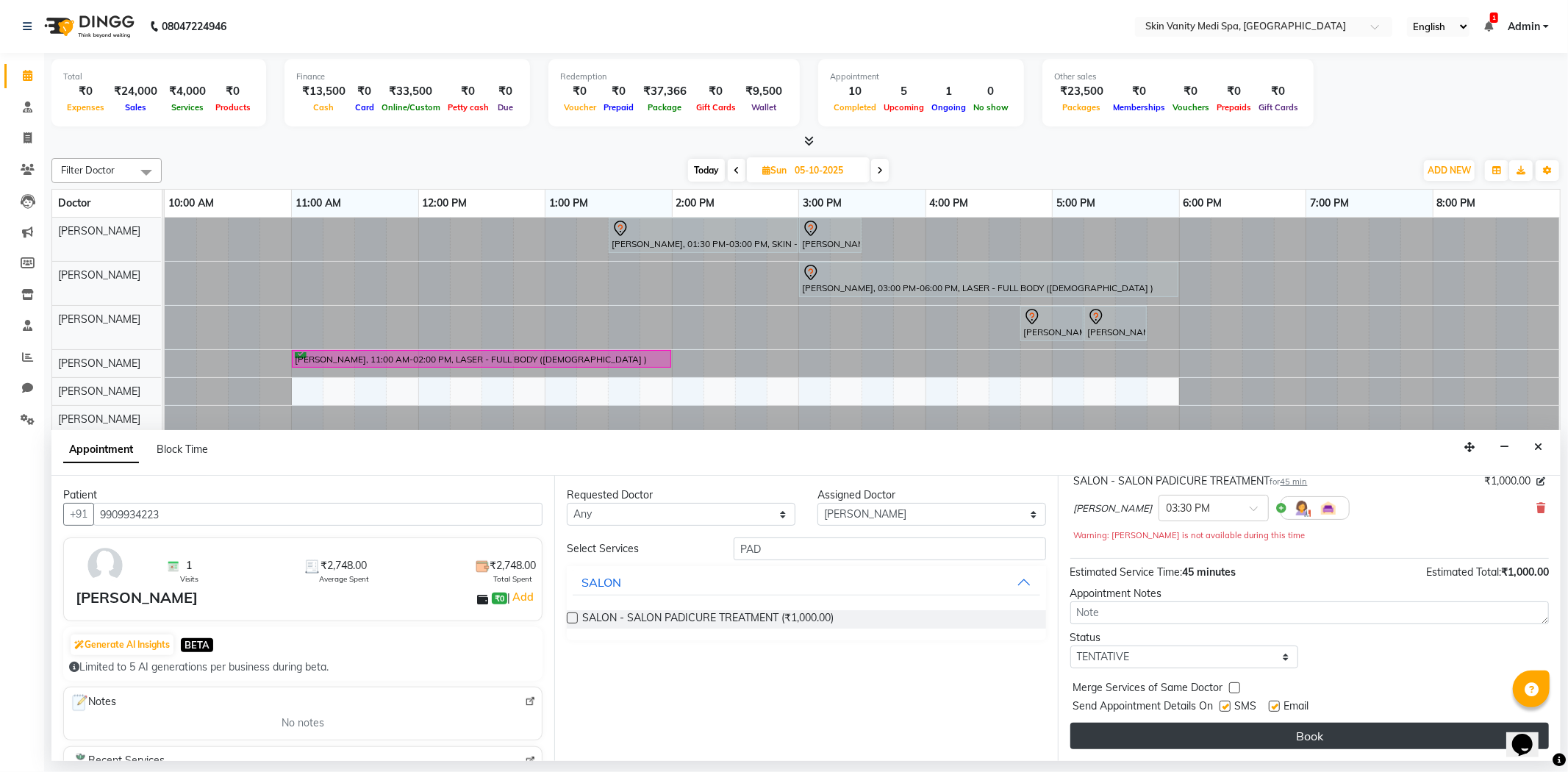
click at [1245, 725] on button "Book" at bounding box center [1309, 736] width 478 height 26
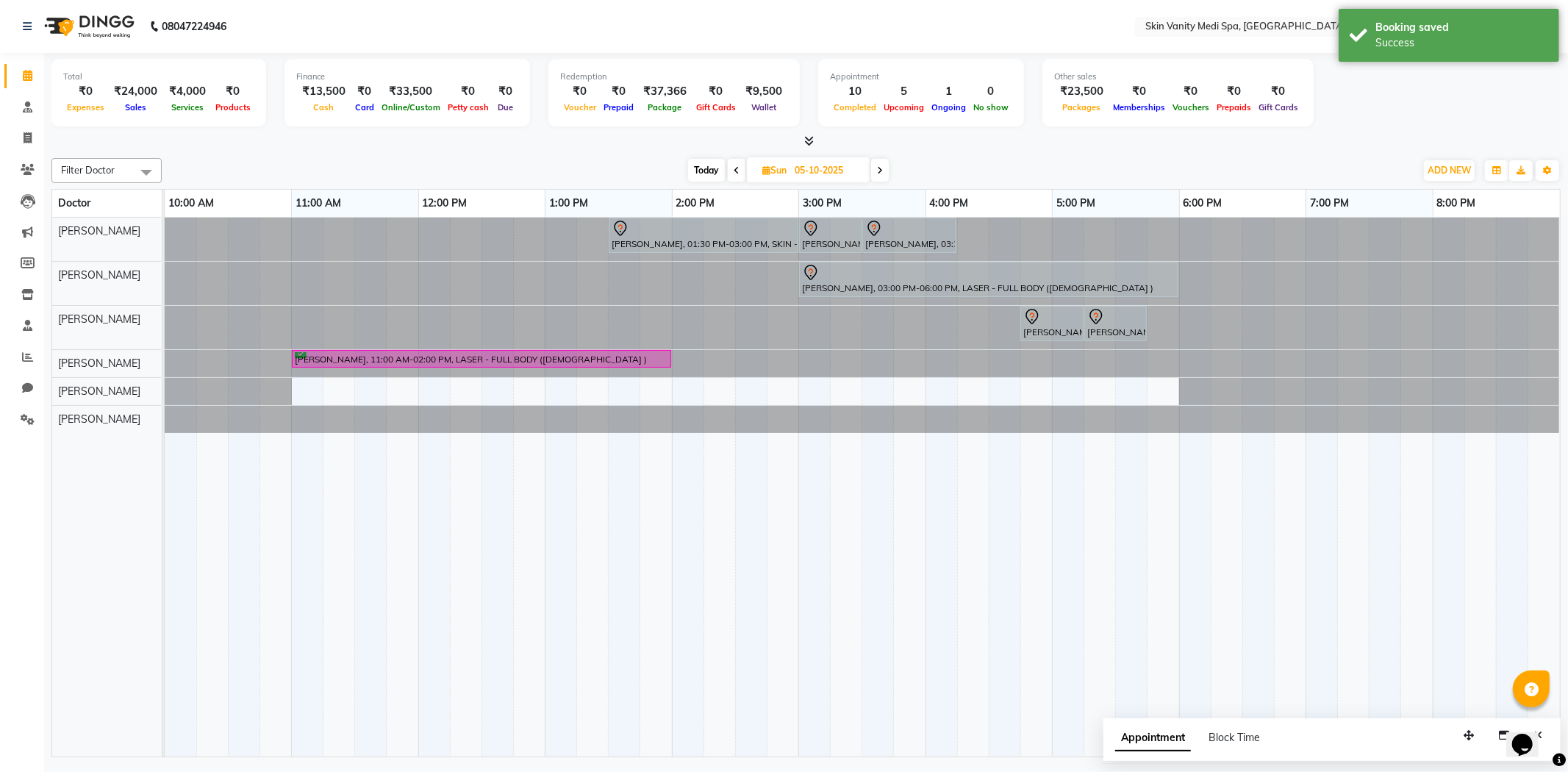
click at [716, 167] on span "Today" at bounding box center [706, 170] width 37 height 23
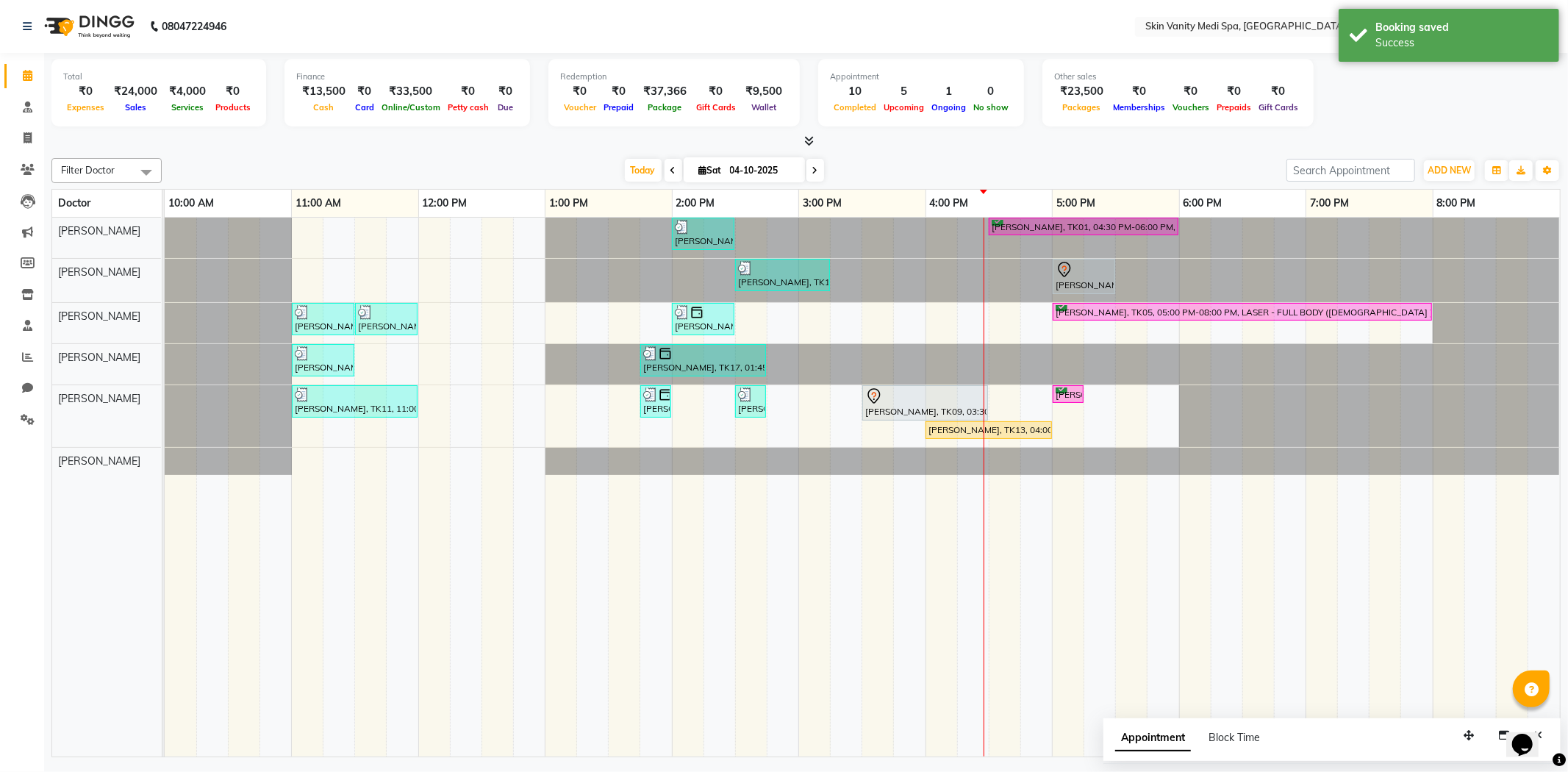
click at [816, 177] on span at bounding box center [816, 170] width 18 height 23
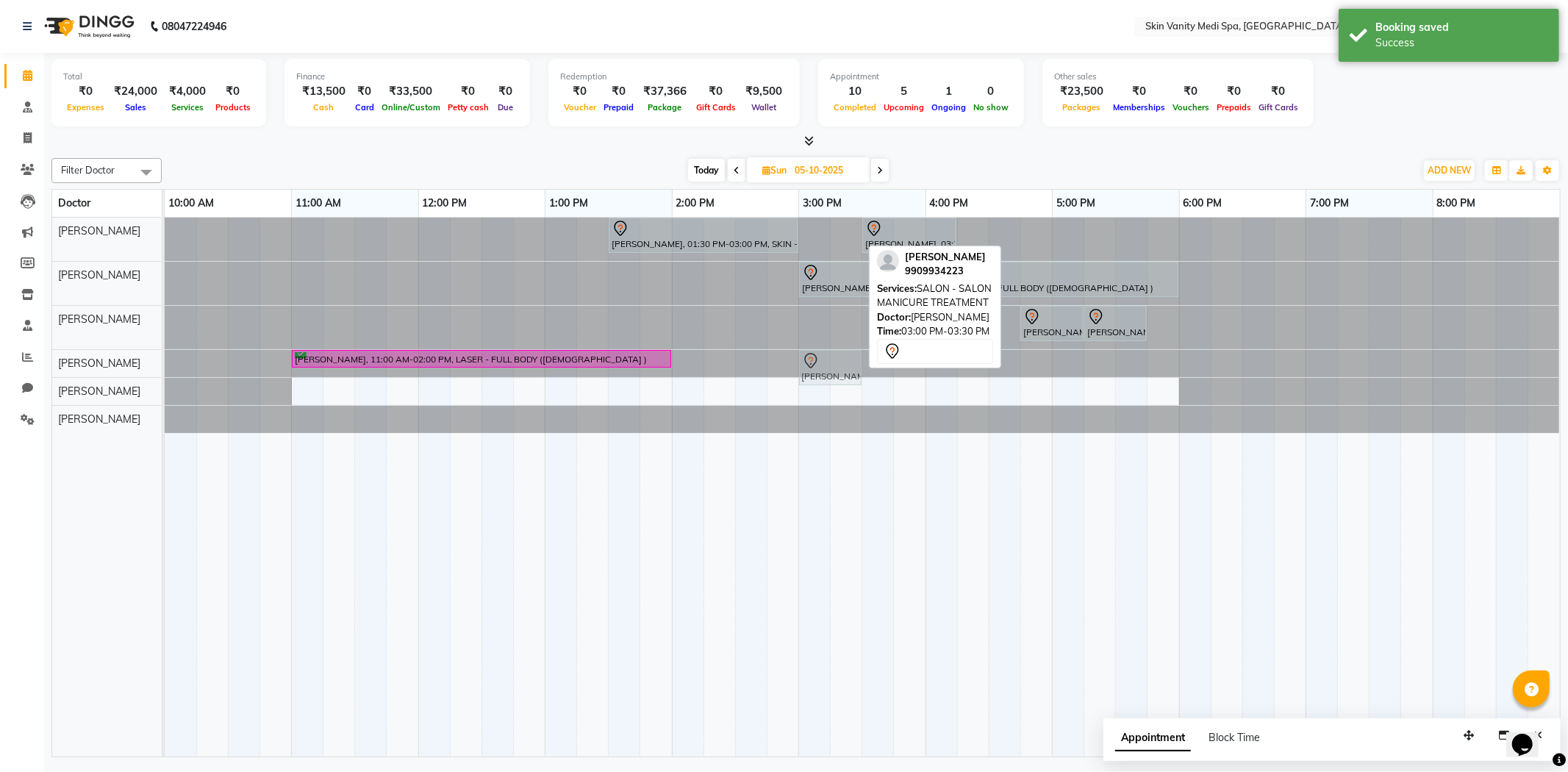
drag, startPoint x: 834, startPoint y: 225, endPoint x: 828, endPoint y: 352, distance: 127.1
click at [828, 352] on tbody "[PERSON_NAME], 01:30 PM-03:00 PM, SKIN - HYDRA DELUXE TREATMENT [PERSON_NAME], …" at bounding box center [862, 325] width 1395 height 216
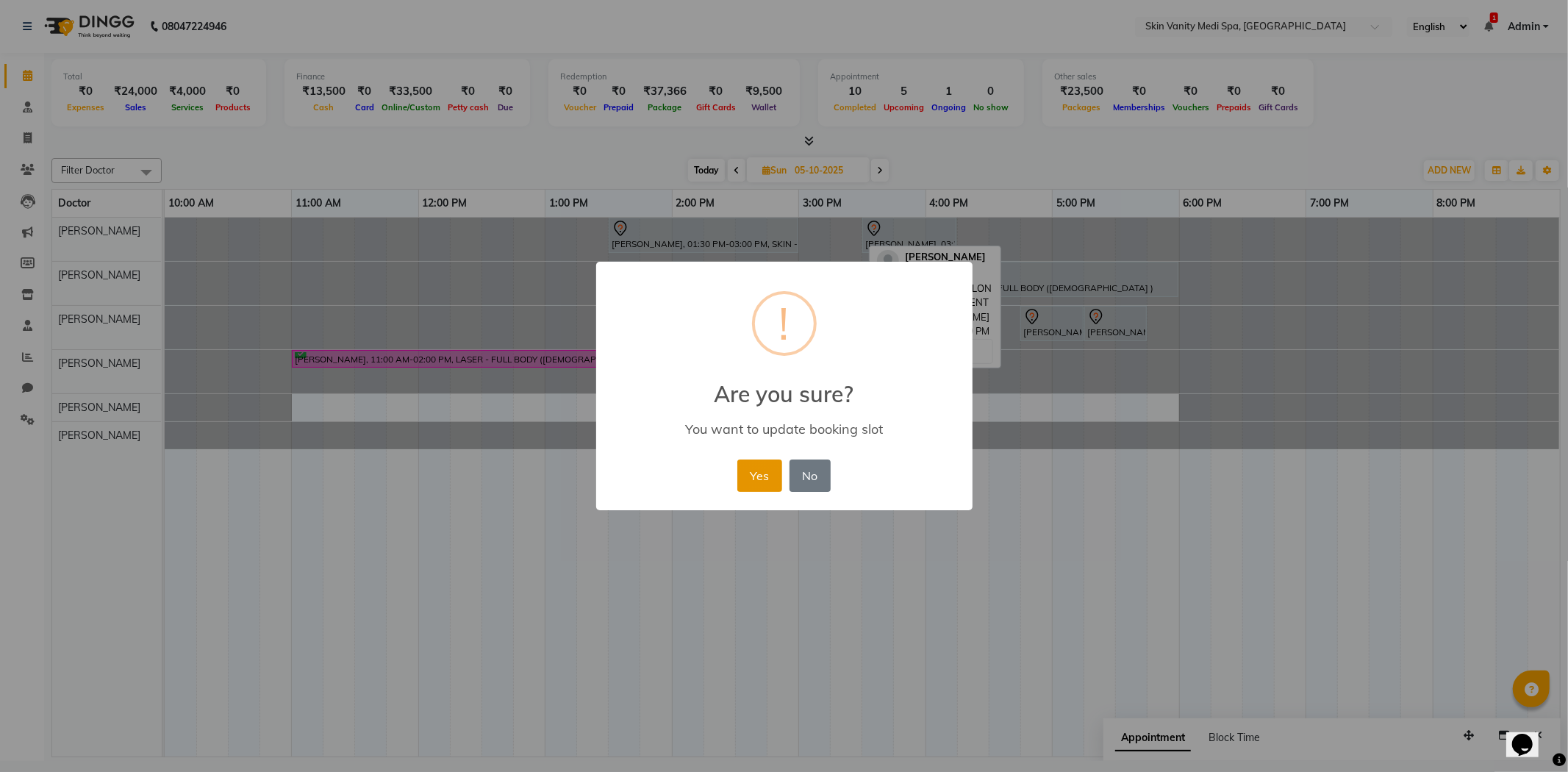
click at [760, 487] on button "Yes" at bounding box center [760, 476] width 45 height 32
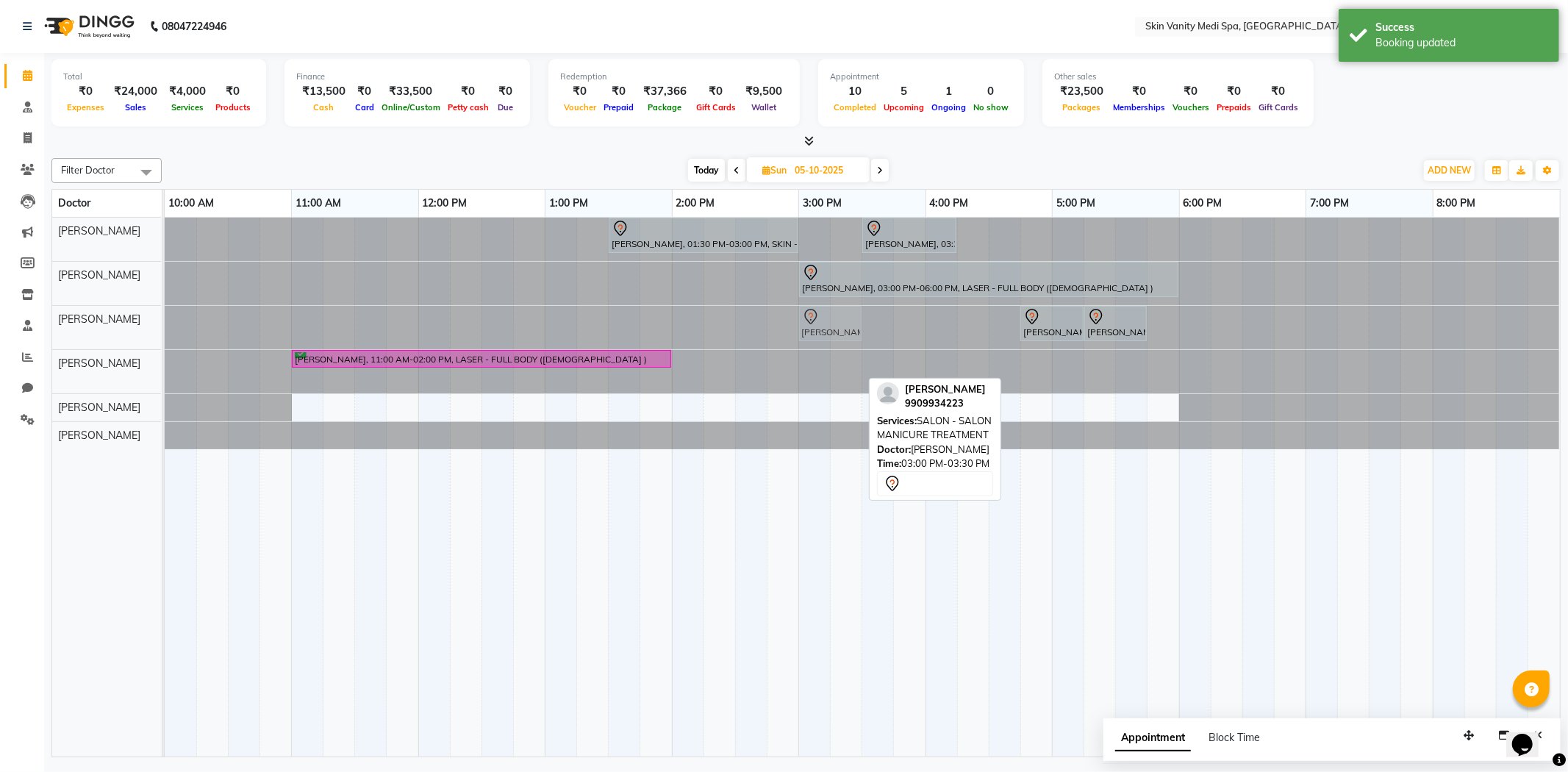
drag, startPoint x: 840, startPoint y: 368, endPoint x: 840, endPoint y: 333, distance: 35.0
click at [840, 333] on tbody "[PERSON_NAME], 01:30 PM-03:00 PM, SKIN - HYDRA DELUXE TREATMENT [PERSON_NAME], …" at bounding box center [862, 333] width 1395 height 232
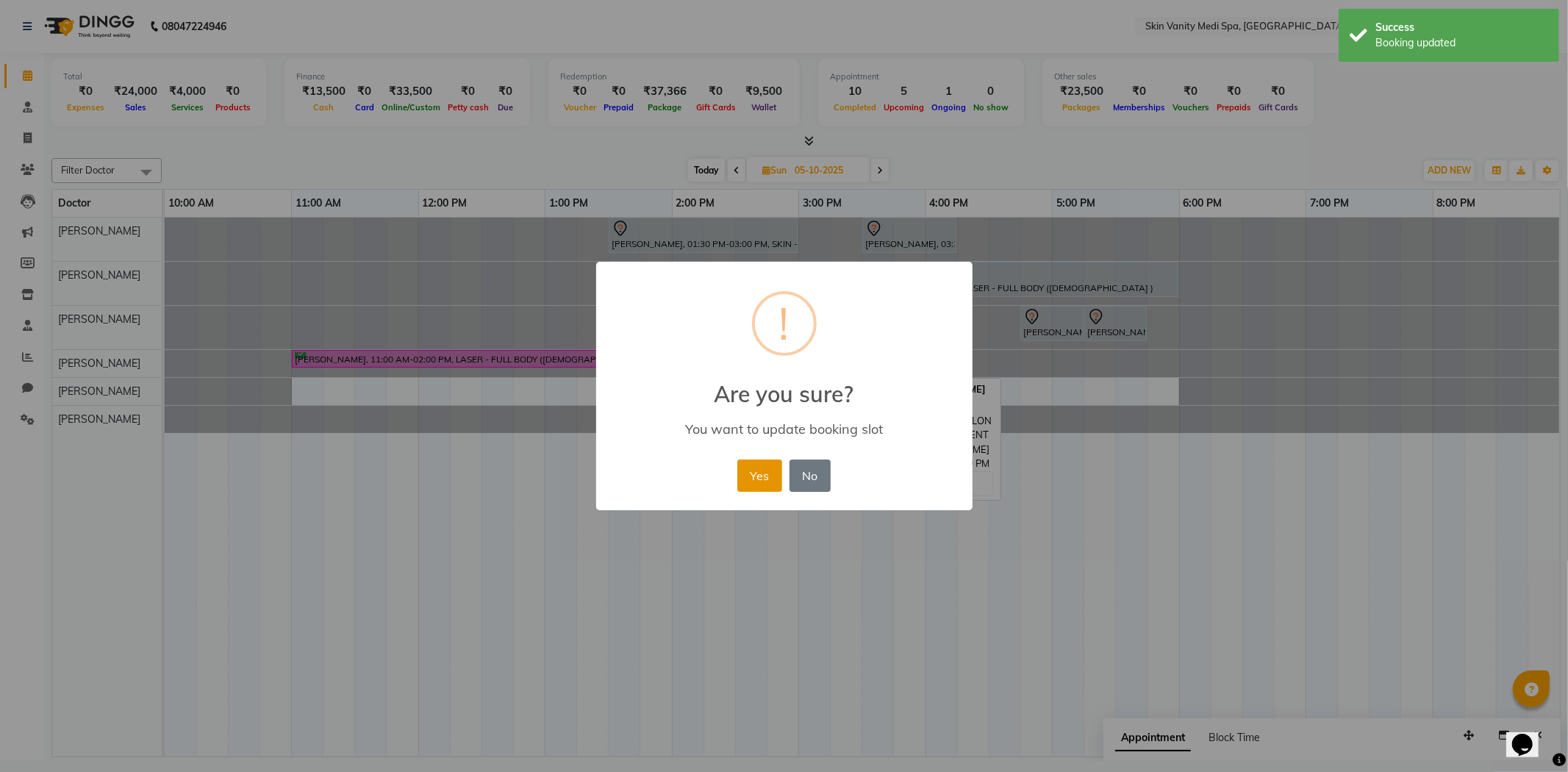
click at [767, 466] on button "Yes" at bounding box center [760, 476] width 45 height 32
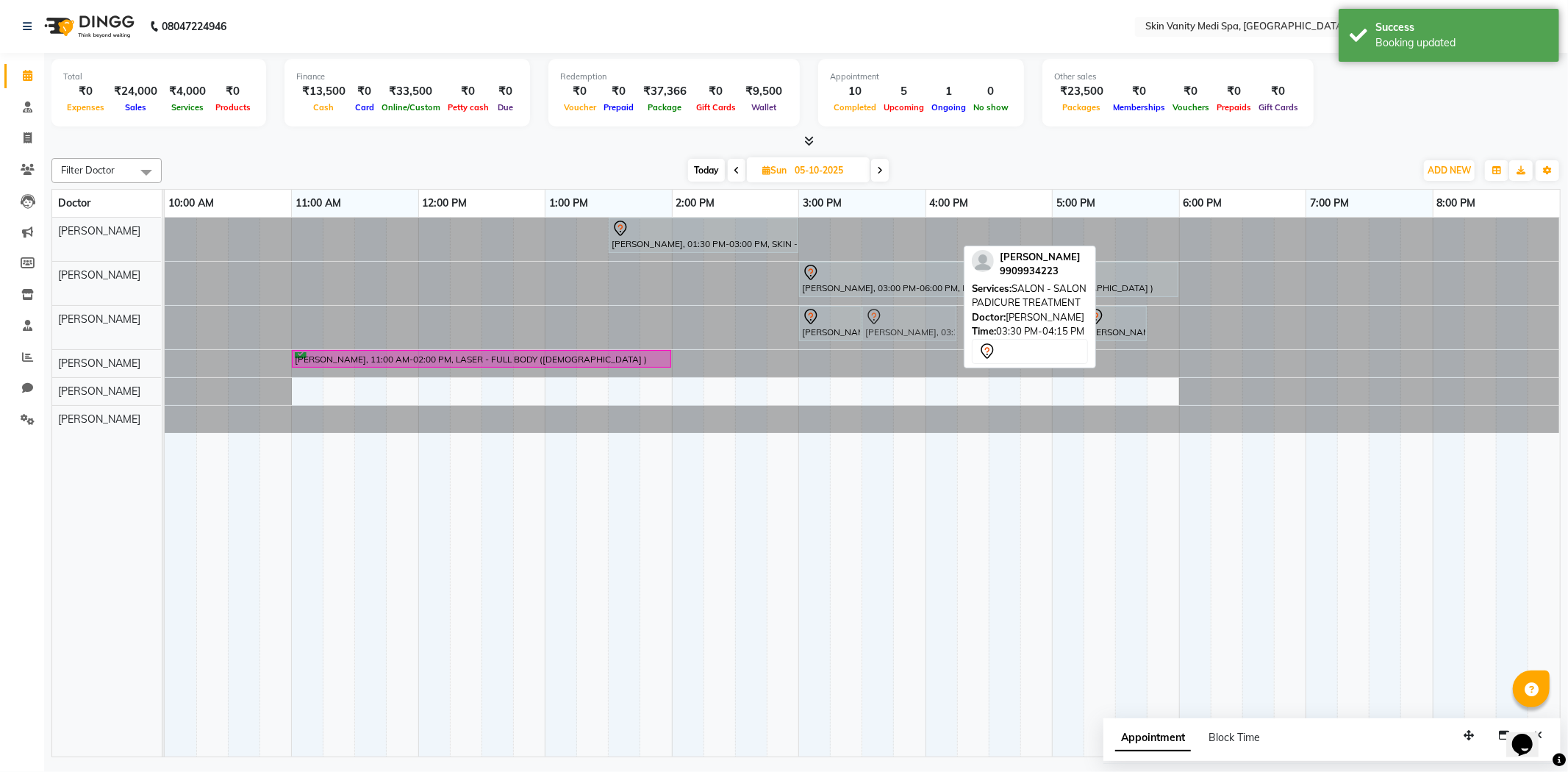
drag, startPoint x: 899, startPoint y: 233, endPoint x: 898, endPoint y: 317, distance: 84.0
click at [898, 317] on tbody "[PERSON_NAME], 01:30 PM-03:00 PM, SKIN - HYDRA DELUXE TREATMENT [PERSON_NAME], …" at bounding box center [862, 325] width 1395 height 216
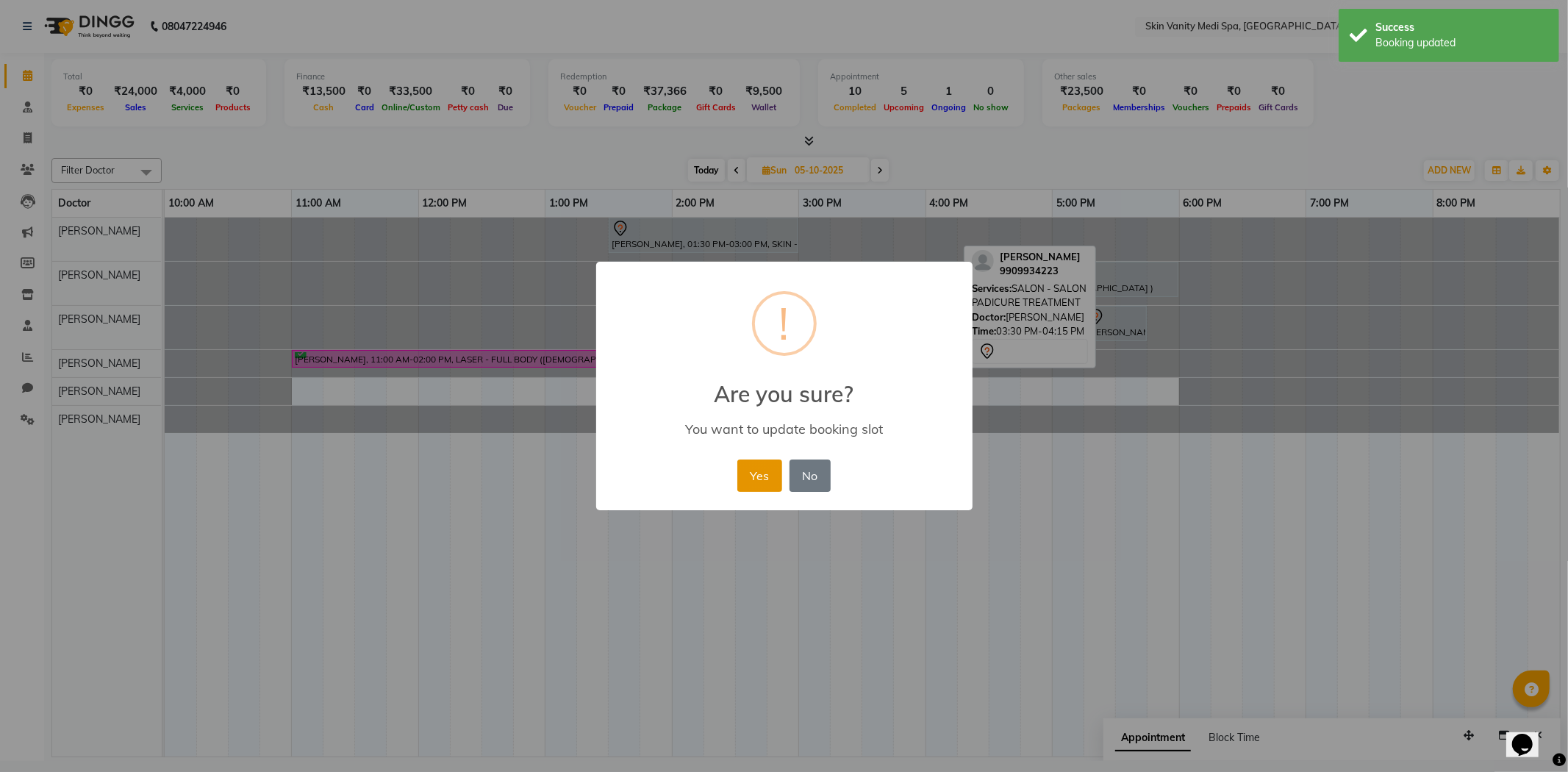
click at [752, 472] on button "Yes" at bounding box center [760, 476] width 45 height 32
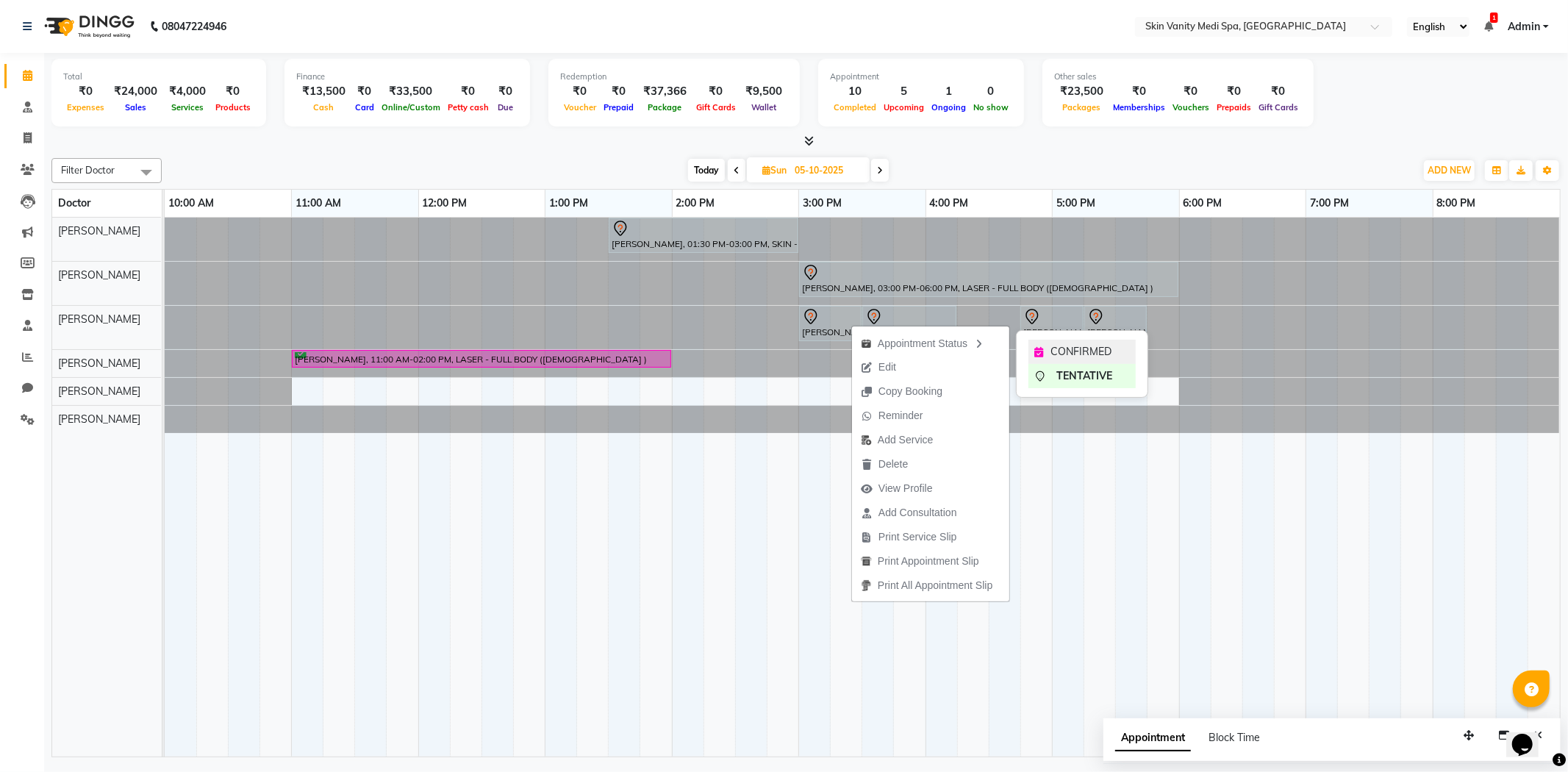
click at [1114, 348] on div "CONFIRMED" at bounding box center [1082, 352] width 107 height 24
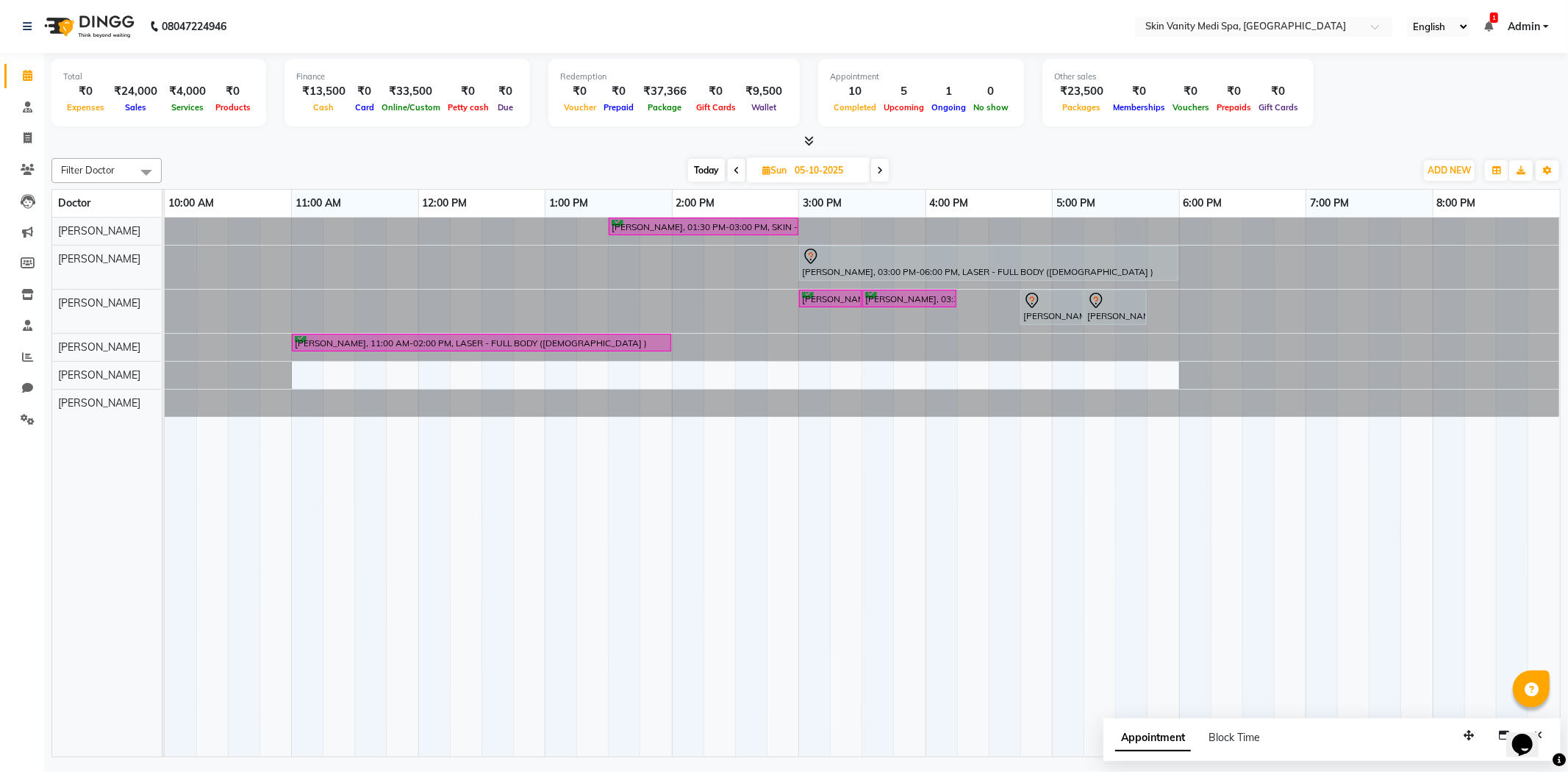
click at [697, 161] on span "Today" at bounding box center [706, 170] width 37 height 23
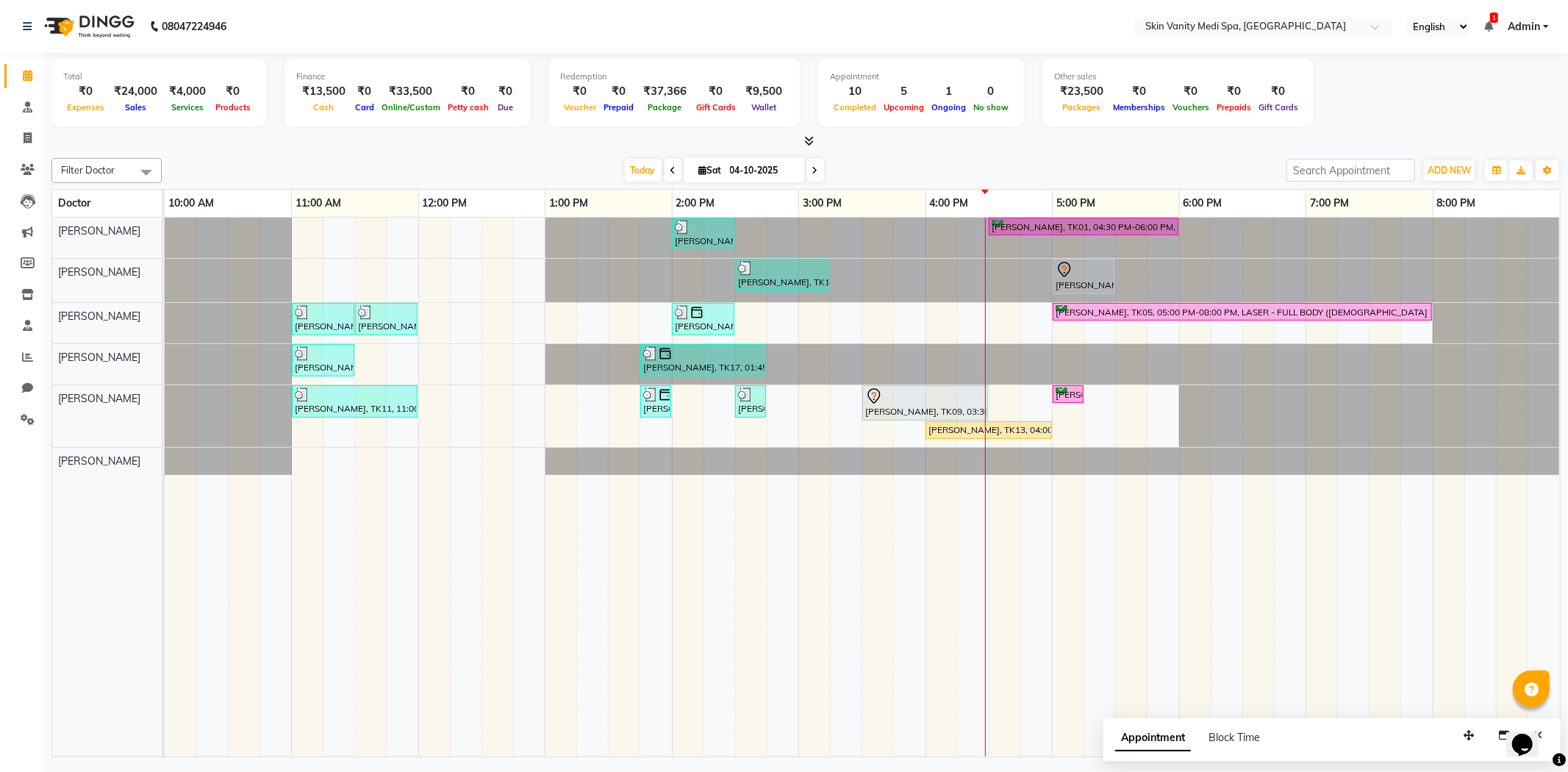
click at [812, 167] on icon at bounding box center [815, 170] width 6 height 9
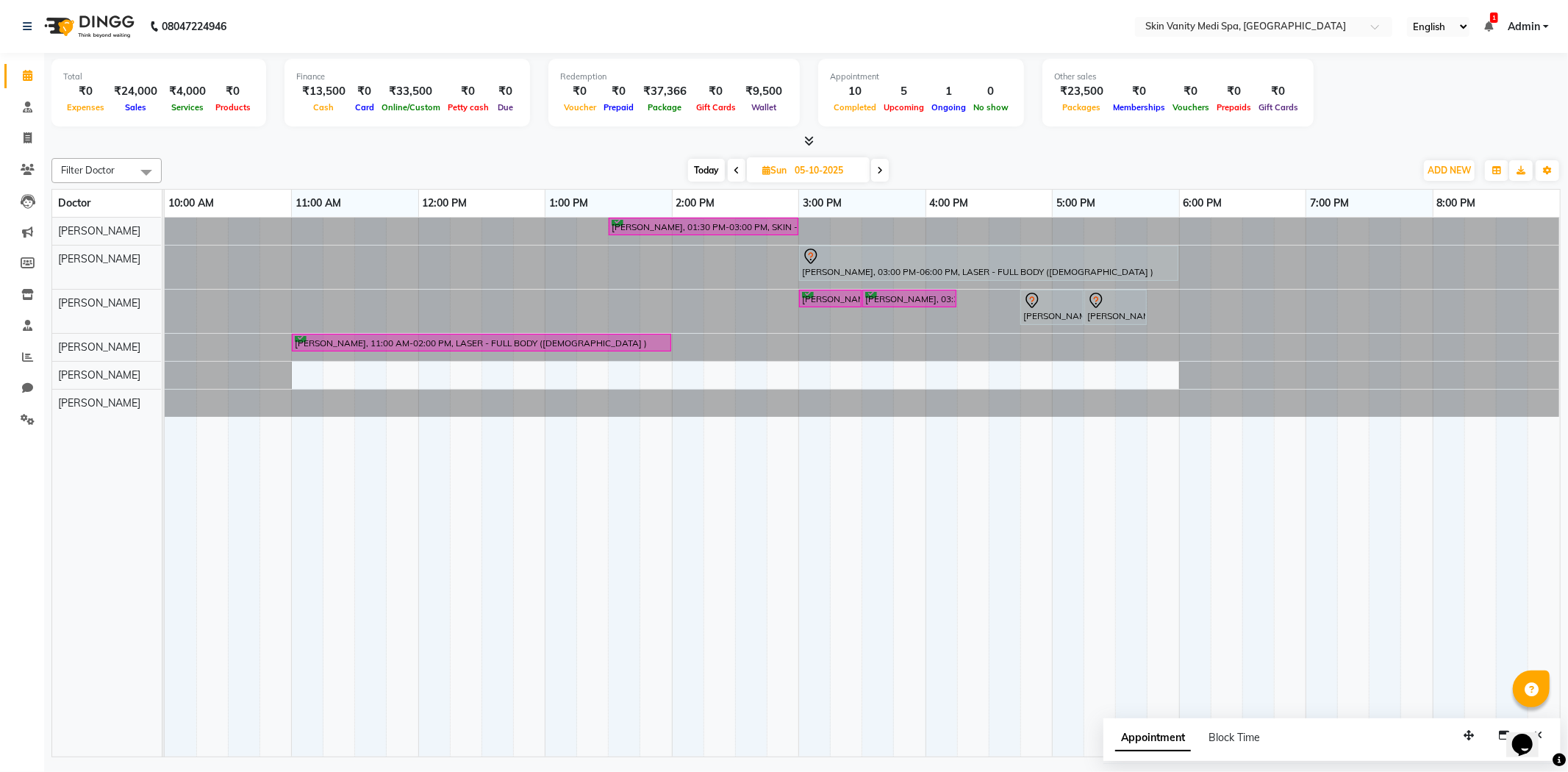
click at [883, 169] on span at bounding box center [880, 170] width 18 height 23
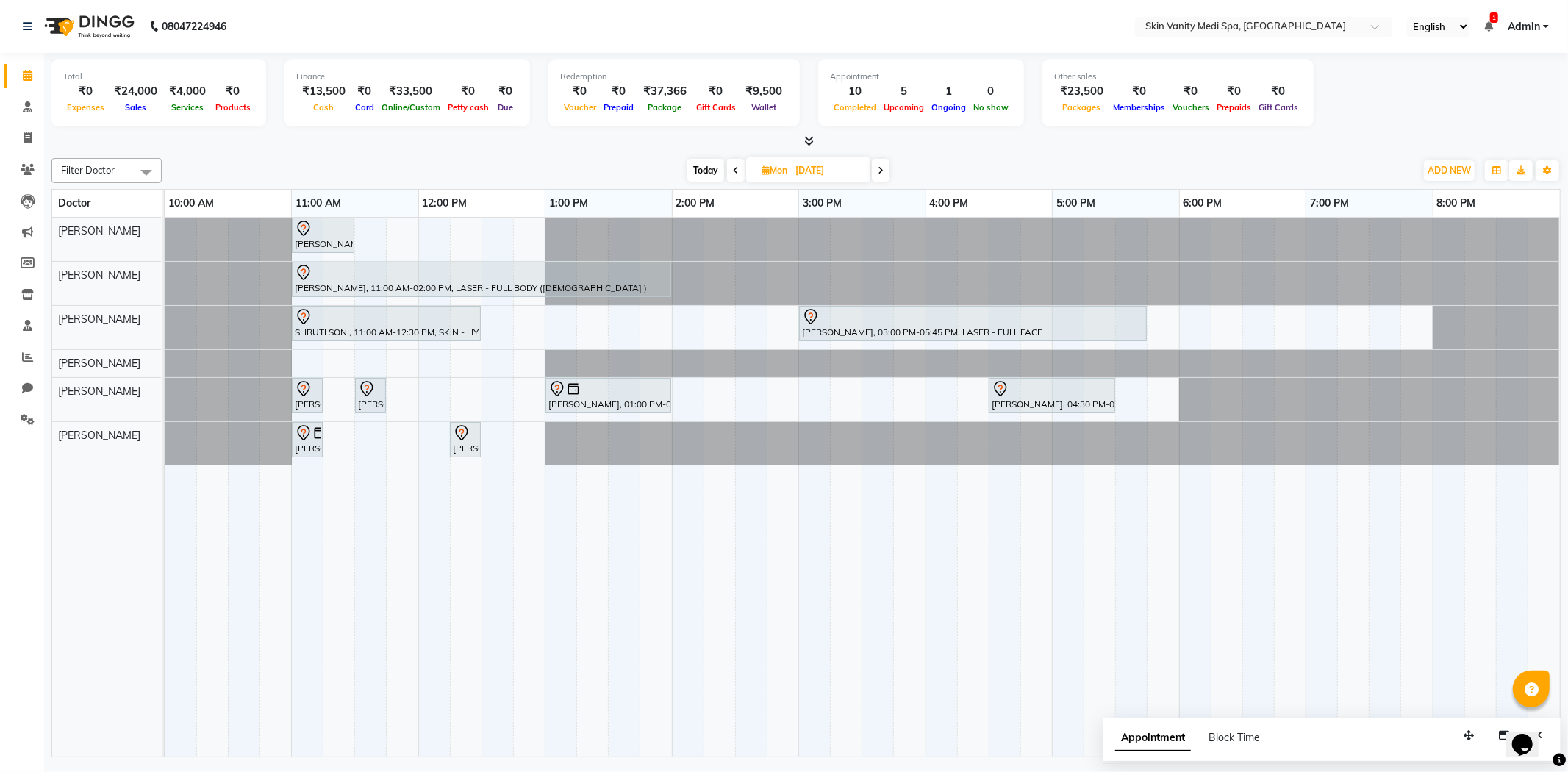
click at [733, 173] on icon at bounding box center [736, 170] width 6 height 9
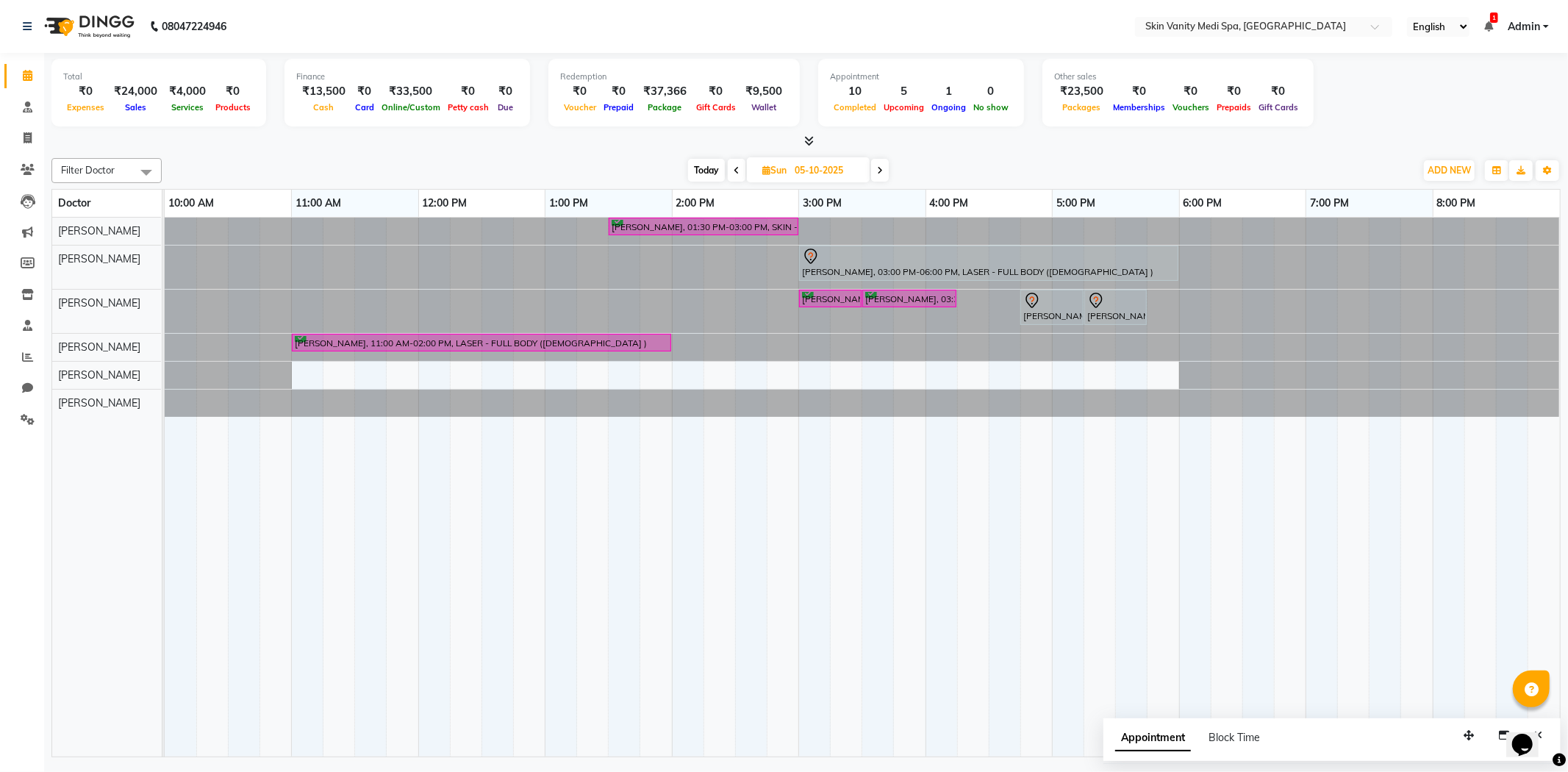
click at [710, 175] on span "Today" at bounding box center [706, 170] width 37 height 23
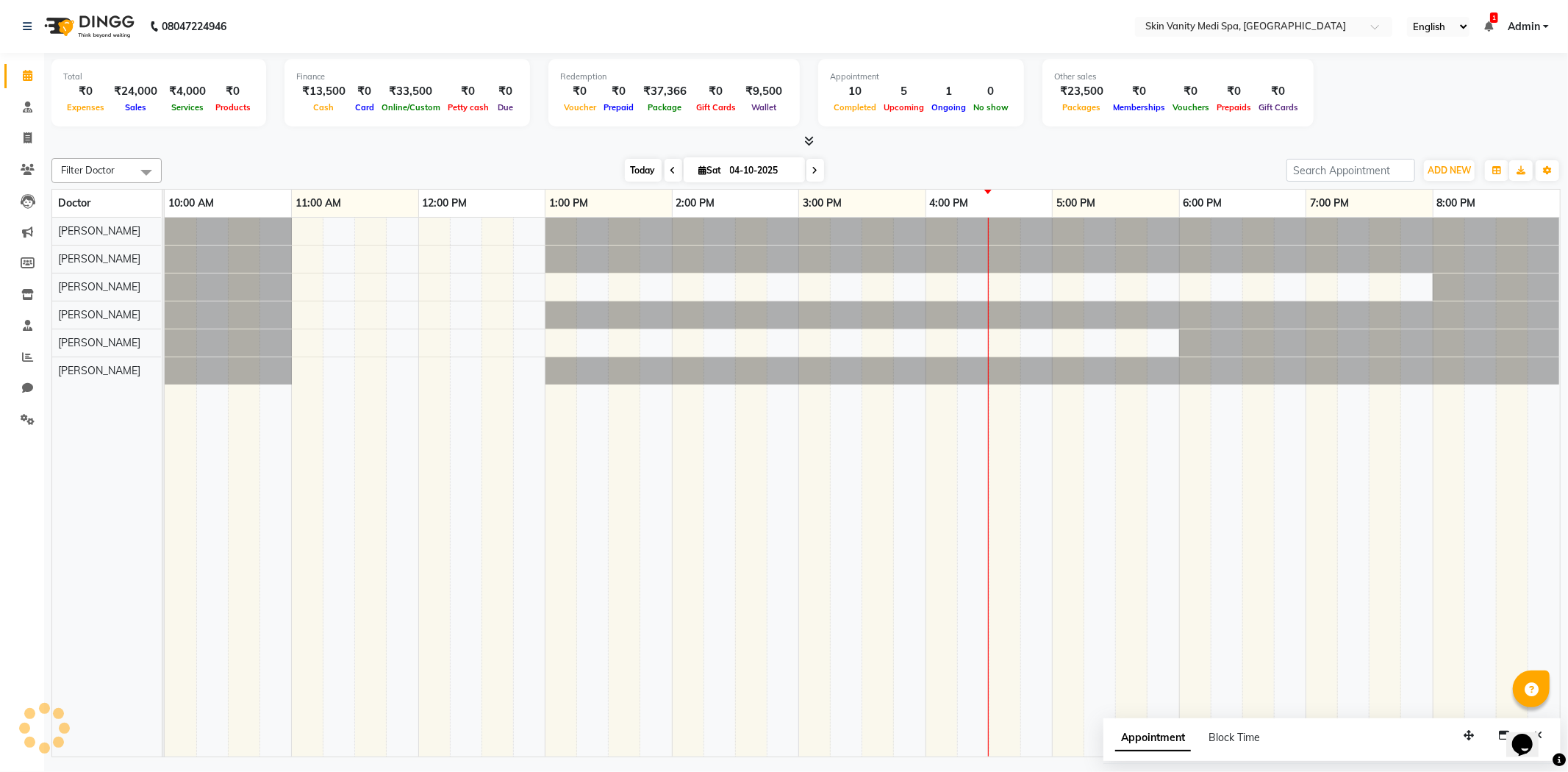
click at [629, 167] on span "Today" at bounding box center [643, 170] width 37 height 23
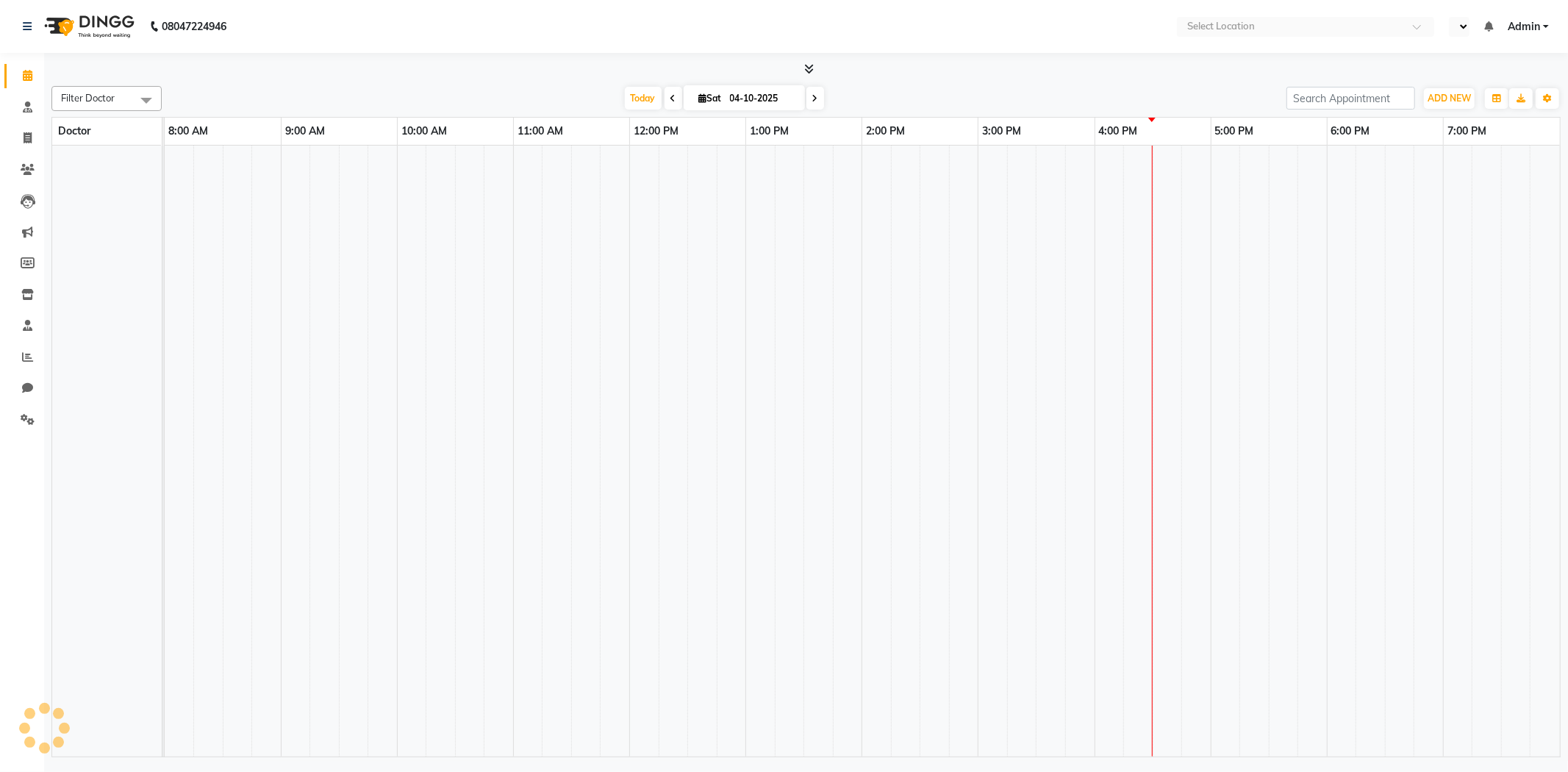
select select "en"
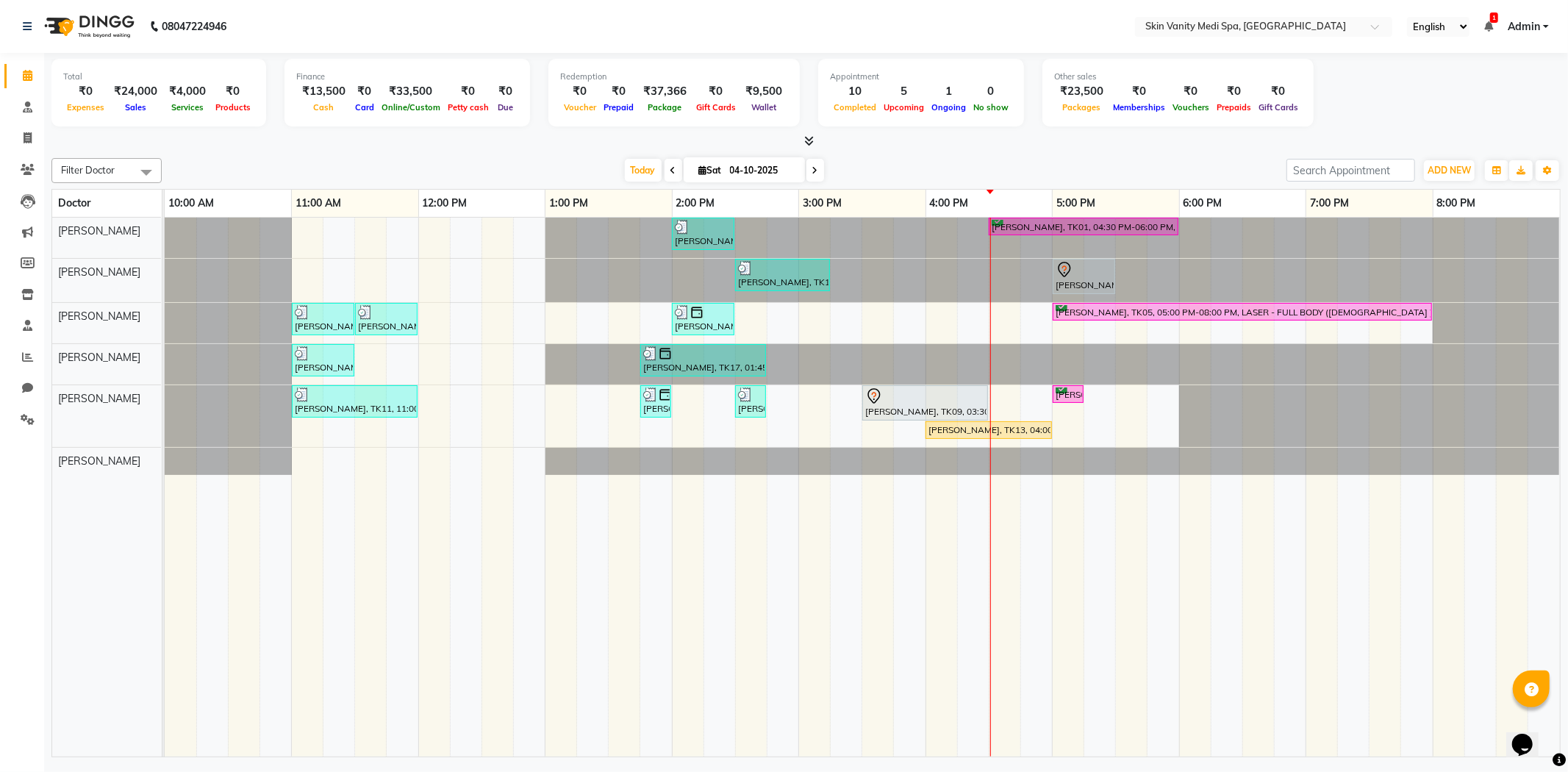
click at [807, 166] on span at bounding box center [816, 170] width 18 height 23
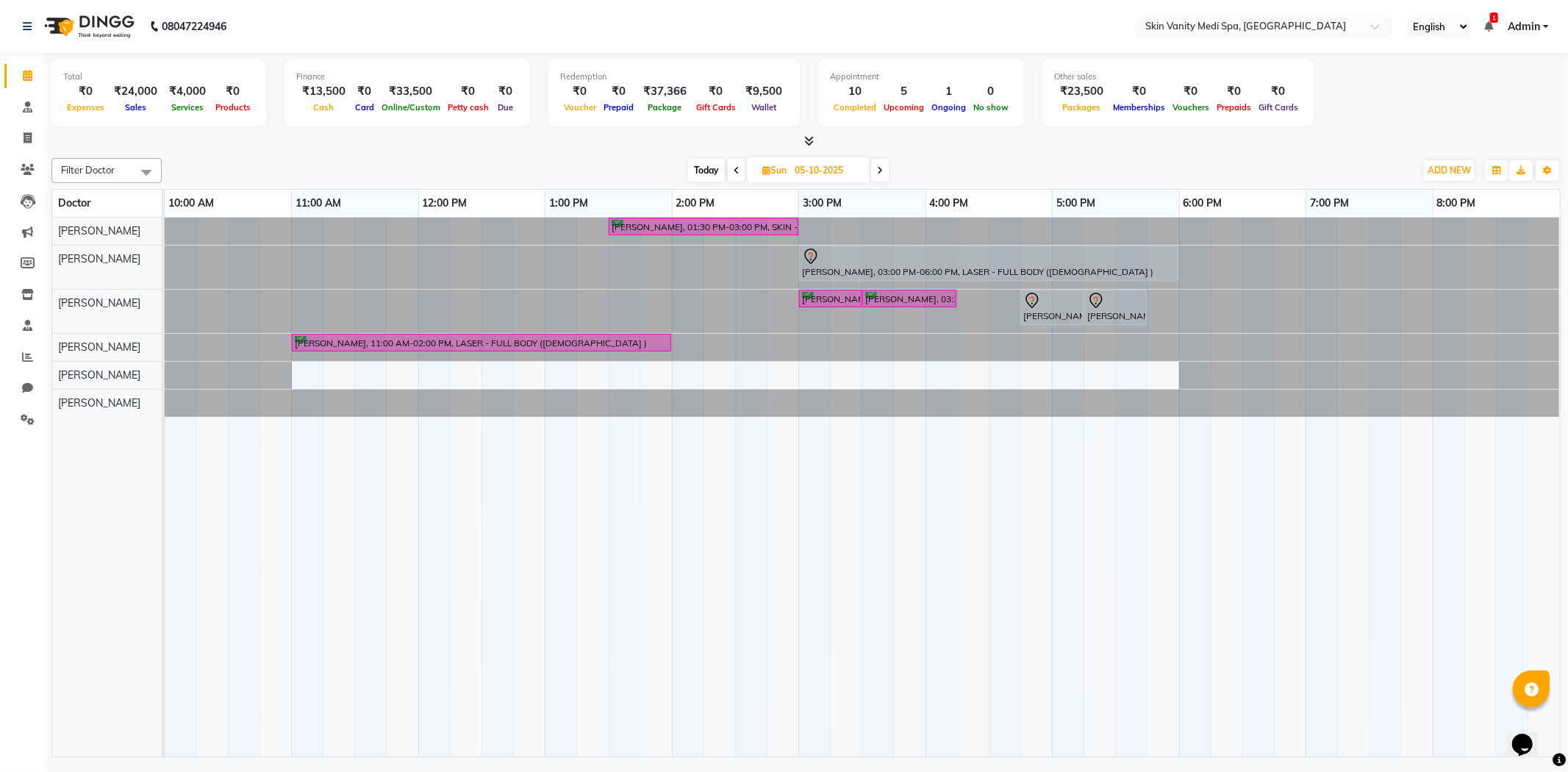
click at [883, 168] on span at bounding box center [880, 170] width 18 height 23
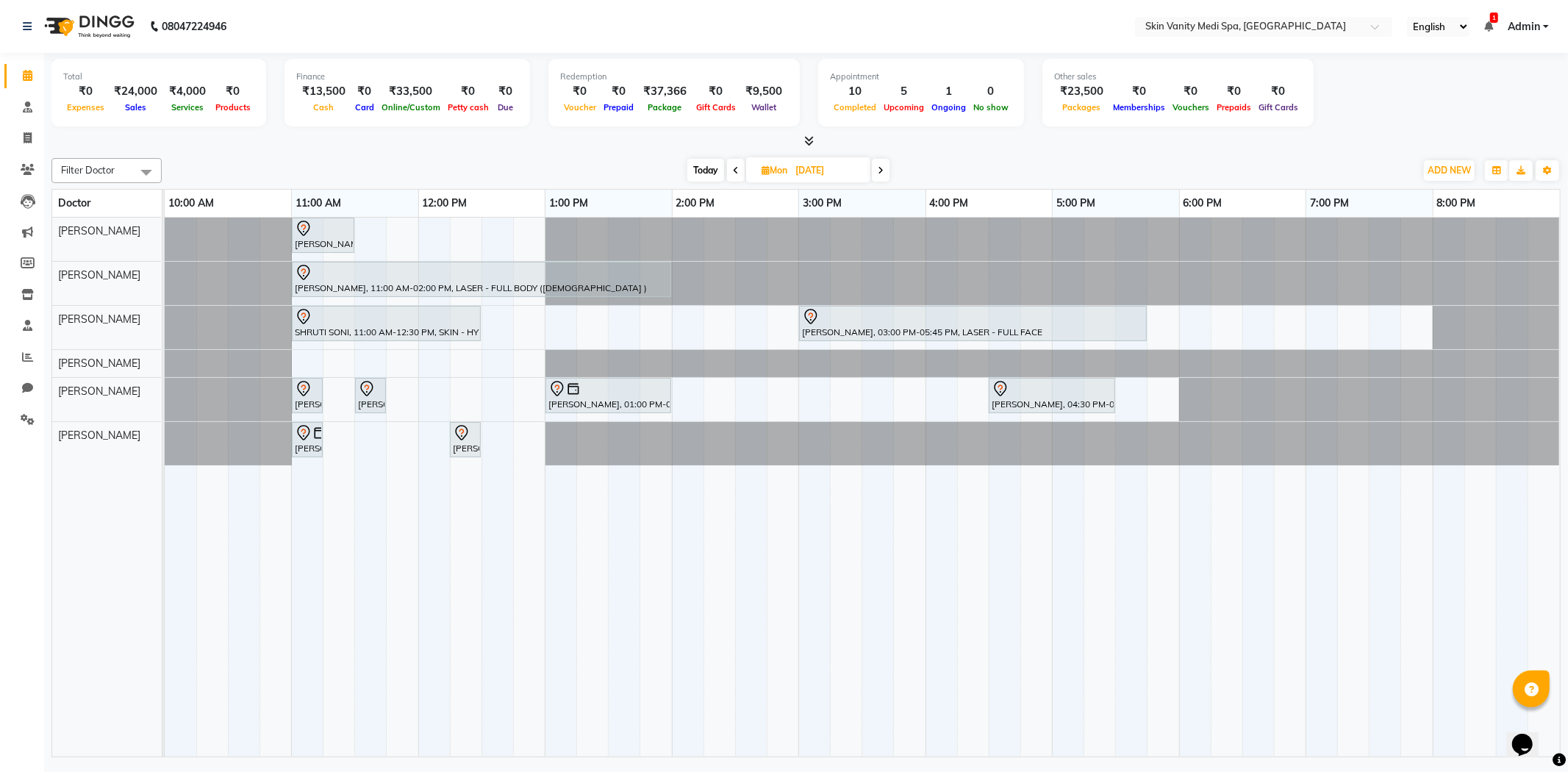
click at [887, 171] on span at bounding box center [881, 170] width 18 height 23
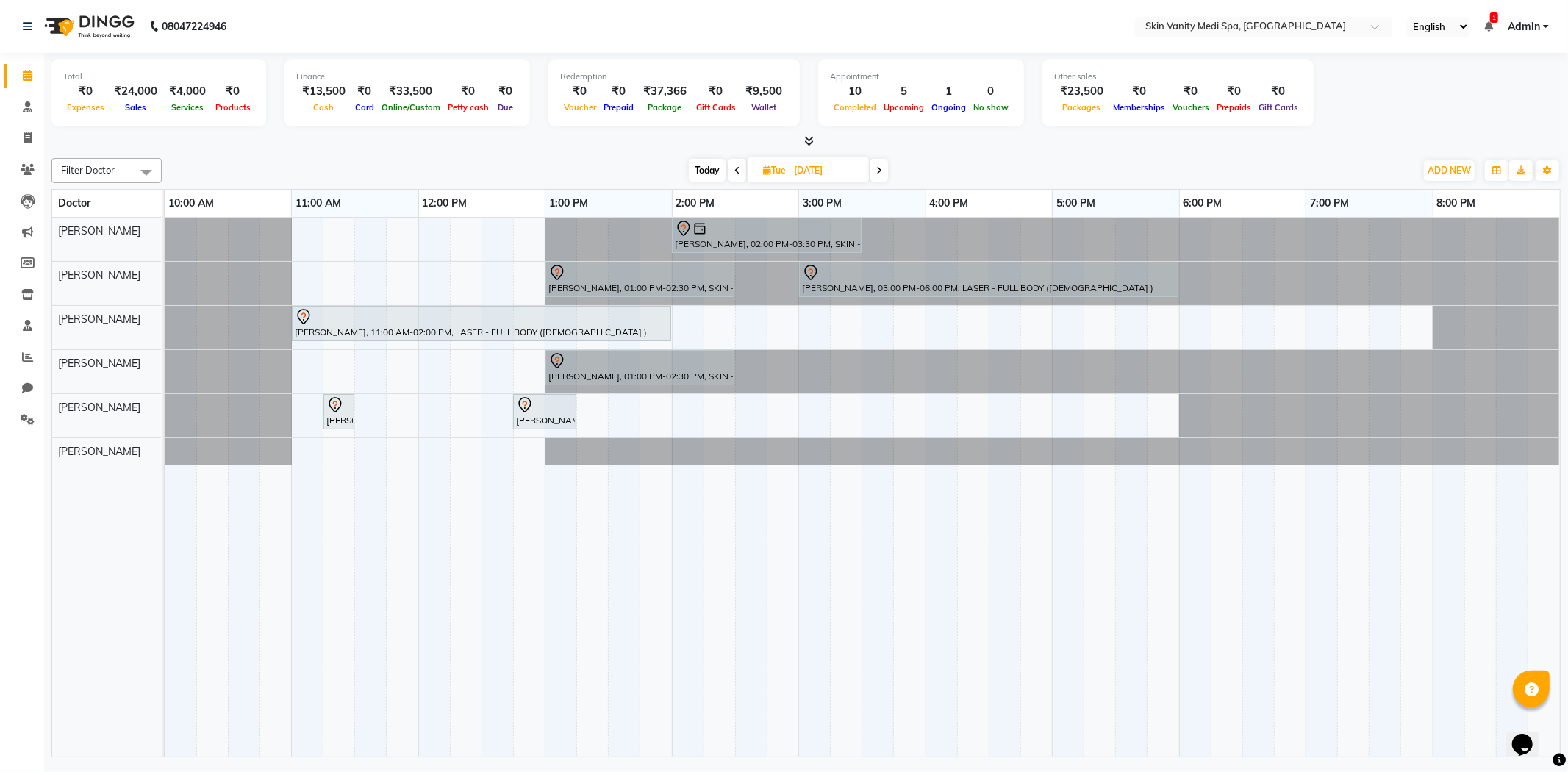
click at [884, 167] on span at bounding box center [879, 170] width 18 height 23
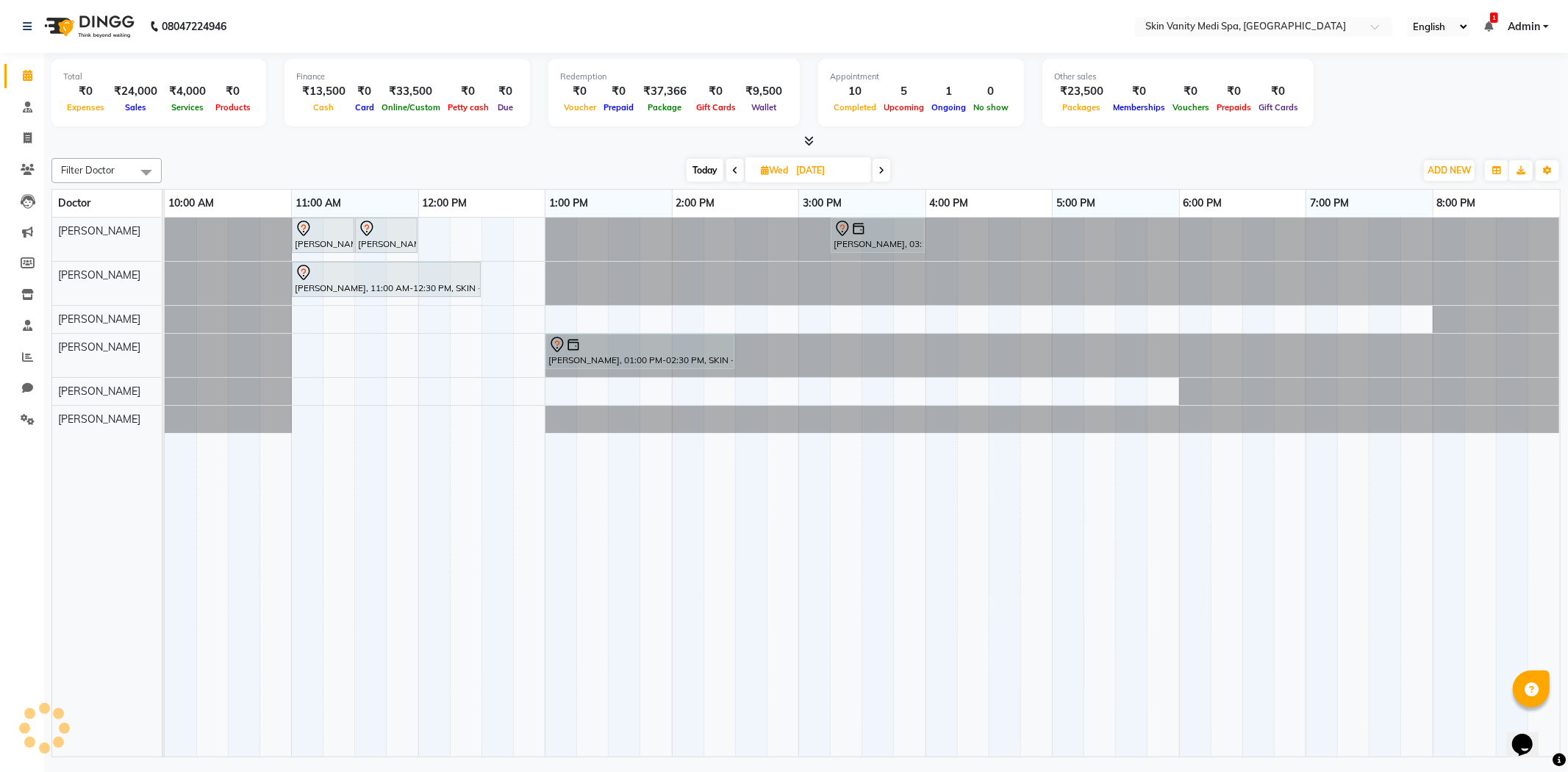
click at [709, 171] on span "Today" at bounding box center [705, 170] width 37 height 23
type input "04-10-2025"
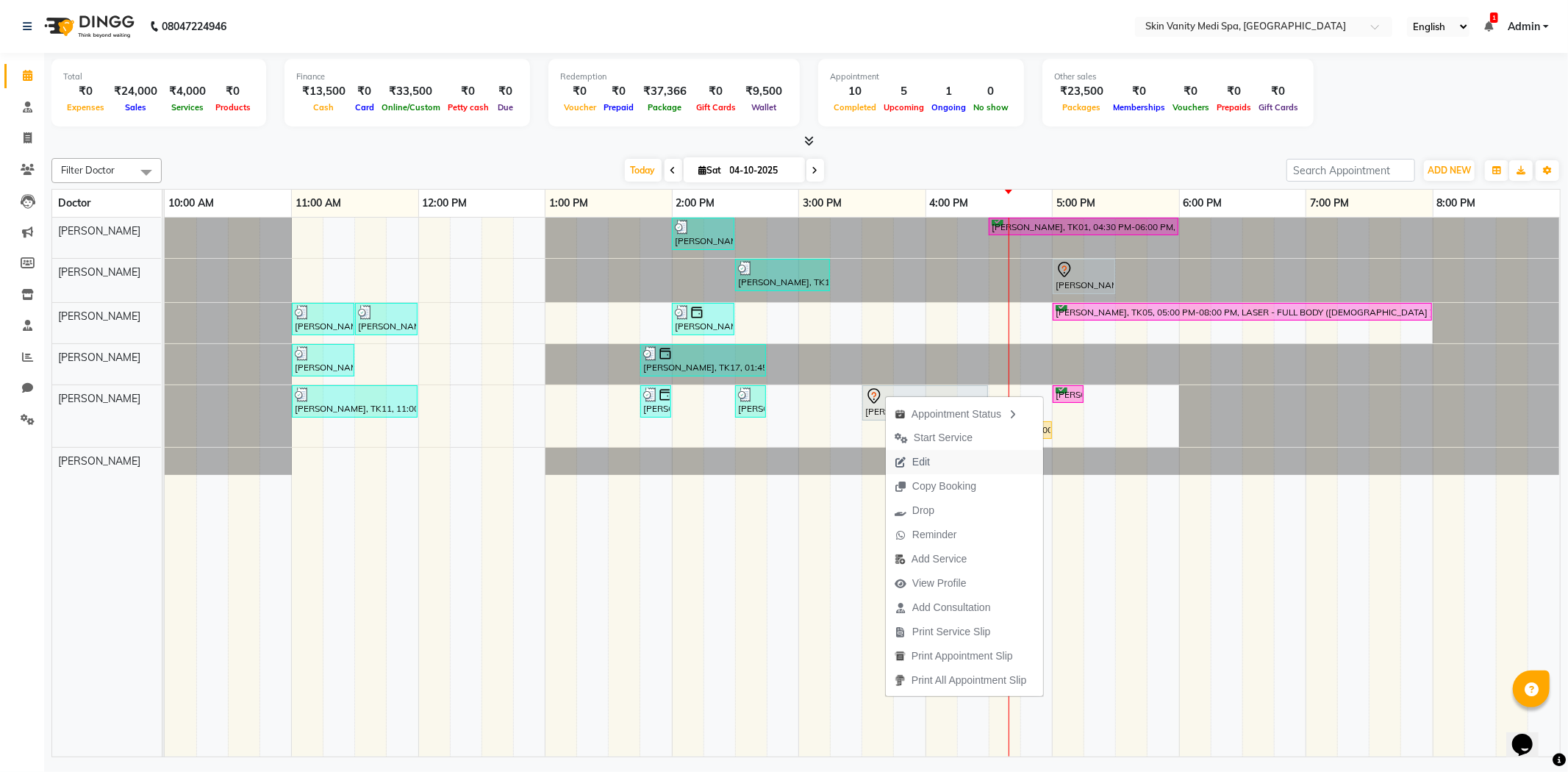
click at [941, 457] on button "Edit" at bounding box center [964, 462] width 157 height 24
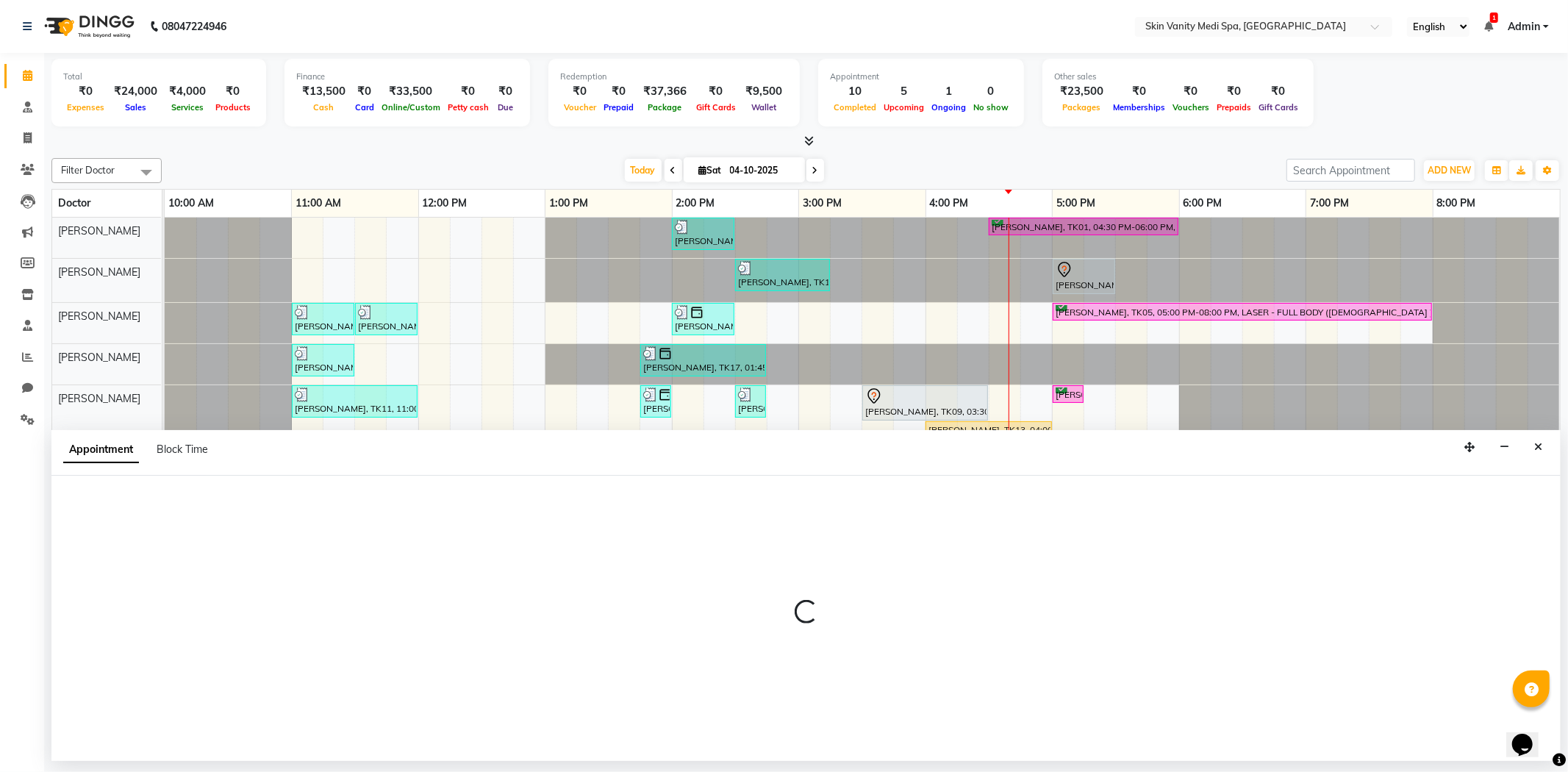
select select "tentative"
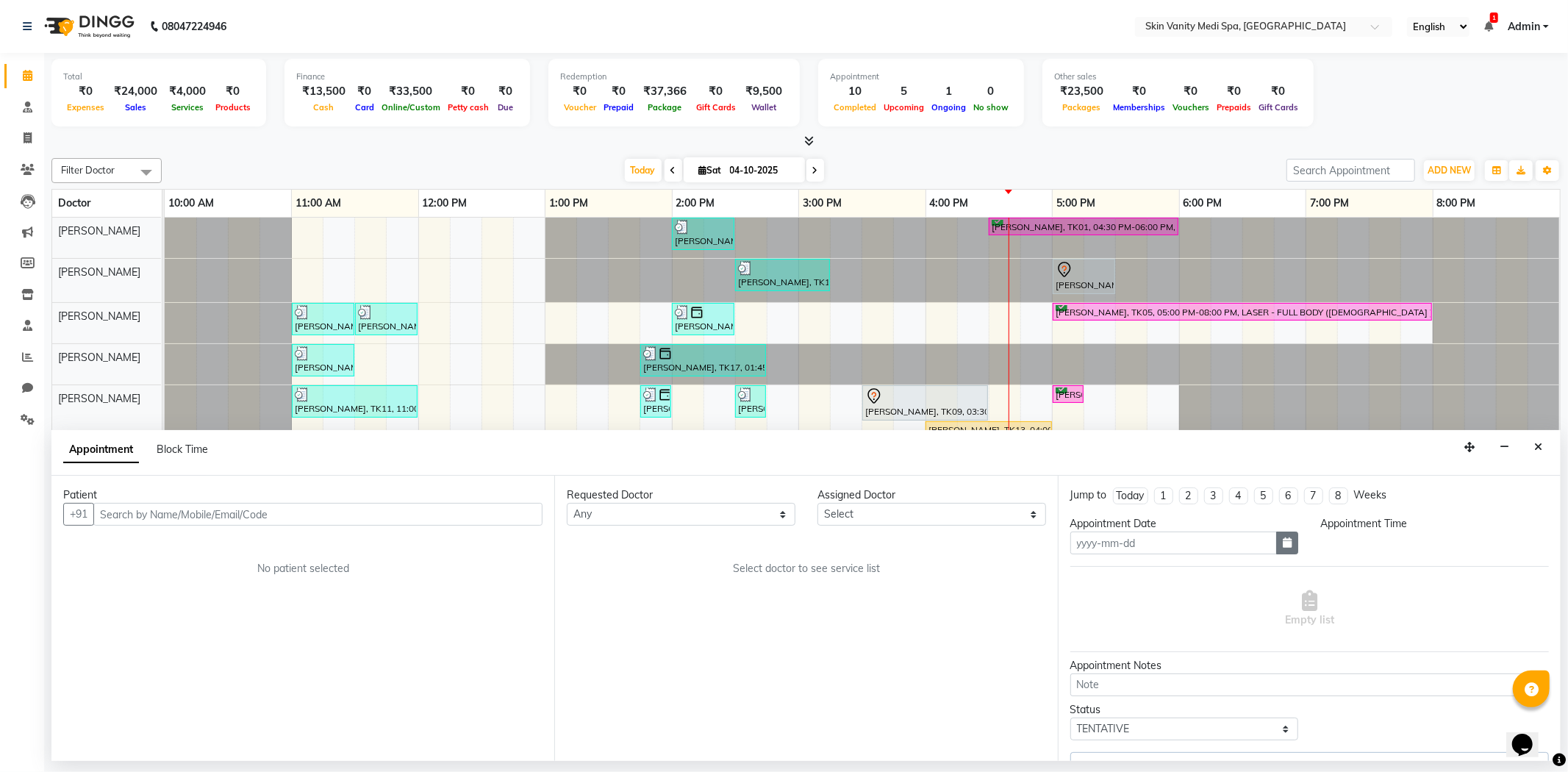
type input "04-10-2025"
click at [1283, 534] on button "button" at bounding box center [1288, 543] width 22 height 23
select select "930"
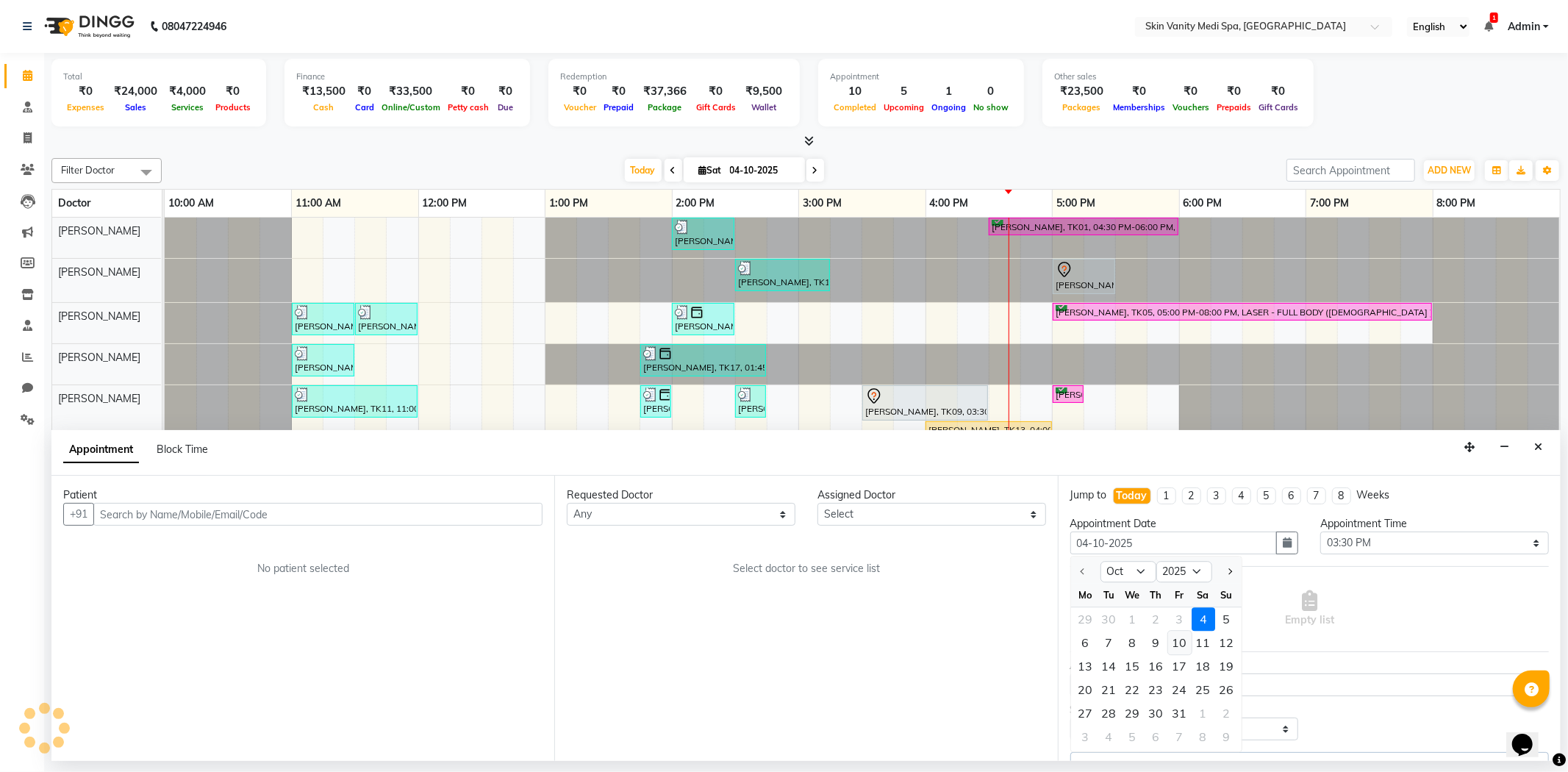
select select "70351"
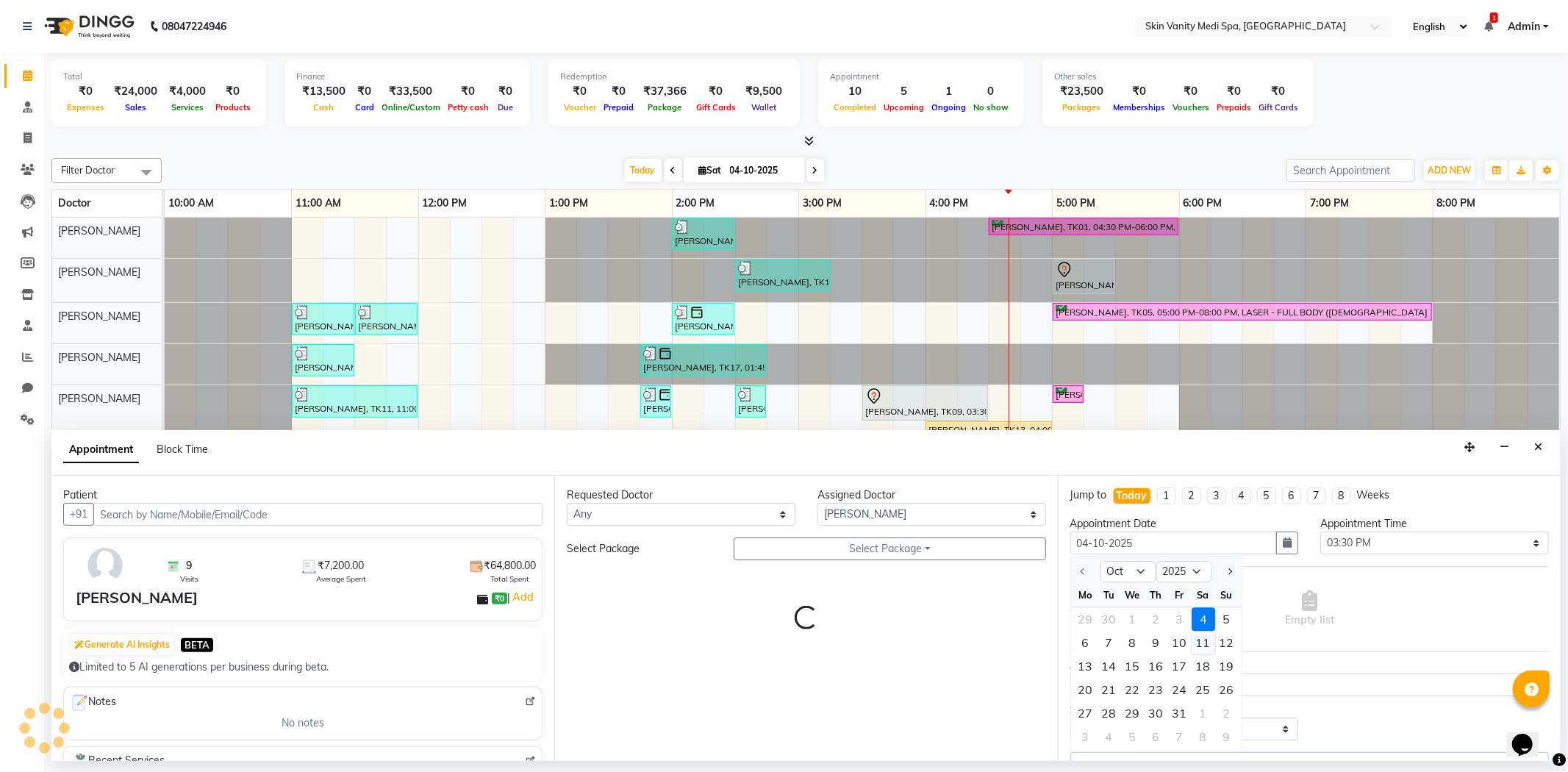
select select "3954"
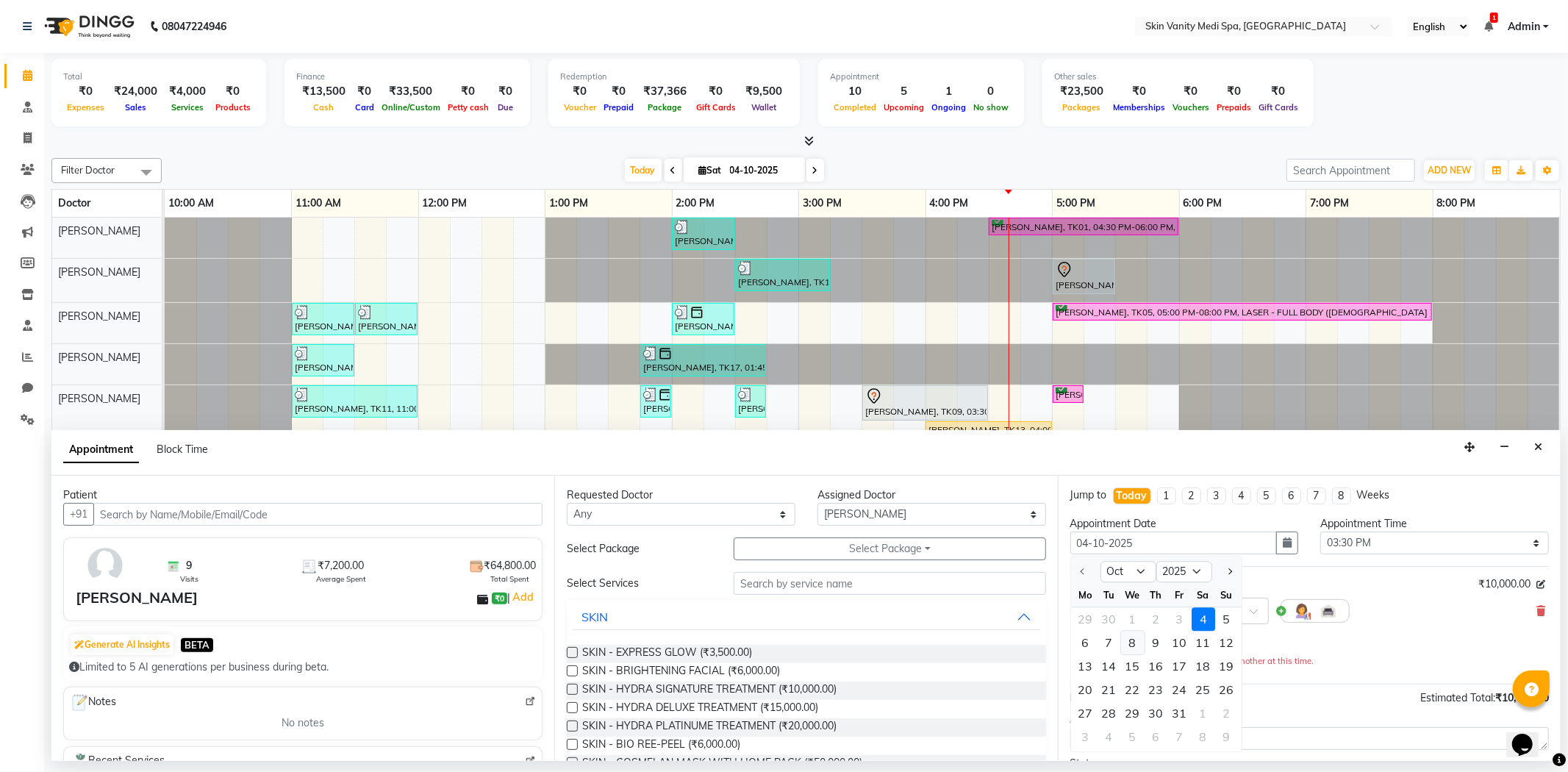
click at [1140, 642] on div "8" at bounding box center [1133, 643] width 23 height 23
type input "08-10-2025"
select select "930"
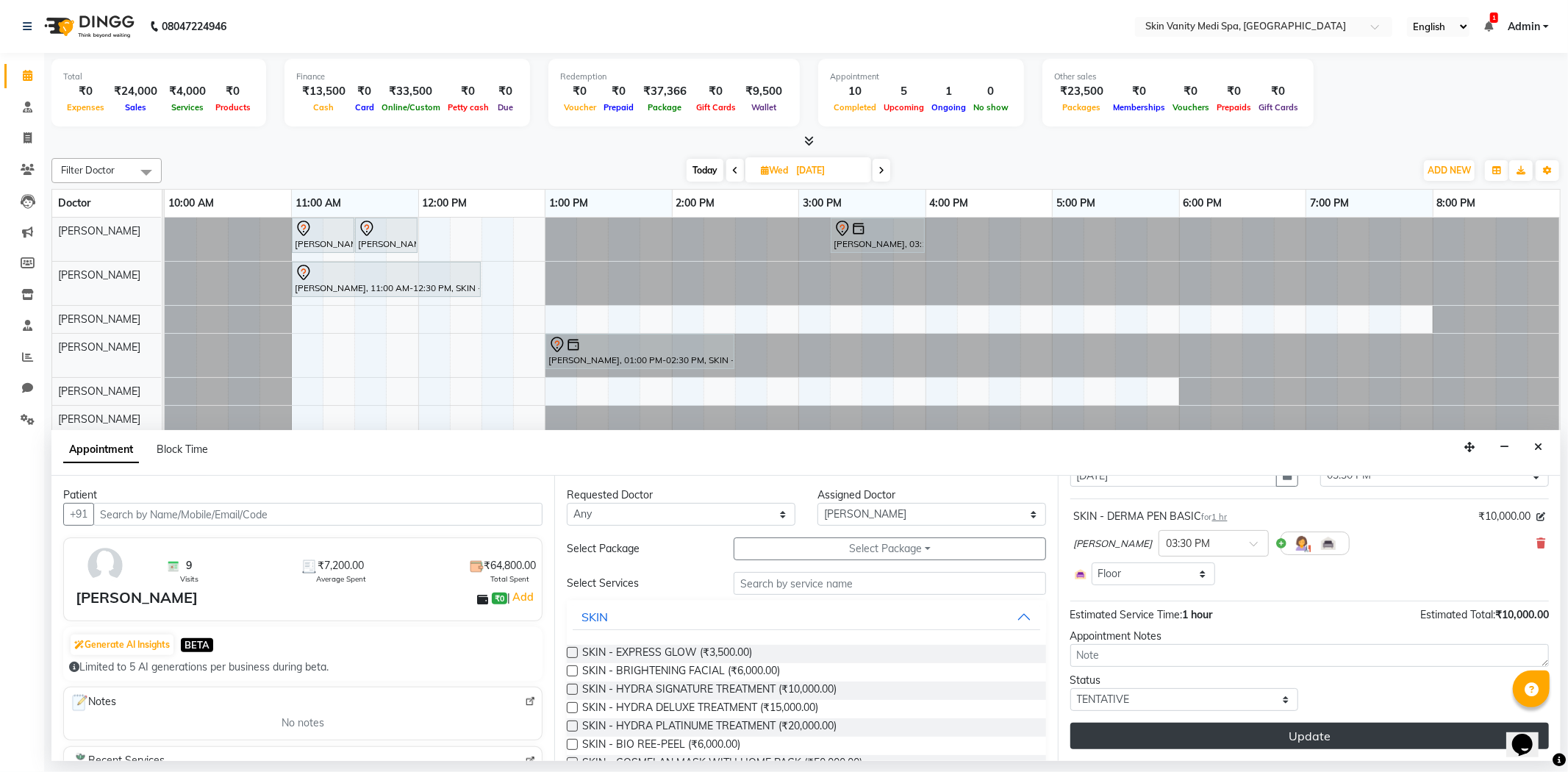
click at [1235, 725] on button "Update" at bounding box center [1309, 736] width 478 height 26
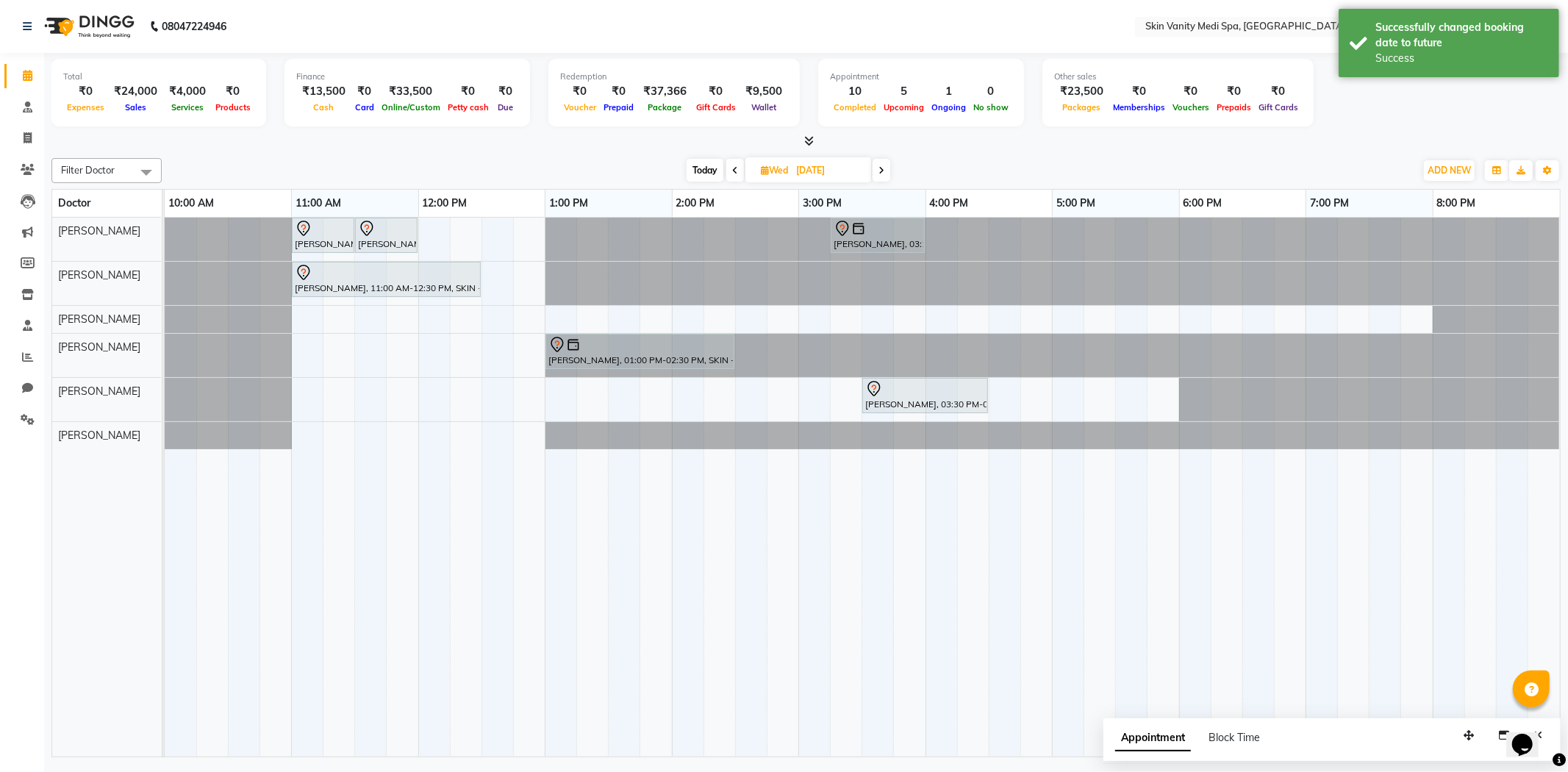
click at [713, 169] on span "Today" at bounding box center [705, 170] width 37 height 23
type input "04-10-2025"
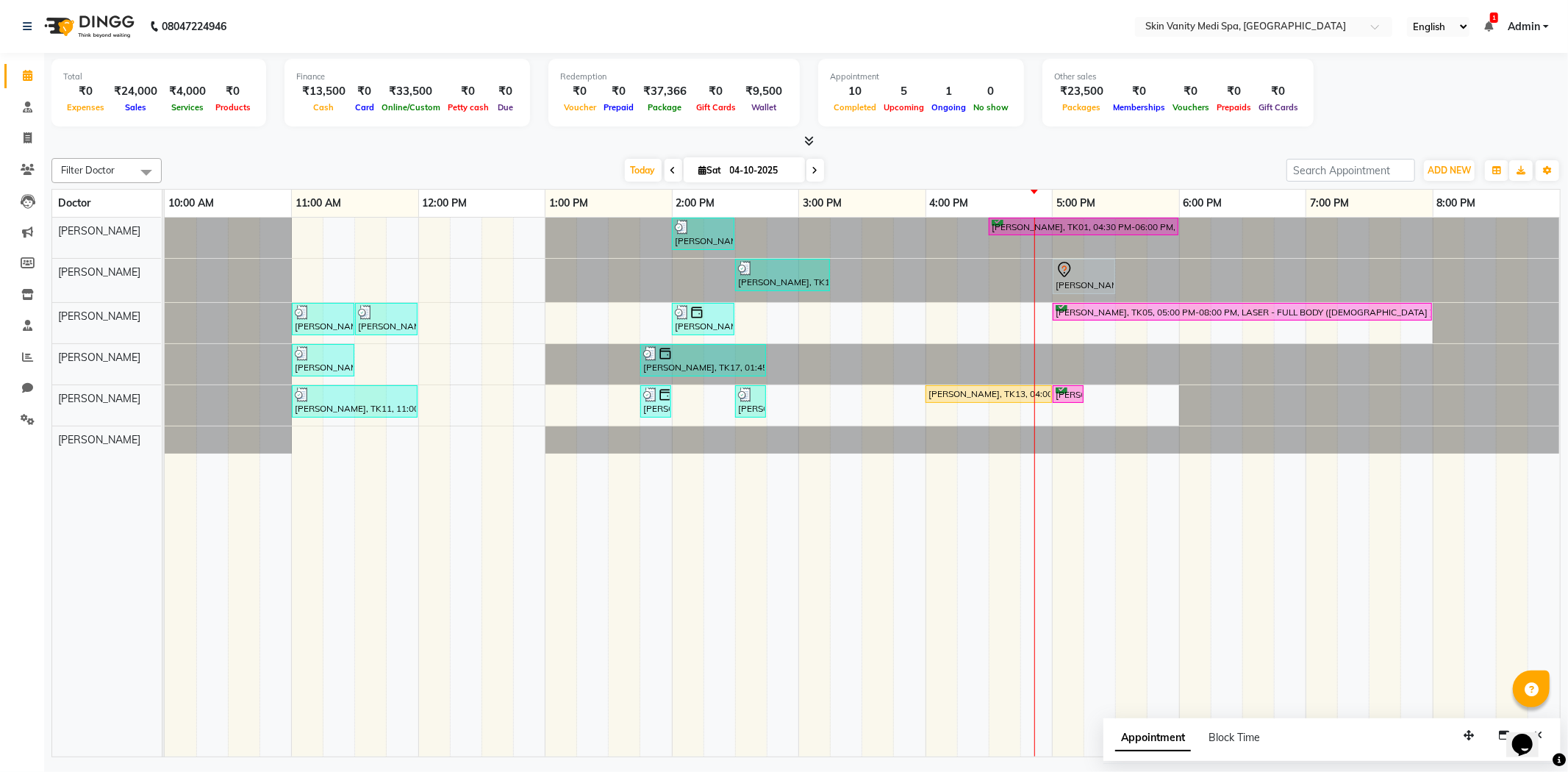
click at [730, 174] on input "04-10-2025" at bounding box center [762, 171] width 73 height 22
select select "10"
select select "2025"
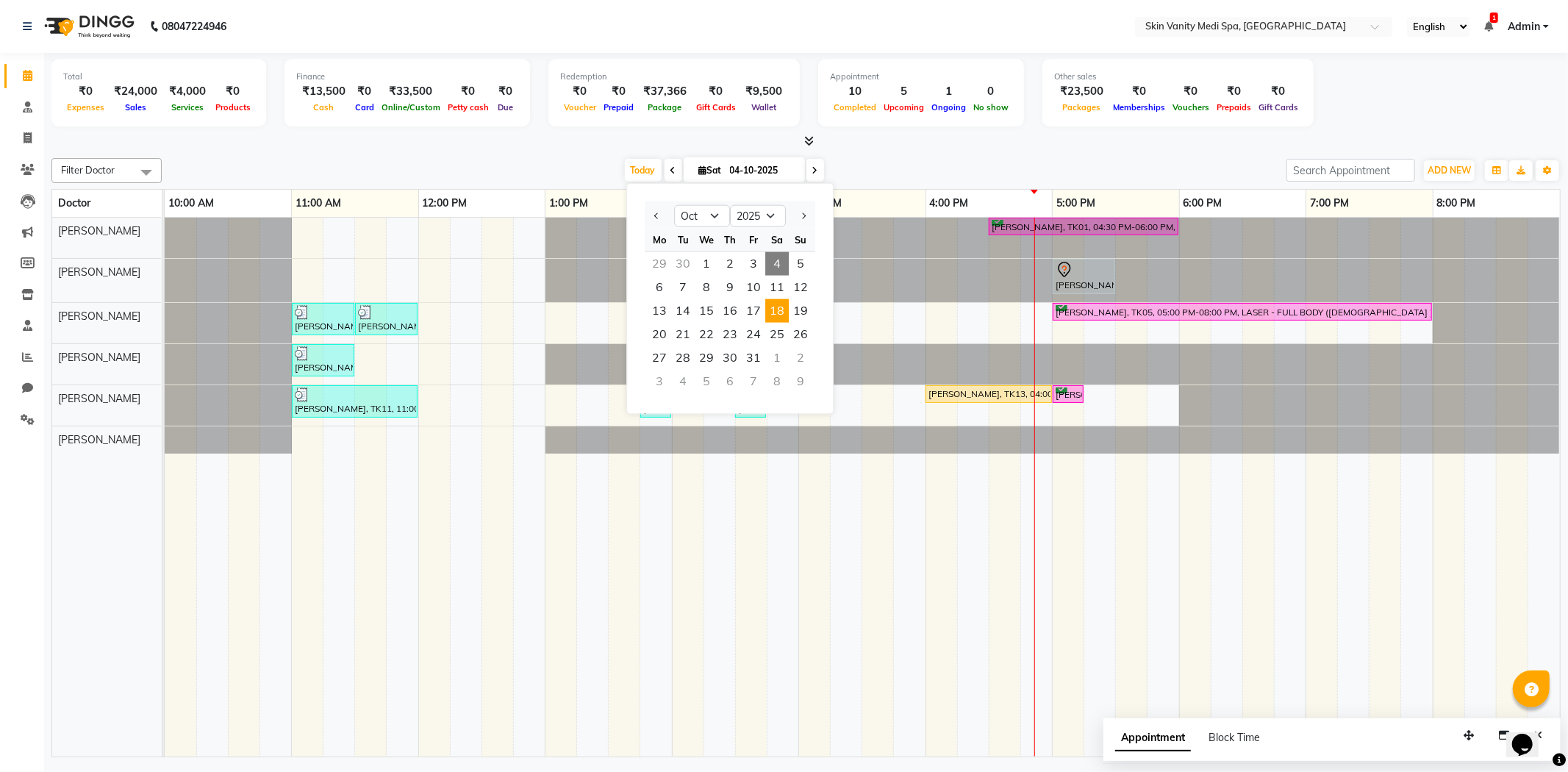
click at [785, 304] on span "18" at bounding box center [776, 311] width 23 height 23
type input "18-10-2025"
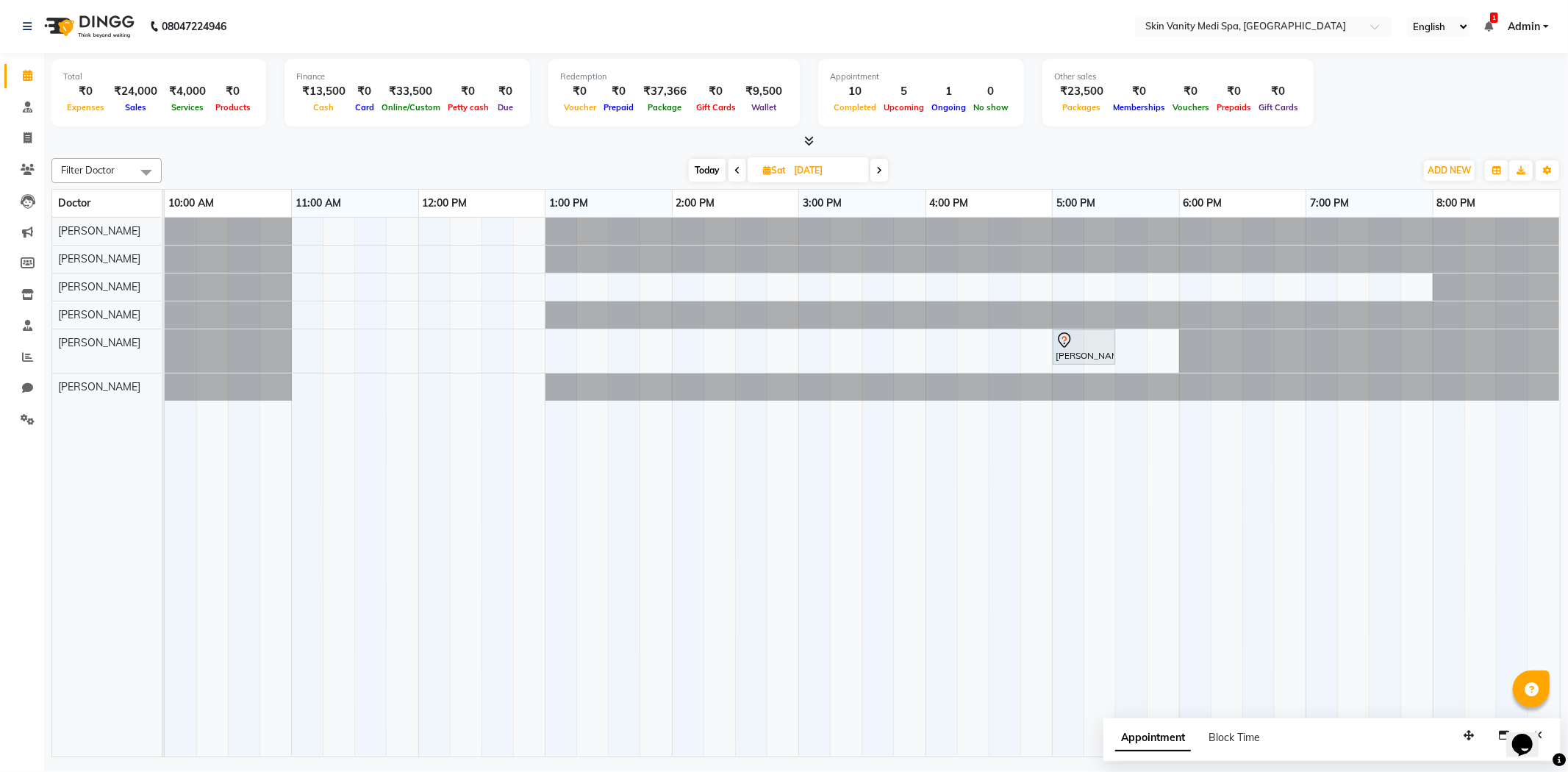
click at [530, 346] on div "CHIRAG MISHRA, 05:00 PM-05:30 PM, HAIR - EXOSOMES" at bounding box center [862, 487] width 1395 height 540
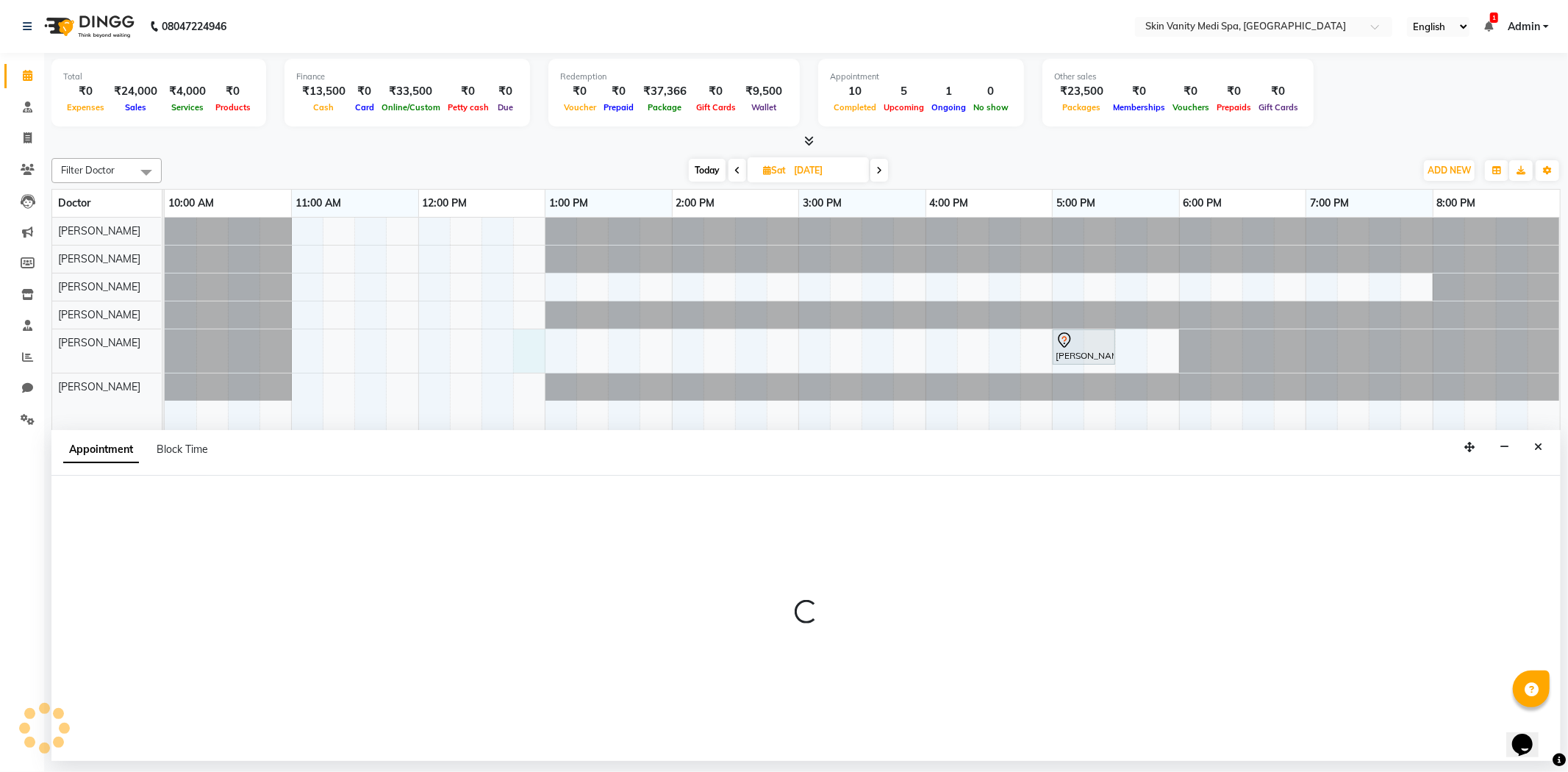
select select "70351"
select select "765"
select select "tentative"
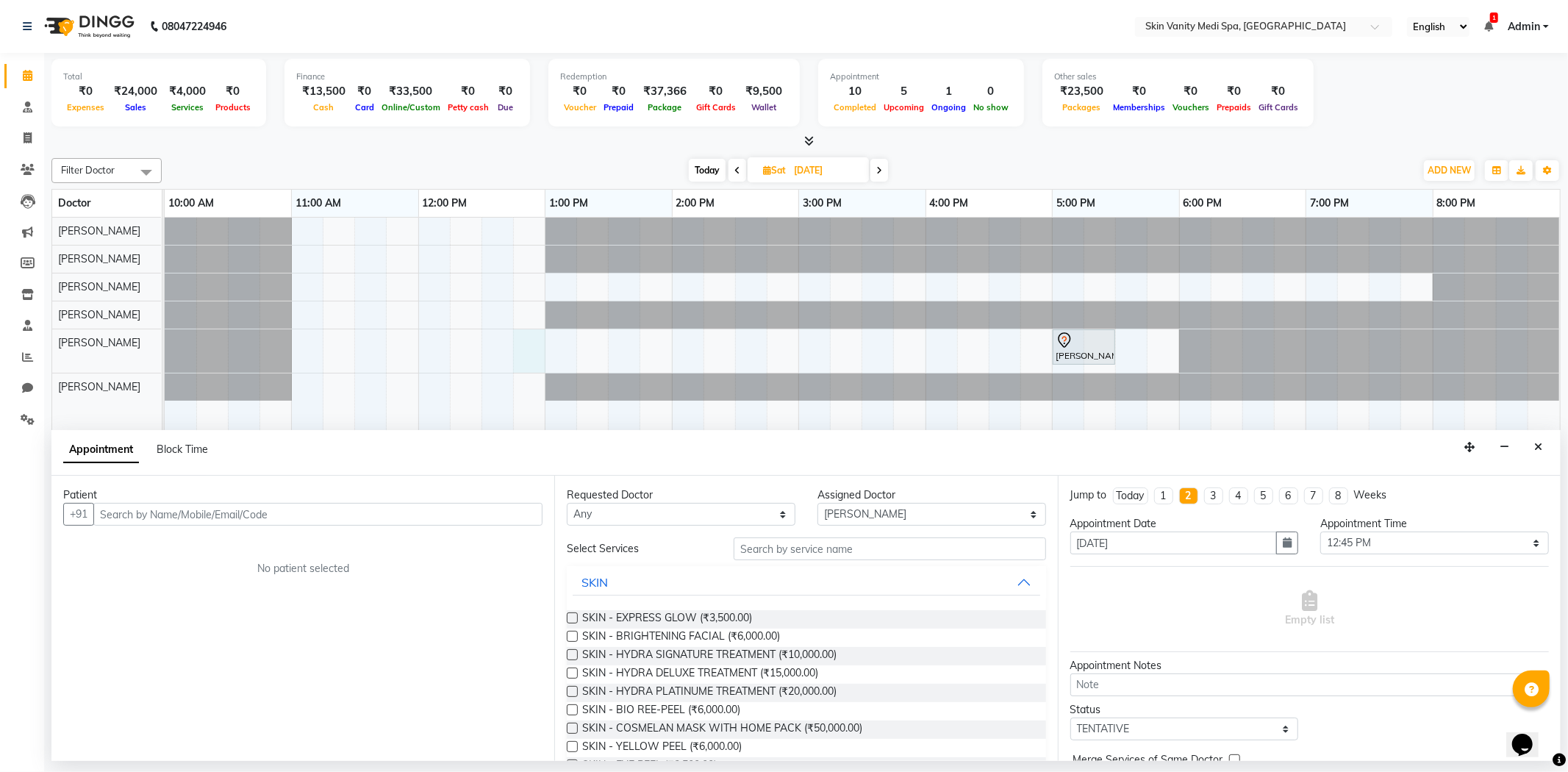
click at [185, 515] on input "text" at bounding box center [318, 515] width 449 height 23
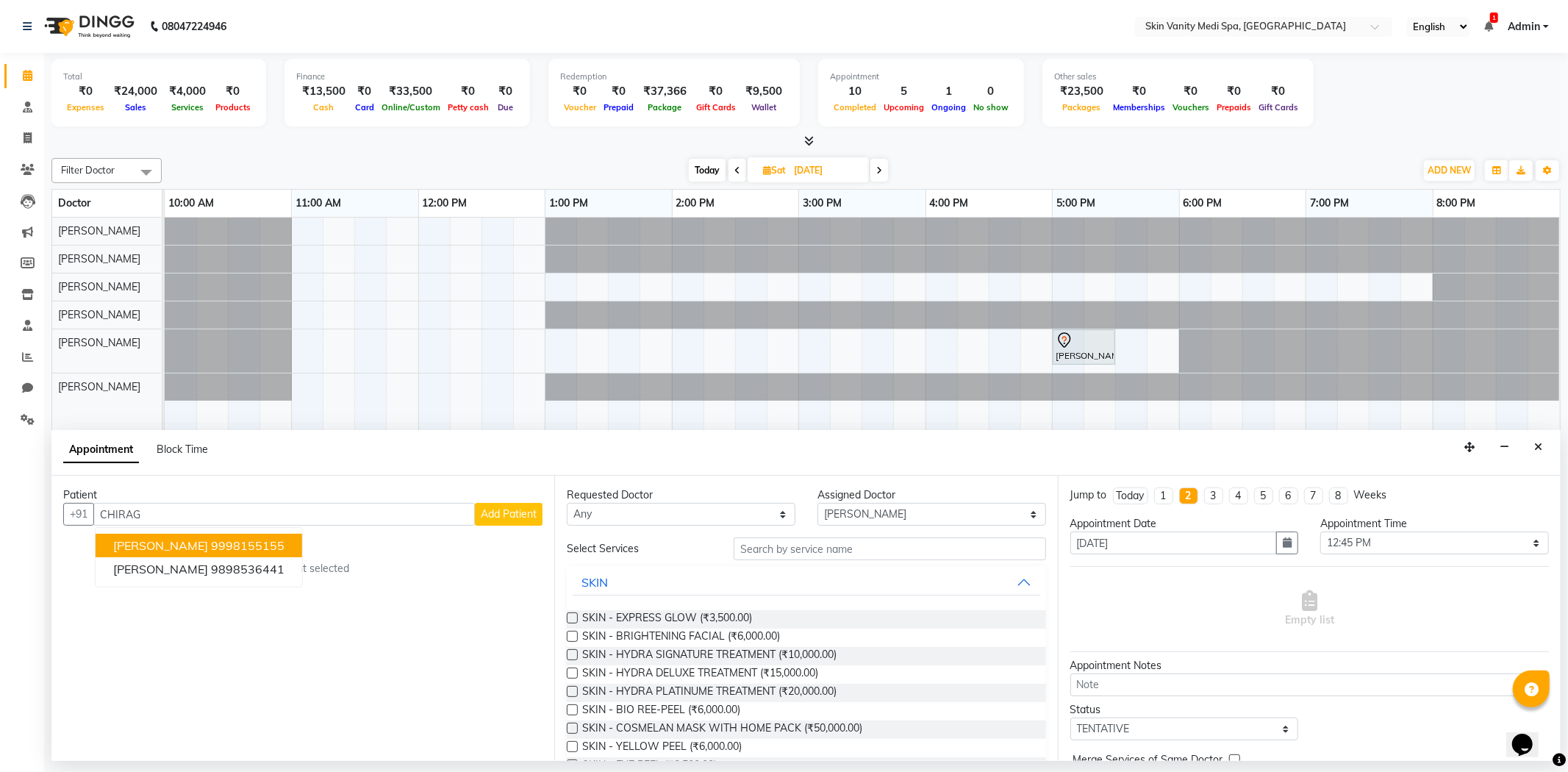
click at [211, 551] on ngb-highlight "9998155155" at bounding box center [248, 546] width 73 height 14
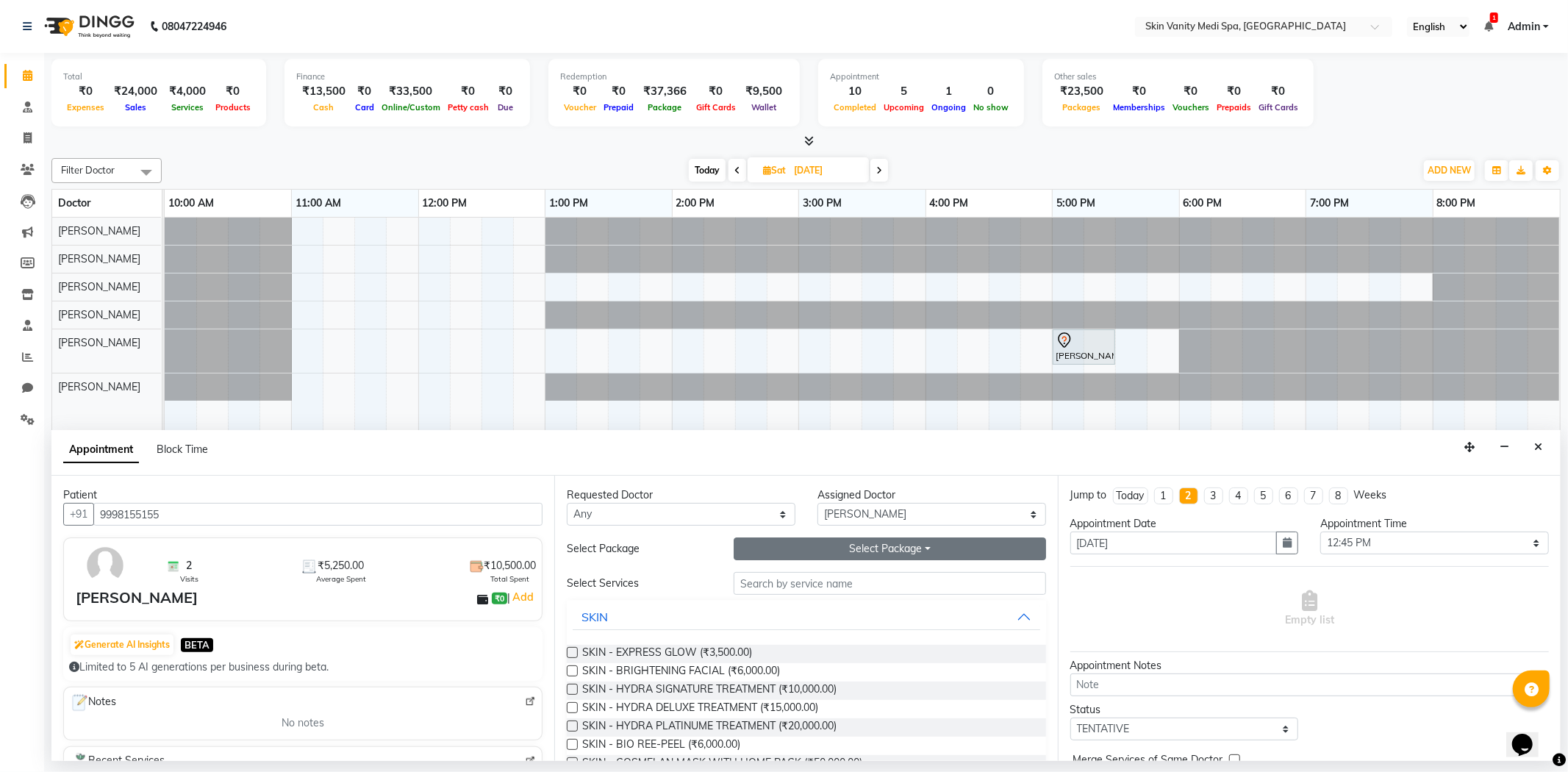
type input "9998155155"
click at [800, 555] on button "Select Package Toggle Dropdown" at bounding box center [889, 549] width 312 height 23
click at [782, 583] on li "SKIN - PRP GFC (1 VIAL) (3 SESSIONS)" at bounding box center [851, 579] width 233 height 22
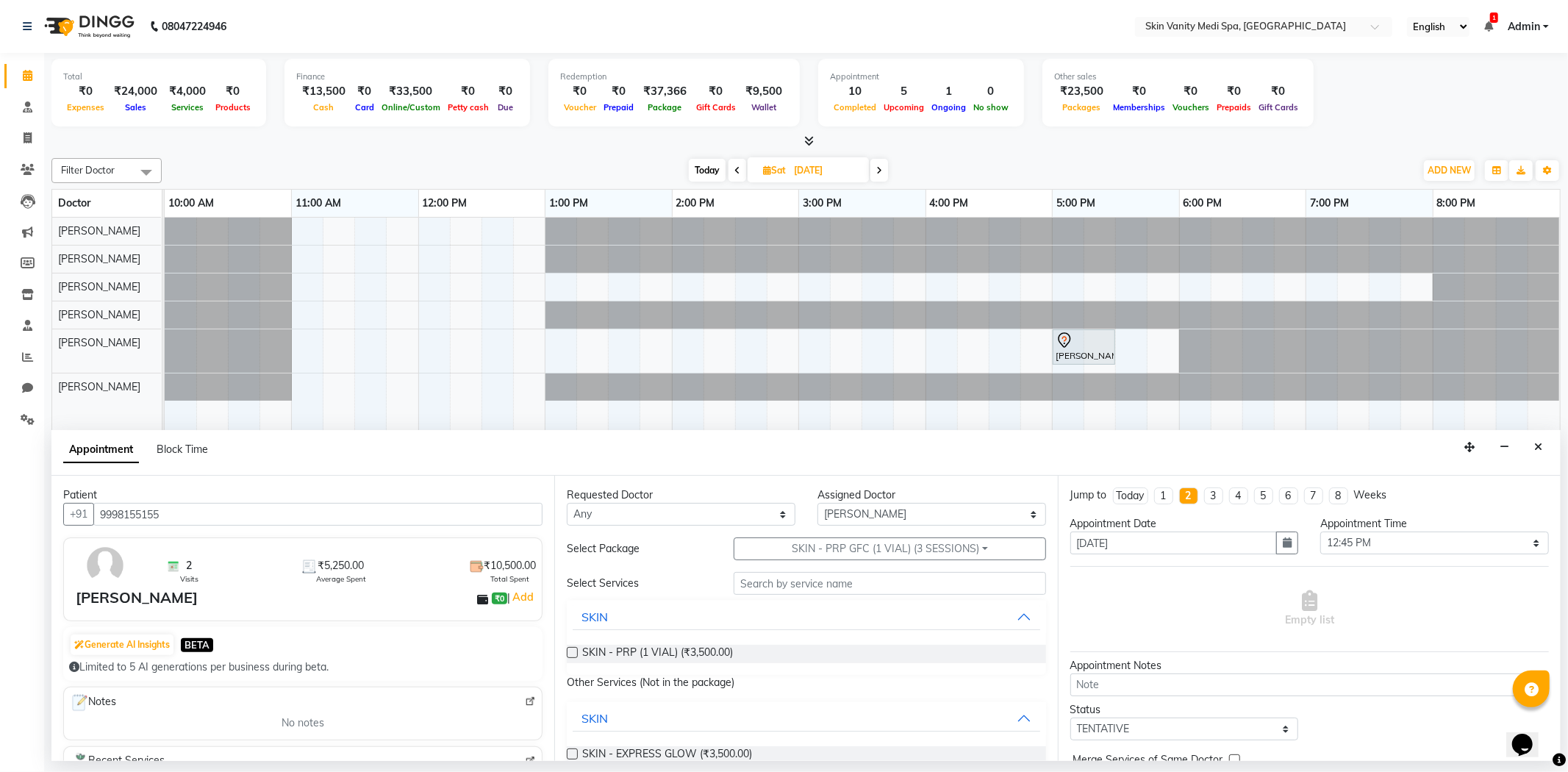
click at [568, 651] on label at bounding box center [573, 653] width 11 height 11
click at [568, 651] on input "checkbox" at bounding box center [572, 655] width 10 height 10
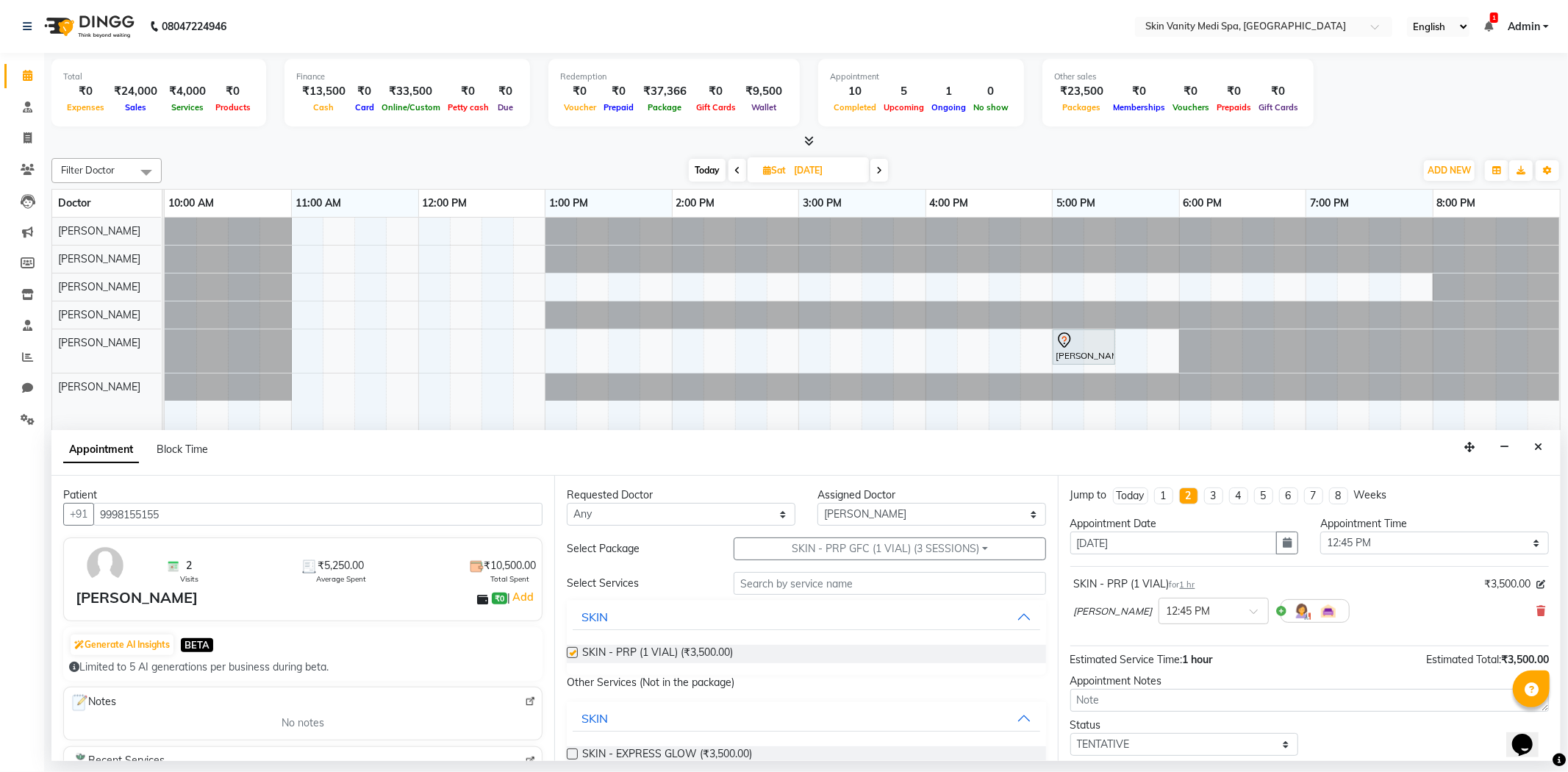
checkbox input "false"
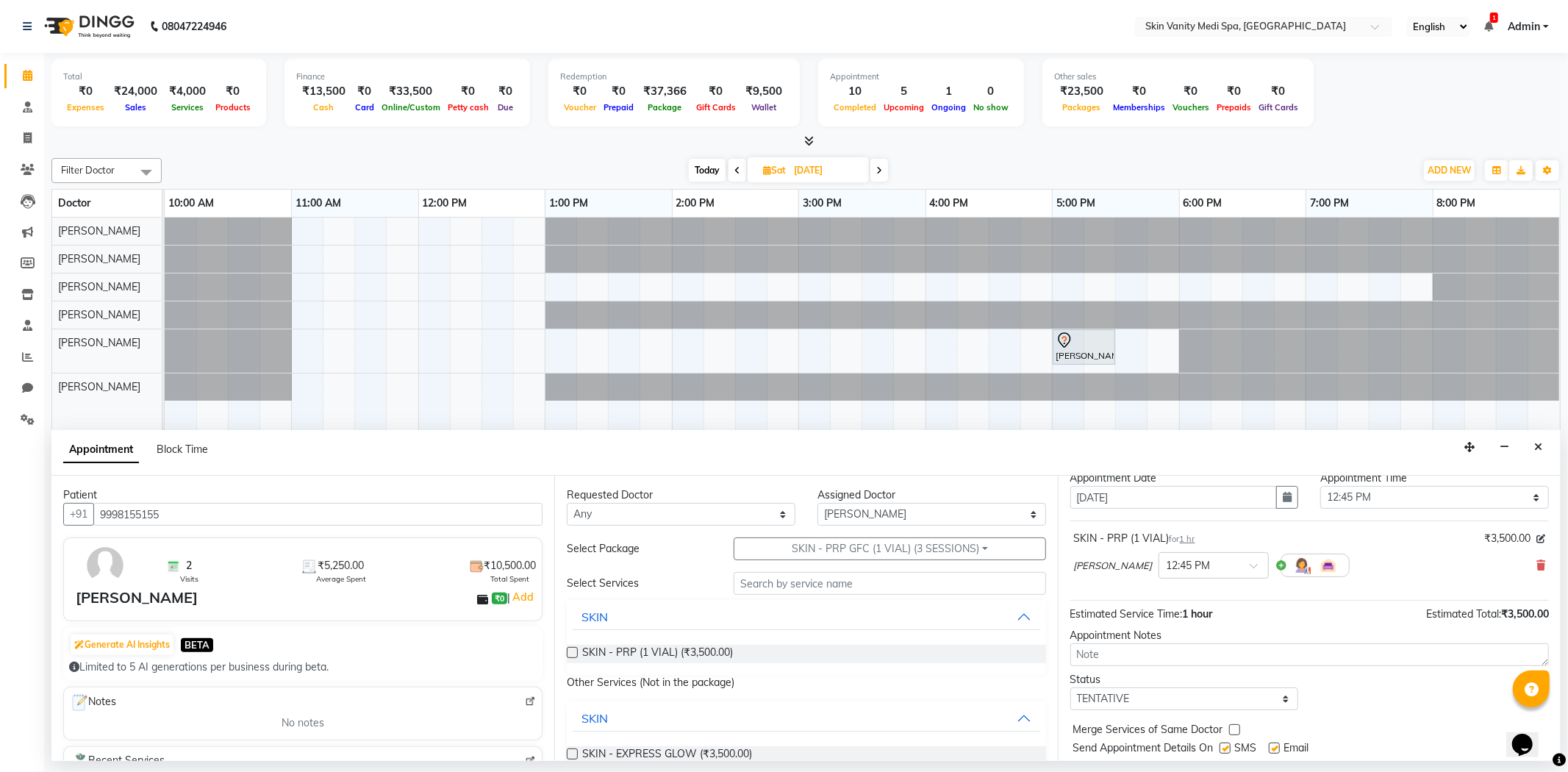
scroll to position [88, 0]
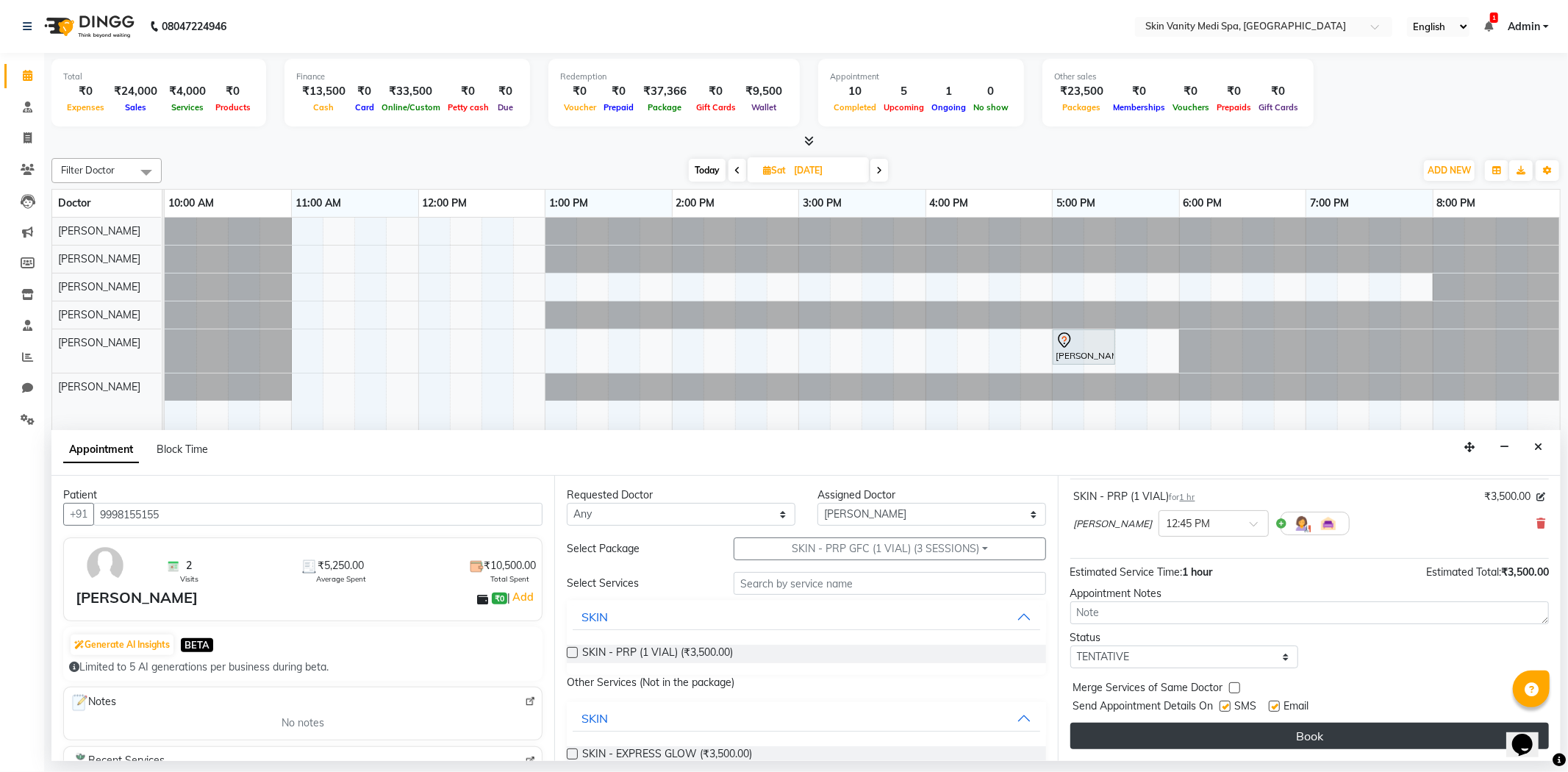
click at [1186, 743] on button "Book" at bounding box center [1309, 736] width 478 height 26
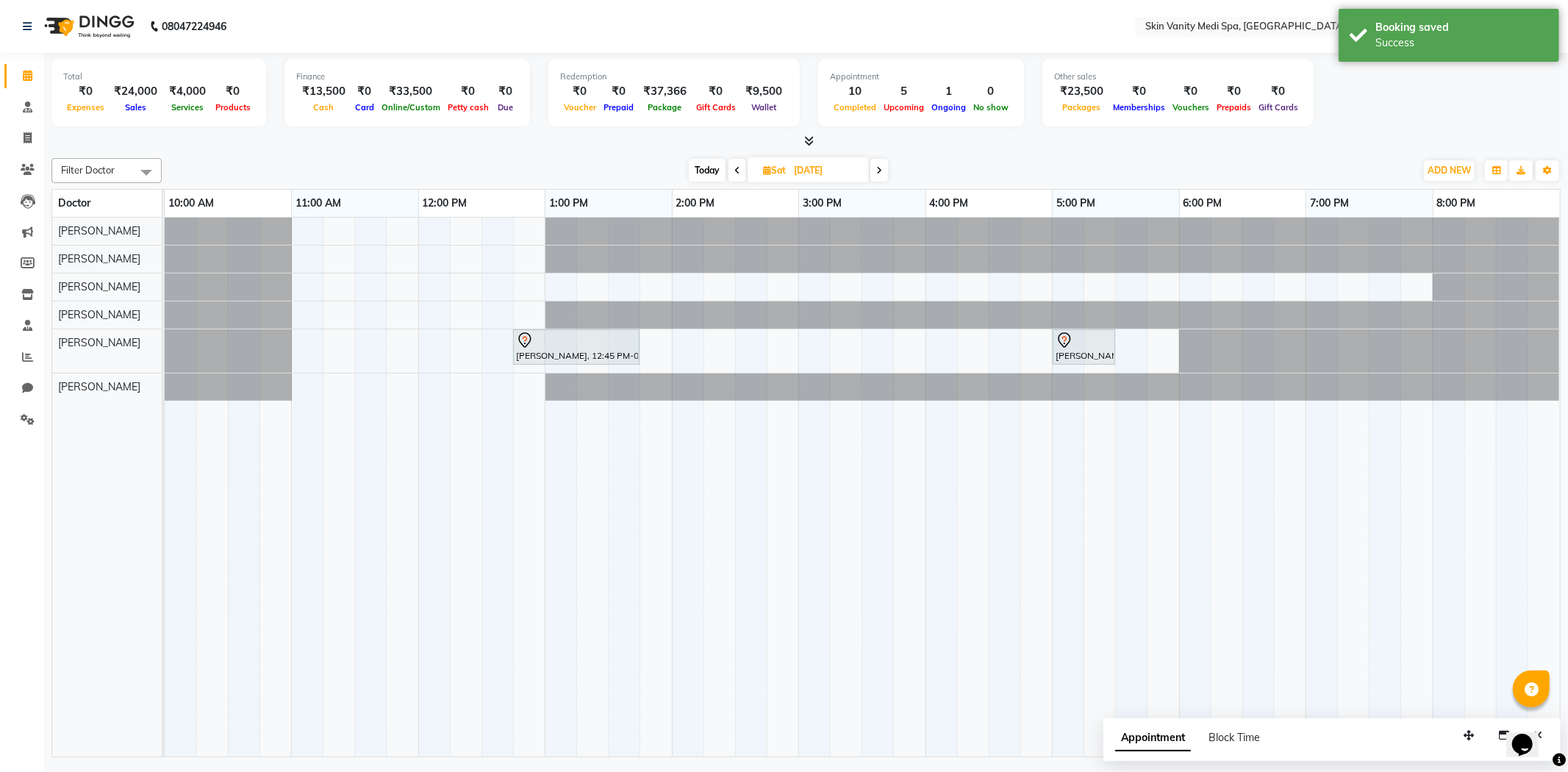
click at [704, 170] on span "Today" at bounding box center [707, 170] width 37 height 23
type input "04-10-2025"
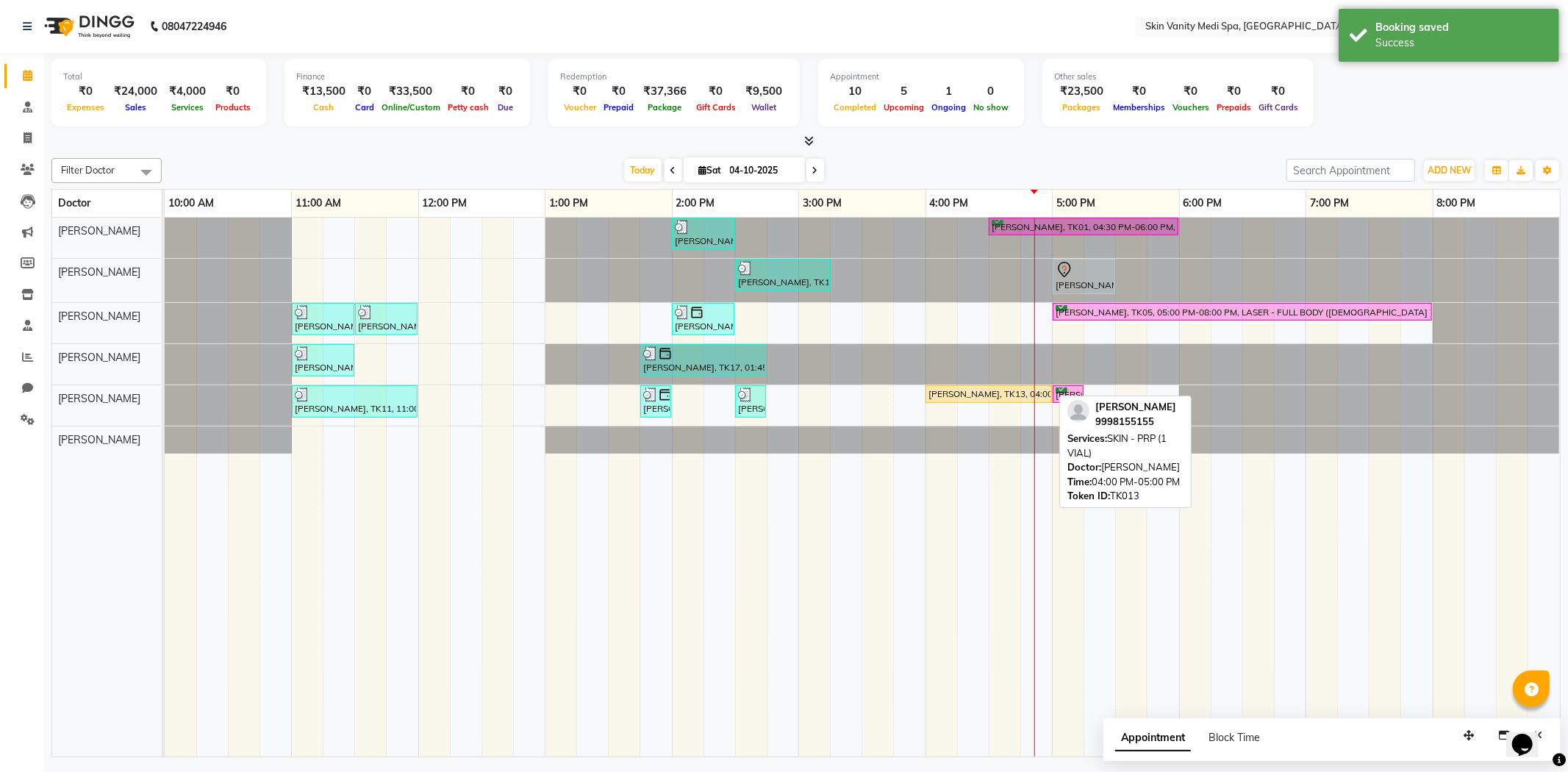
click at [948, 388] on div "[PERSON_NAME], TK13, 04:00 PM-05:00 PM, SKIN - PRP (1 VIAL)" at bounding box center [989, 394] width 124 height 14
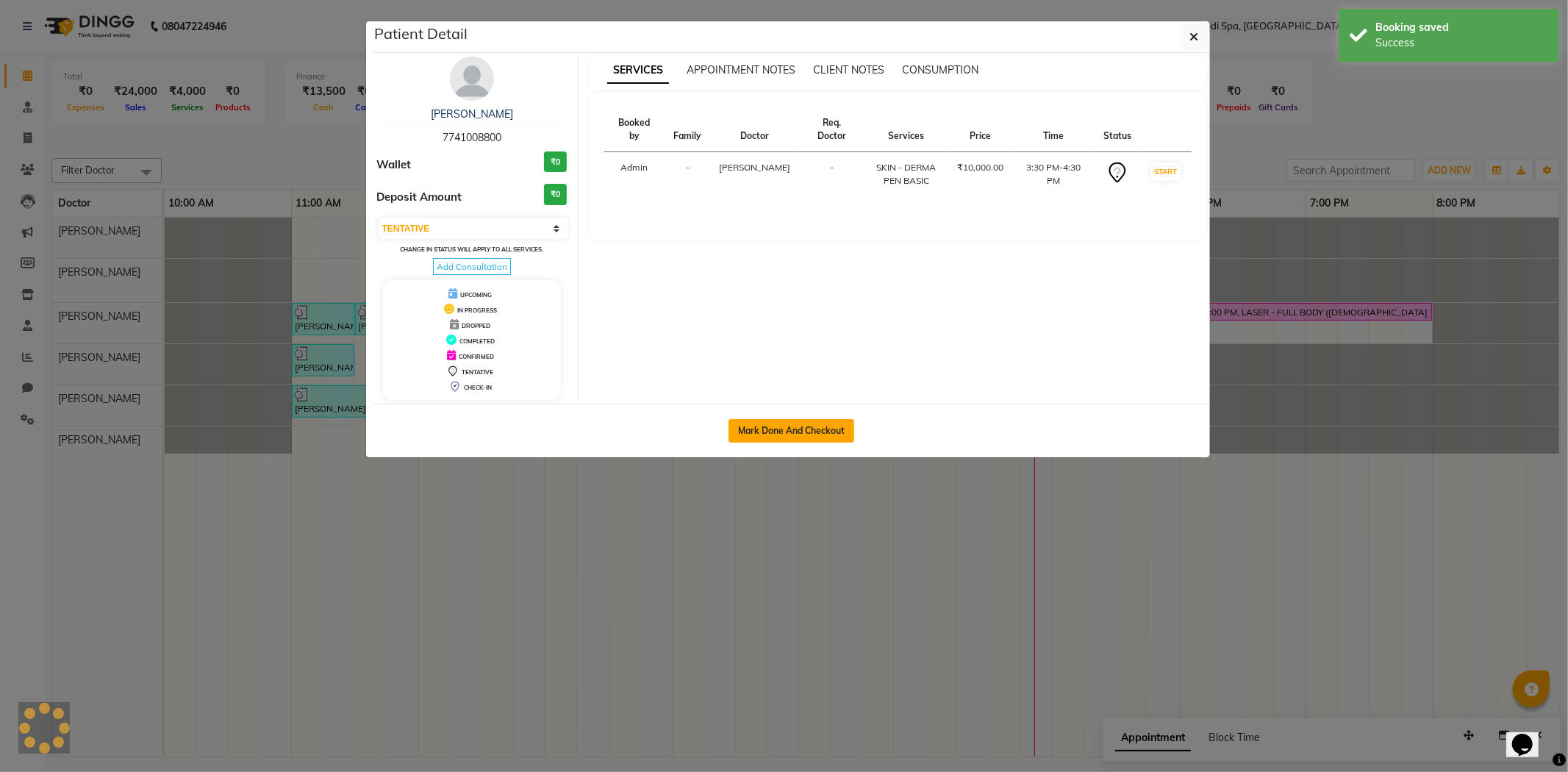
select select "1"
click at [800, 428] on button "Mark Done And Checkout" at bounding box center [791, 431] width 125 height 23
select select "service"
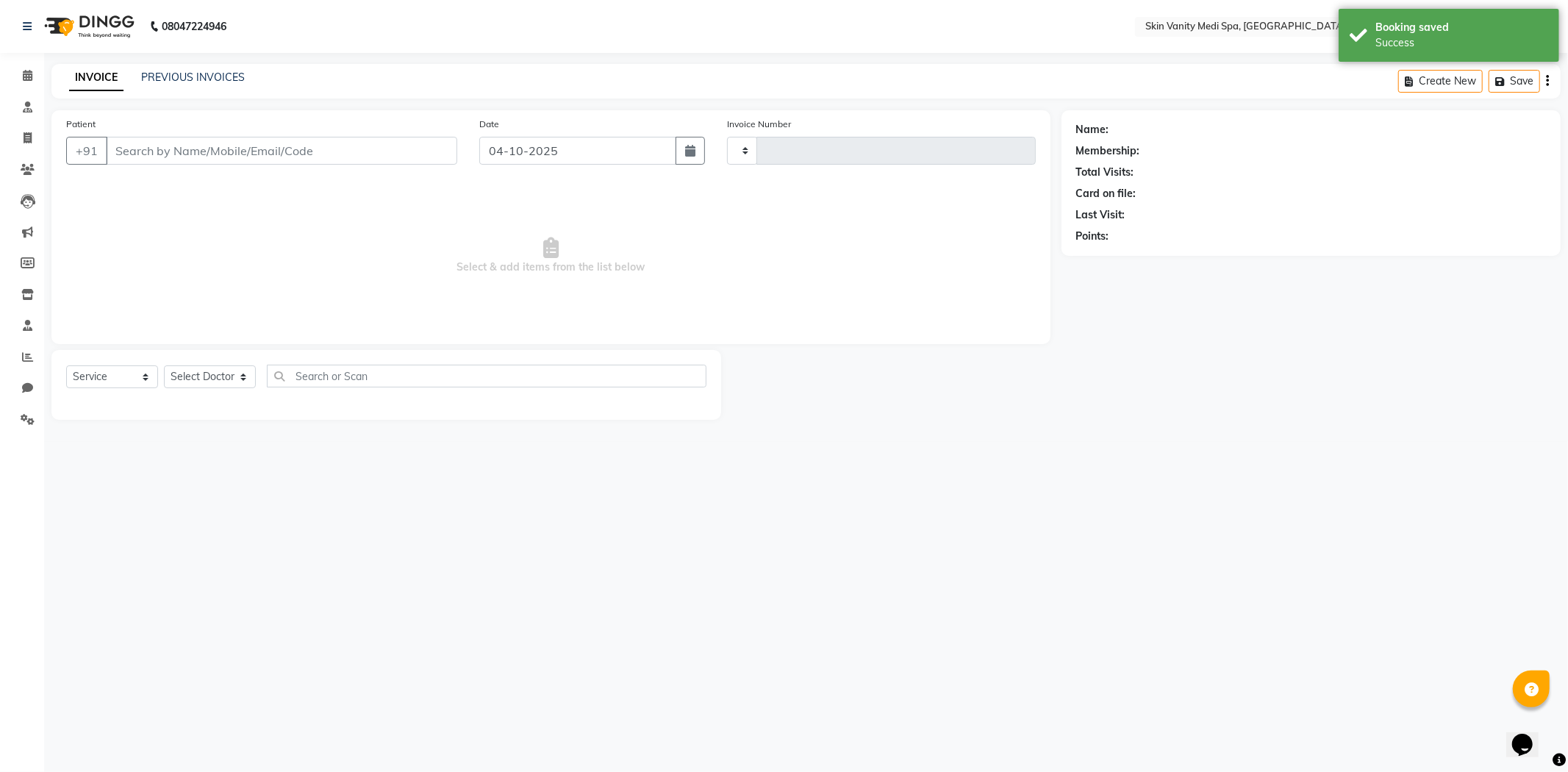
type input "0868"
select select "7826"
type input "9998155155"
select select "70351"
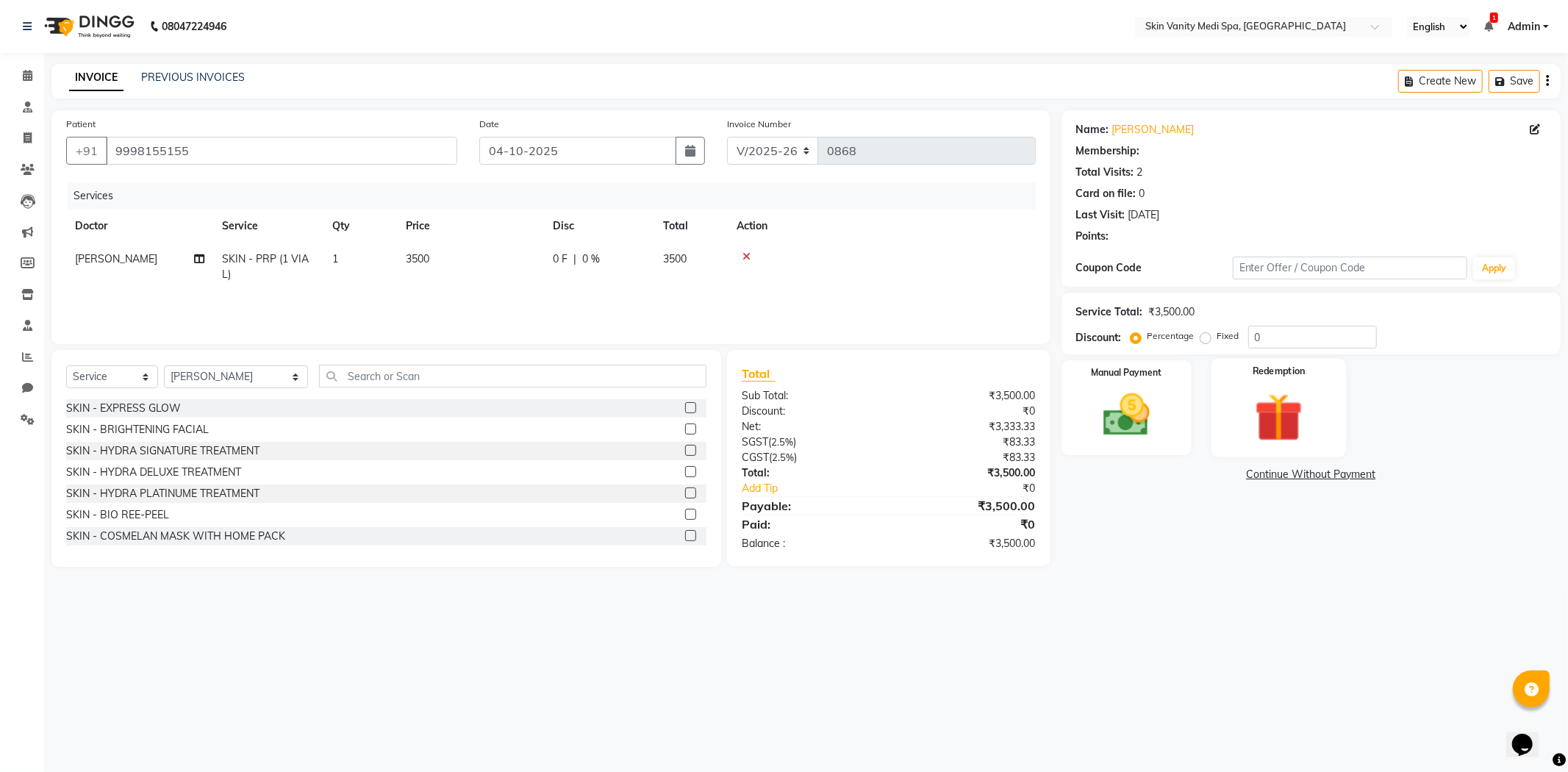
click at [1326, 407] on div "Redemption" at bounding box center [1278, 407] width 135 height 98
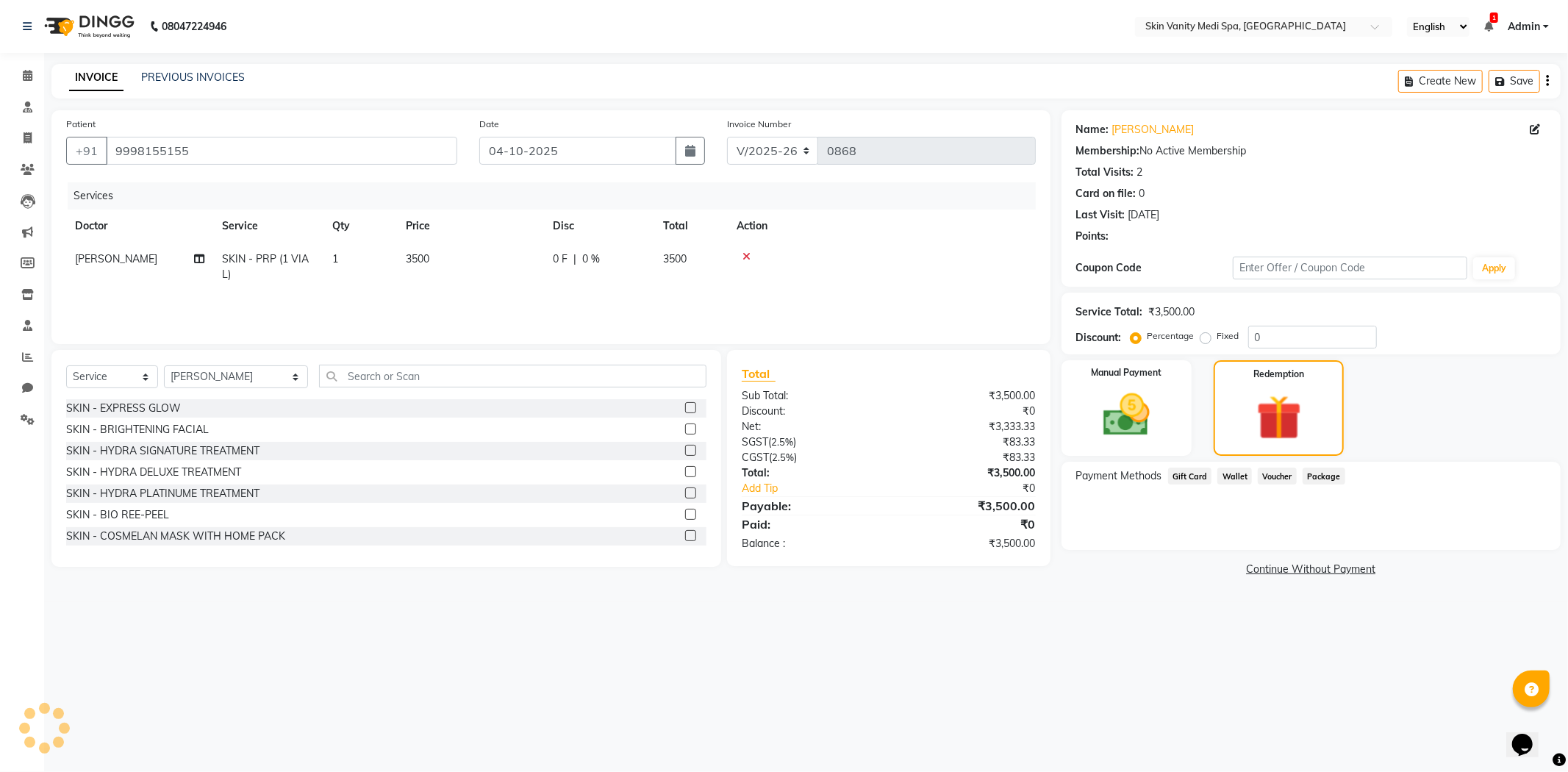
click at [1326, 476] on span "Package" at bounding box center [1324, 476] width 42 height 17
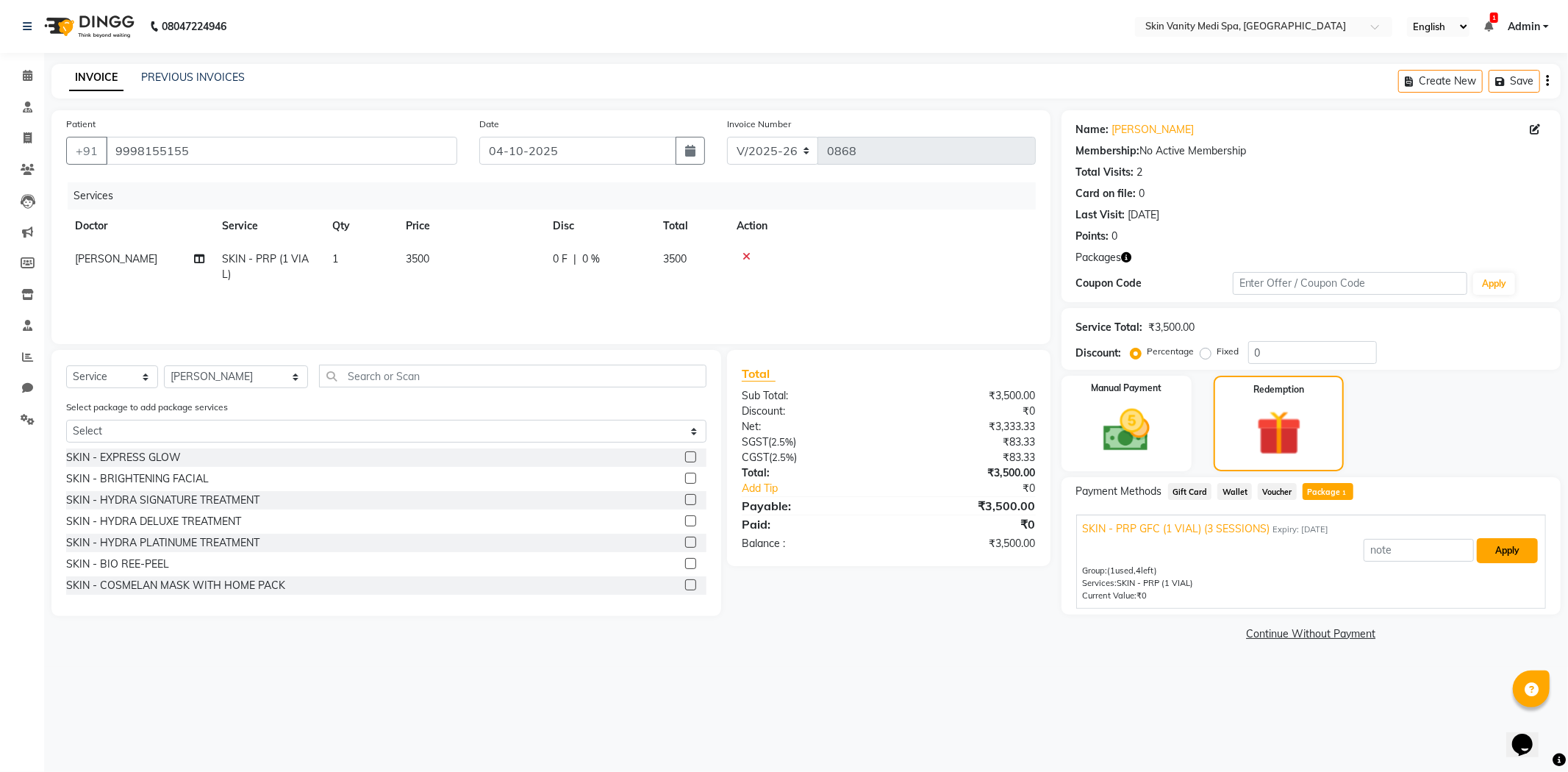
click at [1490, 541] on button "Apply" at bounding box center [1507, 551] width 61 height 25
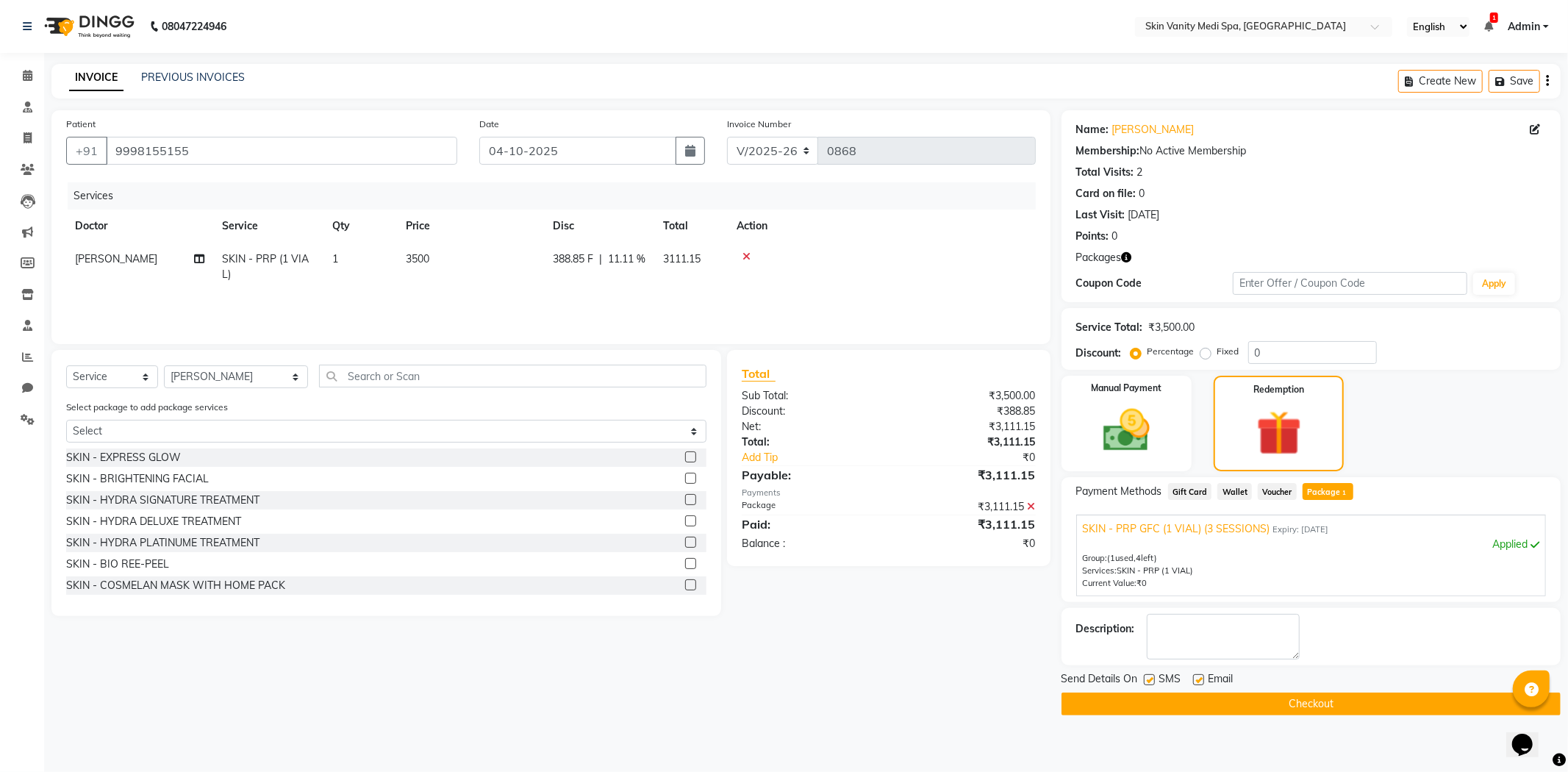
click at [1235, 706] on button "Checkout" at bounding box center [1311, 704] width 499 height 23
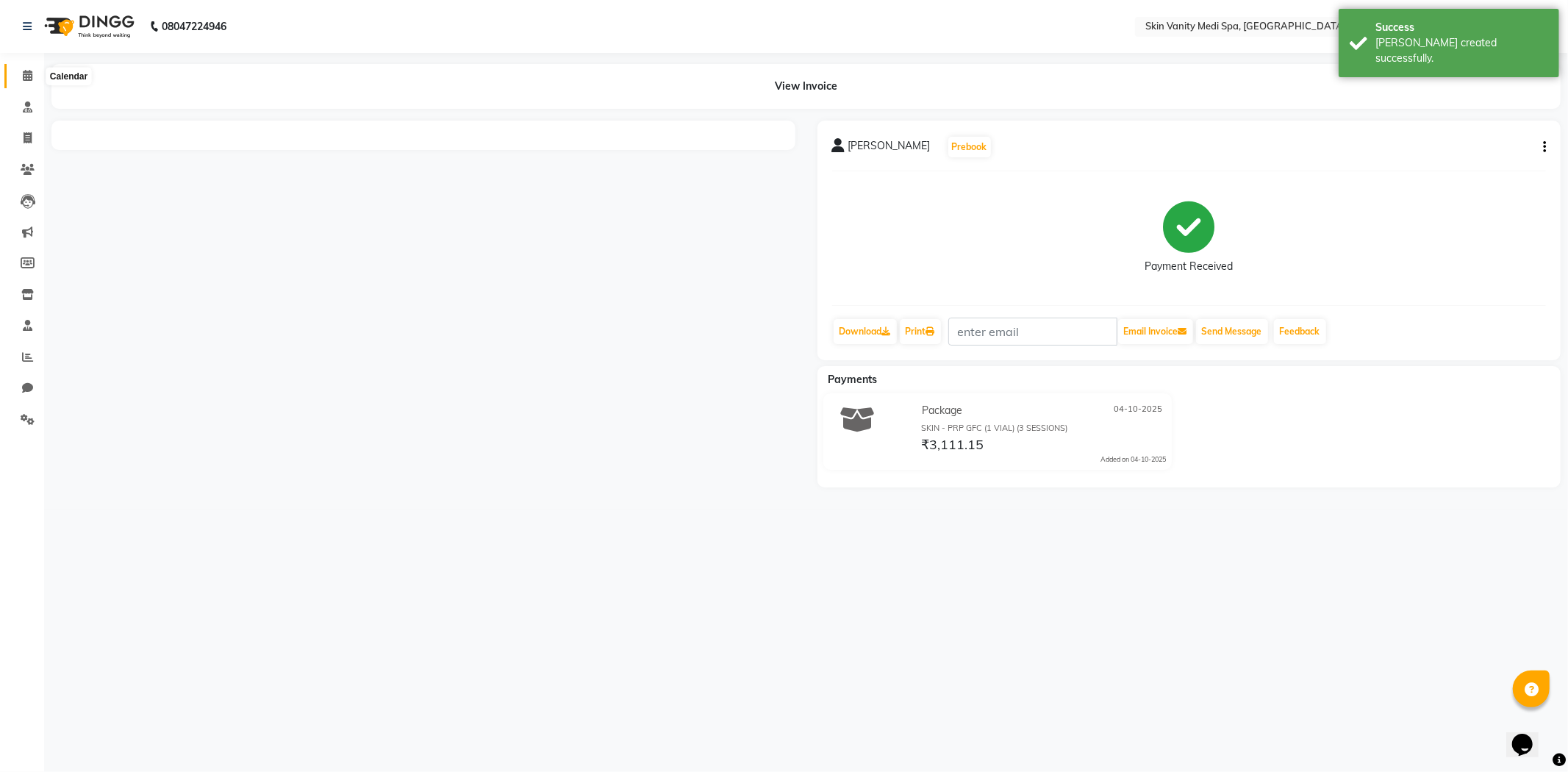
click at [32, 74] on span at bounding box center [27, 76] width 26 height 17
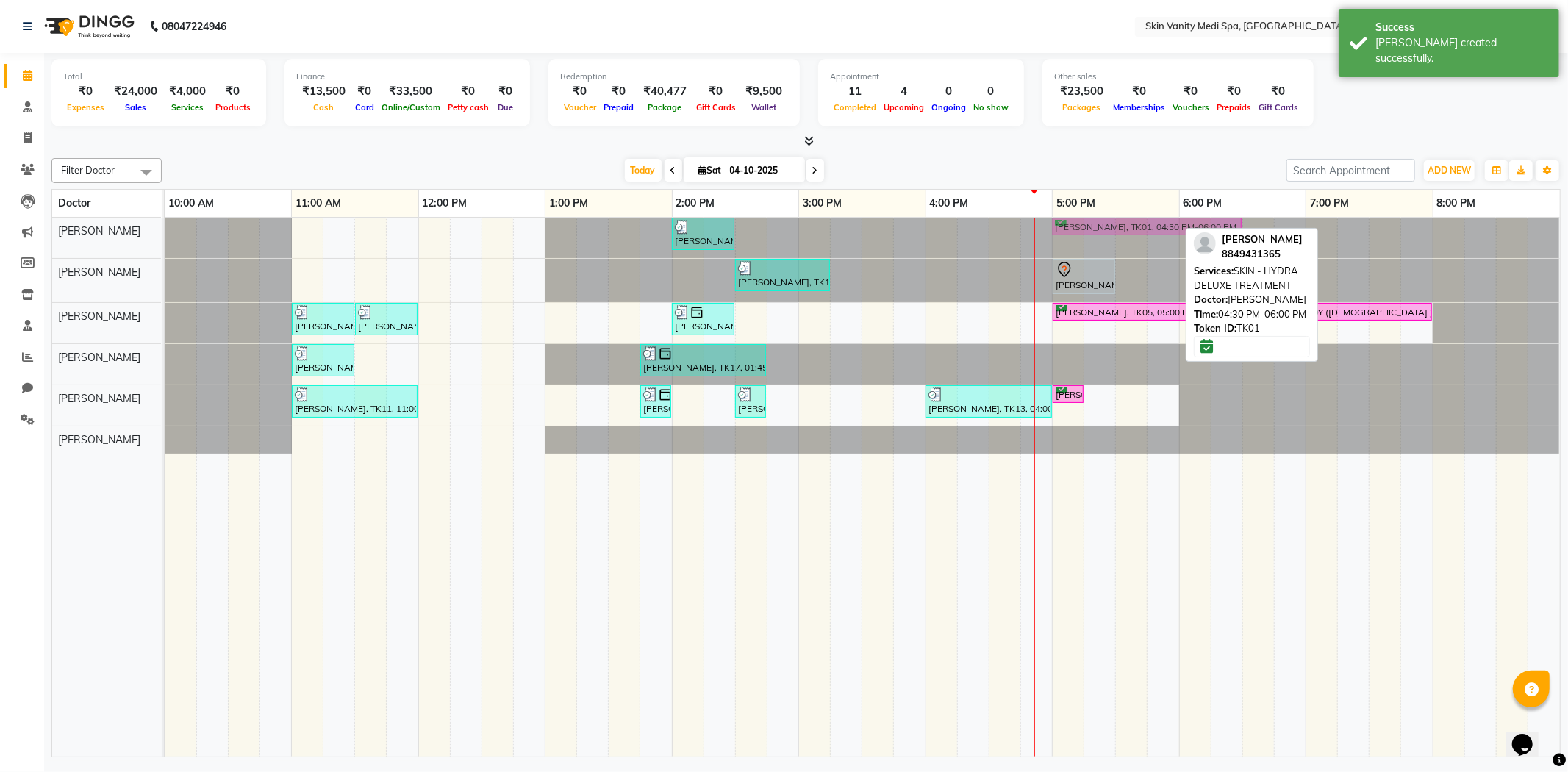
drag, startPoint x: 1056, startPoint y: 219, endPoint x: 1114, endPoint y: 230, distance: 59.0
click at [165, 230] on div "AYAAN MIR, TK02, 02:00 PM-02:30 PM, IV DRIPS - RE - GLOW DRIP ISHITA RAUT, TK01…" at bounding box center [165, 237] width 0 height 41
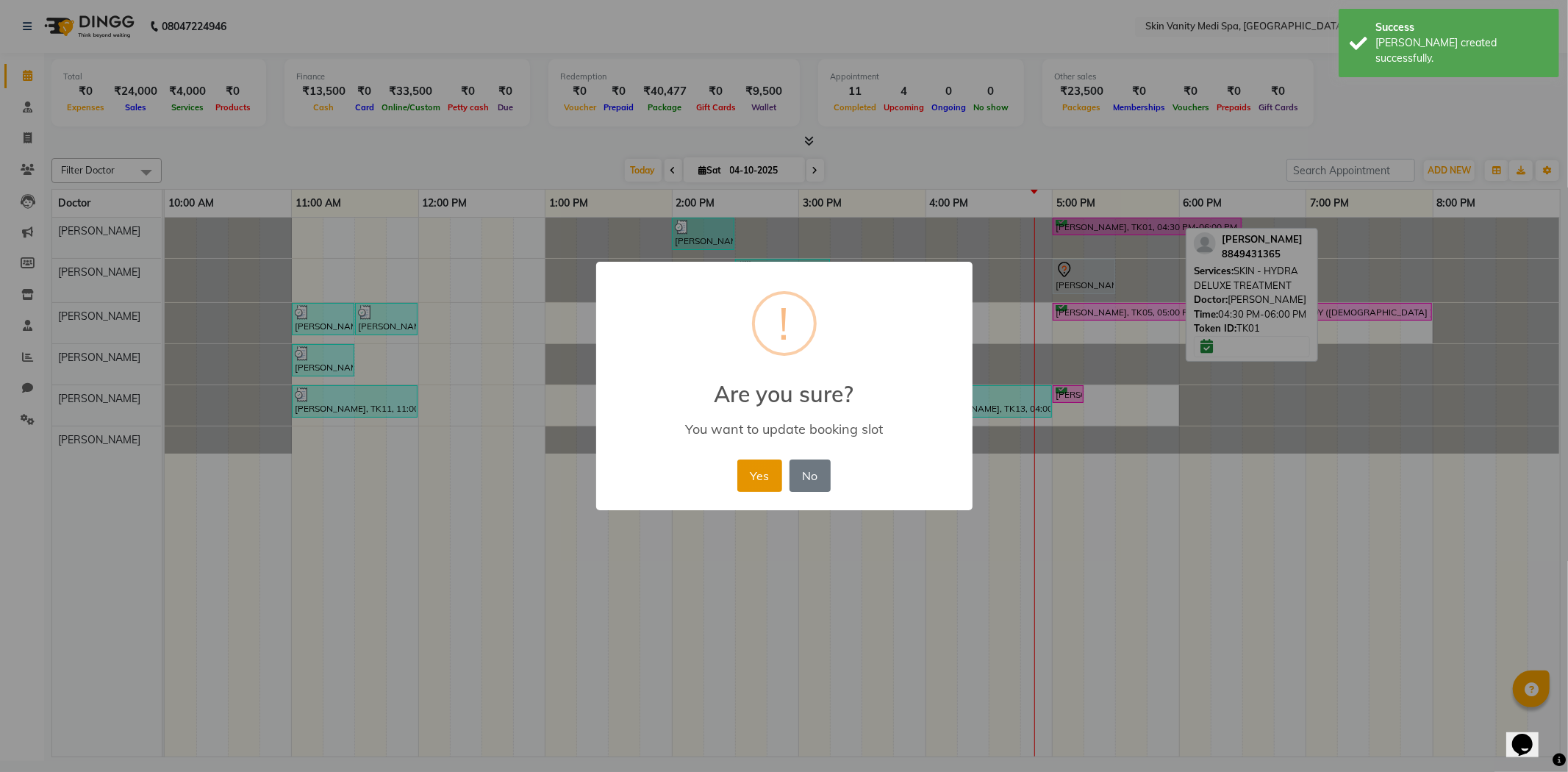
click at [766, 472] on button "Yes" at bounding box center [760, 476] width 45 height 32
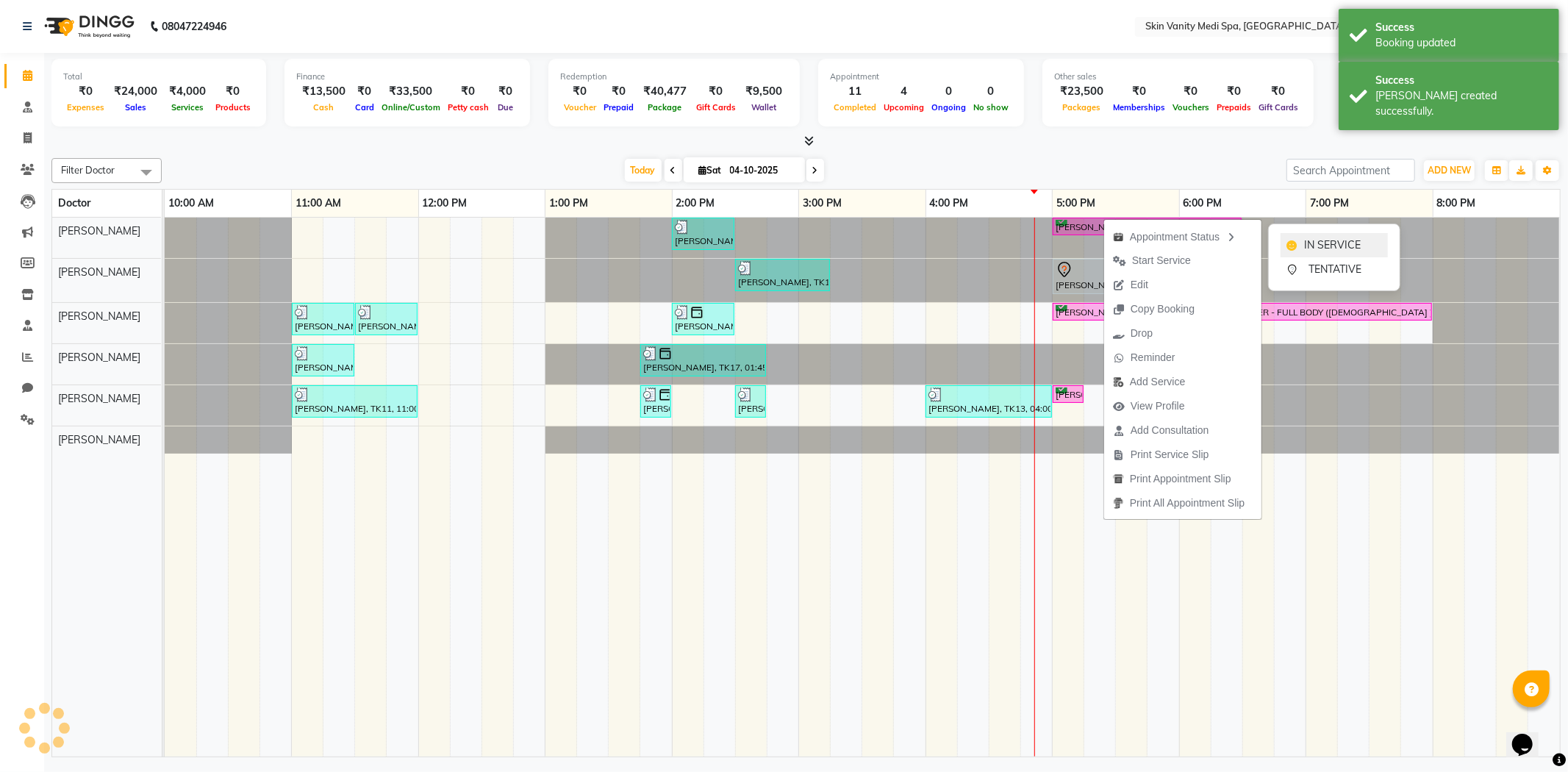
click at [1320, 238] on span "IN SERVICE" at bounding box center [1332, 245] width 57 height 15
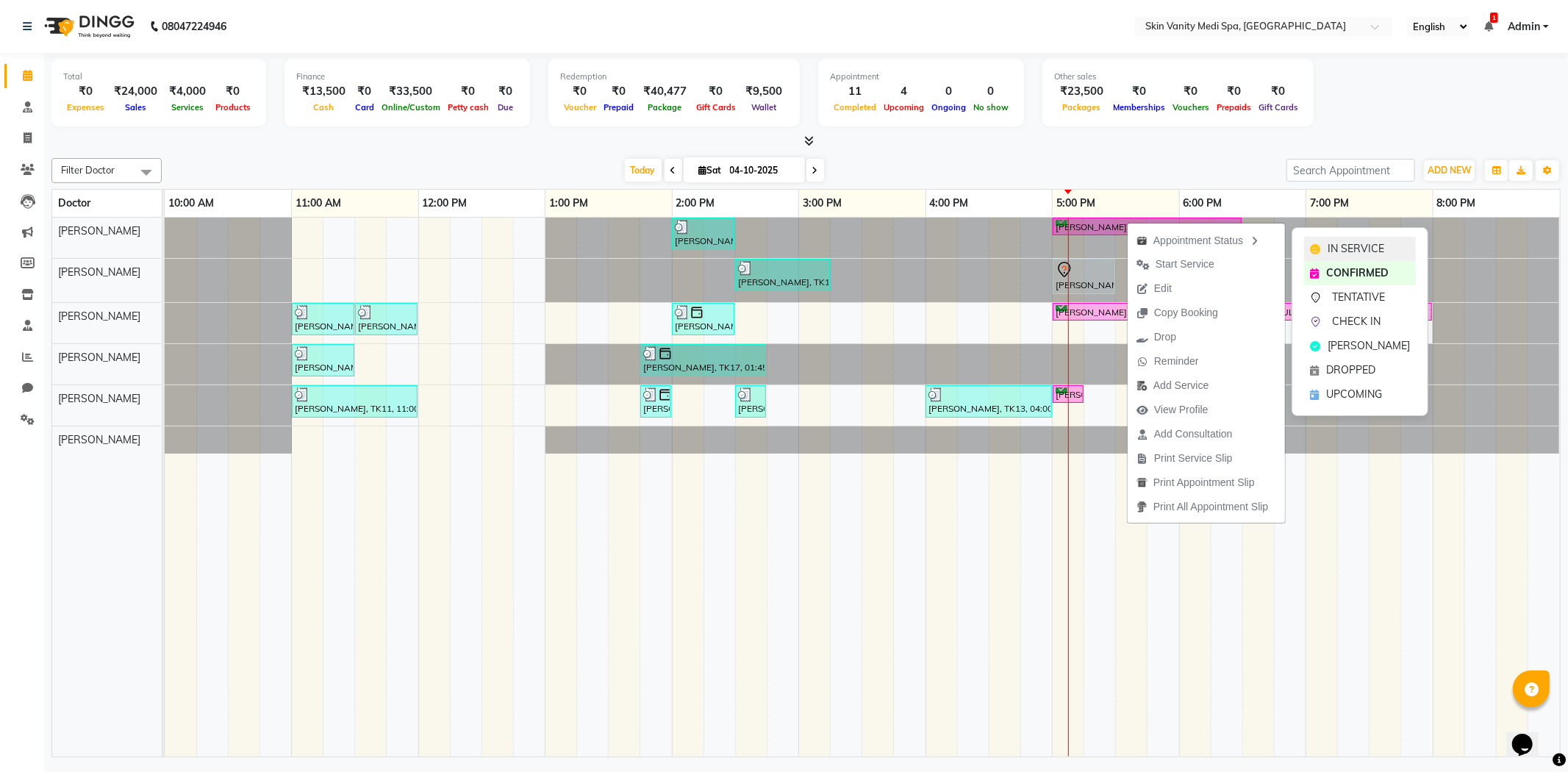
click at [1341, 245] on span "IN SERVICE" at bounding box center [1356, 249] width 57 height 15
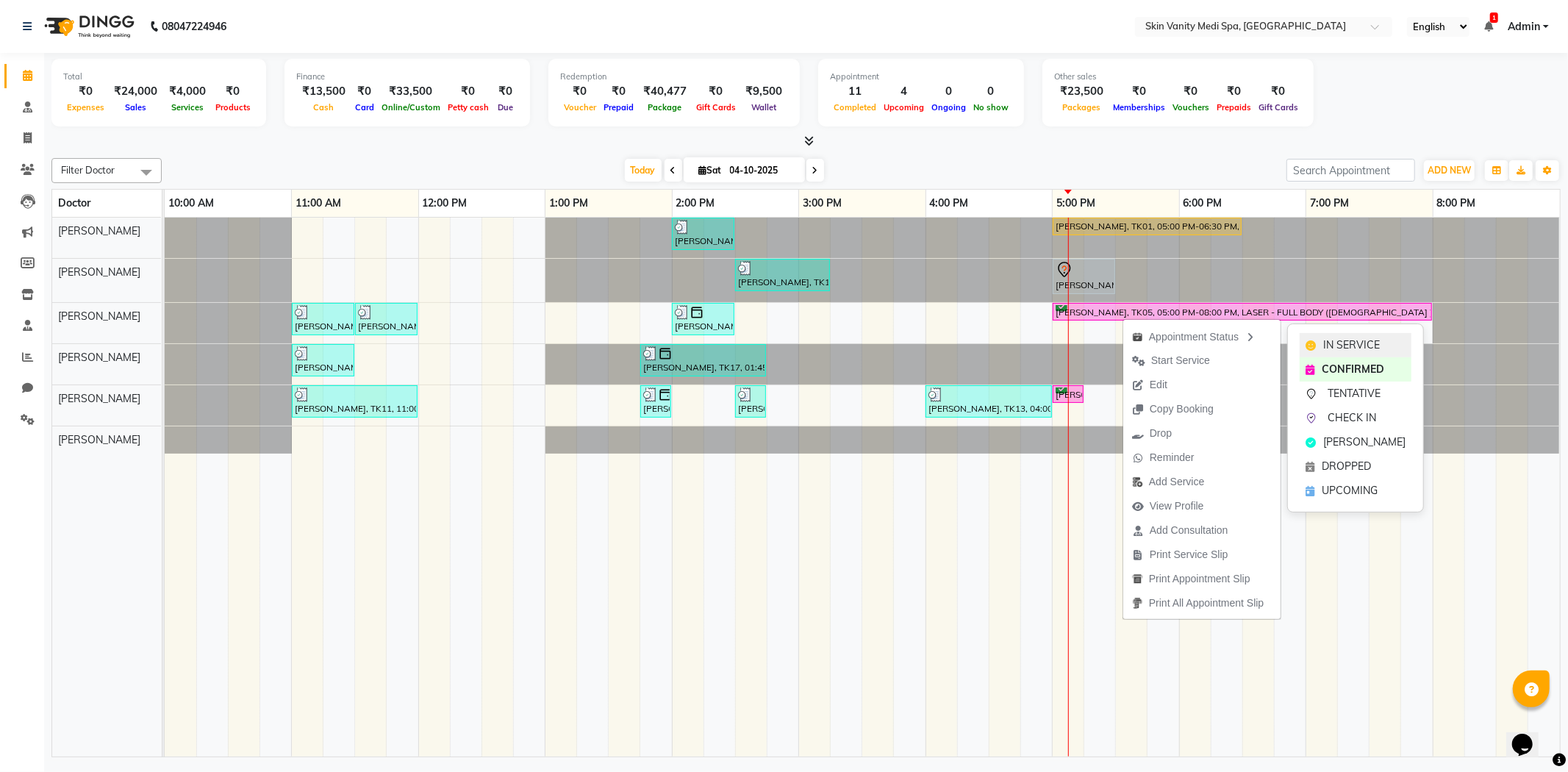
click at [1324, 335] on div "IN SERVICE" at bounding box center [1356, 345] width 112 height 24
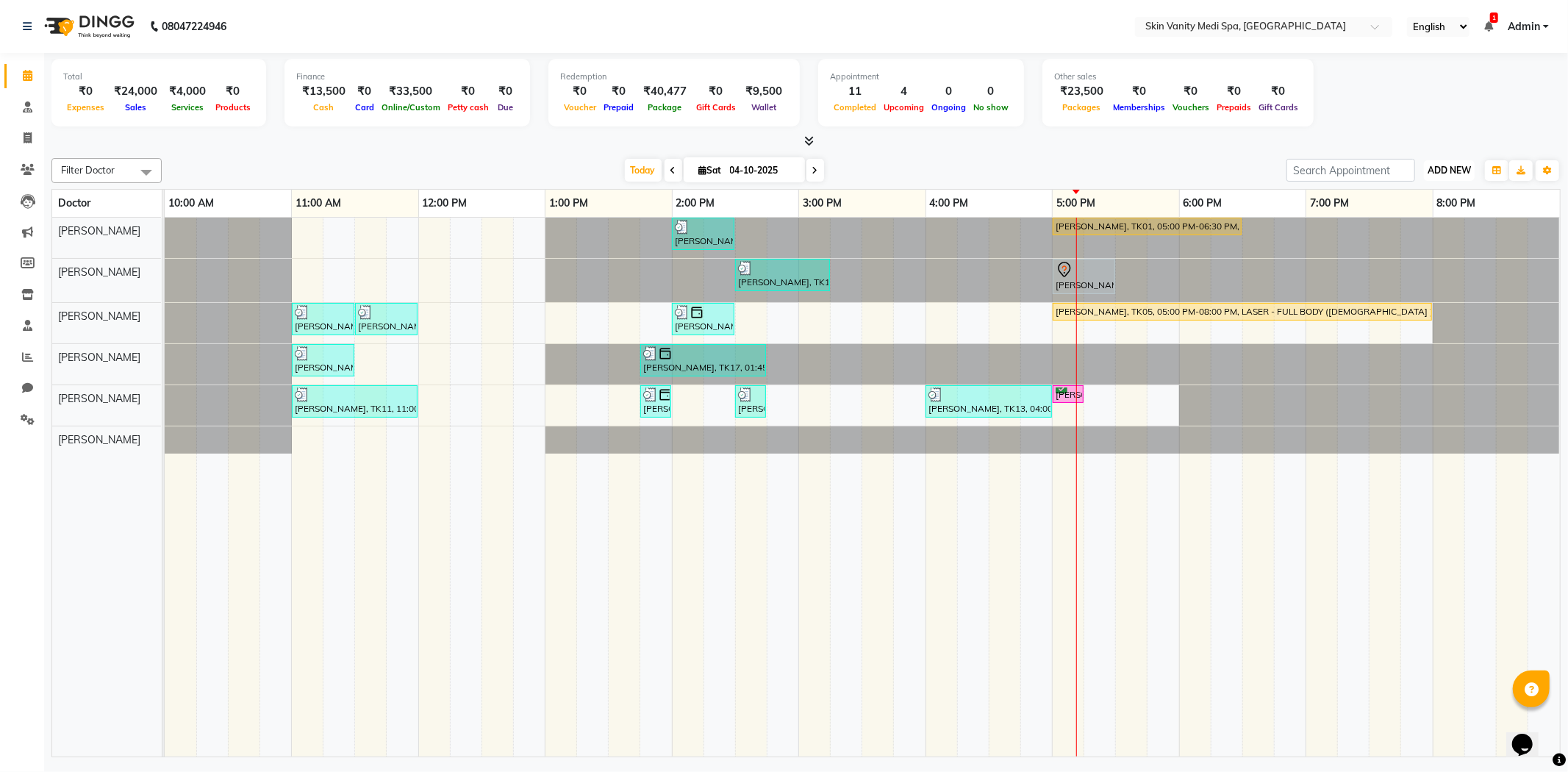
click at [1452, 166] on span "ADD NEW" at bounding box center [1449, 170] width 43 height 11
click at [1388, 209] on link "Add Invoice" at bounding box center [1415, 217] width 116 height 19
select select "service"
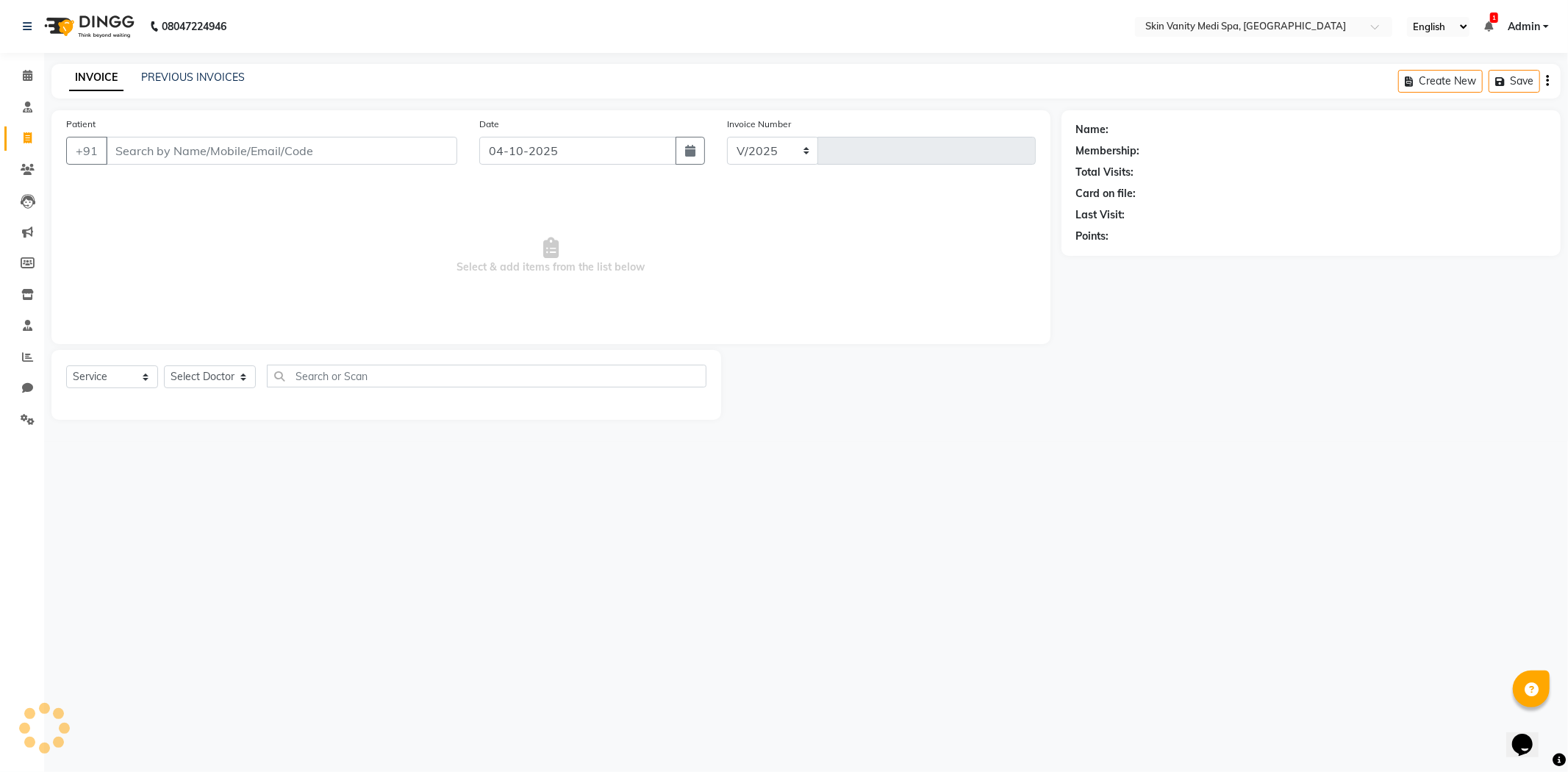
select select "7826"
type input "0869"
click at [309, 142] on input "Patient" at bounding box center [282, 150] width 351 height 28
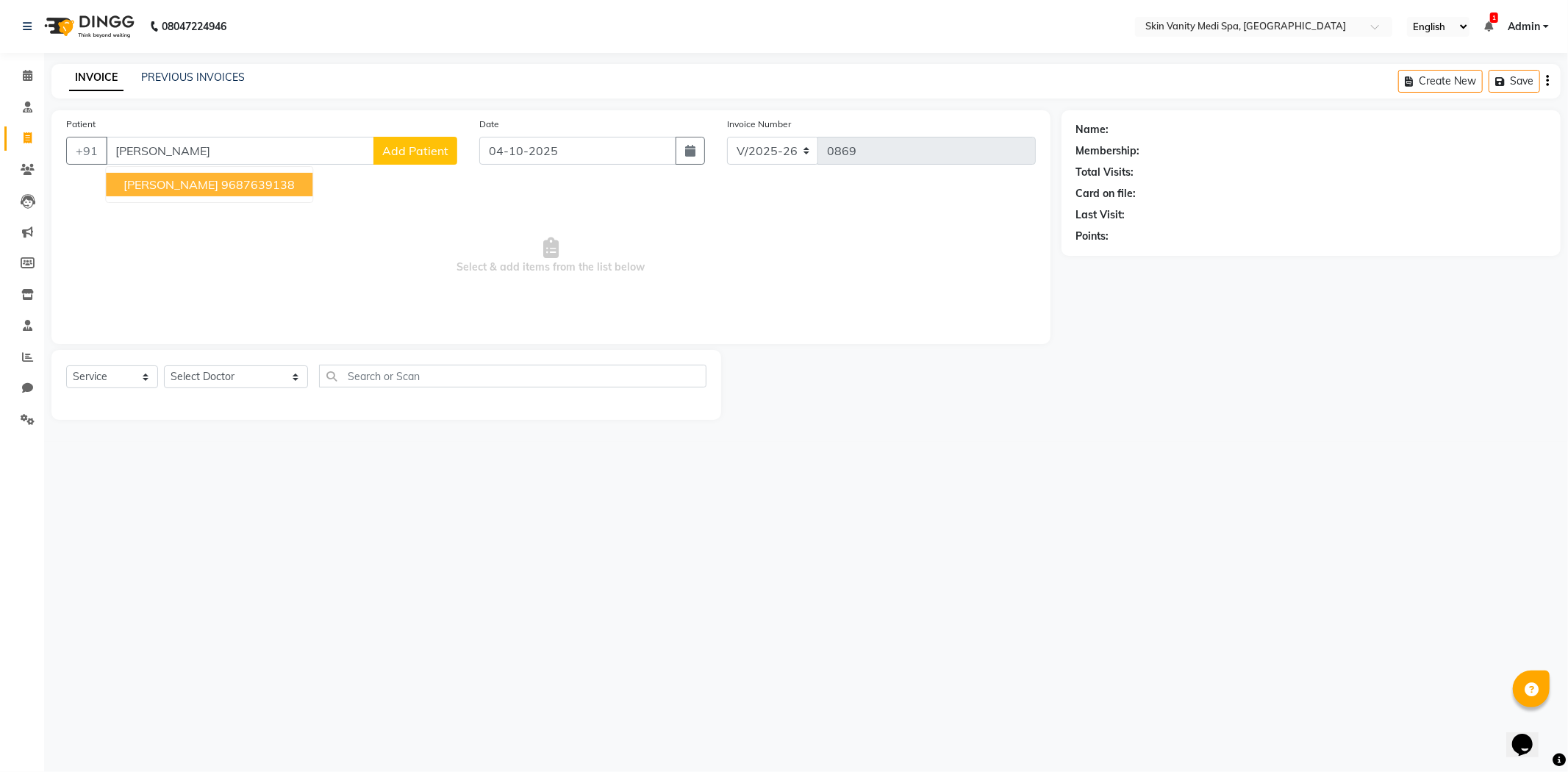
click at [216, 181] on span "[PERSON_NAME]" at bounding box center [171, 185] width 95 height 14
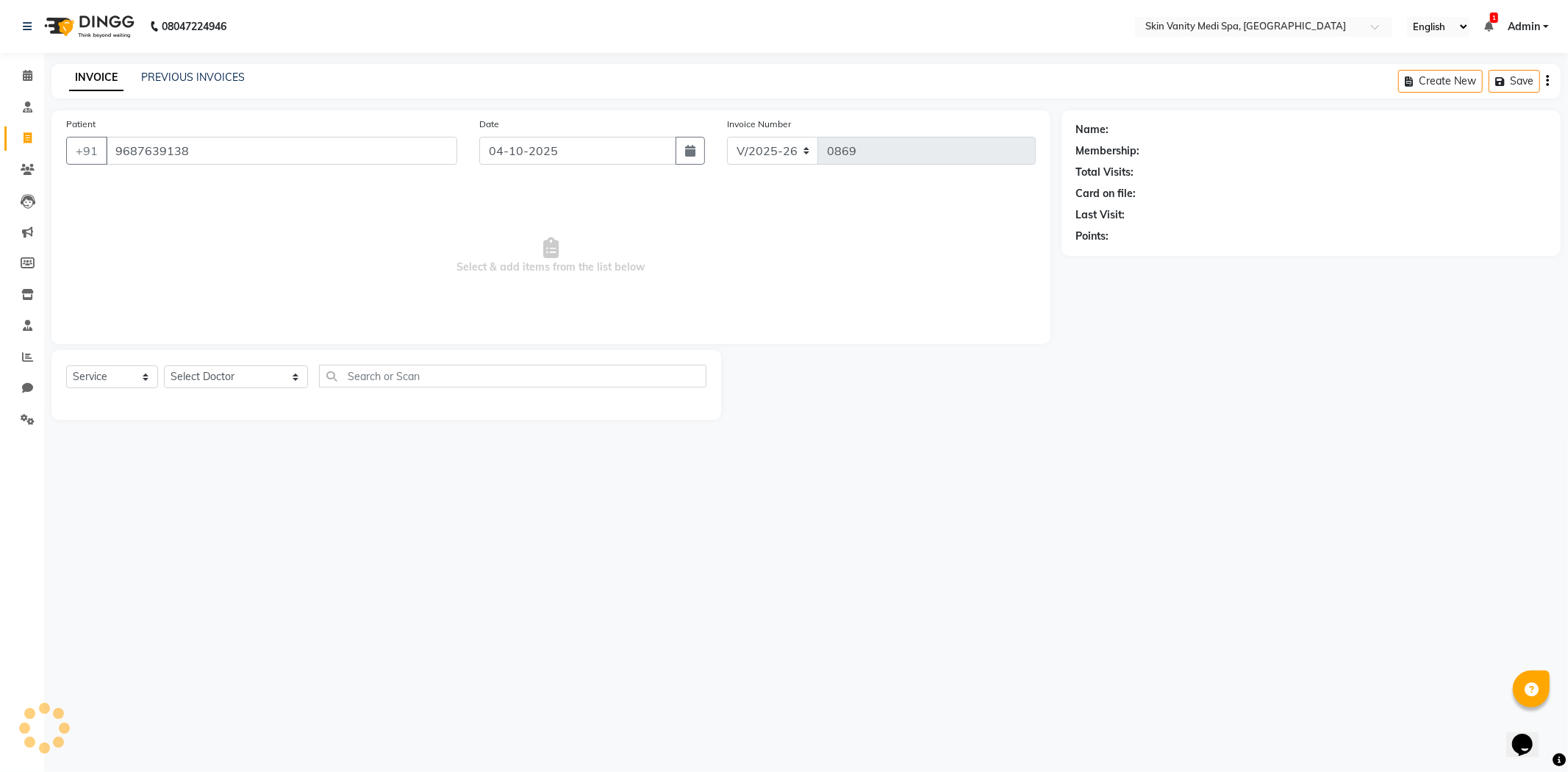
type input "9687639138"
click at [111, 375] on select "Select Service Product Membership Package Voucher Prepaid Gift Card" at bounding box center [112, 376] width 92 height 23
select select "product"
click at [66, 366] on select "Select Service Product Membership Package Voucher Prepaid Gift Card" at bounding box center [112, 376] width 92 height 23
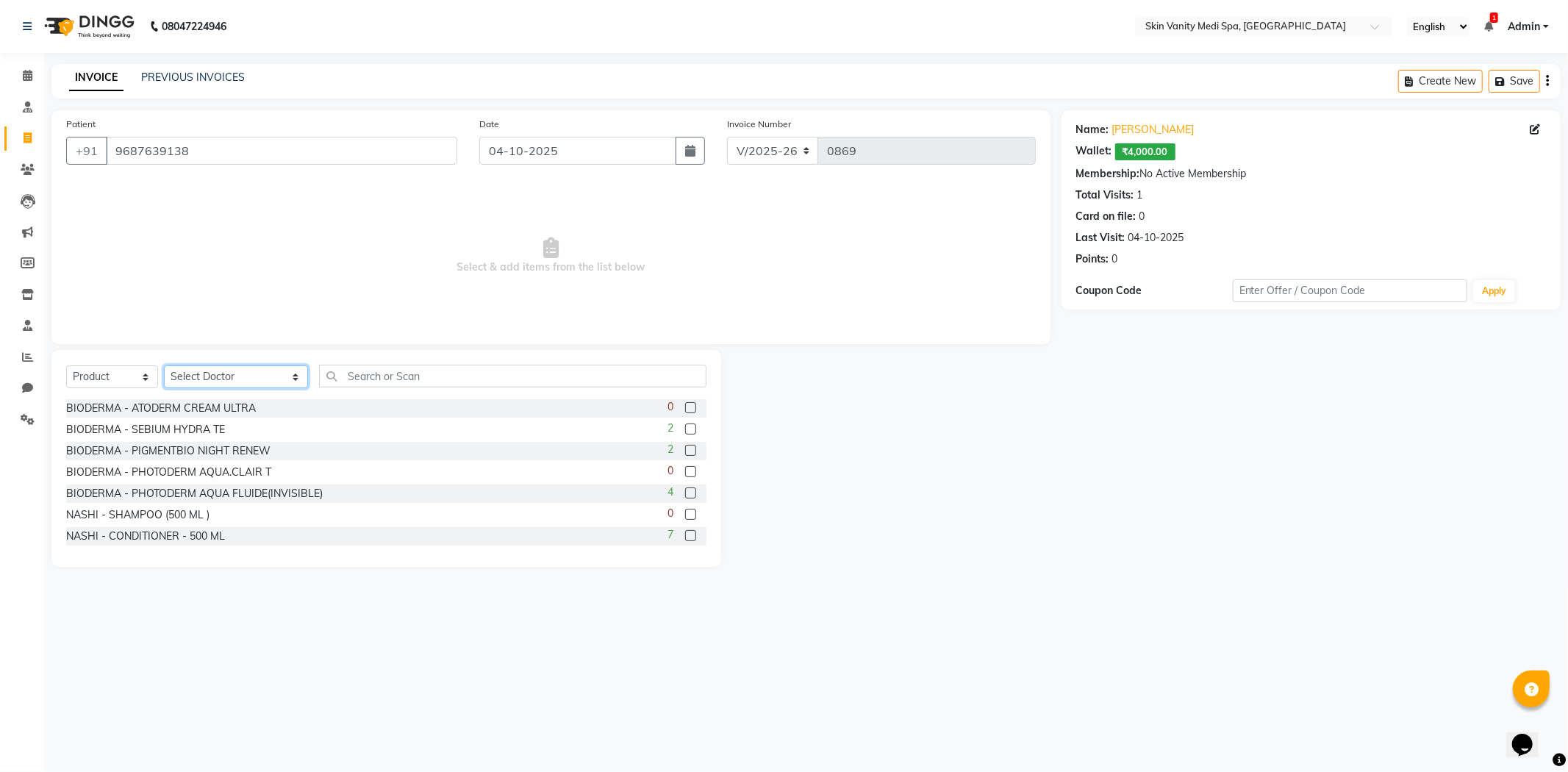
click at [193, 380] on select "Select Doctor [PERSON_NAME] DINGG SUPPORT [PERSON_NAME] EMAA [PERSON_NAME] [PER…" at bounding box center [236, 376] width 144 height 23
select select "70351"
click at [164, 366] on select "Select Doctor [PERSON_NAME] DINGG SUPPORT [PERSON_NAME] EMAA [PERSON_NAME] [PER…" at bounding box center [236, 376] width 144 height 23
click at [351, 368] on input "text" at bounding box center [512, 376] width 387 height 23
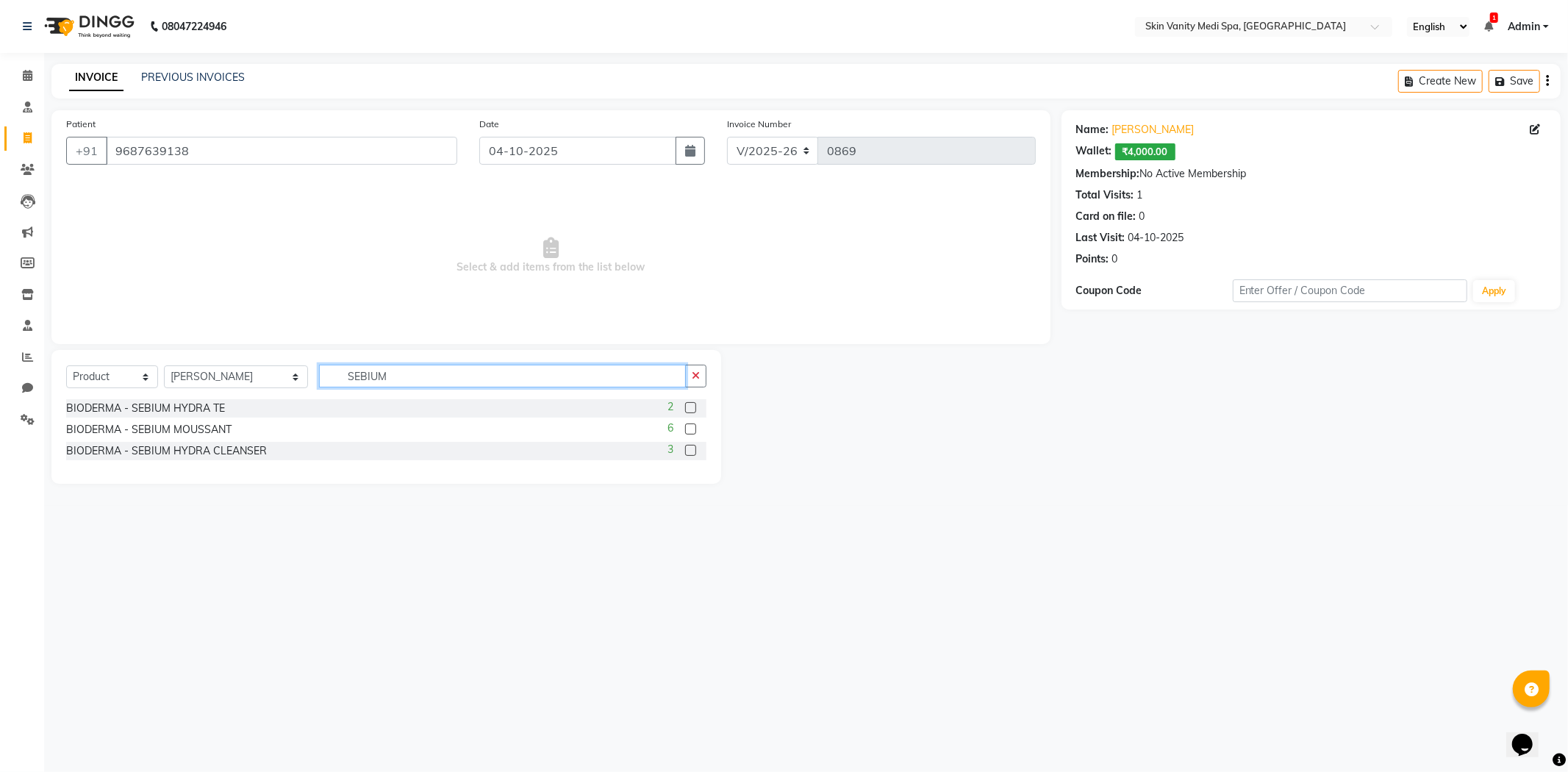
type input "SEBIUM"
click at [694, 454] on label at bounding box center [691, 451] width 11 height 11
click at [694, 454] on input "checkbox" at bounding box center [690, 452] width 10 height 10
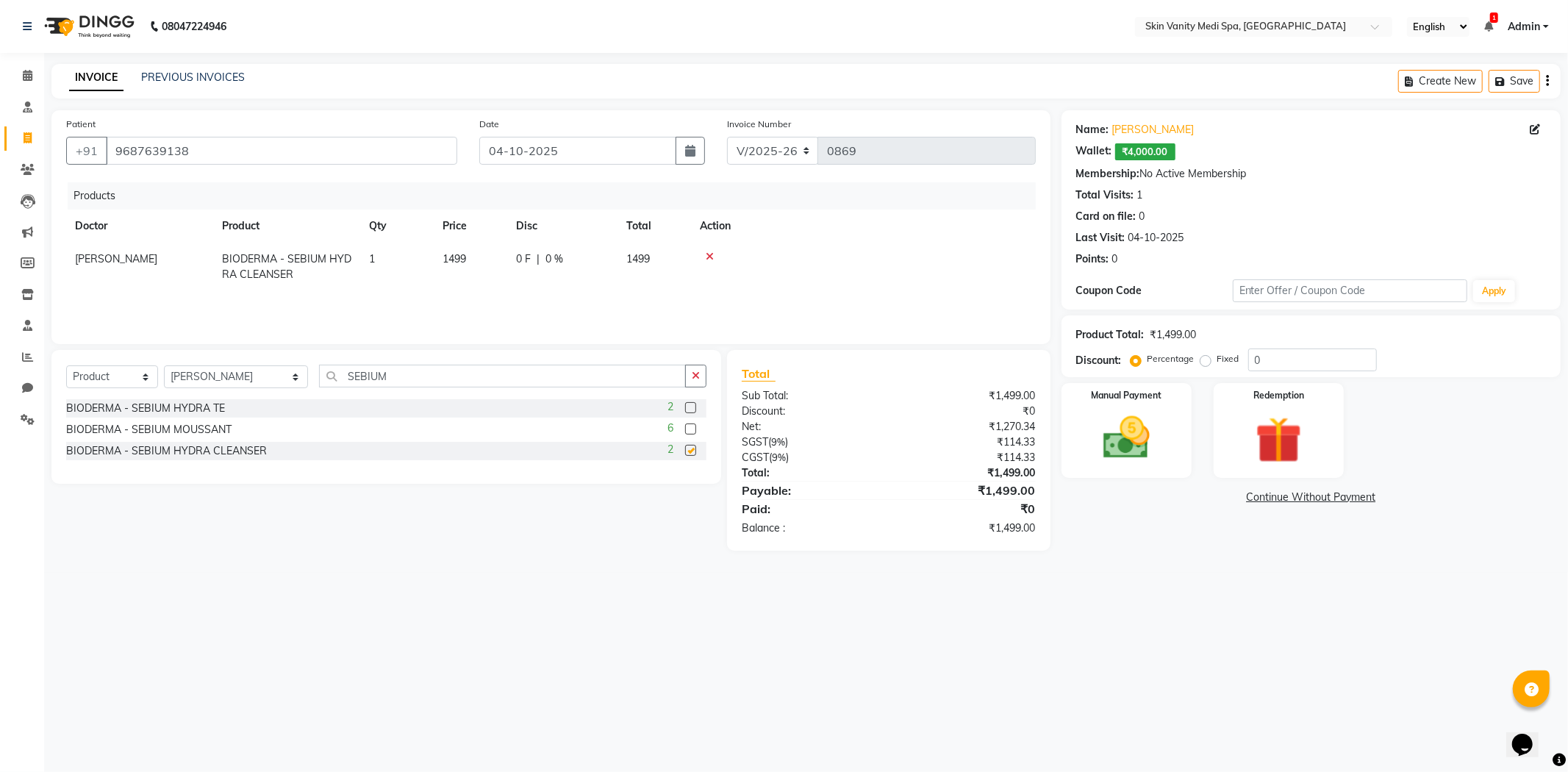
checkbox input "false"
click at [455, 258] on span "1499" at bounding box center [454, 259] width 23 height 14
select select "70351"
click at [462, 265] on input "1499" at bounding box center [470, 263] width 56 height 23
click at [474, 265] on input "1499" at bounding box center [470, 263] width 56 height 23
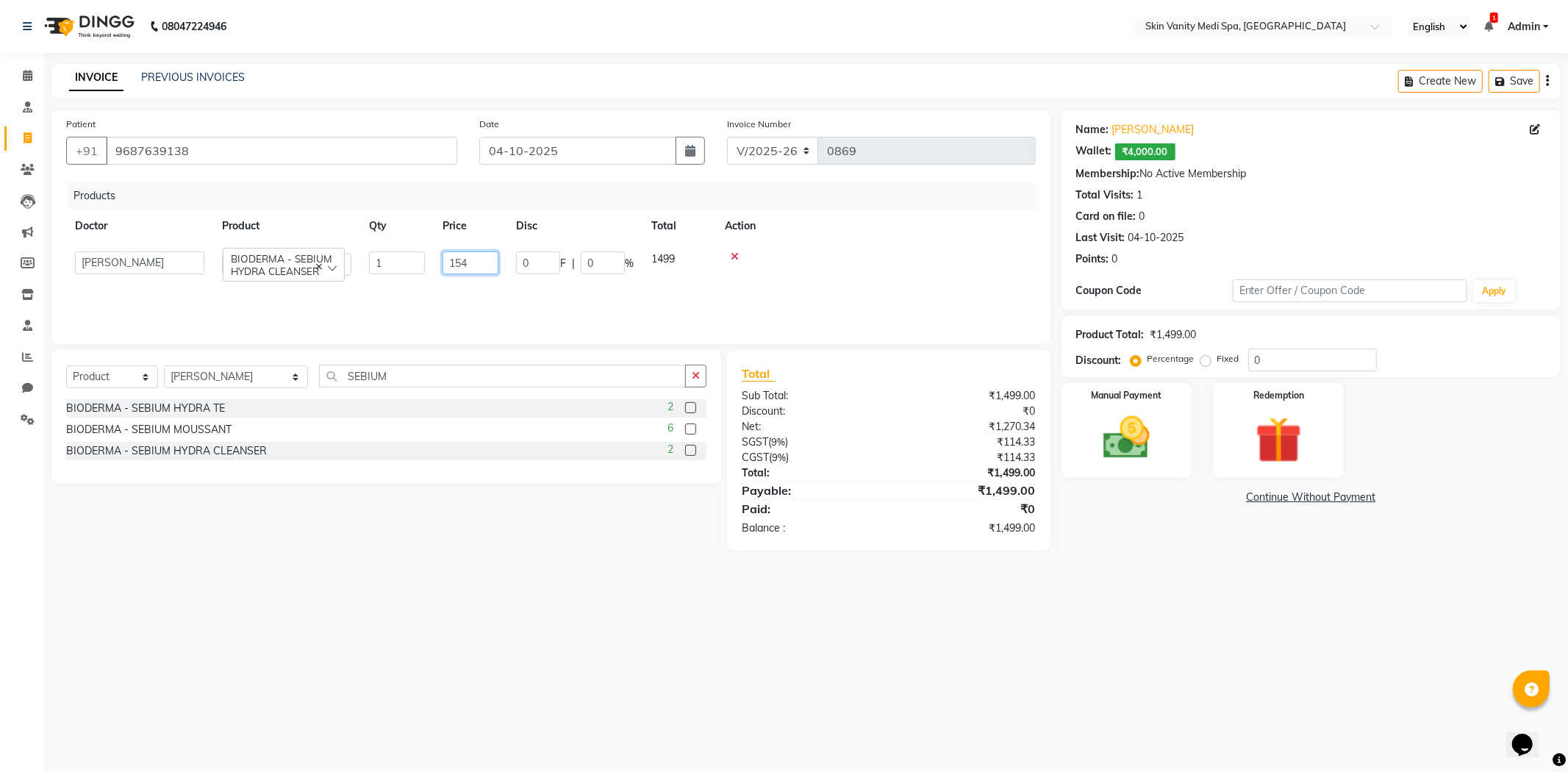
type input "1549"
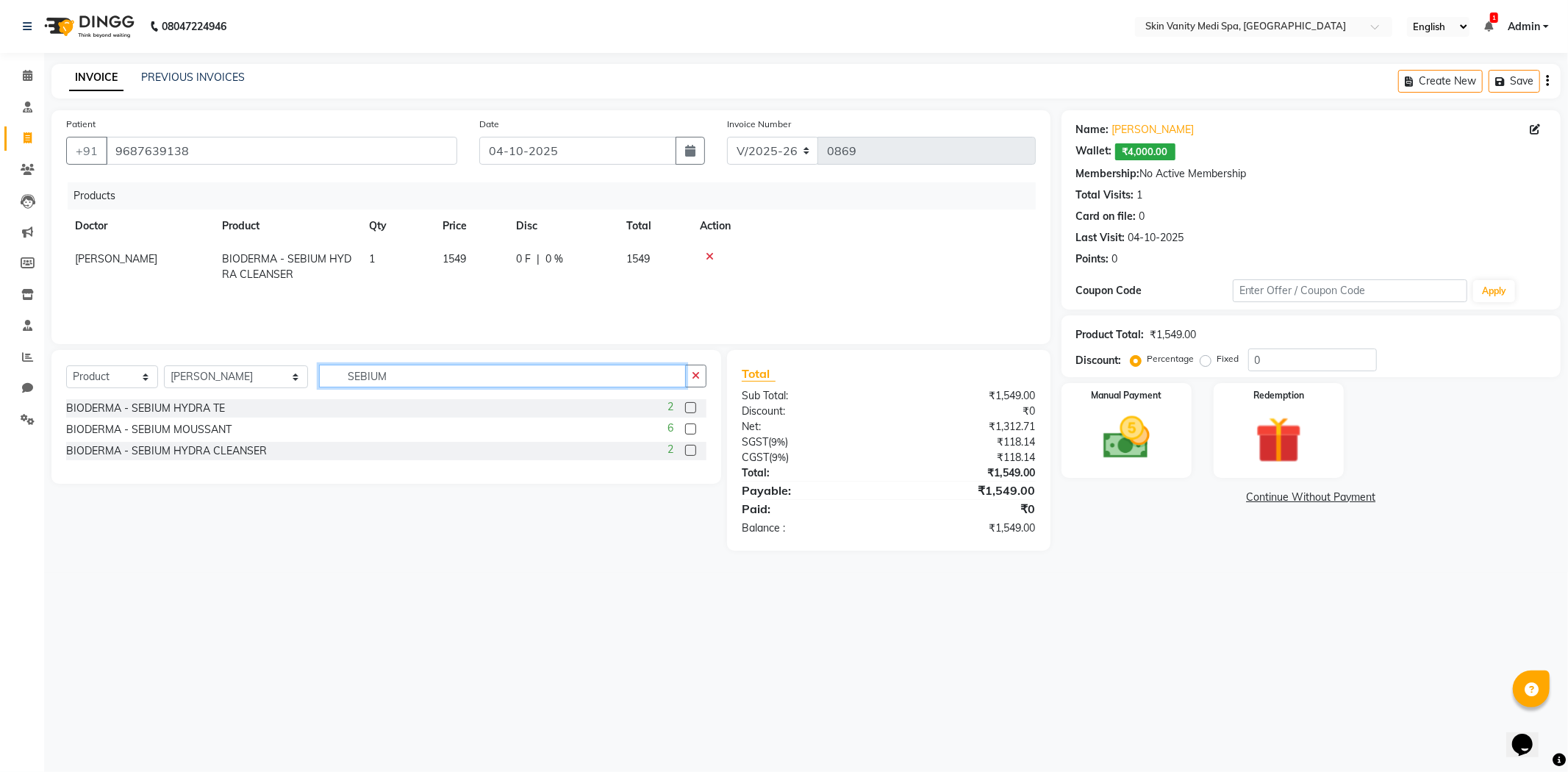
click at [399, 381] on input "SEBIUM" at bounding box center [502, 376] width 367 height 23
click at [689, 407] on label at bounding box center [691, 408] width 11 height 11
click at [689, 407] on input "checkbox" at bounding box center [690, 408] width 10 height 10
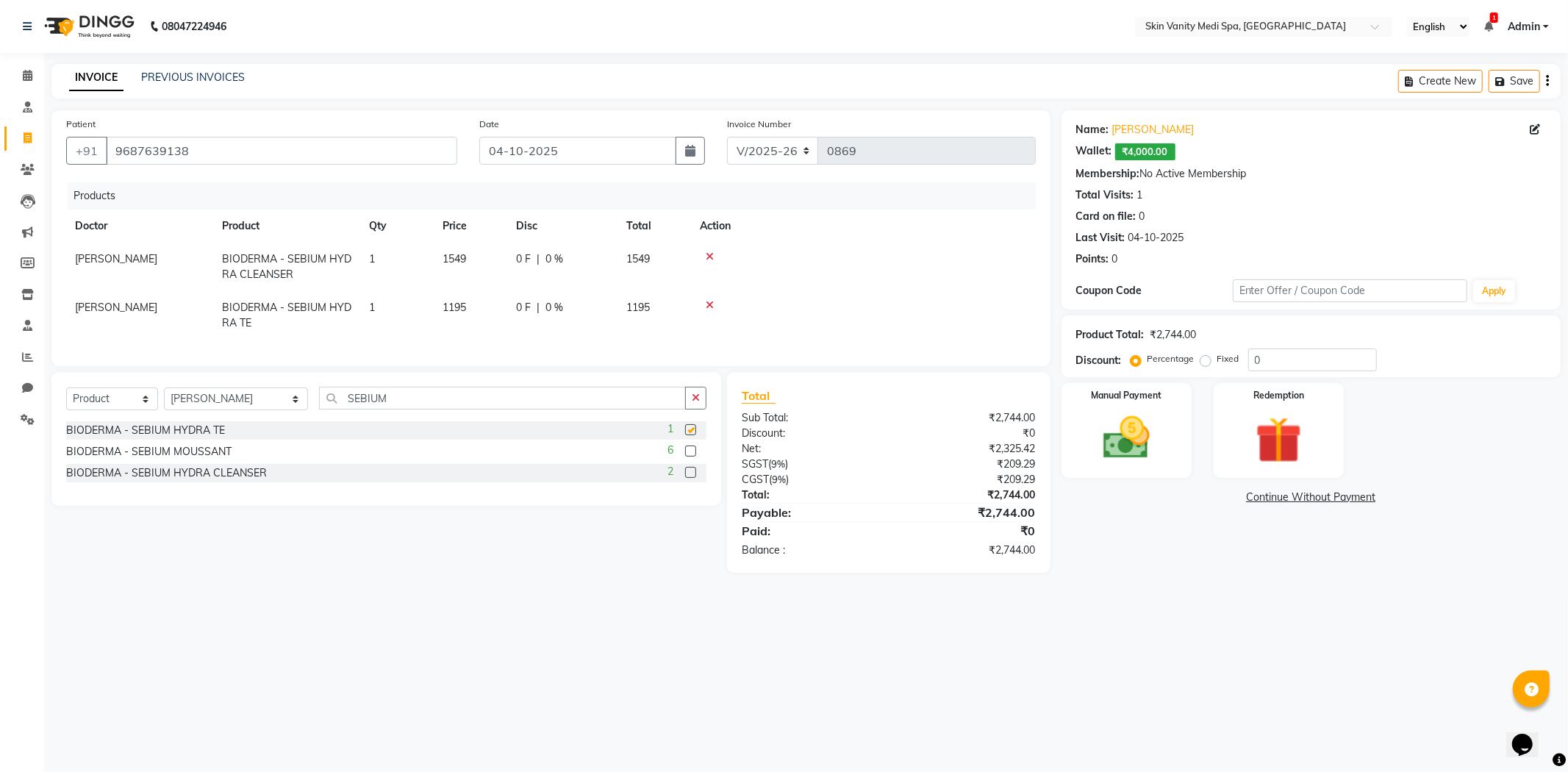
checkbox input "false"
click at [384, 410] on input "SEBIUM" at bounding box center [502, 398] width 367 height 23
type input "S"
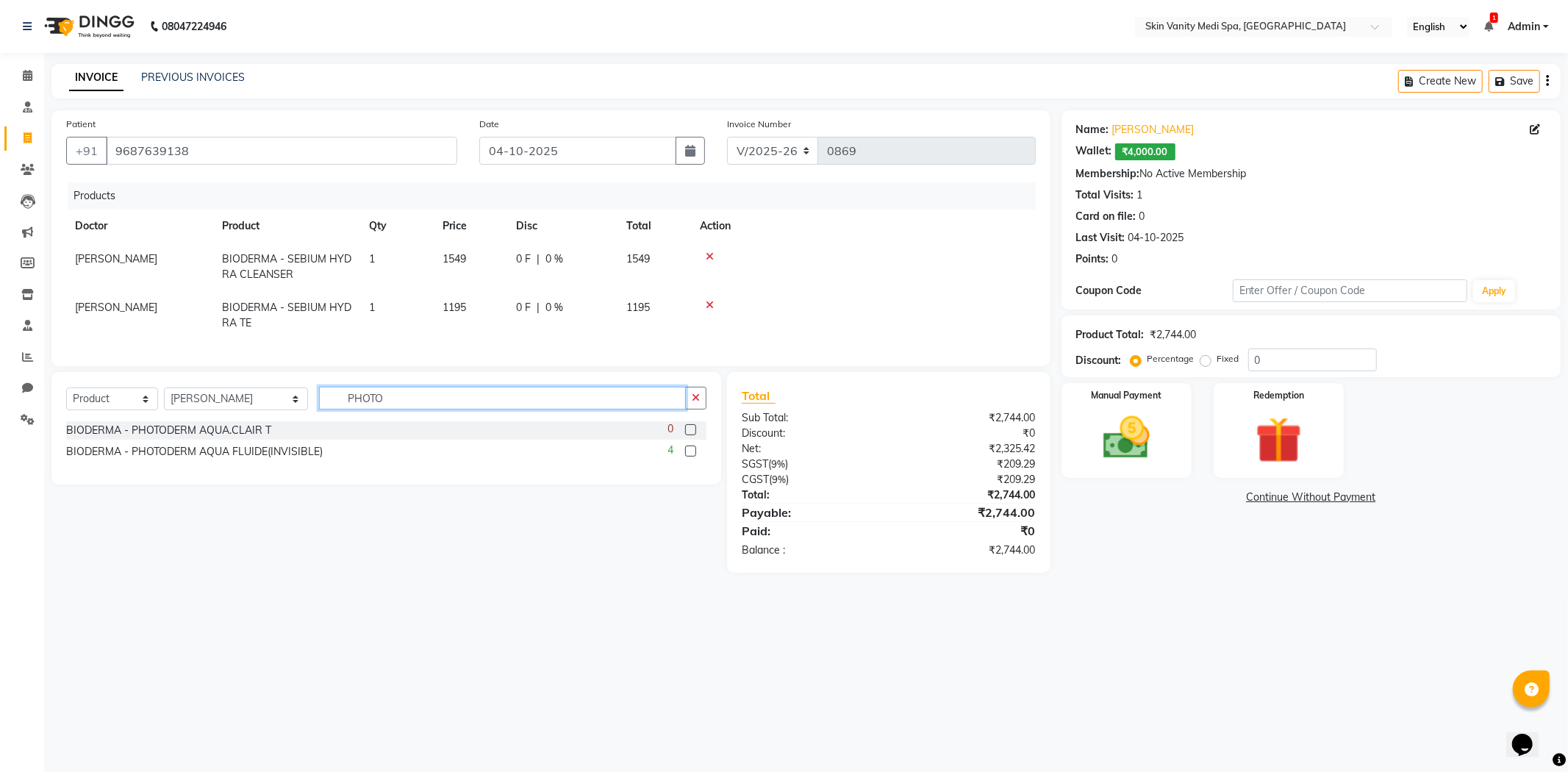
type input "PHOTO"
click at [695, 457] on label at bounding box center [691, 452] width 11 height 11
click at [695, 457] on input "checkbox" at bounding box center [690, 452] width 10 height 10
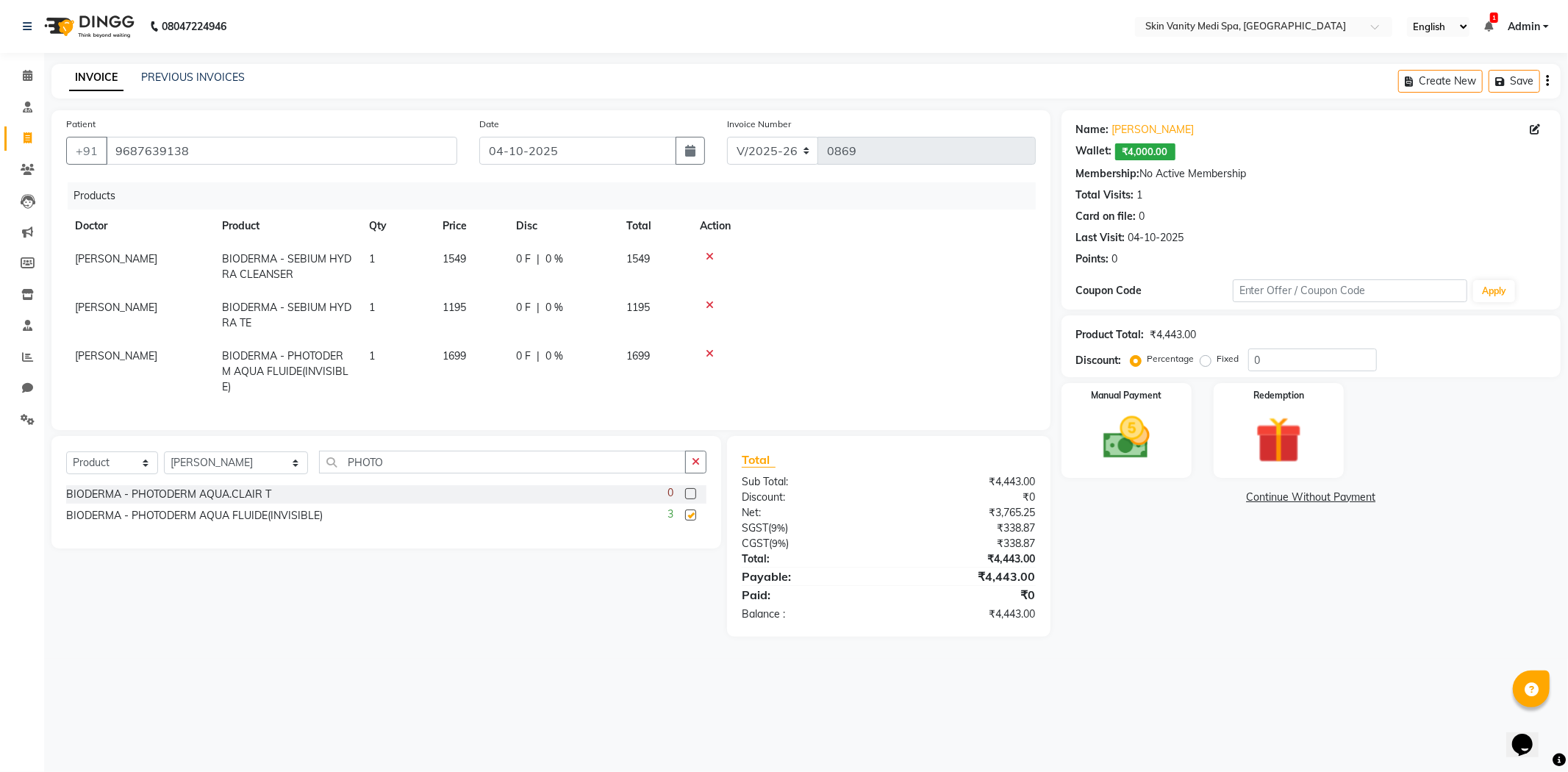
checkbox input "false"
click at [1157, 443] on img at bounding box center [1126, 439] width 78 height 56
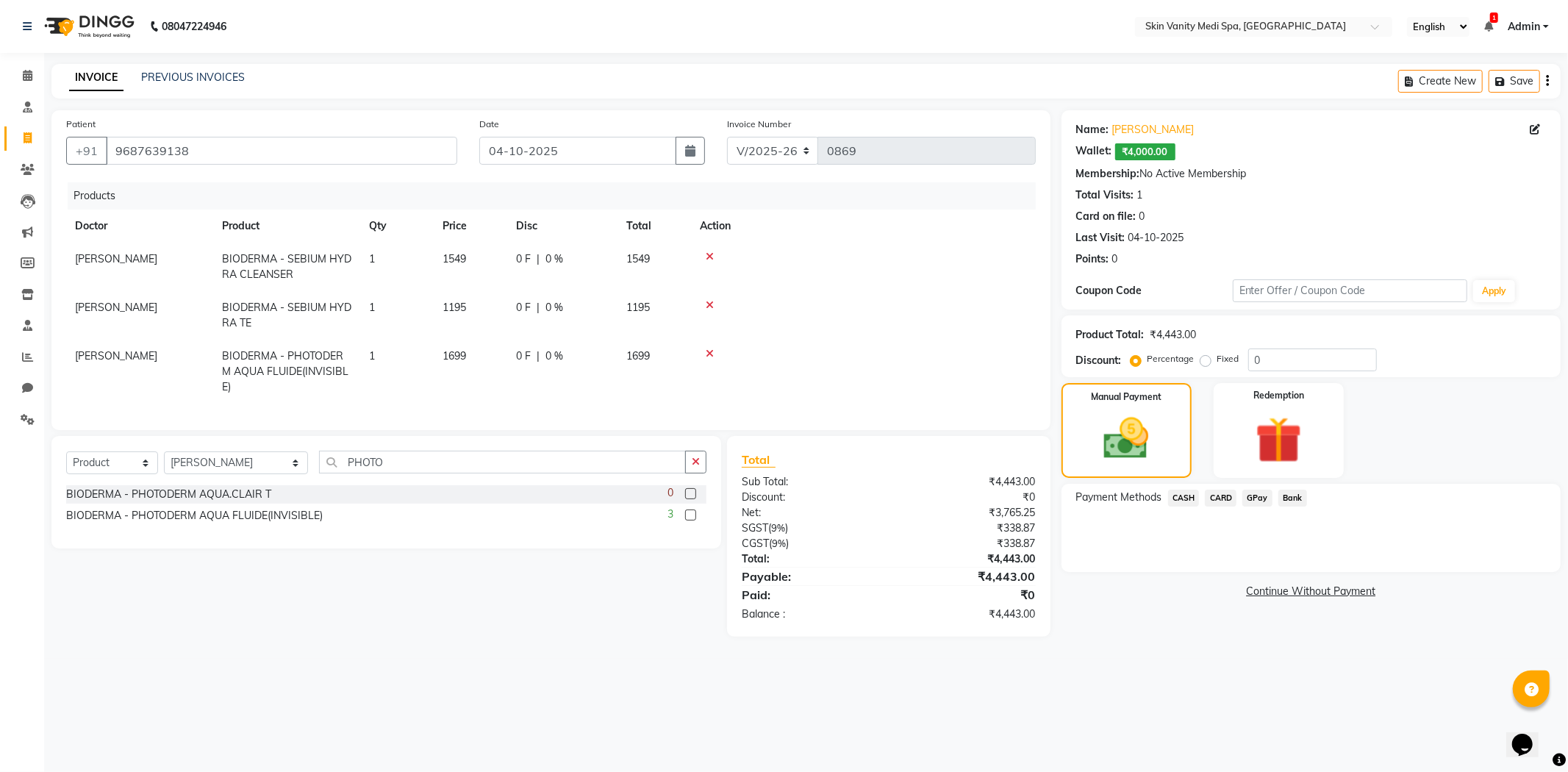
click at [1256, 503] on span "GPay" at bounding box center [1257, 498] width 30 height 17
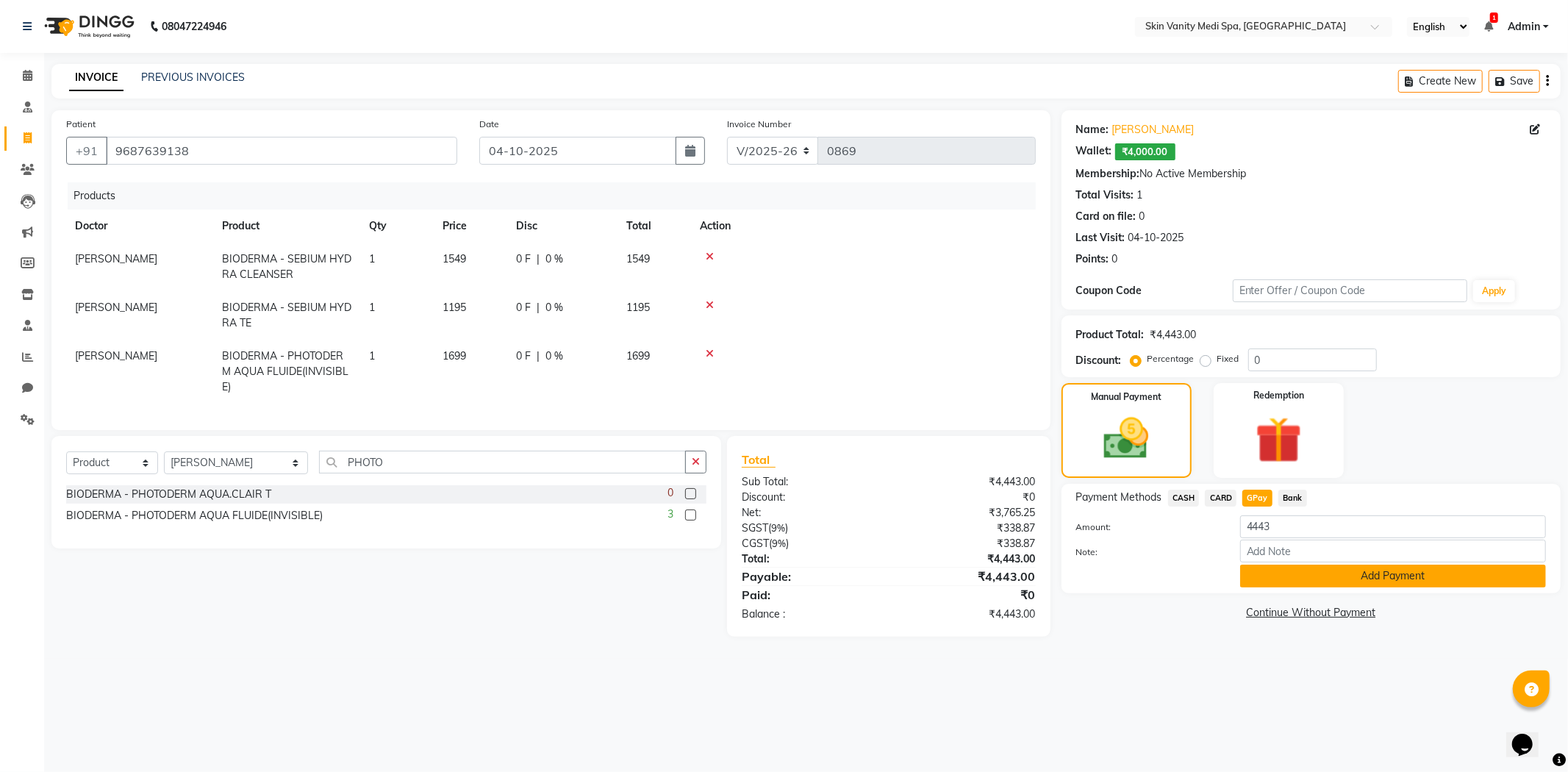
click at [1296, 583] on button "Add Payment" at bounding box center [1393, 576] width 306 height 23
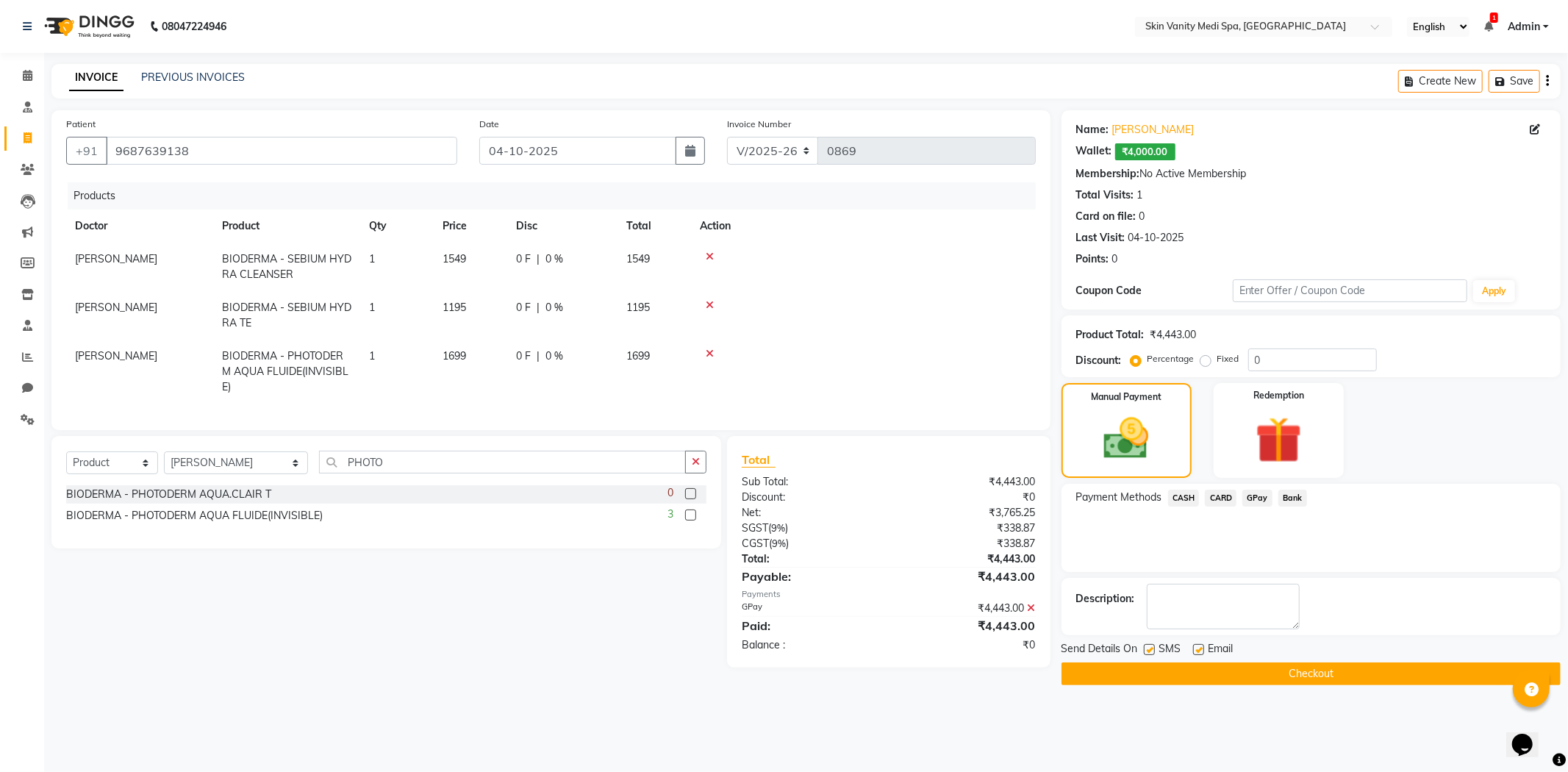
click at [1213, 678] on button "Checkout" at bounding box center [1311, 674] width 499 height 23
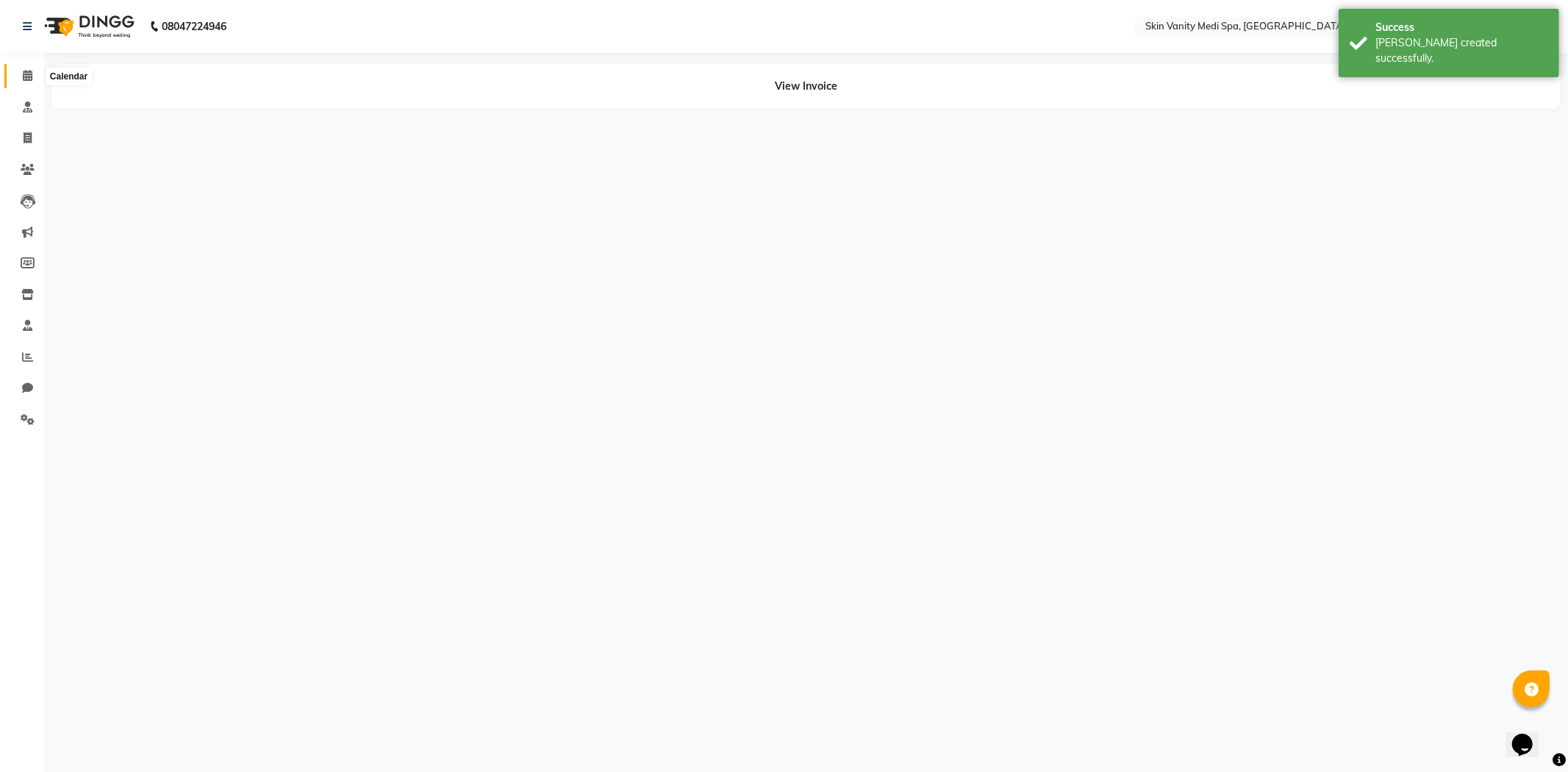
click at [26, 68] on span at bounding box center [27, 76] width 26 height 17
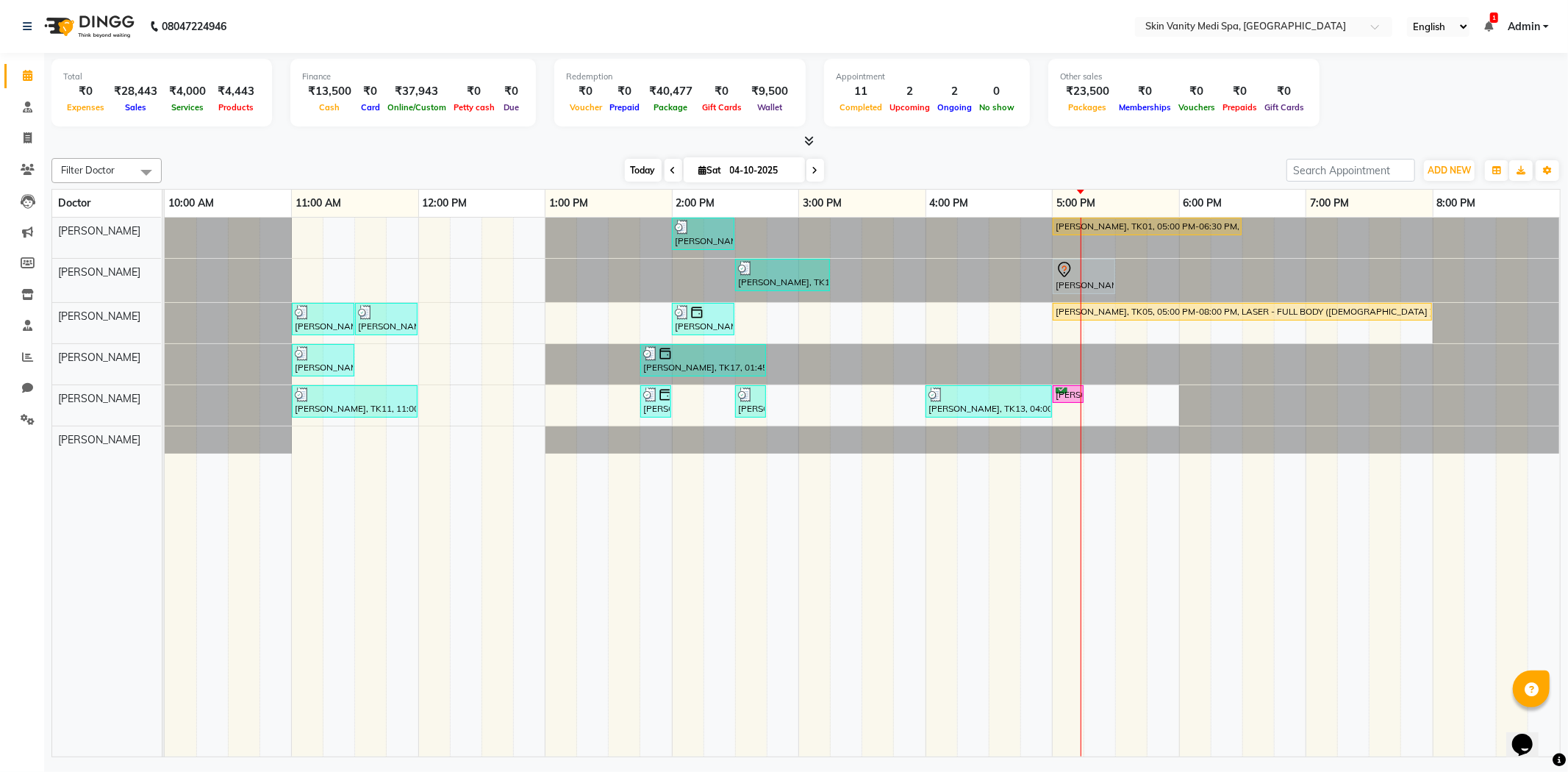
click at [651, 180] on span "Today" at bounding box center [643, 170] width 37 height 23
click at [630, 167] on span "Today" at bounding box center [643, 170] width 37 height 23
click at [812, 168] on icon at bounding box center [815, 170] width 6 height 9
type input "05-10-2025"
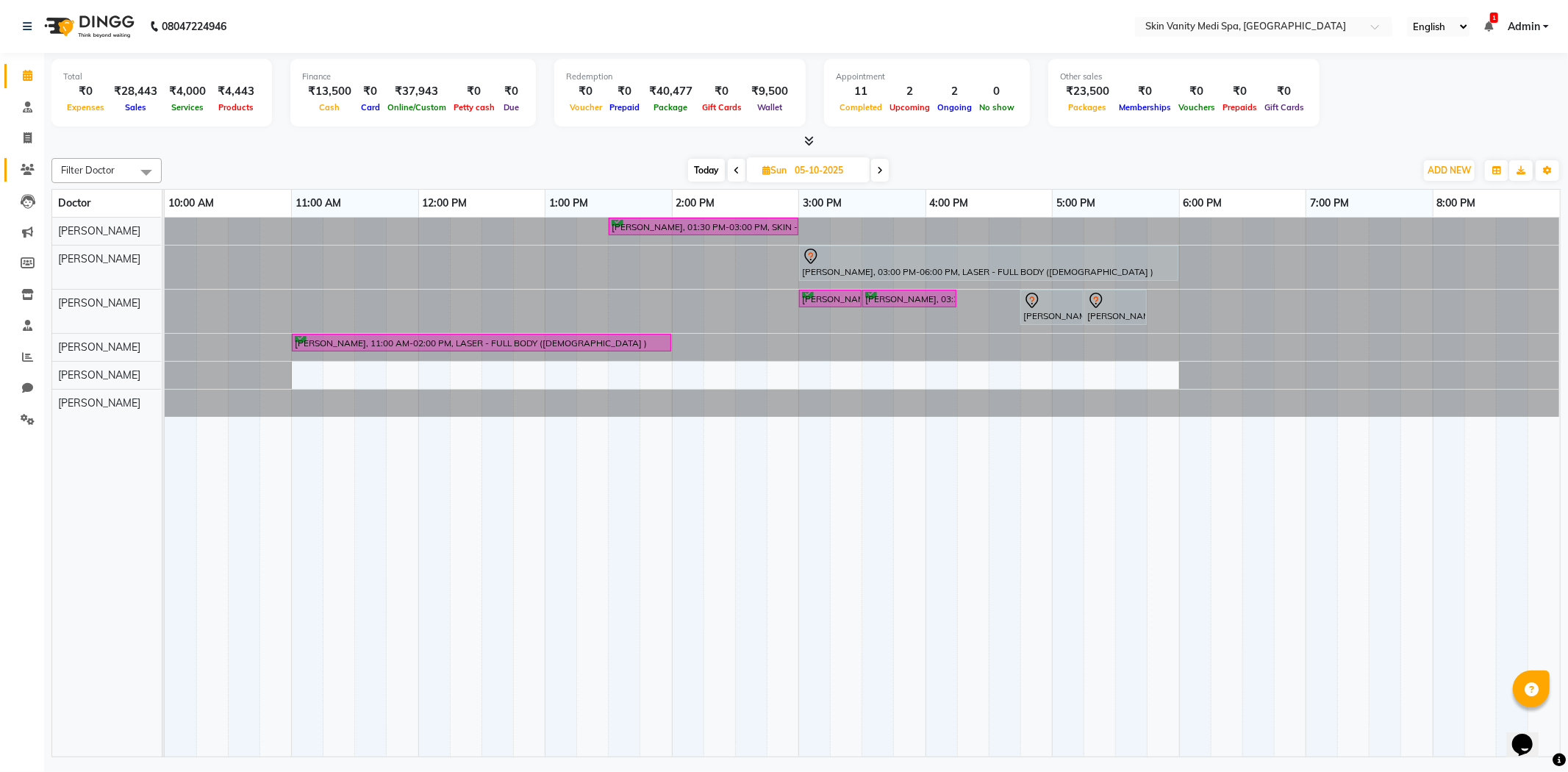
click at [13, 172] on link "Patients" at bounding box center [22, 170] width 35 height 24
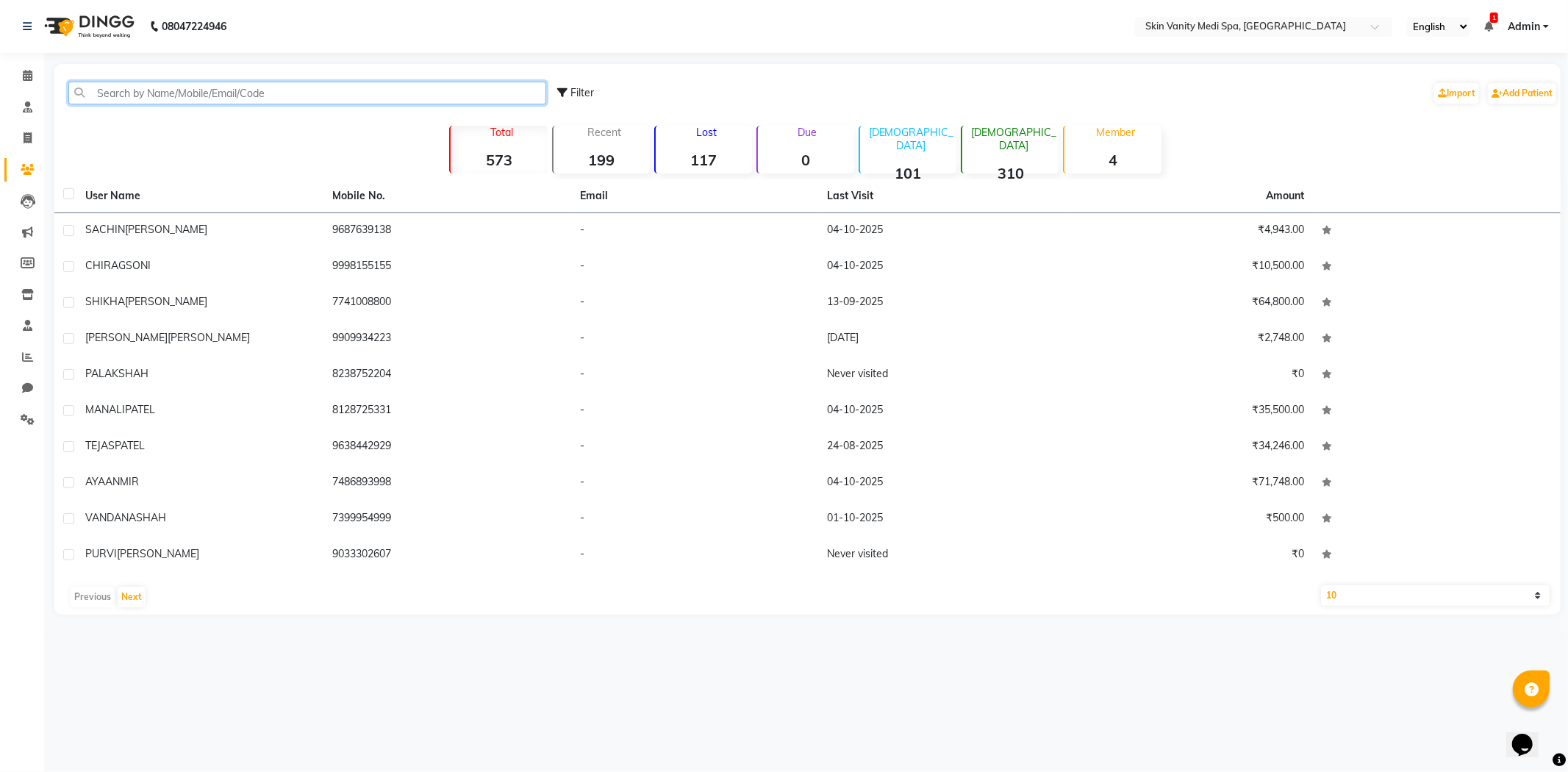
click at [106, 90] on input "text" at bounding box center [308, 93] width 478 height 23
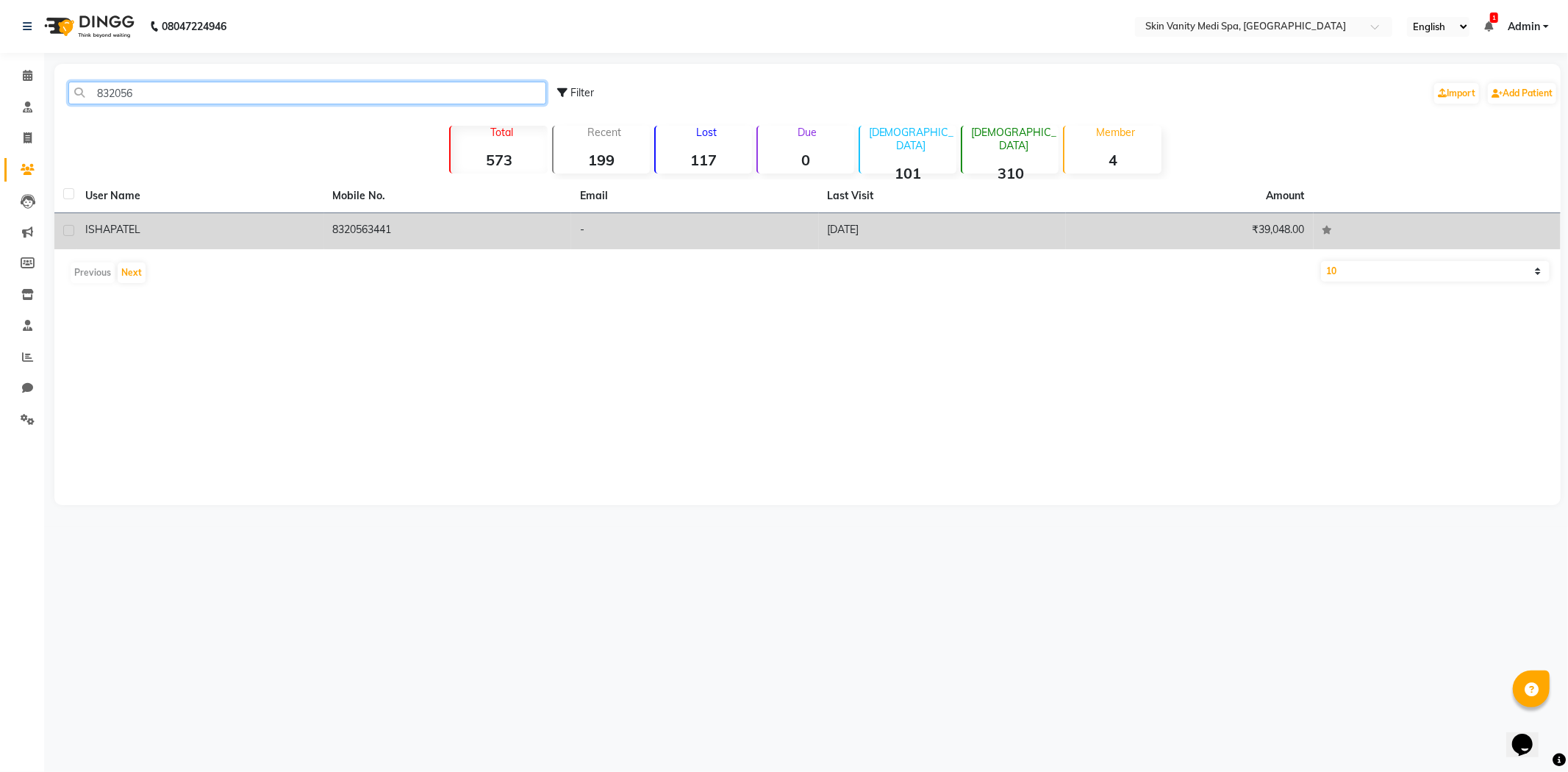
type input "832056"
click at [174, 231] on div "ISHA PATEL" at bounding box center [200, 229] width 230 height 15
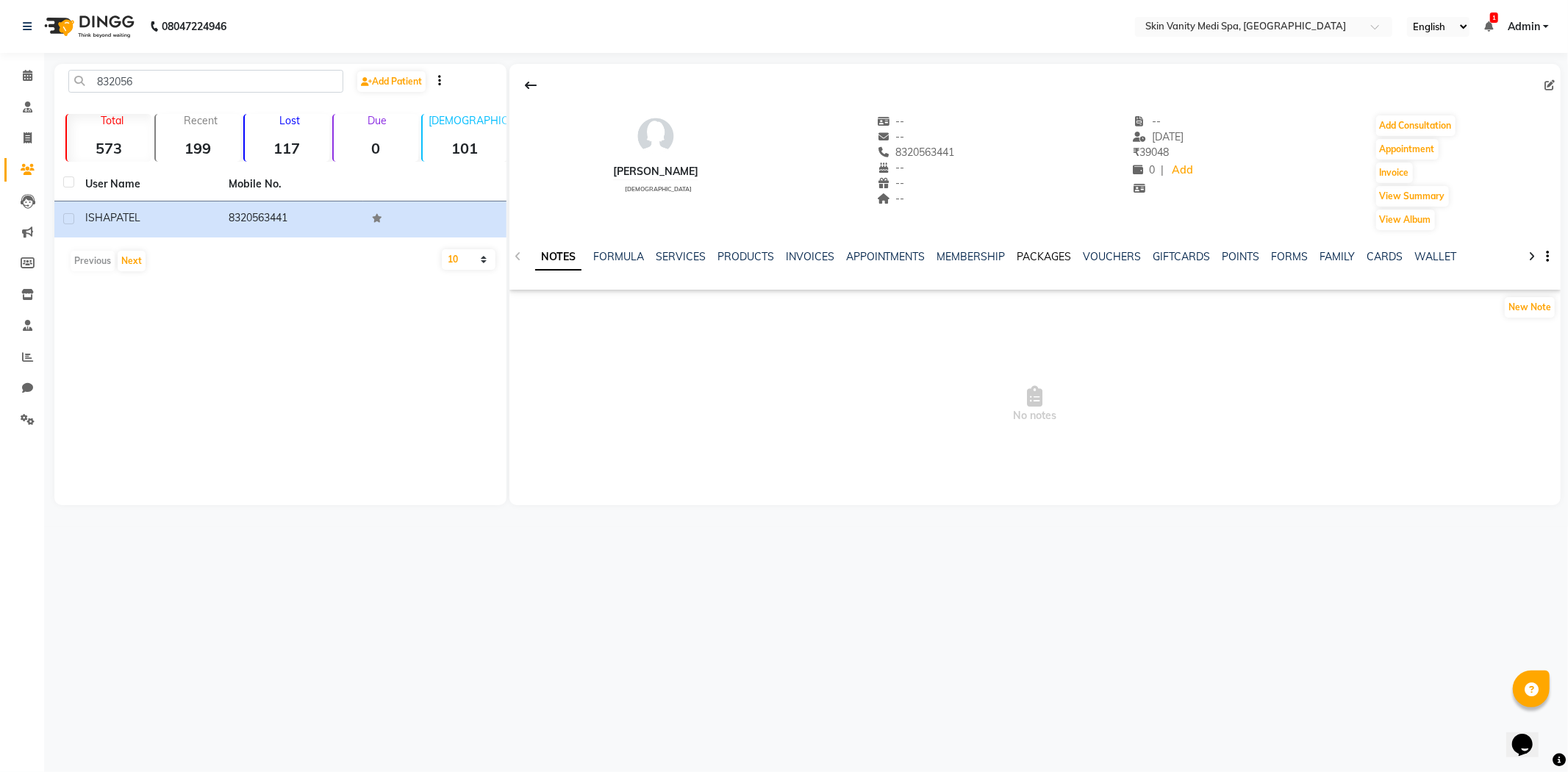
click at [1034, 254] on link "PACKAGES" at bounding box center [1045, 257] width 54 height 14
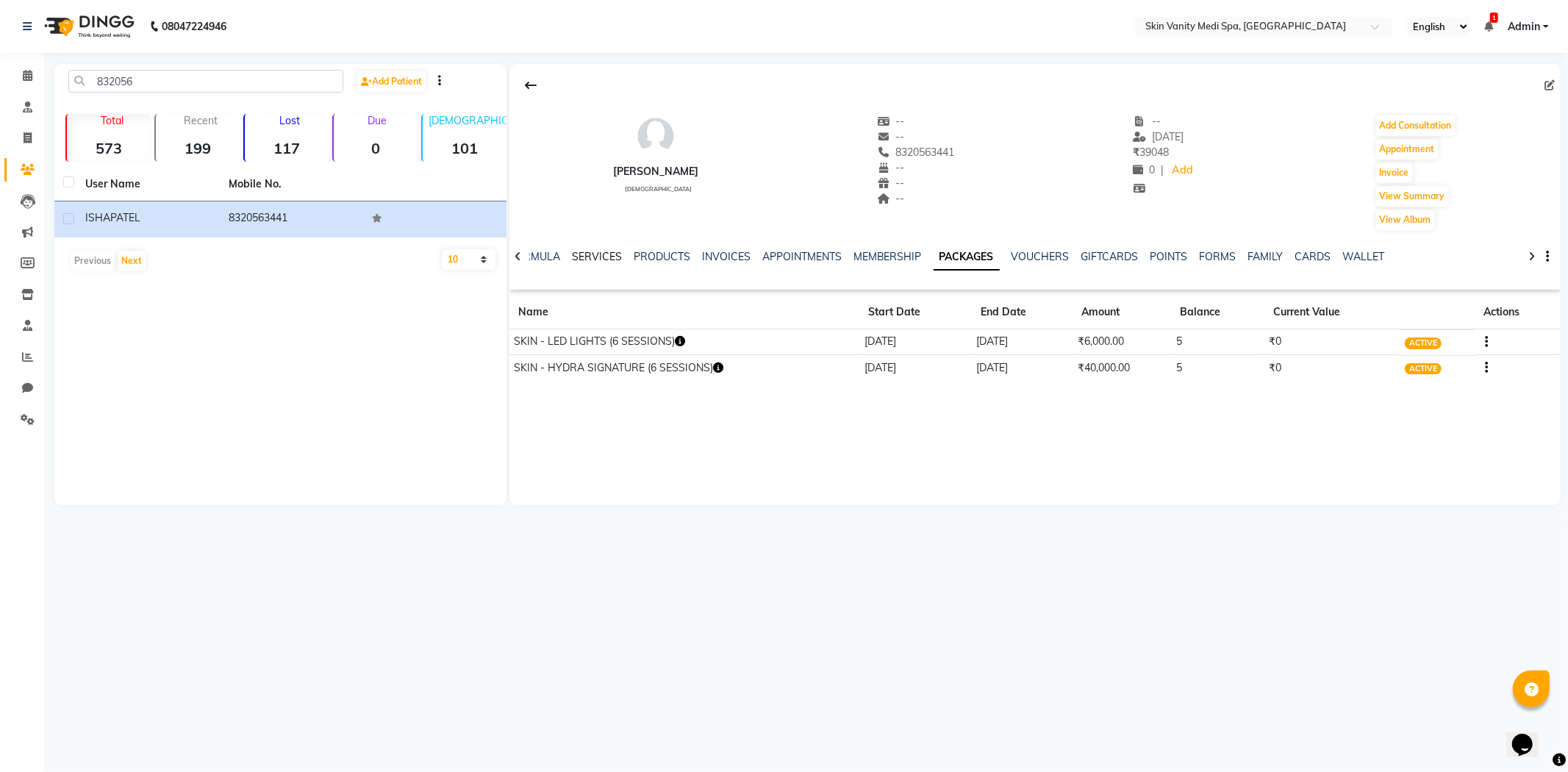
click at [613, 259] on link "SERVICES" at bounding box center [597, 257] width 50 height 14
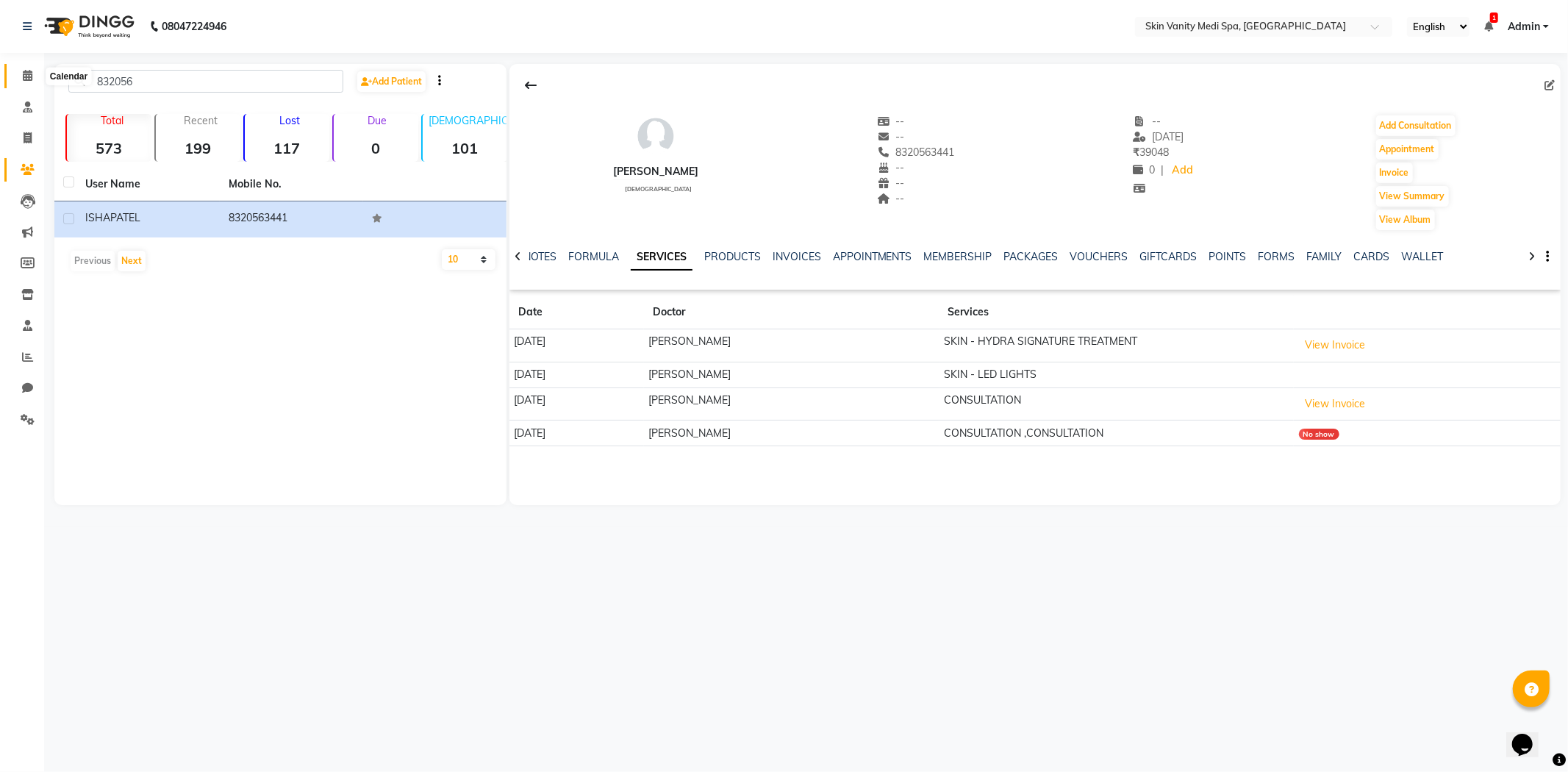
click at [28, 70] on span at bounding box center [27, 76] width 26 height 17
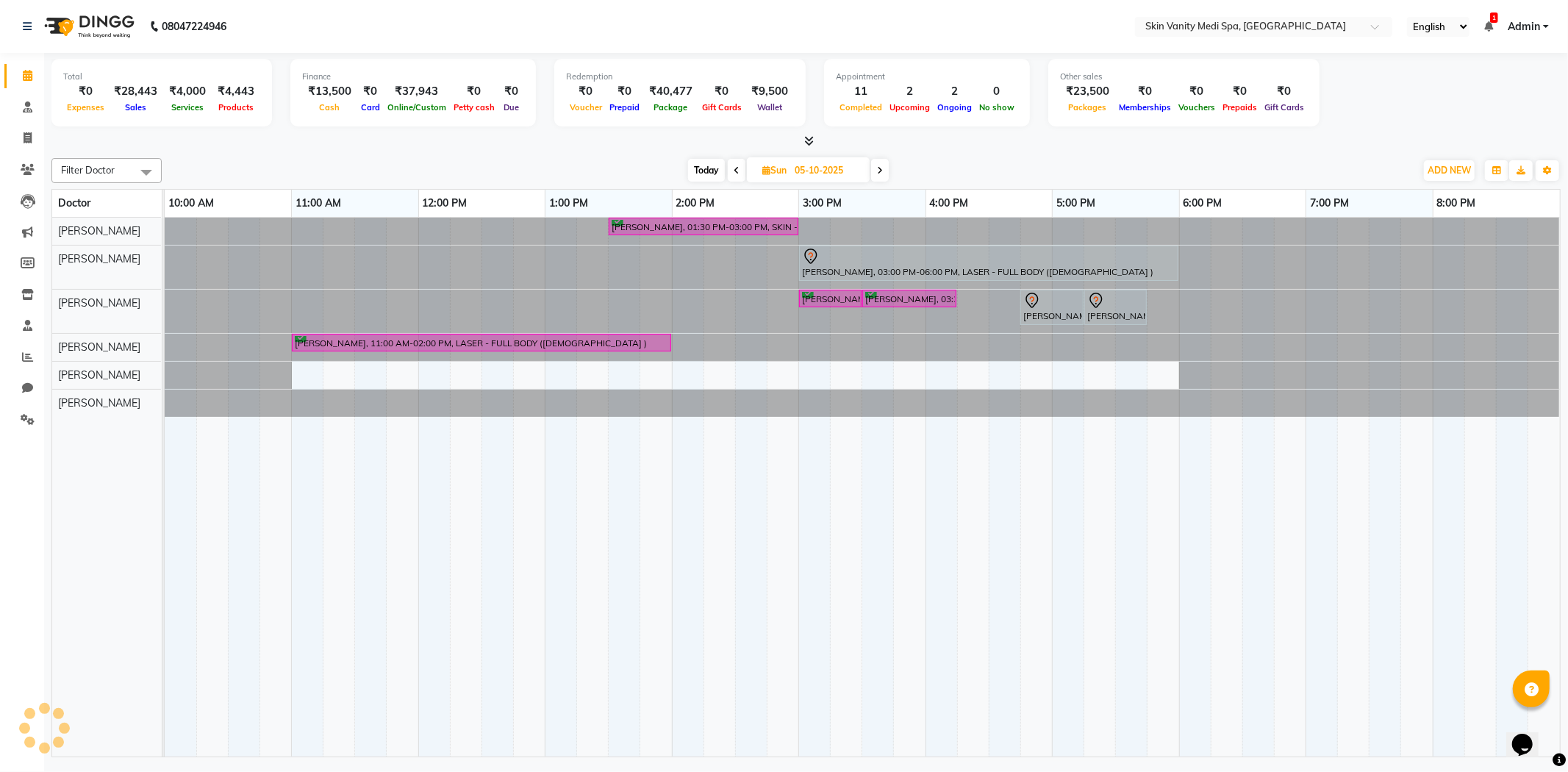
click at [828, 173] on input "05-10-2025" at bounding box center [827, 171] width 73 height 22
select select "10"
select select "2025"
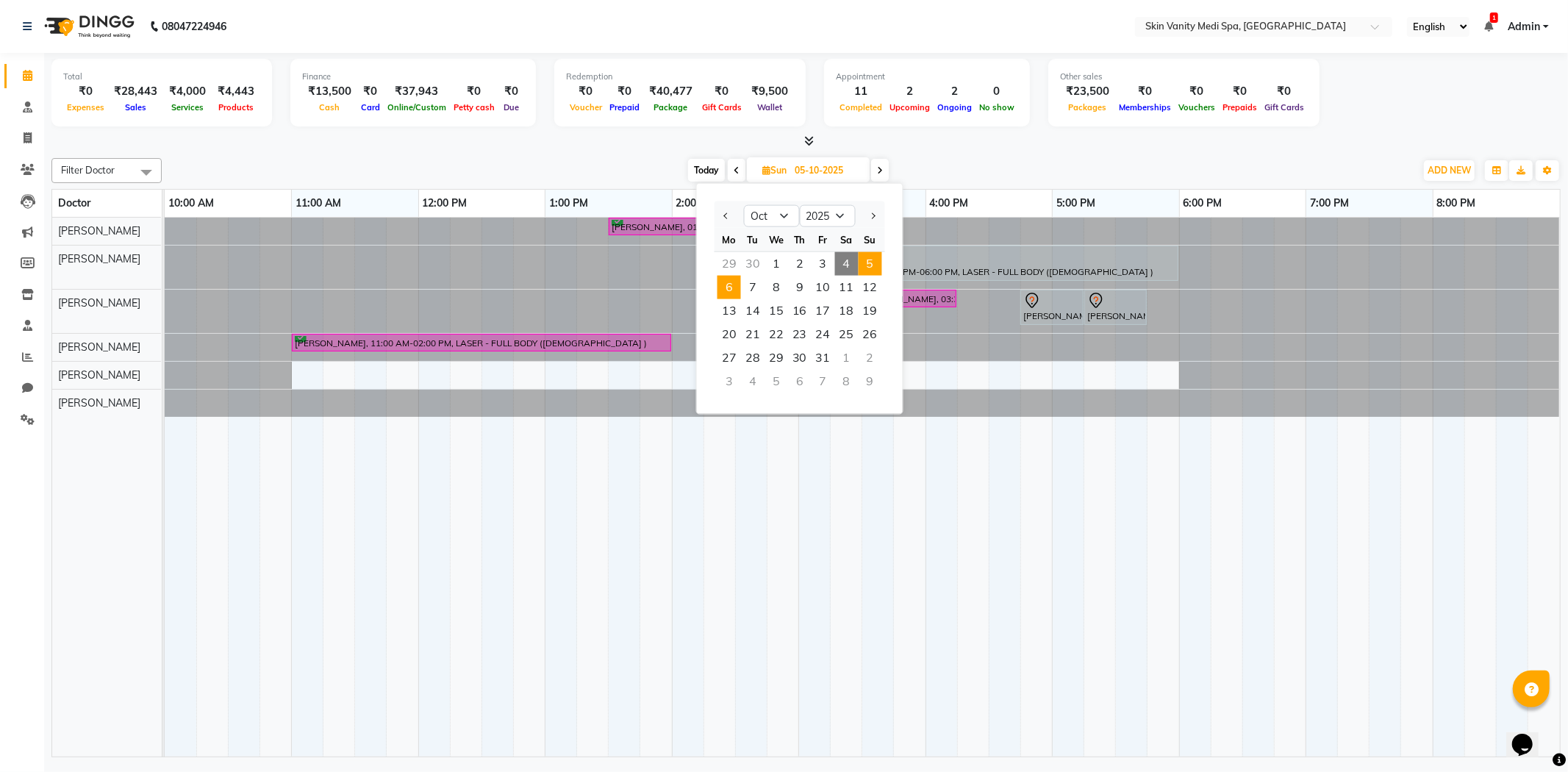
click at [733, 289] on span "6" at bounding box center [728, 287] width 23 height 23
type input "[DATE]"
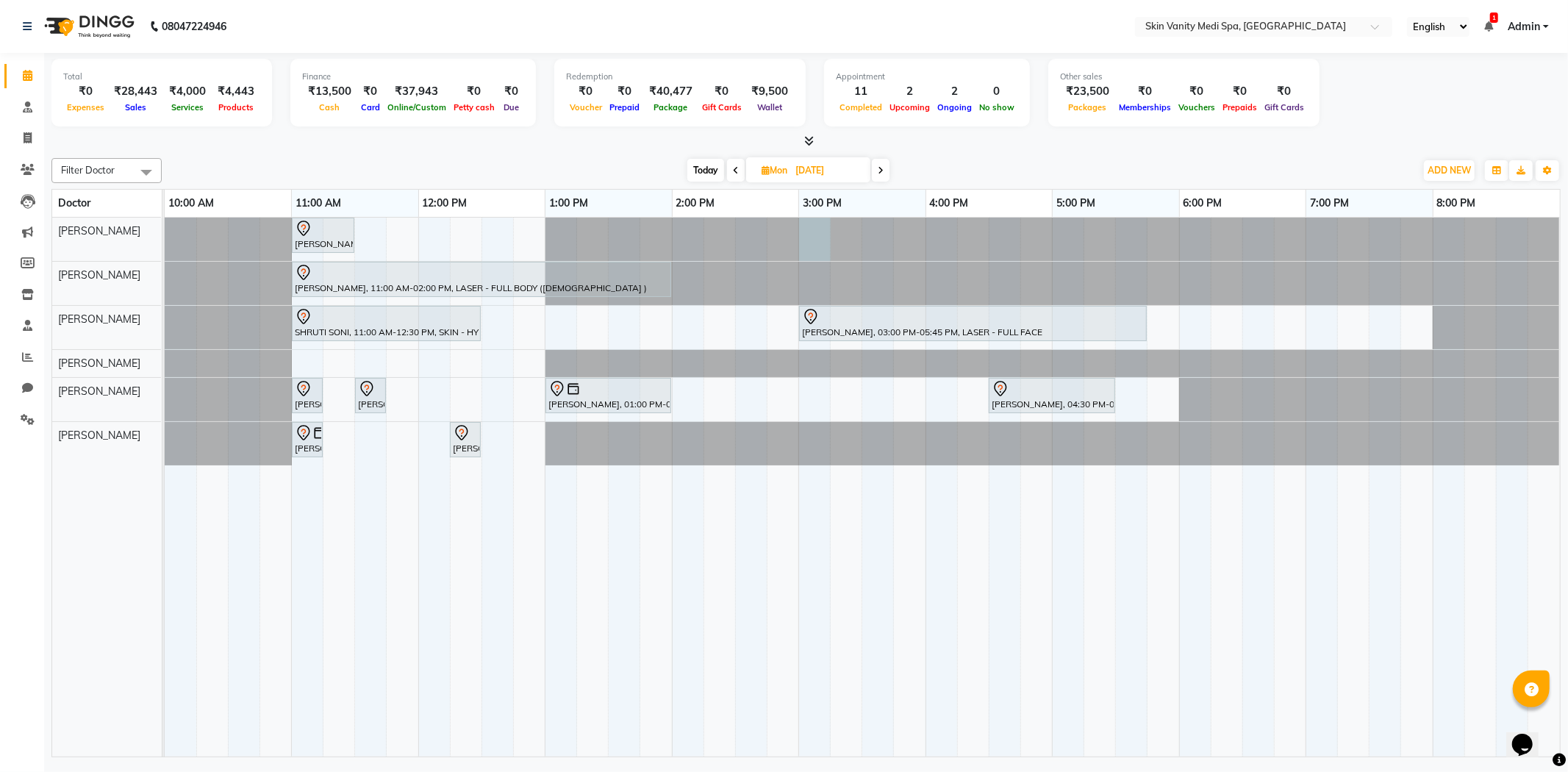
click at [165, 236] on div at bounding box center [165, 239] width 0 height 43
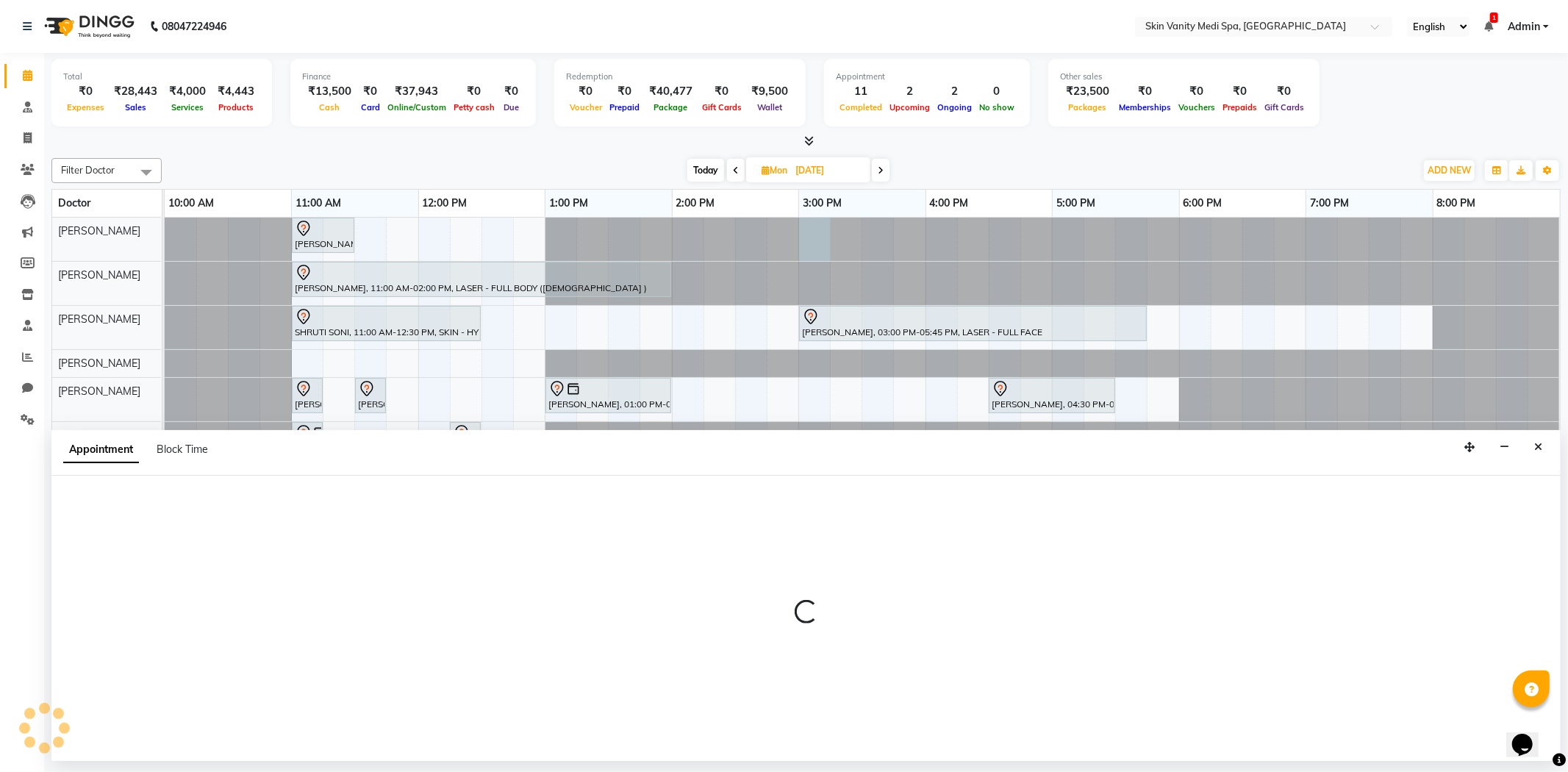
select select "70346"
select select "900"
select select "tentative"
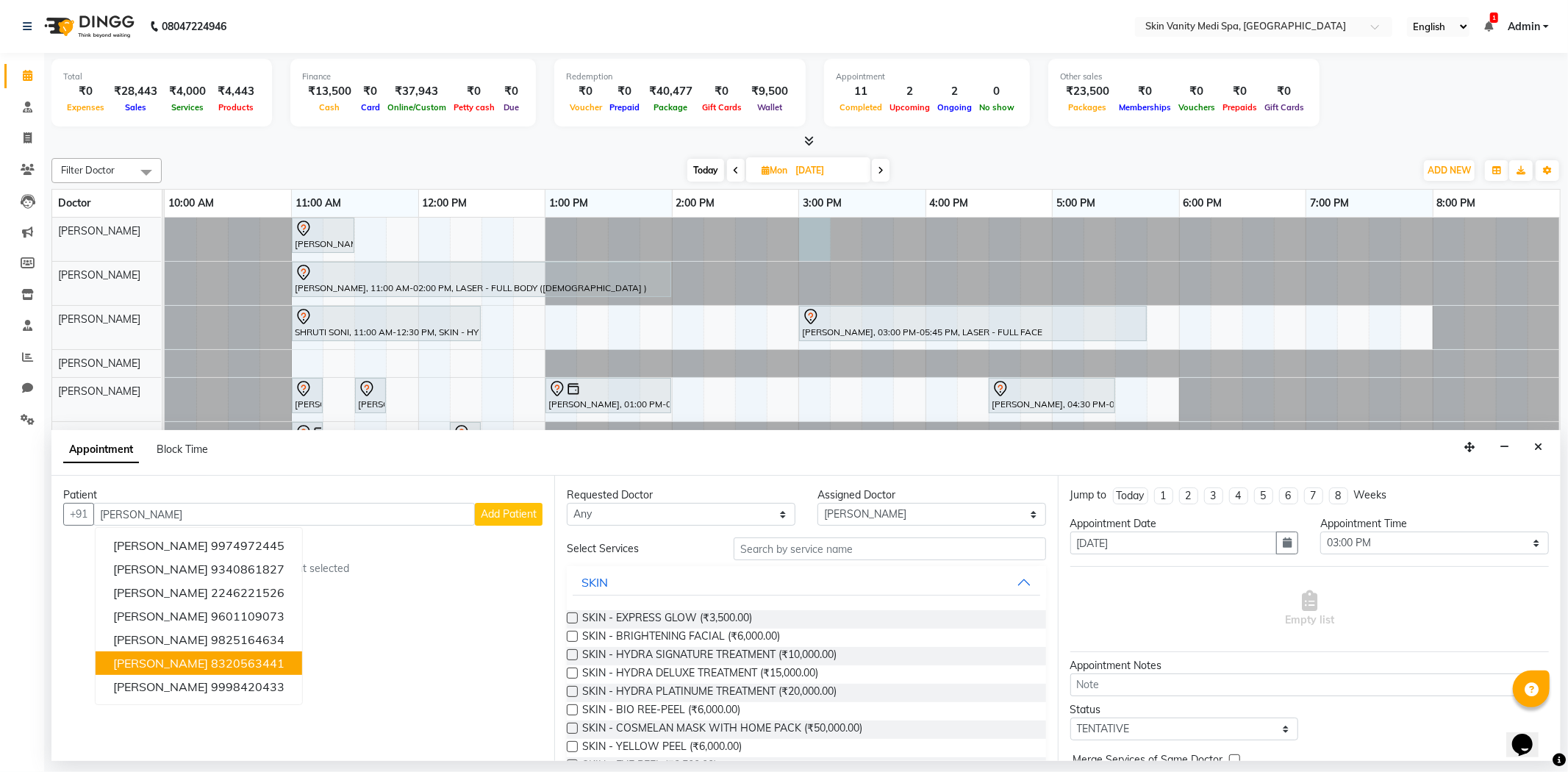
click at [233, 659] on ngb-highlight "8320563441" at bounding box center [248, 663] width 73 height 14
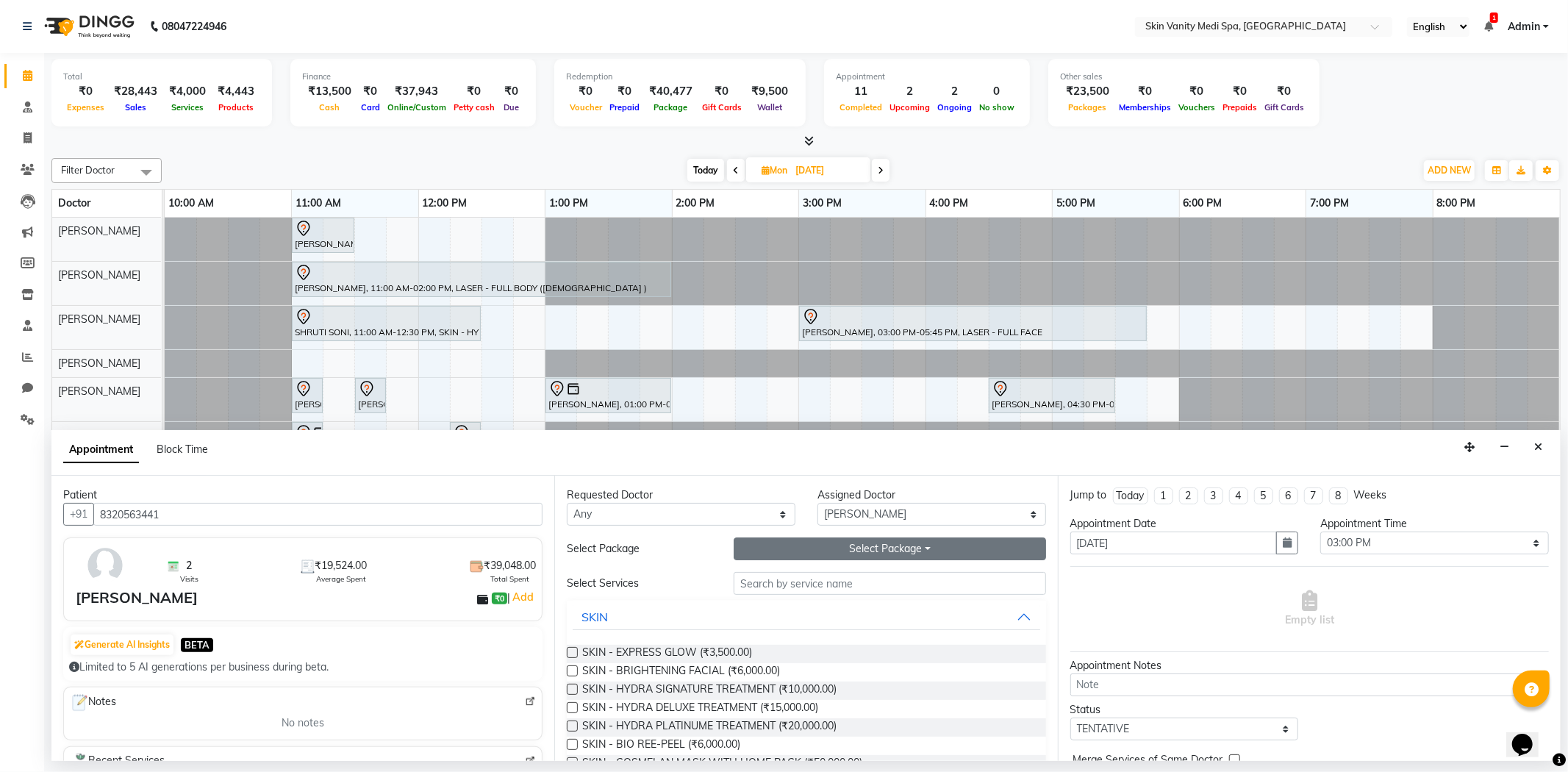
type input "8320563441"
click at [743, 549] on button "Select Package Toggle Dropdown" at bounding box center [889, 549] width 312 height 23
click at [787, 602] on li "SKIN - HYDRA SIGNATURE (6 SESSIONS)" at bounding box center [858, 600] width 248 height 22
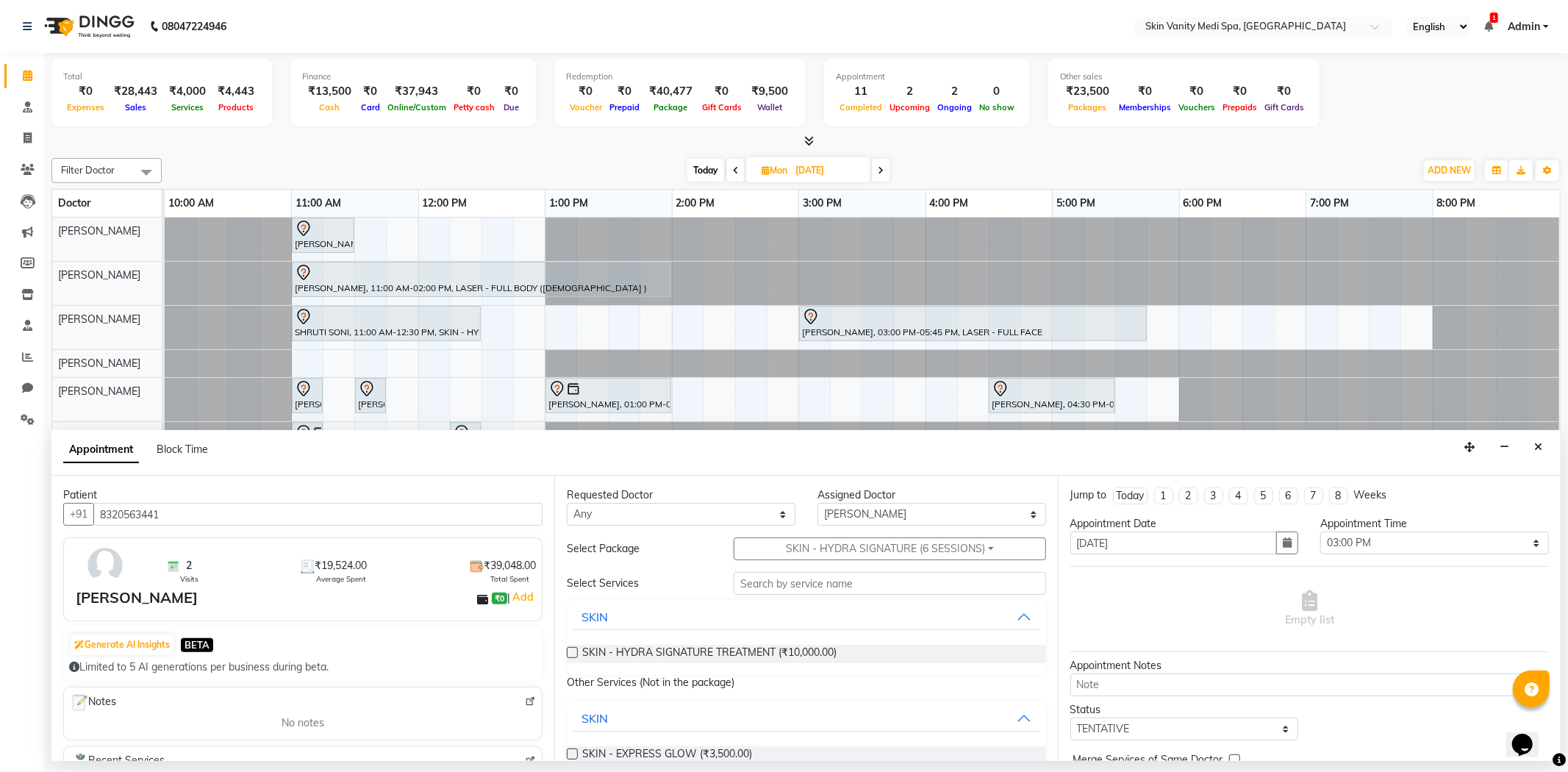
click at [572, 651] on label at bounding box center [573, 653] width 11 height 11
click at [572, 651] on input "checkbox" at bounding box center [572, 655] width 10 height 10
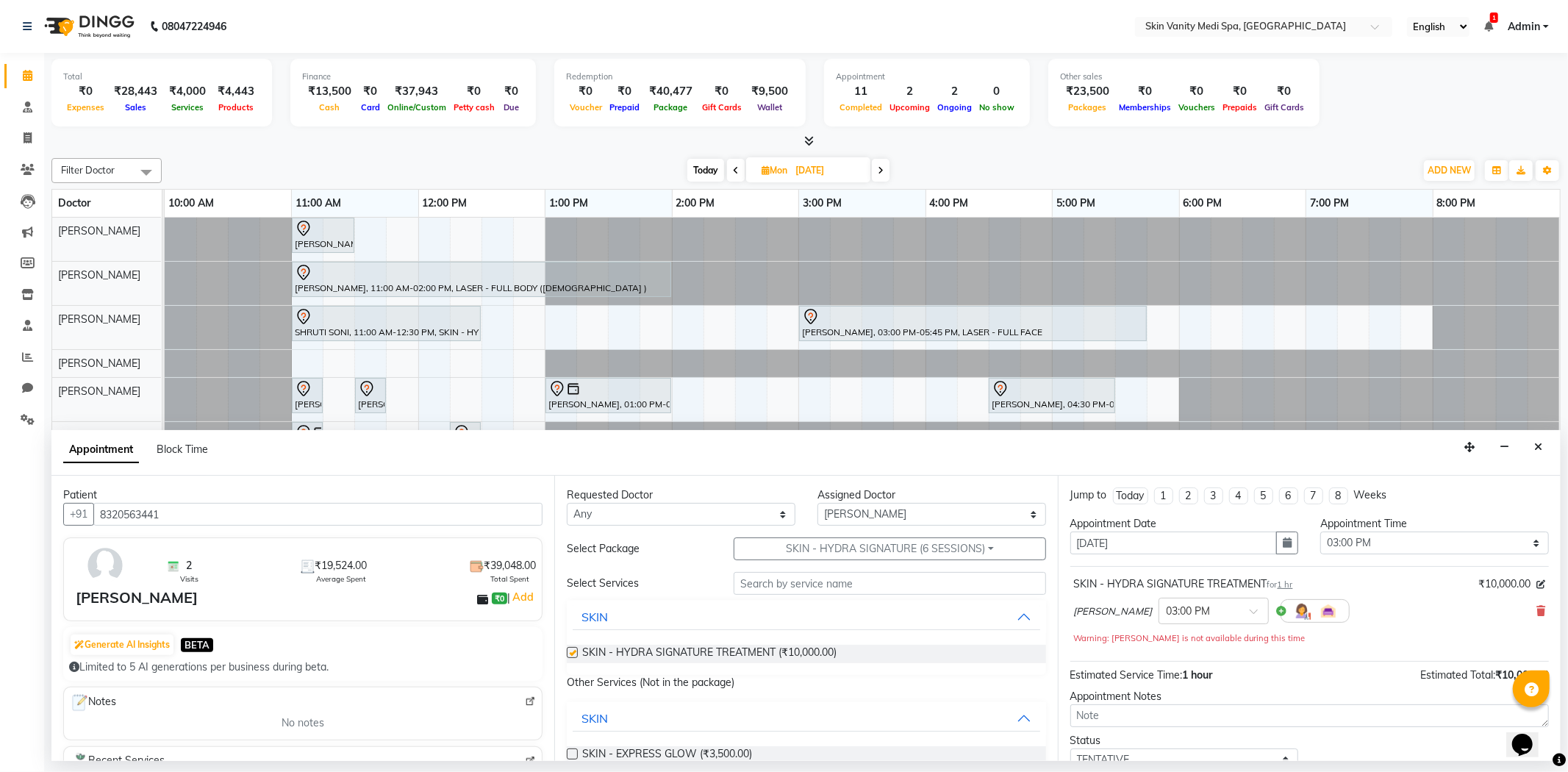
checkbox input "false"
click at [808, 552] on button "SKIN - HYDRA SIGNATURE (6 SESSIONS)" at bounding box center [889, 549] width 312 height 23
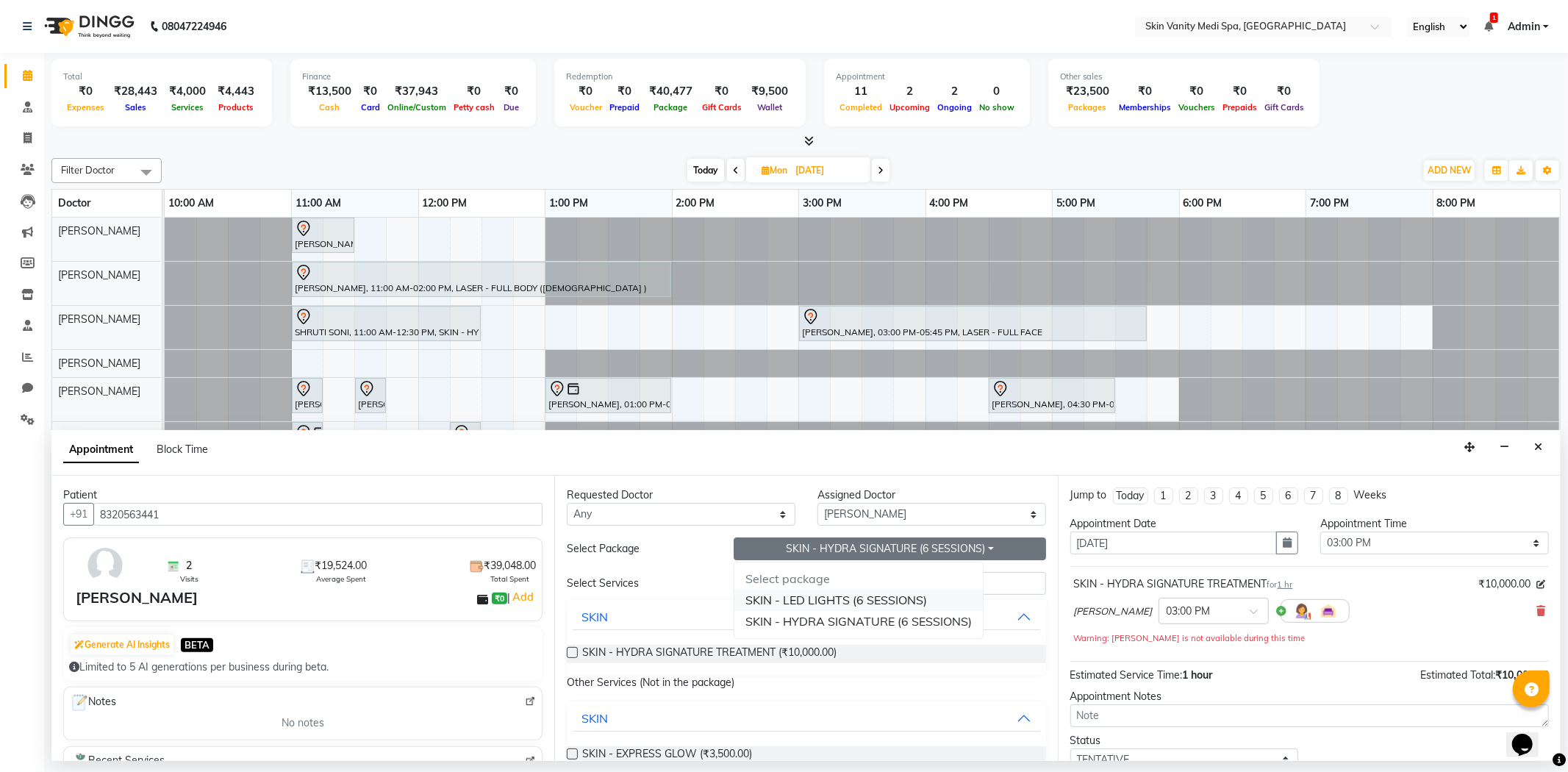
click at [791, 607] on li "SKIN - LED LIGHTS (6 SESSIONS)" at bounding box center [858, 600] width 248 height 22
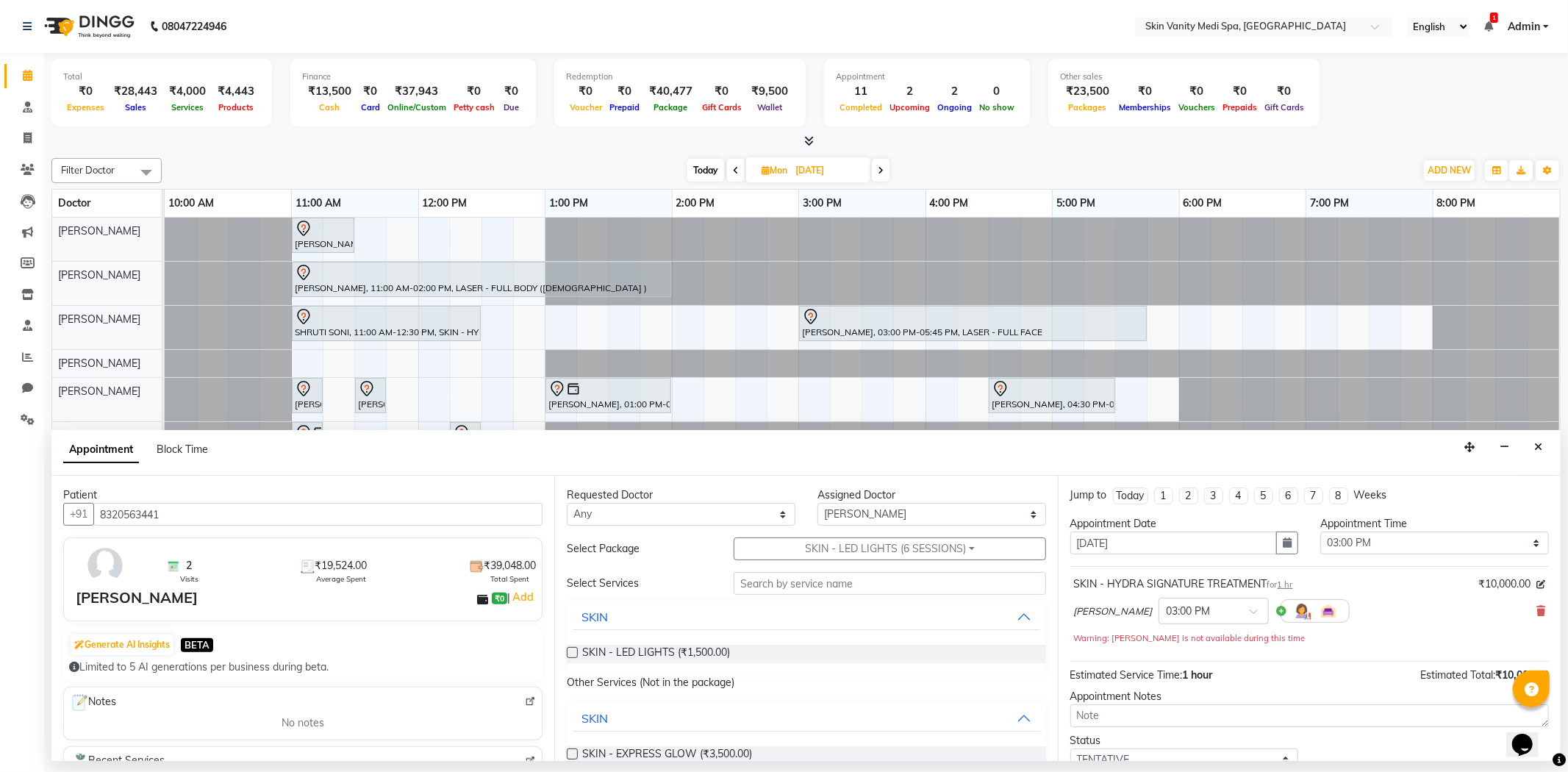
click at [574, 657] on label at bounding box center [573, 653] width 11 height 11
click at [574, 657] on input "checkbox" at bounding box center [572, 655] width 10 height 10
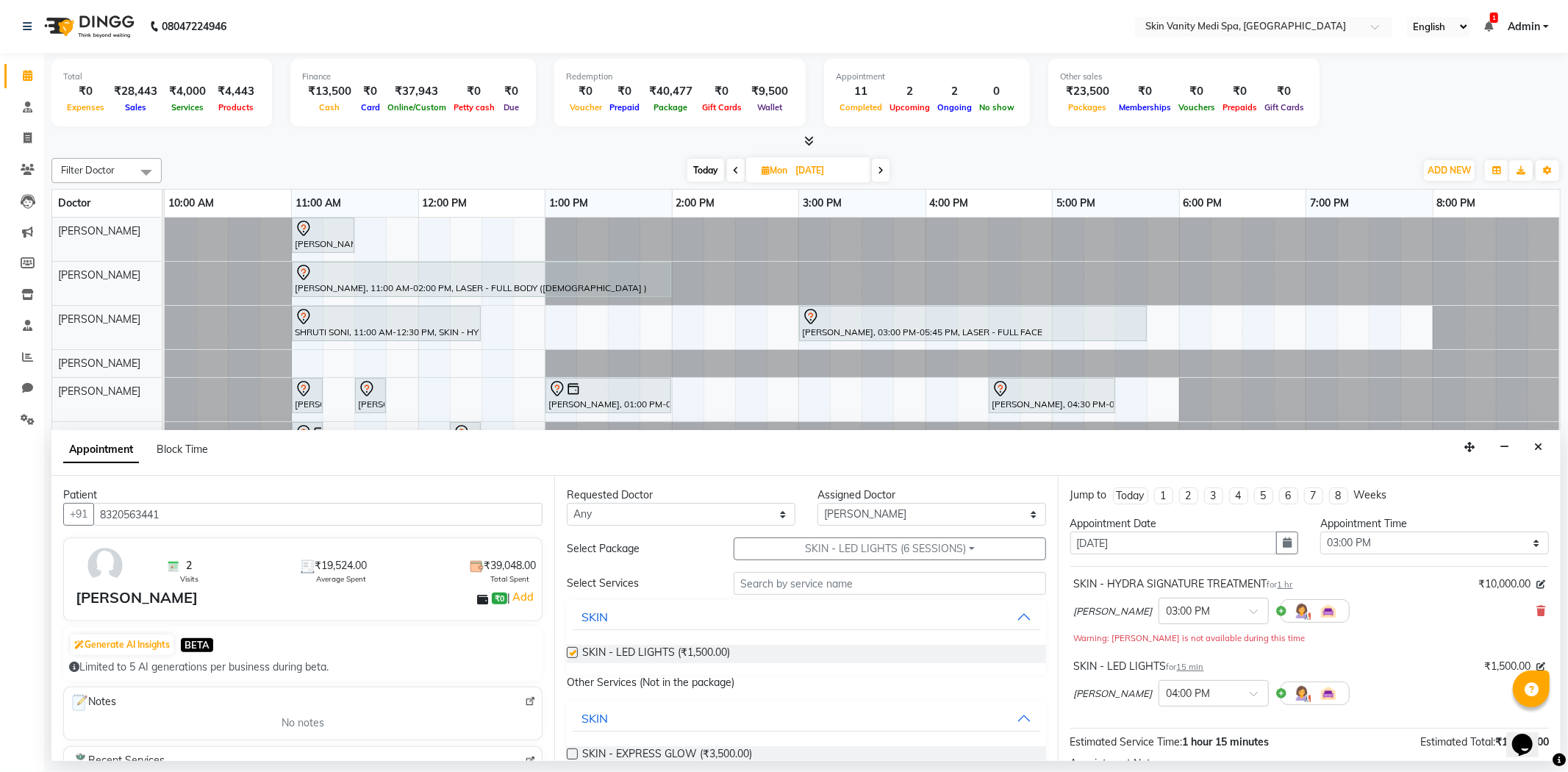
checkbox input "false"
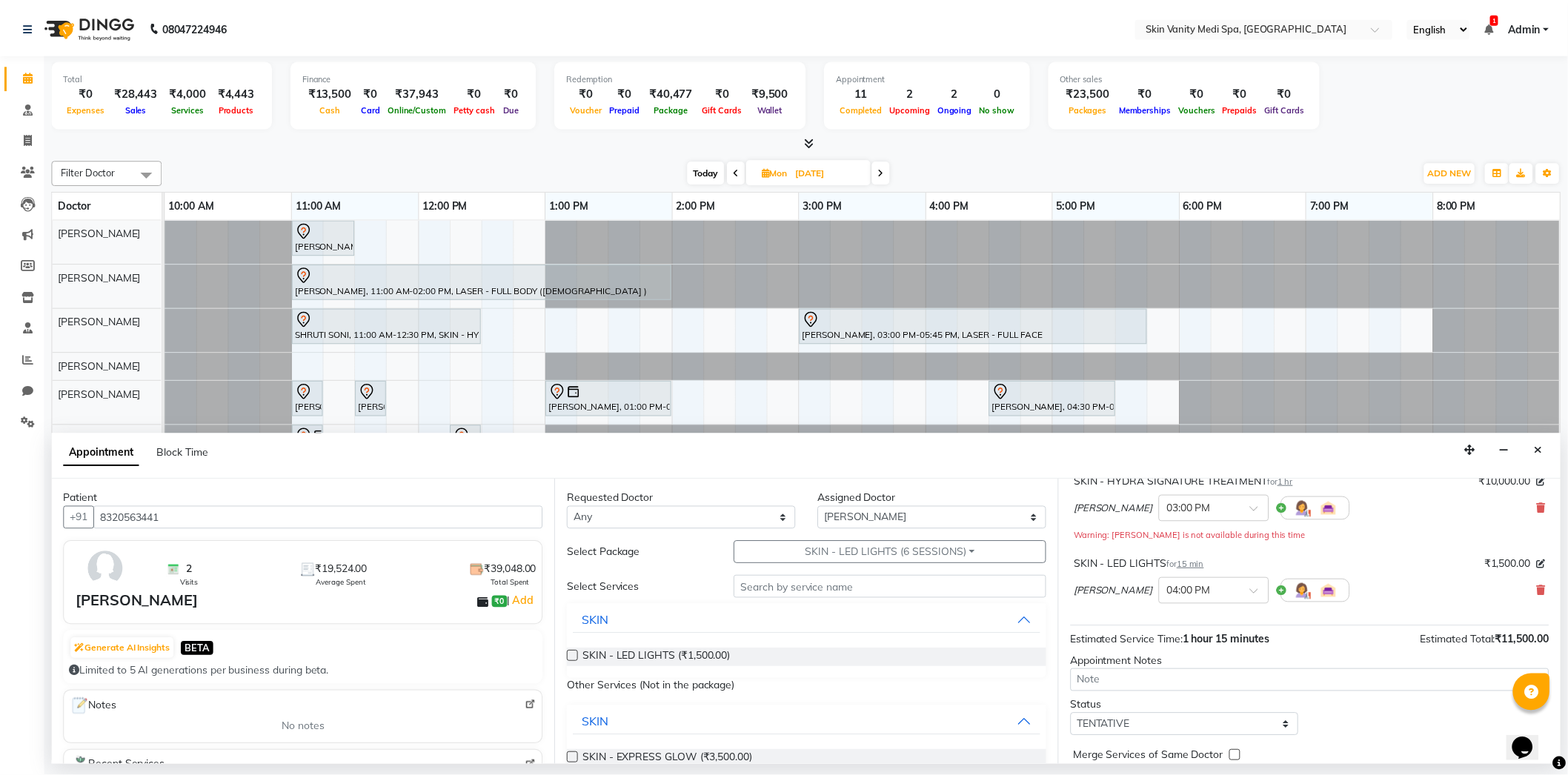
scroll to position [164, 0]
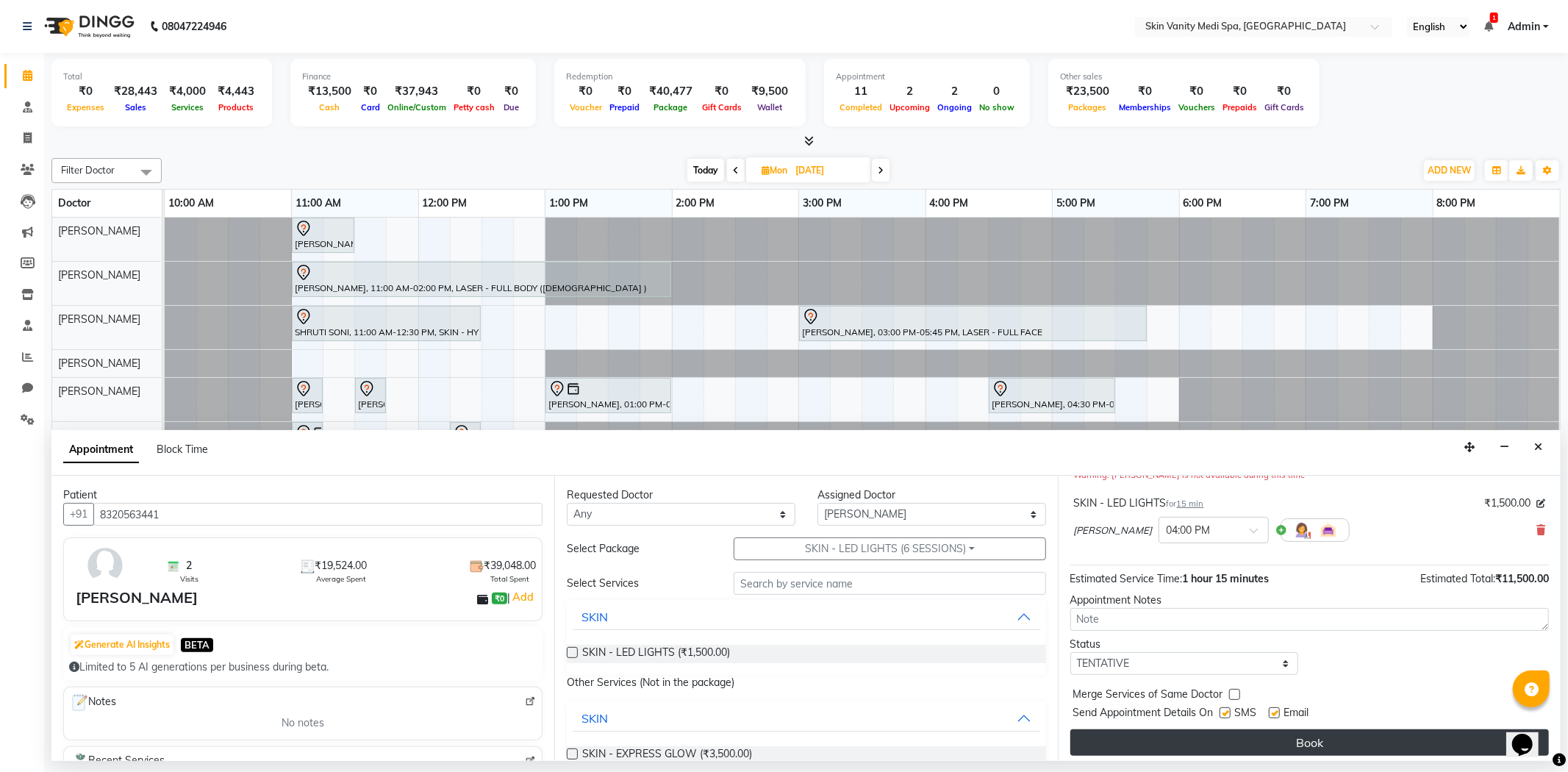
click at [1244, 742] on button "Book" at bounding box center [1309, 742] width 478 height 26
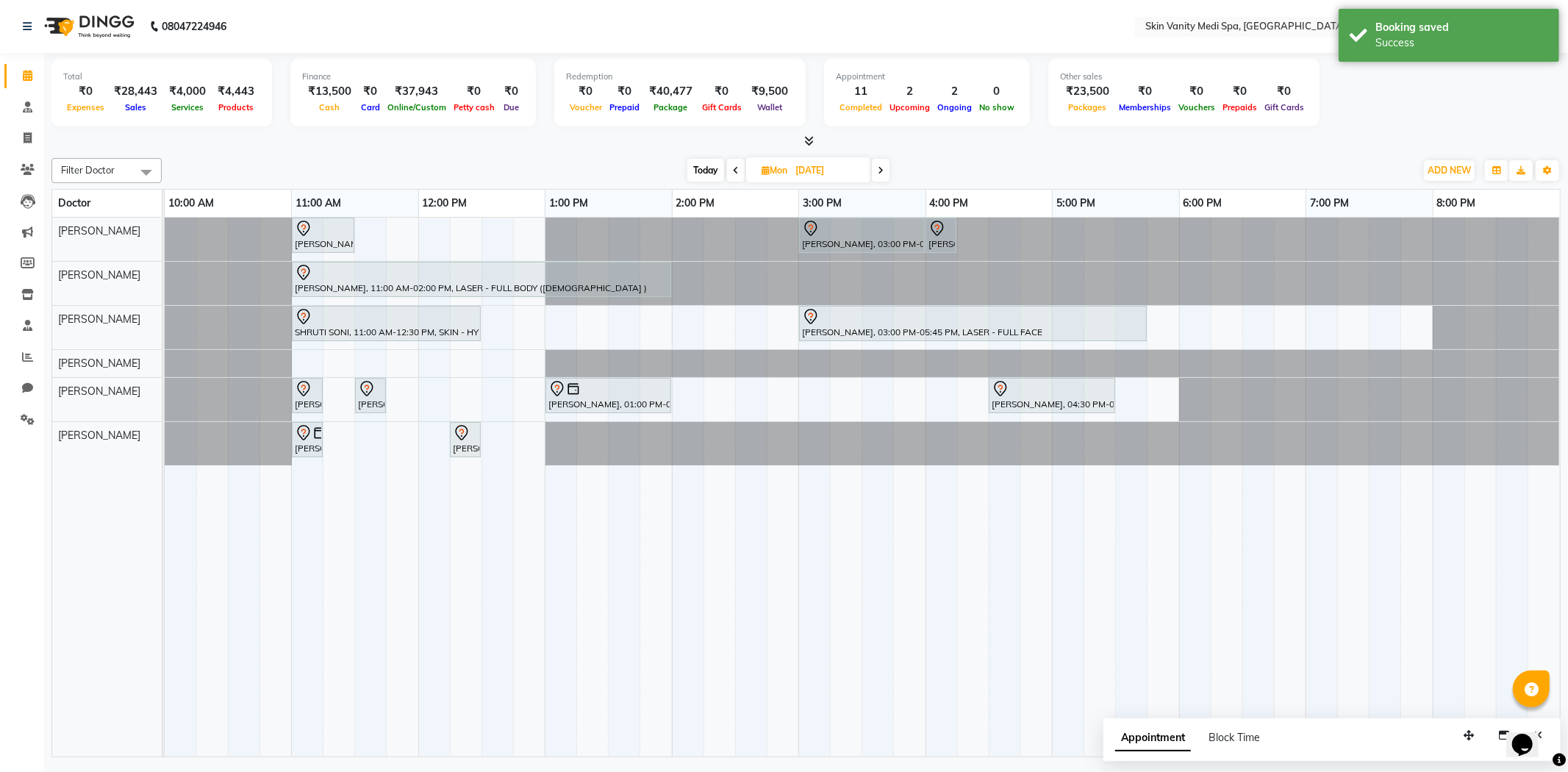
click at [704, 171] on span "Today" at bounding box center [706, 170] width 37 height 23
type input "04-10-2025"
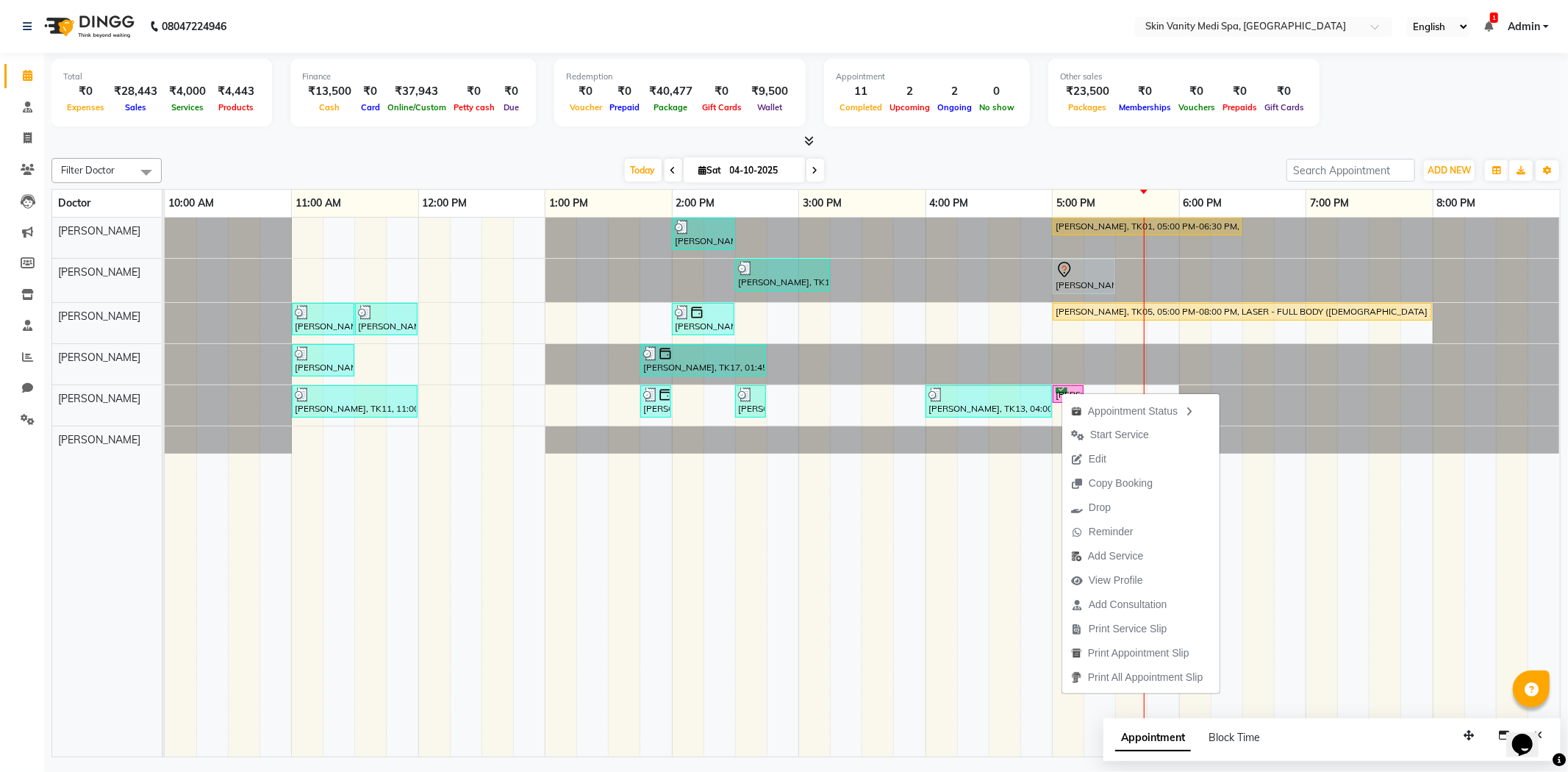
click at [872, 158] on div "Filter Doctor Select All ASMA KHAN DR LIBA DIXIT EMAA MACWAN PRANSHU TRIVEDI RI…" at bounding box center [805, 170] width 1509 height 25
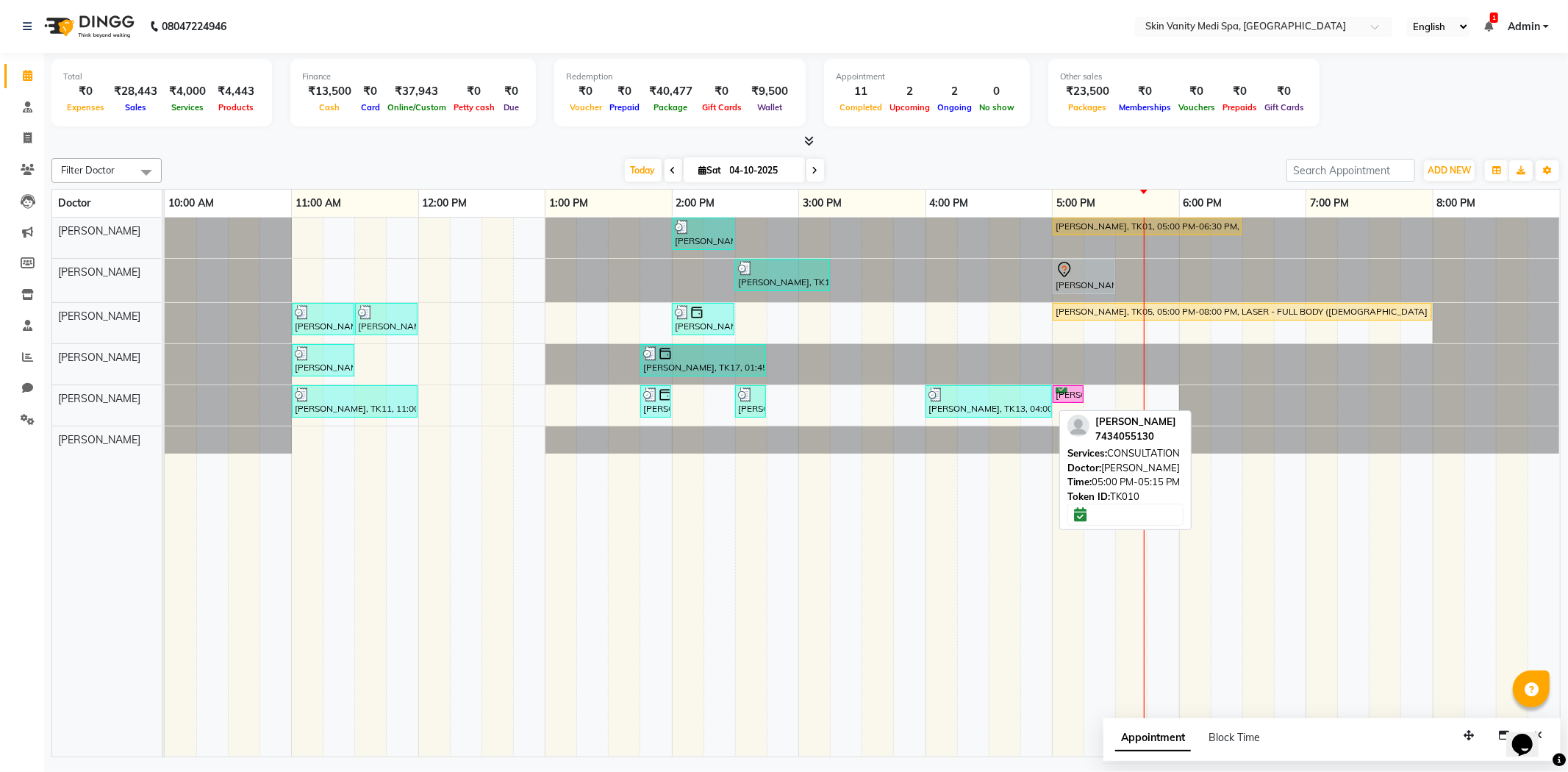
click at [1059, 388] on div "[PERSON_NAME], TK10, 05:00 PM-05:15 PM, CONSULTATION" at bounding box center [1068, 394] width 28 height 14
select select "6"
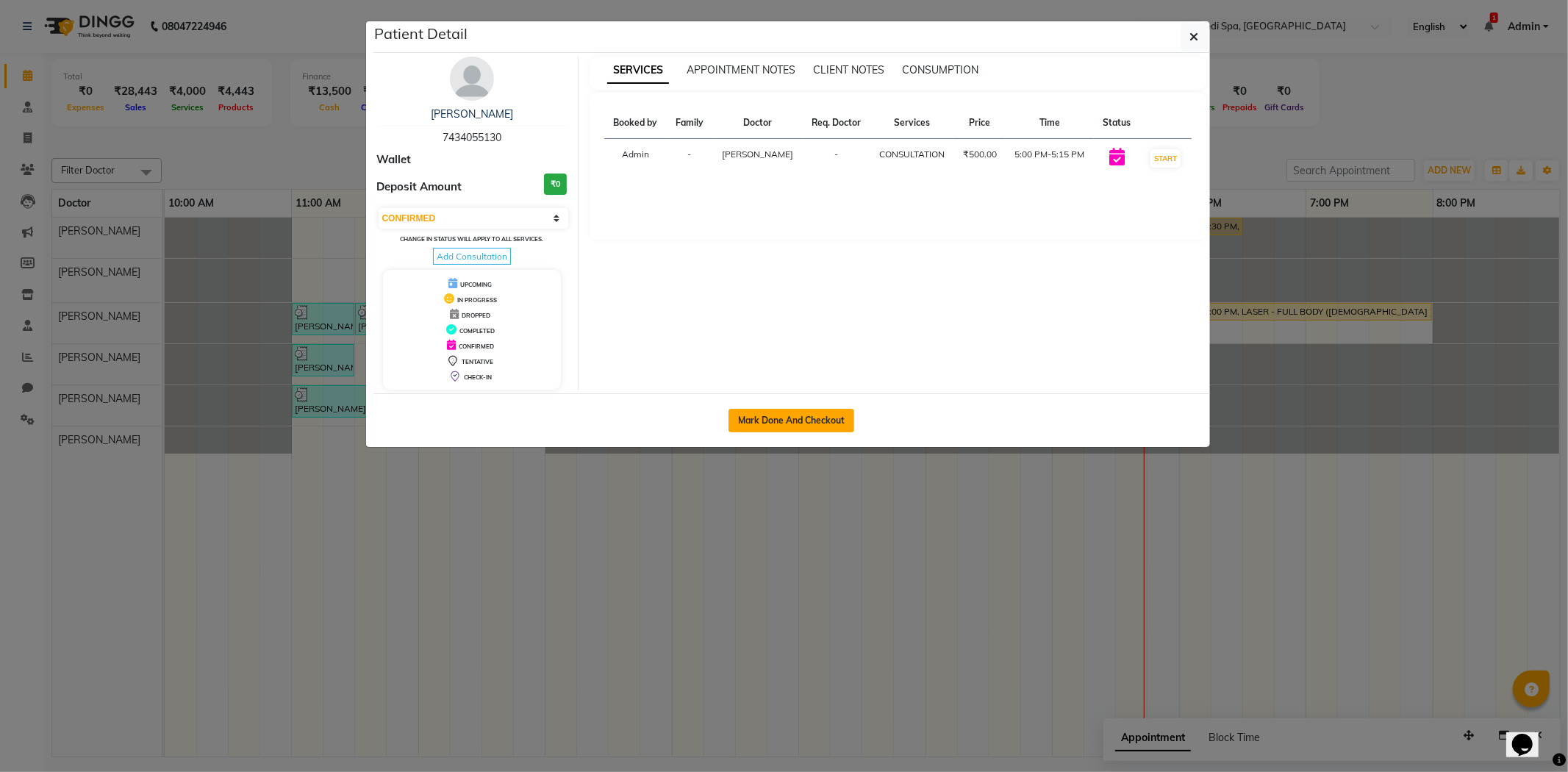
click at [797, 417] on button "Mark Done And Checkout" at bounding box center [791, 420] width 125 height 23
select select "service"
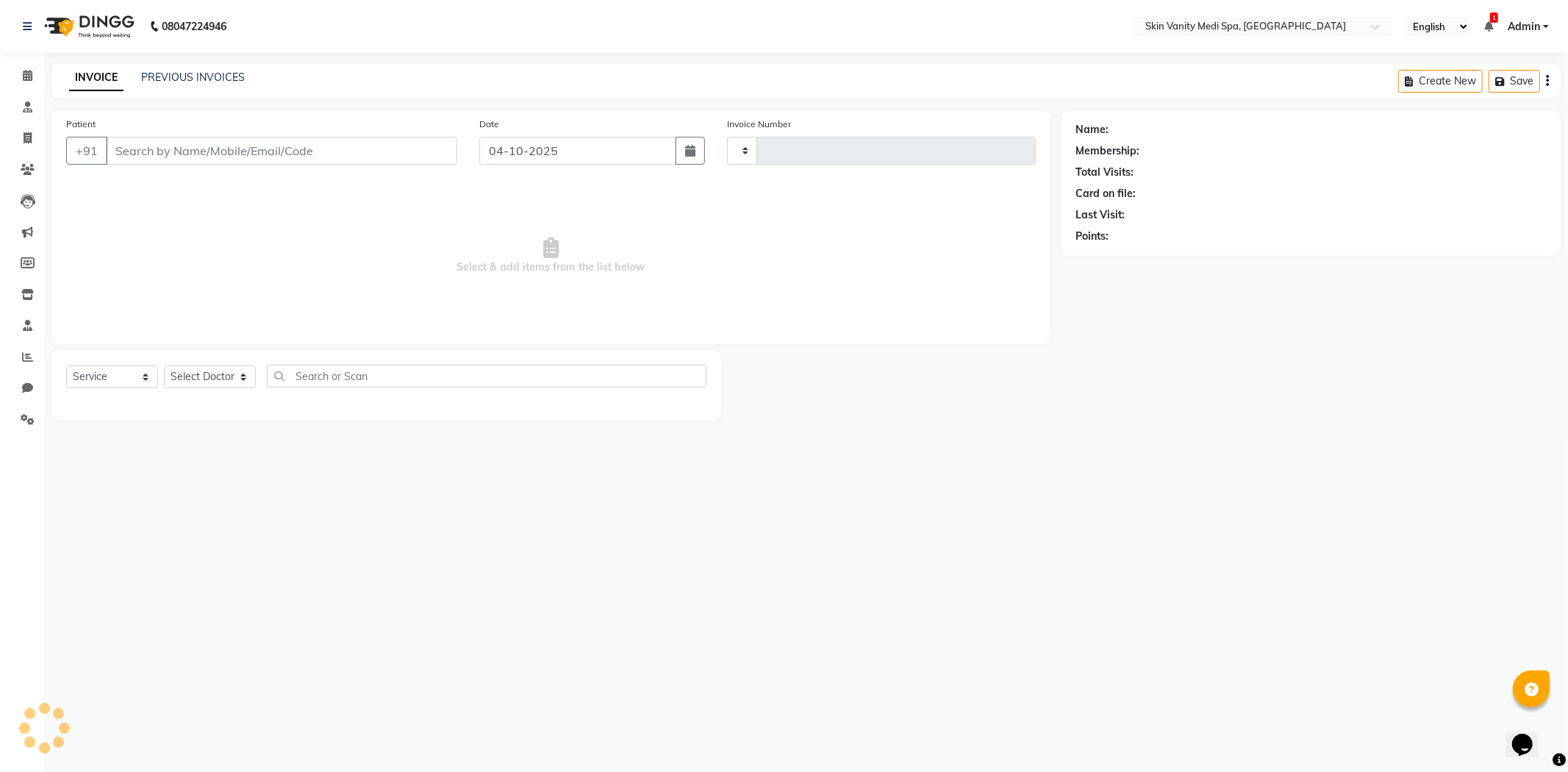
type input "0870"
select select "7826"
type input "7434055130"
select select "70351"
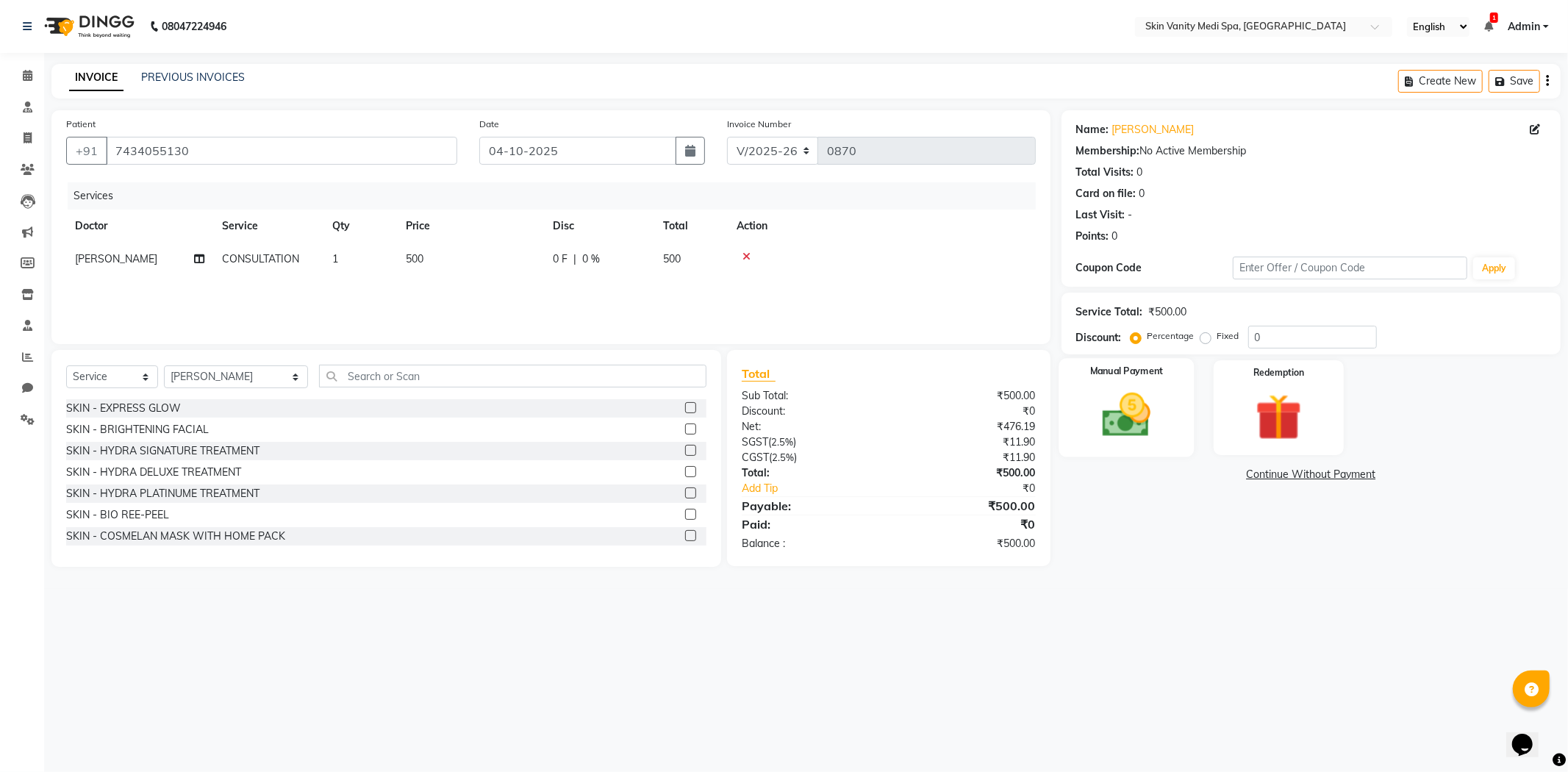
click at [1148, 417] on img at bounding box center [1126, 416] width 78 height 56
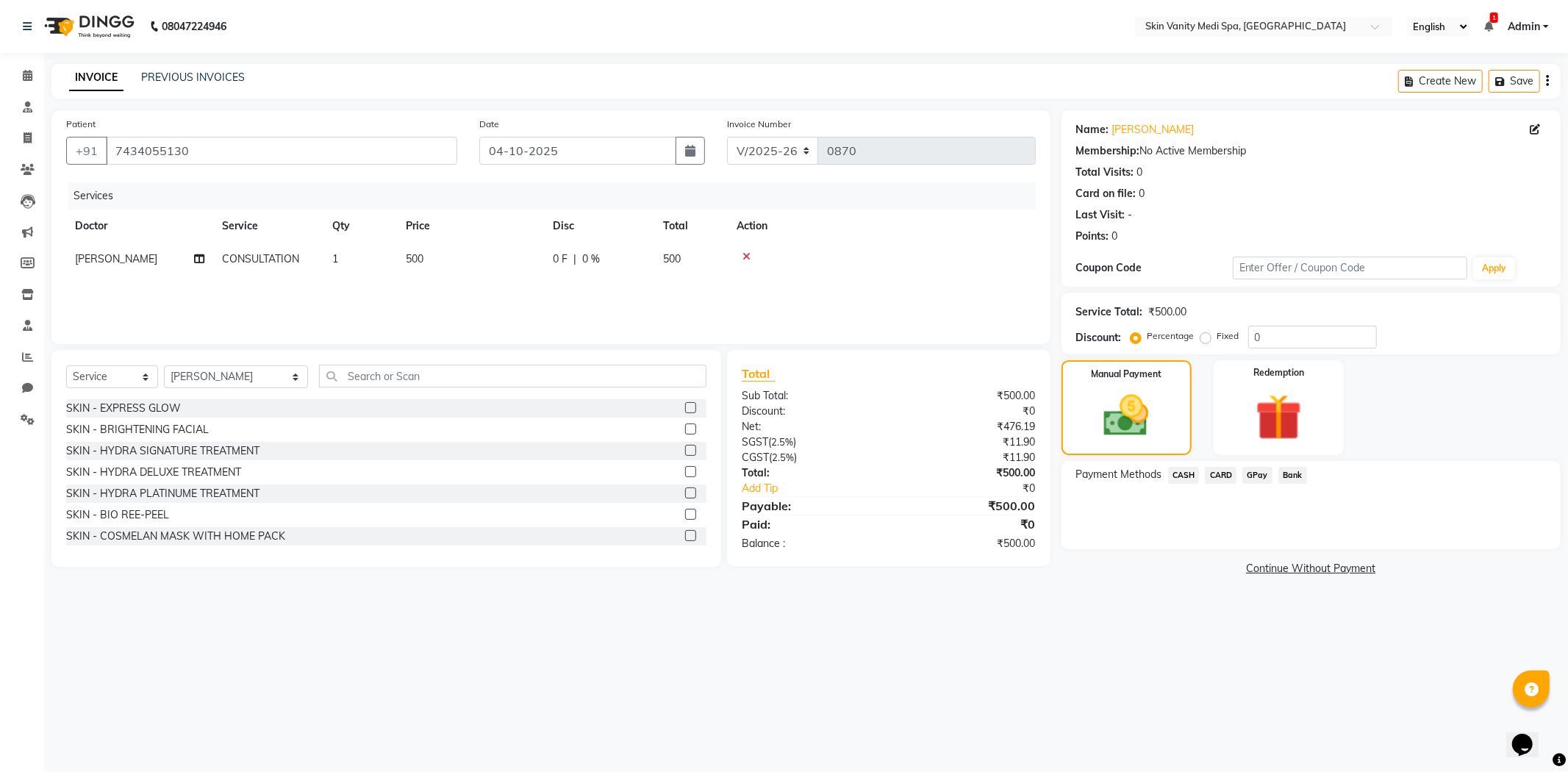
click at [1267, 480] on span "GPay" at bounding box center [1257, 475] width 30 height 17
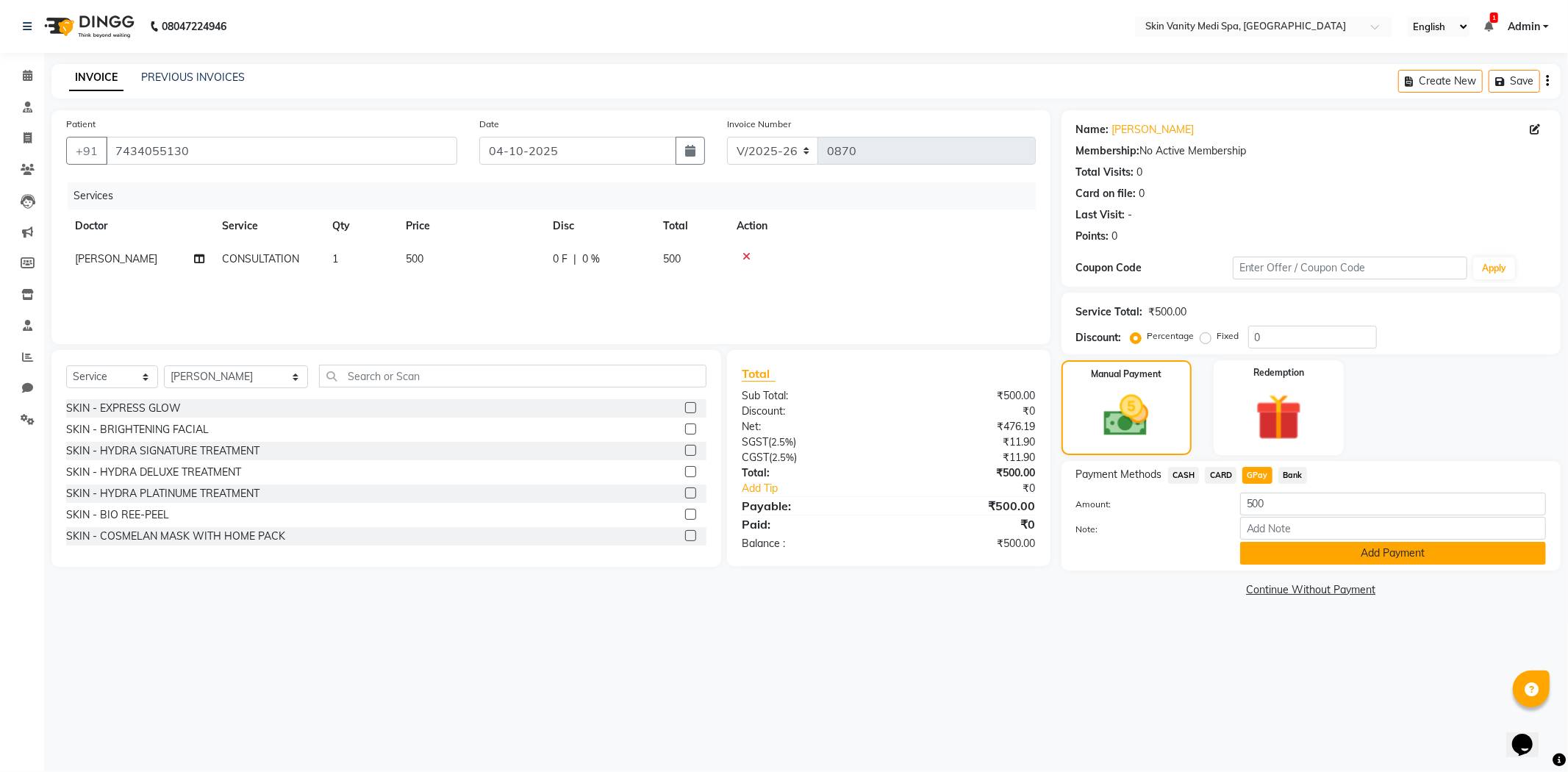
click at [1288, 555] on button "Add Payment" at bounding box center [1393, 553] width 306 height 23
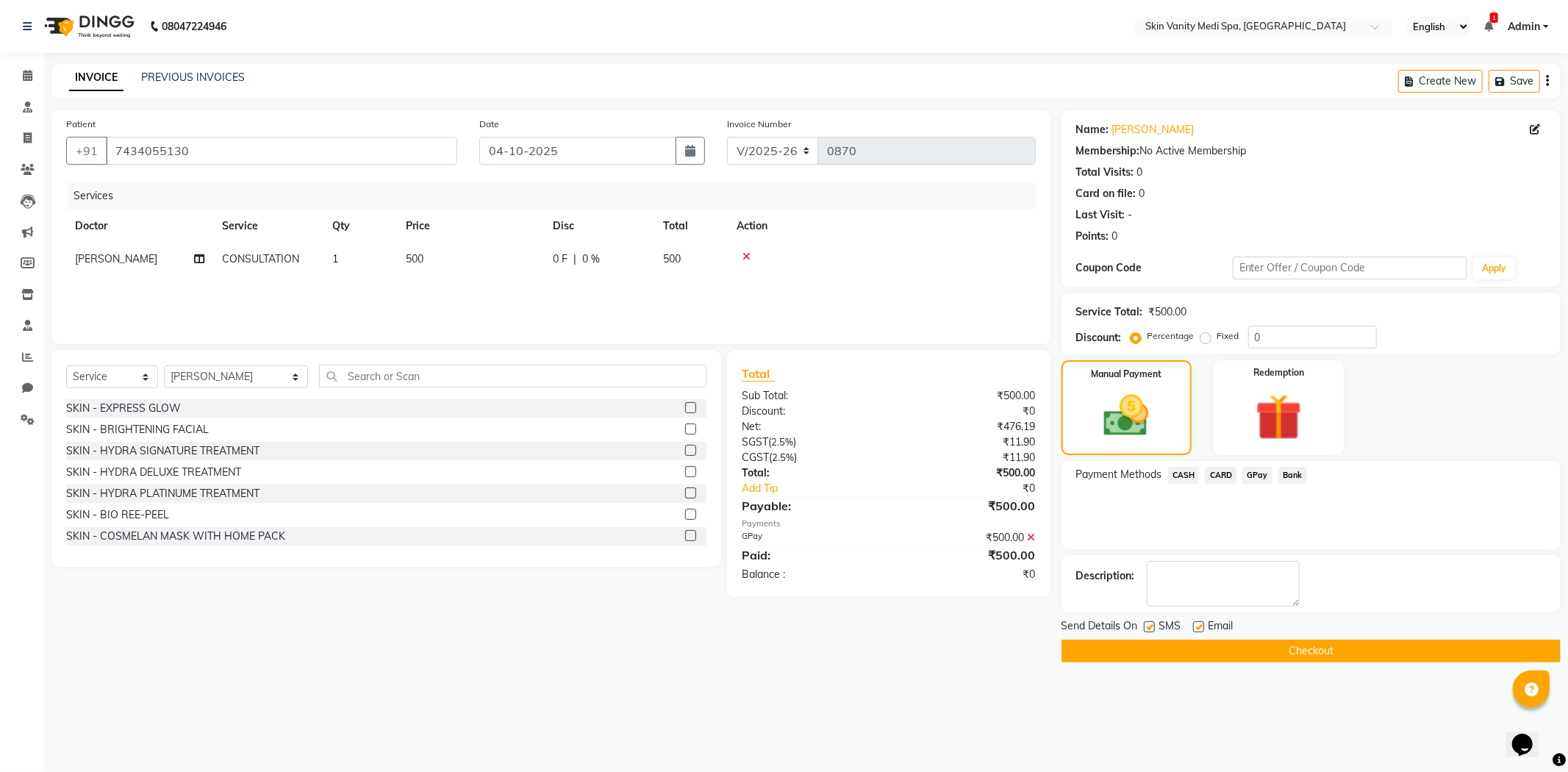
click at [1132, 643] on button "Checkout" at bounding box center [1311, 651] width 499 height 23
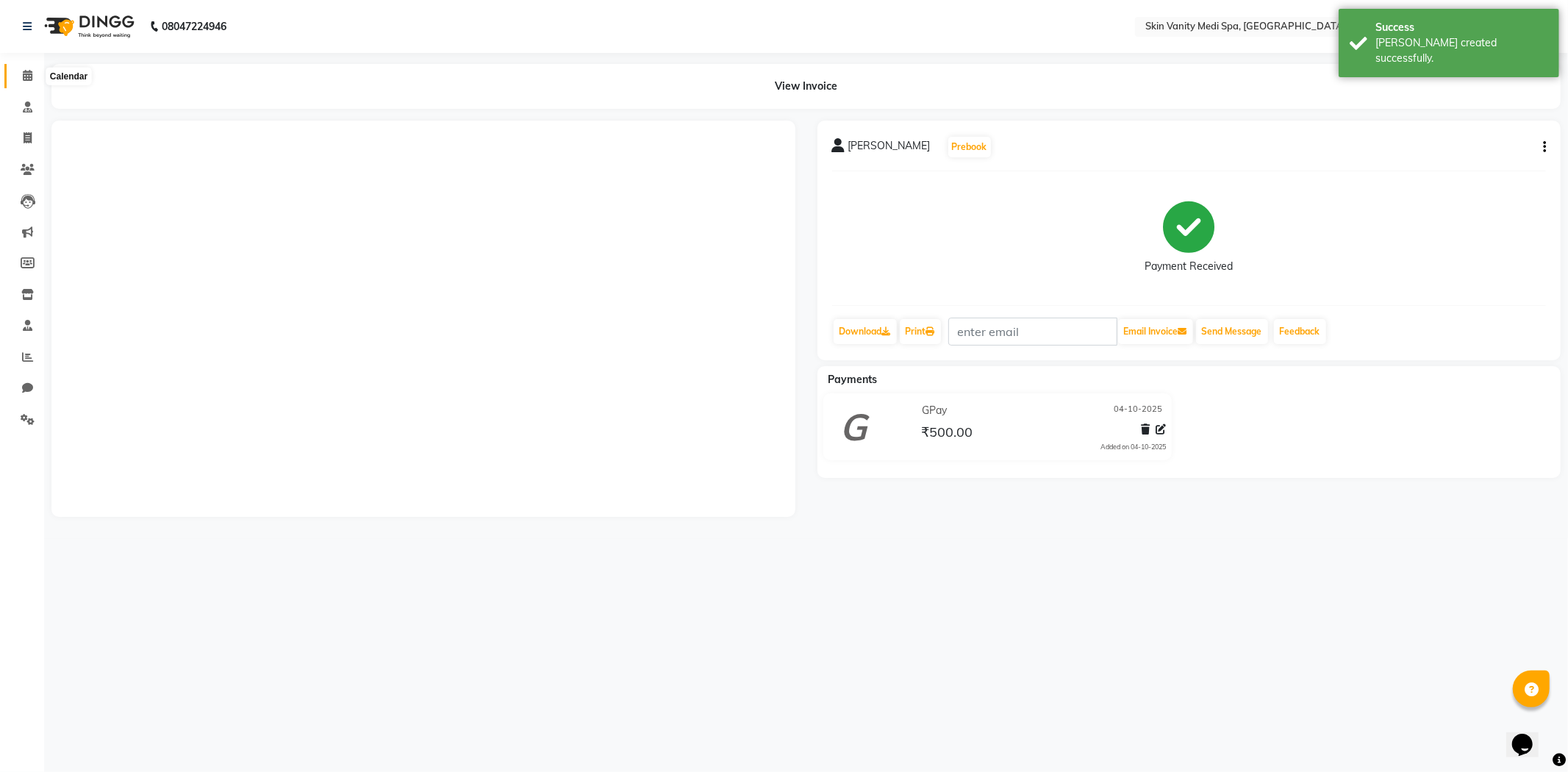
click at [31, 72] on icon at bounding box center [28, 75] width 10 height 11
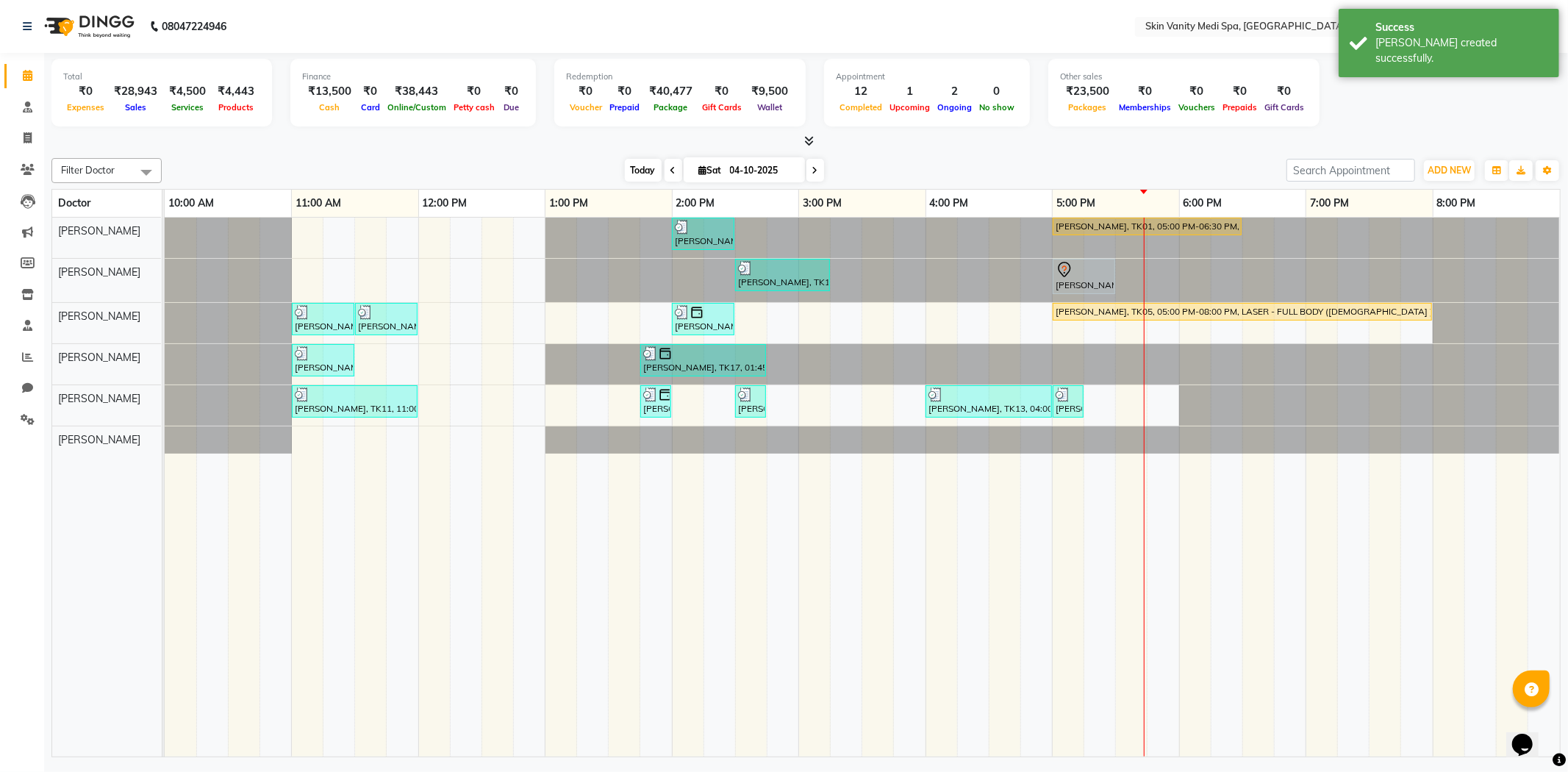
click at [641, 169] on span "Today" at bounding box center [643, 170] width 37 height 23
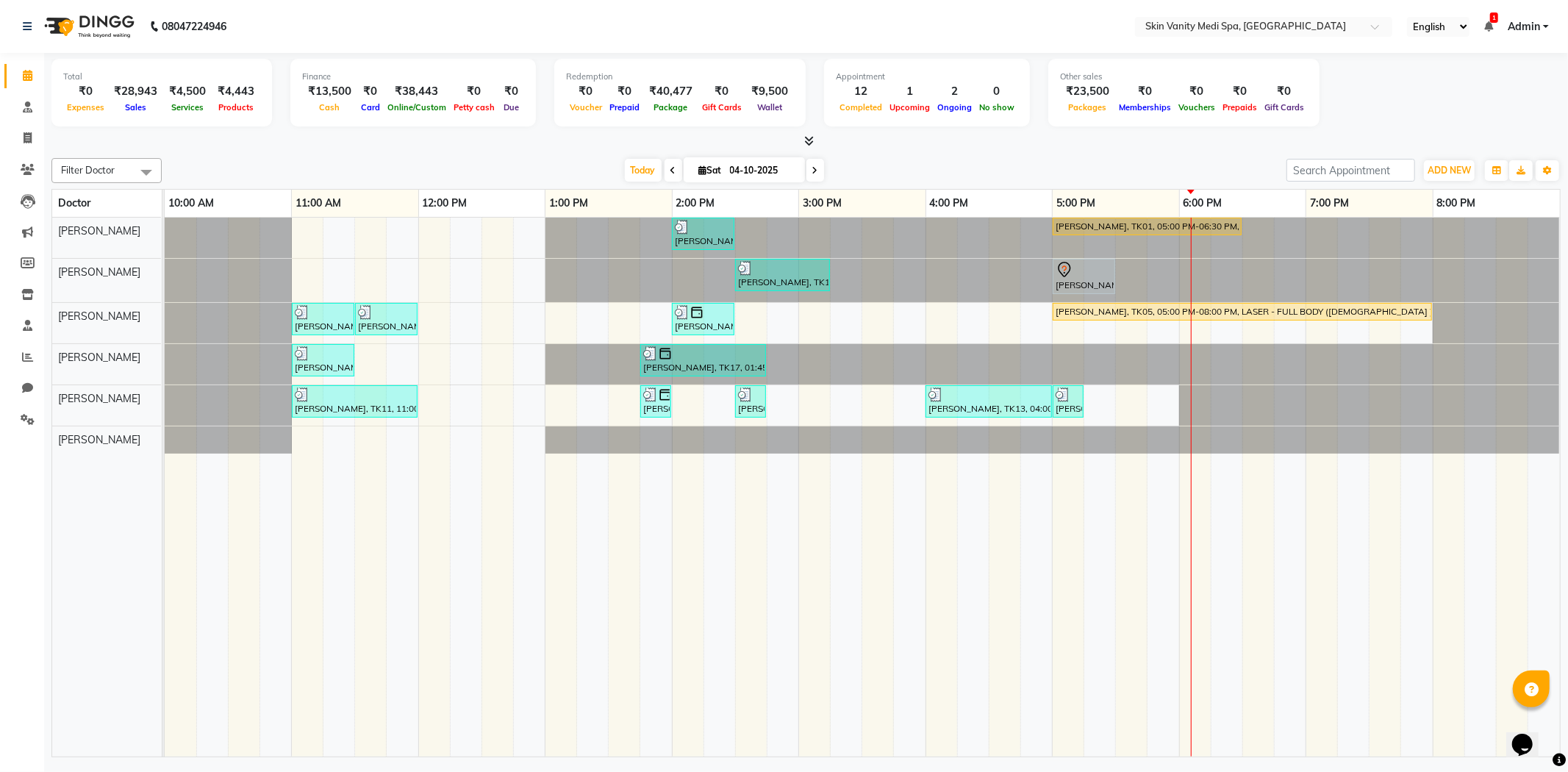
click at [761, 171] on input "04-10-2025" at bounding box center [762, 171] width 73 height 22
select select "10"
select select "2025"
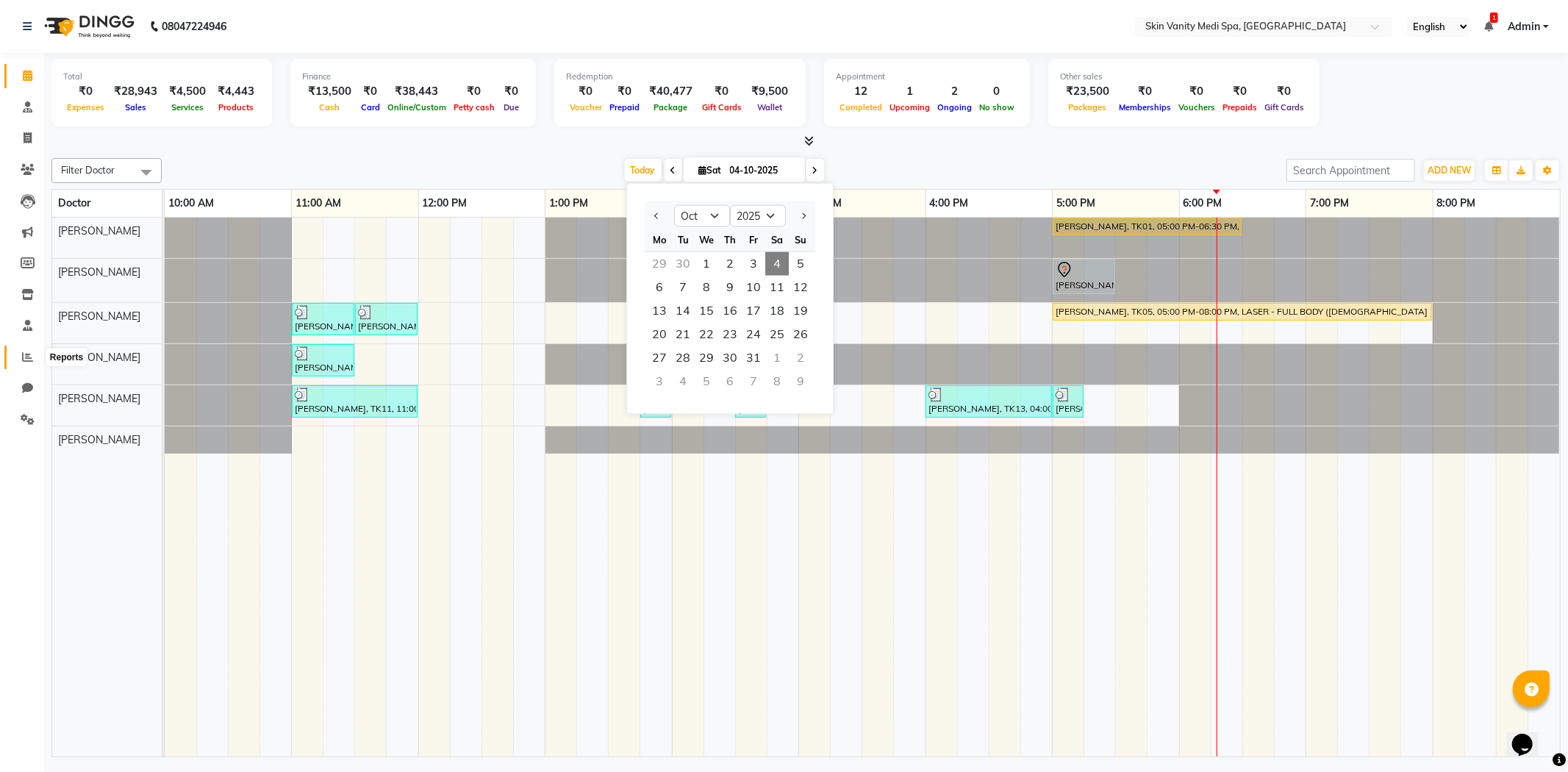
click at [26, 357] on icon at bounding box center [28, 357] width 11 height 11
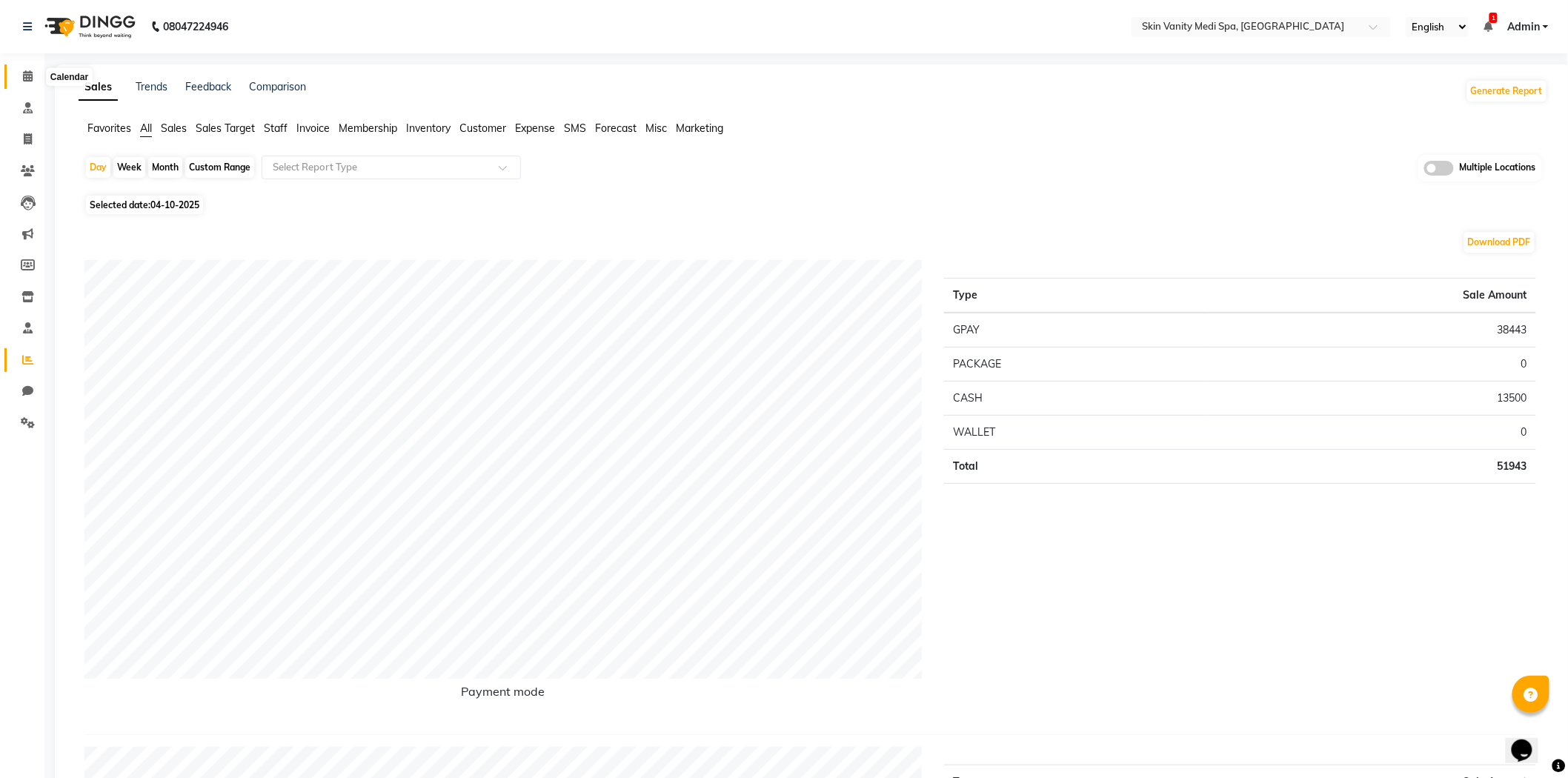
click at [30, 70] on icon at bounding box center [28, 76] width 10 height 11
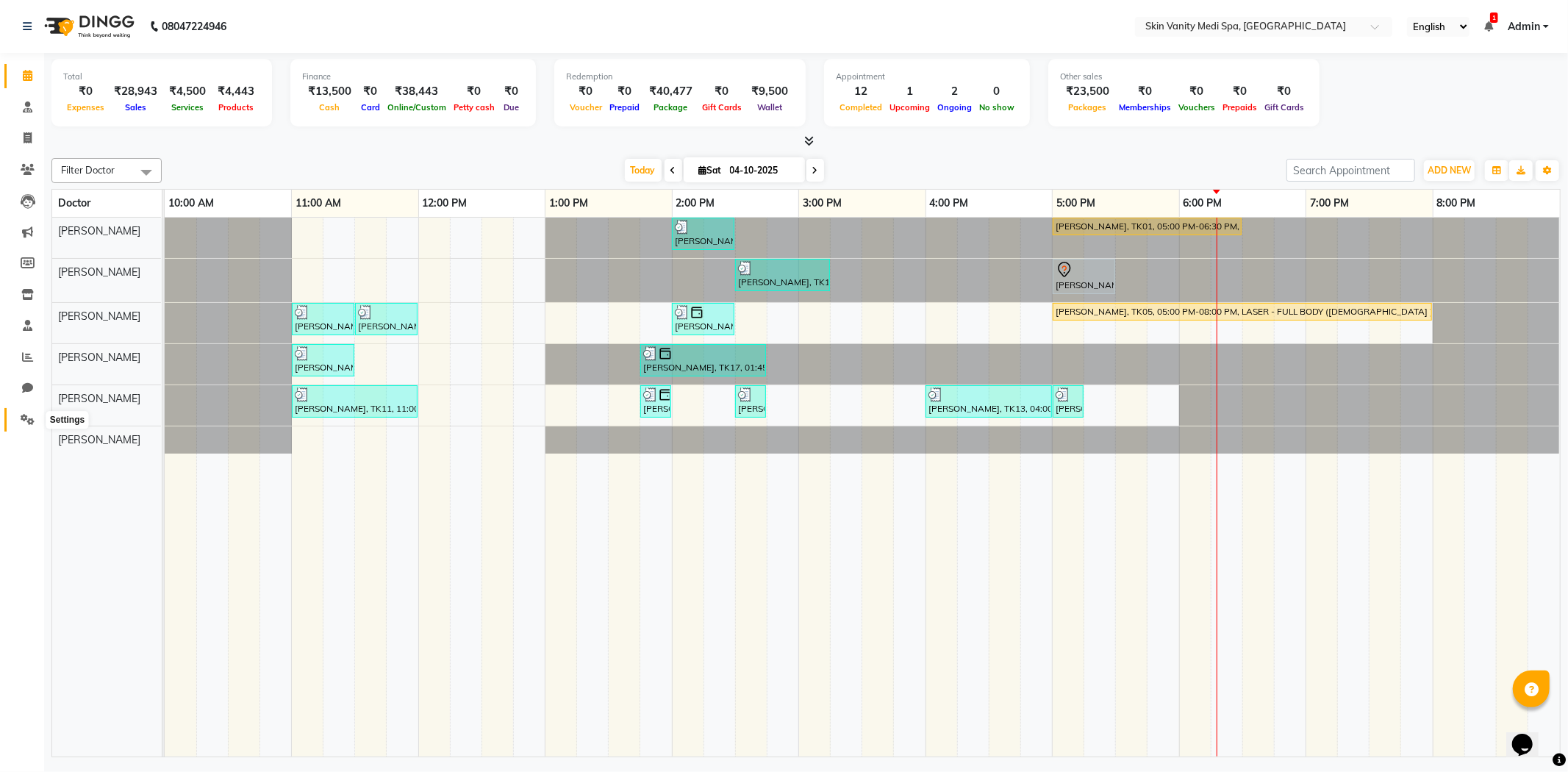
click at [21, 415] on icon at bounding box center [27, 420] width 14 height 11
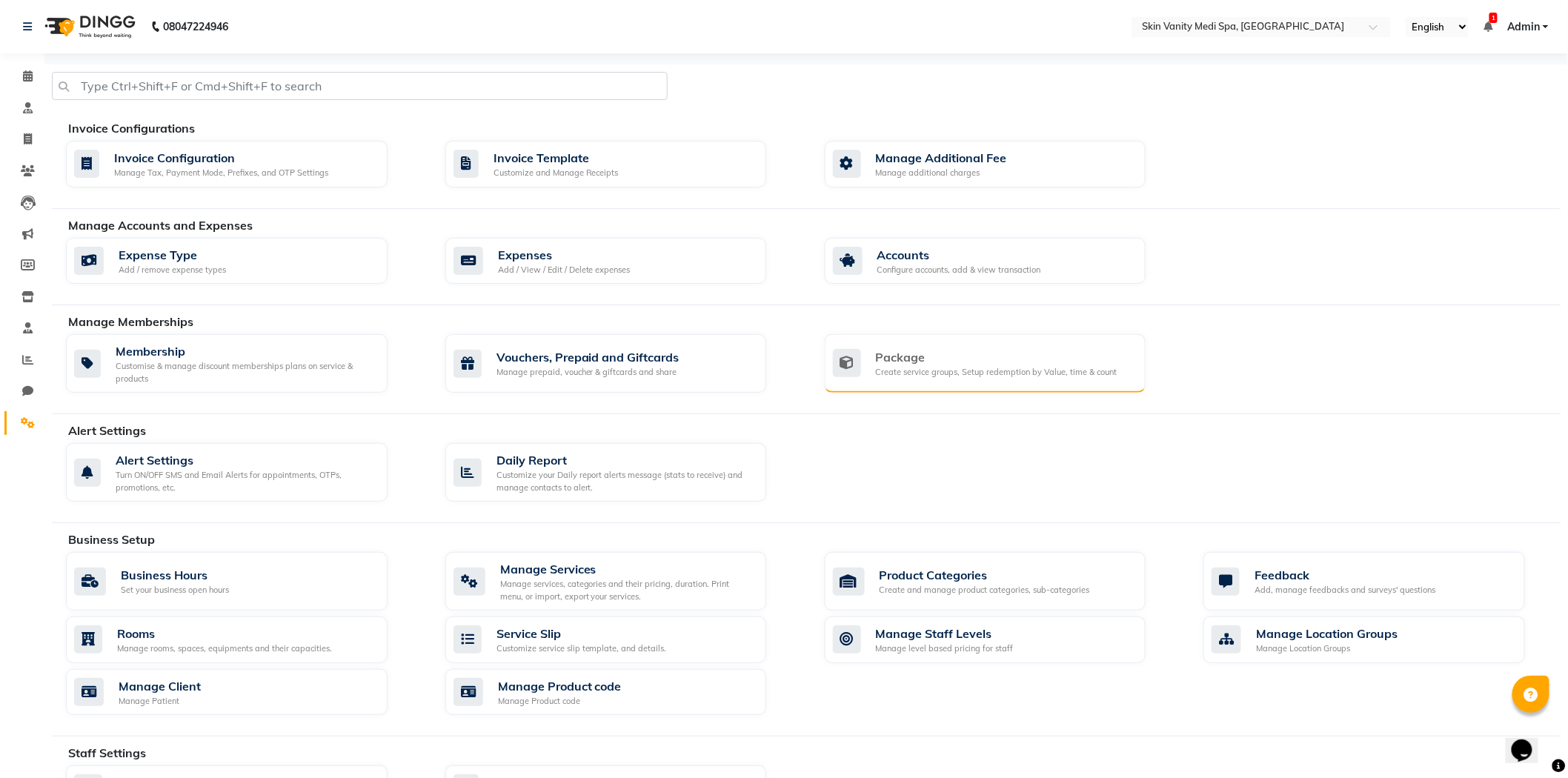
click at [940, 365] on div "Package" at bounding box center [997, 358] width 242 height 18
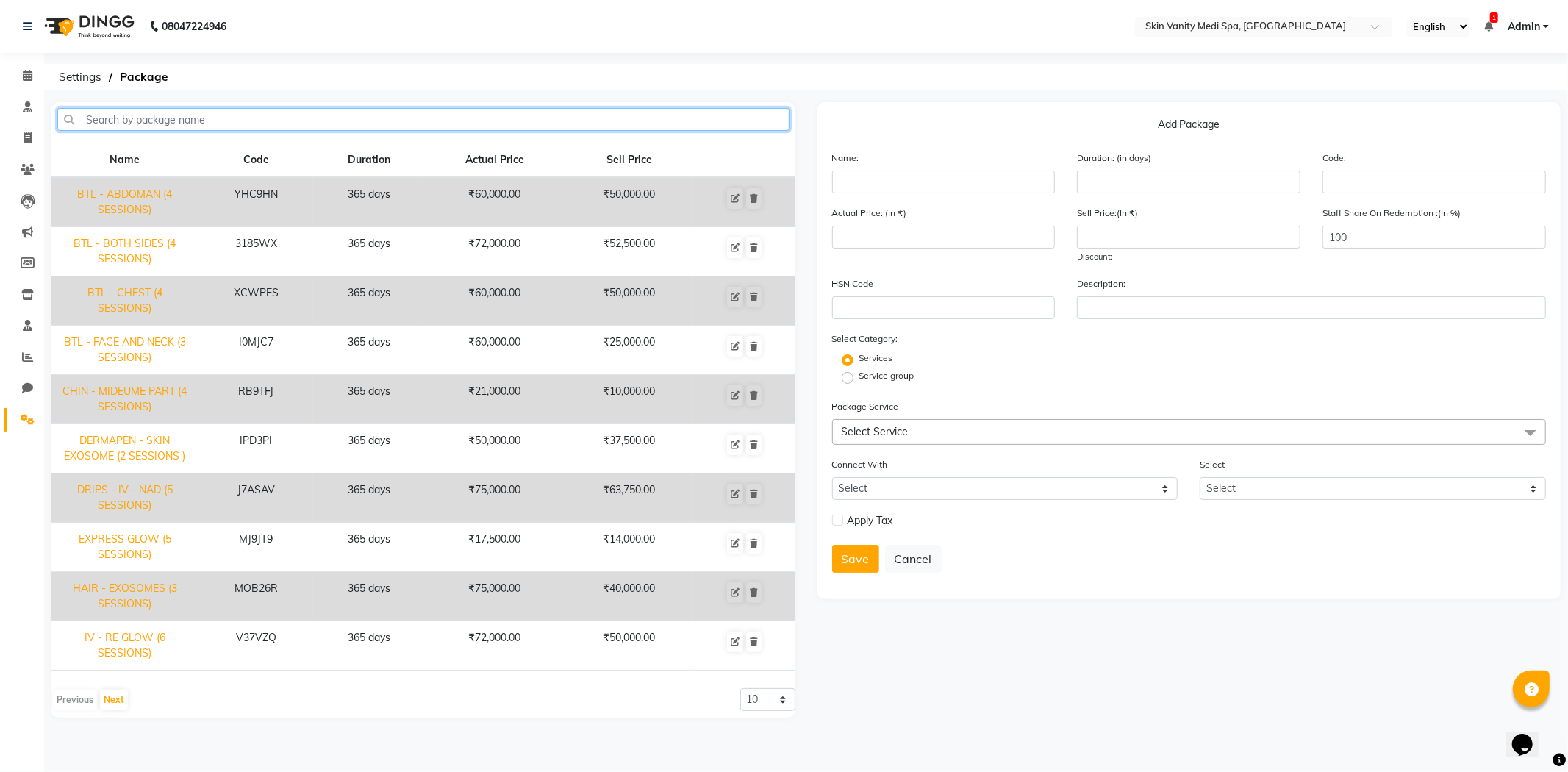
click at [240, 116] on input "text" at bounding box center [423, 119] width 732 height 23
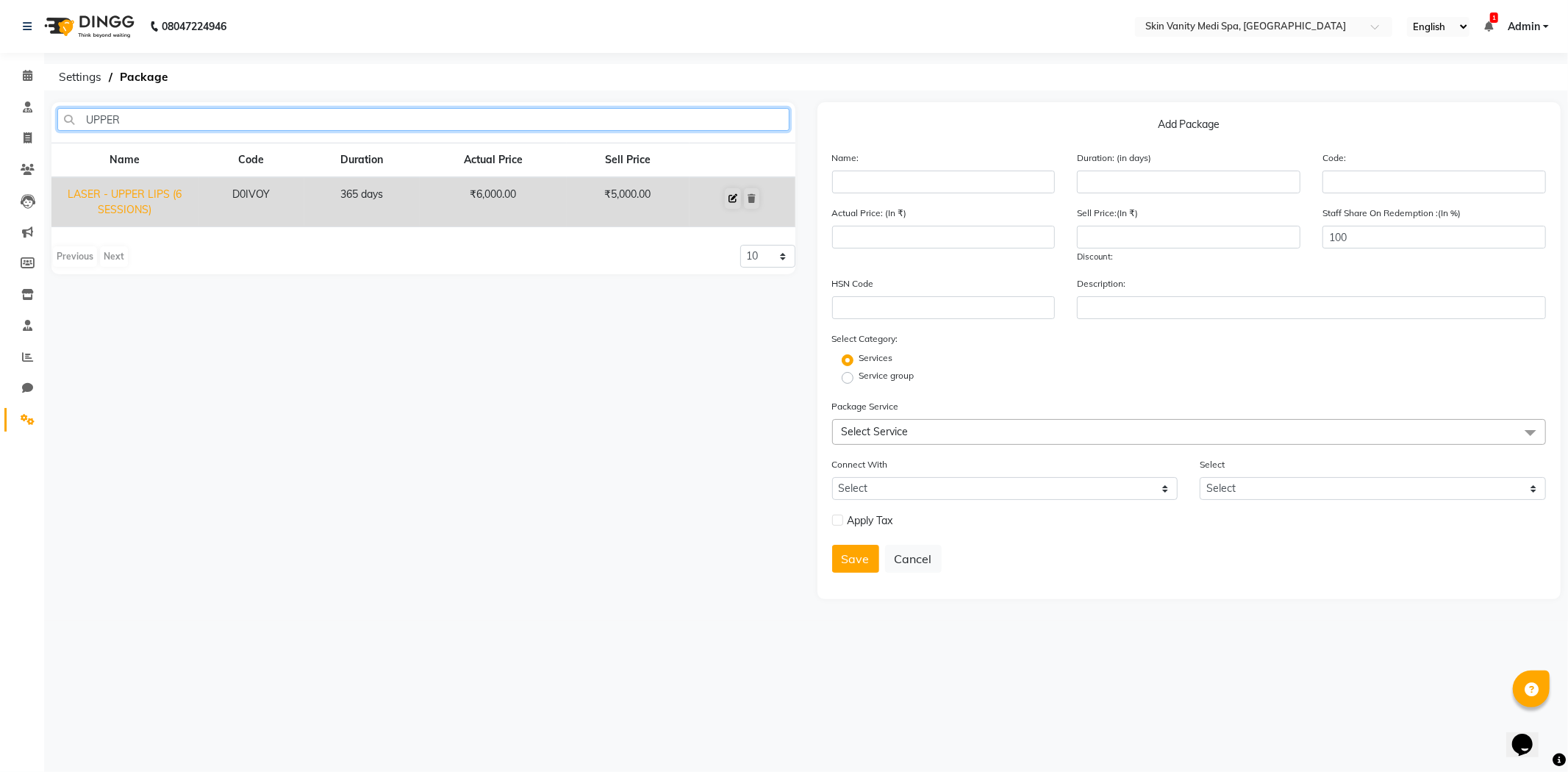
type input "UPPER"
click at [736, 197] on icon at bounding box center [732, 198] width 9 height 9
type input "LASER - UPPER LIPS (6 SESSIONS)"
type input "365"
type input "D0IVOY"
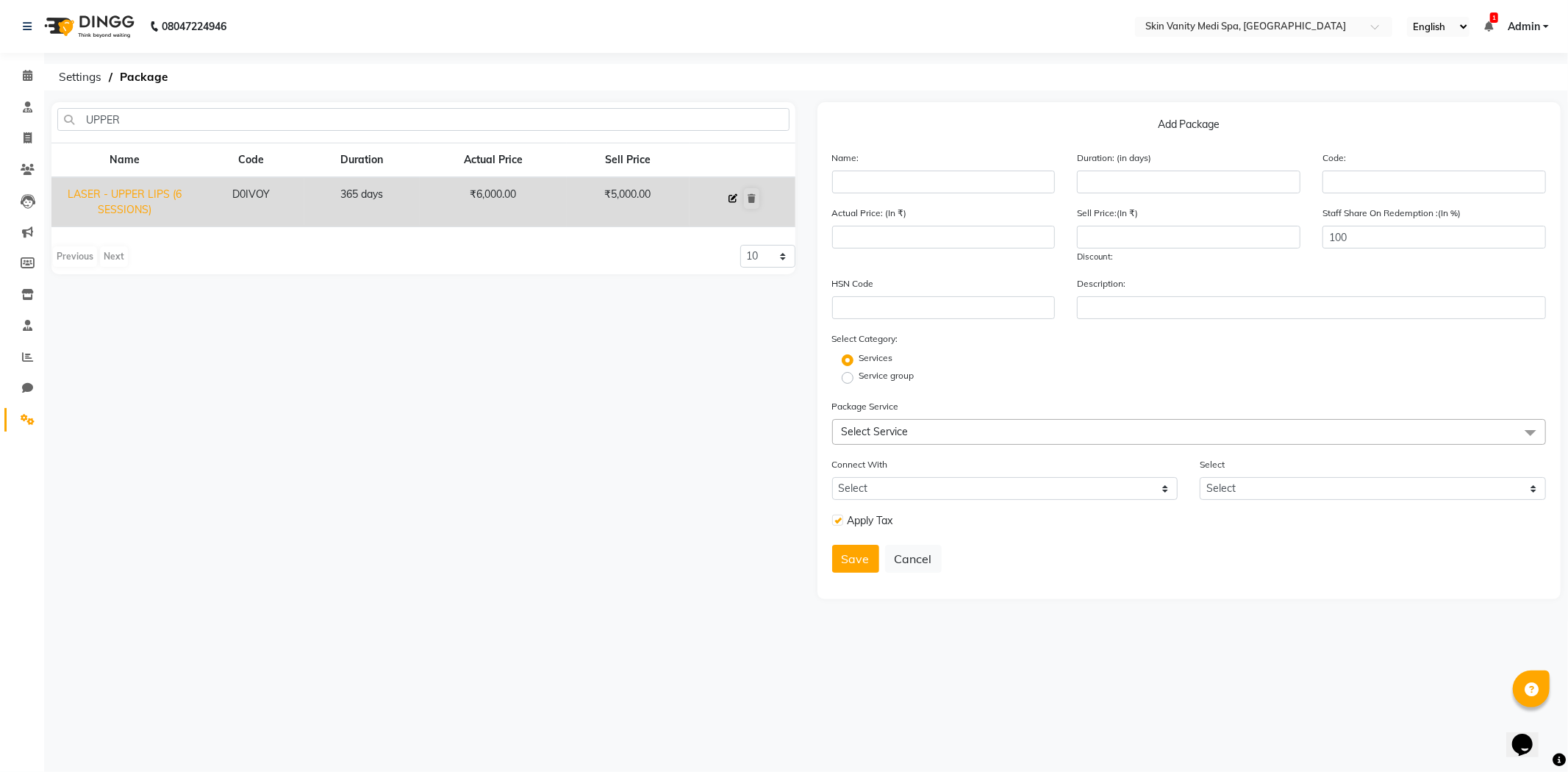
type input "6000"
type input "5000"
checkbox input "true"
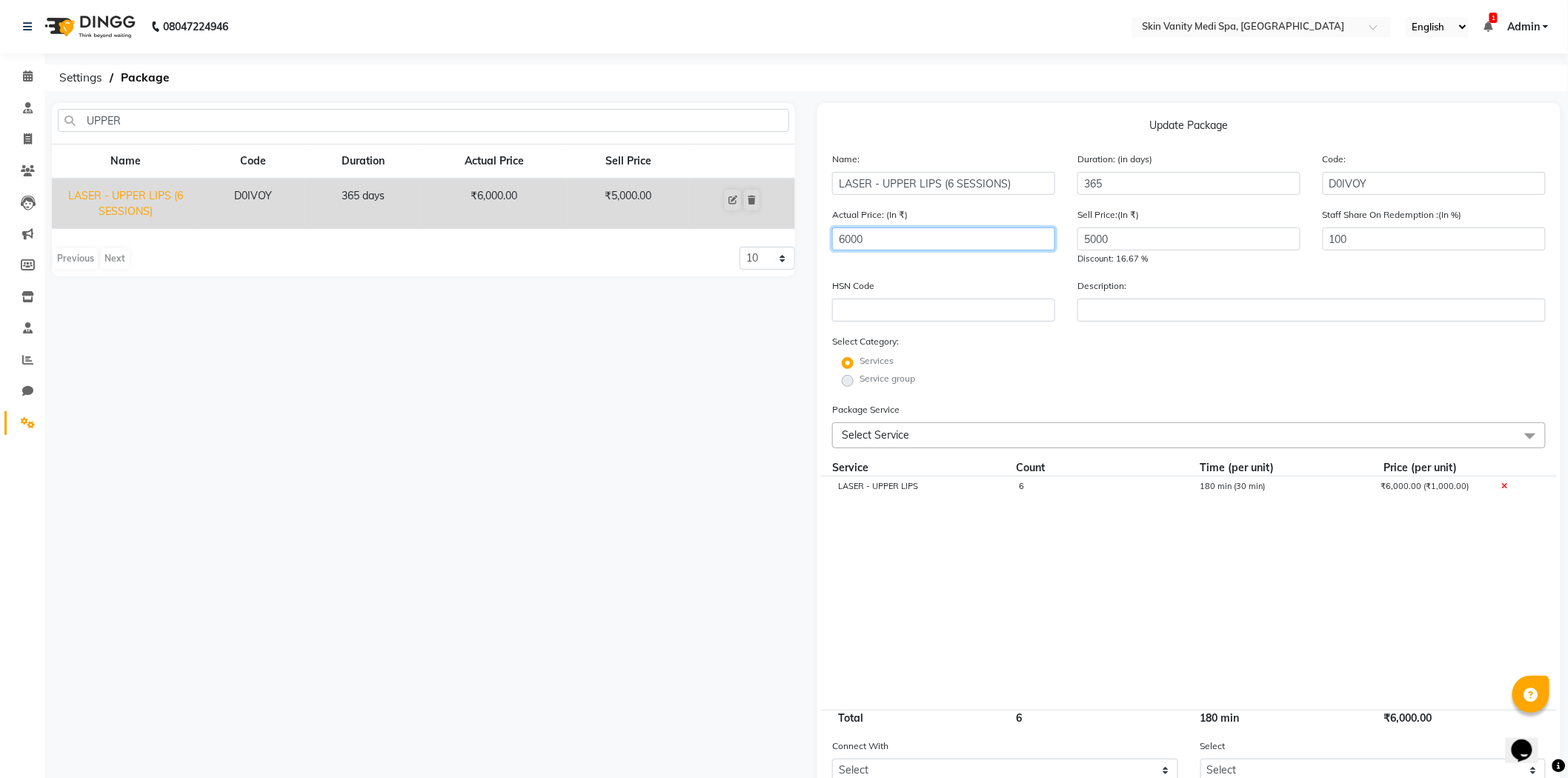
drag, startPoint x: 892, startPoint y: 234, endPoint x: 783, endPoint y: 249, distance: 110.0
click at [792, 248] on div "UPPER Name Code Duration Actual Price Sell Price LASER - UPPER LIPS (6 SESSIONS…" at bounding box center [806, 511] width 1531 height 817
type input "9000"
drag, startPoint x: 1118, startPoint y: 240, endPoint x: 1028, endPoint y: 250, distance: 90.6
click at [1032, 250] on div "Actual Price: (In ₹) 9000 Sell Price:(In ₹) 5000 Discount: 44.44 % Staff Share …" at bounding box center [1189, 242] width 736 height 71
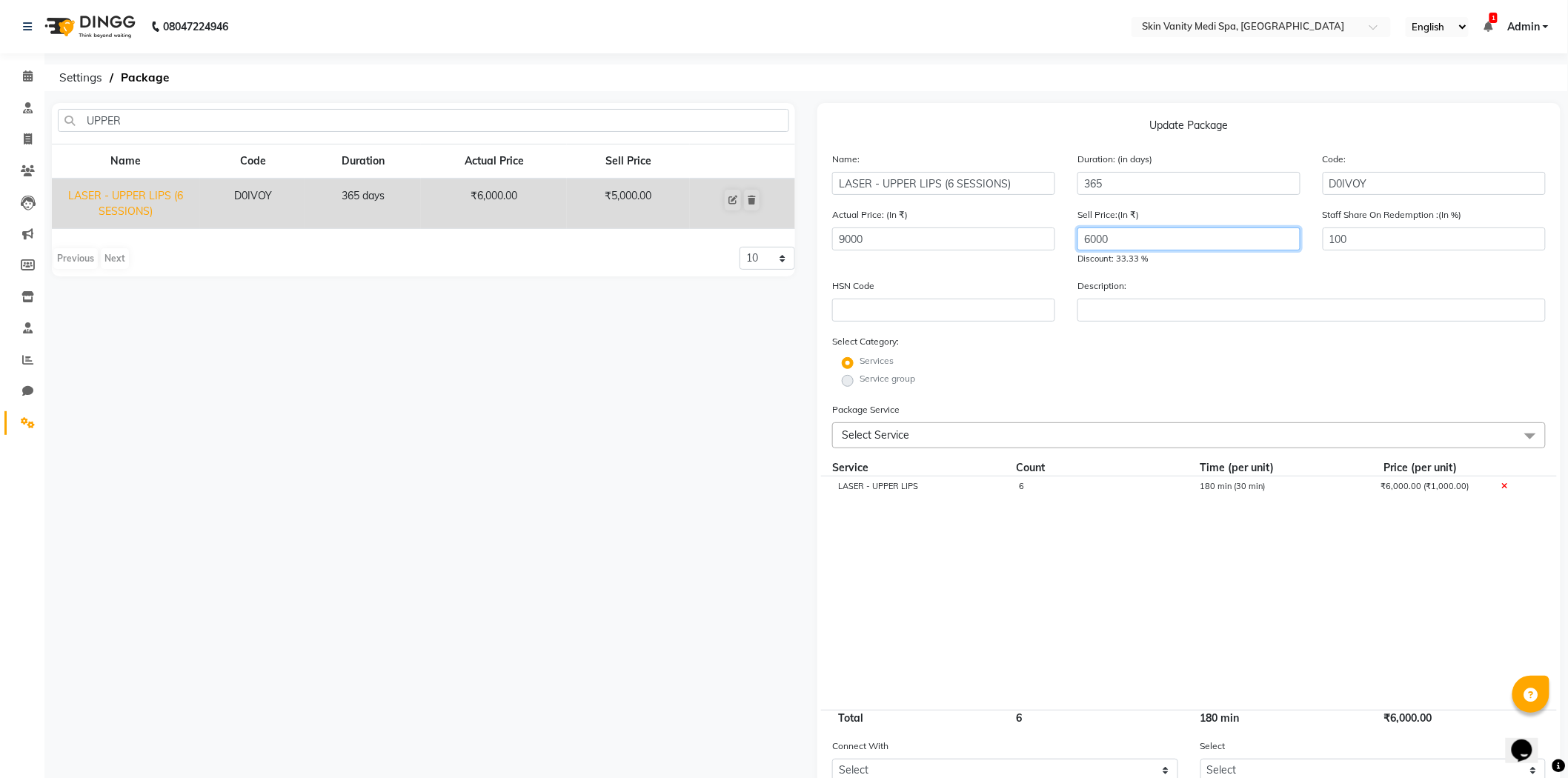
type input "6000"
click at [987, 573] on cdk-virtual-scroll-viewport "LASER - UPPER LIPS 6 180 min (30 min) ₹6,000.00 (₹1,000.00)" at bounding box center [1189, 594] width 714 height 234
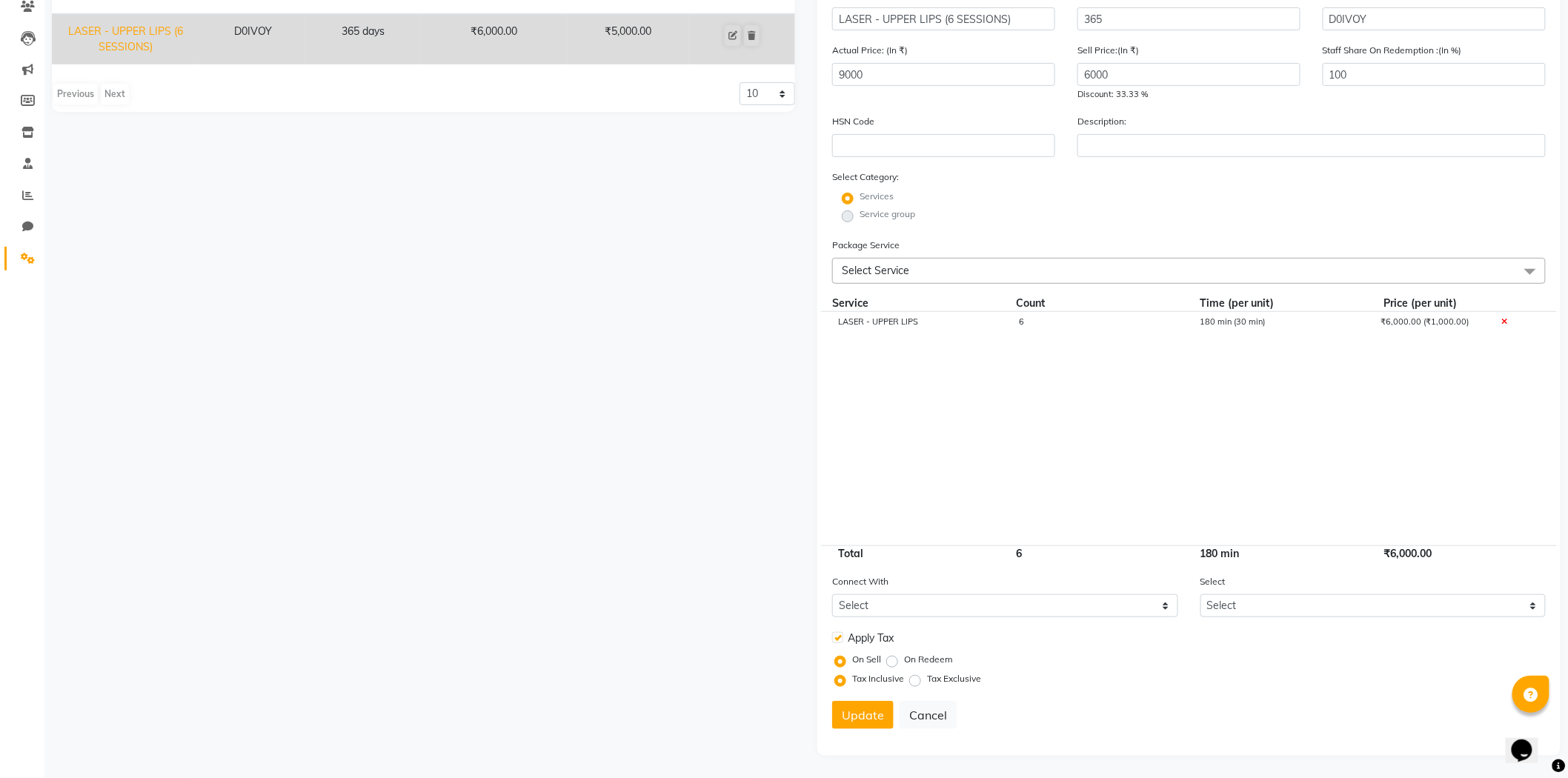
click at [842, 639] on label at bounding box center [838, 638] width 11 height 11
click at [842, 639] on input "checkbox" at bounding box center [838, 639] width 10 height 10
checkbox input "false"
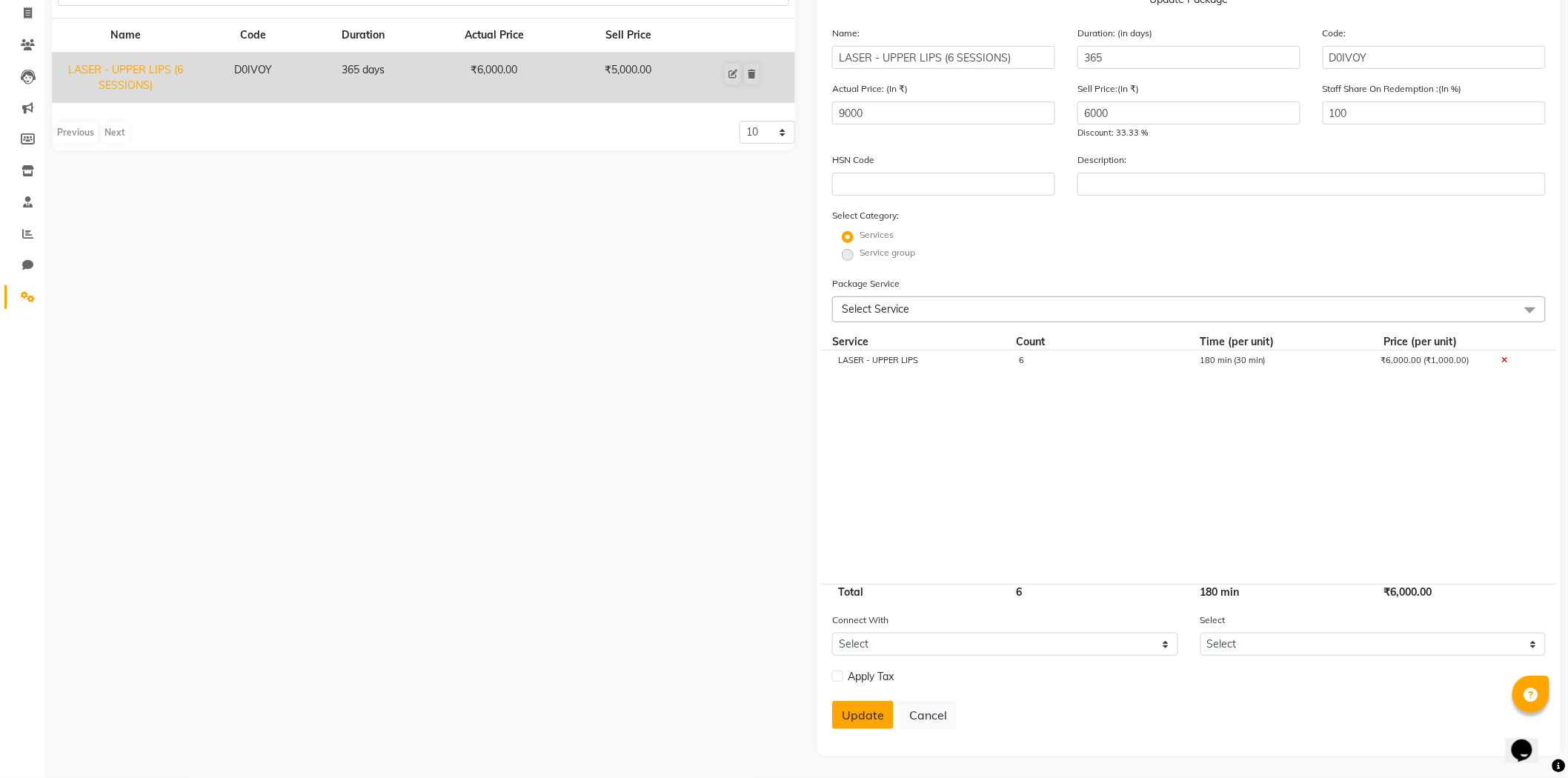
click at [876, 717] on button "Update" at bounding box center [863, 715] width 61 height 28
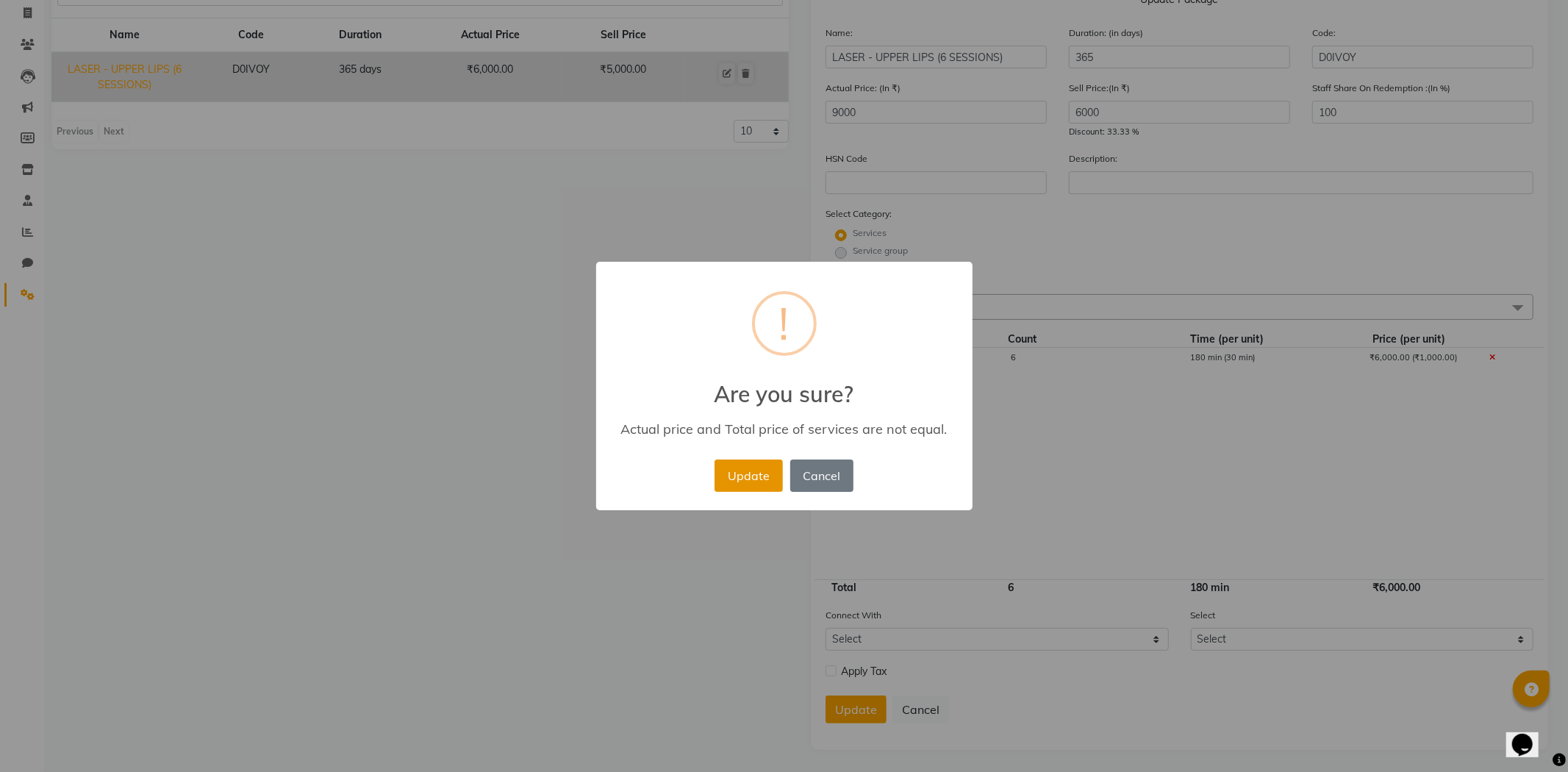
click at [752, 476] on button "Update" at bounding box center [748, 476] width 68 height 32
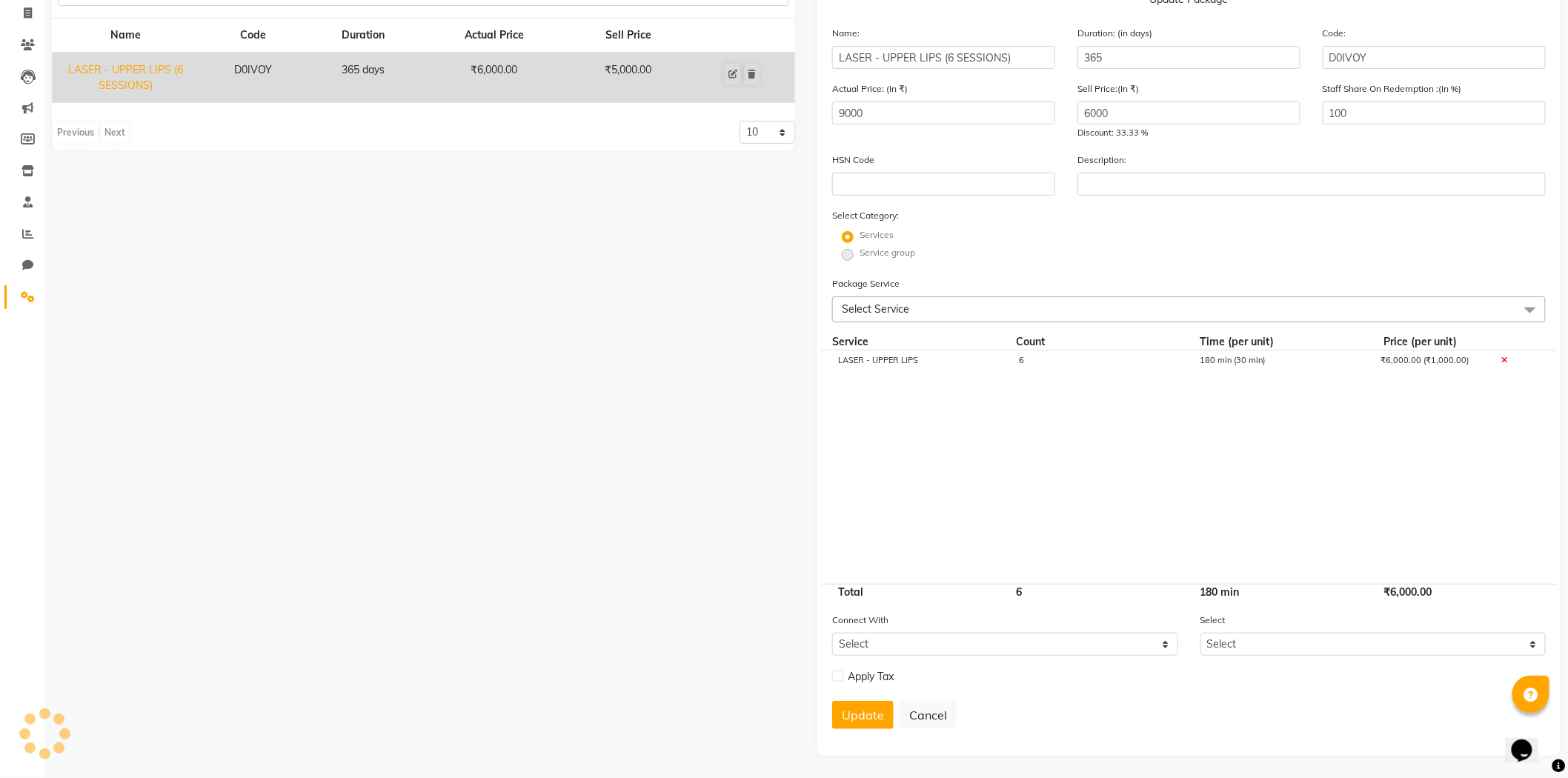
select select
checkbox input "false"
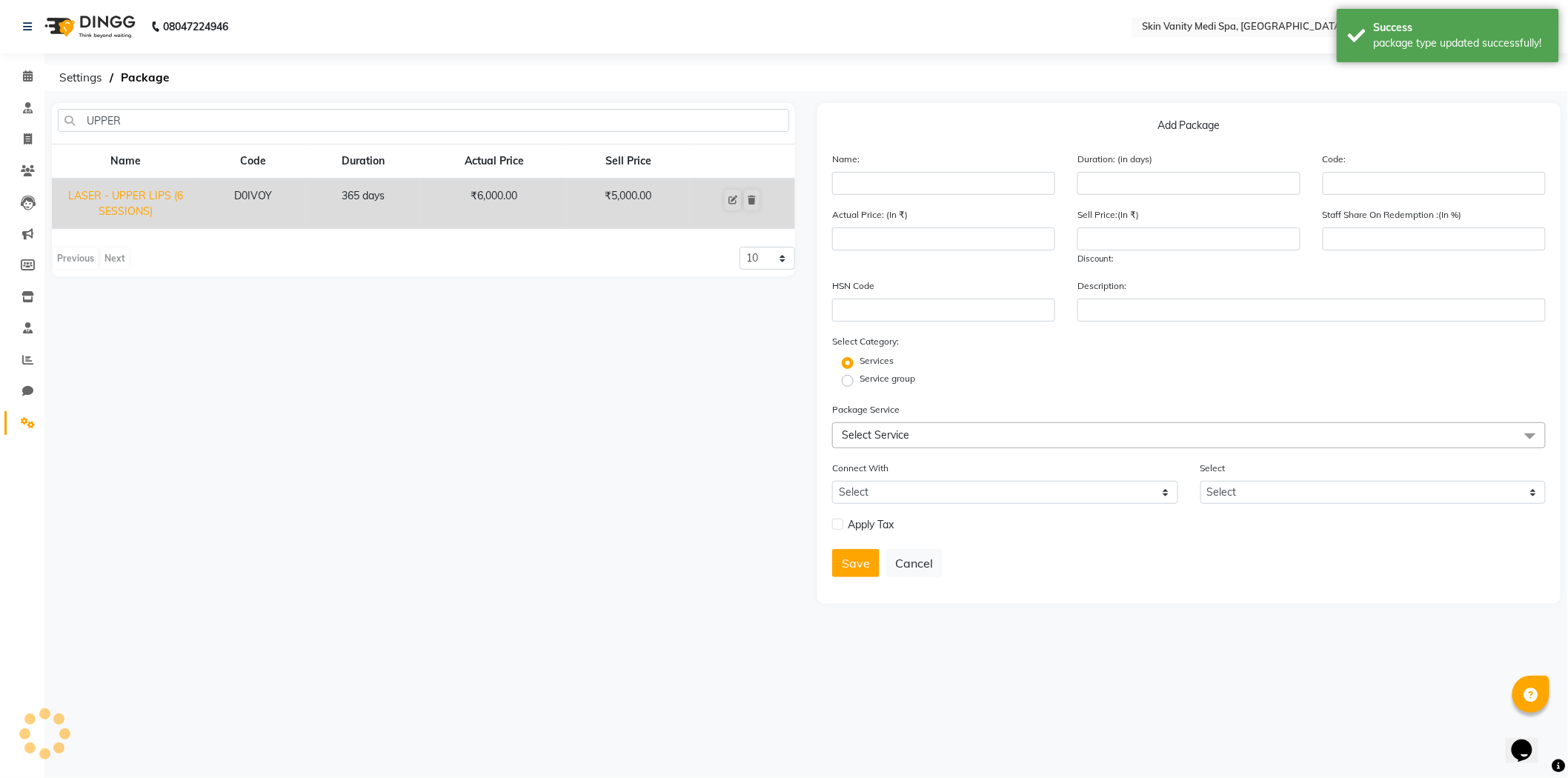
scroll to position [0, 0]
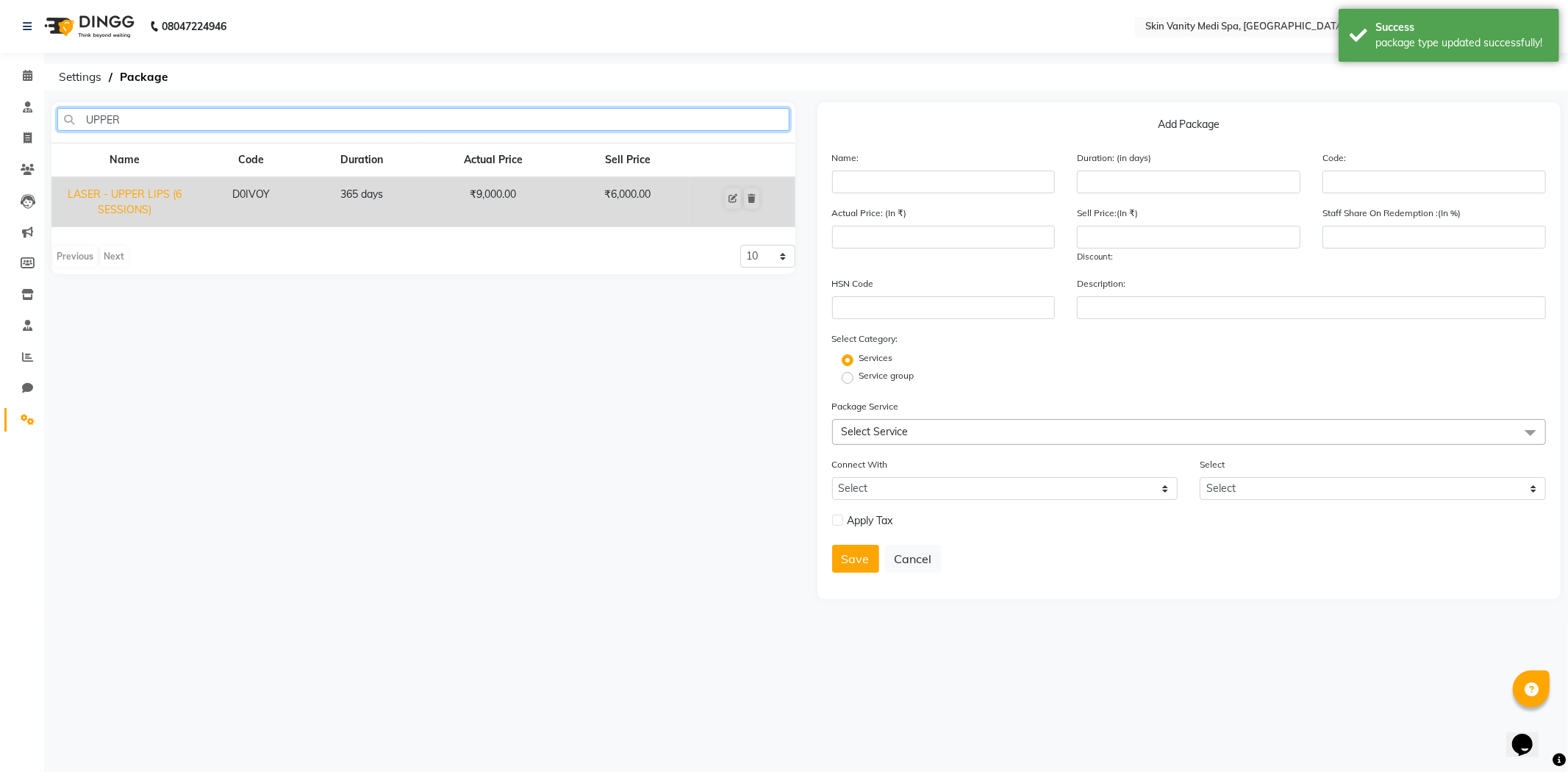
click at [275, 114] on input "UPPER" at bounding box center [423, 119] width 732 height 23
type input "U"
type input "BIKINI"
click at [733, 195] on icon at bounding box center [733, 198] width 9 height 9
type input "LASER - FULL BIKINI (6 SESSIONS)"
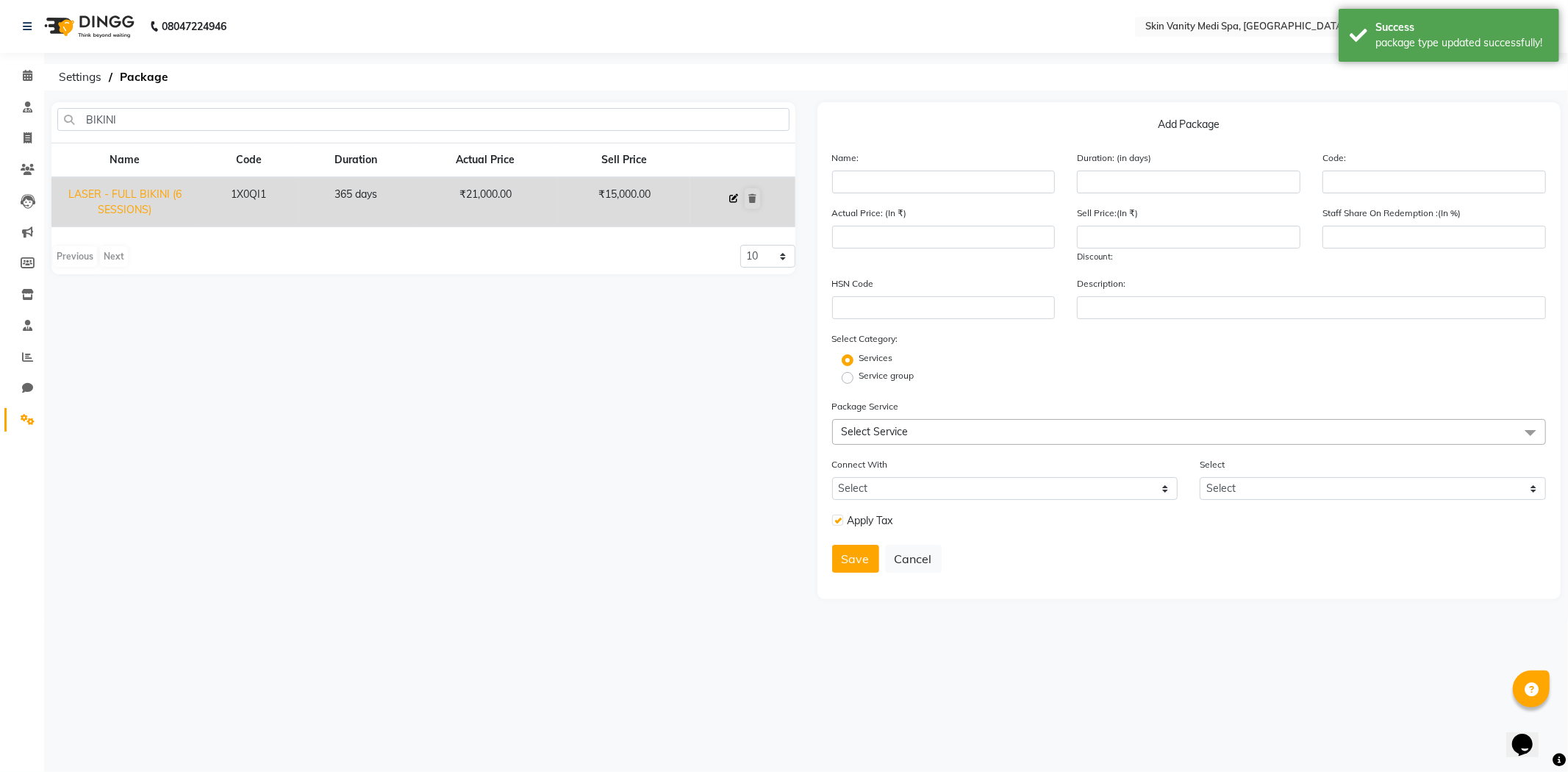
type input "365"
type input "1X0QI1"
type input "21000"
type input "15000"
type input "0"
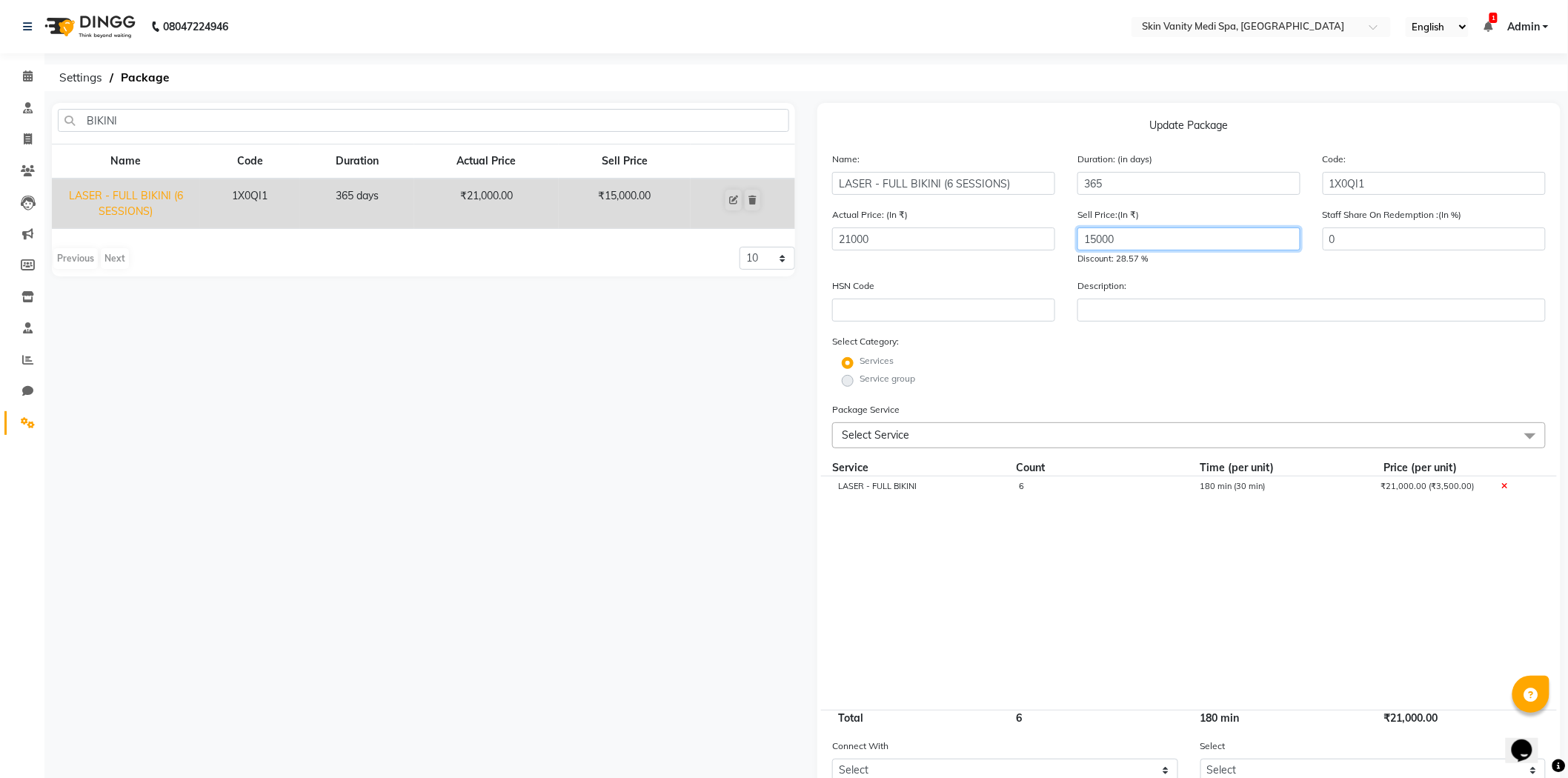
click at [1131, 242] on input "15000" at bounding box center [1189, 239] width 223 height 23
click at [979, 590] on cdk-virtual-scroll-viewport "LASER - FULL BIKINI 6 180 min (30 min) ₹21,000.00 (₹3,500.00)" at bounding box center [1189, 594] width 714 height 234
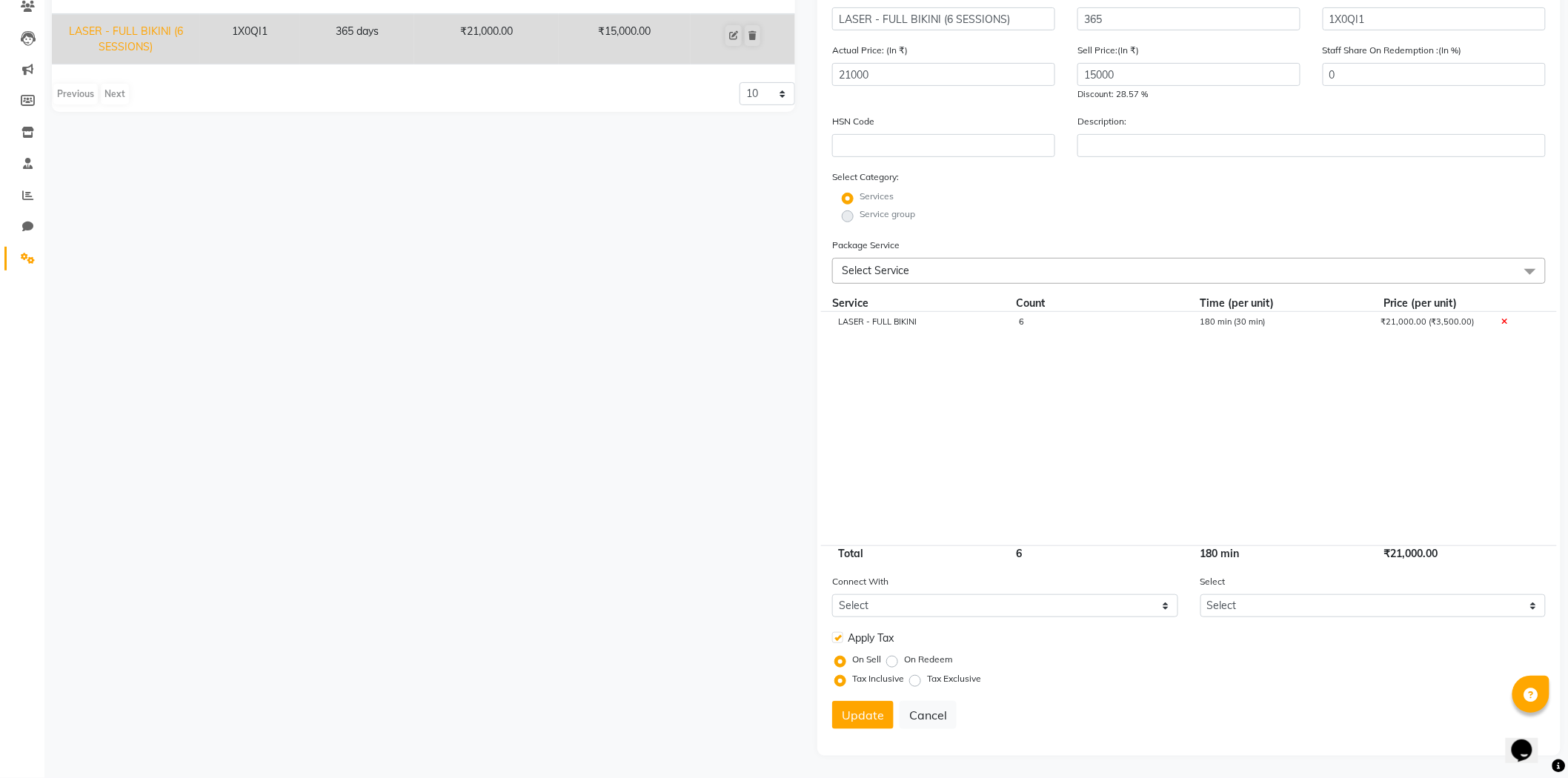
click at [838, 636] on label at bounding box center [838, 638] width 11 height 11
click at [838, 636] on input "checkbox" at bounding box center [838, 639] width 10 height 10
checkbox input "false"
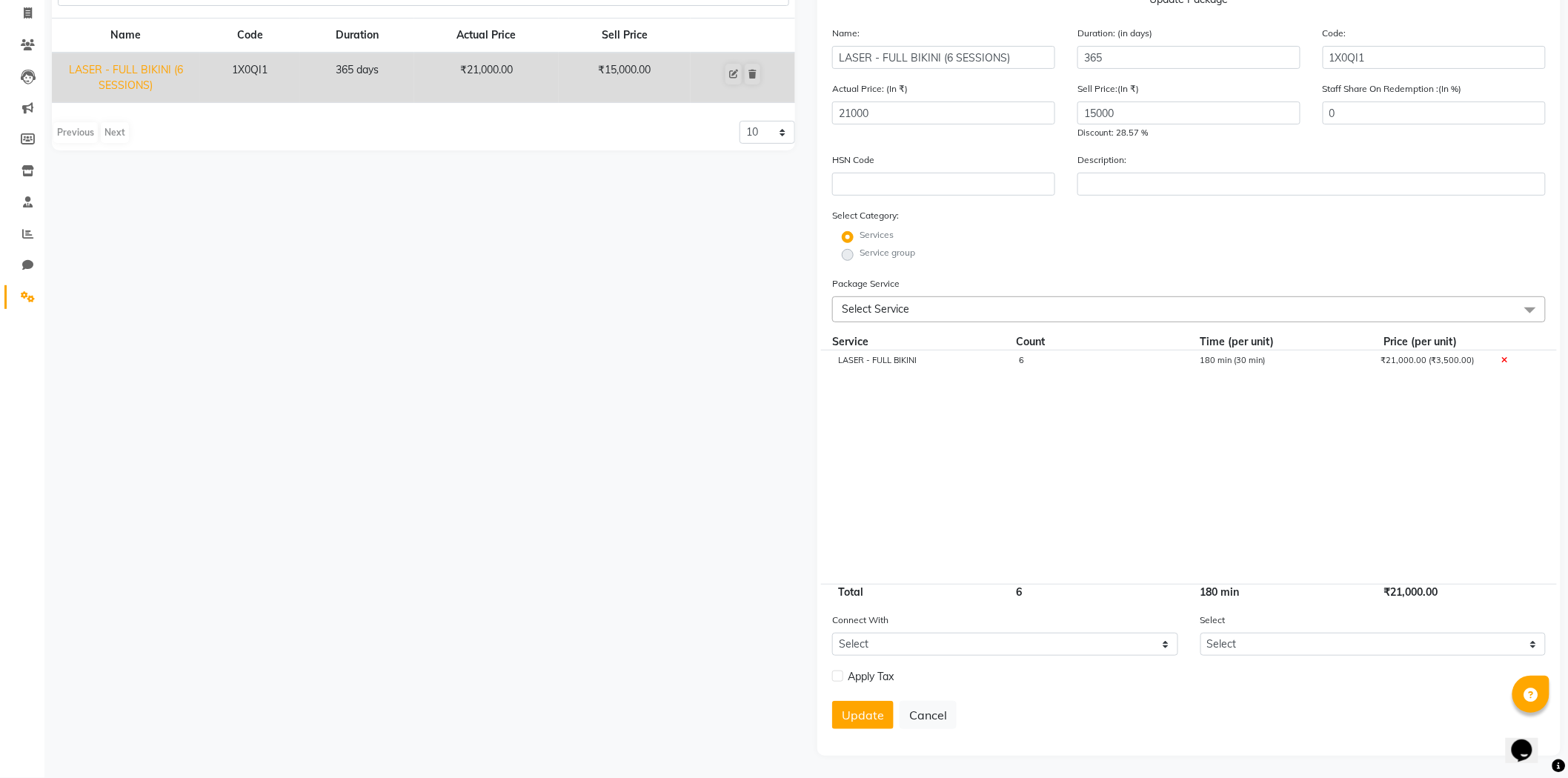
scroll to position [127, 0]
click at [842, 718] on button "Update" at bounding box center [863, 715] width 61 height 28
select select
checkbox input "false"
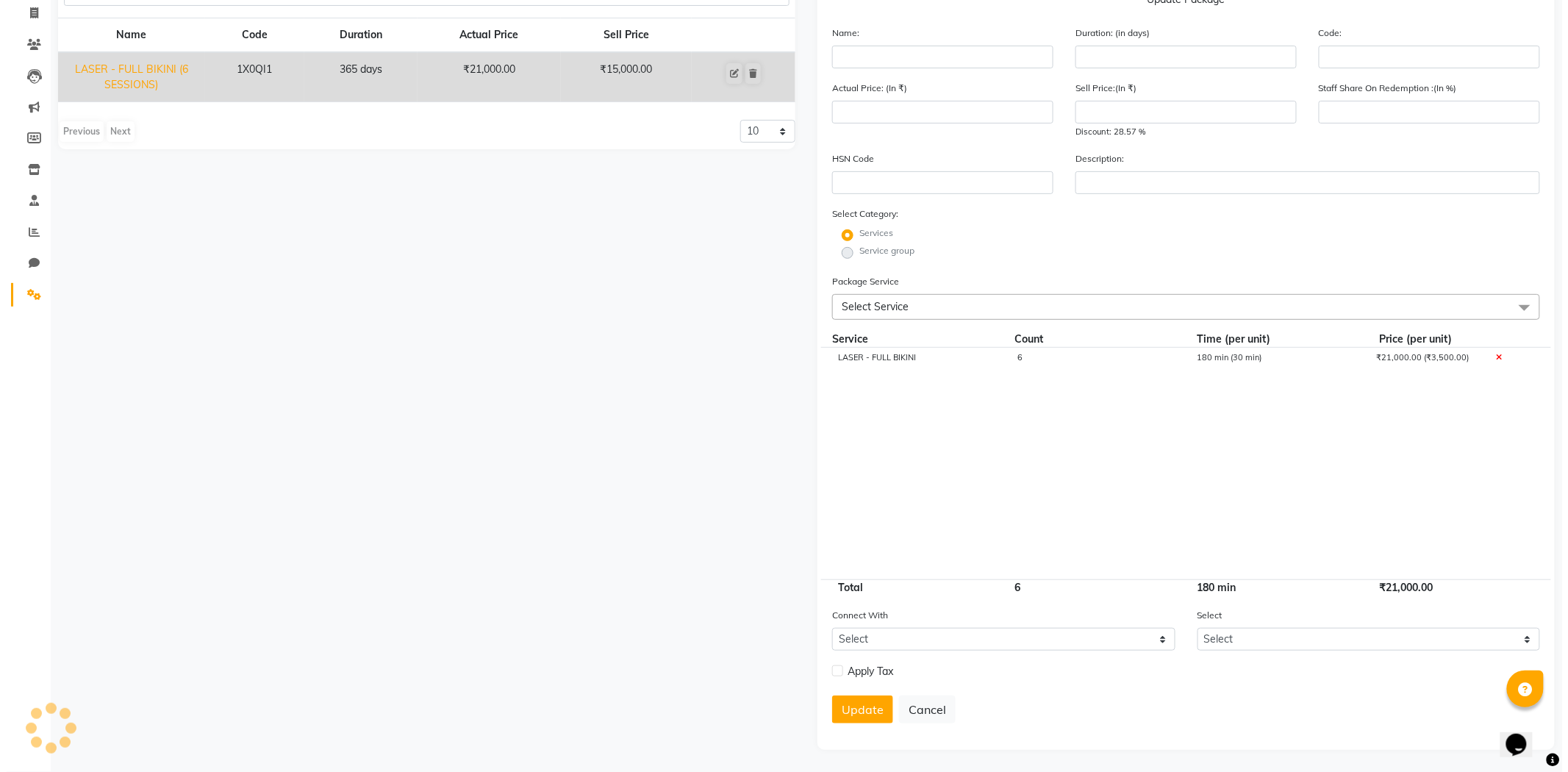
scroll to position [0, 0]
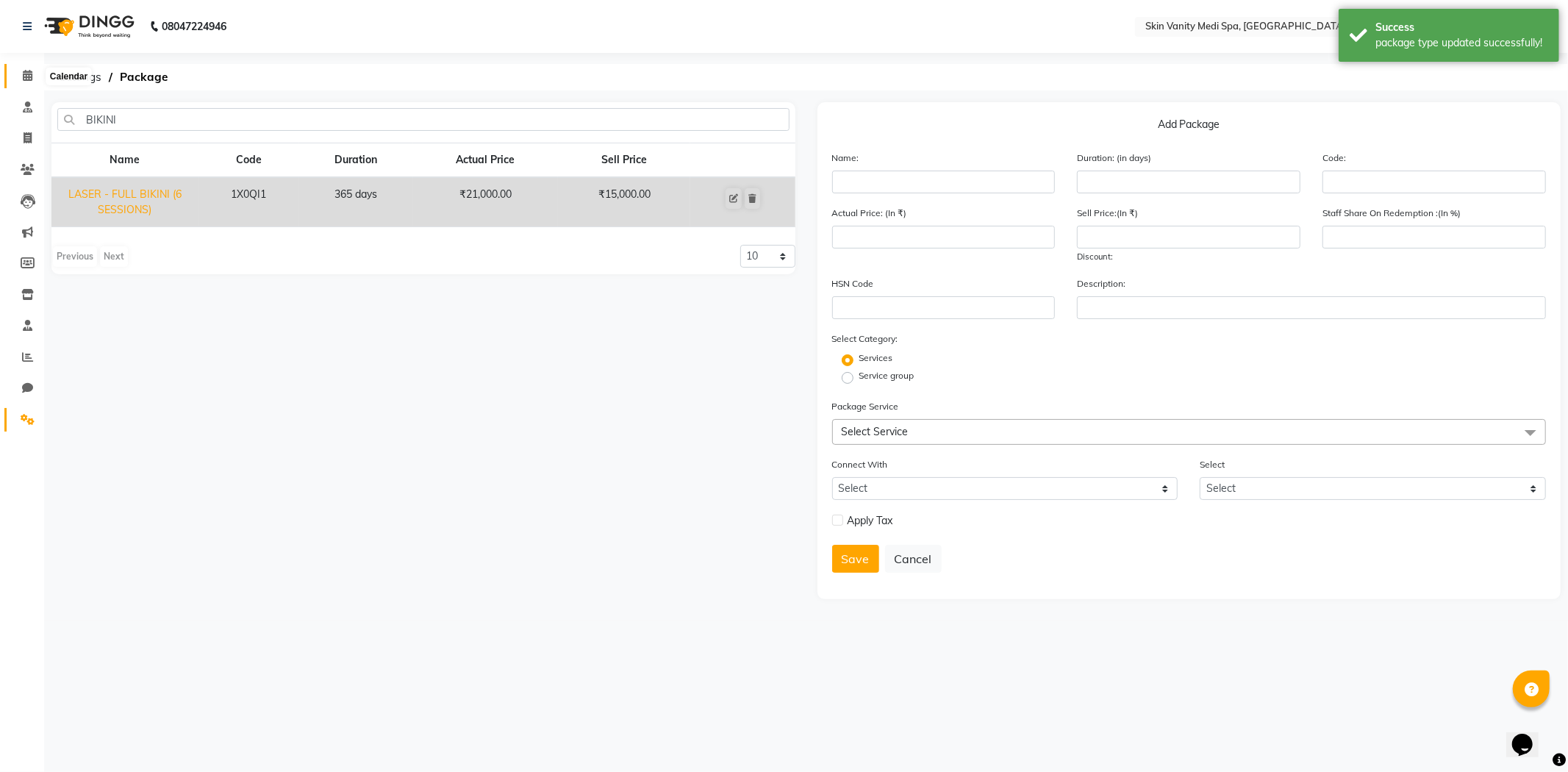
drag, startPoint x: 22, startPoint y: 79, endPoint x: 42, endPoint y: 79, distance: 20.0
click at [23, 79] on icon at bounding box center [28, 75] width 10 height 11
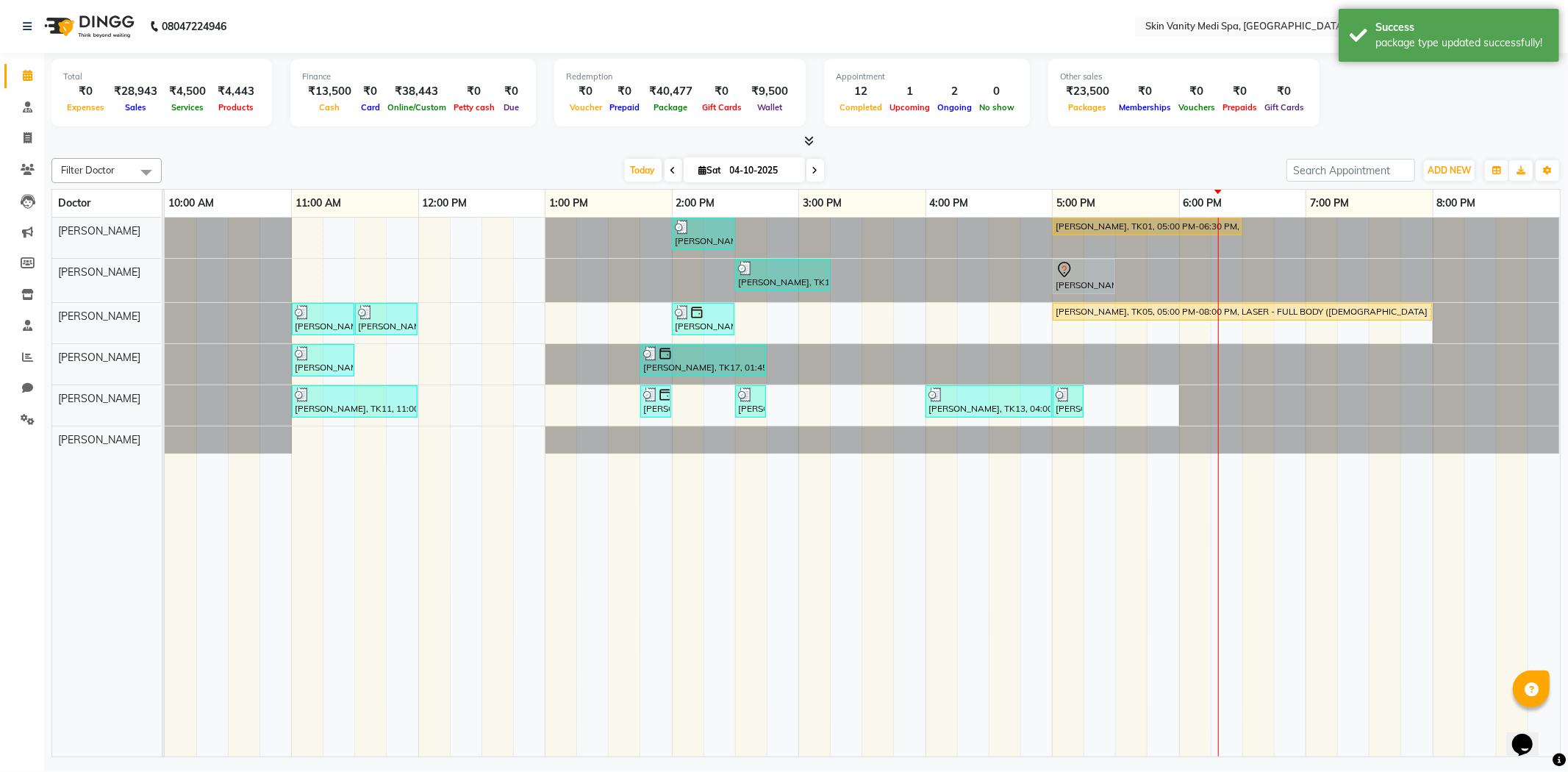
click at [1431, 181] on div "Filter Doctor Select All ASMA KHAN DR LIBA DIXIT EMAA MACWAN PRANSHU TRIVEDI RI…" at bounding box center [805, 170] width 1509 height 25
click at [1431, 170] on span "ADD NEW" at bounding box center [1449, 170] width 43 height 11
click at [1398, 215] on link "Add Invoice" at bounding box center [1415, 217] width 116 height 19
select select "service"
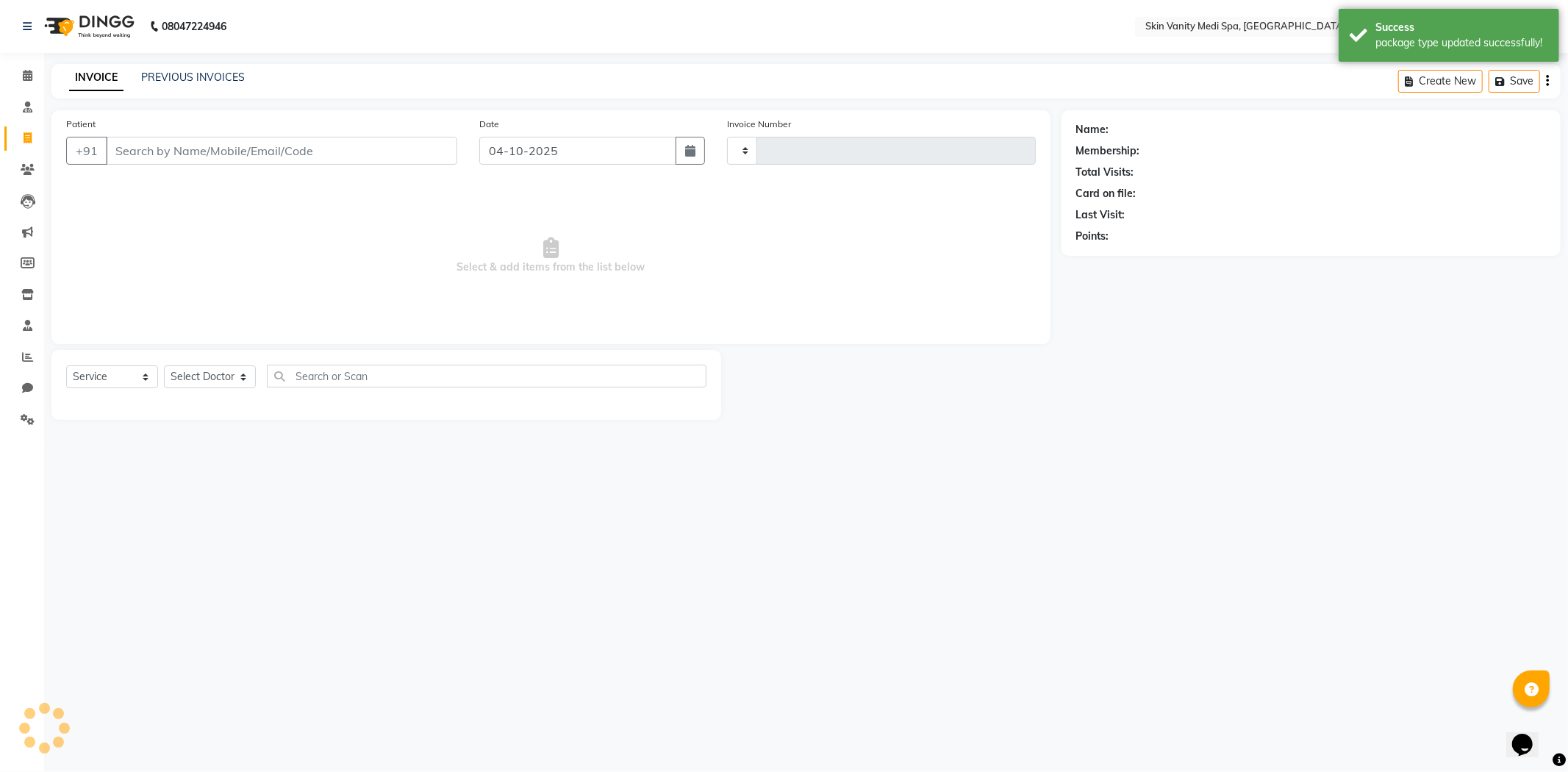
type input "0871"
select select "7826"
click at [316, 154] on input "Patient" at bounding box center [282, 150] width 351 height 28
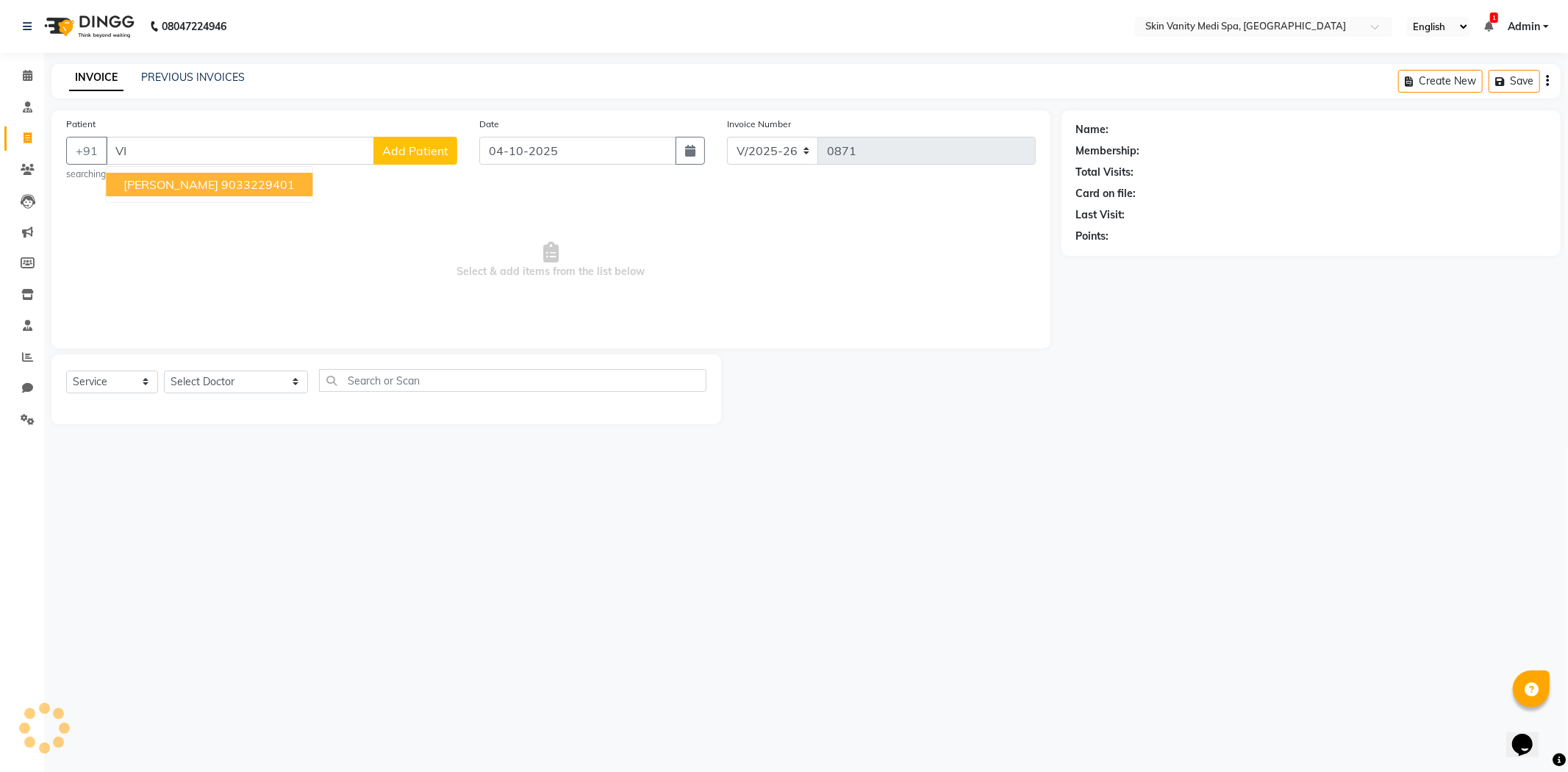
type input "V"
click at [180, 181] on span "[PERSON_NAME]" at bounding box center [171, 185] width 95 height 14
type input "7434055130"
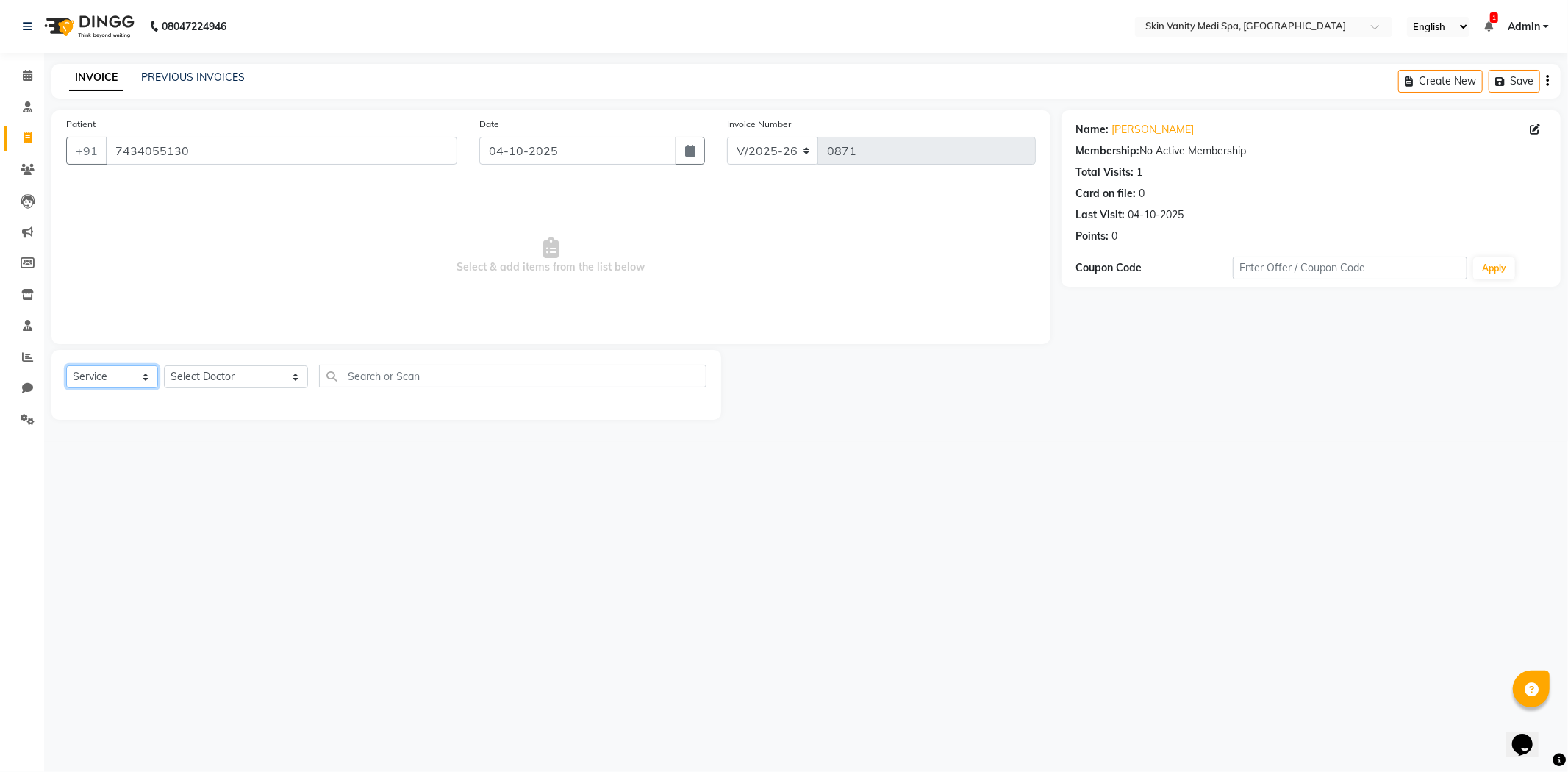
click at [106, 383] on select "Select Service Product Membership Package Voucher Prepaid Gift Card" at bounding box center [112, 376] width 92 height 23
select select "package"
click at [66, 366] on select "Select Service Product Membership Package Voucher Prepaid Gift Card" at bounding box center [112, 376] width 92 height 23
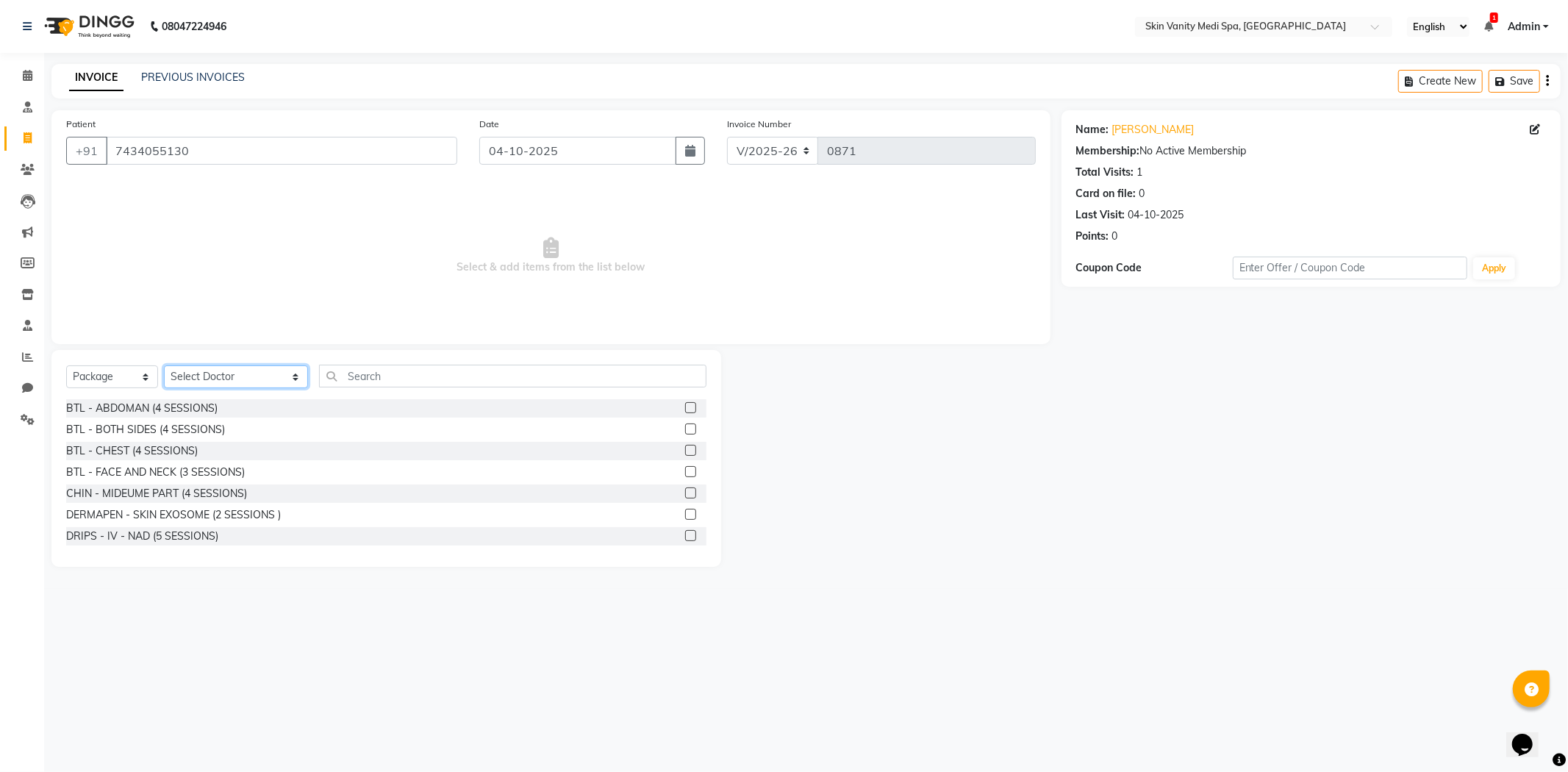
click at [241, 380] on select "Select Doctor [PERSON_NAME] DINGG SUPPORT [PERSON_NAME] EMAA [PERSON_NAME] [PER…" at bounding box center [236, 376] width 144 height 23
select select "70351"
click at [164, 366] on select "Select Doctor [PERSON_NAME] DINGG SUPPORT [PERSON_NAME] EMAA [PERSON_NAME] [PER…" at bounding box center [236, 376] width 144 height 23
click at [357, 369] on input "text" at bounding box center [512, 376] width 387 height 23
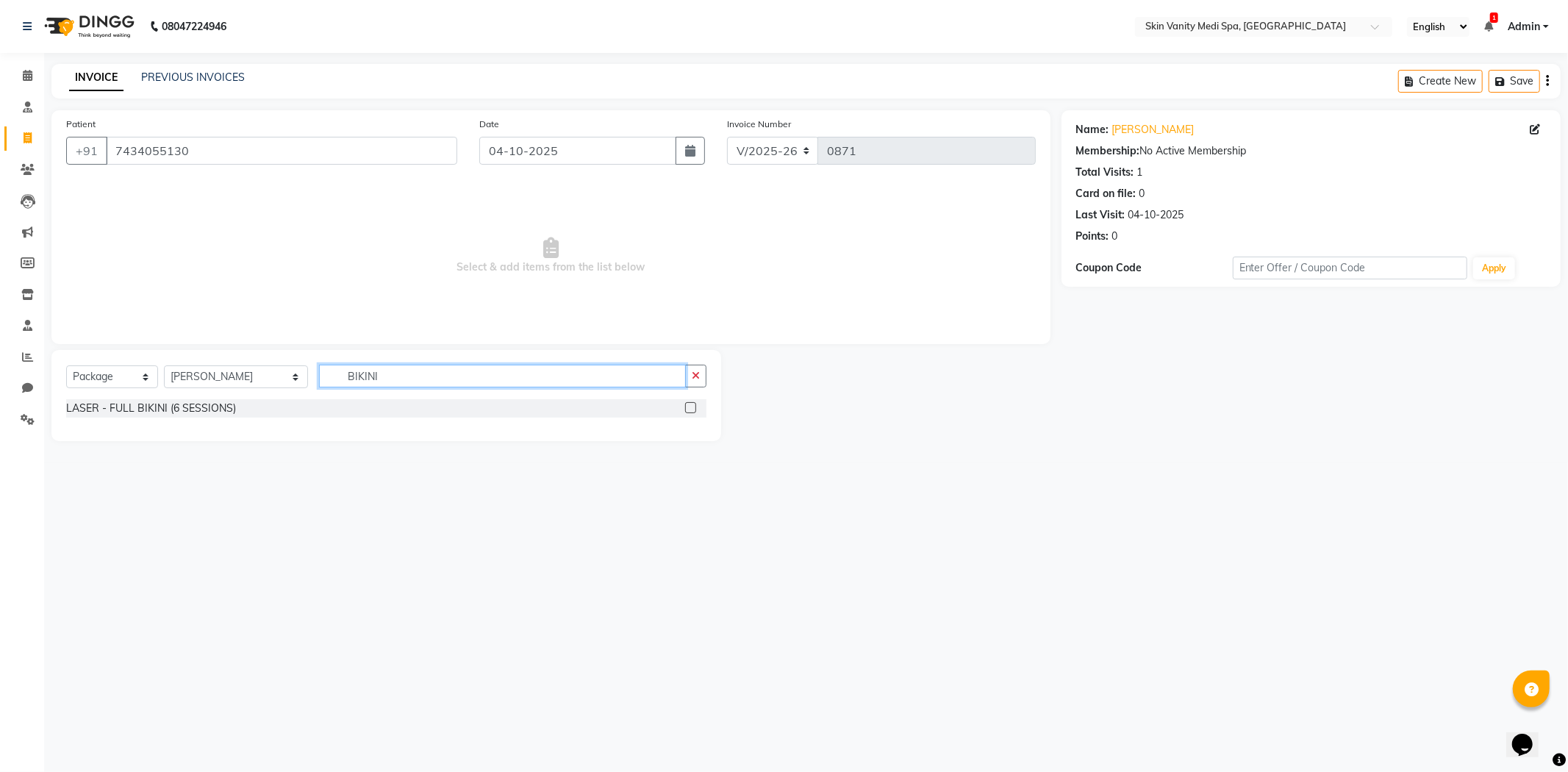
type input "BIKINI"
click at [691, 407] on label at bounding box center [691, 408] width 11 height 11
click at [691, 407] on input "checkbox" at bounding box center [690, 408] width 10 height 10
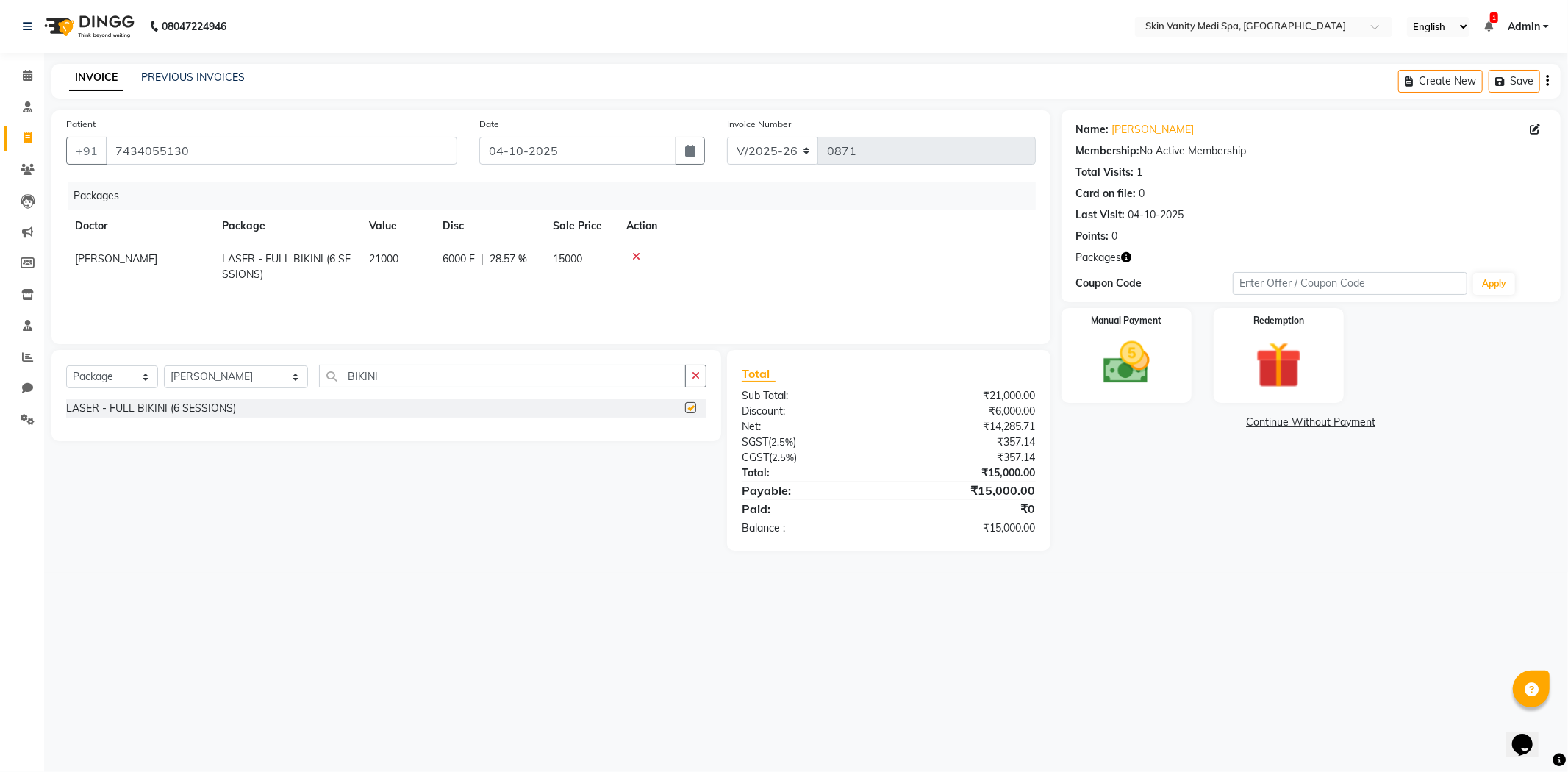
checkbox input "false"
click at [384, 378] on input "BIKINI" at bounding box center [502, 376] width 367 height 23
type input "B"
type input "UPPER"
click at [694, 410] on label at bounding box center [691, 408] width 11 height 11
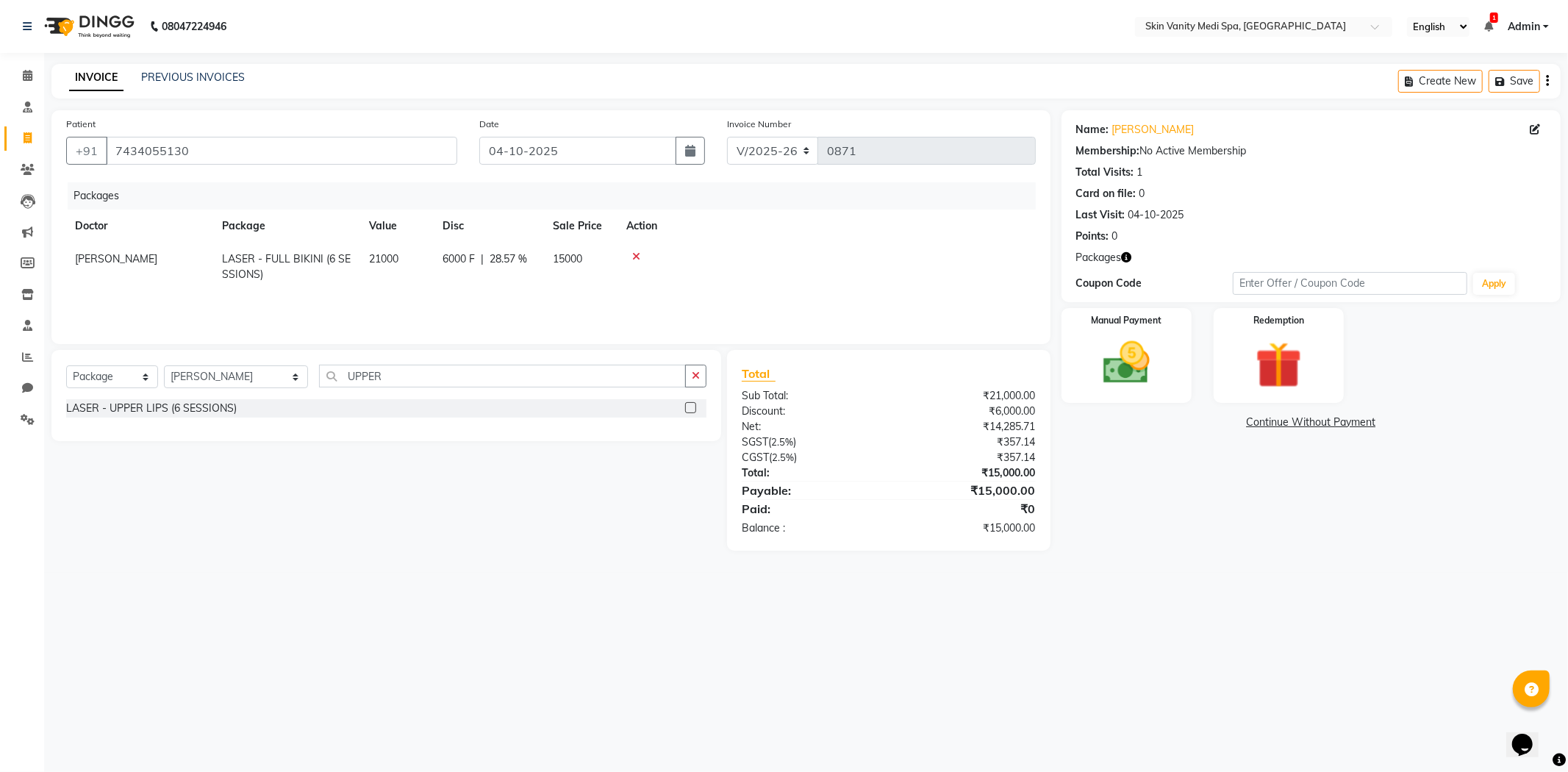
click at [694, 410] on input "checkbox" at bounding box center [690, 408] width 10 height 10
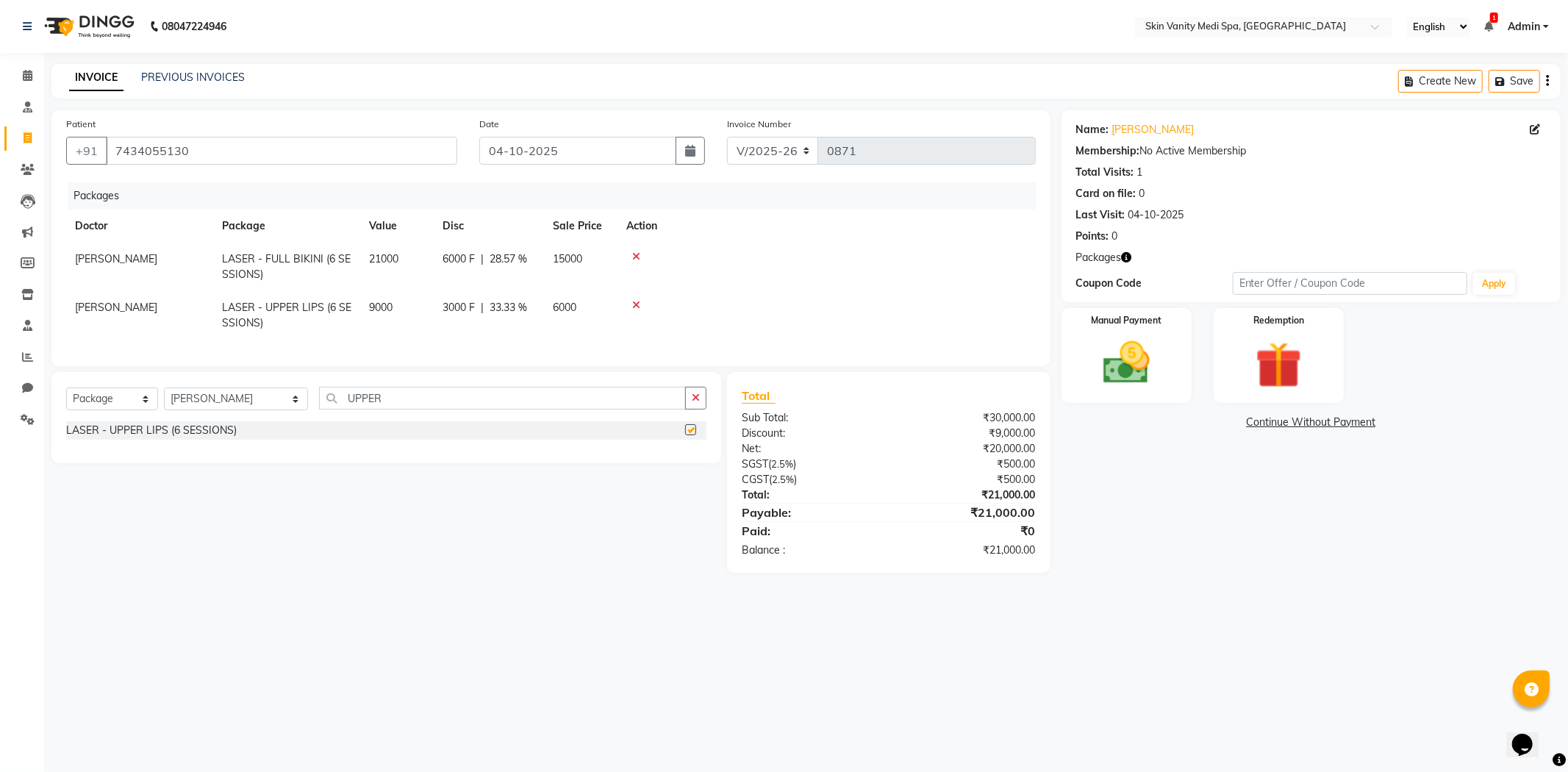
checkbox input "false"
click at [1155, 391] on img at bounding box center [1126, 364] width 78 height 56
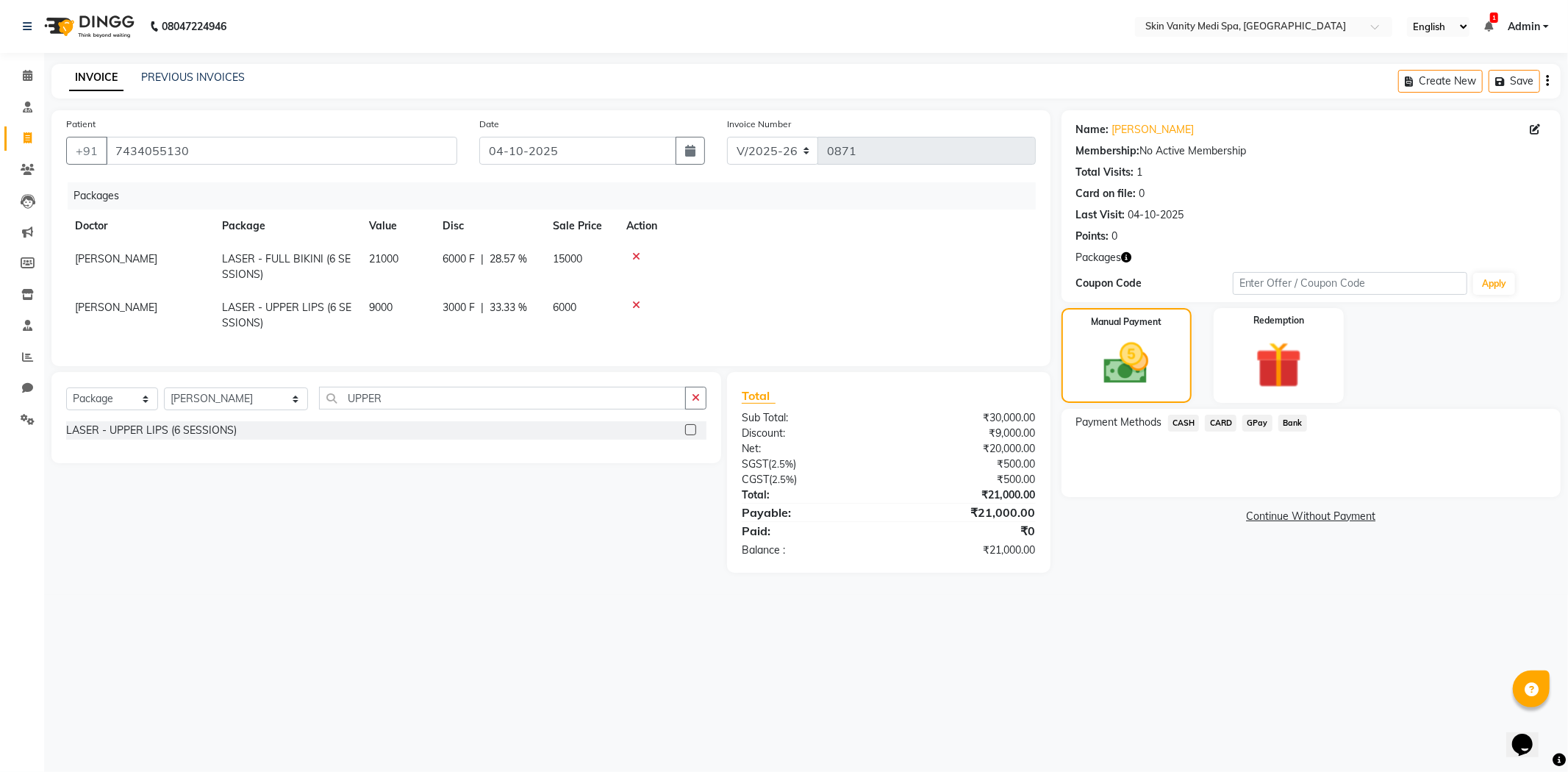
click at [1256, 422] on span "GPay" at bounding box center [1257, 423] width 30 height 17
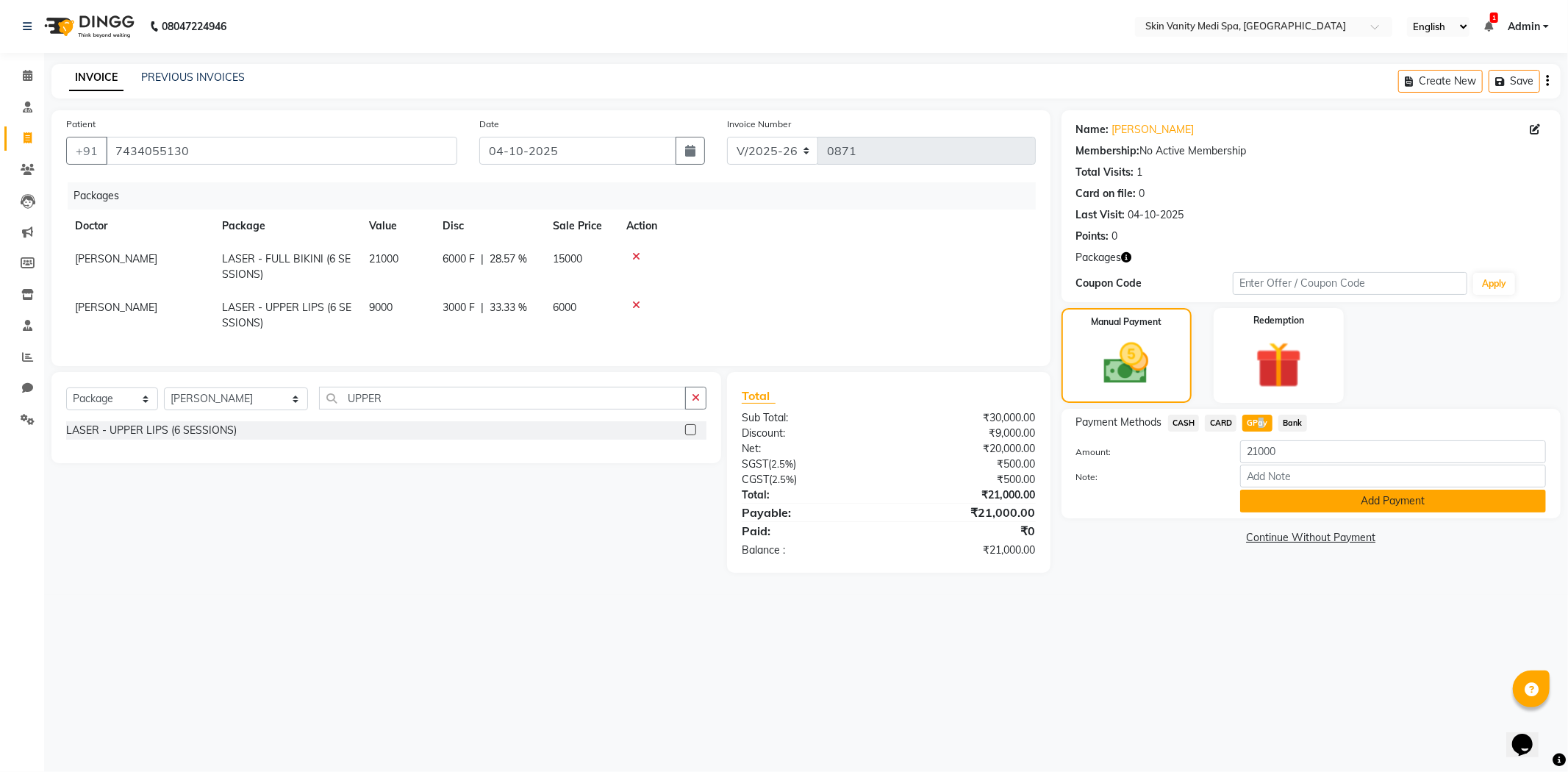
click at [1289, 495] on button "Add Payment" at bounding box center [1393, 501] width 306 height 23
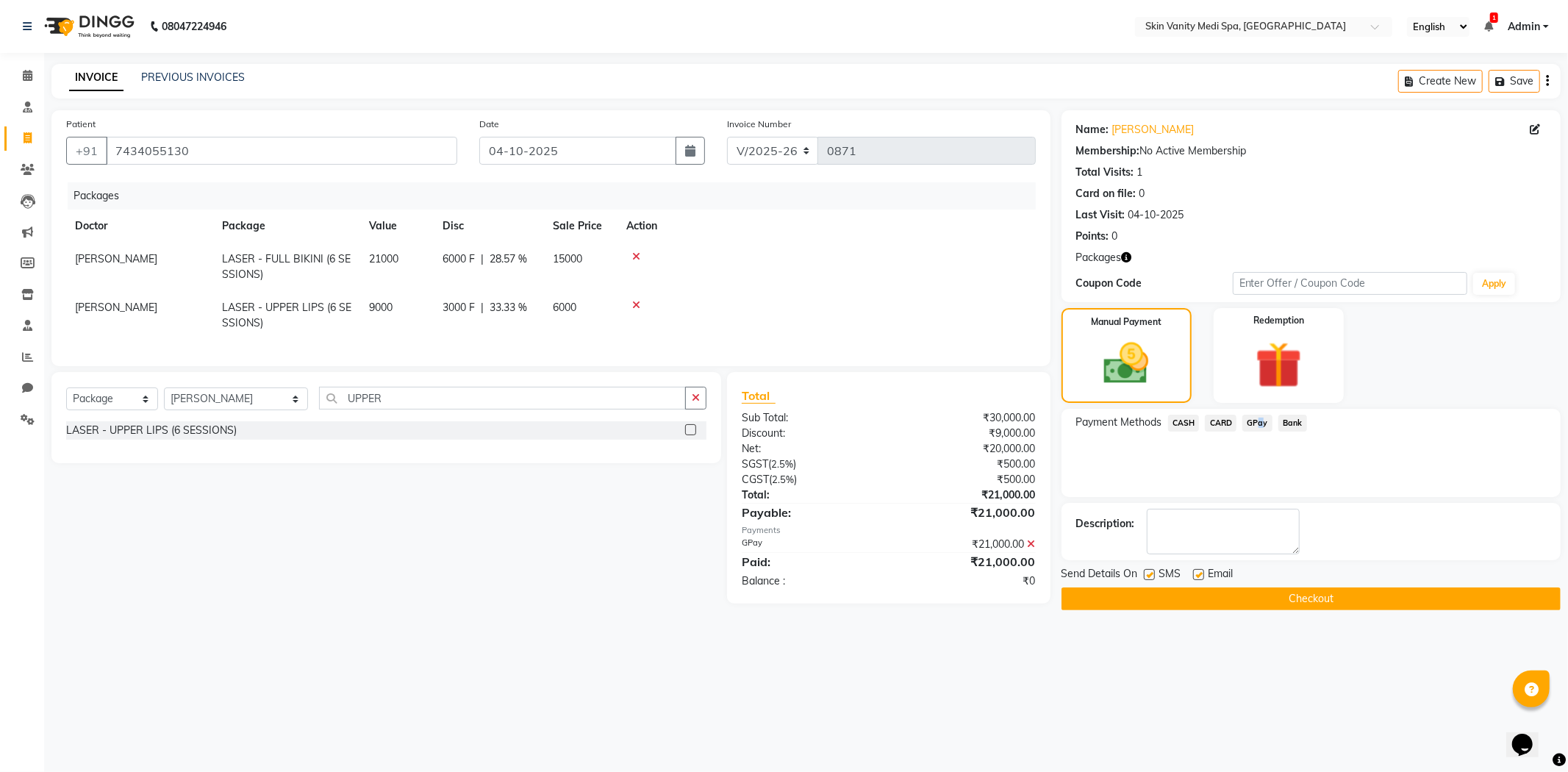
click at [1252, 599] on button "Checkout" at bounding box center [1311, 599] width 499 height 23
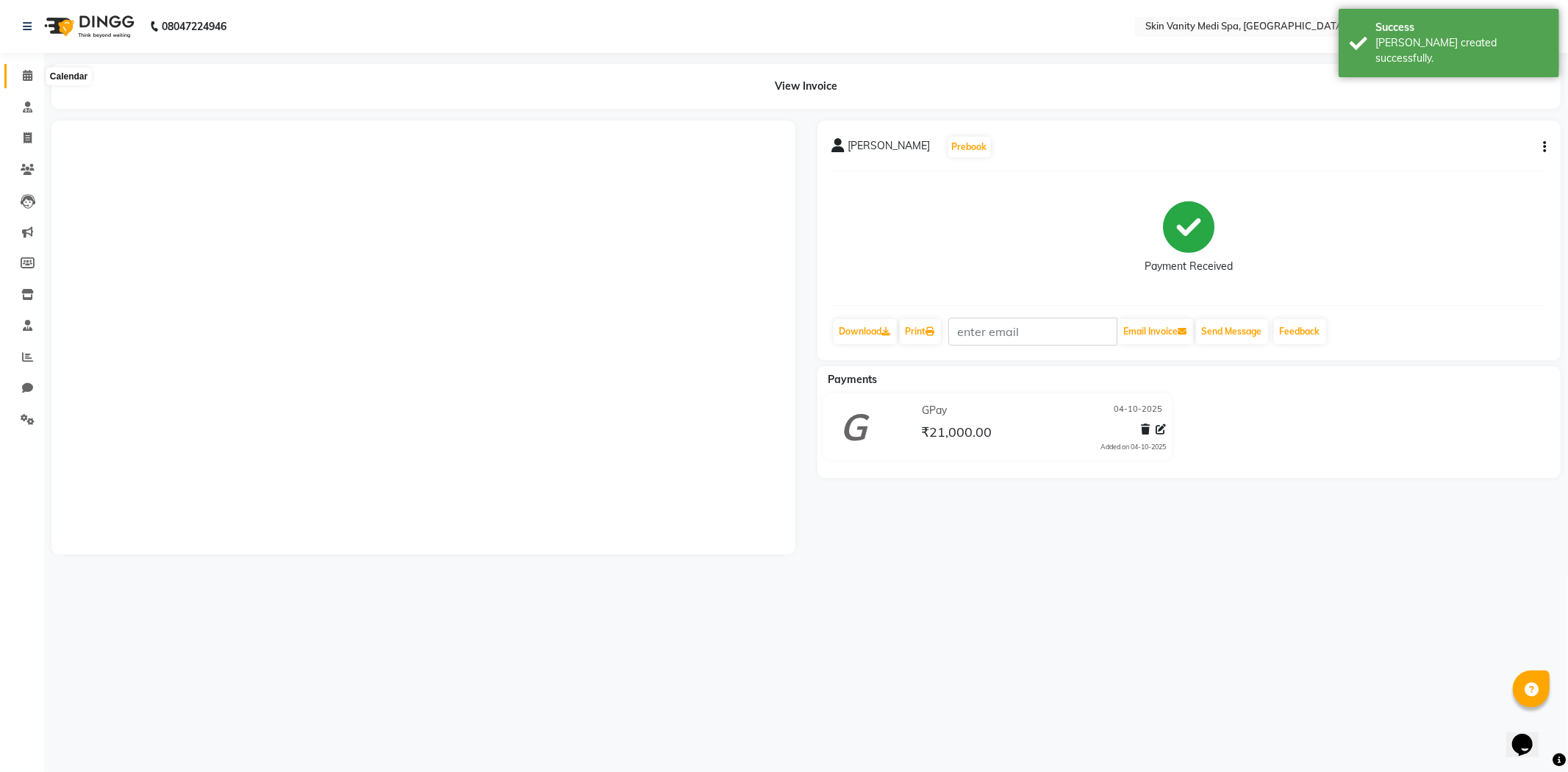
click at [32, 78] on span at bounding box center [27, 76] width 26 height 17
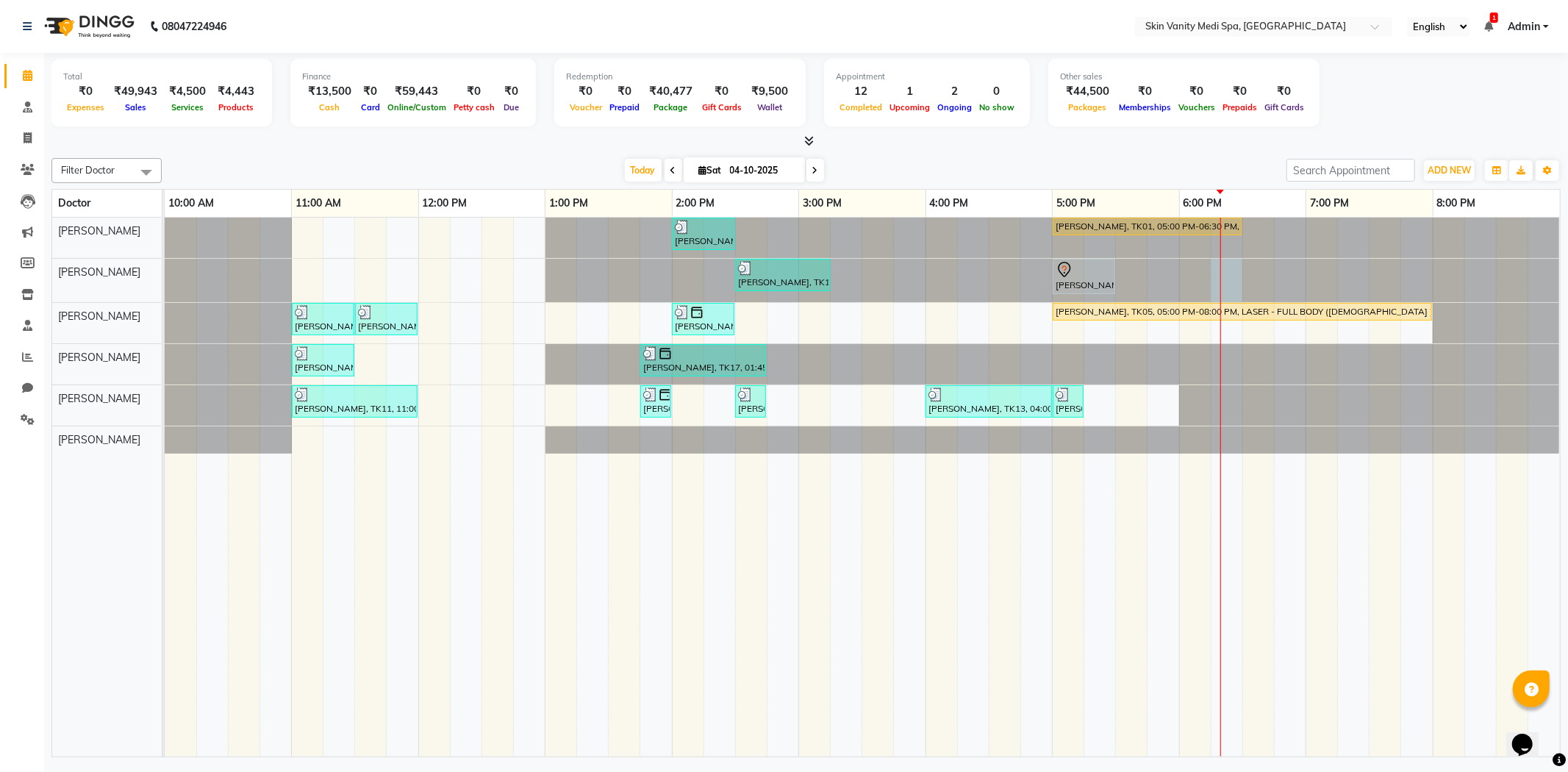
click at [165, 269] on div at bounding box center [165, 281] width 0 height 43
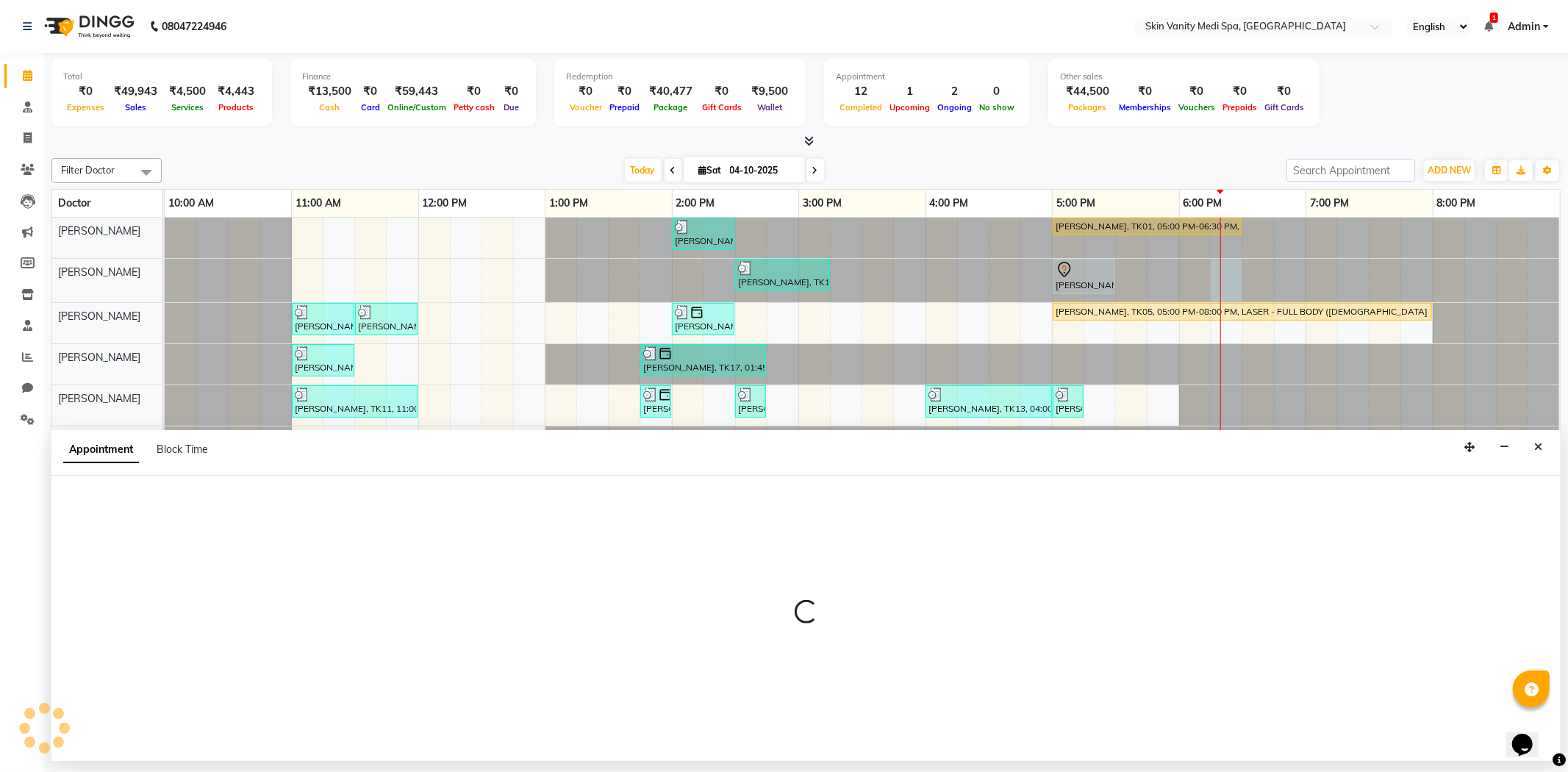
select select "70347"
select select "1095"
select select "tentative"
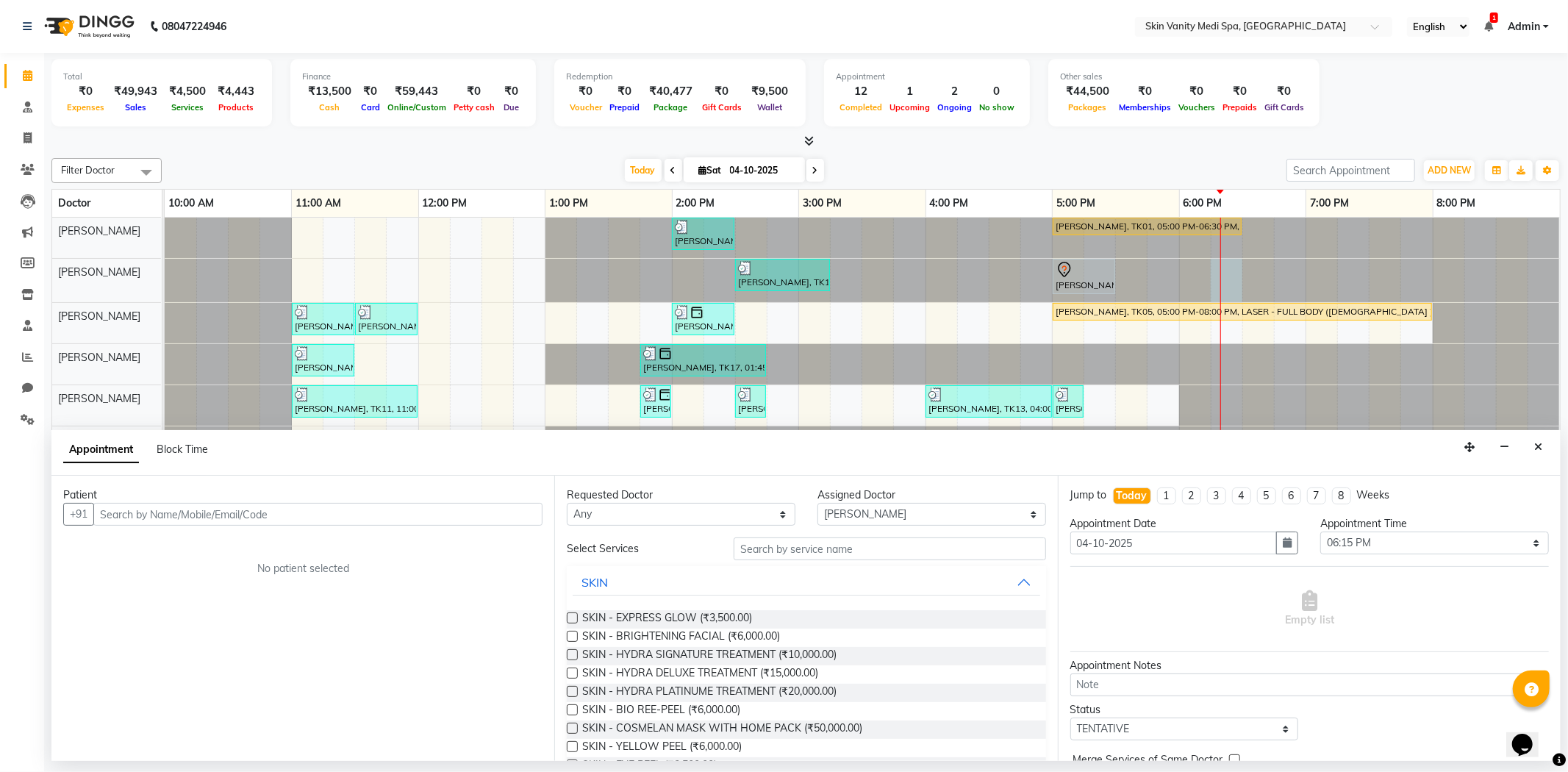
click at [225, 522] on input "text" at bounding box center [318, 515] width 449 height 23
click at [252, 547] on ngb-highlight "7434055130" at bounding box center [248, 546] width 73 height 14
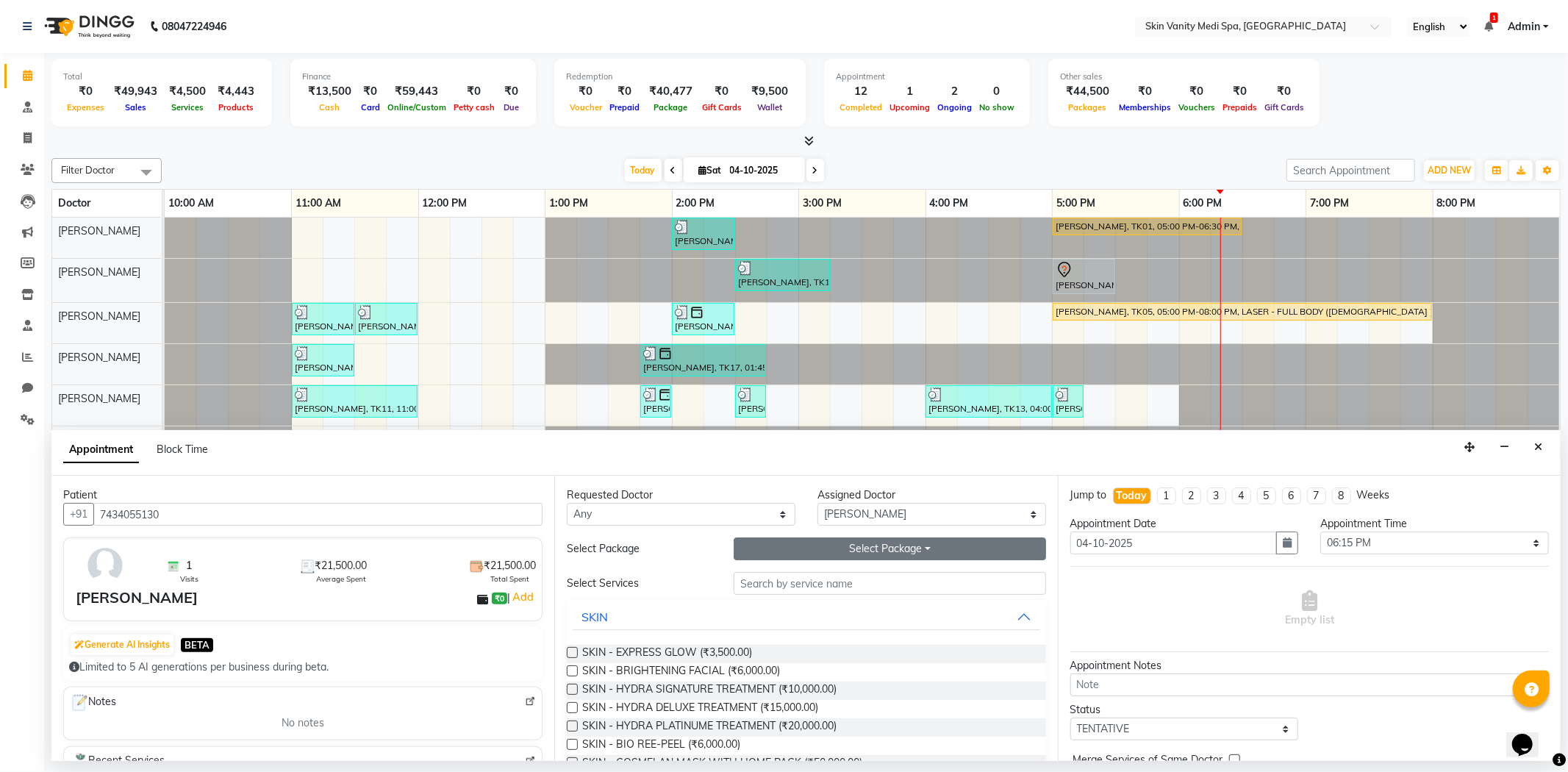
type input "7434055130"
click at [802, 542] on button "Select Package Toggle Dropdown" at bounding box center [889, 549] width 312 height 23
click at [796, 576] on li "LASER - UPPER LIPS (6 SESSIONS)" at bounding box center [840, 579] width 213 height 22
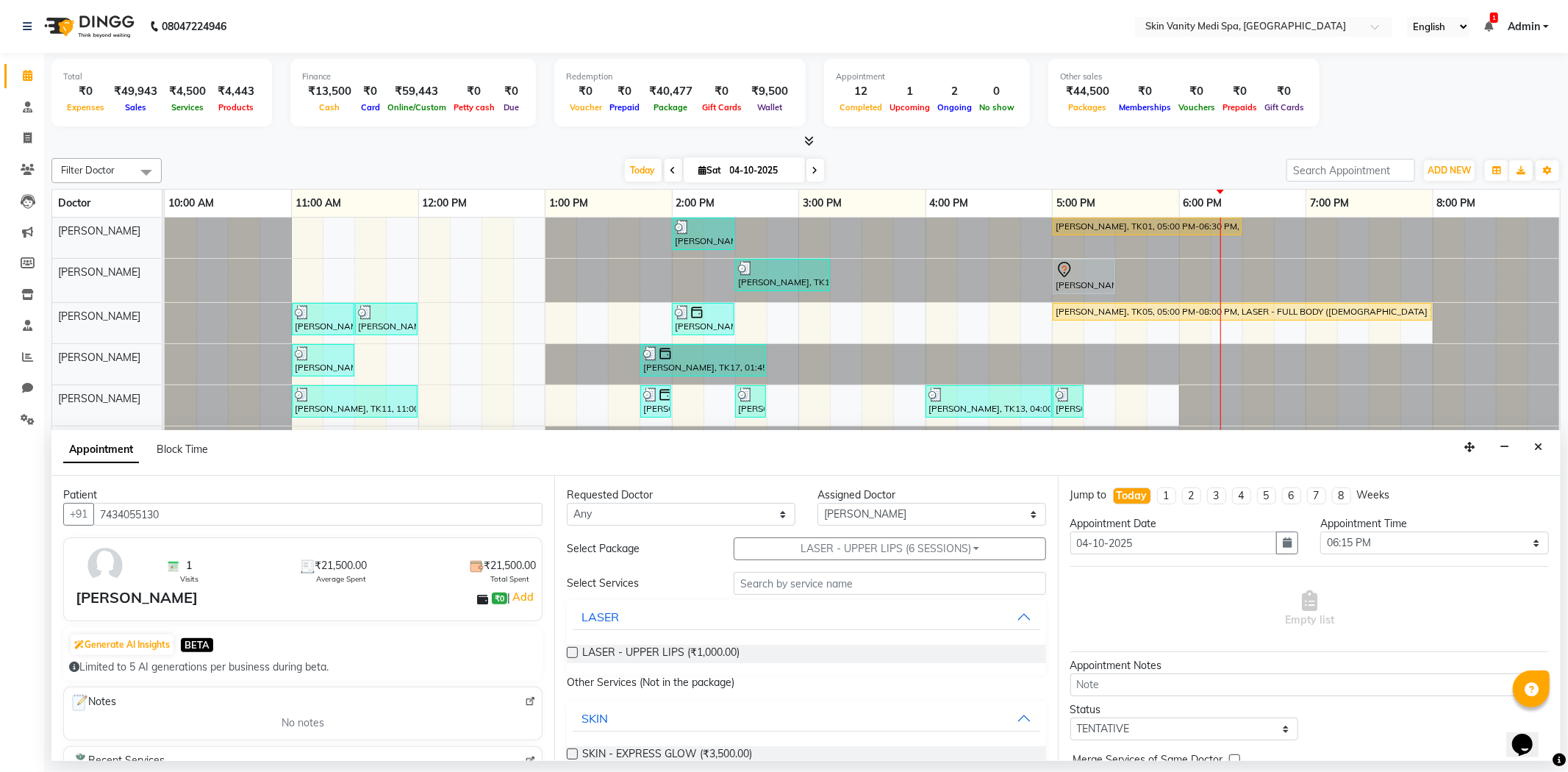
click at [571, 655] on label at bounding box center [573, 653] width 11 height 11
click at [571, 655] on input "checkbox" at bounding box center [572, 655] width 10 height 10
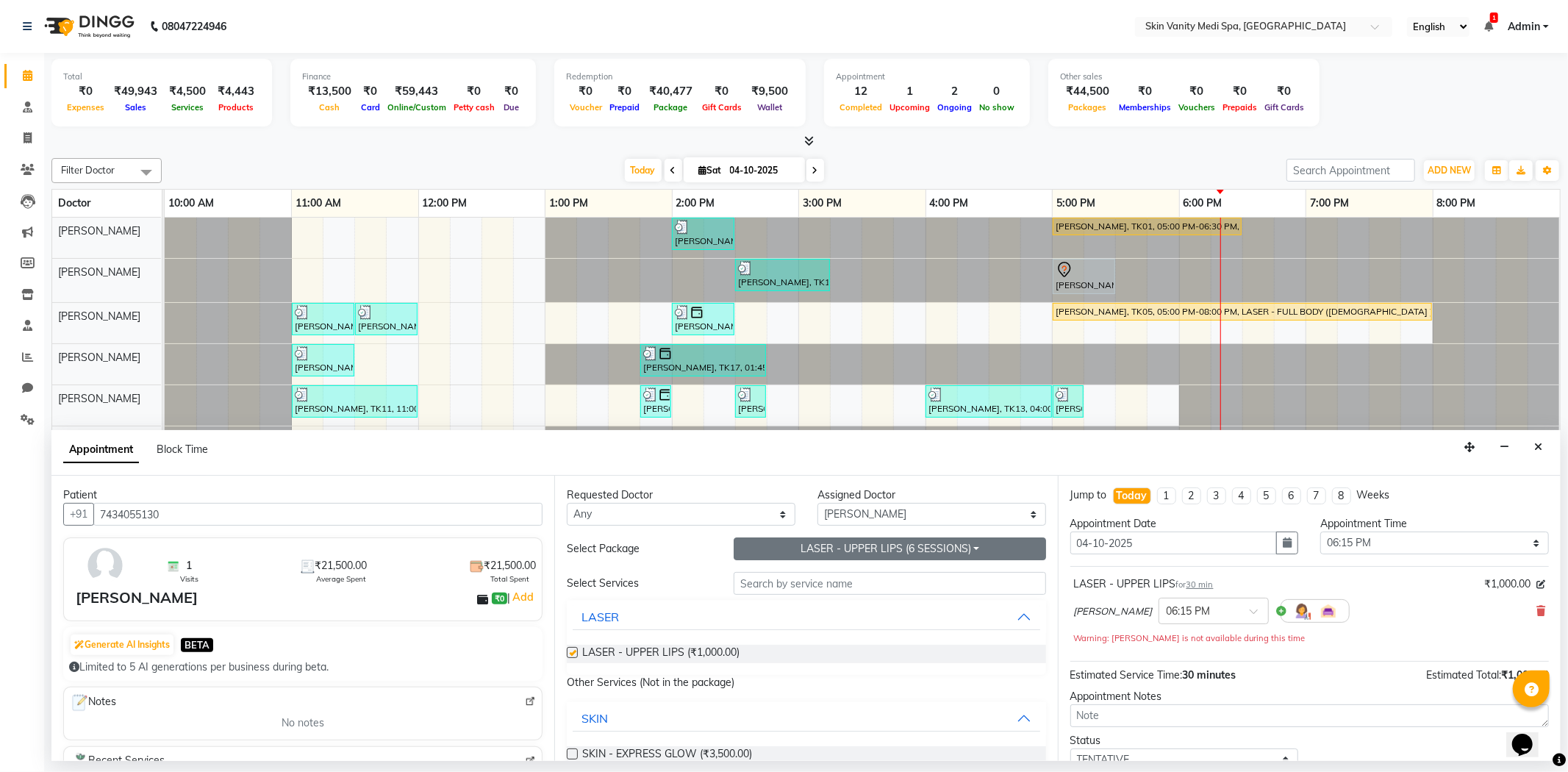
checkbox input "false"
click at [816, 544] on button "LASER - UPPER LIPS (6 SESSIONS)" at bounding box center [889, 549] width 312 height 23
click at [815, 621] on li "LASER - FULL BIKINI (6 SESSIONS)" at bounding box center [840, 622] width 213 height 22
click at [570, 649] on label at bounding box center [573, 653] width 11 height 11
click at [570, 650] on input "checkbox" at bounding box center [572, 655] width 10 height 10
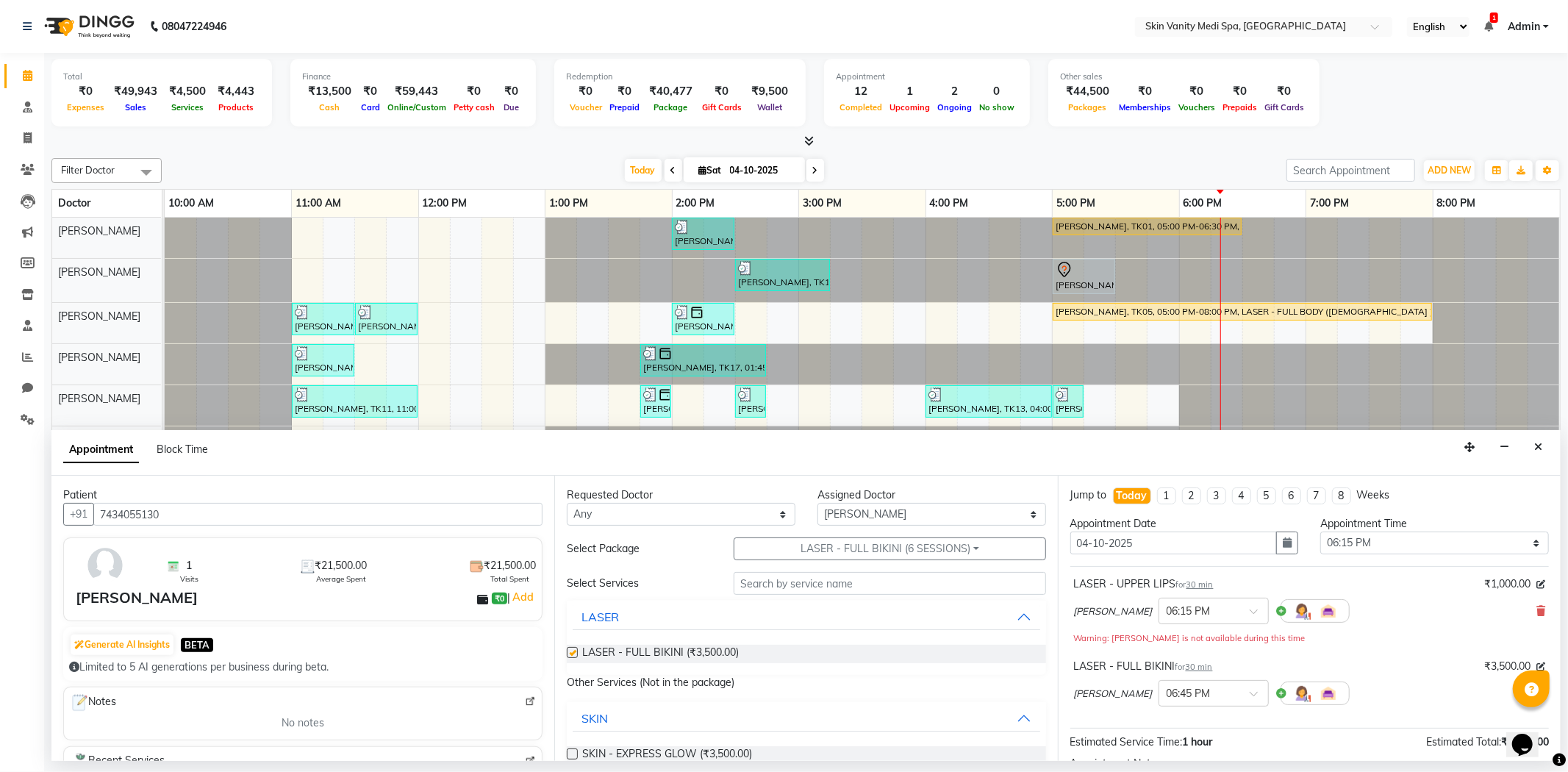
checkbox input "false"
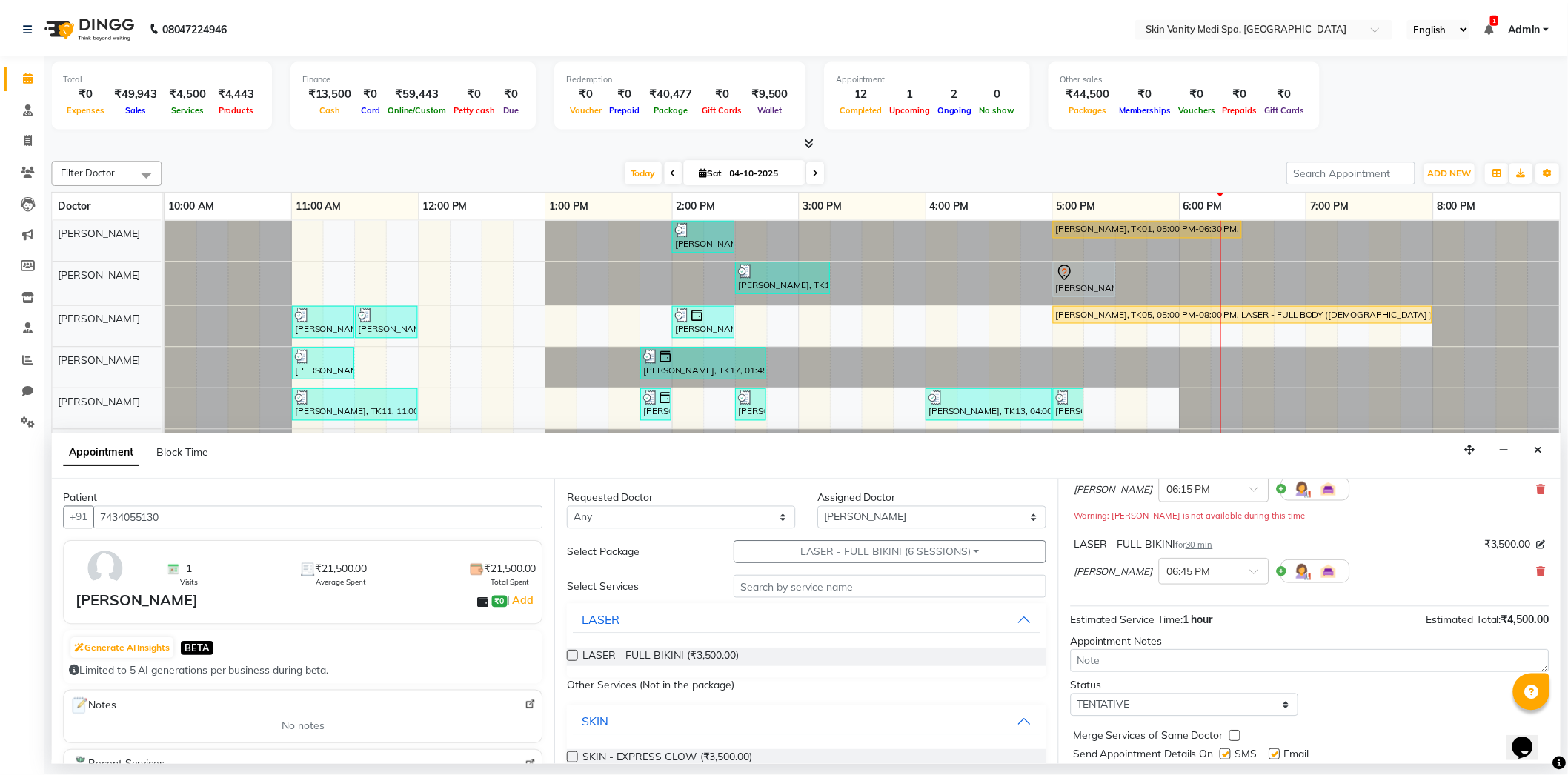
scroll to position [164, 0]
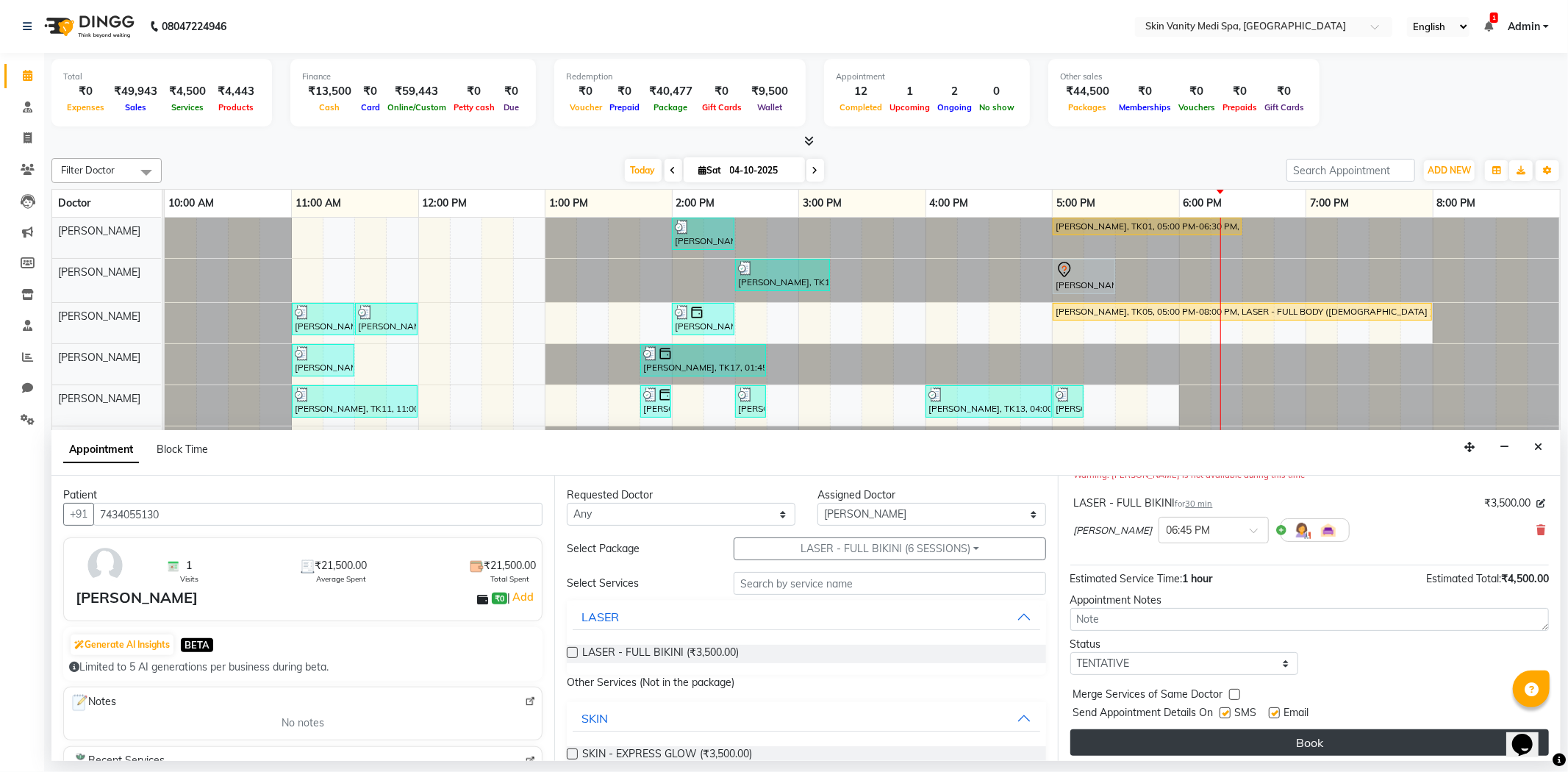
click at [1280, 749] on button "Book" at bounding box center [1309, 742] width 478 height 26
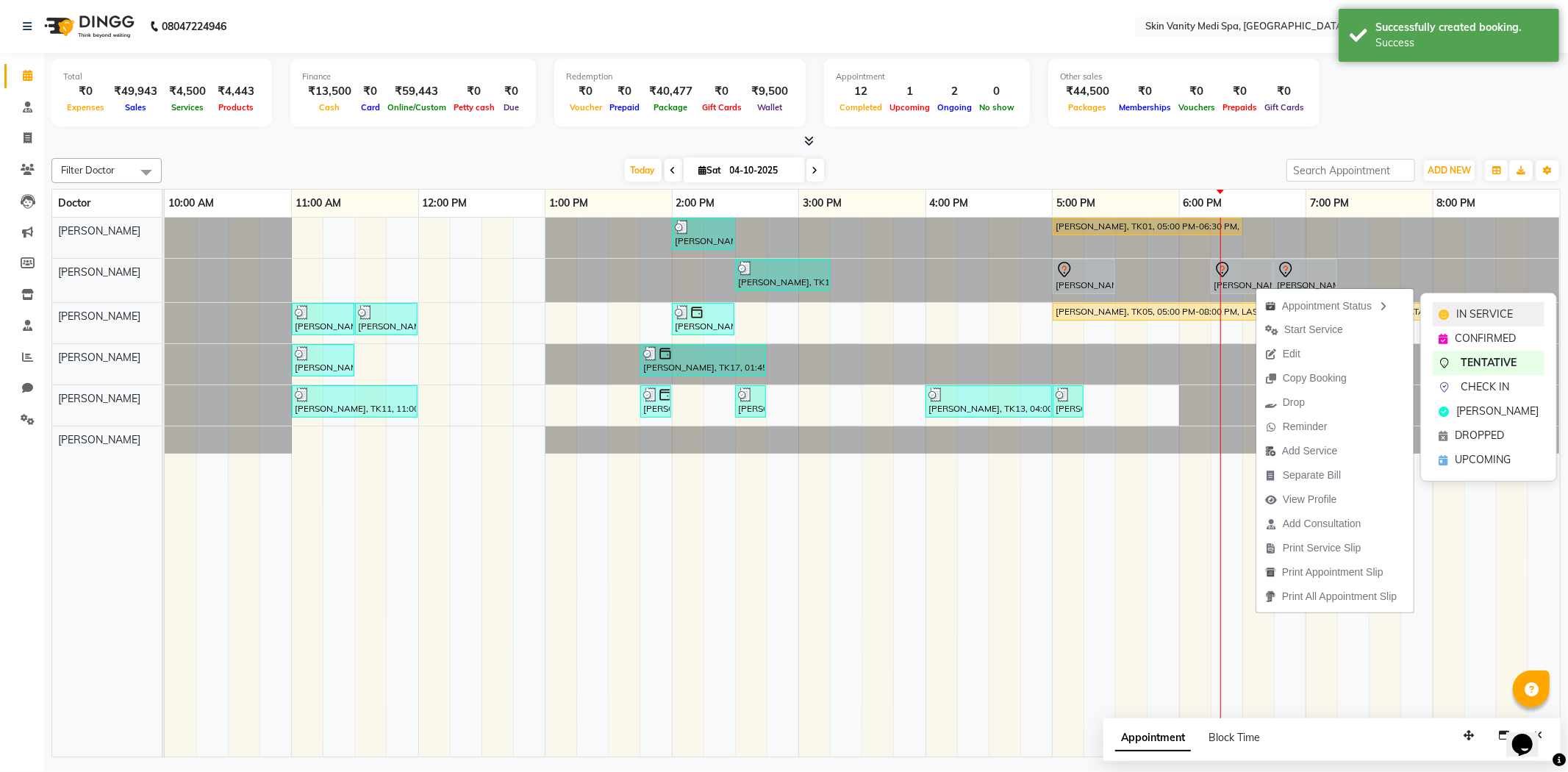
click at [1456, 309] on span "IN SERVICE" at bounding box center [1484, 314] width 57 height 15
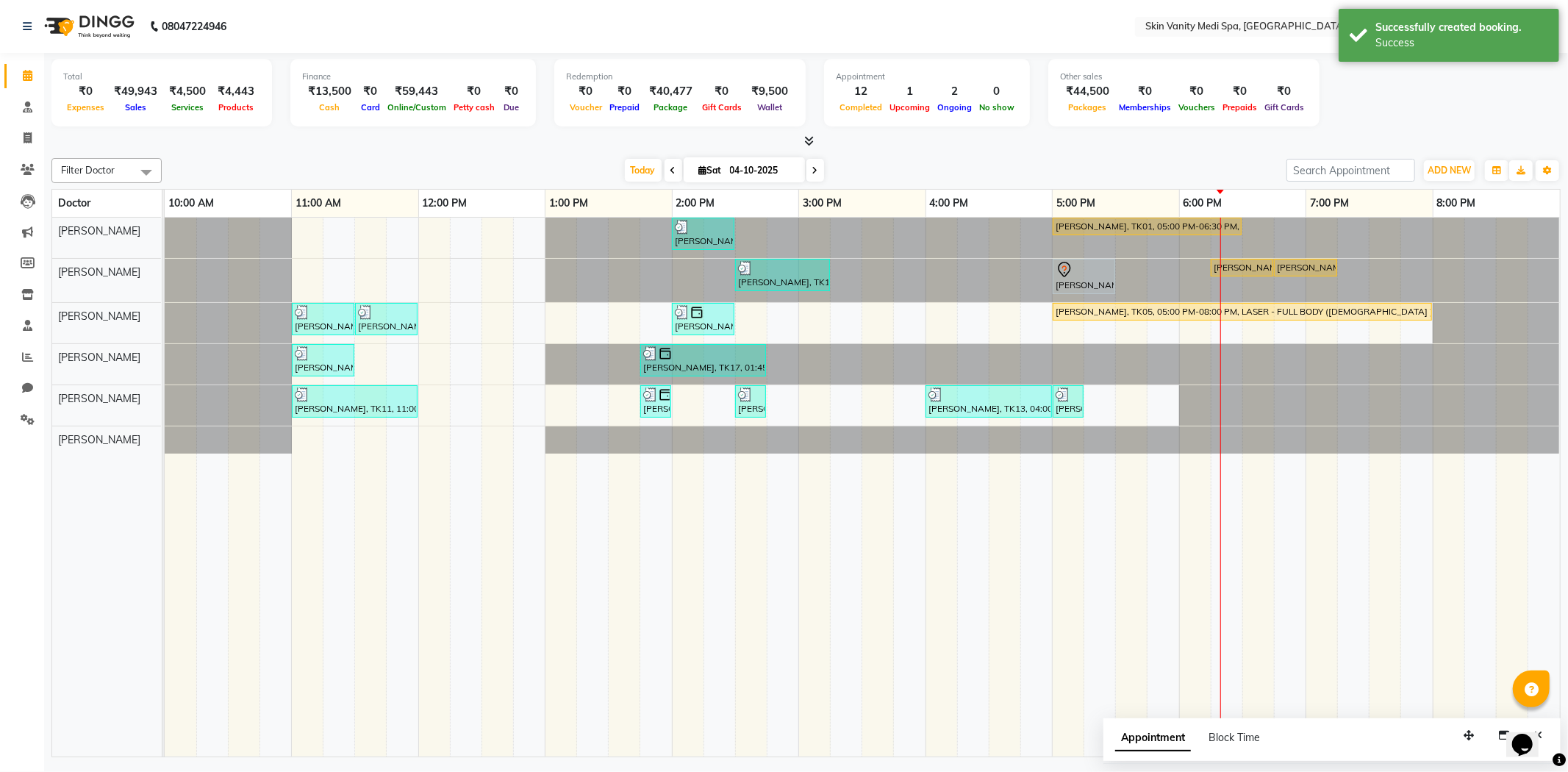
click at [816, 180] on span at bounding box center [816, 170] width 18 height 23
type input "05-10-2025"
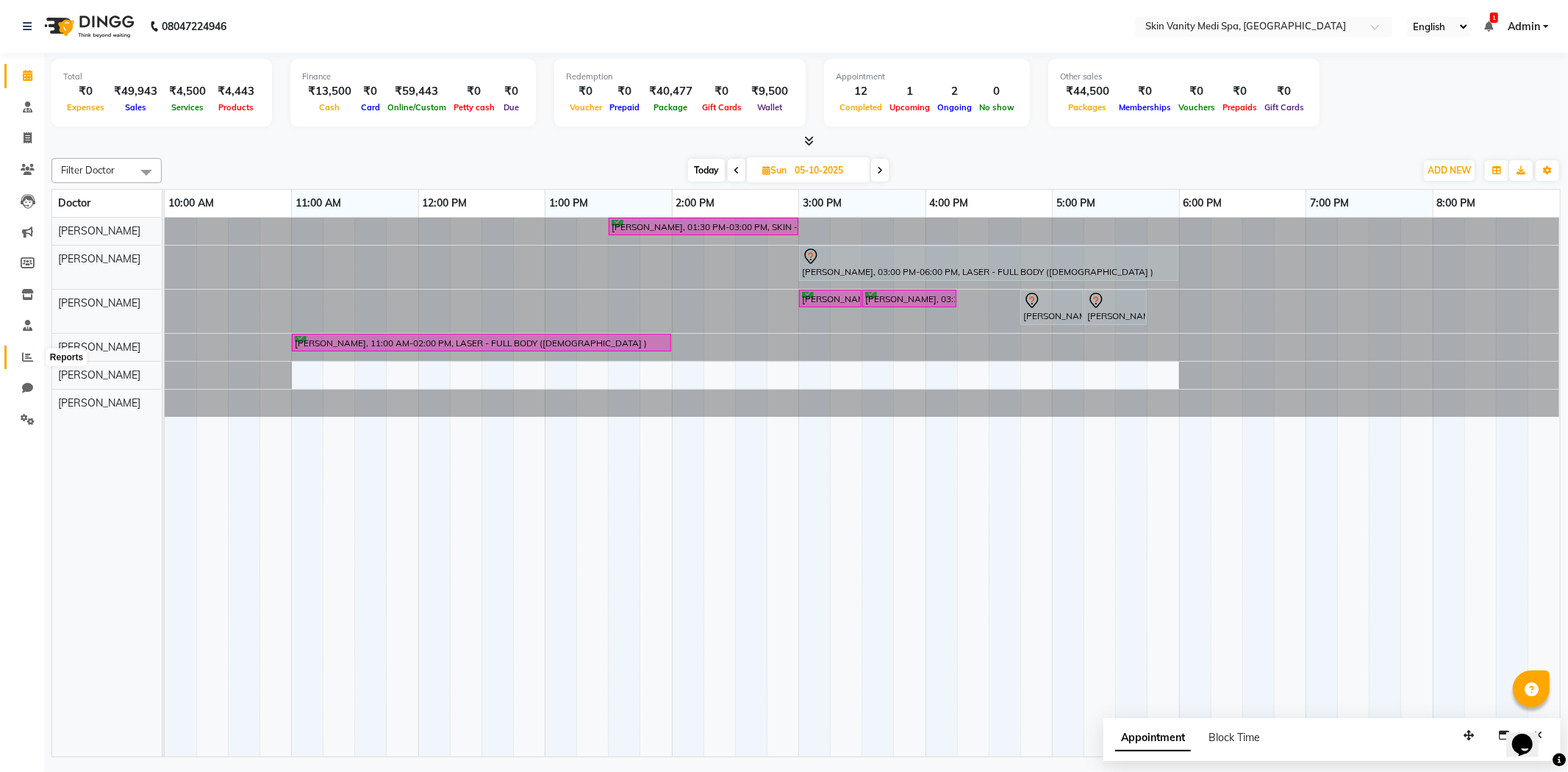
click at [22, 359] on icon at bounding box center [28, 357] width 11 height 11
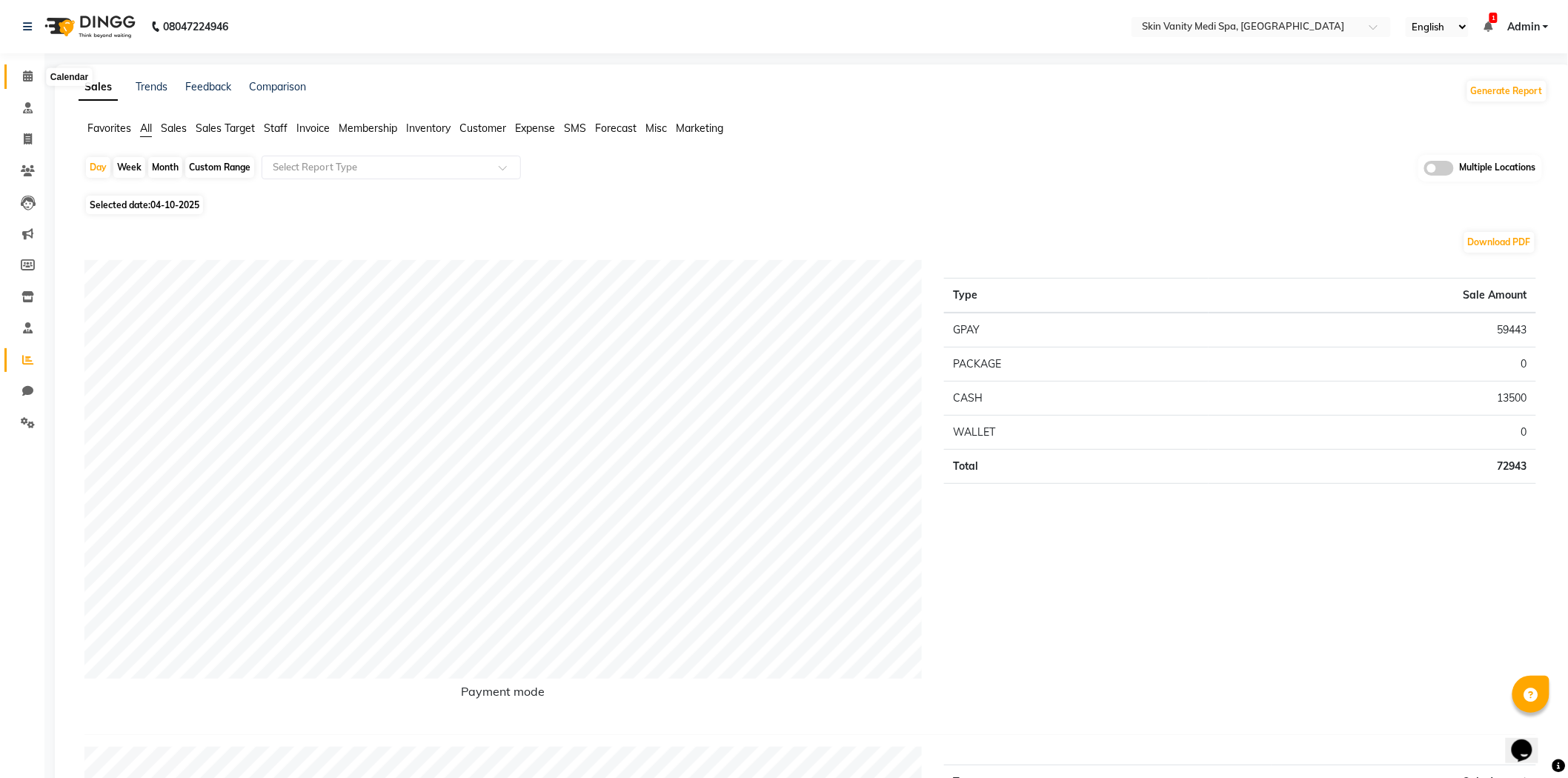
click at [34, 70] on span at bounding box center [27, 77] width 26 height 17
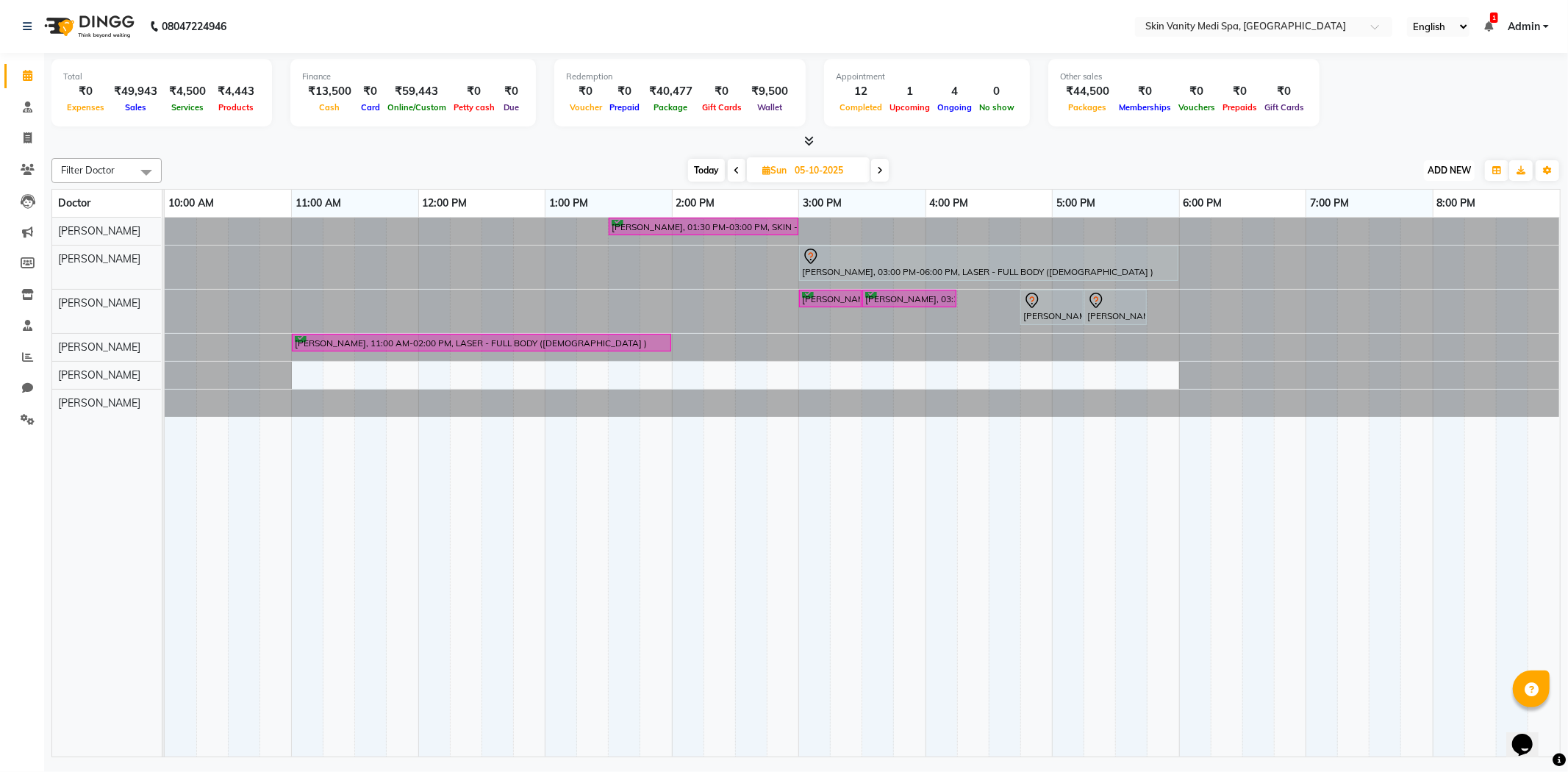
click at [1457, 171] on span "ADD NEW" at bounding box center [1449, 170] width 43 height 11
click at [1397, 215] on link "Add Invoice" at bounding box center [1415, 217] width 116 height 19
select select "service"
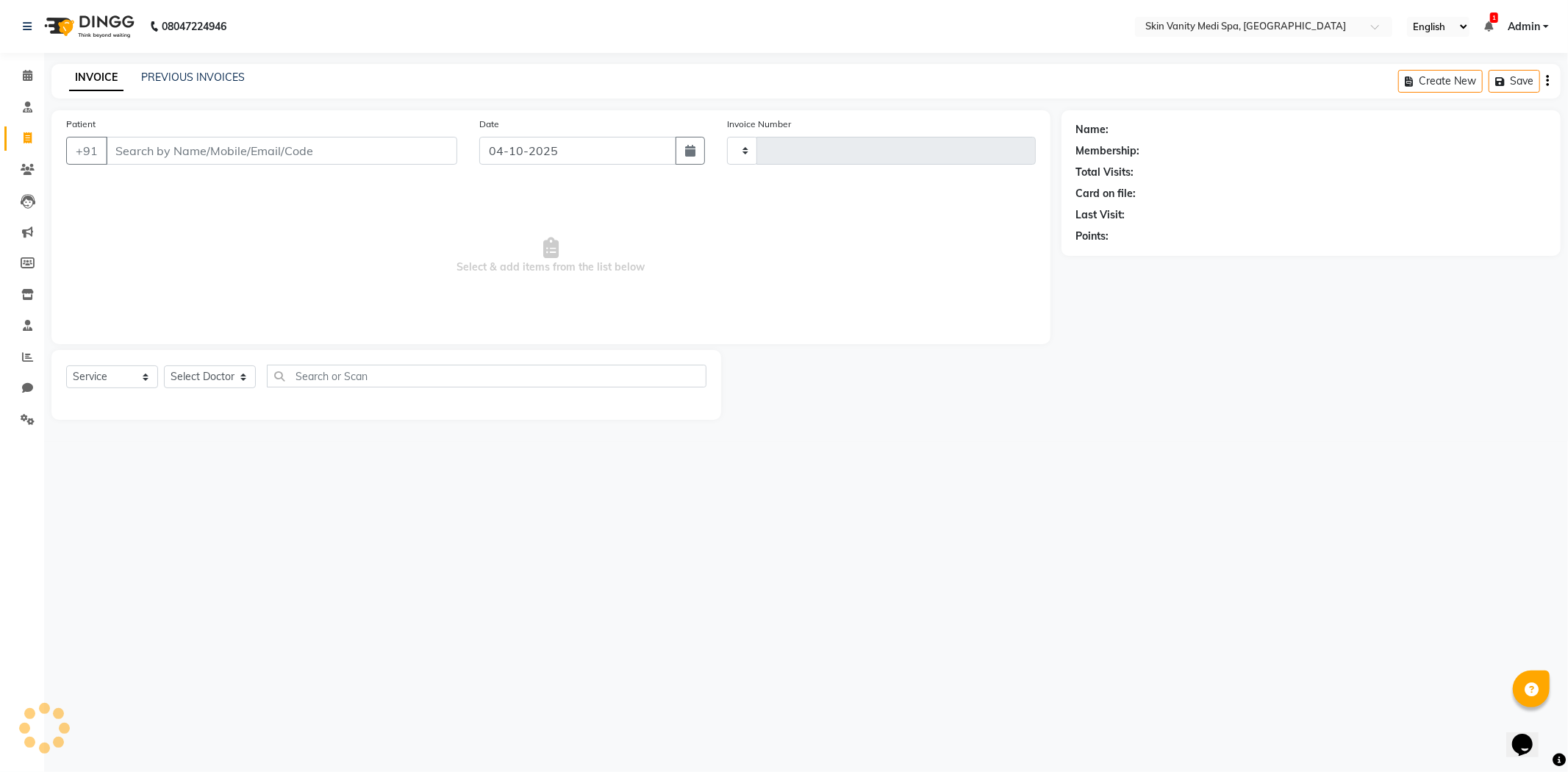
type input "0872"
select select "7826"
click at [195, 77] on link "PREVIOUS INVOICES" at bounding box center [193, 77] width 104 height 14
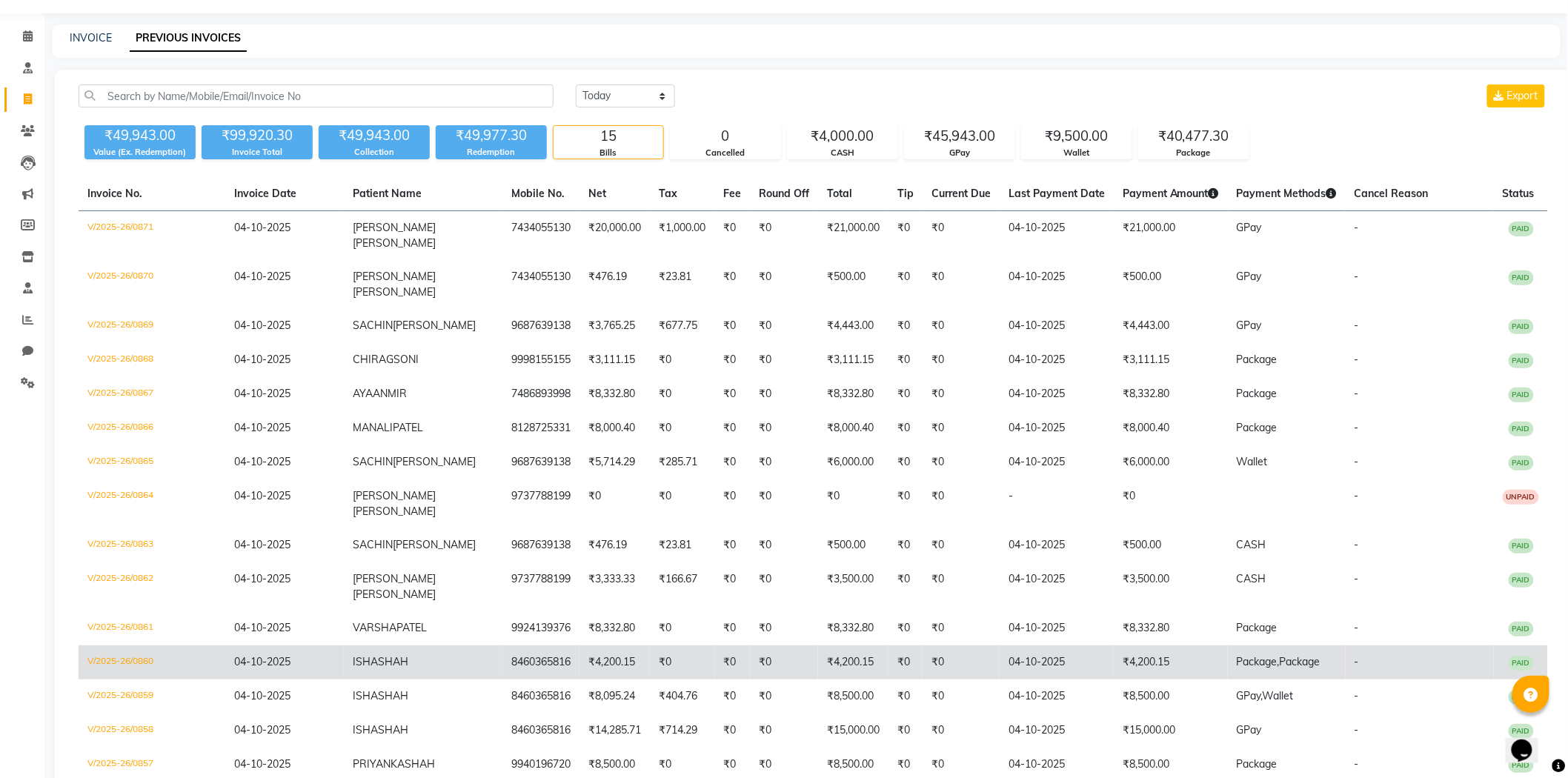
scroll to position [61, 0]
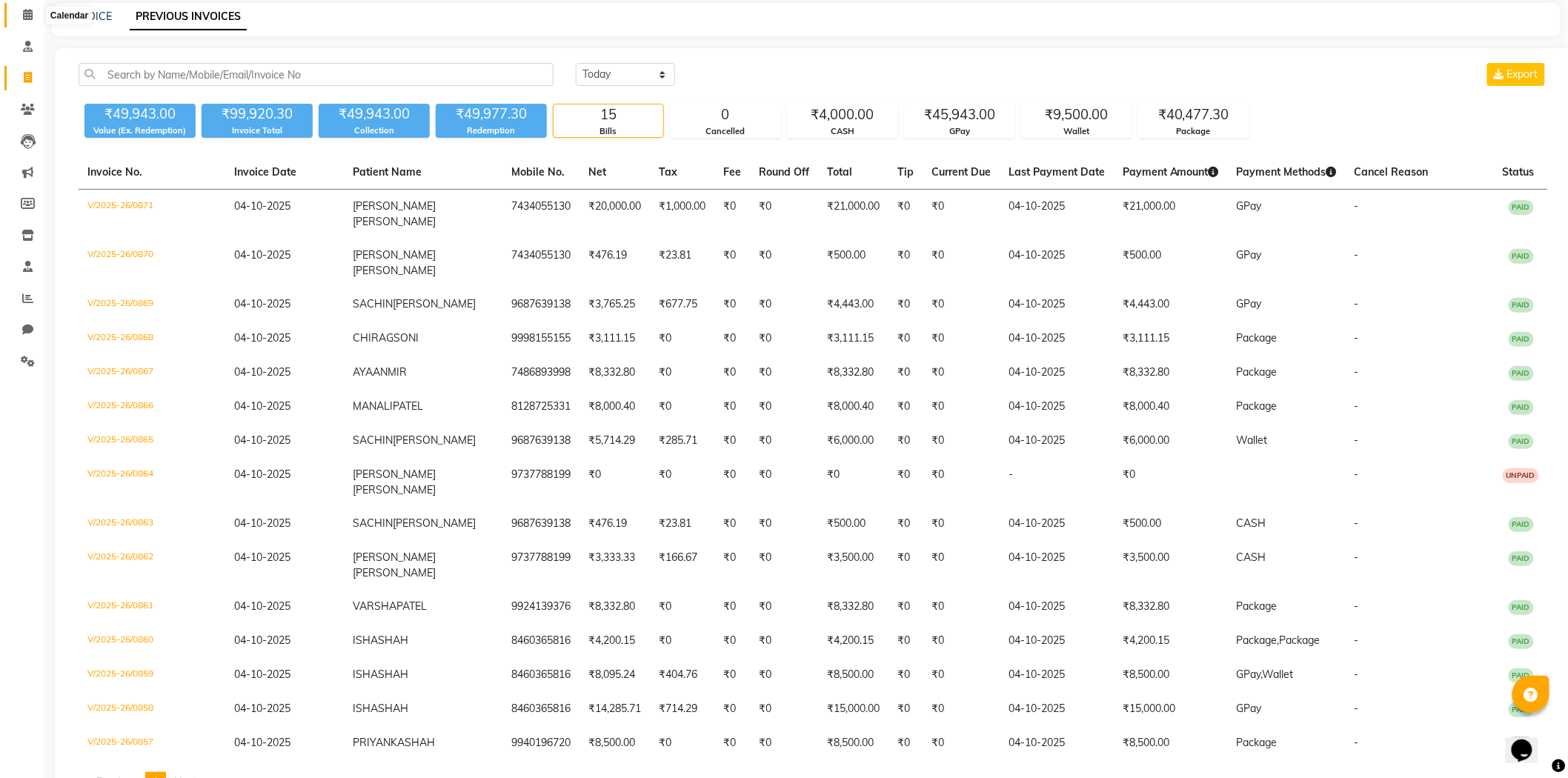
click at [31, 19] on icon at bounding box center [28, 14] width 10 height 11
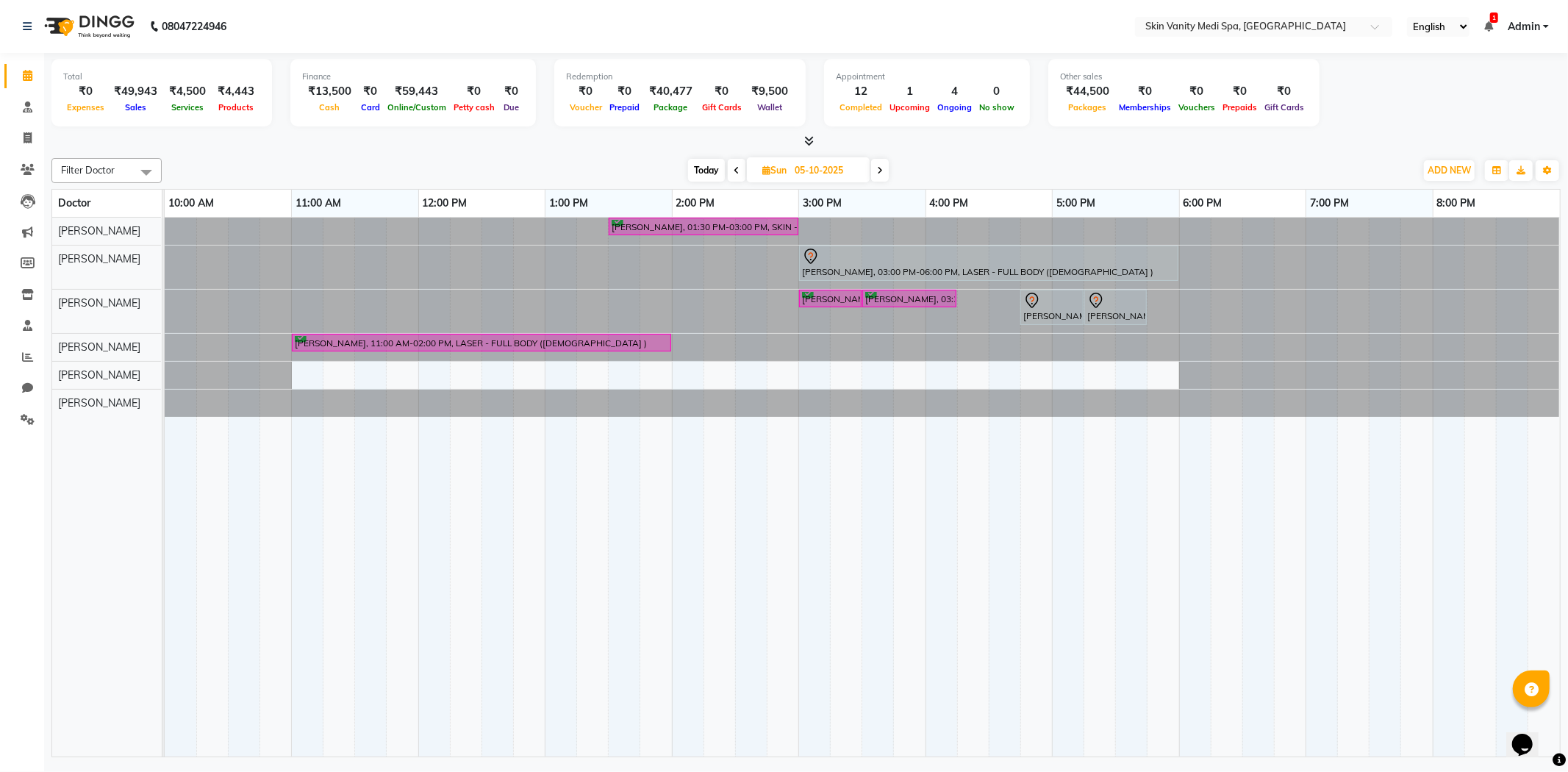
click at [711, 166] on span "Today" at bounding box center [706, 170] width 37 height 23
type input "04-10-2025"
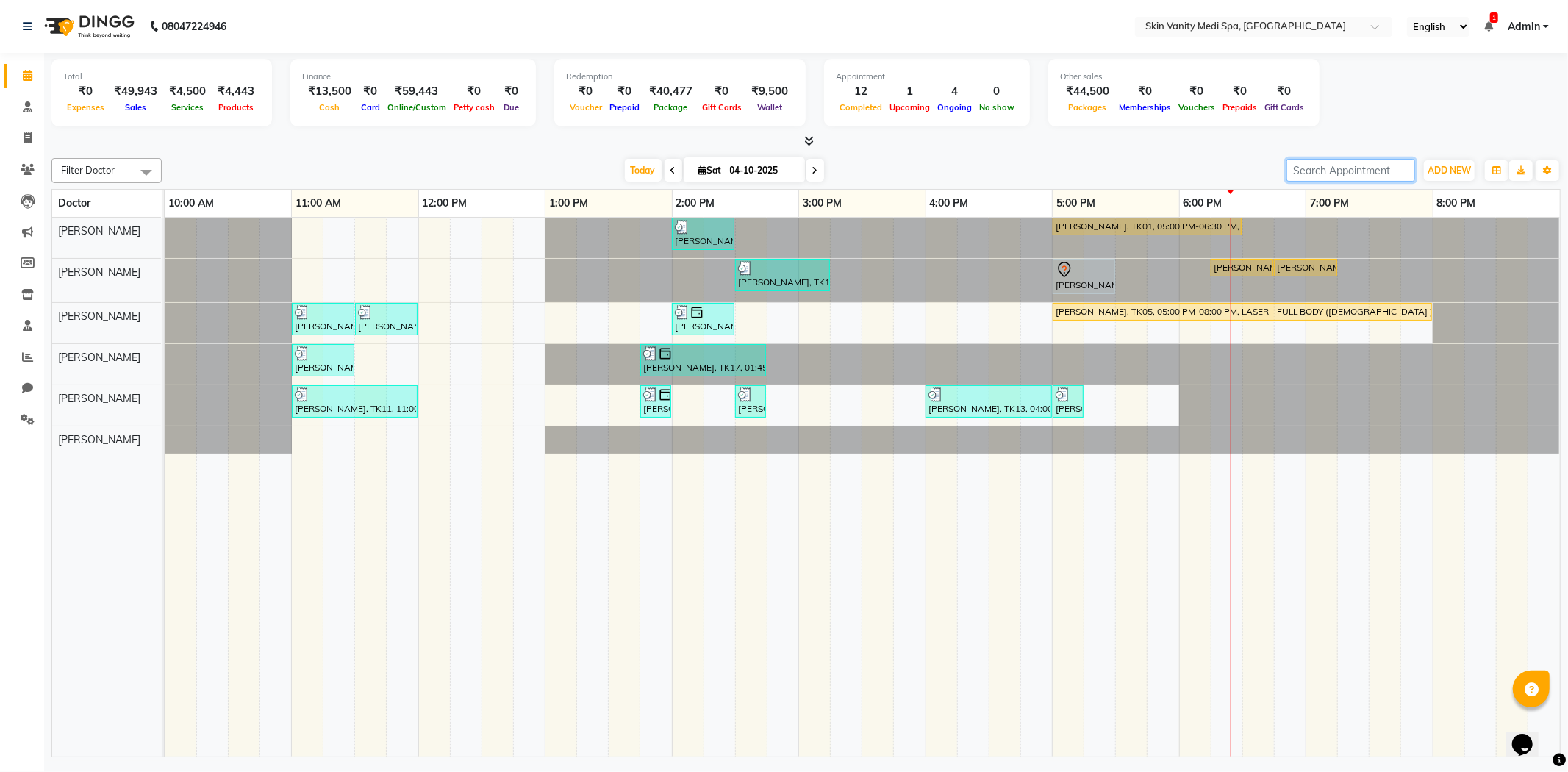
click at [1324, 173] on input "search" at bounding box center [1351, 170] width 129 height 23
click at [1459, 170] on span "ADD NEW" at bounding box center [1449, 170] width 43 height 11
click at [1412, 208] on link "Add Invoice" at bounding box center [1415, 217] width 116 height 19
select select "service"
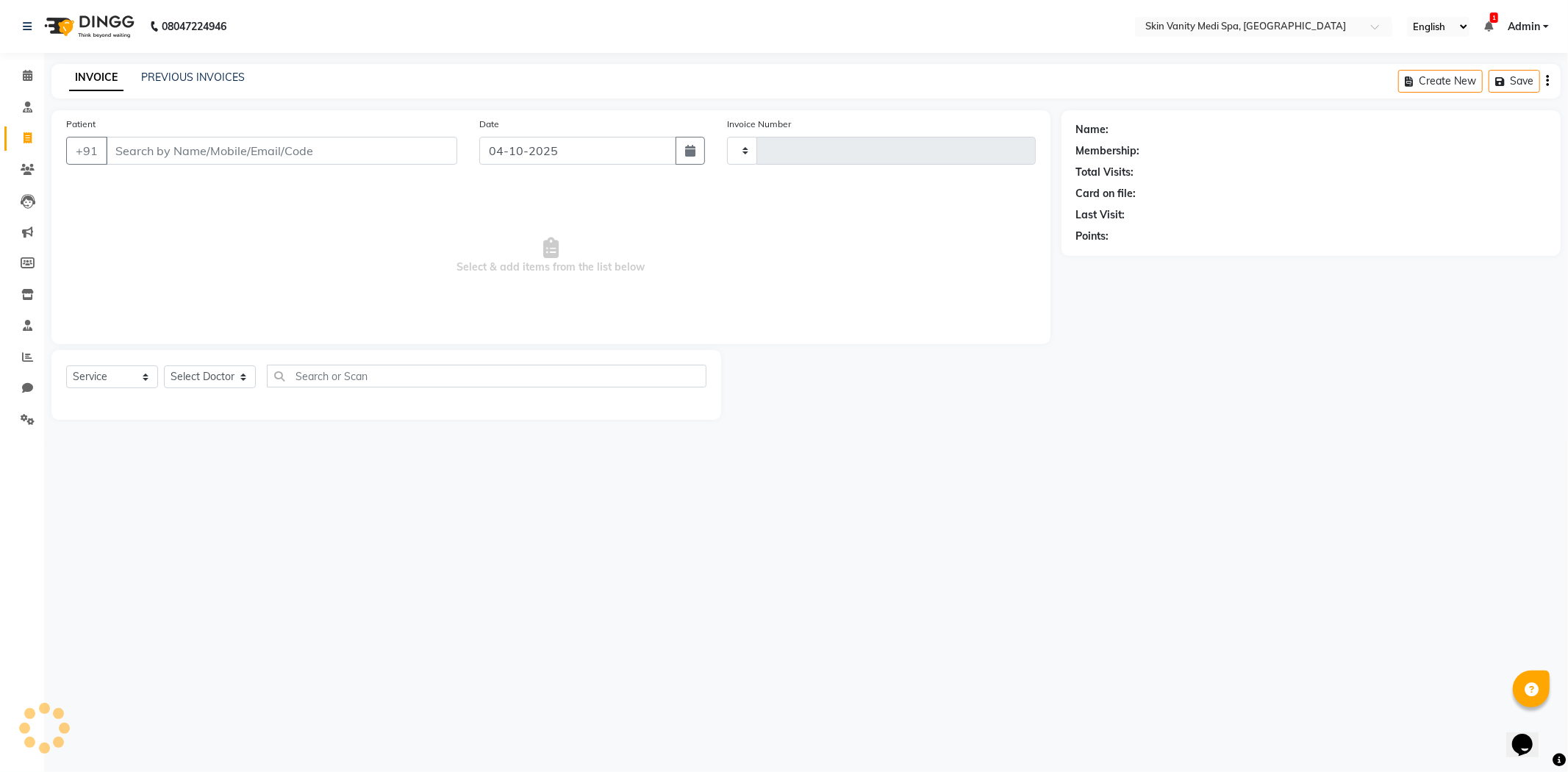
type input "0872"
select select "7826"
click at [300, 163] on input "Patient" at bounding box center [282, 150] width 351 height 28
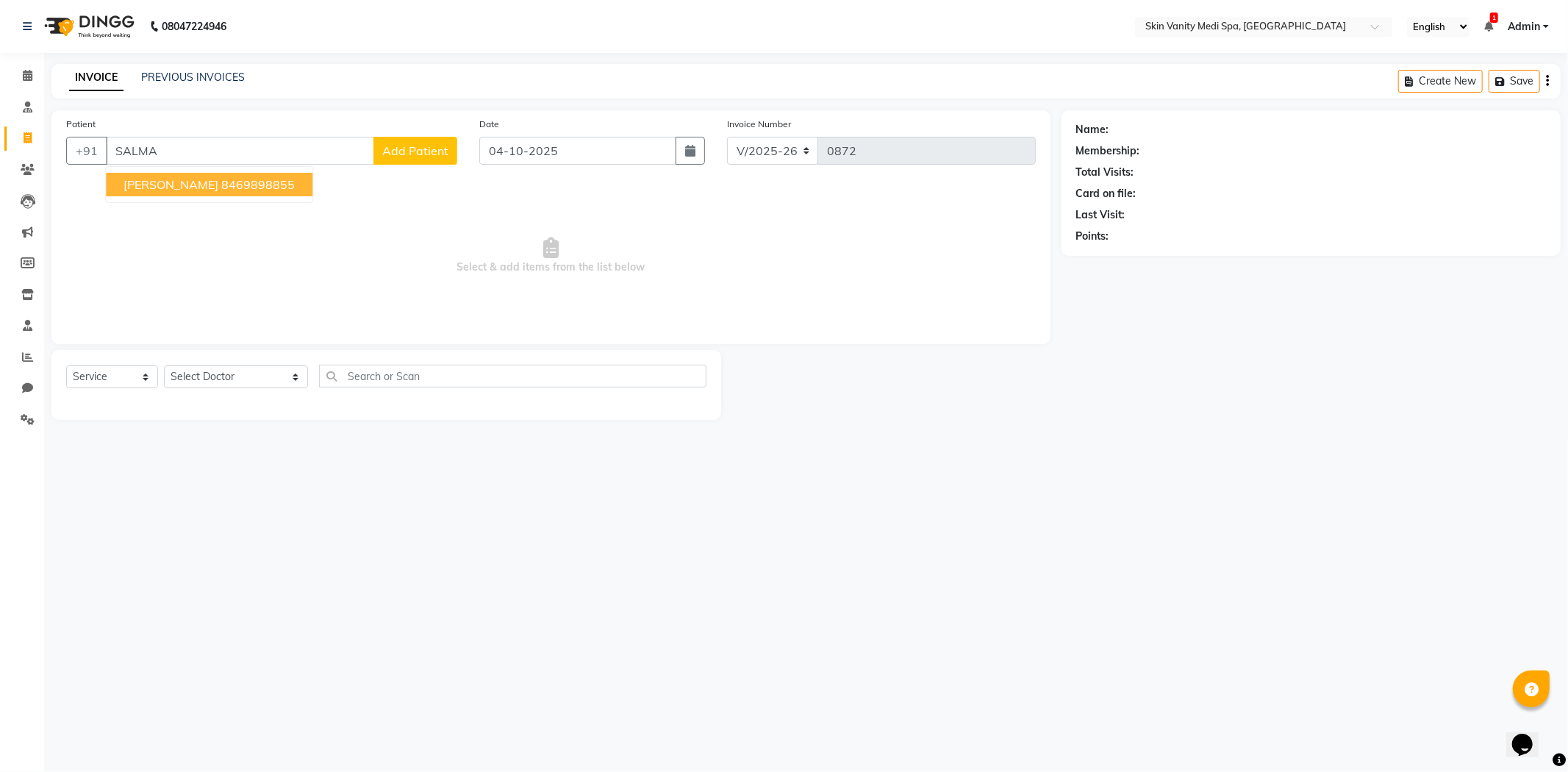
click at [261, 178] on ngb-highlight "8469898855" at bounding box center [258, 185] width 73 height 14
type input "8469898855"
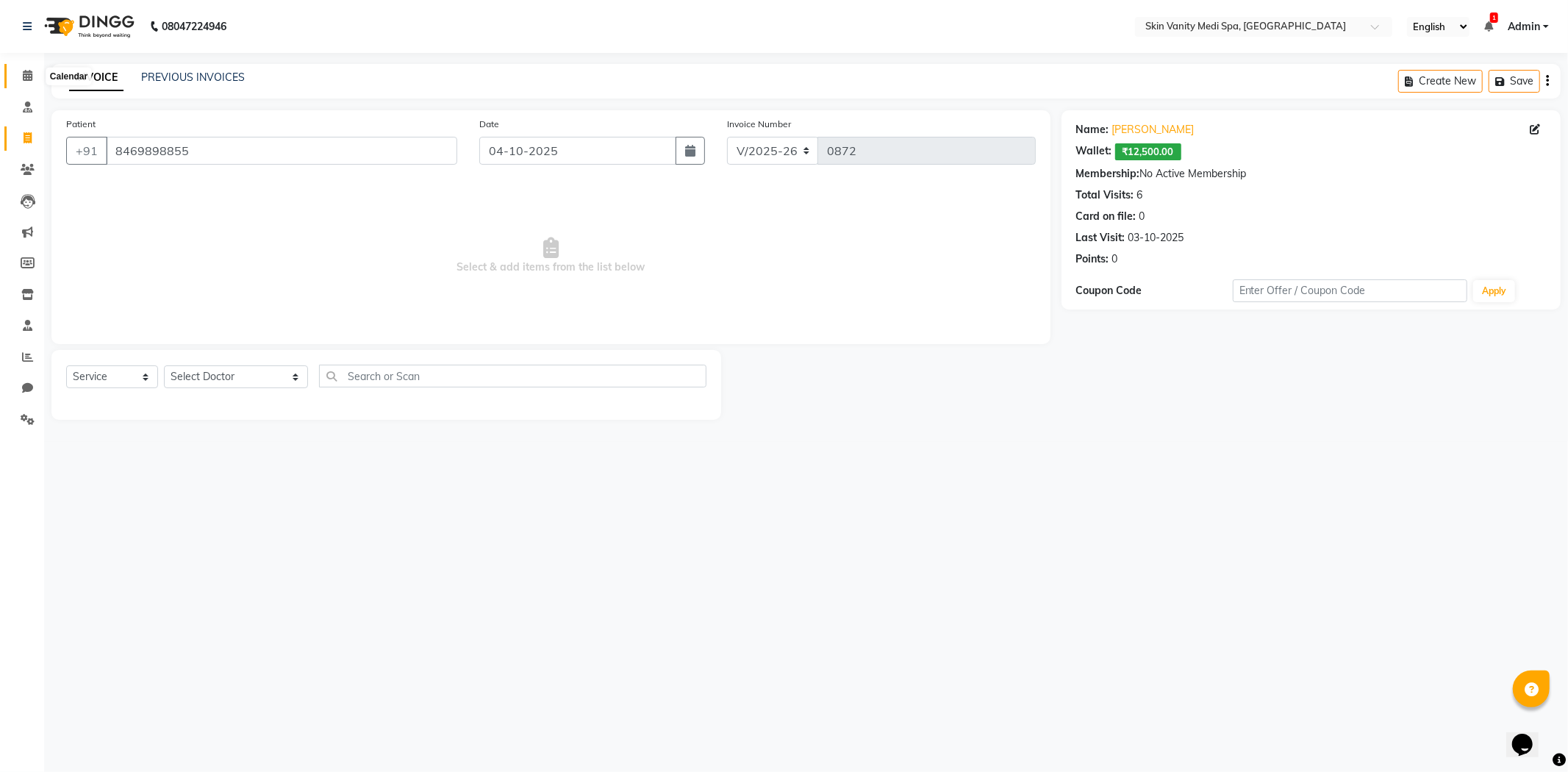
click at [23, 72] on icon at bounding box center [28, 75] width 10 height 11
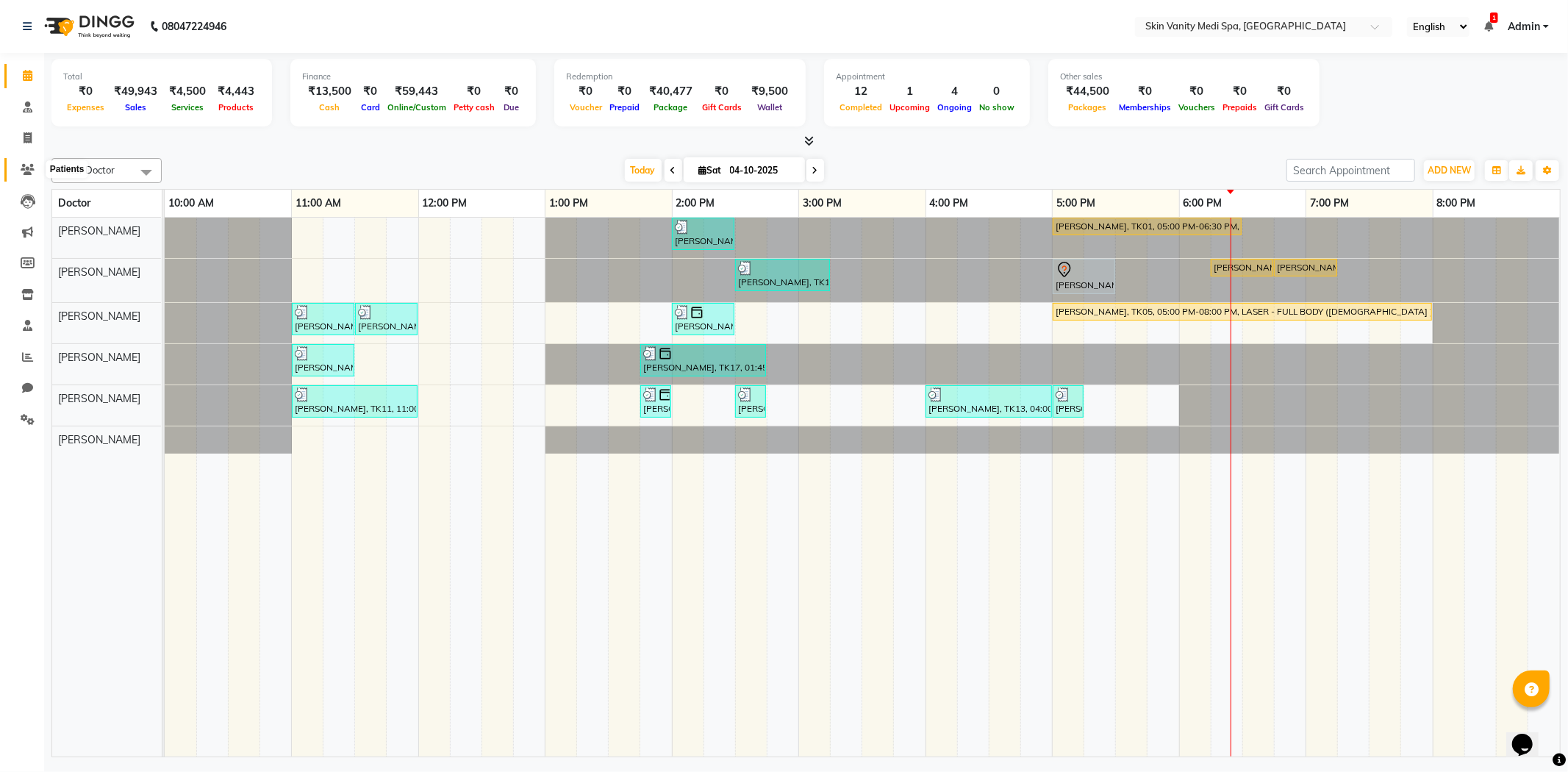
click at [32, 161] on span at bounding box center [27, 169] width 26 height 17
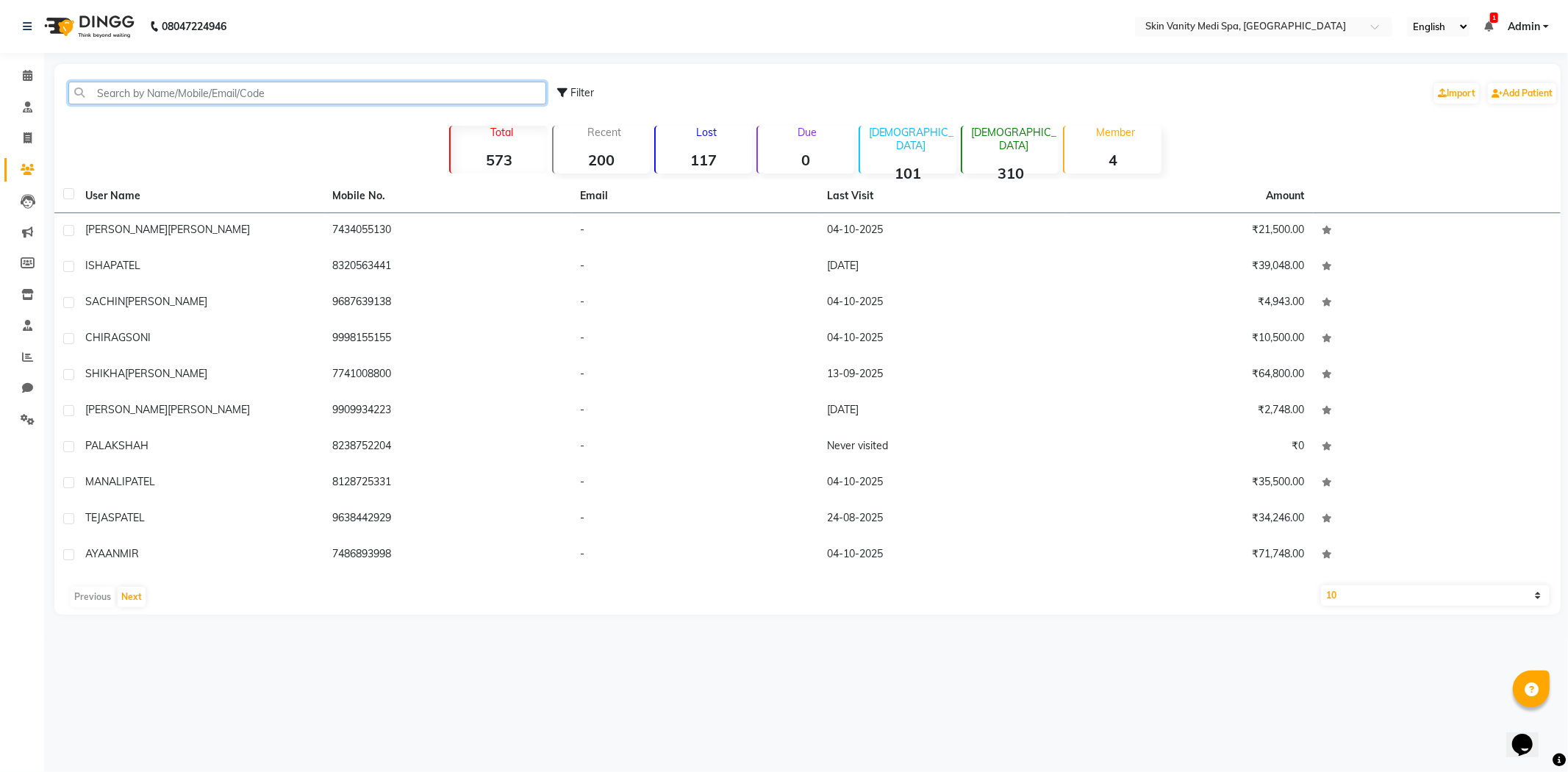
click at [179, 90] on input "text" at bounding box center [308, 93] width 478 height 23
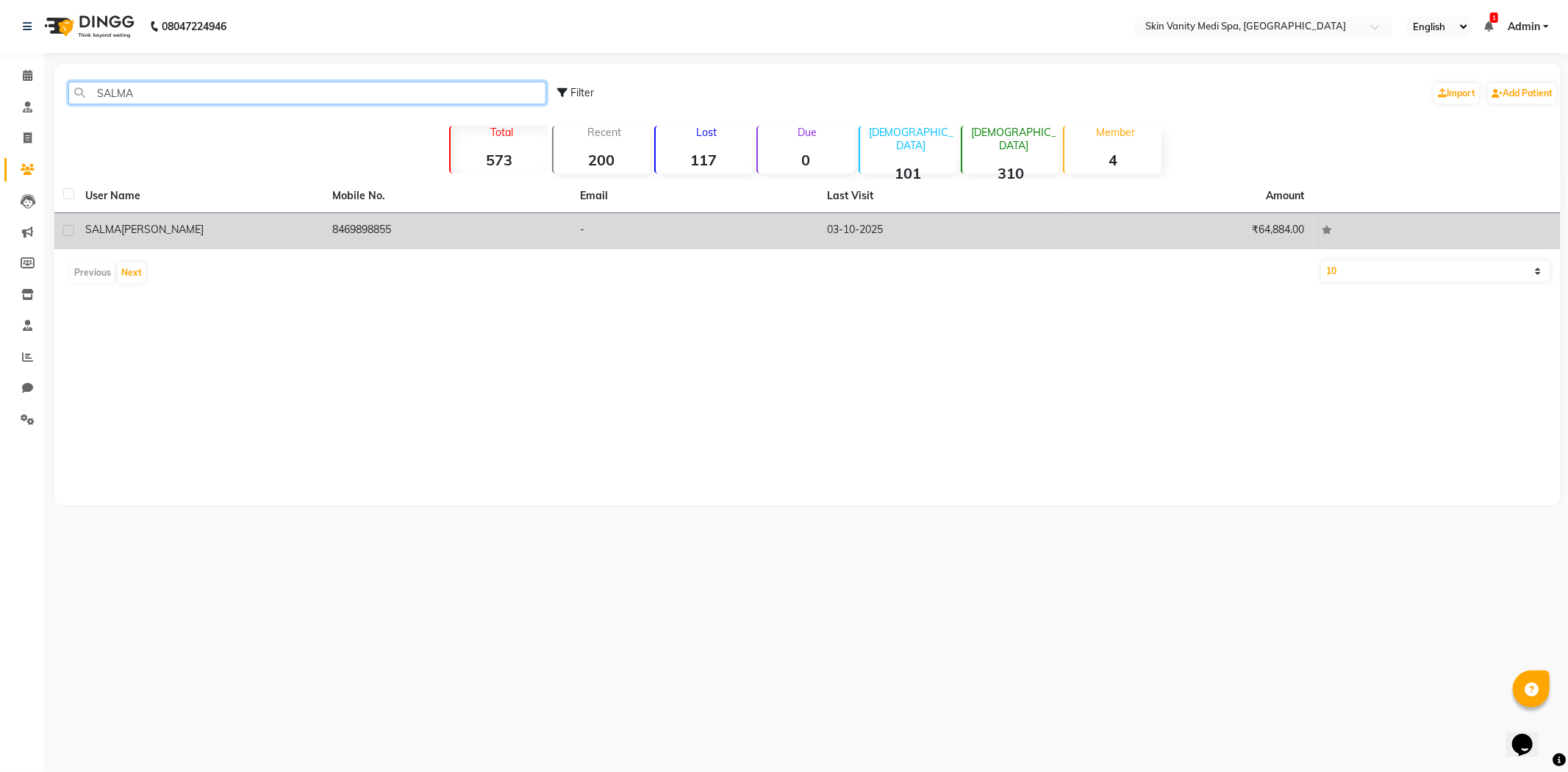
type input "SALMA"
click at [368, 219] on td "8469898855" at bounding box center [448, 231] width 248 height 36
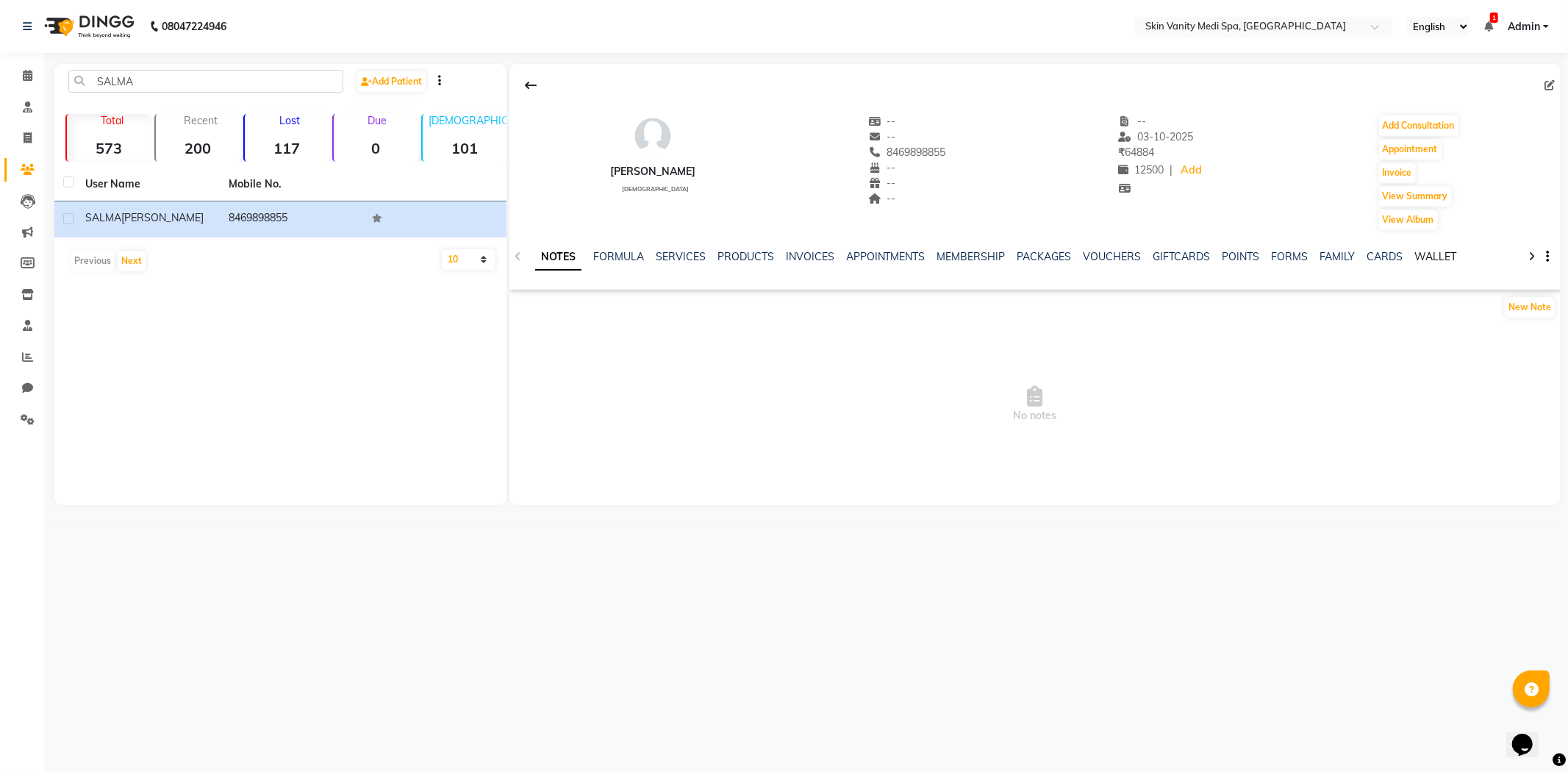
click at [1415, 254] on link "WALLET" at bounding box center [1436, 257] width 42 height 14
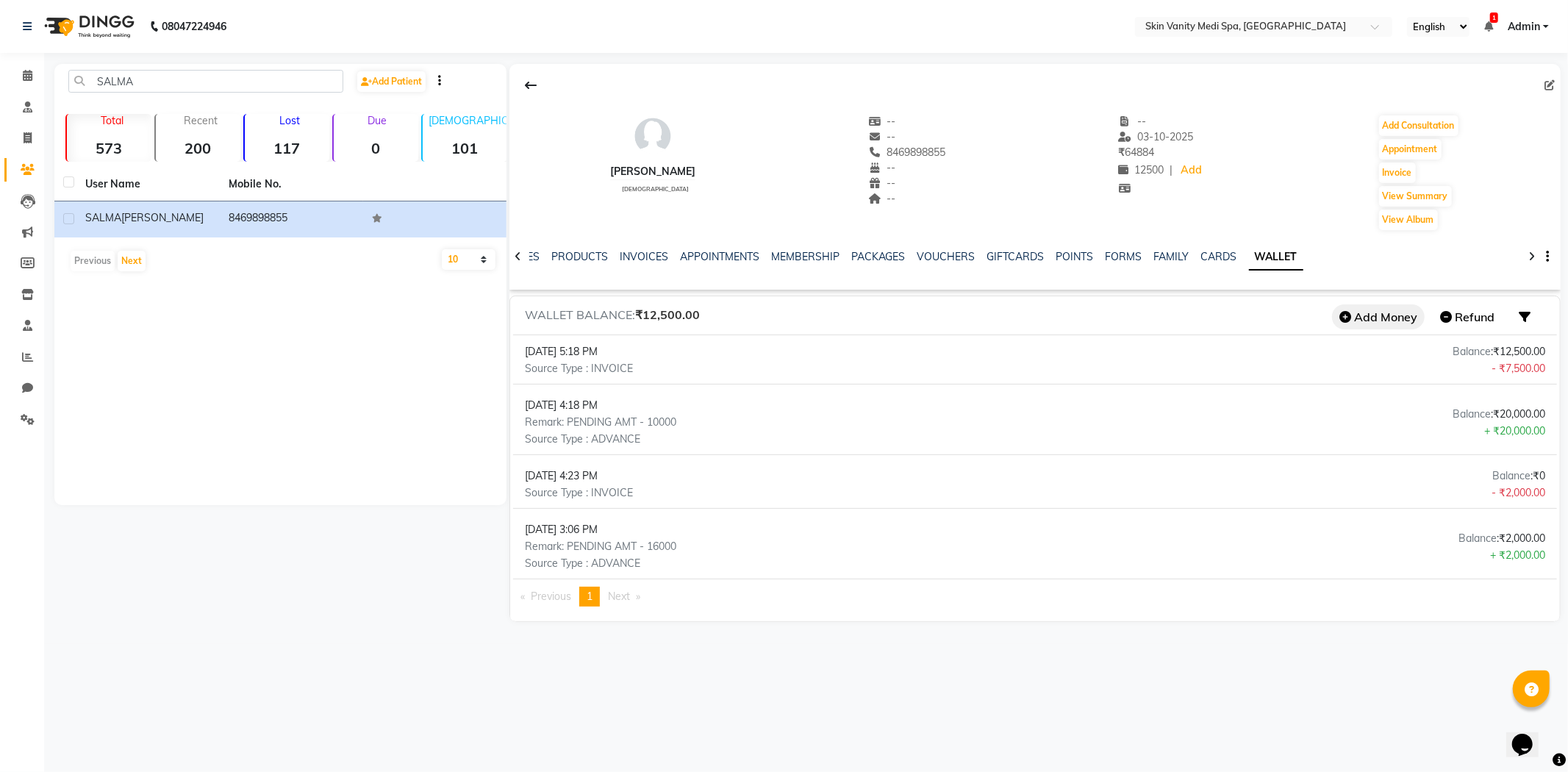
click at [1366, 321] on button "Add Money" at bounding box center [1379, 316] width 93 height 25
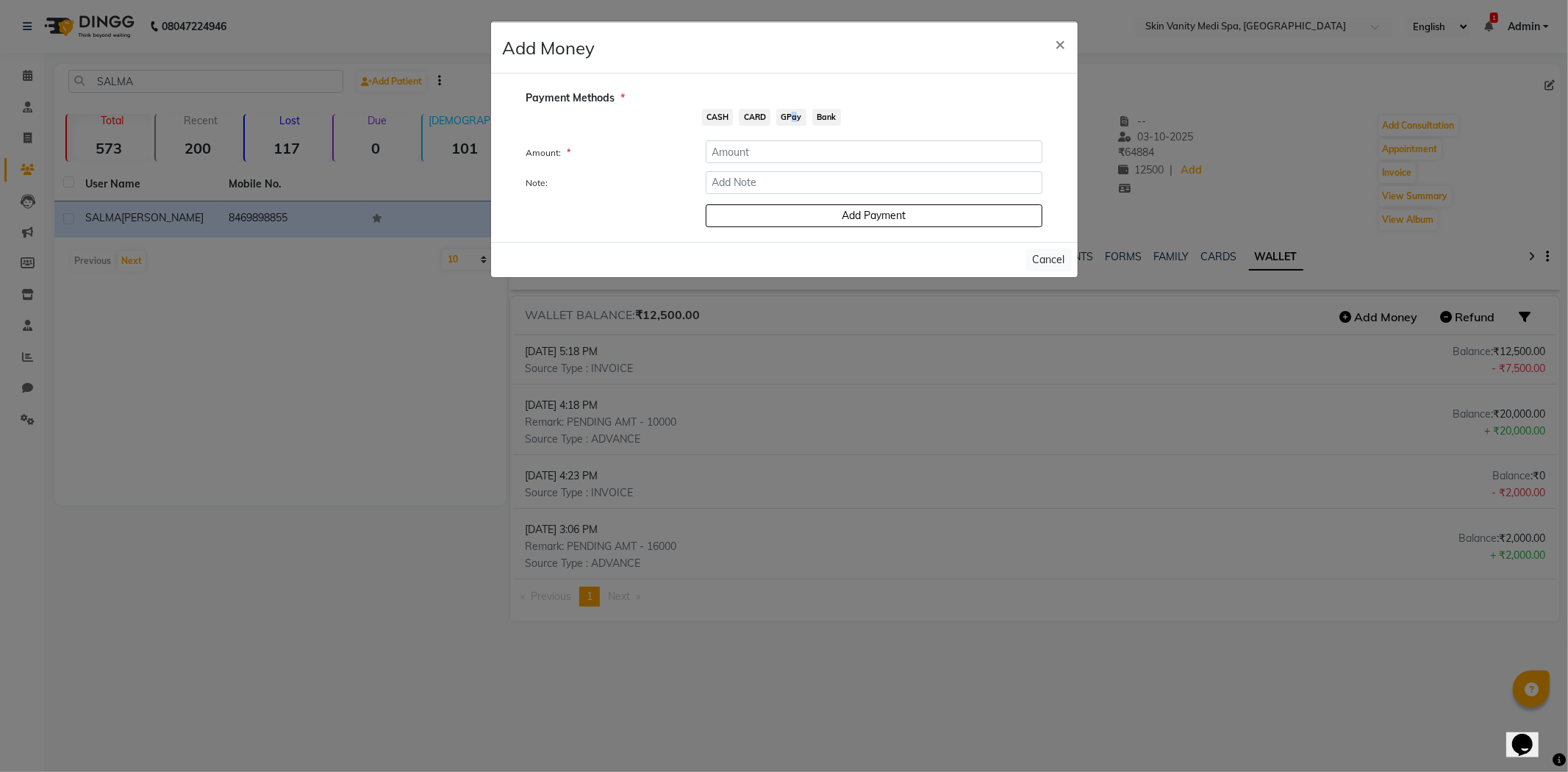
click at [789, 119] on span "GPay" at bounding box center [792, 117] width 30 height 17
click at [768, 151] on input "number" at bounding box center [875, 152] width 337 height 23
type input "10000"
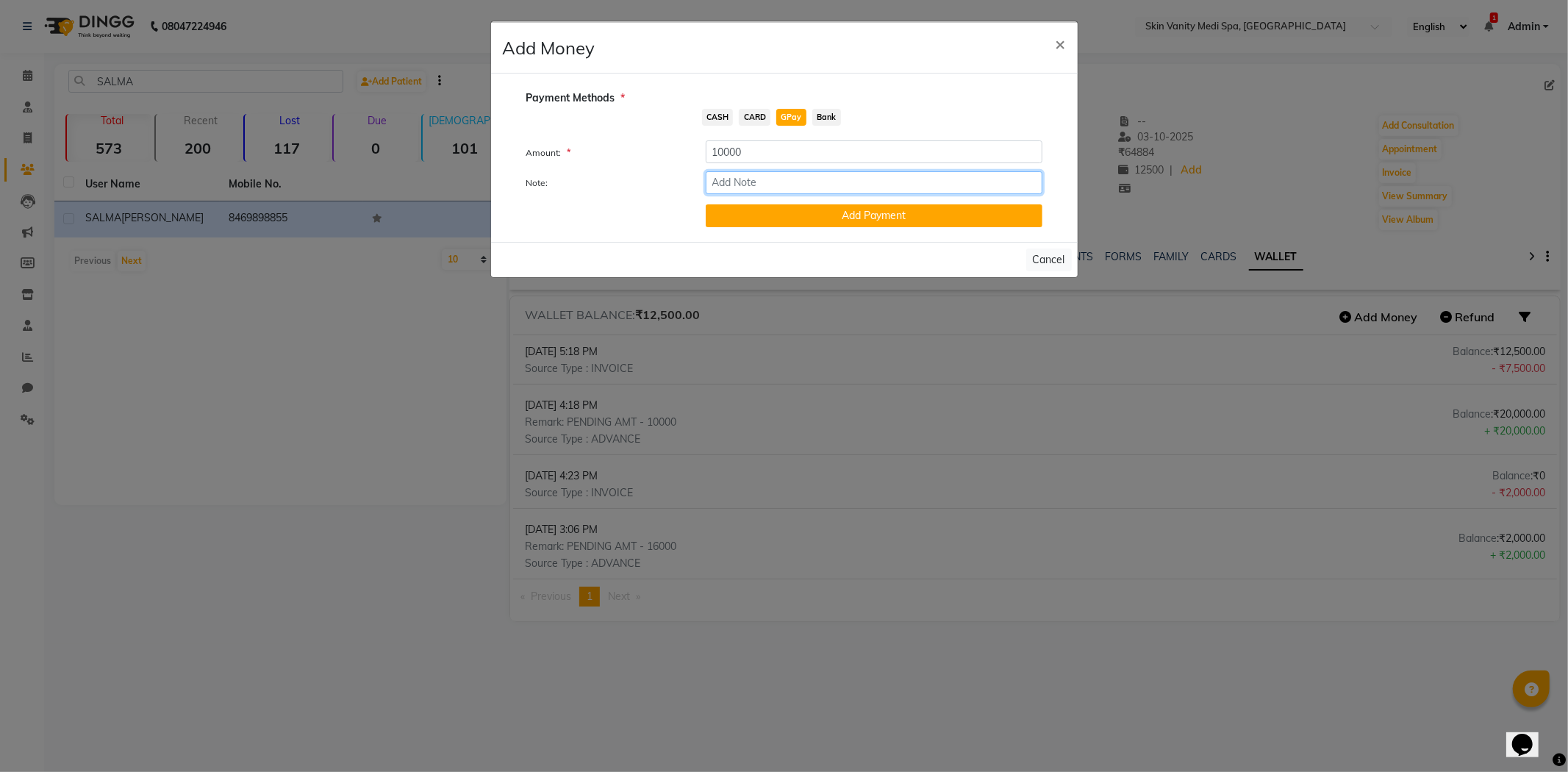
click at [750, 188] on input "Note:" at bounding box center [875, 182] width 337 height 23
type input "HYDRA DEL 4 S"
click at [761, 204] on div "Add Payment" at bounding box center [874, 214] width 359 height 26
click at [761, 221] on button "Add Payment" at bounding box center [875, 216] width 337 height 23
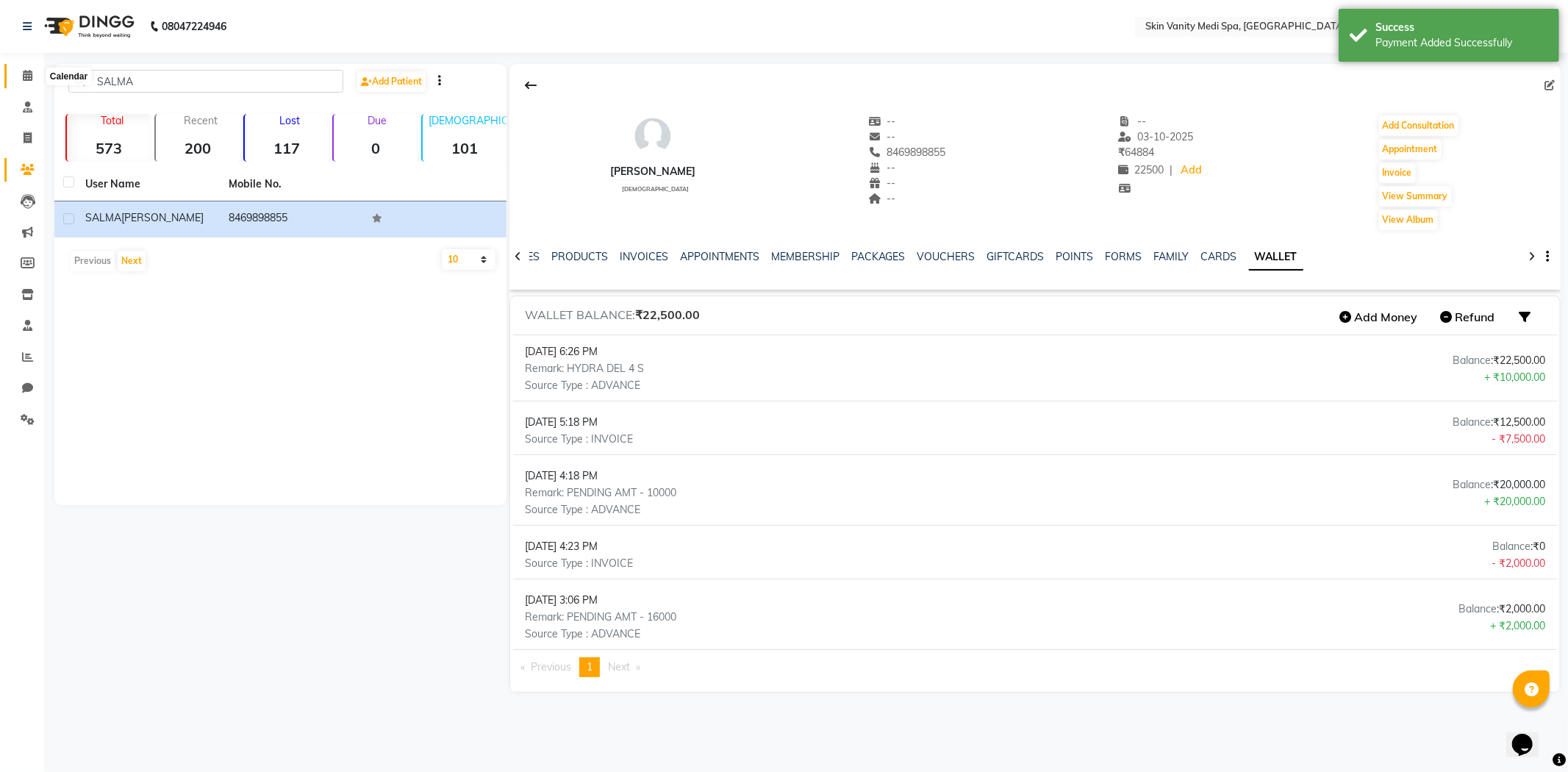
click at [26, 75] on icon at bounding box center [28, 75] width 10 height 11
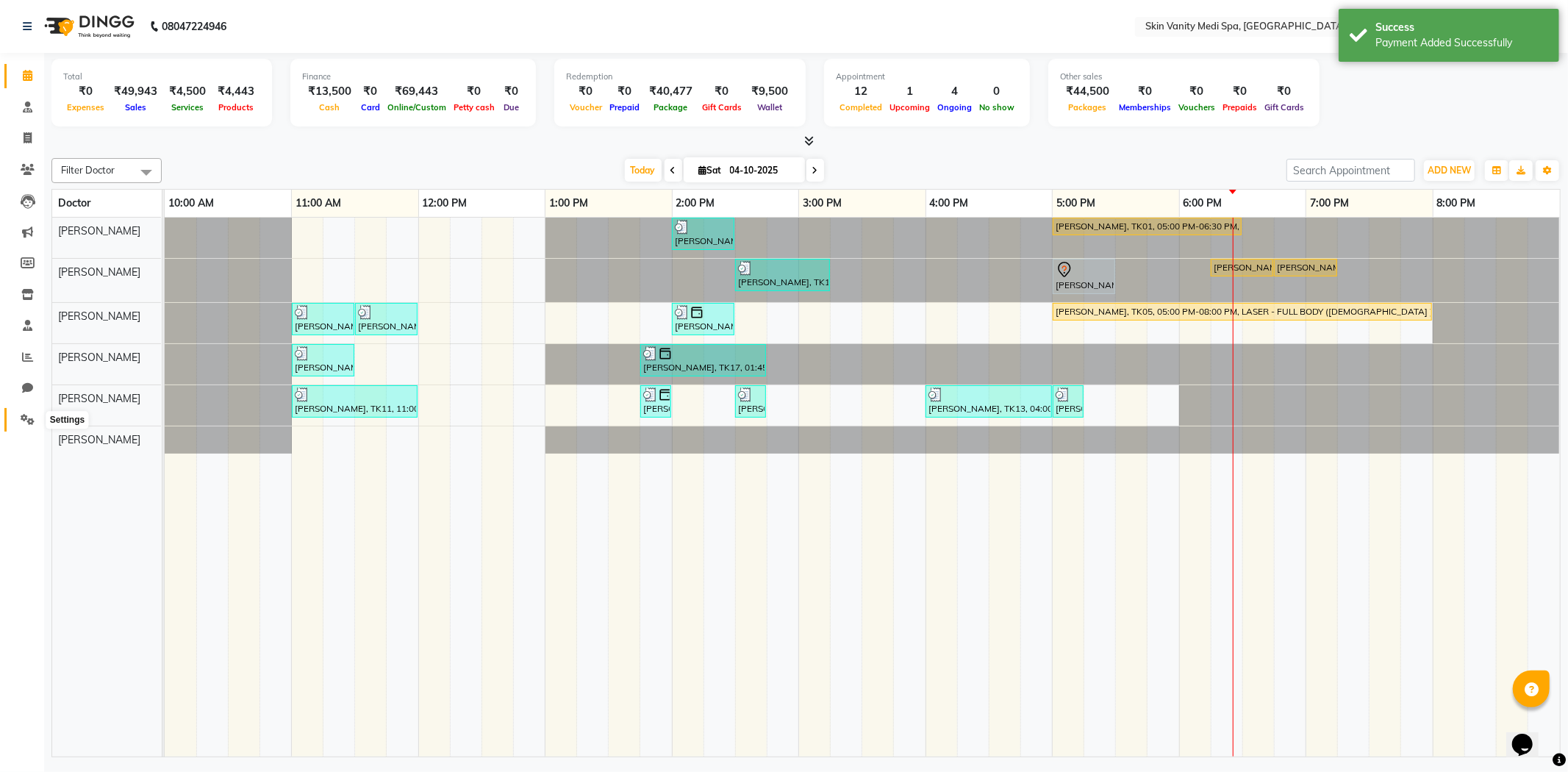
click at [32, 420] on icon at bounding box center [27, 420] width 14 height 11
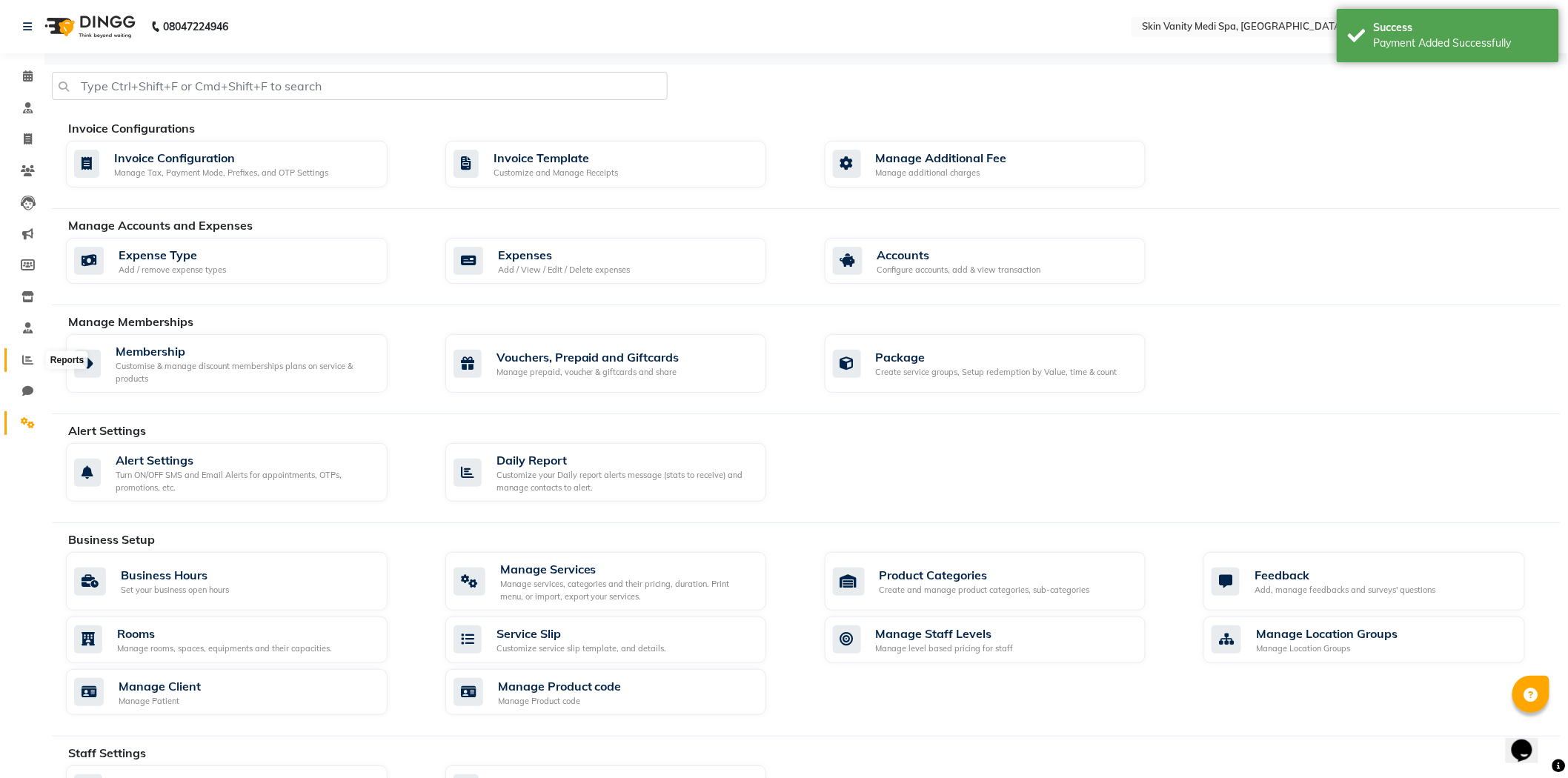
click at [26, 352] on span at bounding box center [27, 360] width 26 height 17
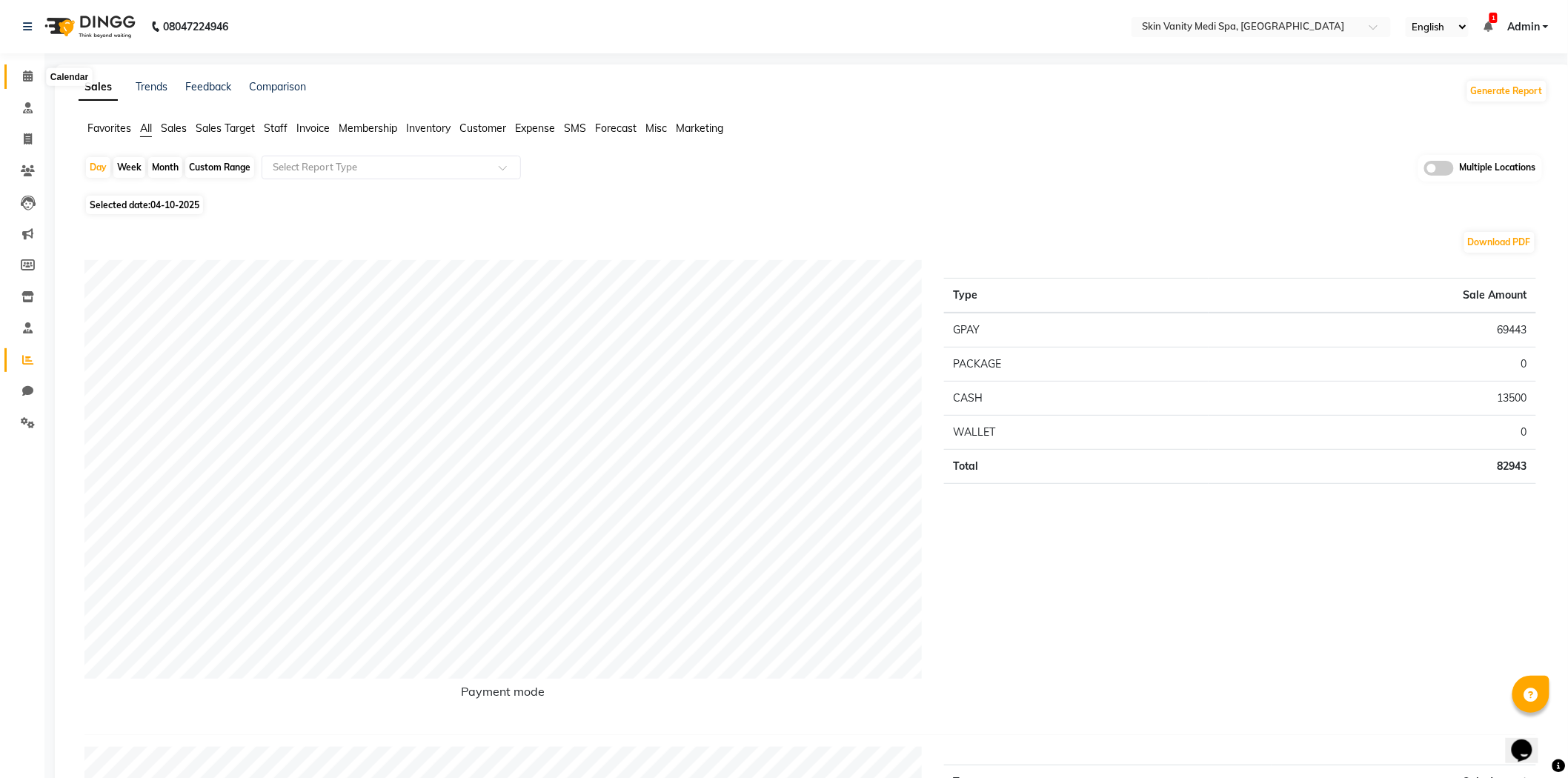
click at [28, 77] on icon at bounding box center [28, 76] width 10 height 11
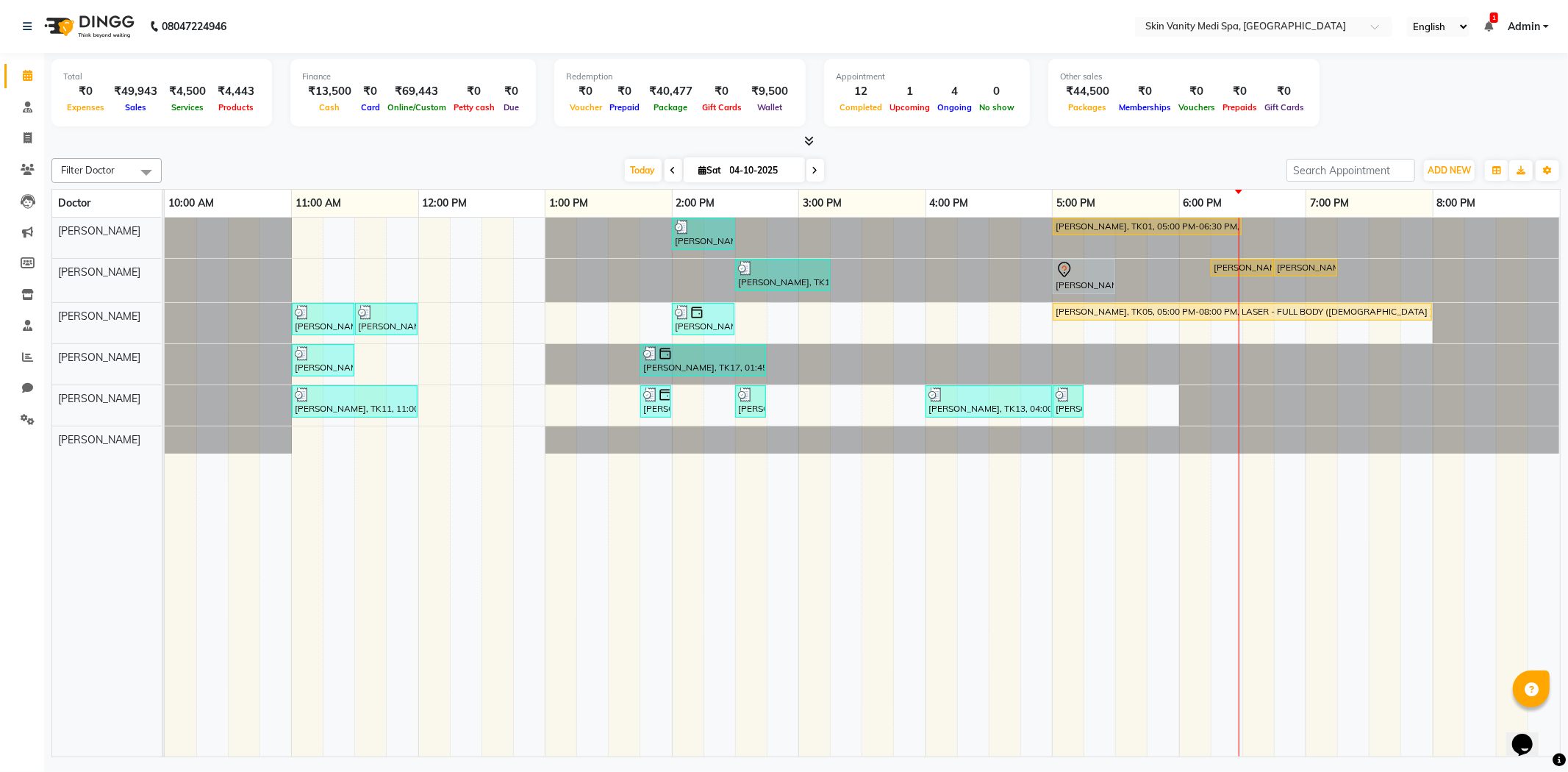
click at [334, 142] on div at bounding box center [805, 141] width 1509 height 15
click at [26, 349] on span at bounding box center [27, 357] width 26 height 17
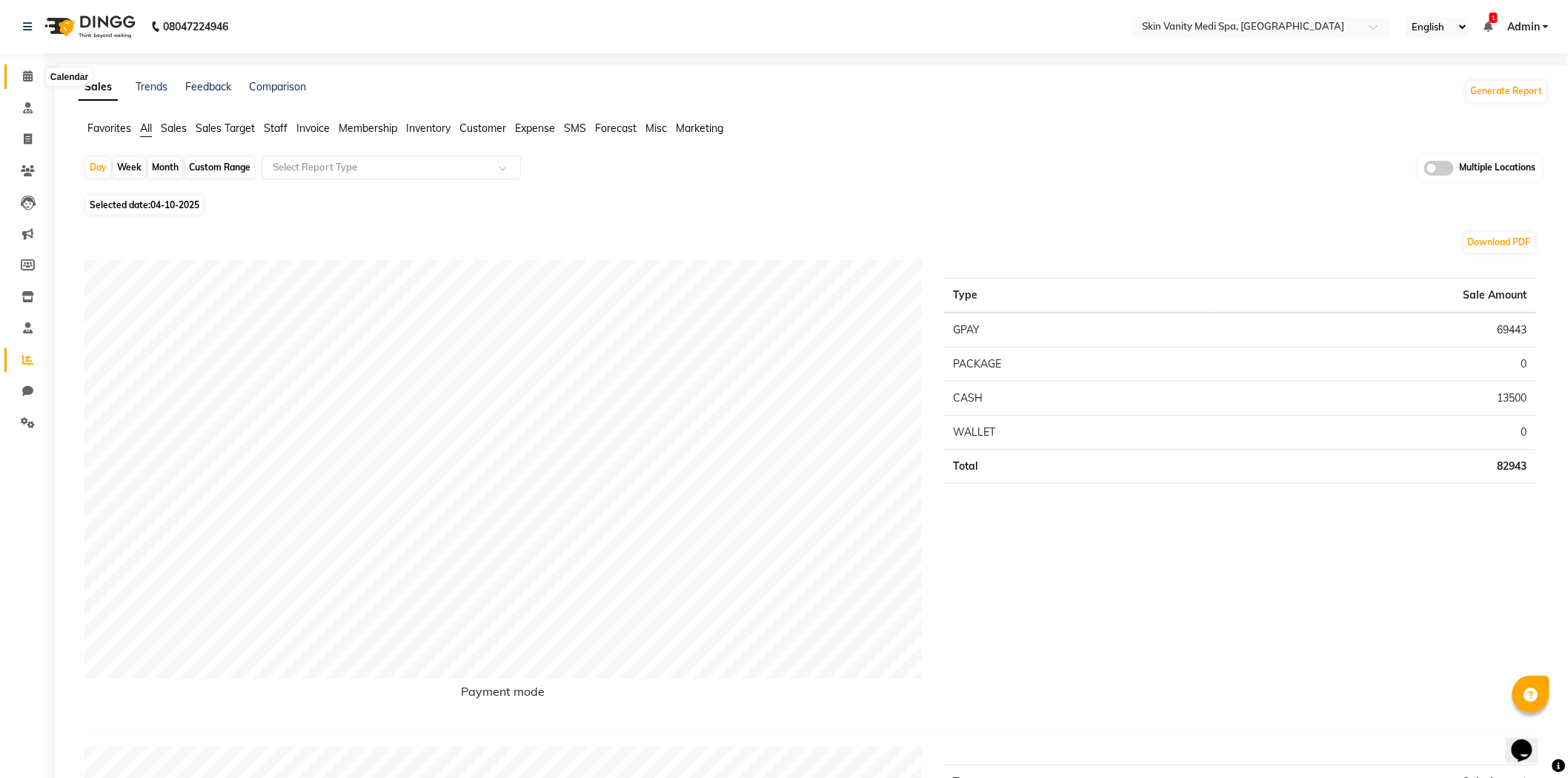
click at [24, 74] on icon at bounding box center [28, 76] width 10 height 11
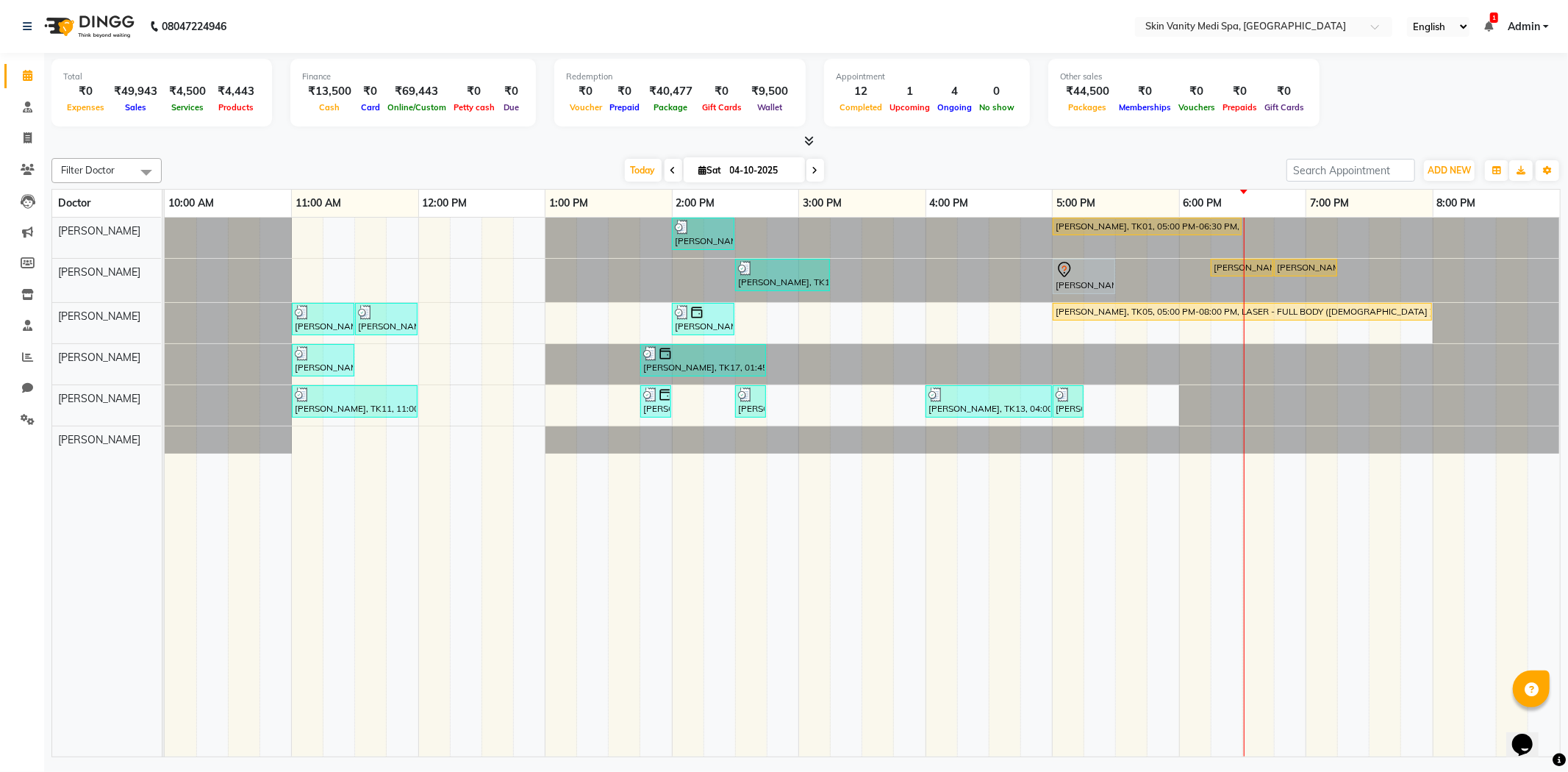
click at [1075, 506] on td at bounding box center [1069, 487] width 32 height 540
click at [1250, 270] on div "VISHIKA SHIRKE, TK18, 06:15 PM-06:45 PM, LASER - UPPER LIPS" at bounding box center [1242, 268] width 60 height 14
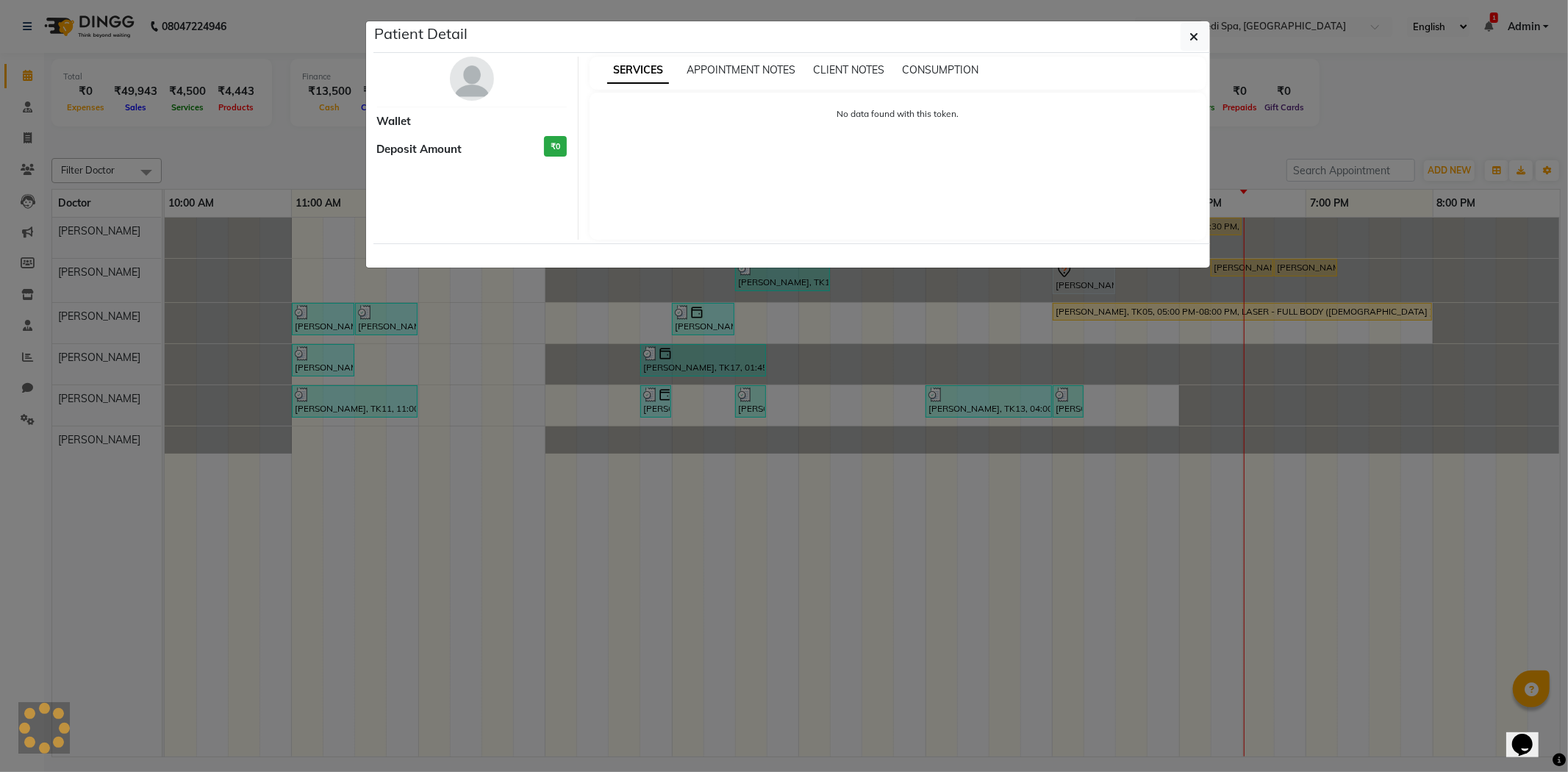
select select "1"
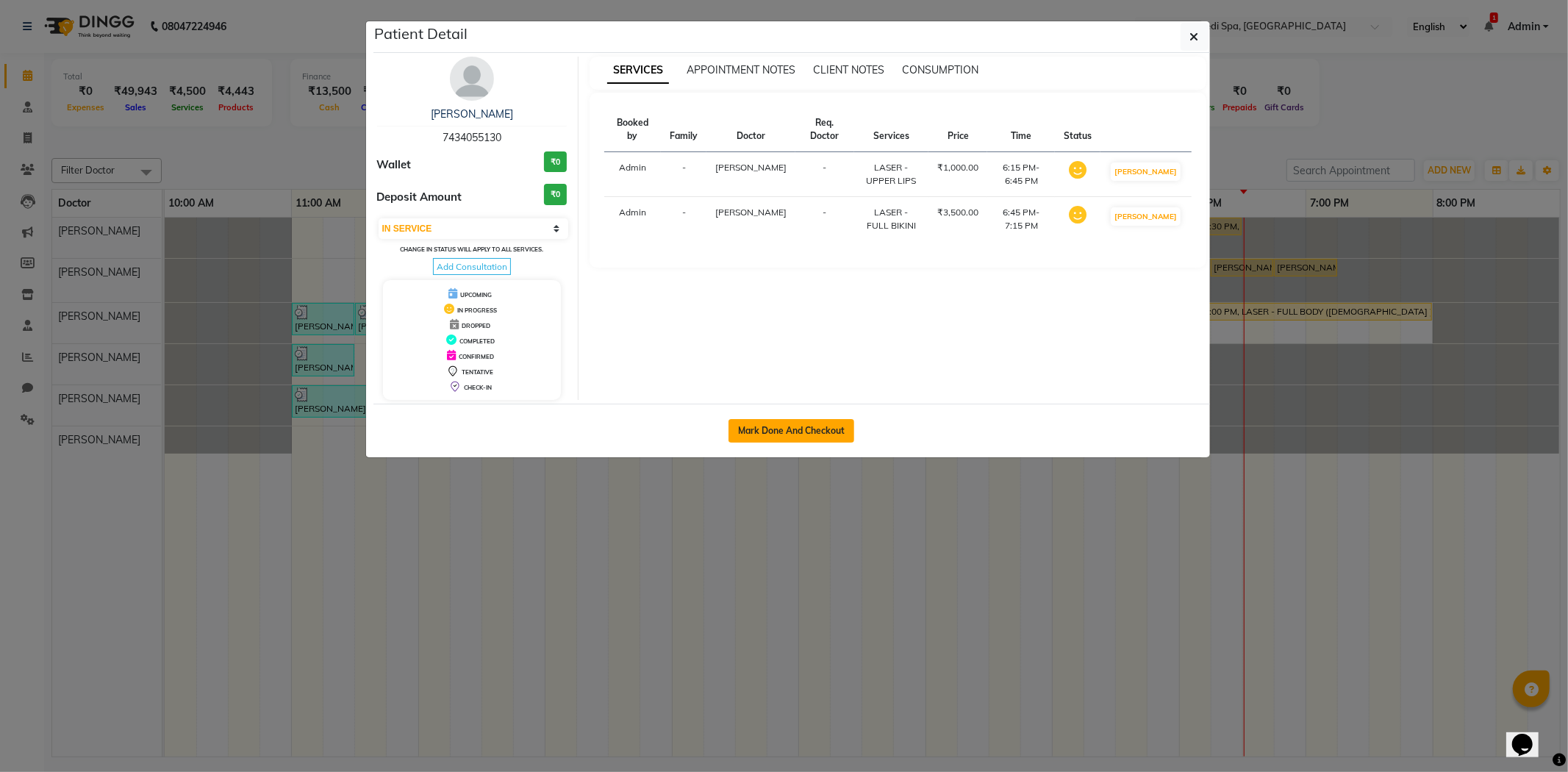
click at [835, 424] on button "Mark Done And Checkout" at bounding box center [791, 431] width 125 height 23
select select "service"
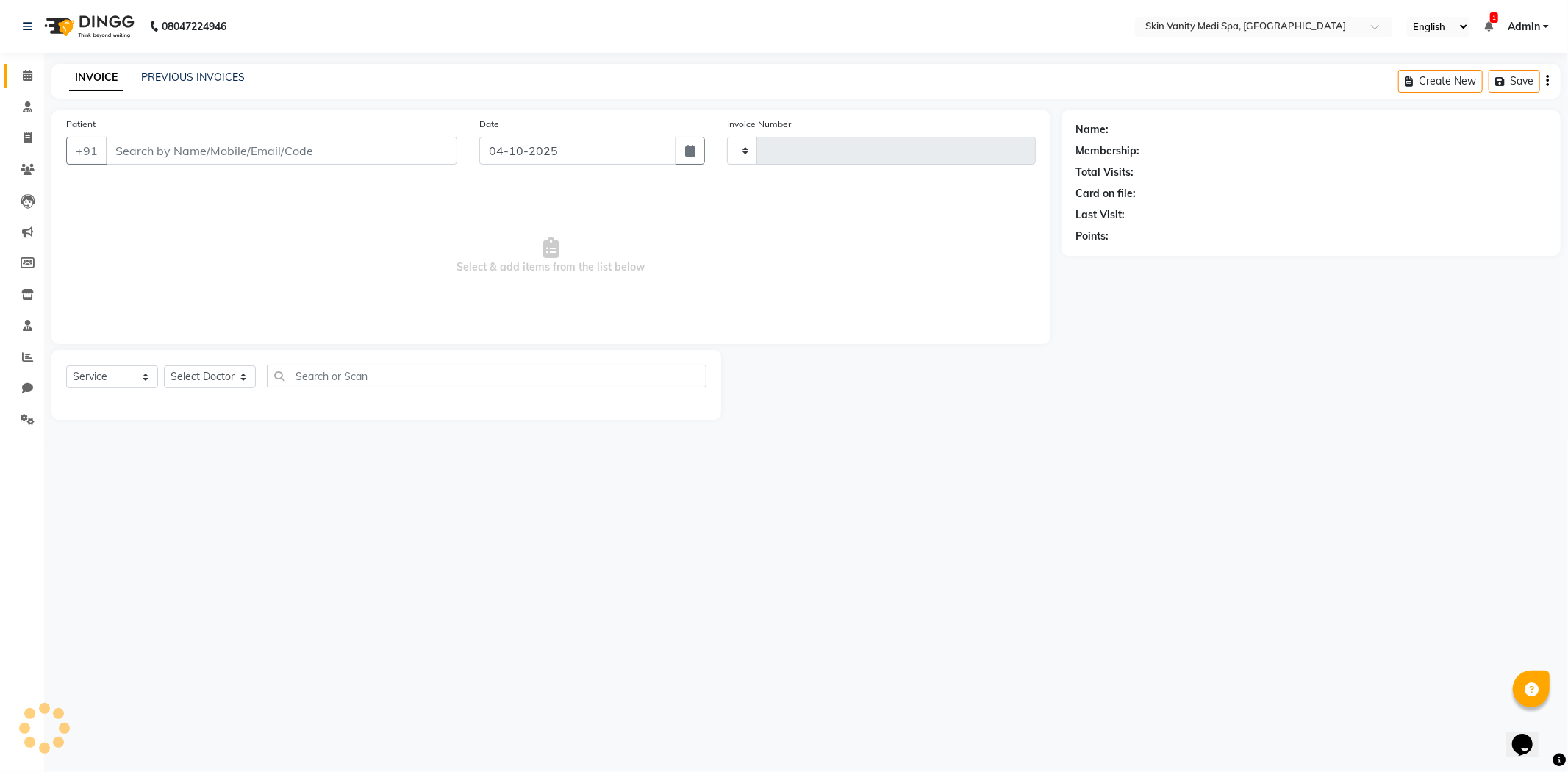
type input "0872"
select select "7826"
type input "7434055130"
select select "70347"
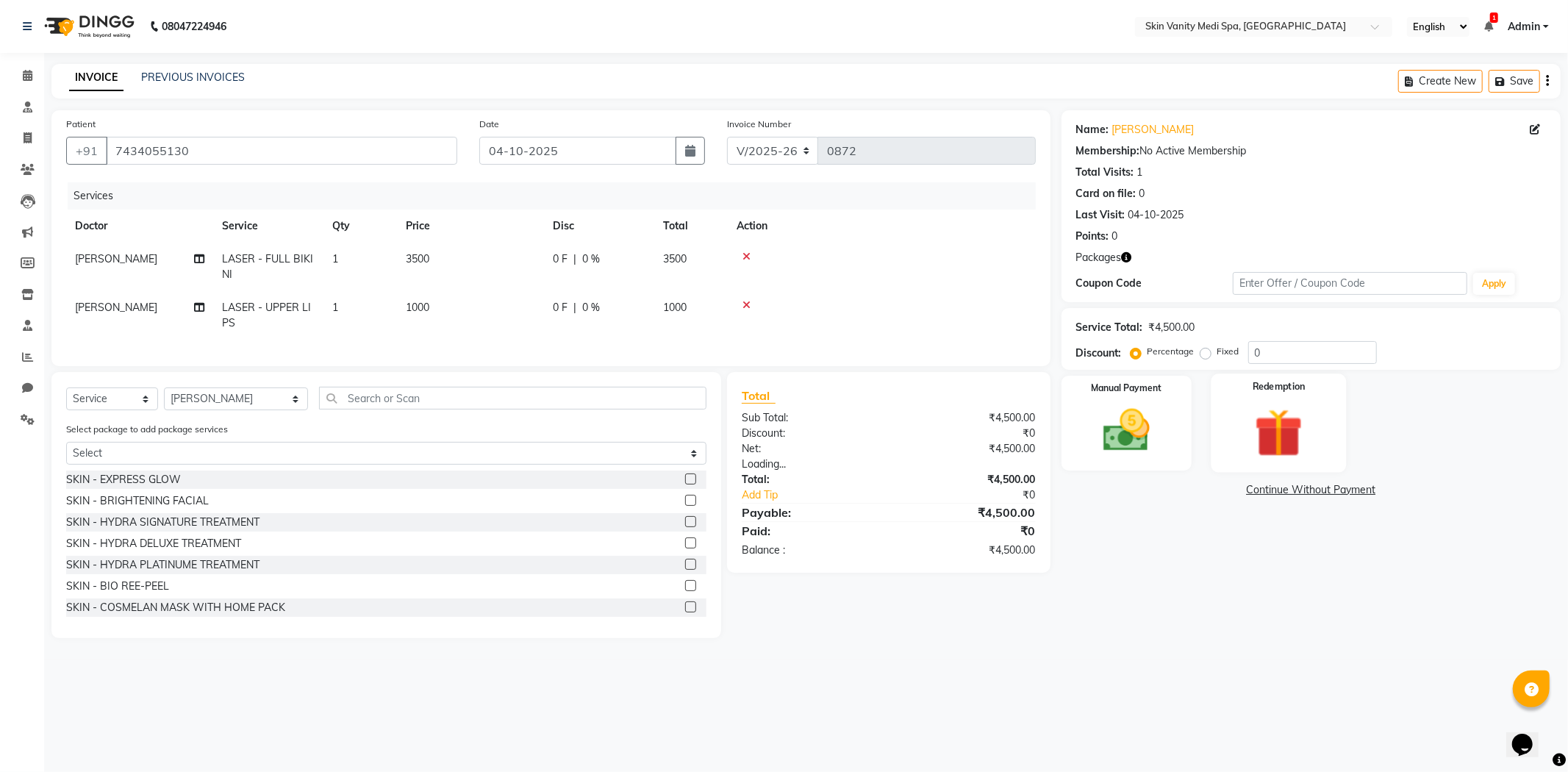
click at [1255, 434] on img at bounding box center [1279, 432] width 78 height 60
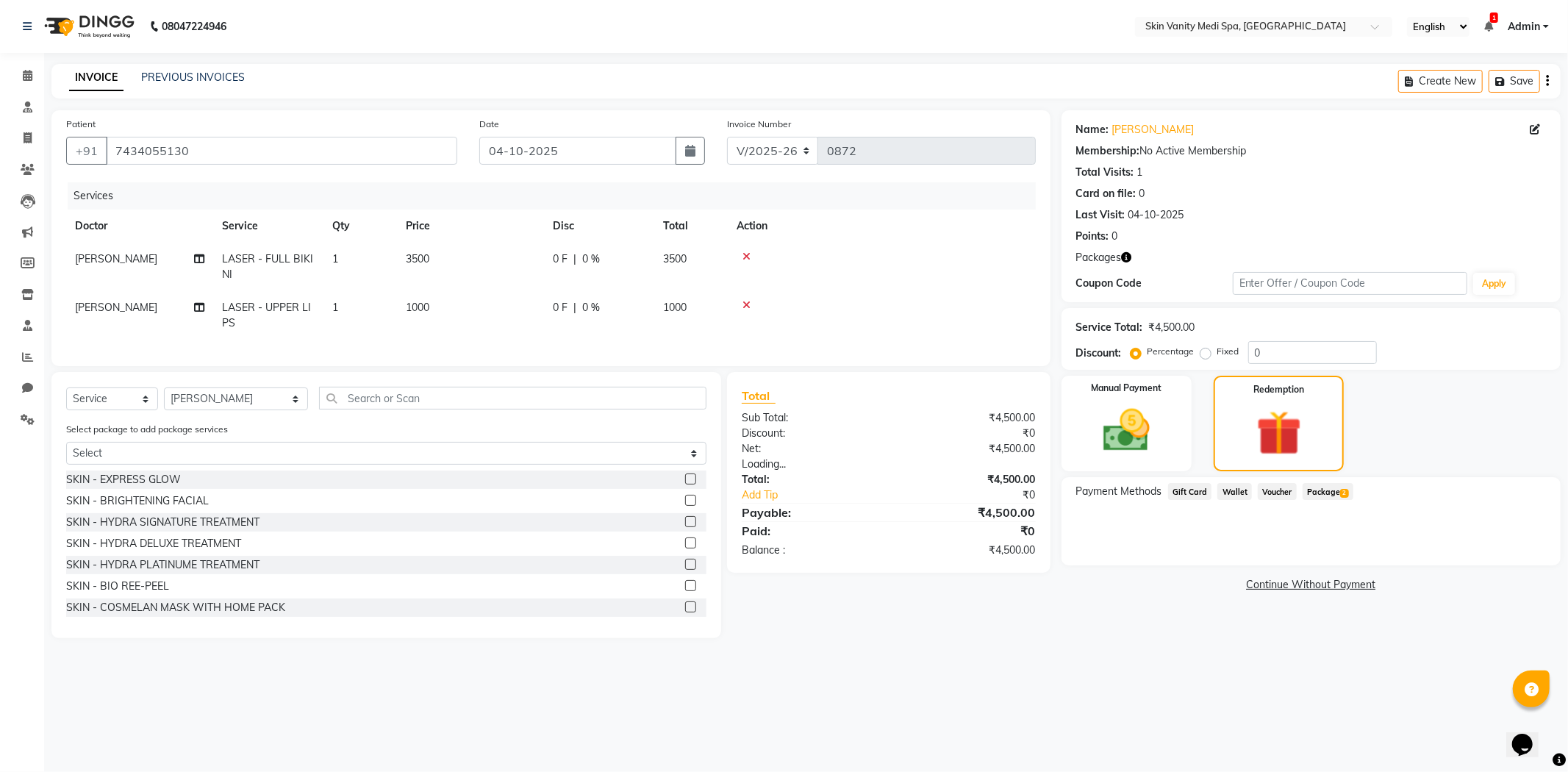
click at [1345, 491] on span "2" at bounding box center [1344, 493] width 8 height 9
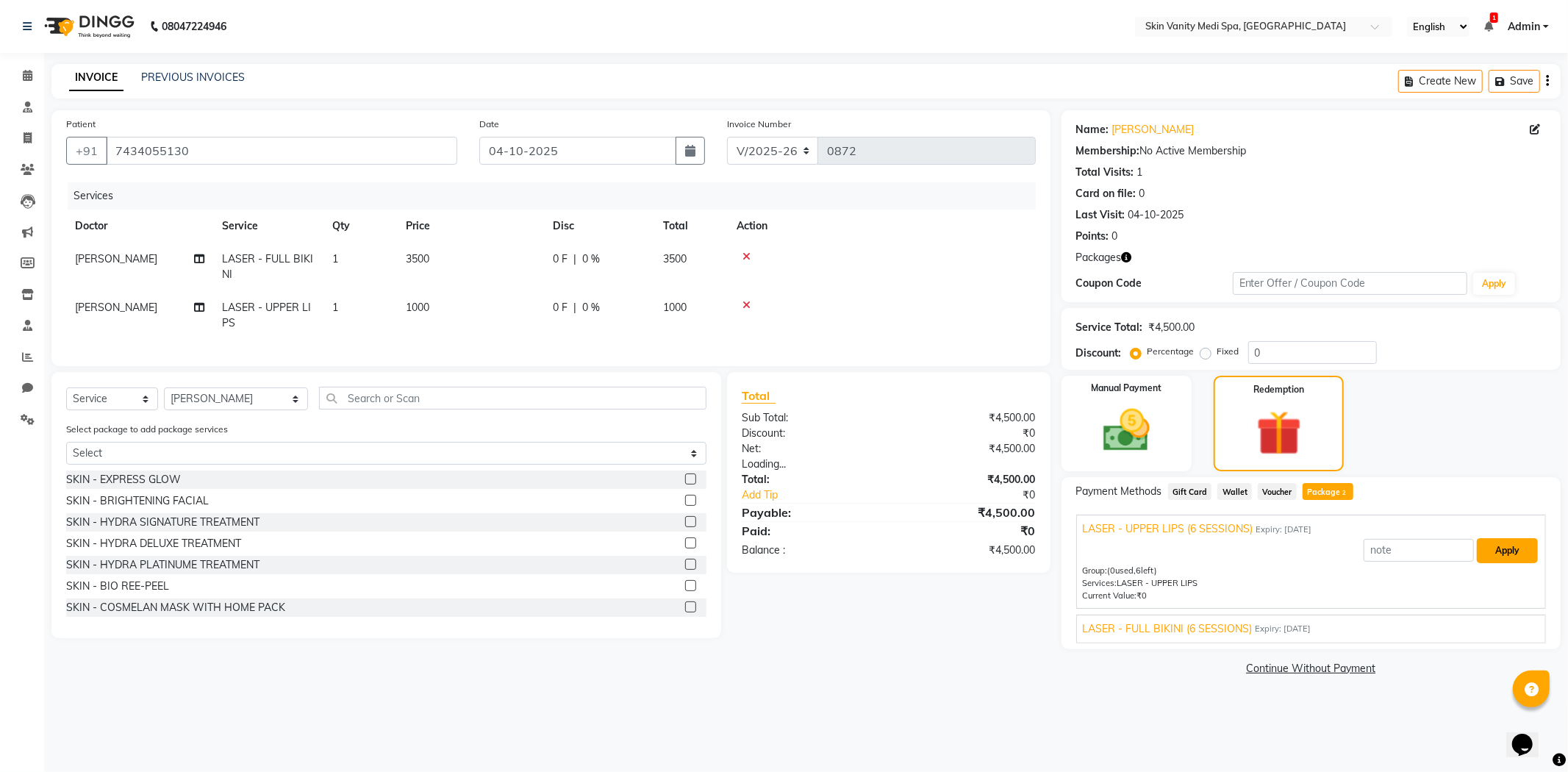
click at [1514, 547] on button "Apply" at bounding box center [1507, 551] width 61 height 25
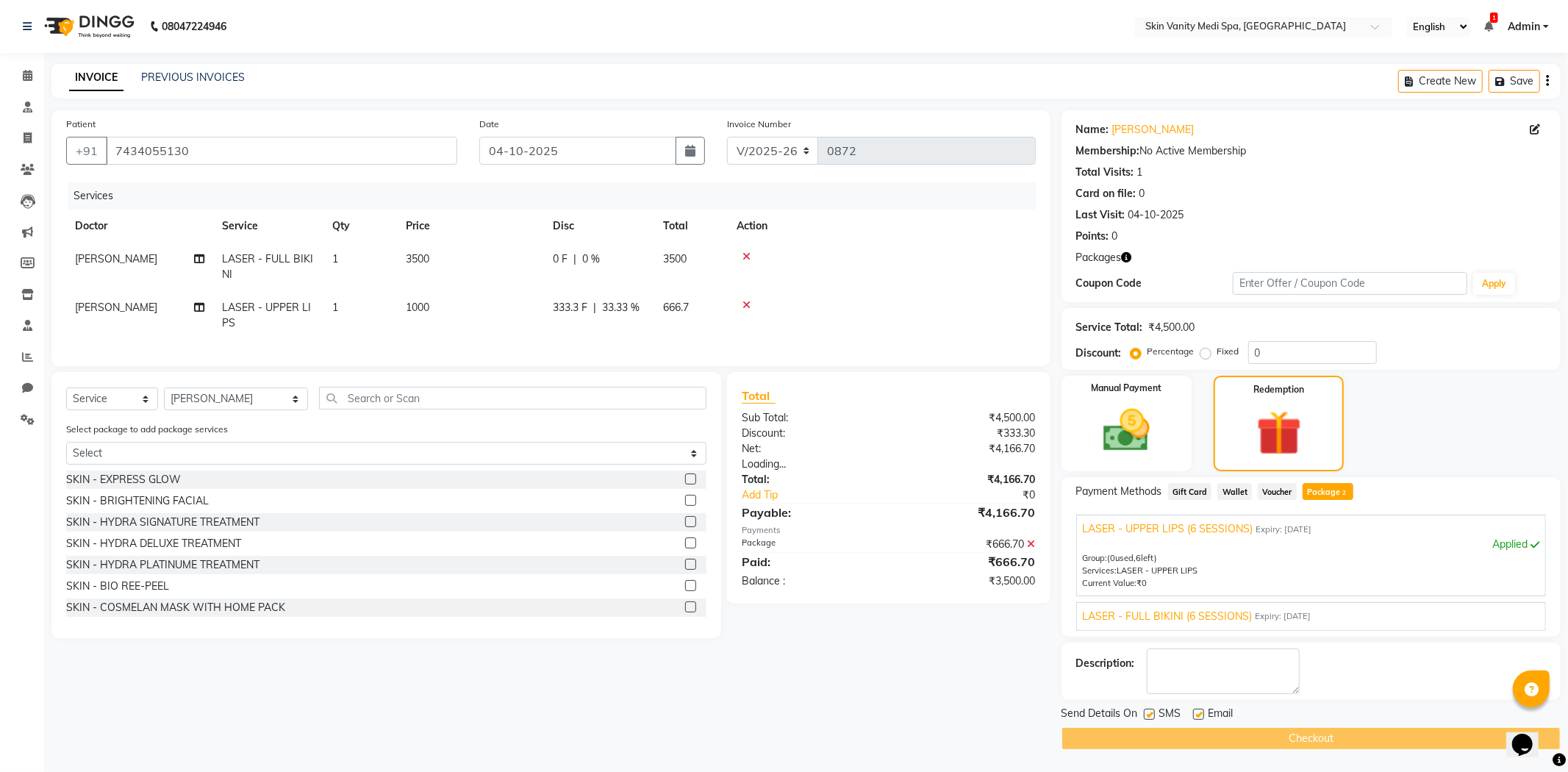
click at [1491, 619] on div "LASER - FULL BIKINI (6 SESSIONS) Expiry: [DATE]" at bounding box center [1312, 616] width 457 height 15
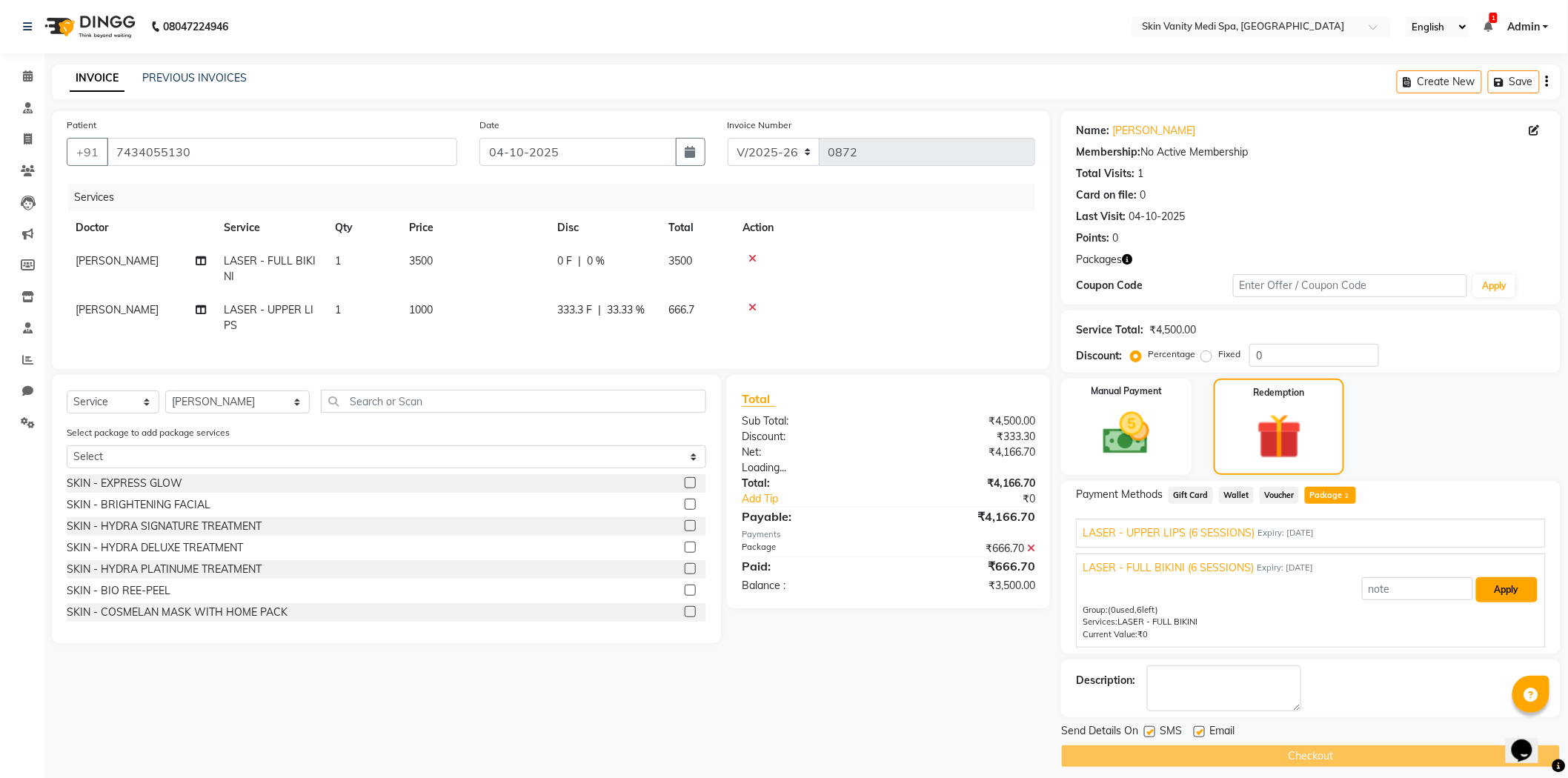
click at [1502, 583] on button "Apply" at bounding box center [1507, 590] width 61 height 25
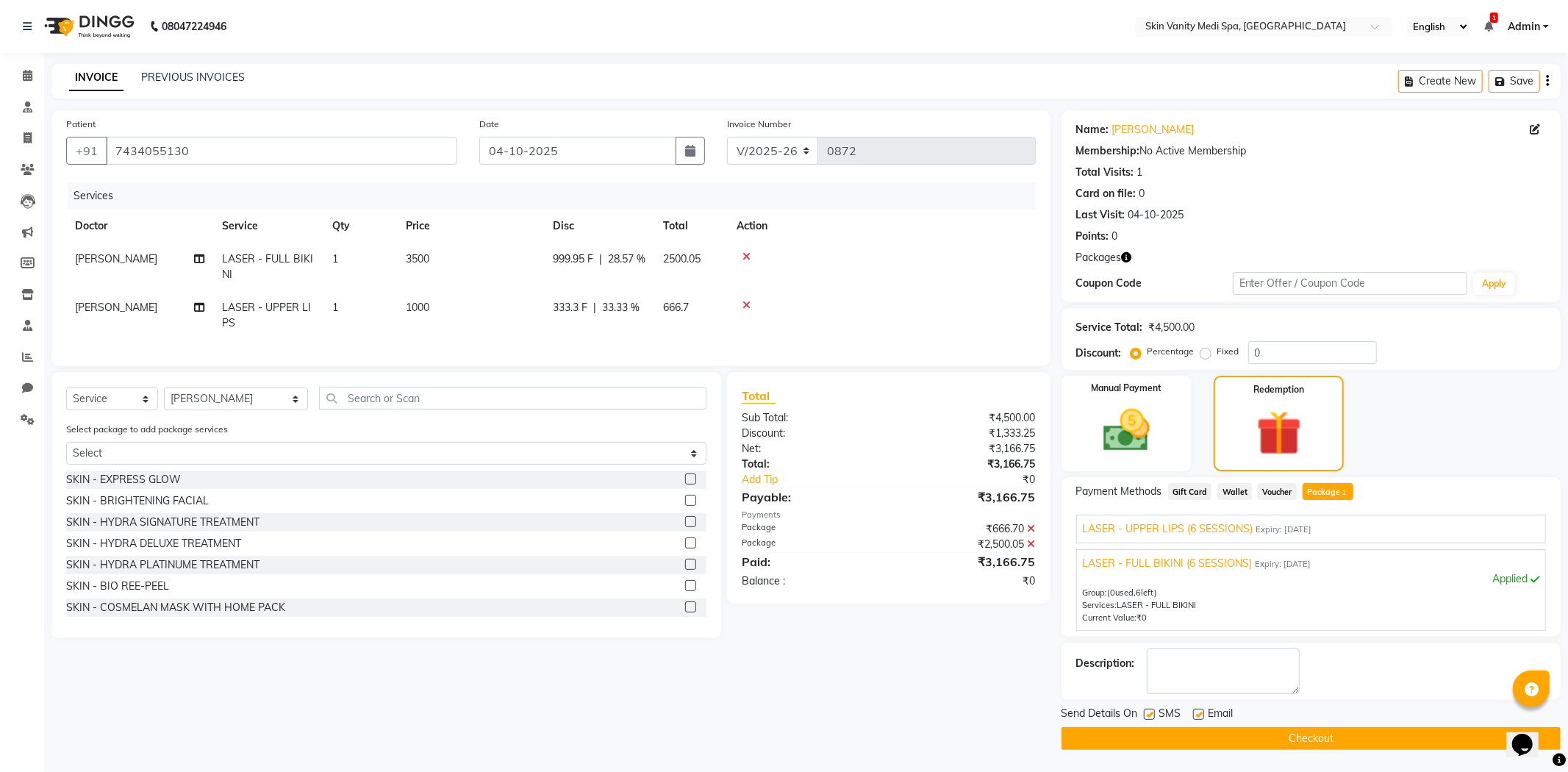
click at [1255, 734] on button "Checkout" at bounding box center [1311, 738] width 499 height 23
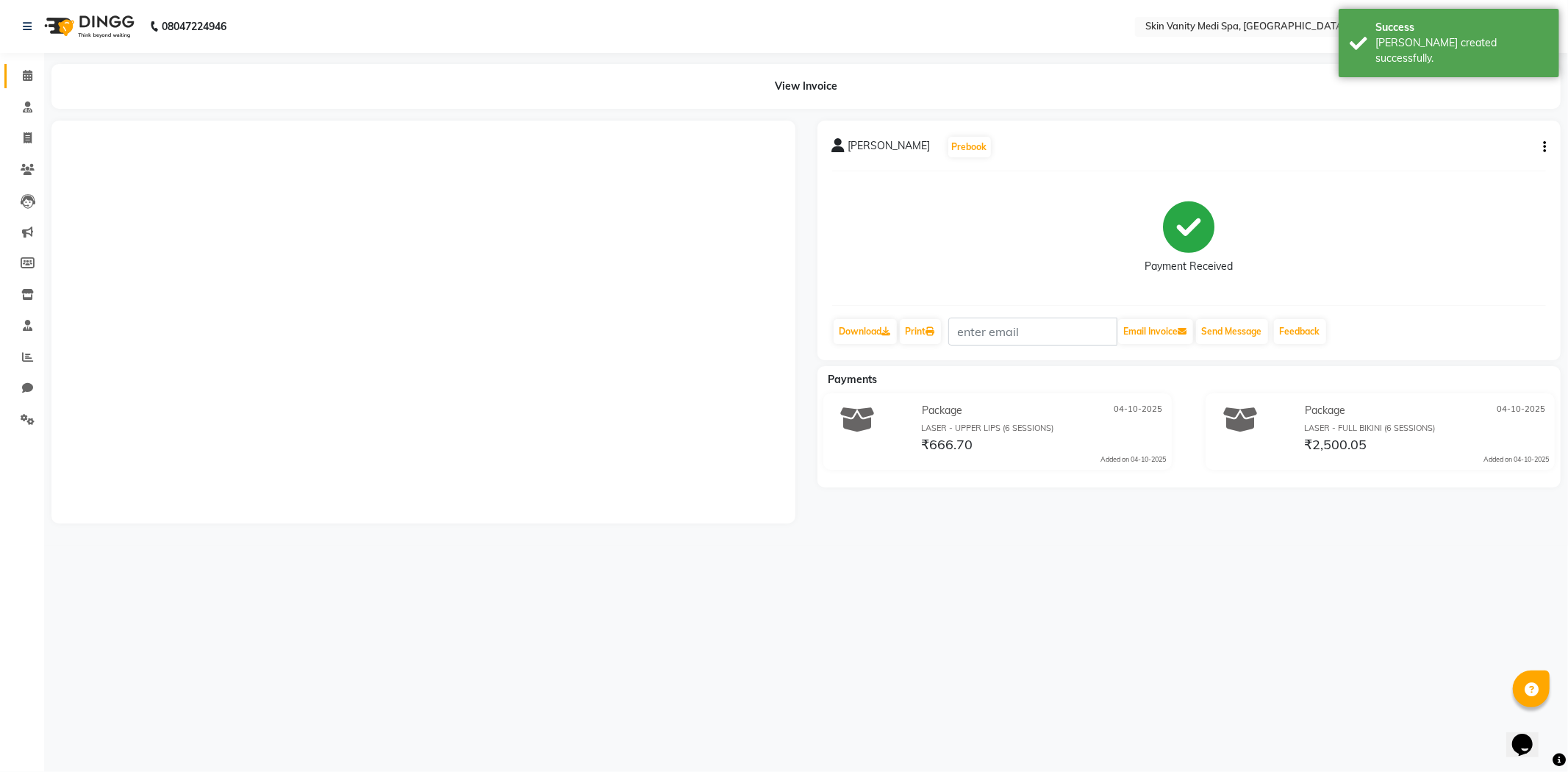
click at [16, 66] on link "Calendar" at bounding box center [22, 76] width 35 height 24
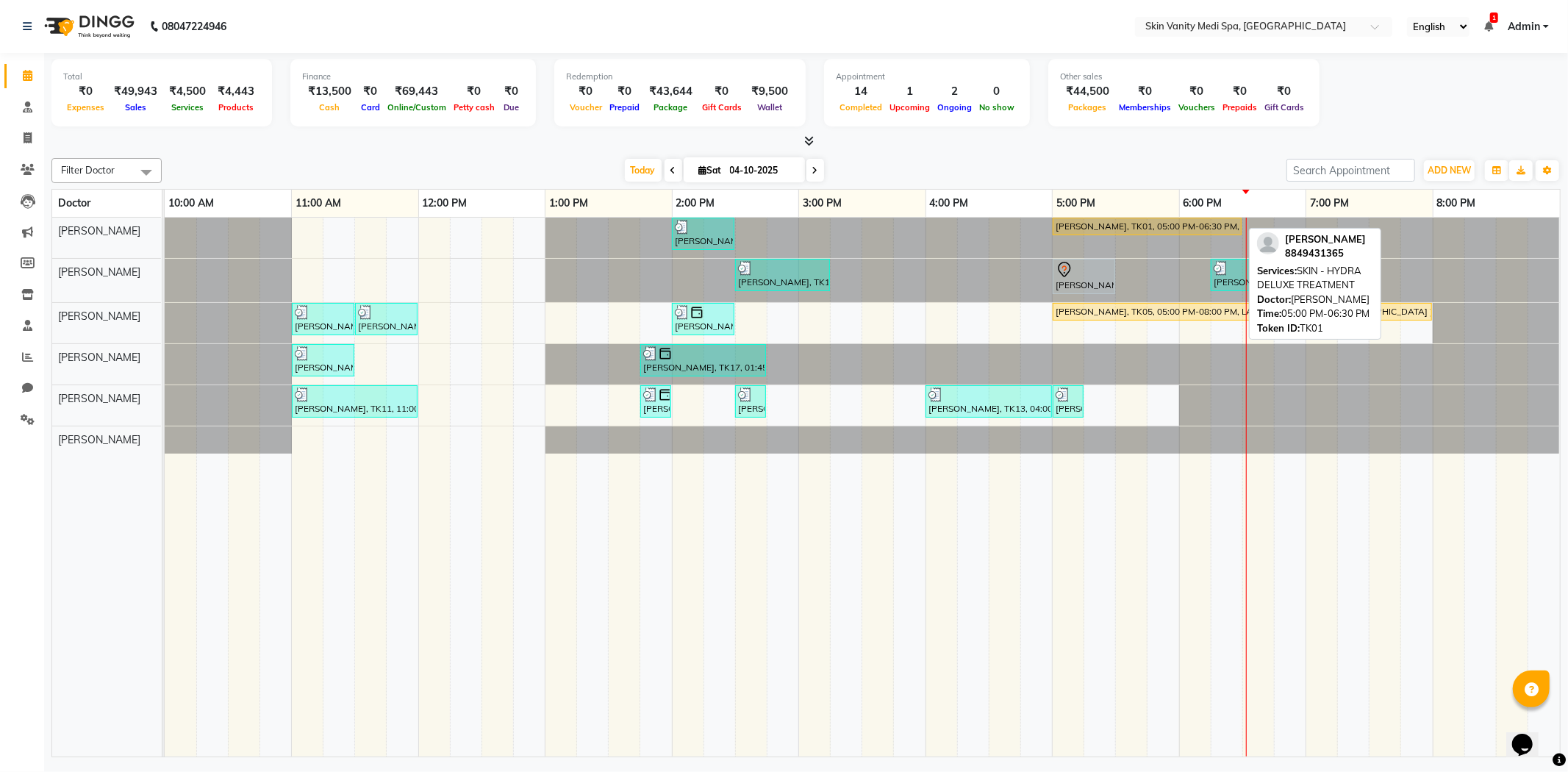
click at [1090, 229] on div "ISHITA RAUT, TK01, 05:00 PM-06:30 PM, SKIN - HYDRA DELUXE TREATMENT" at bounding box center [1147, 226] width 186 height 14
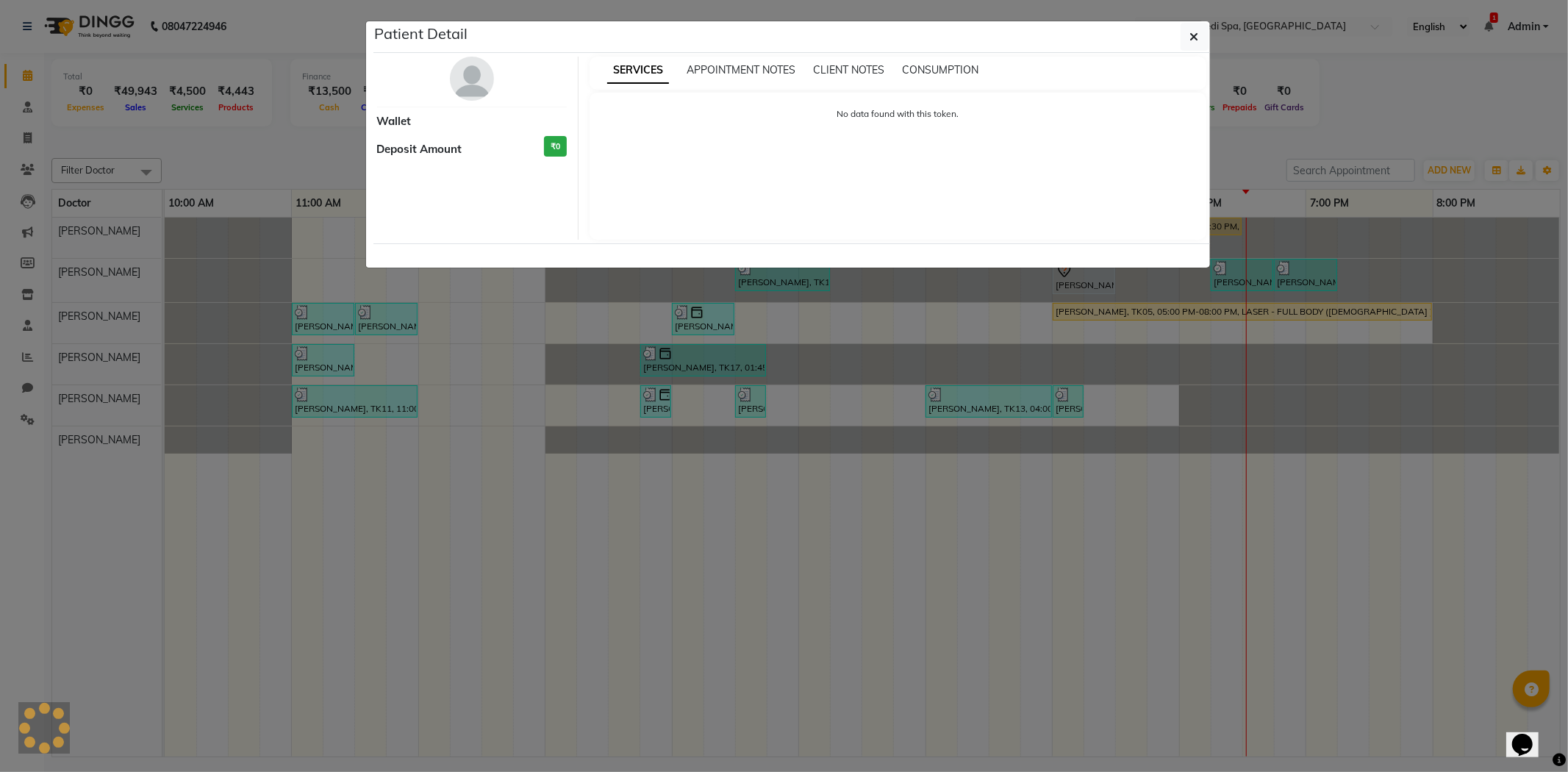
select select "1"
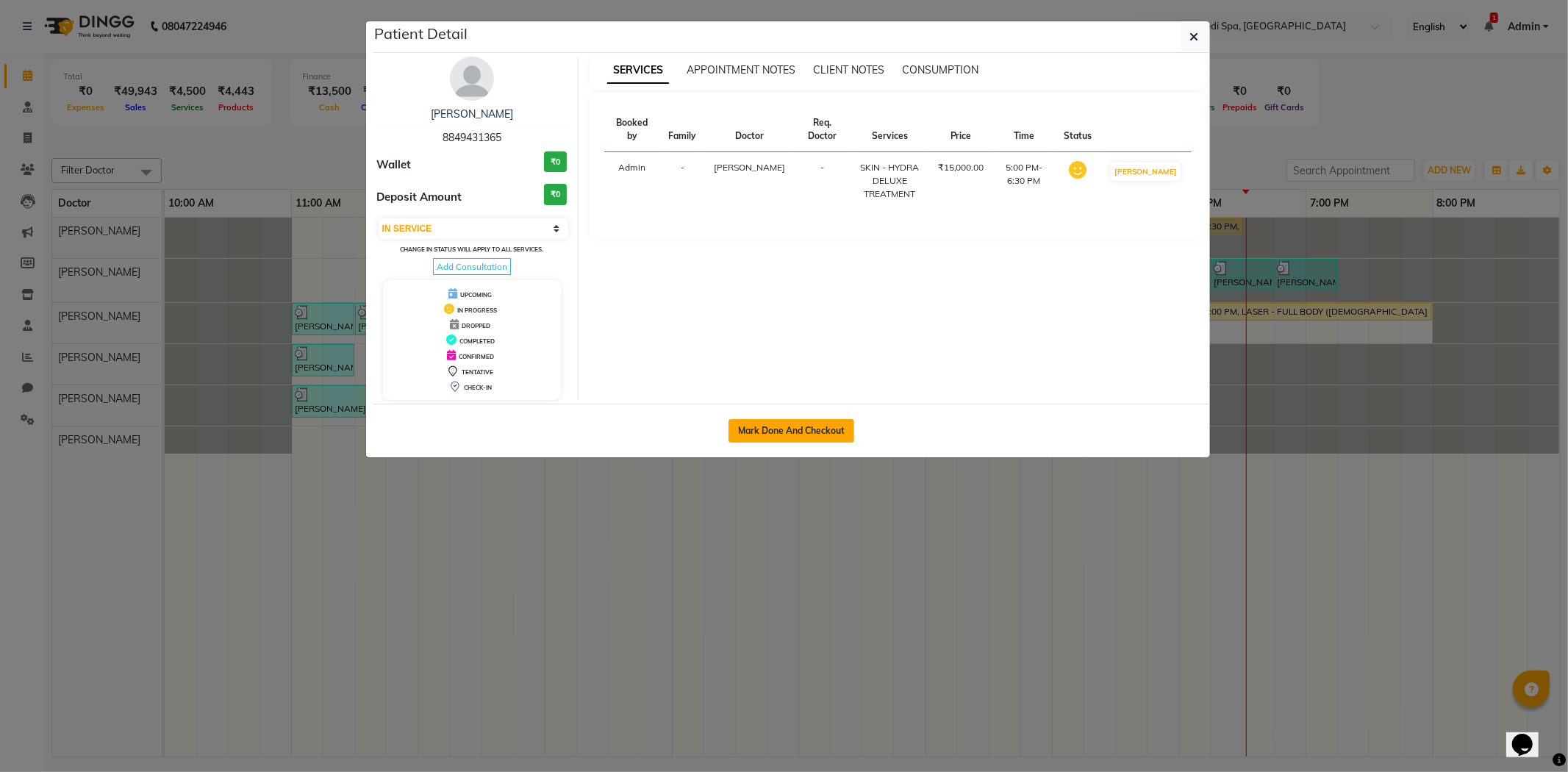
click at [785, 439] on button "Mark Done And Checkout" at bounding box center [791, 431] width 125 height 23
select select "service"
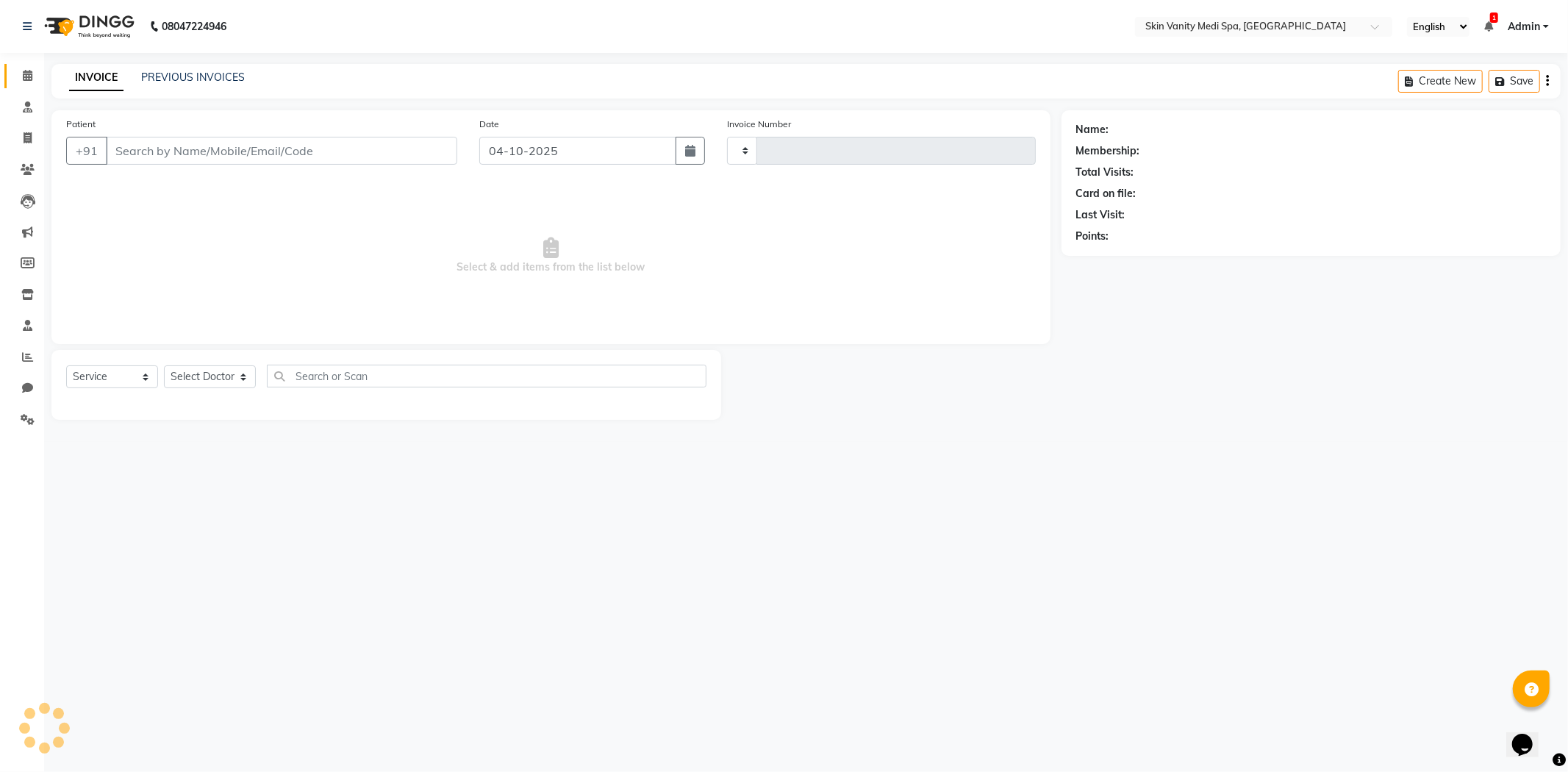
type input "0873"
select select "7826"
type input "8849431365"
select select "70346"
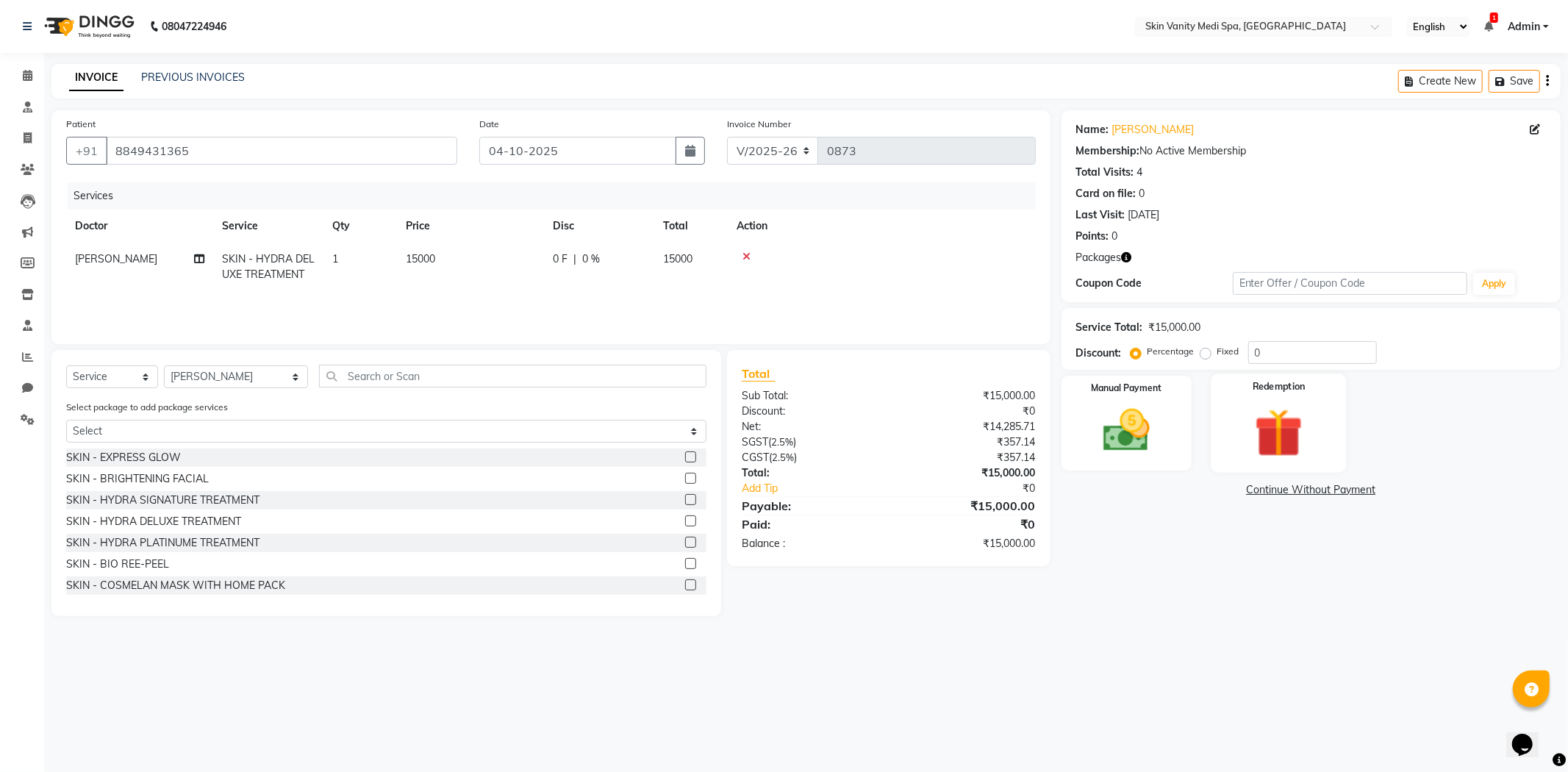
click at [1229, 436] on div "Redemption" at bounding box center [1278, 423] width 135 height 98
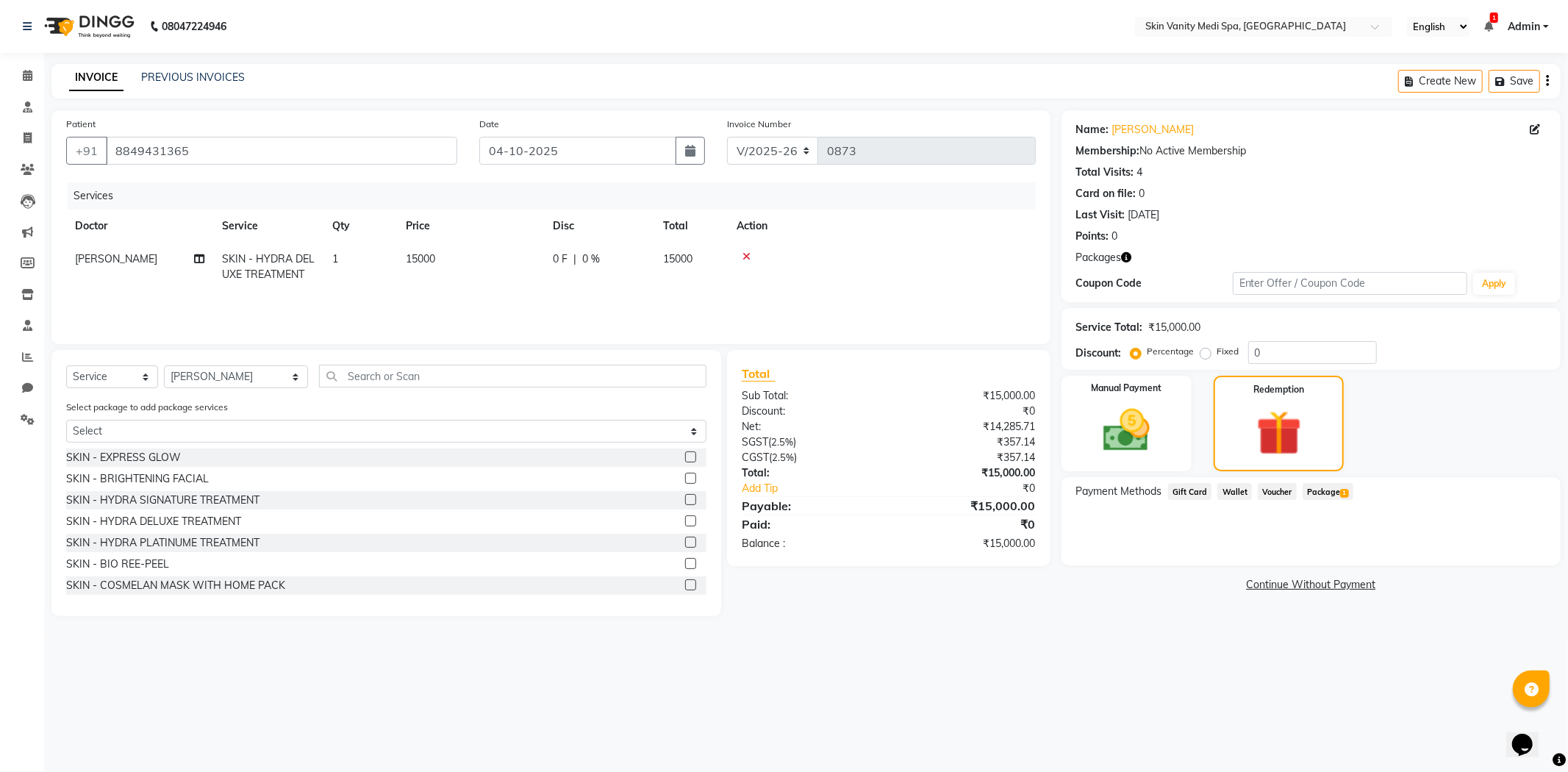
click at [1316, 487] on span "Package 1" at bounding box center [1328, 491] width 51 height 17
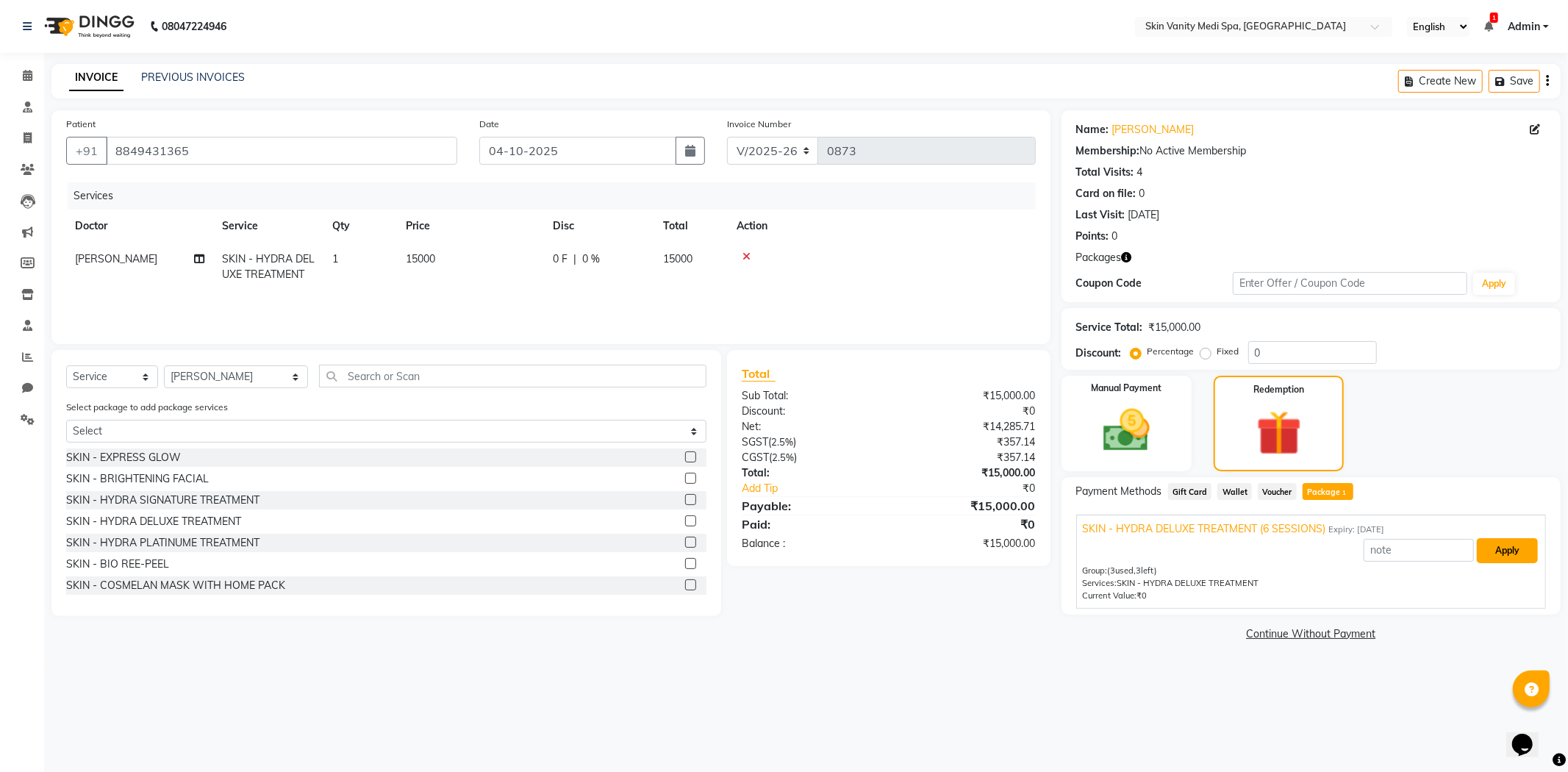
click at [1516, 550] on button "Apply" at bounding box center [1507, 551] width 61 height 25
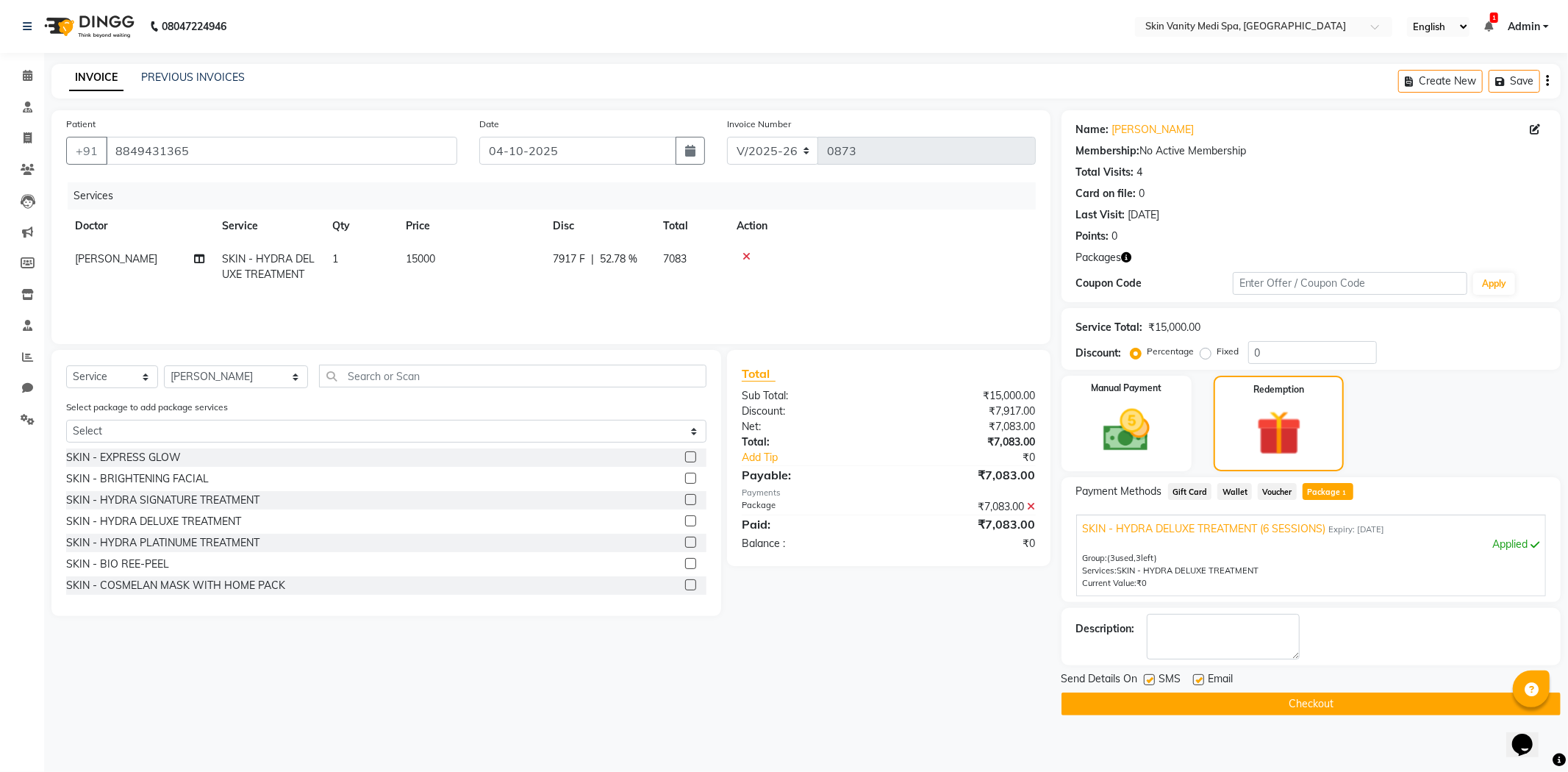
click at [1209, 696] on button "Checkout" at bounding box center [1311, 704] width 499 height 23
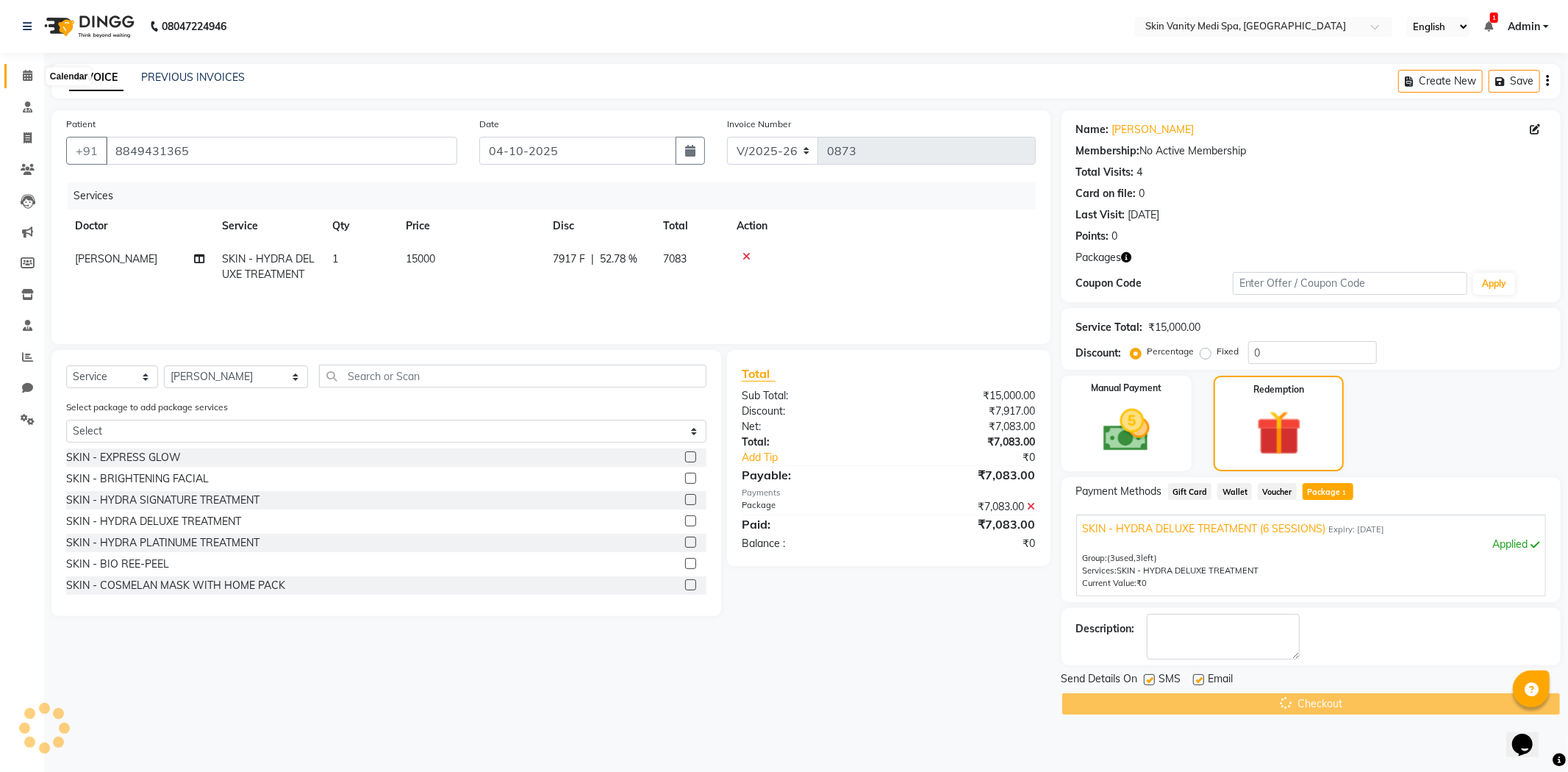
click at [30, 74] on icon at bounding box center [28, 75] width 10 height 11
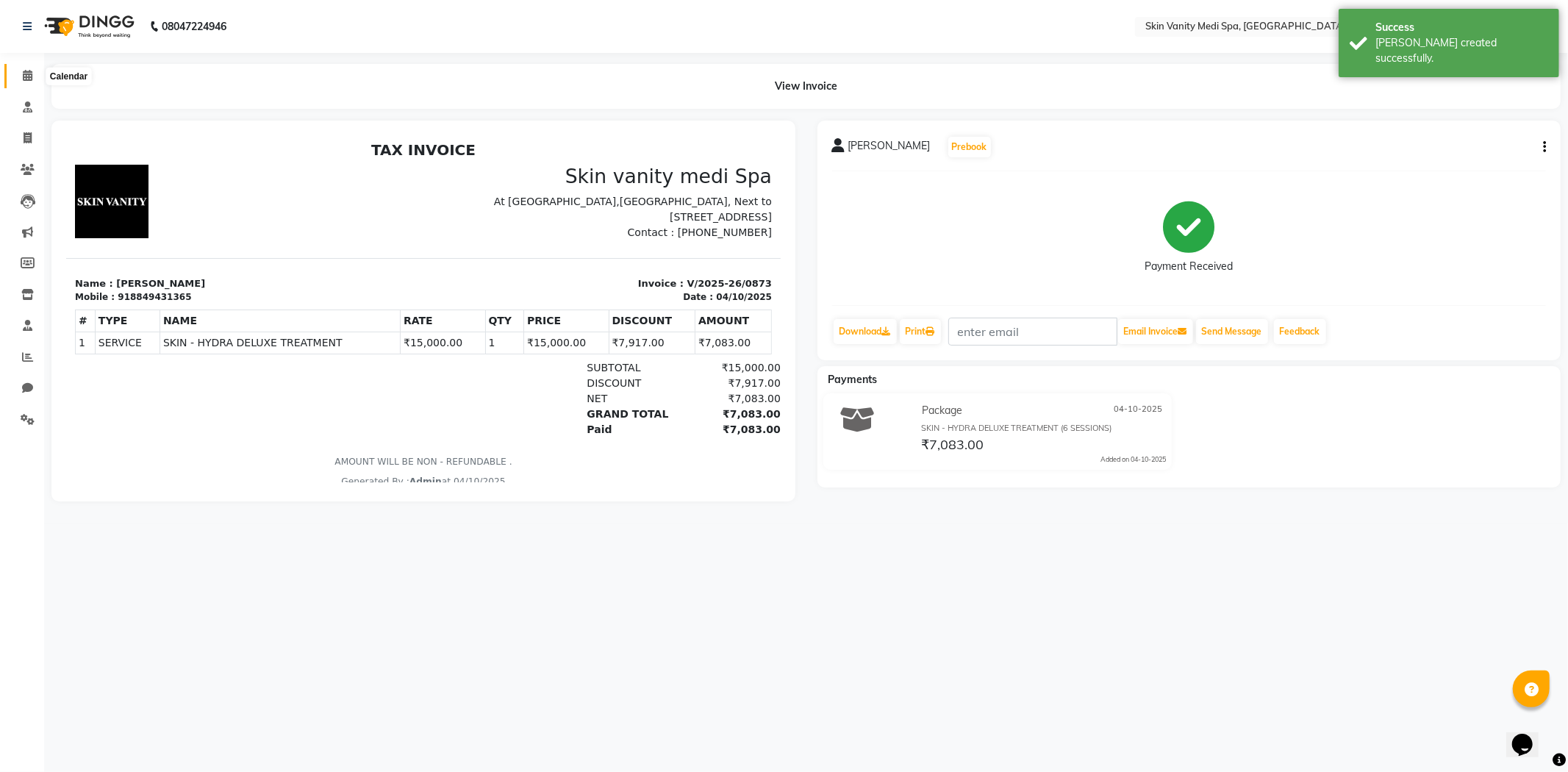
click at [26, 74] on icon at bounding box center [28, 75] width 10 height 11
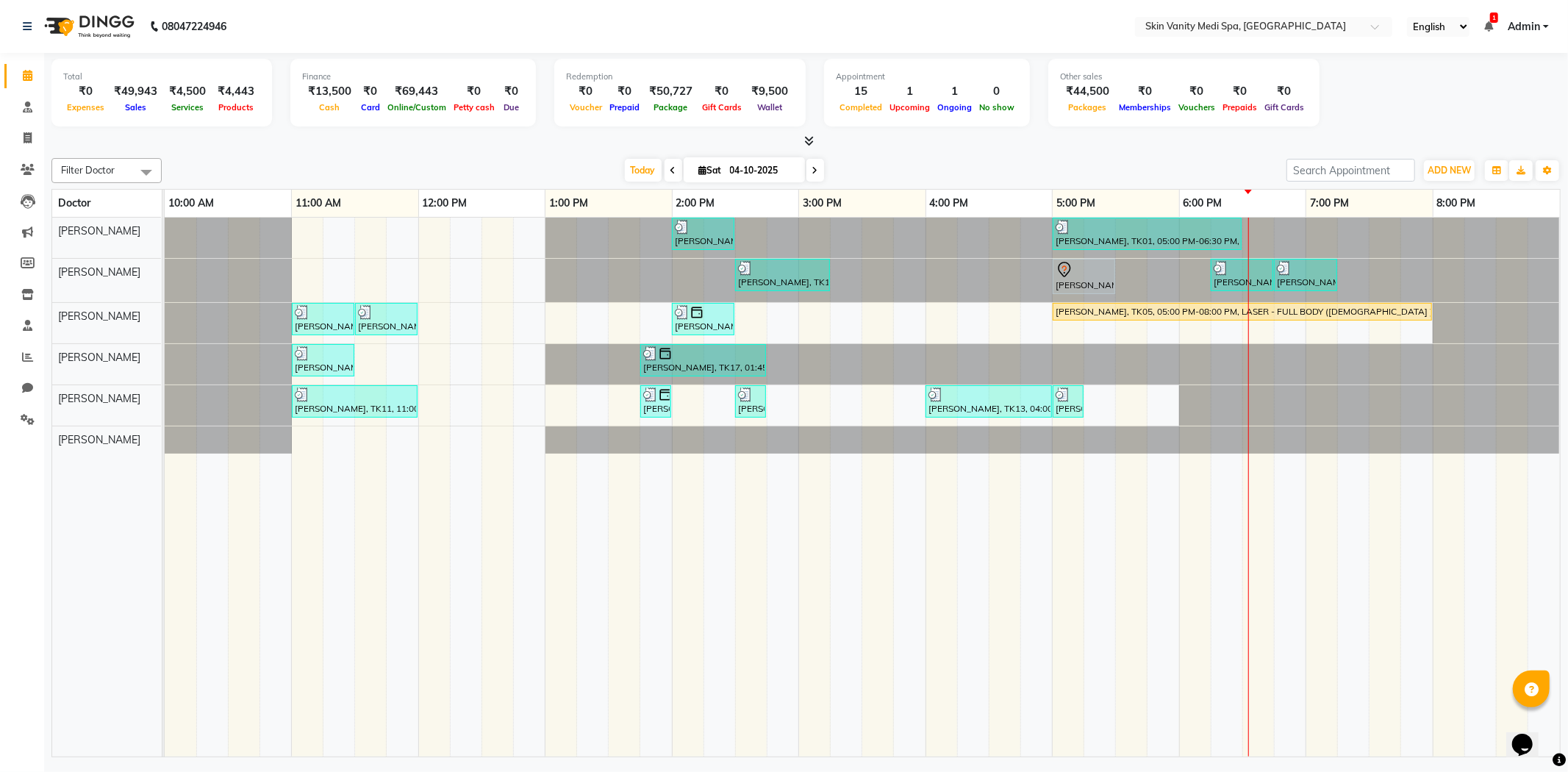
click at [814, 169] on span at bounding box center [816, 170] width 18 height 23
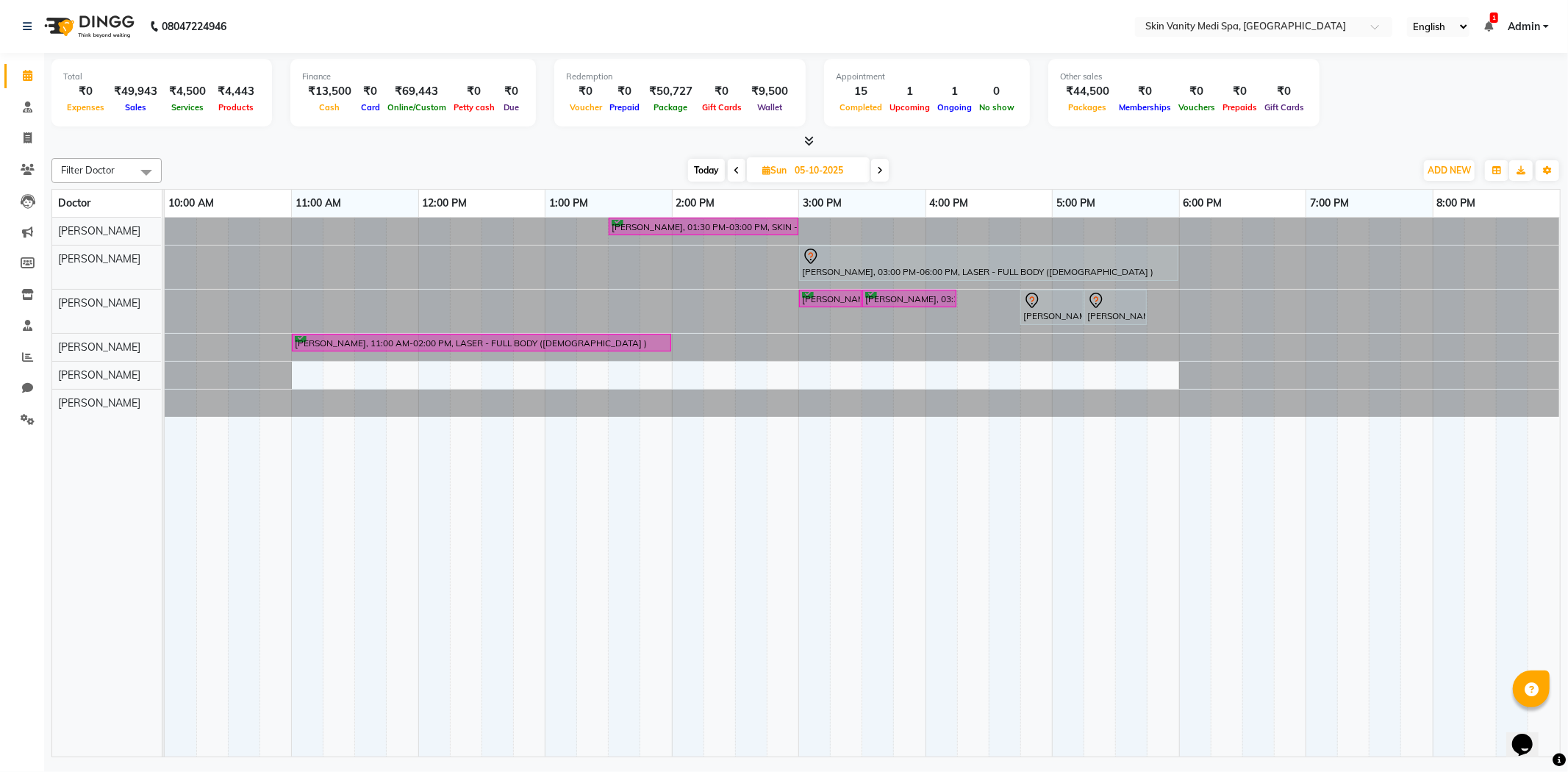
click at [695, 163] on span "Today" at bounding box center [706, 170] width 37 height 23
type input "04-10-2025"
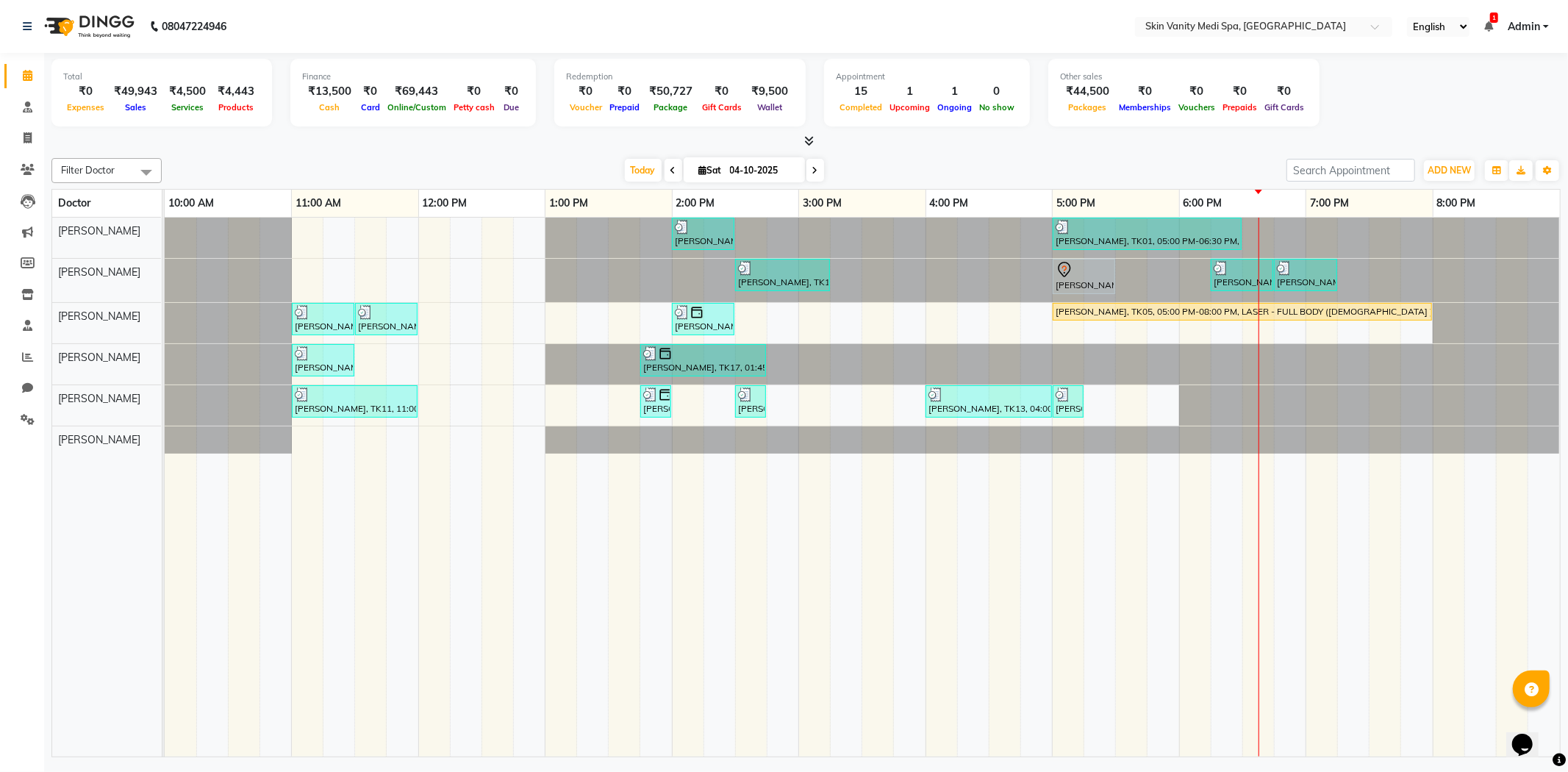
click at [772, 165] on input "04-10-2025" at bounding box center [762, 171] width 73 height 22
select select "10"
select select "2025"
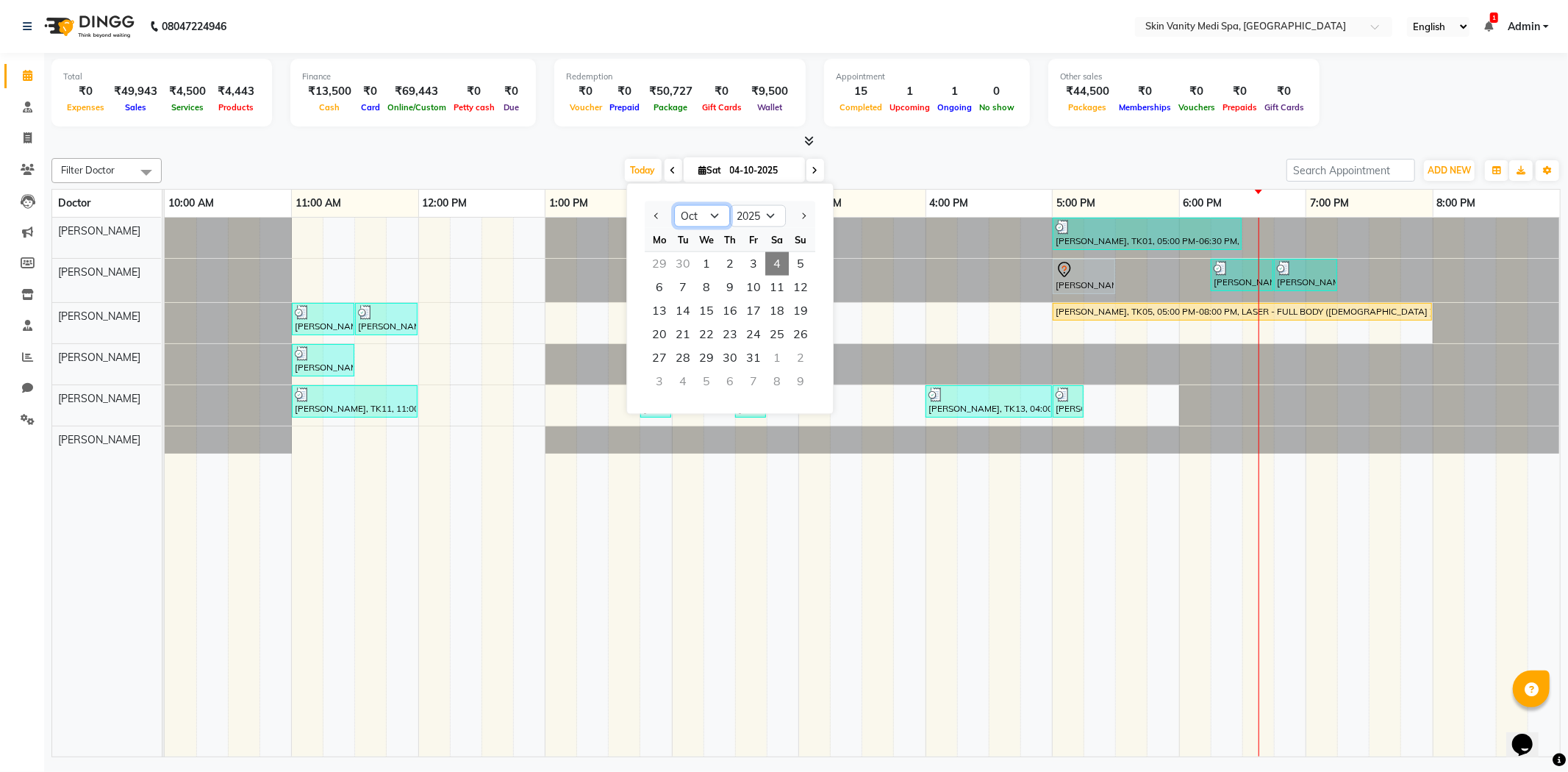
click at [699, 217] on select "Jan Feb Mar Apr May Jun Jul Aug Sep Oct Nov Dec" at bounding box center [702, 217] width 56 height 22
click at [596, 160] on div "Today Sat 04-10-2025 Jan Feb Mar Apr May Jun Jul Aug Sep Oct Nov Dec 2015 2016 …" at bounding box center [724, 171] width 1110 height 22
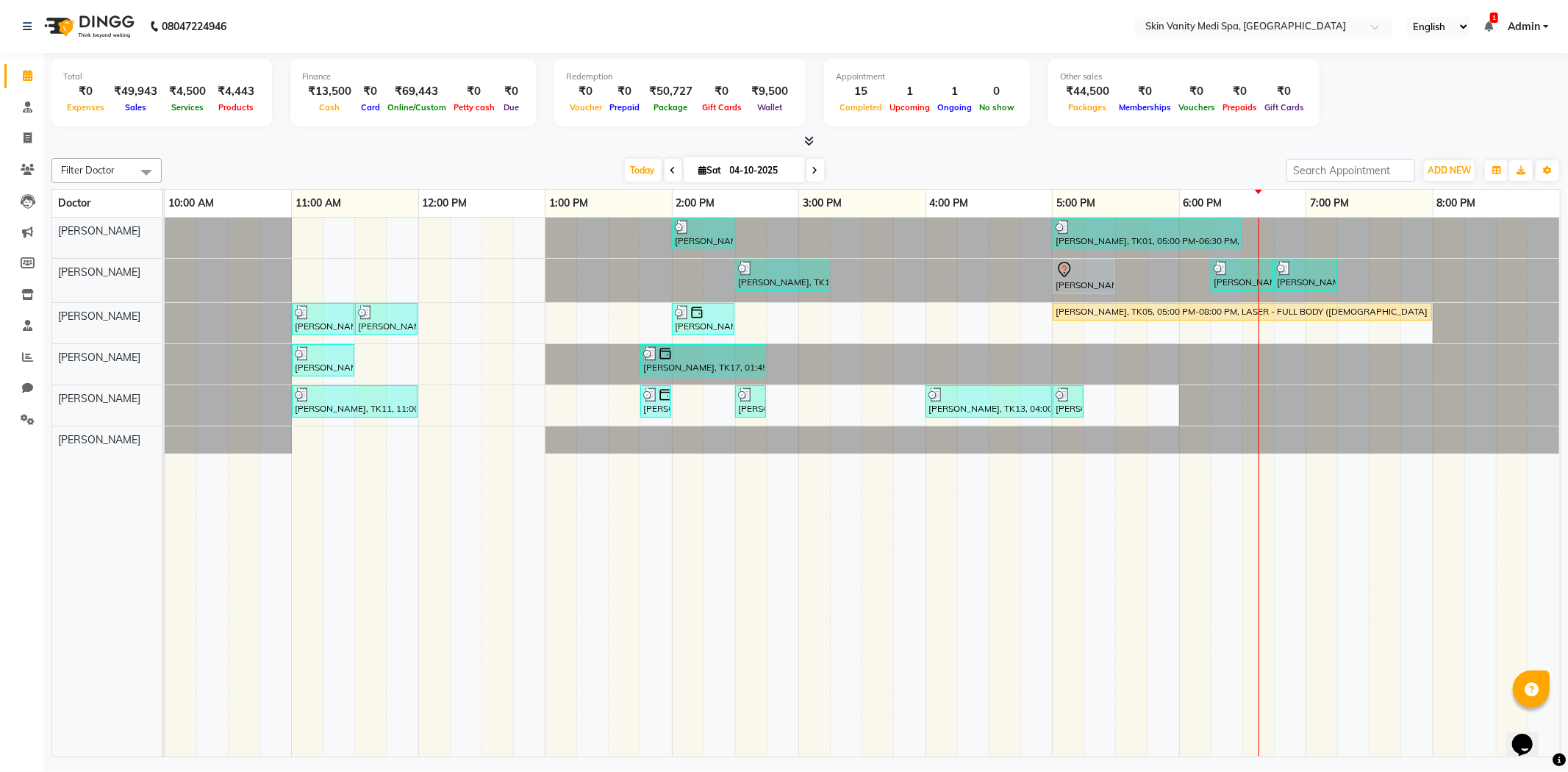
click at [717, 153] on div "Filter Doctor Select All ASMA KHAN DR LIBA DIXIT EMAA MACWAN PRANSHU TRIVEDI RI…" at bounding box center [805, 455] width 1509 height 605
click at [717, 168] on span "Sat" at bounding box center [711, 170] width 30 height 11
select select "10"
select select "2025"
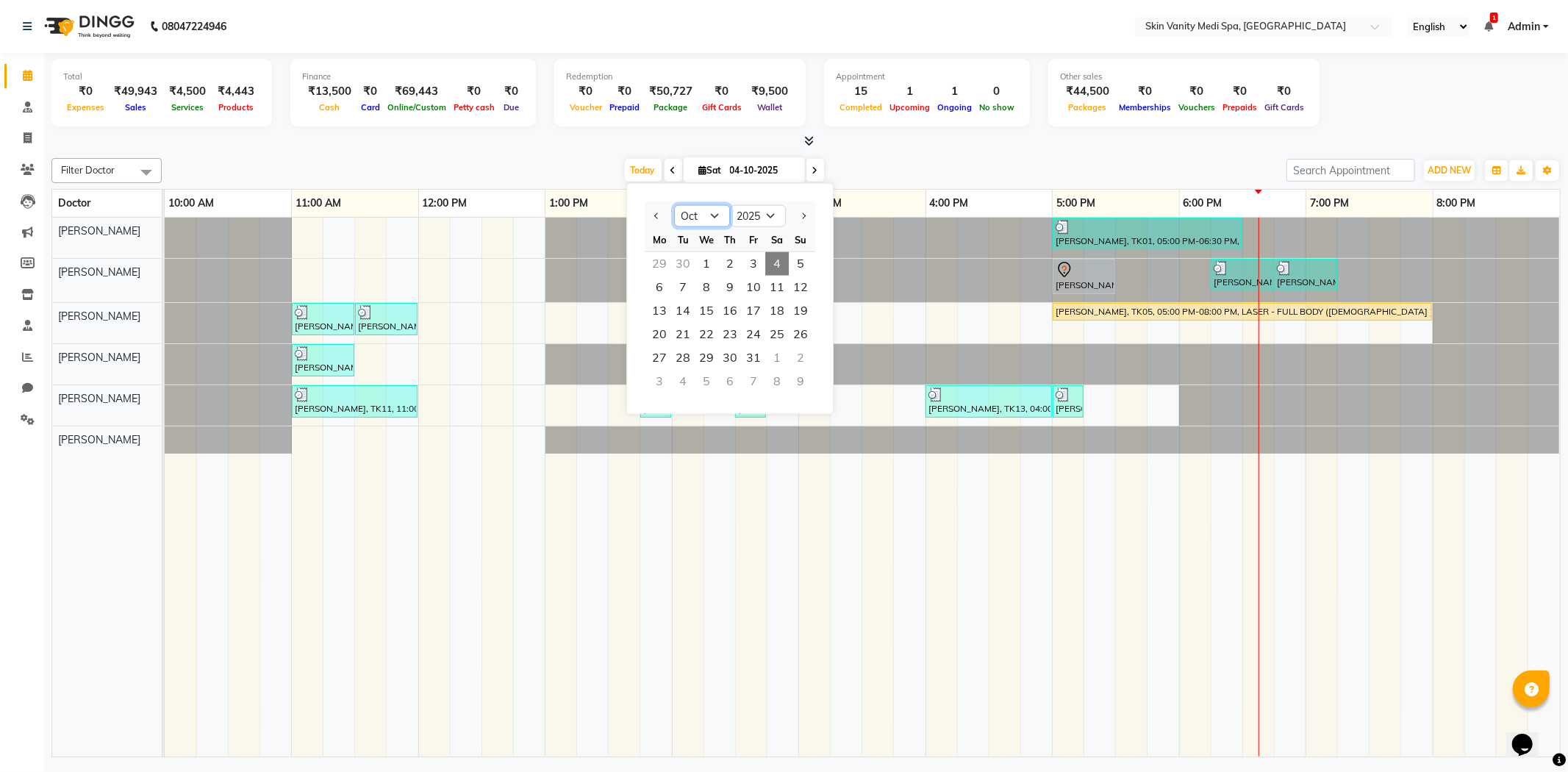
click at [707, 217] on select "Jan Feb Mar Apr May Jun Jul Aug Sep Oct Nov Dec" at bounding box center [702, 217] width 56 height 22
click at [562, 143] on div at bounding box center [805, 141] width 1509 height 15
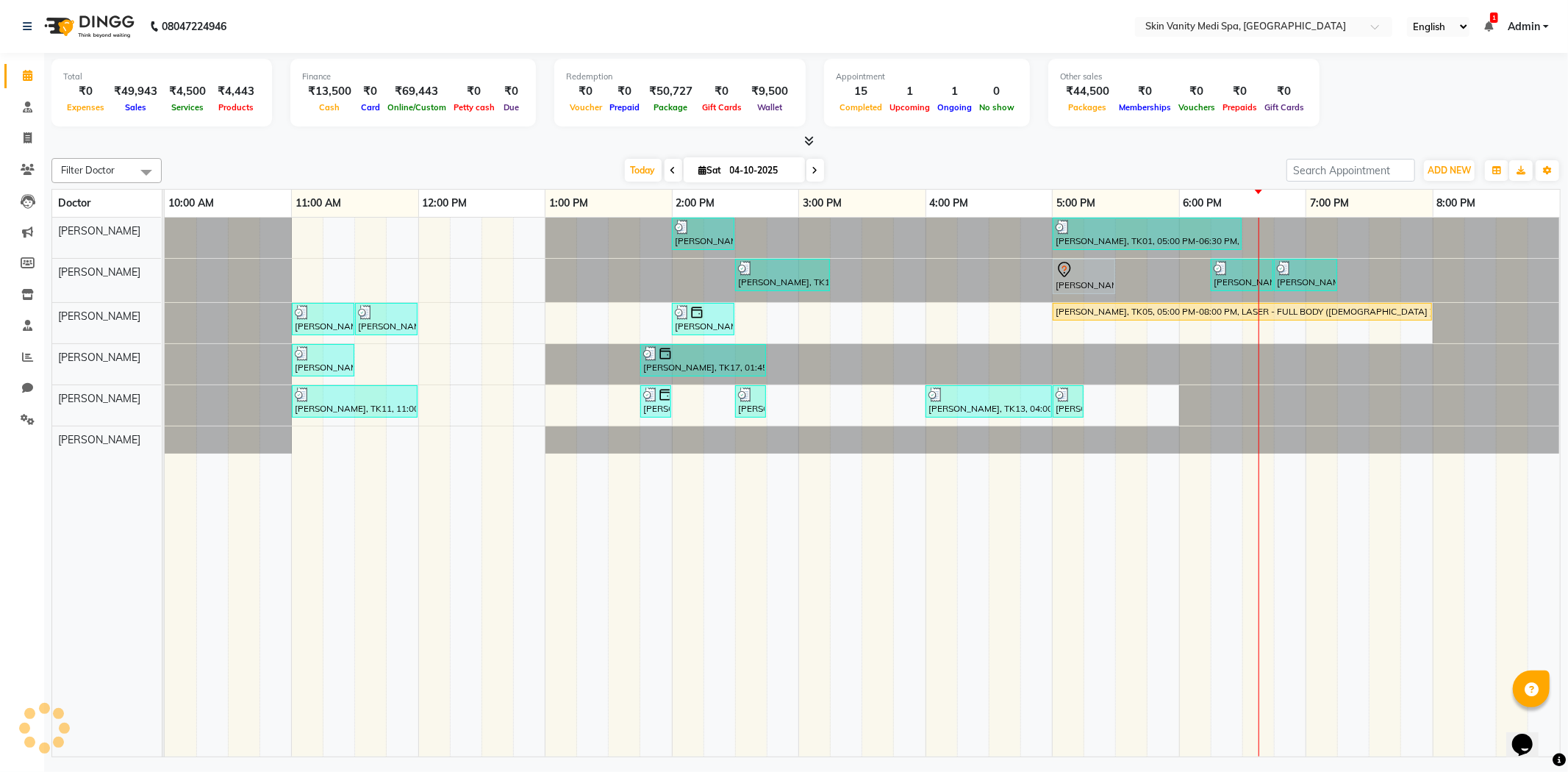
click at [738, 171] on input "04-10-2025" at bounding box center [762, 171] width 73 height 22
select select "10"
select select "2025"
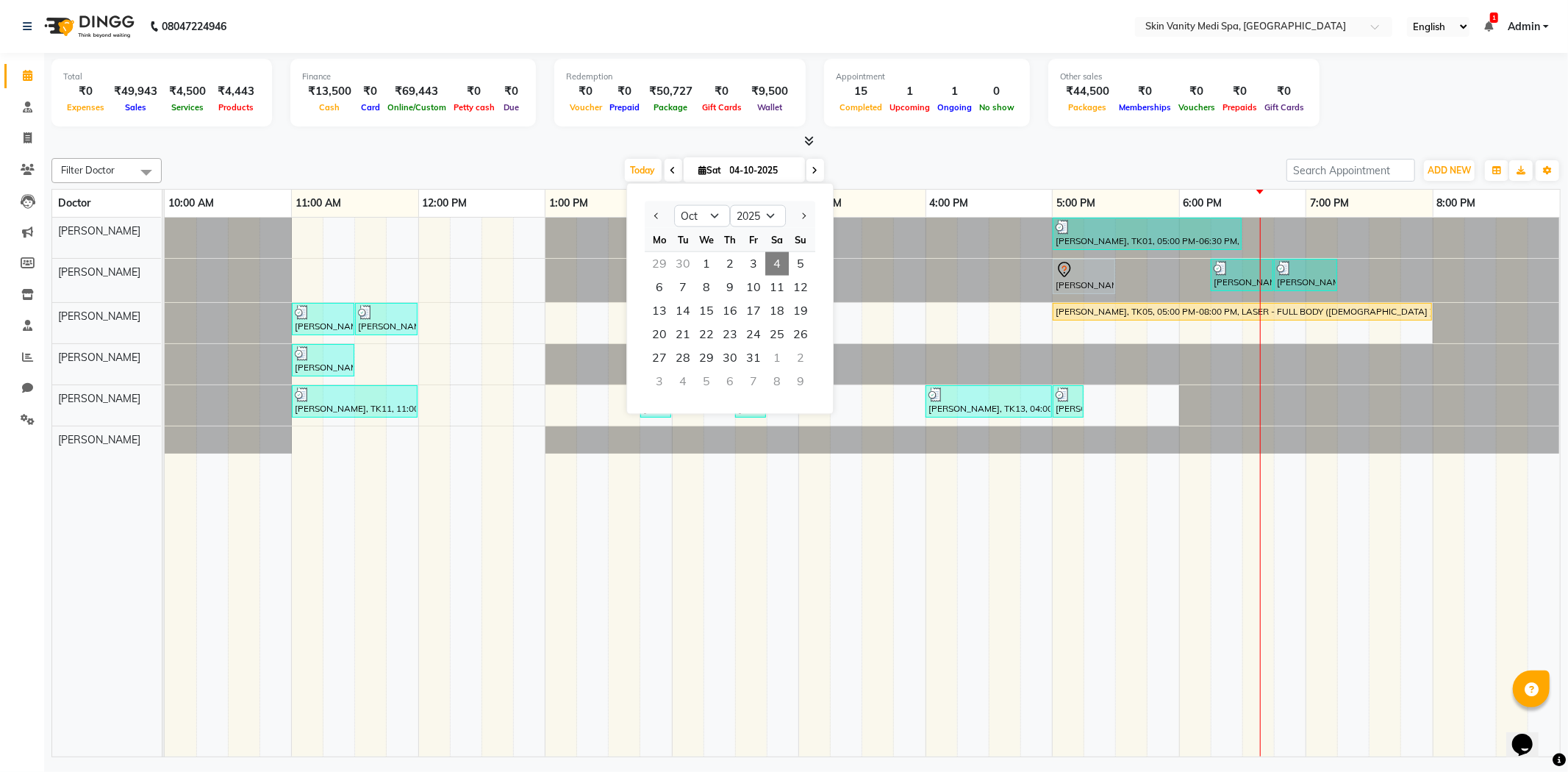
click at [774, 356] on div "1" at bounding box center [776, 357] width 23 height 23
type input "01-11-2025"
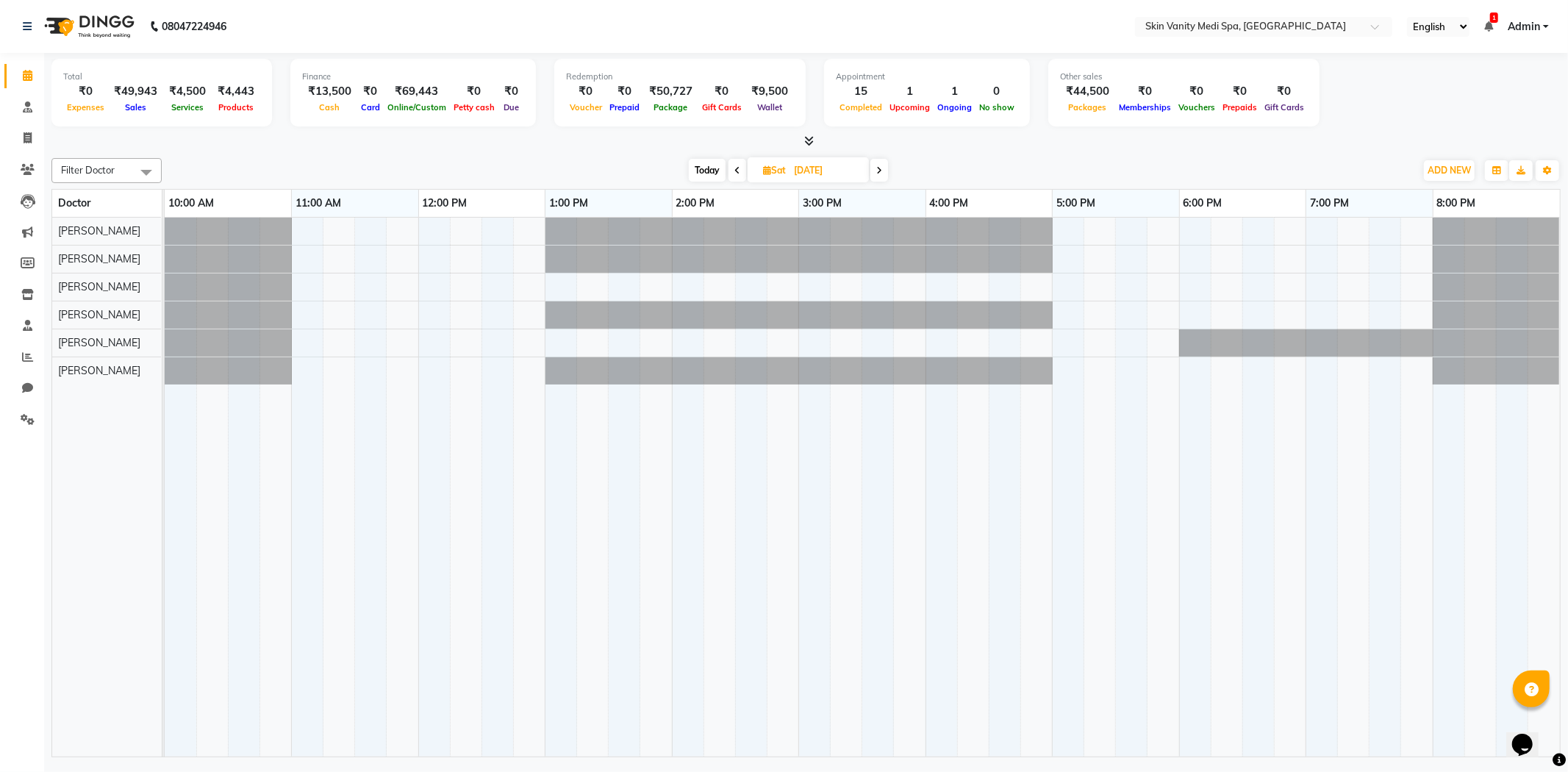
click at [165, 225] on div at bounding box center [165, 231] width 0 height 27
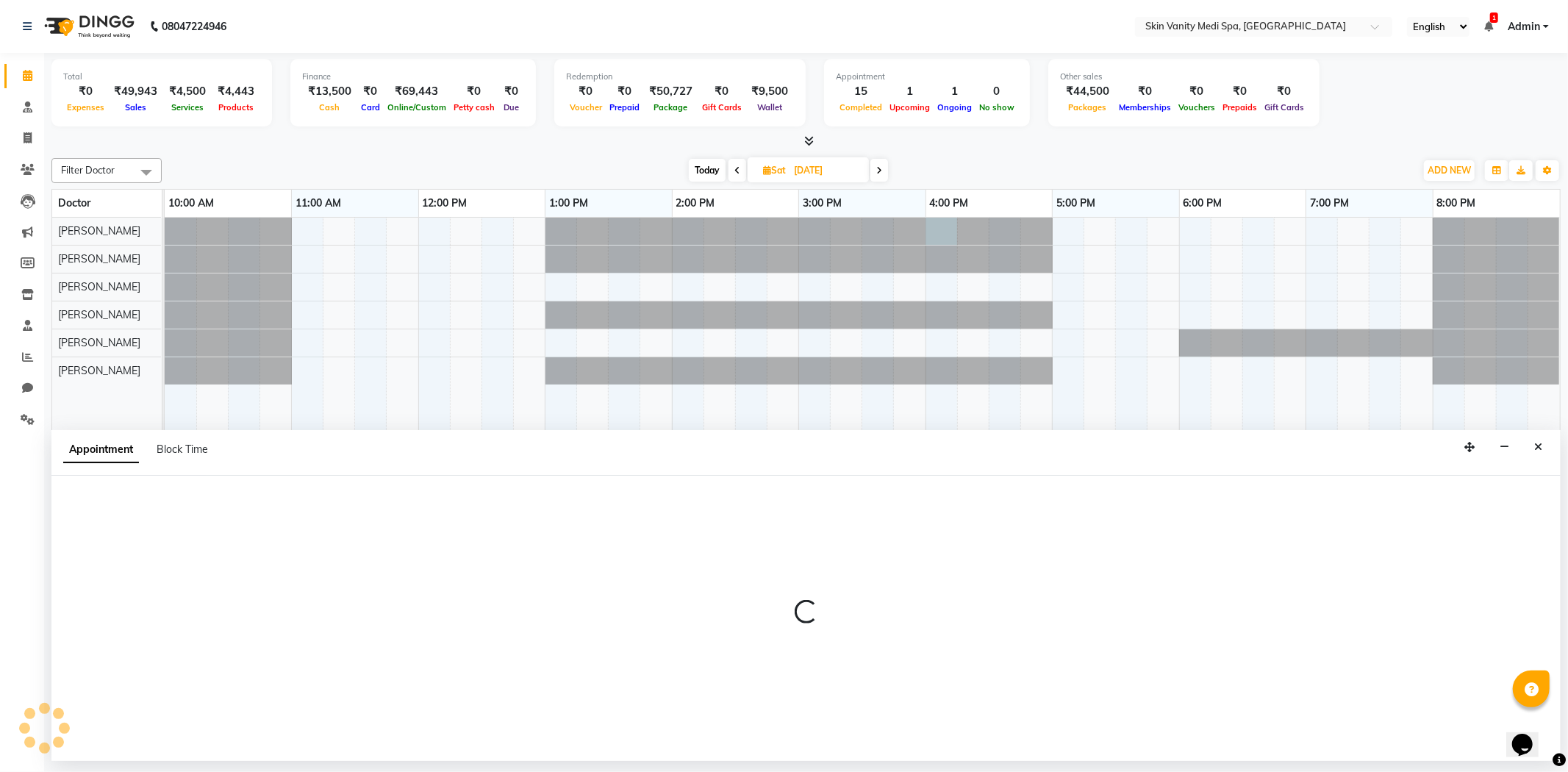
select select "70346"
select select "960"
select select "tentative"
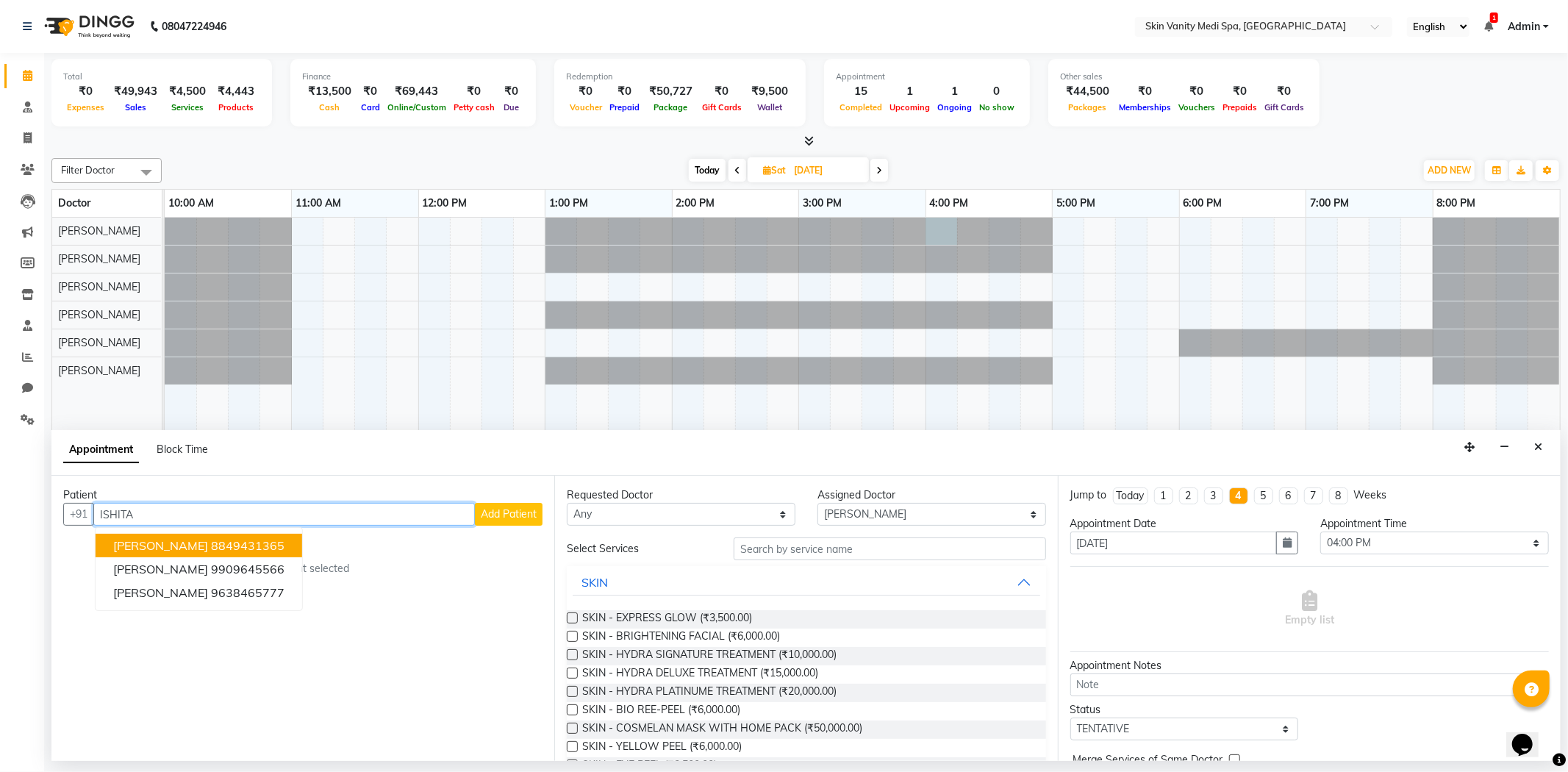
click at [211, 539] on ngb-highlight "8849431365" at bounding box center [248, 546] width 73 height 14
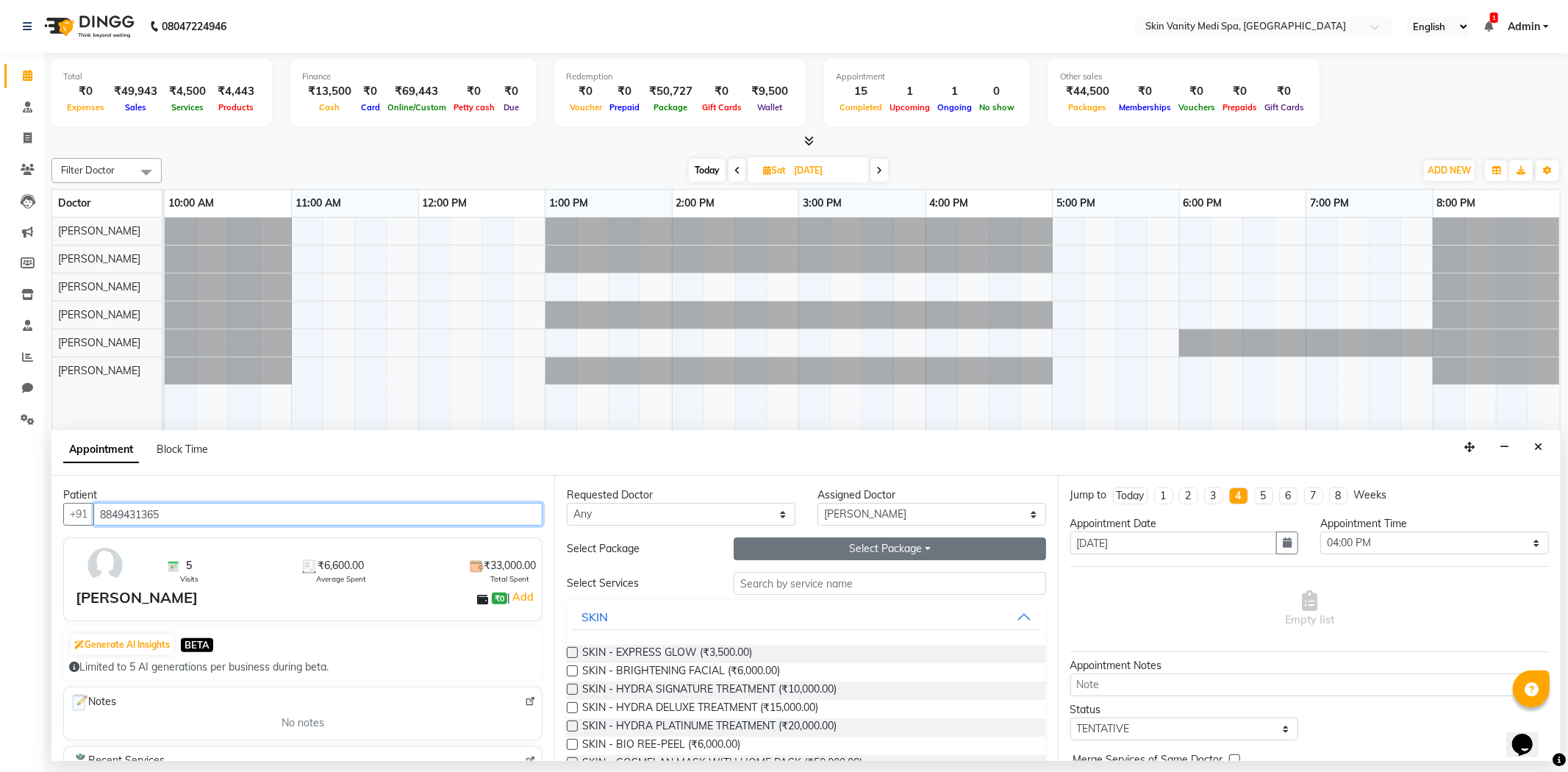
type input "8849431365"
click at [762, 550] on button "Select Package Toggle Dropdown" at bounding box center [889, 549] width 312 height 23
click at [775, 579] on li "SKIN - HYDRA DELUXE TREATMENT (6 SESSIONS)" at bounding box center [883, 579] width 300 height 22
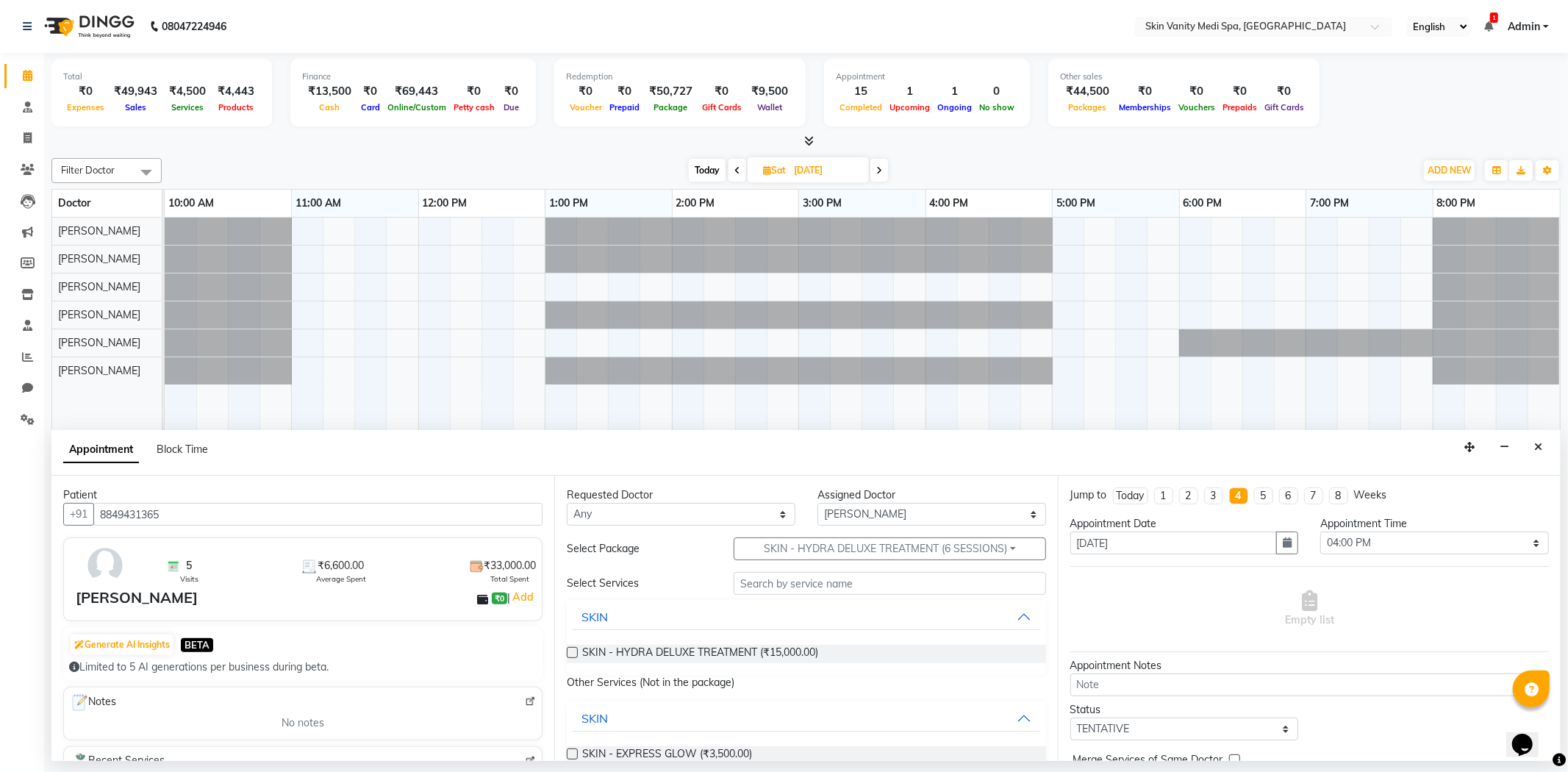
click at [570, 655] on label at bounding box center [573, 653] width 11 height 11
click at [570, 655] on input "checkbox" at bounding box center [572, 655] width 10 height 10
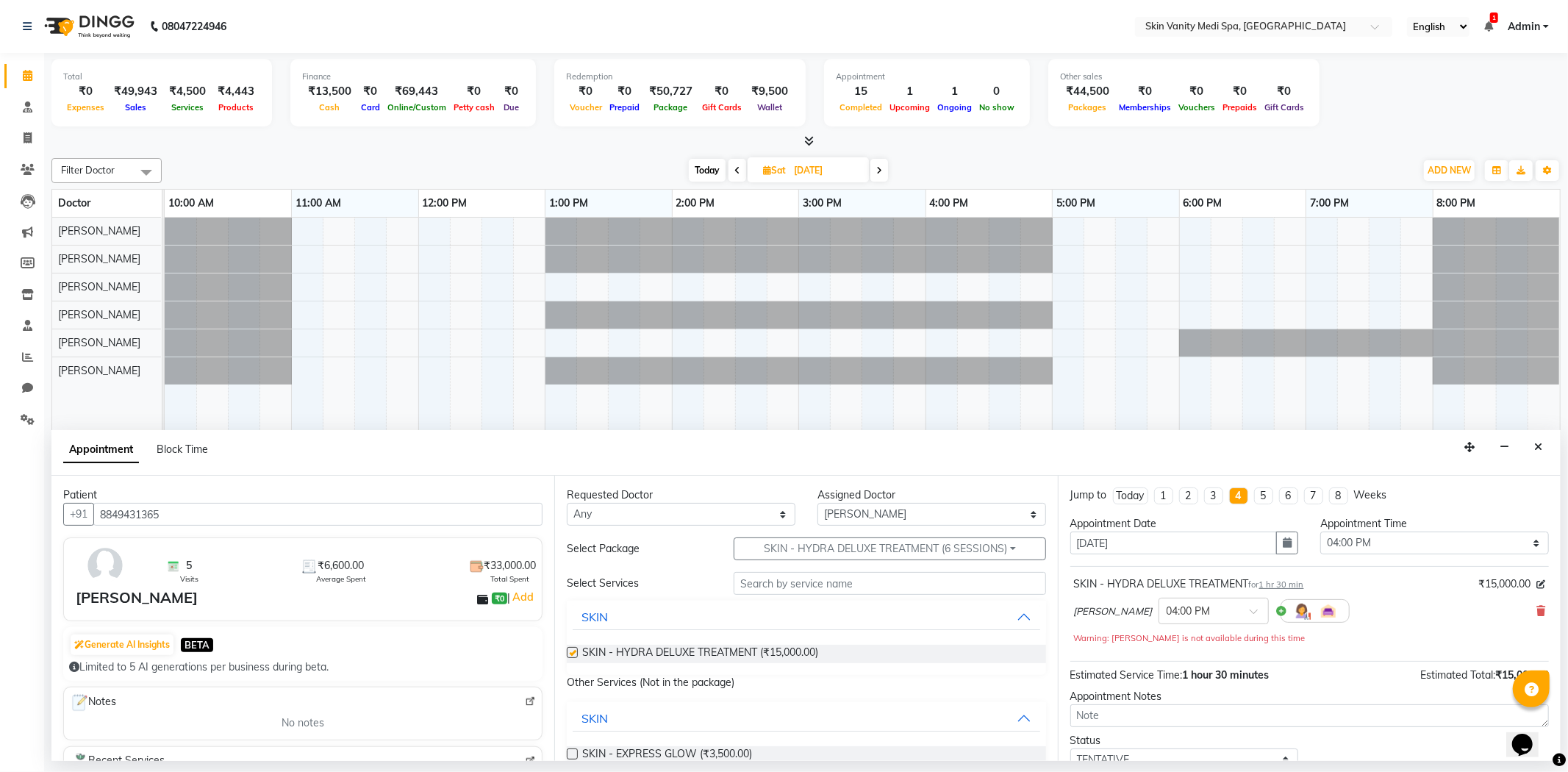
checkbox input "false"
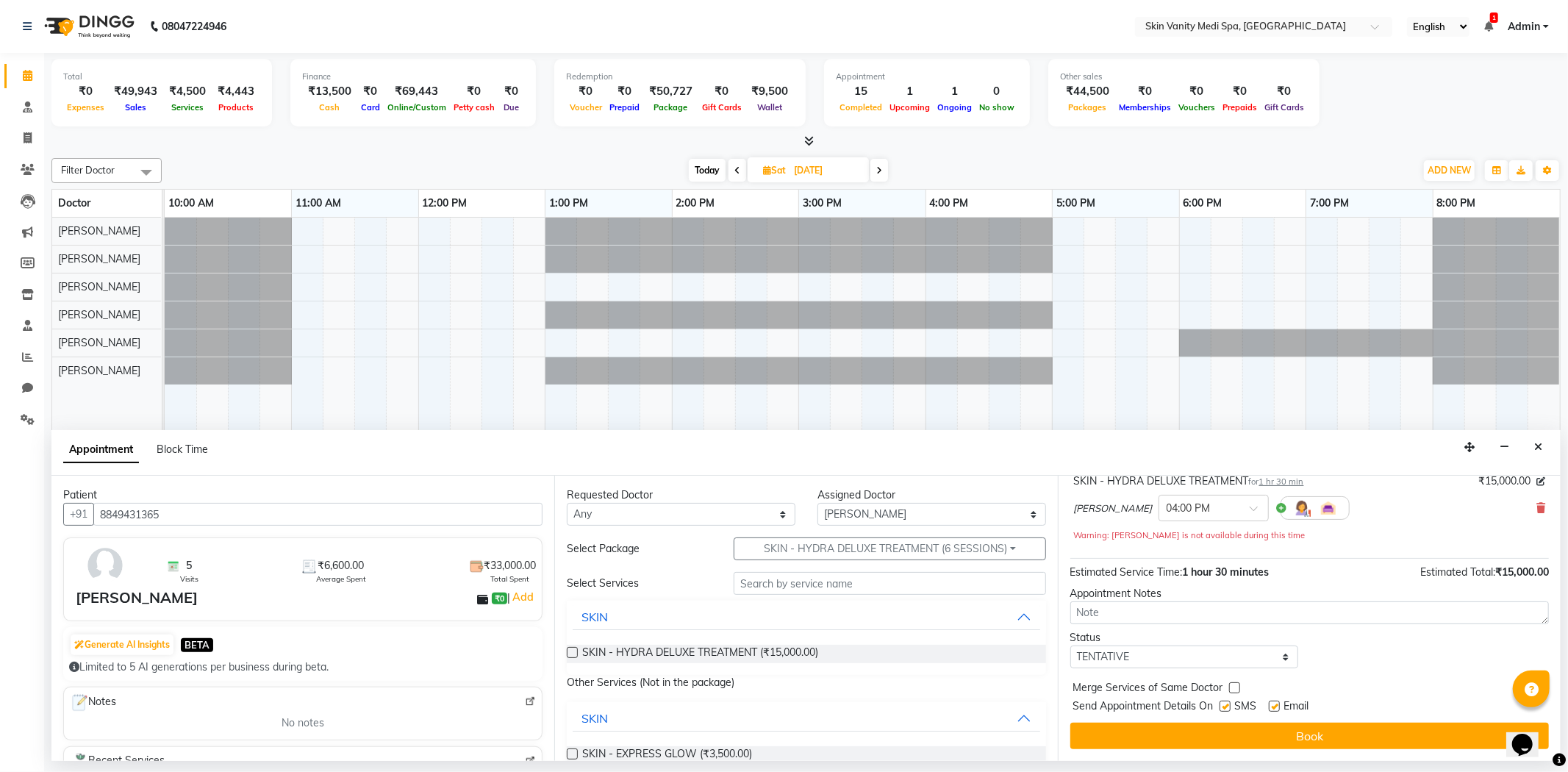
scroll to position [104, 0]
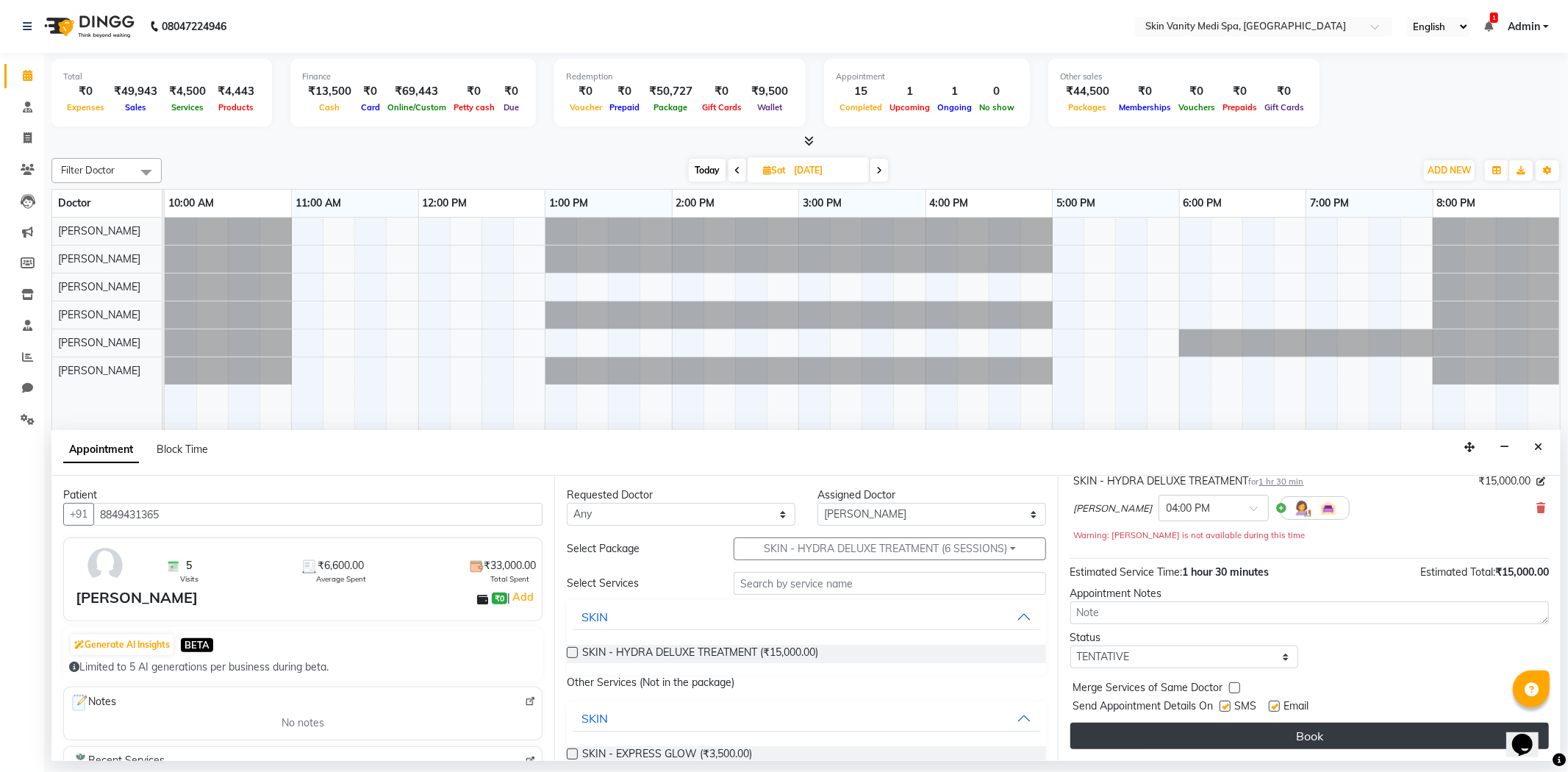
click at [1205, 732] on button "Book" at bounding box center [1309, 736] width 478 height 26
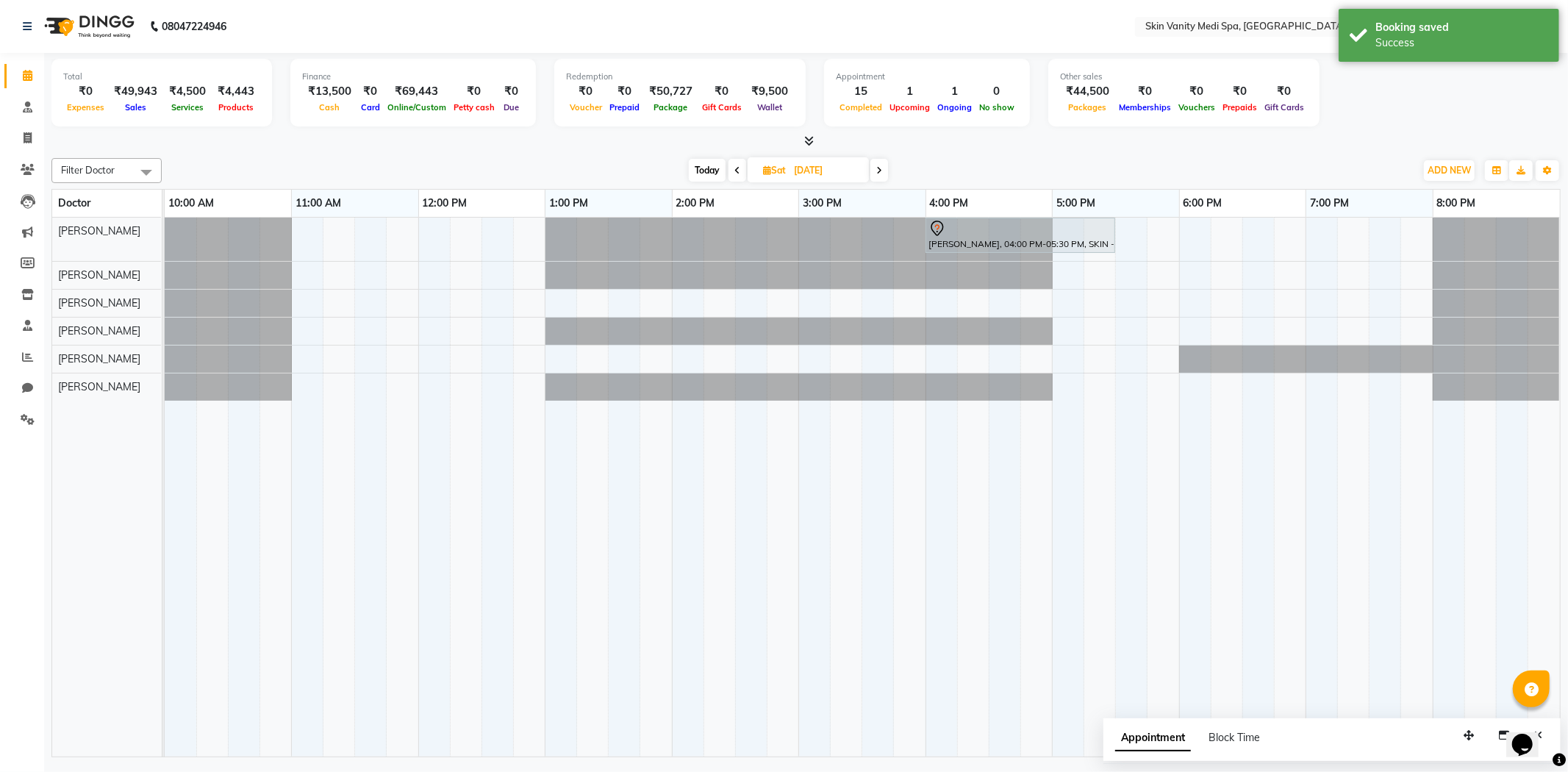
click at [718, 173] on span "Today" at bounding box center [707, 170] width 37 height 23
type input "04-10-2025"
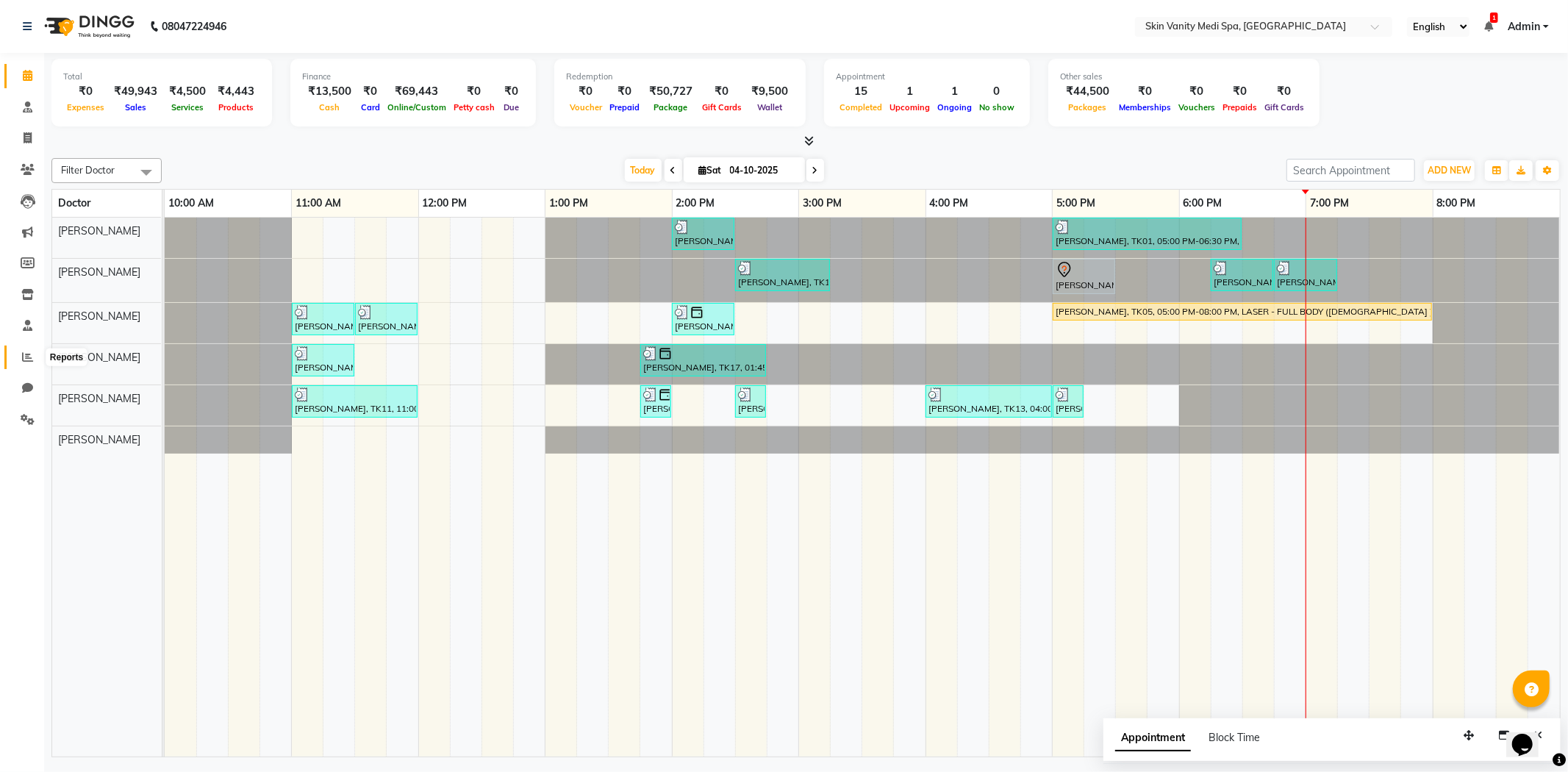
click at [20, 356] on span at bounding box center [27, 357] width 26 height 17
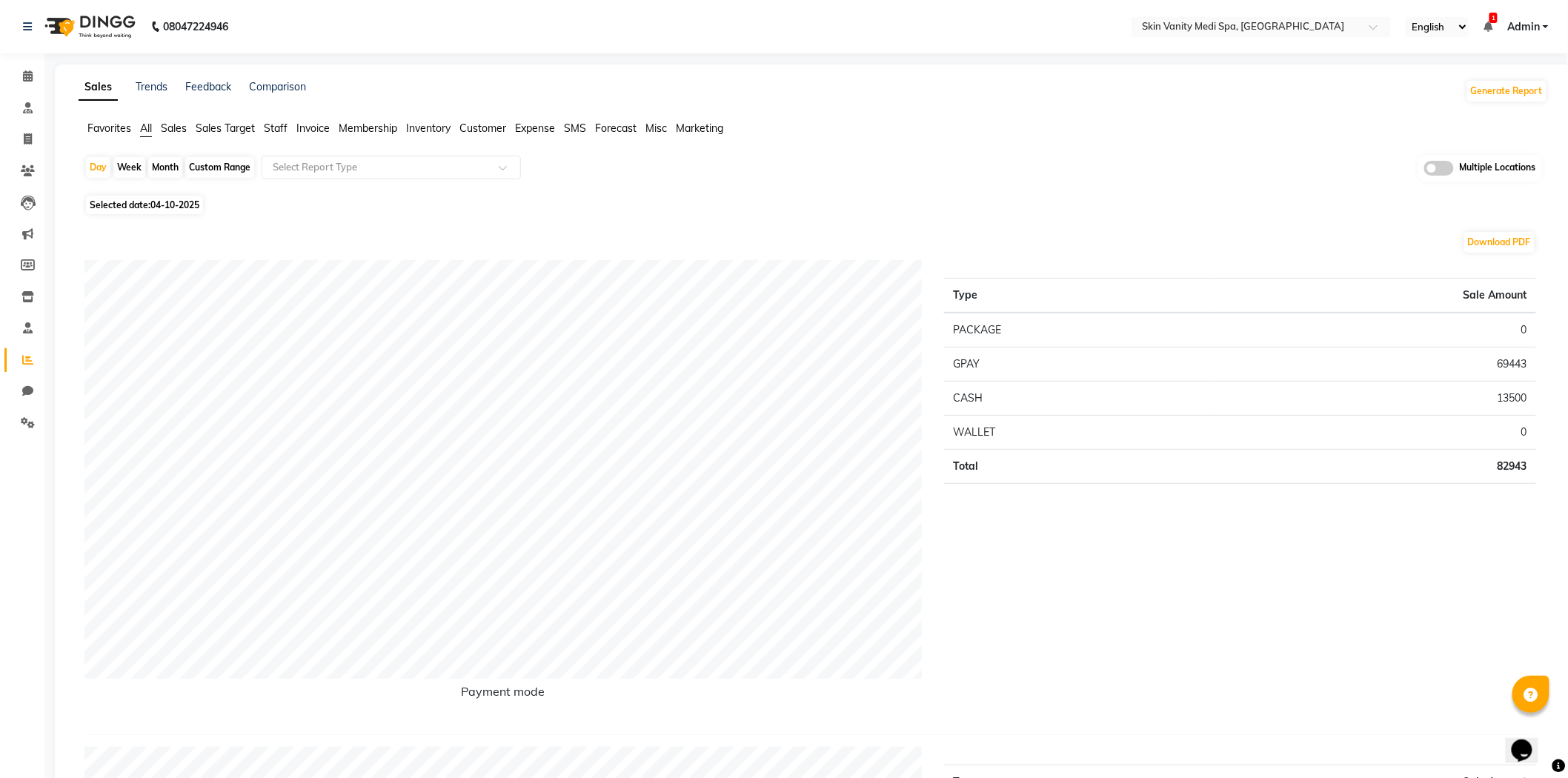
click at [153, 165] on div "Month" at bounding box center [165, 168] width 34 height 21
select select "10"
select select "2025"
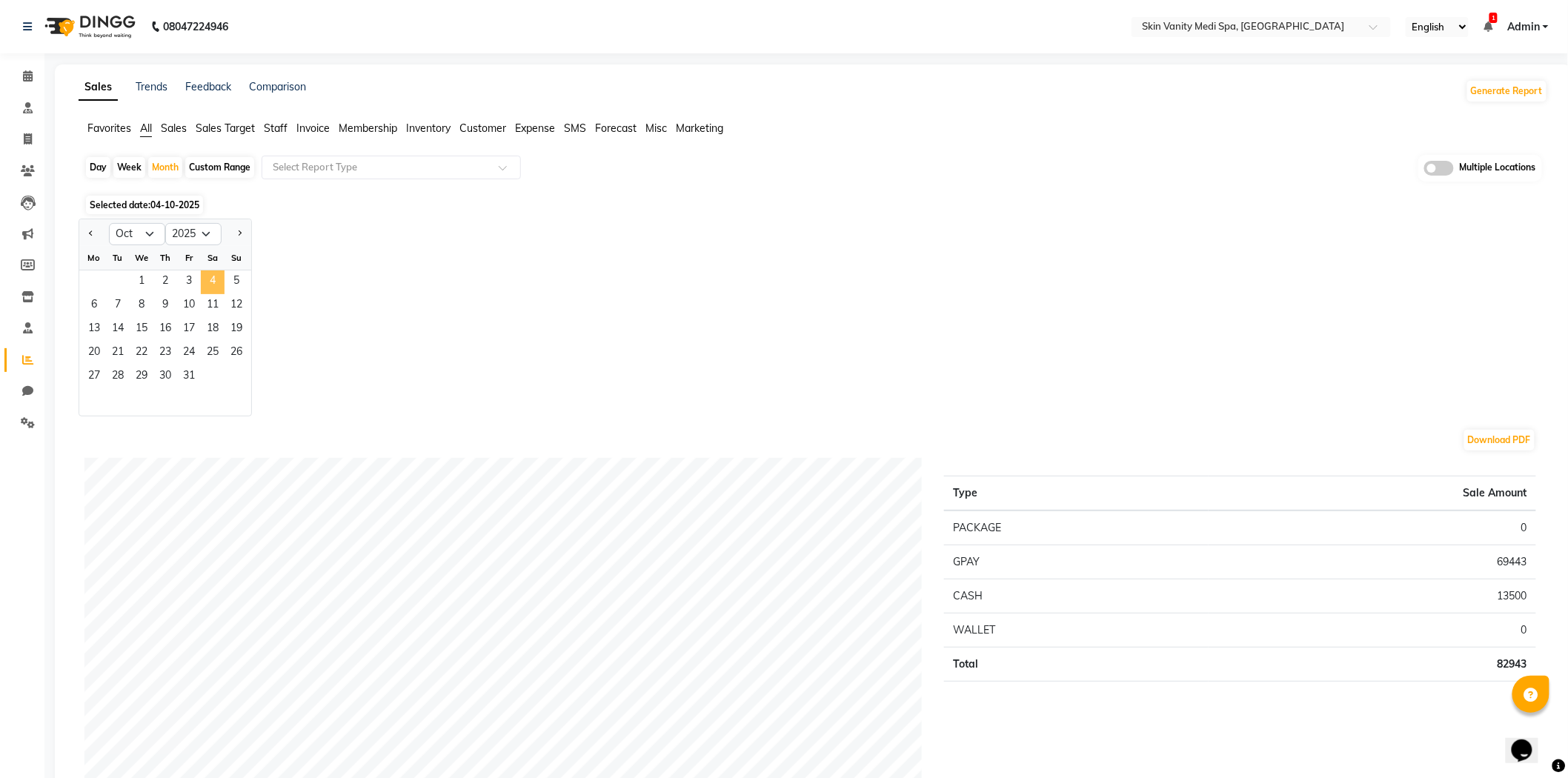
click at [213, 283] on span "4" at bounding box center [212, 282] width 23 height 23
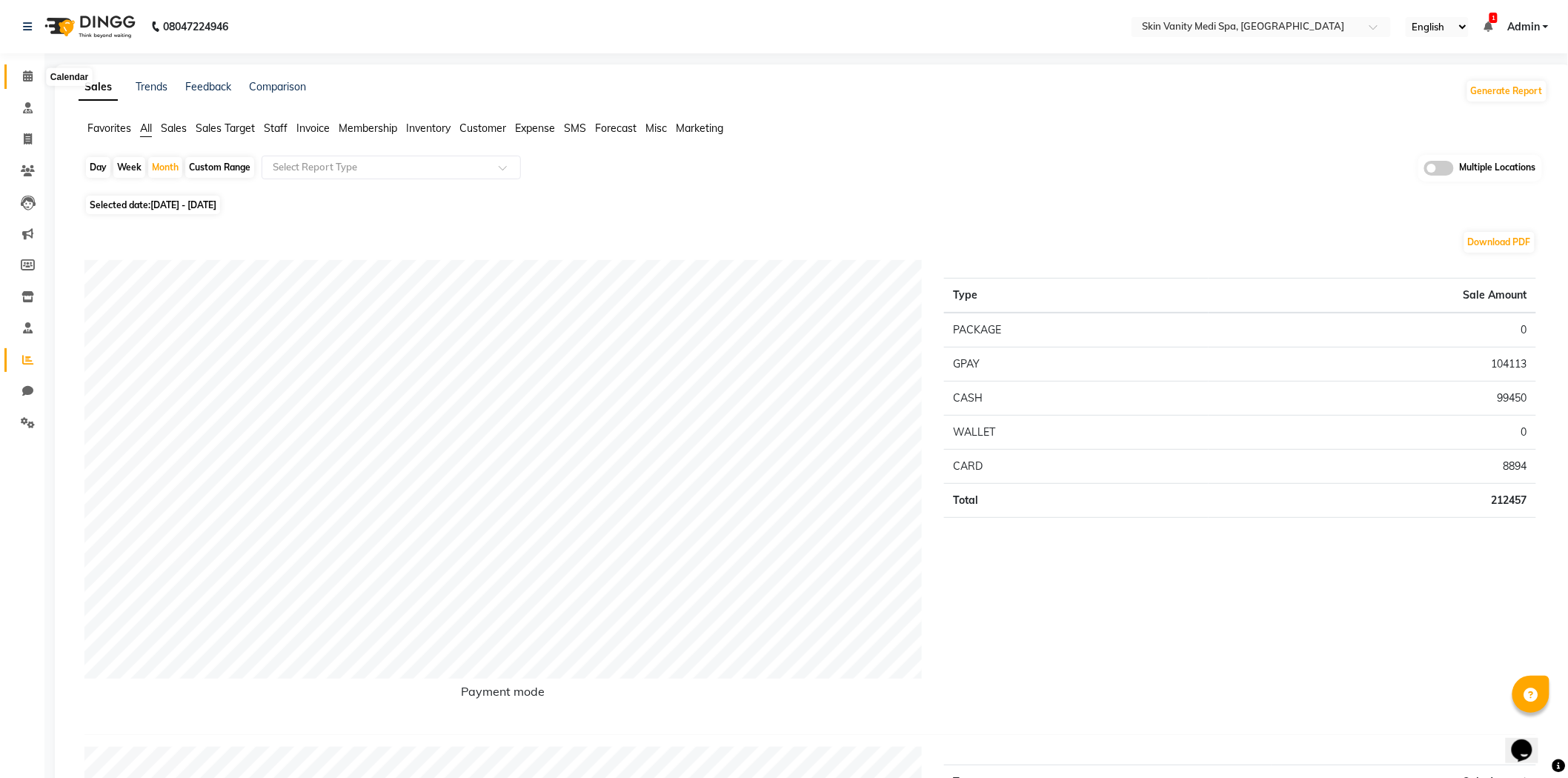
click at [23, 76] on span at bounding box center [27, 77] width 26 height 17
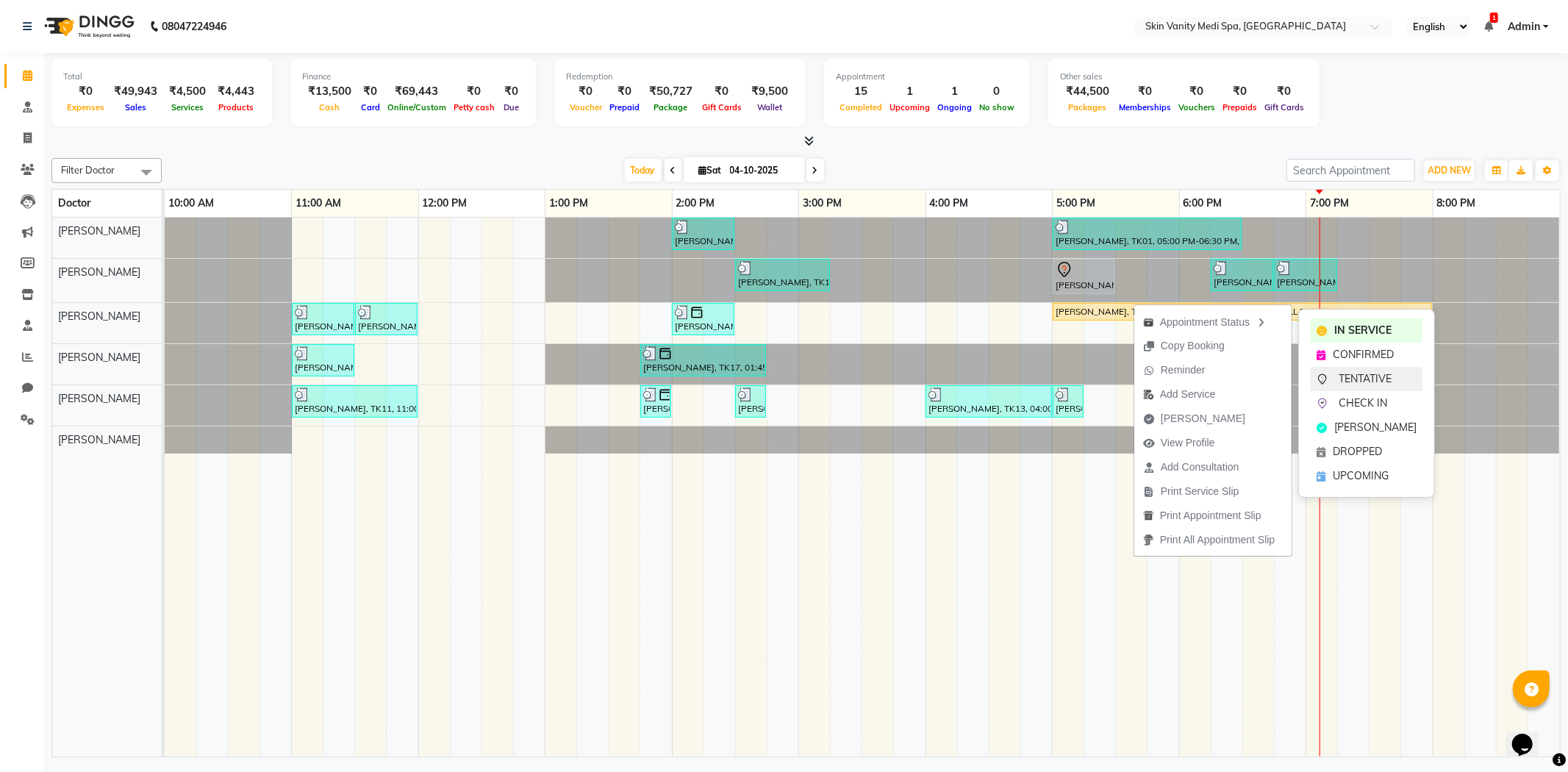
click at [1375, 377] on span "TENTATIVE" at bounding box center [1365, 379] width 53 height 15
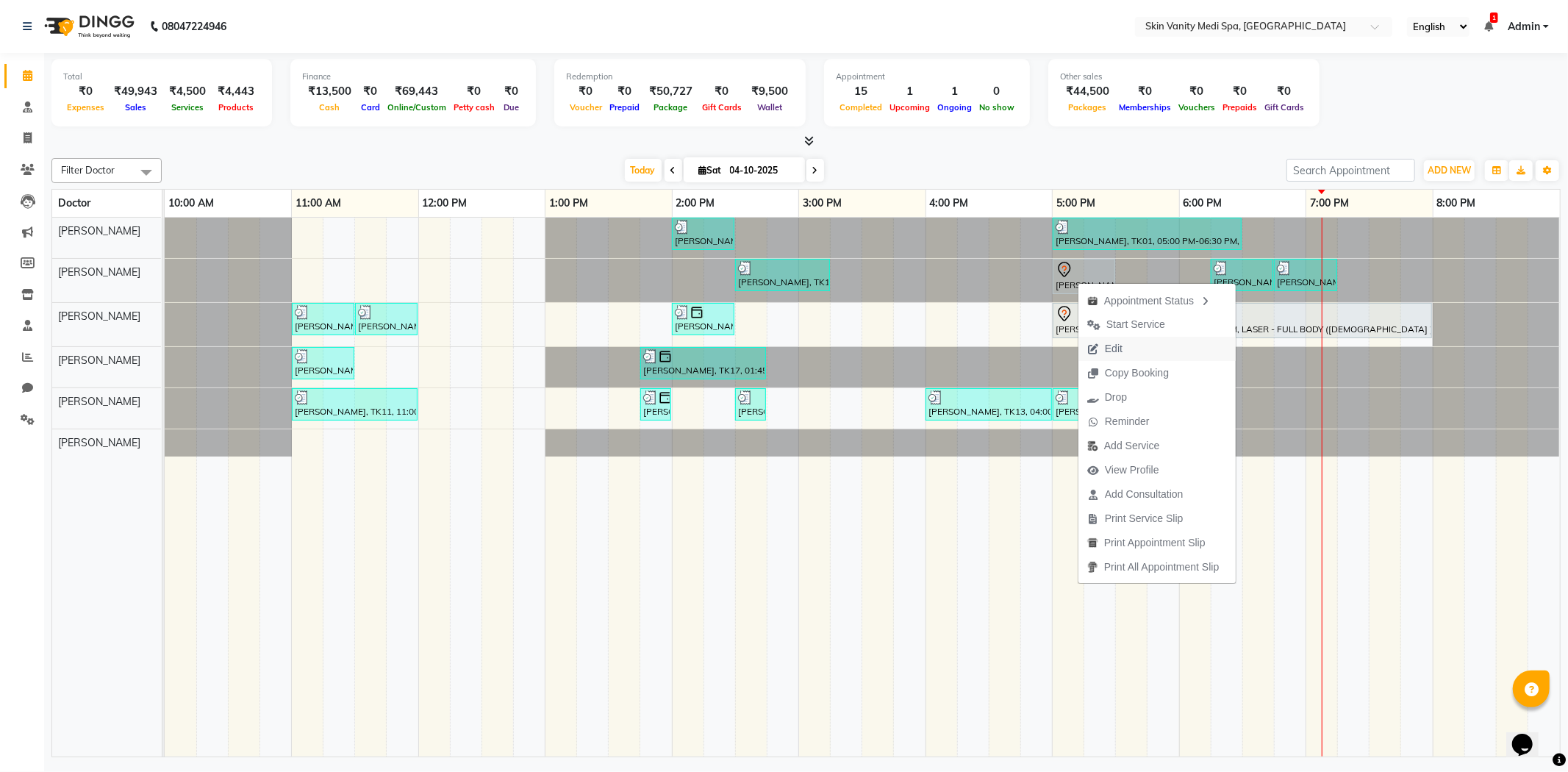
click at [1119, 342] on span "Edit" at bounding box center [1113, 348] width 18 height 15
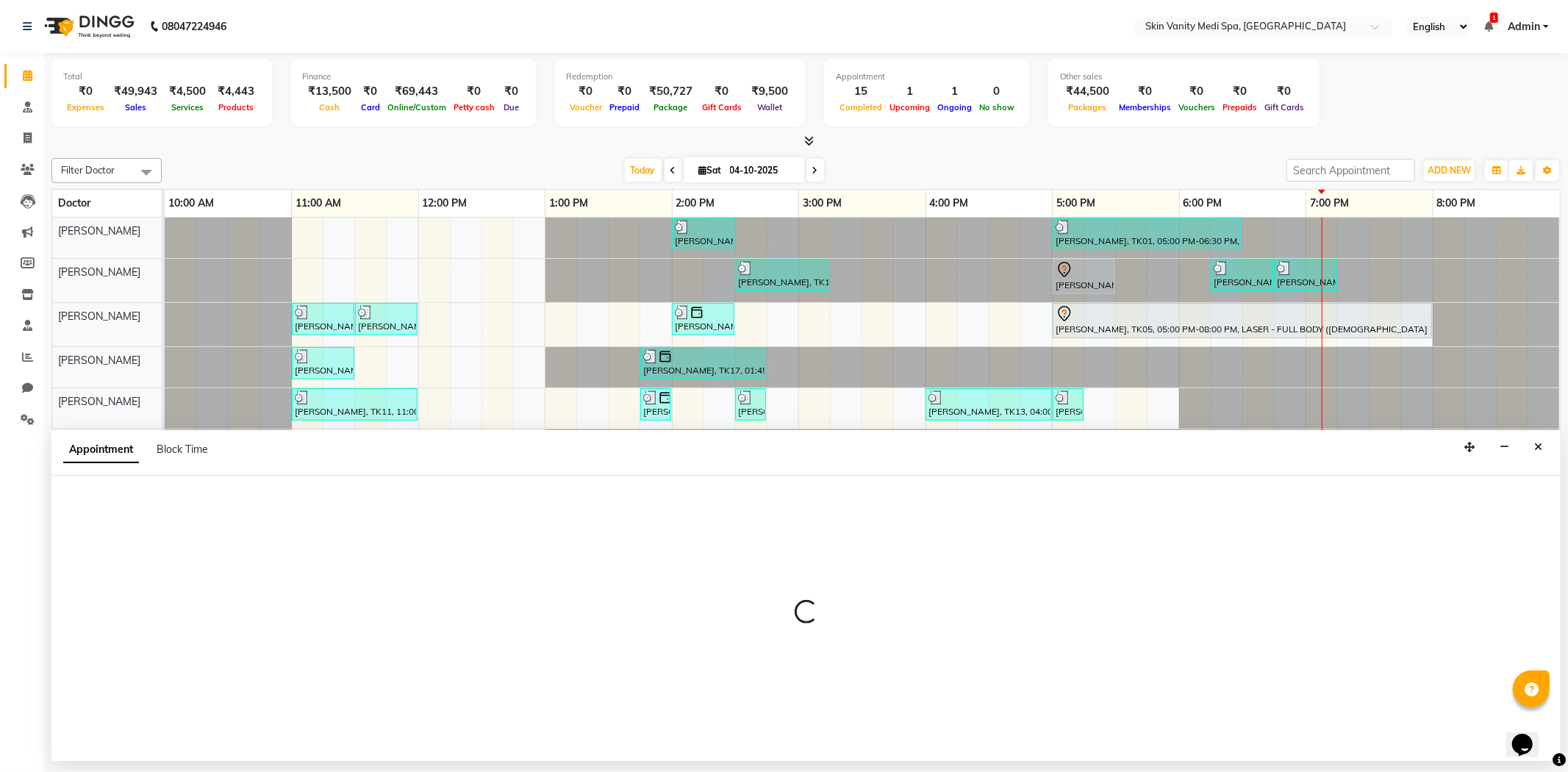
select select "tentative"
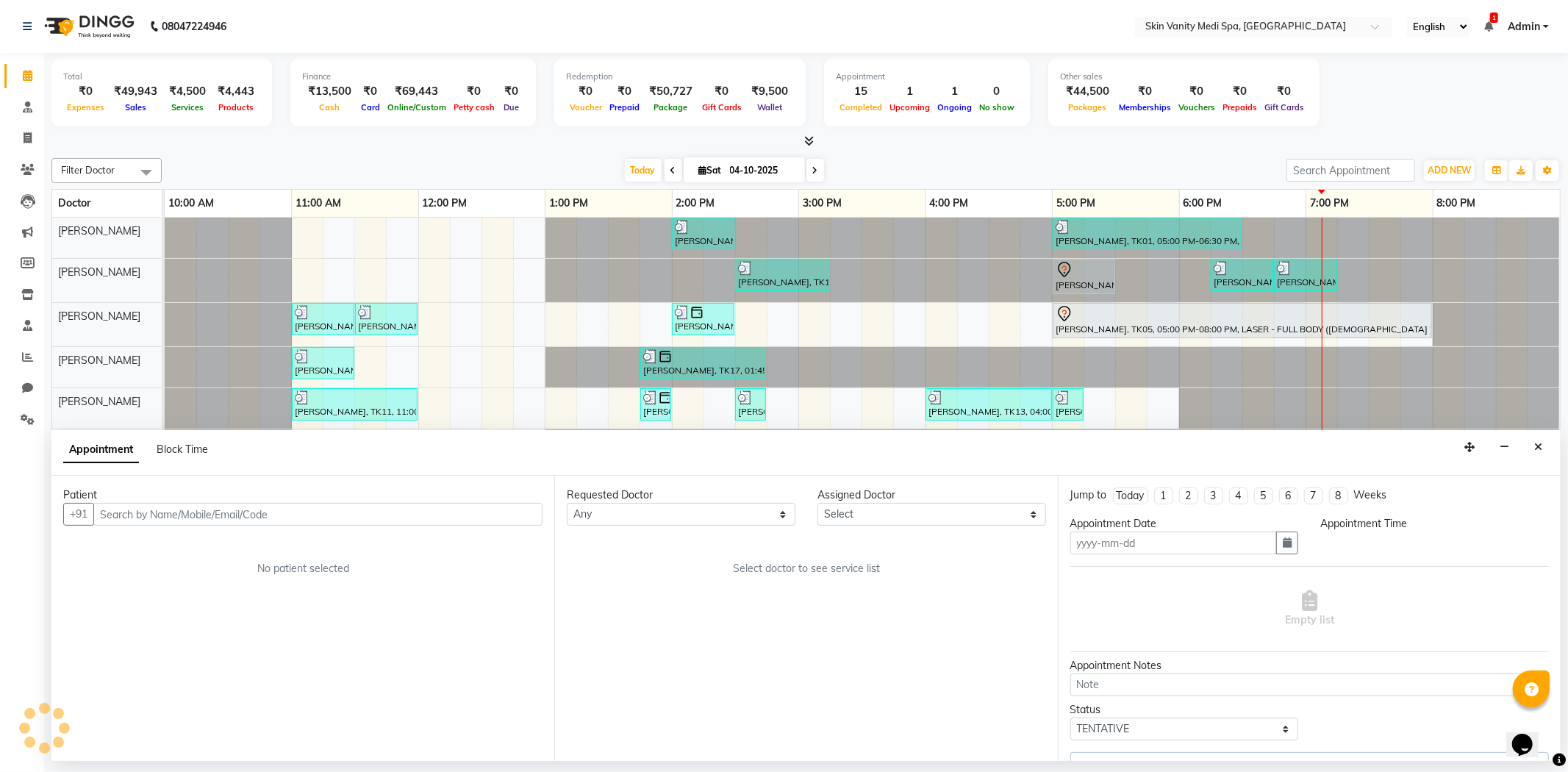
type input "04-10-2025"
select select "1020"
click at [1276, 540] on button "button" at bounding box center [1288, 543] width 22 height 23
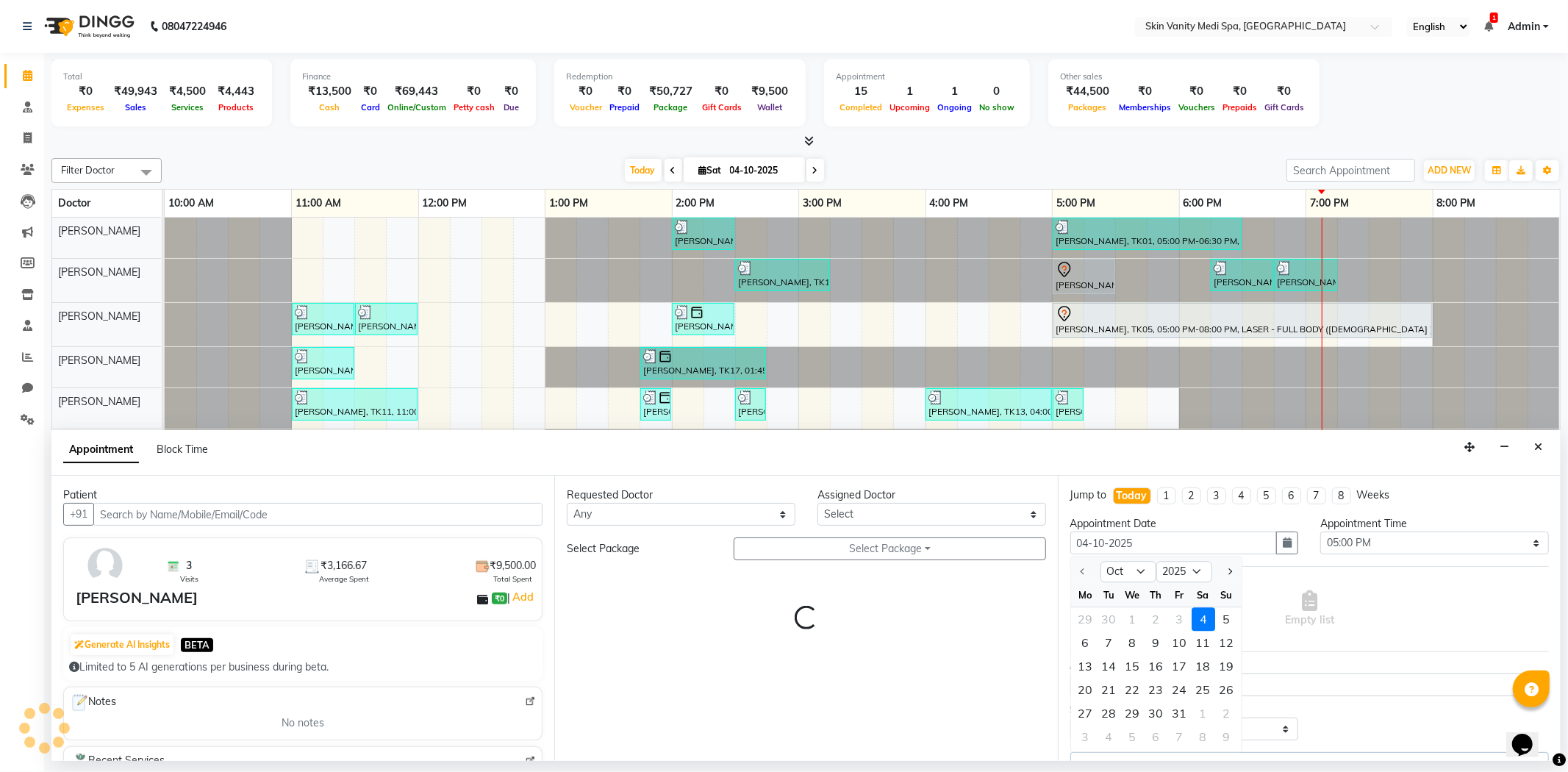
select select "70347"
select select "3954"
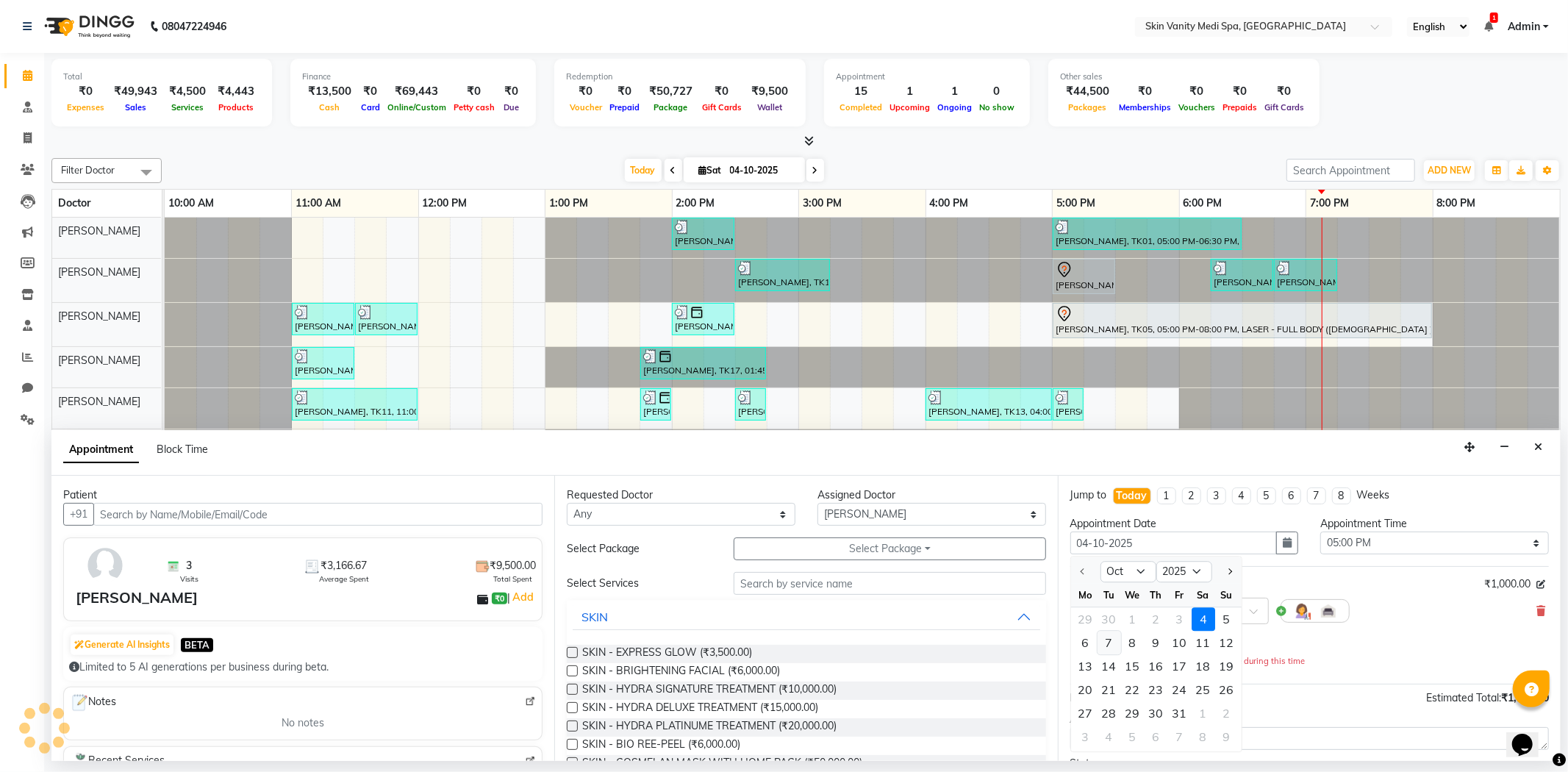
click at [1103, 643] on div "7" at bounding box center [1109, 643] width 23 height 23
type input "[DATE]"
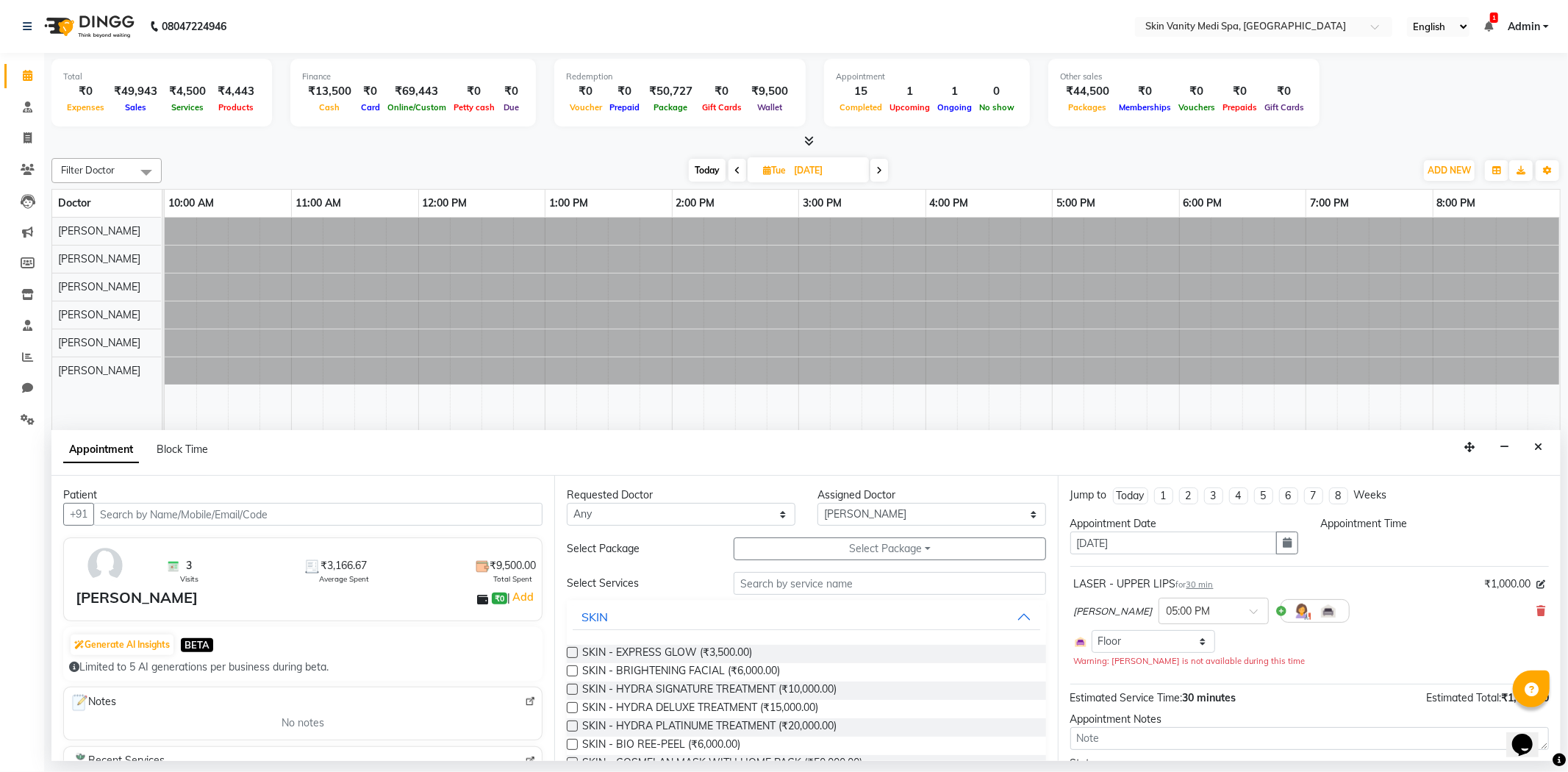
select select "1020"
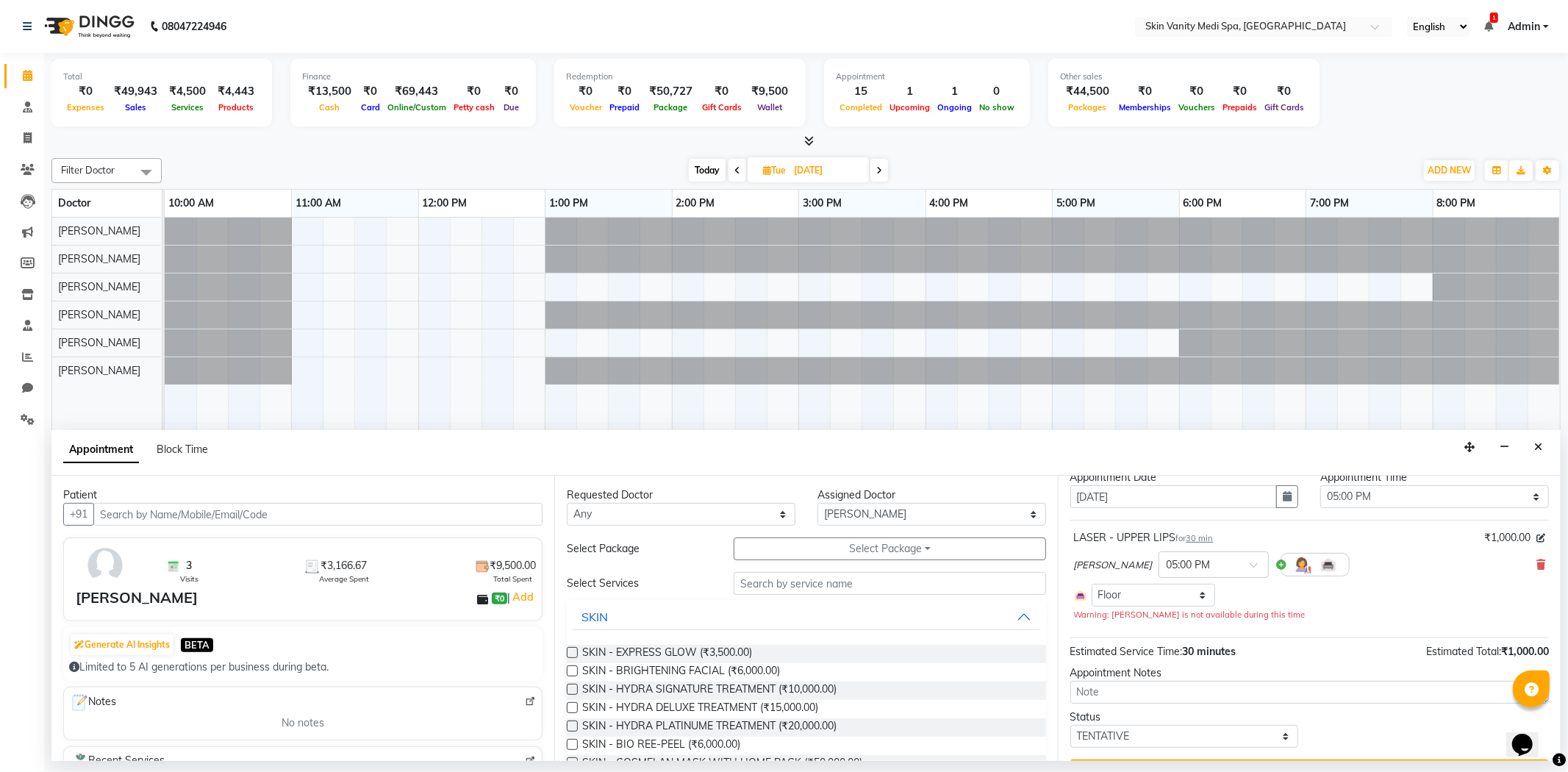
scroll to position [83, 0]
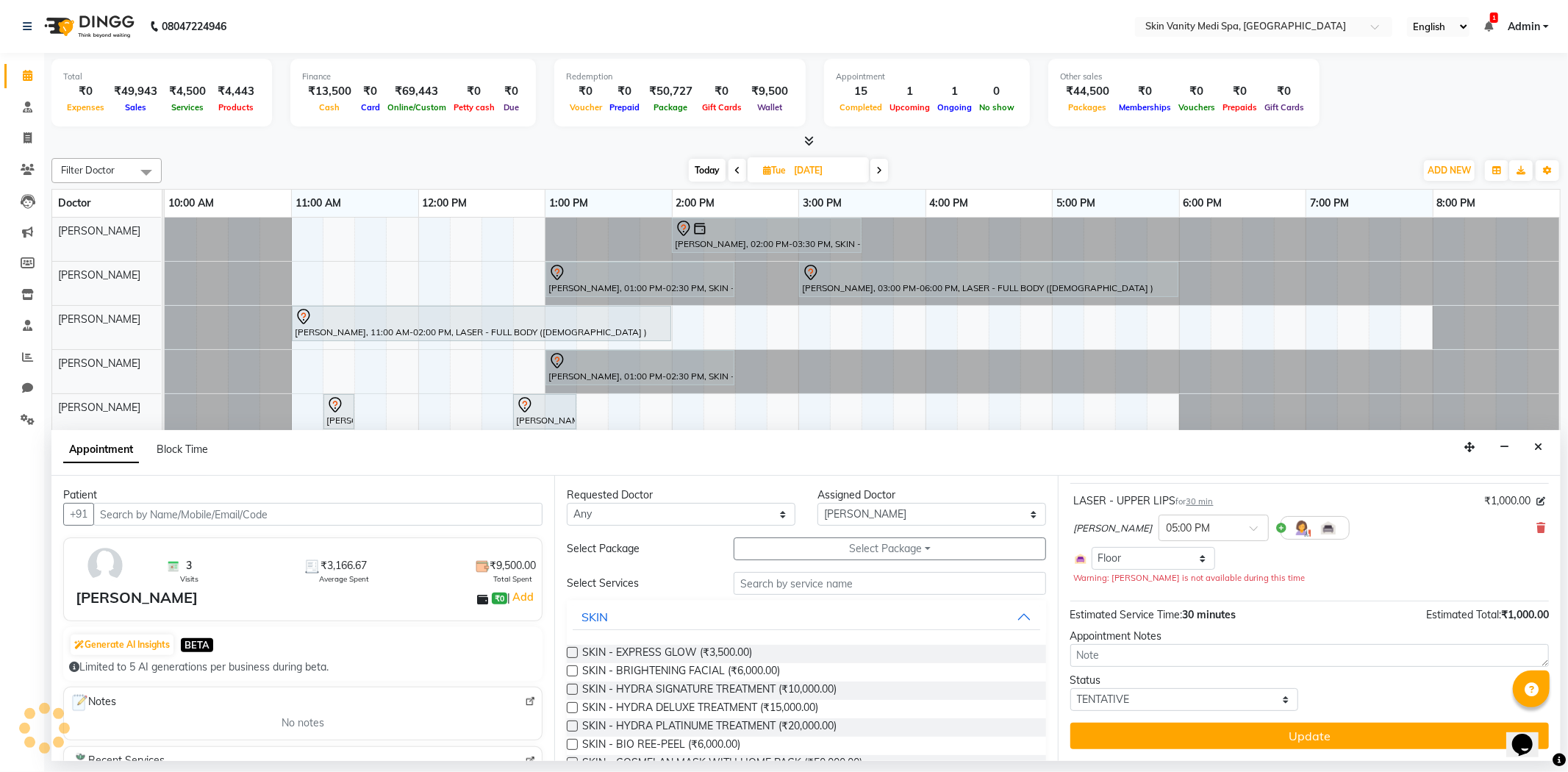
click at [1179, 738] on button "Update" at bounding box center [1309, 736] width 478 height 26
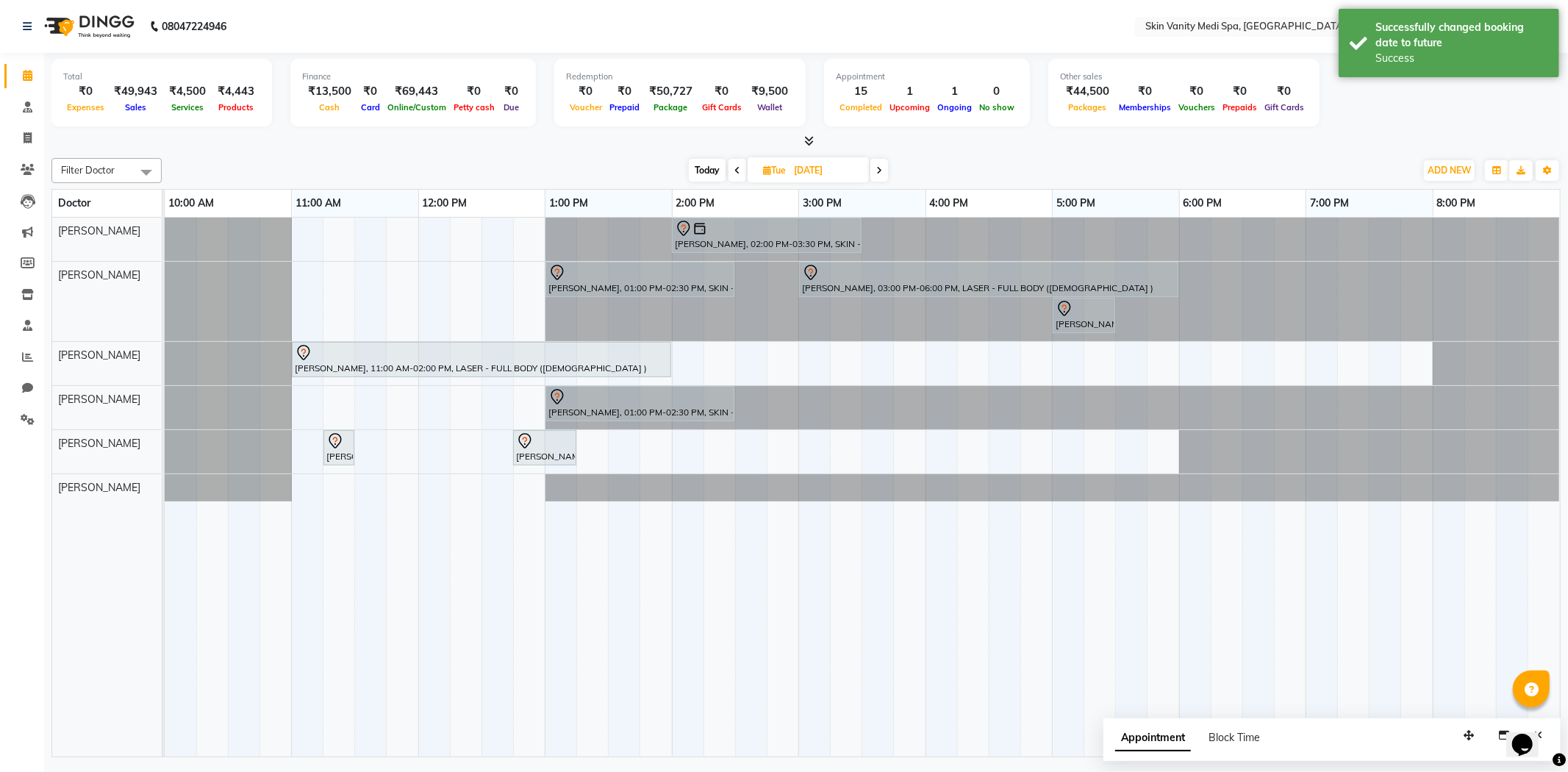
click at [705, 164] on span "Today" at bounding box center [707, 170] width 37 height 23
type input "04-10-2025"
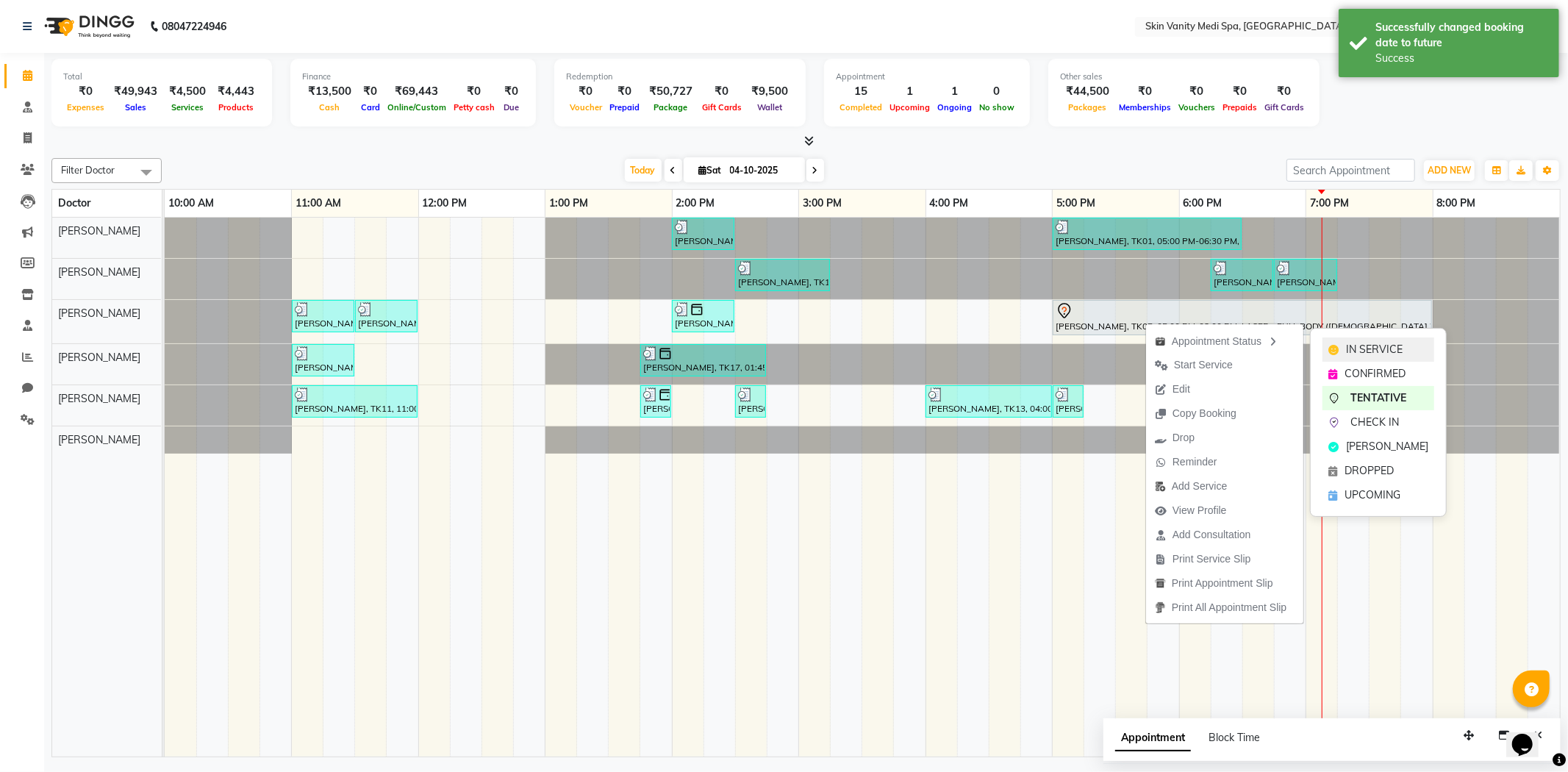
click at [1360, 347] on span "IN SERVICE" at bounding box center [1374, 349] width 57 height 15
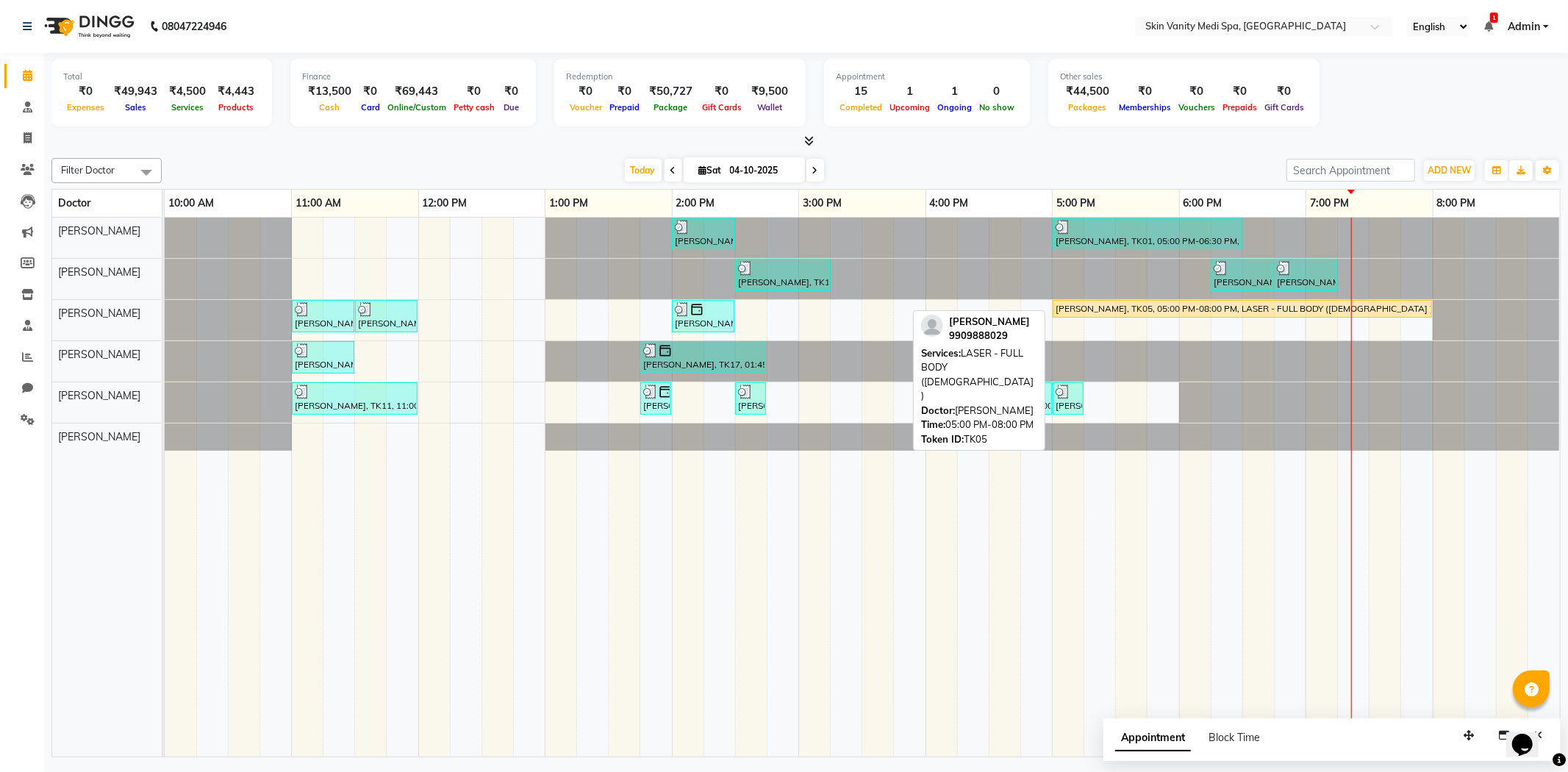
click at [1244, 304] on div "[PERSON_NAME], TK05, 05:00 PM-08:00 PM, LASER - FULL BODY ([DEMOGRAPHIC_DATA] )" at bounding box center [1242, 308] width 376 height 14
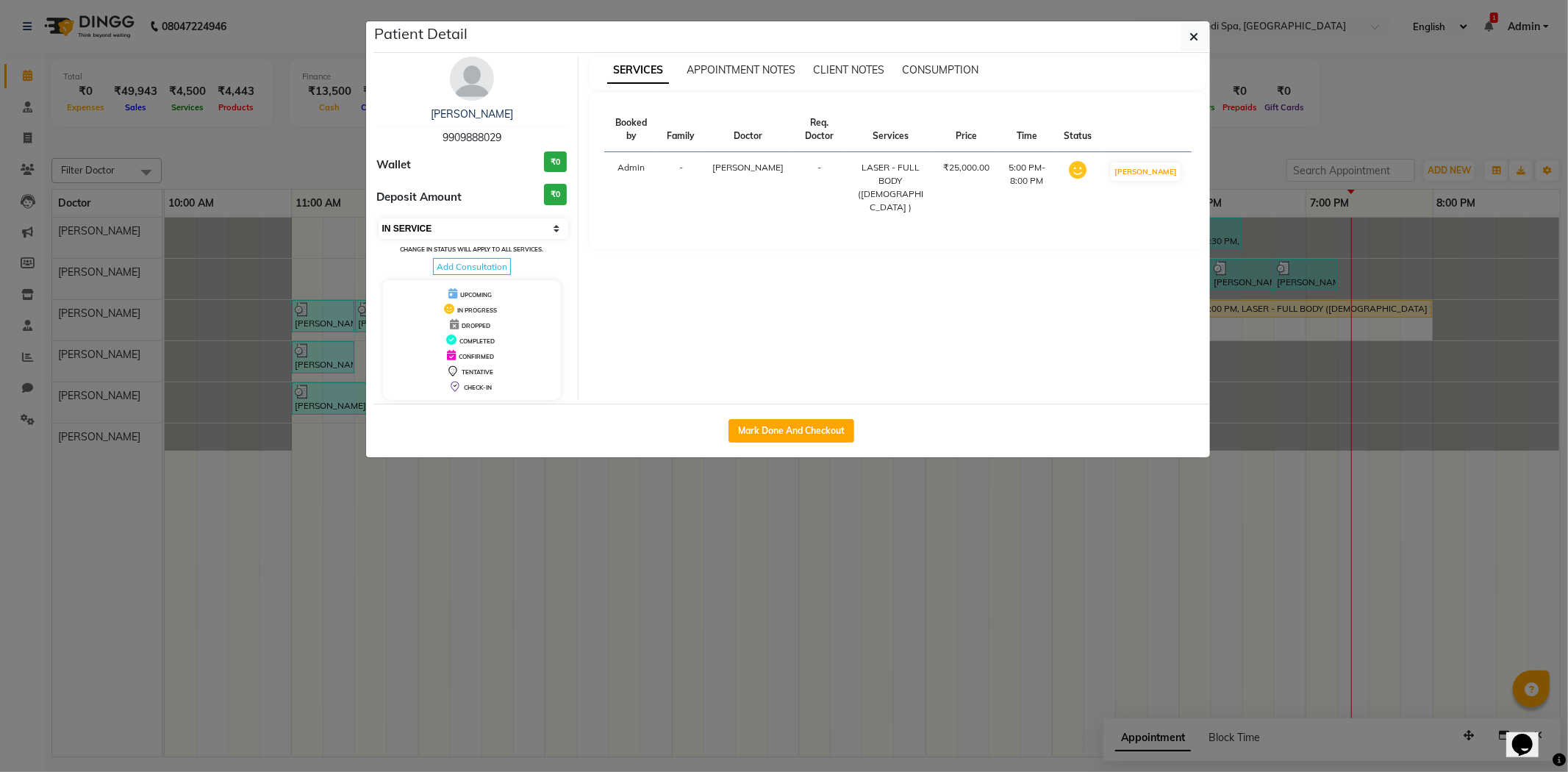
click at [562, 226] on select "Select IN SERVICE CONFIRMED TENTATIVE CHECK IN MARK DONE DROPPED UPCOMING" at bounding box center [474, 229] width 190 height 21
select select "6"
click at [379, 218] on select "Select IN SERVICE CONFIRMED TENTATIVE CHECK IN MARK DONE DROPPED UPCOMING" at bounding box center [474, 229] width 190 height 21
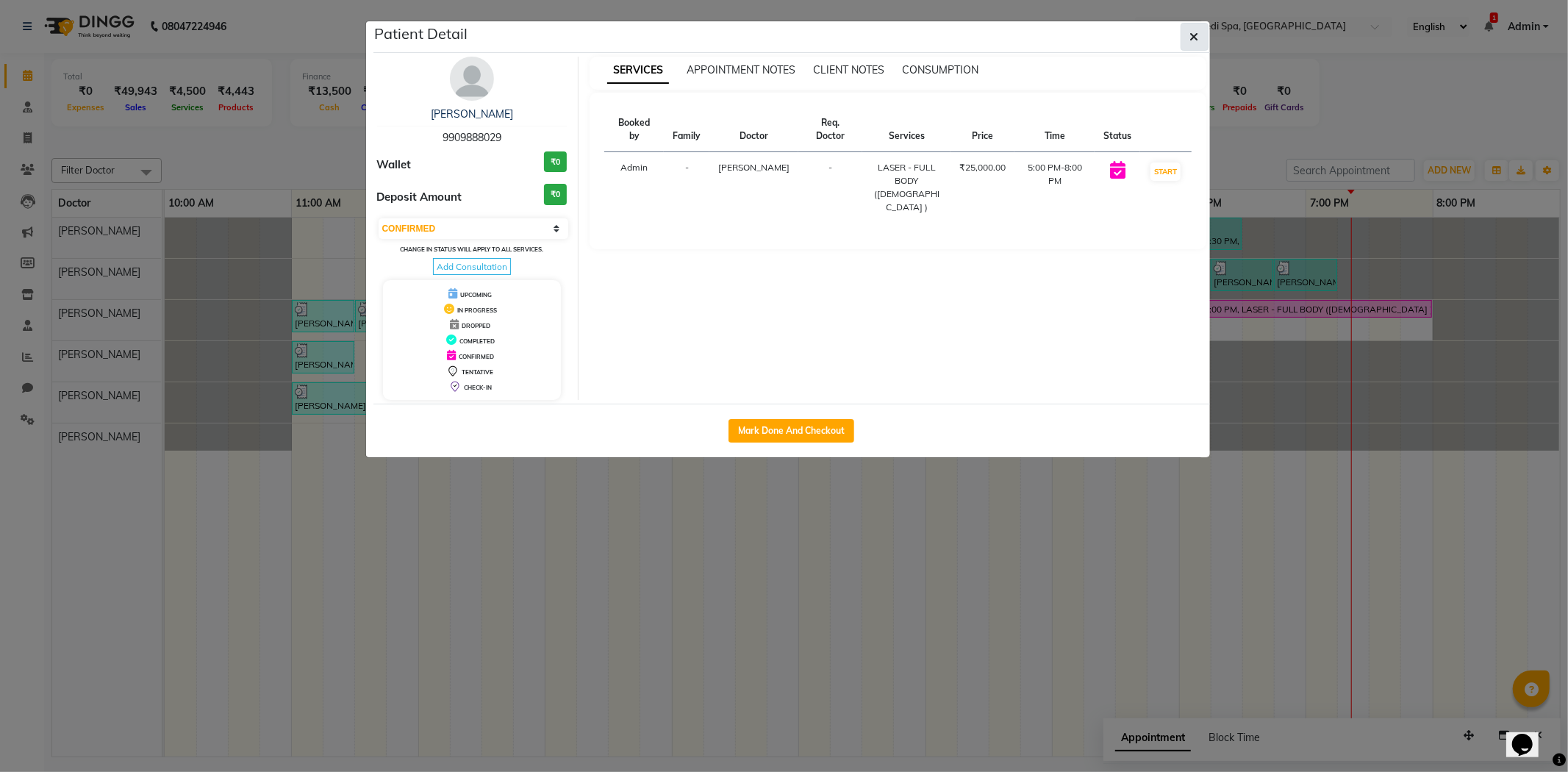
click at [1194, 24] on button "button" at bounding box center [1194, 37] width 28 height 28
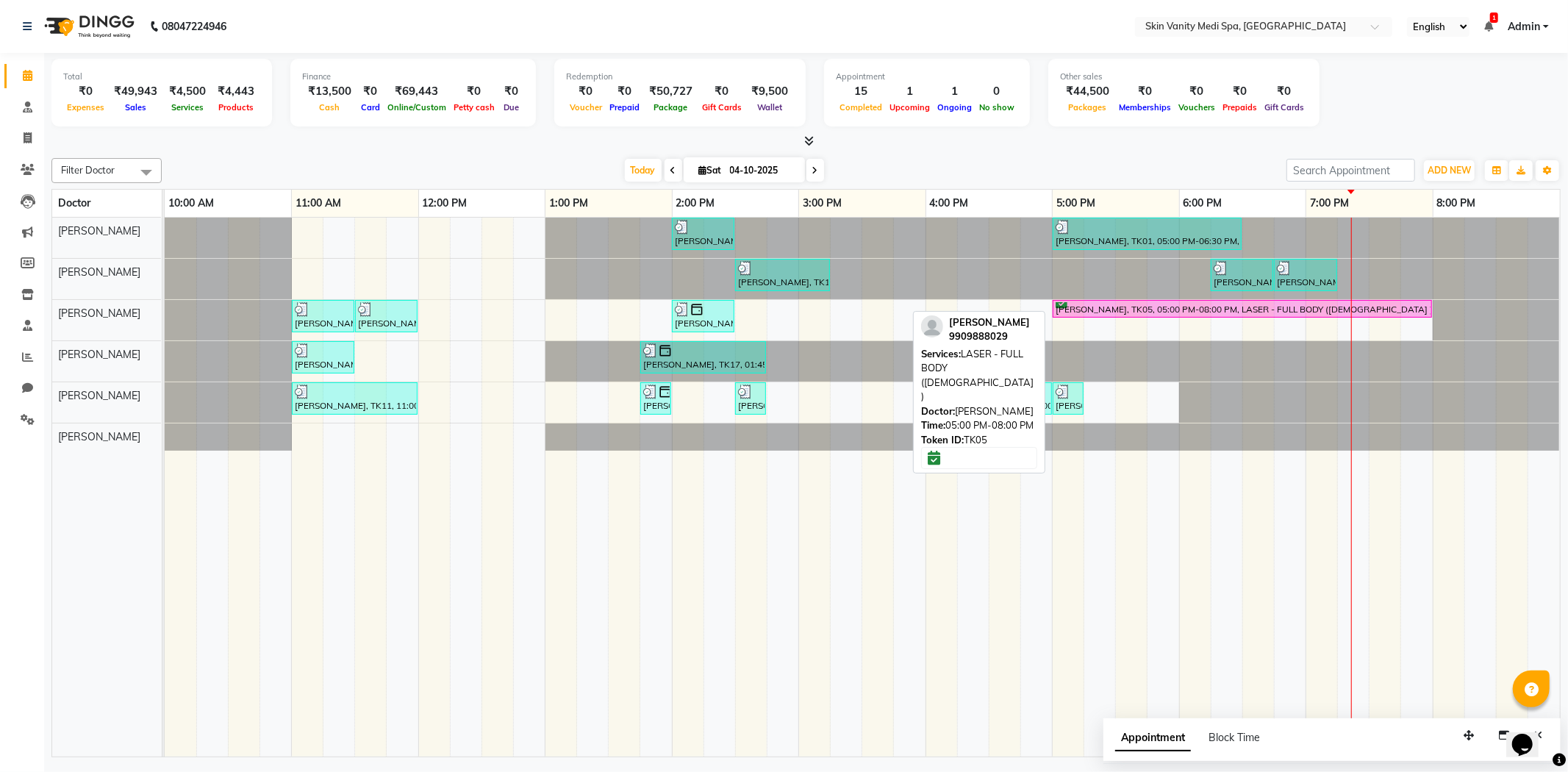
click at [1196, 304] on div "[PERSON_NAME], TK05, 05:00 PM-08:00 PM, LASER - FULL BODY ([DEMOGRAPHIC_DATA] )" at bounding box center [1242, 308] width 376 height 14
select select "6"
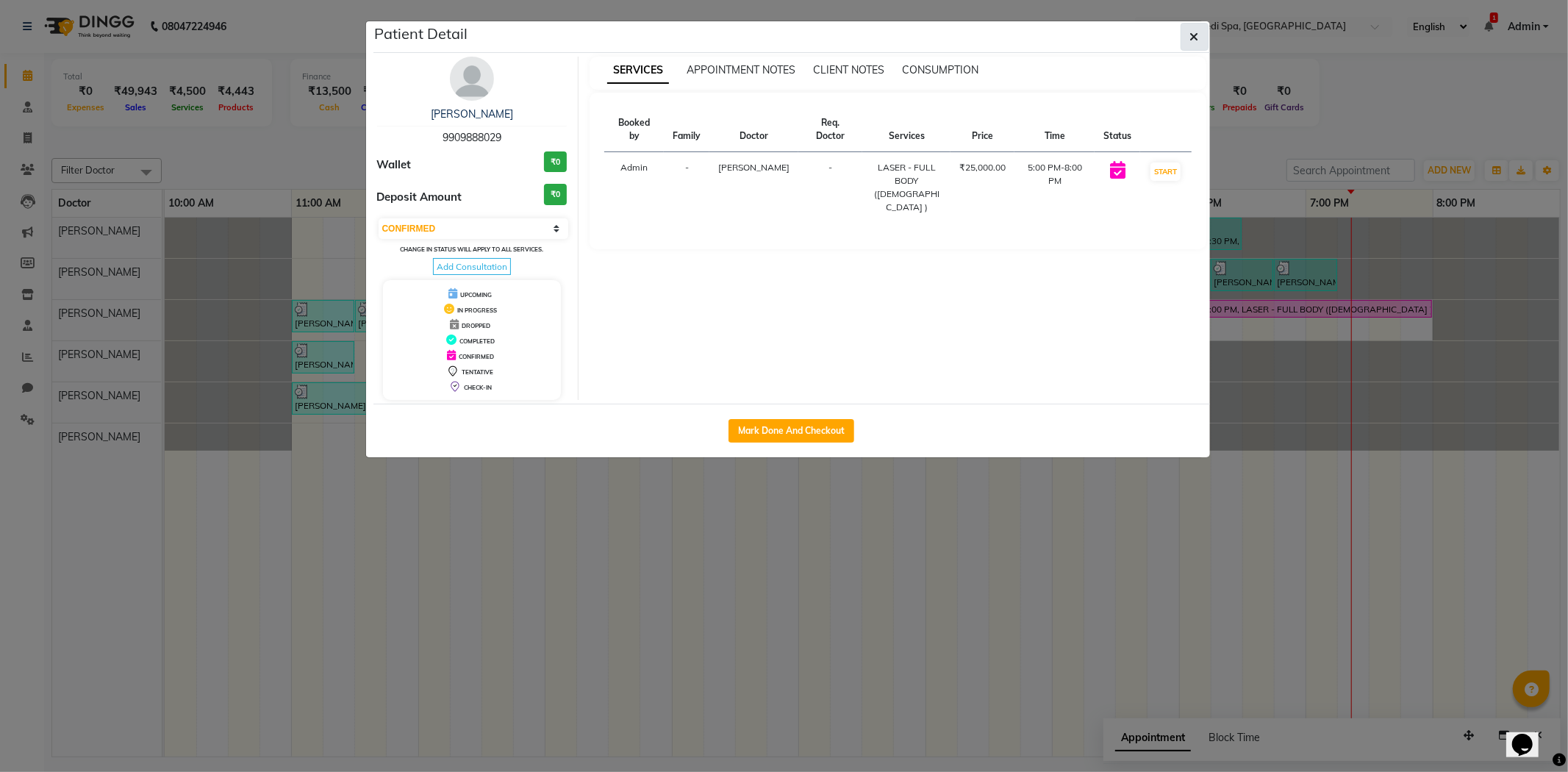
click at [1186, 33] on button "button" at bounding box center [1194, 37] width 28 height 28
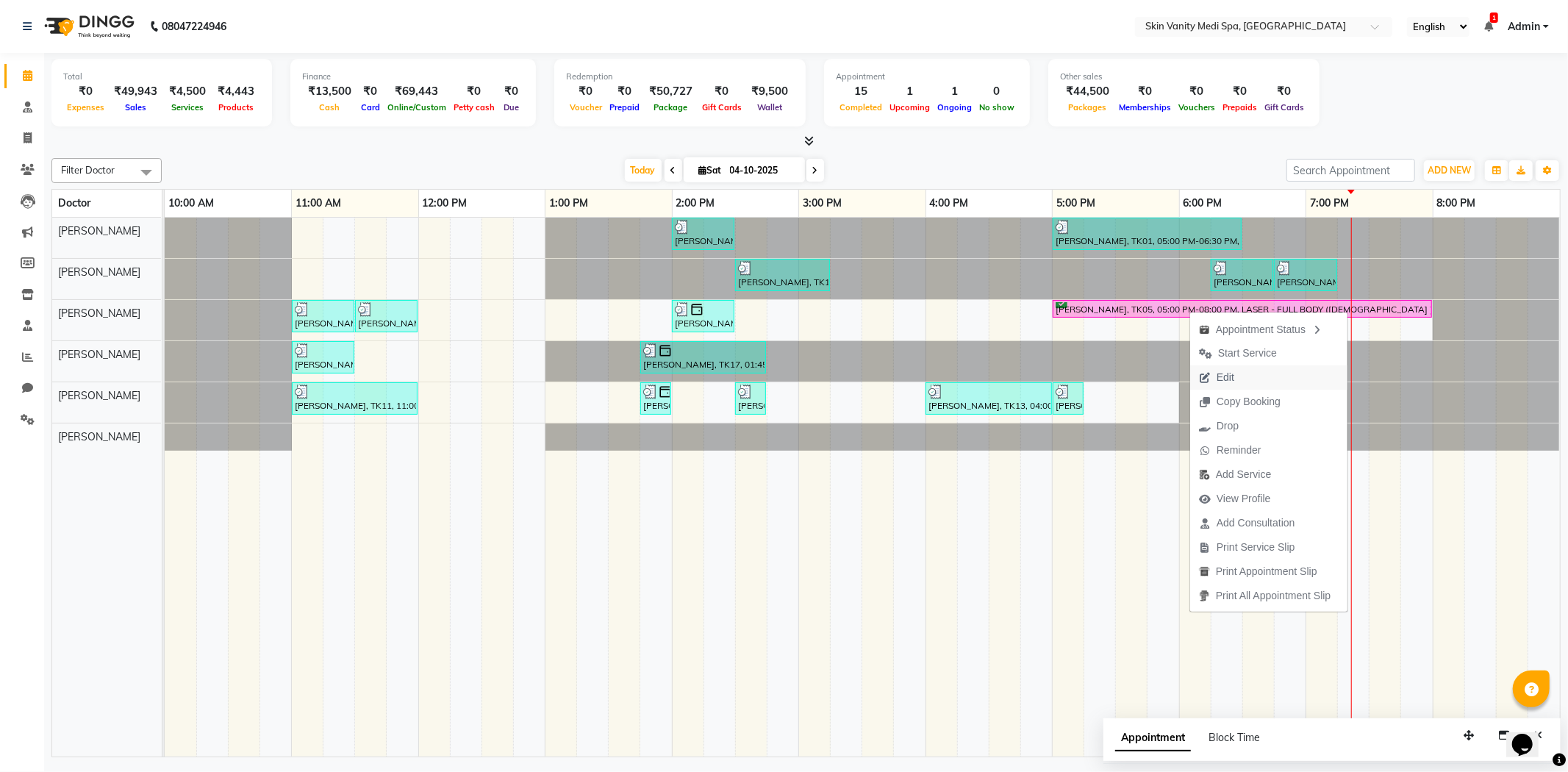
click at [1213, 378] on span "Edit" at bounding box center [1217, 377] width 53 height 24
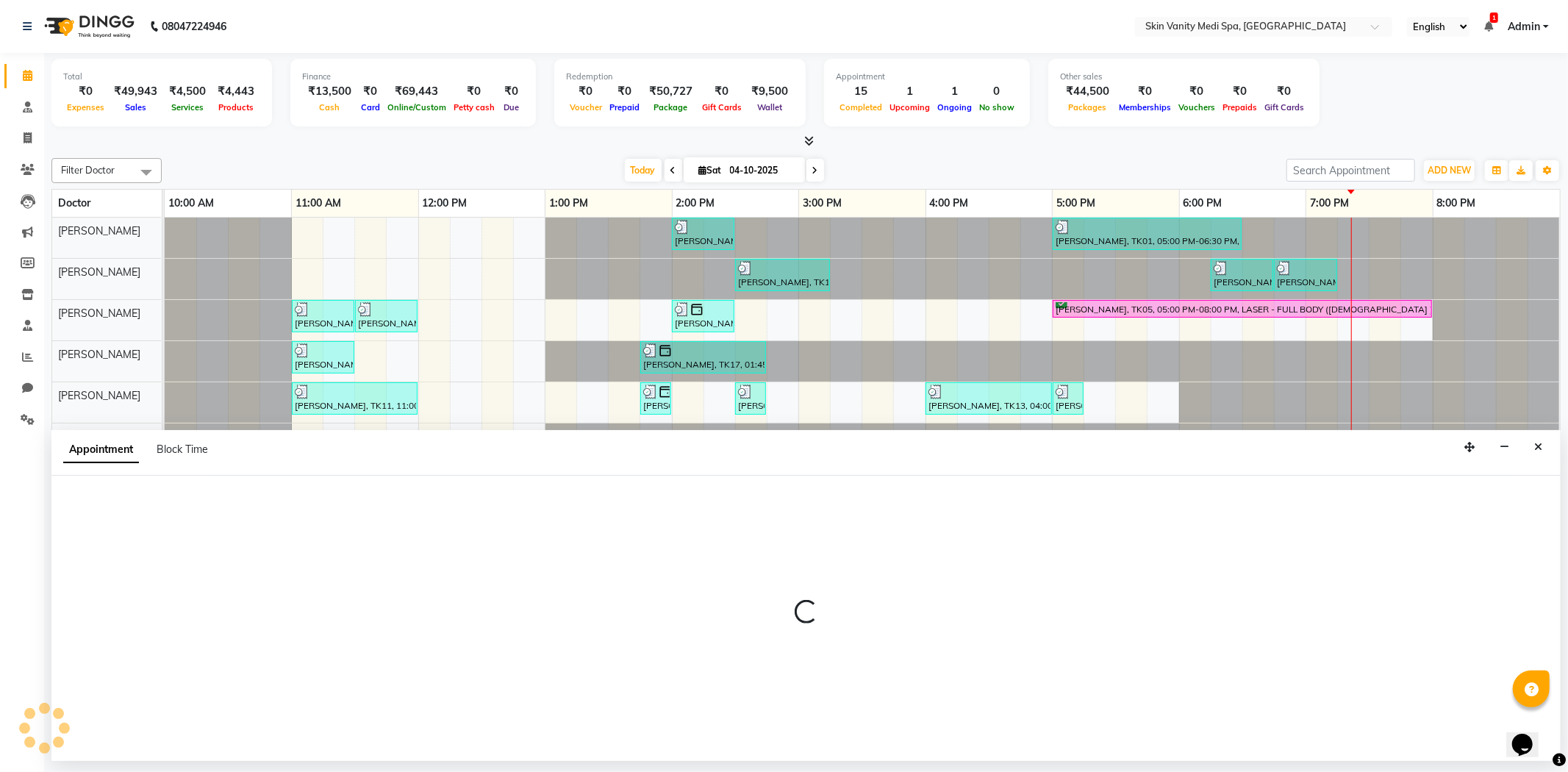
select select "tentative"
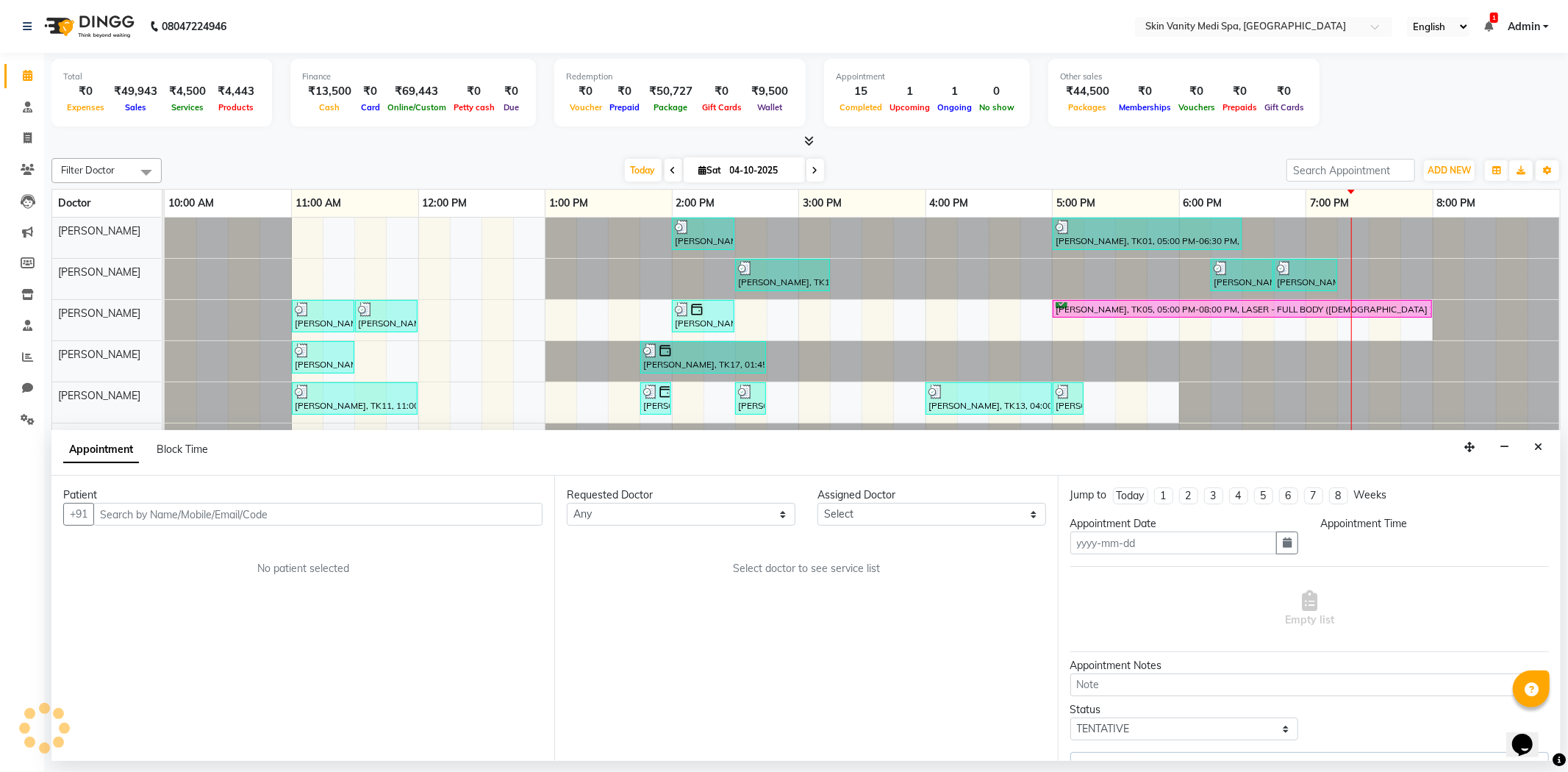
type input "04-10-2025"
select select "70348"
select select "confirm booking"
select select "1020"
select select "3954"
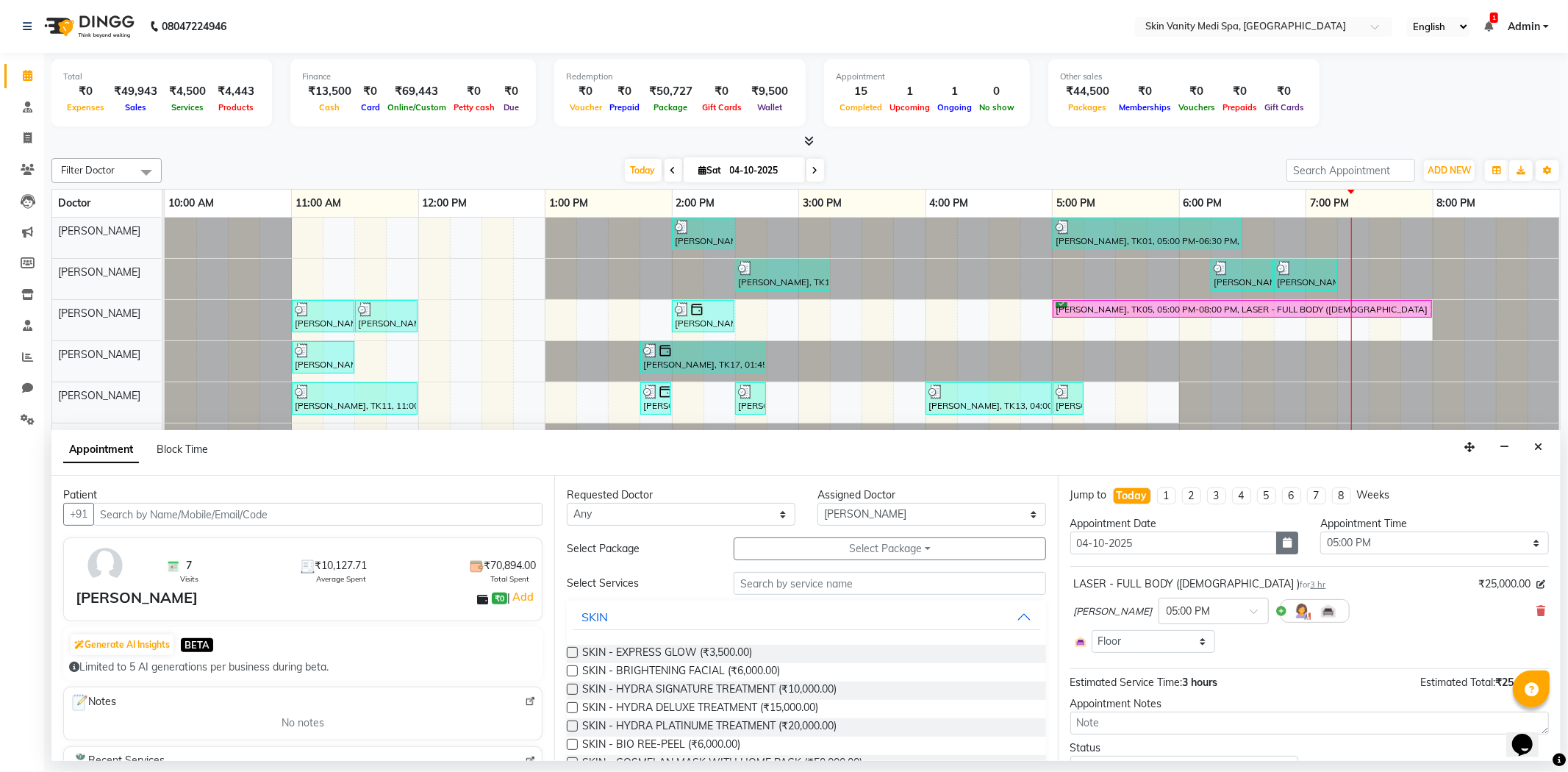
click at [1276, 531] on button "button" at bounding box center [1288, 543] width 22 height 23
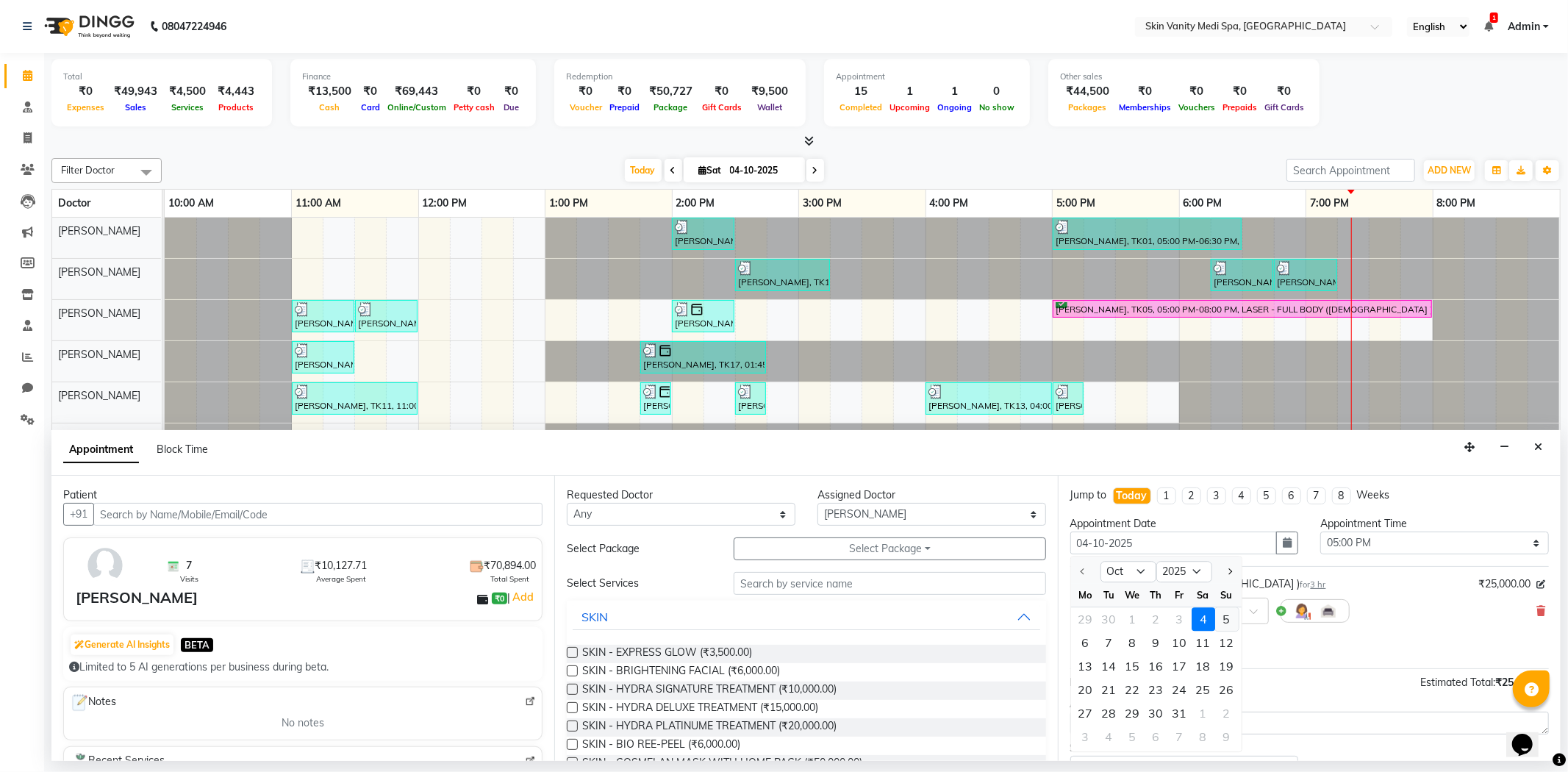
click at [1219, 618] on div "5" at bounding box center [1226, 619] width 23 height 23
type input "05-10-2025"
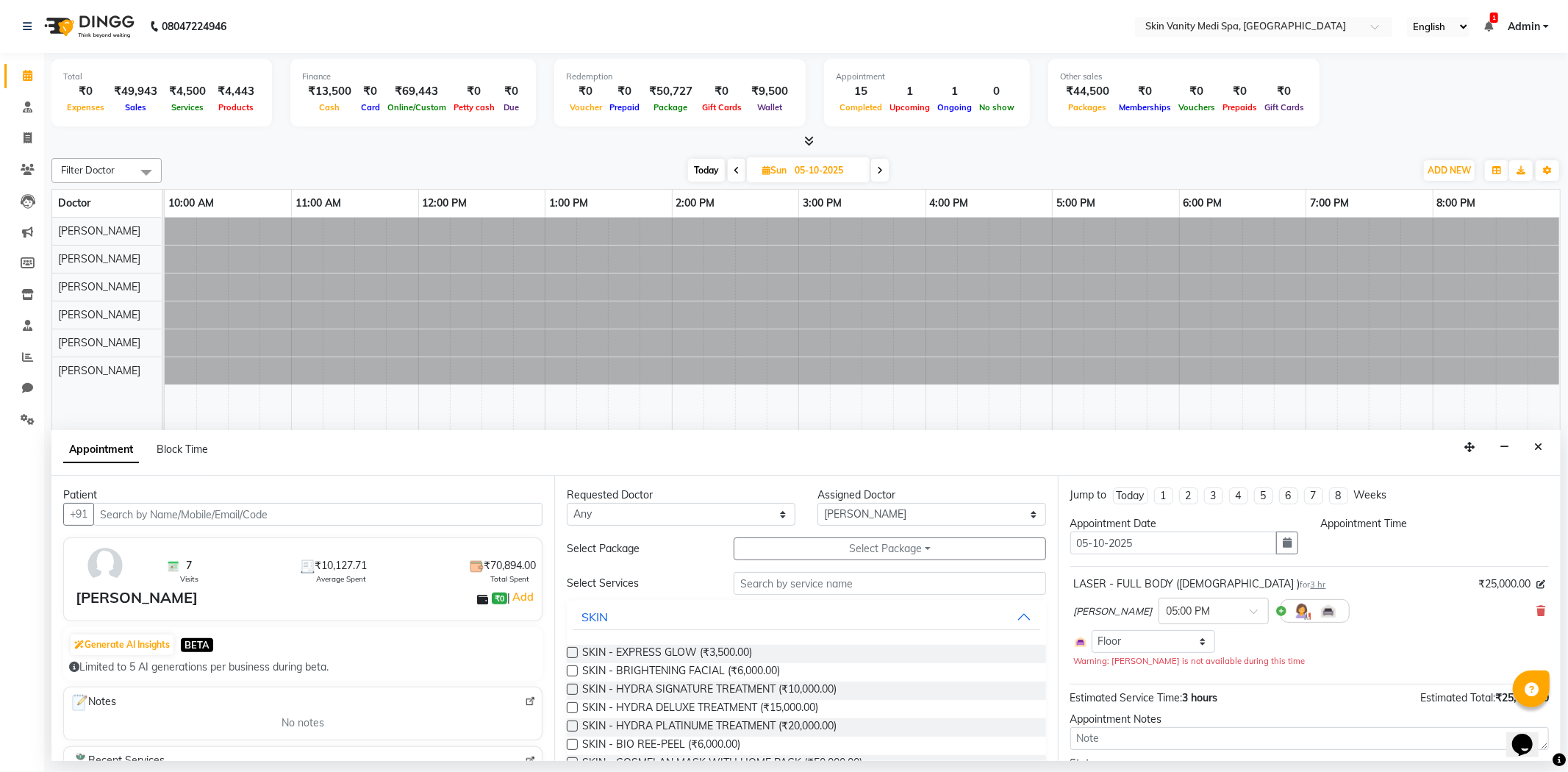
select select "1020"
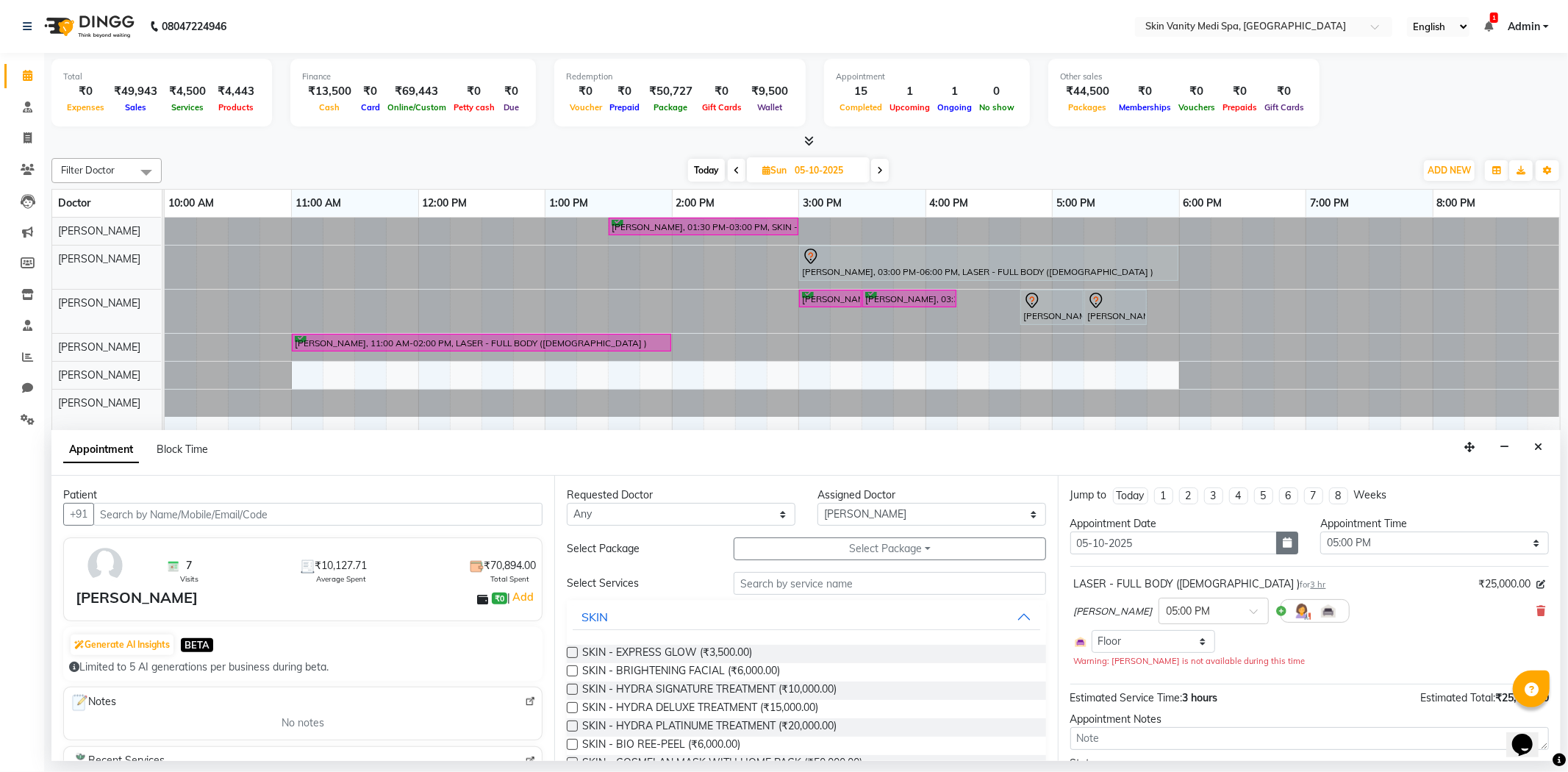
click at [1284, 546] on icon "button" at bounding box center [1287, 543] width 9 height 10
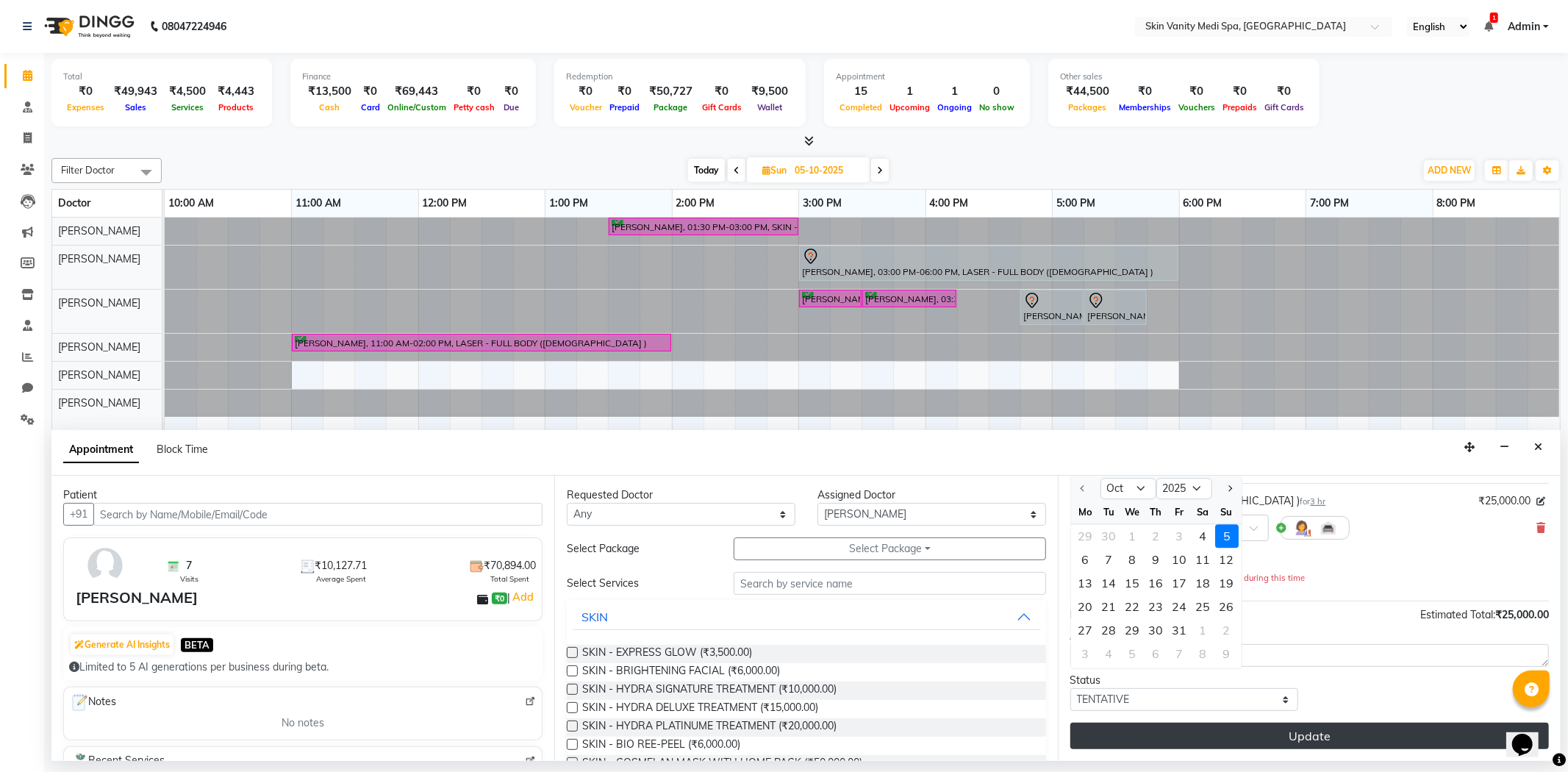
click at [1269, 738] on button "Update" at bounding box center [1309, 736] width 478 height 26
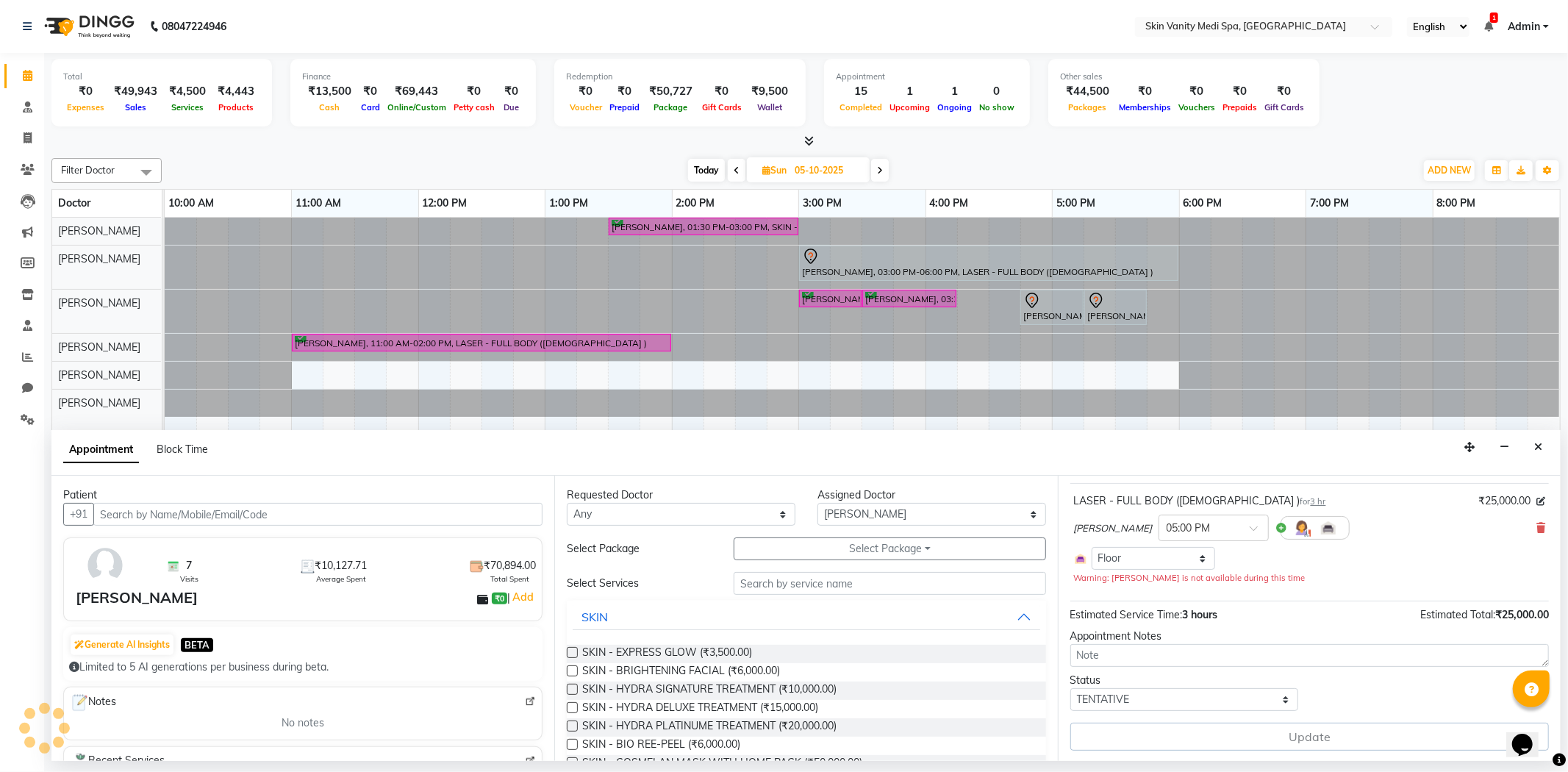
scroll to position [0, 0]
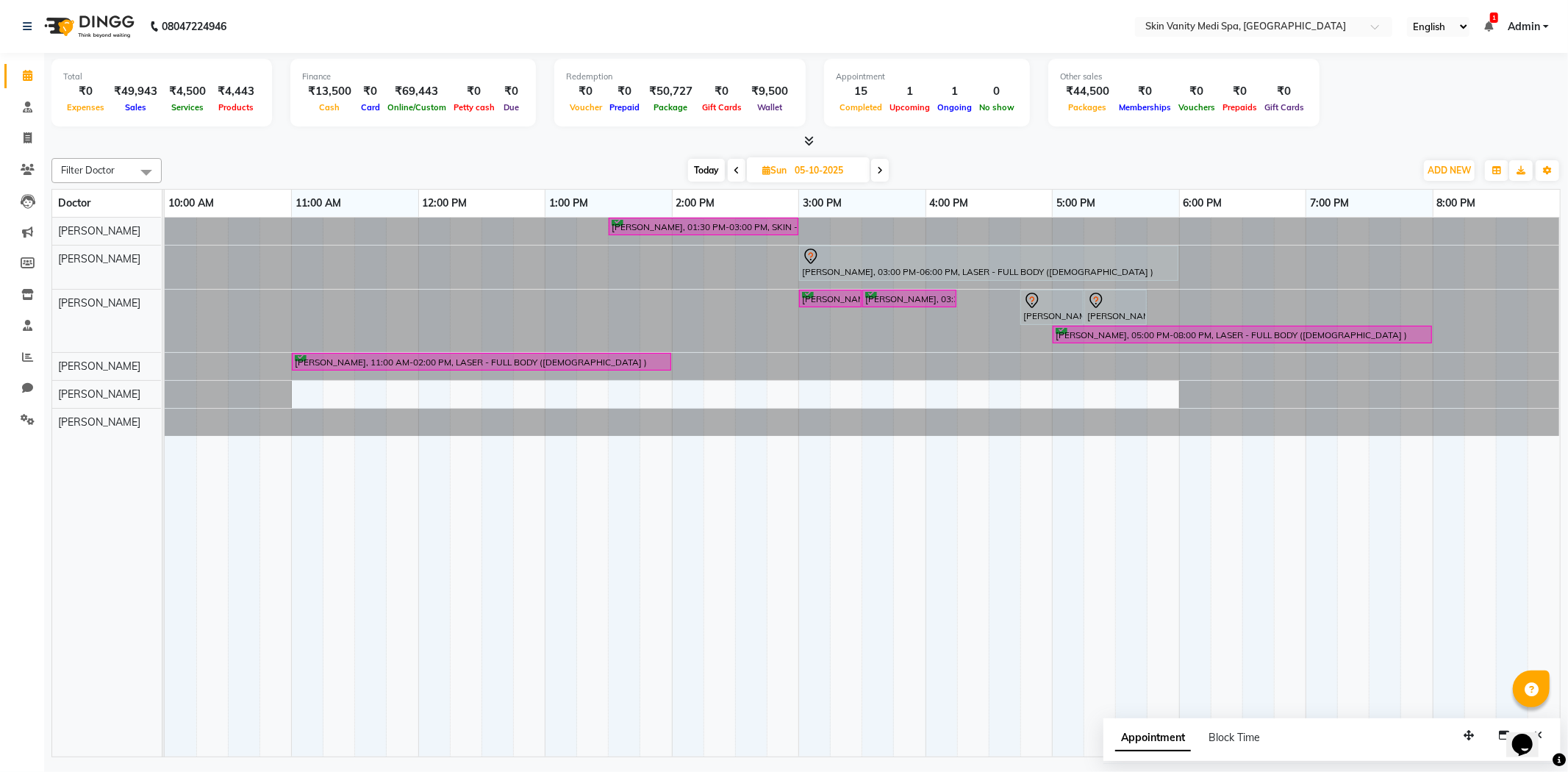
click at [887, 173] on span at bounding box center [880, 170] width 18 height 23
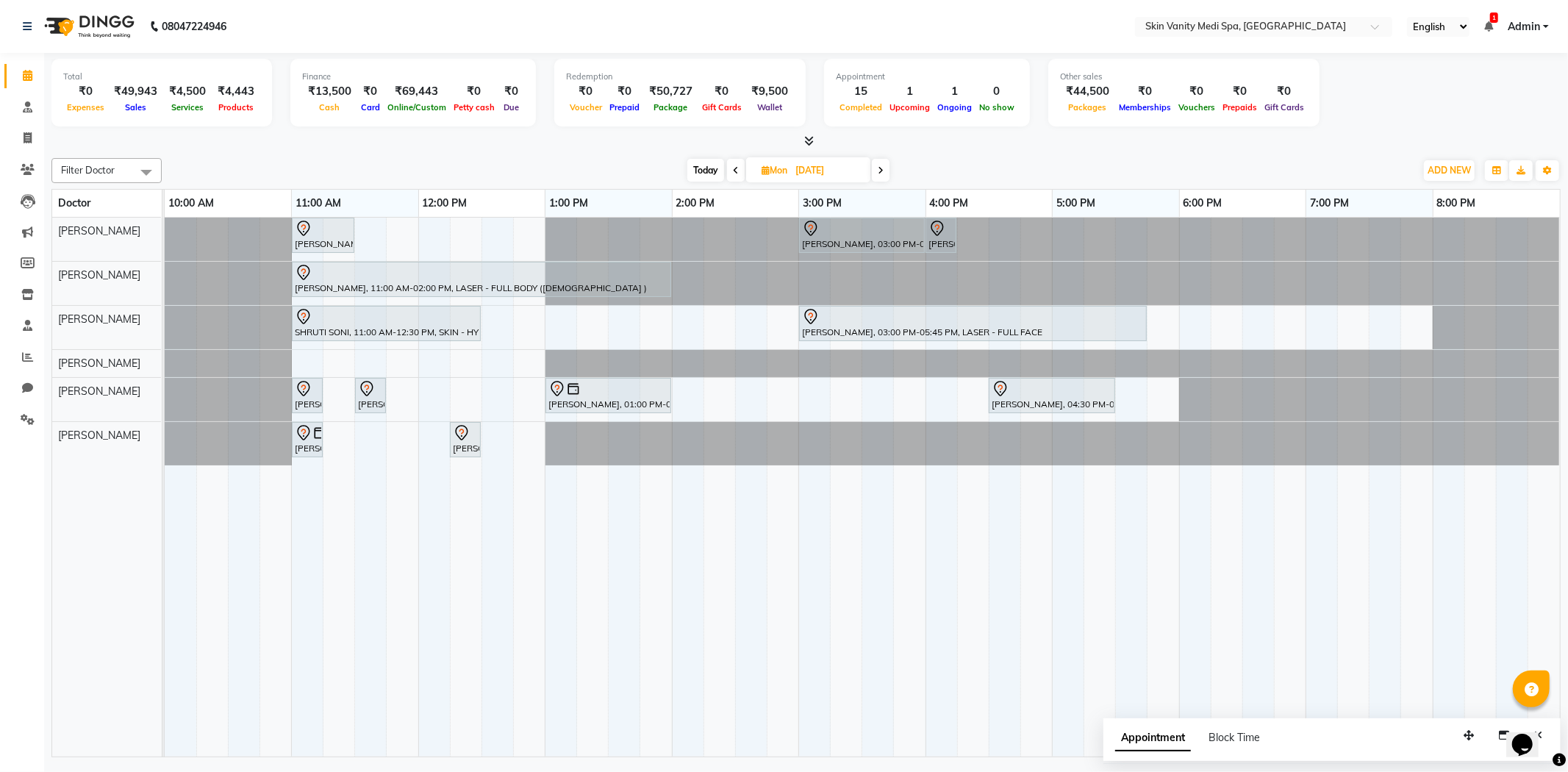
click at [730, 171] on span at bounding box center [736, 170] width 18 height 23
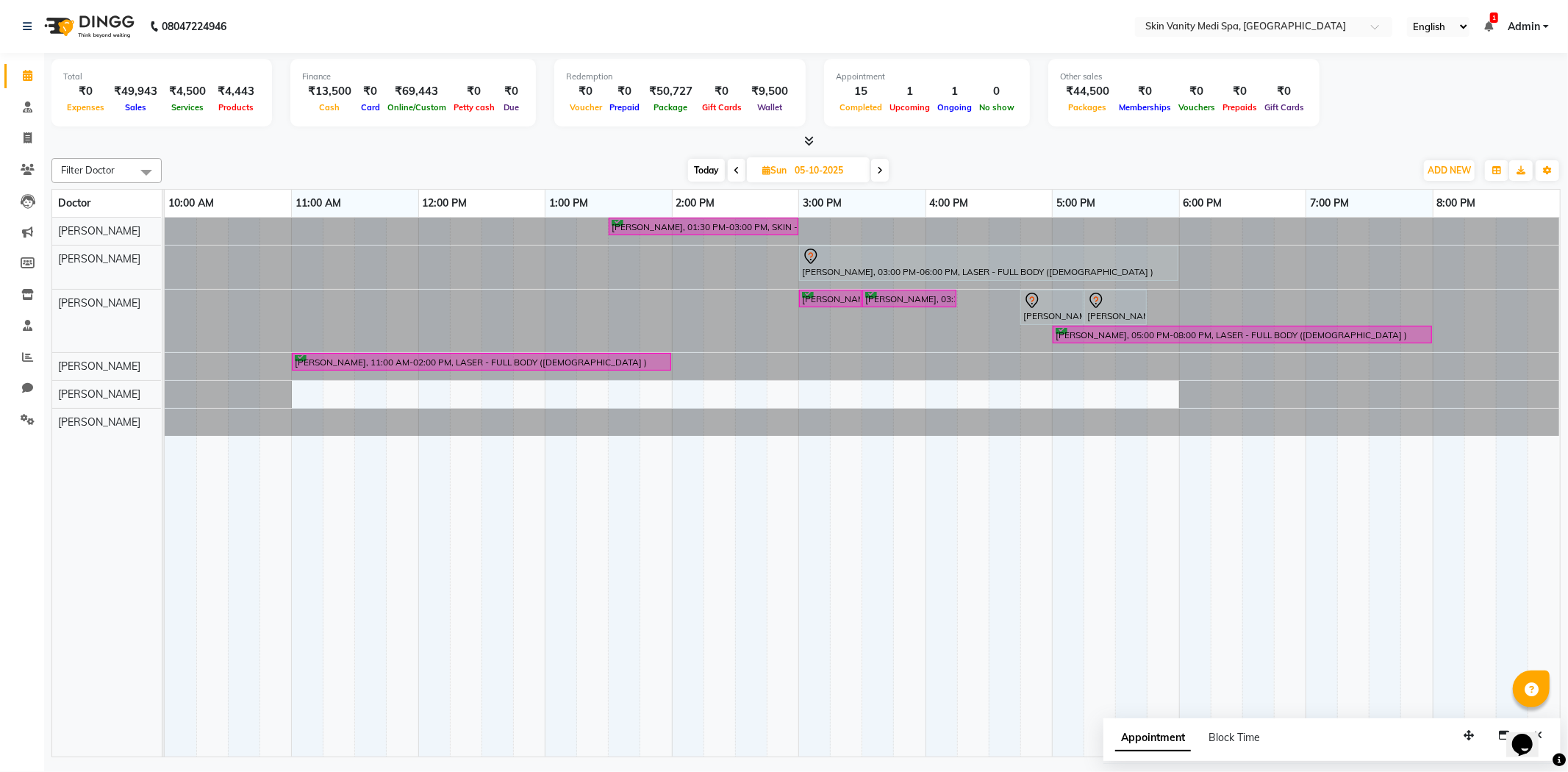
click at [884, 172] on span at bounding box center [880, 170] width 18 height 23
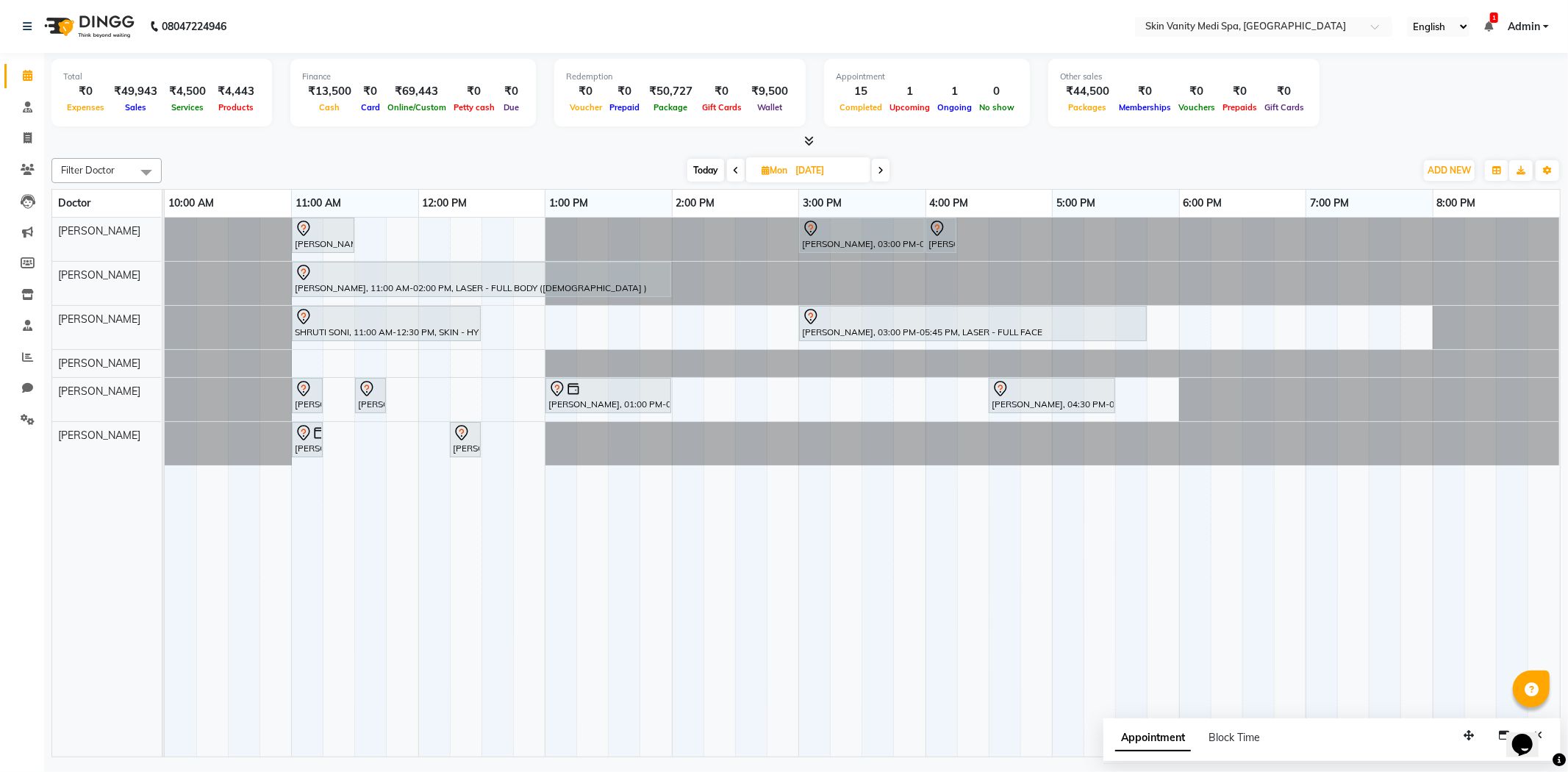
click at [739, 172] on span at bounding box center [736, 170] width 18 height 23
type input "05-10-2025"
